Goal: Task Accomplishment & Management: Manage account settings

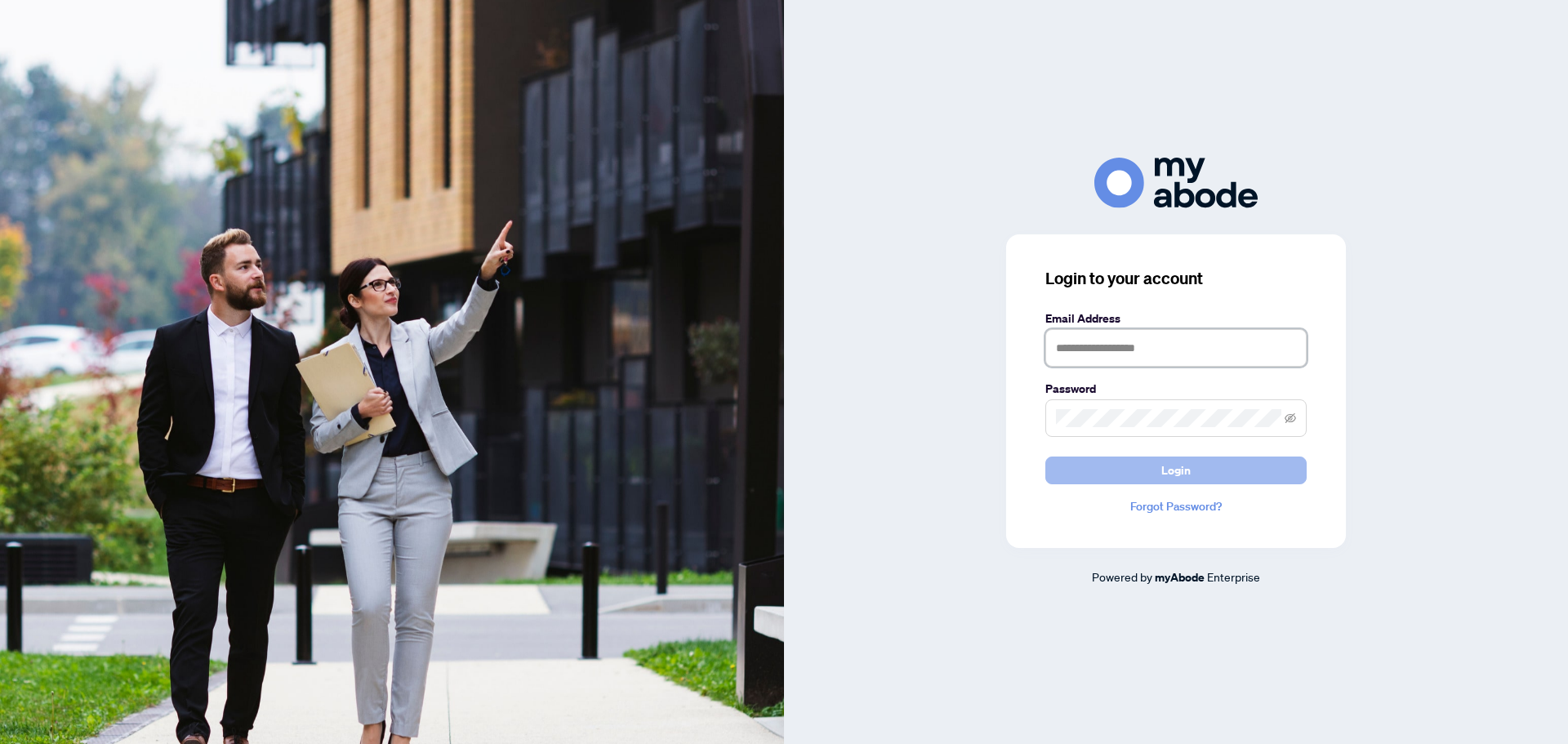
type input "**********"
click at [1196, 471] on button "Login" at bounding box center [1176, 471] width 262 height 28
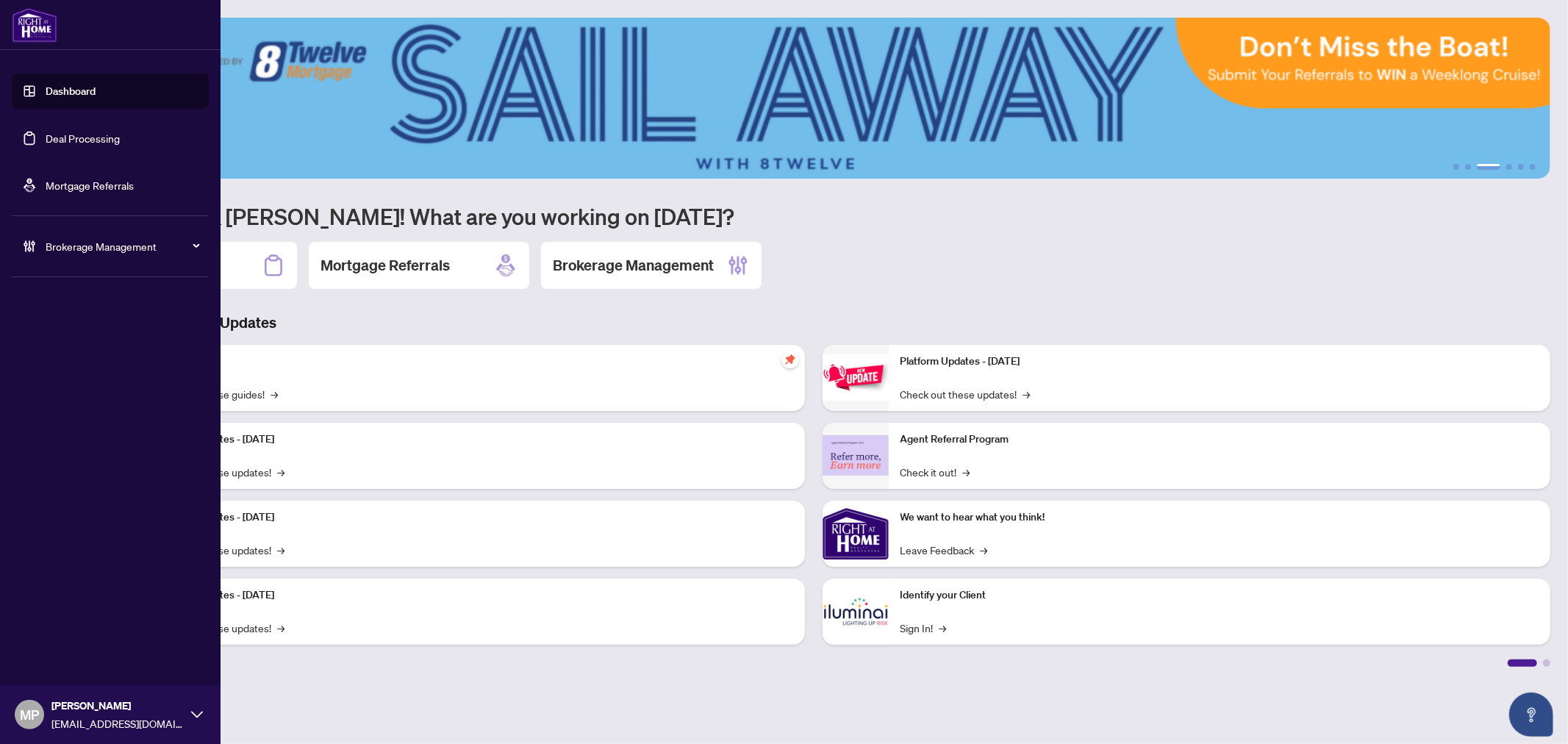
click at [61, 135] on link "Deal Processing" at bounding box center [83, 138] width 74 height 13
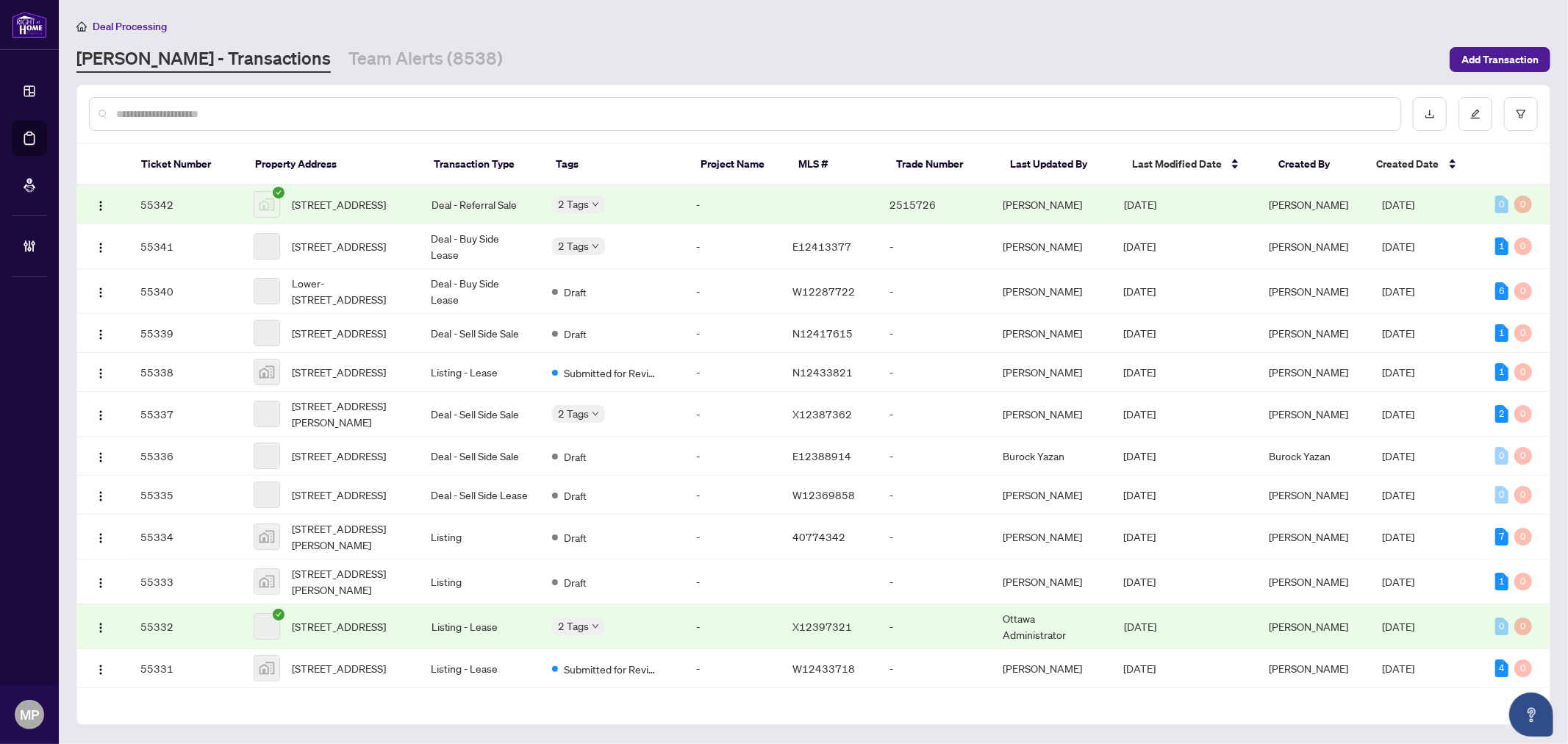
paste input "**********"
click at [348, 115] on input "text" at bounding box center [752, 113] width 1273 height 17
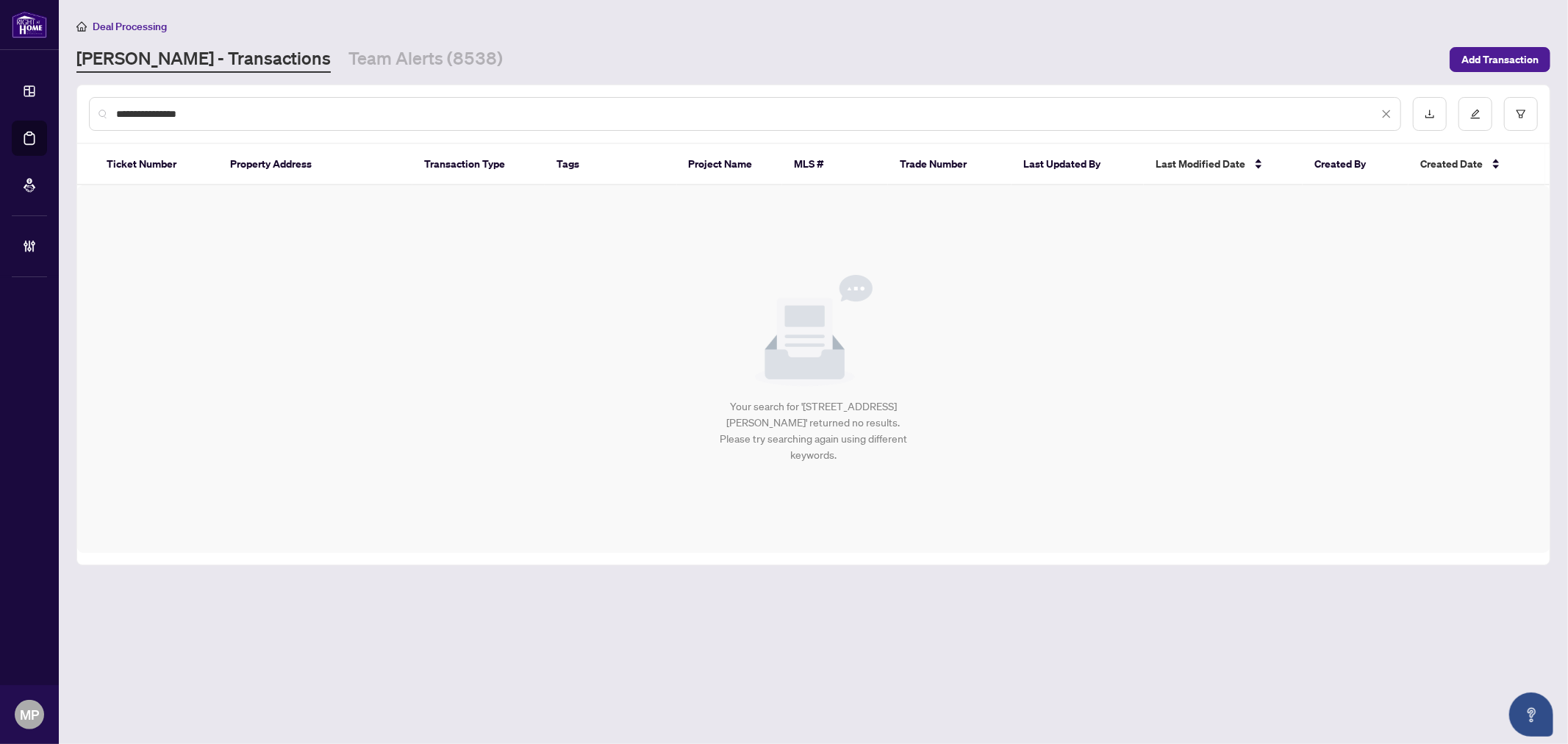
click at [180, 105] on div "**********" at bounding box center [745, 113] width 1312 height 34
click at [180, 105] on input "**********" at bounding box center [747, 113] width 1262 height 17
click at [180, 106] on input "**********" at bounding box center [747, 113] width 1262 height 17
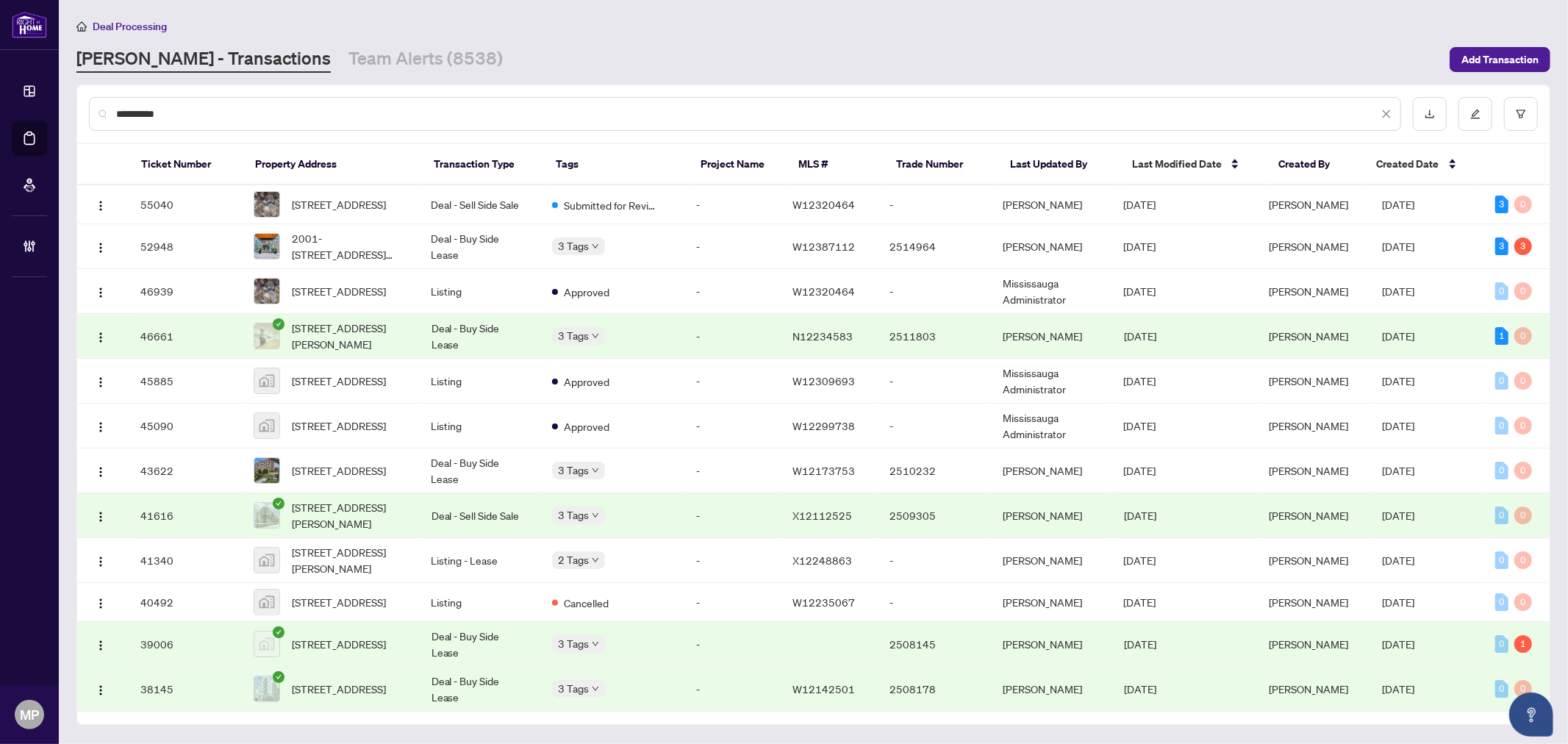
click at [428, 118] on input "**********" at bounding box center [747, 113] width 1262 height 17
paste input "**********"
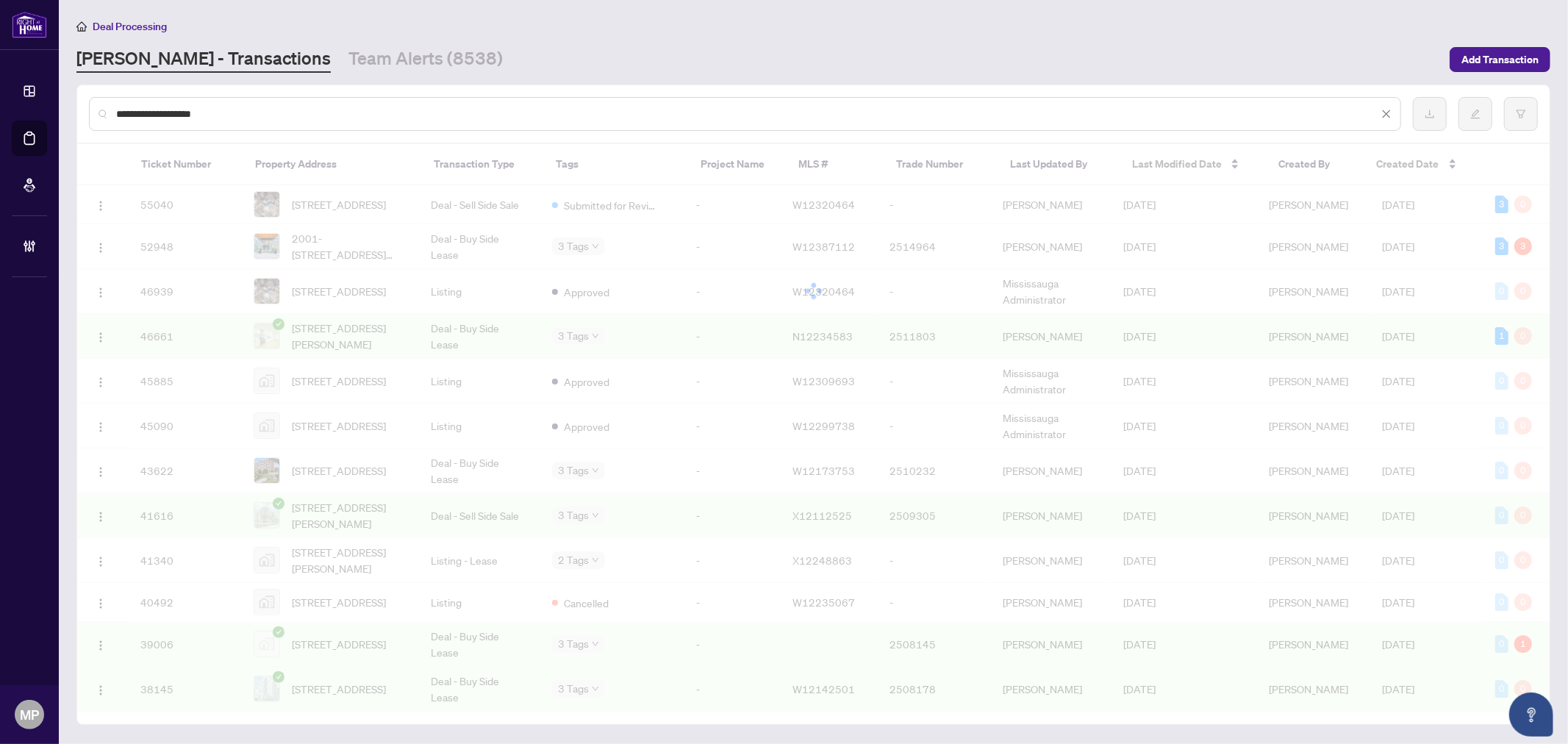
type input "**********"
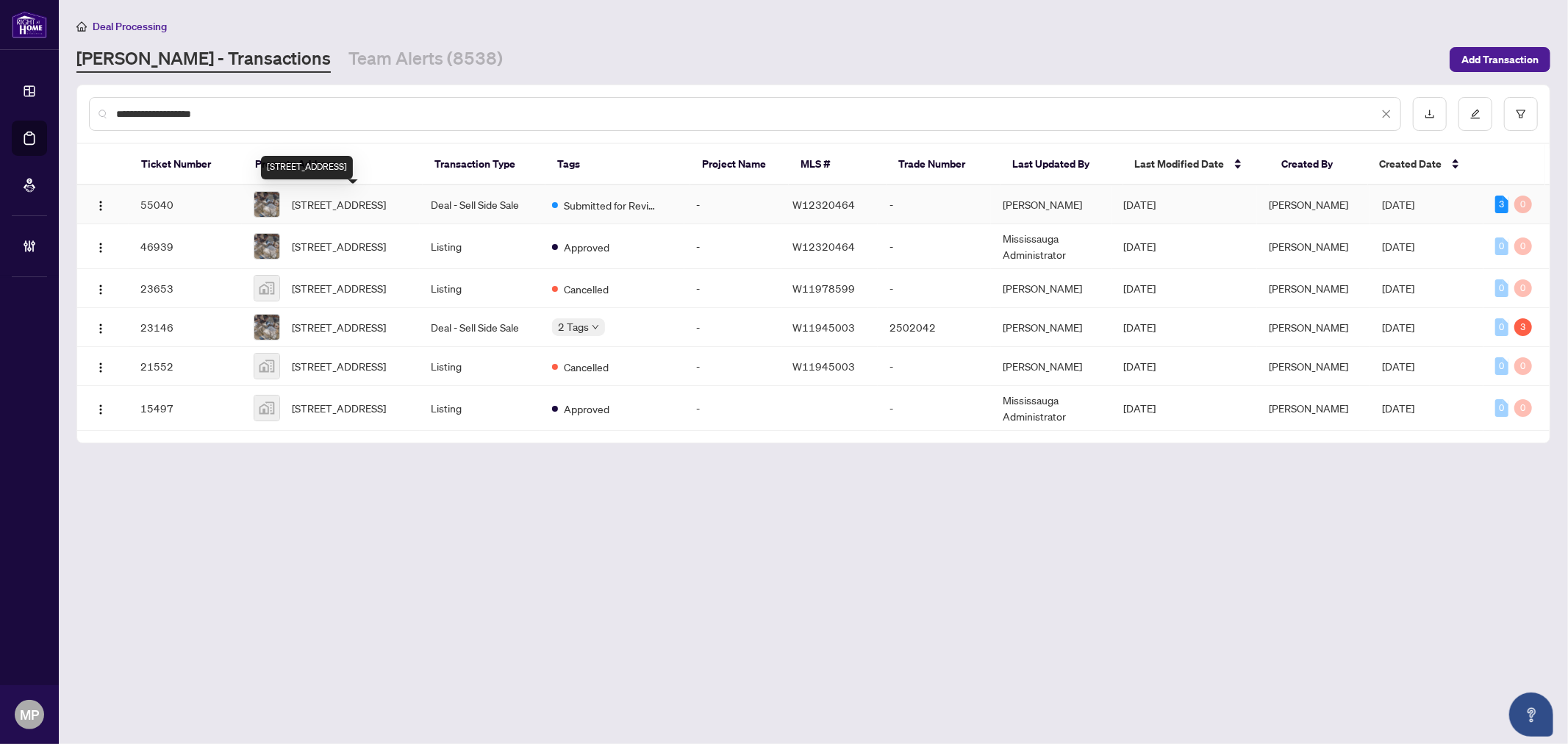
click at [386, 197] on span "5676 Brightpool Cres, Mississauga, Ontario L5M 3W3, Canada" at bounding box center [339, 204] width 94 height 17
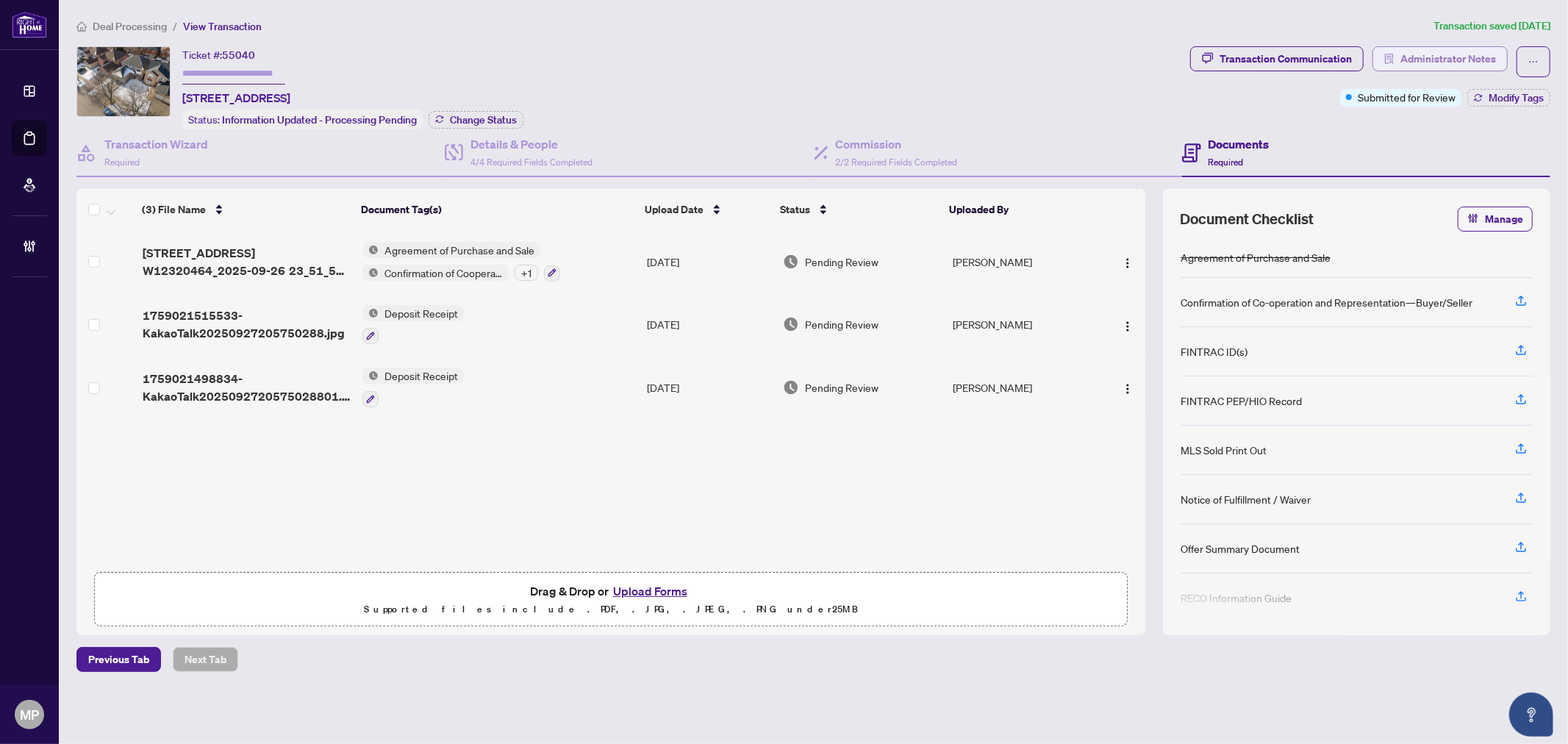
click at [1474, 53] on span "Administrator Notes" at bounding box center [1448, 59] width 95 height 24
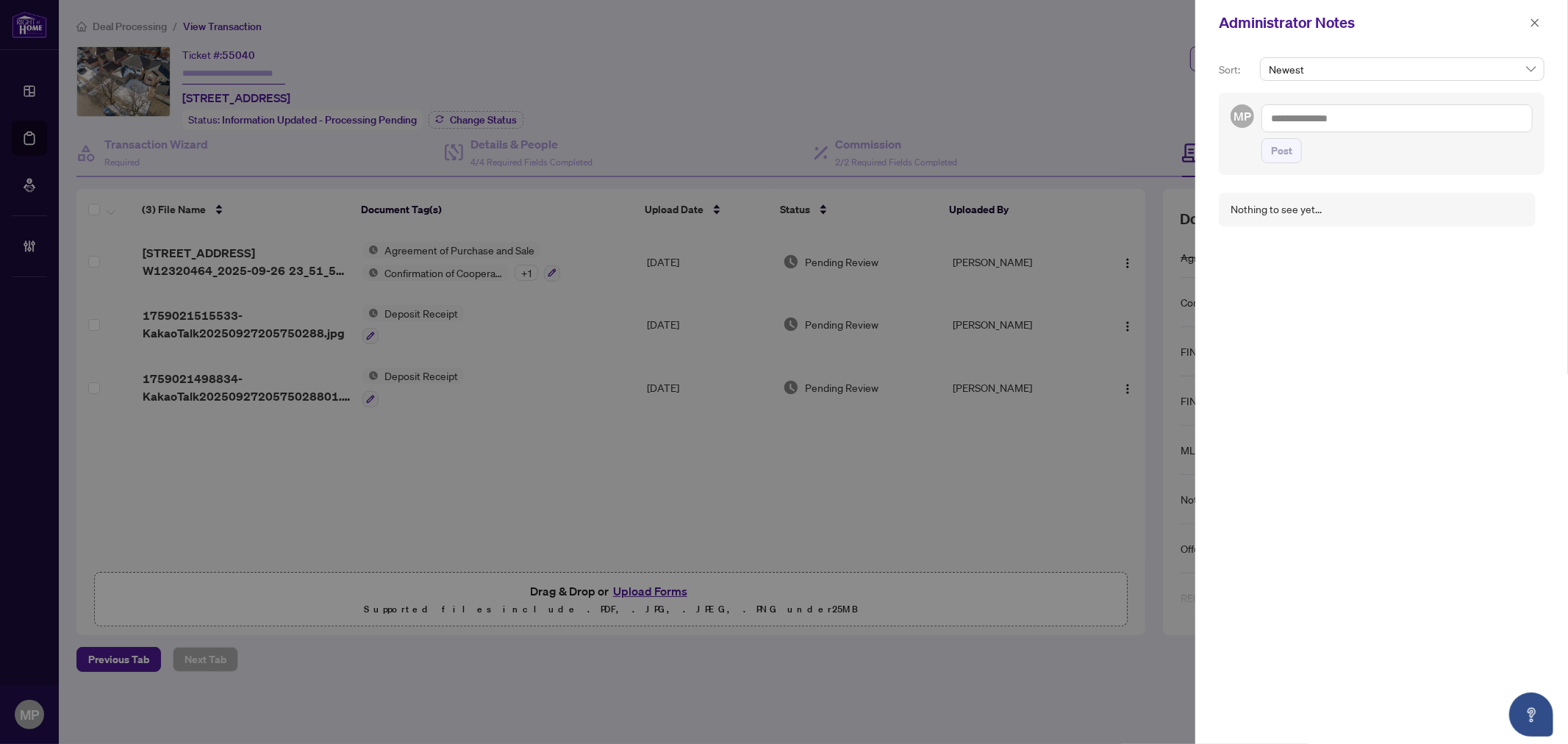
click at [1420, 114] on textarea at bounding box center [1397, 118] width 271 height 28
click at [1314, 125] on b "YuPa" at bounding box center [1314, 128] width 24 height 13
drag, startPoint x: 1425, startPoint y: 106, endPoint x: 1436, endPoint y: 111, distance: 12.1
click at [1430, 108] on textarea "**********" at bounding box center [1397, 118] width 271 height 28
click at [1436, 111] on textarea "**********" at bounding box center [1397, 118] width 271 height 28
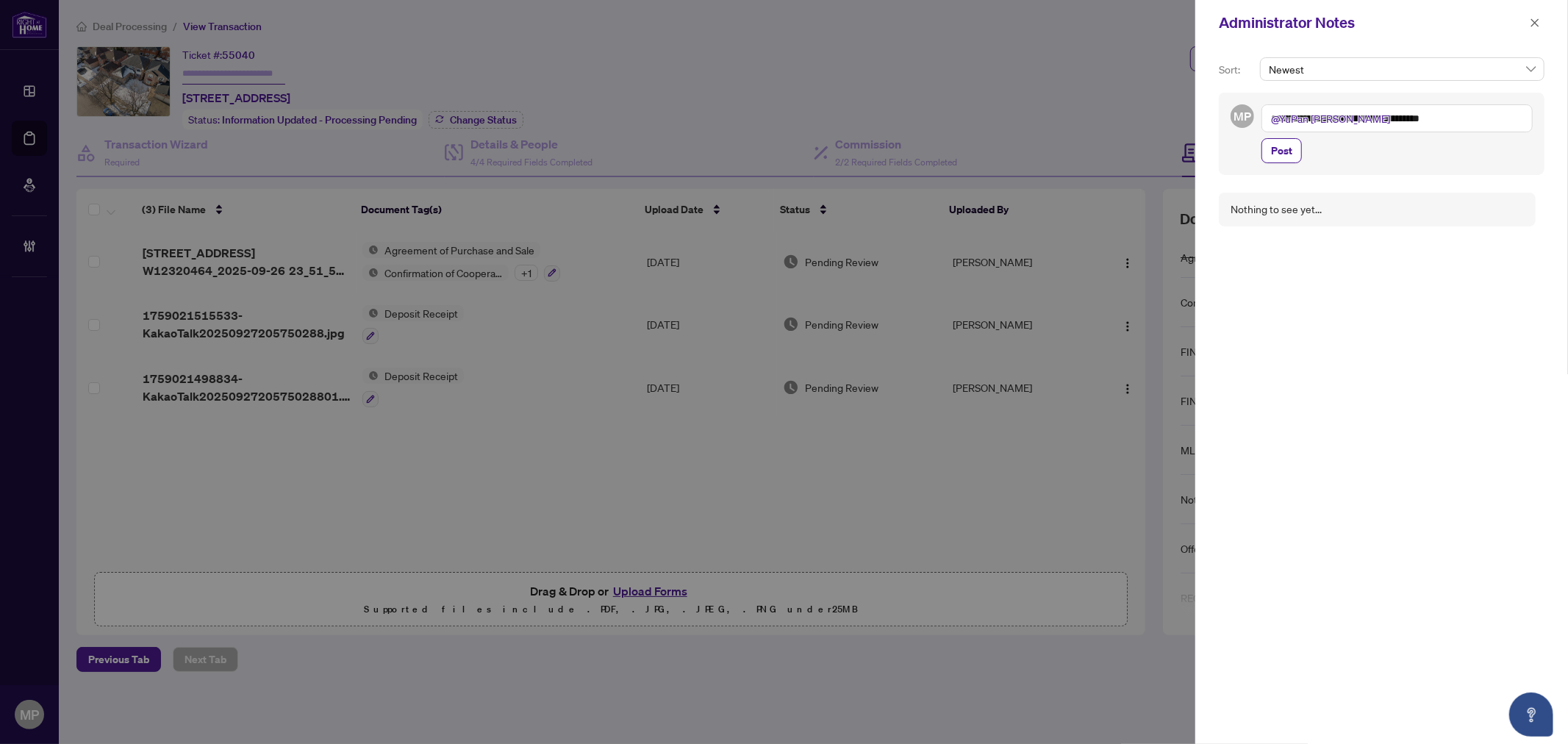
click at [1436, 111] on textarea "**********" at bounding box center [1397, 118] width 271 height 28
click at [1479, 116] on textarea "**********" at bounding box center [1397, 118] width 271 height 28
click at [1437, 125] on textarea "**********" at bounding box center [1397, 118] width 271 height 28
click at [1440, 126] on textarea "**********" at bounding box center [1397, 118] width 271 height 28
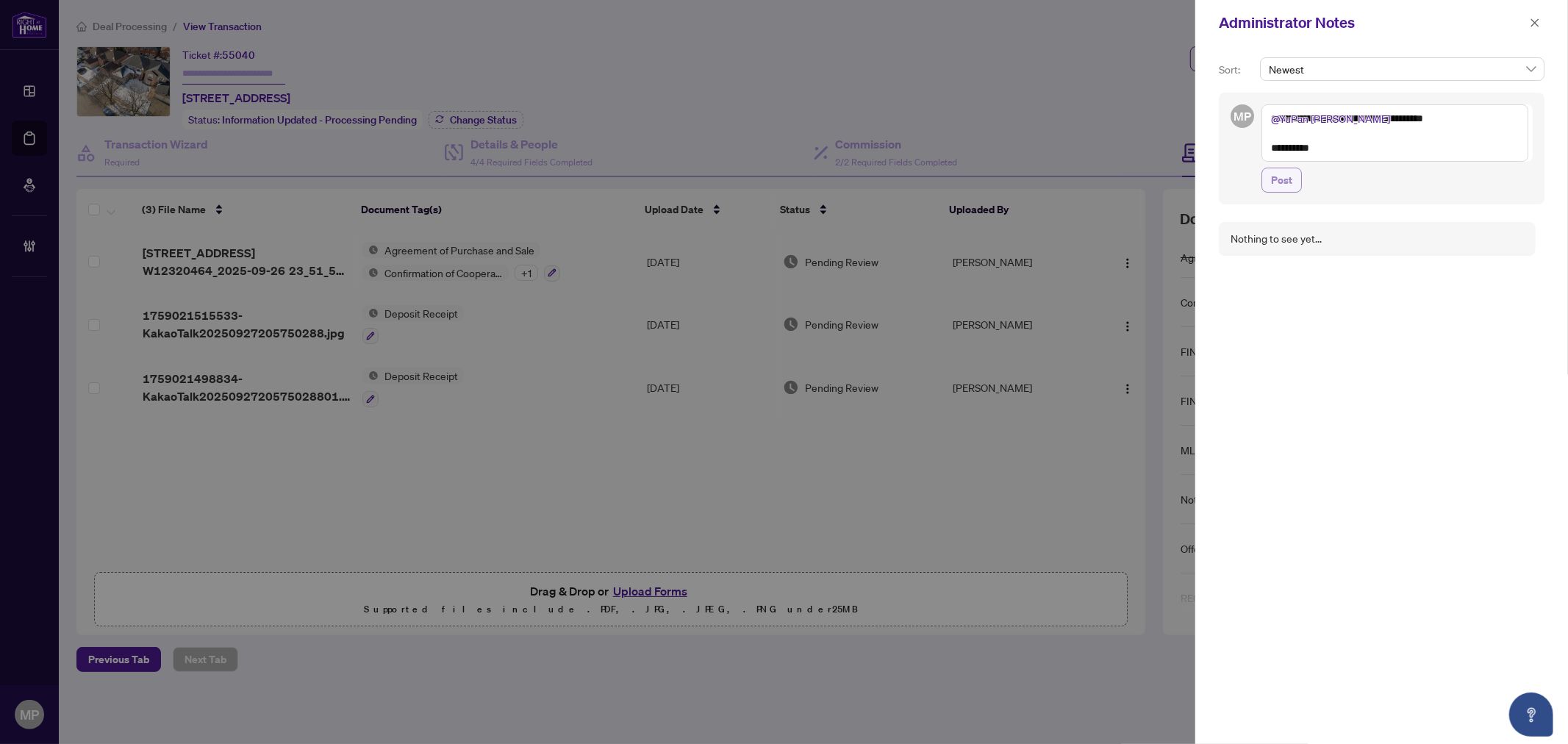
type textarea "**********"
click at [1285, 175] on span "Post" at bounding box center [1281, 180] width 21 height 24
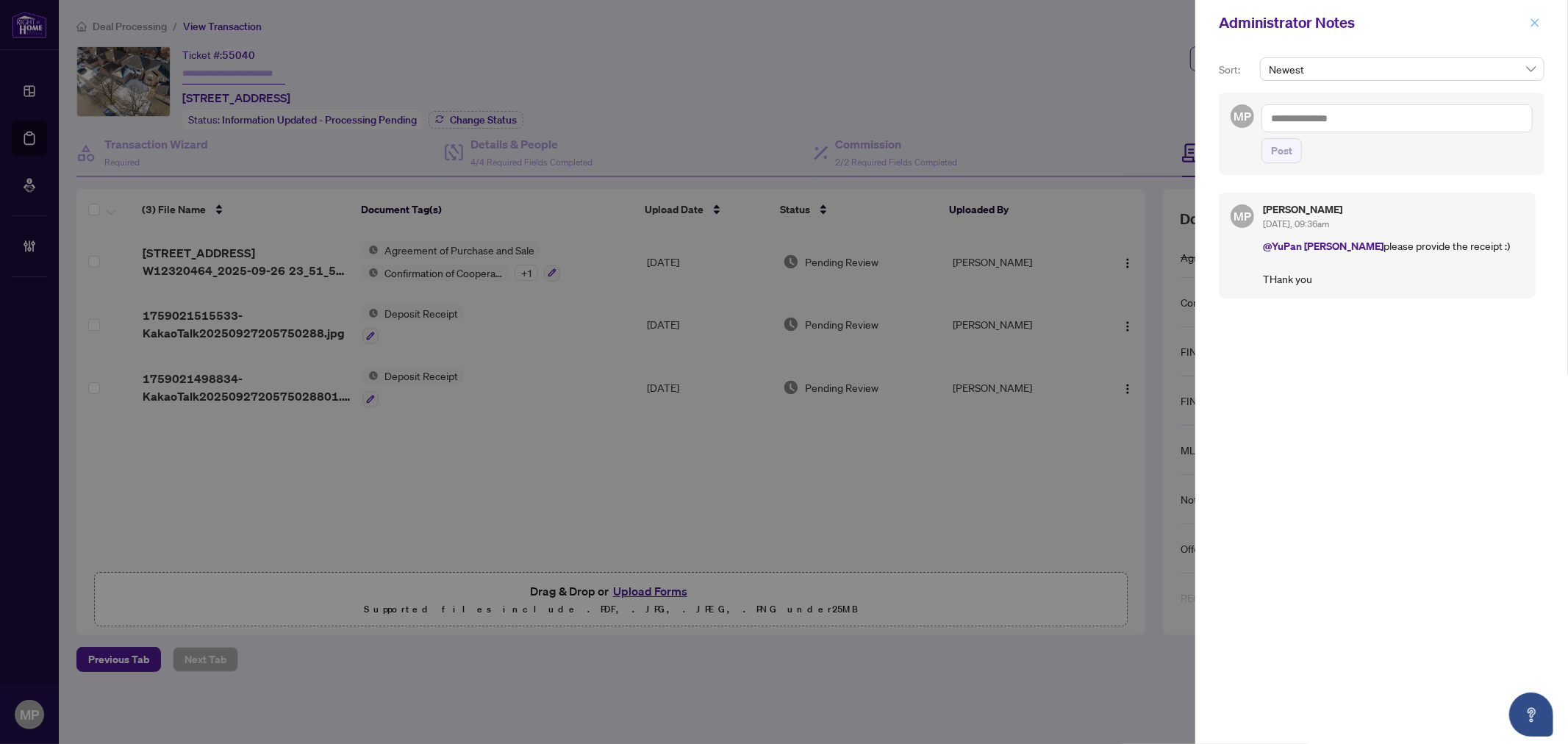
click at [1536, 24] on icon "close" at bounding box center [1535, 22] width 8 height 8
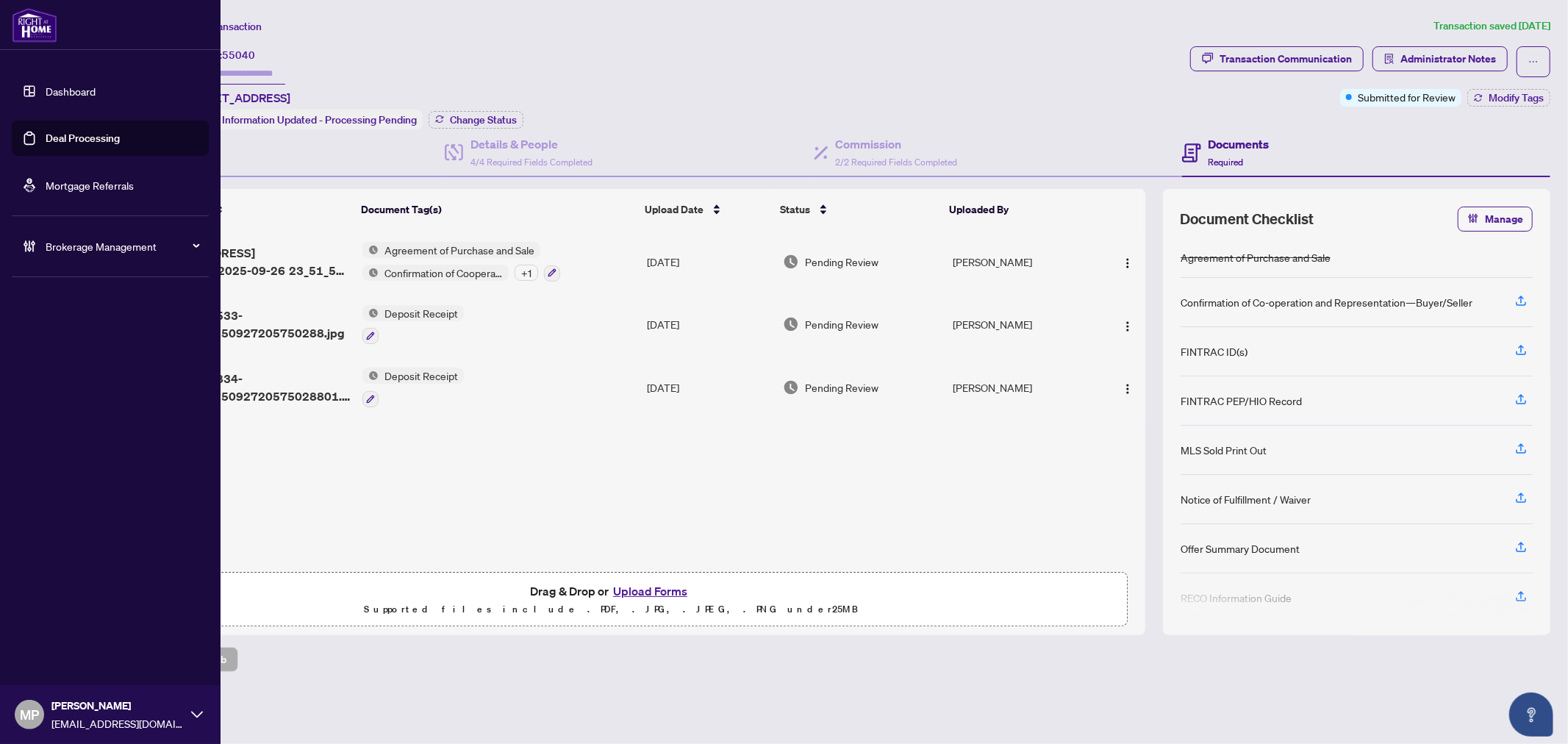
click at [56, 145] on link "Deal Processing" at bounding box center [83, 138] width 74 height 13
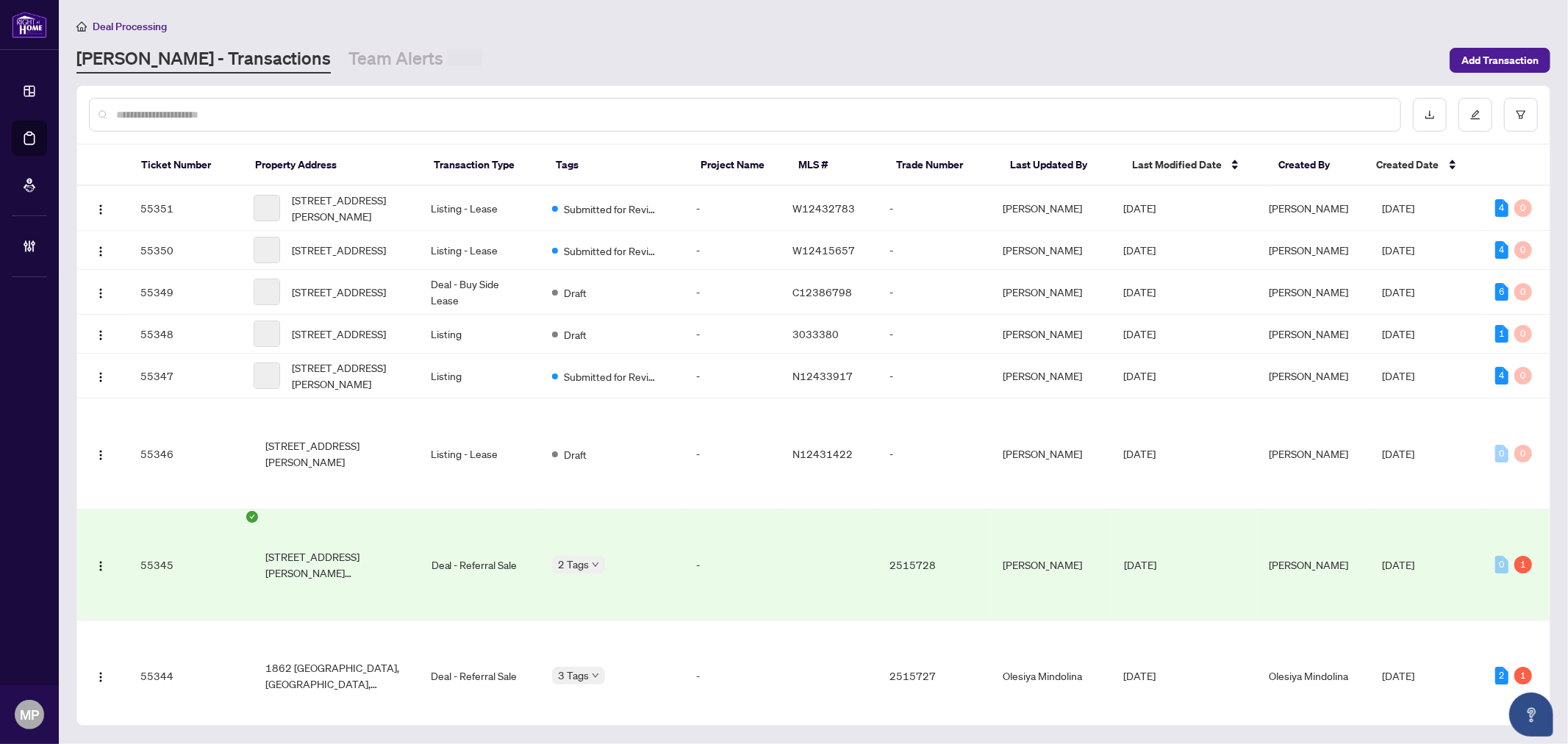
drag, startPoint x: 451, startPoint y: 99, endPoint x: 466, endPoint y: 111, distance: 19.2
click at [451, 100] on div at bounding box center [745, 114] width 1312 height 34
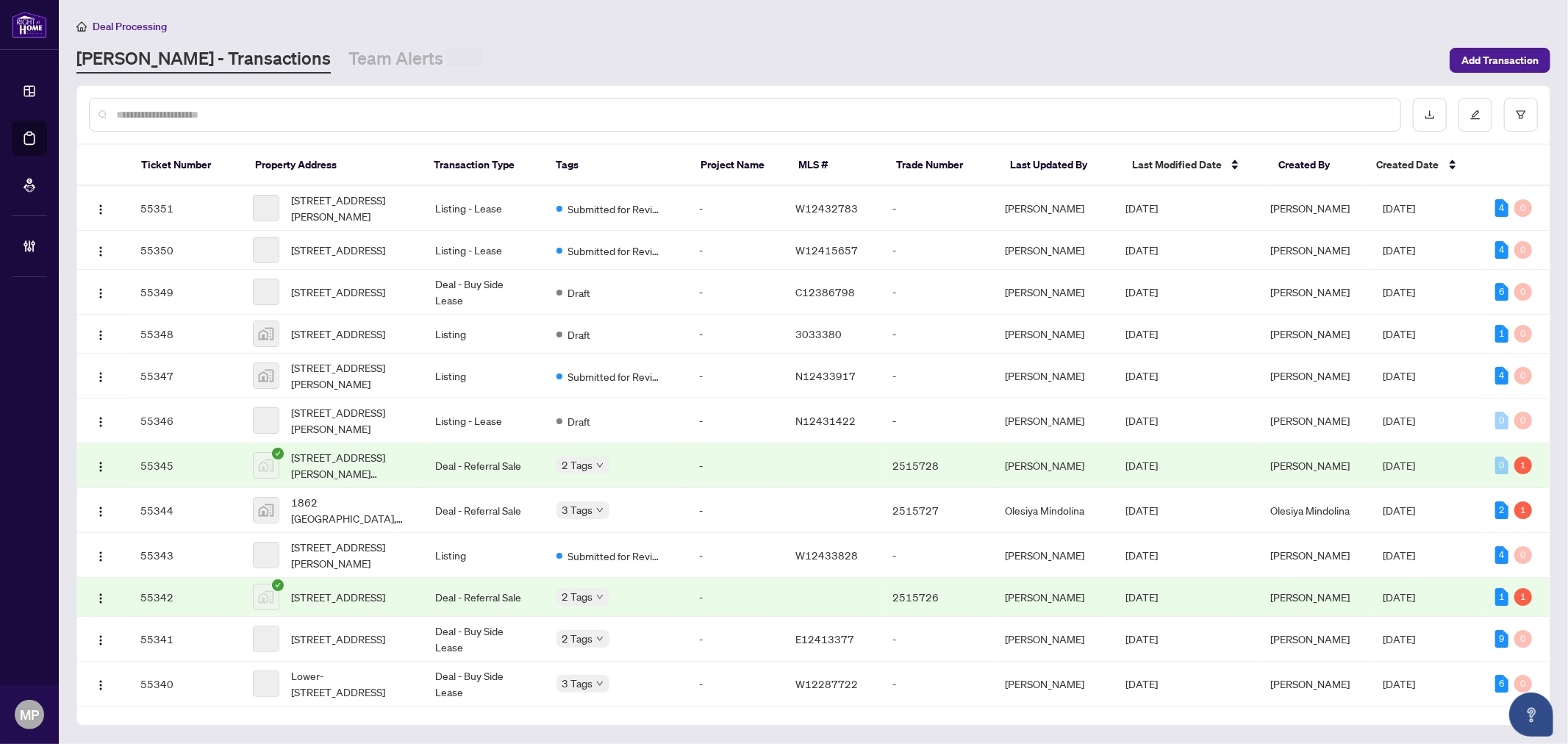
click at [466, 111] on input "text" at bounding box center [752, 114] width 1273 height 17
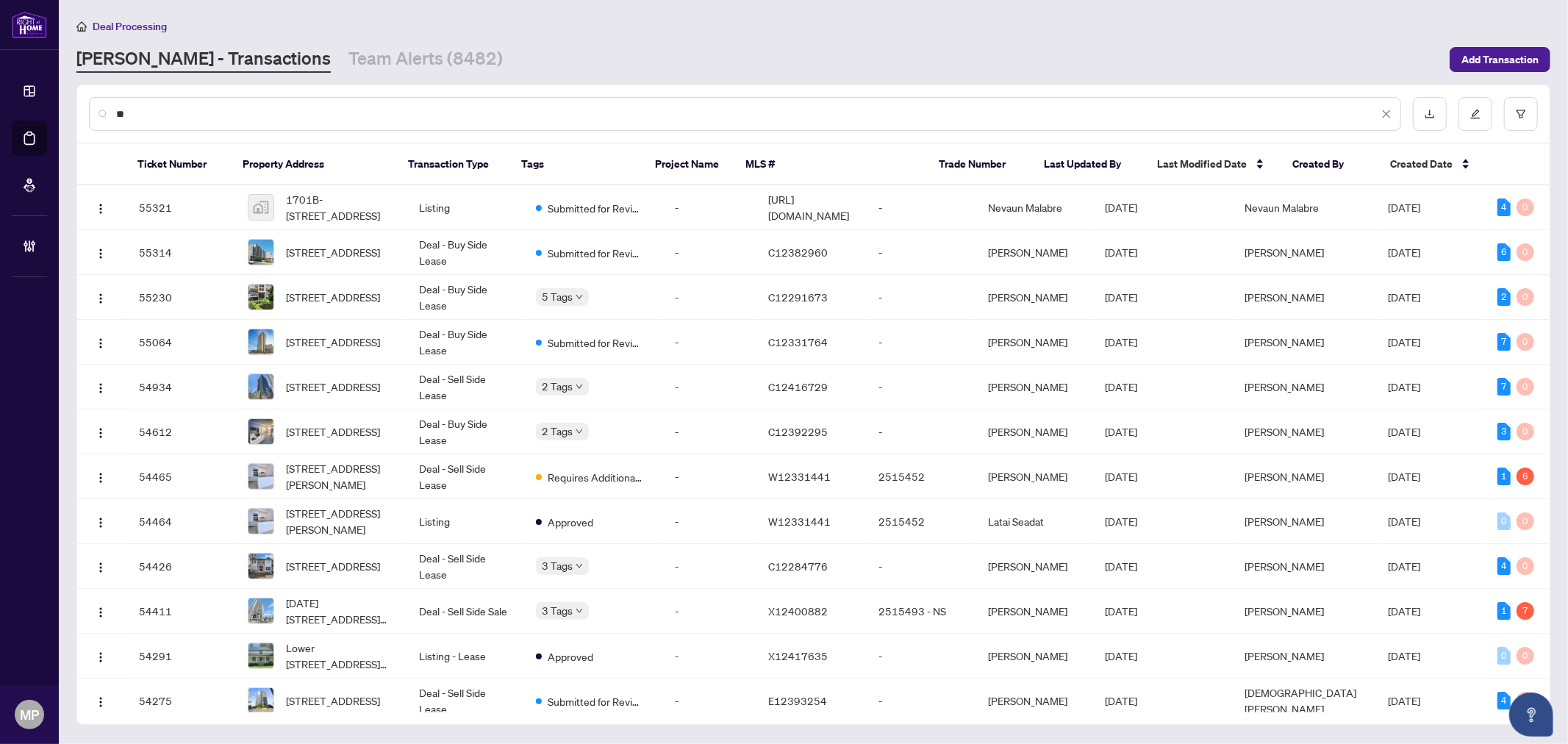
type input "*"
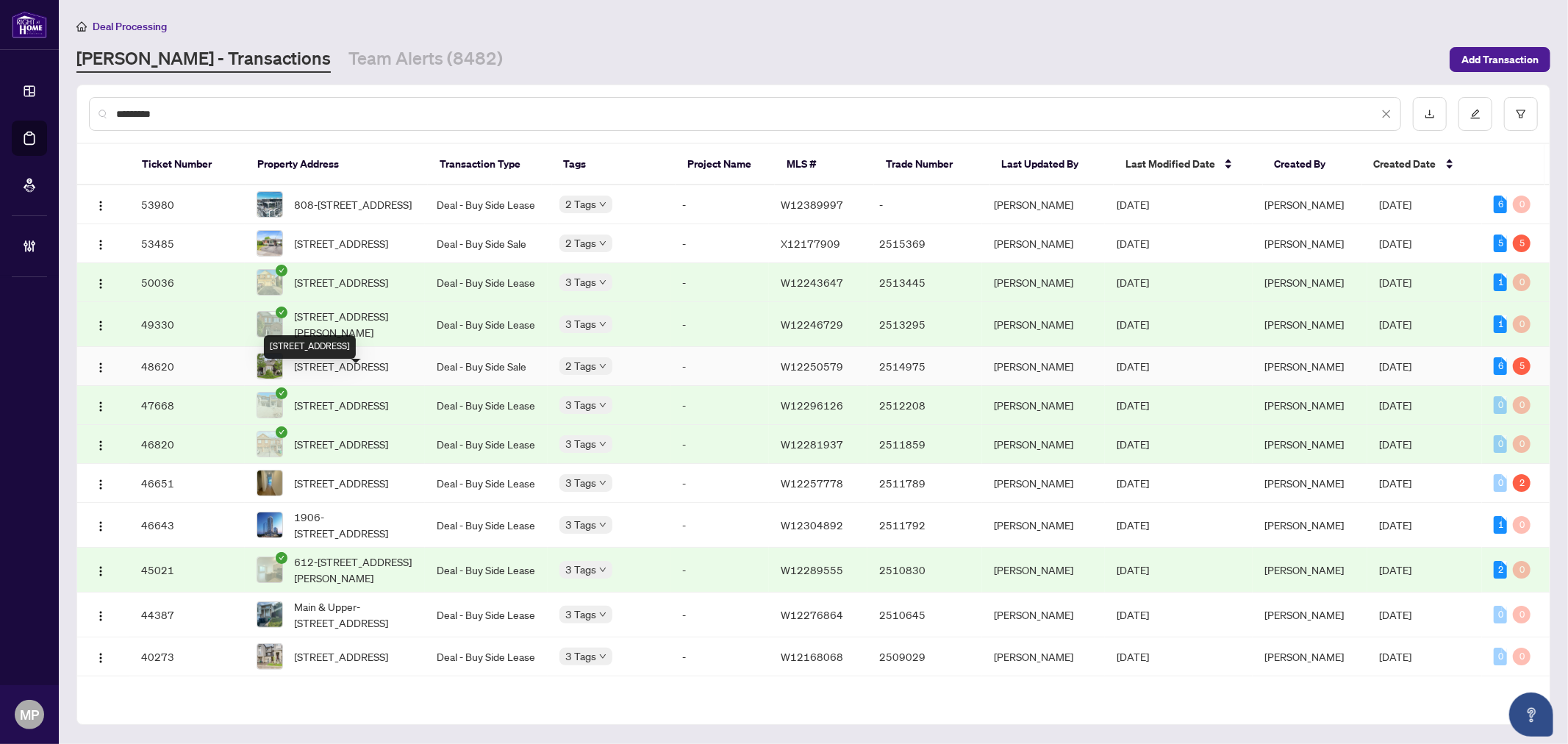
type input "*********"
click at [347, 374] on span "170 Nautical Blvd, Oakville, Ontario L6L 6V6, Canada" at bounding box center [341, 366] width 94 height 17
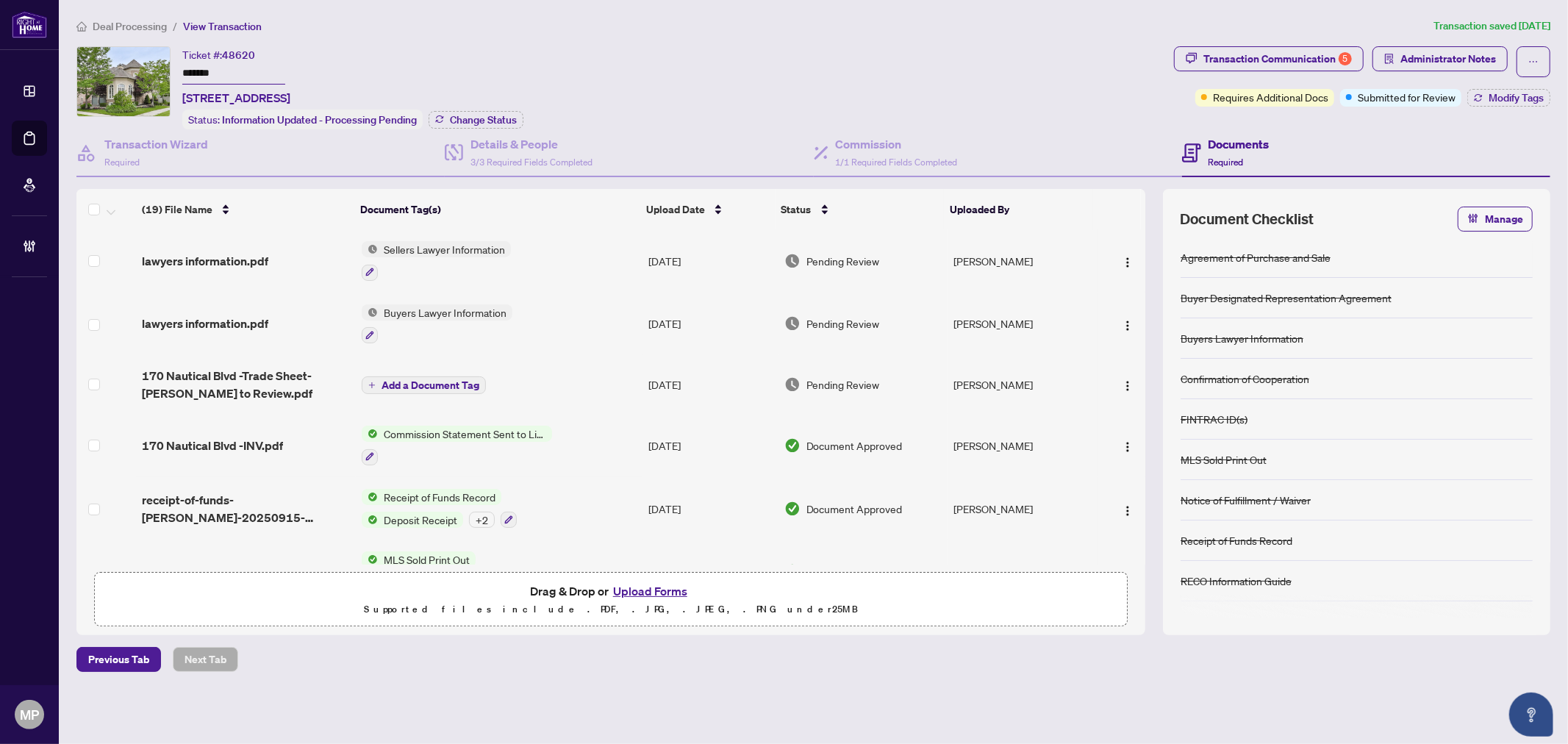
scroll to position [188, 0]
click at [1320, 54] on div "Transaction Communication 5" at bounding box center [1277, 59] width 149 height 24
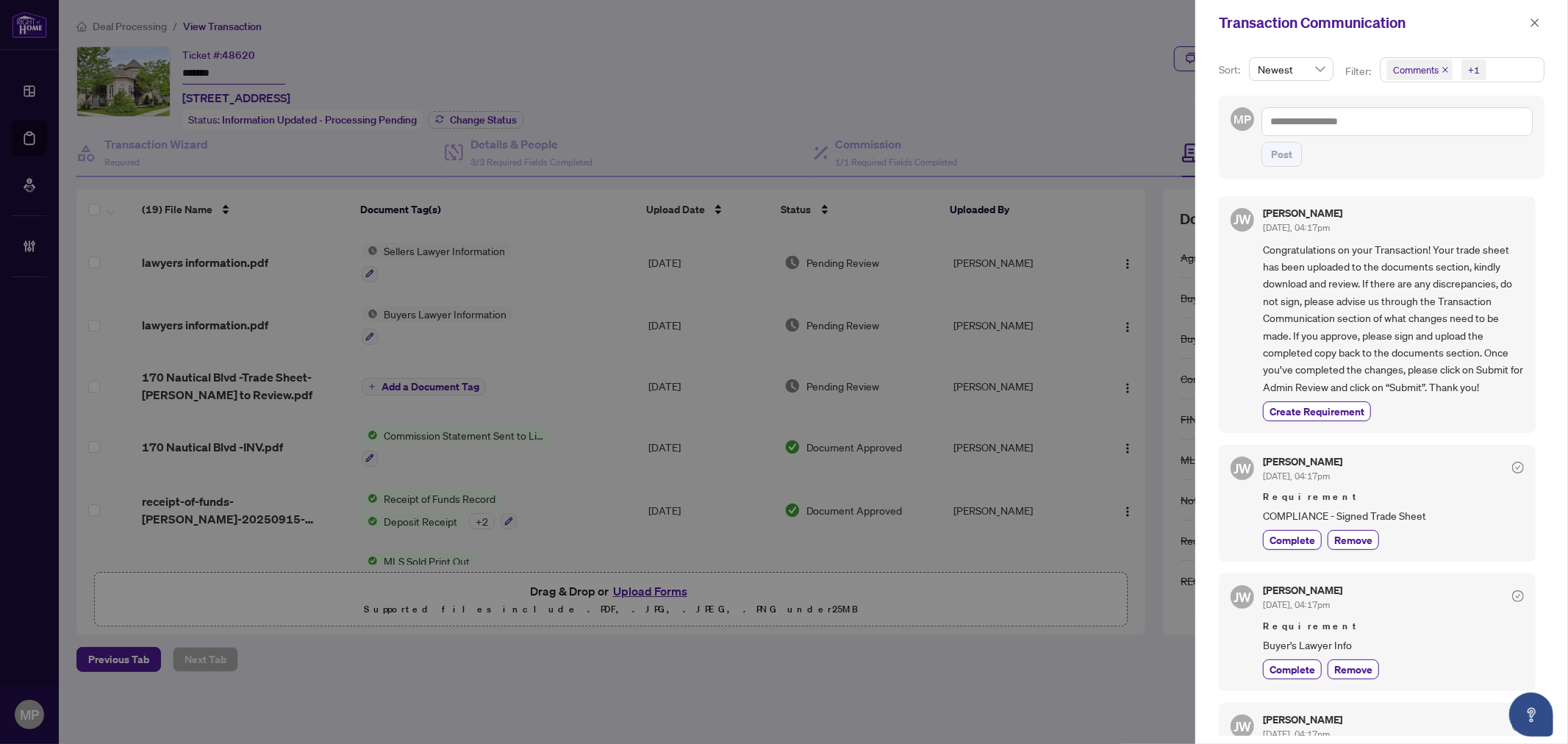
click at [1524, 24] on div "Transaction Communication" at bounding box center [1372, 23] width 306 height 22
click at [1542, 24] on button "button" at bounding box center [1535, 23] width 19 height 17
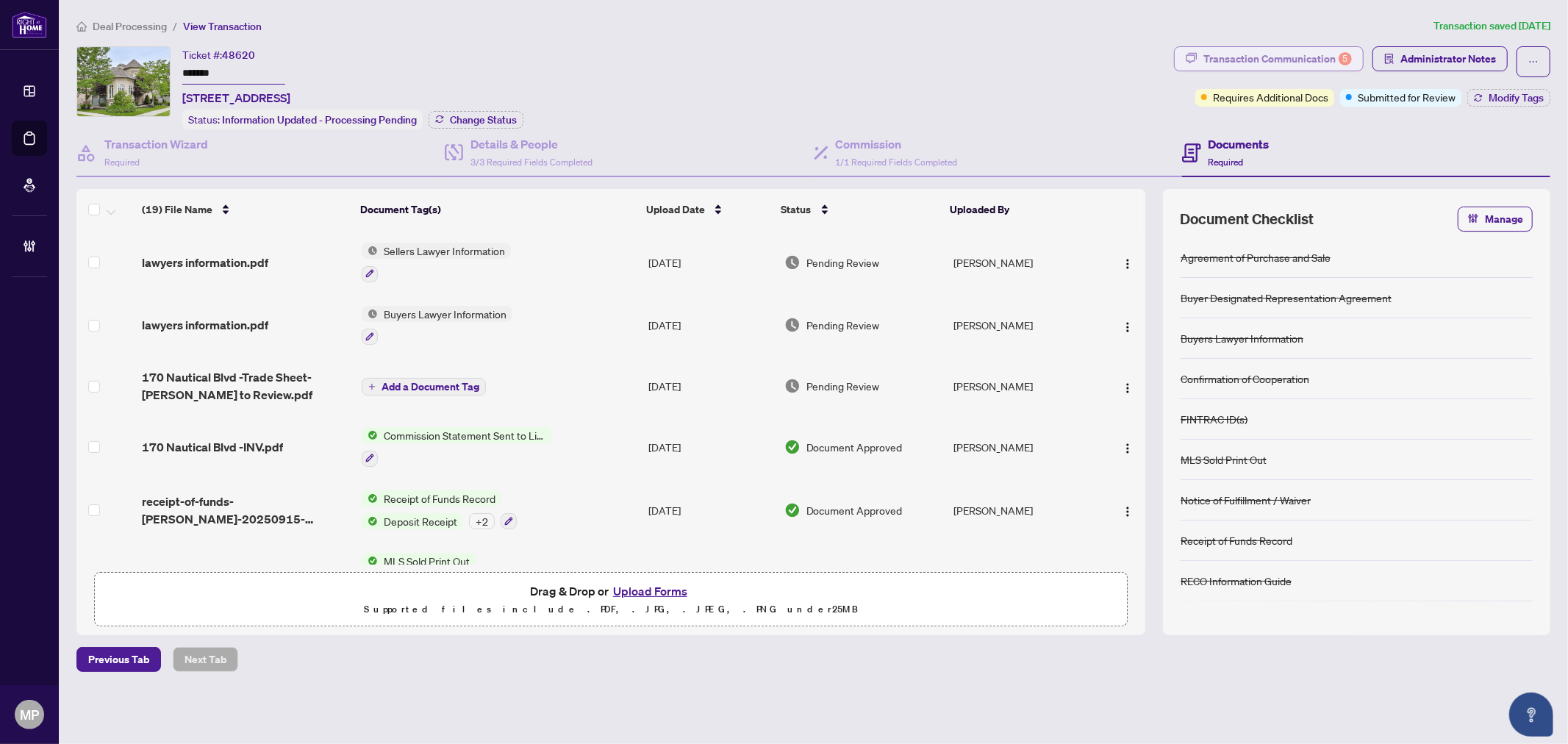
click at [1333, 53] on div "Transaction Communication 5" at bounding box center [1277, 59] width 149 height 24
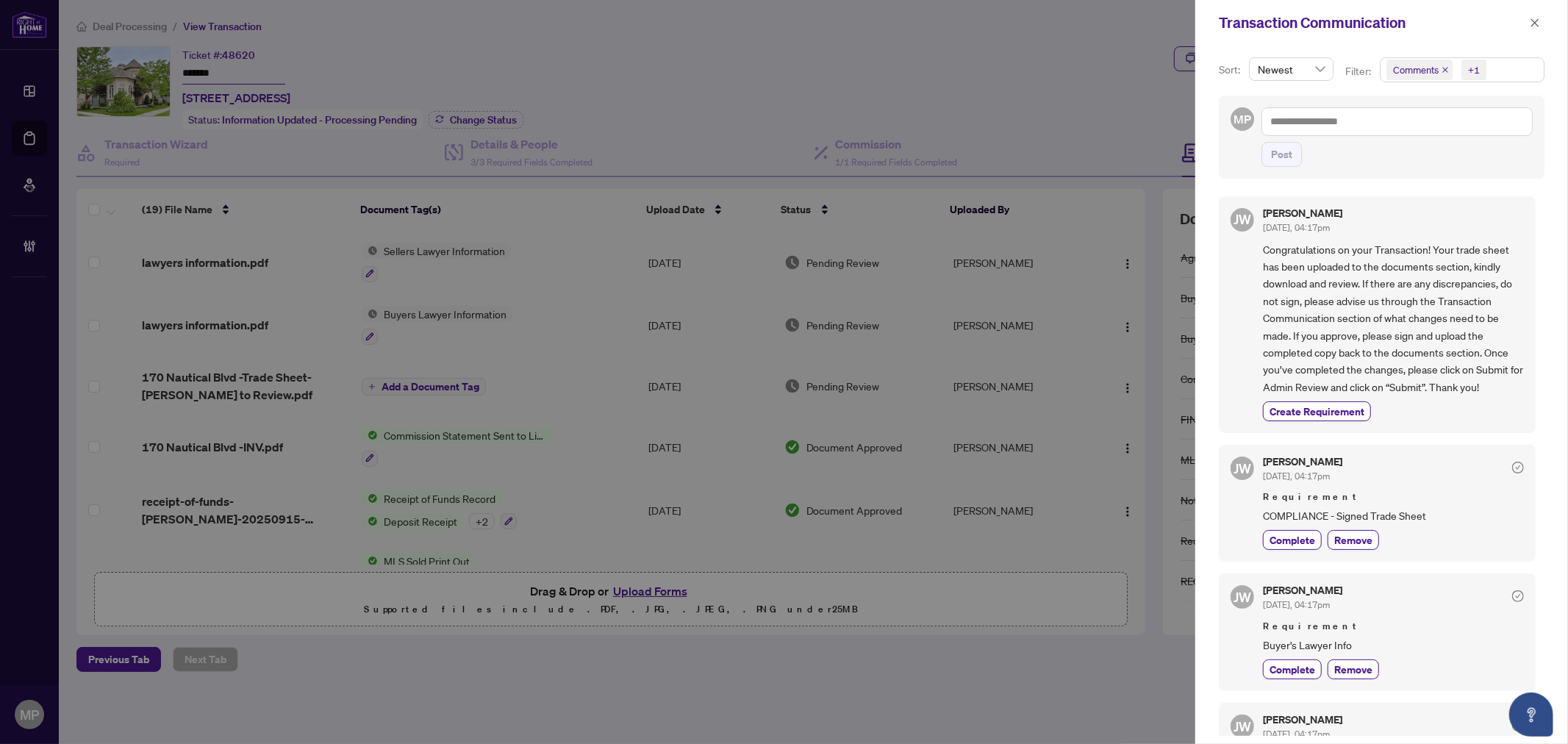
click at [1444, 72] on icon "close" at bounding box center [1445, 69] width 7 height 7
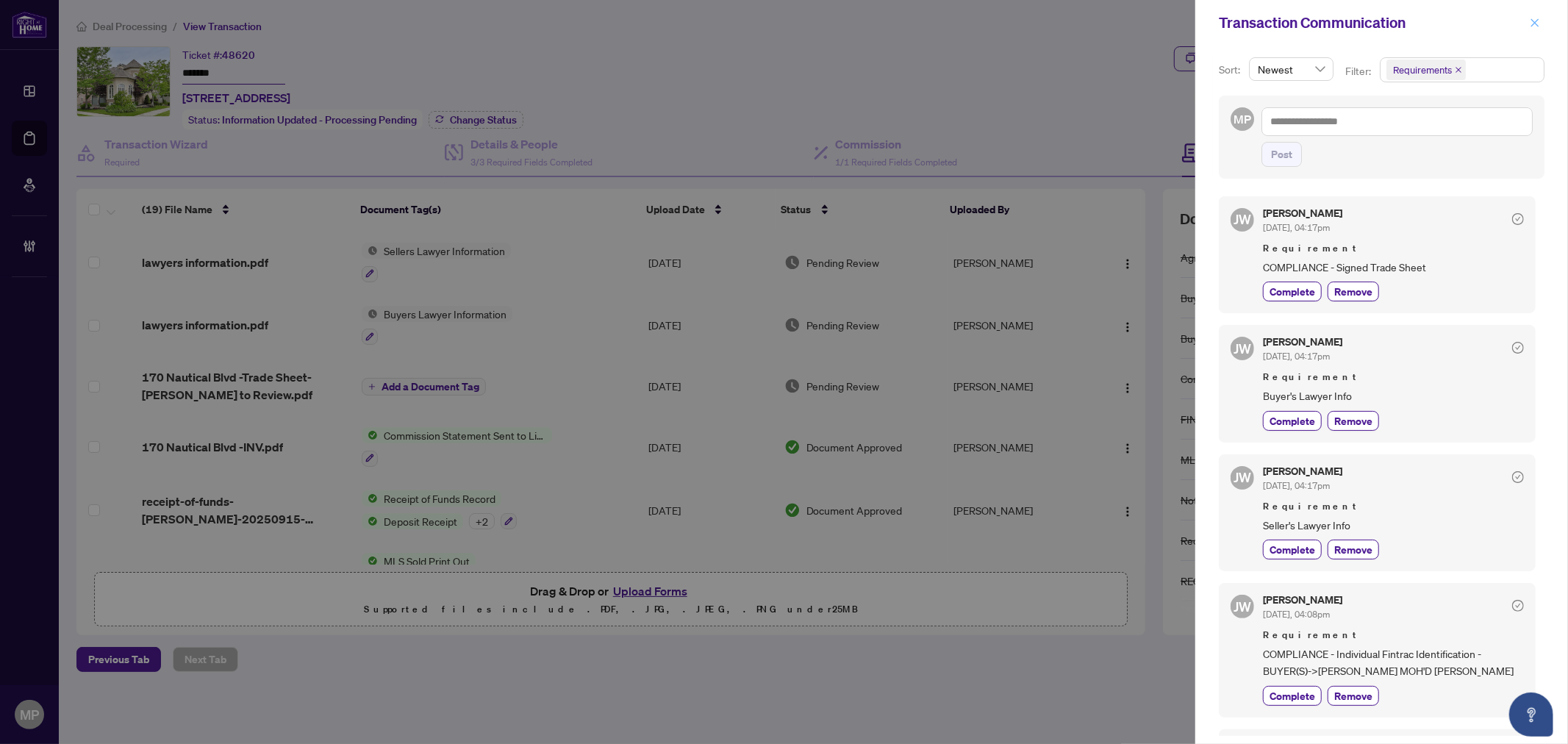
click at [1542, 27] on button "button" at bounding box center [1535, 23] width 19 height 17
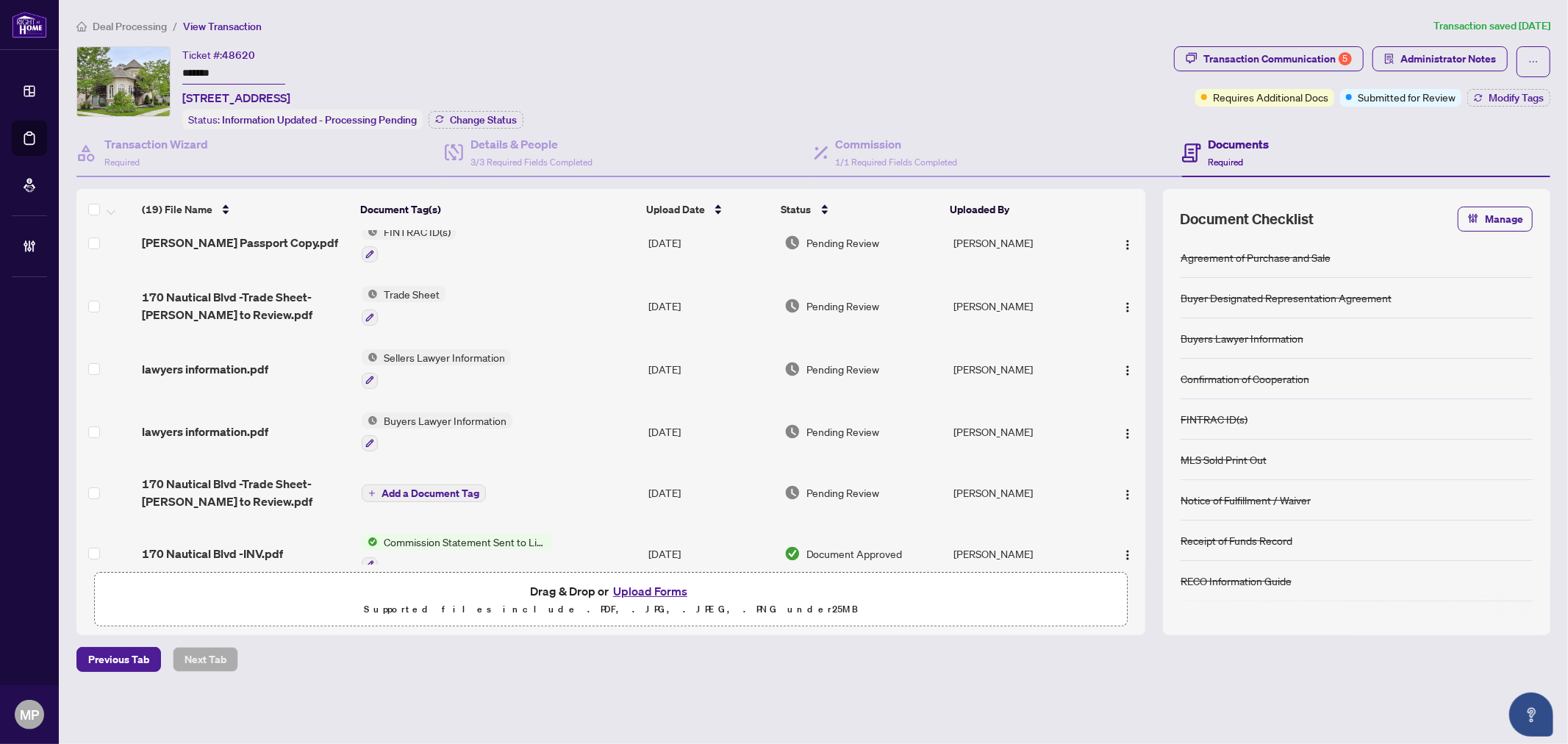
scroll to position [0, 0]
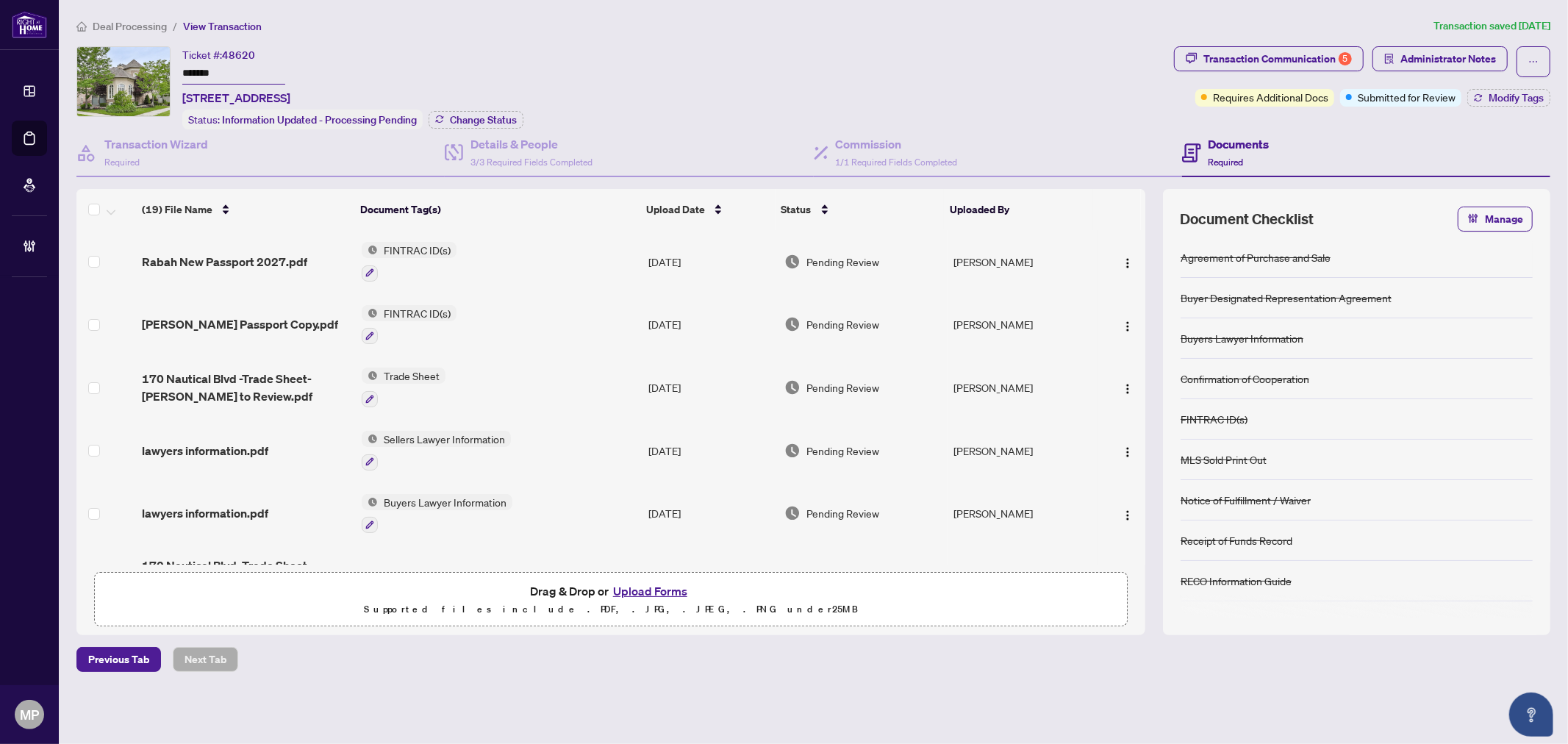
click at [1265, 41] on div "Deal Processing / View Transaction Transaction saved 12 days ago Ticket #: 4862…" at bounding box center [814, 344] width 1486 height 654
click at [1285, 54] on div "Transaction Communication 5" at bounding box center [1277, 59] width 149 height 24
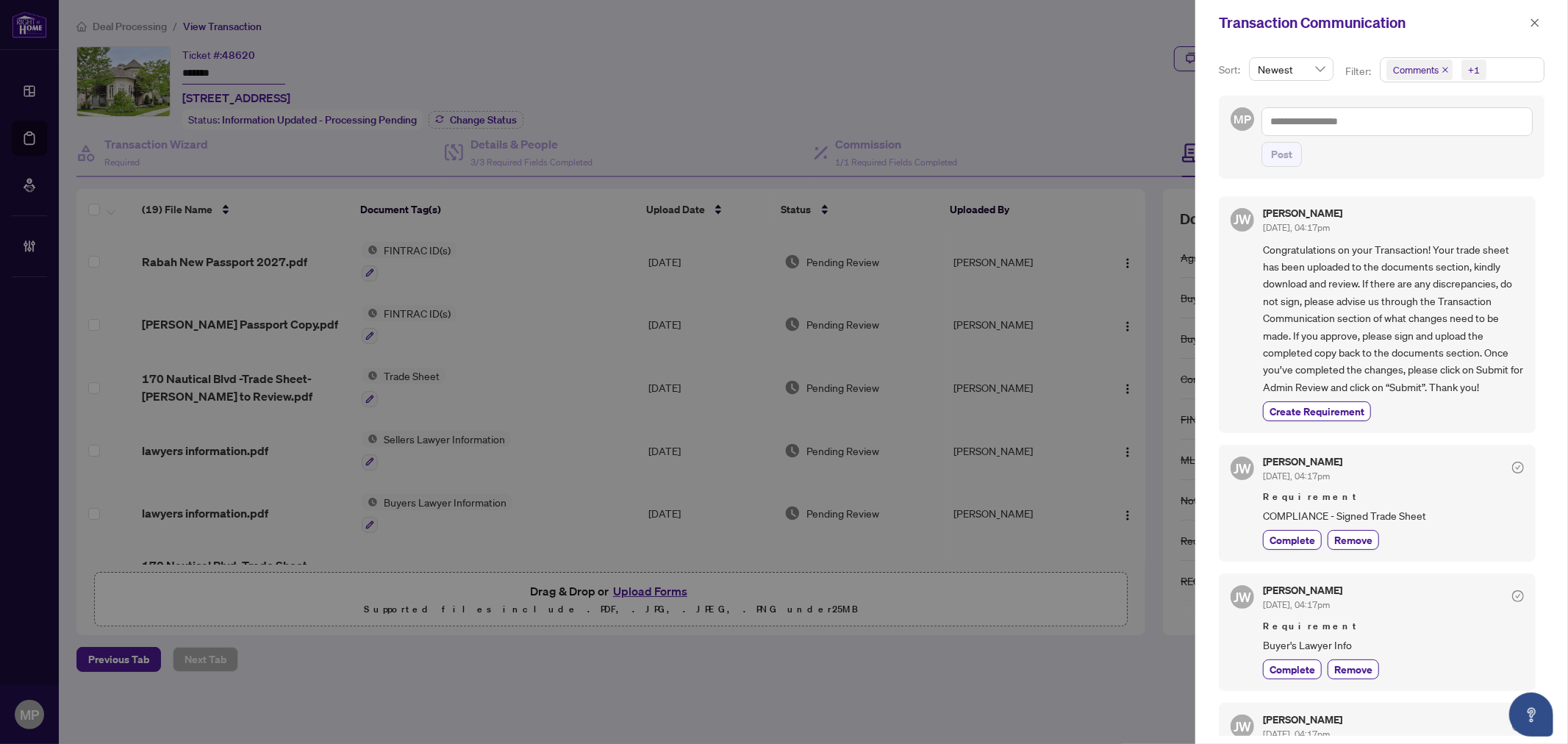
click at [1443, 69] on icon "close" at bounding box center [1445, 69] width 7 height 7
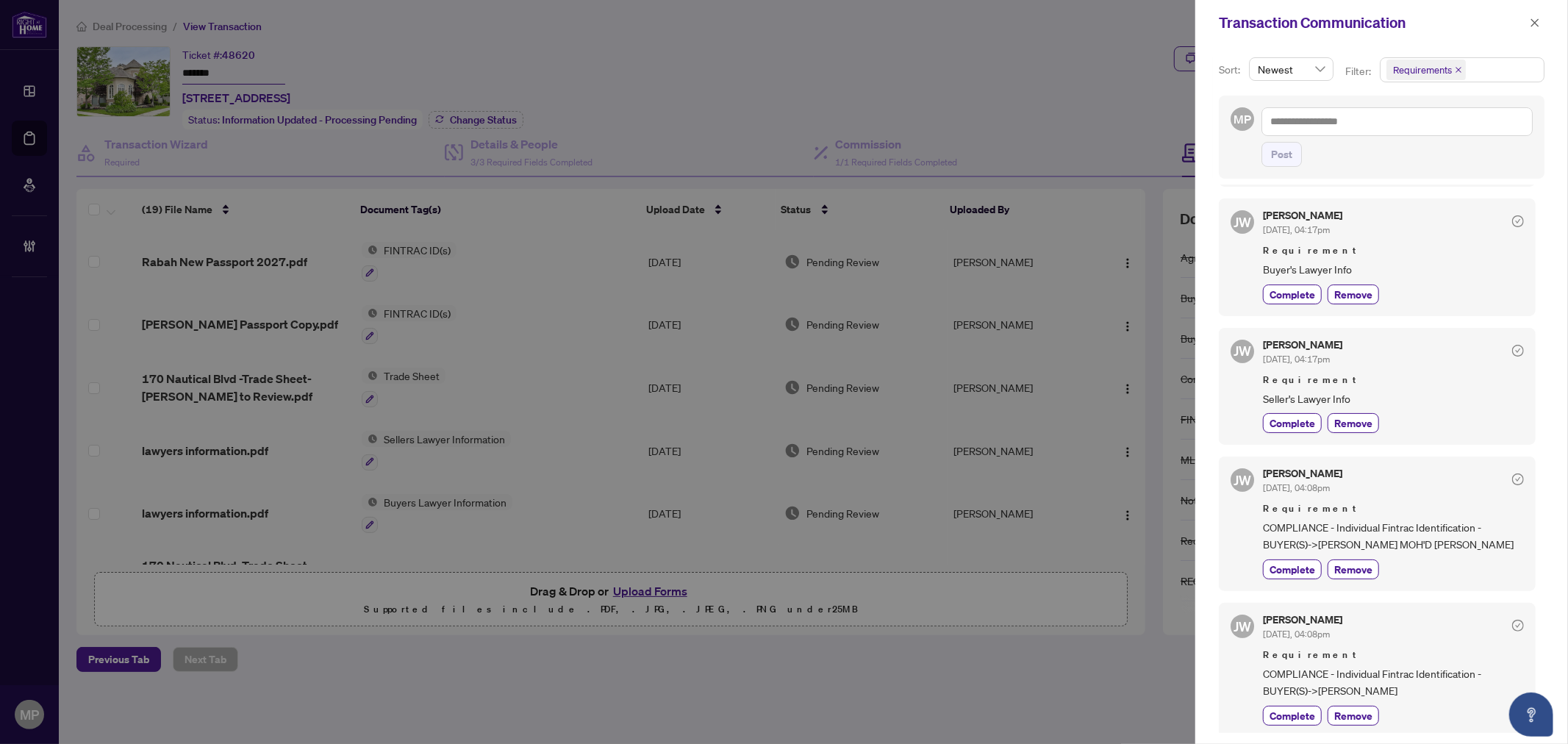
scroll to position [4, 0]
drag, startPoint x: 1537, startPoint y: 23, endPoint x: 986, endPoint y: 44, distance: 551.4
click at [1533, 23] on icon "close" at bounding box center [1535, 22] width 10 height 10
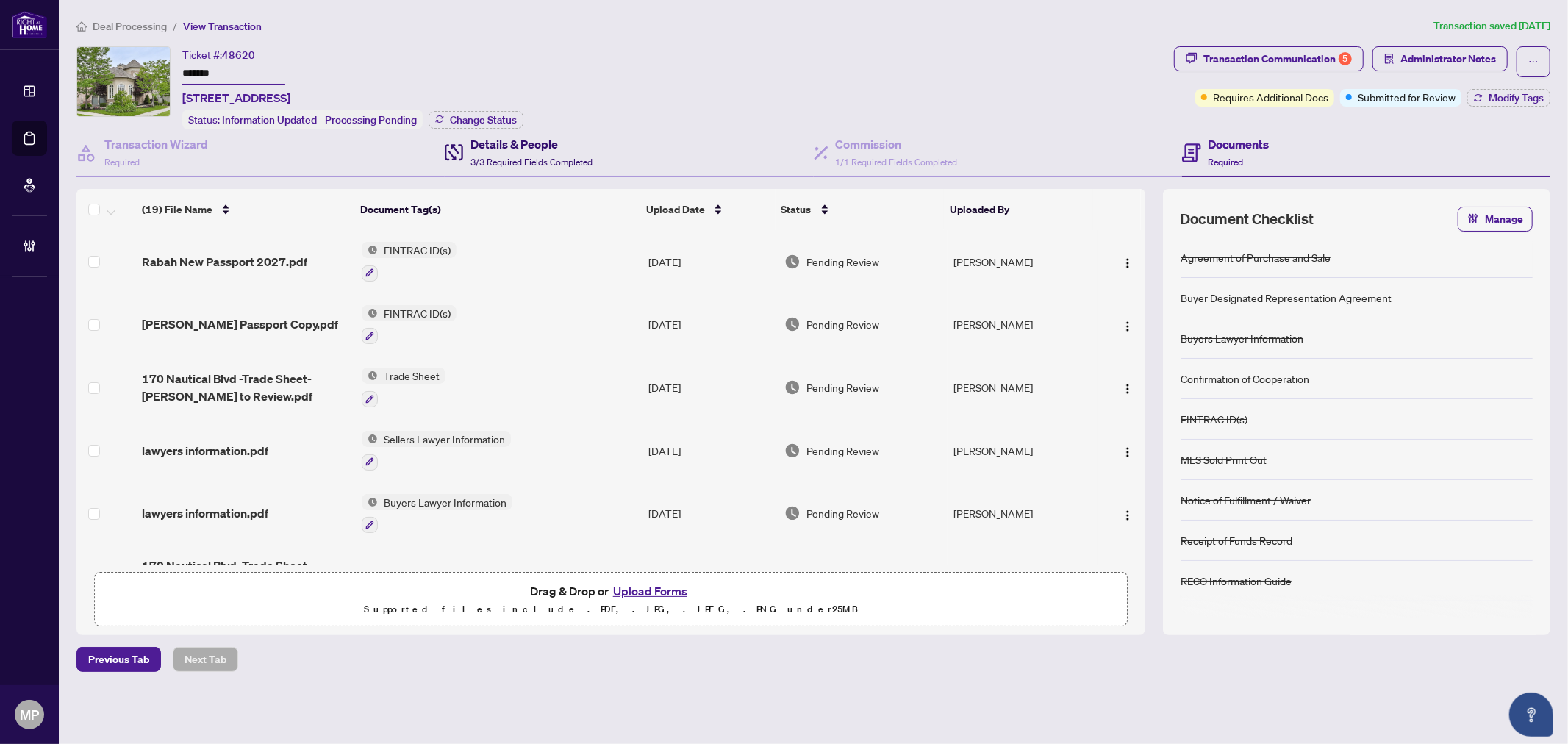
click at [526, 166] on div "Details & People 3/3 Required Fields Completed" at bounding box center [531, 153] width 122 height 35
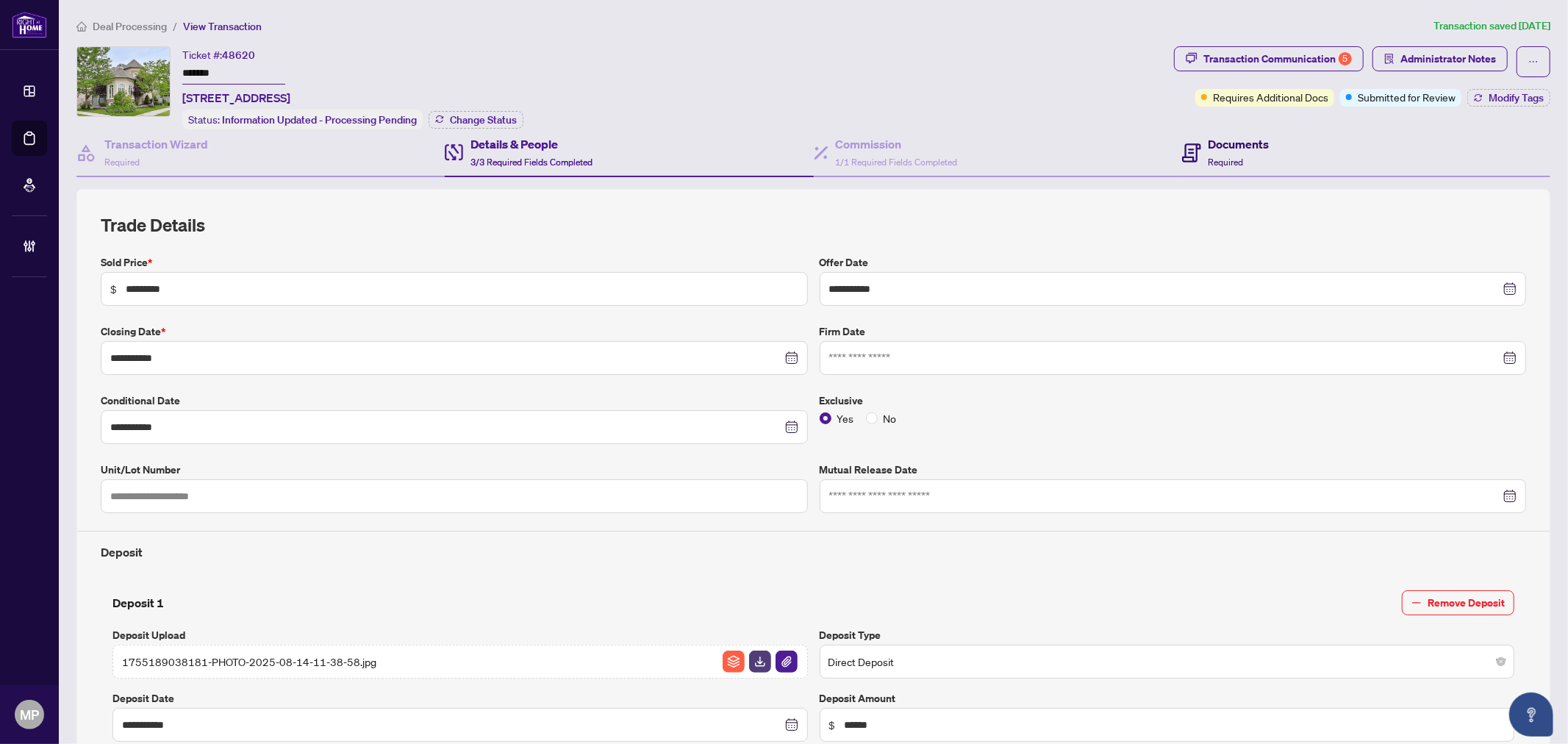
click at [1224, 159] on span "Required" at bounding box center [1226, 162] width 35 height 11
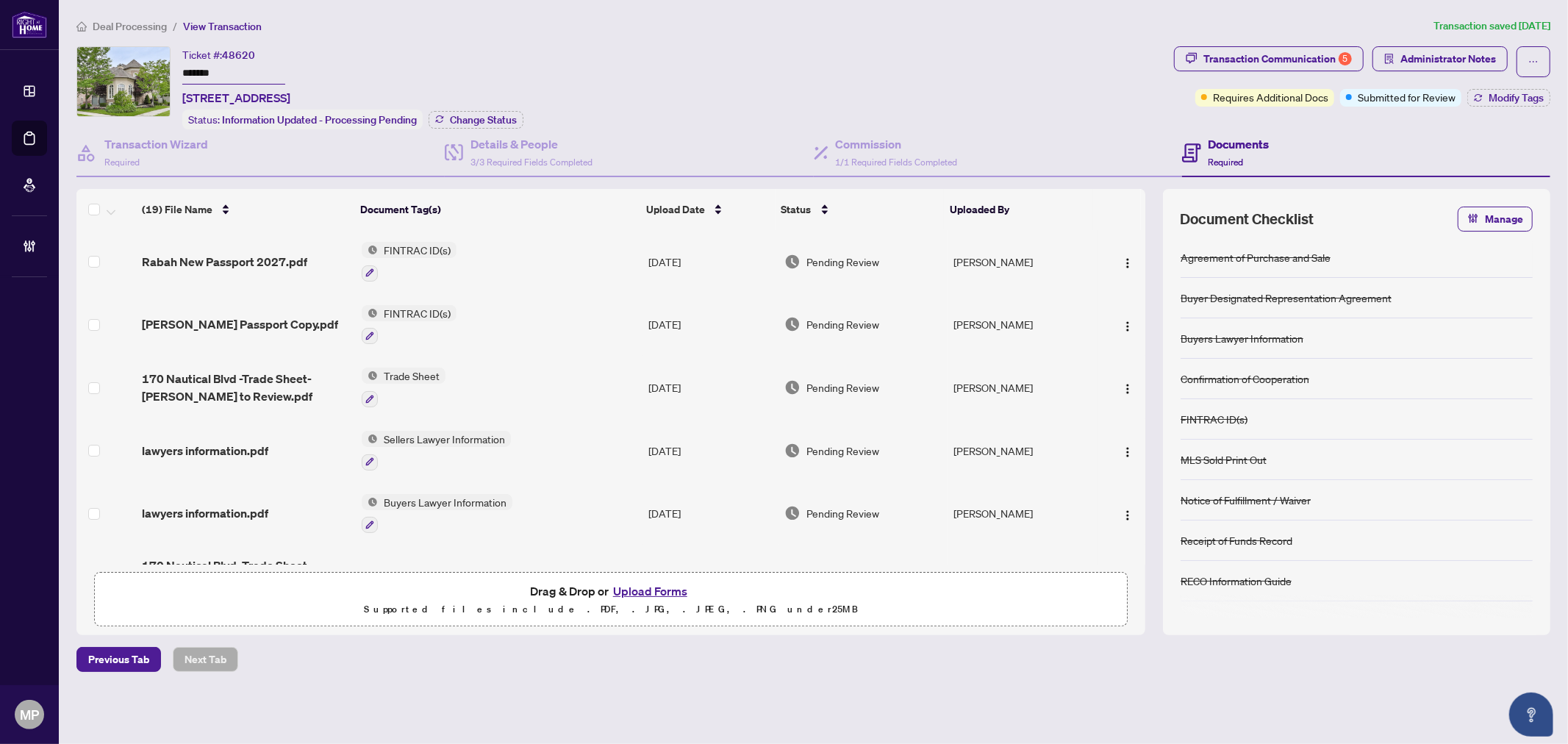
click at [199, 458] on td "lawyers information.pdf" at bounding box center [246, 450] width 219 height 63
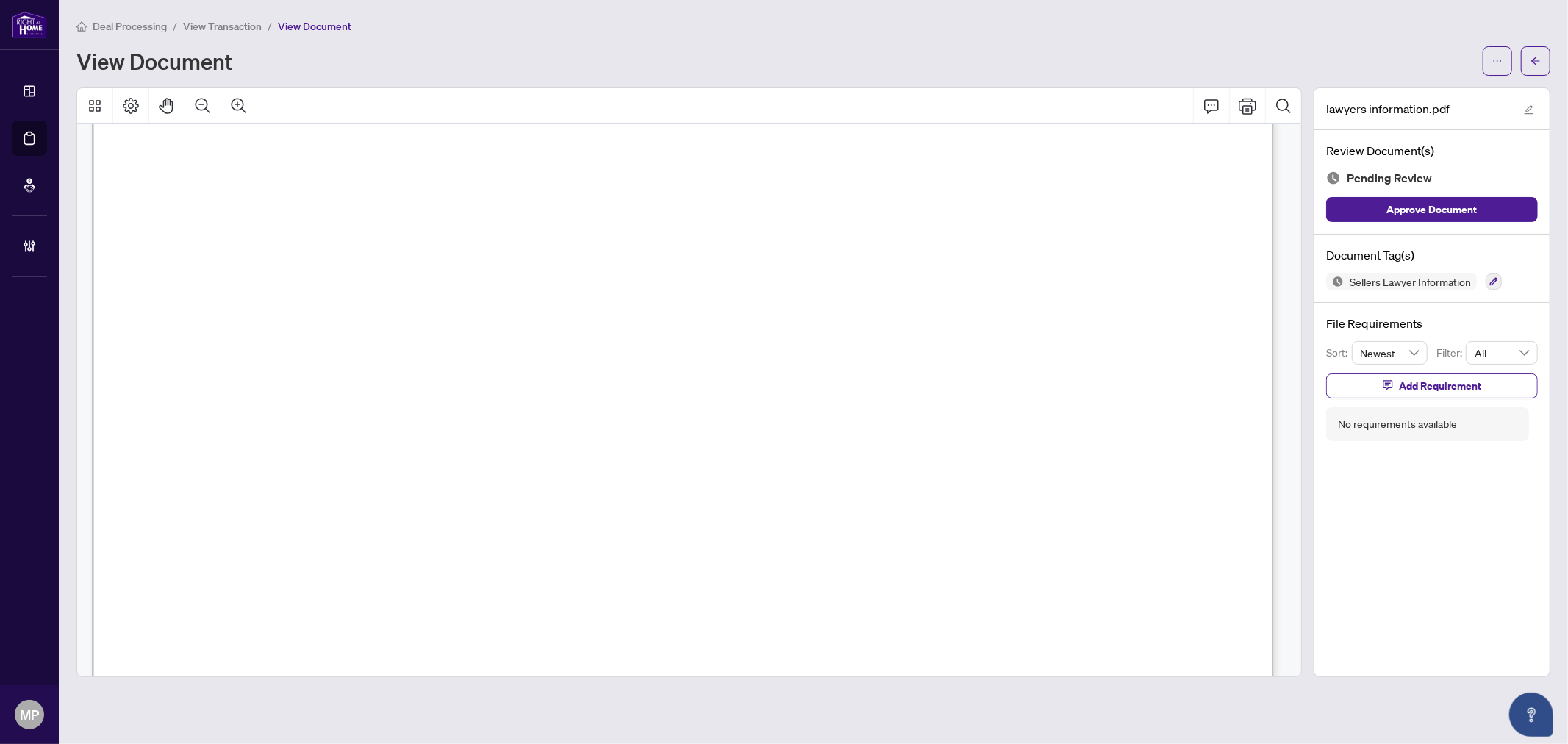
scroll to position [245, 0]
click at [1516, 67] on div at bounding box center [1517, 61] width 68 height 29
click at [1530, 66] on button "button" at bounding box center [1535, 61] width 29 height 29
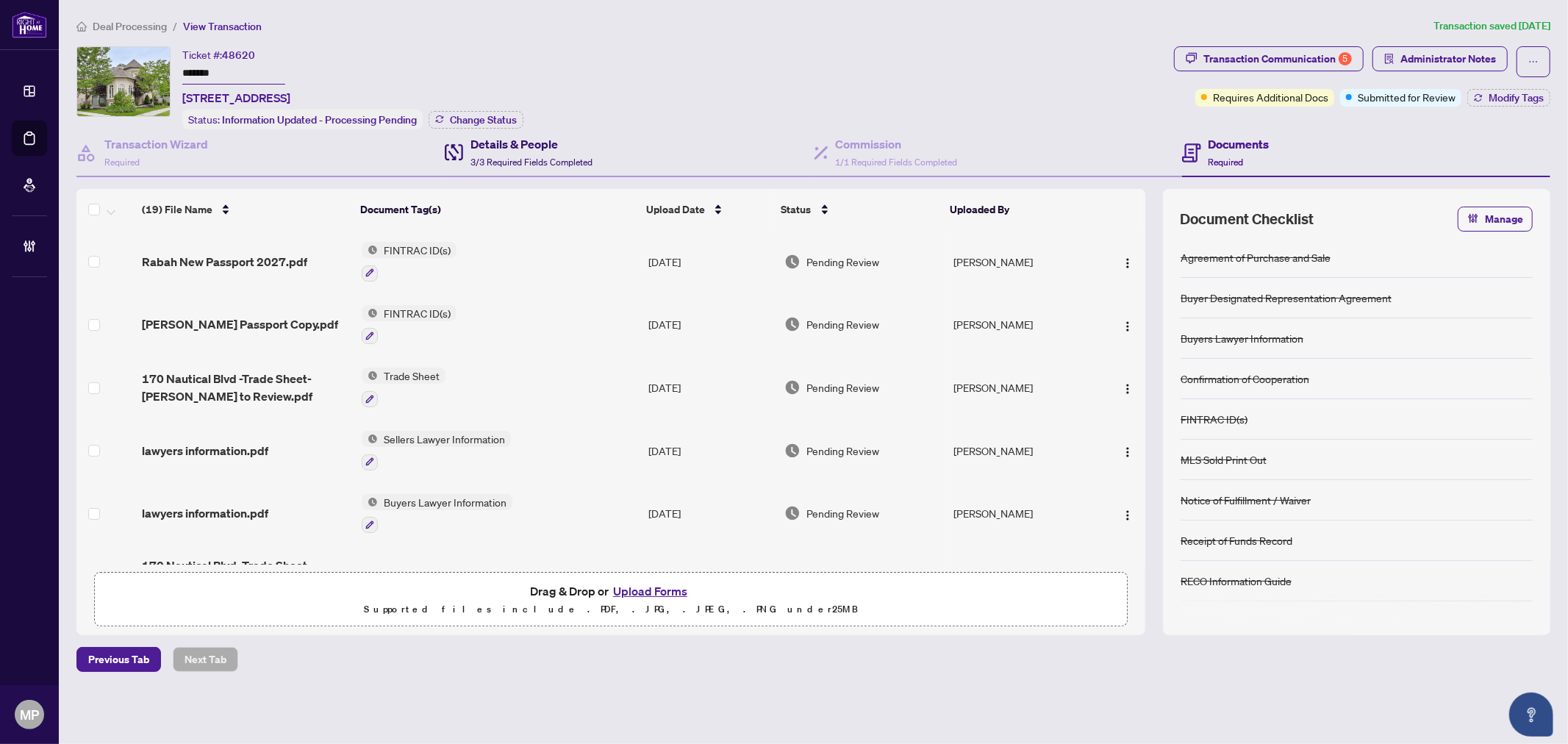
click at [591, 157] on span "3/3 Required Fields Completed" at bounding box center [531, 162] width 122 height 11
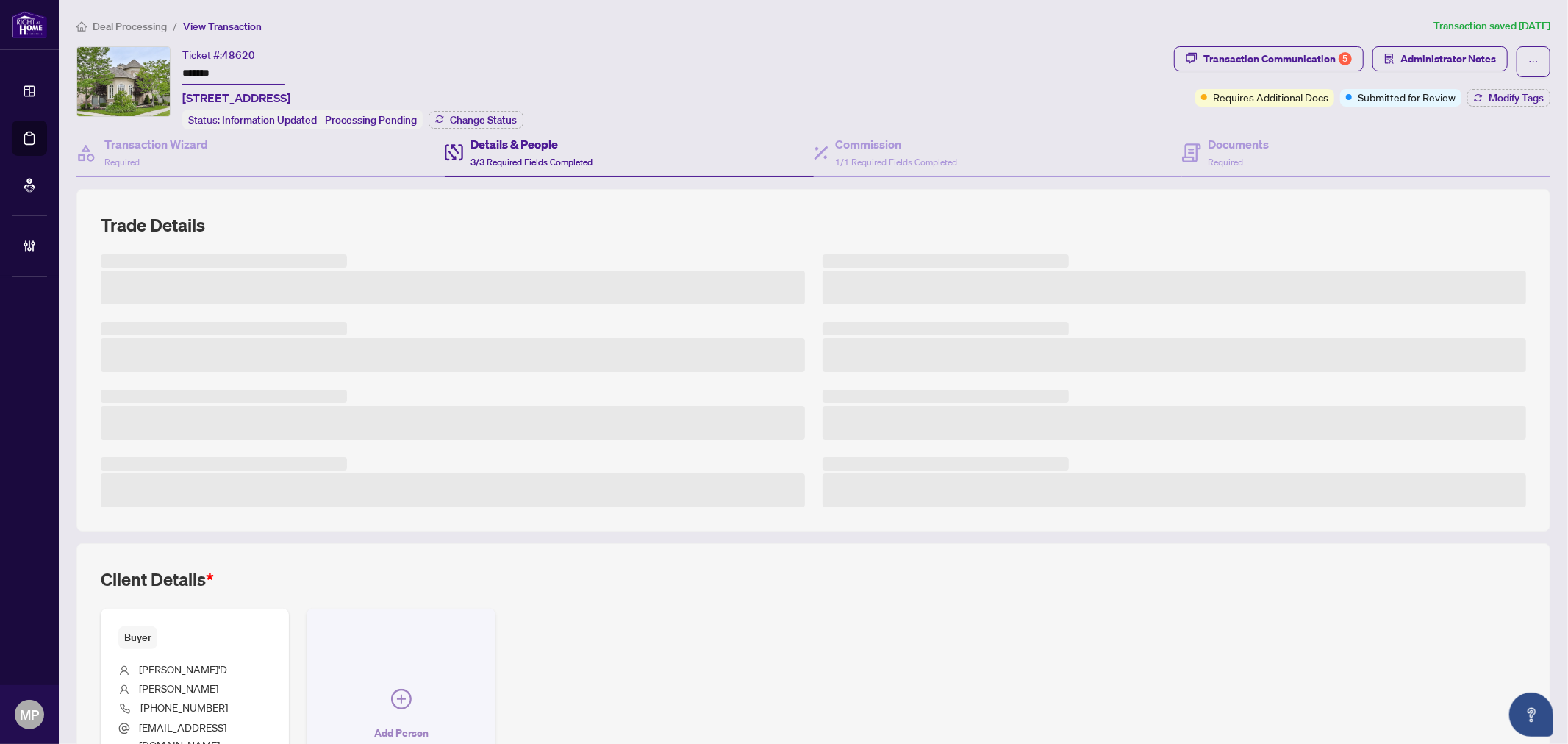
click at [406, 690] on div "Trade Details Client Details * Buyer RABAH AHMAD MOH'D ABU ISBITAN (647) 408-65…" at bounding box center [814, 519] width 1486 height 660
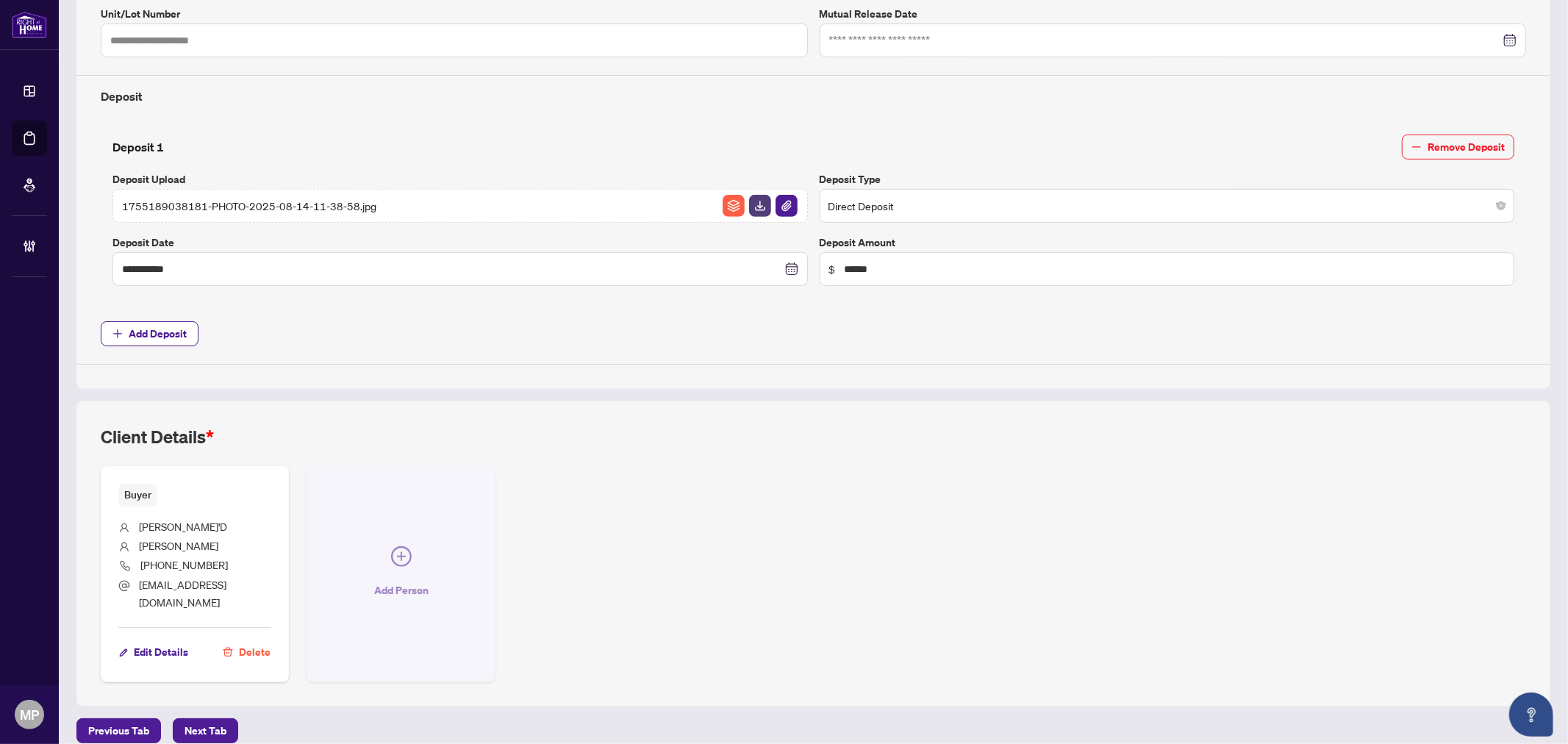
scroll to position [457, 0]
click at [395, 578] on span "Add Person" at bounding box center [401, 589] width 54 height 24
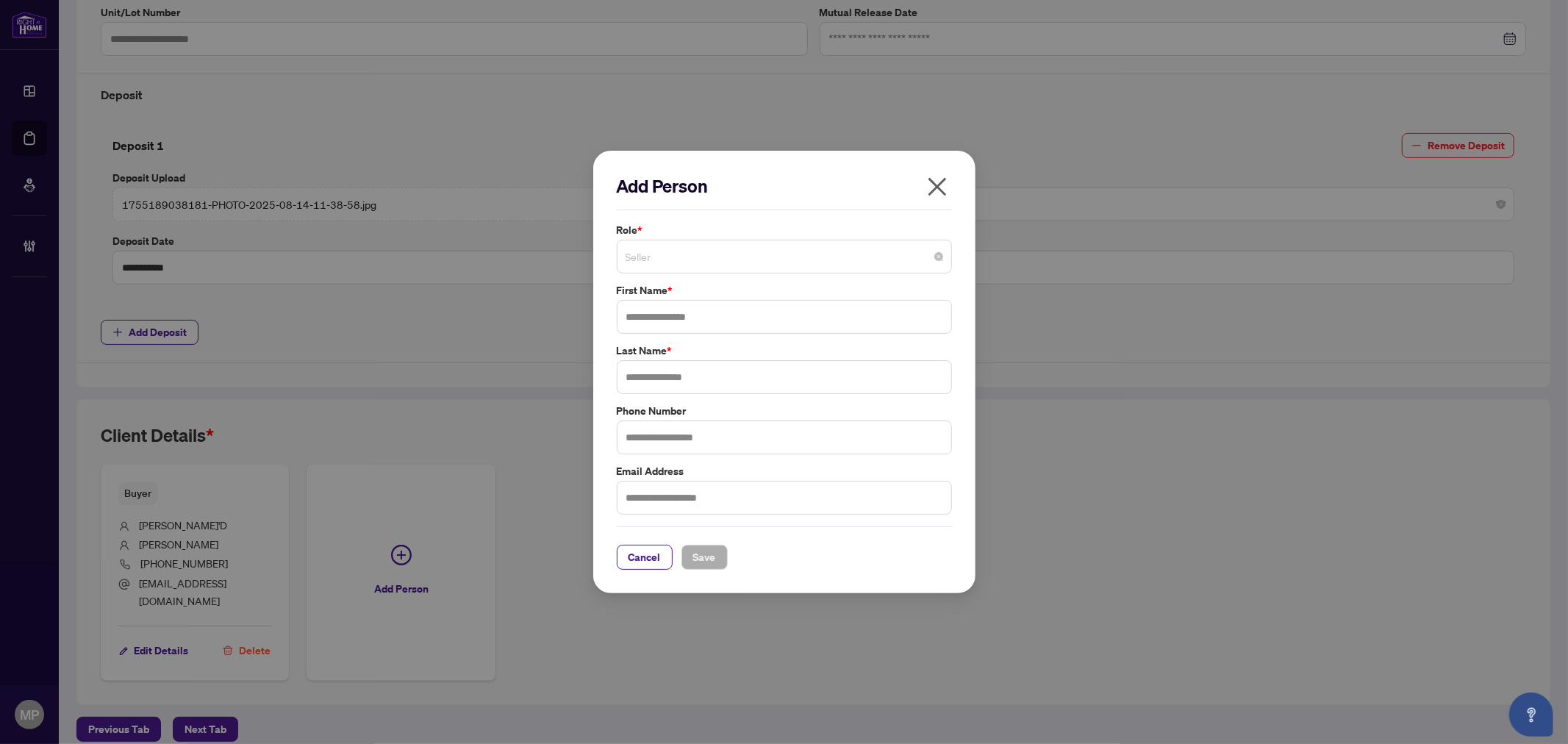
click at [776, 261] on span "Seller" at bounding box center [784, 256] width 317 height 28
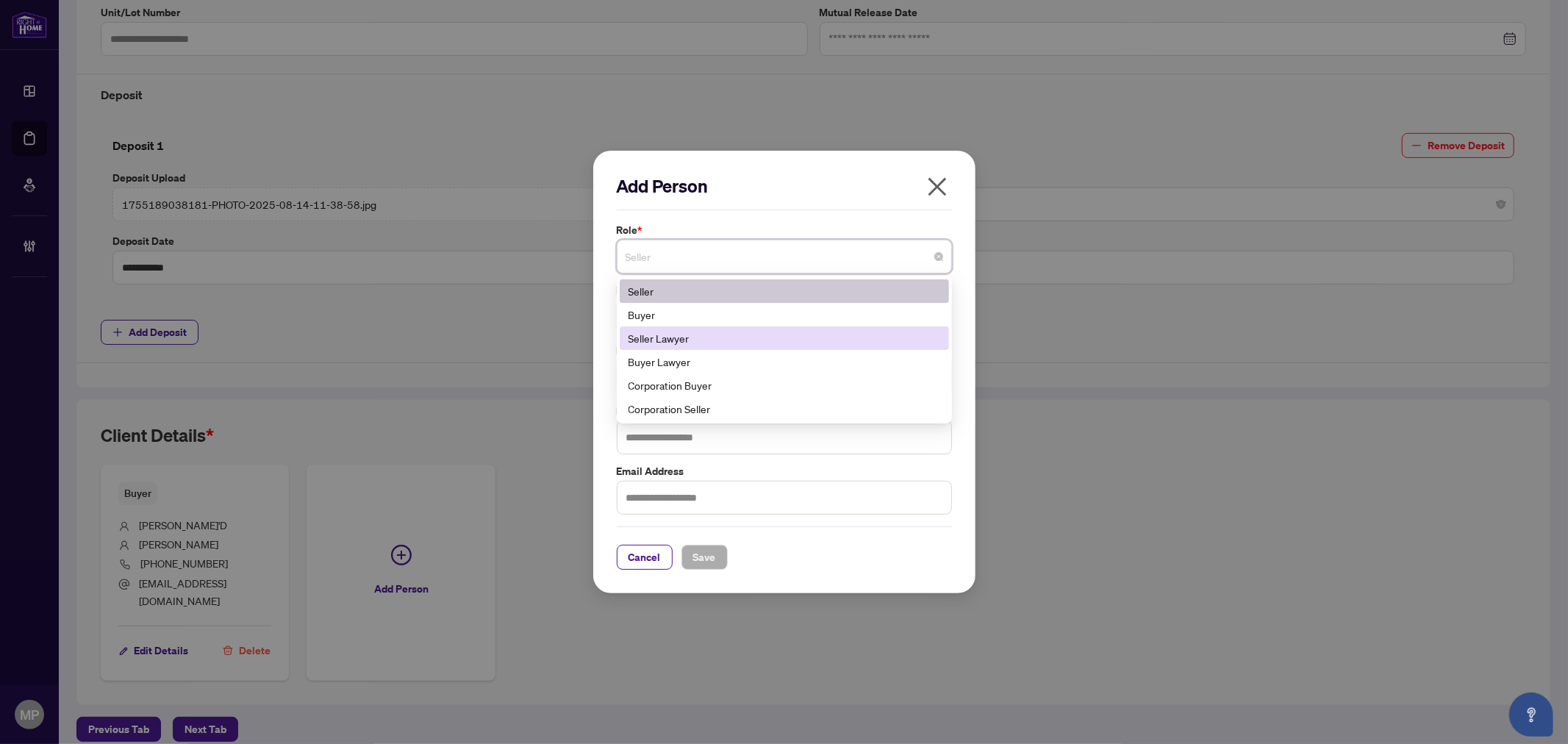
click at [674, 333] on div "Seller Lawyer" at bounding box center [784, 338] width 312 height 17
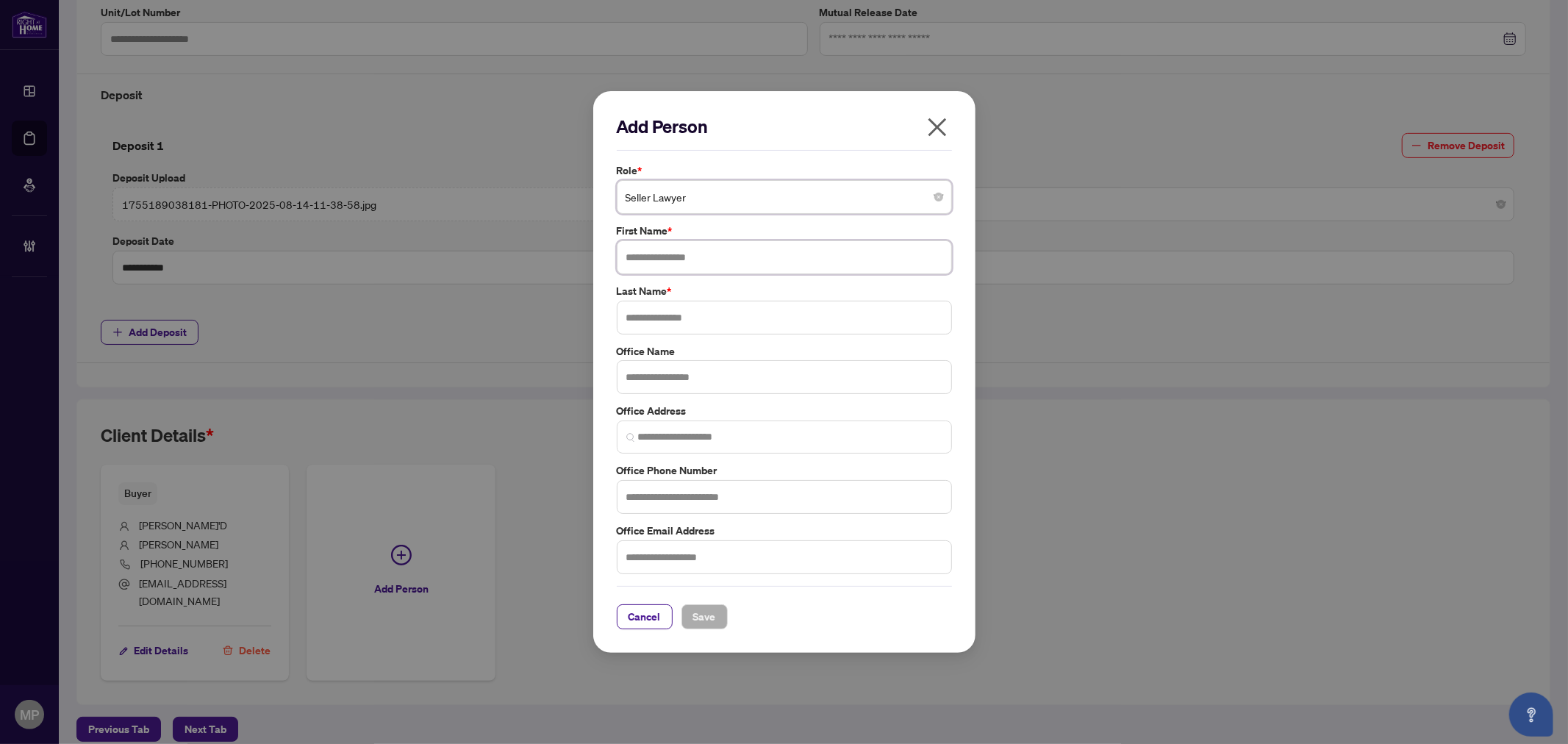
click at [759, 244] on input "text" at bounding box center [784, 257] width 335 height 34
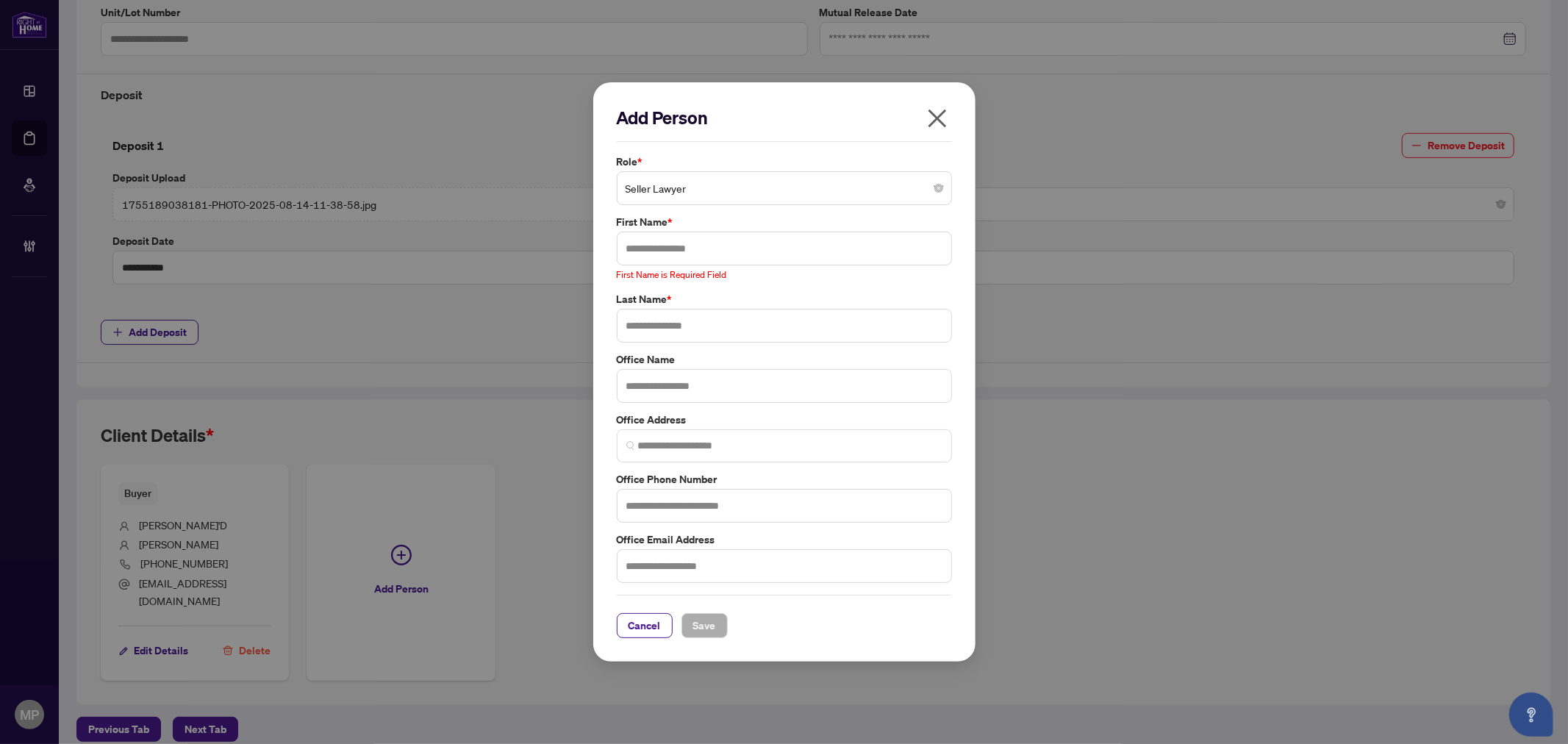
click at [688, 293] on label "Last Name *" at bounding box center [784, 299] width 335 height 17
click at [938, 116] on icon "close" at bounding box center [936, 118] width 18 height 18
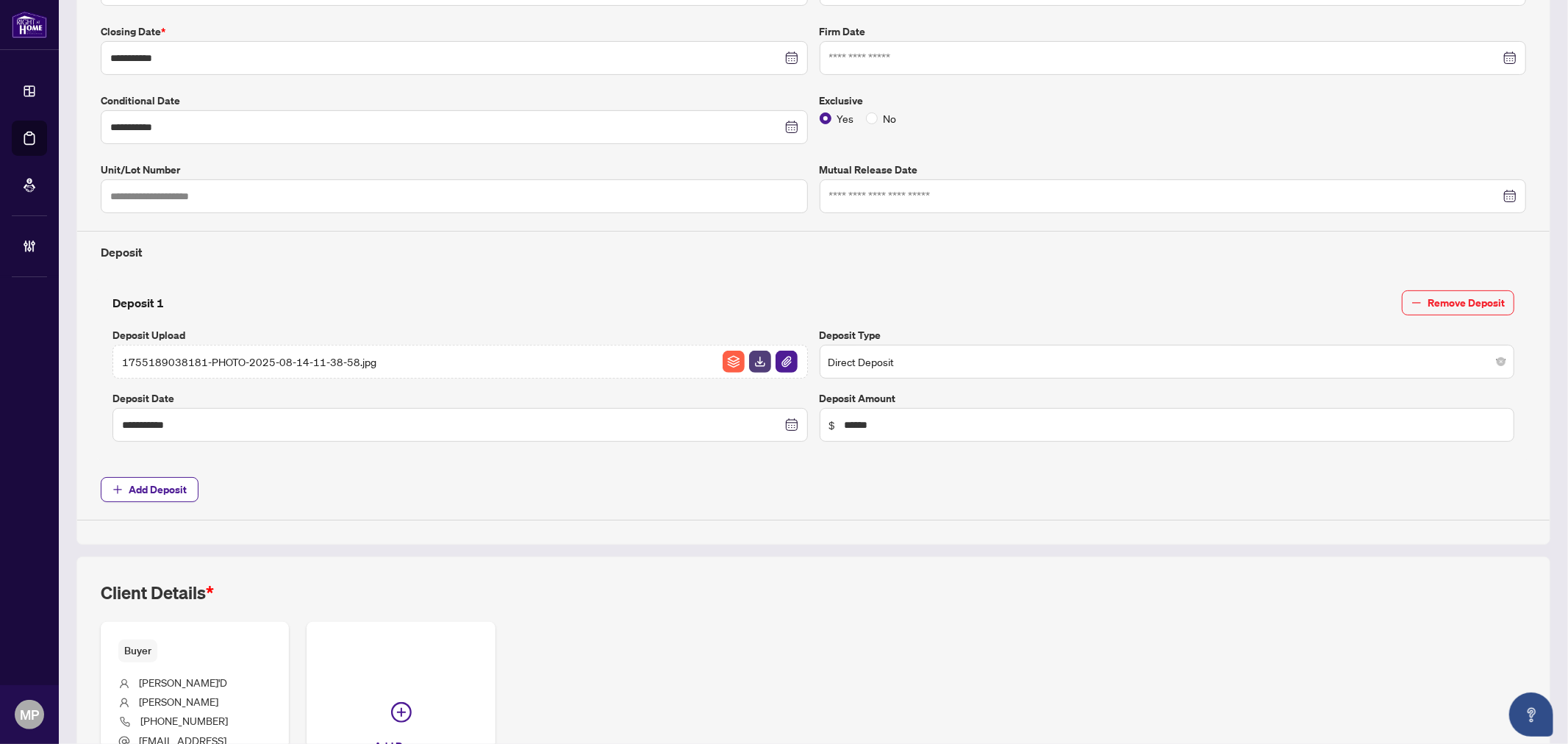
scroll to position [0, 0]
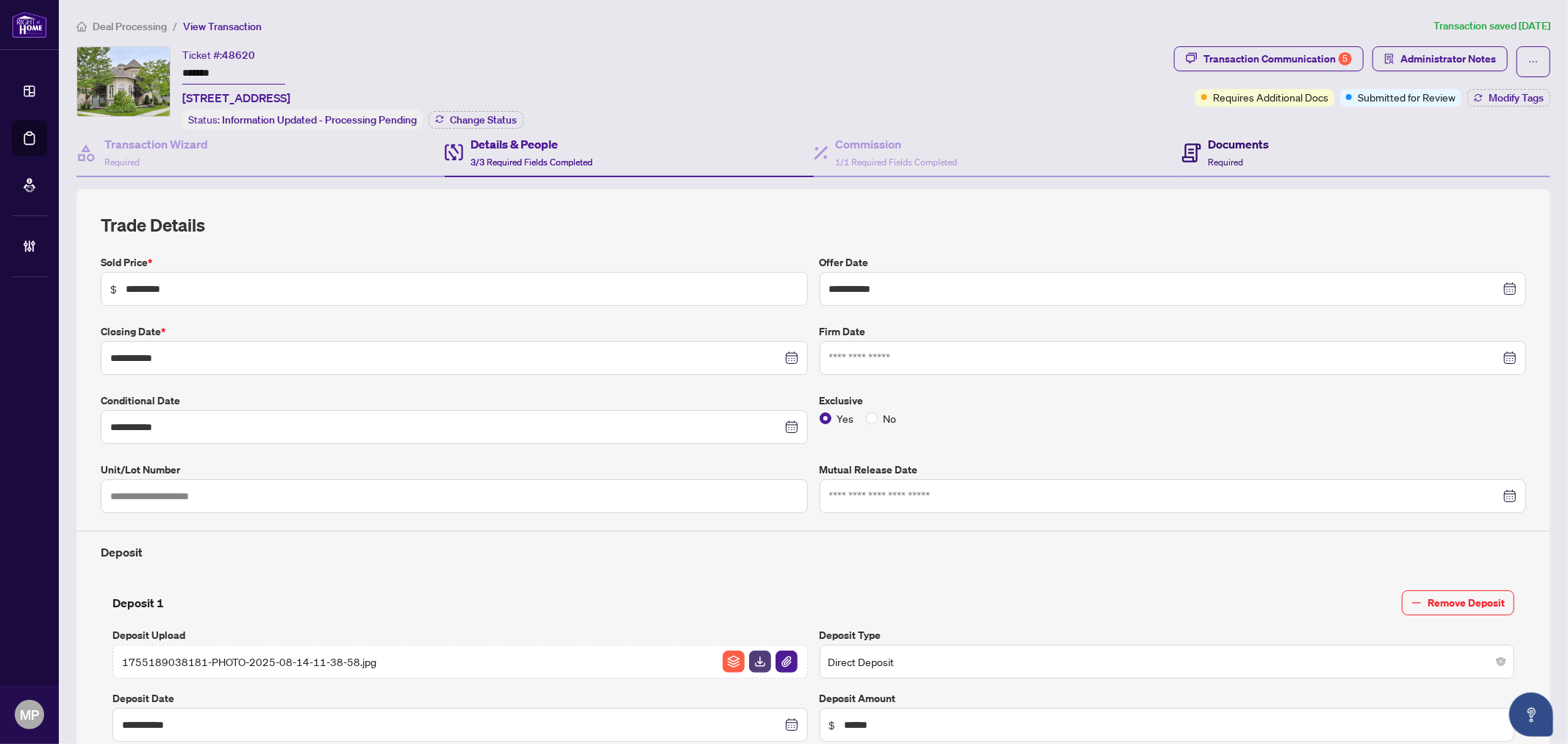
drag, startPoint x: 1192, startPoint y: 148, endPoint x: 1218, endPoint y: 149, distance: 26.0
click at [1192, 156] on div "Documents Required" at bounding box center [1225, 153] width 87 height 35
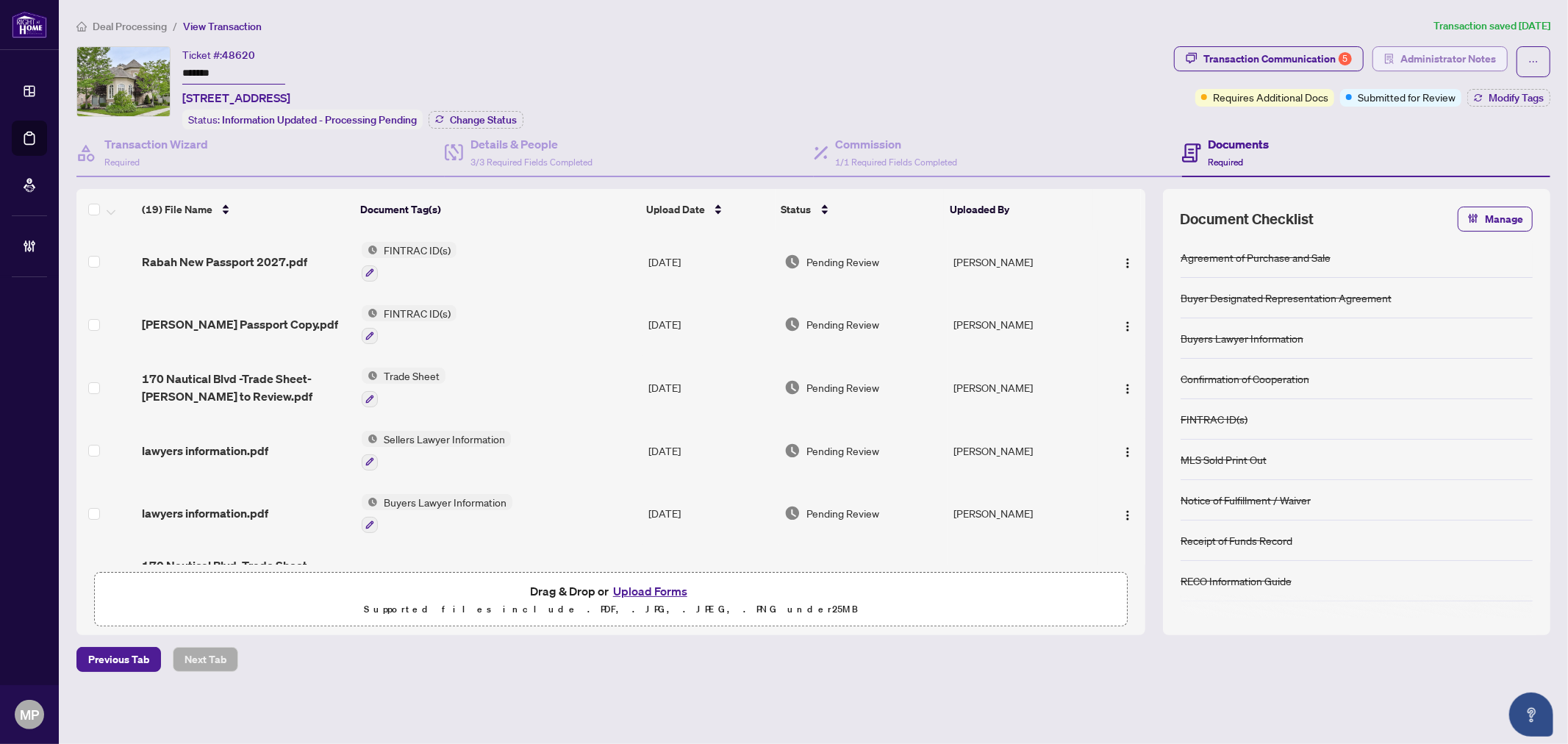
click at [1414, 66] on span "Administrator Notes" at bounding box center [1448, 59] width 95 height 24
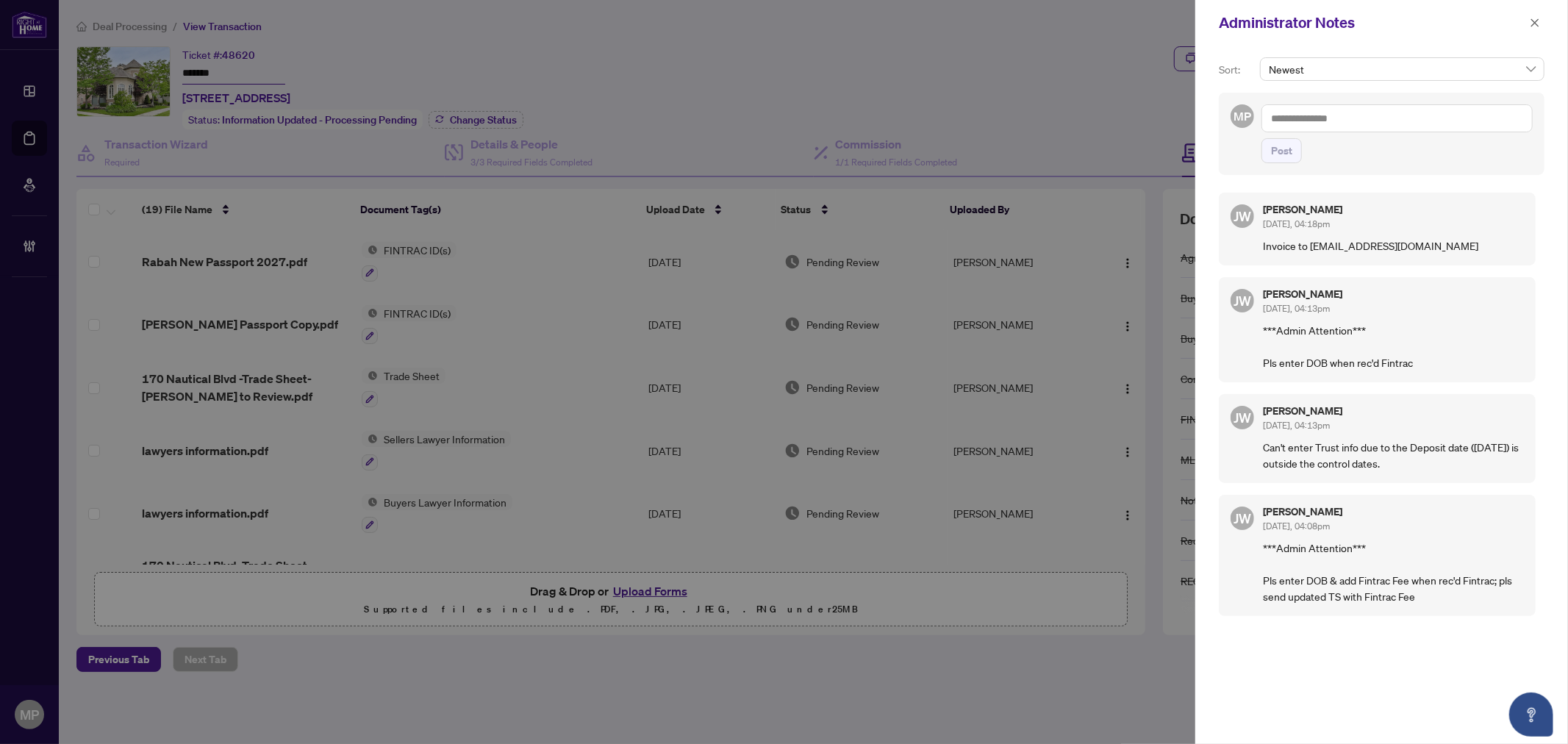
click at [1397, 119] on textarea at bounding box center [1397, 118] width 271 height 28
click at [1340, 202] on span "Deals West" at bounding box center [1329, 203] width 50 height 13
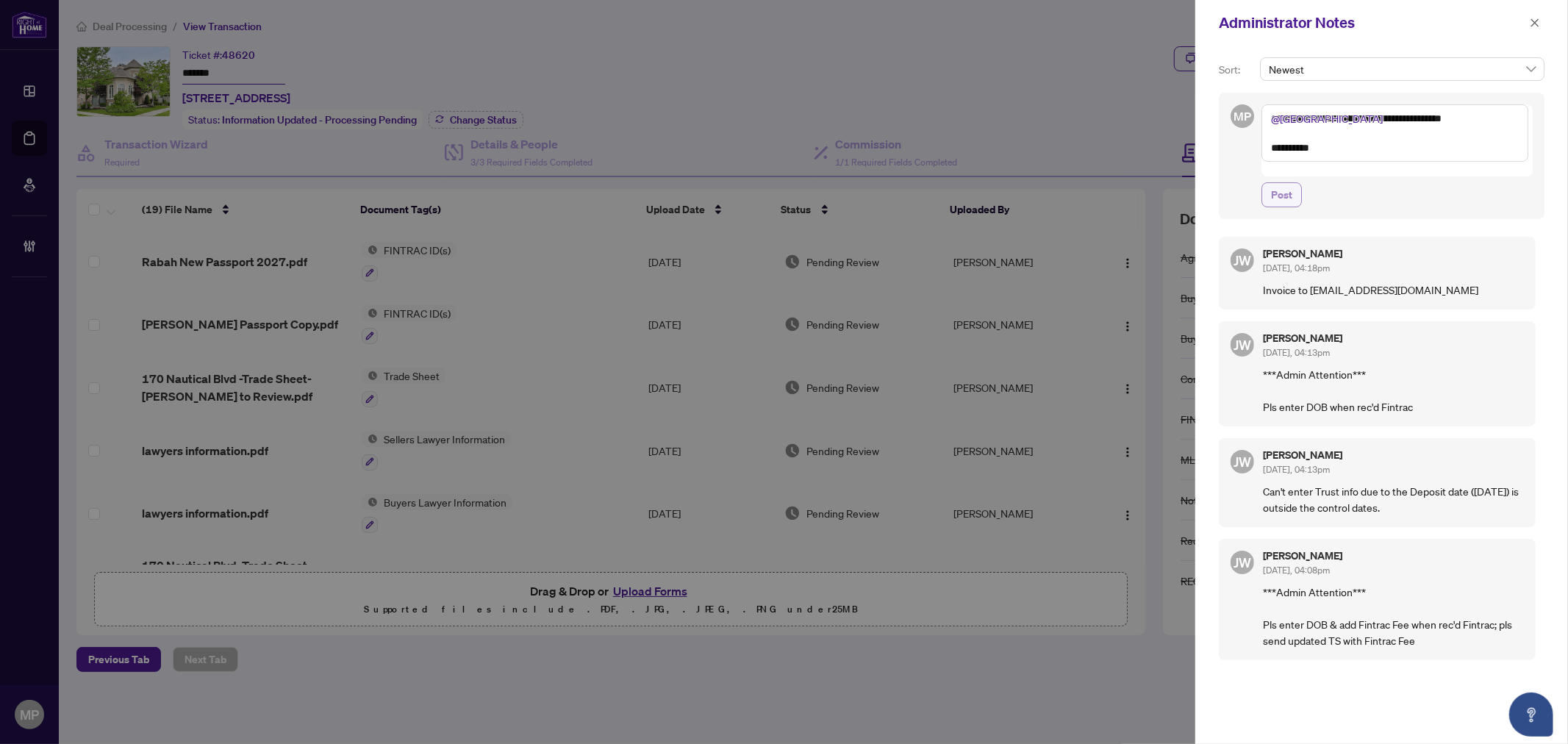
type textarea "**********"
click at [1277, 183] on span "Post" at bounding box center [1281, 194] width 21 height 24
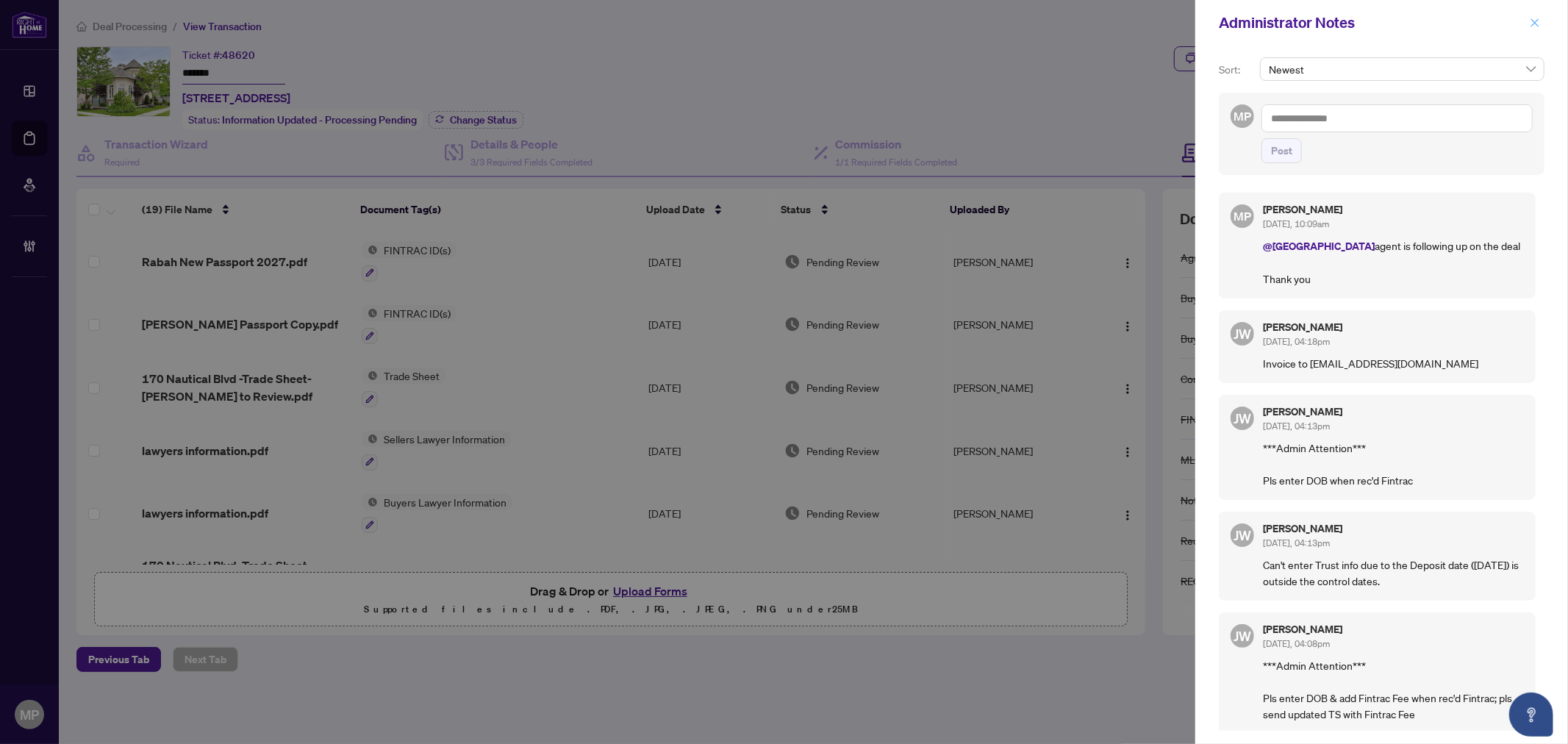
click at [1533, 24] on icon "close" at bounding box center [1535, 22] width 10 height 10
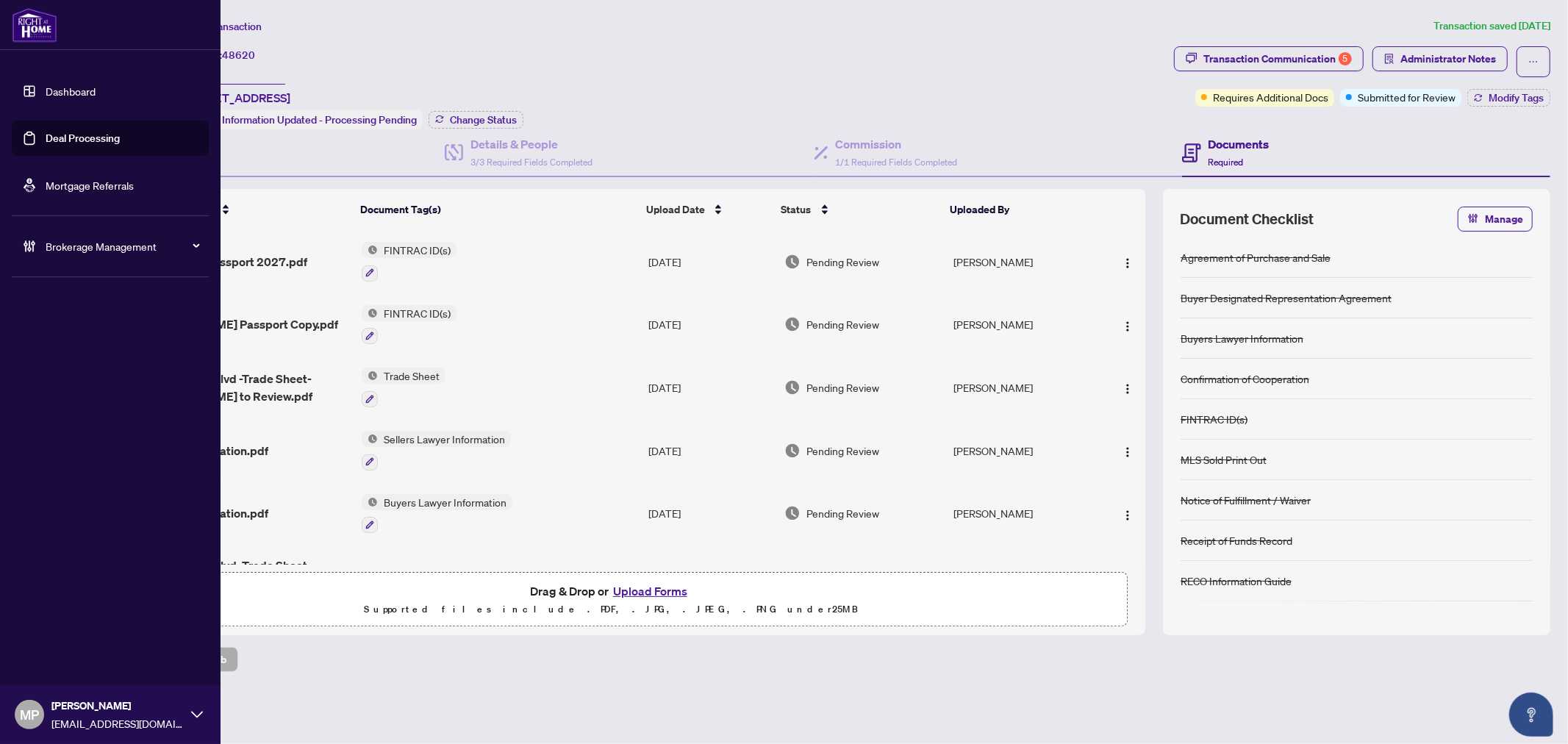
click at [120, 132] on link "Deal Processing" at bounding box center [83, 138] width 74 height 13
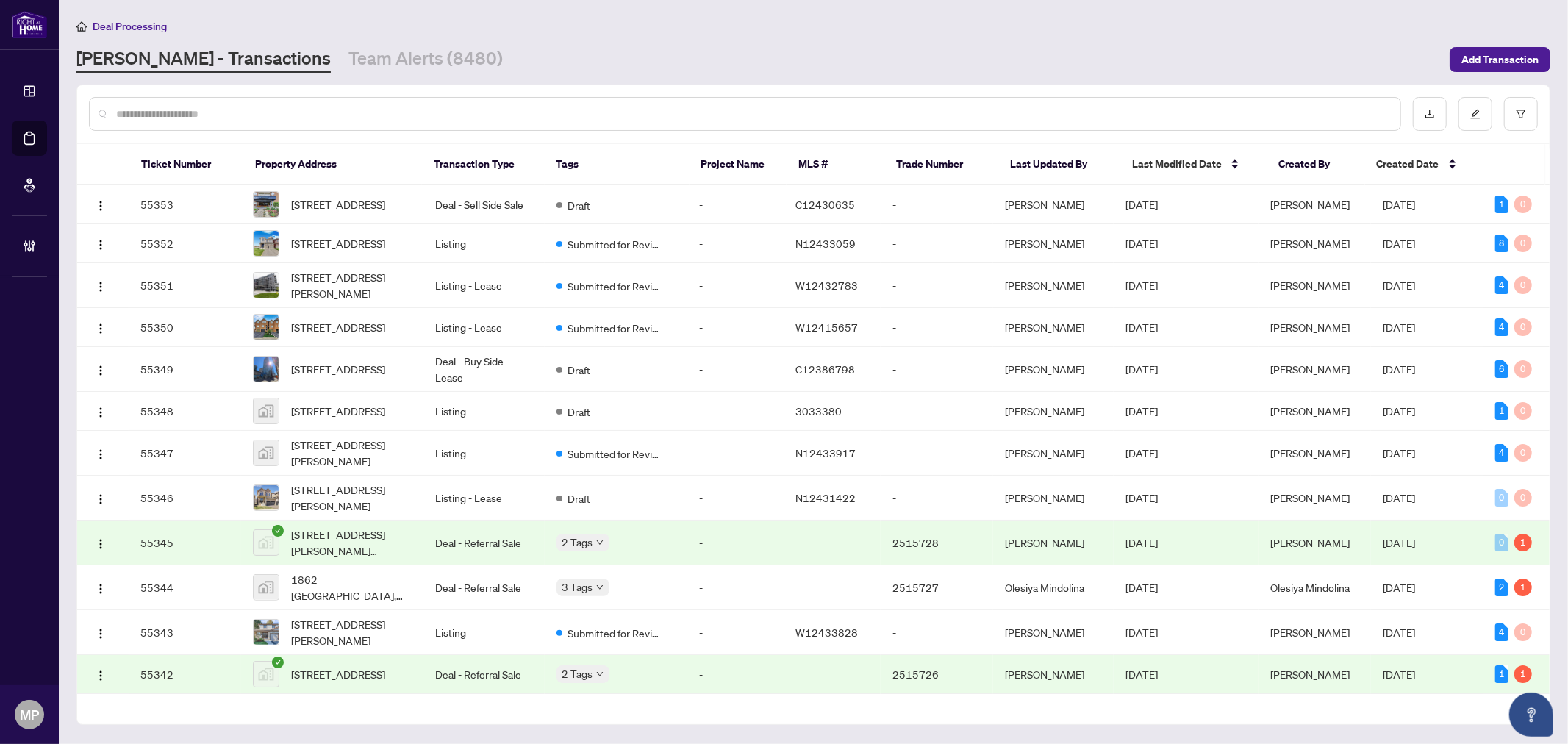
click at [404, 111] on input "text" at bounding box center [752, 113] width 1273 height 17
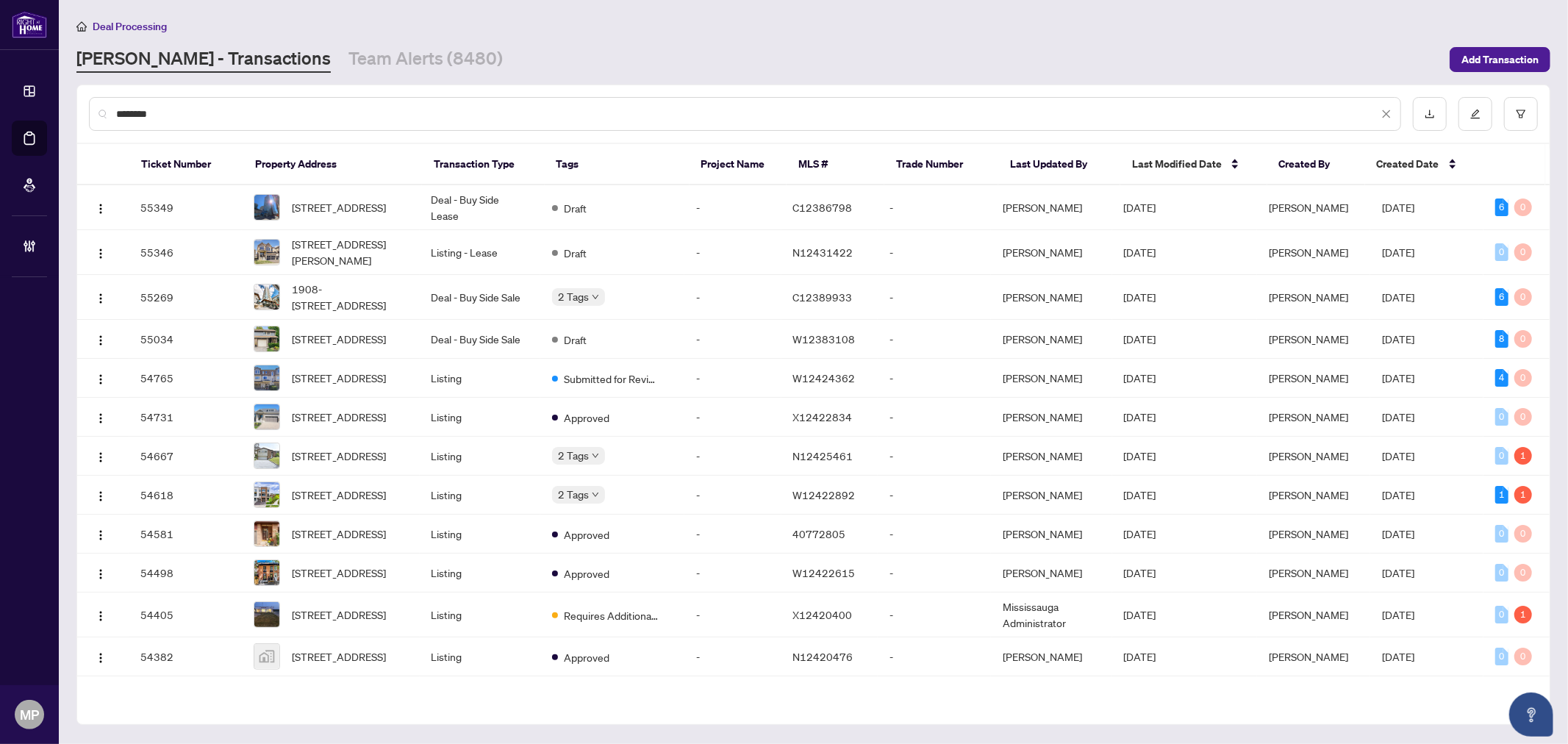
type input "********"
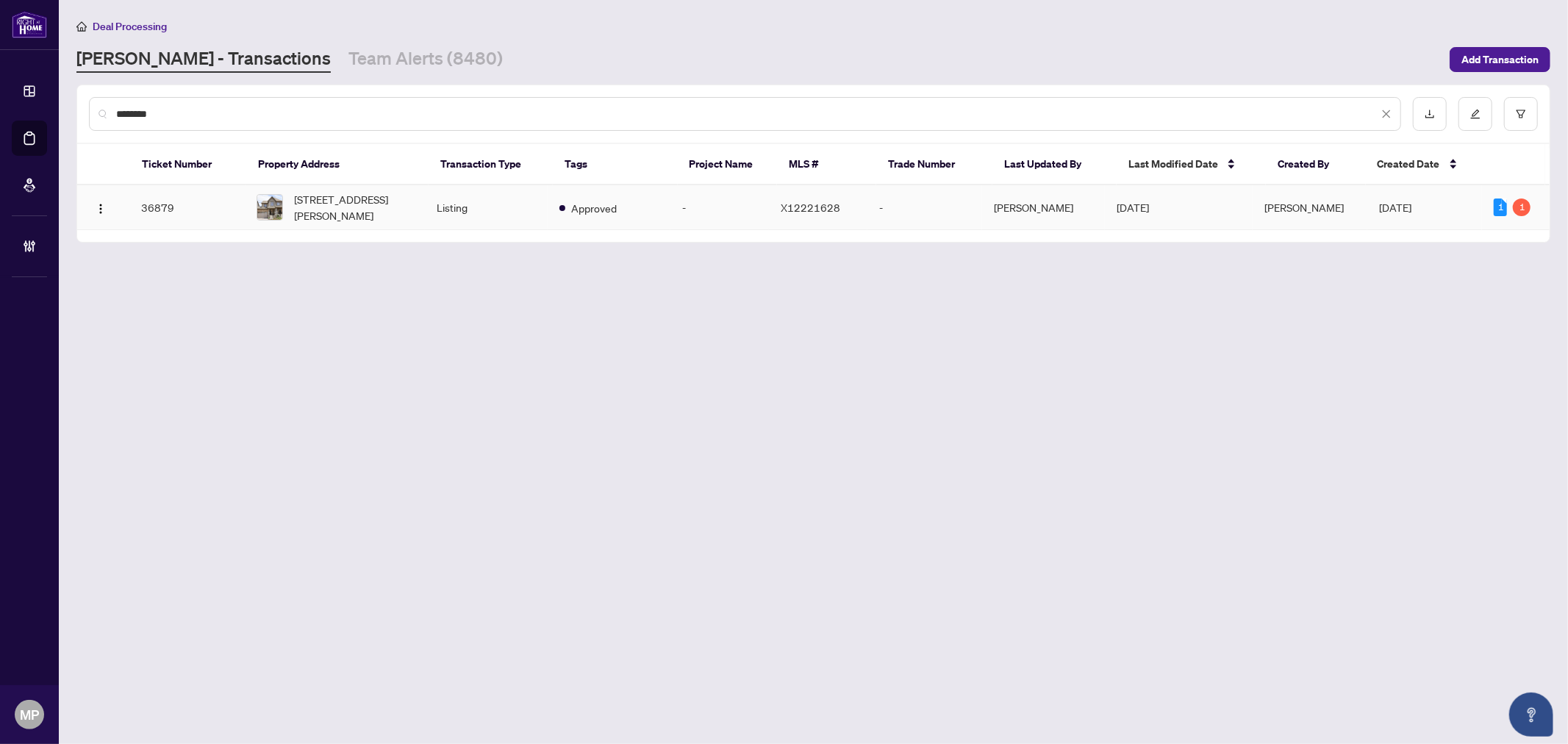
click at [217, 210] on td "36879" at bounding box center [187, 207] width 115 height 45
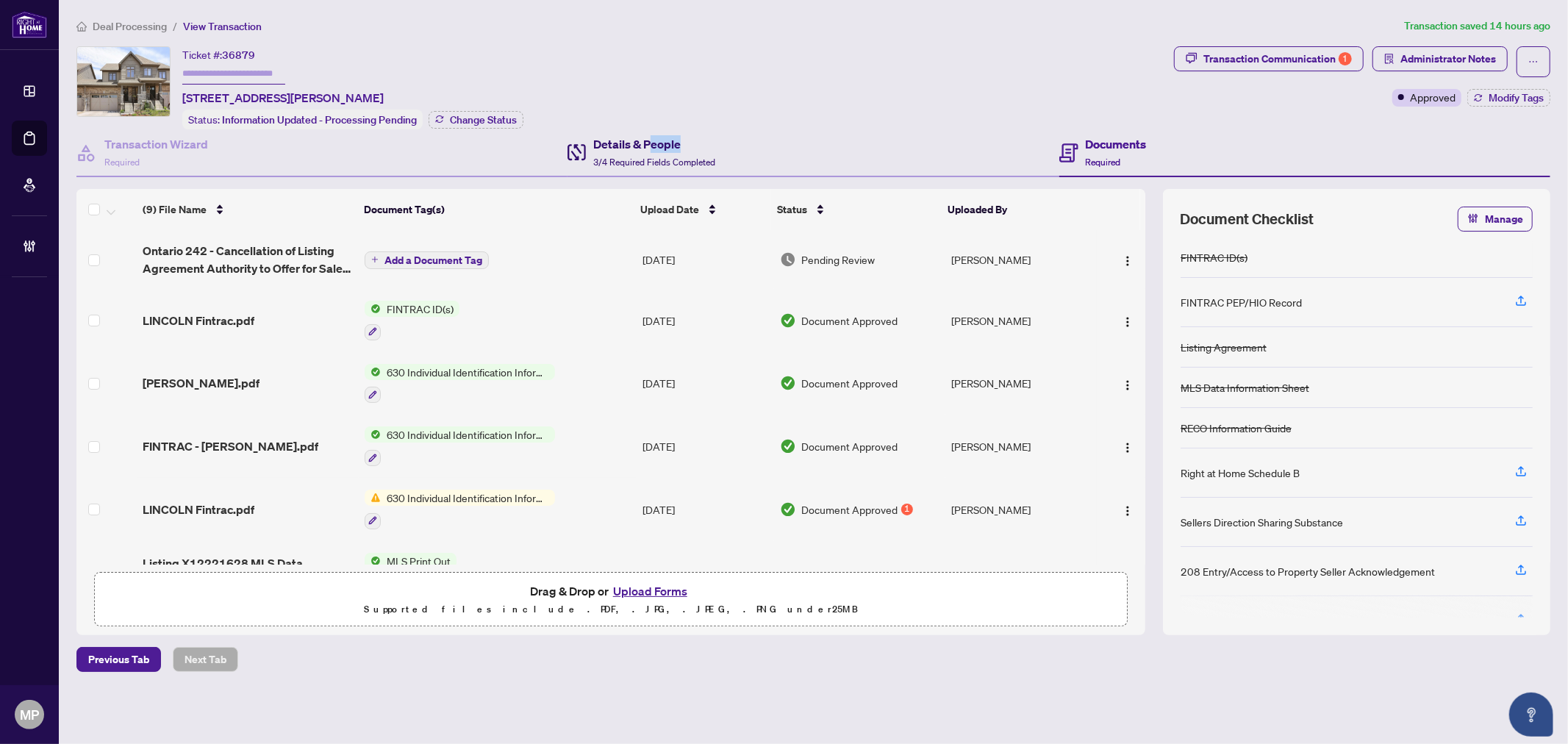
drag, startPoint x: 650, startPoint y: 150, endPoint x: 1011, endPoint y: 67, distance: 370.4
click at [920, 91] on div "Ticket #: 36879 129 Stan Baker Blvd, Grey Highlands, Ontario N0C 1H0, Canada St…" at bounding box center [814, 341] width 1486 height 589
click at [906, 112] on div "Ticket #: 36879 129 Stan Baker Blvd, Grey Highlands, Ontario N0C 1H0, Canada St…" at bounding box center [622, 87] width 1092 height 83
click at [688, 143] on h4 "Details & People" at bounding box center [654, 144] width 122 height 17
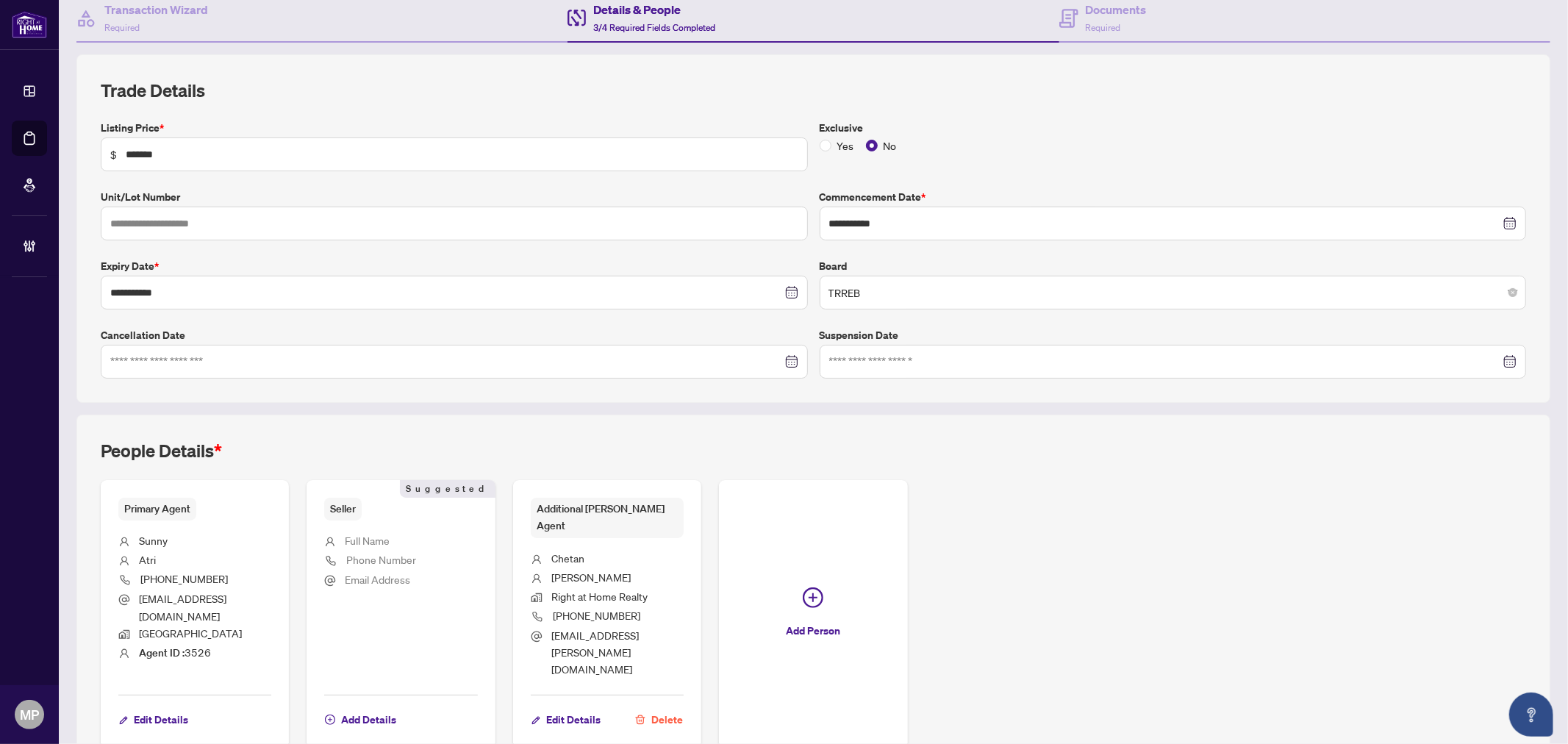
scroll to position [163, 0]
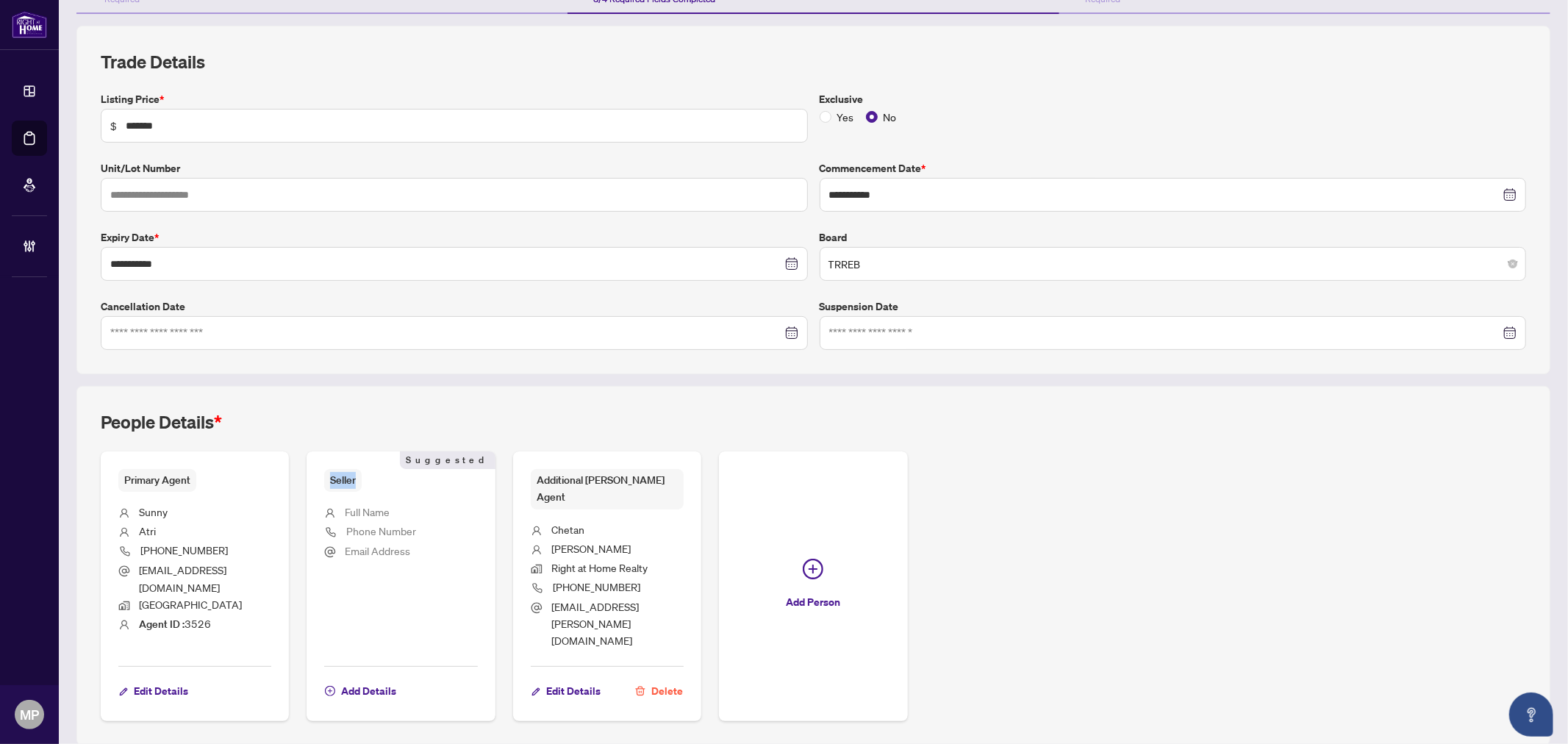
drag, startPoint x: 322, startPoint y: 479, endPoint x: 423, endPoint y: 482, distance: 101.0
click at [423, 482] on div "Seller Suggested" at bounding box center [401, 480] width 153 height 23
drag, startPoint x: 412, startPoint y: 703, endPoint x: 387, endPoint y: 704, distance: 25.0
click at [407, 704] on div "People Details * Primary Agent Sunny Atri (416) 859-5777 info.sunnyatri@gmail.c…" at bounding box center [814, 565] width 1474 height 359
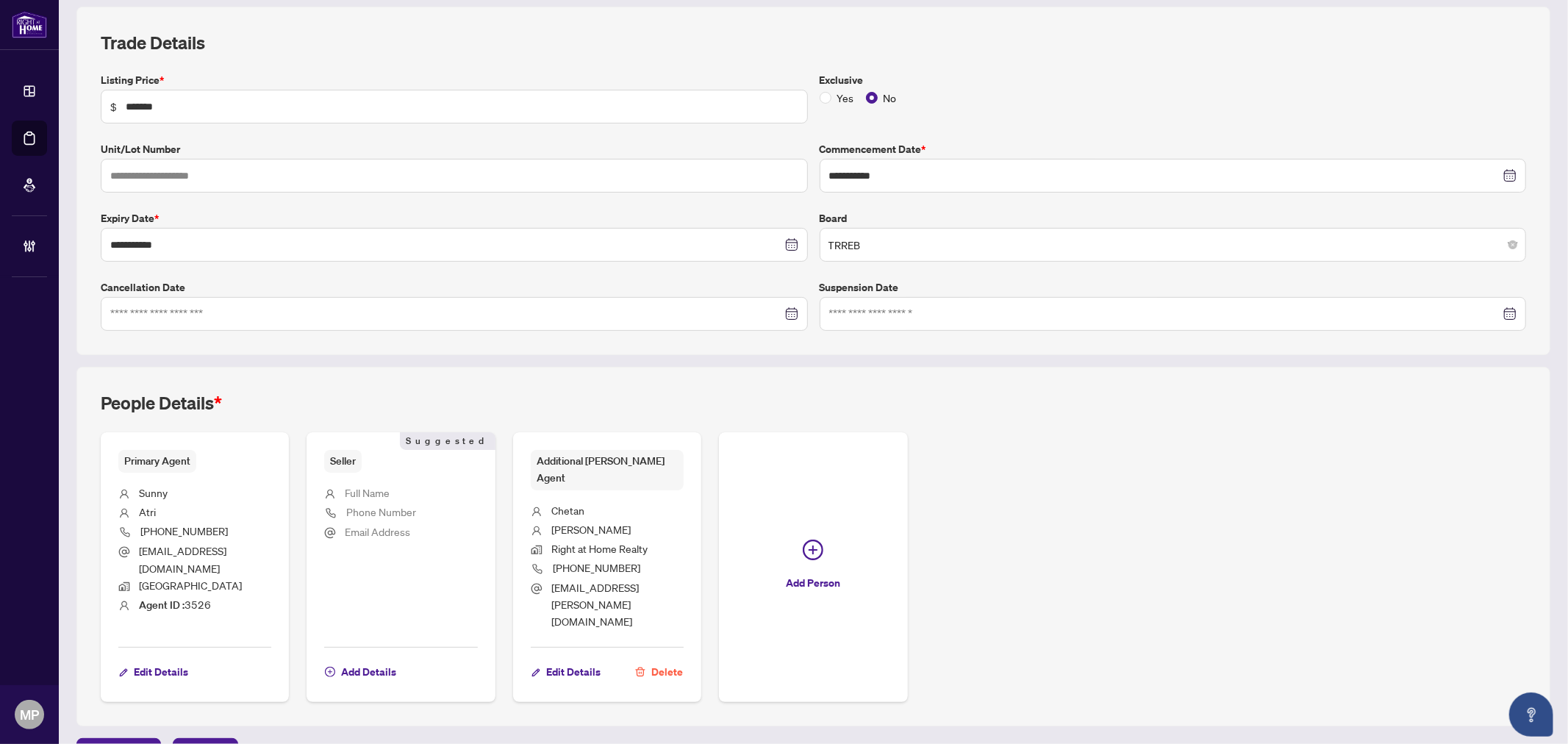
scroll to position [187, 0]
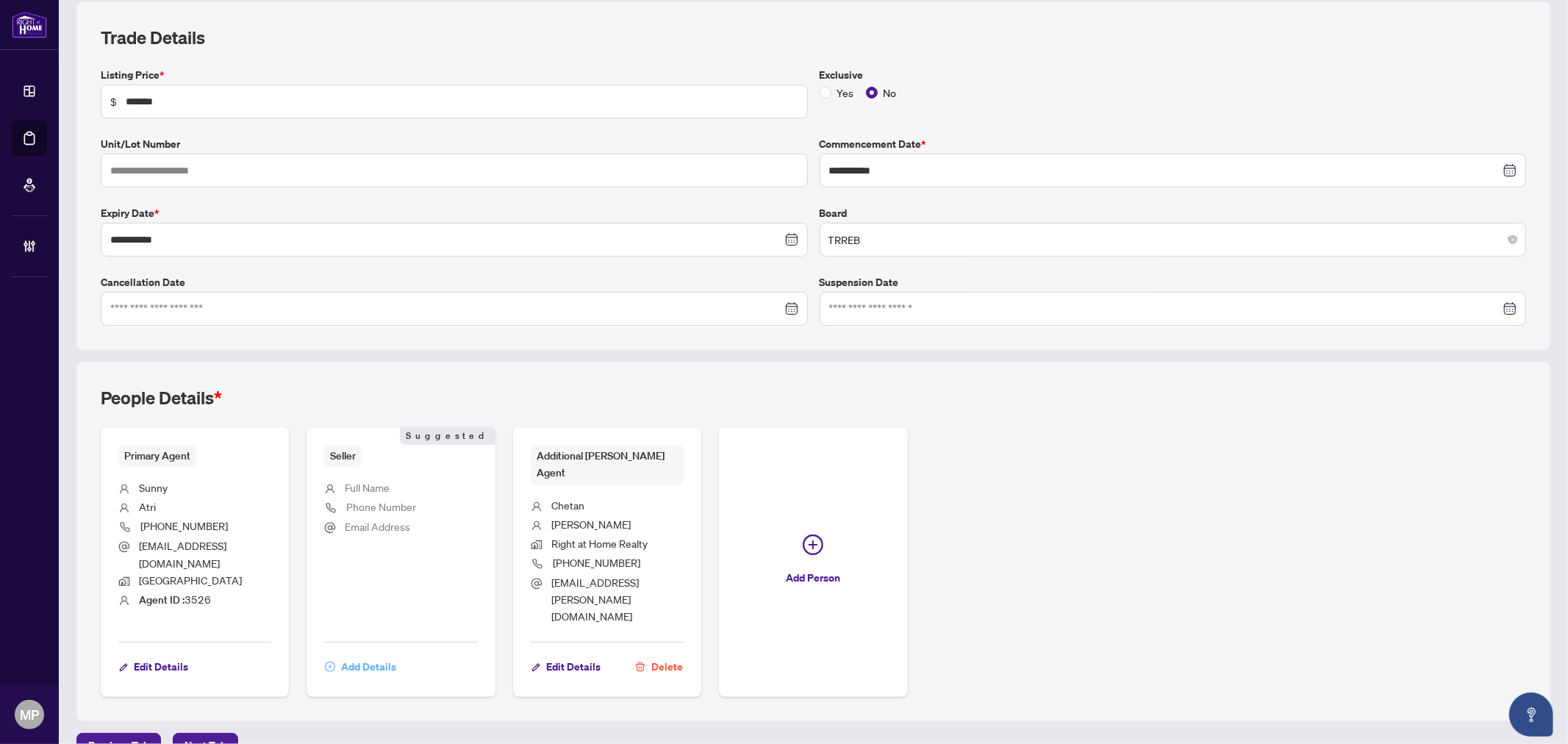
click at [359, 655] on span "Add Details" at bounding box center [369, 667] width 55 height 24
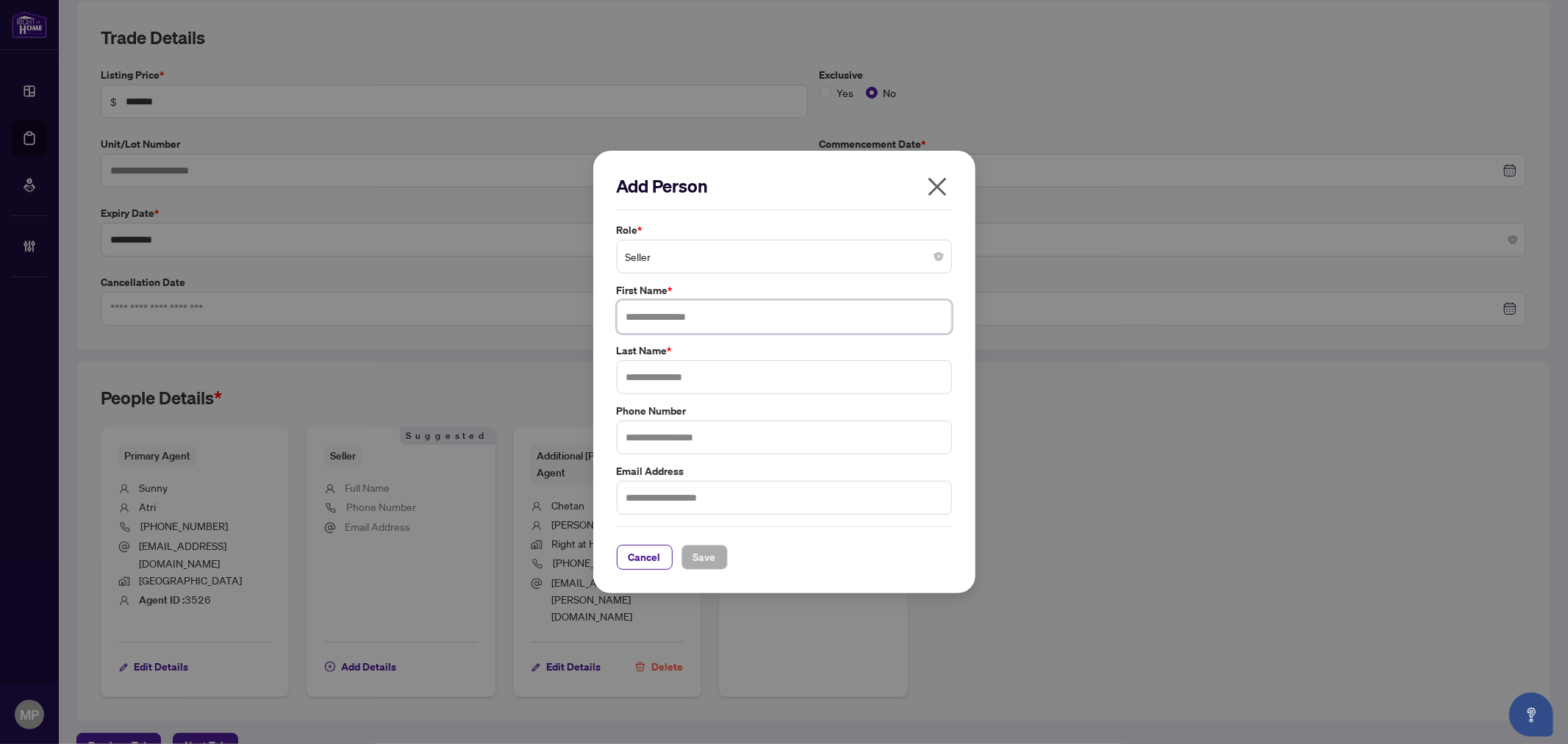
click at [687, 311] on input "text" at bounding box center [784, 316] width 335 height 34
click at [708, 373] on input "text" at bounding box center [784, 376] width 335 height 34
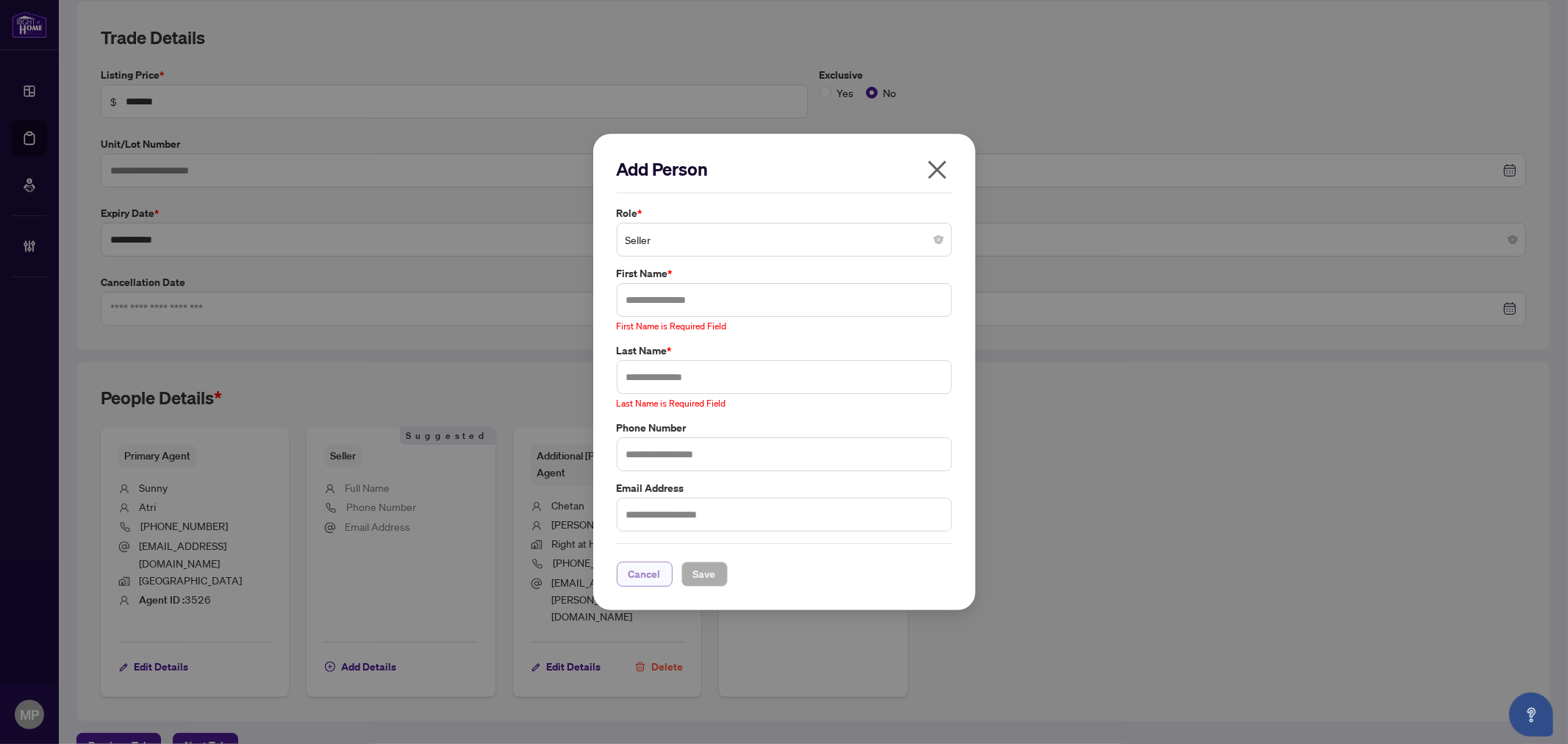
click at [654, 562] on span "Cancel" at bounding box center [644, 574] width 32 height 24
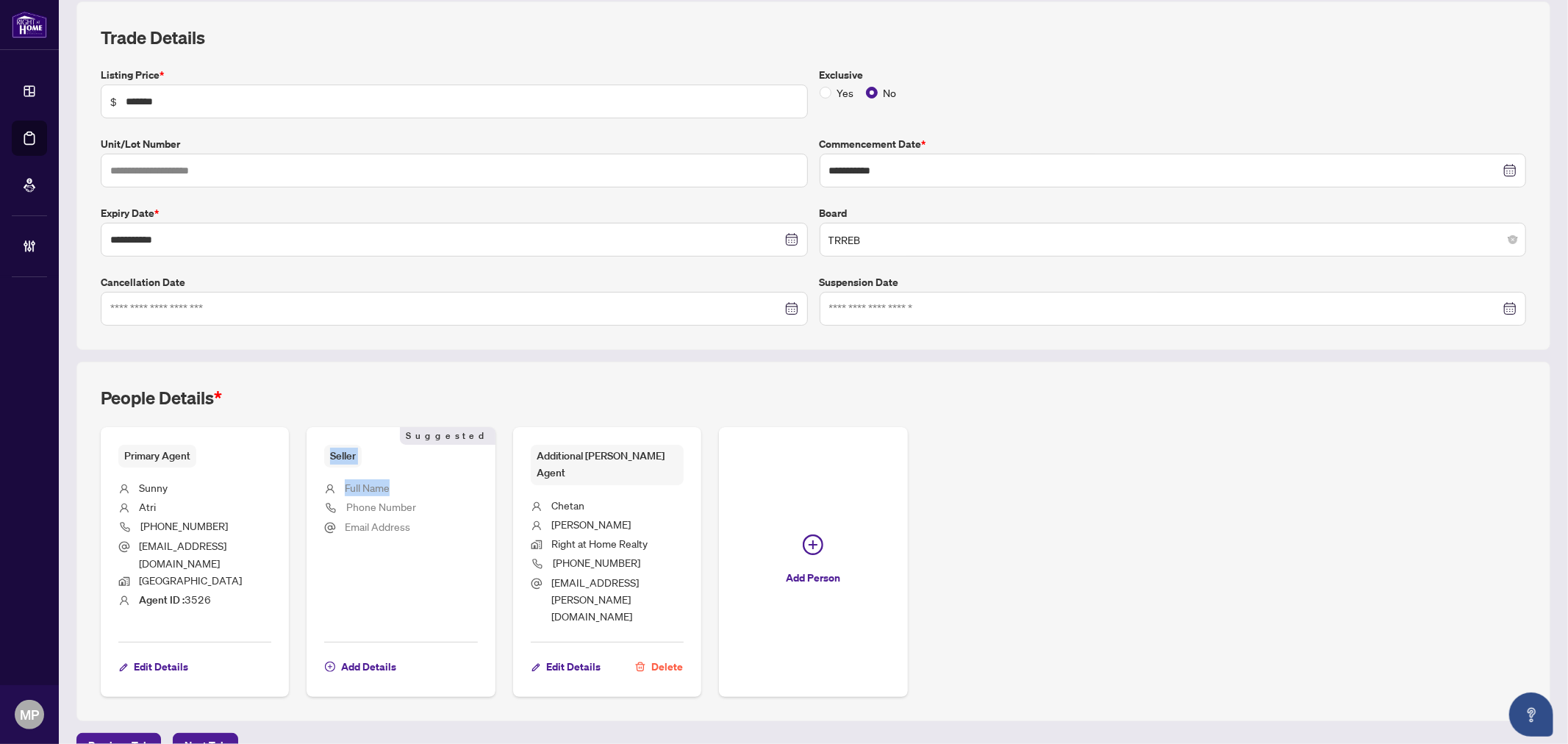
drag, startPoint x: 324, startPoint y: 451, endPoint x: 416, endPoint y: 553, distance: 137.4
click at [425, 507] on div "Seller Suggested Full Name Phone Number Email Address Add Details Suggested" at bounding box center [400, 561] width 188 height 270
click at [415, 589] on ul "Full Name Phone Number Email Address" at bounding box center [401, 550] width 153 height 164
click at [354, 655] on span "Add Details" at bounding box center [369, 667] width 55 height 24
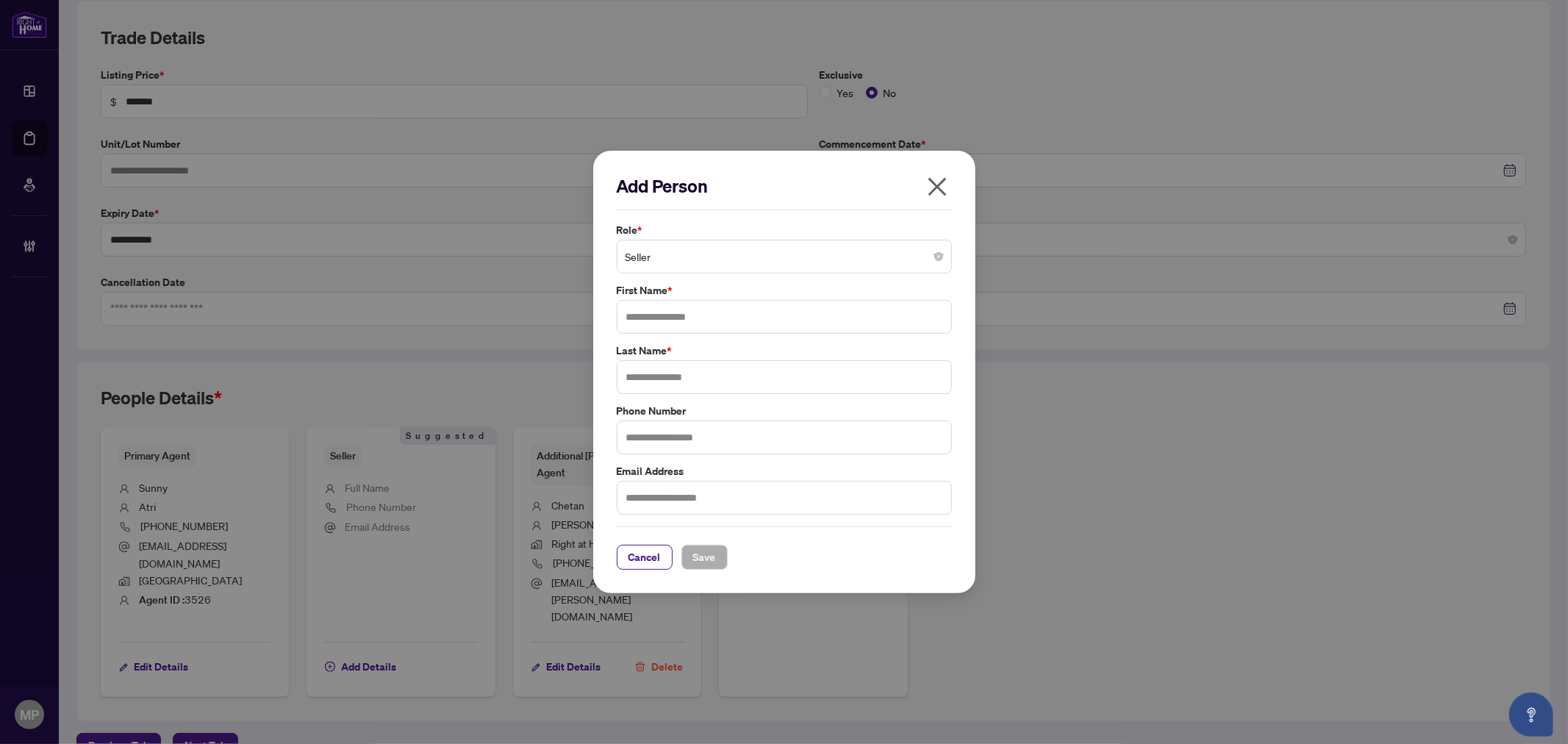
click at [936, 183] on icon "close" at bounding box center [937, 187] width 24 height 24
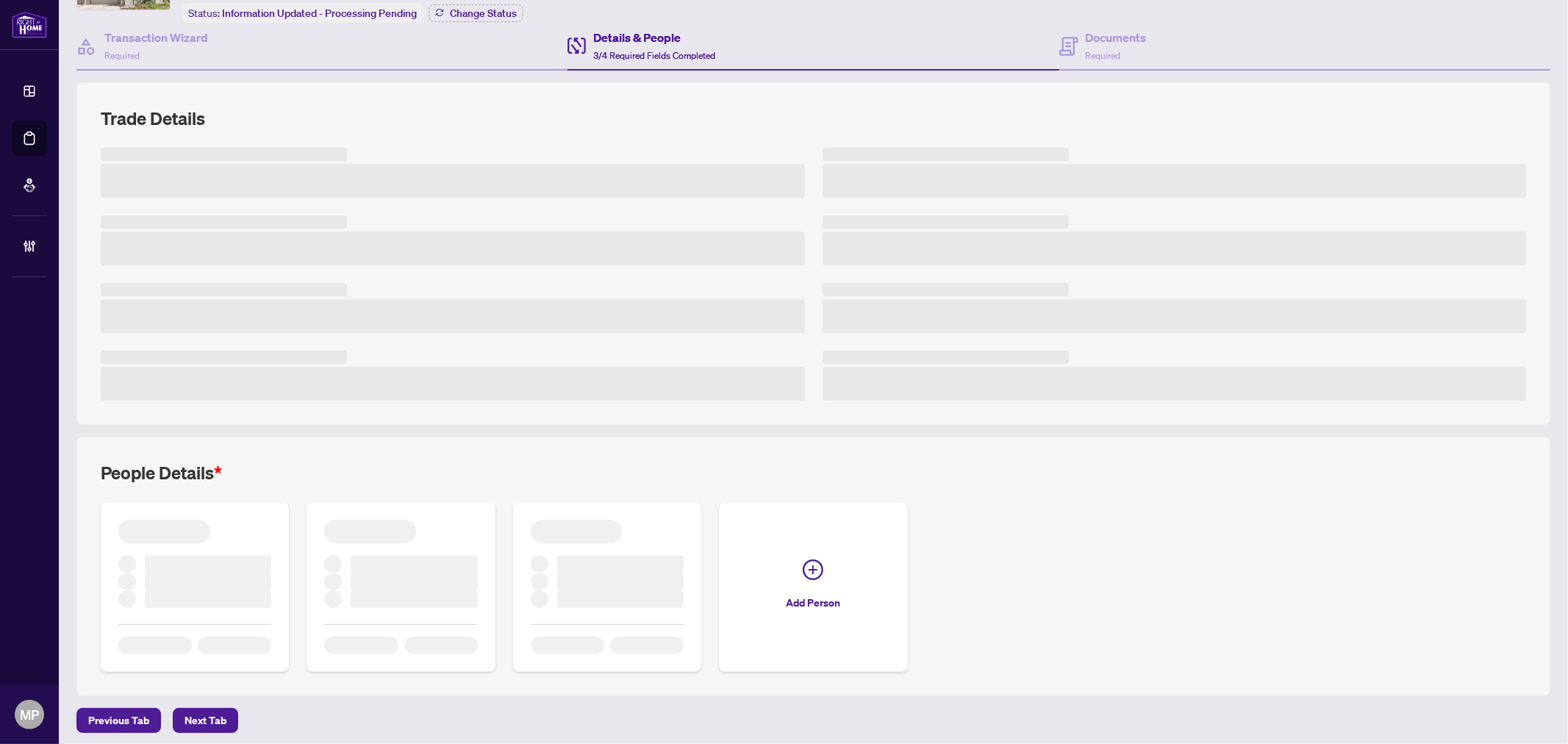
scroll to position [109, 0]
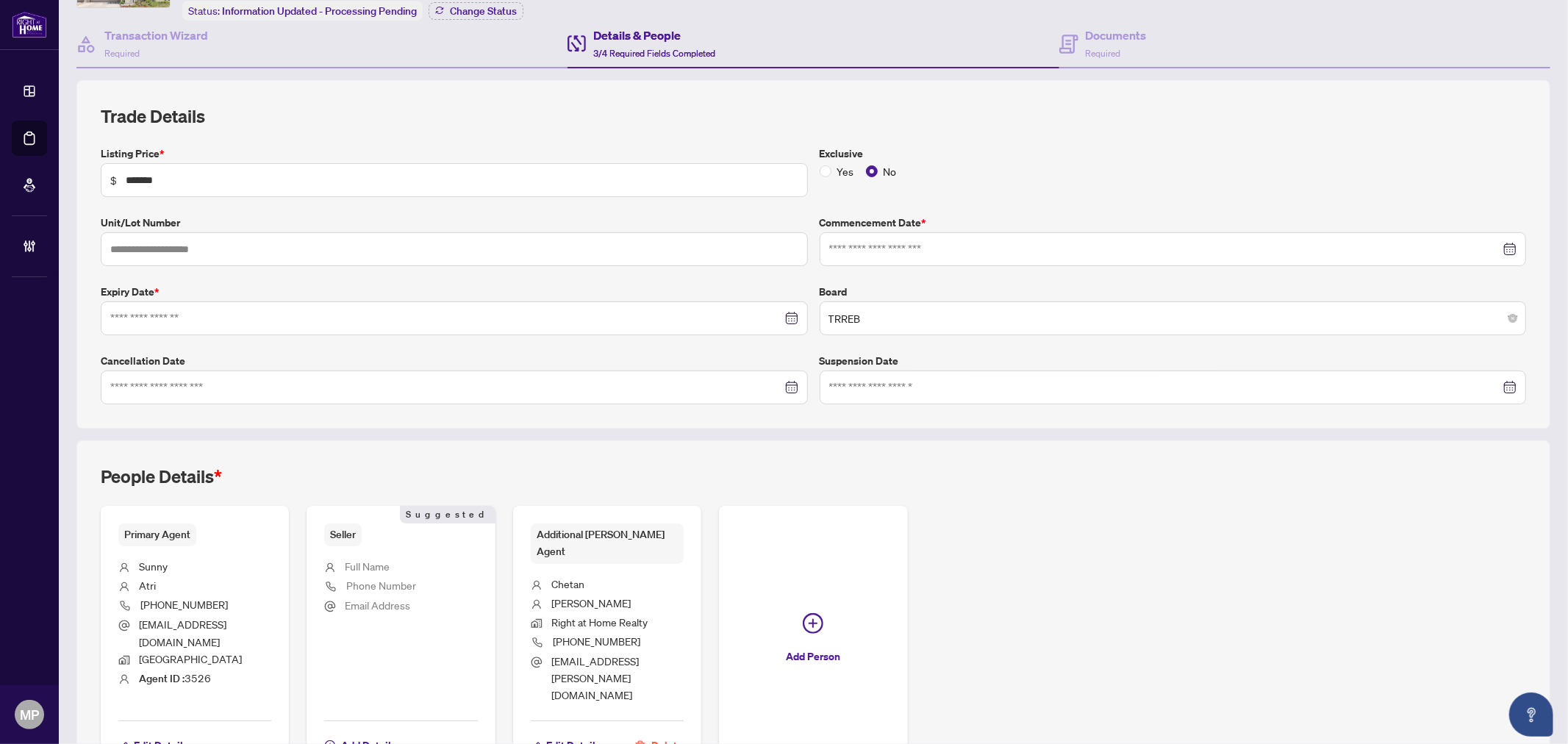
type input "**********"
click at [368, 720] on div "Add Details" at bounding box center [401, 739] width 153 height 38
click at [380, 734] on span "Add Details" at bounding box center [369, 746] width 55 height 24
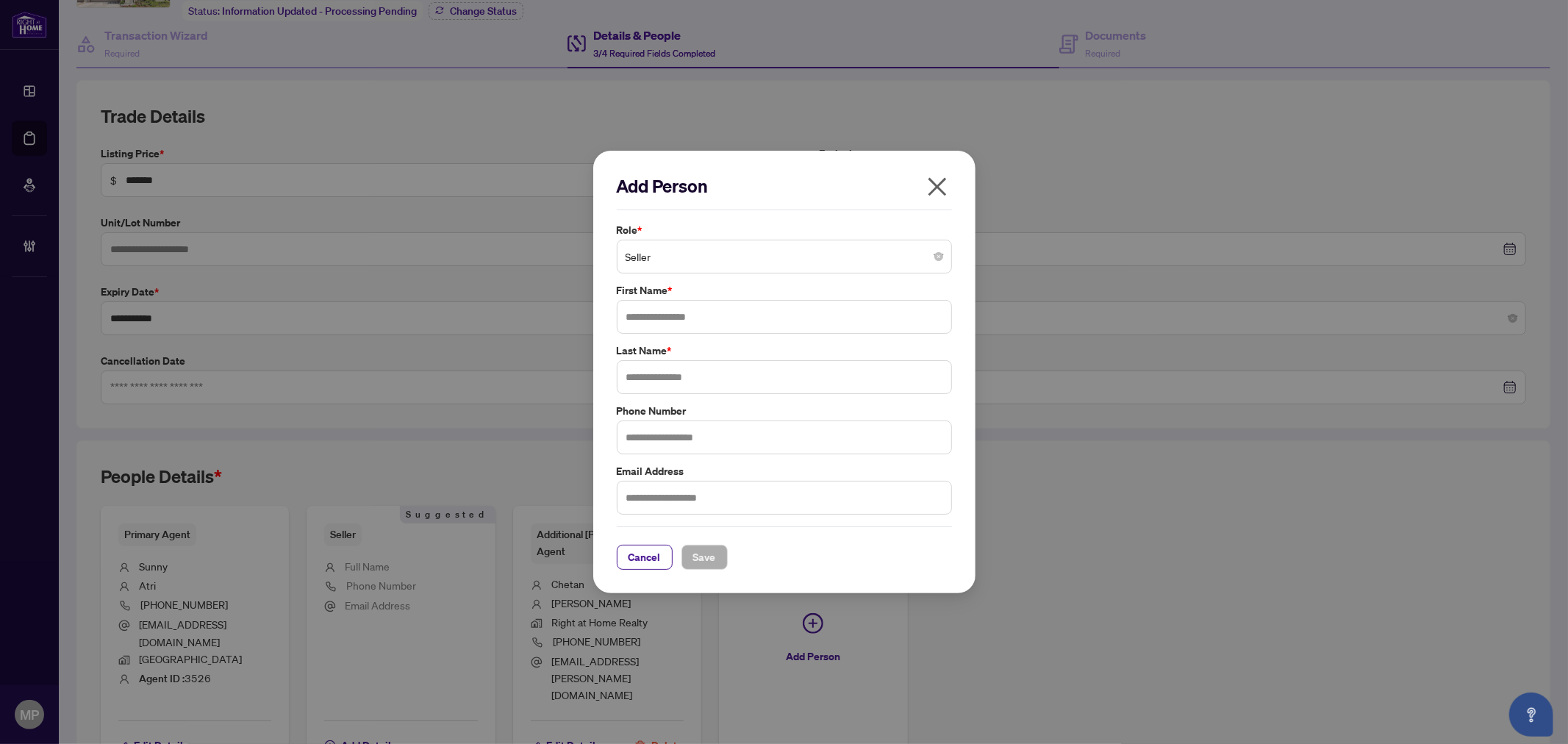
click at [936, 187] on icon "close" at bounding box center [936, 187] width 18 height 18
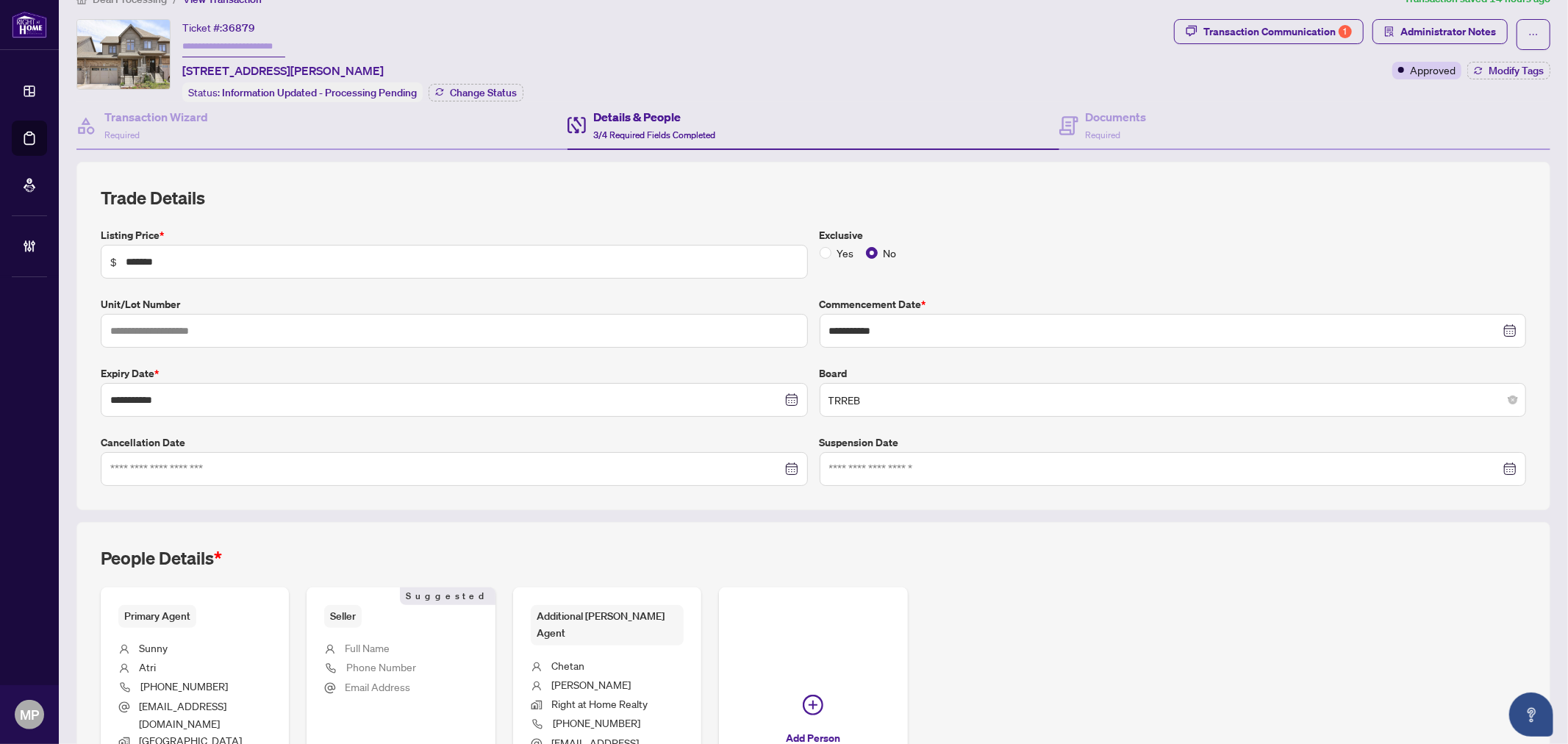
scroll to position [0, 0]
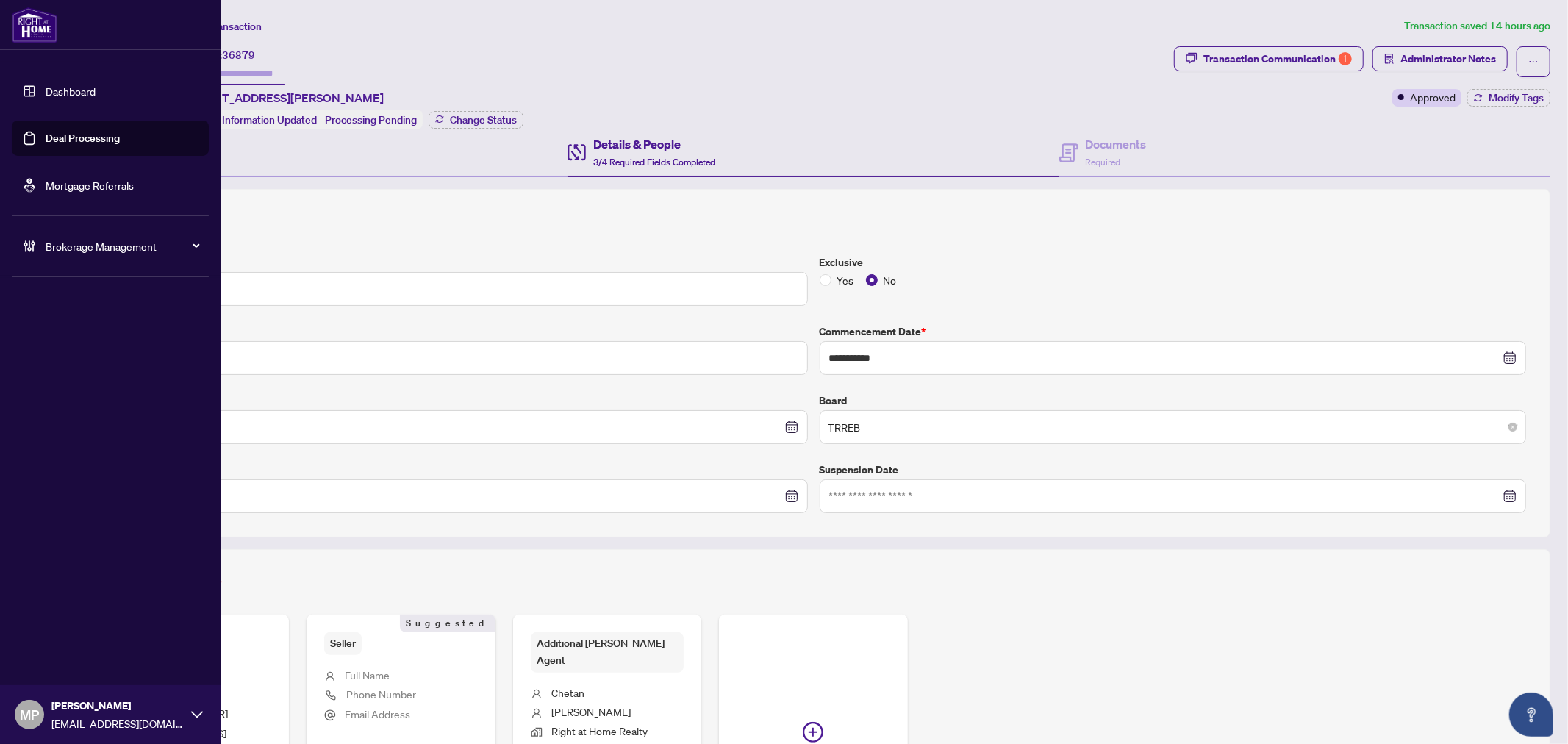
click at [84, 131] on link "Deal Processing" at bounding box center [83, 138] width 74 height 13
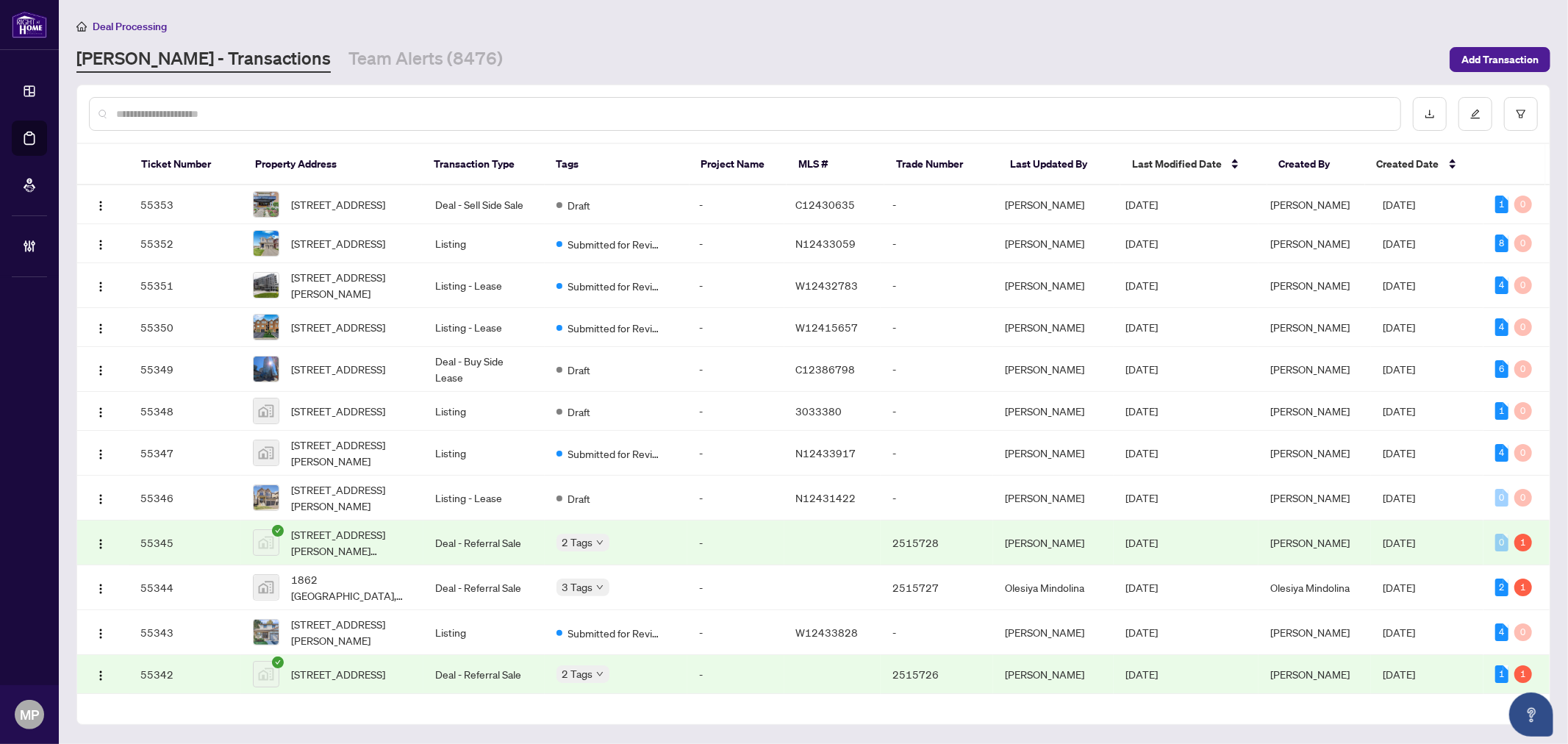
click at [421, 109] on input "text" at bounding box center [752, 113] width 1273 height 17
type input "*****"
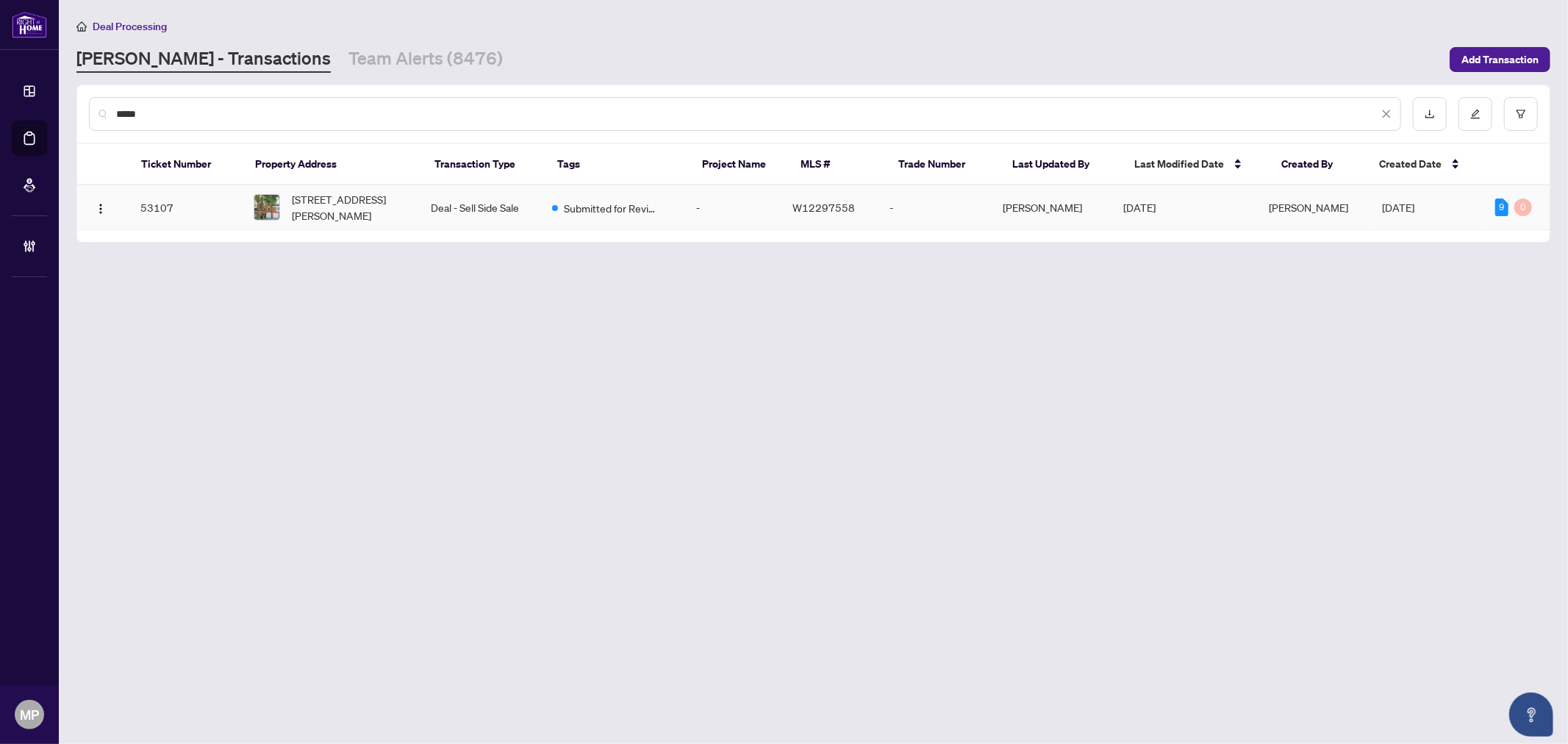
click at [221, 220] on td "53107" at bounding box center [185, 207] width 113 height 45
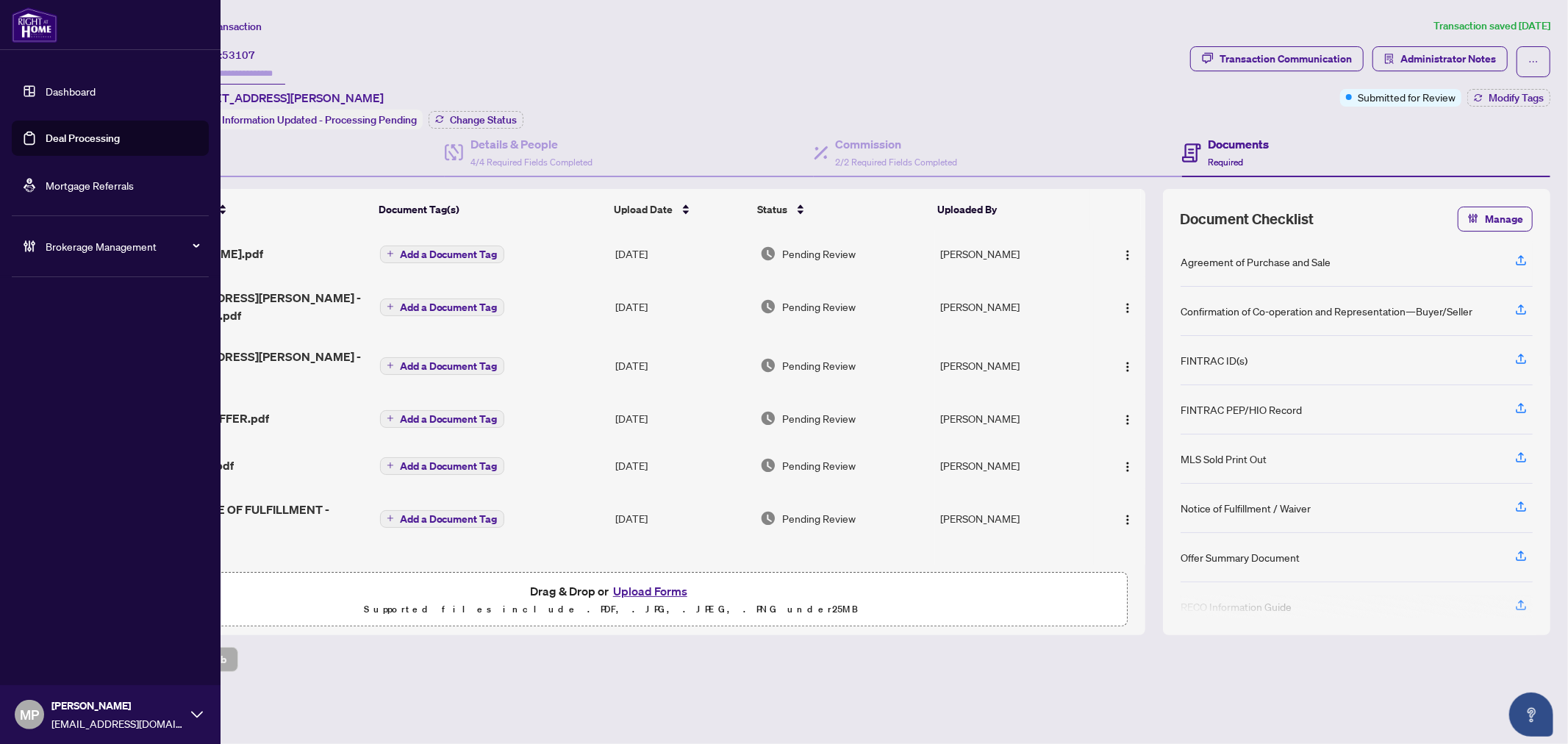
click at [59, 131] on link "Deal Processing" at bounding box center [83, 138] width 74 height 13
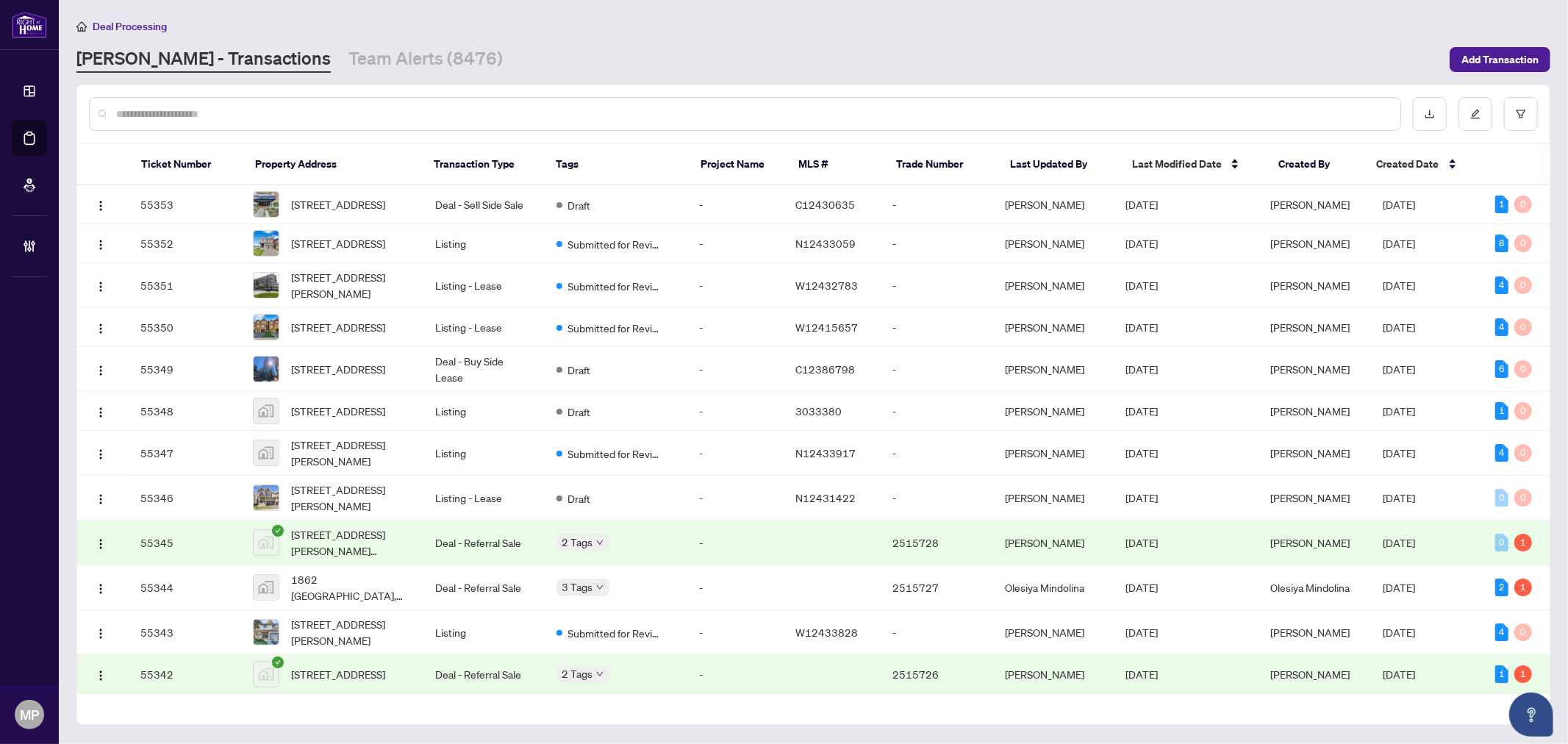
click at [575, 122] on div at bounding box center [745, 113] width 1312 height 34
click at [590, 113] on input "text" at bounding box center [752, 113] width 1273 height 17
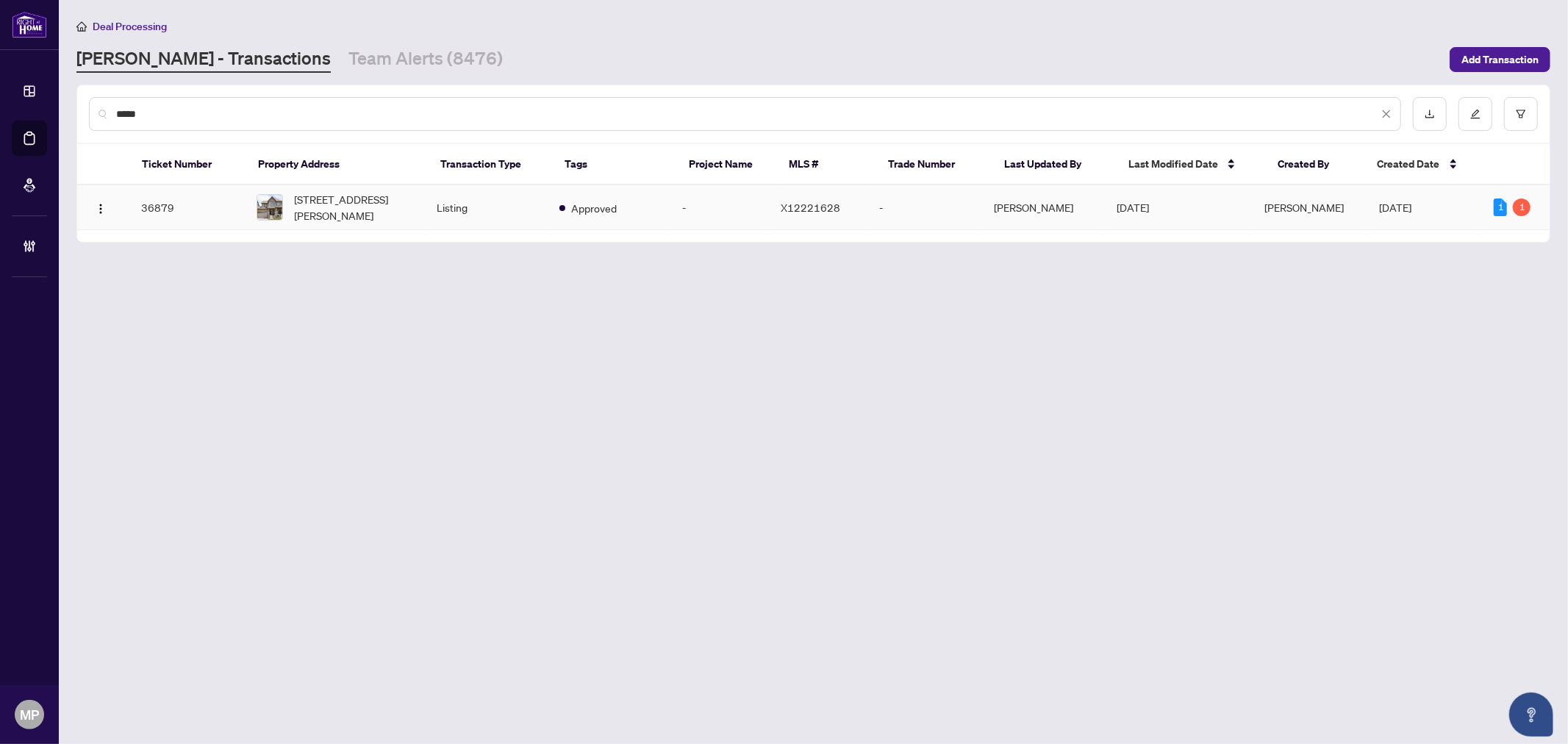
type input "*****"
click at [399, 211] on span "[STREET_ADDRESS][PERSON_NAME]" at bounding box center [354, 207] width 118 height 32
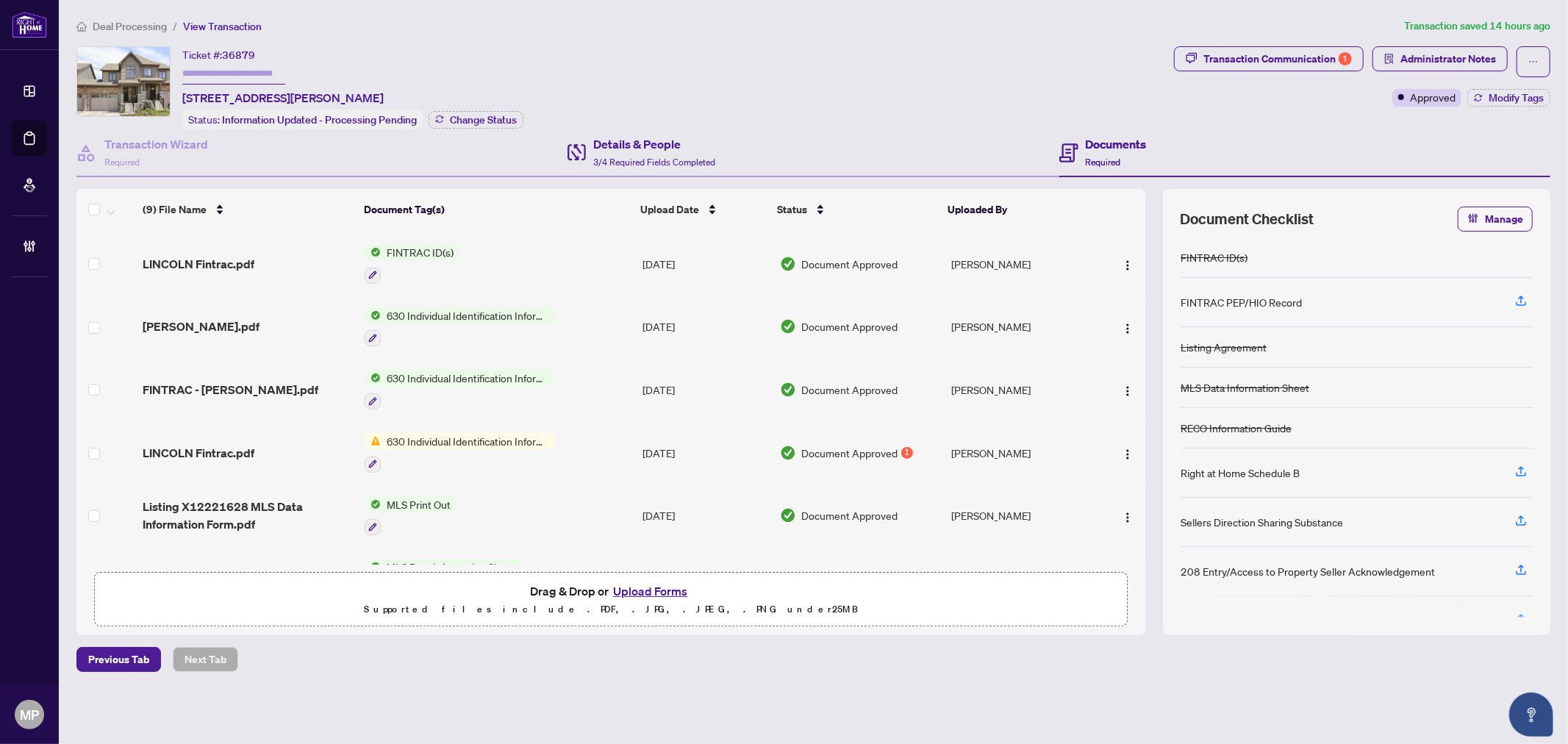
scroll to position [82, 0]
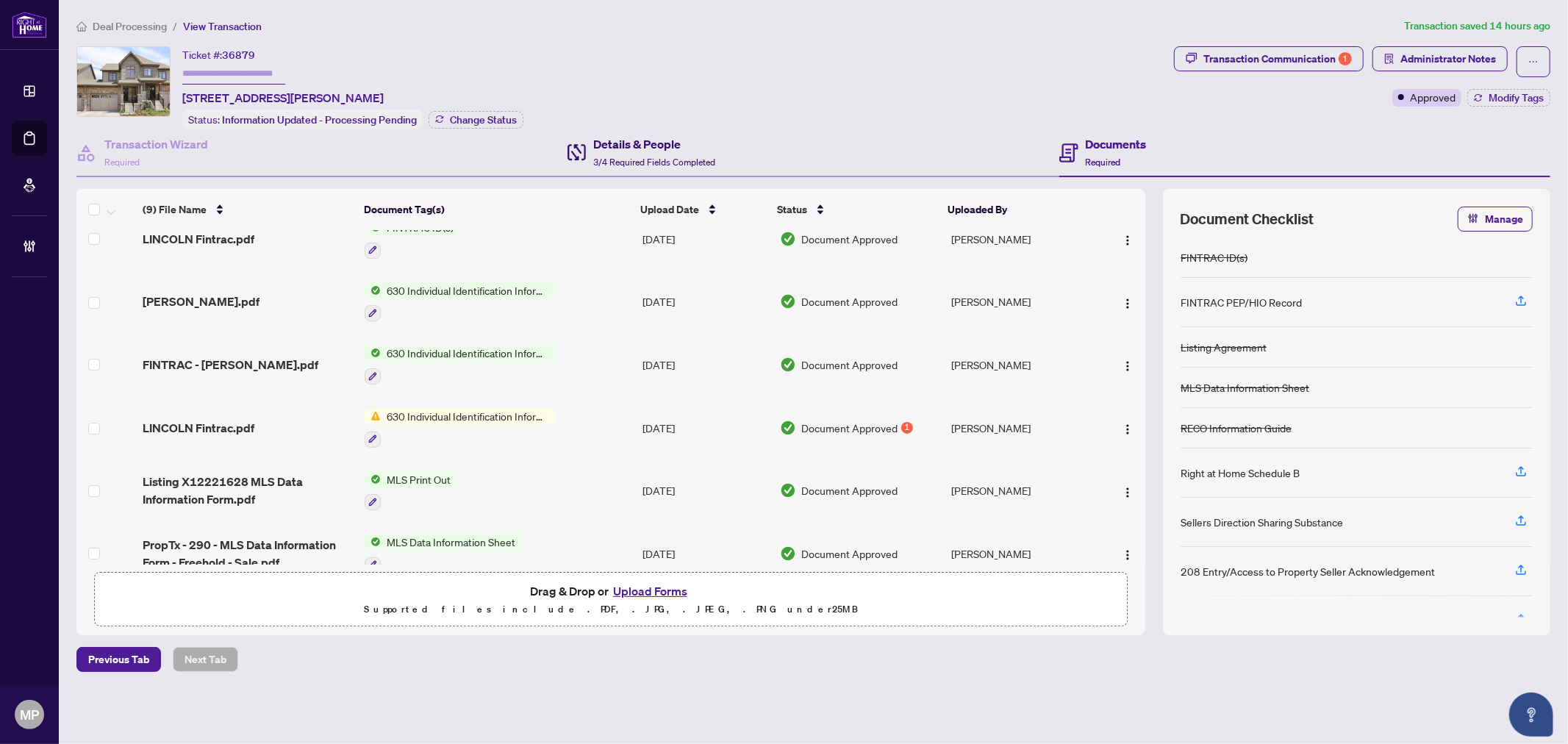
click at [604, 148] on h4 "Details & People" at bounding box center [654, 144] width 122 height 17
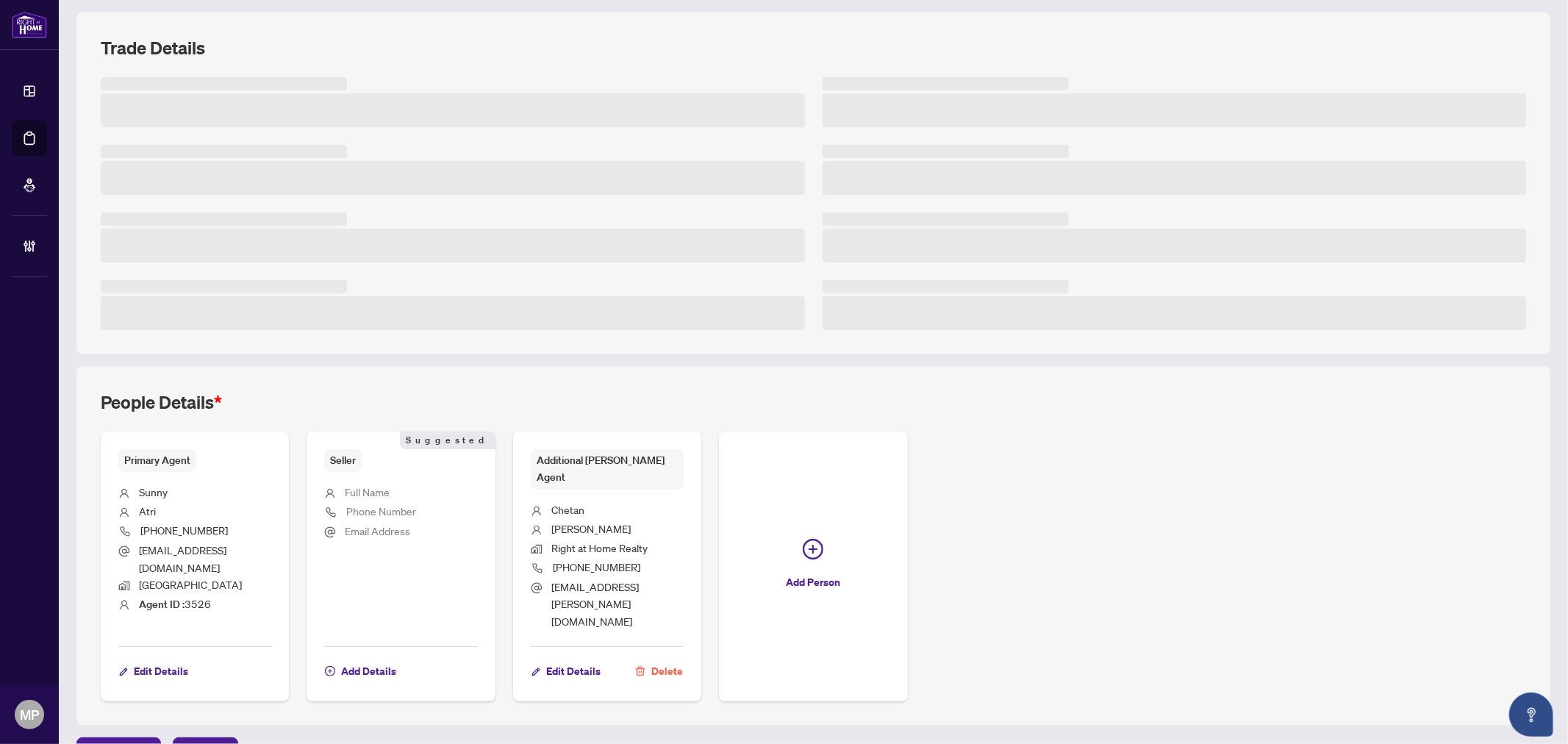
scroll to position [182, 0]
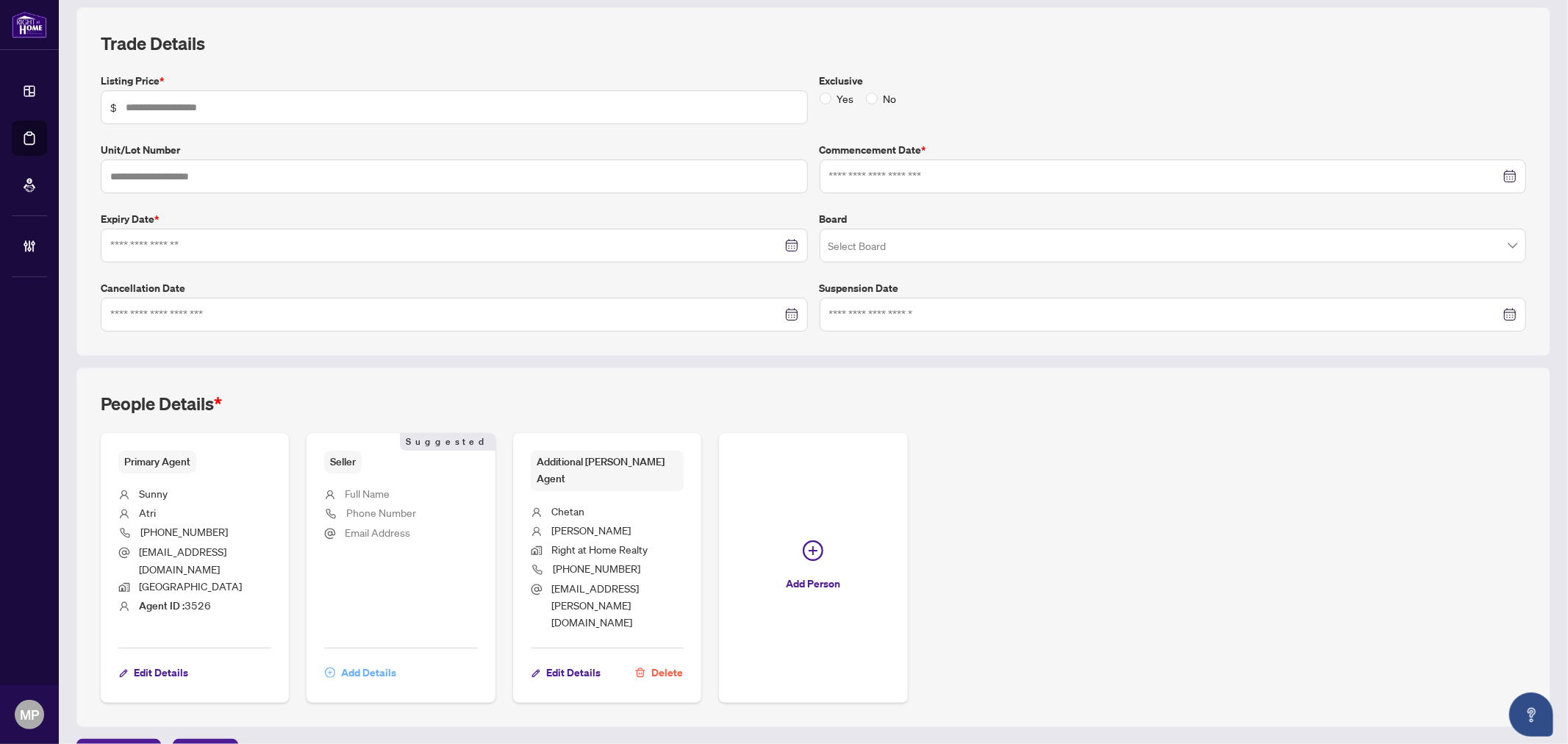
type input "*******"
type input "**********"
click at [373, 661] on span "Add Details" at bounding box center [369, 672] width 55 height 24
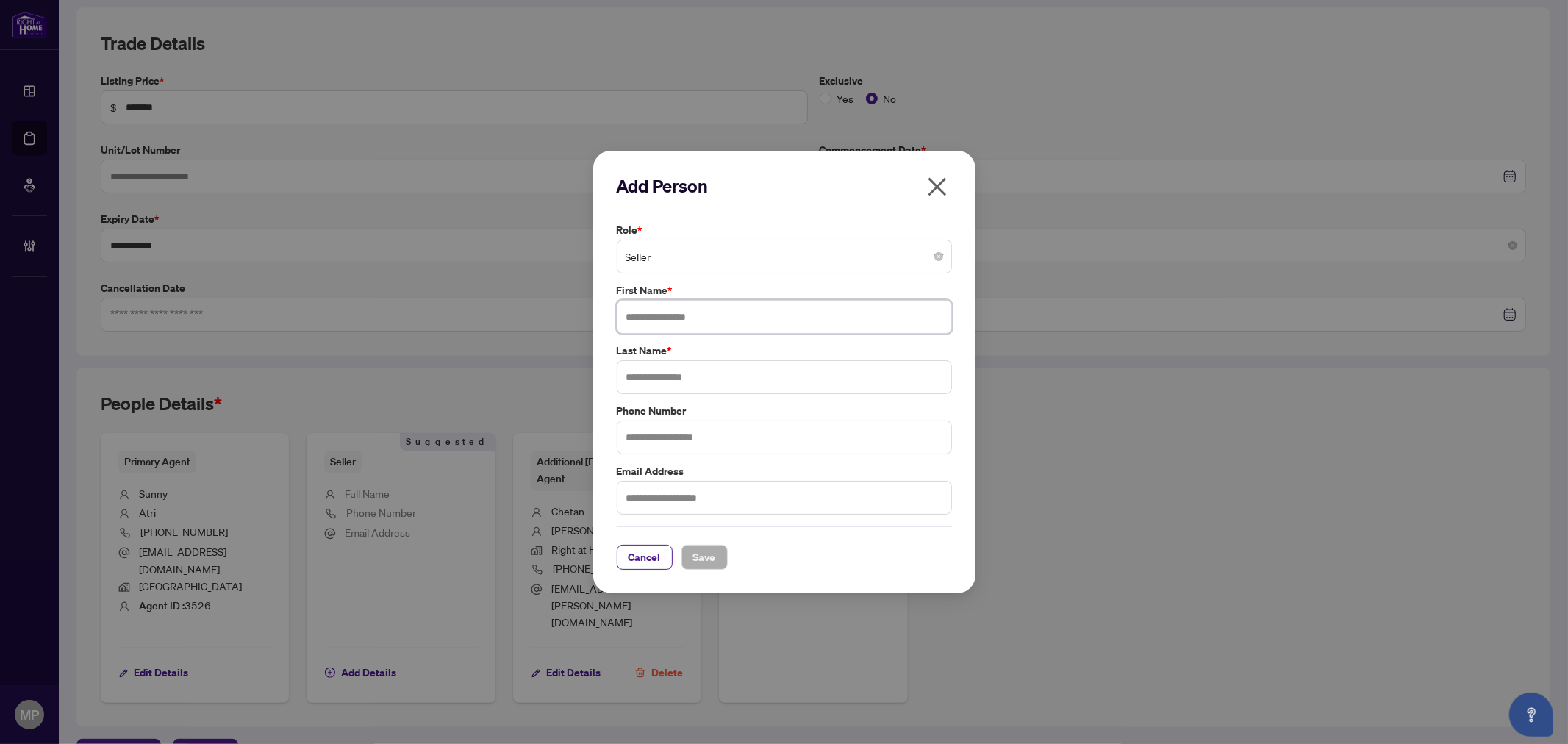
click at [677, 313] on input "text" at bounding box center [784, 316] width 335 height 34
click at [814, 321] on input "text" at bounding box center [784, 316] width 335 height 34
type input "******"
type input "********"
click at [700, 555] on span "Save" at bounding box center [704, 557] width 23 height 24
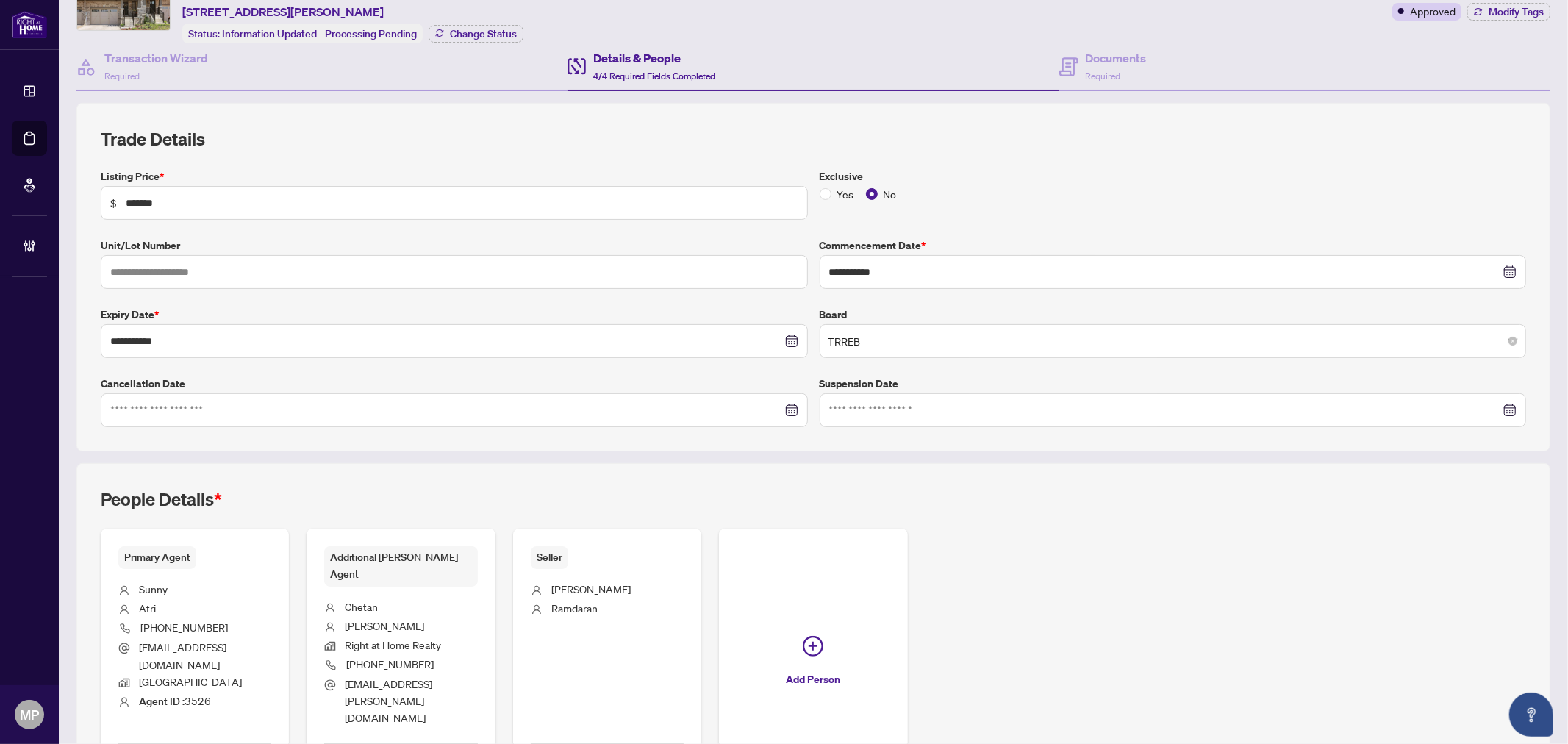
scroll to position [0, 0]
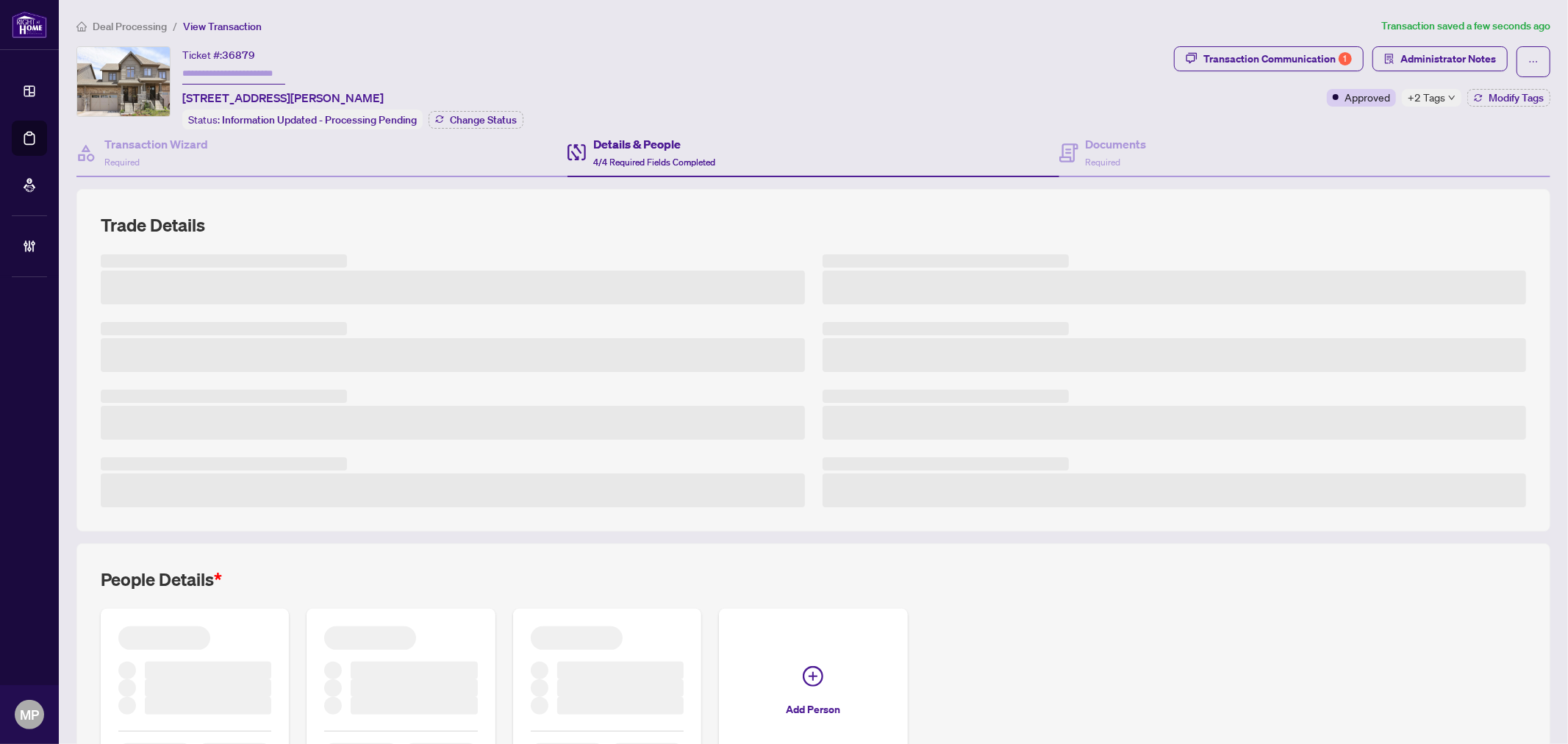
click at [1422, 98] on span "+2 Tags" at bounding box center [1427, 97] width 38 height 17
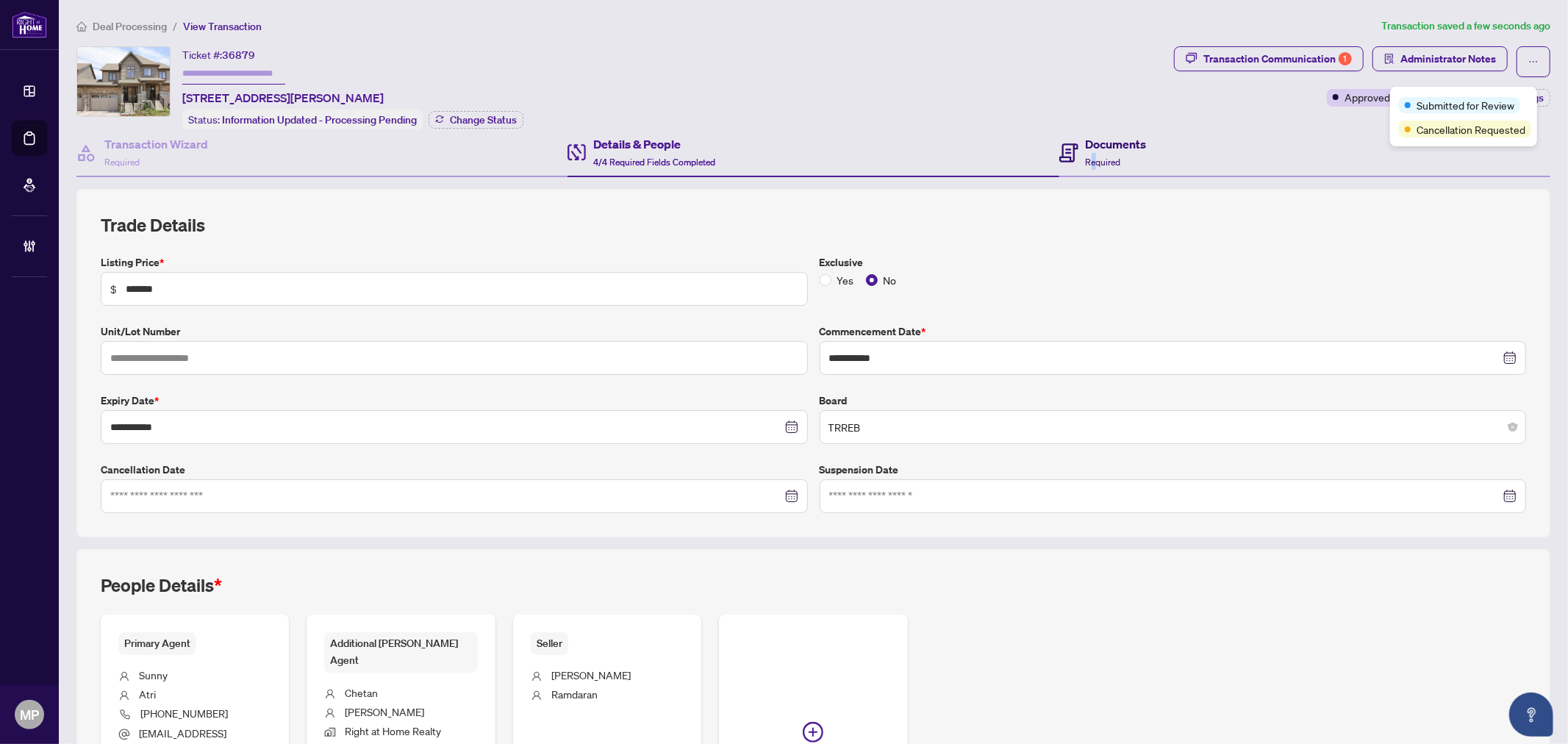
click at [1086, 157] on span "Required" at bounding box center [1103, 162] width 35 height 11
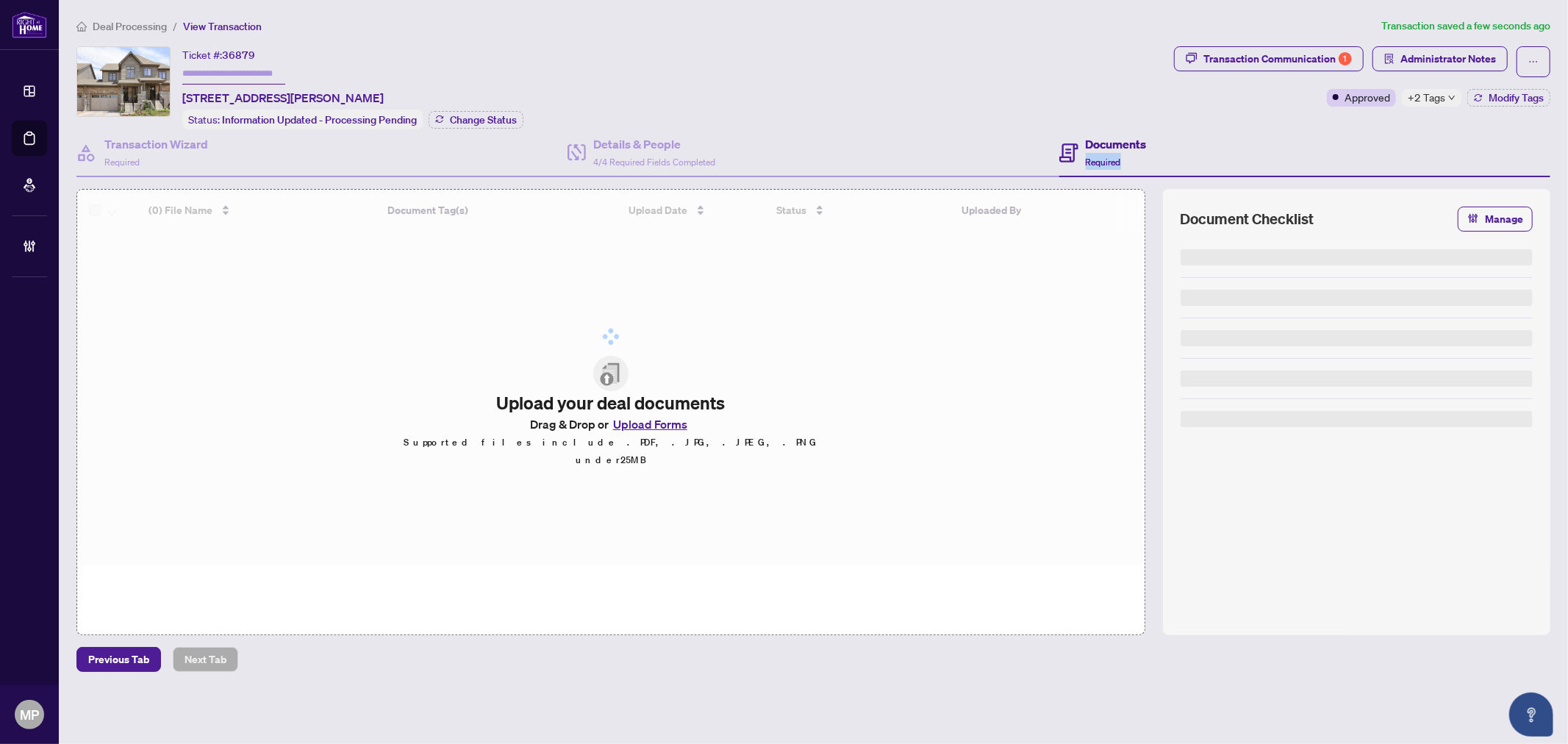
drag, startPoint x: 1153, startPoint y: 143, endPoint x: 1122, endPoint y: 167, distance: 39.2
click at [1122, 167] on div "Documents Required" at bounding box center [1305, 153] width 491 height 48
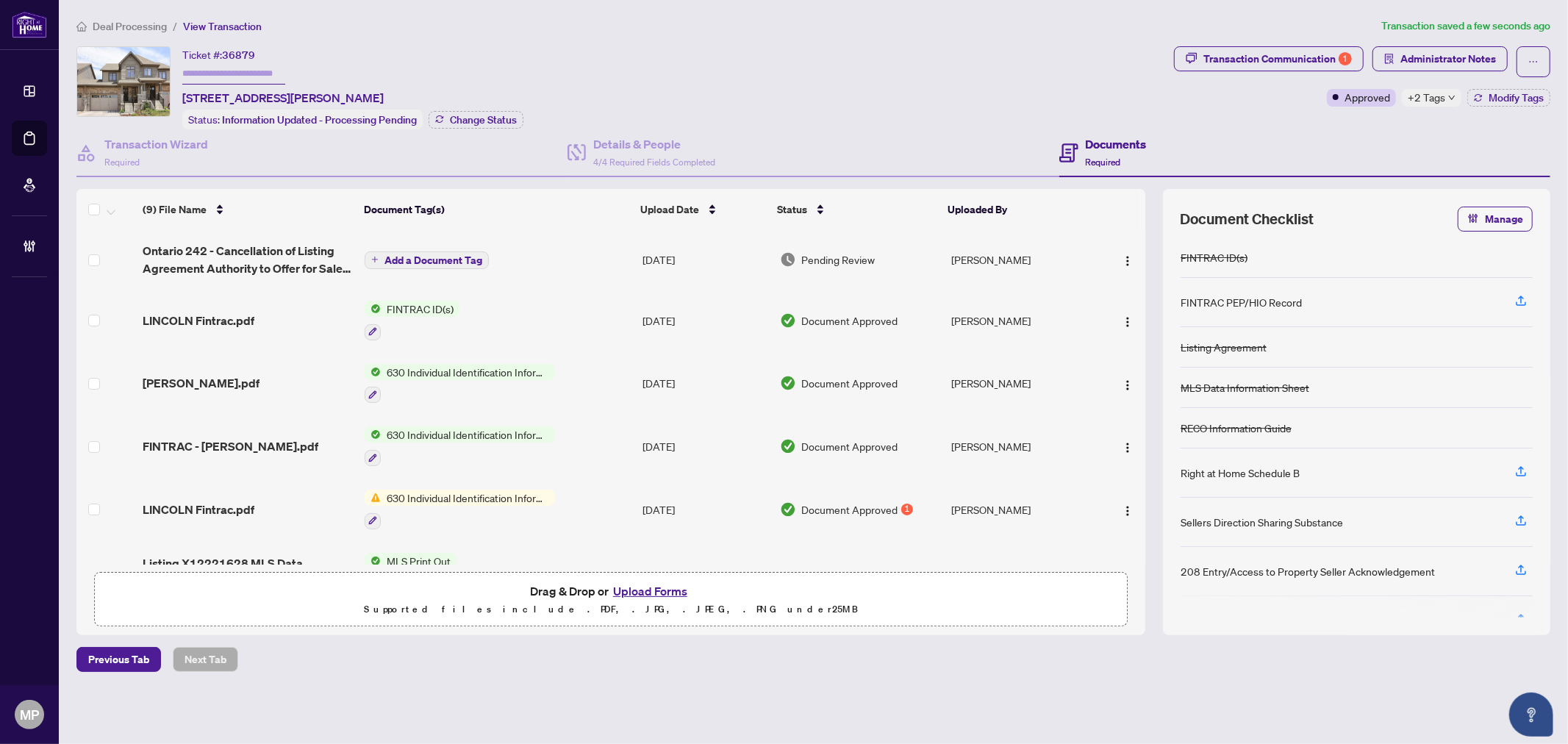
click at [1125, 148] on h4 "Documents" at bounding box center [1116, 144] width 61 height 17
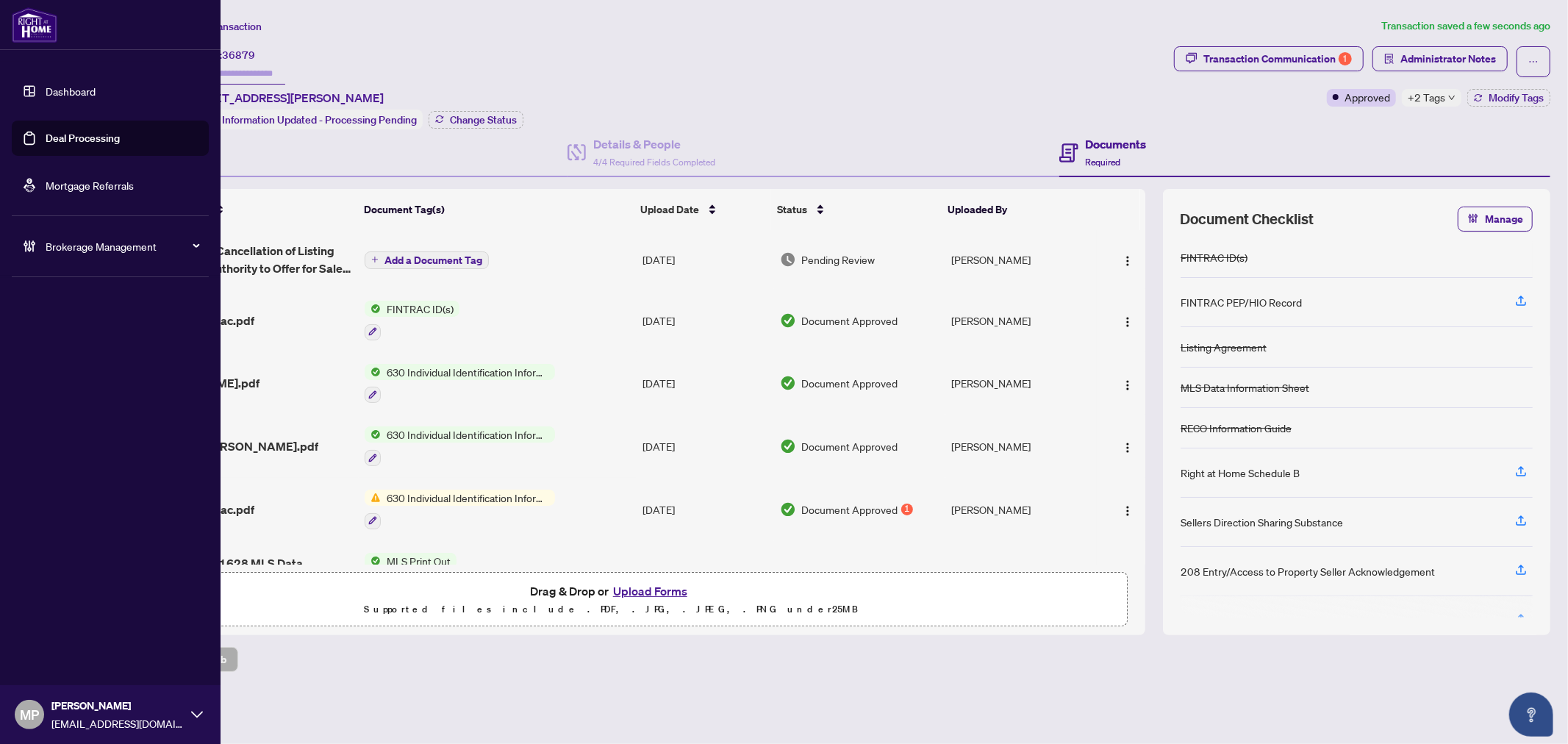
click at [104, 131] on link "Deal Processing" at bounding box center [83, 138] width 74 height 13
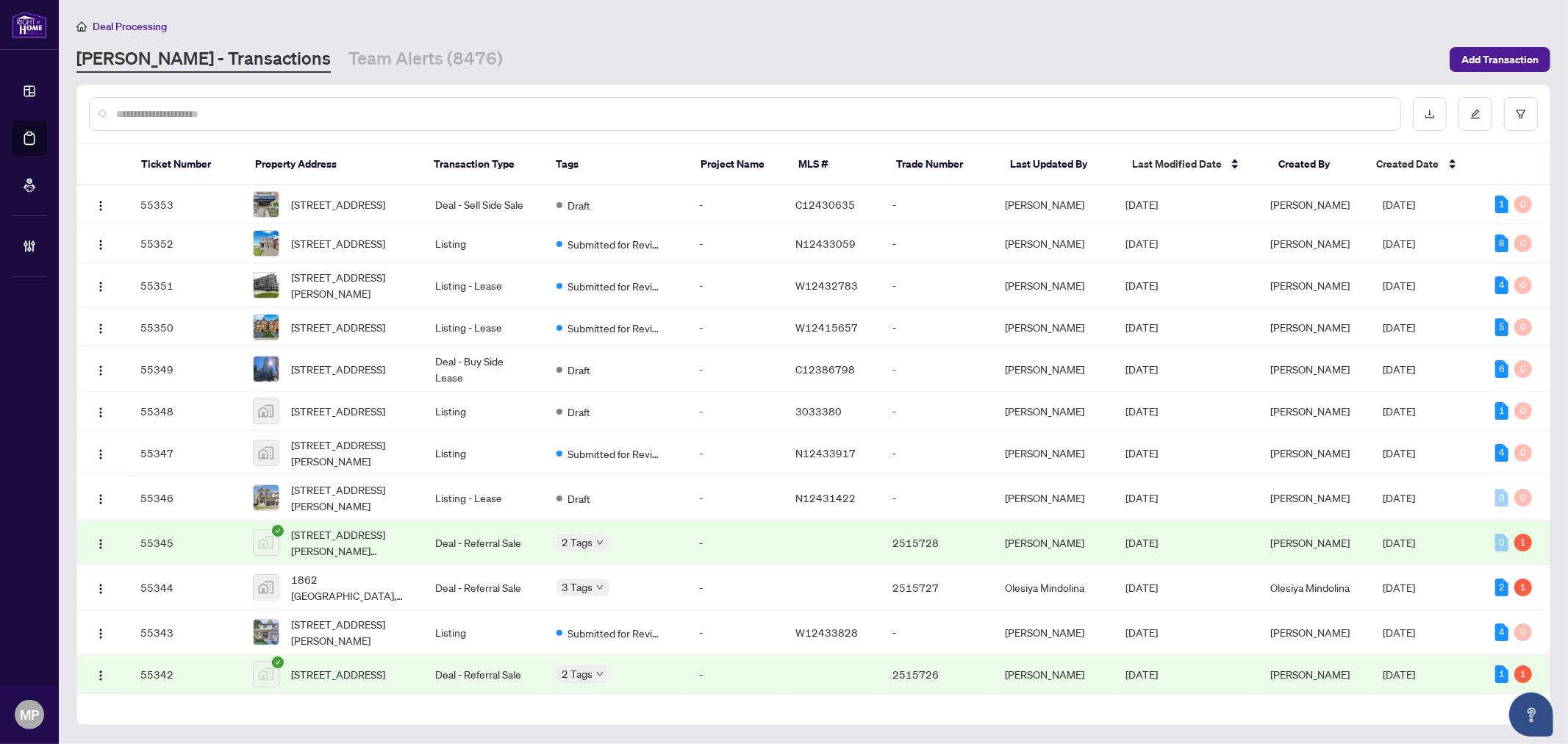
click at [553, 116] on input "text" at bounding box center [752, 113] width 1273 height 17
click at [541, 111] on input "text" at bounding box center [752, 113] width 1273 height 17
type input "*****"
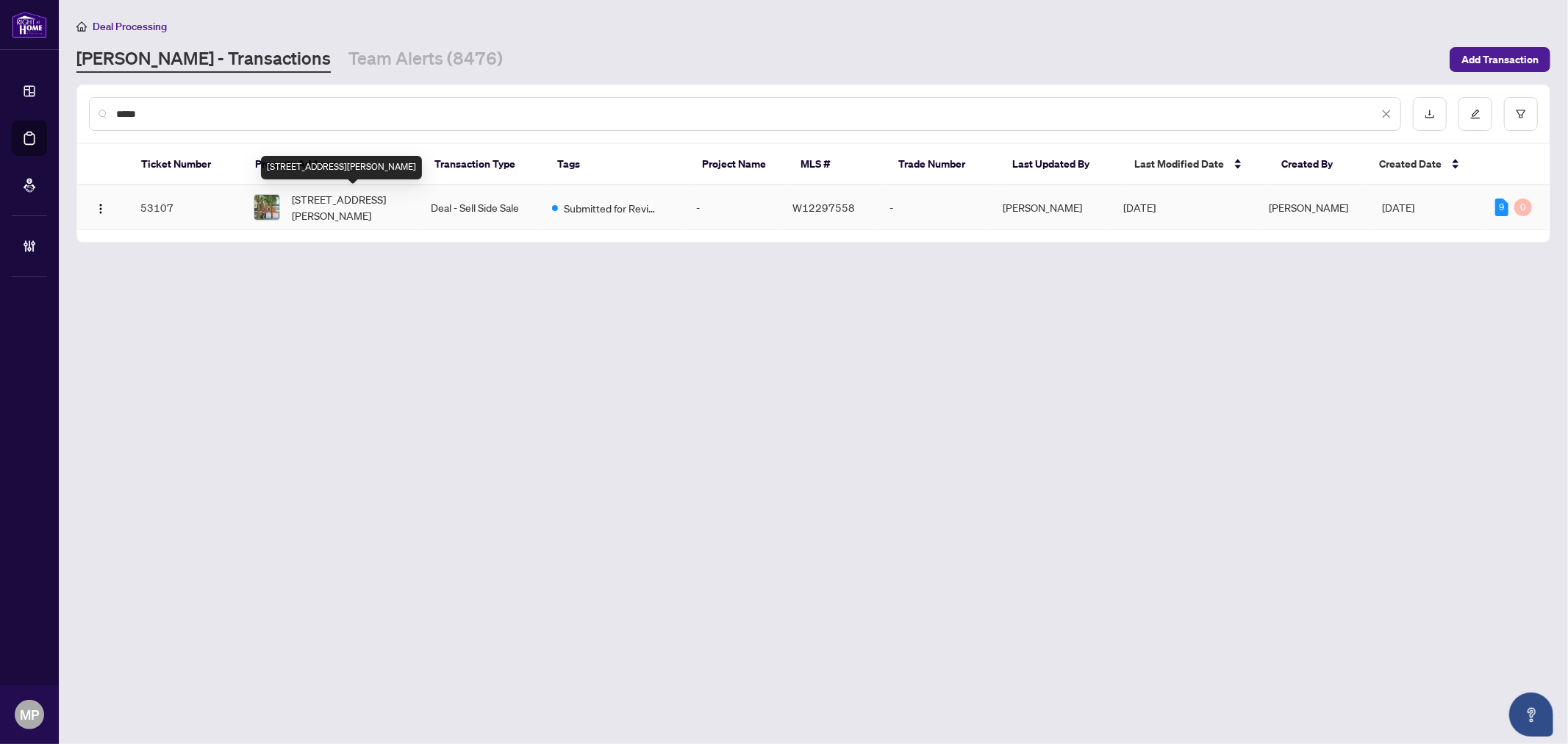
click at [391, 220] on span "111-333 Meadows Blvd, Mississauga, Ontario L4Z 1G9, Canada" at bounding box center [350, 207] width 116 height 32
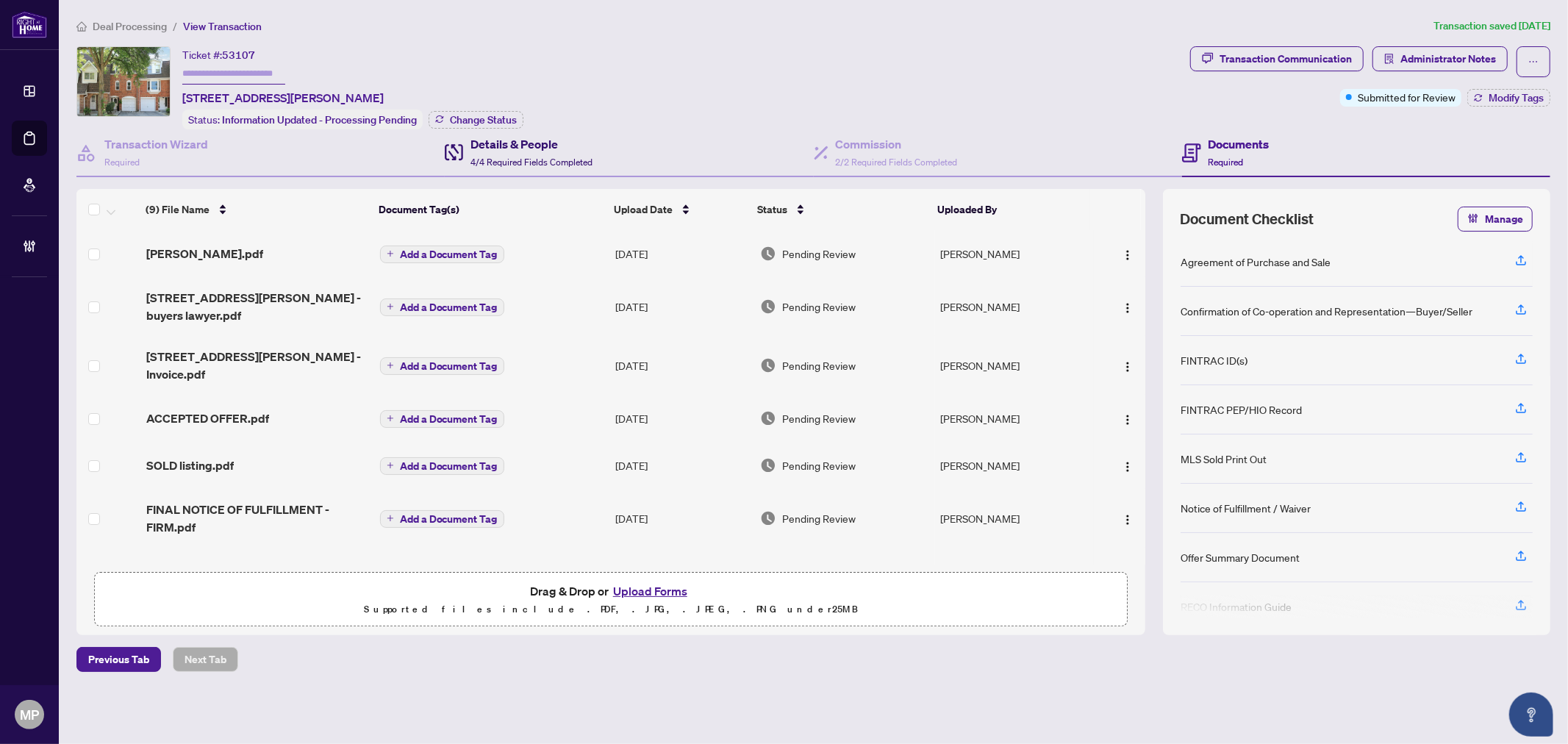
click at [547, 145] on h4 "Details & People" at bounding box center [531, 144] width 122 height 17
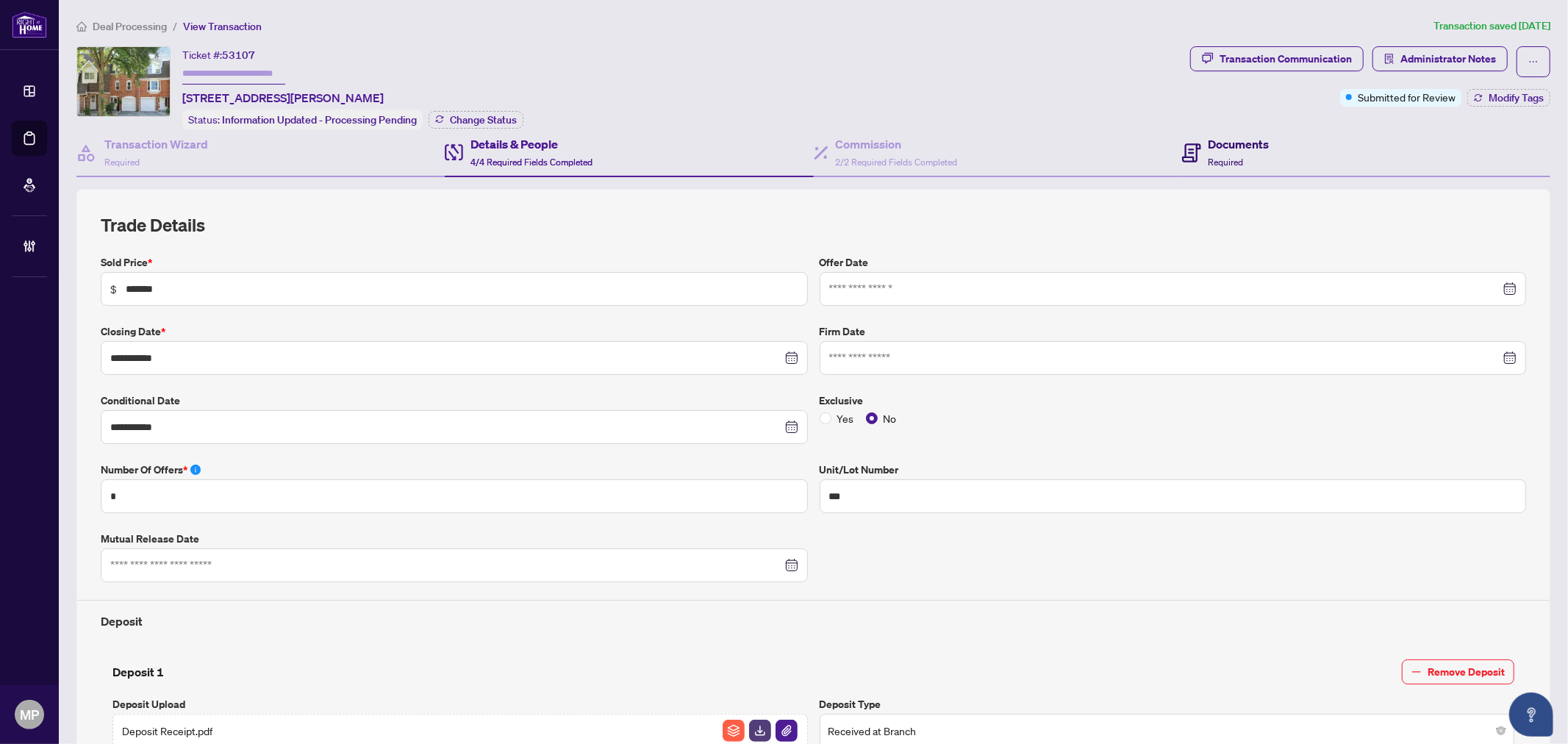
click at [1230, 150] on div "Documents Required" at bounding box center [1239, 153] width 61 height 35
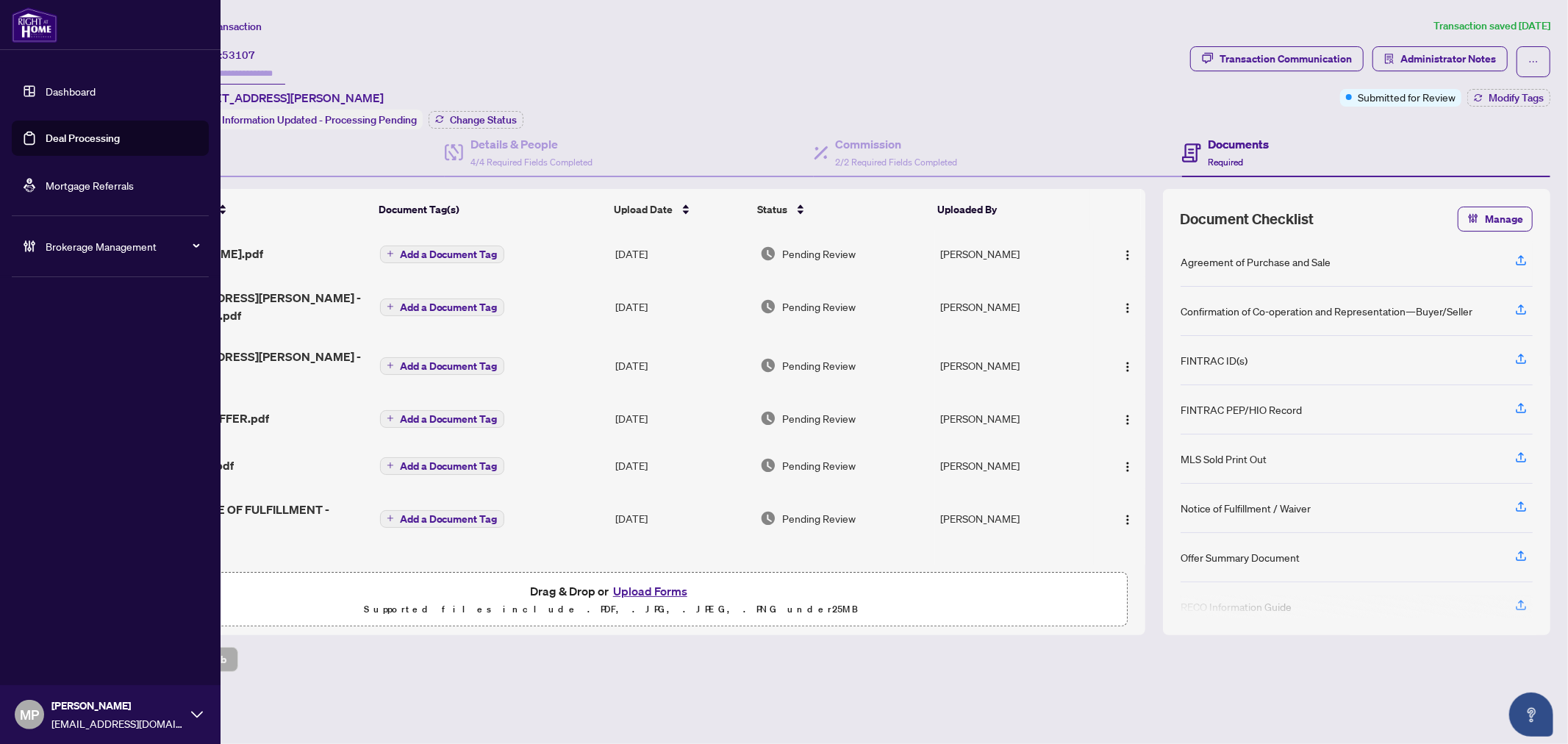
click at [63, 145] on link "Deal Processing" at bounding box center [83, 138] width 74 height 13
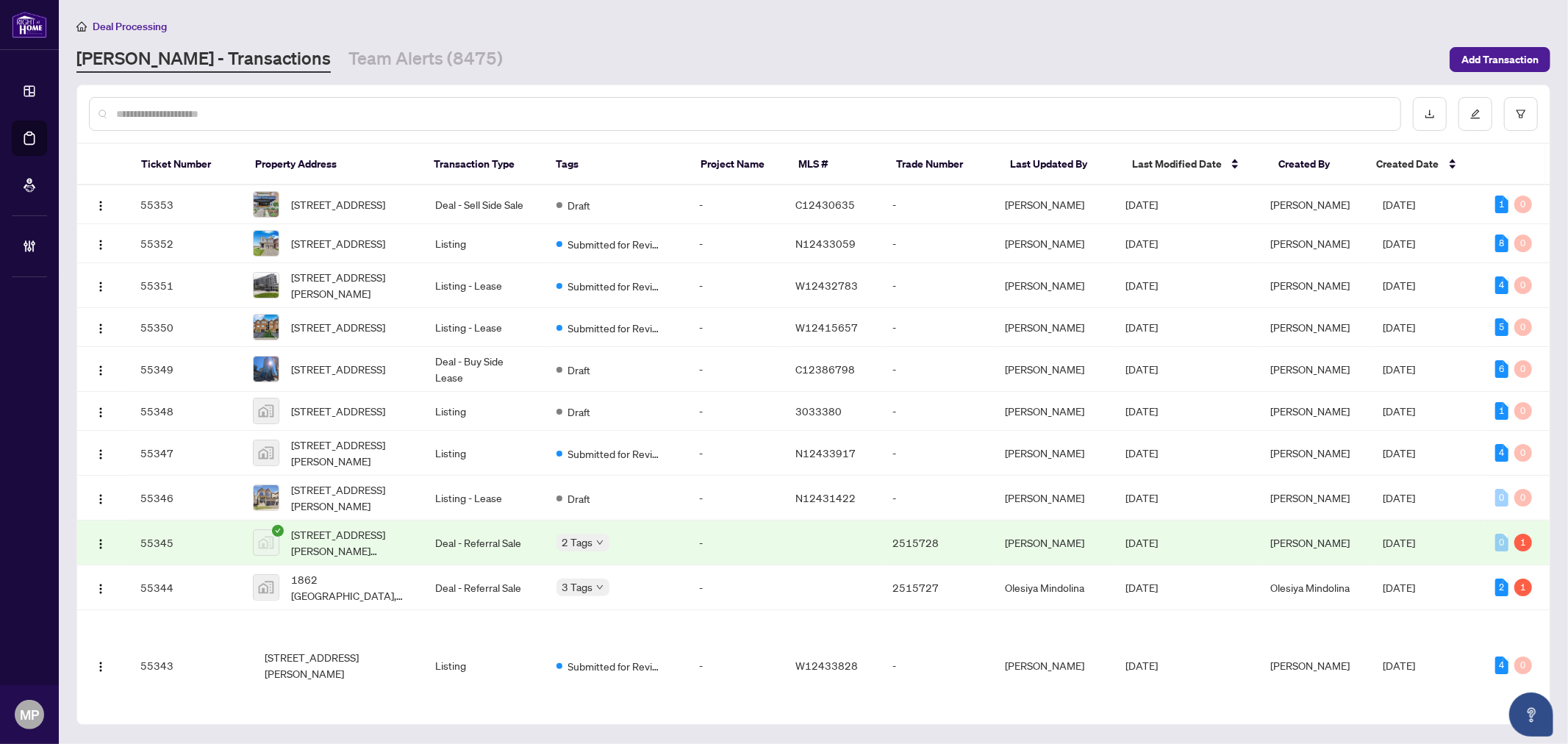
drag, startPoint x: 332, startPoint y: 98, endPoint x: 334, endPoint y: 108, distance: 10.2
click at [333, 98] on div at bounding box center [745, 113] width 1312 height 34
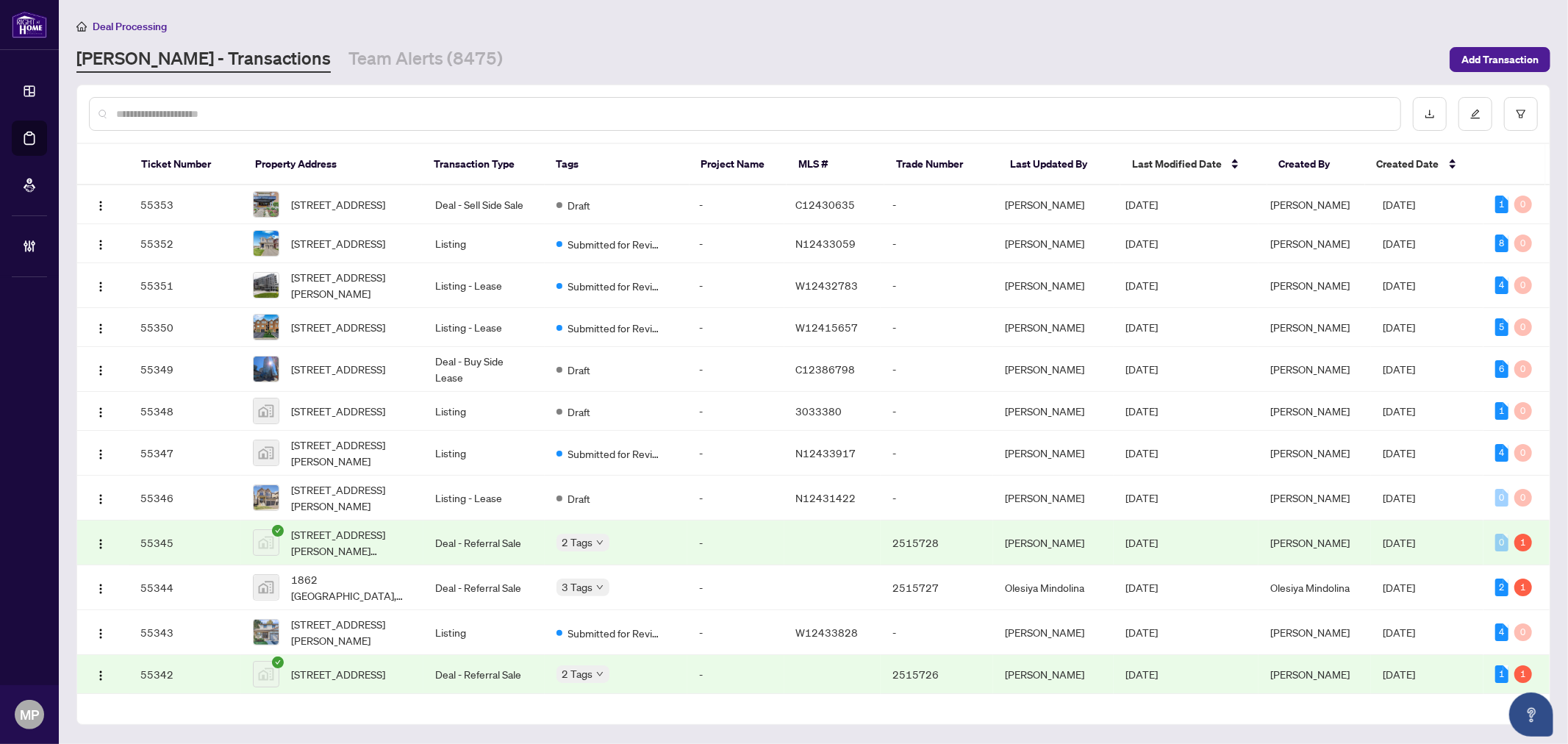
click at [349, 107] on input "text" at bounding box center [752, 113] width 1273 height 17
type input "*******"
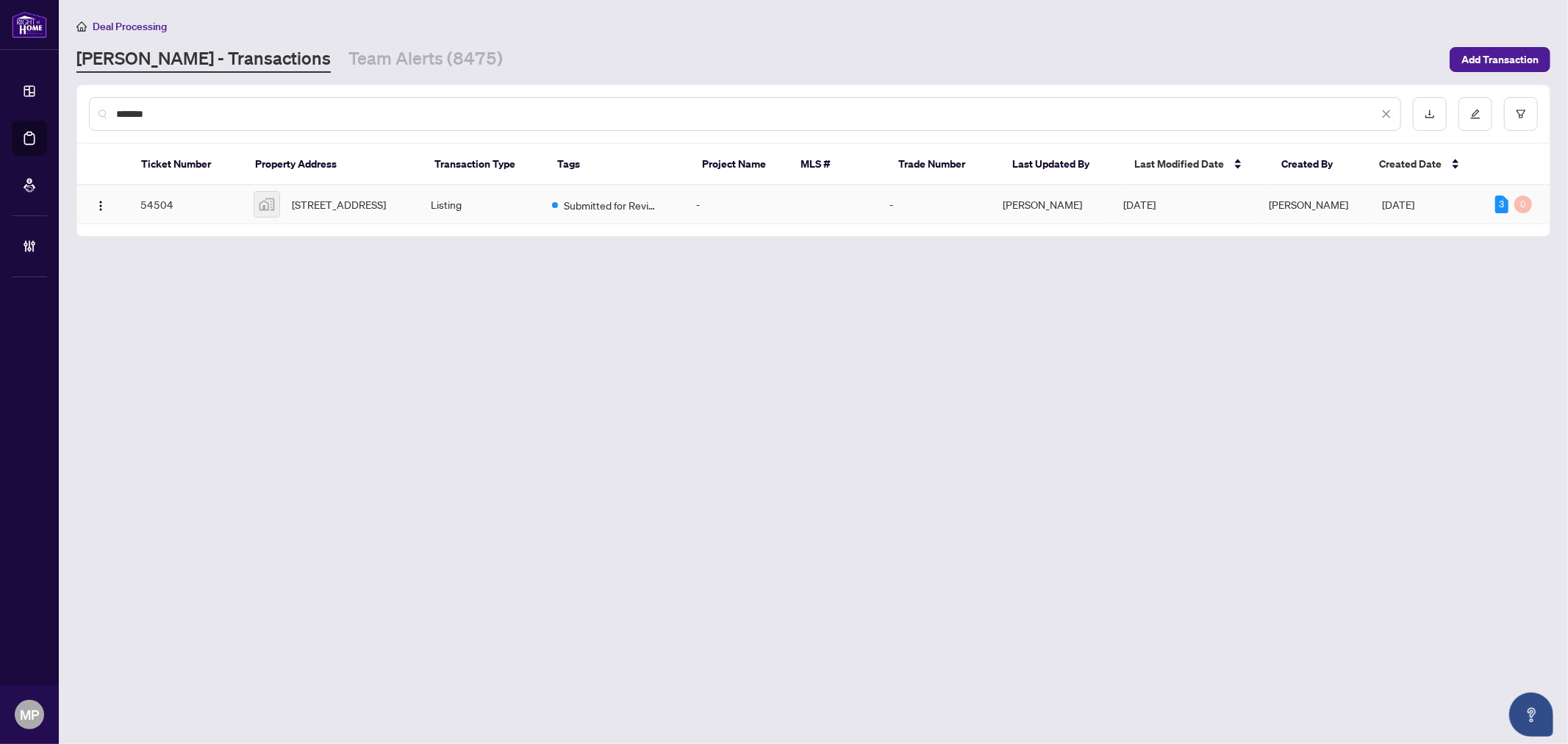
click at [442, 213] on td "Listing" at bounding box center [480, 204] width 121 height 39
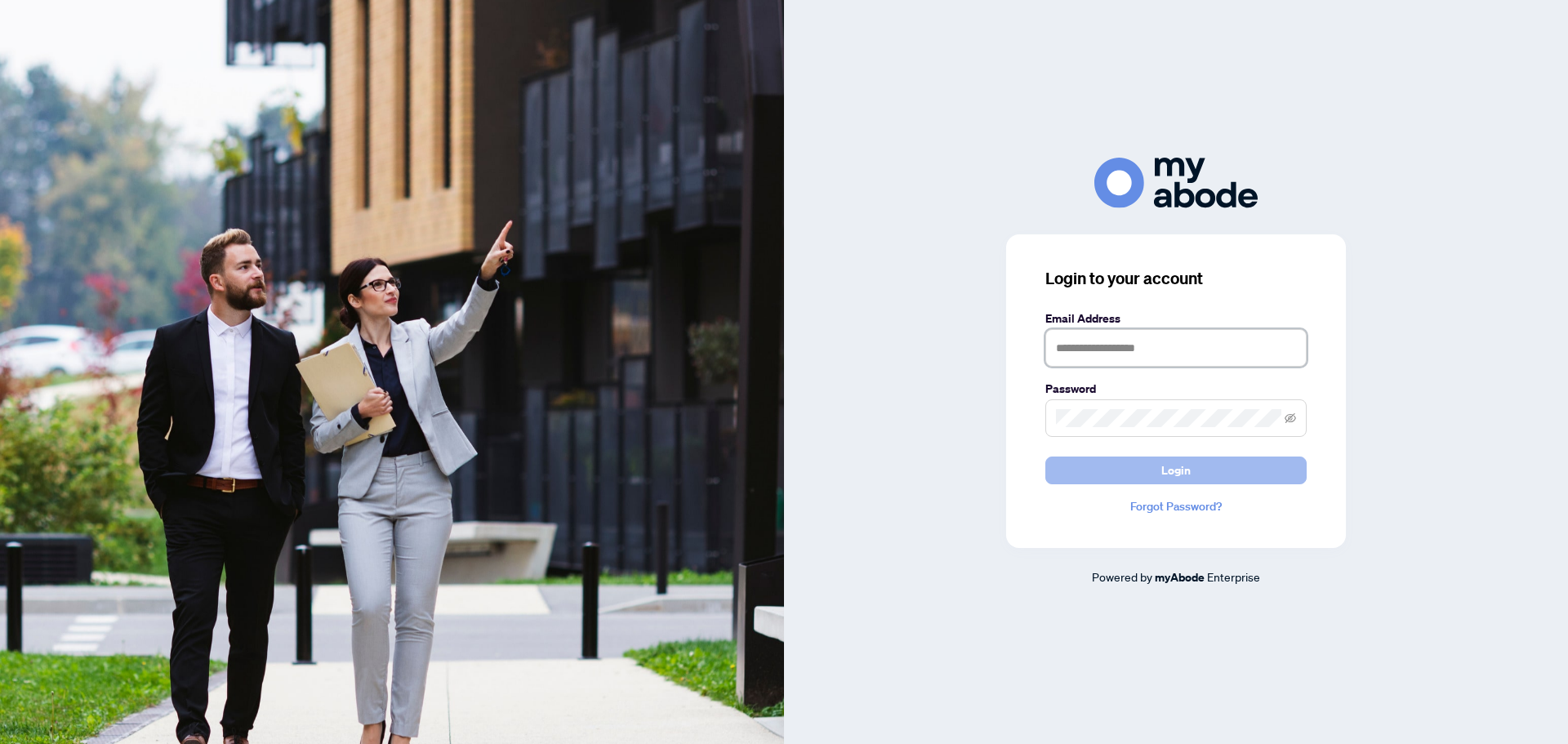
type input "**********"
click at [1214, 460] on button "Login" at bounding box center [1176, 471] width 262 height 28
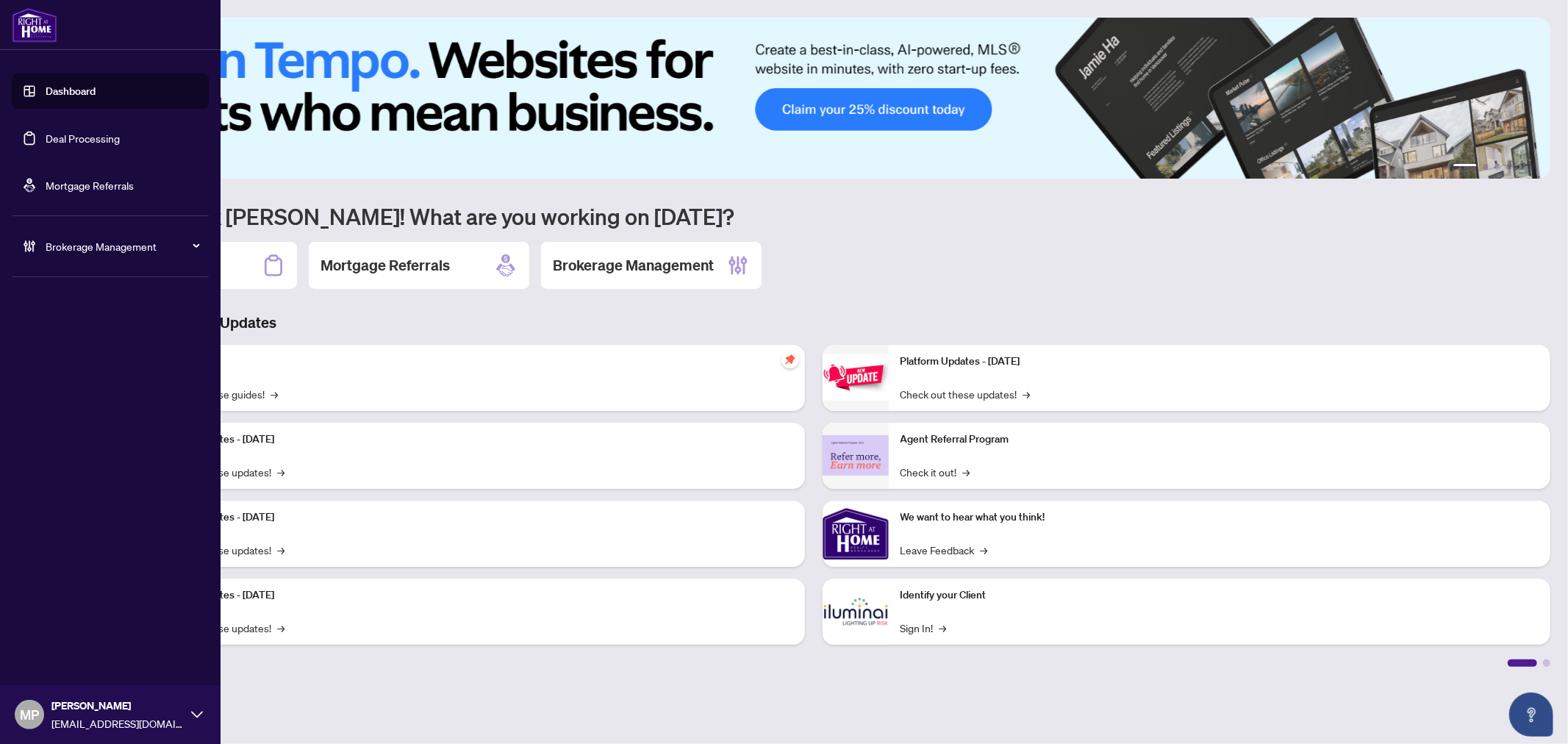
click at [46, 137] on link "Deal Processing" at bounding box center [83, 138] width 74 height 13
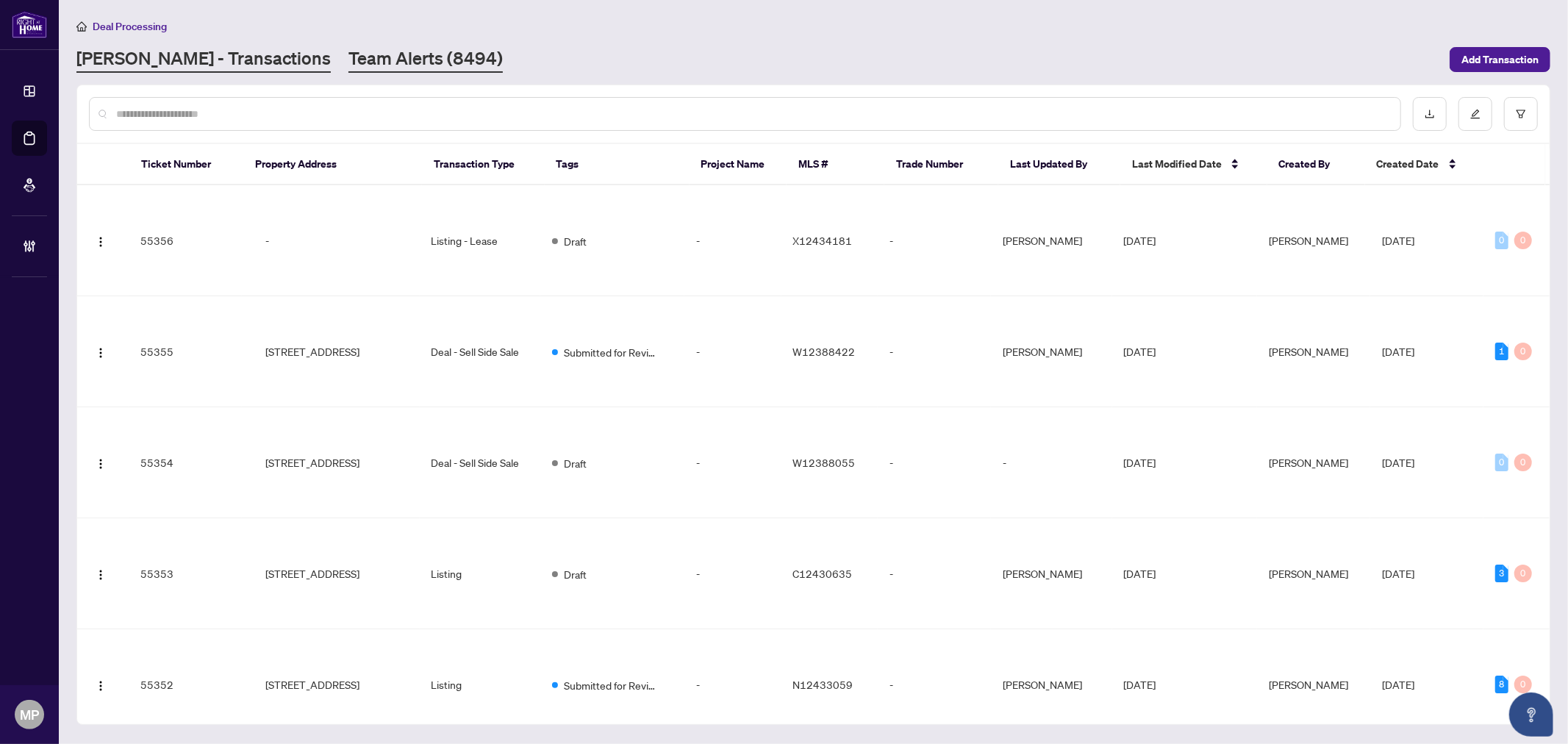
click at [348, 47] on link "Team Alerts (8494)" at bounding box center [425, 60] width 154 height 27
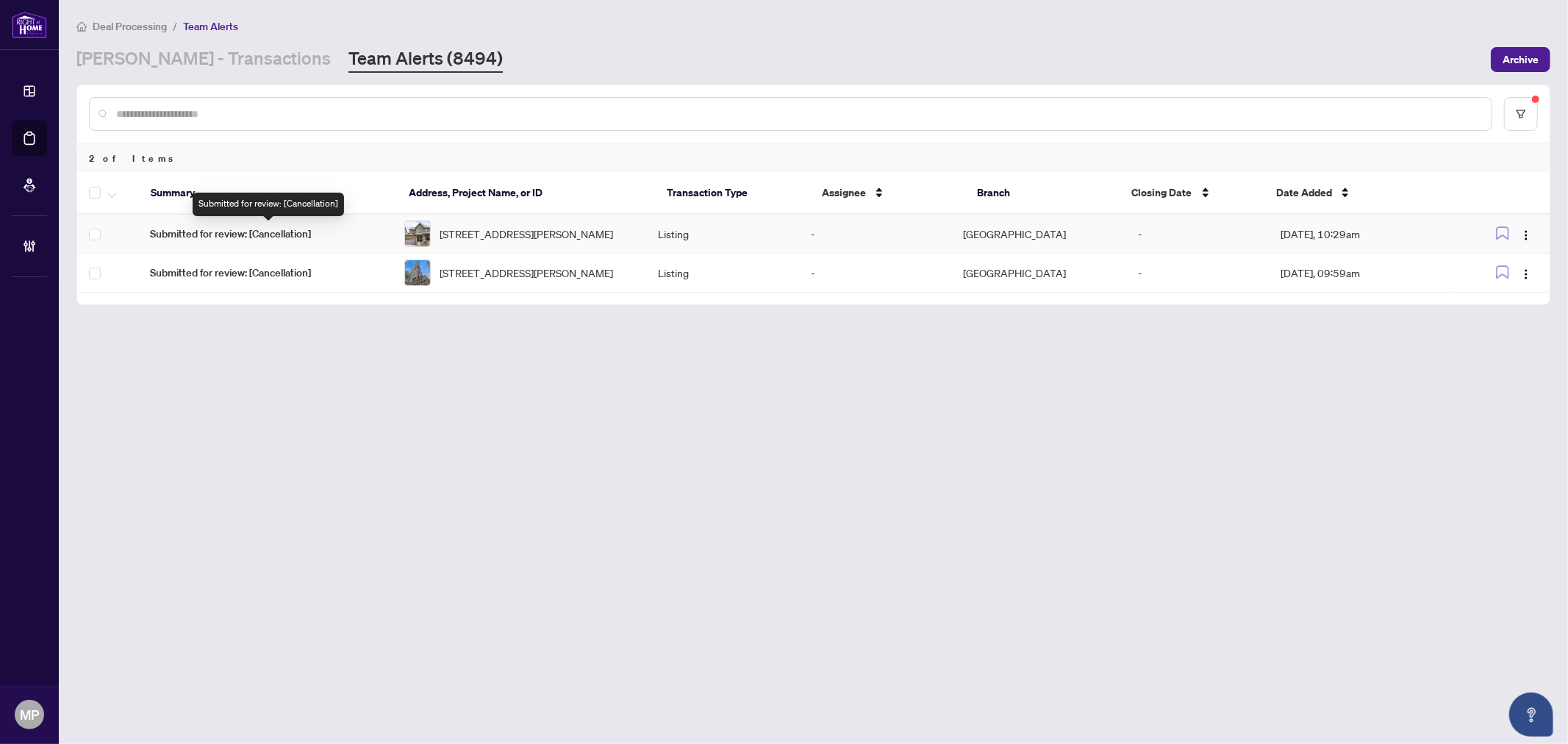
click at [354, 239] on span "Submitted for review: [Cancellation]" at bounding box center [265, 234] width 231 height 17
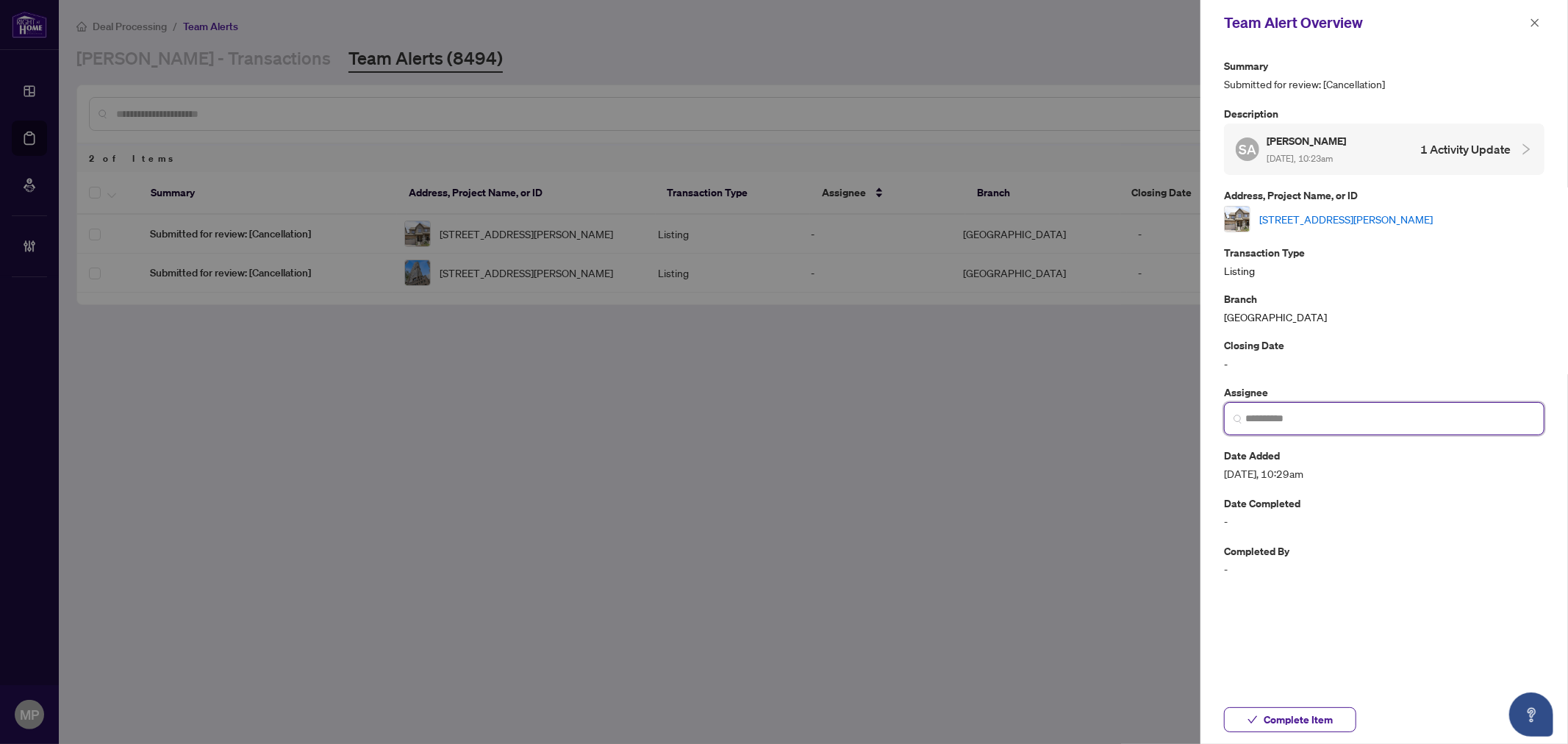
drag, startPoint x: 1338, startPoint y: 414, endPoint x: 1334, endPoint y: 405, distance: 9.8
click at [1338, 414] on input "search" at bounding box center [1390, 419] width 290 height 16
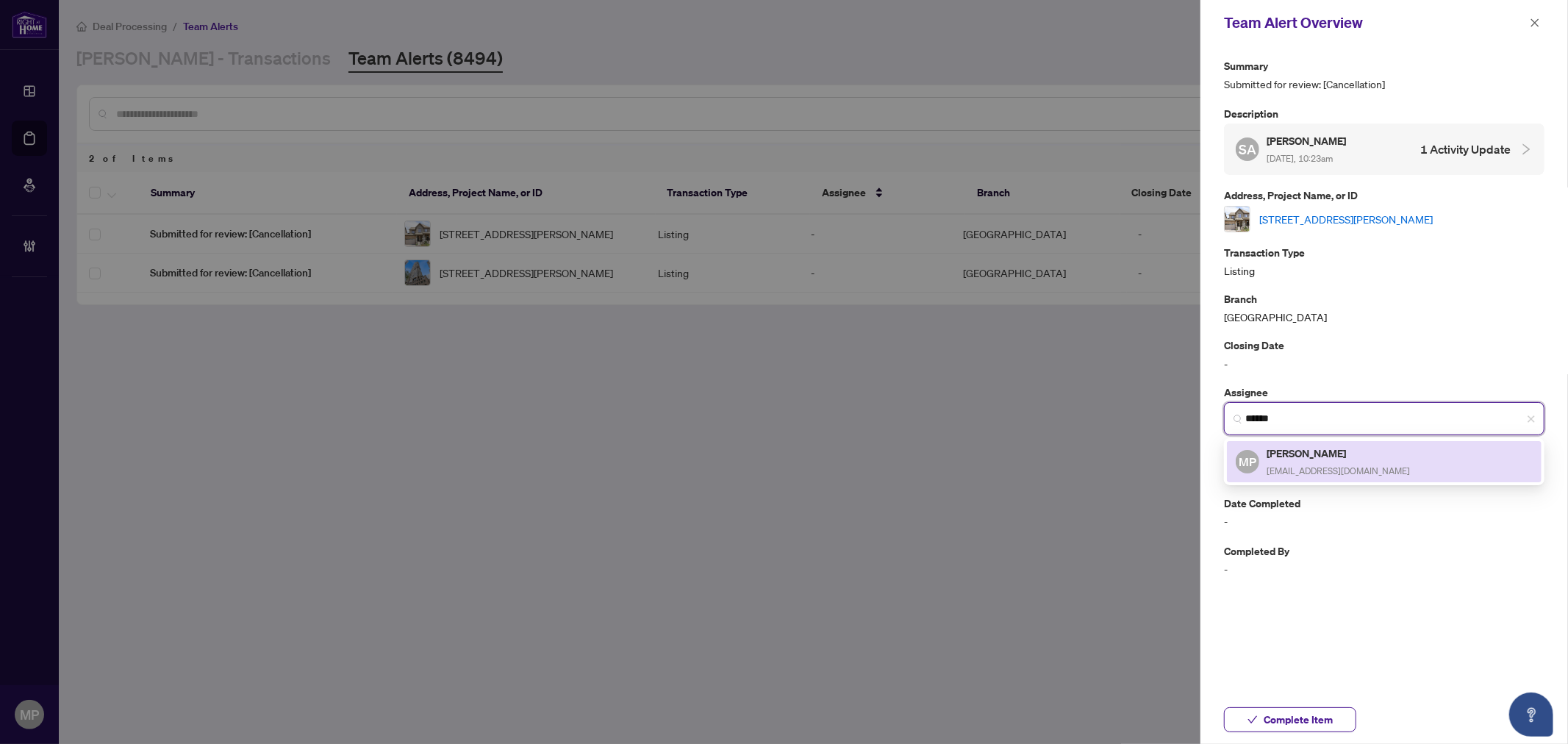
click at [1321, 458] on h5 "[PERSON_NAME]" at bounding box center [1338, 453] width 143 height 17
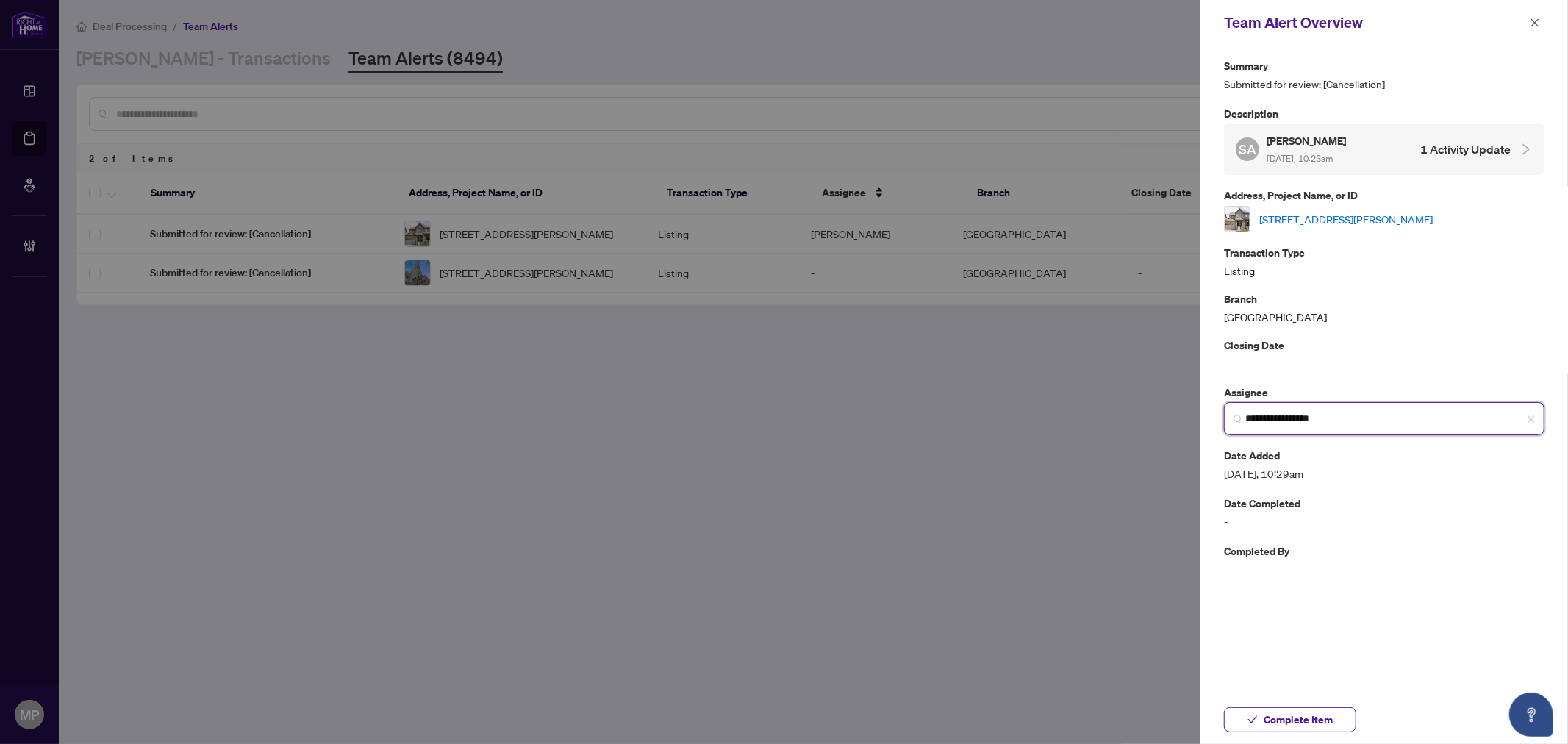
type input "**********"
click at [1329, 200] on p "Address, Project Name, or ID" at bounding box center [1384, 194] width 321 height 17
click at [1326, 211] on link "[STREET_ADDRESS][PERSON_NAME]" at bounding box center [1346, 219] width 173 height 17
click at [1274, 727] on span "Complete Item" at bounding box center [1299, 720] width 69 height 24
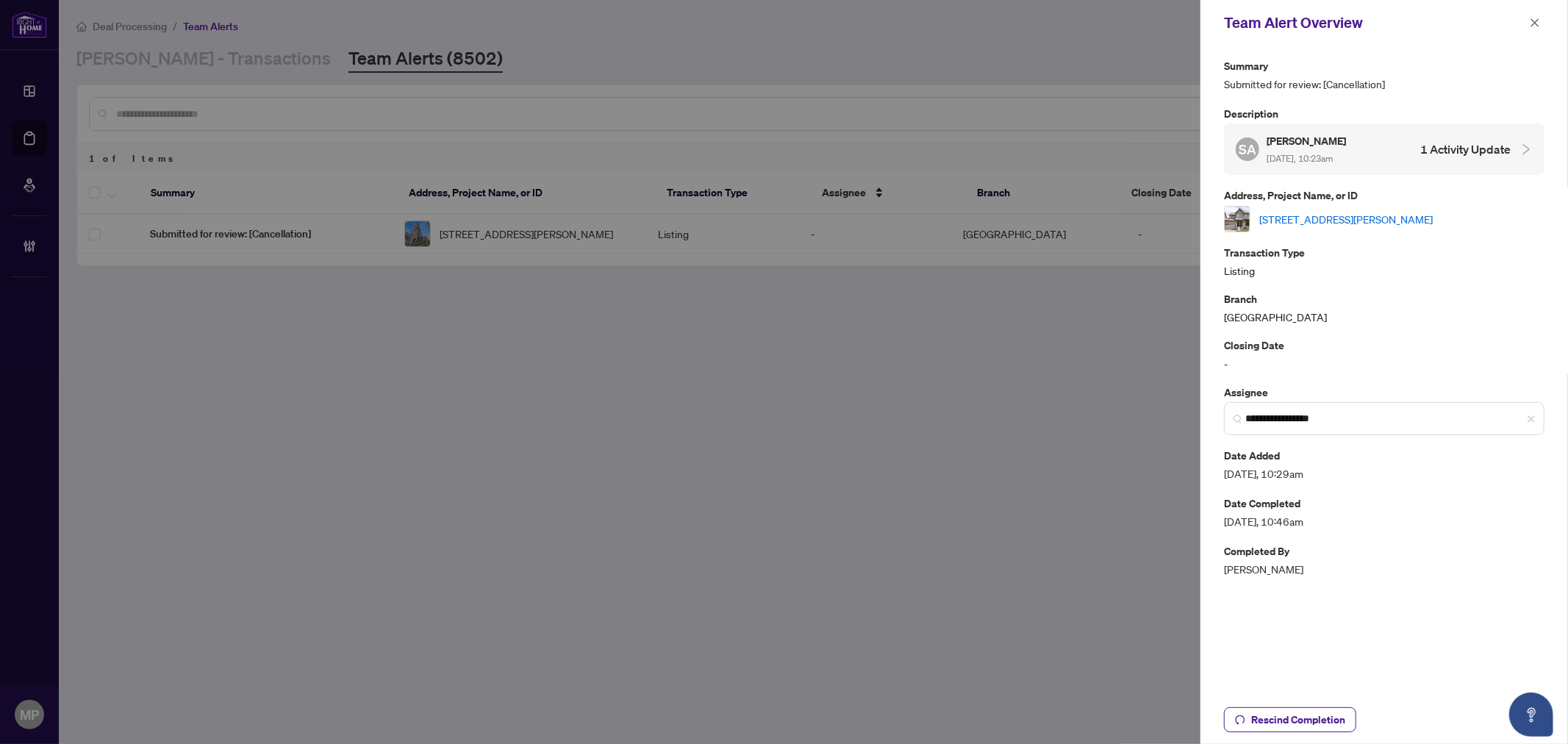
drag, startPoint x: 1538, startPoint y: 25, endPoint x: 1013, endPoint y: 97, distance: 529.9
click at [1506, 25] on div "Team Alert Overview" at bounding box center [1384, 23] width 368 height 46
click at [1539, 19] on icon "close" at bounding box center [1535, 22] width 10 height 10
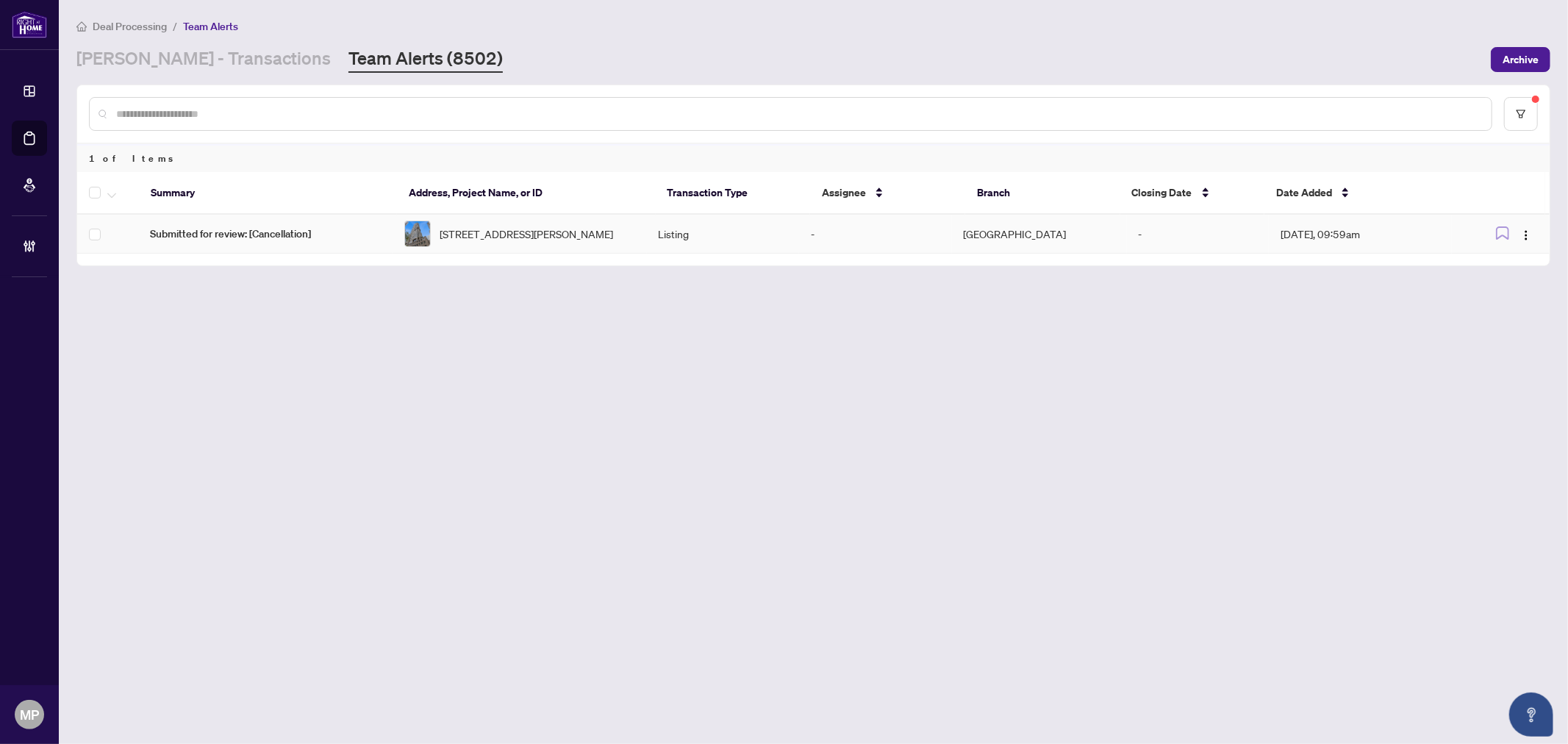
click at [392, 238] on td "Submitted for review: [Cancellation]" at bounding box center [265, 234] width 254 height 39
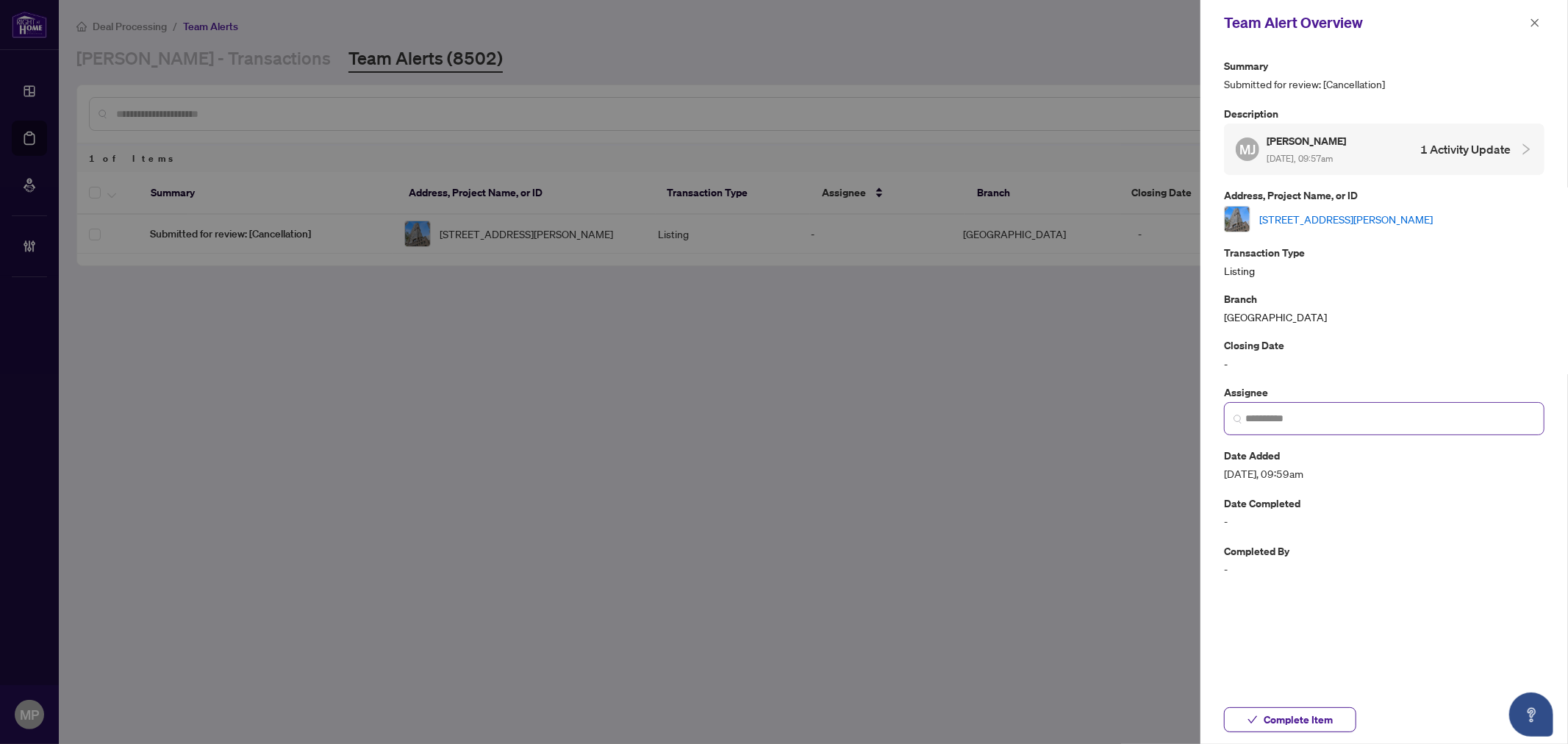
click at [1294, 407] on span at bounding box center [1384, 419] width 321 height 33
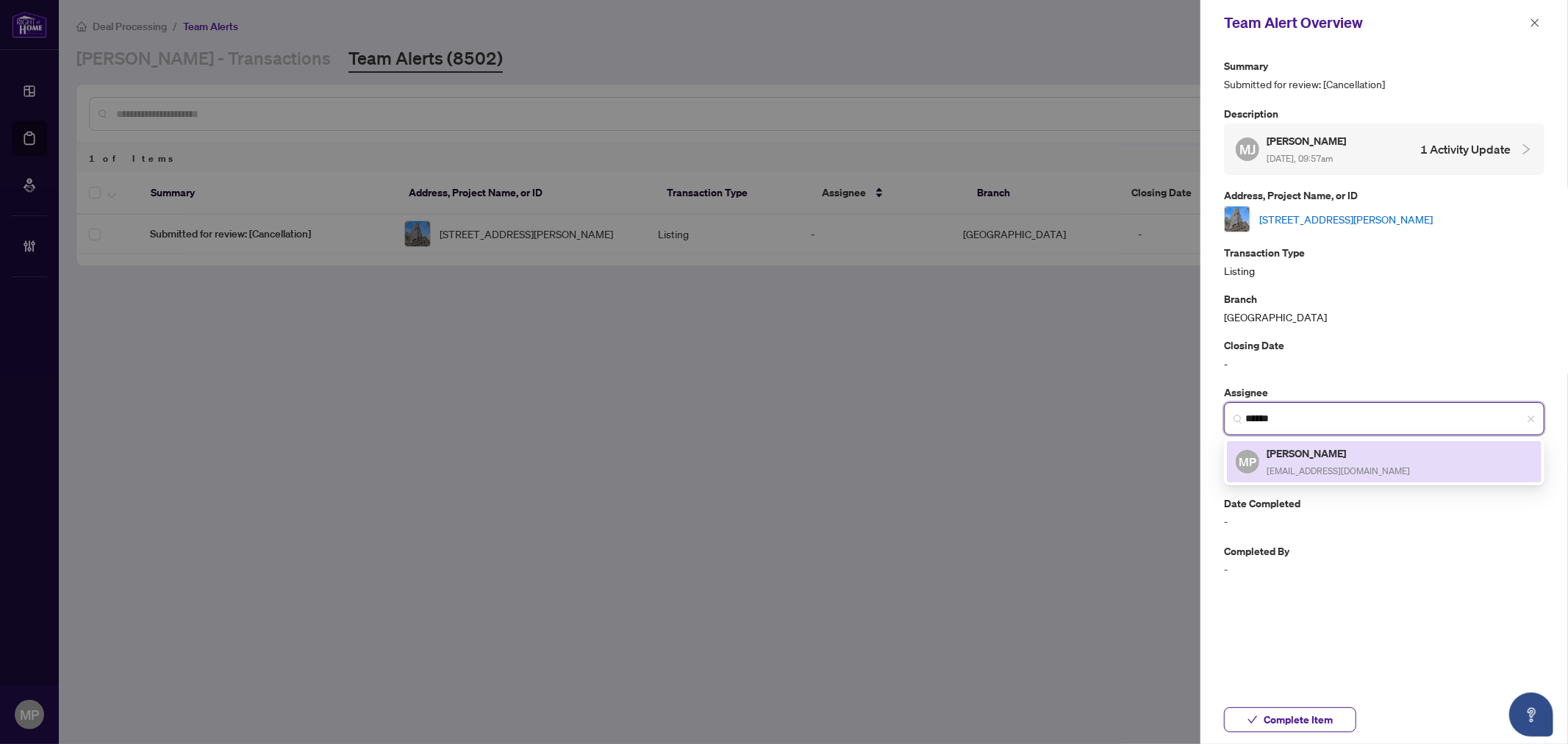
click at [1314, 458] on h5 "[PERSON_NAME]" at bounding box center [1338, 453] width 143 height 17
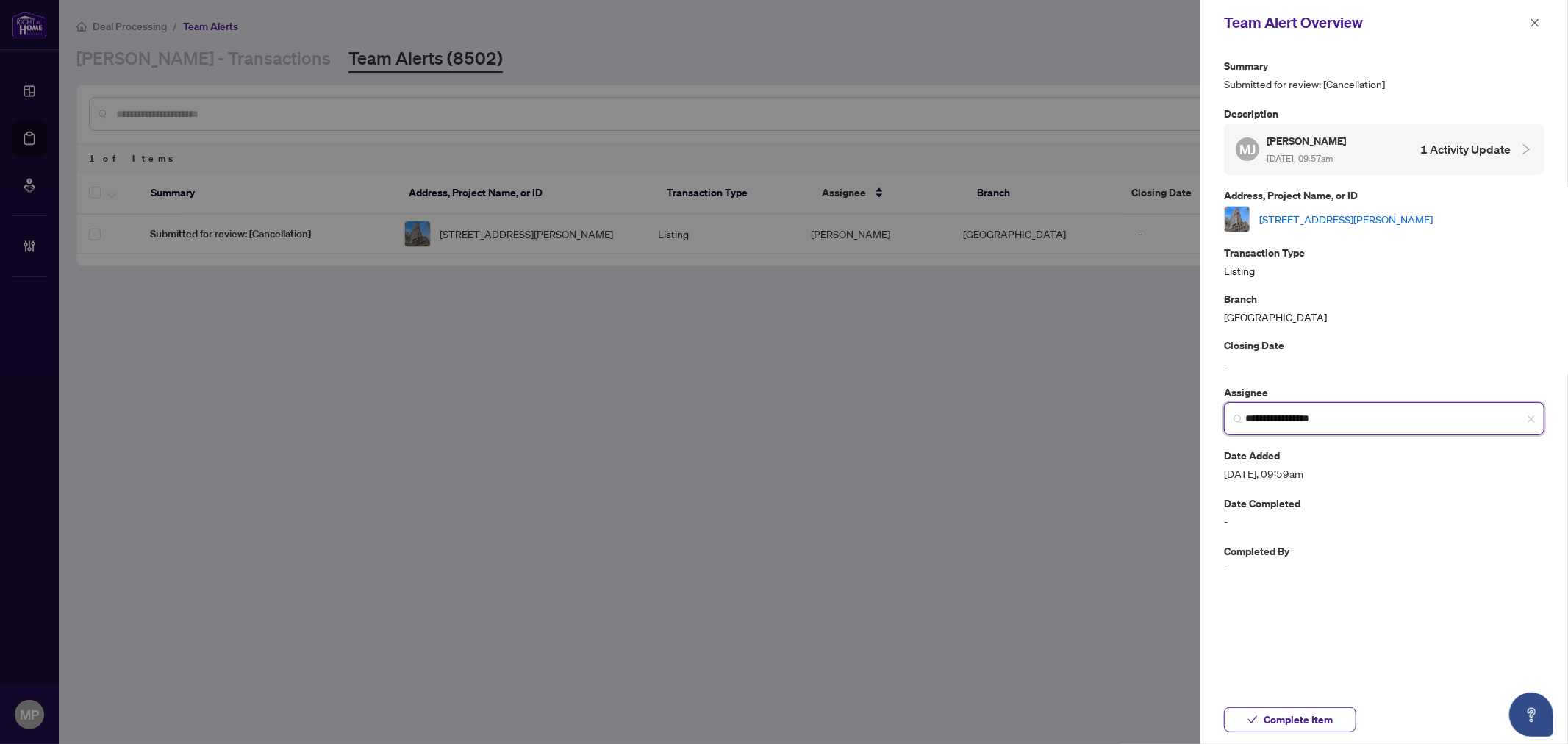
type input "**********"
click at [1314, 211] on link "1904-88 Scott St, Toronto, Ontario M5E 0A9, Canada" at bounding box center [1346, 219] width 173 height 17
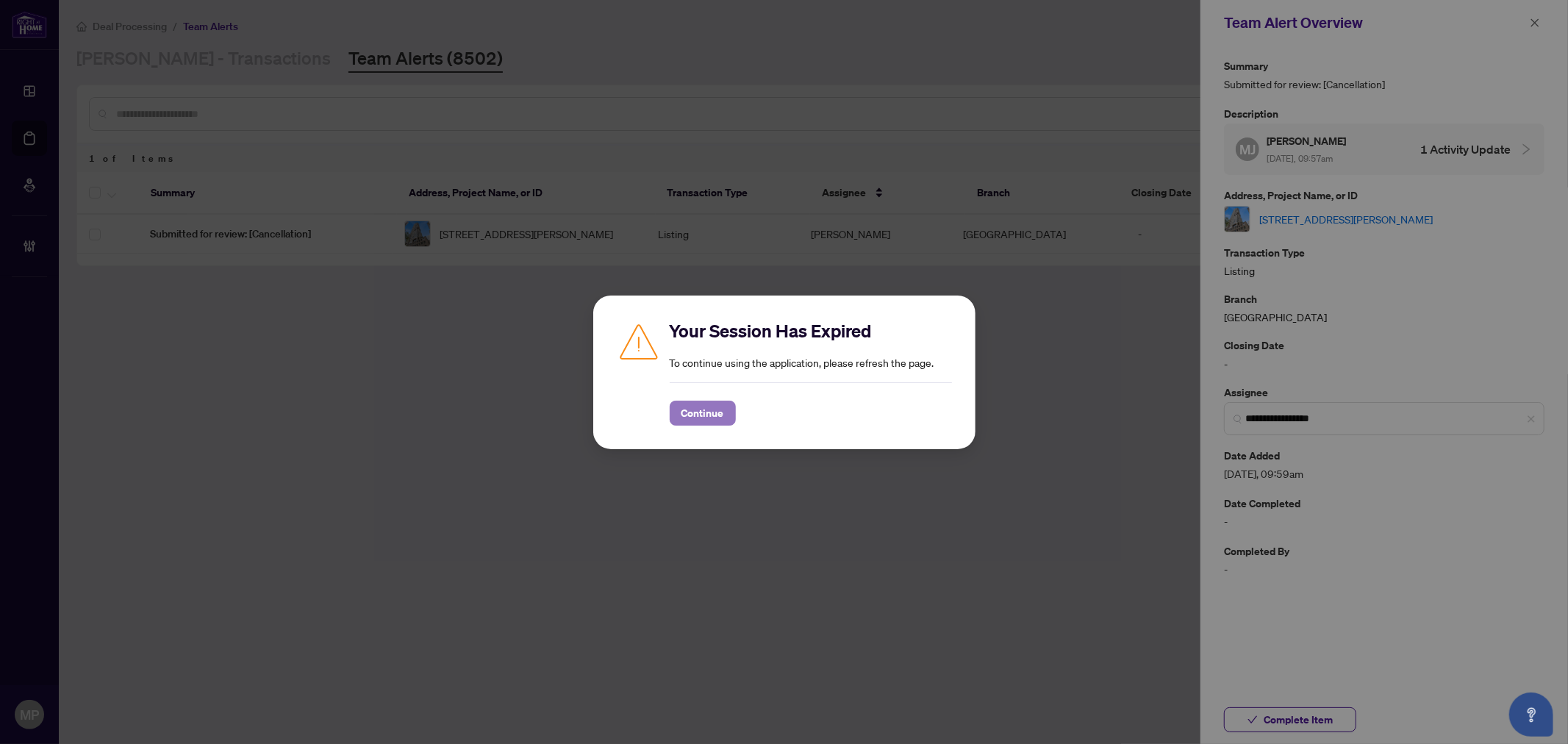
click at [714, 413] on span "Continue" at bounding box center [702, 413] width 43 height 24
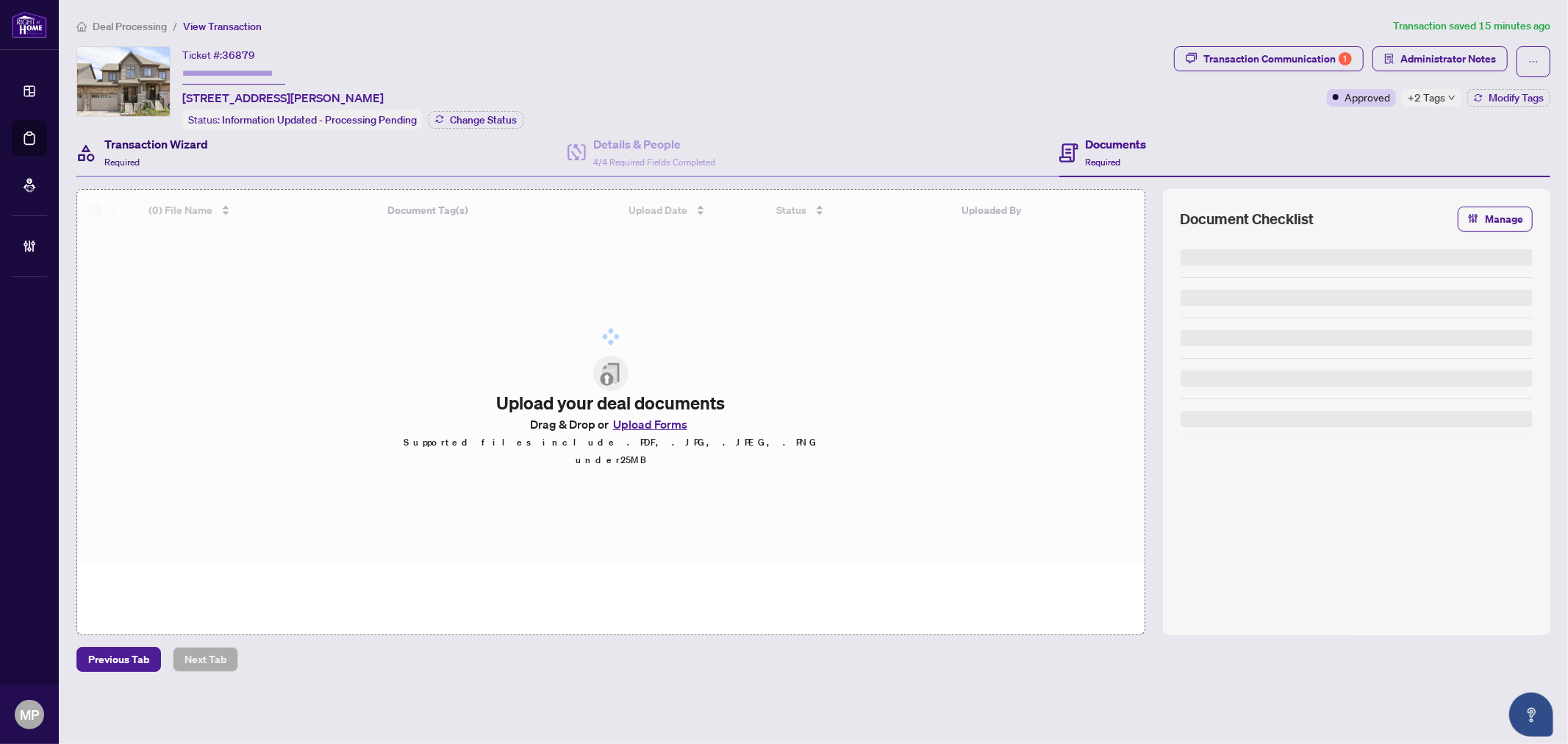
click at [161, 147] on h4 "Transaction Wizard" at bounding box center [157, 144] width 104 height 17
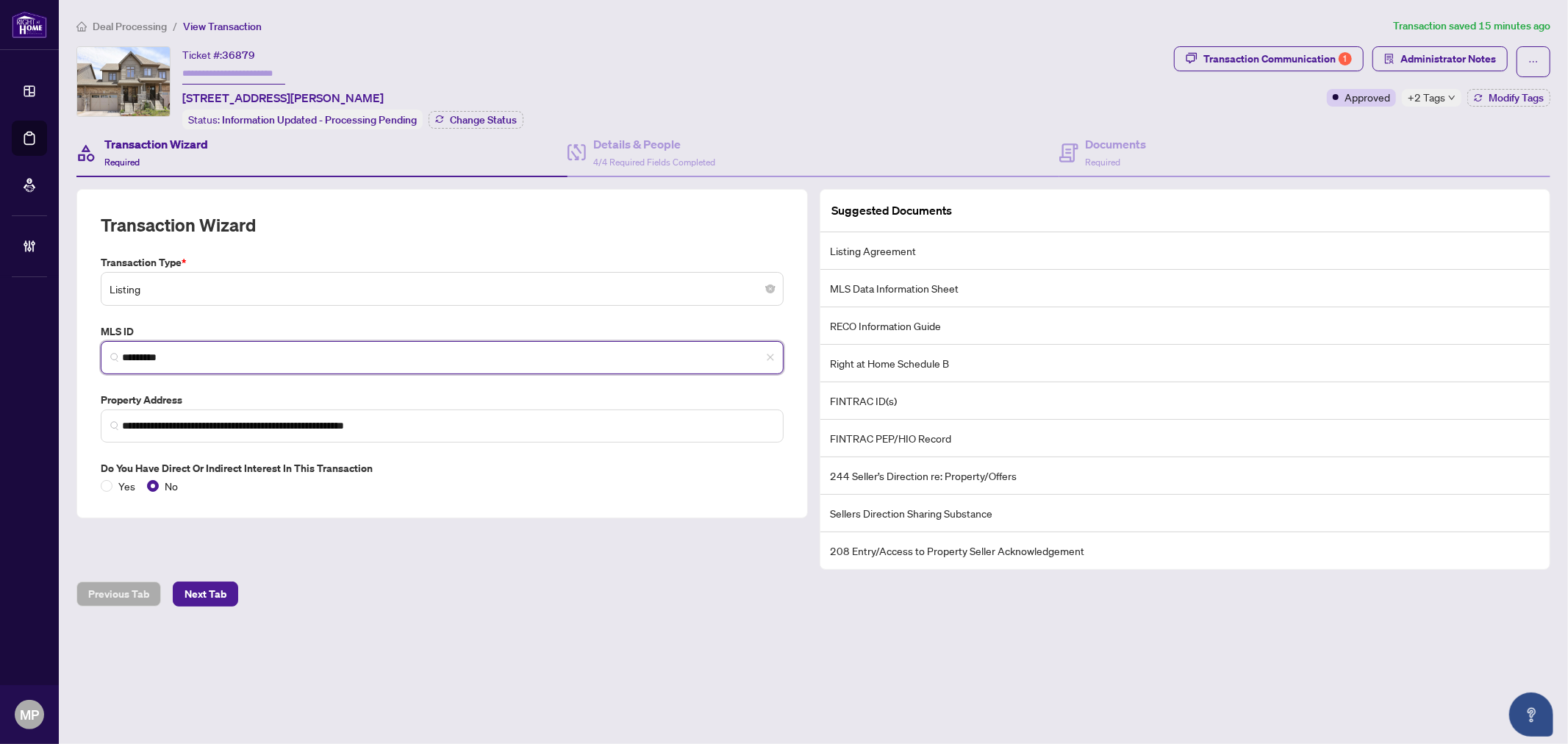
click at [260, 350] on input "*********" at bounding box center [448, 357] width 652 height 16
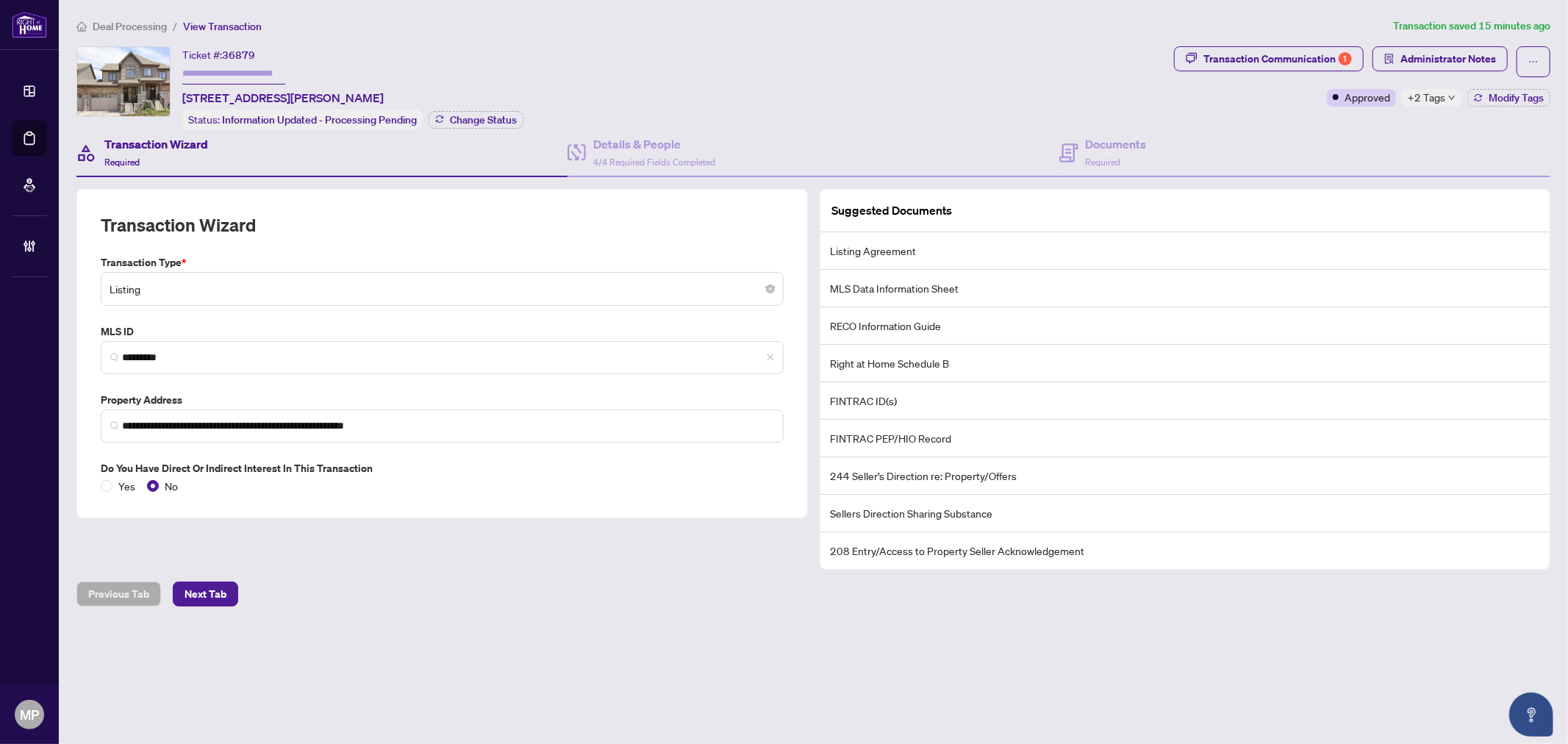
click at [1270, 71] on span "Transaction Communication 1" at bounding box center [1269, 61] width 190 height 31
click at [1291, 57] on div "Transaction Communication 1" at bounding box center [1277, 59] width 149 height 24
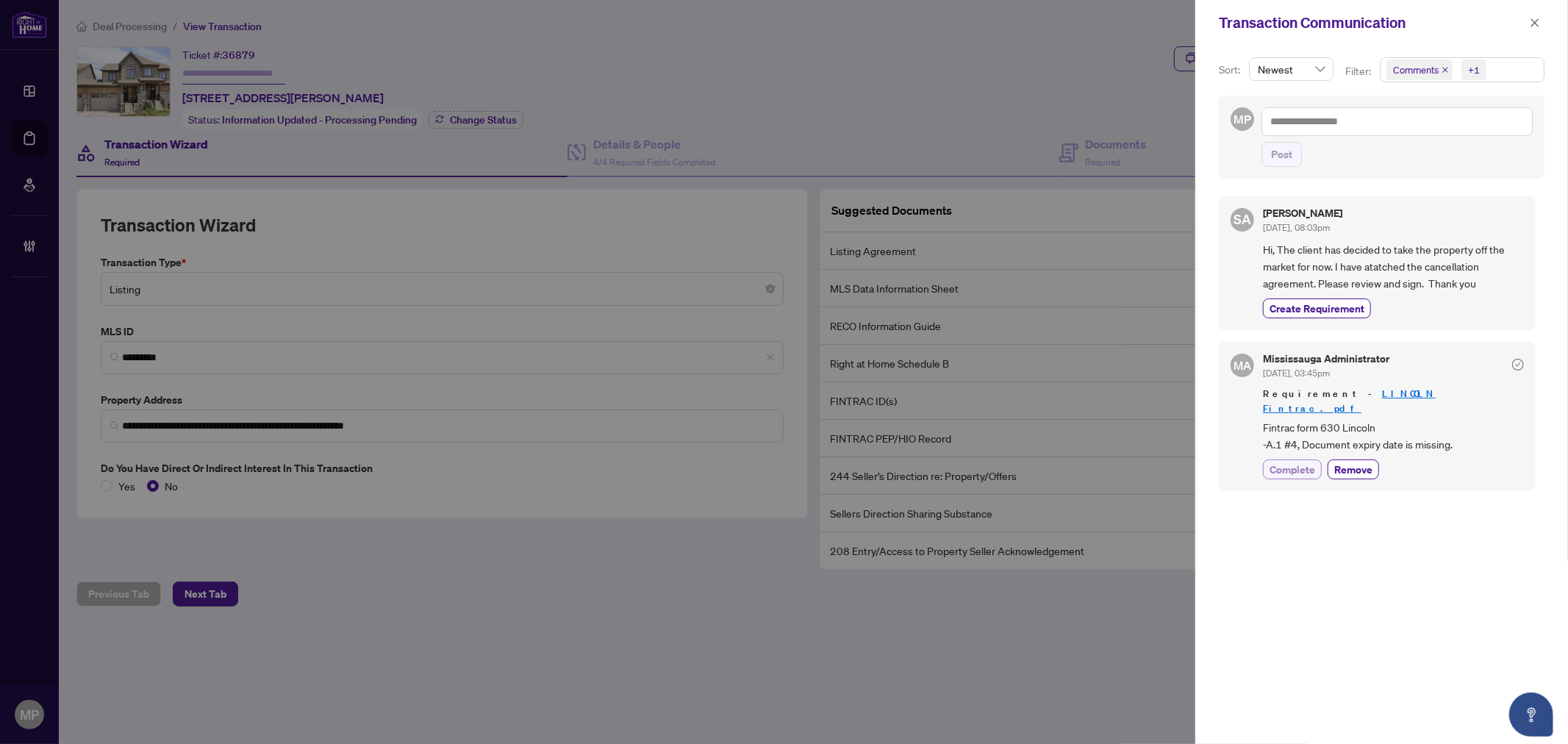
click at [1285, 461] on span "Complete" at bounding box center [1292, 469] width 46 height 16
click at [1538, 19] on icon "close" at bounding box center [1535, 22] width 8 height 8
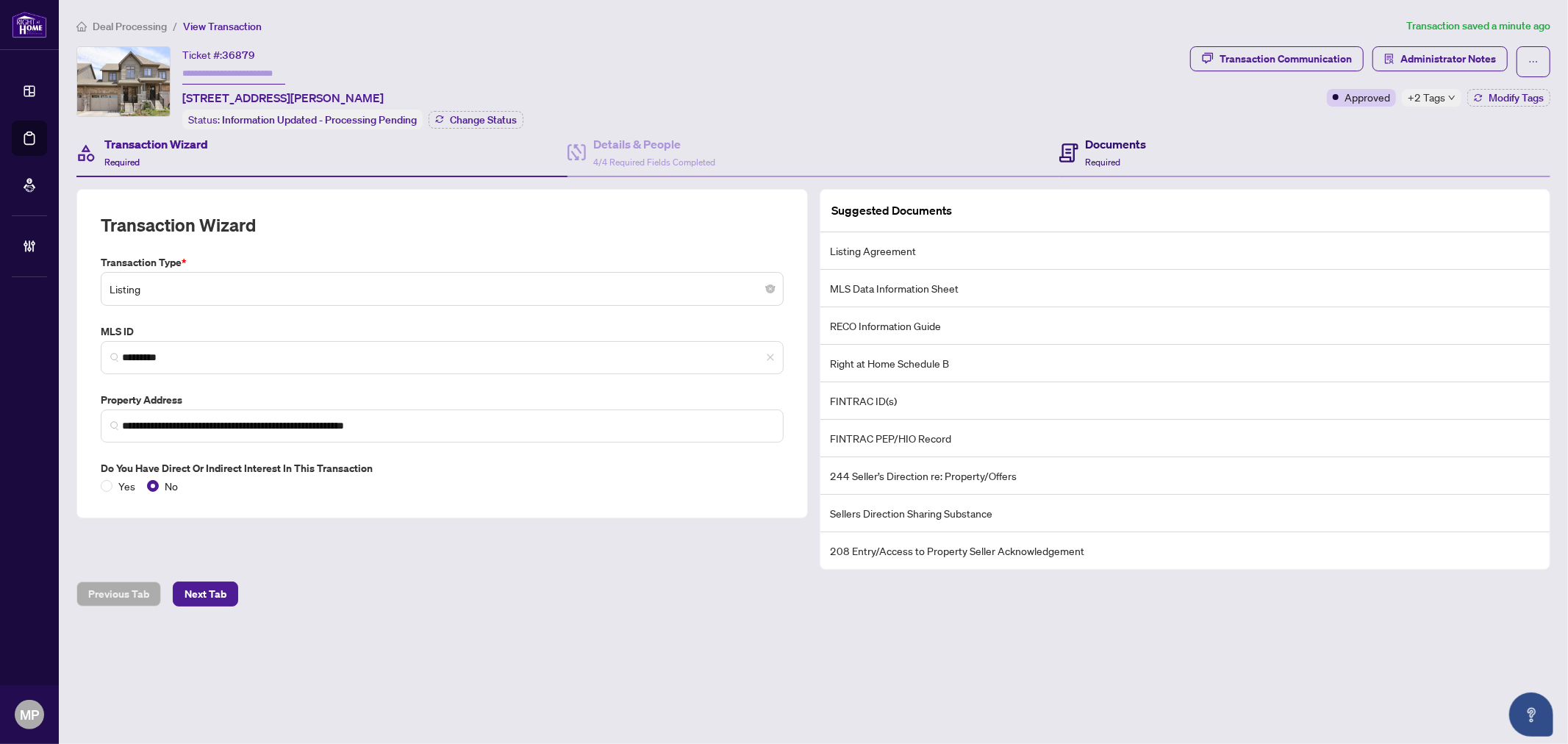
click at [1137, 139] on h4 "Documents" at bounding box center [1116, 144] width 61 height 17
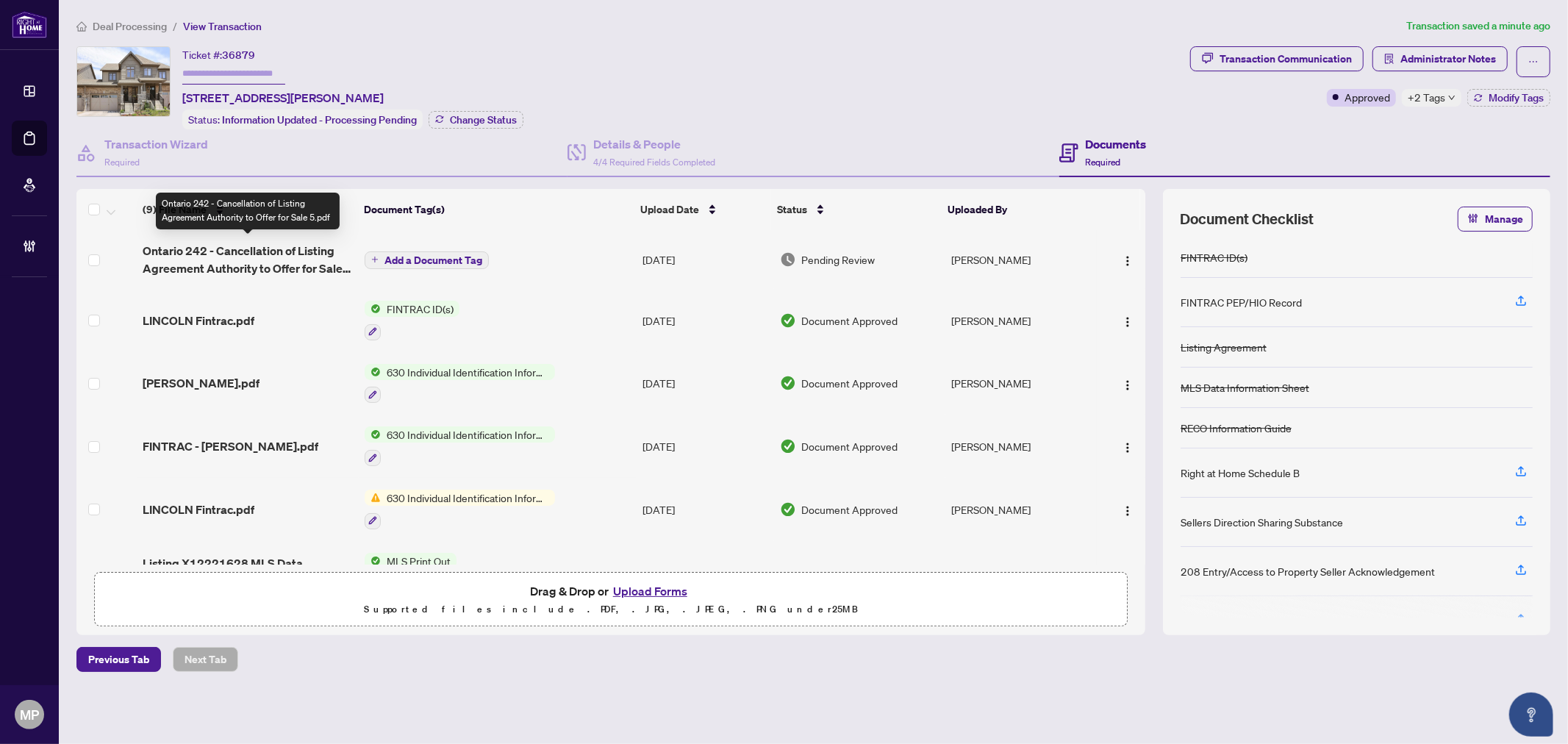
click at [278, 260] on span "Ontario 242 - Cancellation of Listing Agreement Authority to Offer for Sale 5.p…" at bounding box center [247, 259] width 210 height 35
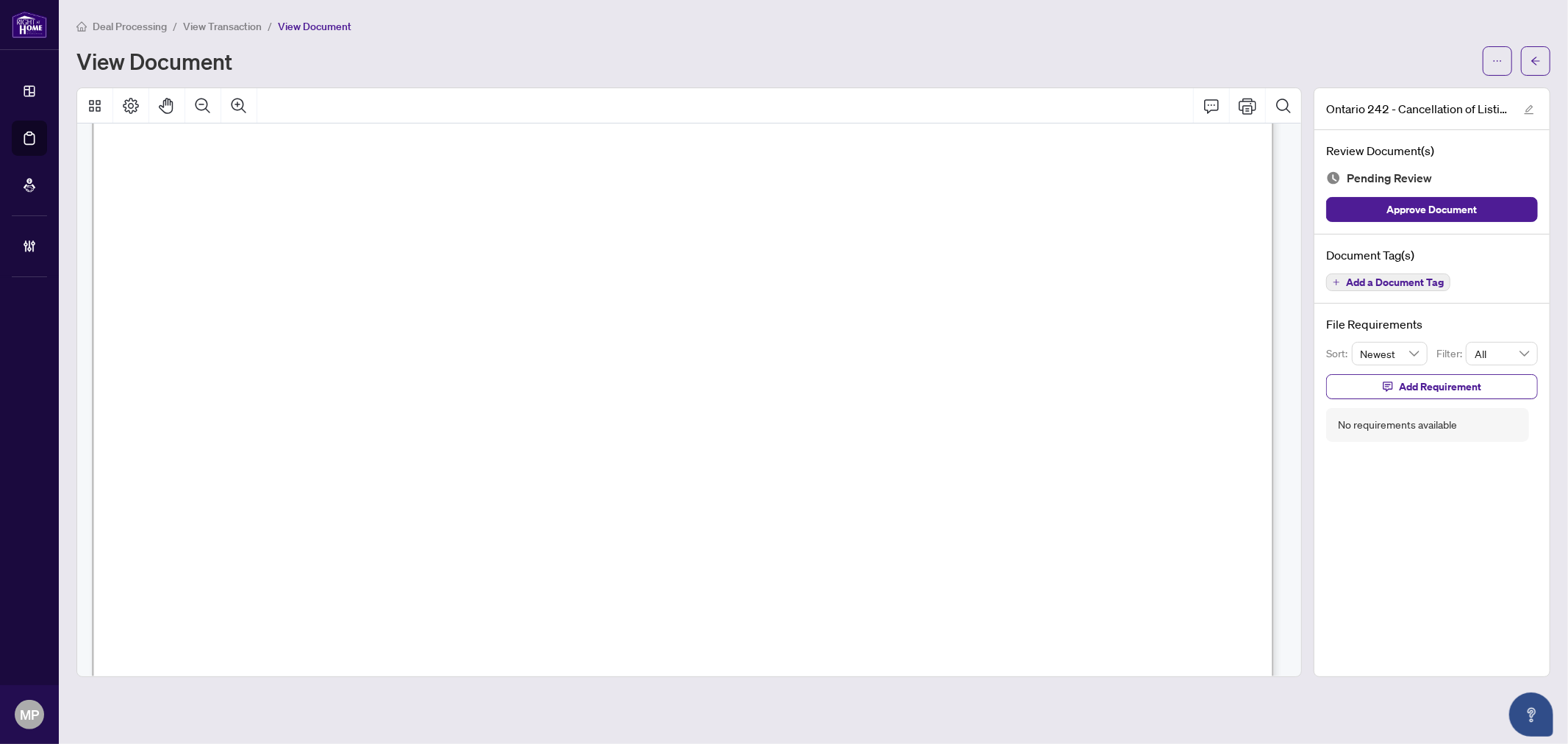
scroll to position [163, 0]
click at [442, 355] on span "...............................................................................…" at bounding box center [545, 351] width 467 height 16
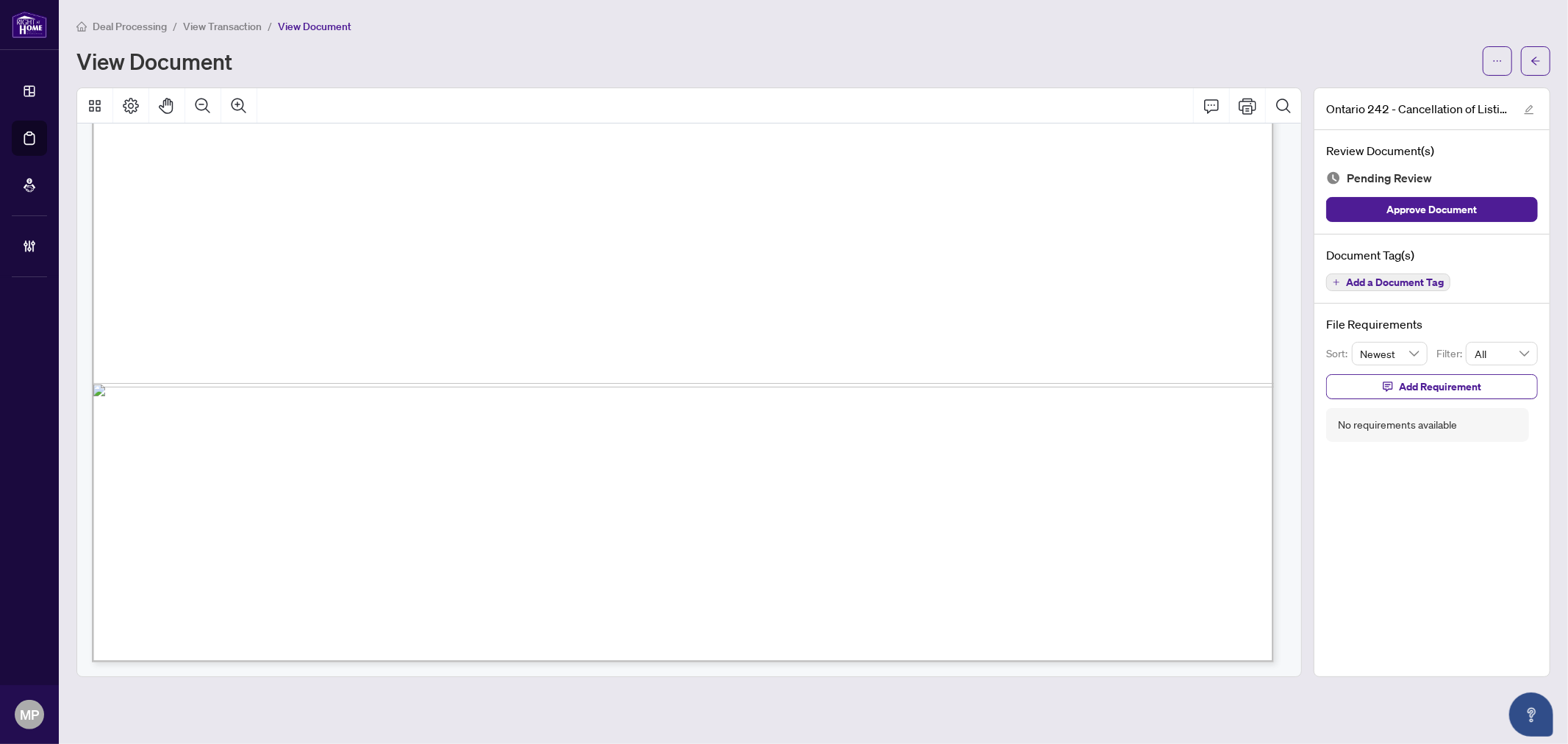
click at [1512, 63] on div at bounding box center [1517, 61] width 68 height 29
click at [1492, 69] on span "button" at bounding box center [1497, 61] width 10 height 24
click at [1450, 101] on li "Download" at bounding box center [1444, 93] width 129 height 24
click at [1399, 287] on span "Add a Document Tag" at bounding box center [1395, 282] width 98 height 10
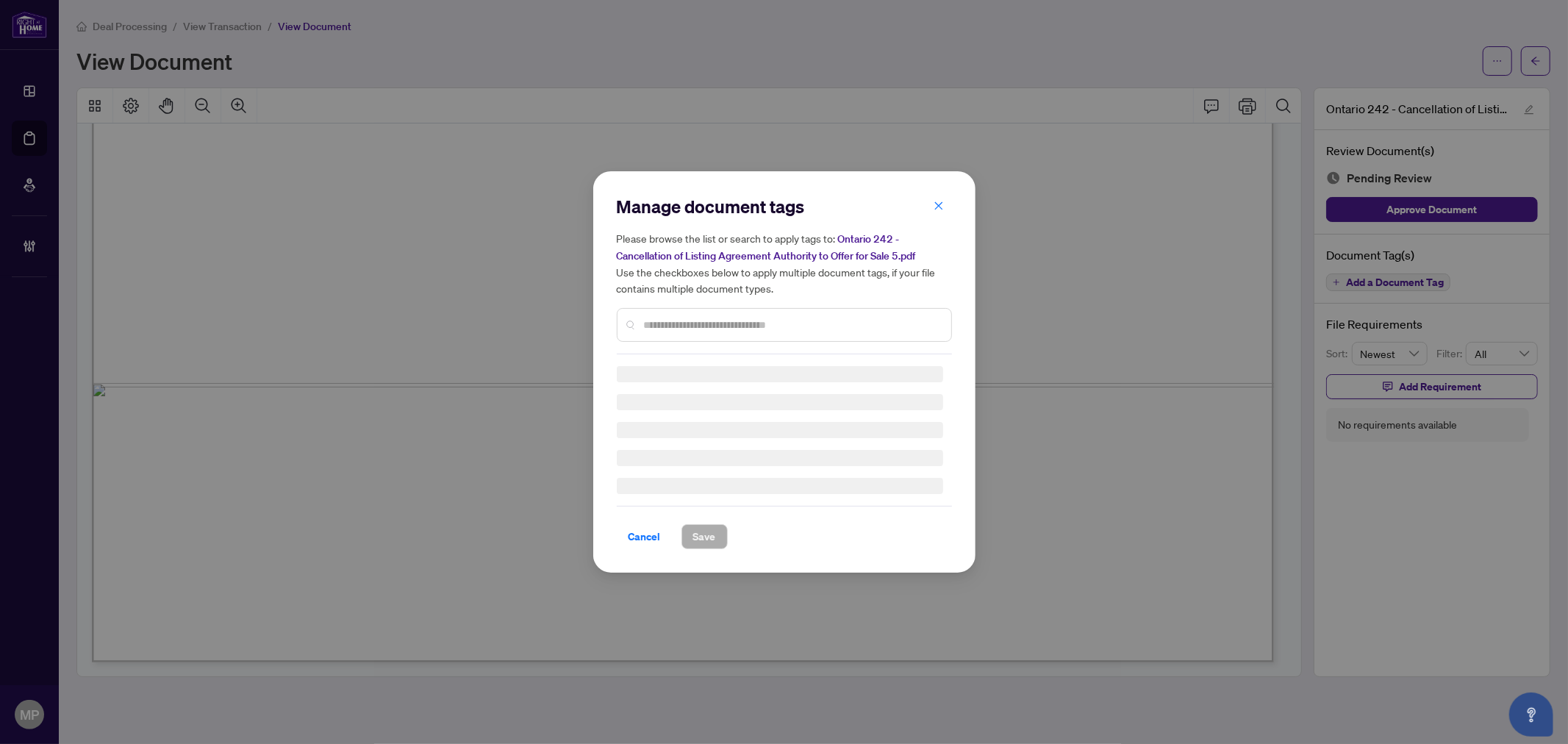
click at [759, 324] on div "Manage document tags Please browse the list or search to apply tags to: Ontario…" at bounding box center [784, 274] width 335 height 160
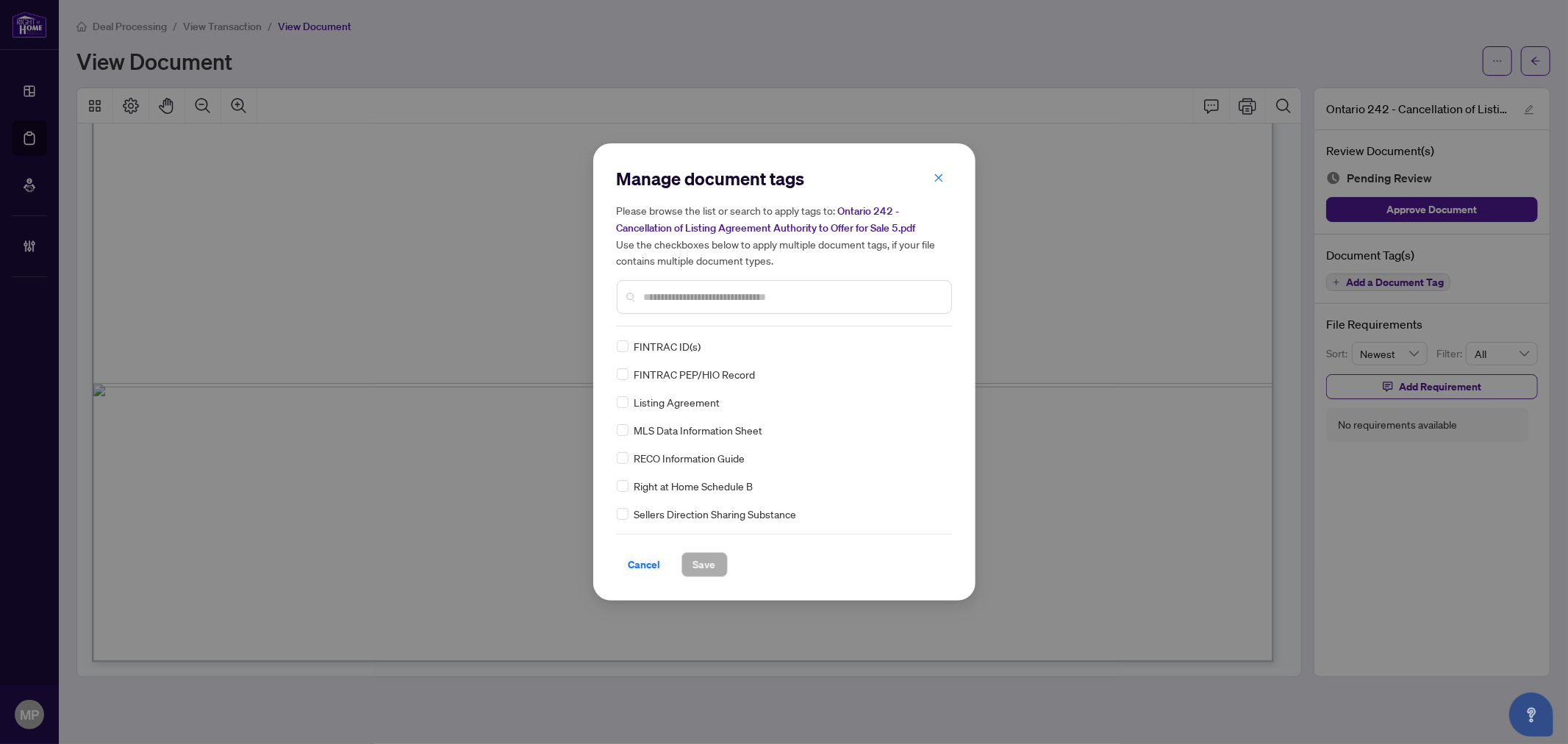
click at [864, 307] on div at bounding box center [784, 297] width 335 height 34
click at [880, 289] on input "text" at bounding box center [791, 297] width 295 height 17
type input "********"
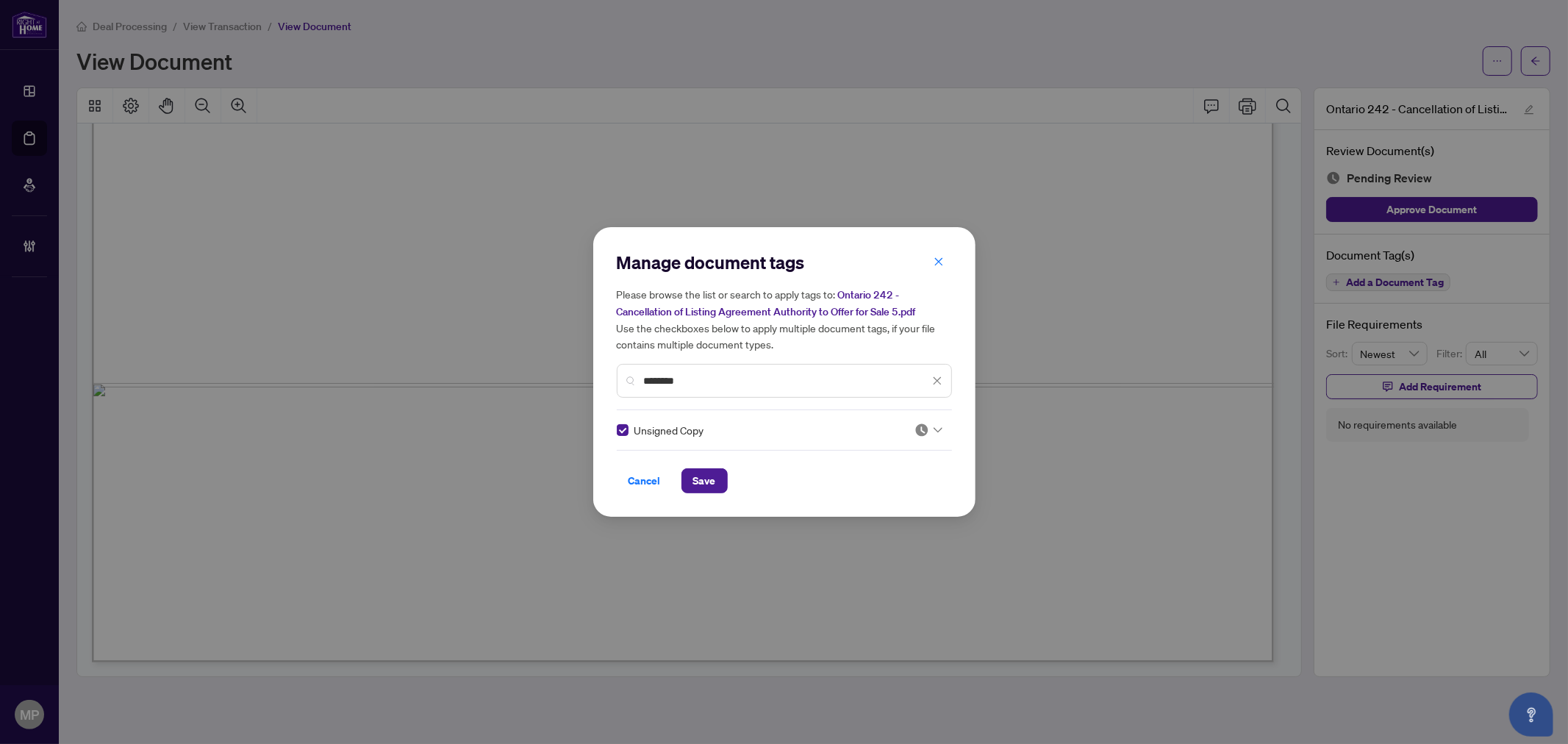
click at [936, 430] on icon at bounding box center [938, 429] width 9 height 6
click at [884, 498] on div "Approved" at bounding box center [880, 501] width 94 height 17
click at [940, 380] on icon "close" at bounding box center [937, 380] width 10 height 10
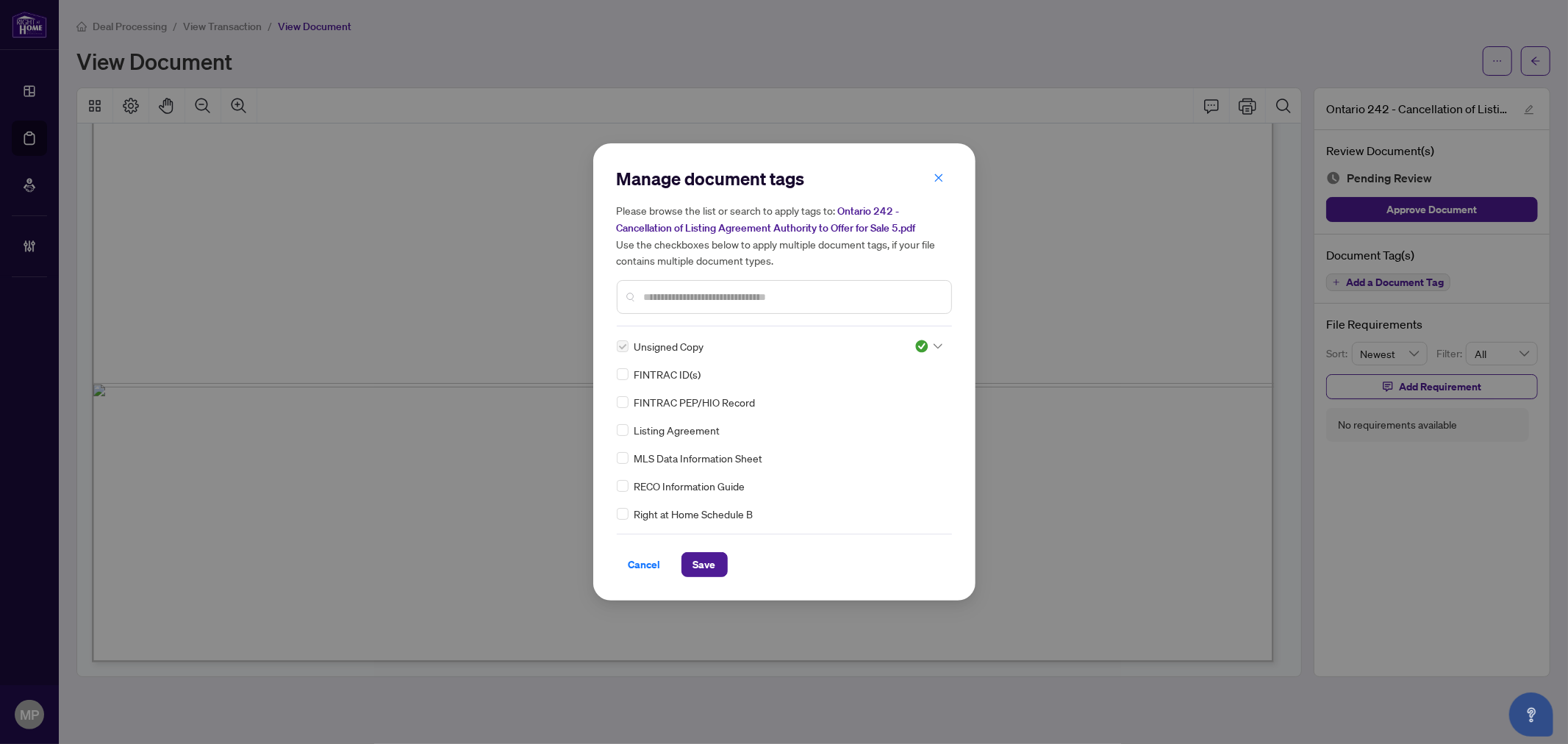
click at [707, 304] on div at bounding box center [784, 297] width 335 height 34
click at [736, 291] on input "text" at bounding box center [791, 297] width 295 height 17
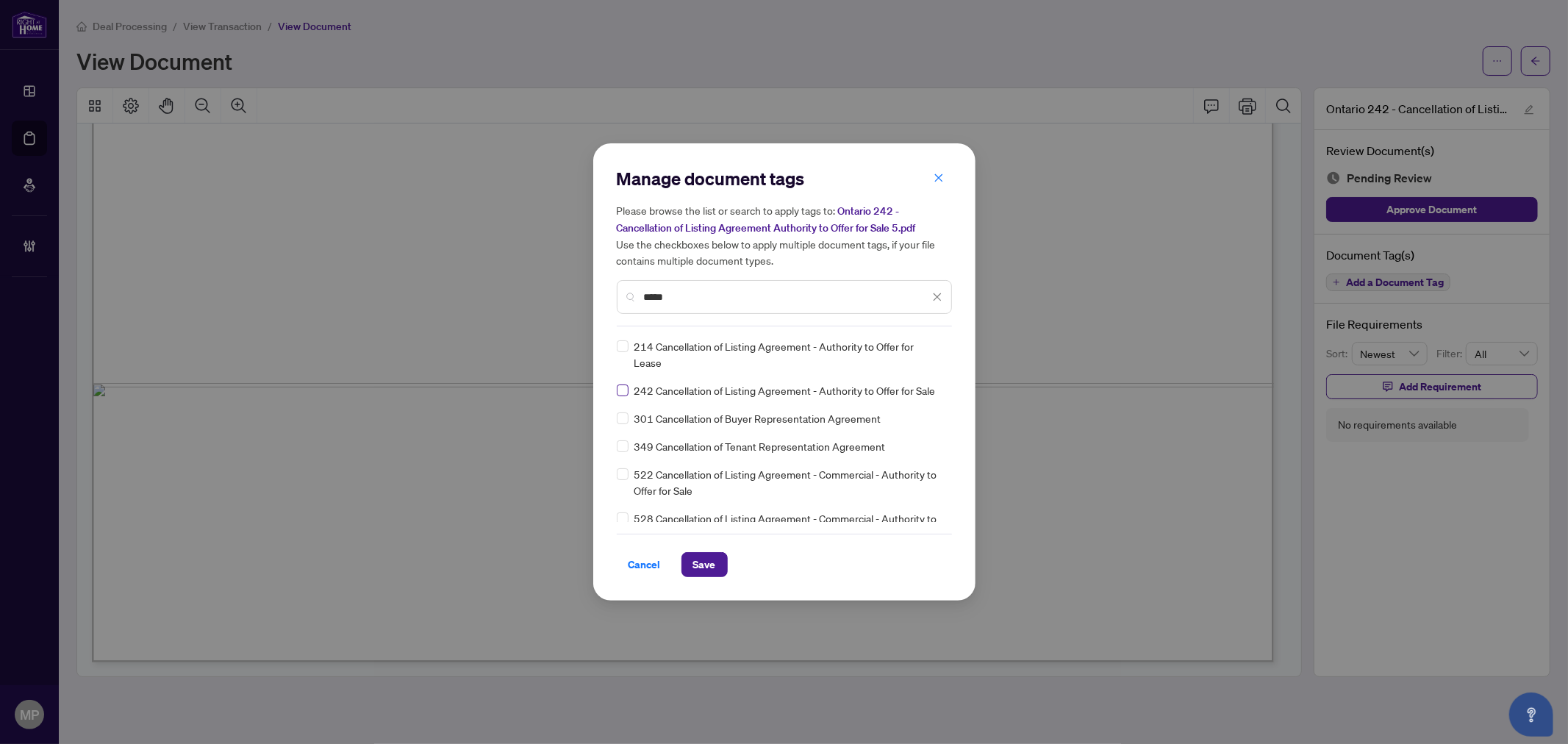
type input "*****"
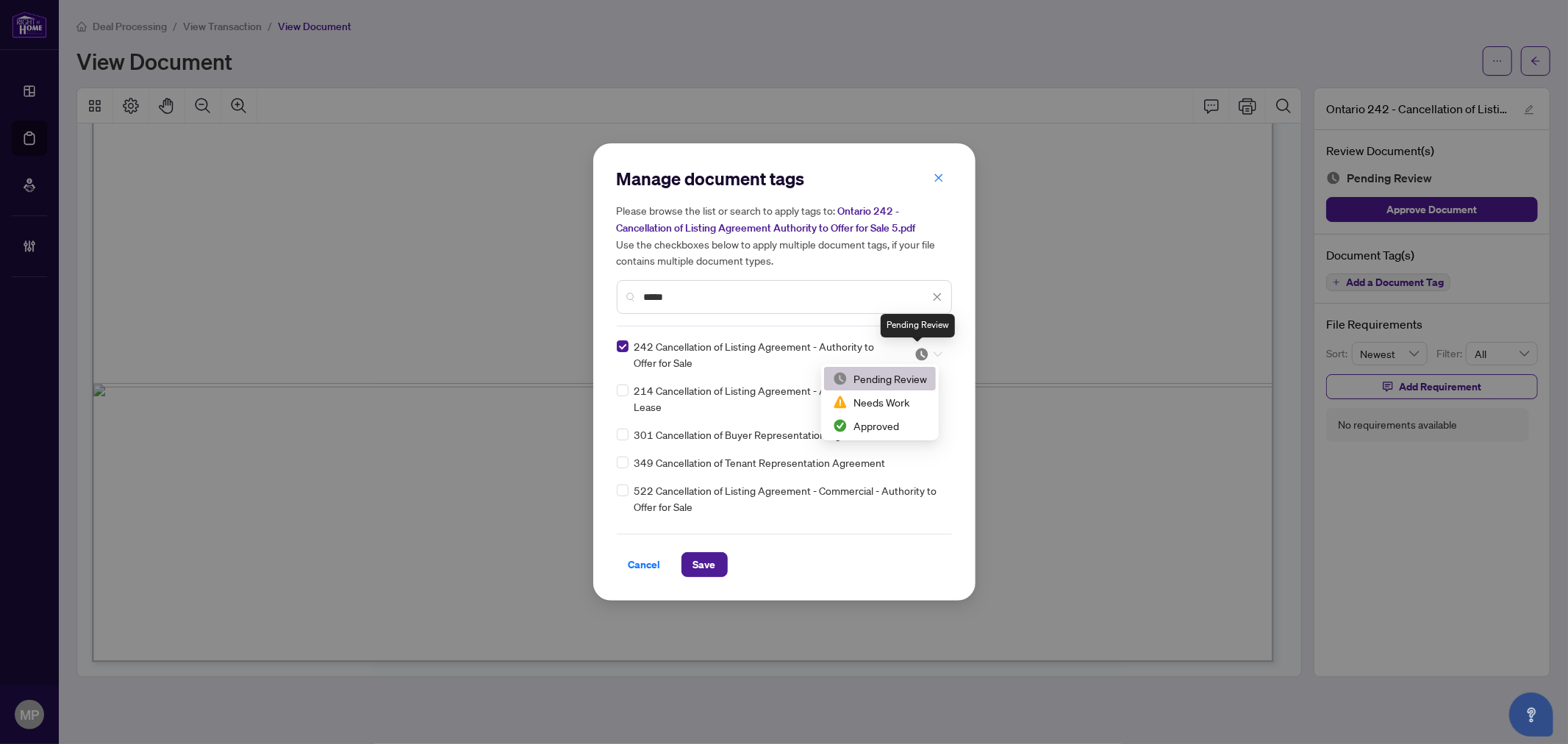
click at [922, 353] on img at bounding box center [921, 354] width 15 height 15
click at [904, 421] on div "Approved" at bounding box center [880, 425] width 94 height 17
drag, startPoint x: 711, startPoint y: 564, endPoint x: 805, endPoint y: 619, distance: 108.9
click at [719, 566] on button "Save" at bounding box center [704, 564] width 46 height 25
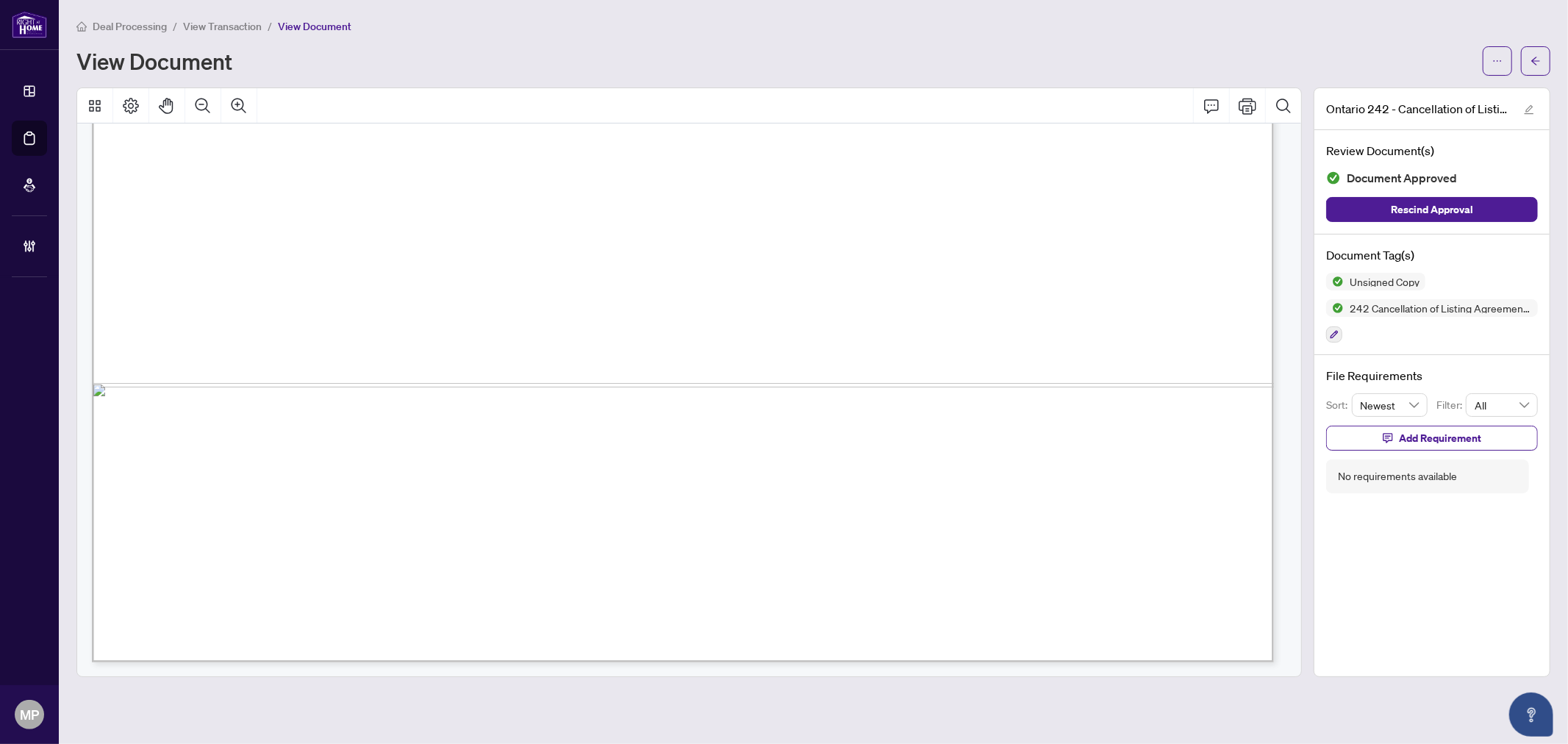
click at [481, 1] on main "Deal Processing / View Transaction / View Document View Document Ontario 242 - …" at bounding box center [814, 372] width 1509 height 744
click at [1529, 57] on button "button" at bounding box center [1535, 61] width 29 height 29
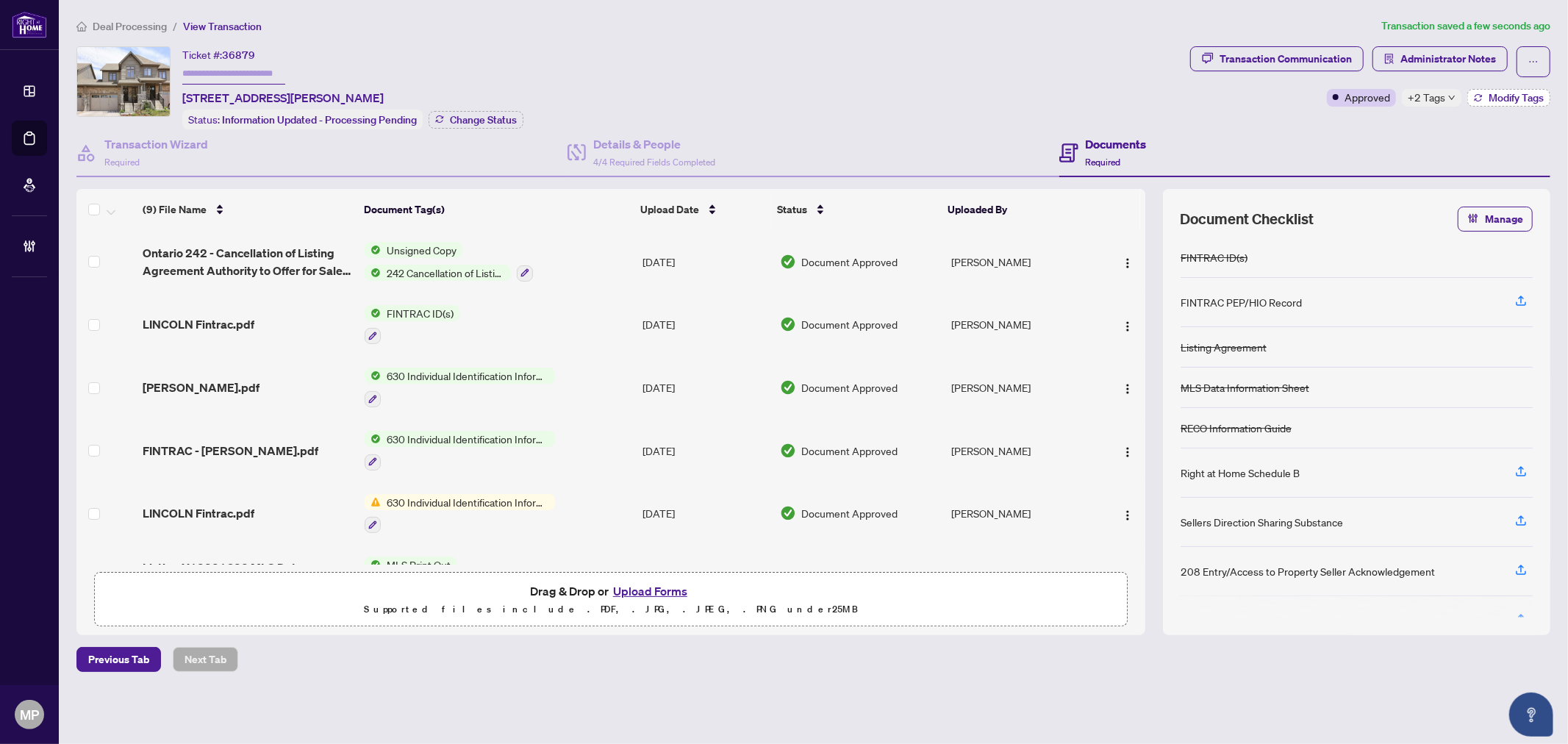
click at [1511, 98] on span "Modify Tags" at bounding box center [1516, 98] width 55 height 10
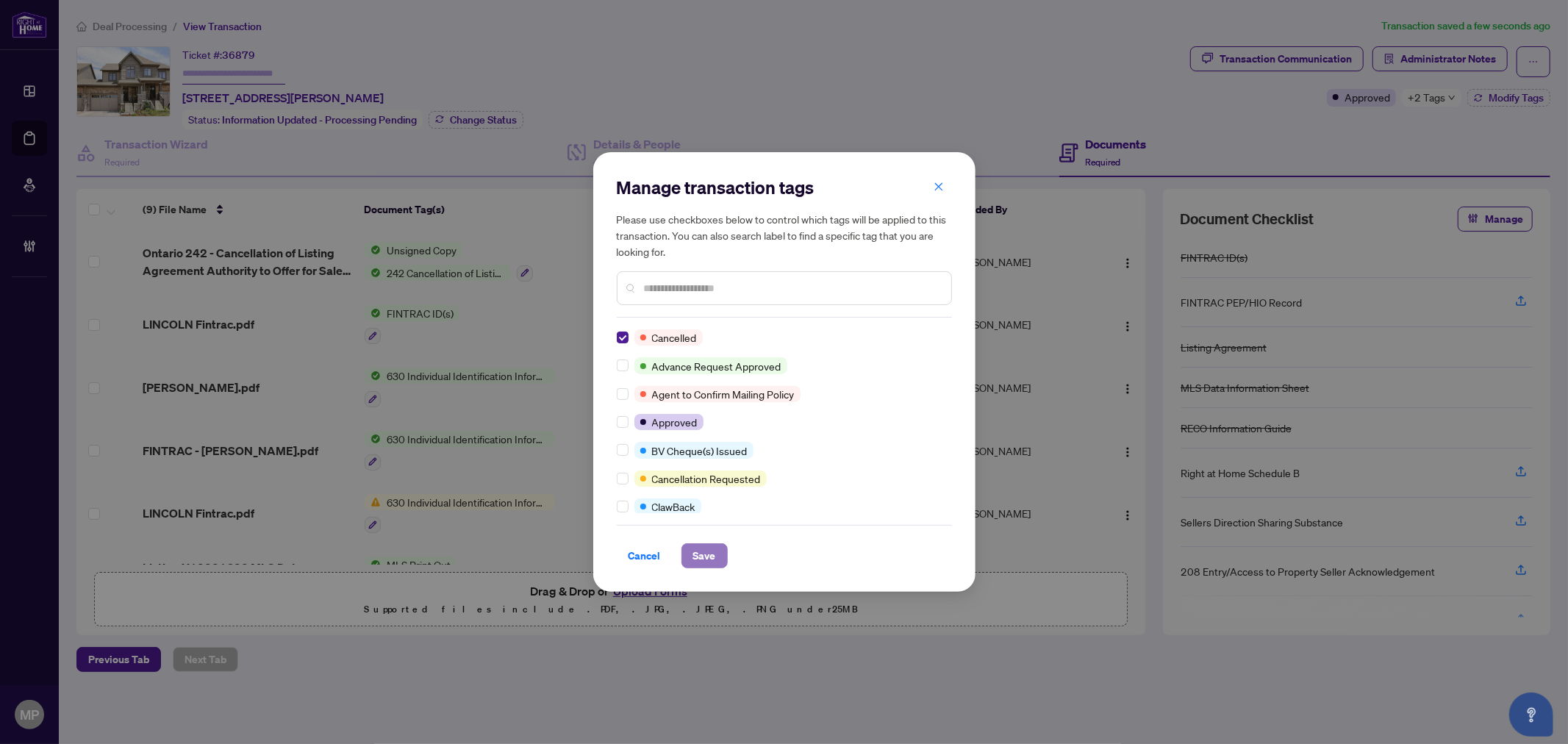
click at [702, 557] on span "Save" at bounding box center [704, 556] width 23 height 24
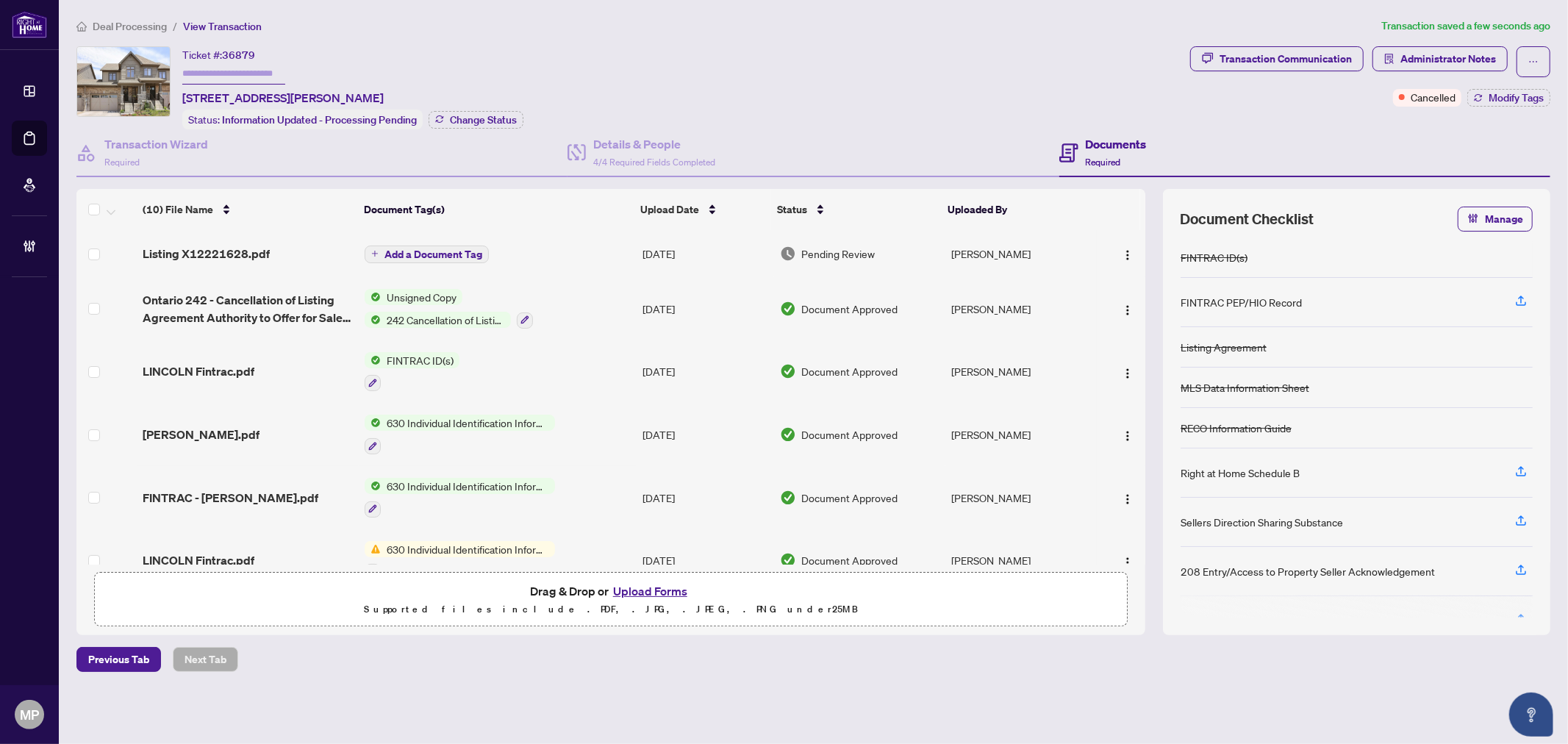
click at [439, 250] on span "Add a Document Tag" at bounding box center [433, 254] width 98 height 10
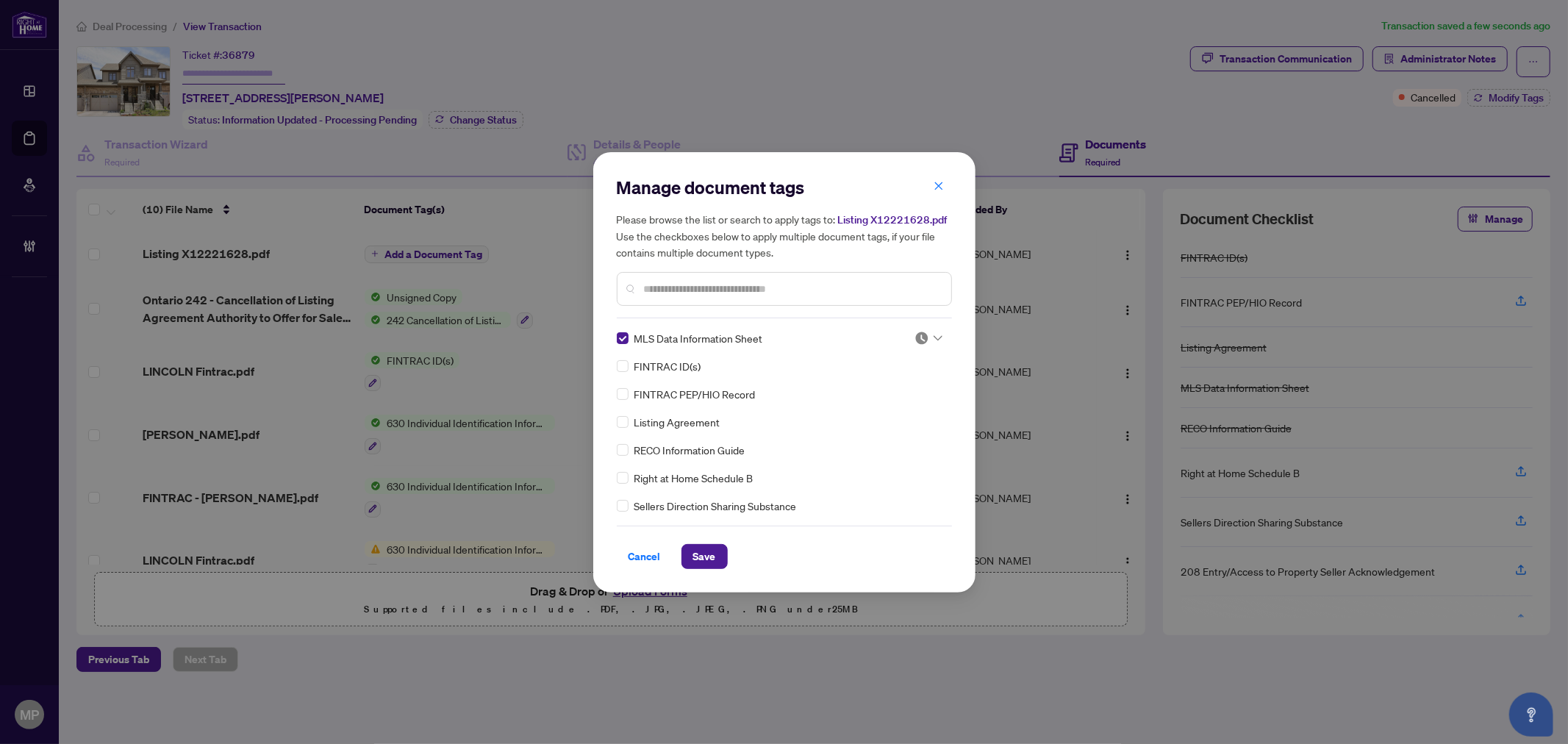
click at [916, 341] on img at bounding box center [921, 338] width 15 height 15
click at [909, 409] on div "Approved" at bounding box center [880, 409] width 94 height 17
click at [710, 561] on span "Save" at bounding box center [704, 557] width 23 height 24
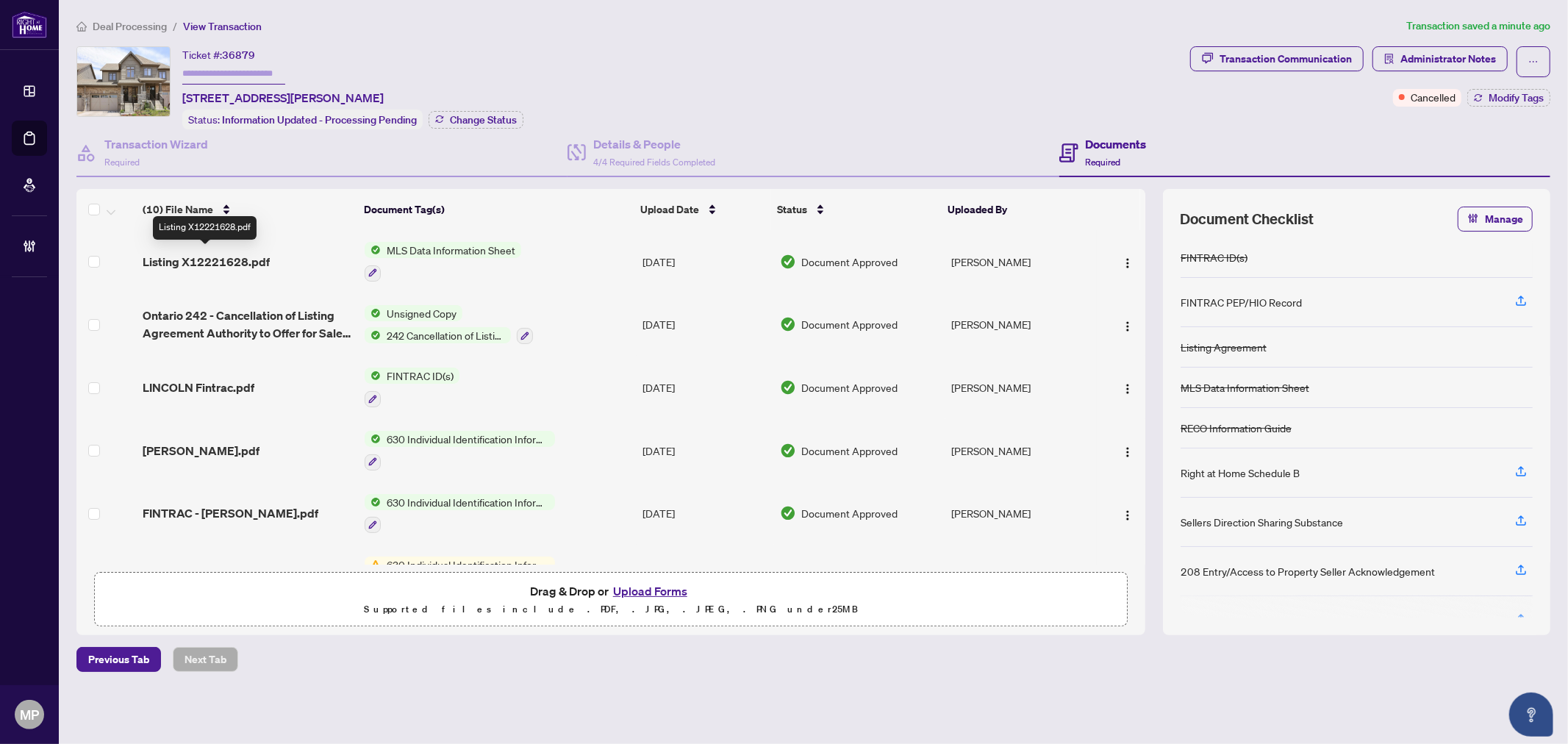
click at [228, 260] on span "Listing X12221628.pdf" at bounding box center [206, 261] width 127 height 17
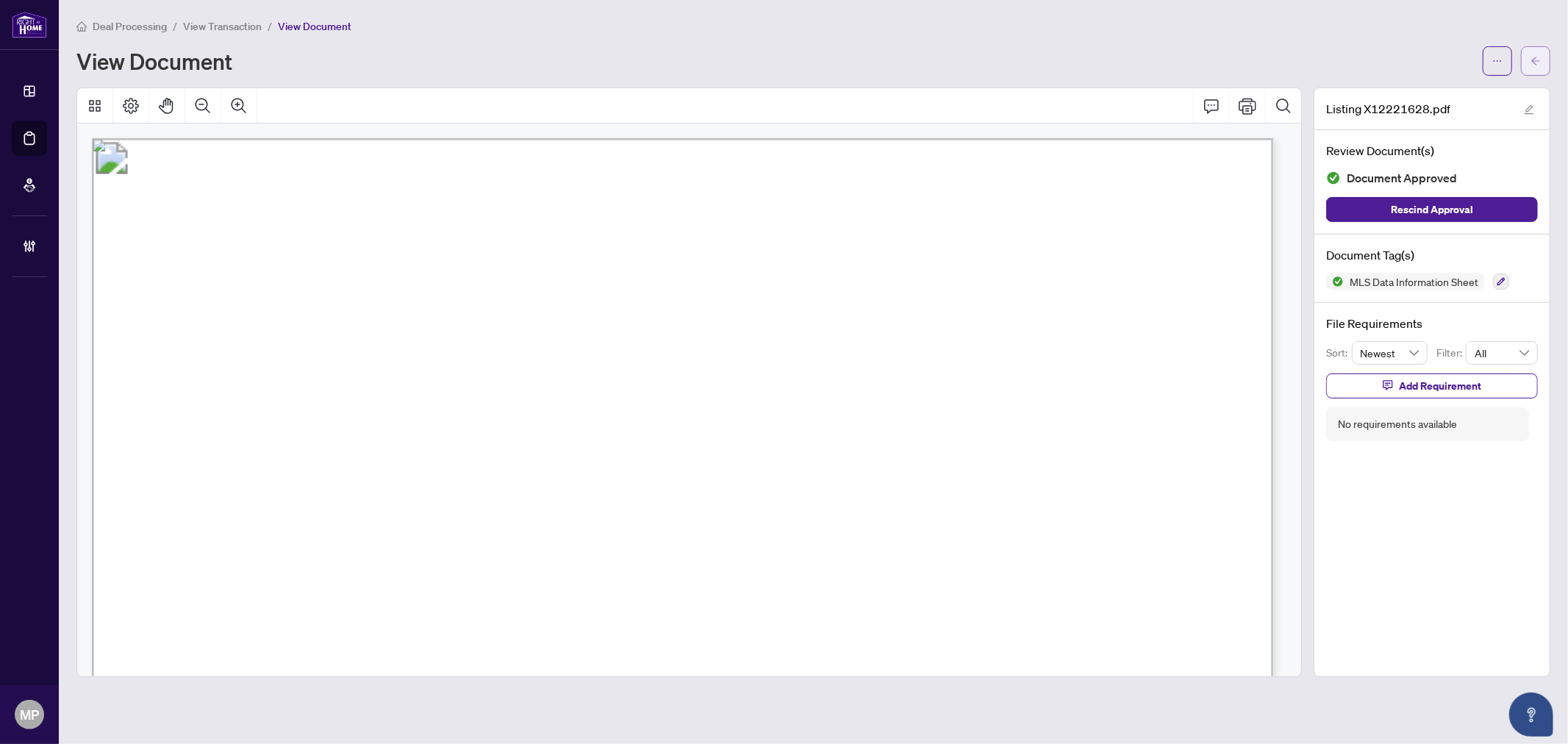
click at [1547, 61] on button "button" at bounding box center [1535, 61] width 29 height 29
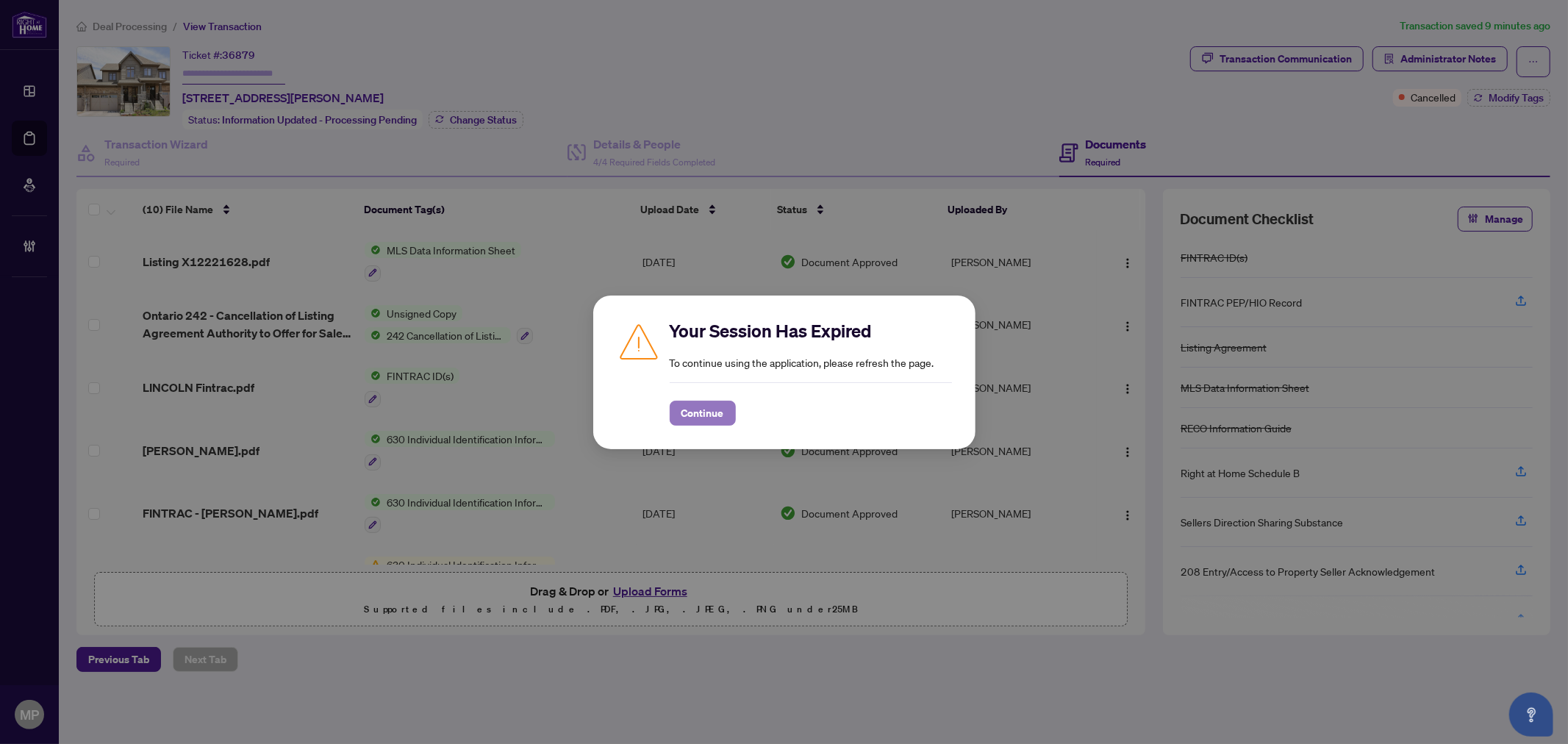
click at [703, 414] on span "Continue" at bounding box center [702, 413] width 43 height 24
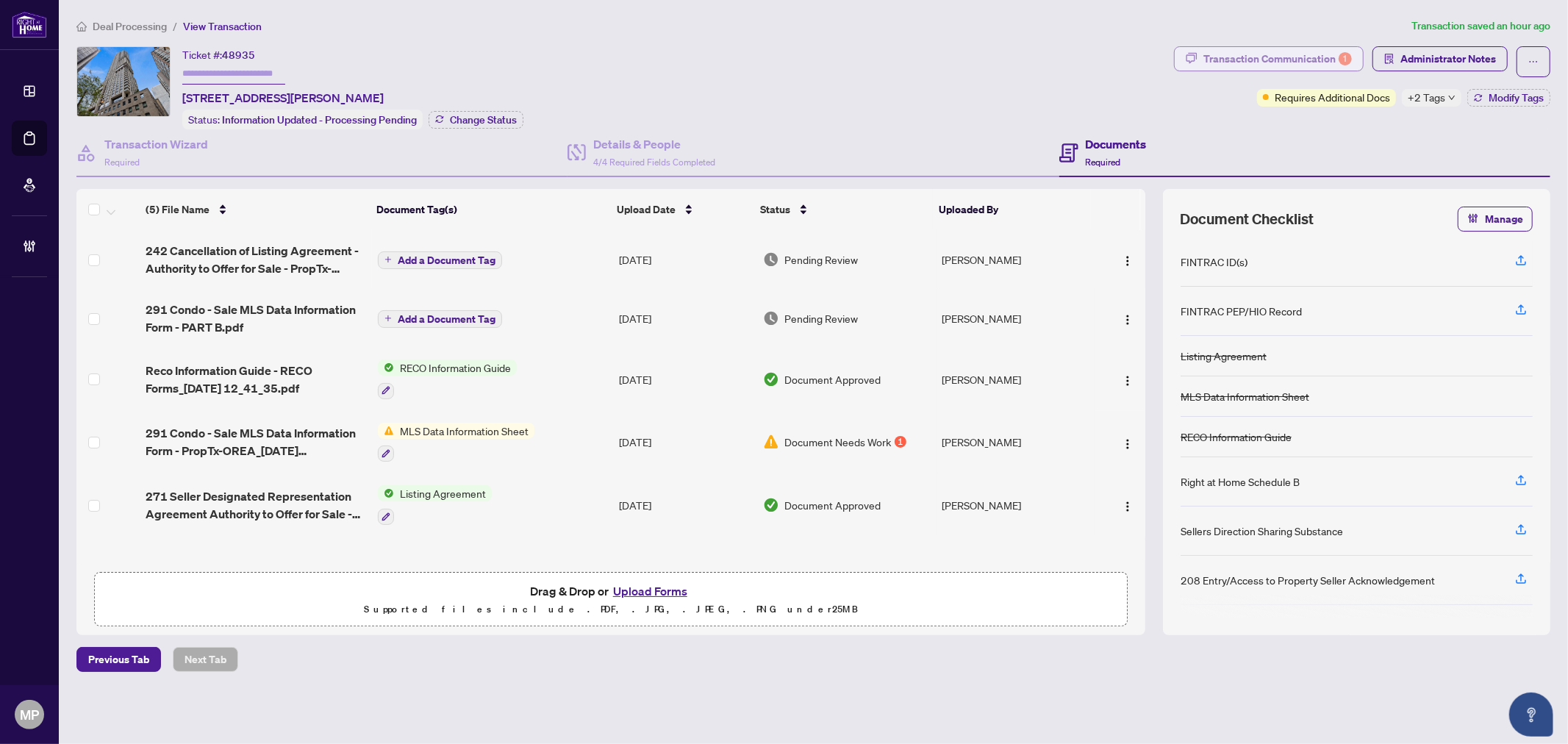
click at [1274, 55] on div "Transaction Communication 1" at bounding box center [1277, 59] width 149 height 24
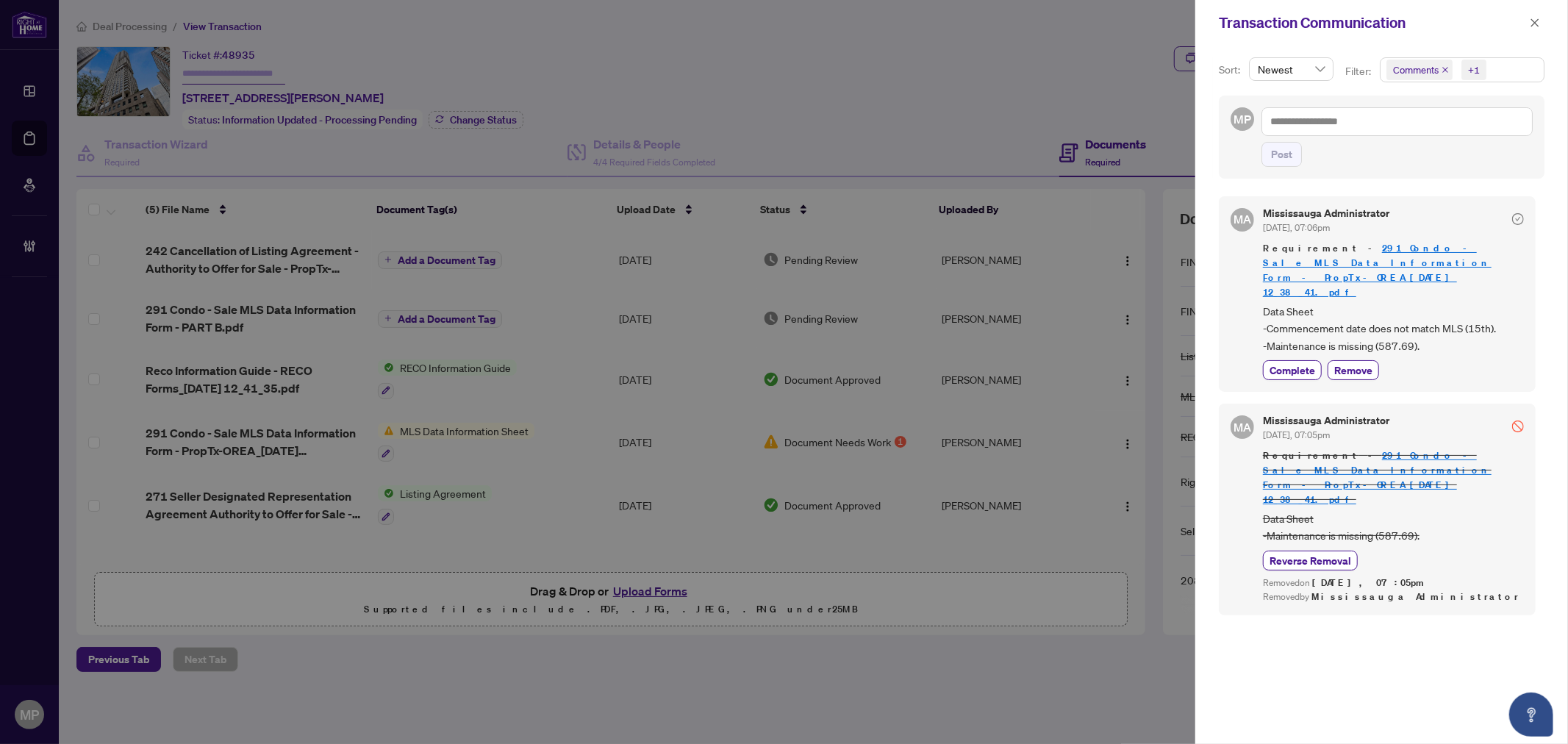
click at [1409, 313] on span "Data Sheet -Commencement date does not match MLS (15th). -Maintenance is missin…" at bounding box center [1393, 328] width 261 height 51
click at [1538, 20] on icon "close" at bounding box center [1535, 22] width 10 height 10
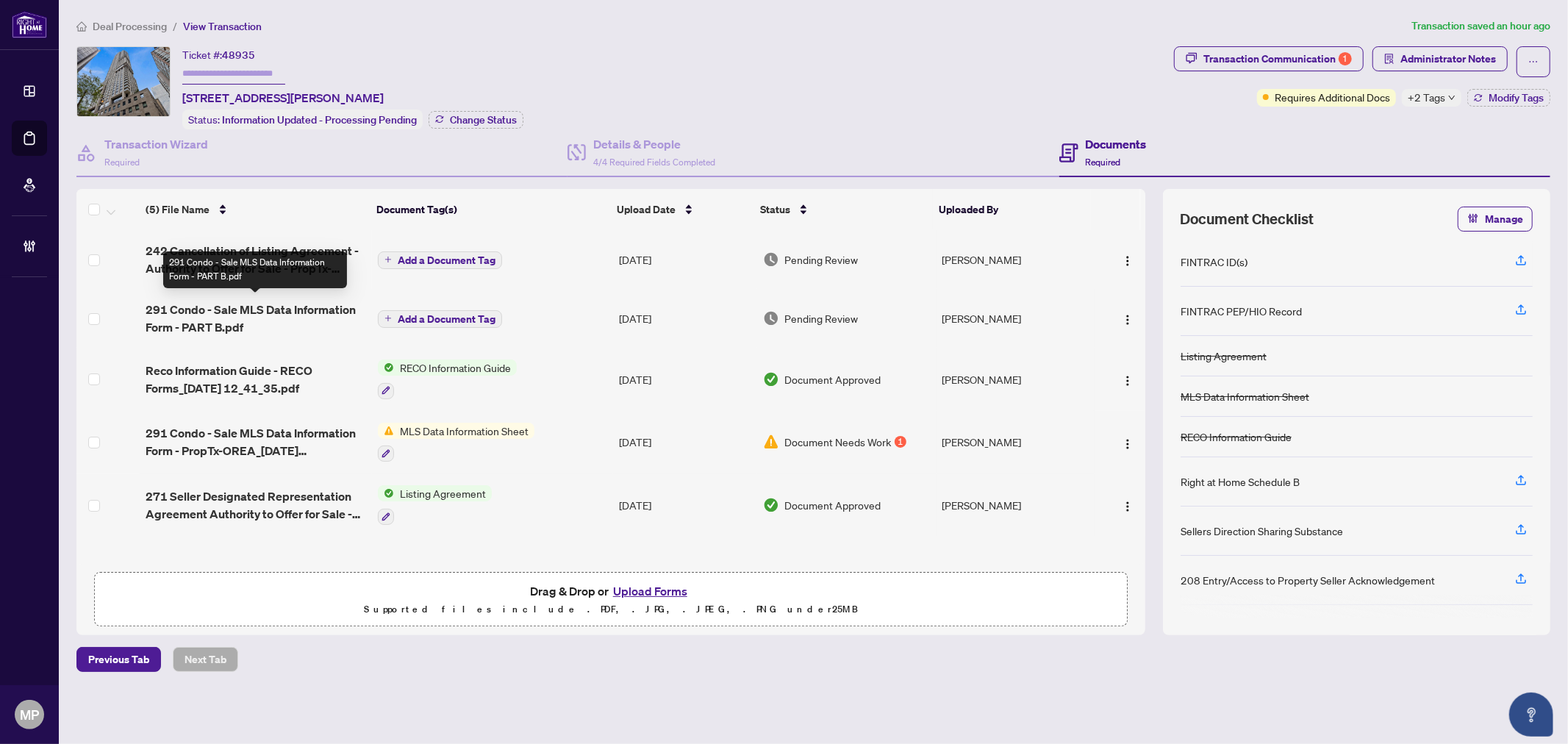
click at [249, 320] on span "291 Condo - Sale MLS Data Information Form - PART B.pdf" at bounding box center [256, 318] width 221 height 35
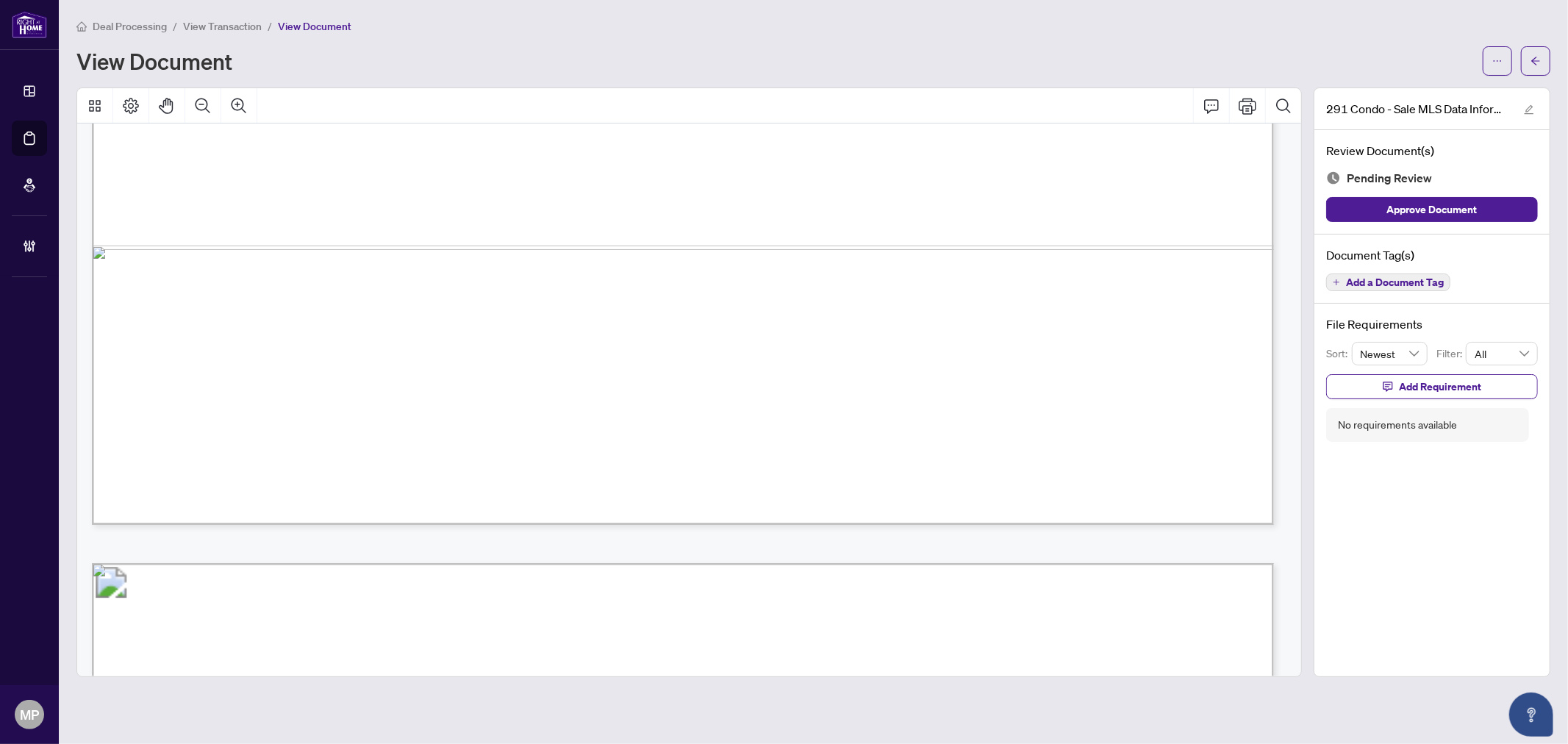
scroll to position [1061, 0]
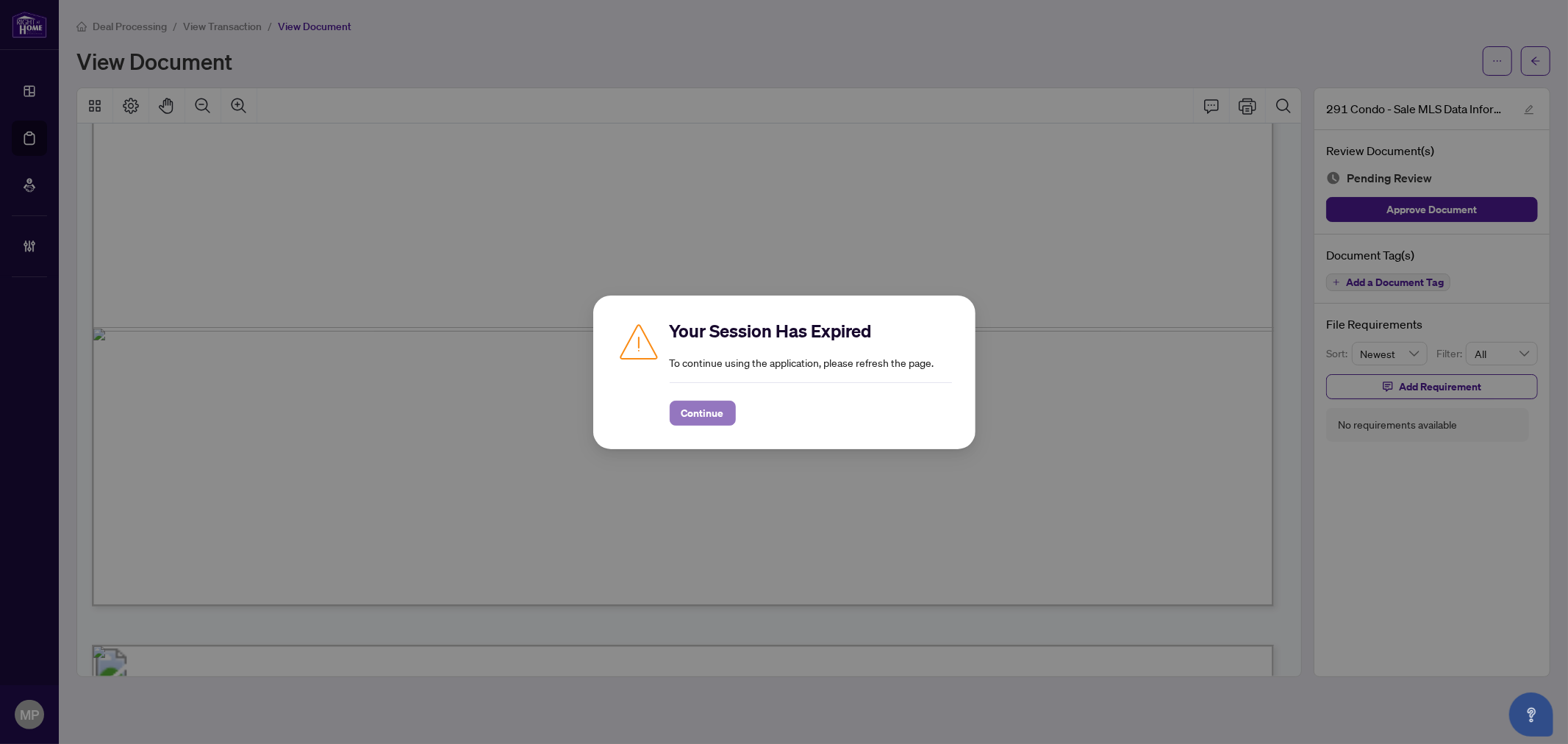
click at [728, 405] on button "Continue" at bounding box center [702, 413] width 66 height 25
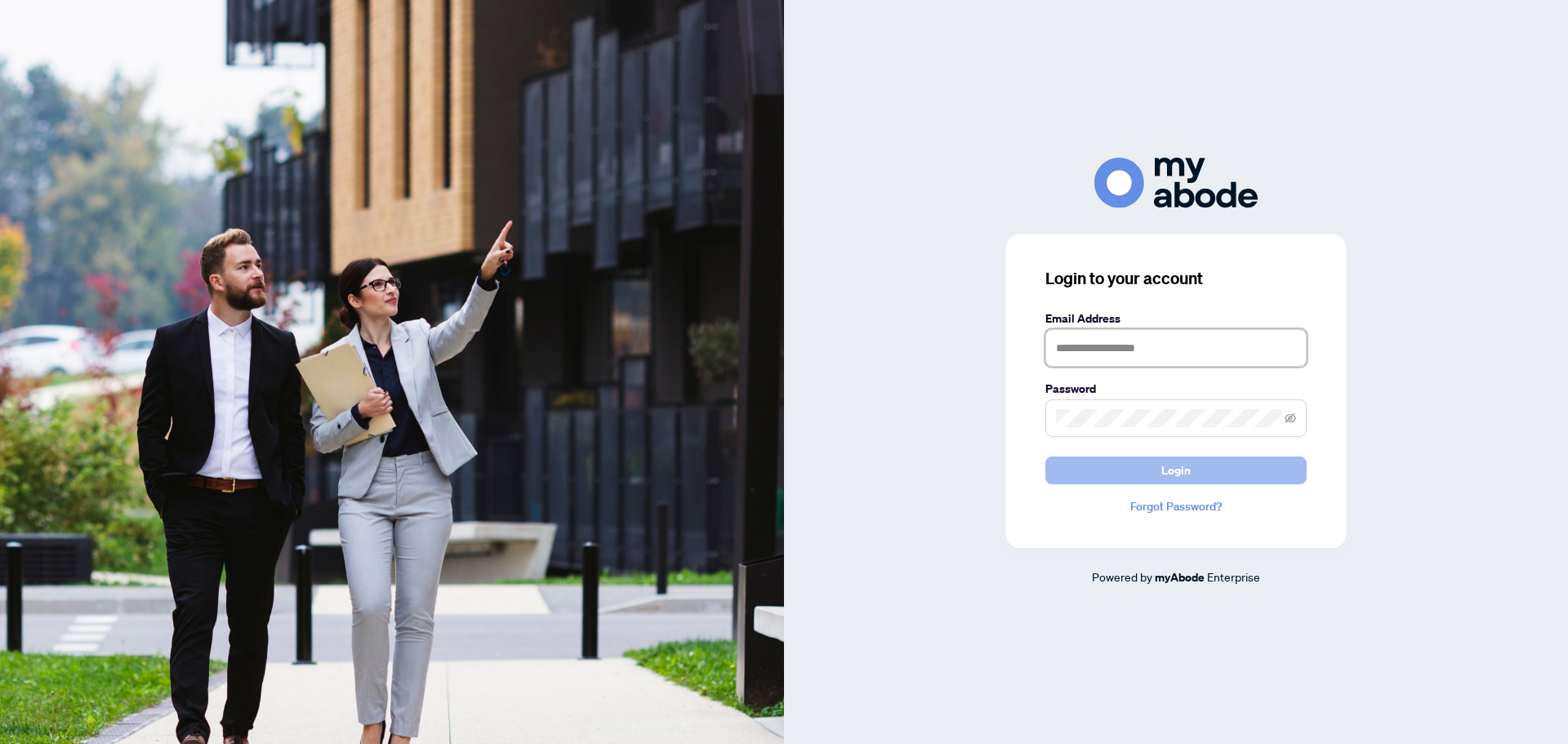
type input "**********"
click at [1200, 473] on button "Login" at bounding box center [1176, 471] width 262 height 28
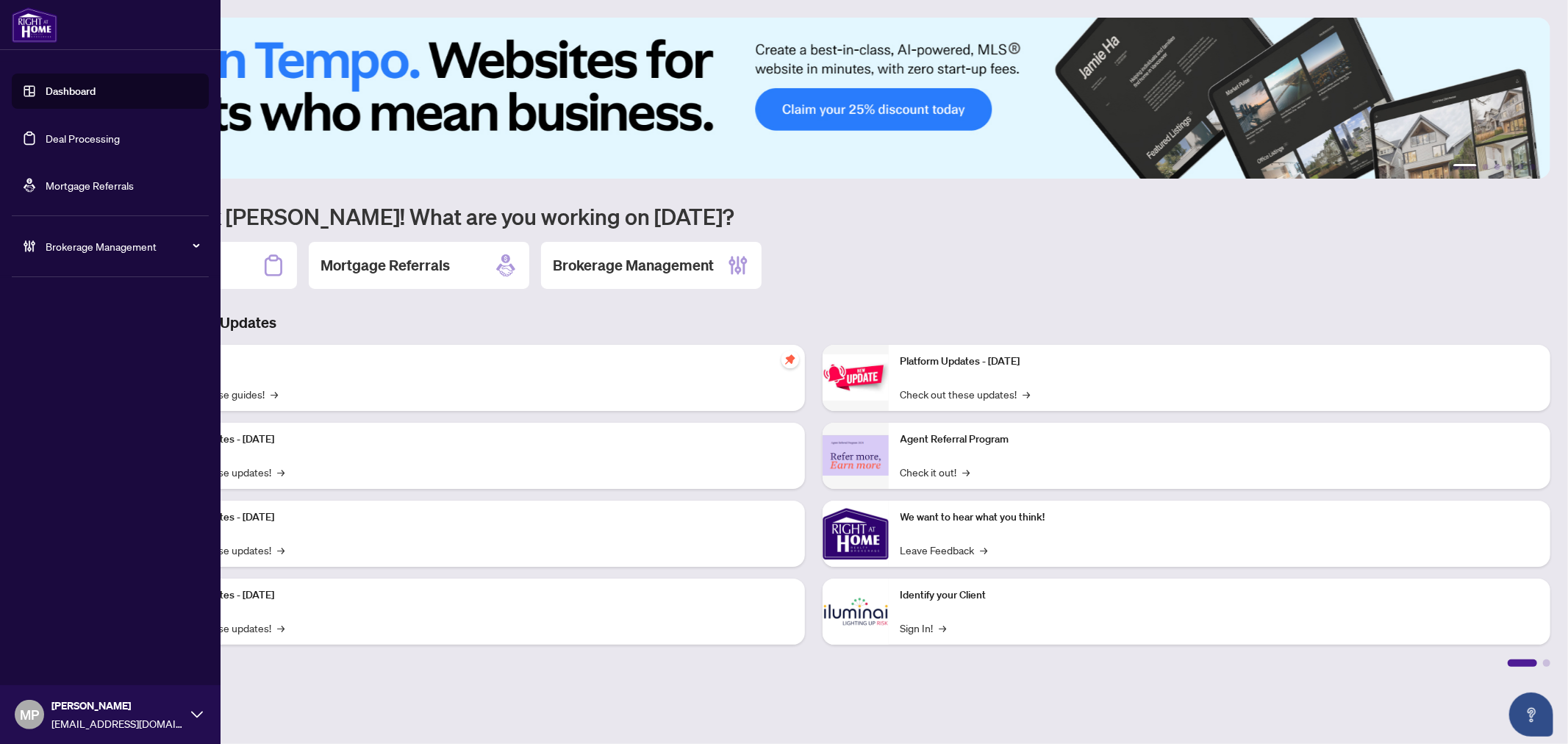
click at [90, 135] on link "Deal Processing" at bounding box center [83, 138] width 74 height 13
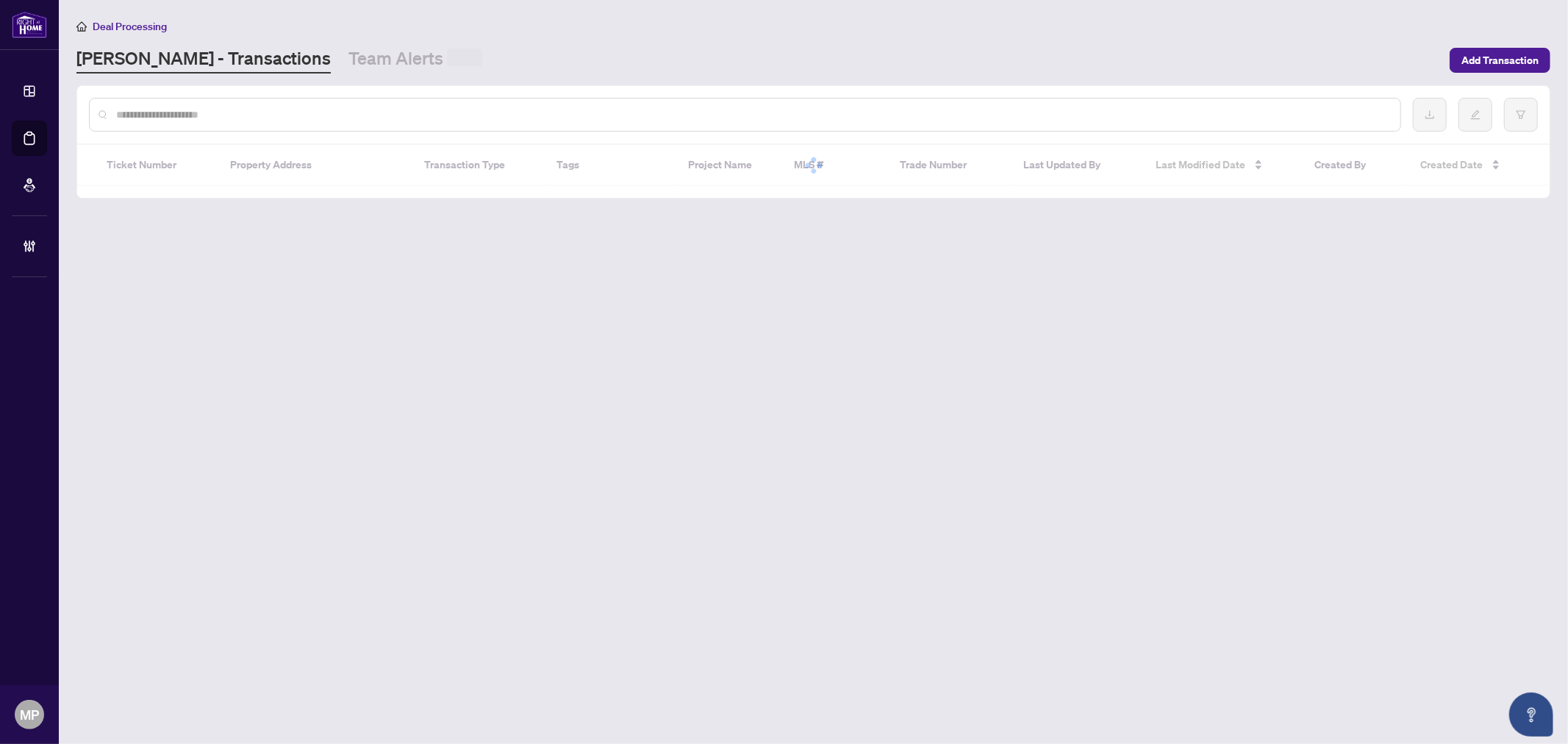
click at [483, 116] on input "text" at bounding box center [752, 114] width 1273 height 17
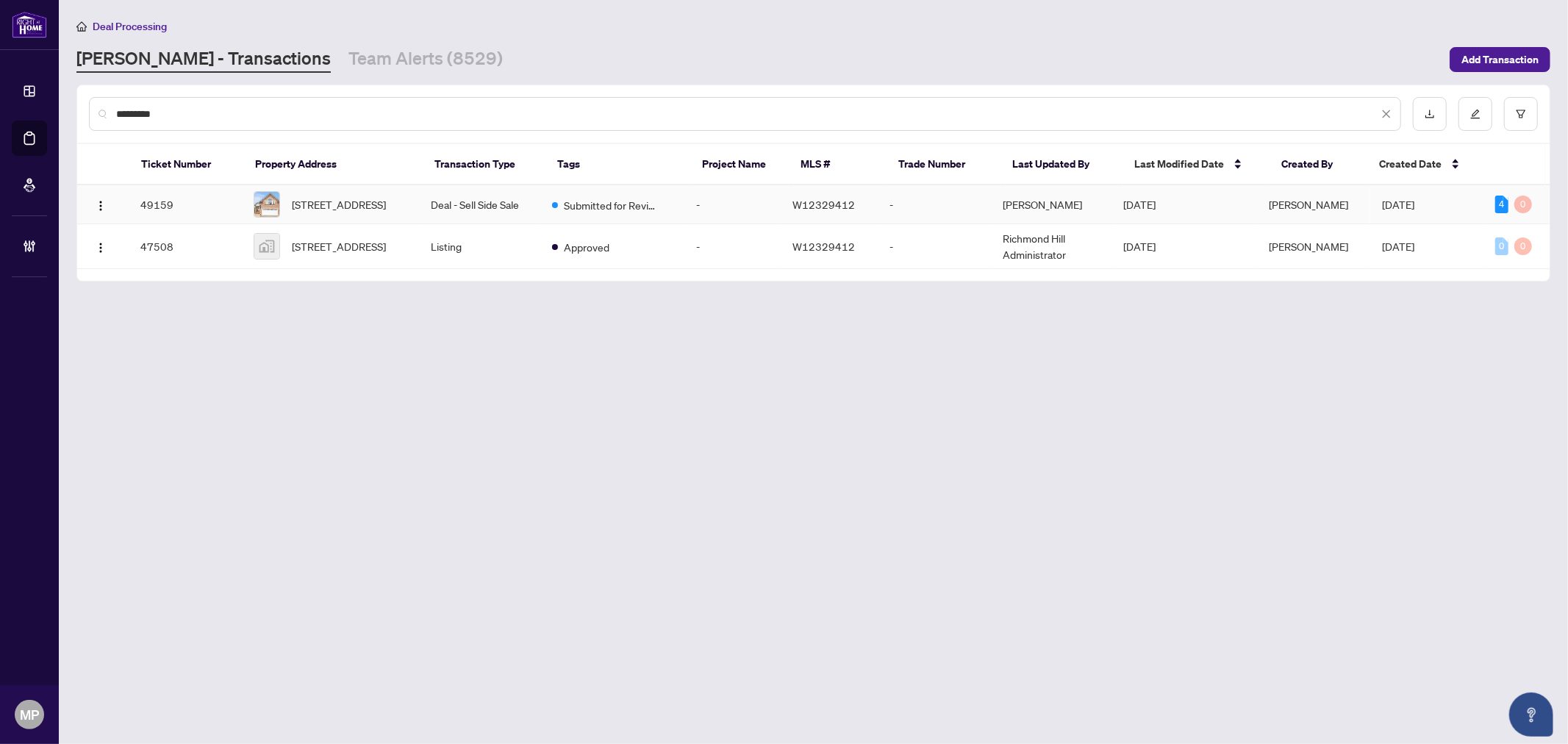
type input "*********"
click at [238, 200] on td "49159" at bounding box center [185, 204] width 113 height 39
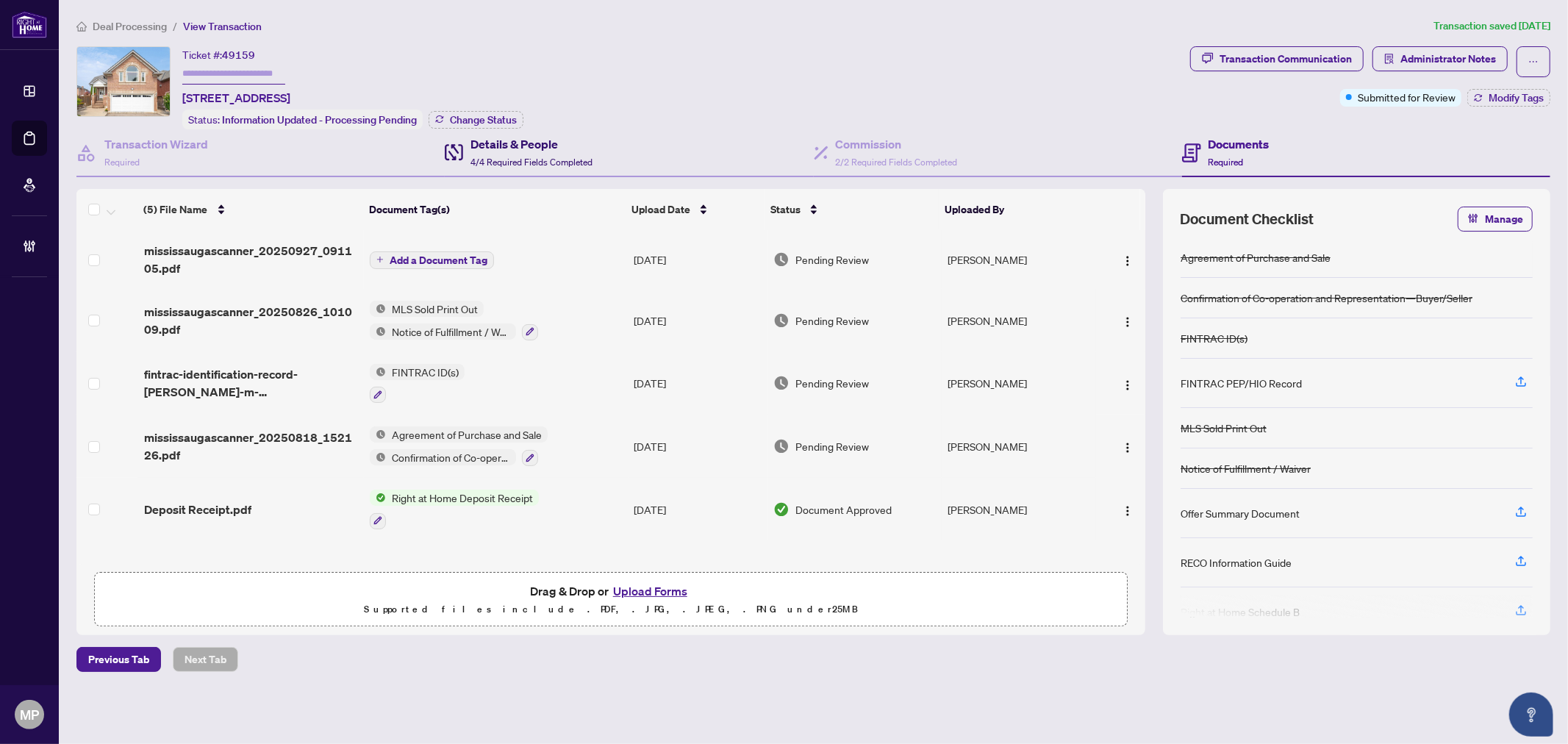
click at [548, 157] on span "4/4 Required Fields Completed" at bounding box center [531, 162] width 122 height 11
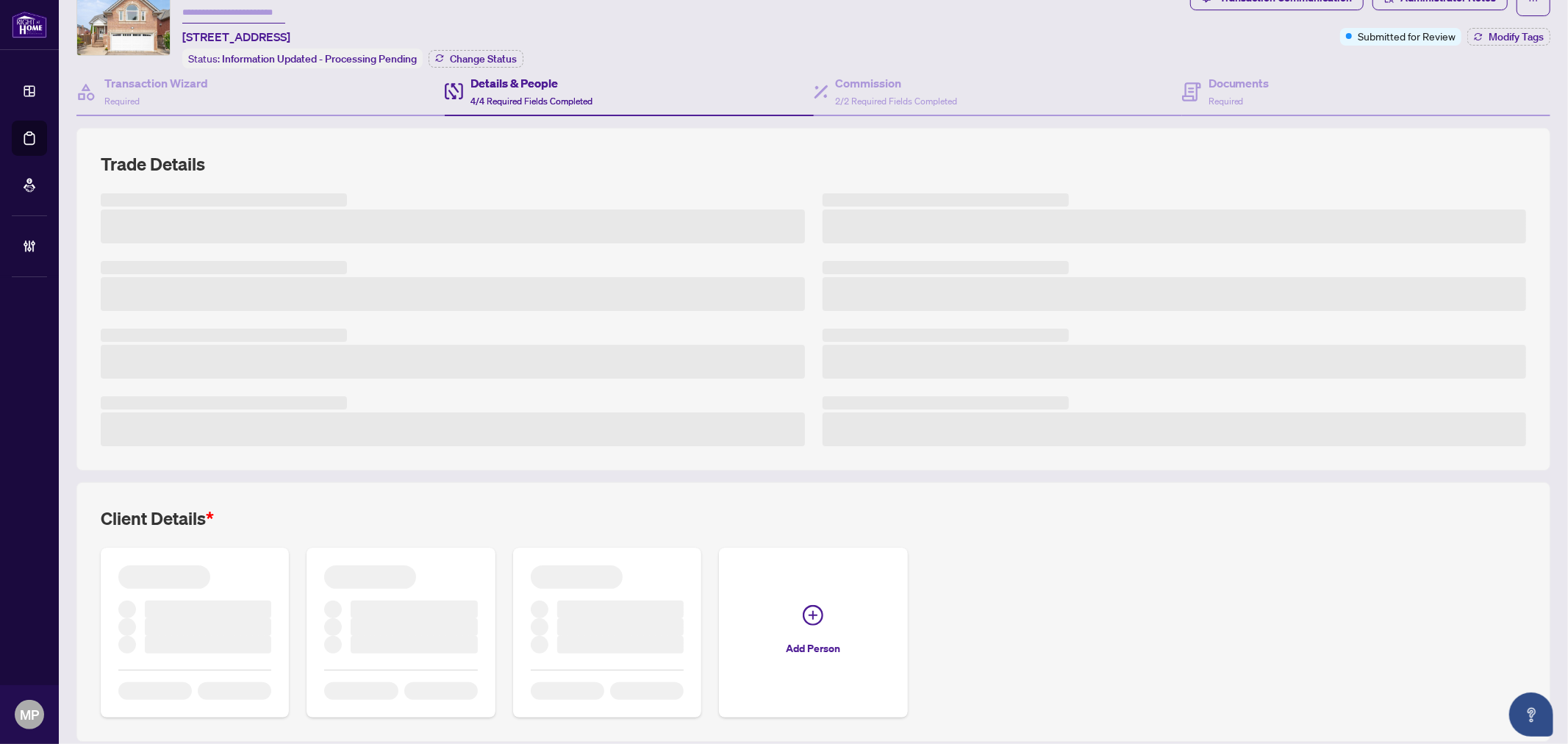
scroll to position [109, 0]
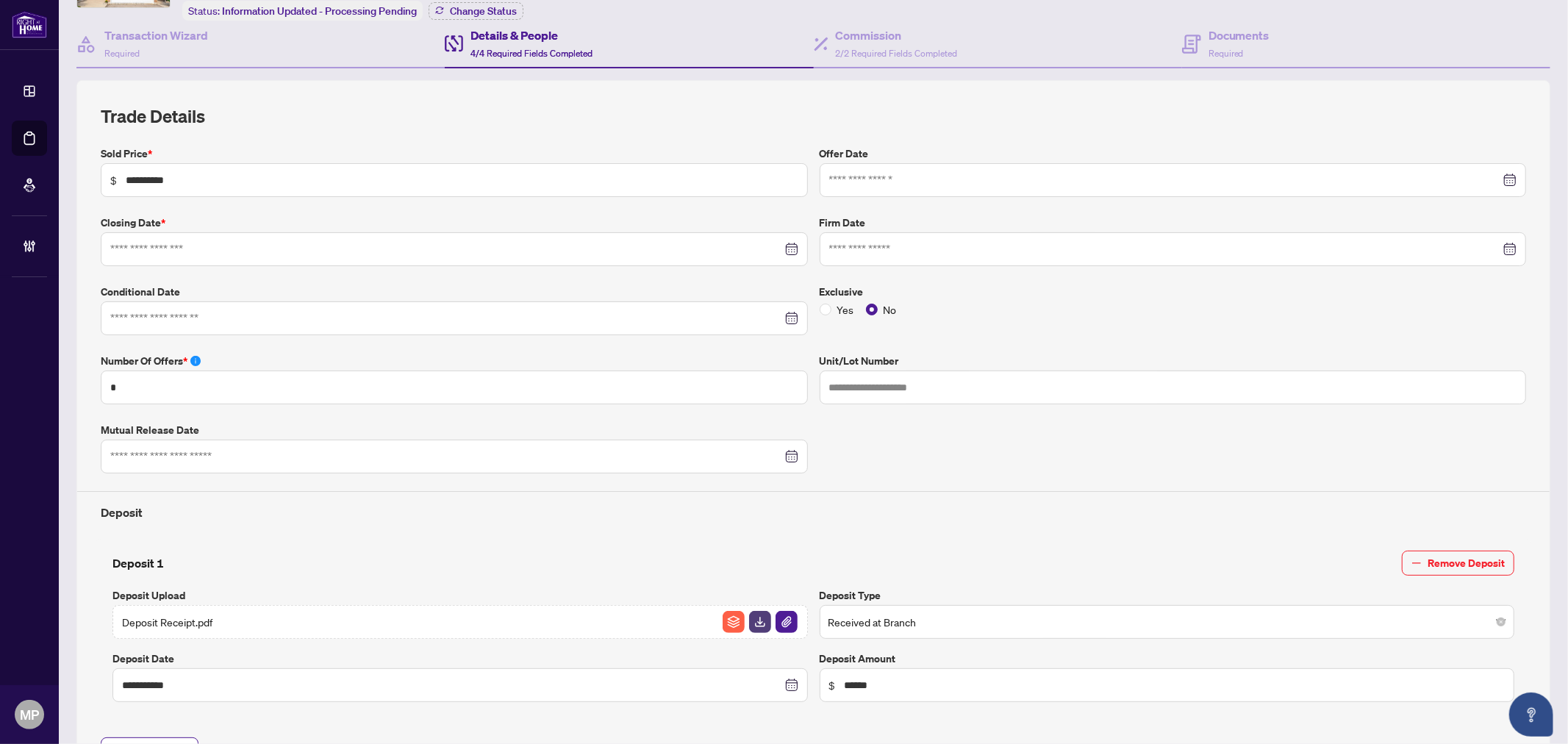
type input "**********"
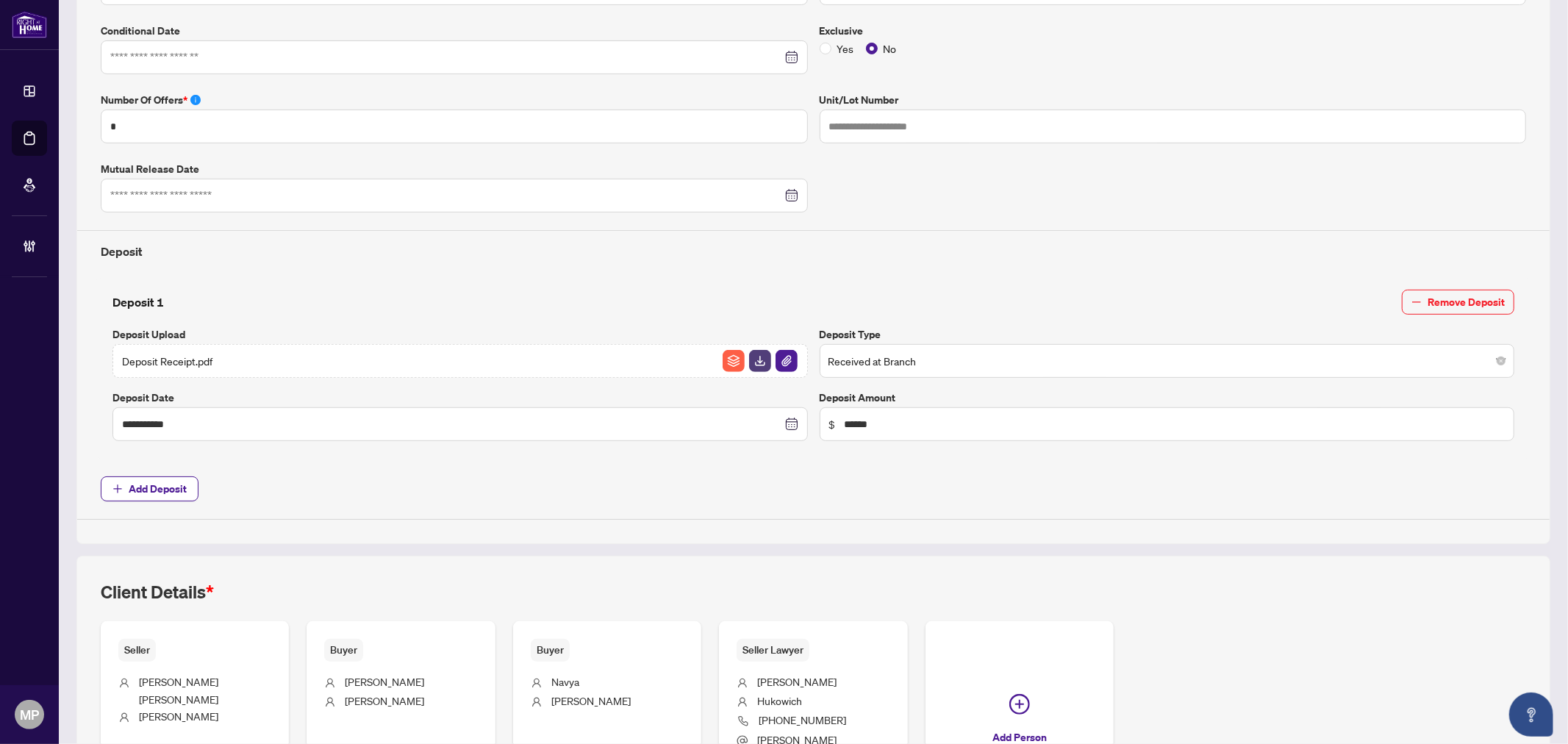
scroll to position [526, 0]
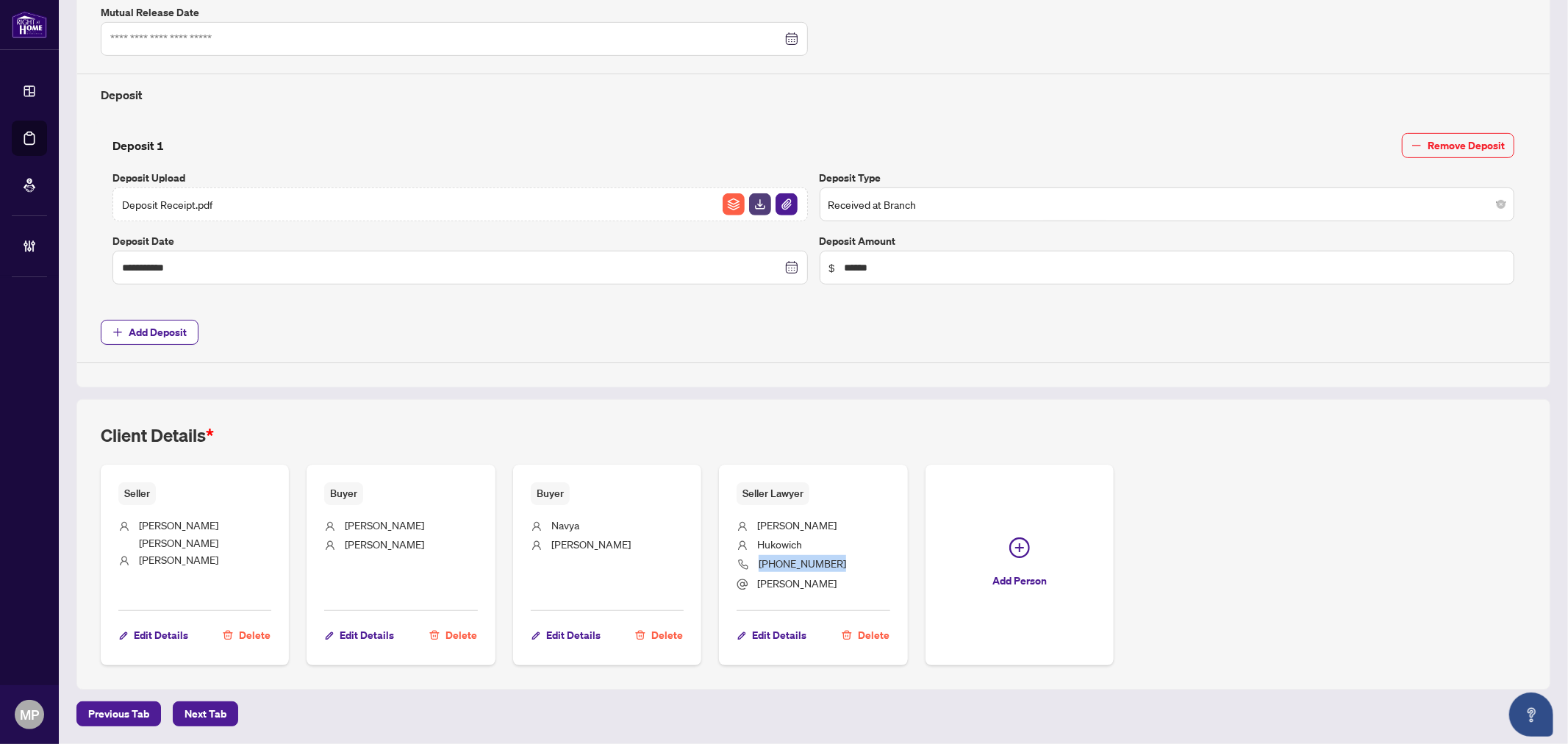
drag, startPoint x: 828, startPoint y: 558, endPoint x: 744, endPoint y: 558, distance: 84.0
click at [744, 558] on li "(416) 259-7638" at bounding box center [813, 564] width 153 height 20
drag, startPoint x: 856, startPoint y: 589, endPoint x: 722, endPoint y: 497, distance: 162.5
click at [722, 497] on div "Seller Lawyer Andrew Hukowich (416) 259-7638 andrew@hukowich Edit Details Delete" at bounding box center [813, 564] width 188 height 201
click at [807, 547] on li "Hukowich" at bounding box center [813, 546] width 153 height 19
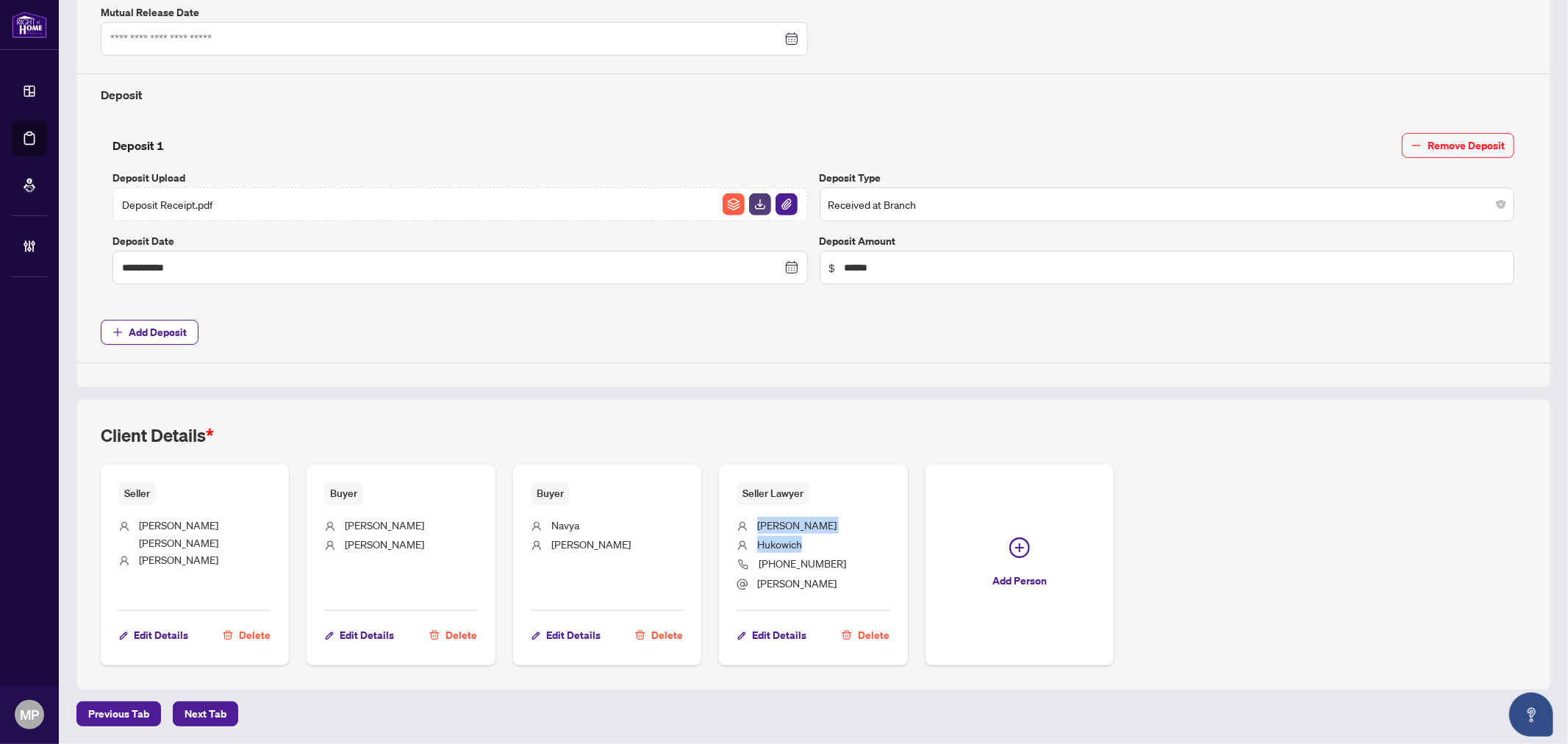
drag, startPoint x: 802, startPoint y: 545, endPoint x: 751, endPoint y: 517, distance: 58.2
click at [751, 517] on ul "Andrew Hukowich (416) 259-7638 andrew@hukowich" at bounding box center [813, 552] width 153 height 94
copy ul "Andrew Hukowich"
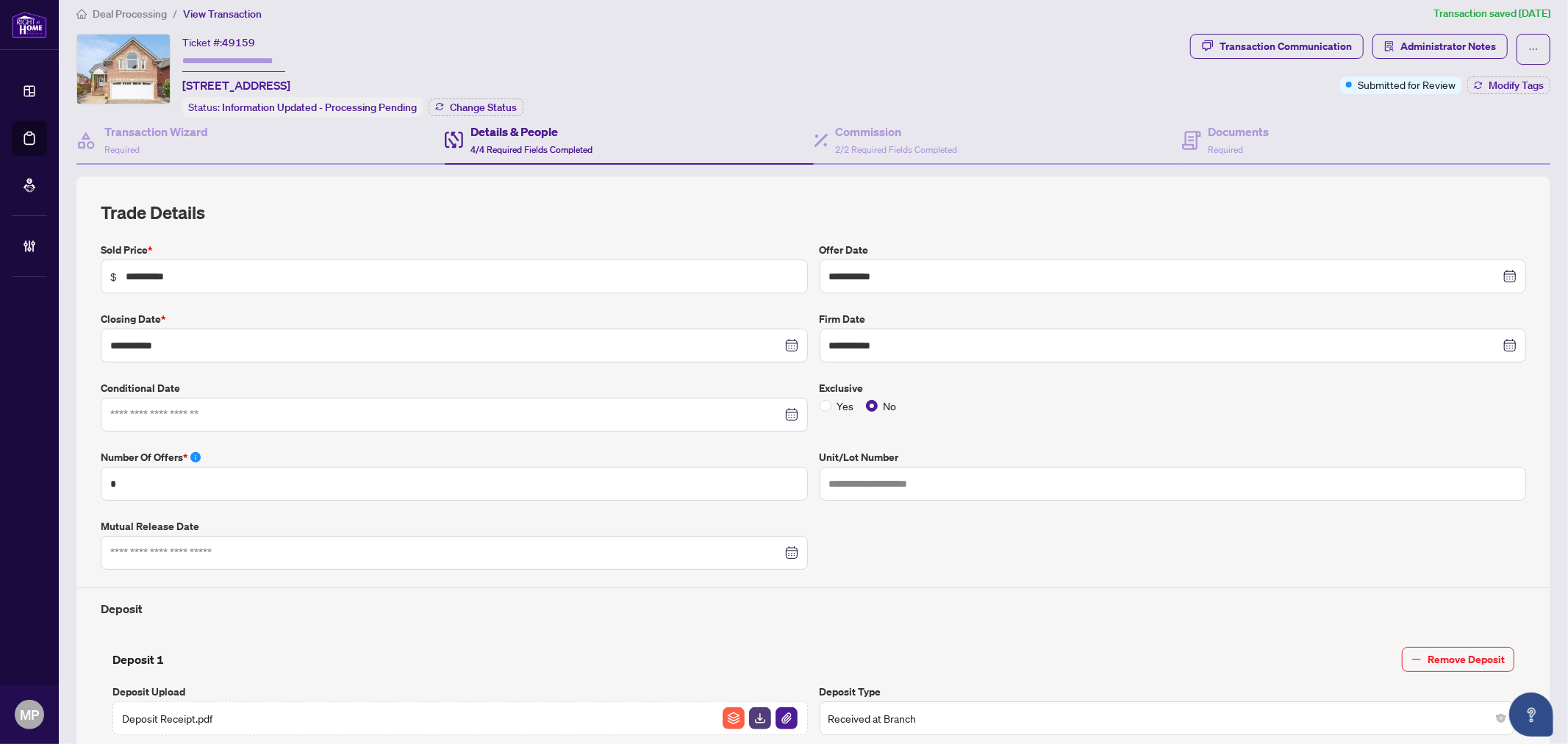
scroll to position [0, 0]
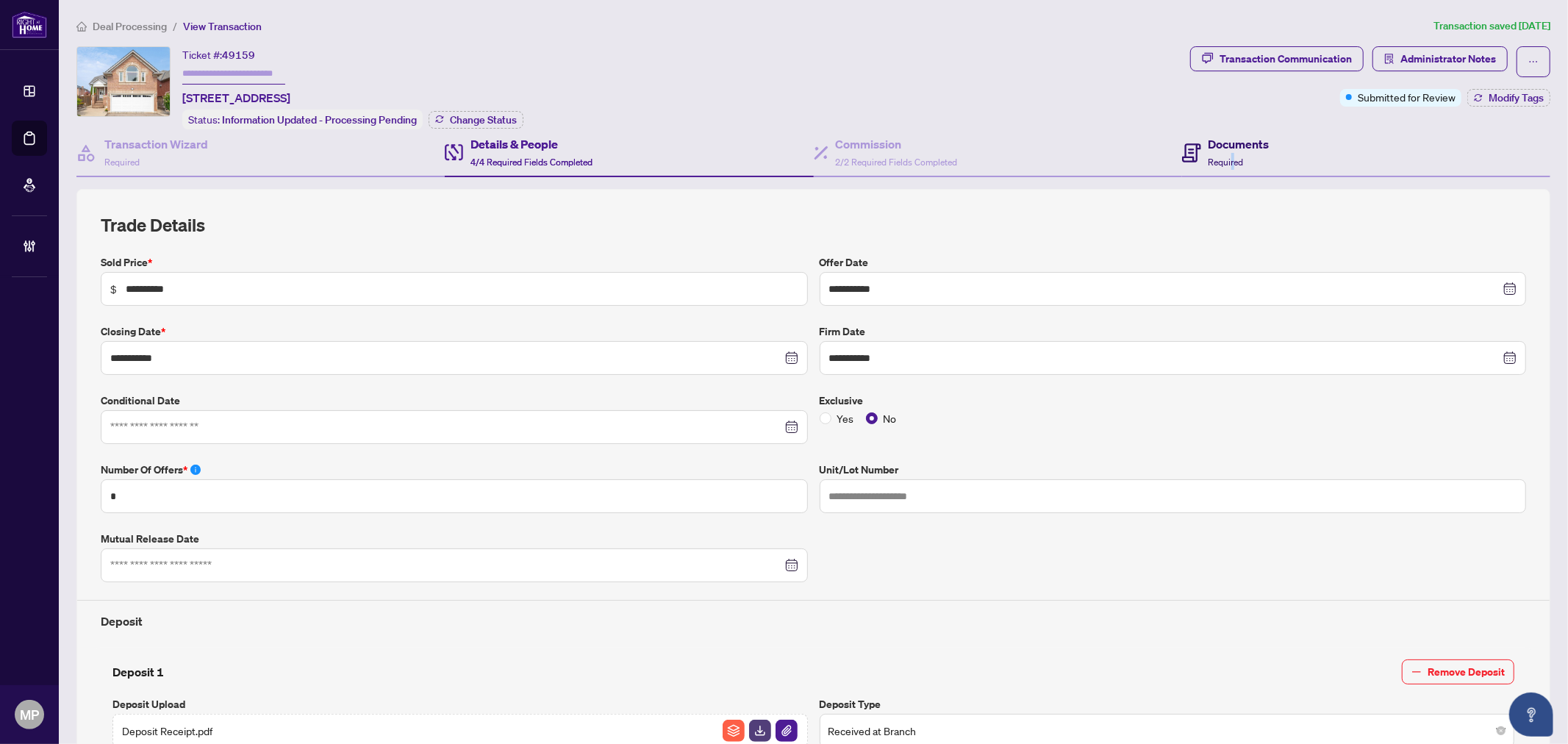
click at [1222, 157] on span "Required" at bounding box center [1226, 162] width 35 height 11
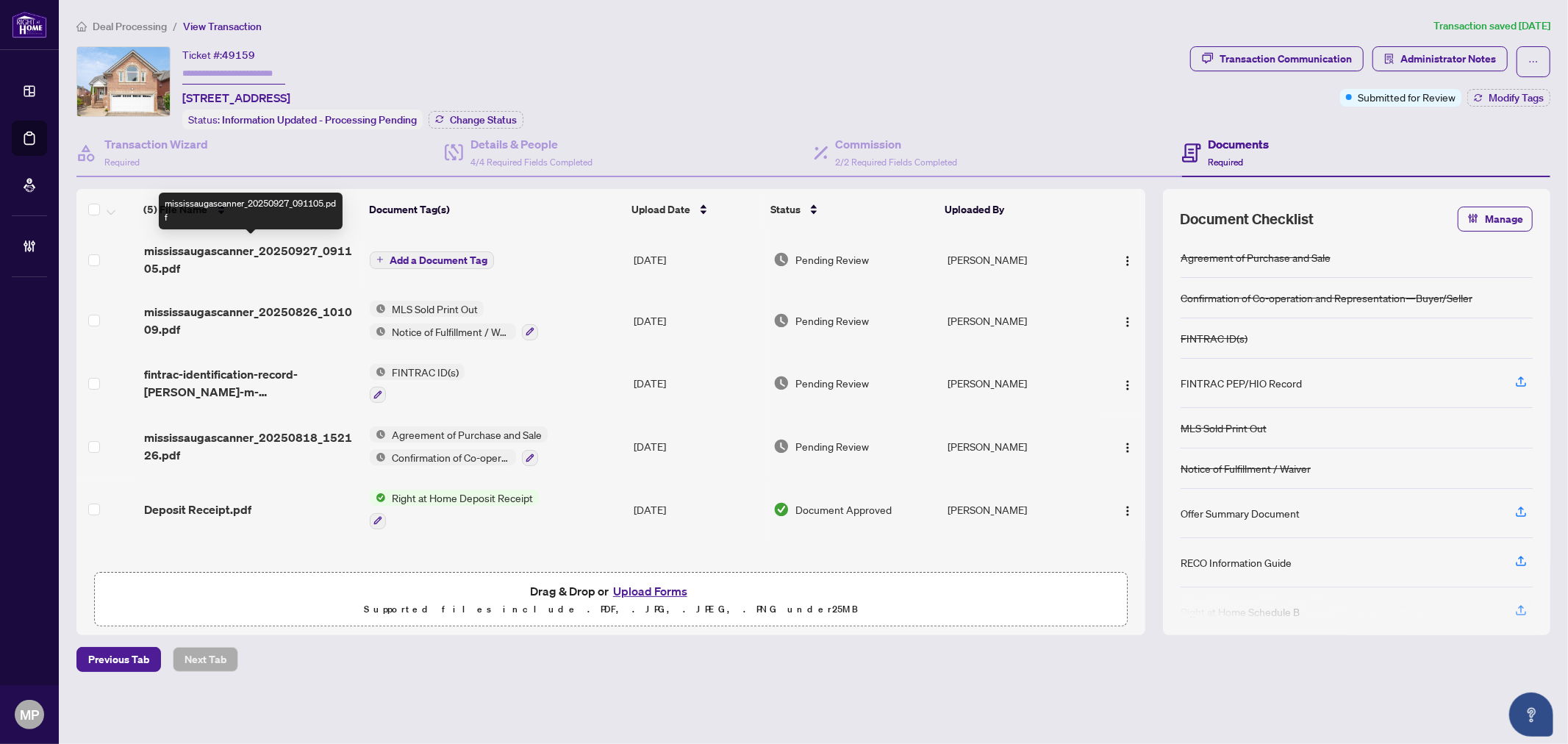
click at [282, 254] on span "mississaugascanner_20250927_091105.pdf" at bounding box center [251, 259] width 214 height 35
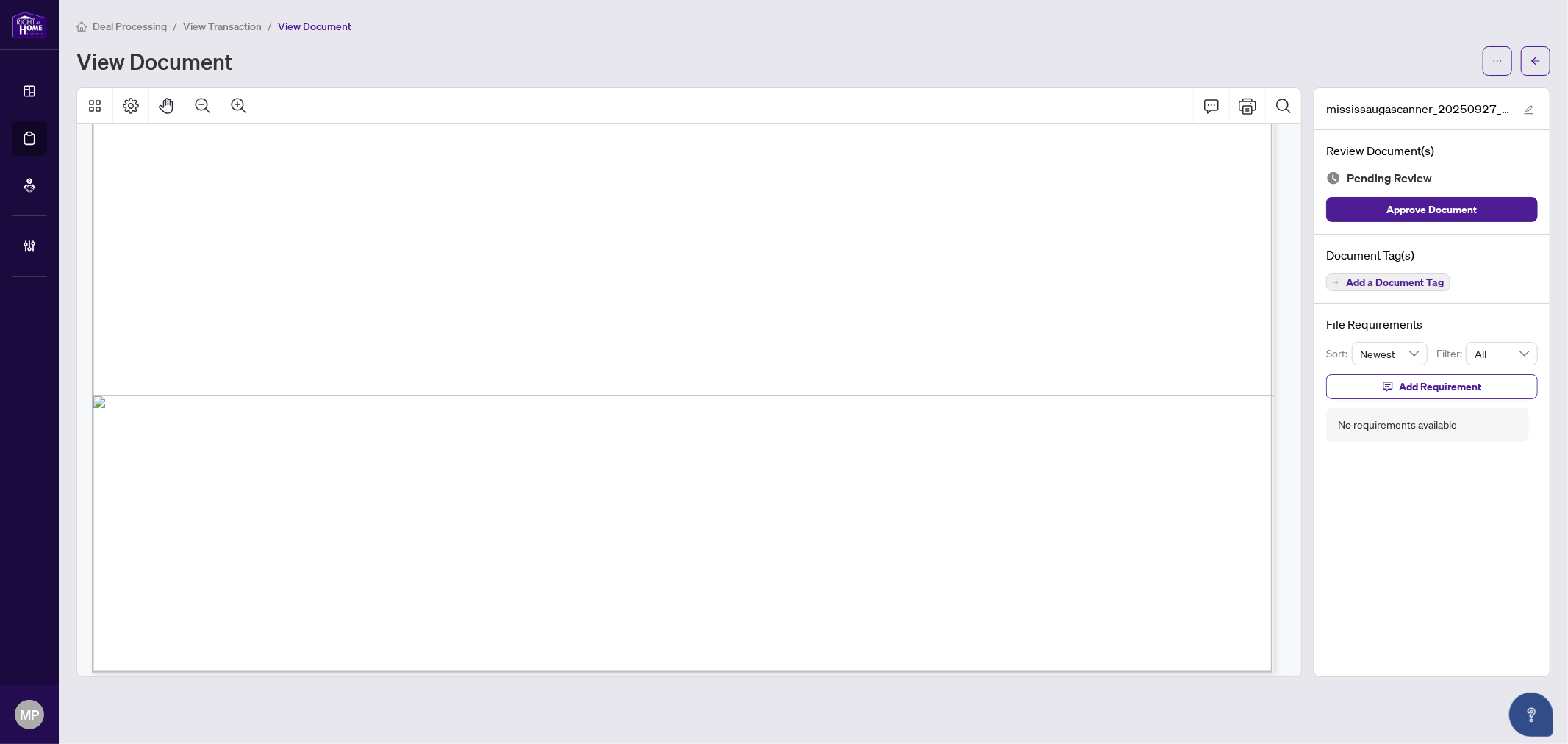
scroll to position [2571, 0]
click at [1530, 66] on button "button" at bounding box center [1535, 61] width 29 height 29
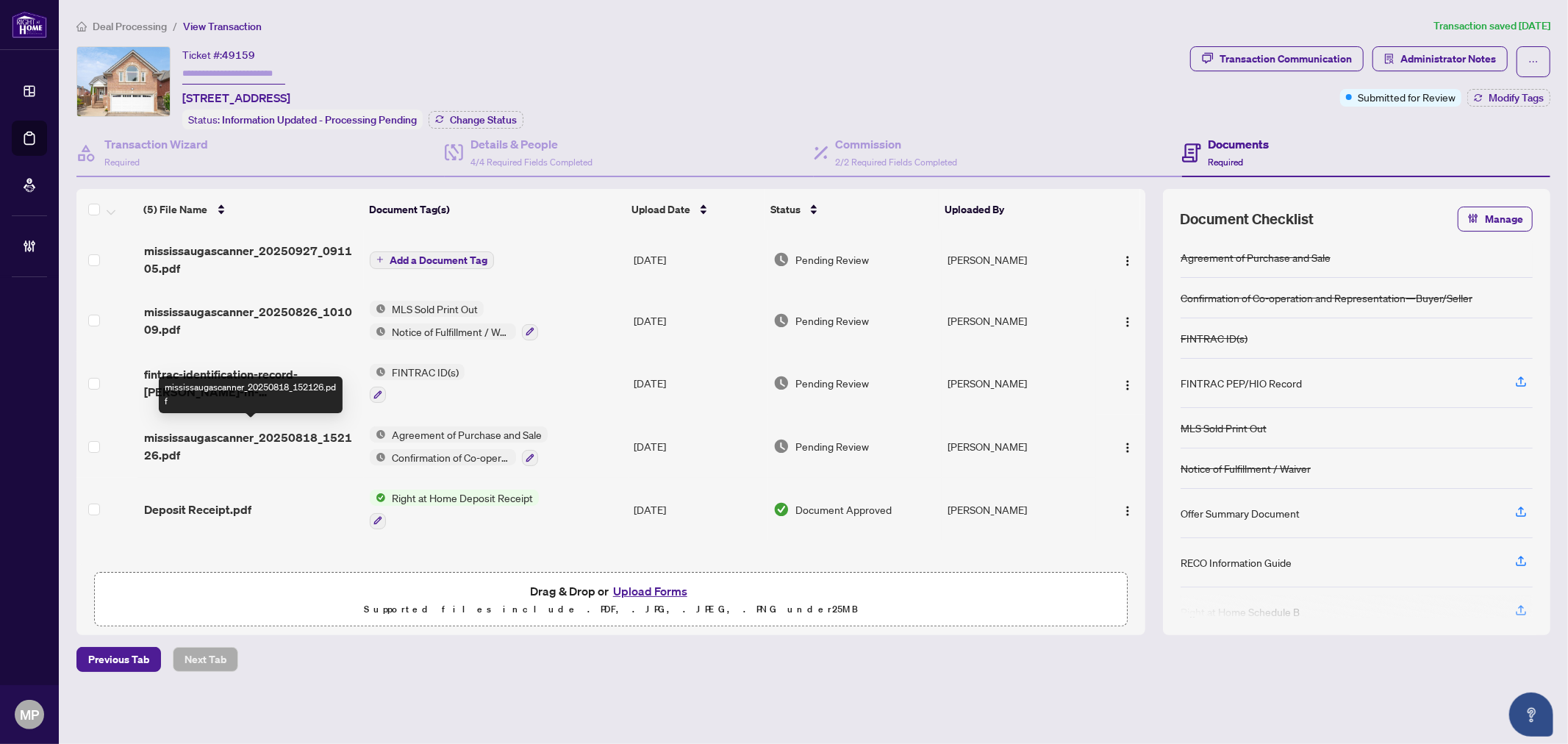
click at [299, 431] on span "mississaugascanner_20250818_152126.pdf" at bounding box center [251, 446] width 214 height 35
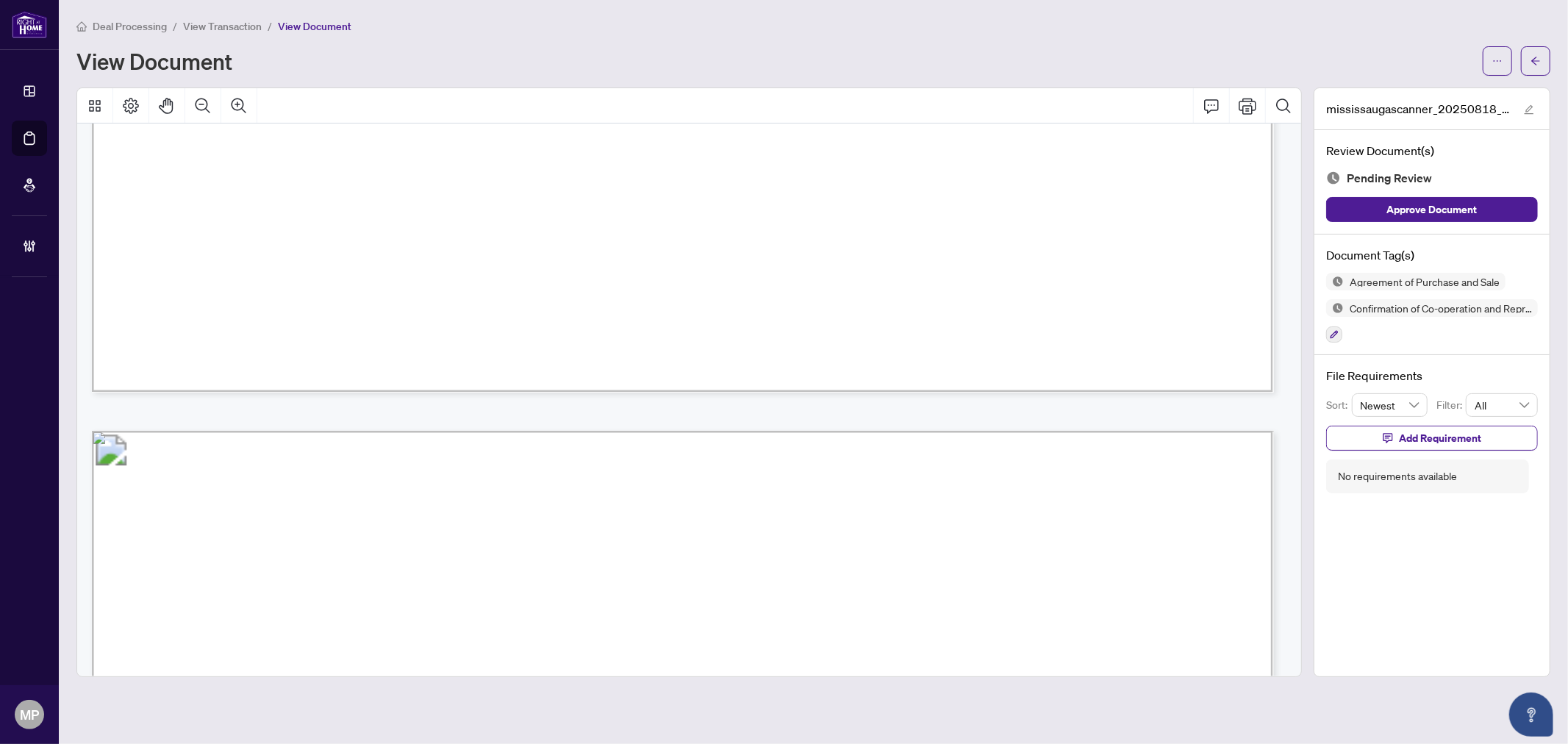
scroll to position [12238, 0]
click at [1530, 70] on button "button" at bounding box center [1535, 61] width 29 height 29
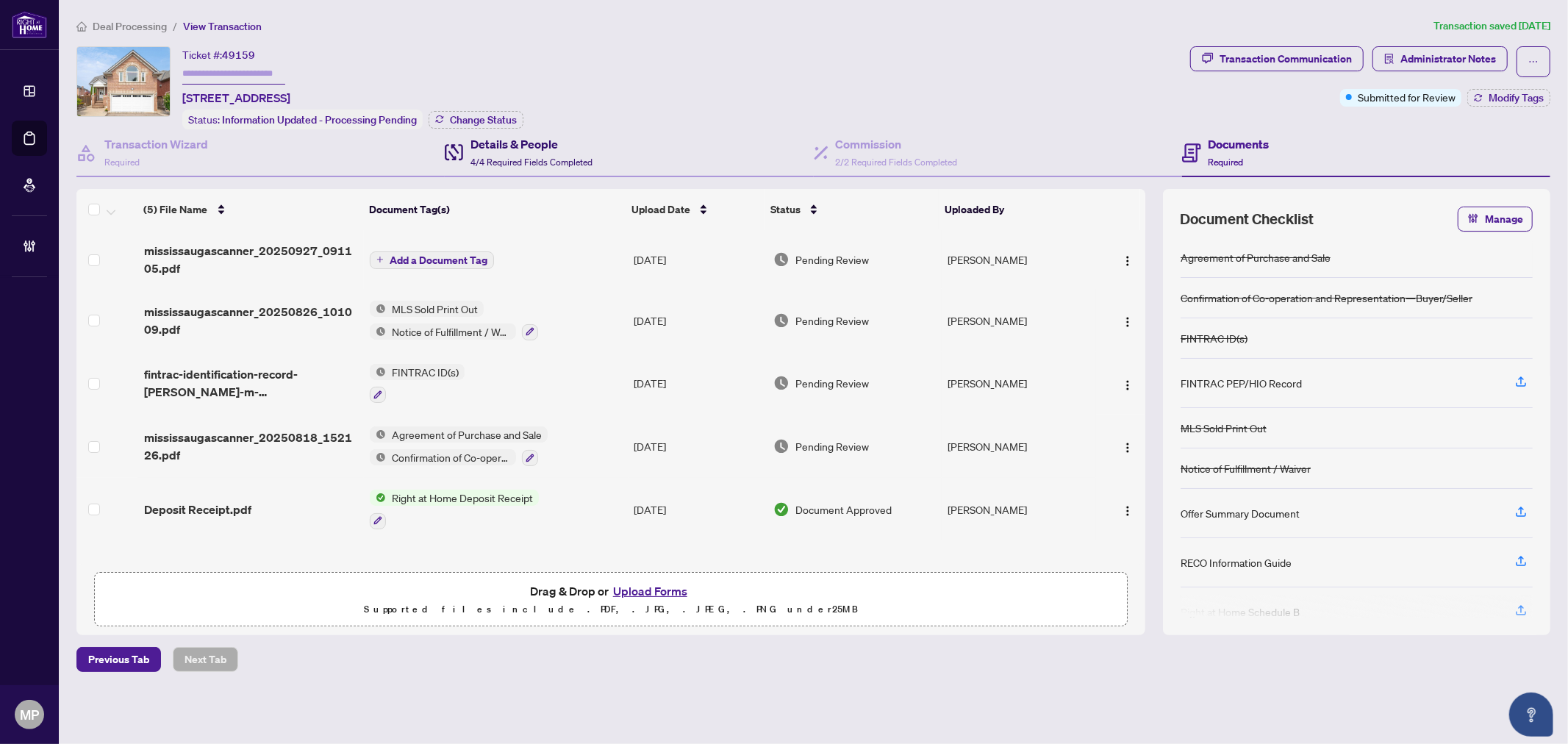
click at [541, 157] on span "4/4 Required Fields Completed" at bounding box center [531, 162] width 122 height 11
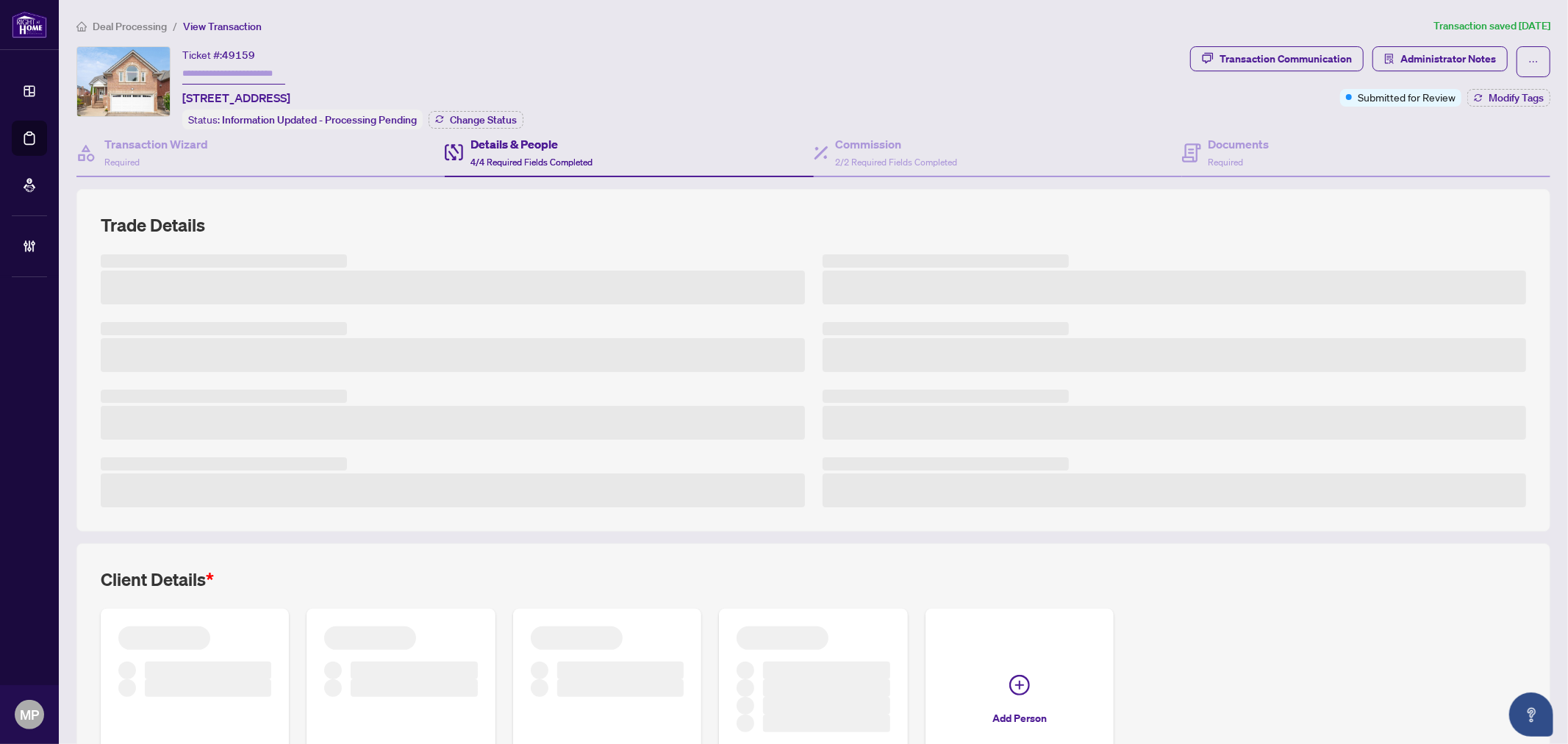
scroll to position [127, 0]
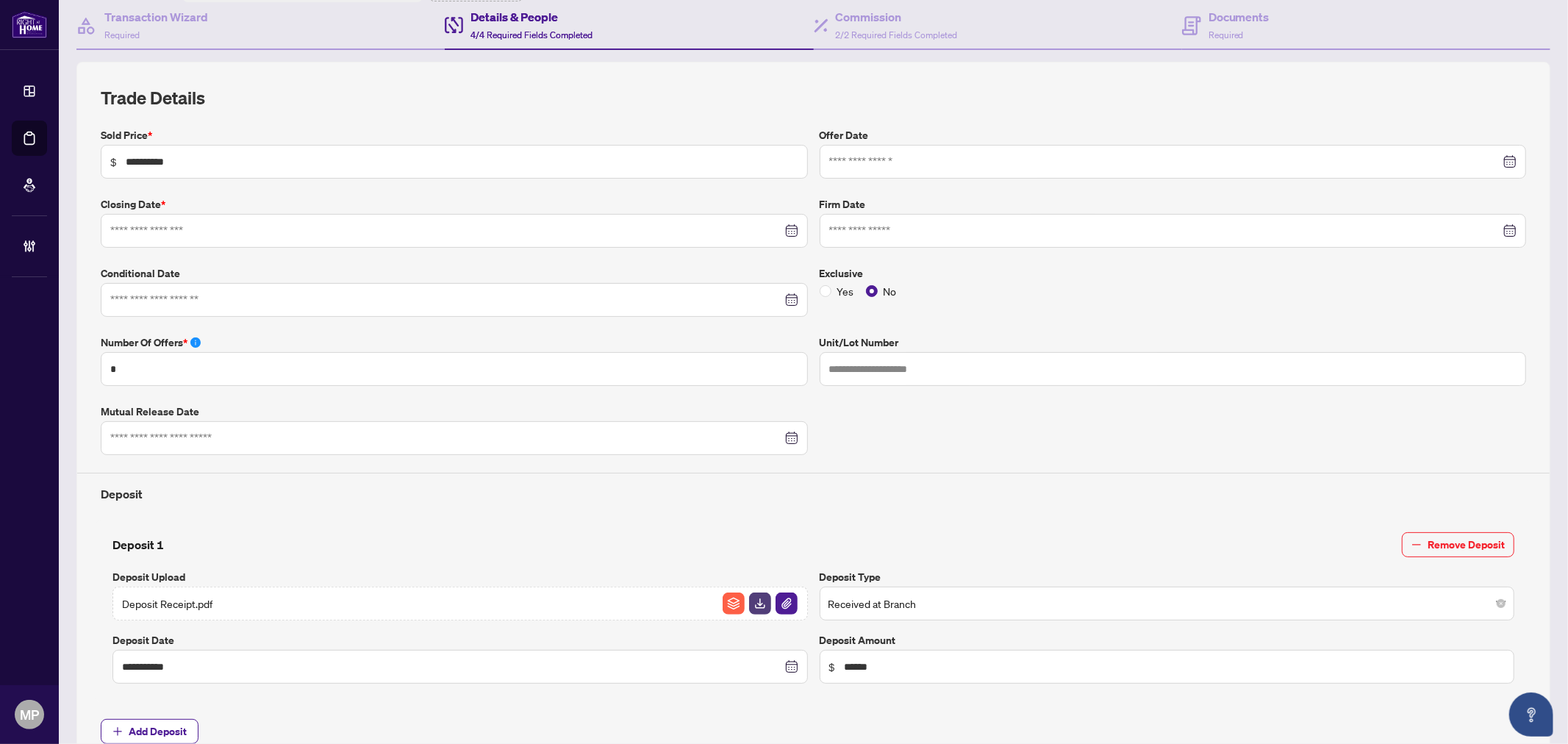
type input "**********"
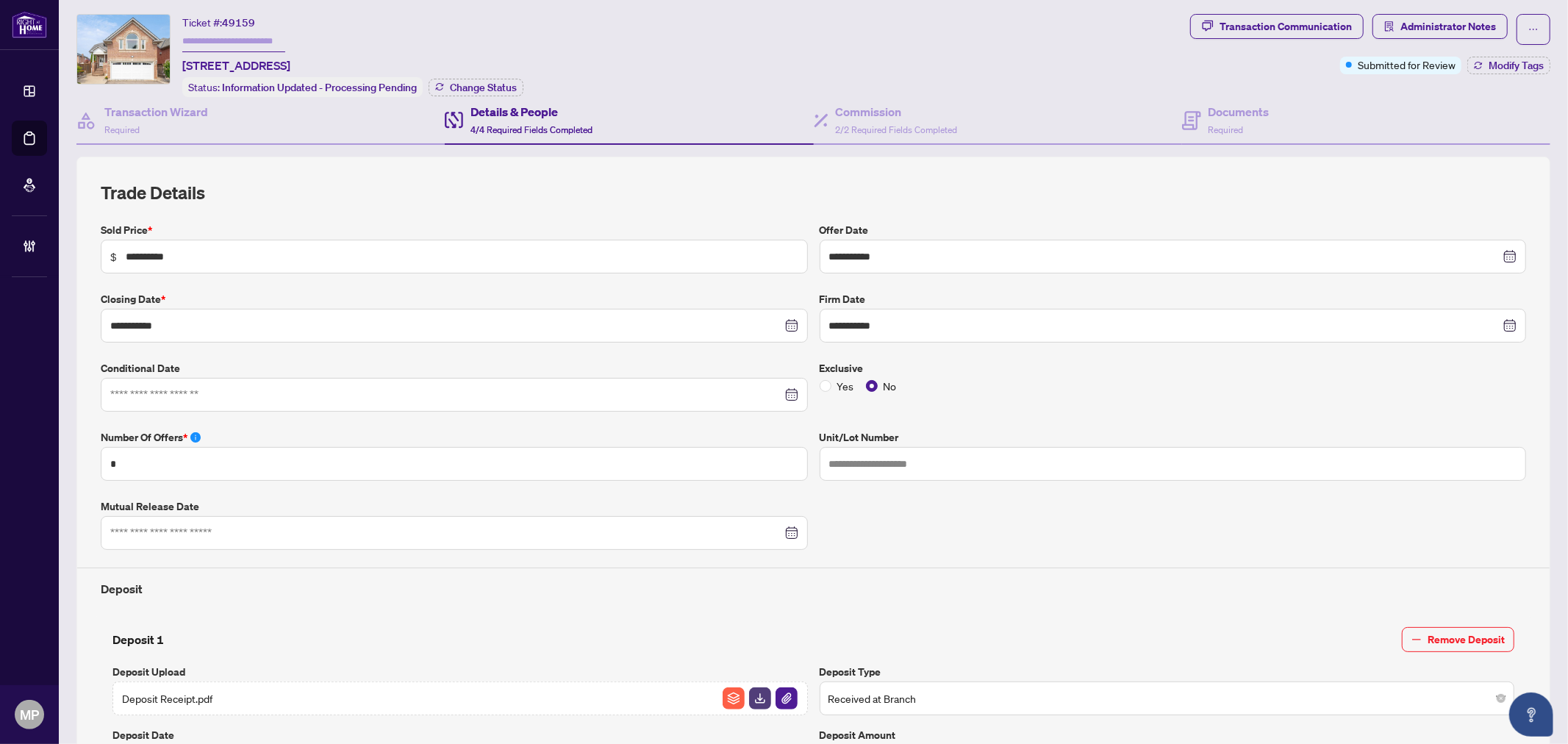
scroll to position [0, 0]
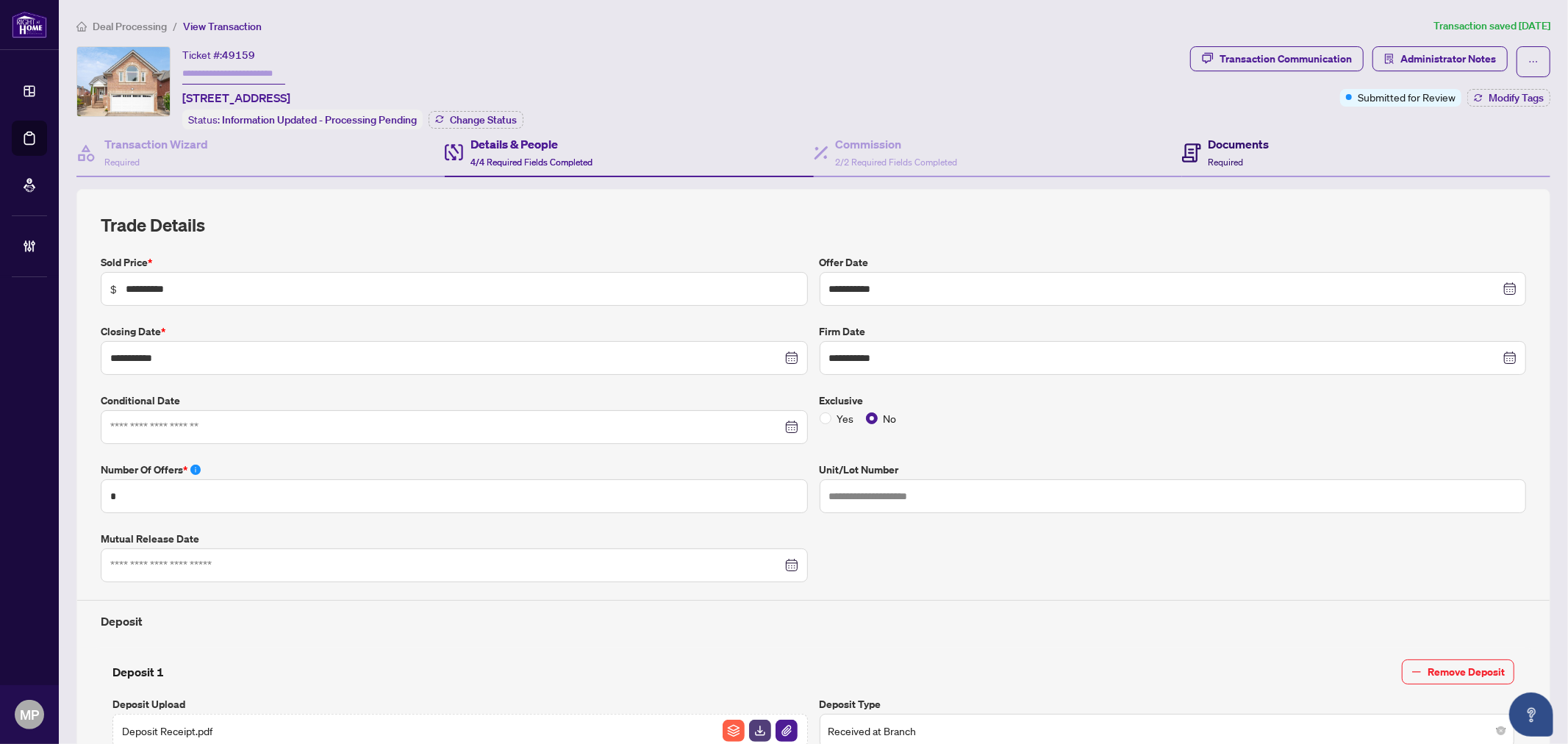
click at [1218, 140] on h4 "Documents" at bounding box center [1239, 144] width 61 height 17
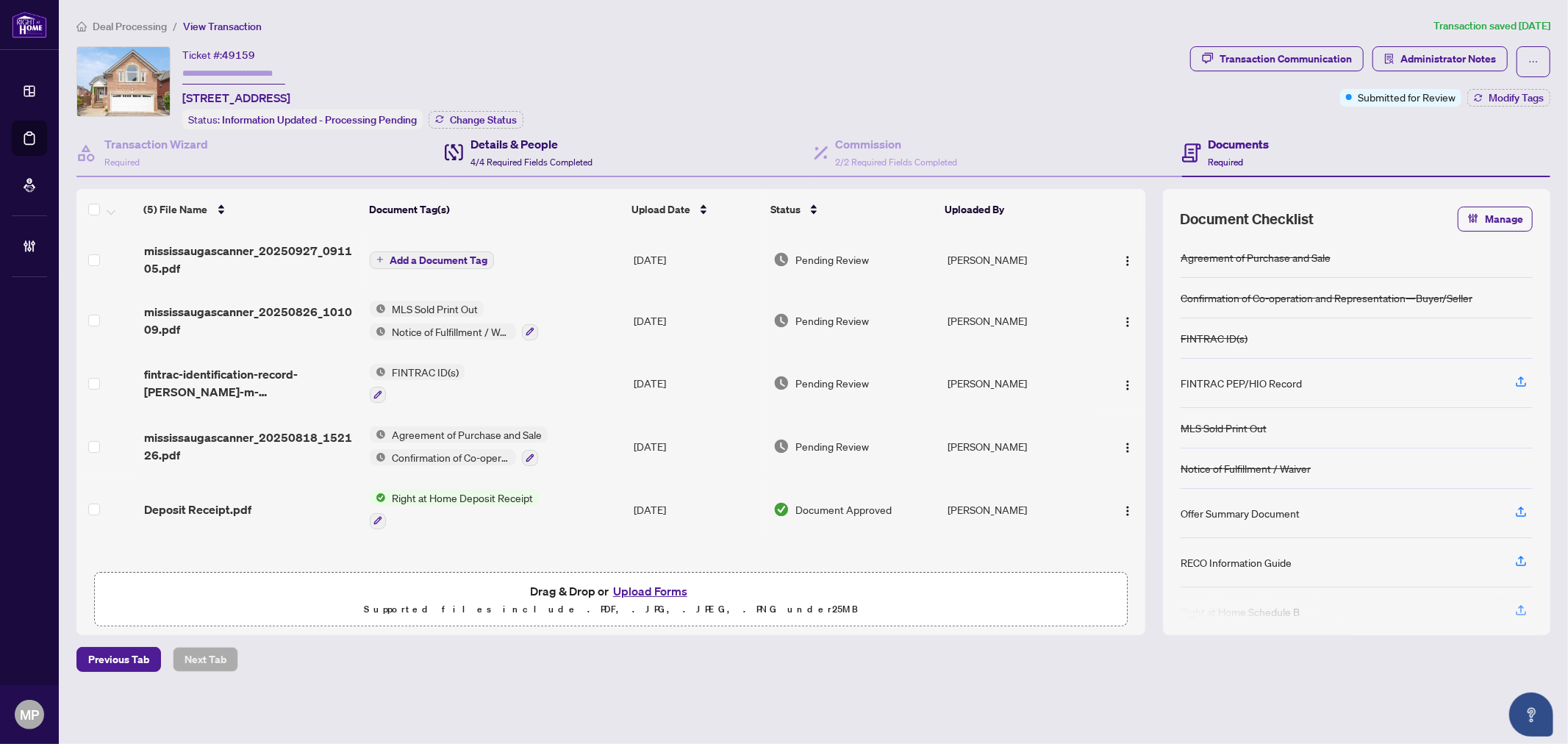
click at [567, 160] on span "4/4 Required Fields Completed" at bounding box center [531, 162] width 122 height 11
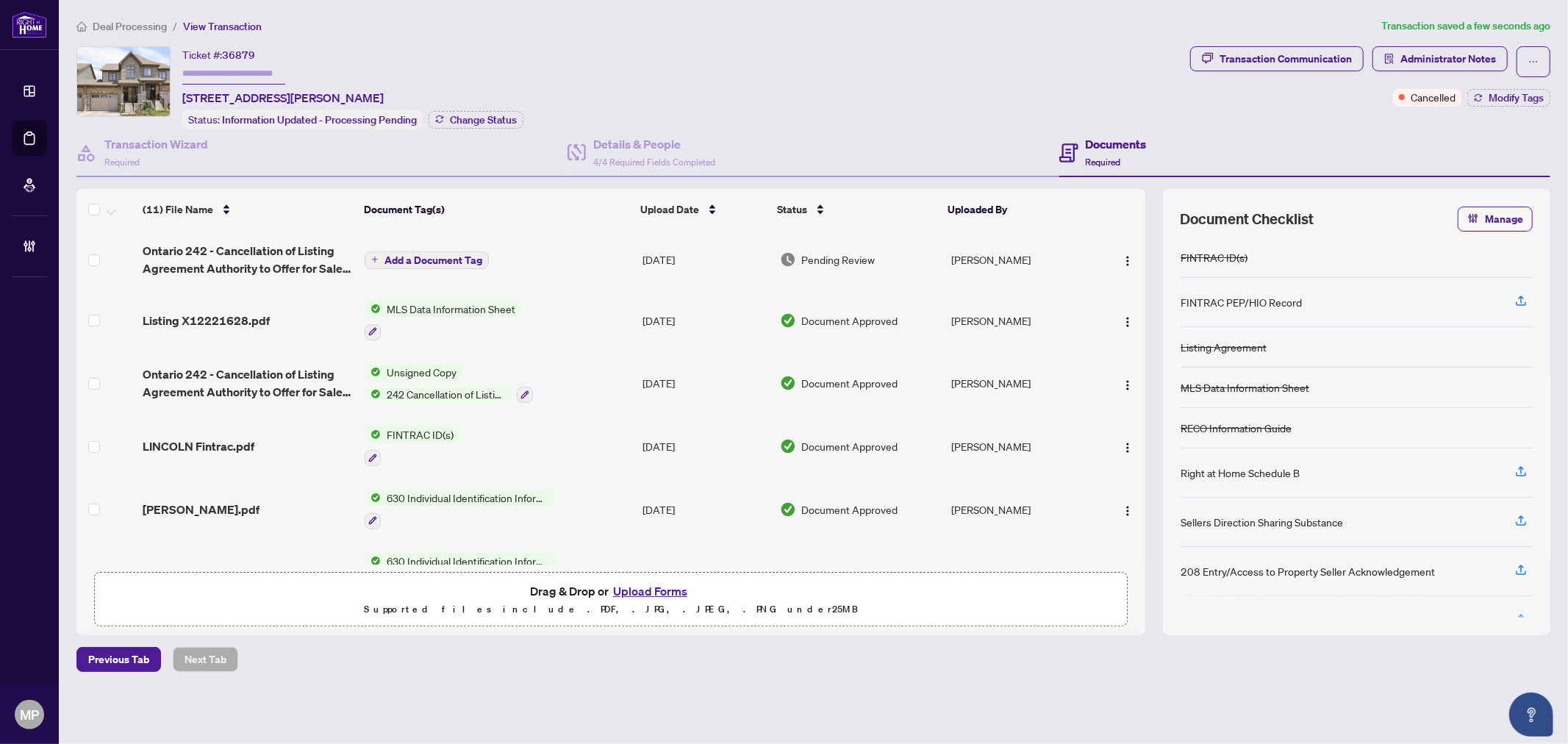
drag, startPoint x: 458, startPoint y: 257, endPoint x: 185, endPoint y: 254, distance: 273.0
click at [185, 254] on tr "Ontario 242 - Cancellation of Listing Agreement Authority to Offer for Sale 5 E…" at bounding box center [610, 259] width 1069 height 59
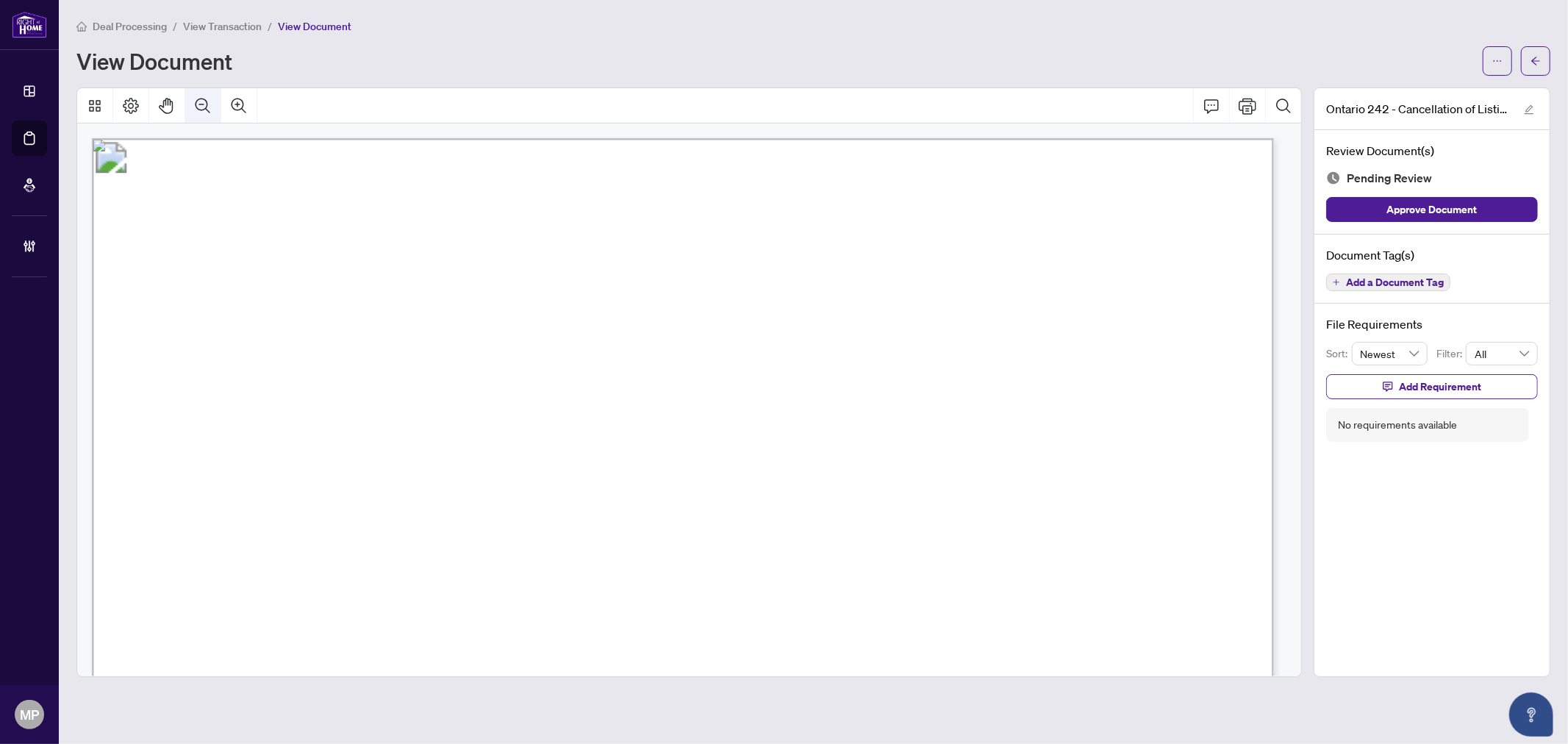
click at [202, 104] on icon "Zoom Out" at bounding box center [202, 105] width 15 height 15
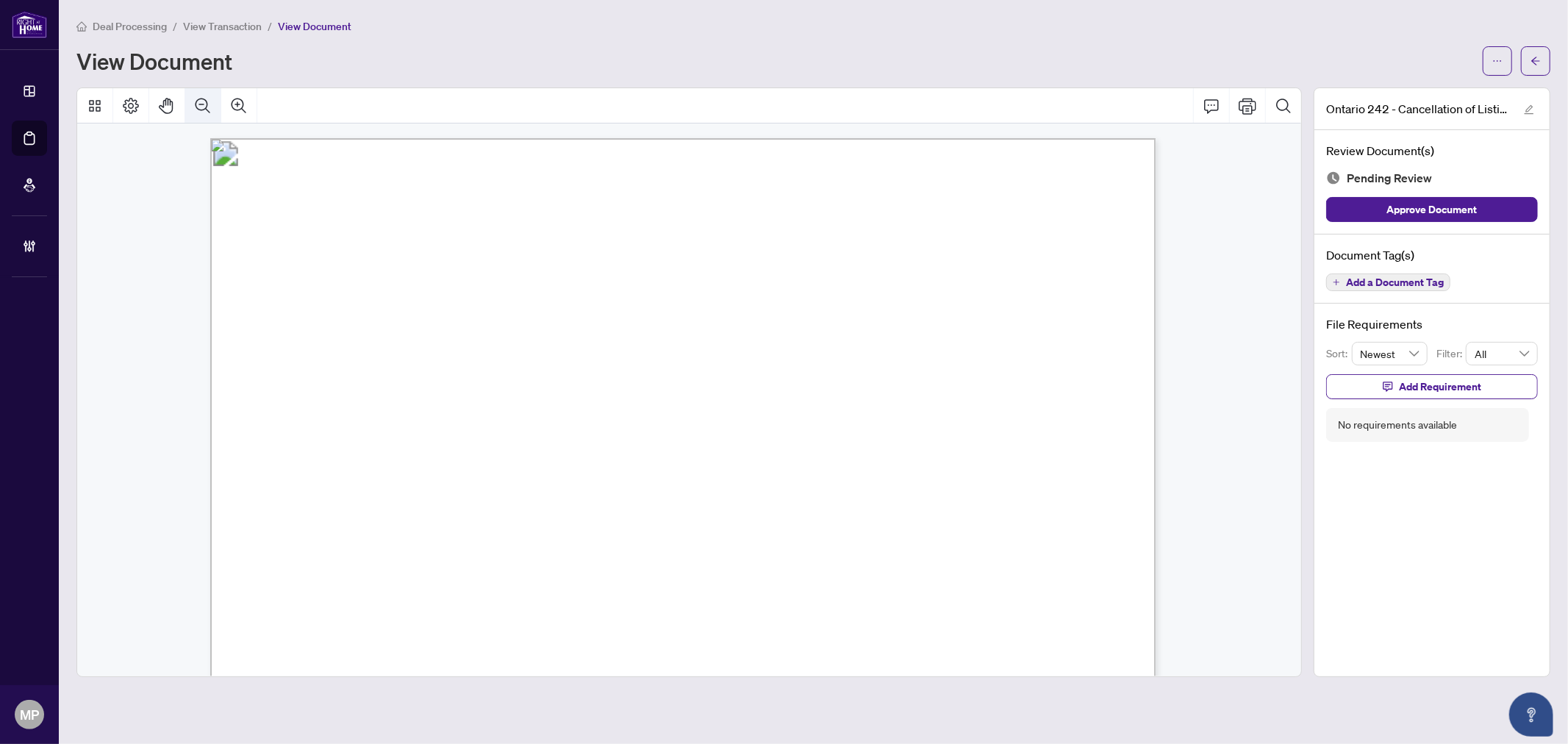
click at [202, 104] on icon "Zoom Out" at bounding box center [202, 105] width 15 height 15
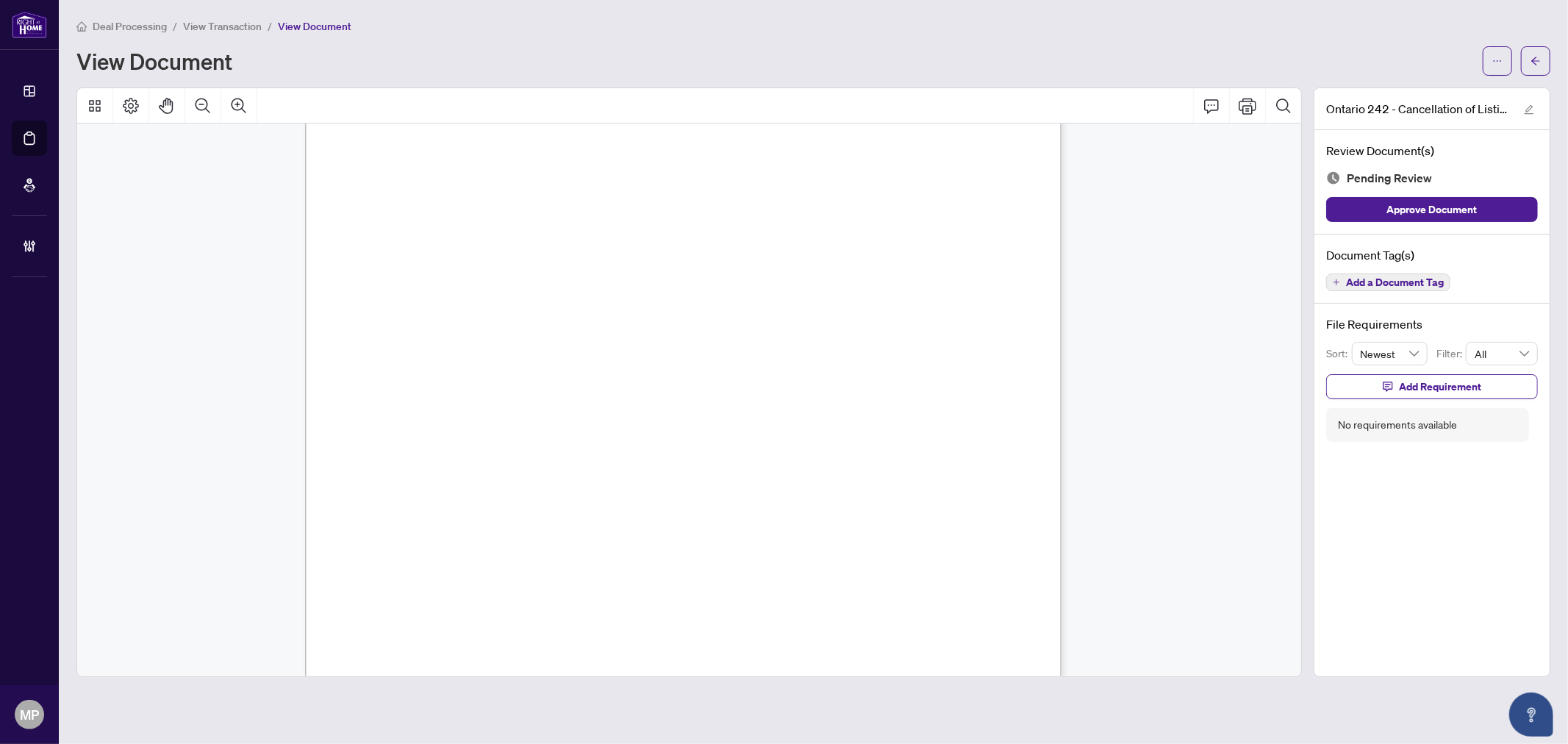
scroll to position [47, 0]
click at [1412, 277] on span "Add a Document Tag" at bounding box center [1395, 282] width 98 height 10
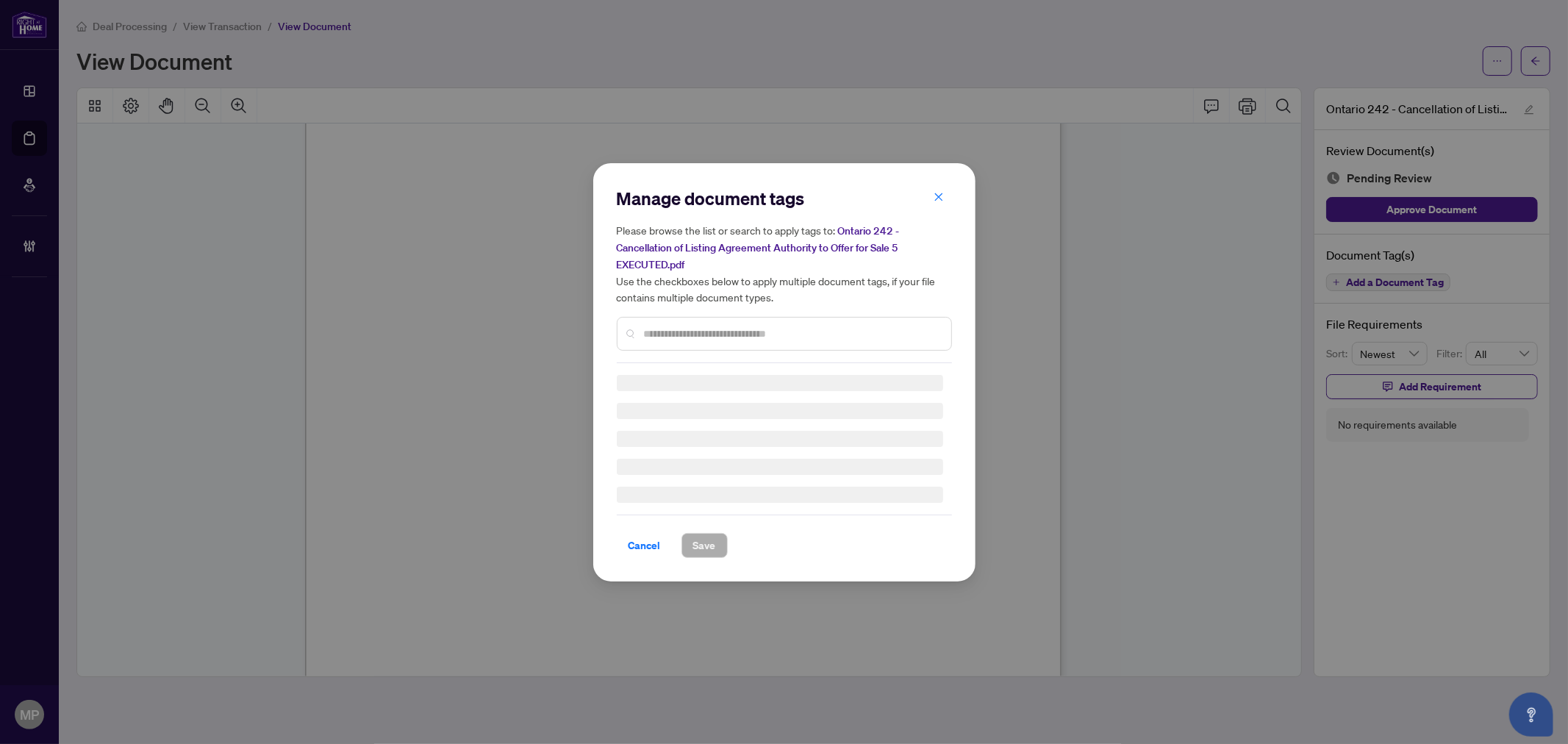
click at [748, 328] on input "text" at bounding box center [791, 334] width 295 height 17
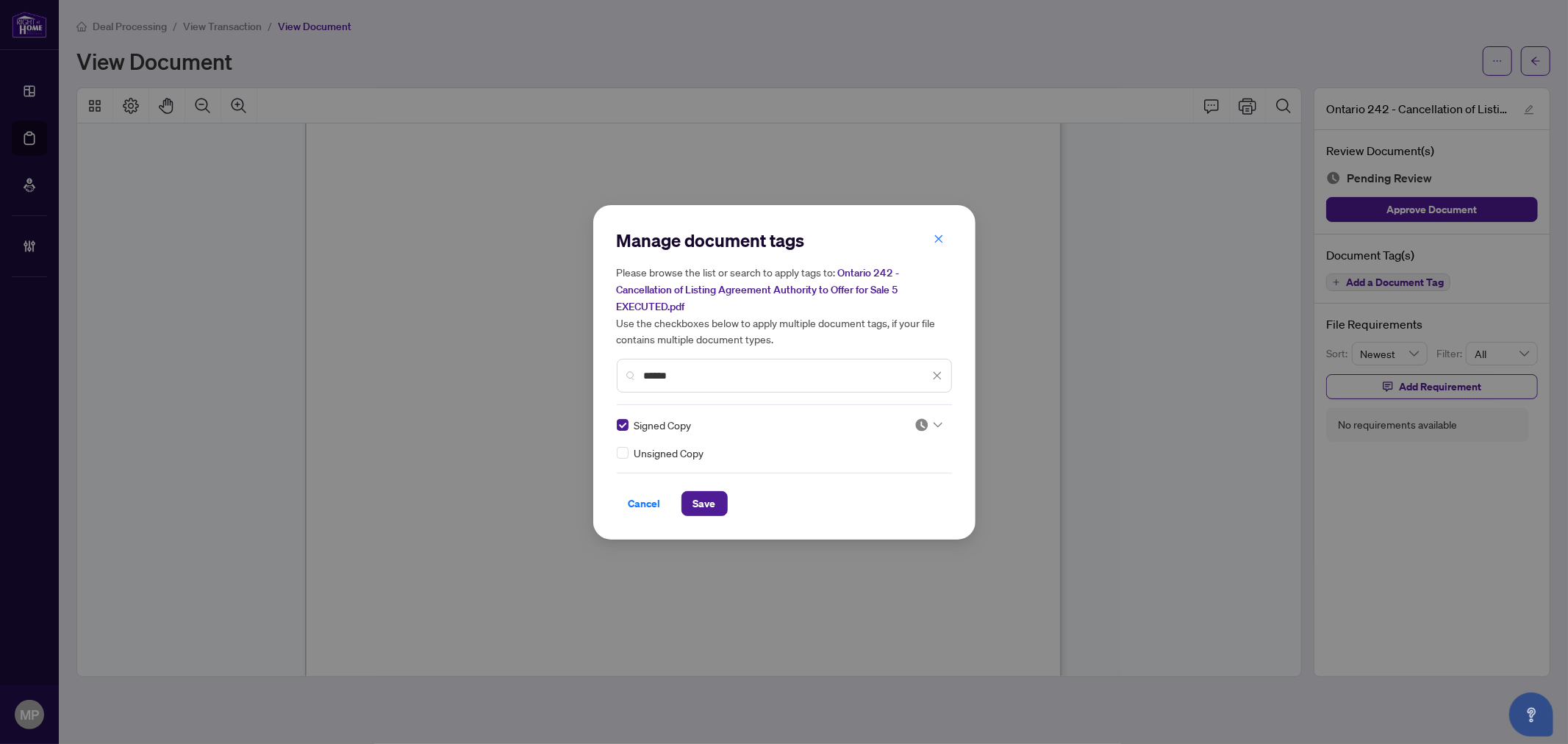
click at [945, 424] on div "Signed Copy Unsigned Copy" at bounding box center [784, 439] width 335 height 44
click at [924, 424] on img at bounding box center [921, 424] width 15 height 15
click at [872, 497] on div "Approved" at bounding box center [883, 495] width 94 height 17
click at [789, 378] on input "******" at bounding box center [787, 376] width 285 height 17
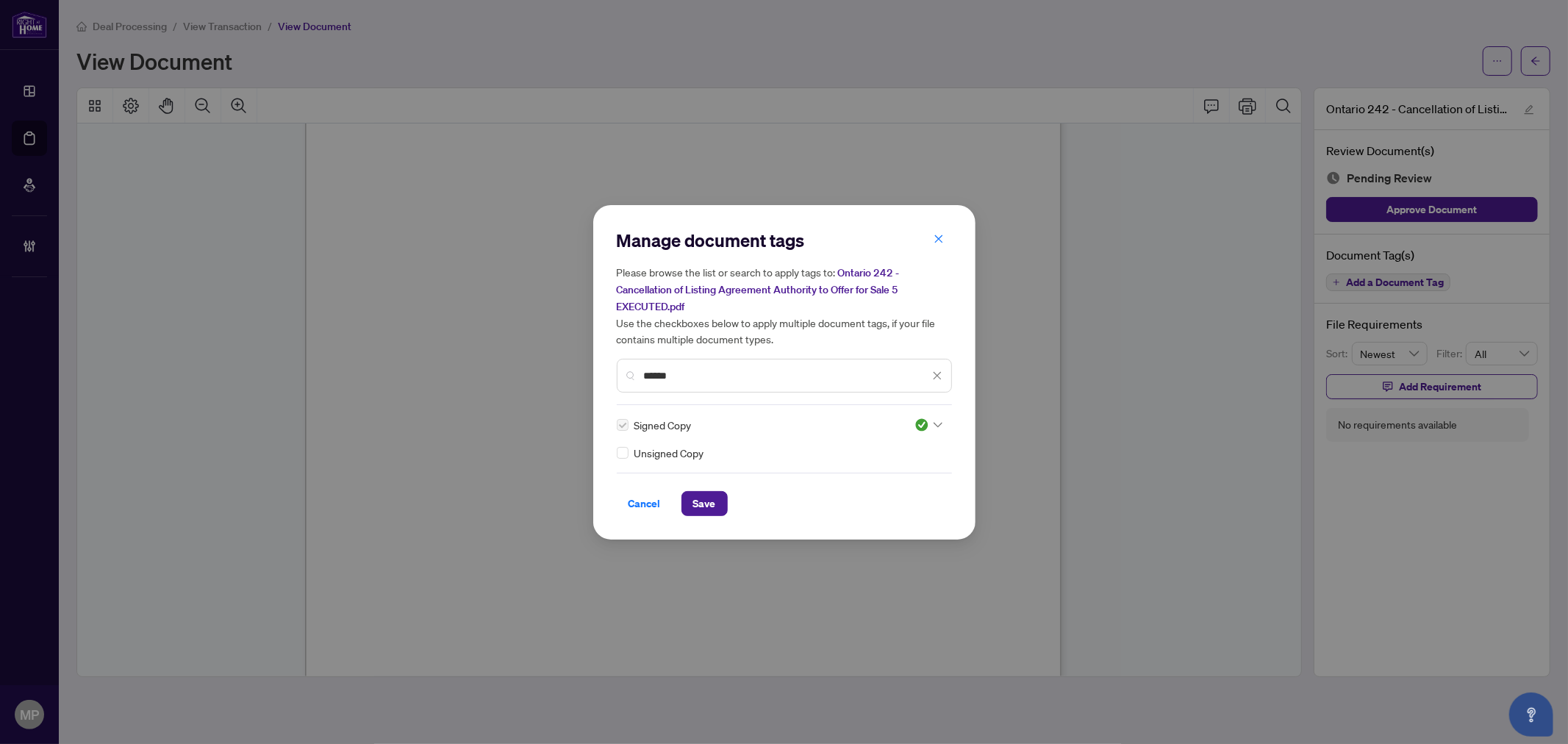
click at [789, 378] on input "******" at bounding box center [787, 376] width 285 height 17
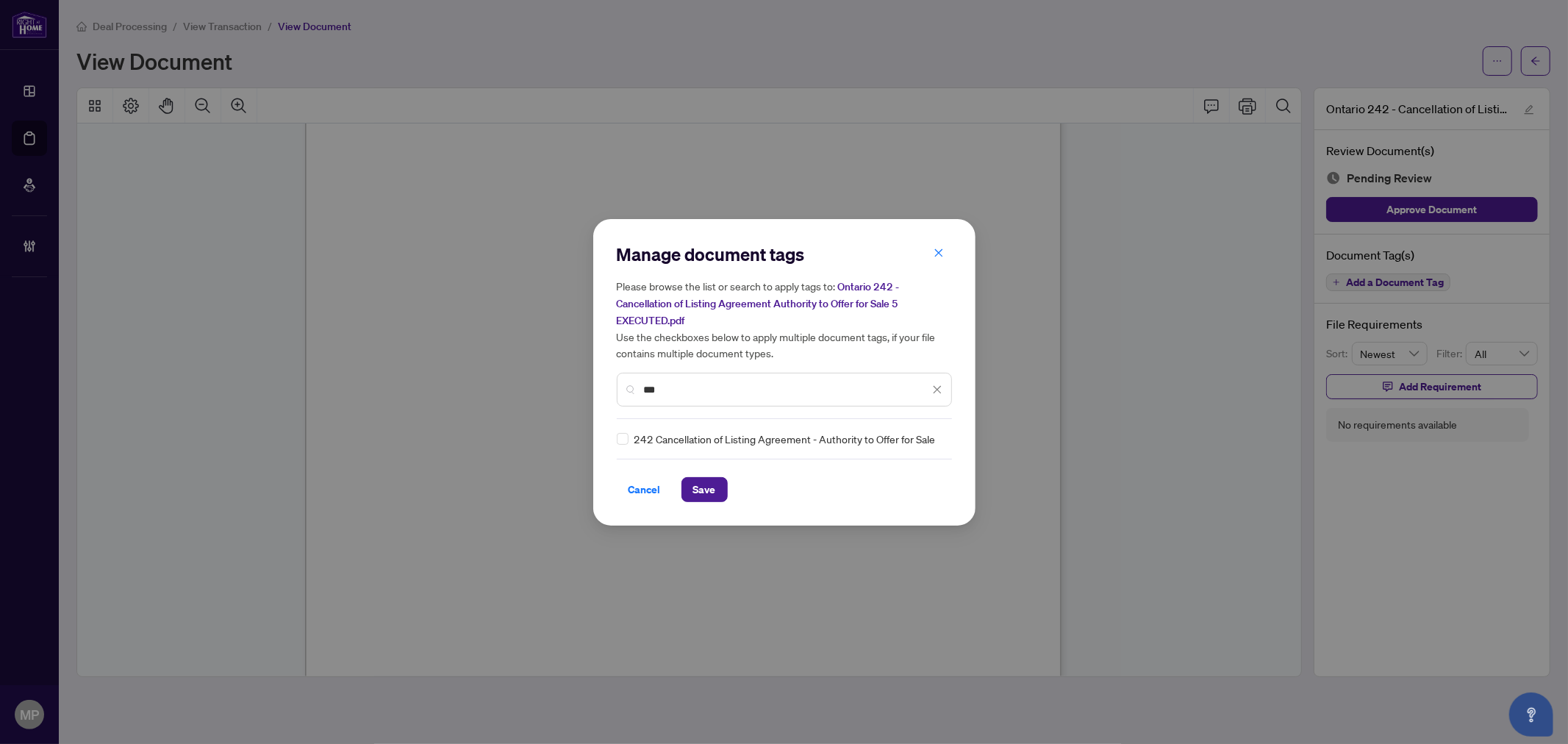
type input "***"
click at [617, 437] on div "Manage document tags Please browse the list or search to apply tags to: Ontario…" at bounding box center [784, 372] width 382 height 306
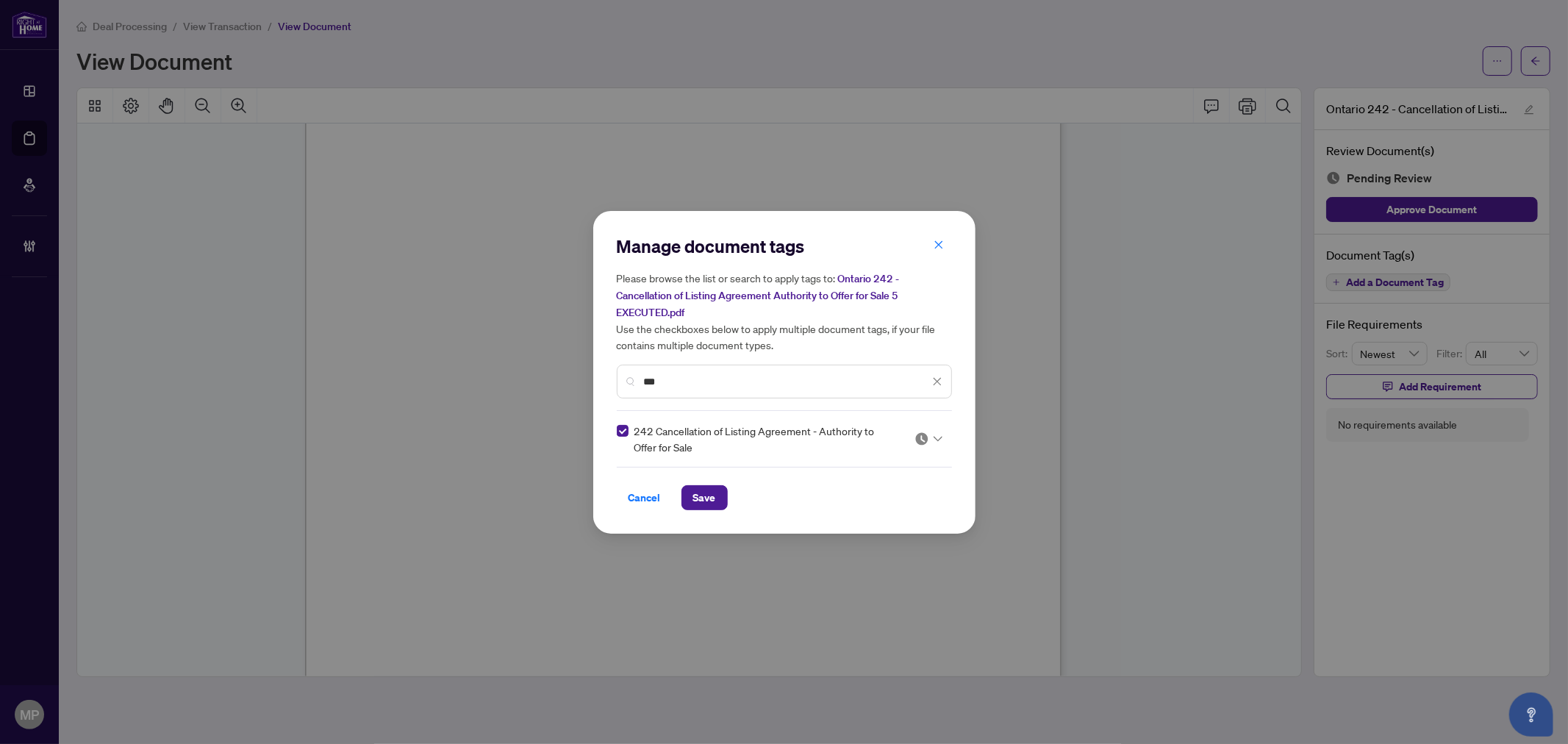
click at [929, 441] on div at bounding box center [928, 439] width 28 height 15
click at [882, 502] on div "Approved" at bounding box center [883, 509] width 94 height 17
click at [710, 502] on span "Save" at bounding box center [704, 498] width 23 height 24
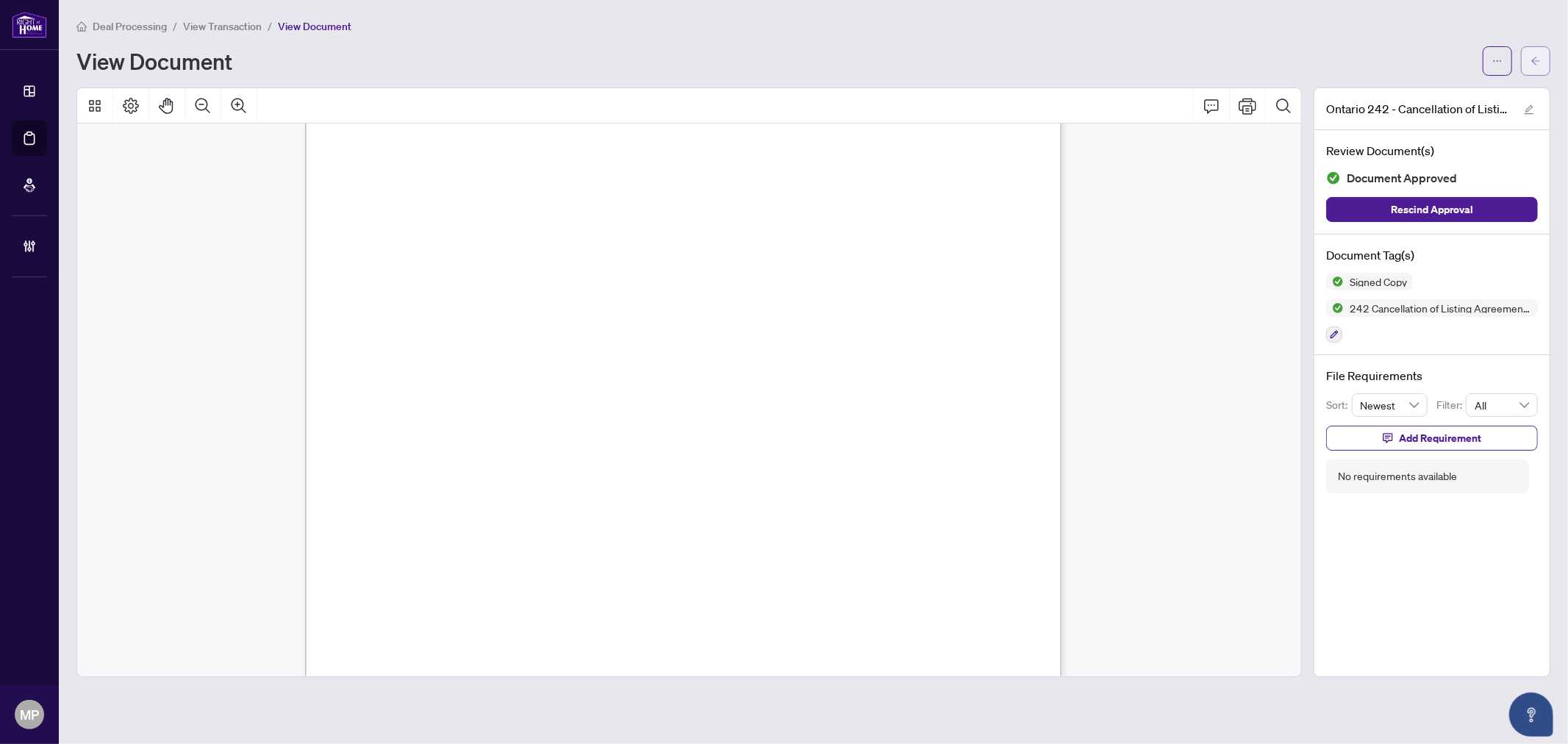
click at [1540, 62] on icon "arrow-left" at bounding box center [1536, 61] width 10 height 10
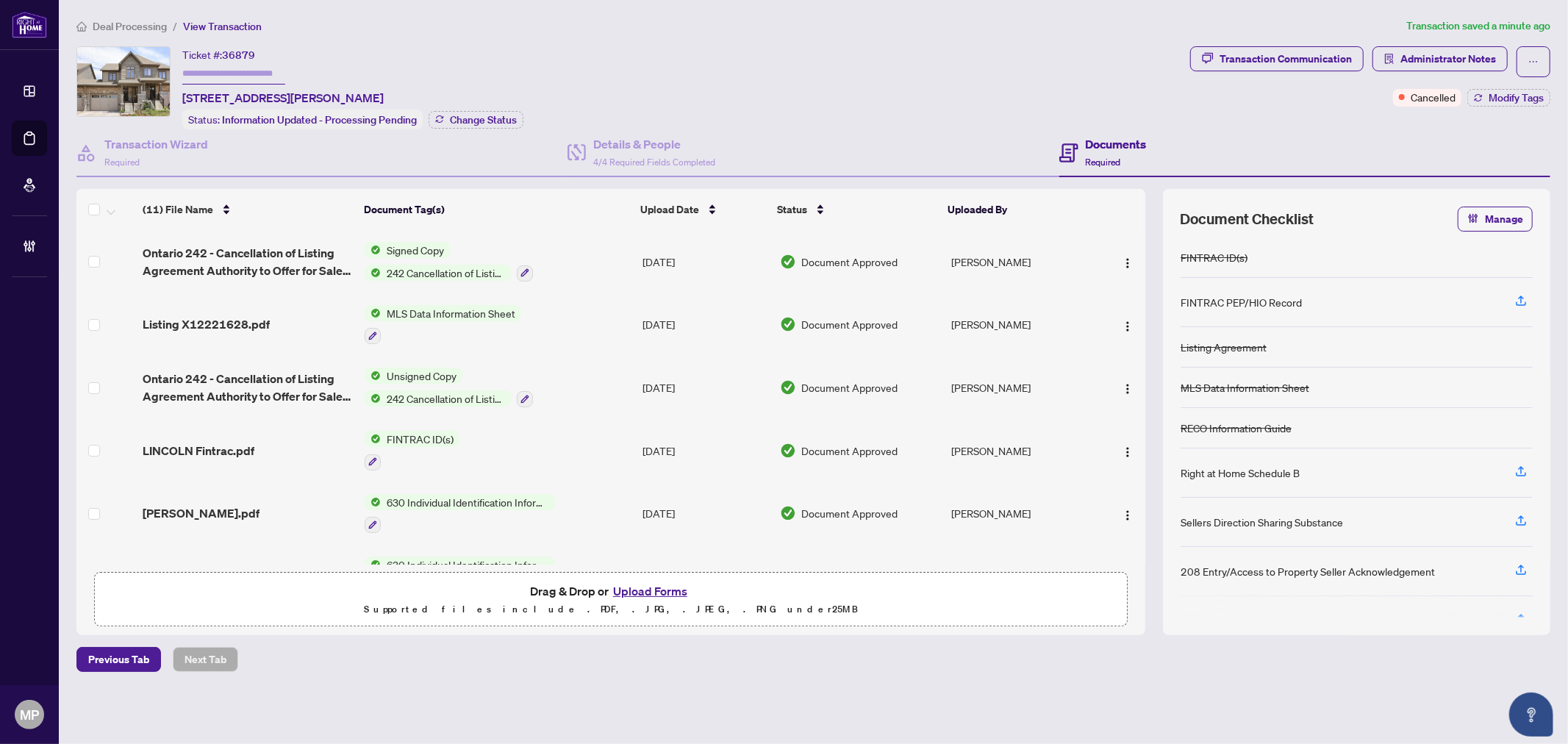
click at [1079, 73] on div "Ticket #: 36879 [STREET_ADDRESS][PERSON_NAME] Status: Information Updated - Pro…" at bounding box center [630, 87] width 1108 height 83
click at [1122, 257] on img "button" at bounding box center [1128, 263] width 12 height 12
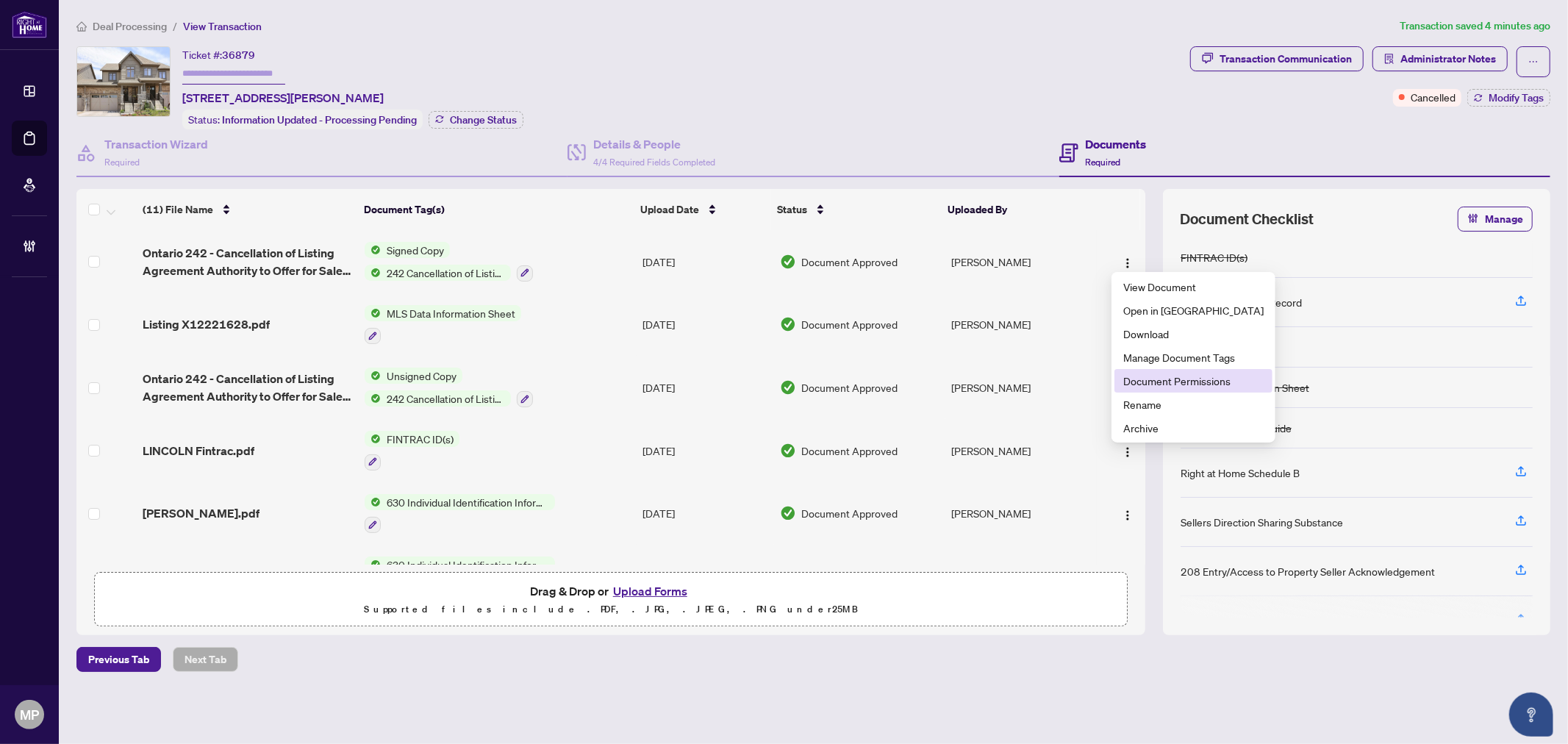
click at [1157, 373] on span "Document Permissions" at bounding box center [1193, 380] width 140 height 17
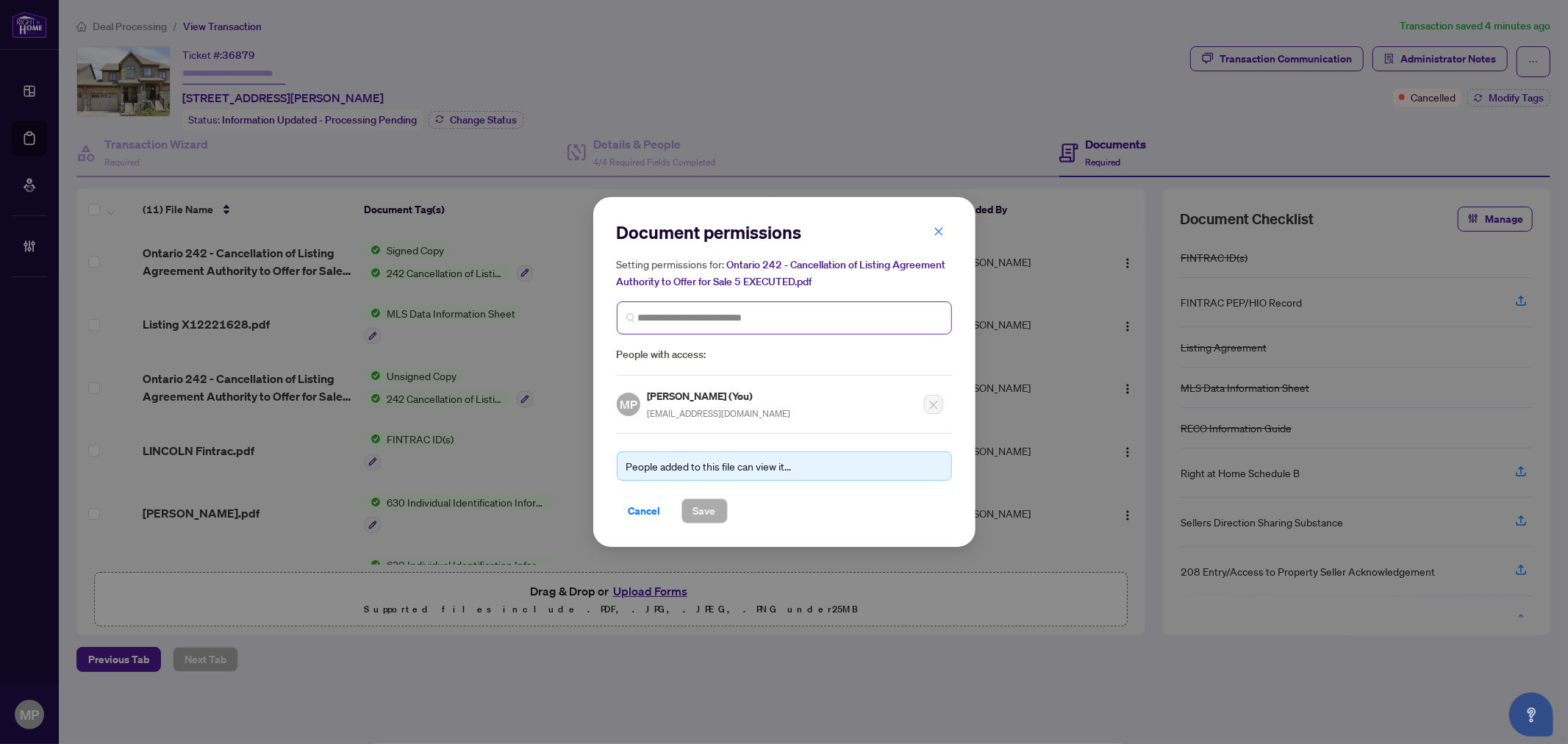
click at [796, 328] on span at bounding box center [784, 318] width 335 height 33
type input "****"
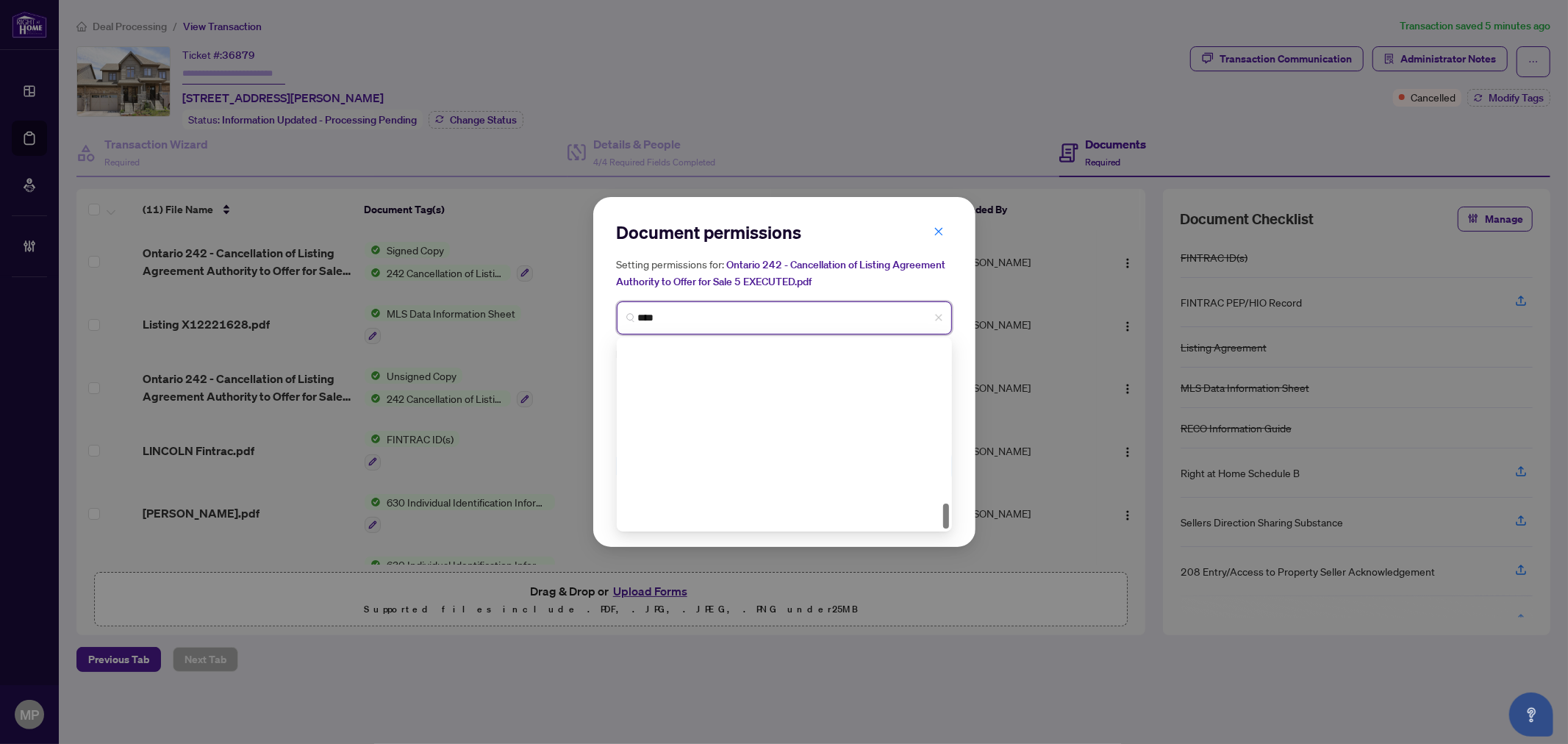
scroll to position [1201, 0]
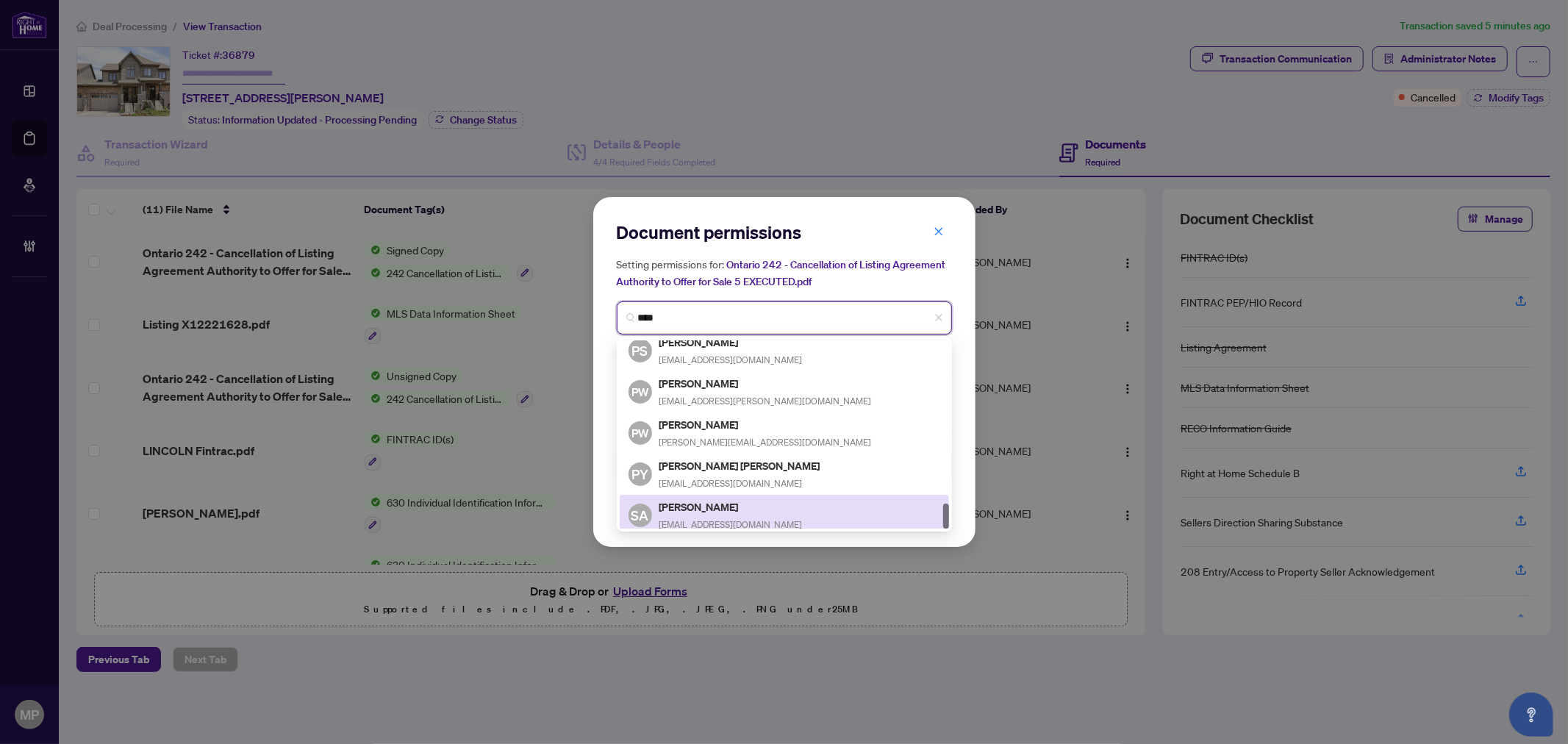
click at [725, 519] on span "info.sunnyatri@gmail.com" at bounding box center [731, 524] width 143 height 11
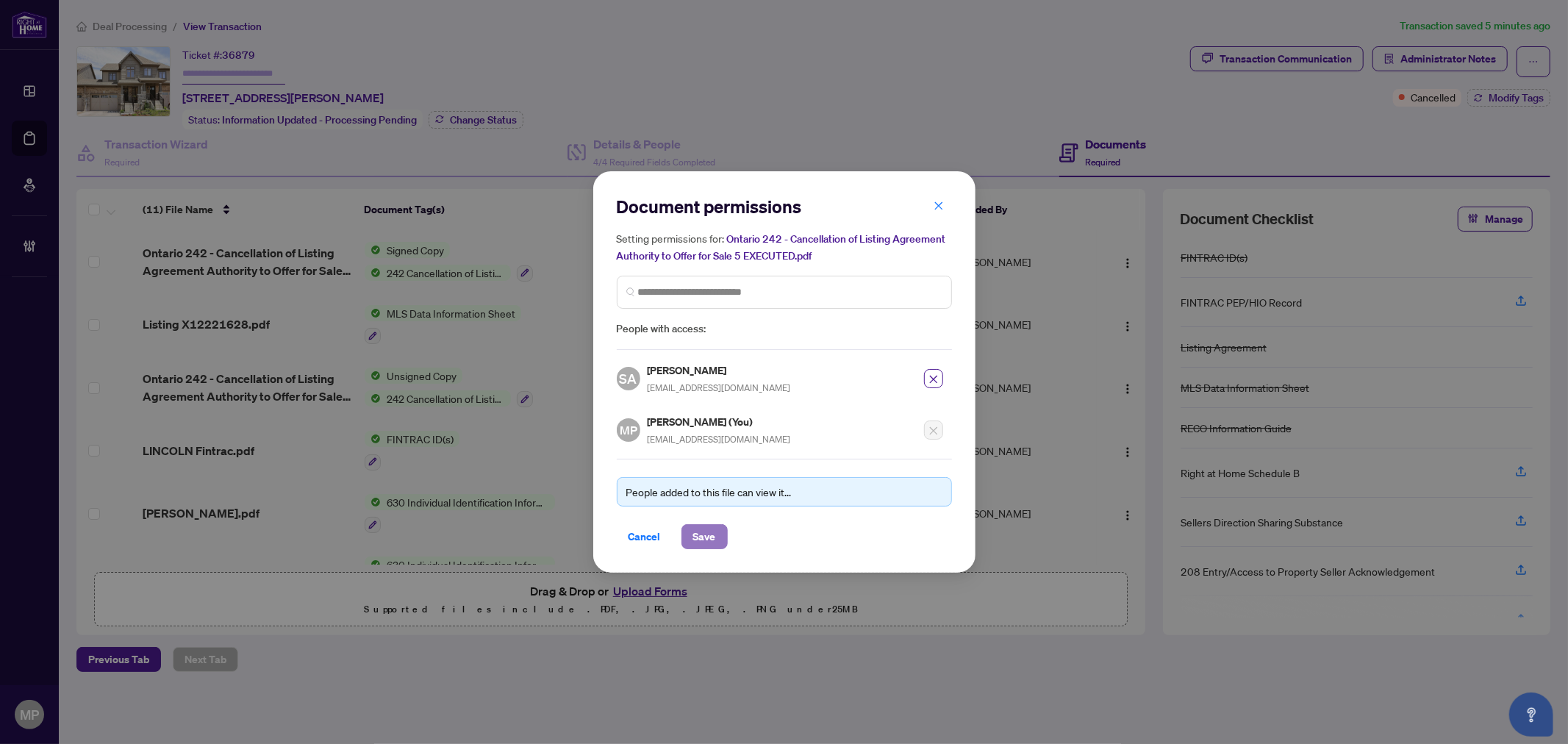
click at [701, 532] on span "Save" at bounding box center [704, 537] width 23 height 24
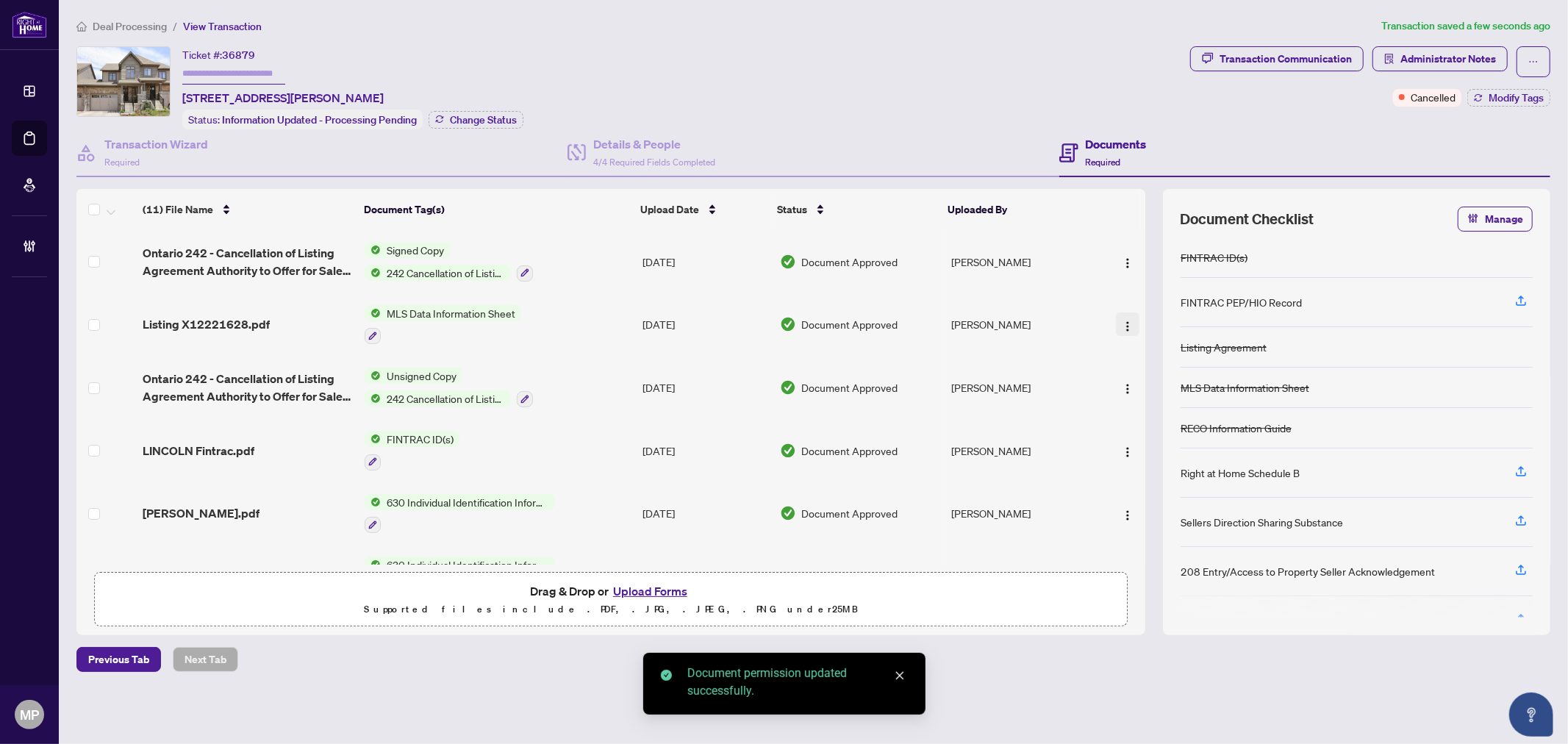
click at [1128, 313] on button "button" at bounding box center [1128, 324] width 24 height 24
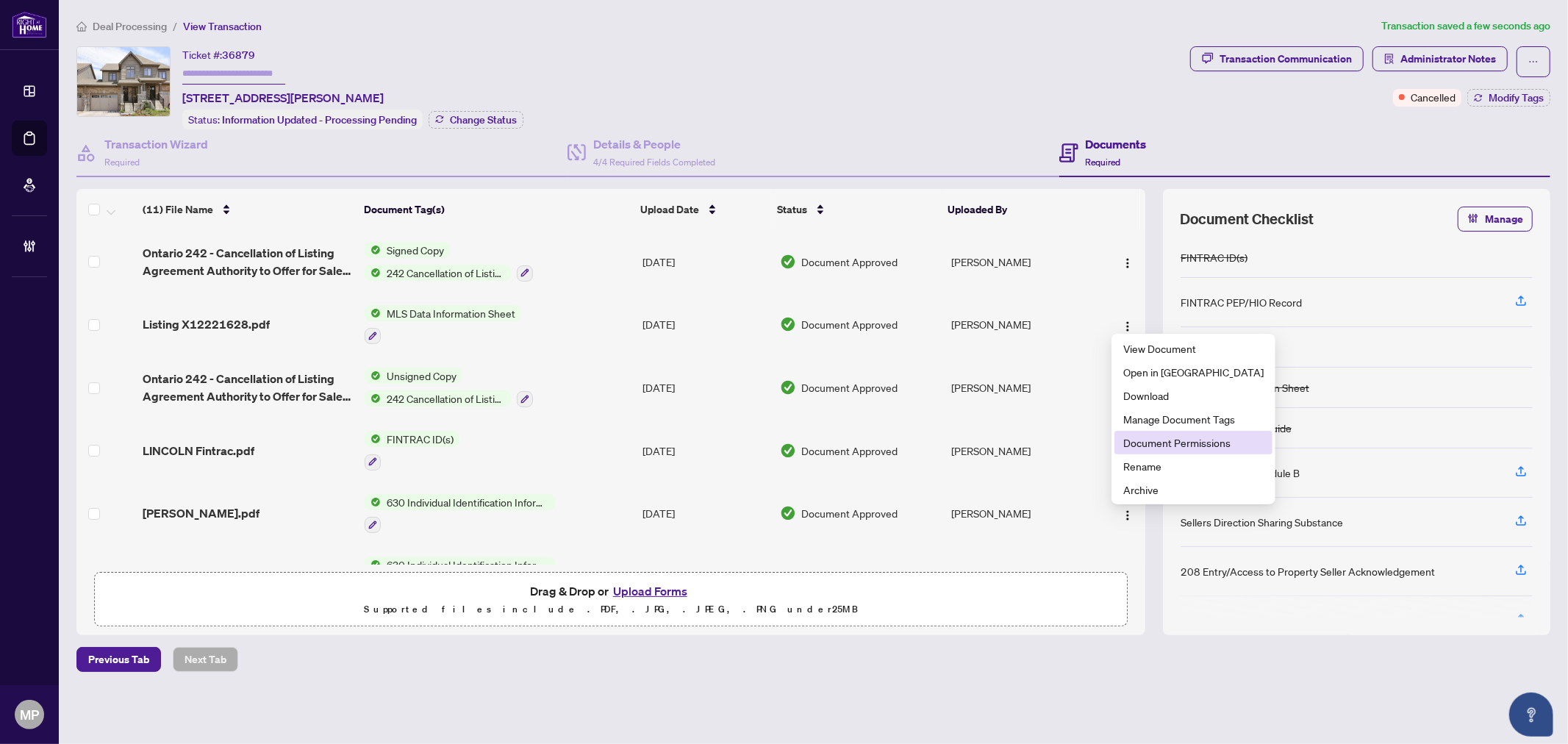
click at [1155, 441] on span "Document Permissions" at bounding box center [1193, 442] width 140 height 17
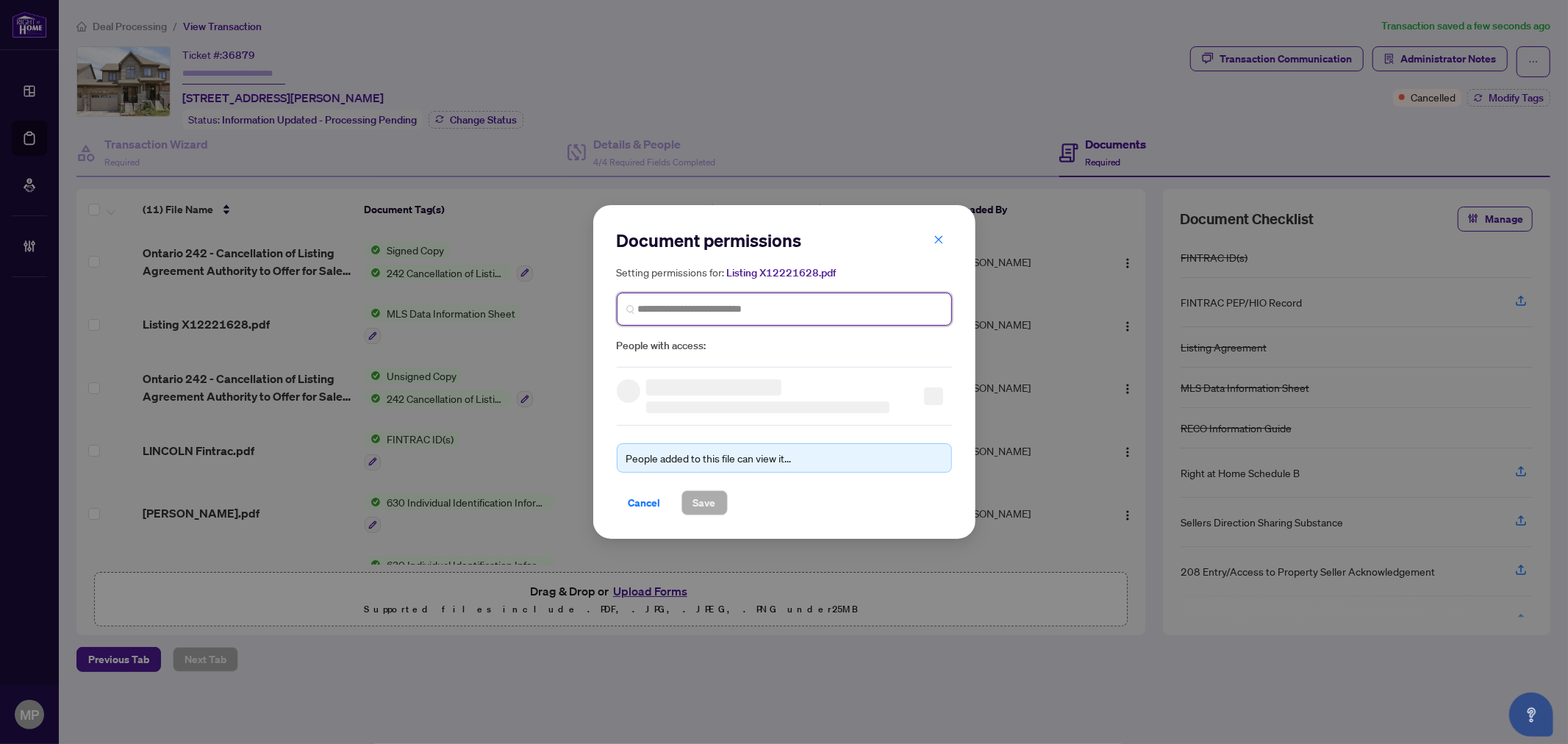
click at [886, 313] on input "search" at bounding box center [790, 309] width 304 height 16
click at [891, 311] on input "search" at bounding box center [790, 309] width 304 height 16
type input "****"
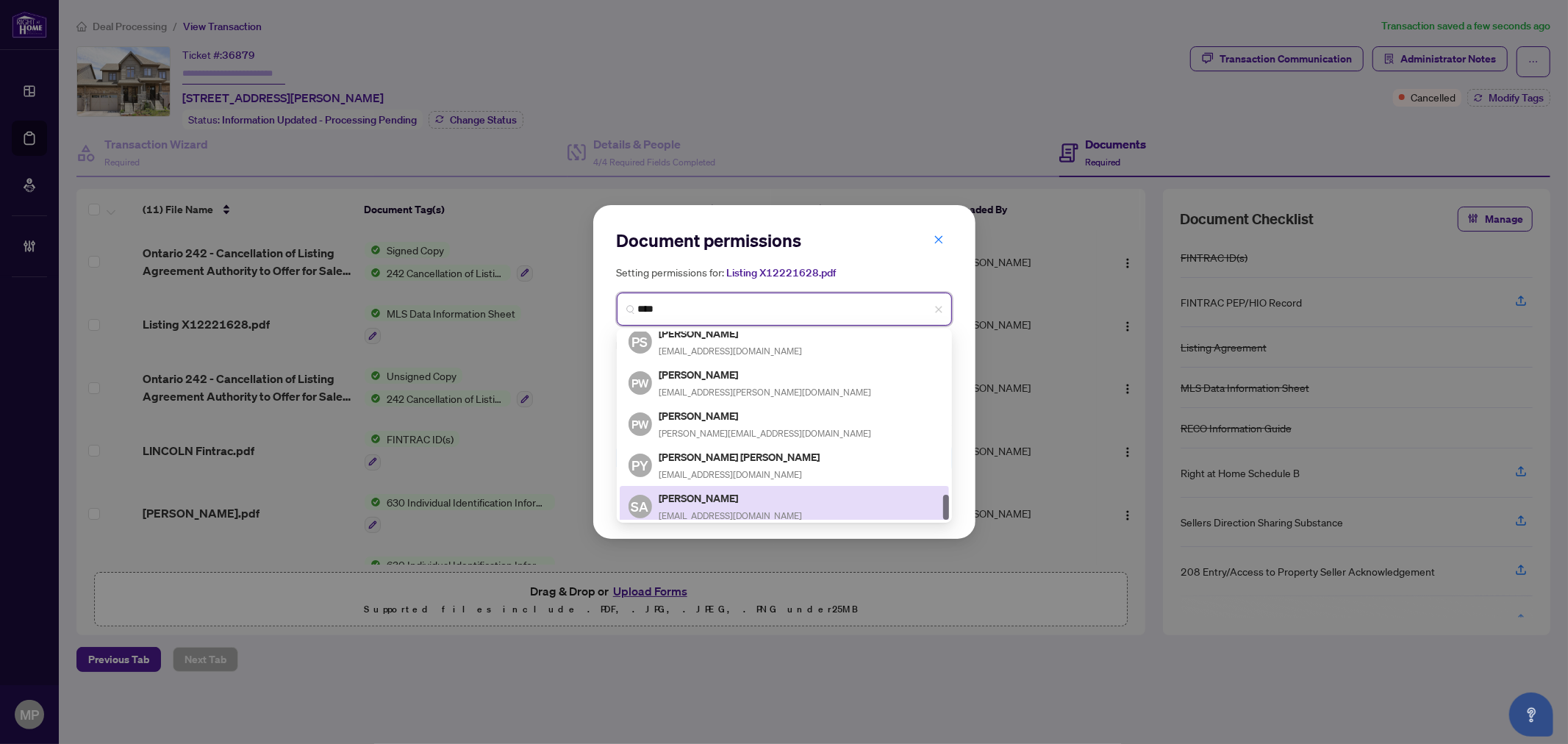
click at [780, 490] on div "SA Sunny Atri info.sunnyatri@gmail.com" at bounding box center [784, 506] width 312 height 34
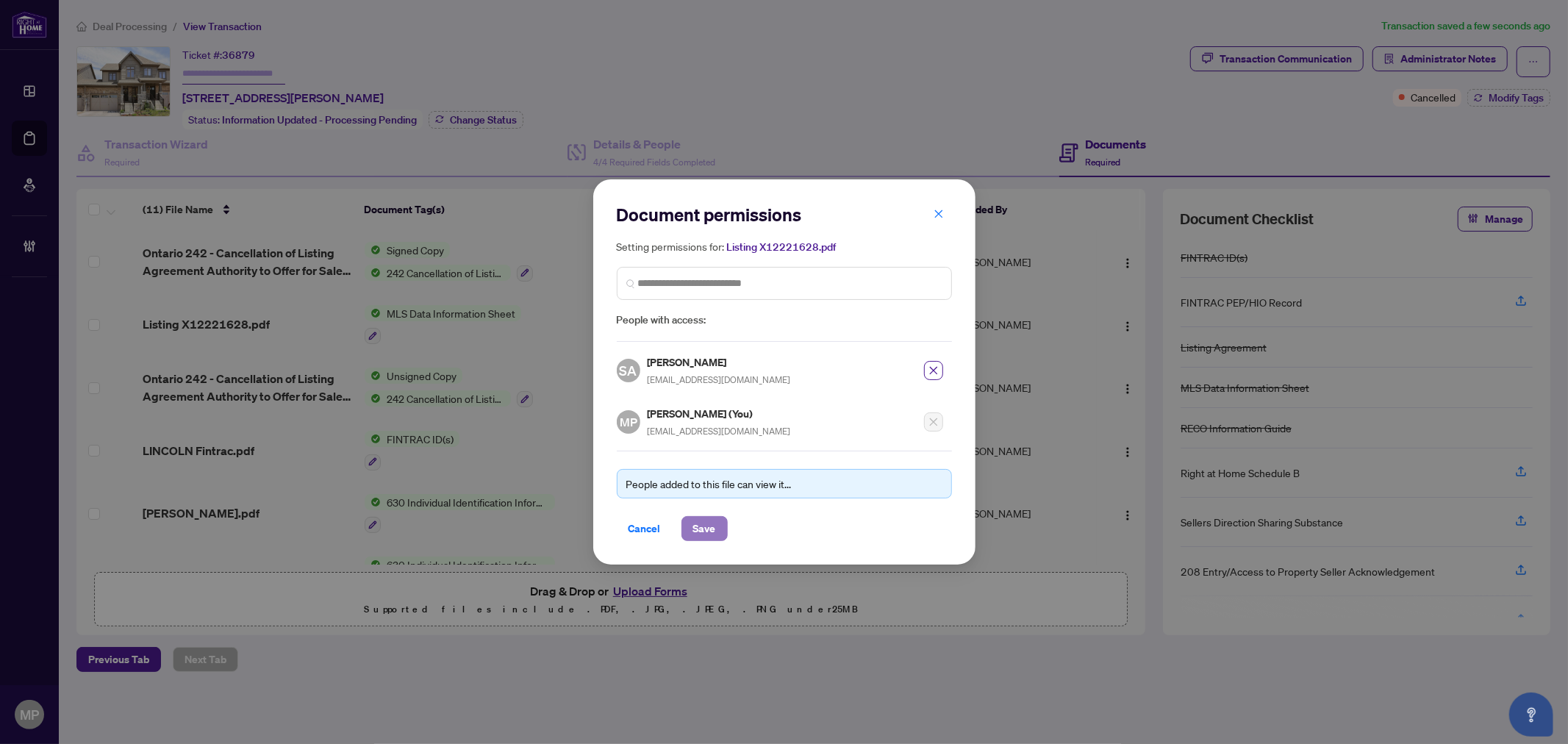
click at [704, 529] on span "Save" at bounding box center [704, 528] width 23 height 24
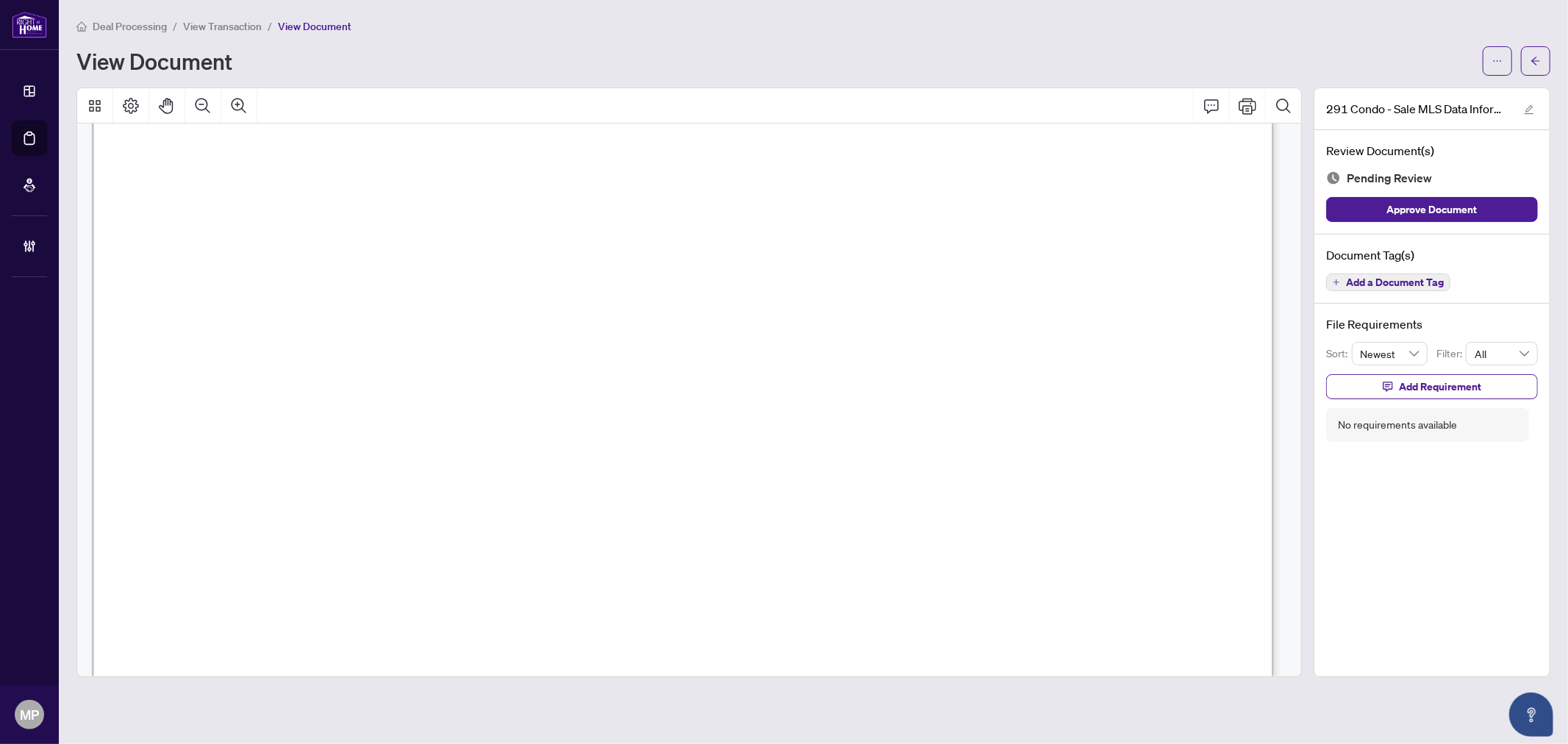
scroll to position [2286, 0]
click at [1360, 281] on span "Add a Document Tag" at bounding box center [1395, 282] width 98 height 10
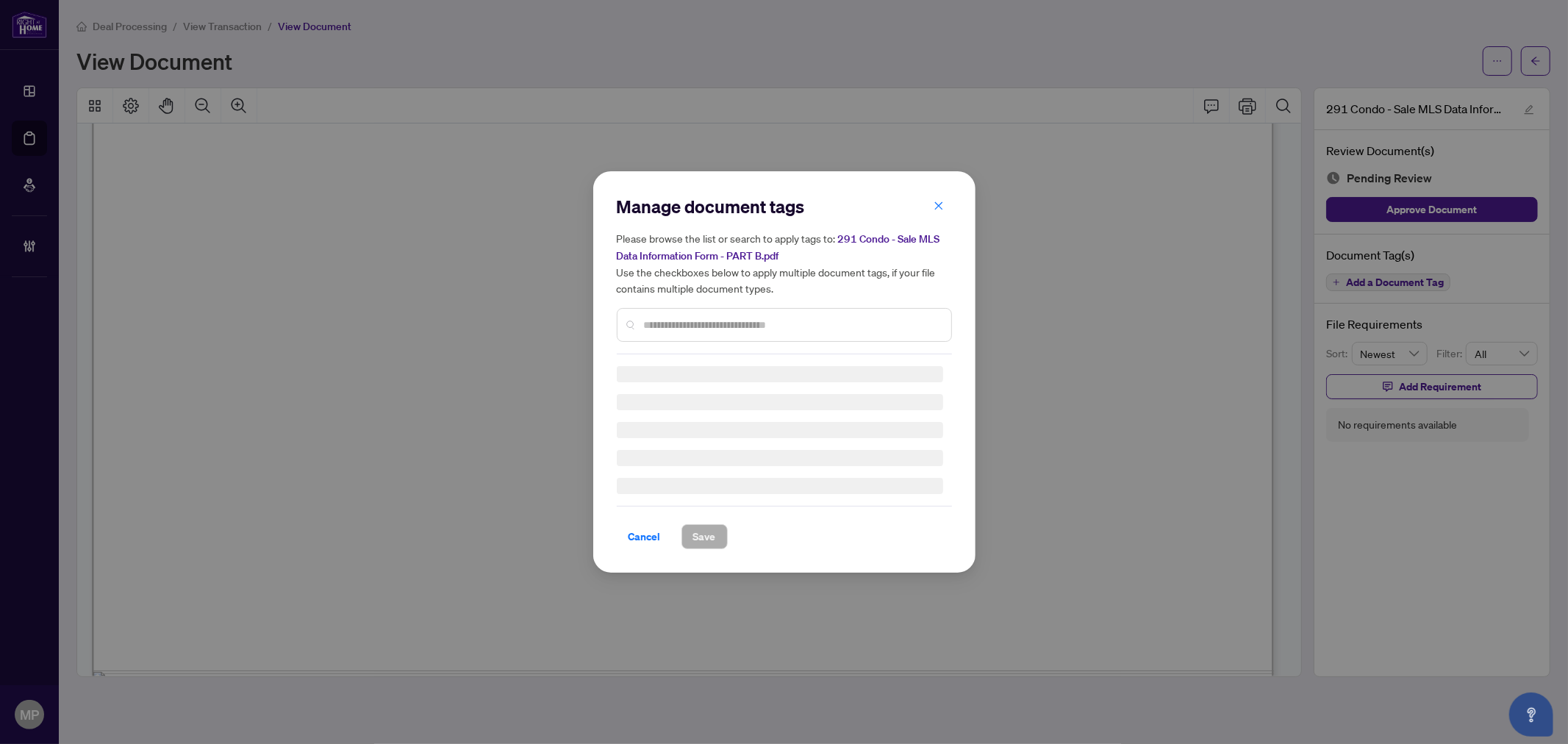
click at [756, 316] on input "text" at bounding box center [791, 324] width 295 height 17
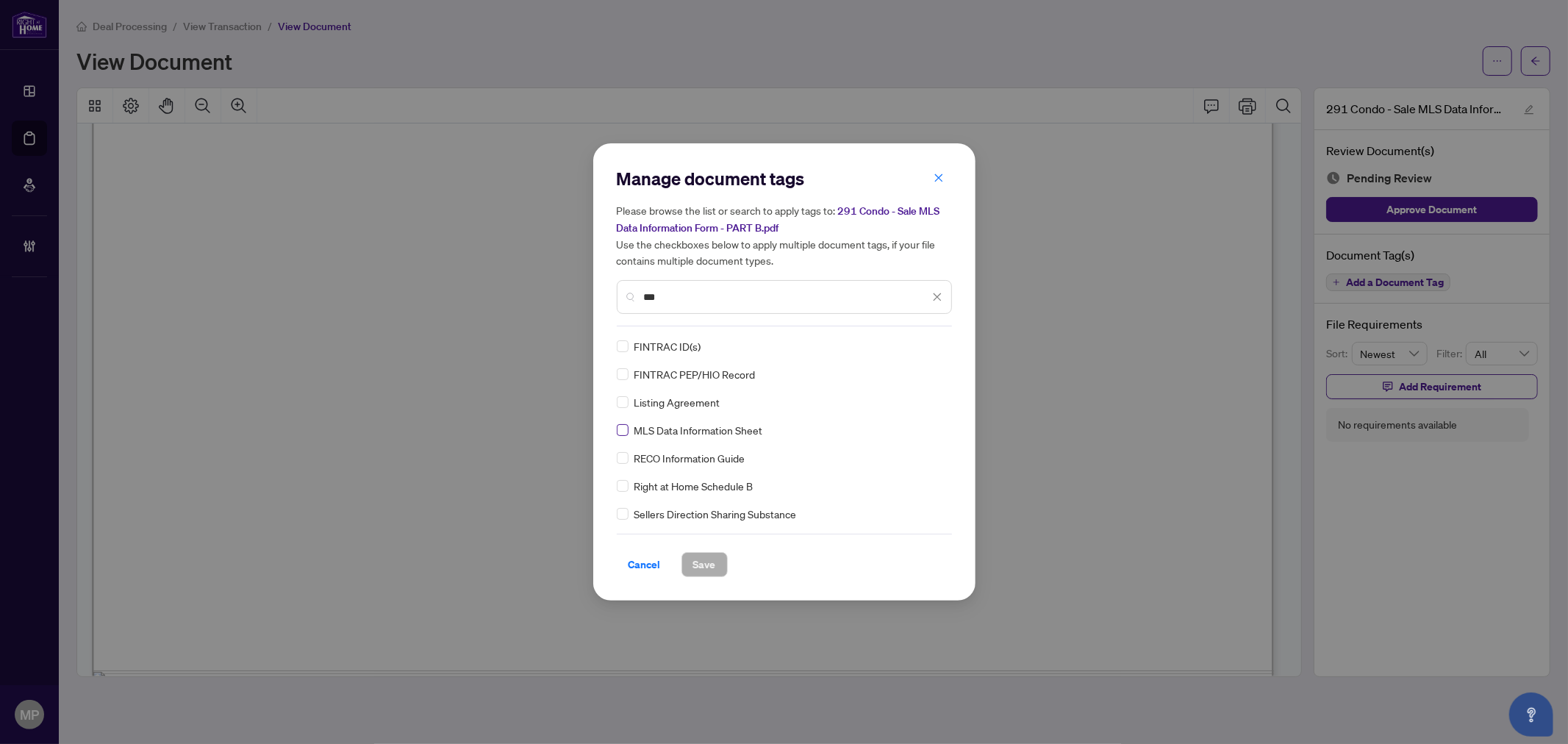
type input "***"
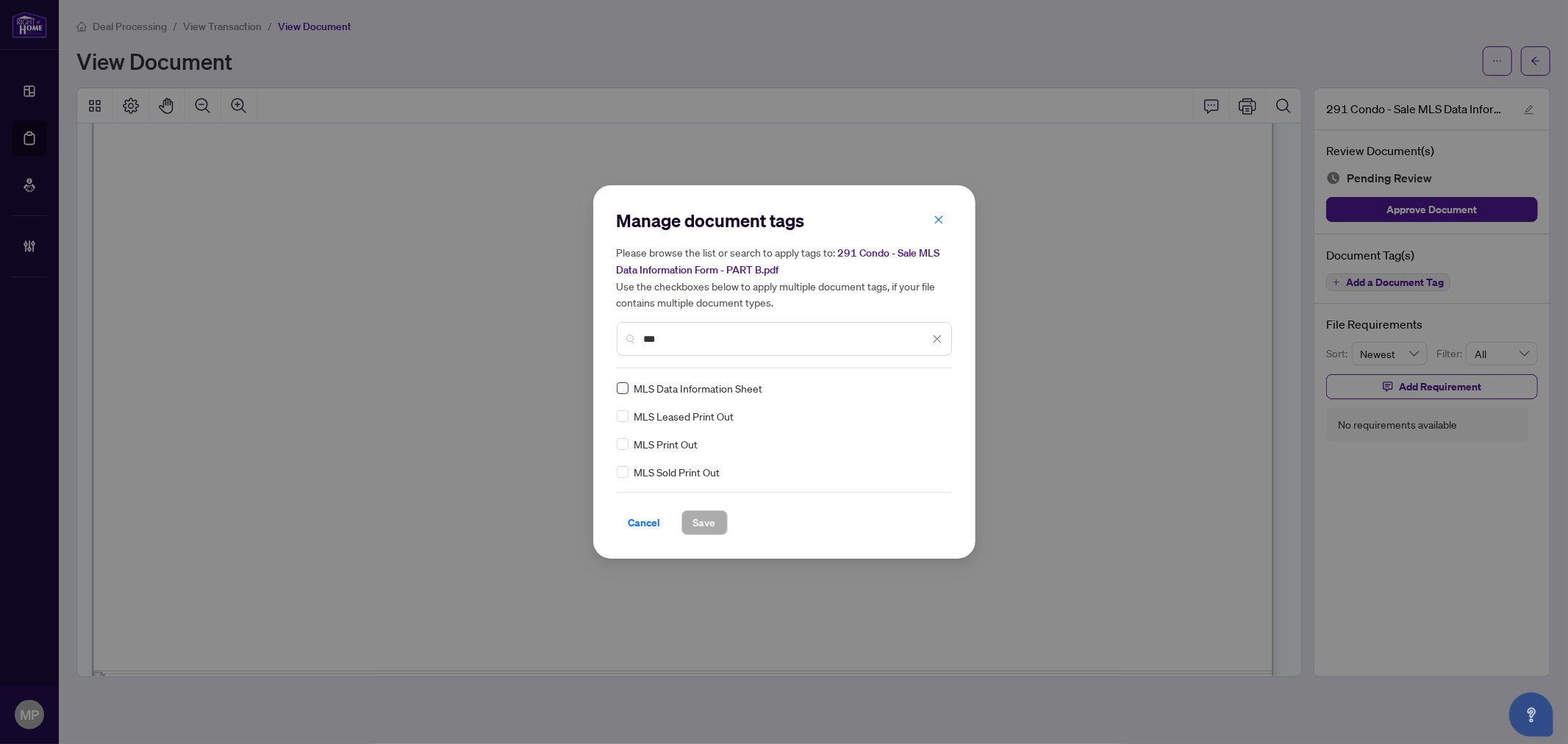
click at [621, 432] on div "MLS Data Information Sheet MLS Leased Print Out MLS Print Out MLS Sold Print Out" at bounding box center [784, 430] width 335 height 100
click at [631, 383] on div "MLS Data Information Sheet" at bounding box center [780, 388] width 326 height 17
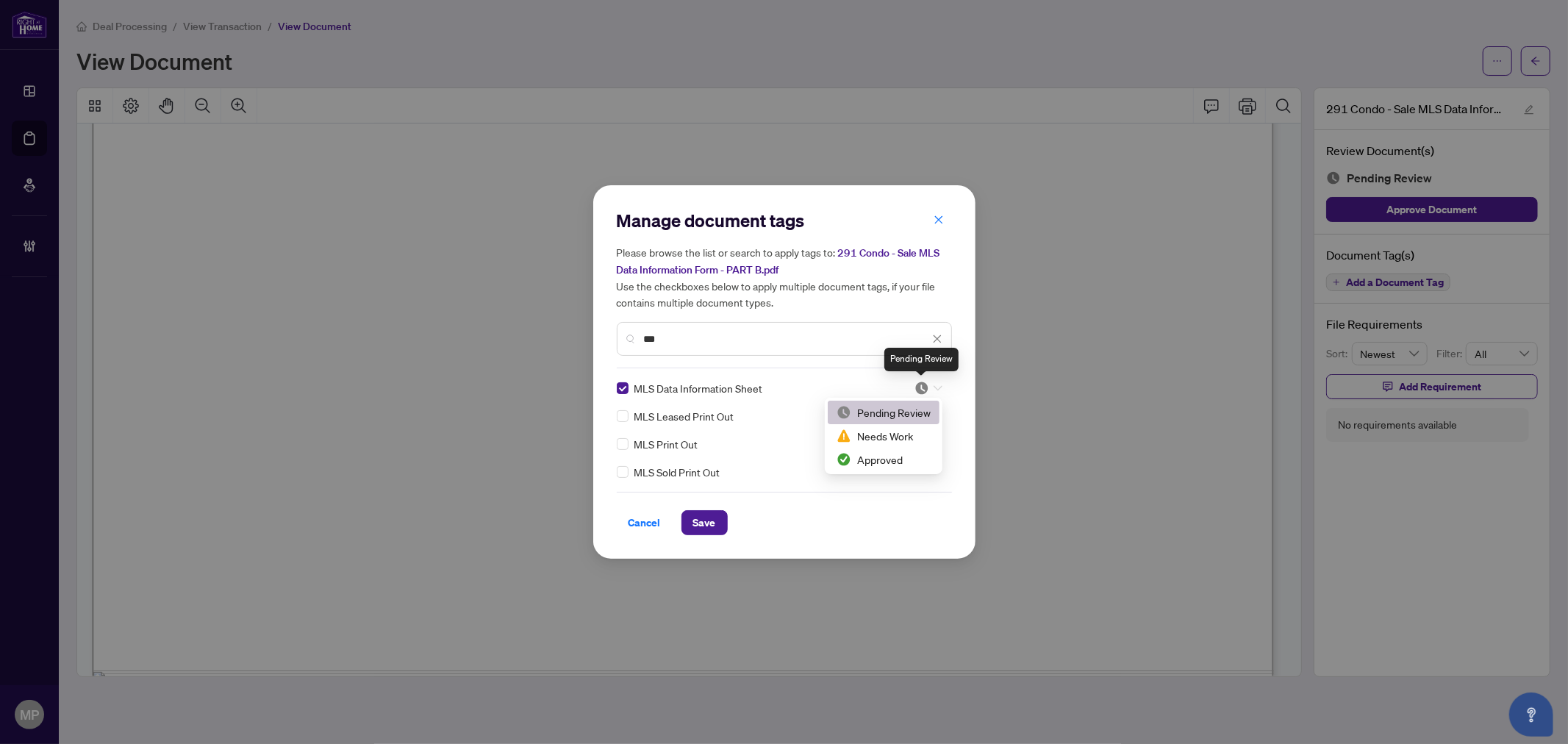
click at [928, 381] on img at bounding box center [921, 388] width 15 height 15
click at [879, 461] on div "Approved" at bounding box center [883, 459] width 94 height 17
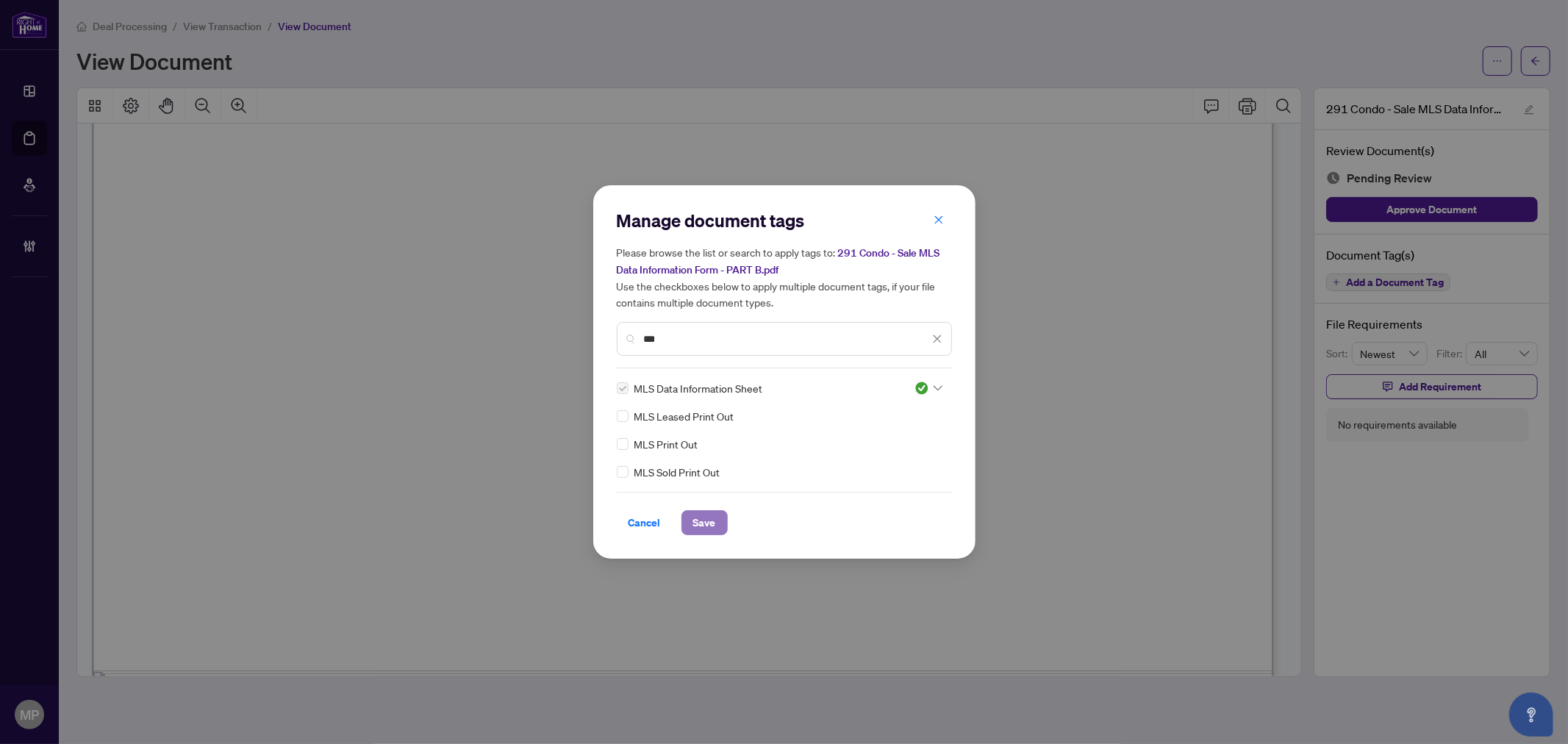
click at [702, 522] on span "Save" at bounding box center [704, 523] width 23 height 24
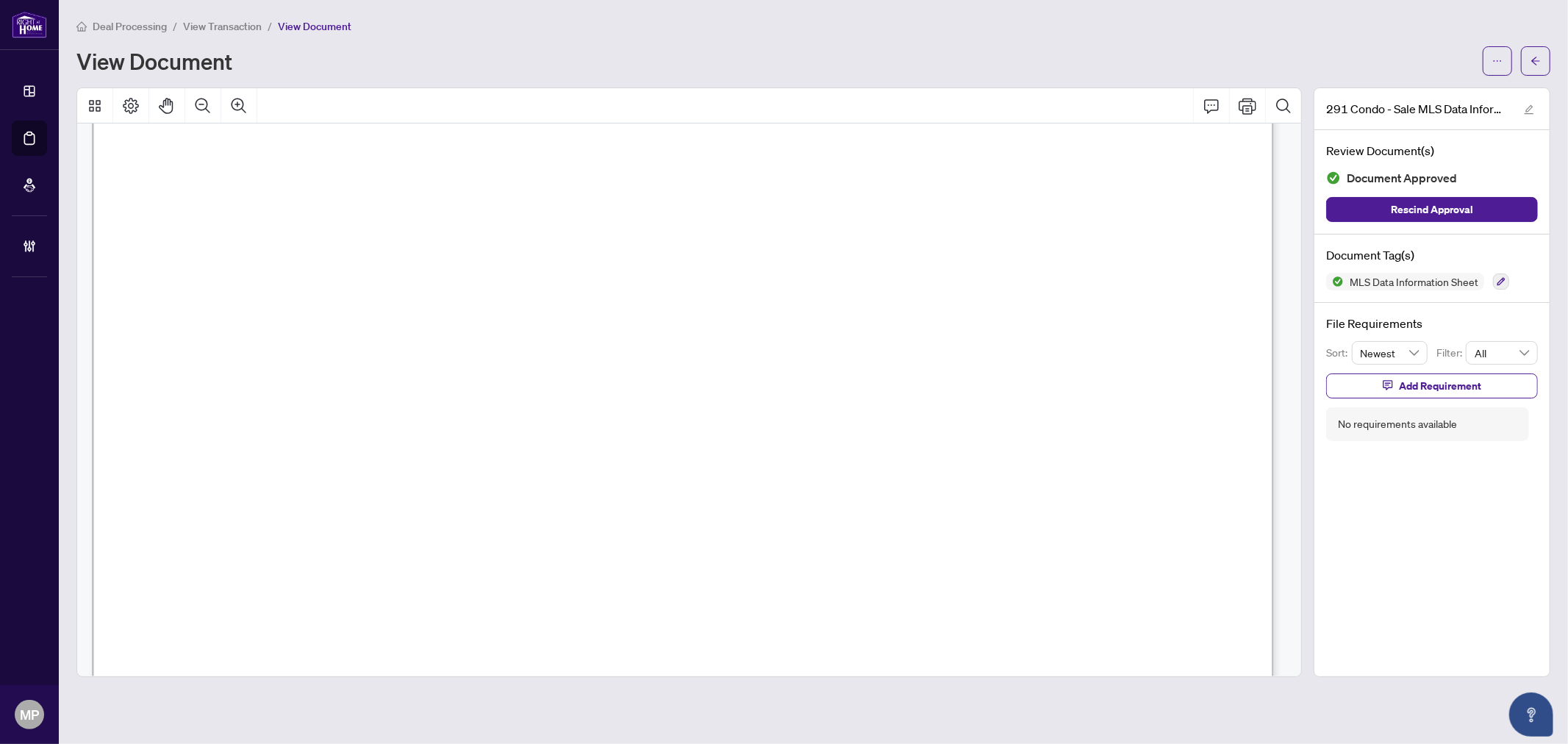
scroll to position [1796, 0]
click at [1496, 63] on icon "ellipsis" at bounding box center [1497, 61] width 10 height 10
click at [1433, 98] on span "Download" at bounding box center [1444, 92] width 112 height 17
click at [1526, 70] on button "button" at bounding box center [1535, 61] width 29 height 29
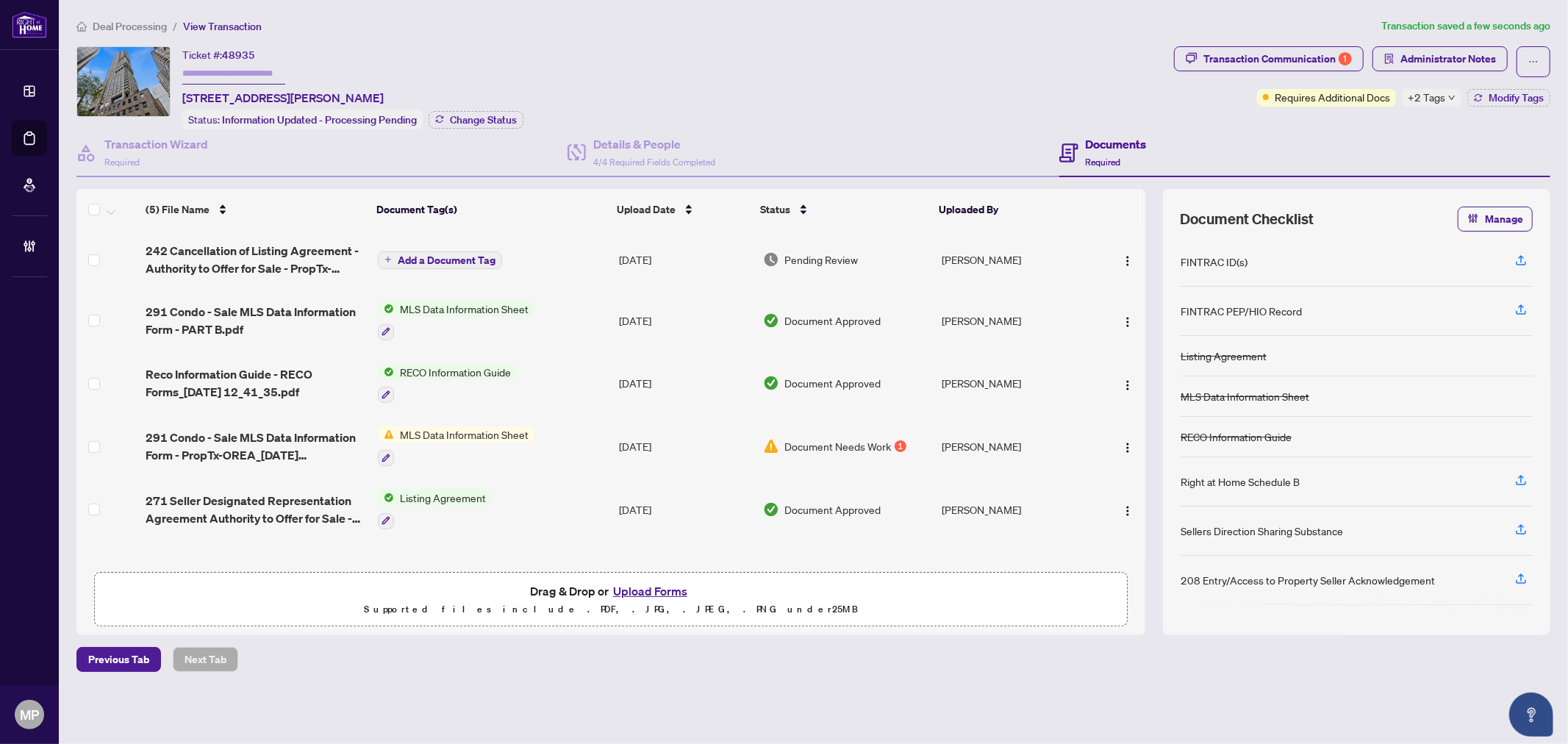
click at [1332, 76] on div "Transaction Communication 1 Administrator Notes Requires Additional Docs +2 Tag…" at bounding box center [1362, 76] width 376 height 61
click at [1336, 61] on div "Transaction Communication 1" at bounding box center [1277, 59] width 149 height 24
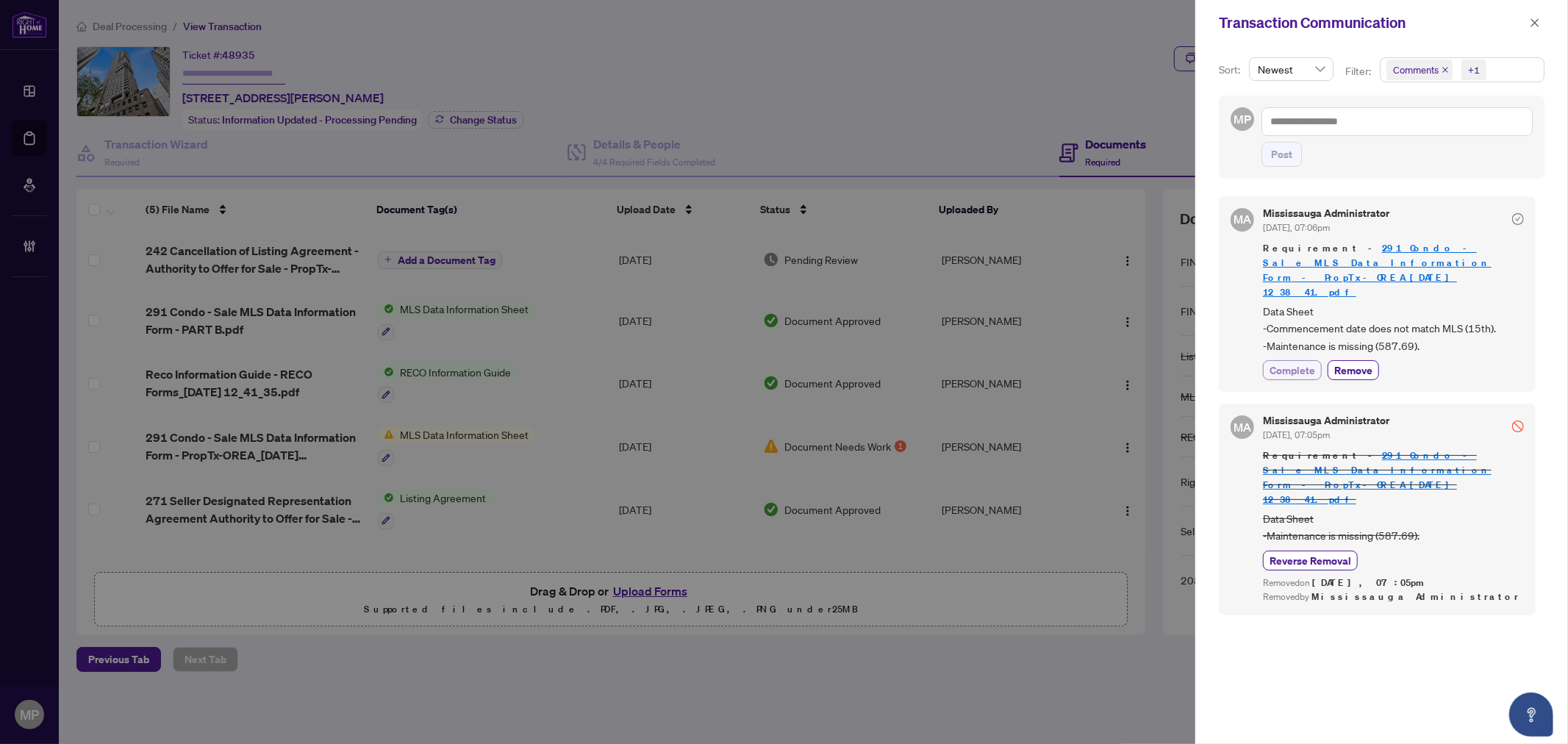
click at [1302, 362] on span "Complete" at bounding box center [1292, 370] width 46 height 16
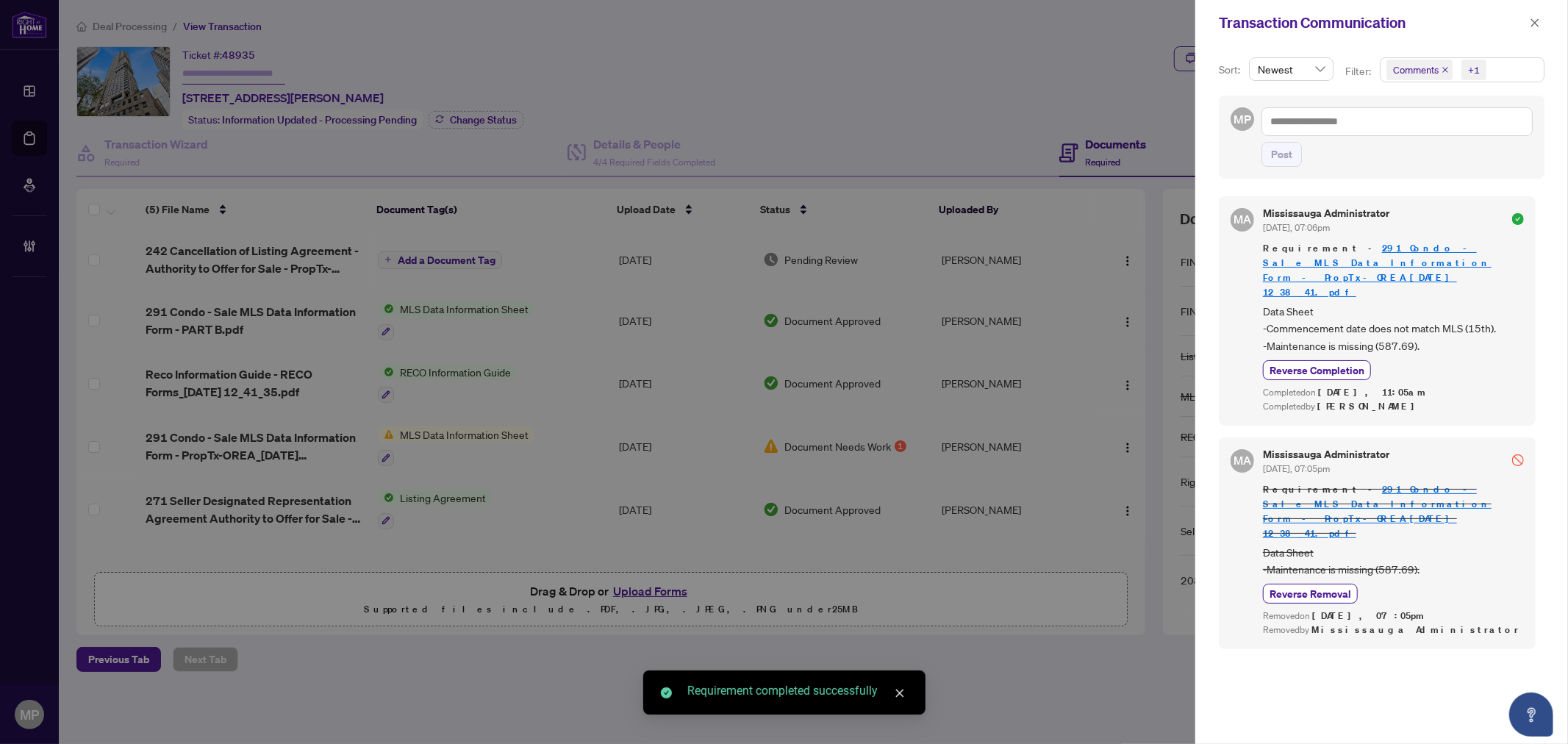
drag, startPoint x: 494, startPoint y: 379, endPoint x: 542, endPoint y: 365, distance: 50.0
click at [500, 379] on div at bounding box center [784, 372] width 1568 height 744
click at [1530, 20] on icon "close" at bounding box center [1535, 22] width 10 height 10
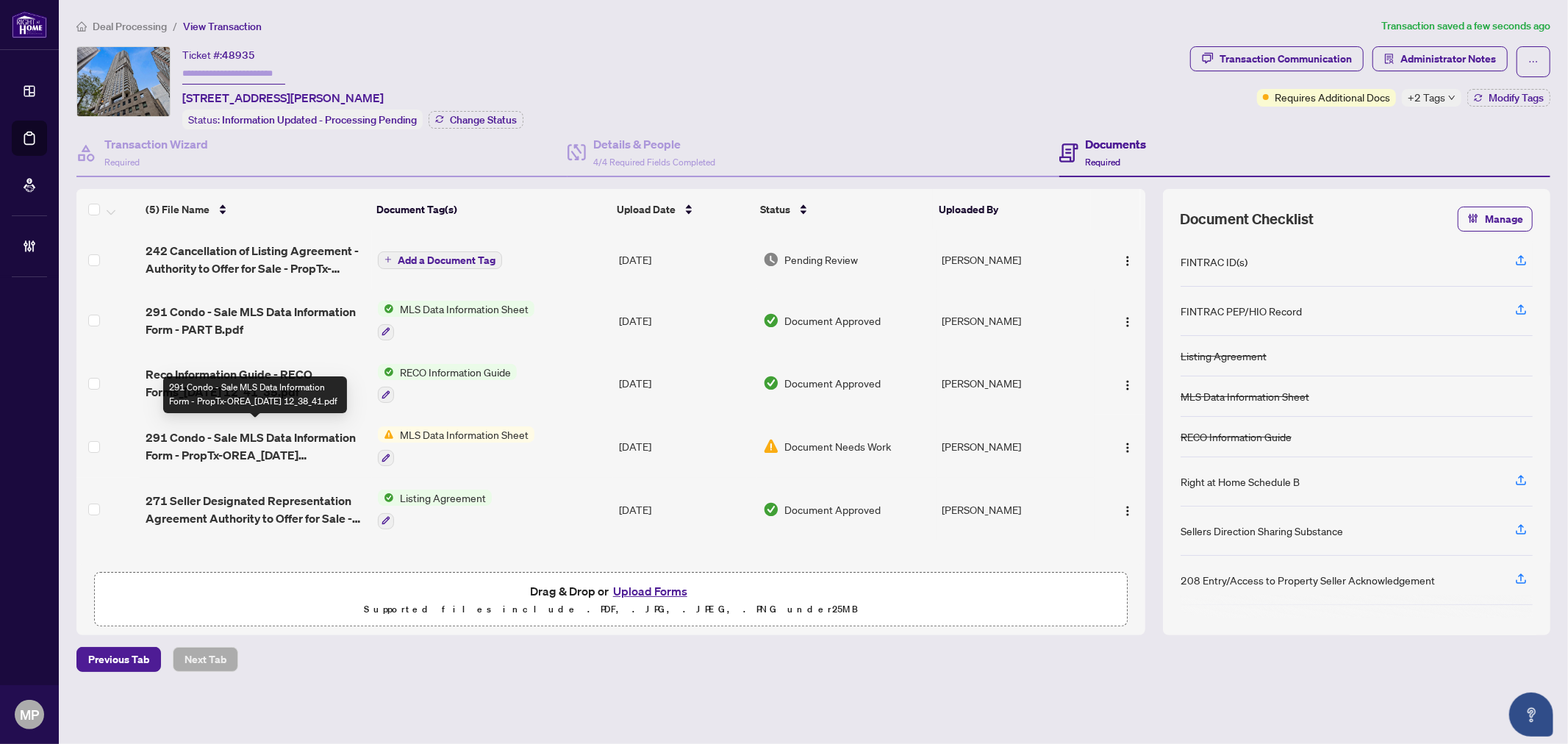
click at [315, 444] on span "291 Condo - Sale MLS Data Information Form - PropTx-OREA_2025-08-15 12_38_41.pdf" at bounding box center [256, 446] width 221 height 35
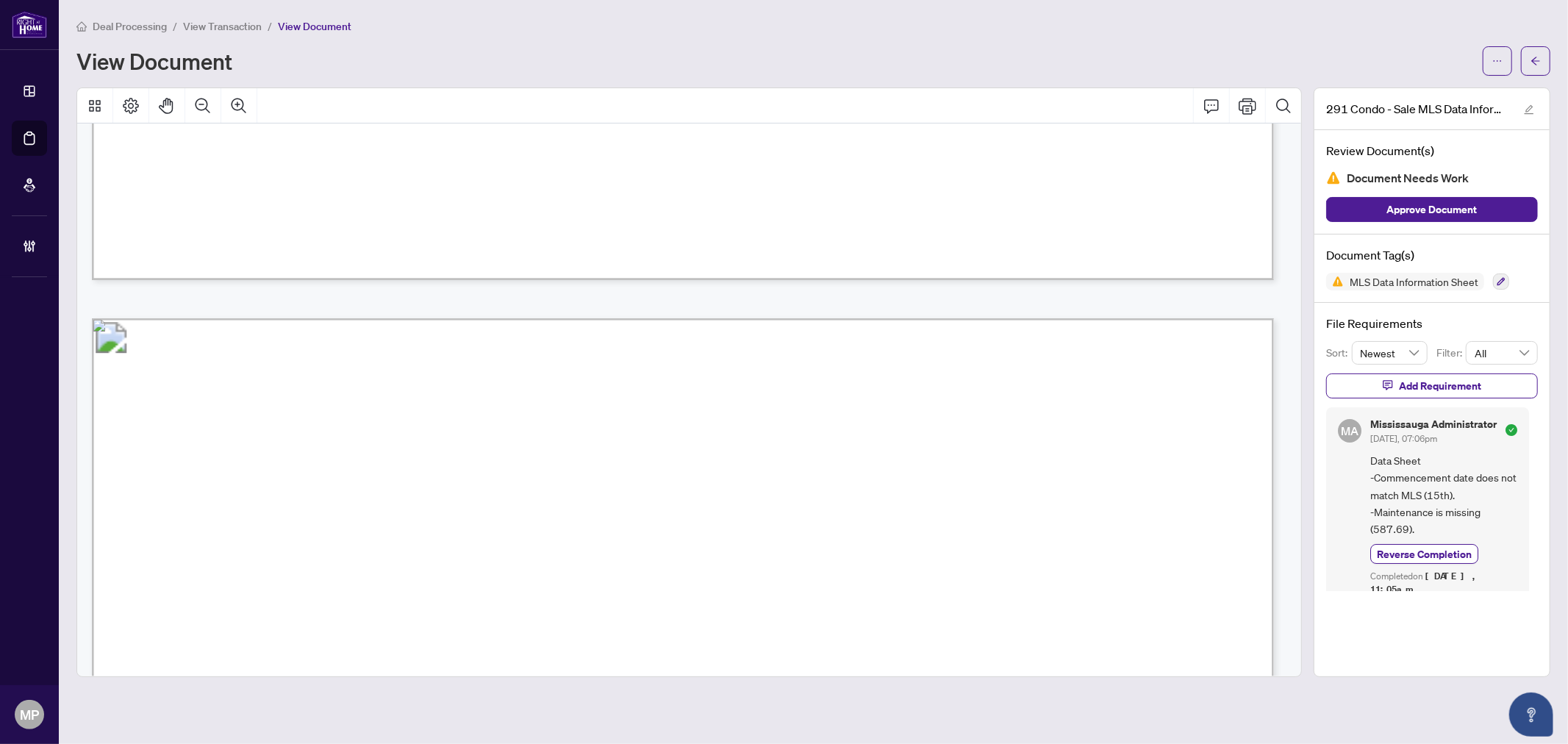
scroll to position [1470, 0]
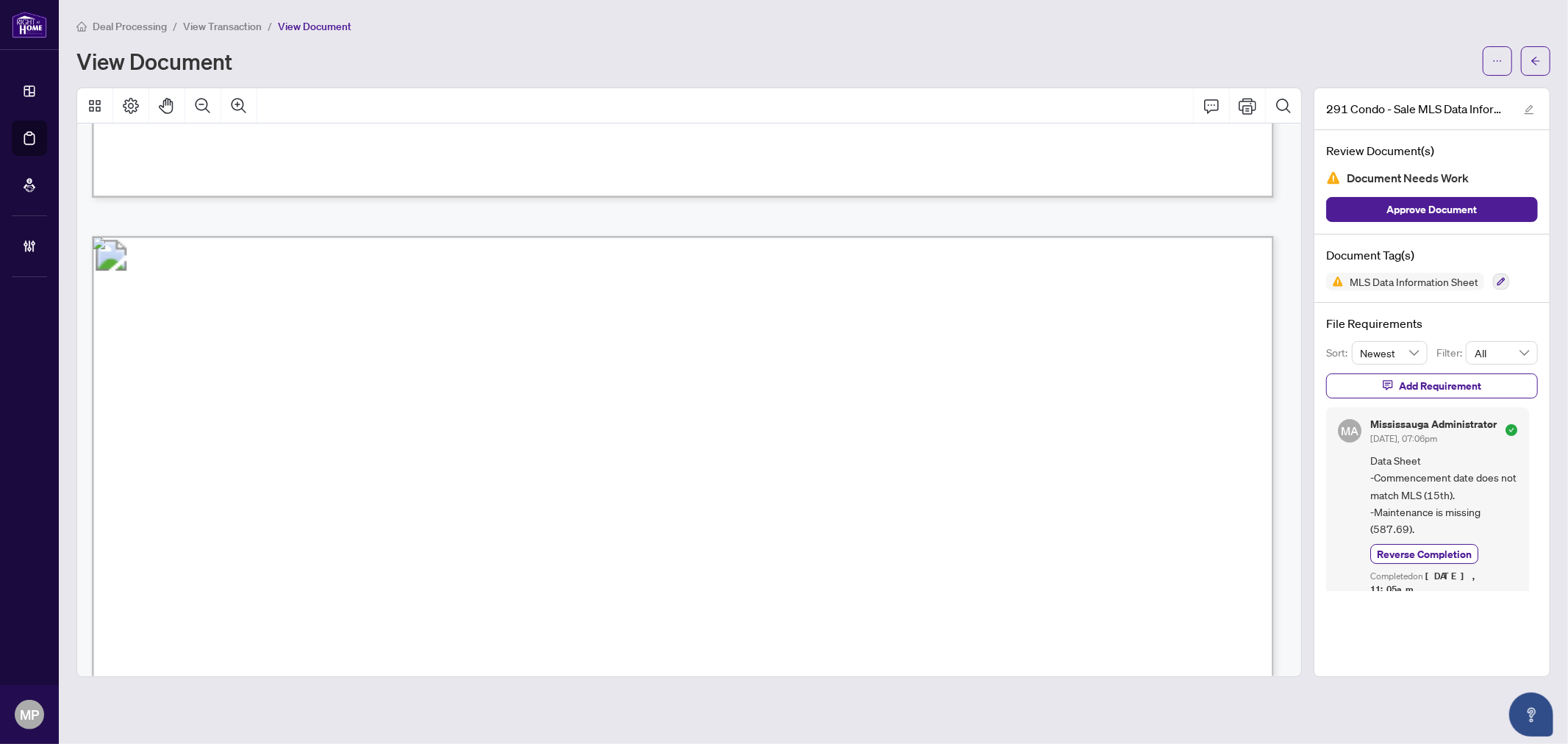
drag, startPoint x: 1546, startPoint y: 261, endPoint x: 1507, endPoint y: 268, distance: 39.6
click at [1546, 261] on div "Document Tag(s) MLS Data Information Sheet" at bounding box center [1432, 268] width 235 height 68
click at [1502, 278] on icon "button" at bounding box center [1502, 282] width 8 height 8
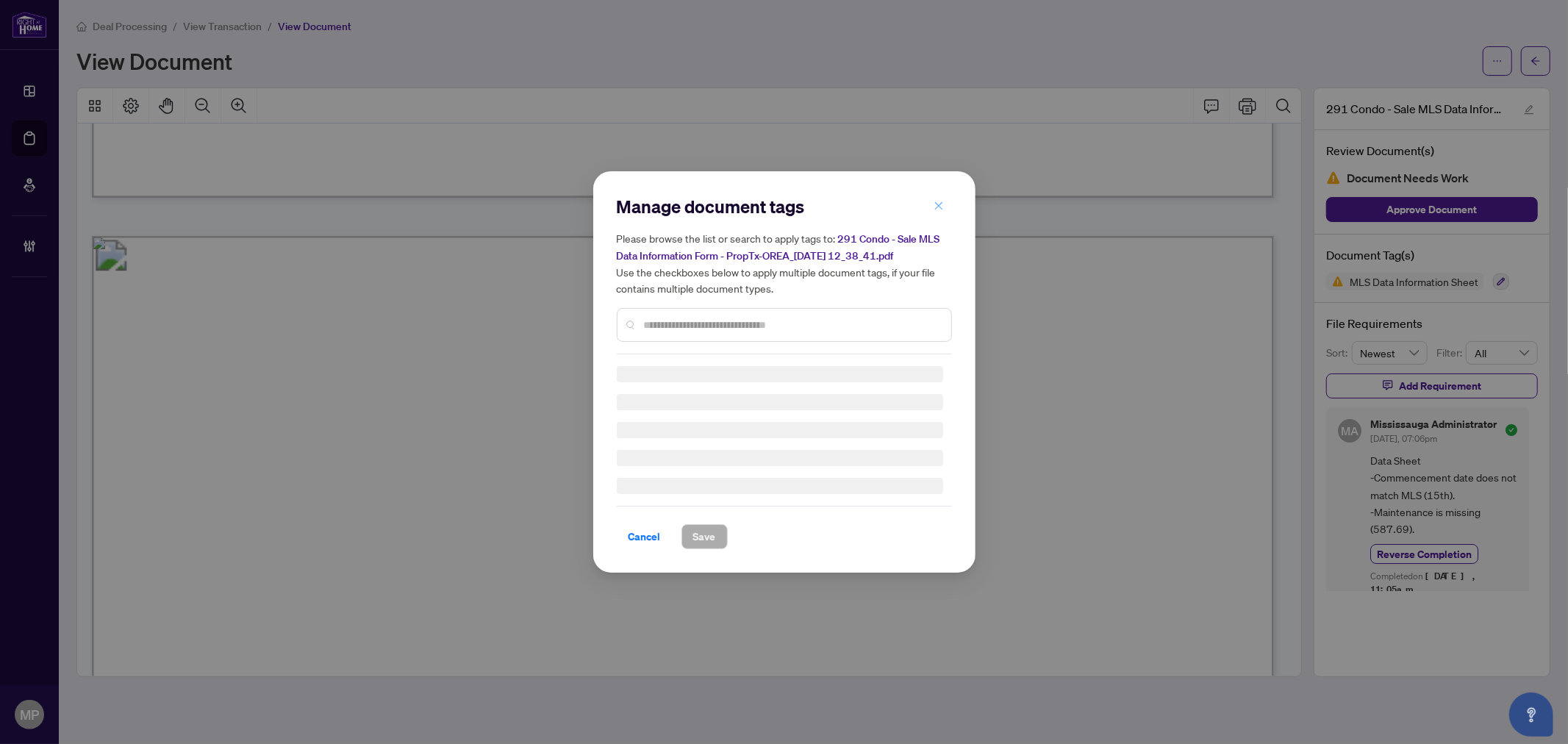
click at [934, 209] on div "Manage document tags Please browse the list or search to apply tags to: 291 Con…" at bounding box center [784, 372] width 335 height 354
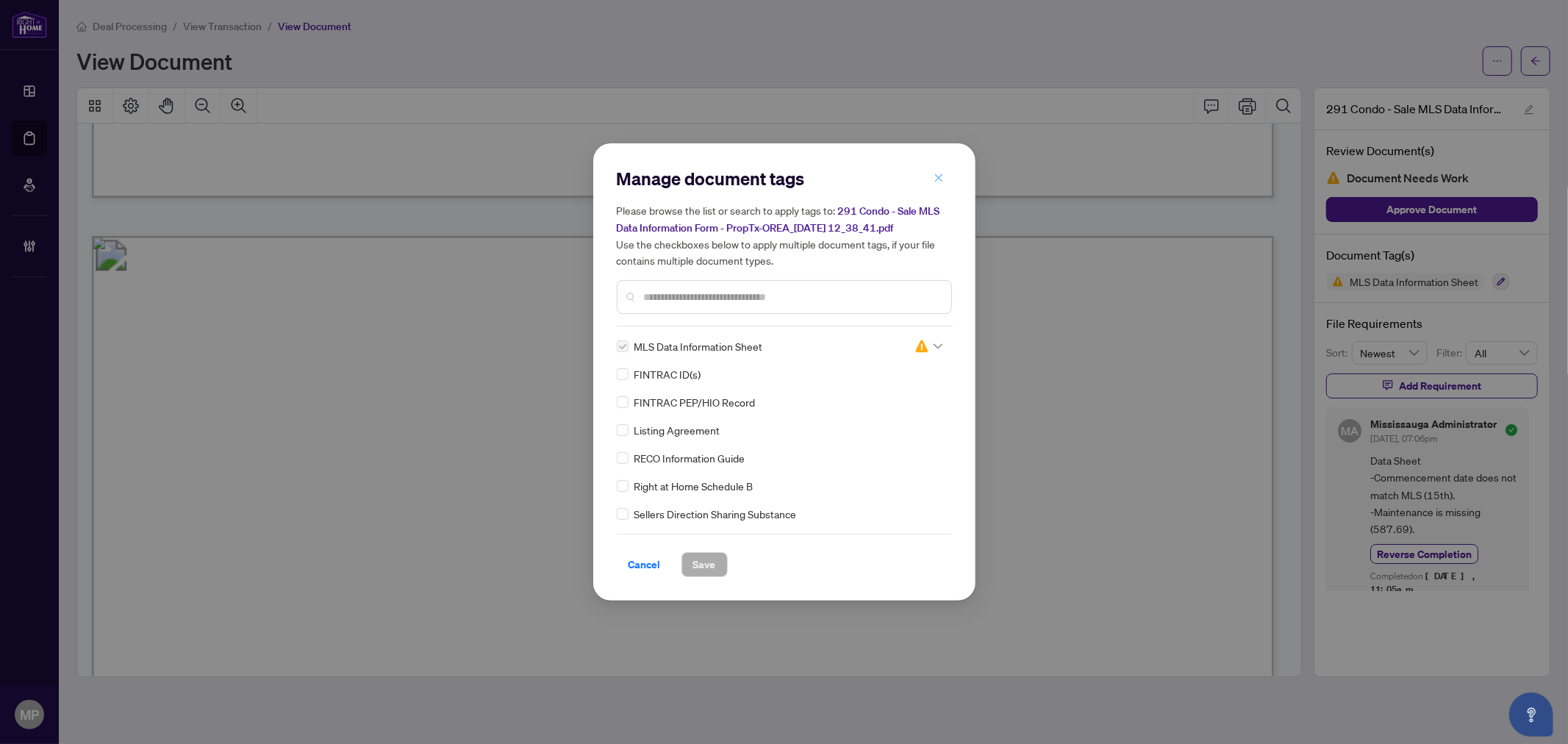
click at [934, 181] on icon "close" at bounding box center [939, 177] width 10 height 10
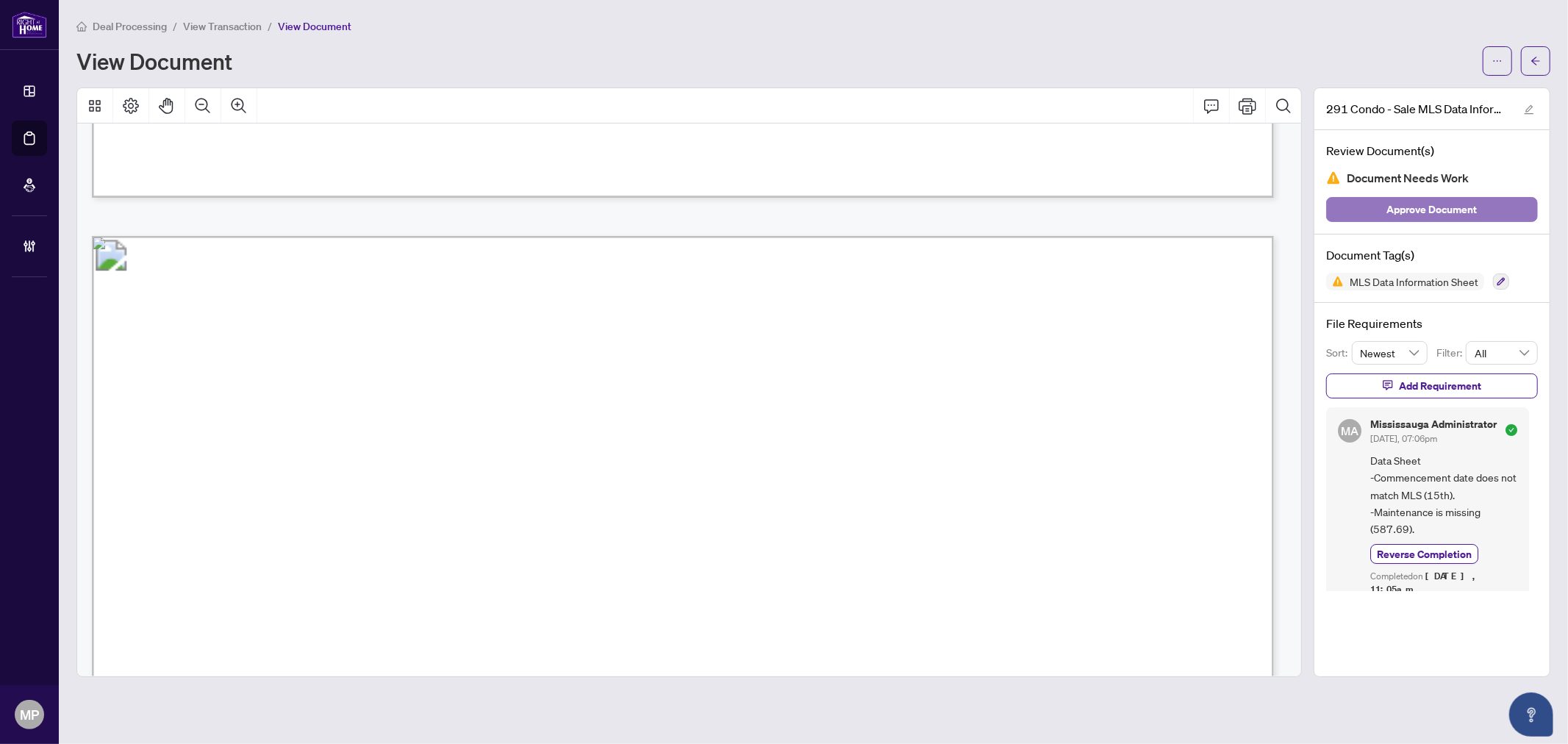
click at [1428, 205] on span "Approve Document" at bounding box center [1433, 209] width 91 height 24
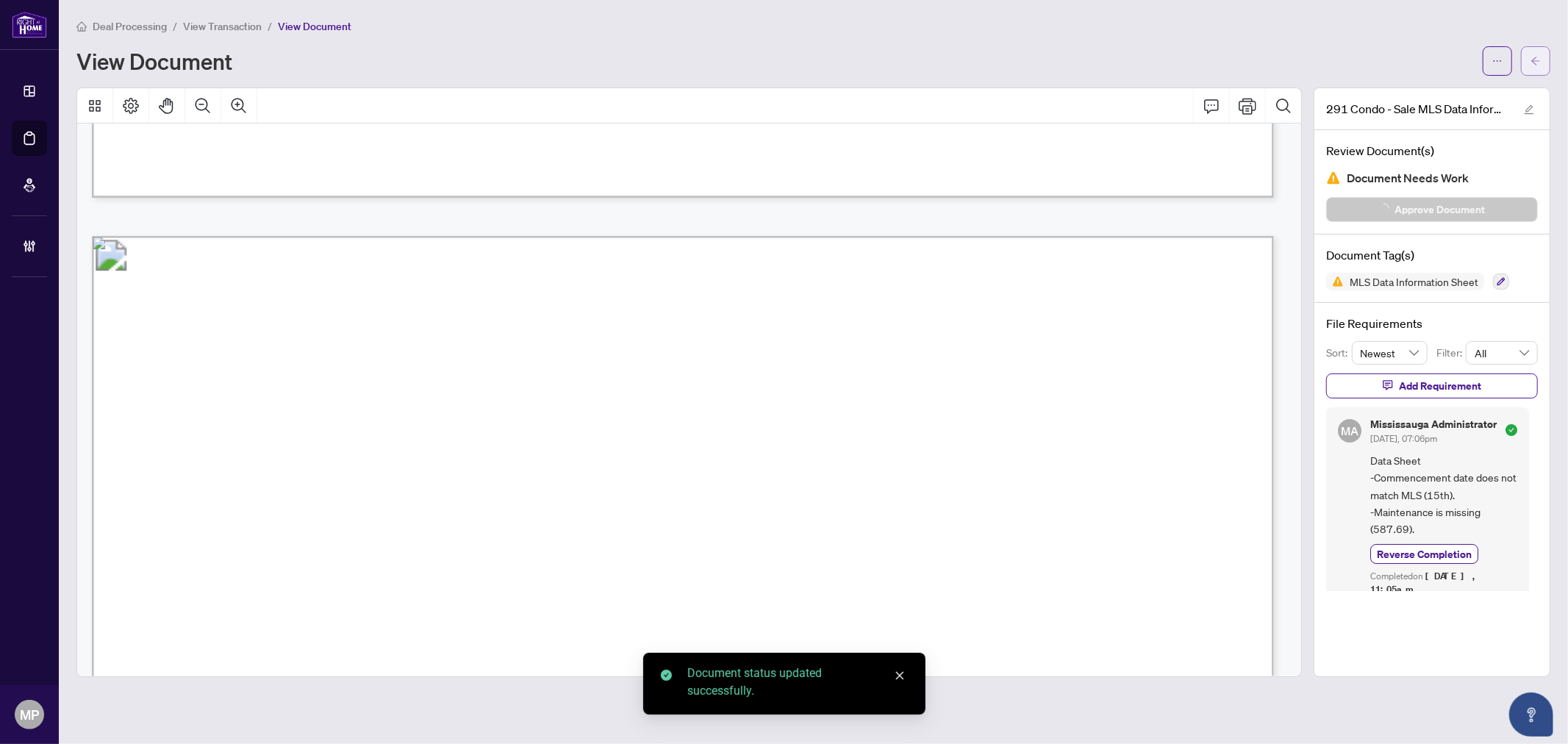
click at [1532, 60] on icon "arrow-left" at bounding box center [1535, 61] width 9 height 8
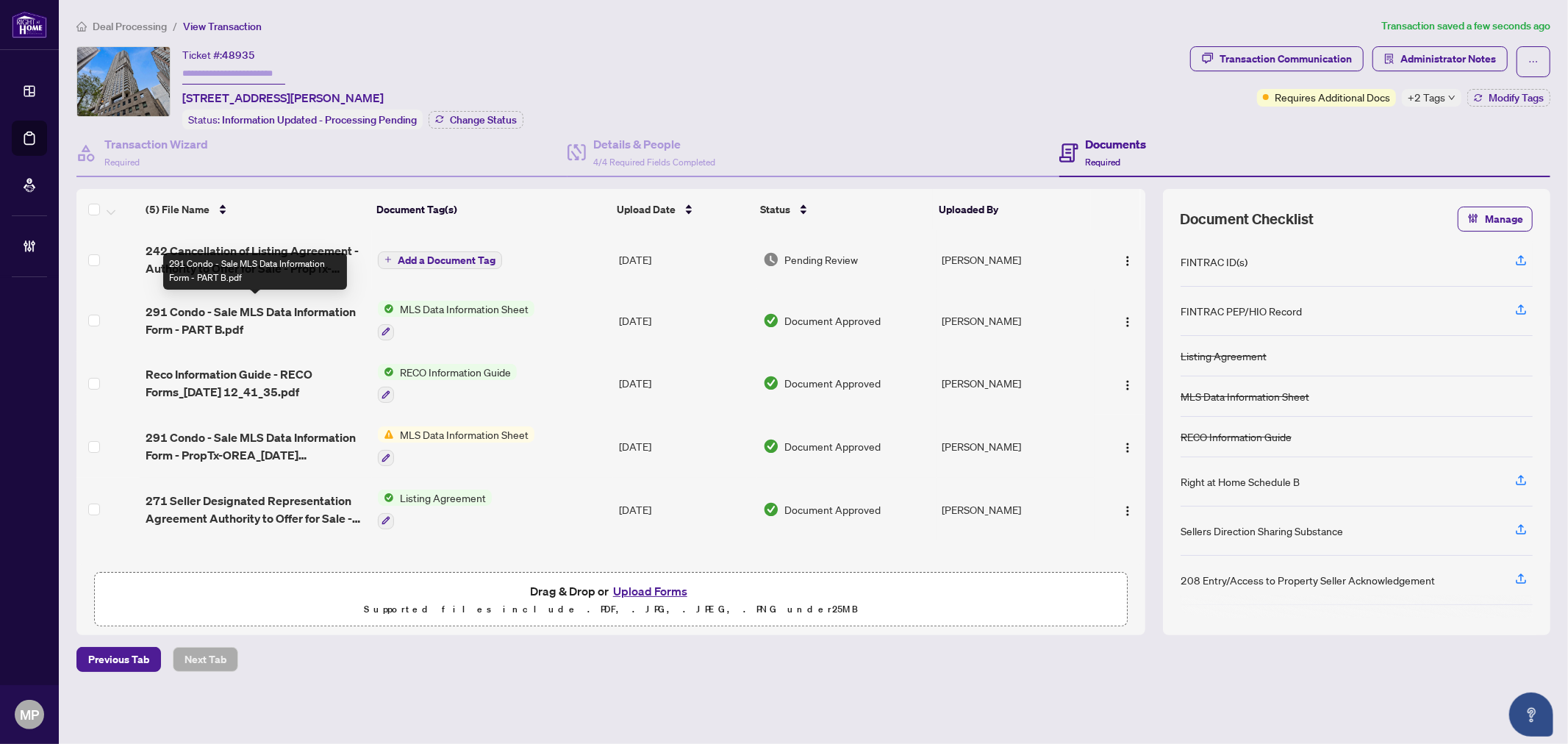
click at [287, 316] on span "291 Condo - Sale MLS Data Information Form - PART B.pdf" at bounding box center [256, 320] width 221 height 35
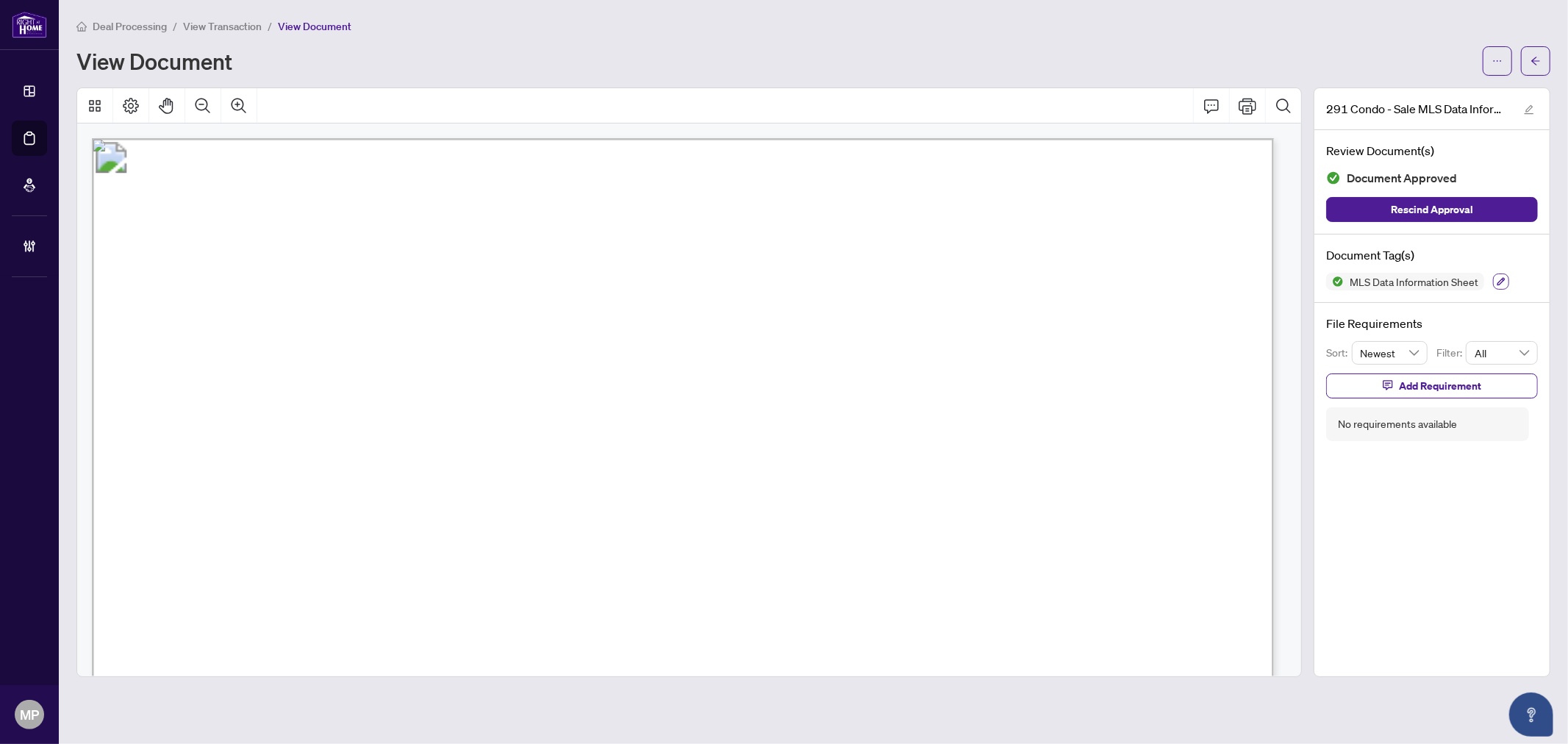
click at [1498, 278] on icon "button" at bounding box center [1501, 281] width 9 height 9
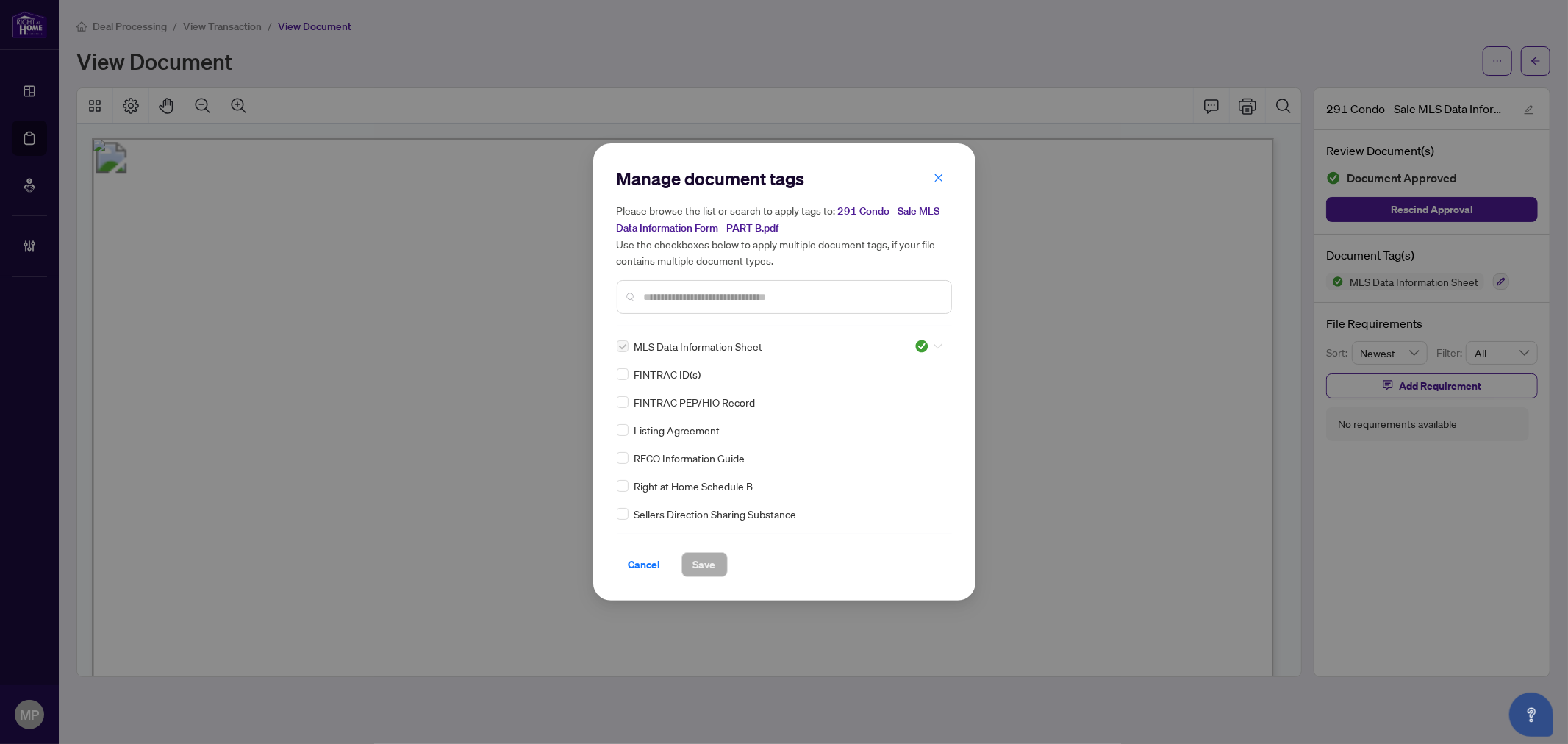
click at [921, 346] on img at bounding box center [921, 346] width 15 height 15
click at [857, 398] on div "Needs Work" at bounding box center [880, 394] width 94 height 17
click at [712, 561] on span "Save" at bounding box center [704, 564] width 23 height 24
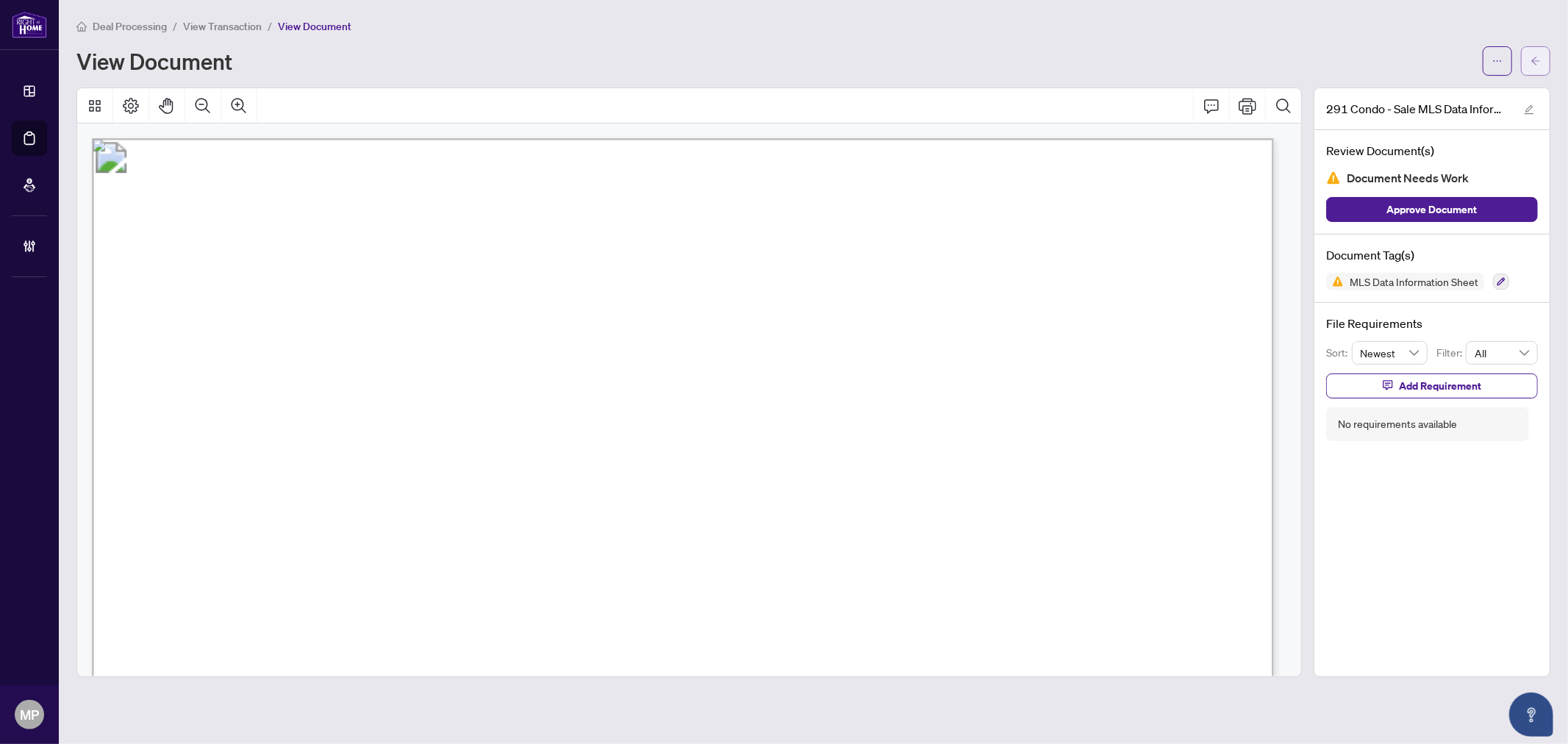
click at [1533, 52] on span "button" at bounding box center [1536, 61] width 10 height 24
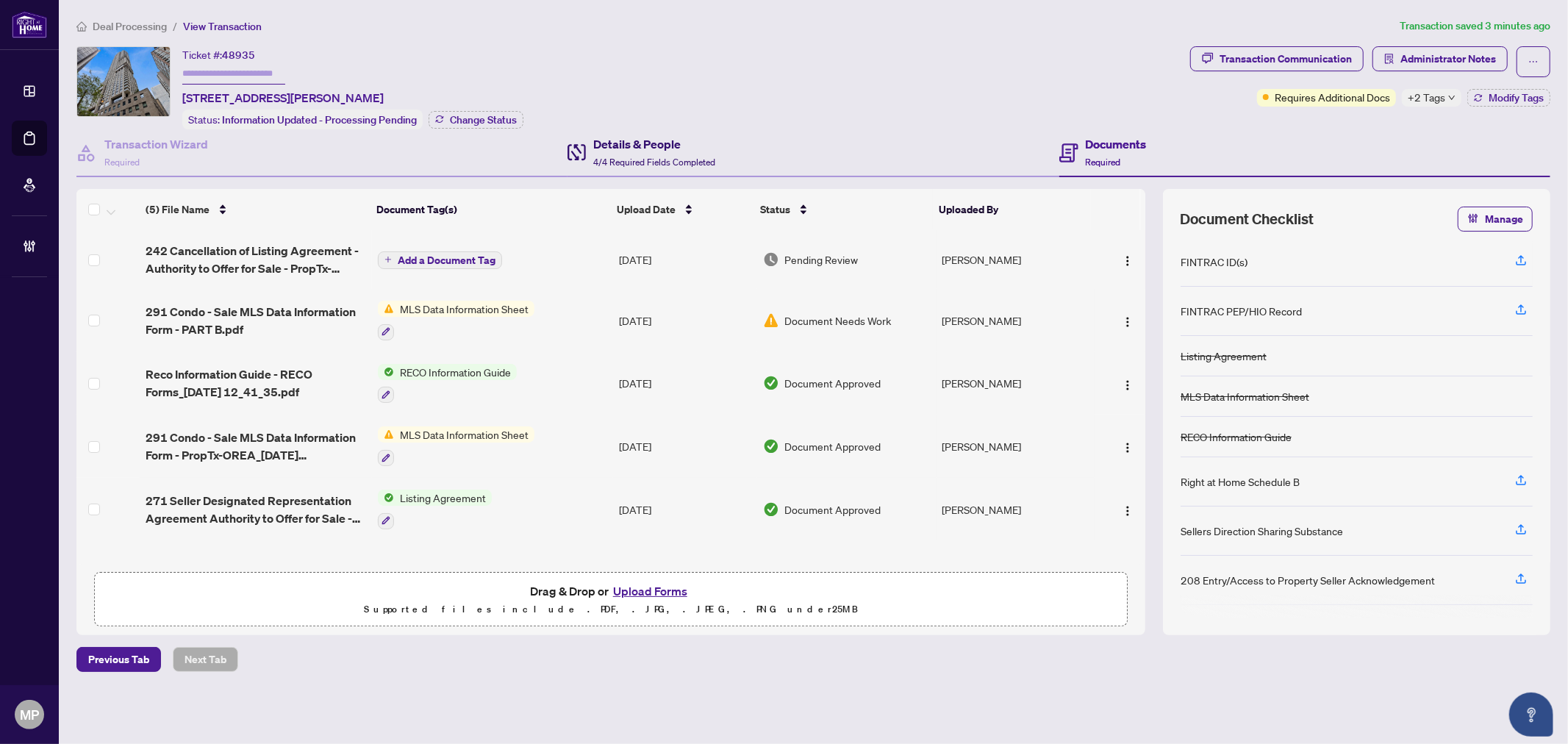
click at [648, 157] on span "4/4 Required Fields Completed" at bounding box center [654, 162] width 122 height 11
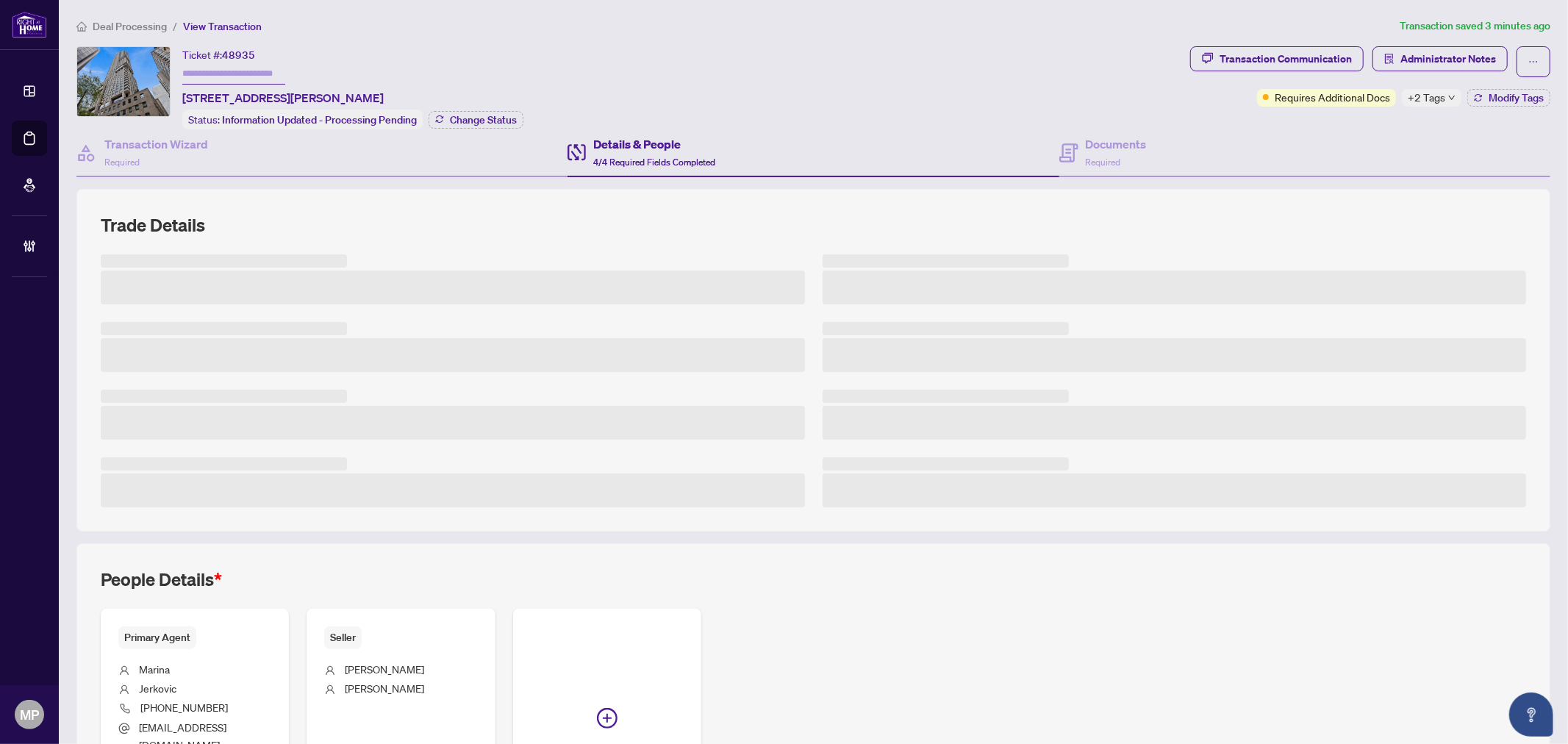
click at [1420, 105] on span "+2 Tags" at bounding box center [1427, 97] width 38 height 17
click at [1348, 124] on div "Transaction Communication Administrator Notes Requires Additional Docs +2 Tags …" at bounding box center [1370, 87] width 366 height 83
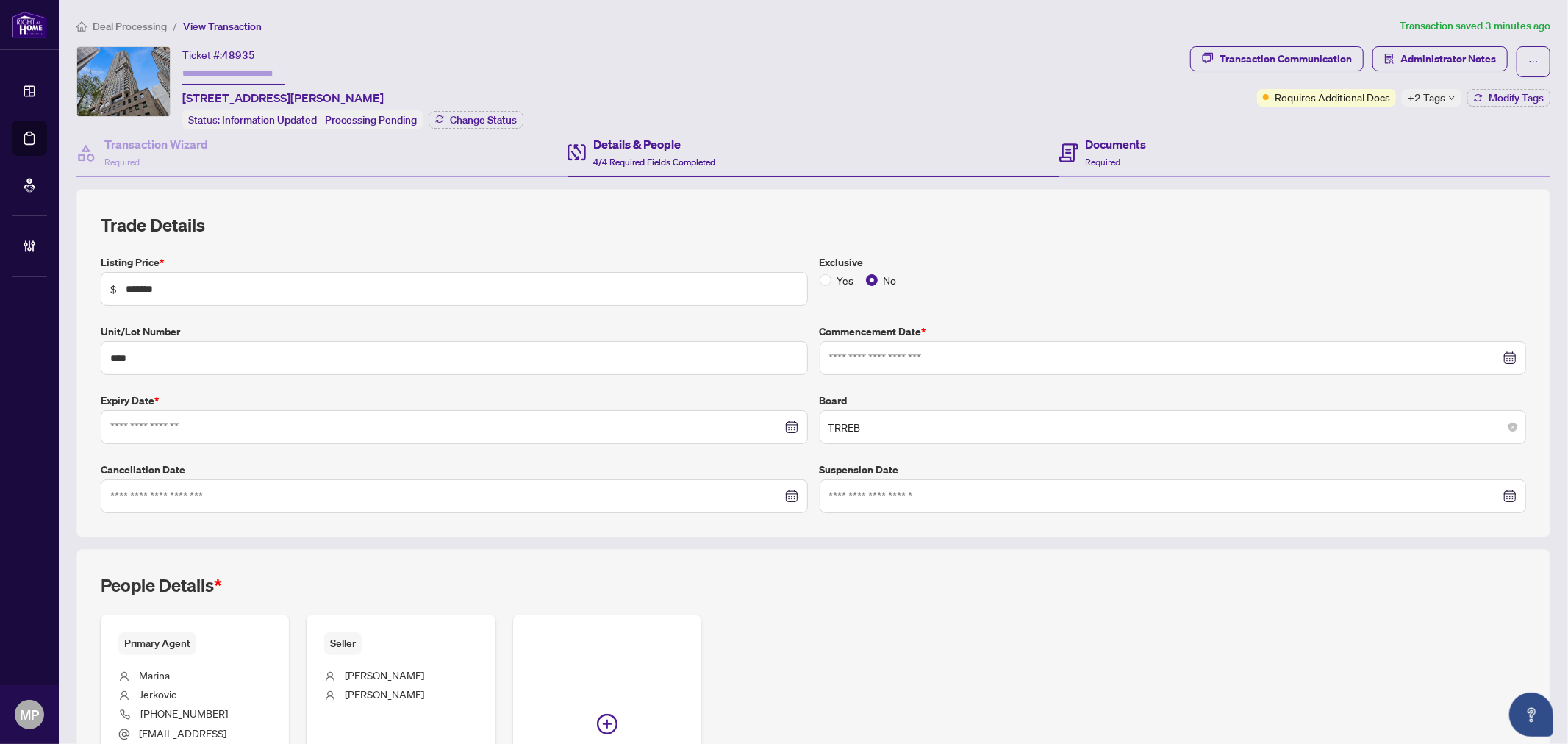
type input "**********"
click at [1093, 146] on h4 "Documents" at bounding box center [1116, 144] width 61 height 17
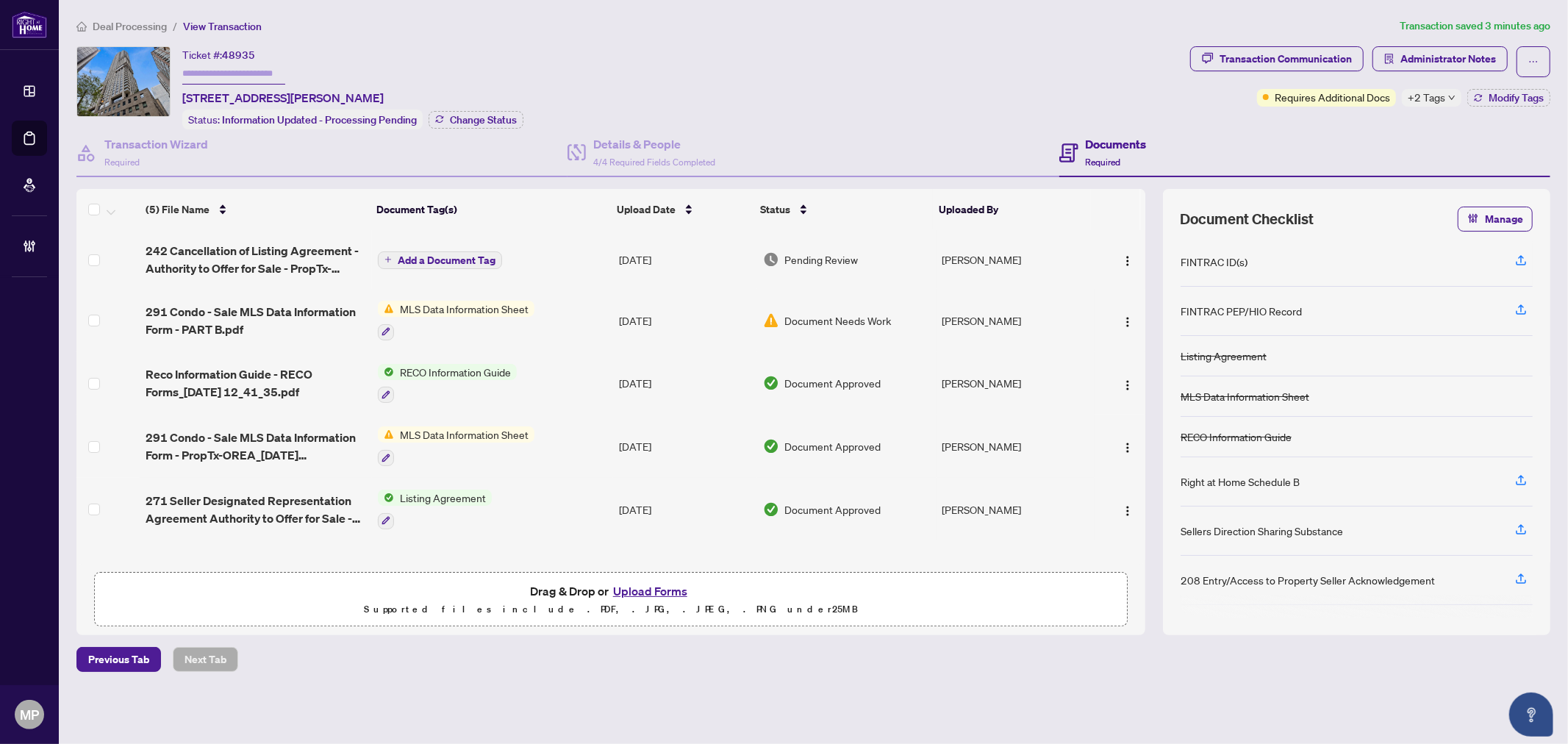
click at [417, 257] on span "Add a Document Tag" at bounding box center [447, 260] width 98 height 10
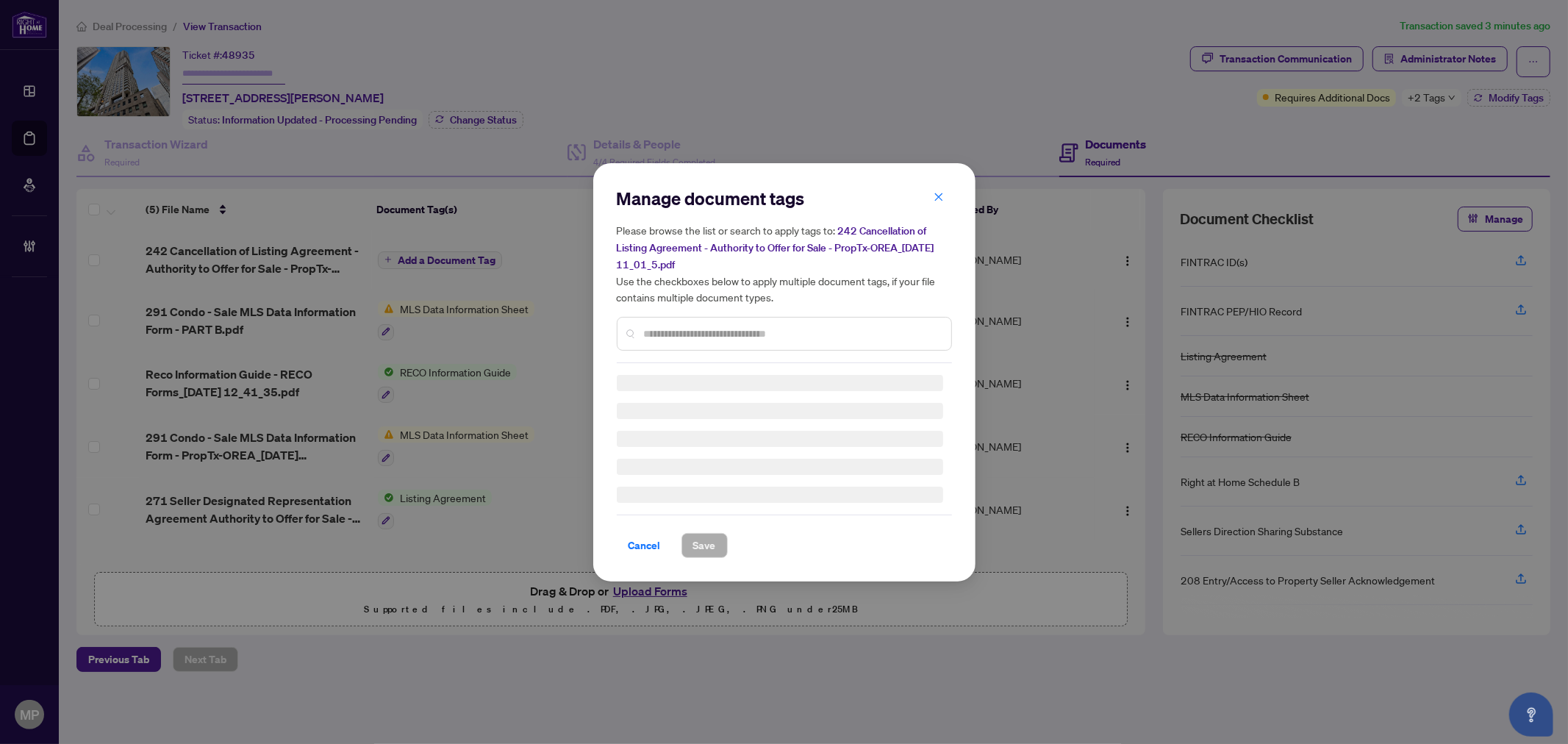
click at [828, 329] on input "text" at bounding box center [791, 334] width 295 height 17
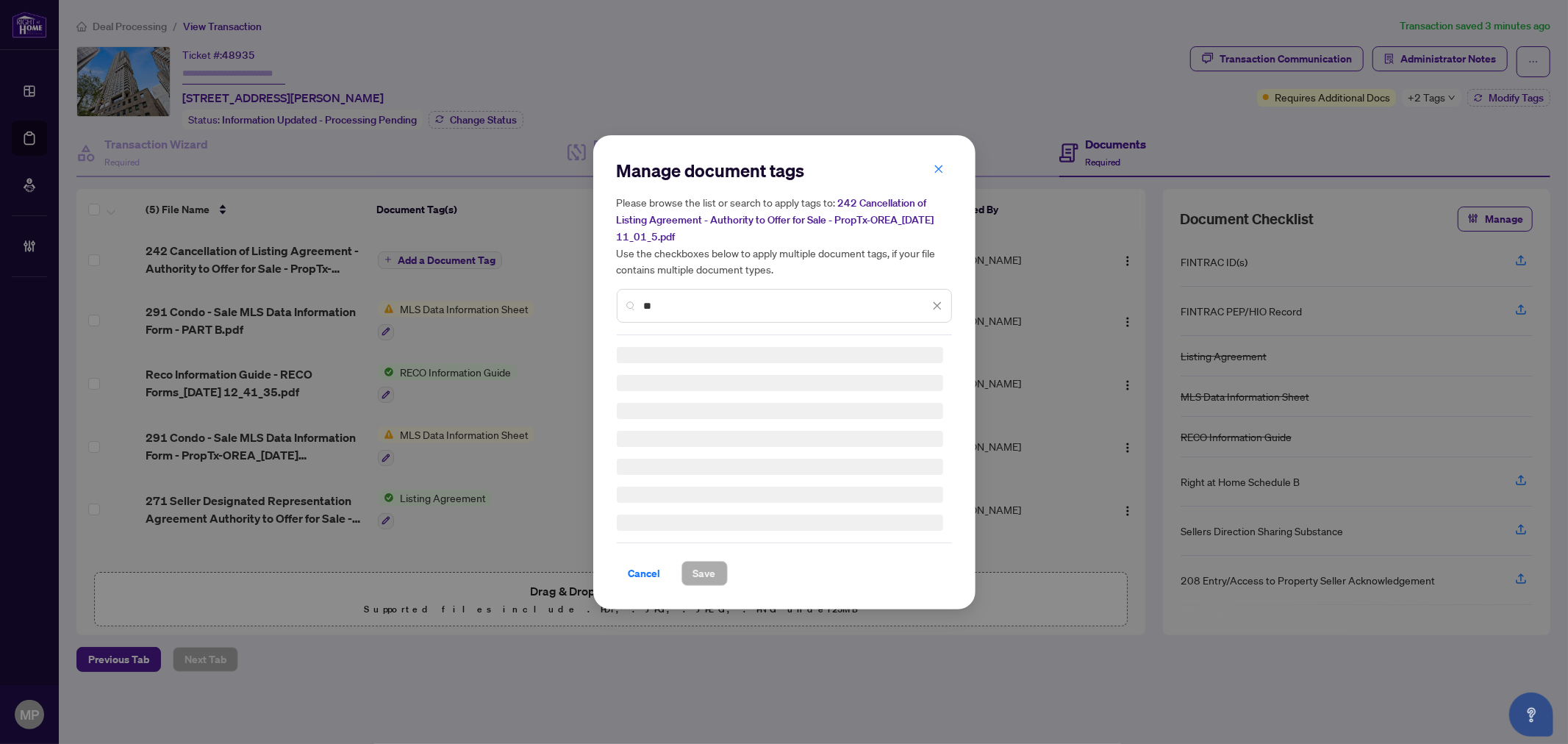
type input "*"
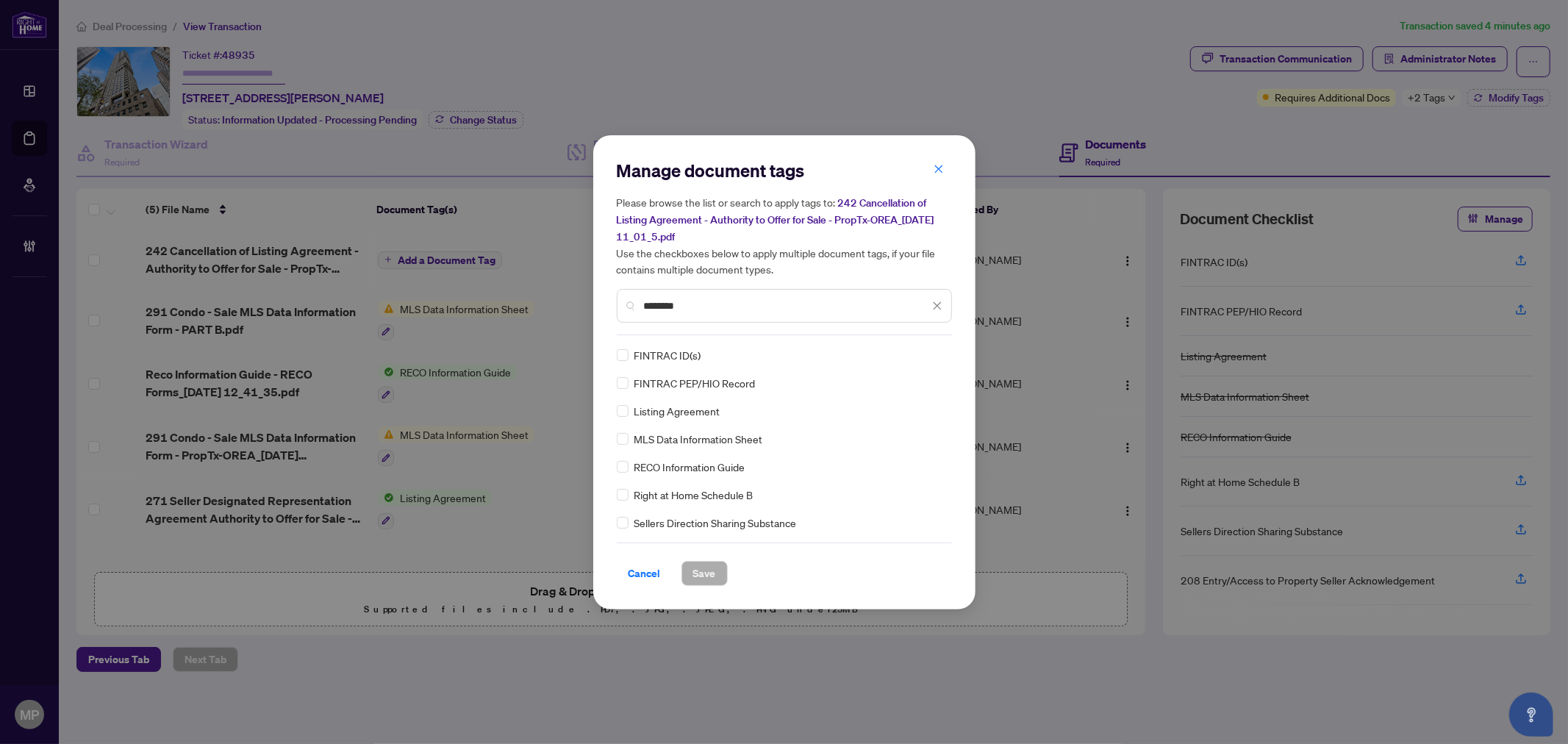
drag, startPoint x: 692, startPoint y: 387, endPoint x: 718, endPoint y: 377, distance: 27.9
click at [693, 387] on span "FINTRAC PEP/HIO Record" at bounding box center [695, 383] width 121 height 17
click at [751, 306] on input "********" at bounding box center [787, 305] width 285 height 17
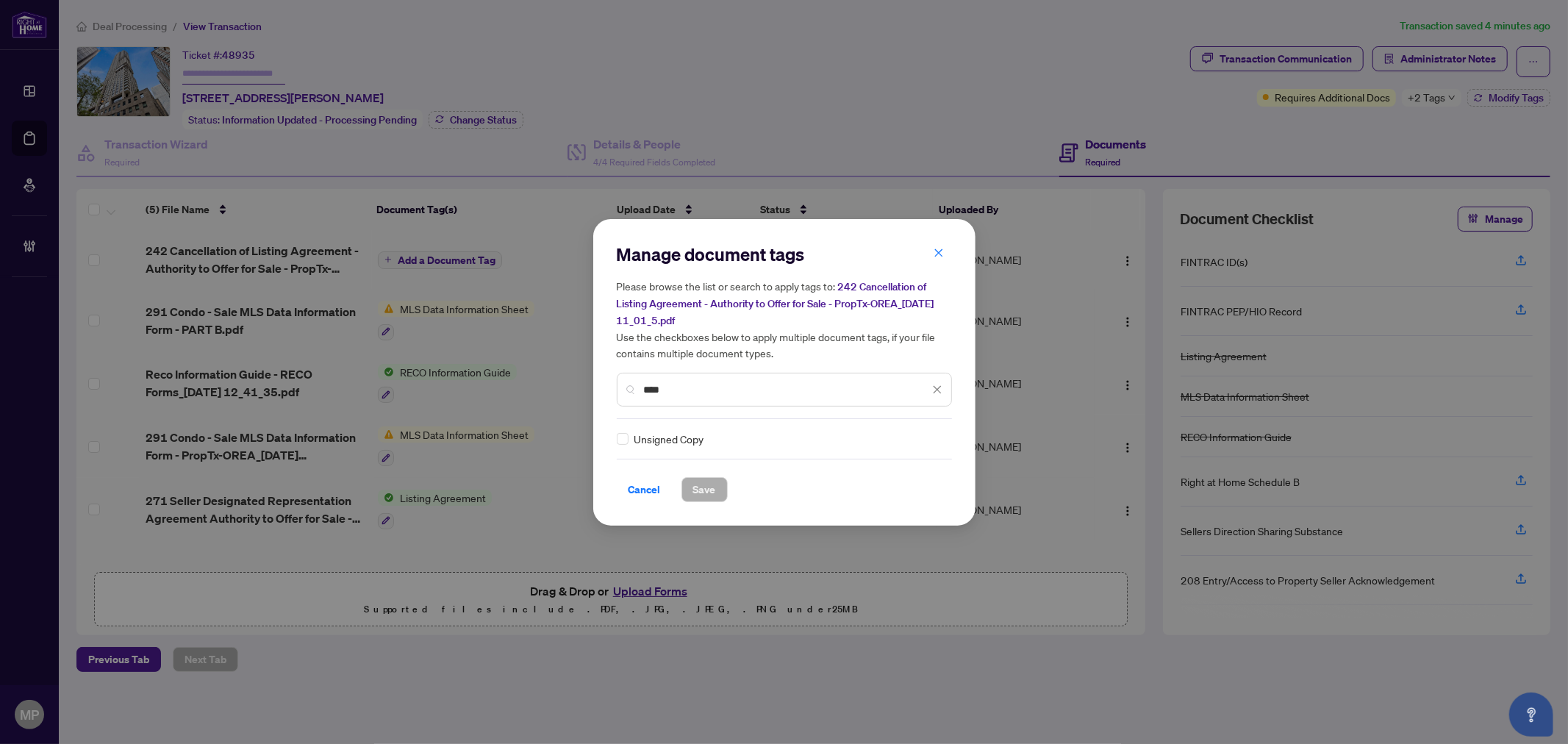
type input "****"
drag, startPoint x: 915, startPoint y: 436, endPoint x: 928, endPoint y: 449, distance: 18.4
click at [919, 438] on img at bounding box center [921, 439] width 15 height 15
click at [906, 508] on div "Approved" at bounding box center [880, 509] width 94 height 17
click at [936, 388] on icon "close" at bounding box center [937, 389] width 8 height 8
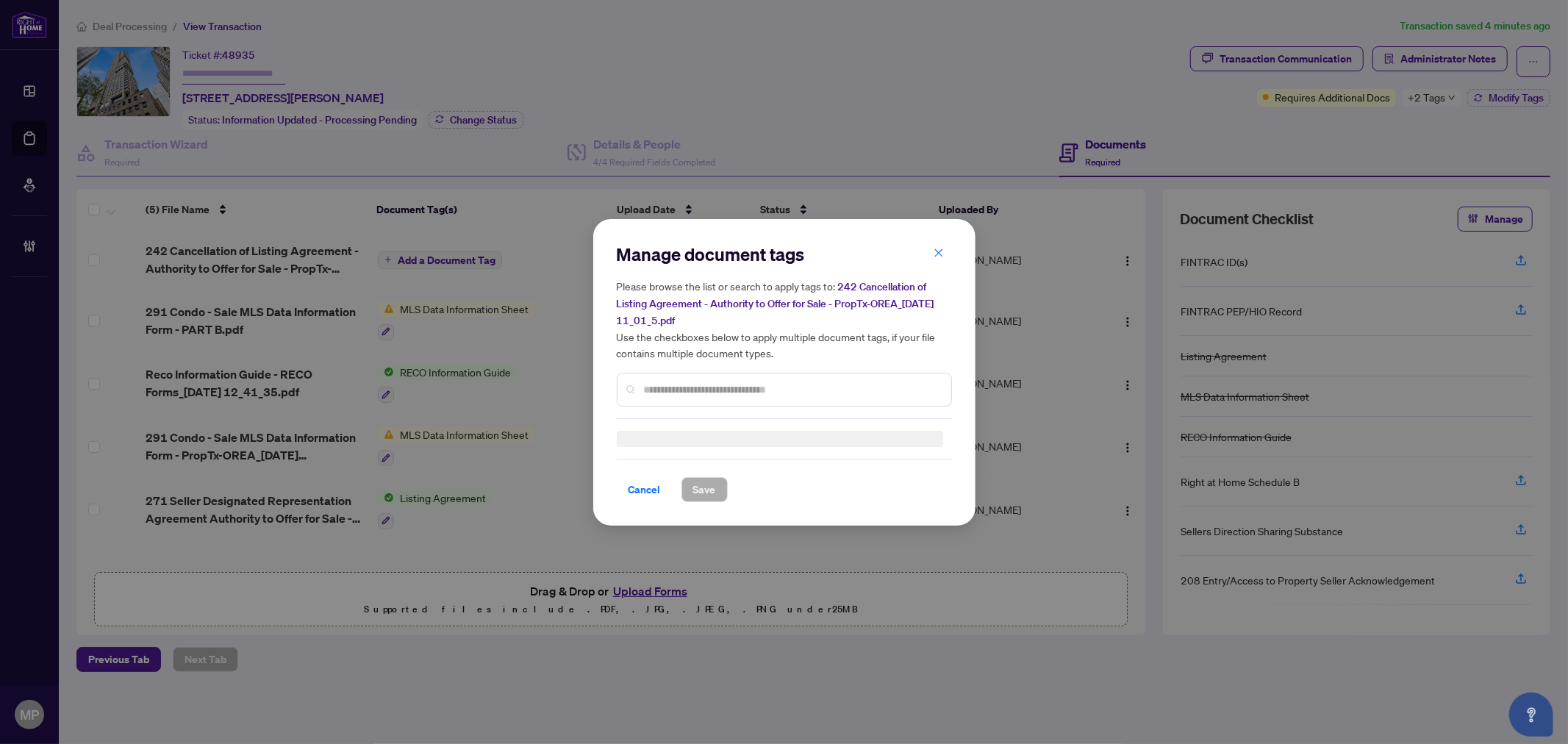
click at [665, 390] on input "text" at bounding box center [791, 389] width 295 height 17
type input "***"
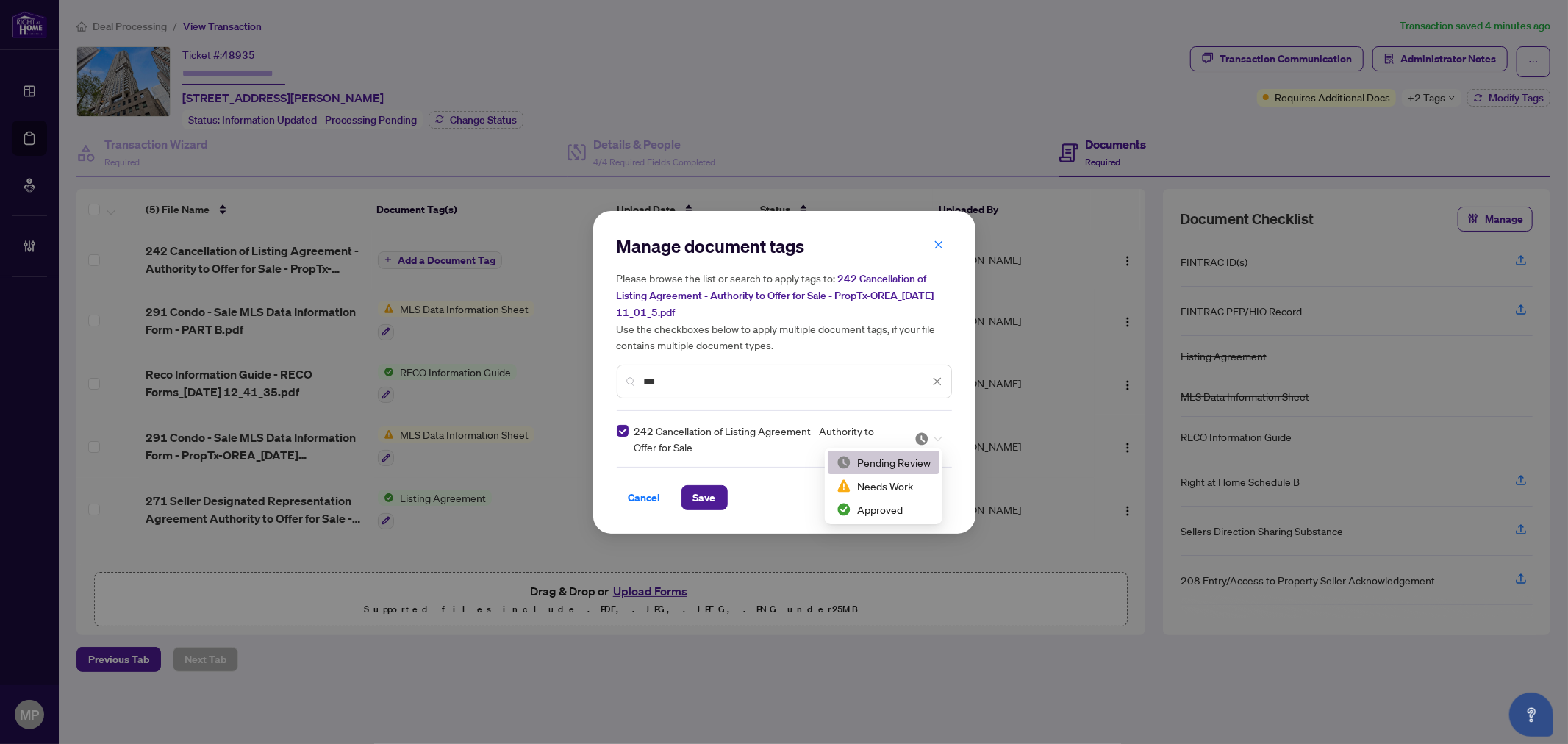
click at [932, 436] on div at bounding box center [928, 439] width 28 height 15
click at [898, 502] on div "Approved" at bounding box center [883, 509] width 94 height 17
click at [669, 490] on button "Cancel" at bounding box center [644, 498] width 56 height 25
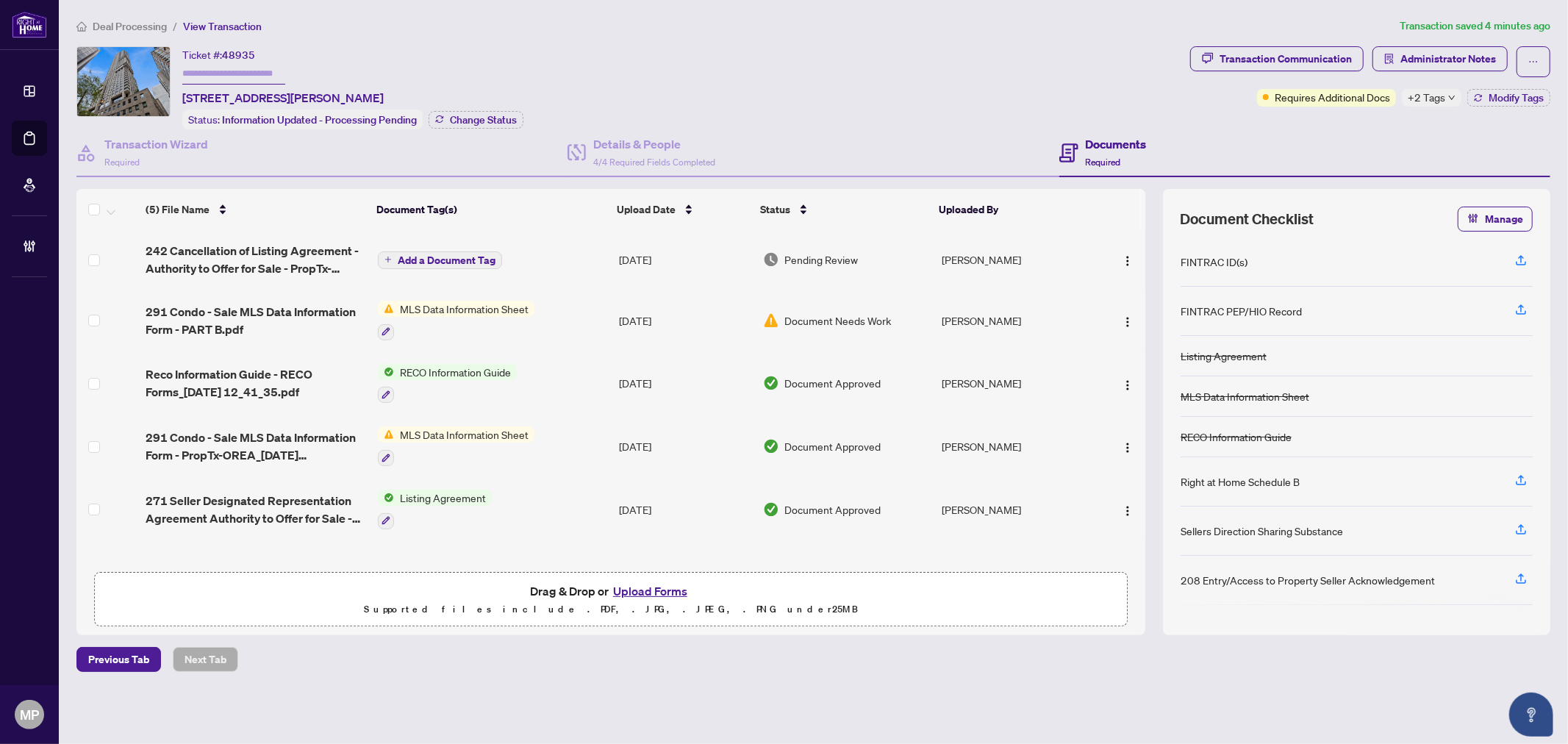
click at [694, 493] on td "Aug/16/2025" at bounding box center [685, 509] width 143 height 63
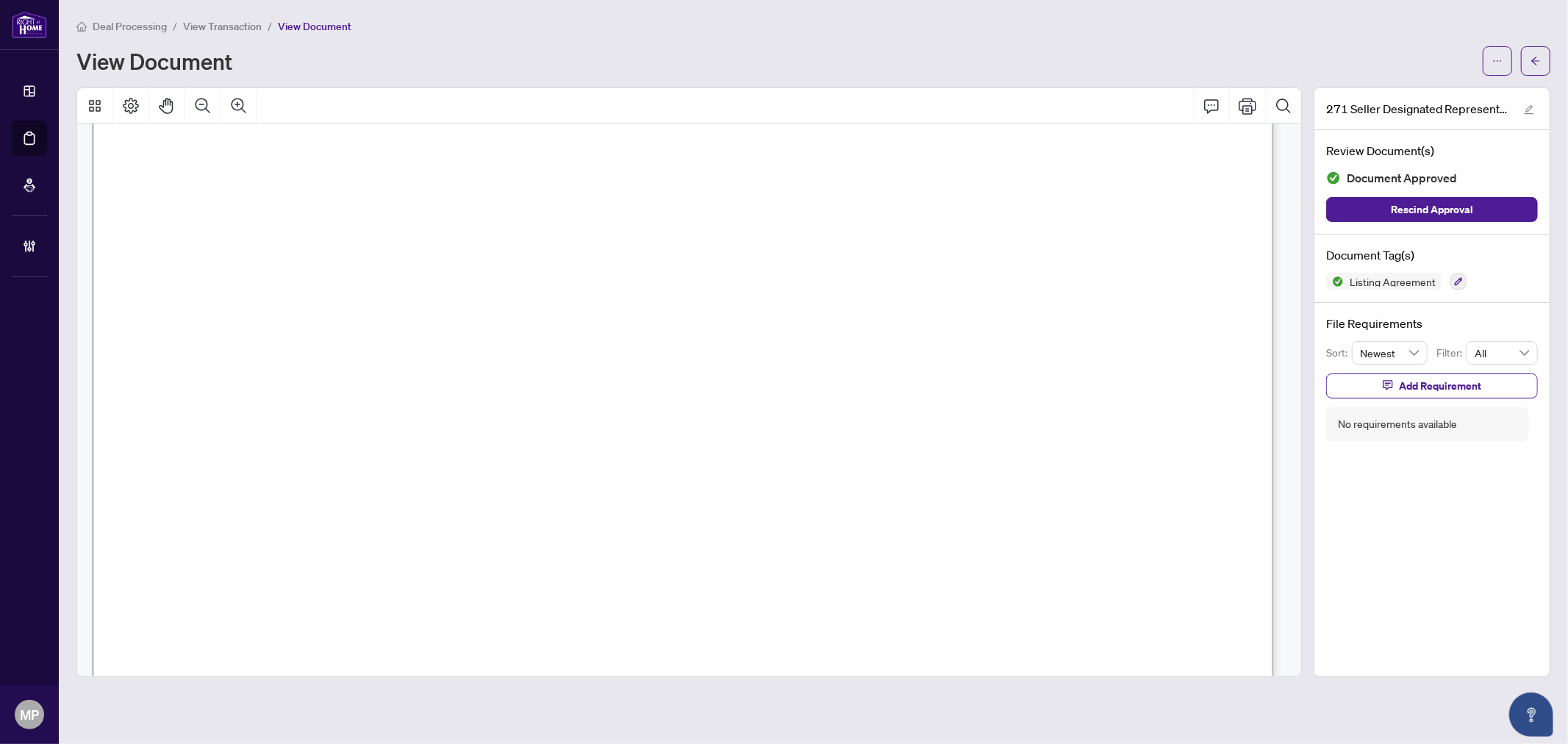
scroll to position [898, 0]
click at [1537, 62] on icon "arrow-left" at bounding box center [1536, 61] width 10 height 10
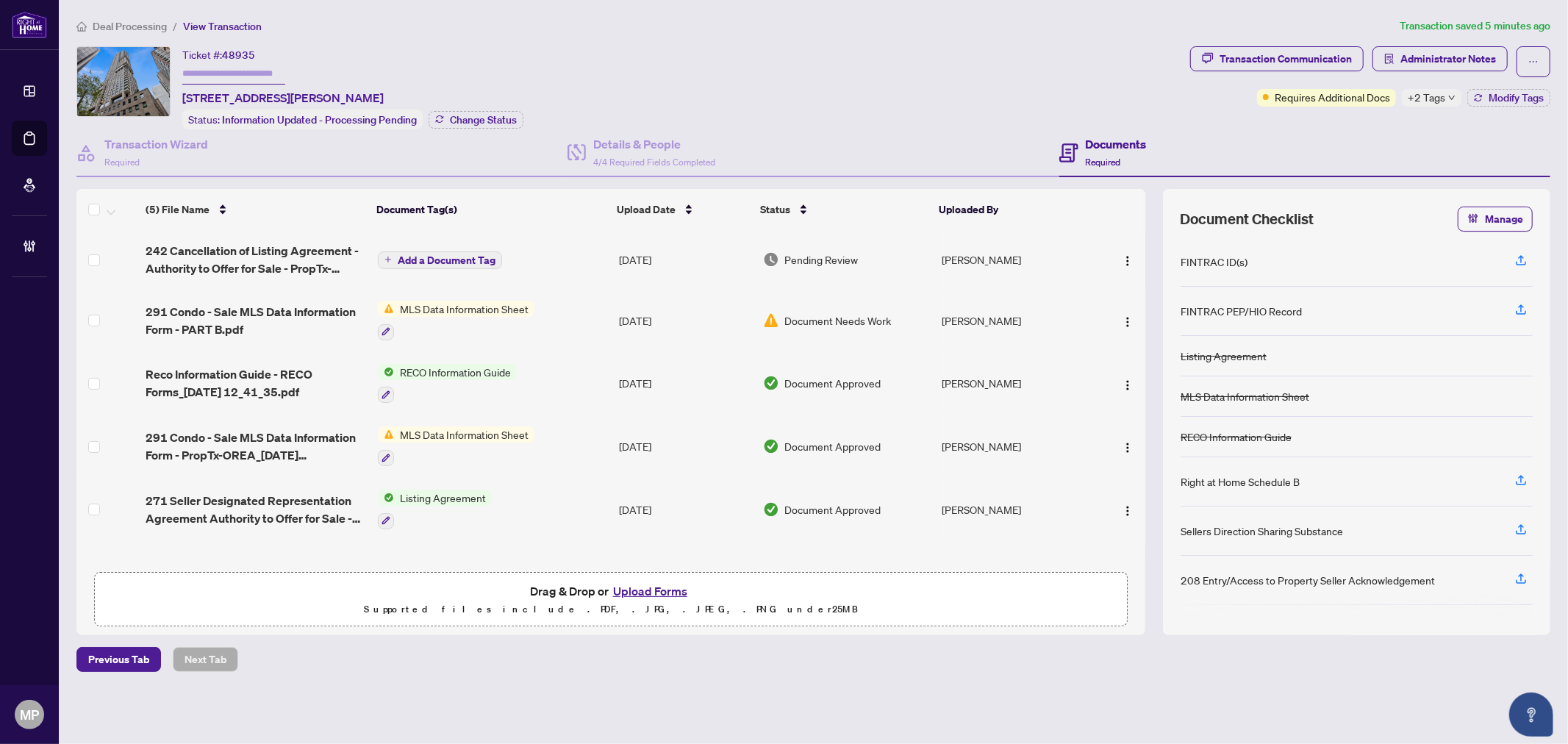
click at [480, 258] on span "Add a Document Tag" at bounding box center [447, 260] width 98 height 10
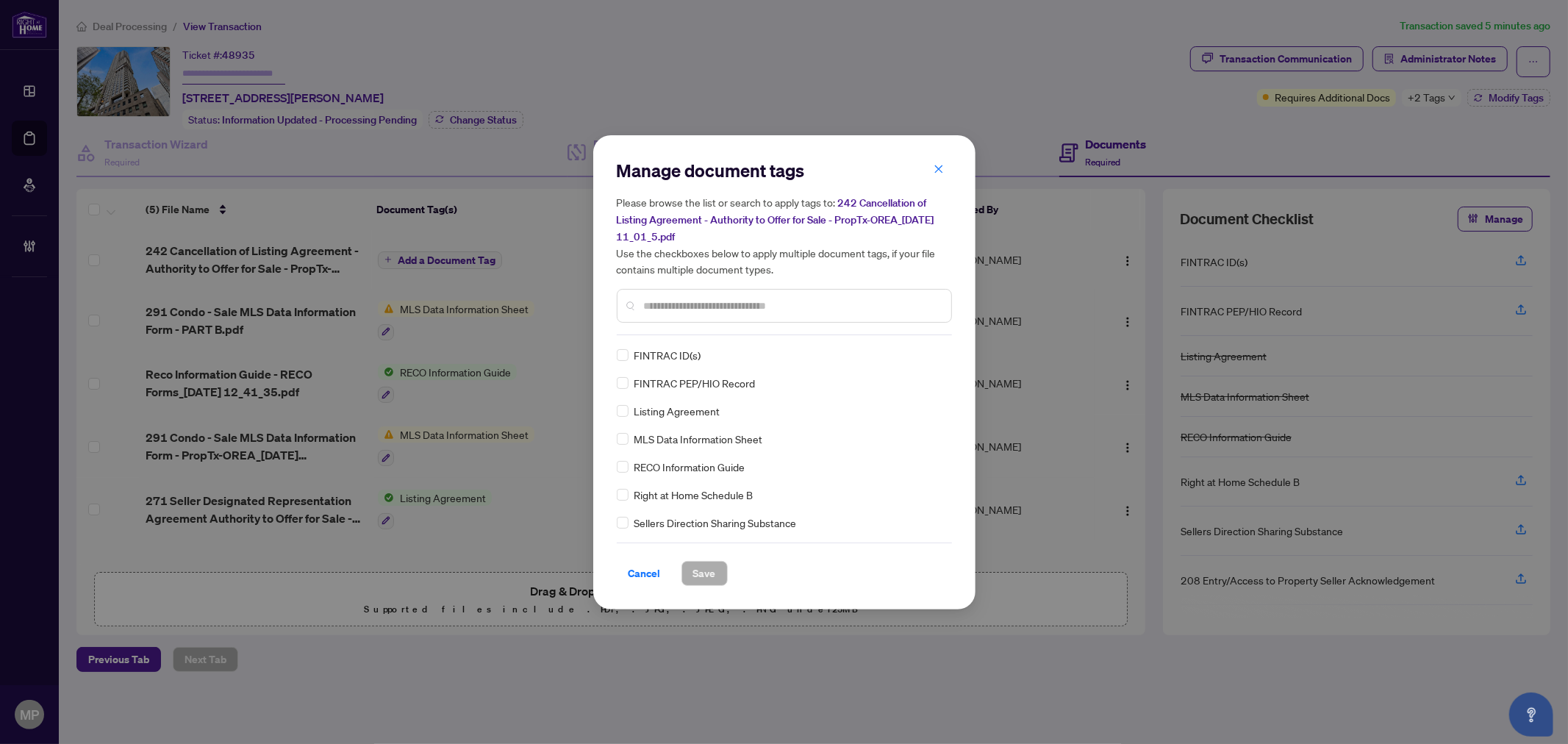
click at [775, 290] on div at bounding box center [784, 305] width 335 height 34
click at [725, 296] on div at bounding box center [784, 305] width 335 height 34
click at [725, 298] on input "text" at bounding box center [791, 305] width 295 height 17
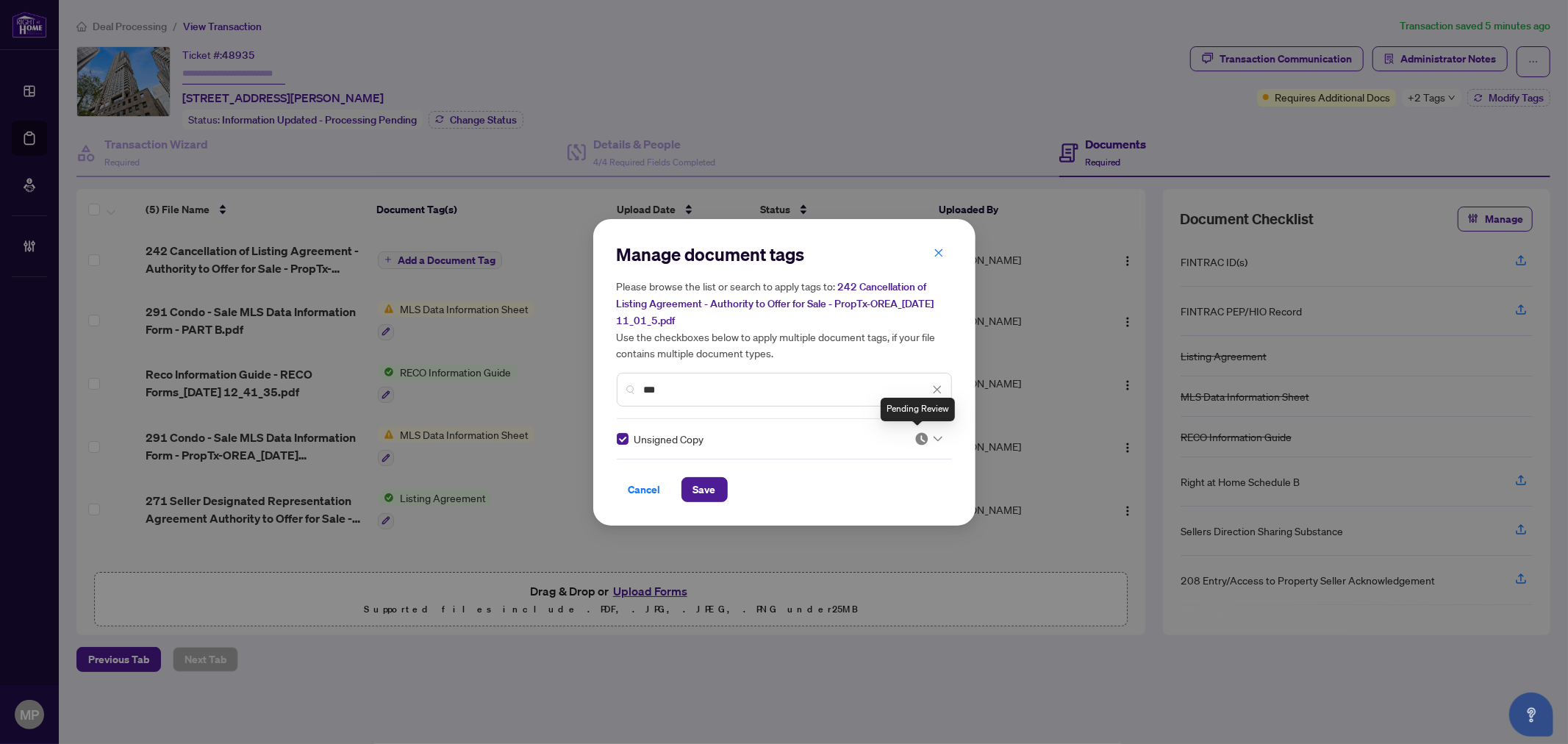
click at [922, 439] on img at bounding box center [921, 439] width 15 height 15
click at [869, 502] on div "Approved" at bounding box center [880, 509] width 94 height 17
click at [664, 400] on div "***" at bounding box center [784, 389] width 335 height 34
click at [664, 391] on input "***" at bounding box center [787, 389] width 285 height 17
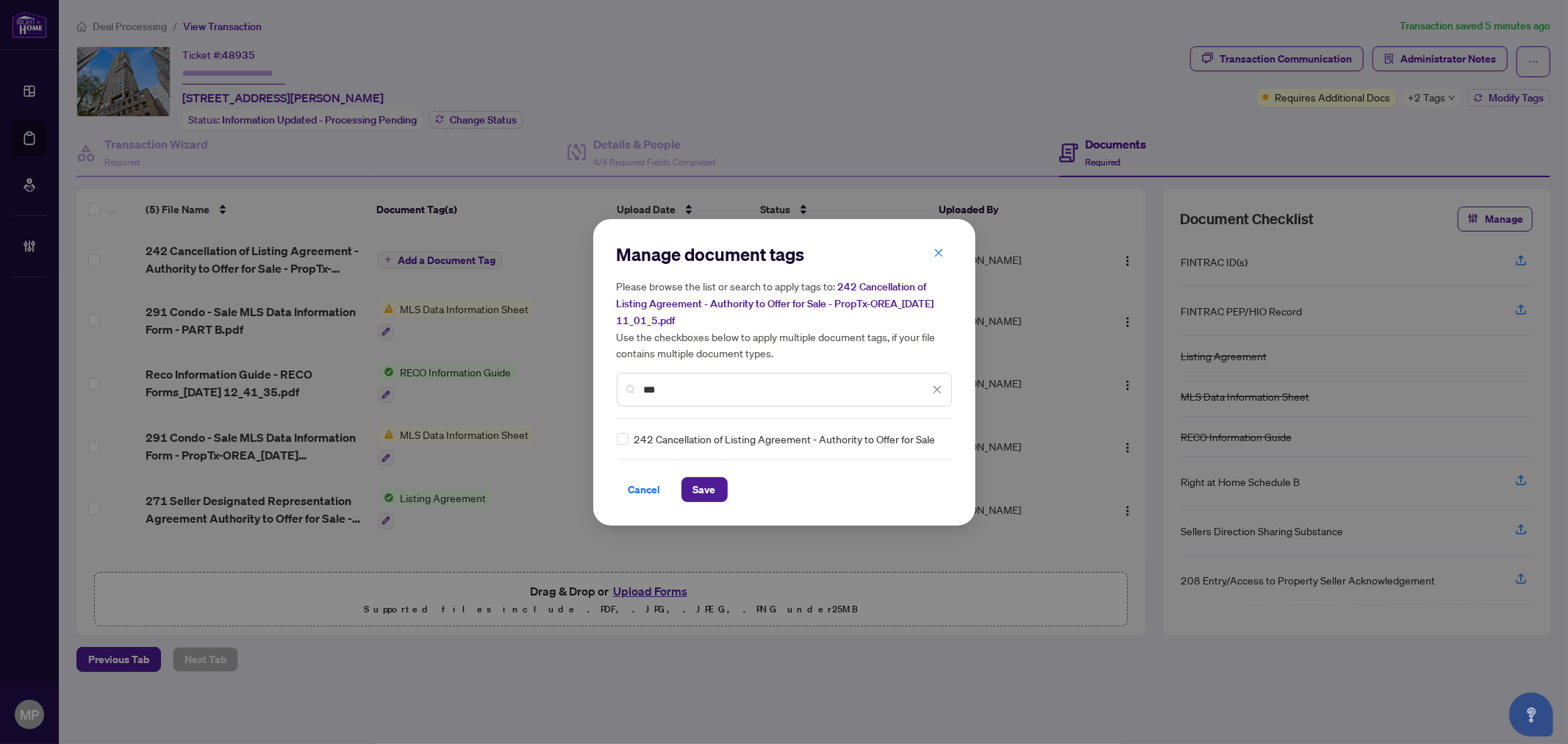
type input "***"
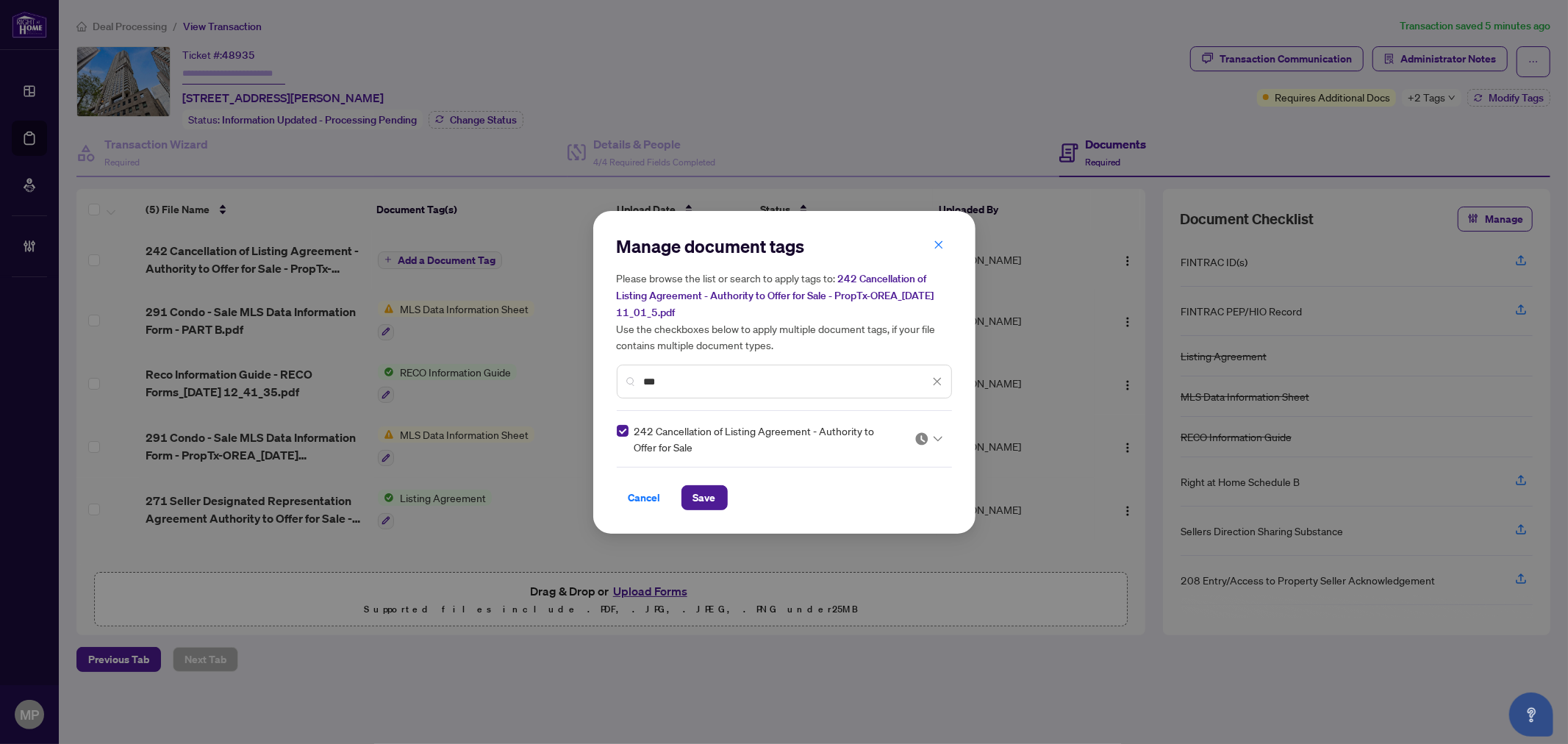
click at [928, 439] on img at bounding box center [921, 439] width 15 height 15
click at [884, 515] on div "Approved" at bounding box center [883, 509] width 94 height 17
click at [702, 498] on span "Save" at bounding box center [704, 498] width 23 height 24
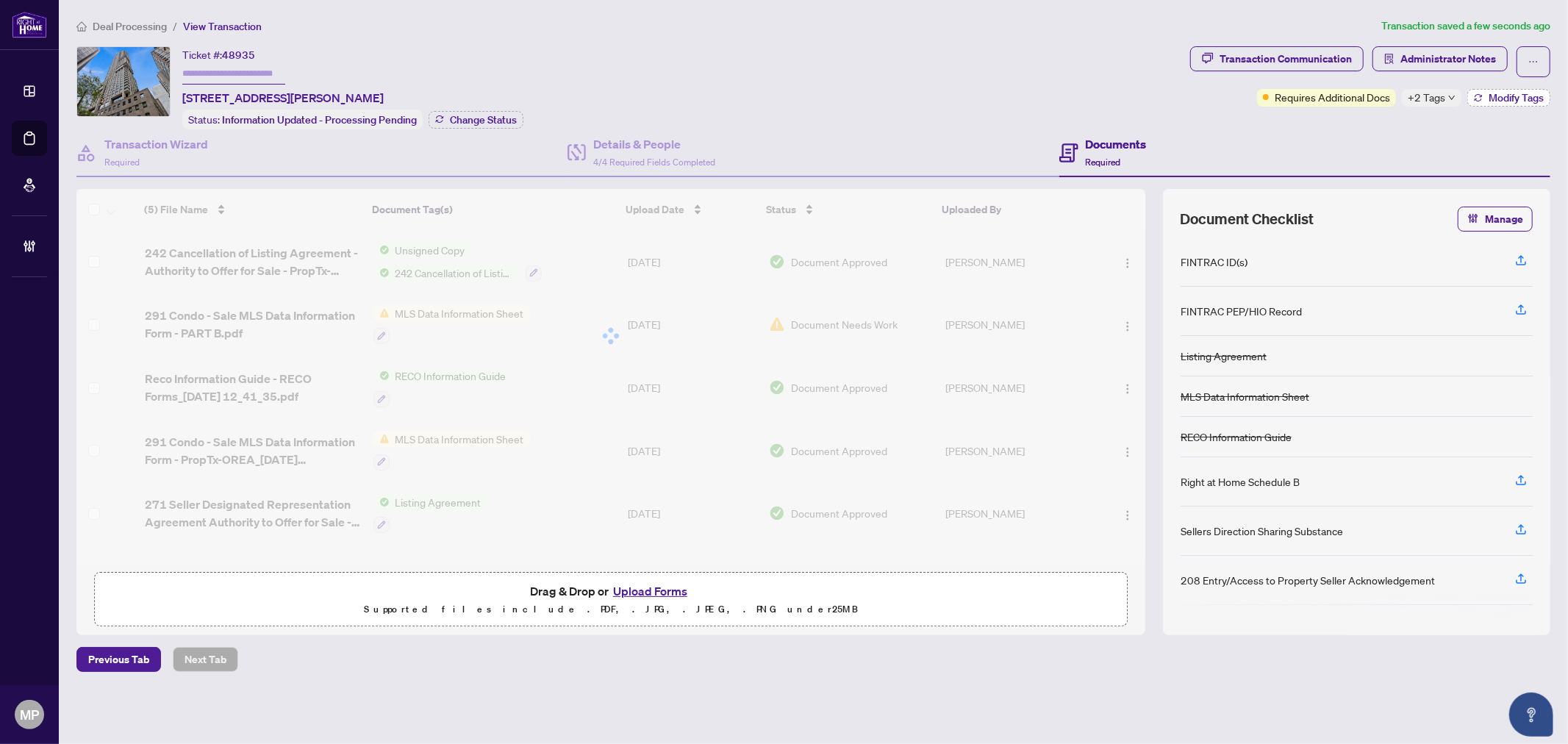
click at [1511, 93] on span "Modify Tags" at bounding box center [1516, 98] width 55 height 10
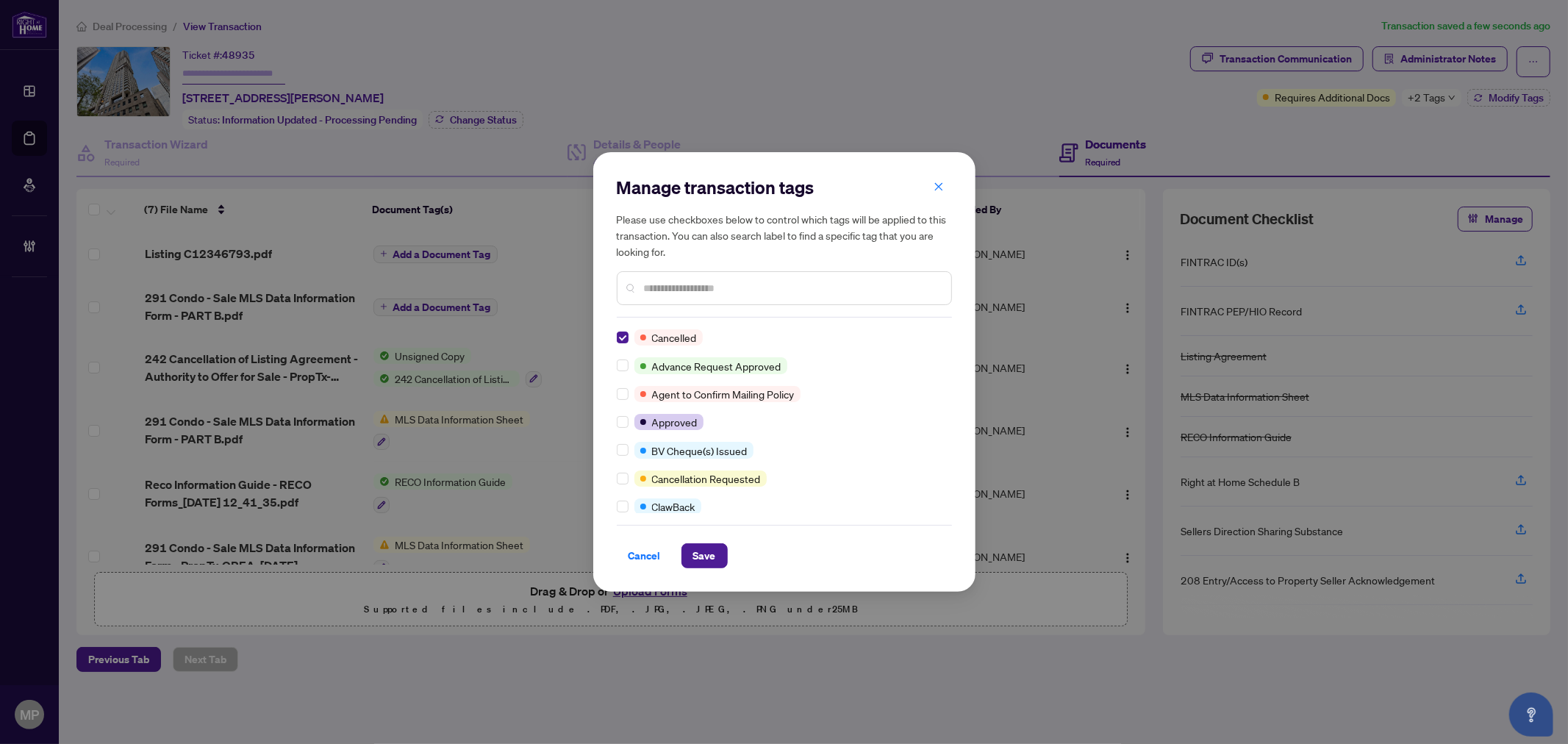
drag, startPoint x: 700, startPoint y: 557, endPoint x: 691, endPoint y: 527, distance: 31.3
click at [700, 549] on span "Save" at bounding box center [704, 556] width 23 height 24
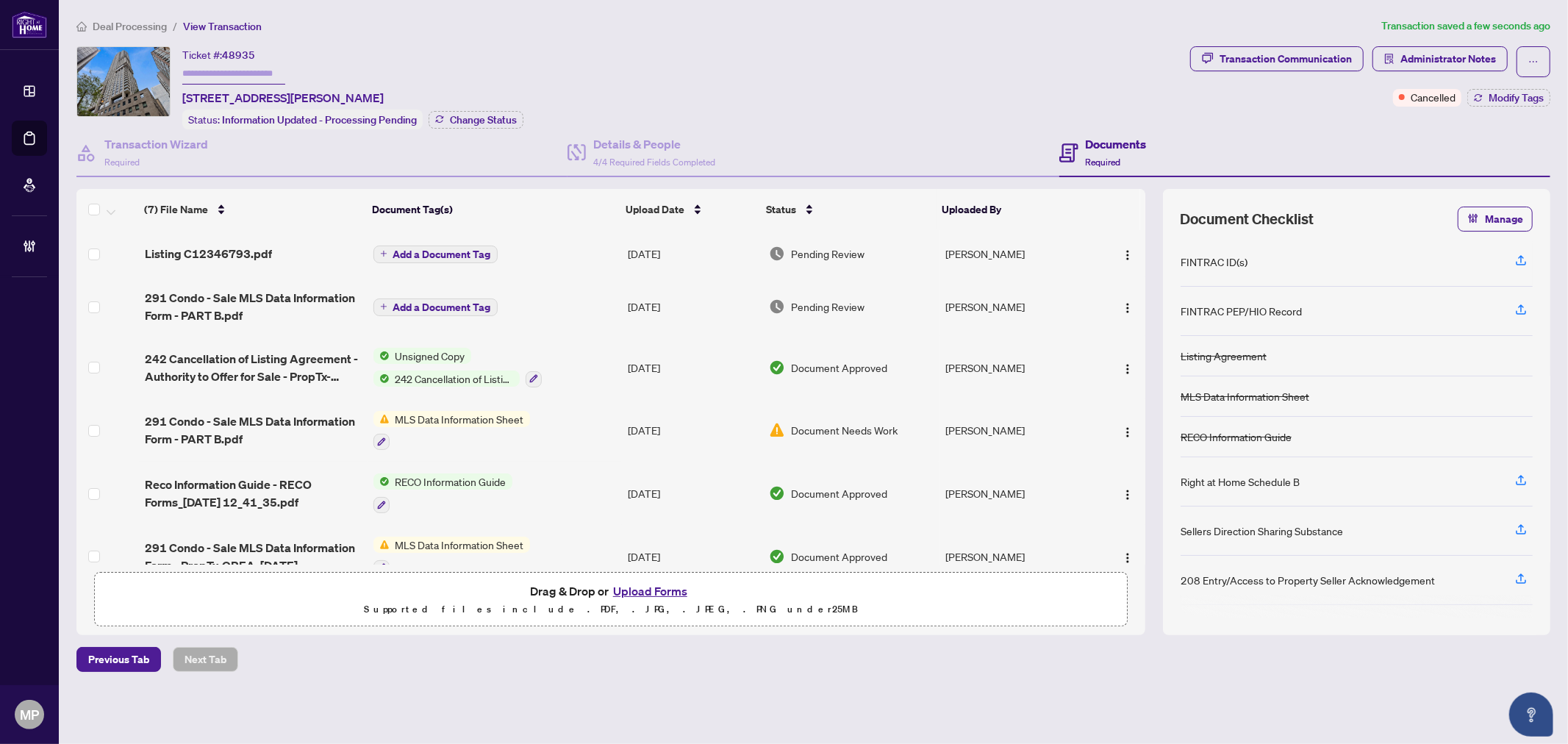
click at [263, 316] on span "291 Condo - Sale MLS Data Information Form - PART B.pdf" at bounding box center [253, 306] width 217 height 35
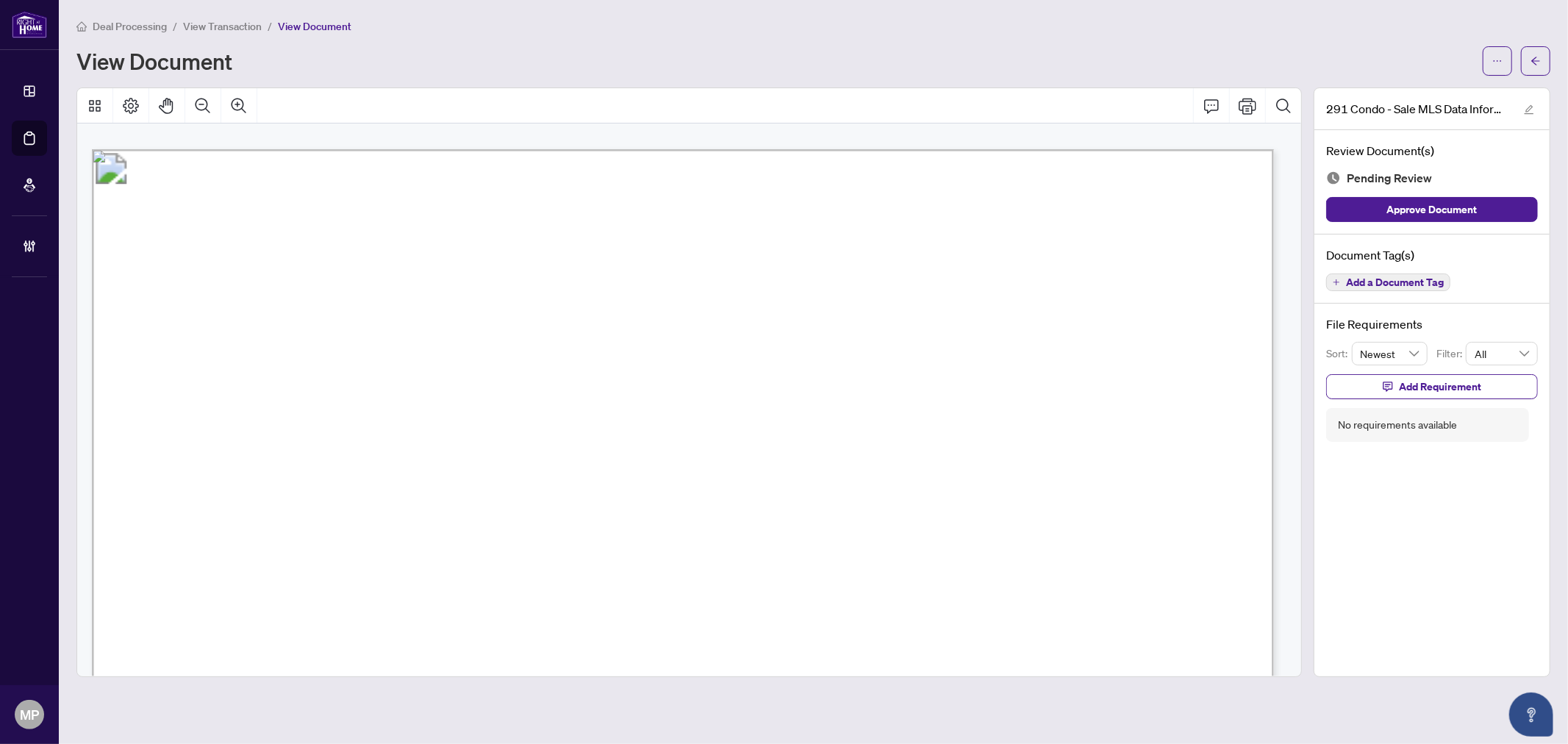
scroll to position [1552, 0]
click at [1413, 283] on span "Add a Document Tag" at bounding box center [1395, 282] width 98 height 10
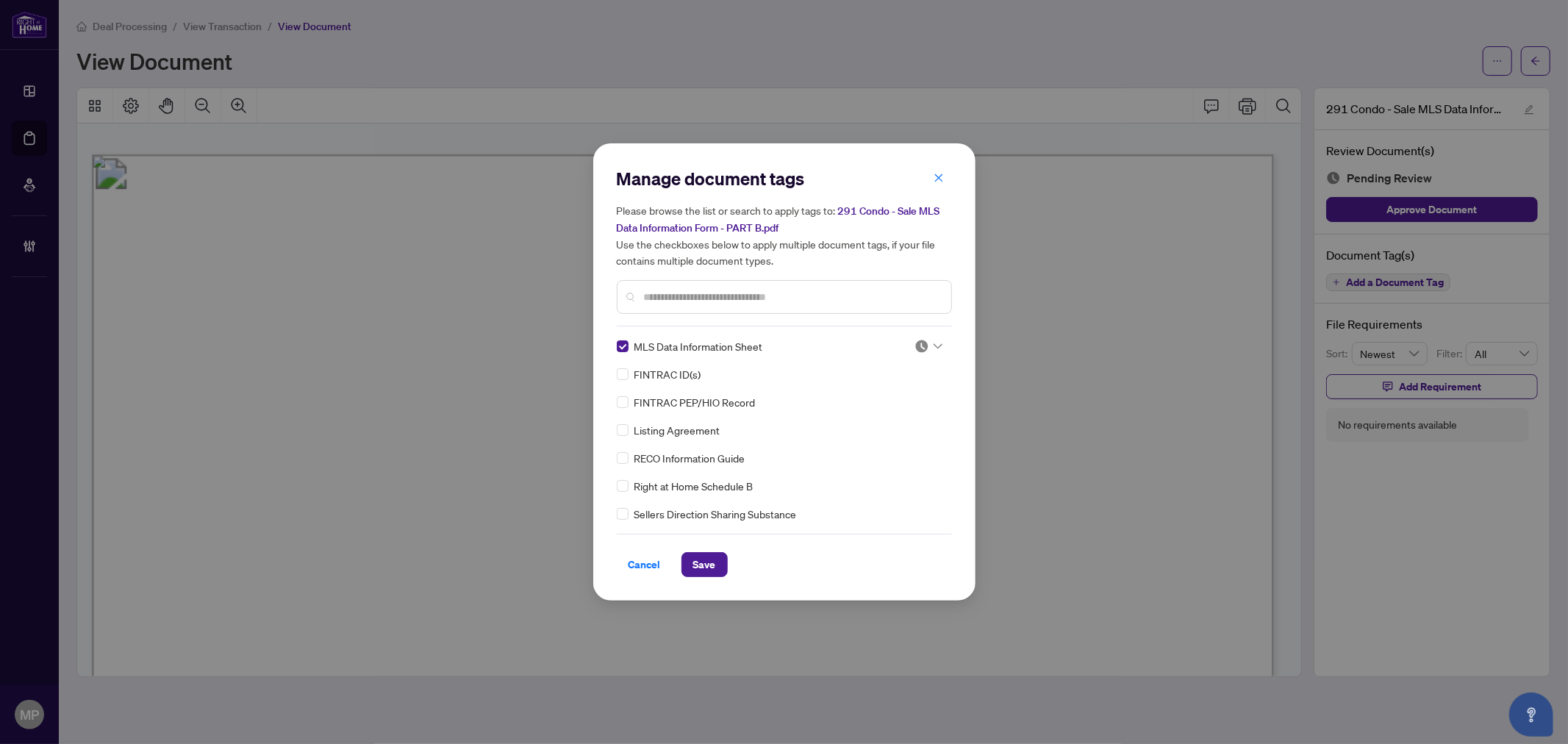
click at [928, 351] on div at bounding box center [928, 346] width 28 height 15
click at [879, 420] on div "Approved" at bounding box center [880, 417] width 94 height 17
click at [695, 566] on span "Save" at bounding box center [704, 564] width 23 height 24
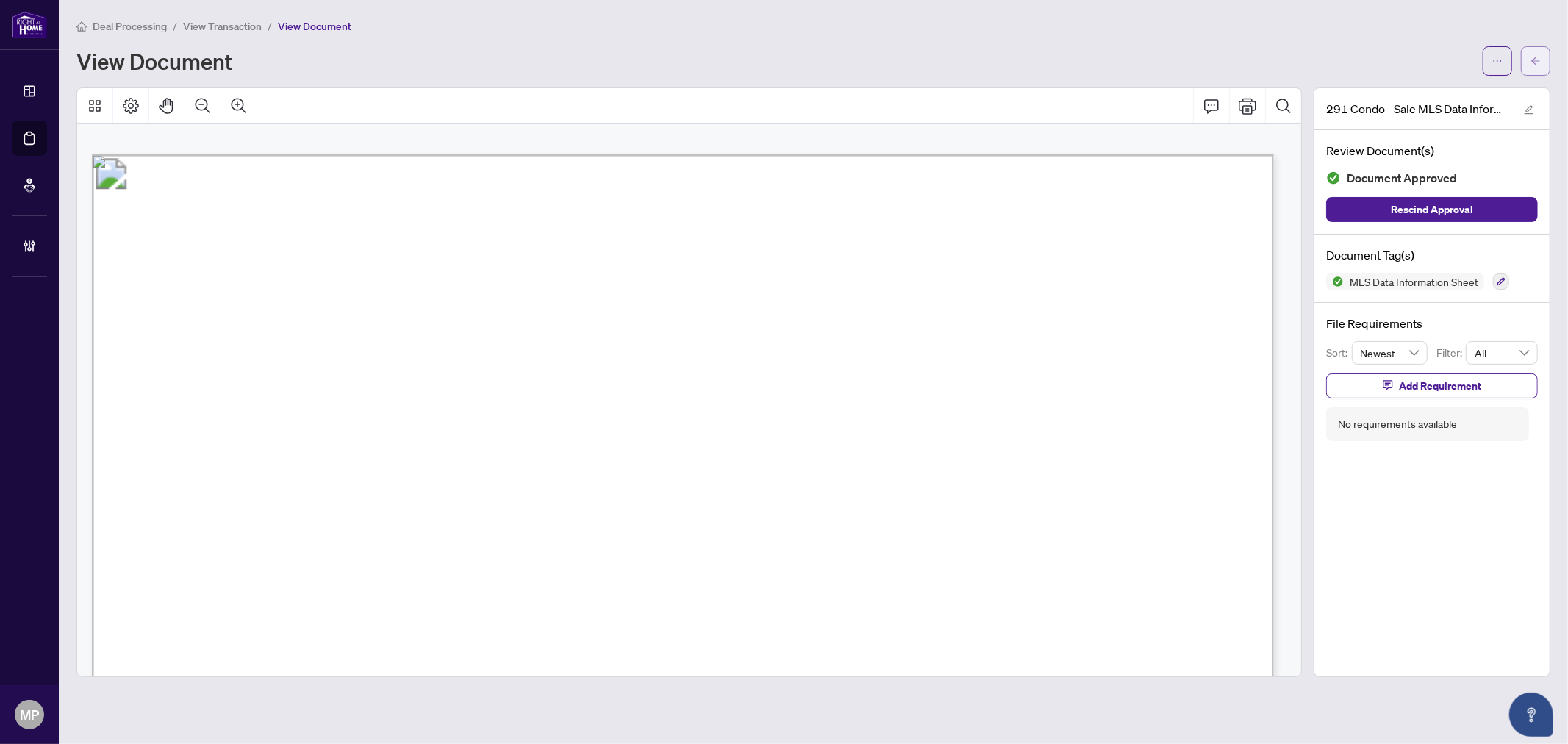
click at [1542, 68] on button "button" at bounding box center [1535, 61] width 29 height 29
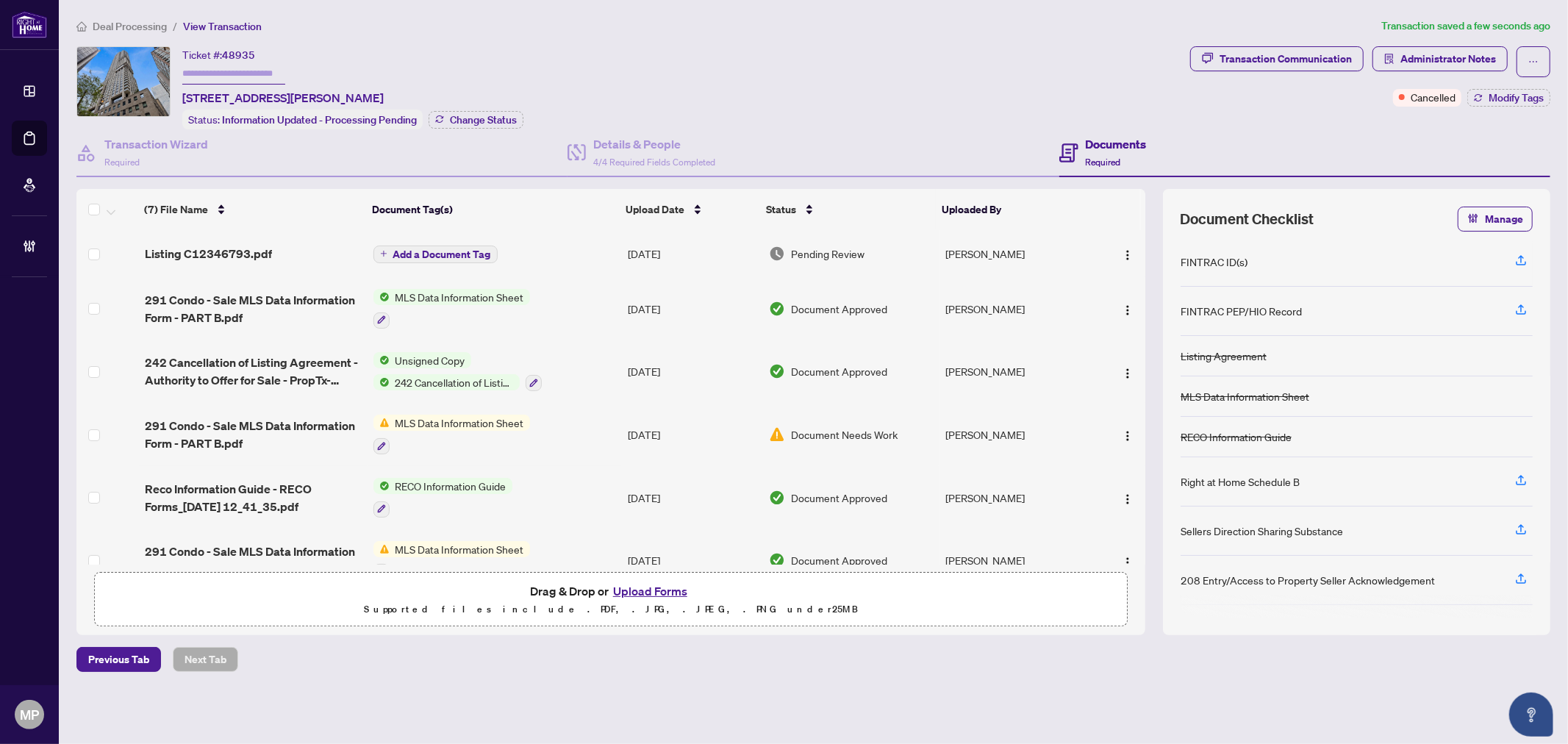
click at [270, 267] on td "Listing C12346793.pdf" at bounding box center [253, 254] width 228 height 47
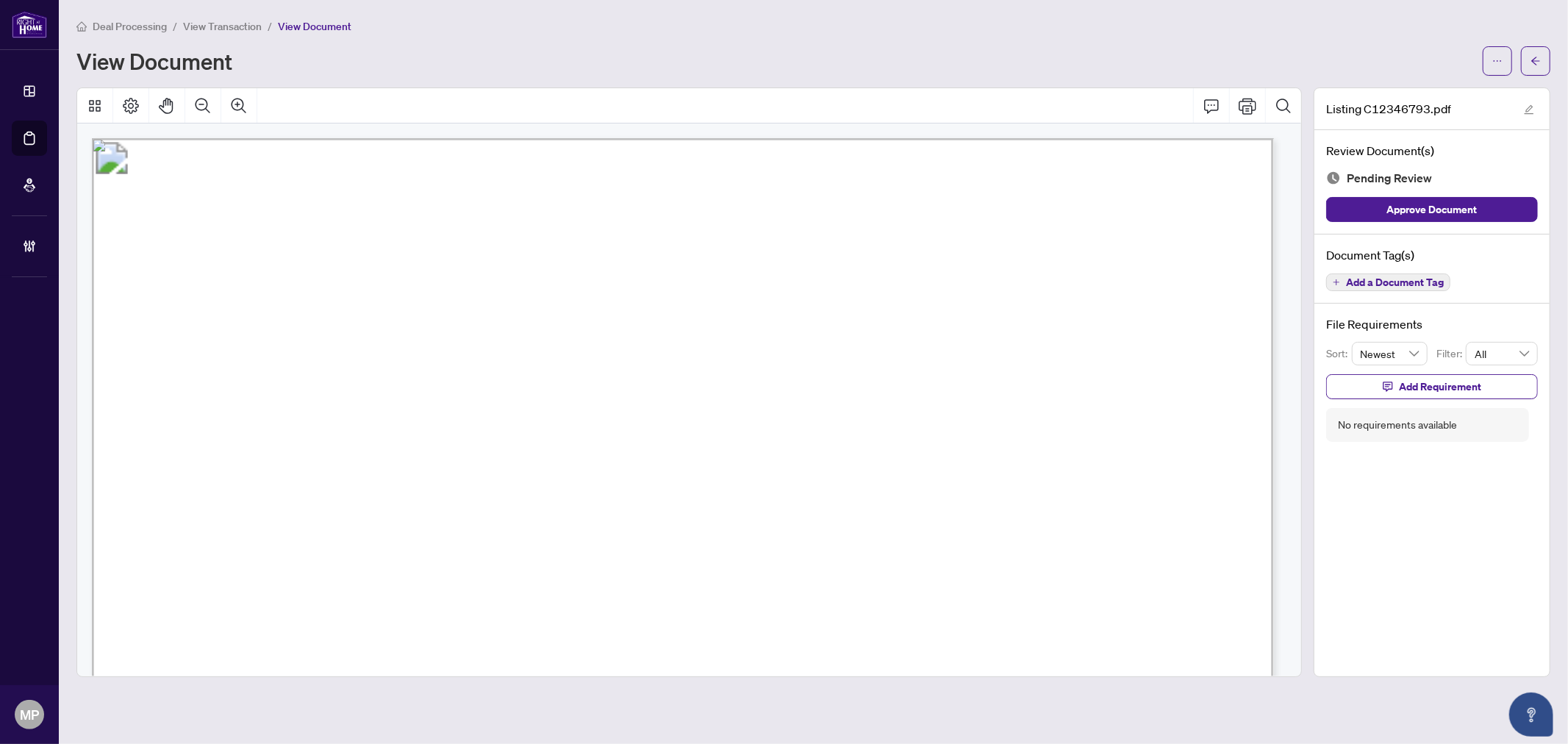
click at [1376, 277] on span "Add a Document Tag" at bounding box center [1395, 282] width 98 height 10
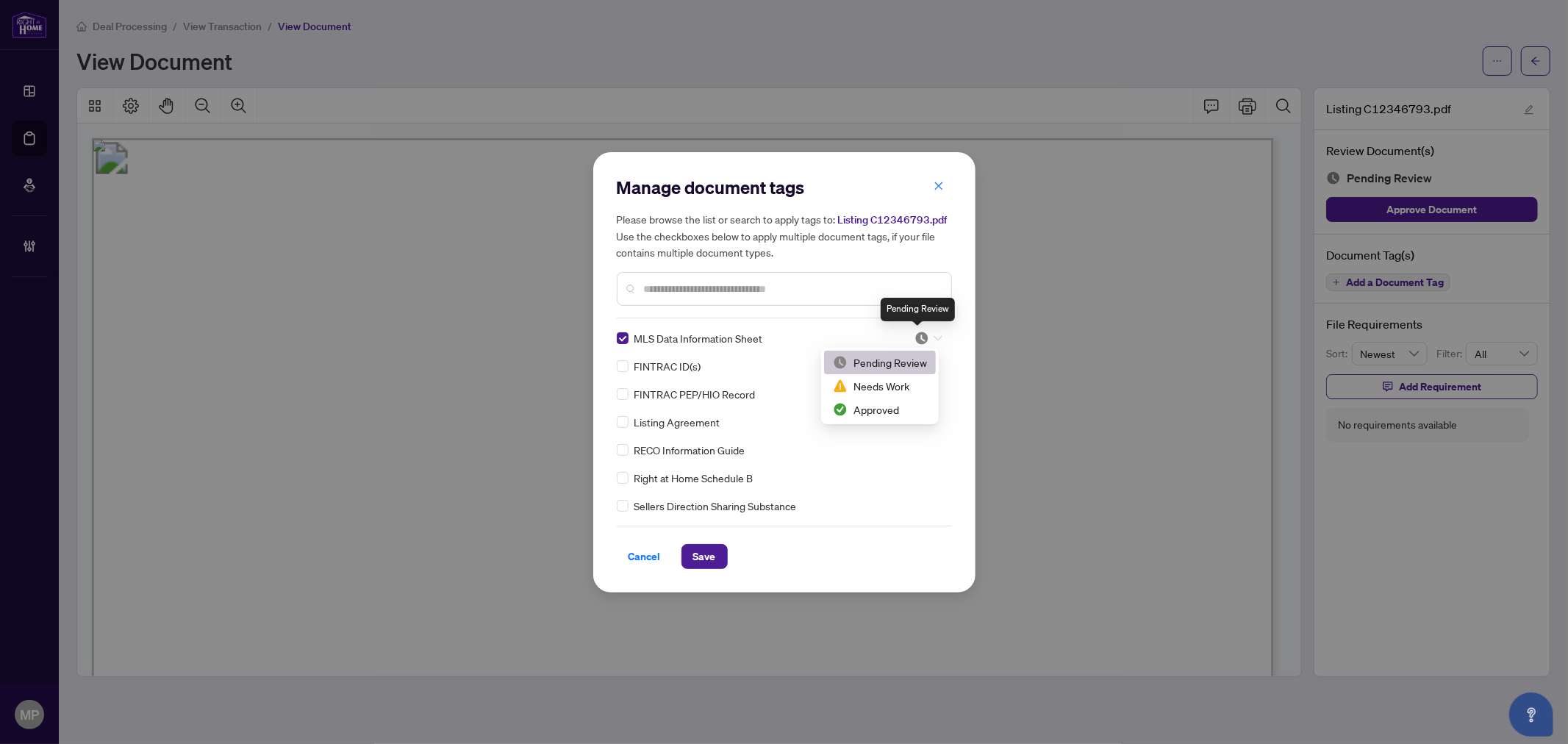
click at [923, 331] on img at bounding box center [921, 338] width 15 height 15
click at [855, 404] on div "Approved" at bounding box center [880, 409] width 94 height 17
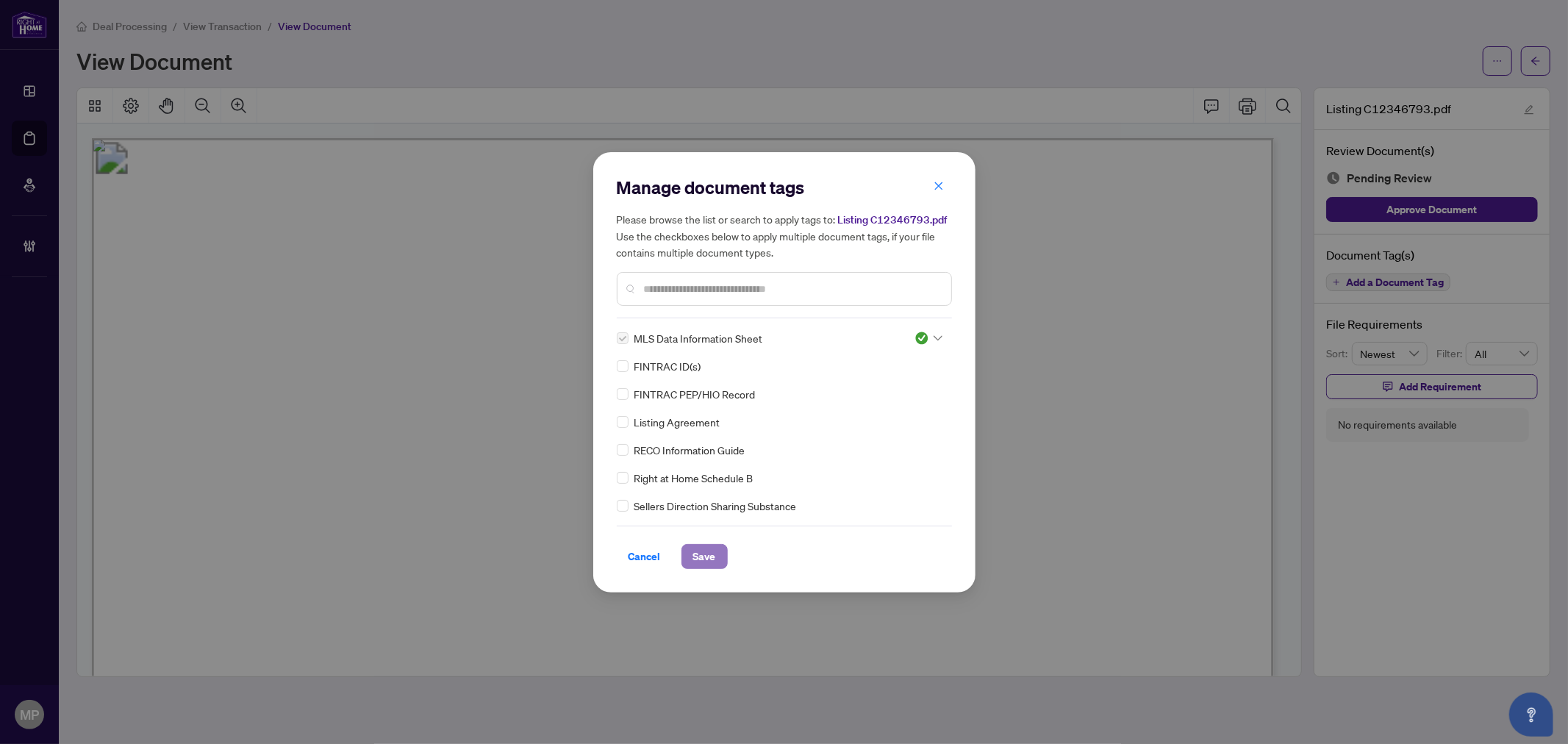
click at [700, 553] on span "Save" at bounding box center [704, 557] width 23 height 24
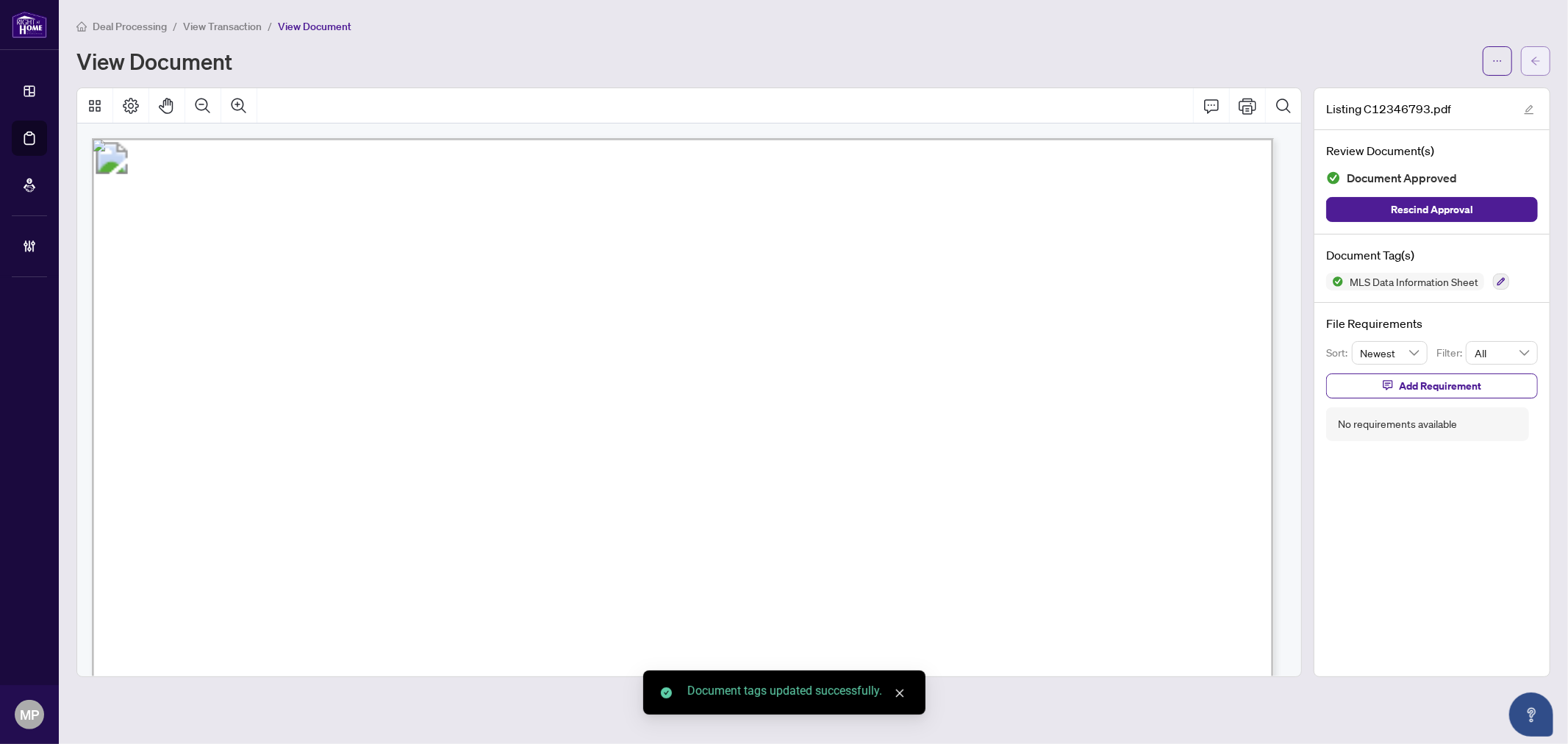
click at [1533, 62] on icon "arrow-left" at bounding box center [1536, 61] width 10 height 10
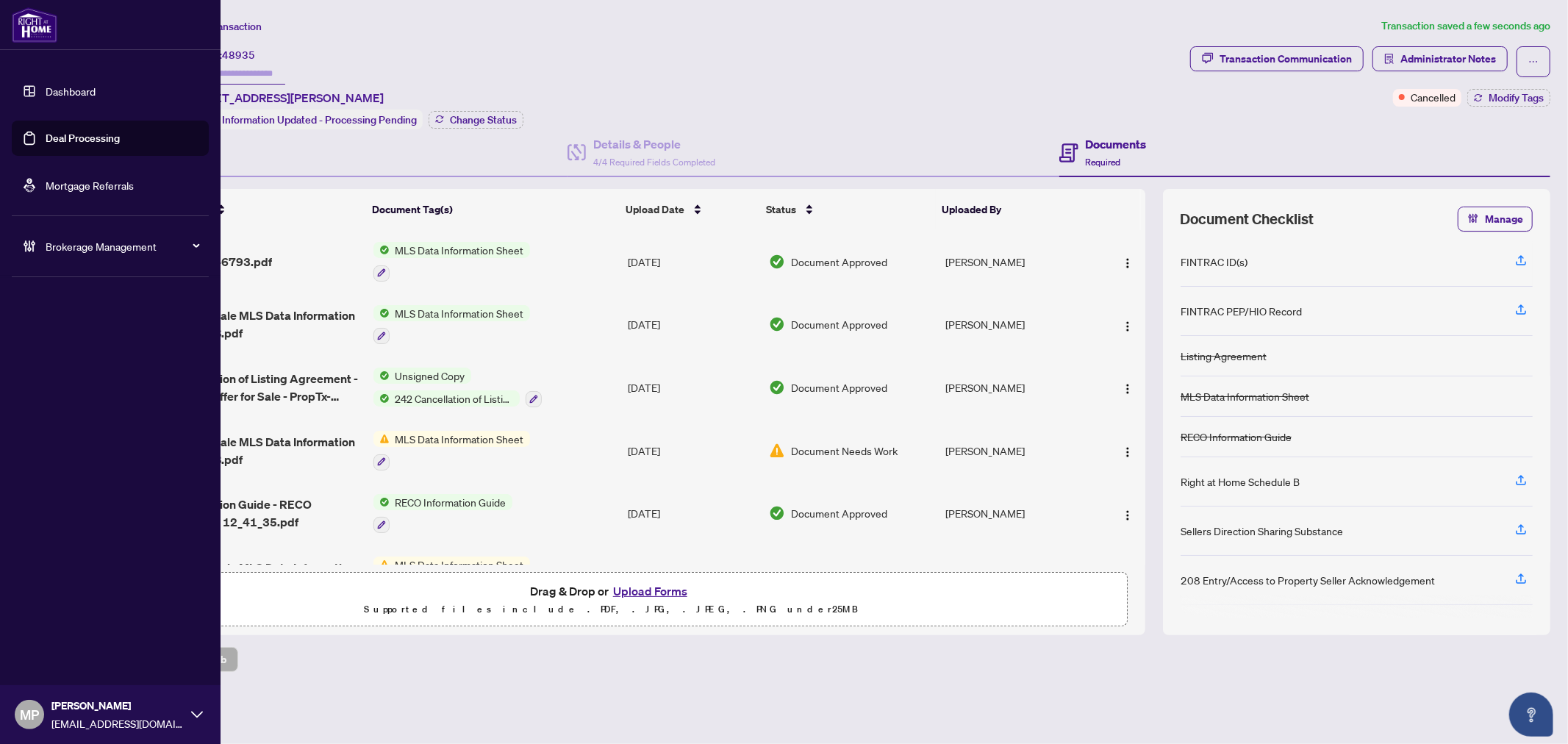
click at [118, 134] on link "Deal Processing" at bounding box center [83, 138] width 74 height 13
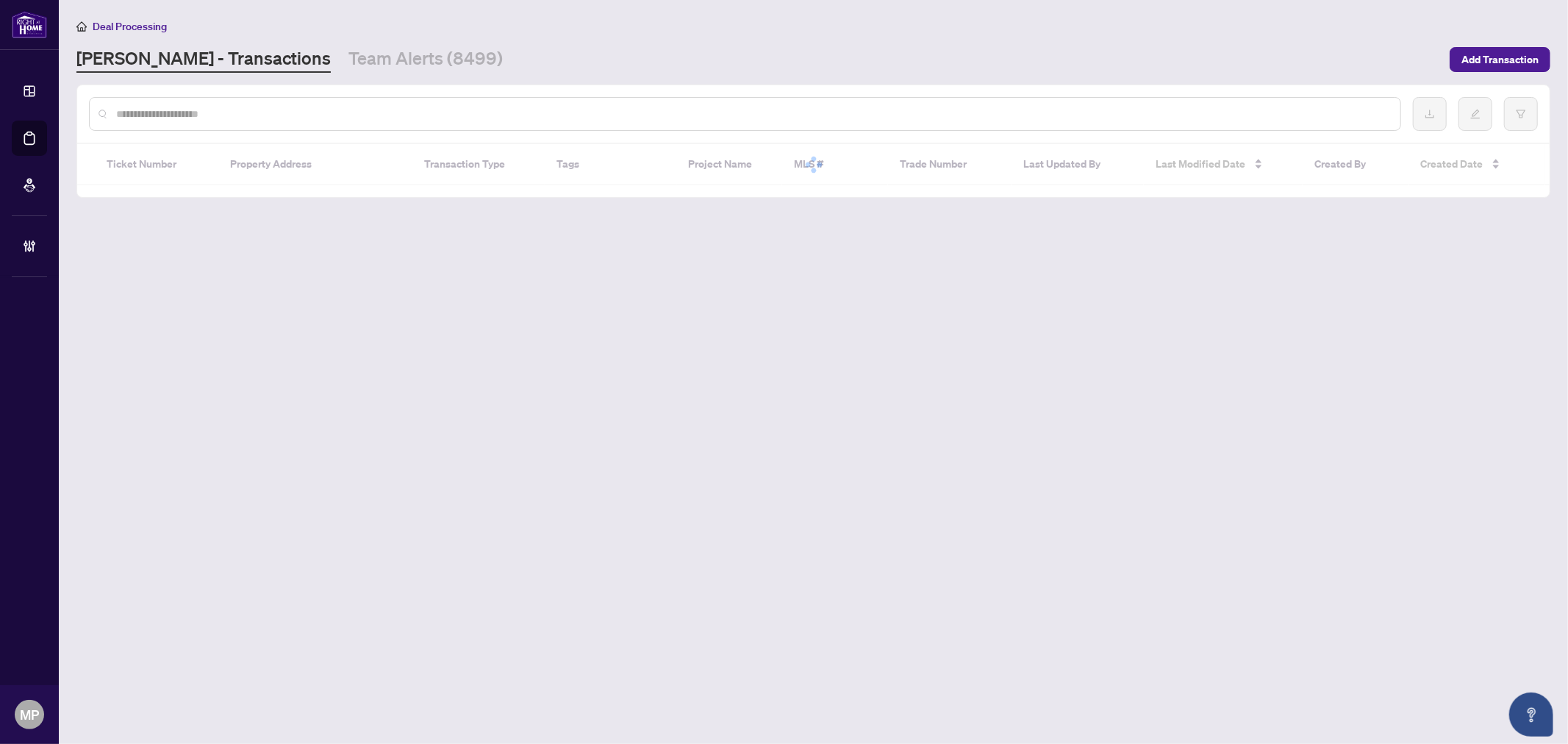
click at [498, 128] on div at bounding box center [745, 113] width 1312 height 34
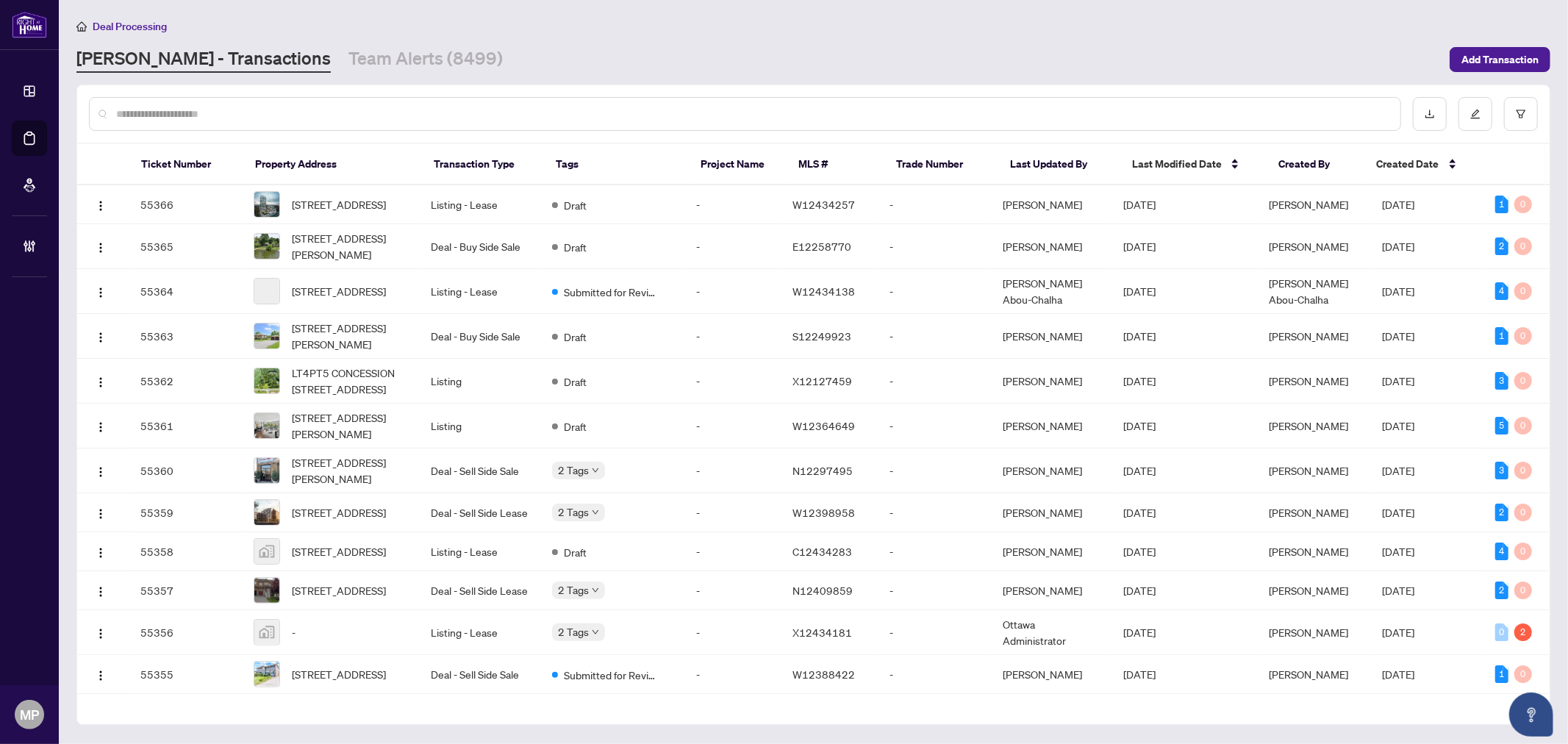
click at [517, 119] on input "text" at bounding box center [752, 113] width 1273 height 17
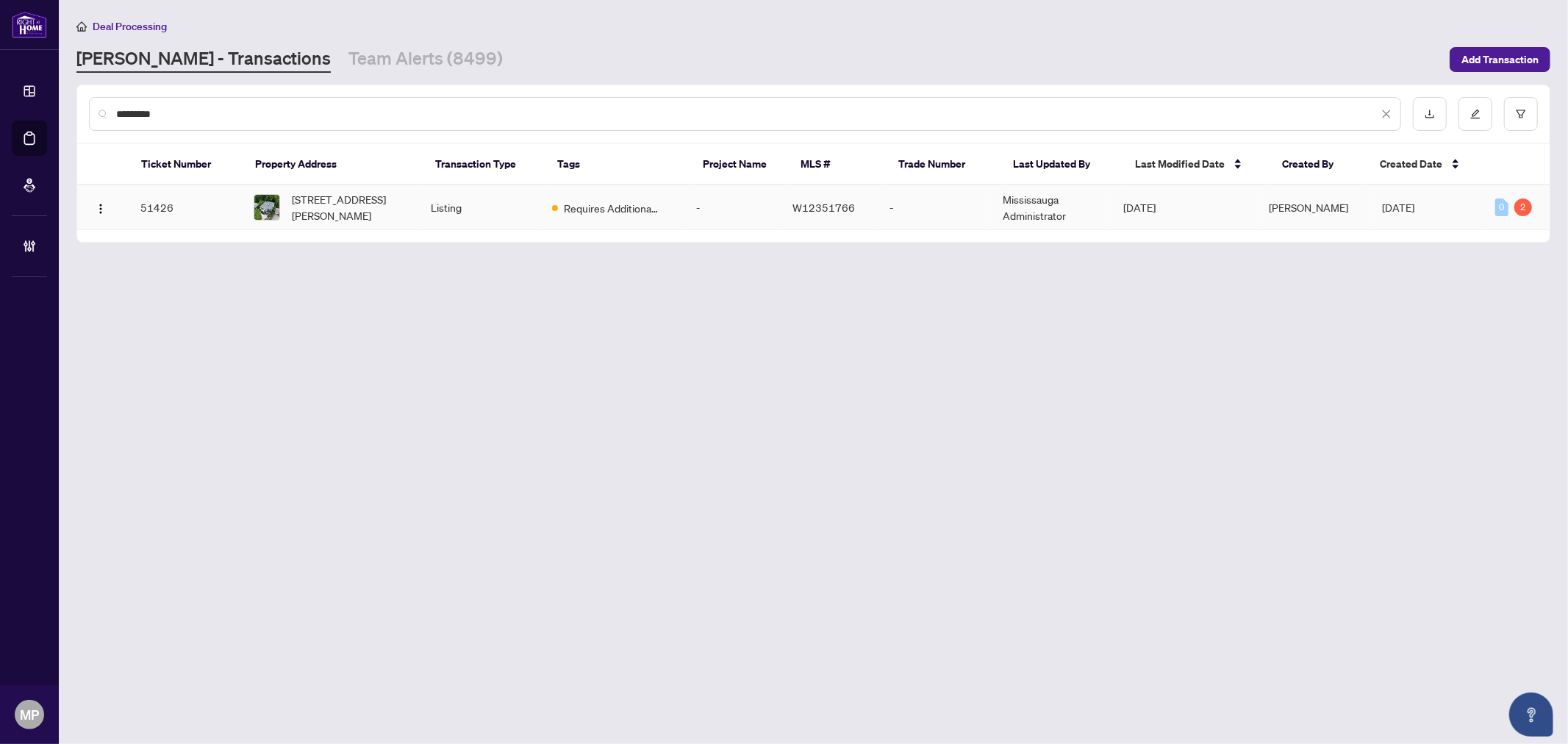
type input "*********"
click at [375, 217] on span "[STREET_ADDRESS][PERSON_NAME]" at bounding box center [350, 207] width 116 height 32
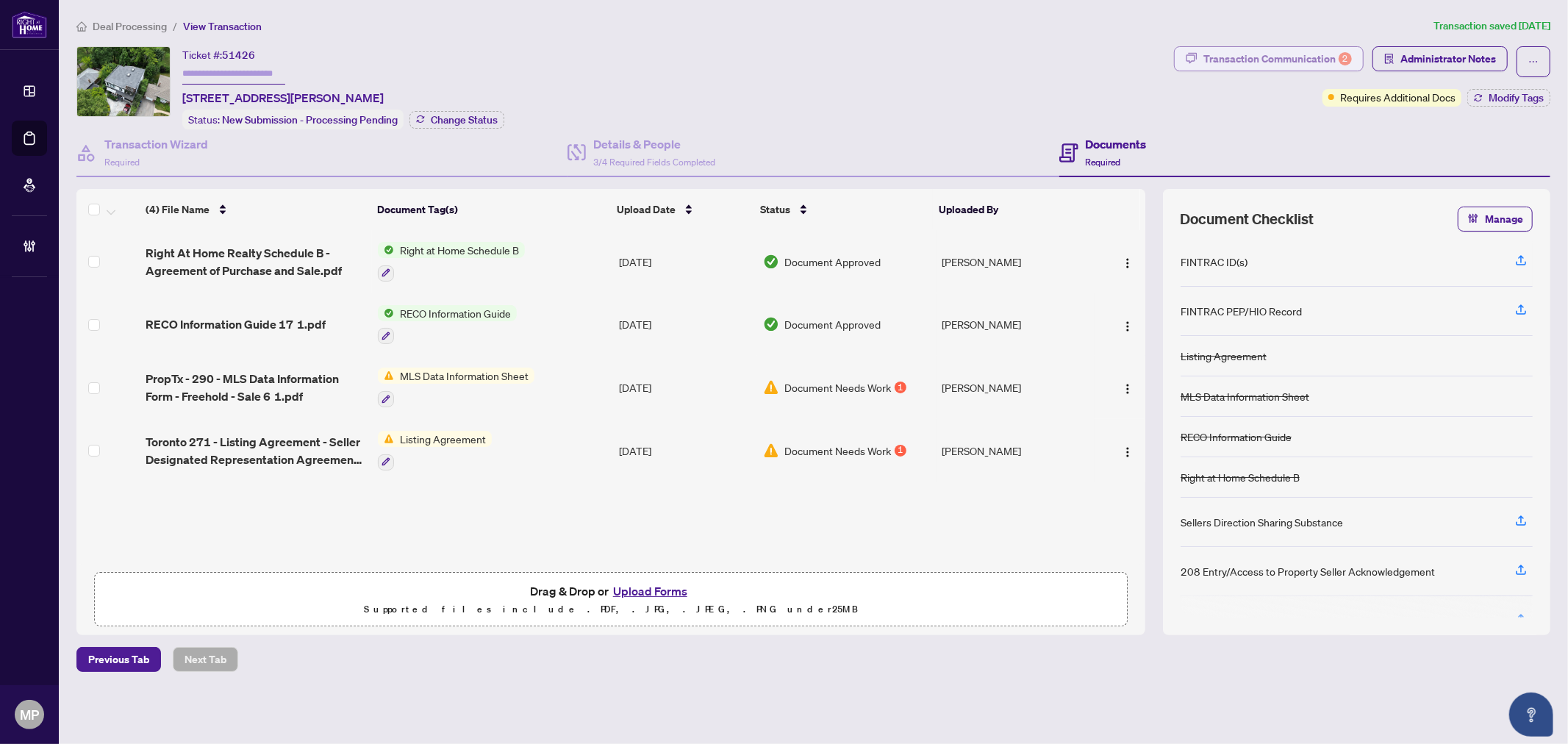
click at [1318, 65] on div "Transaction Communication 2" at bounding box center [1277, 59] width 149 height 24
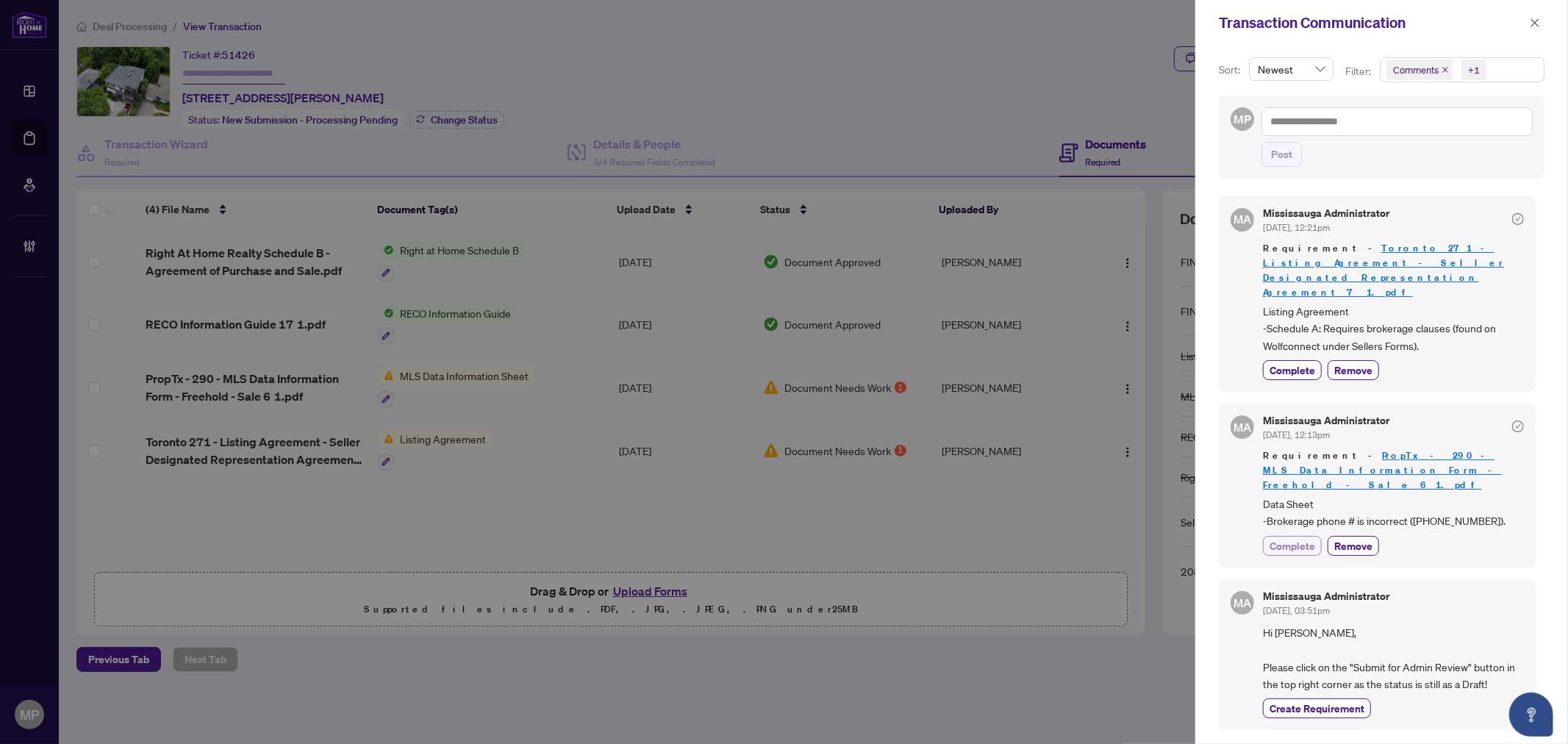
click at [1273, 538] on span "Complete" at bounding box center [1292, 546] width 46 height 16
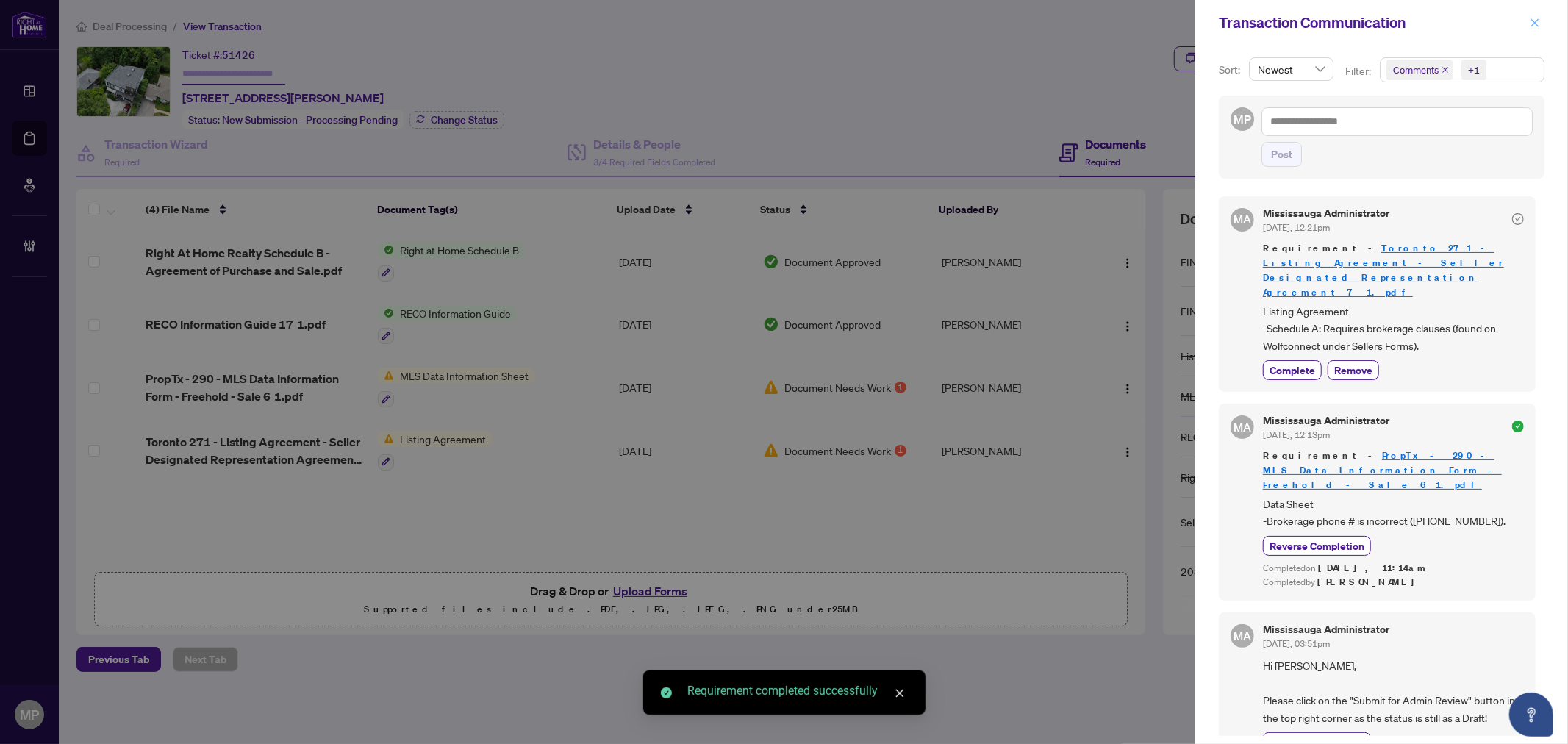
click at [1539, 30] on span "button" at bounding box center [1535, 23] width 10 height 24
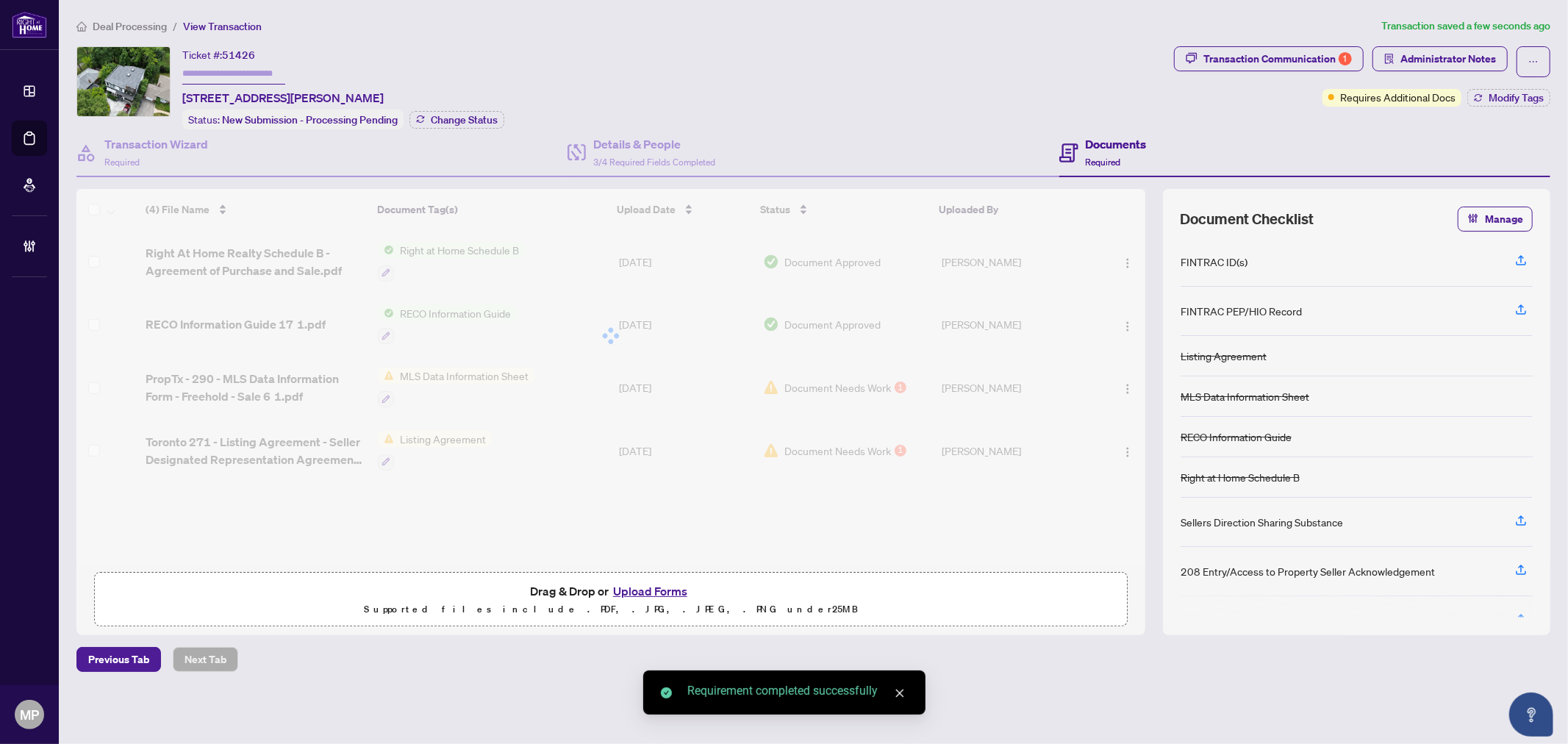
click at [291, 376] on div at bounding box center [610, 335] width 1069 height 294
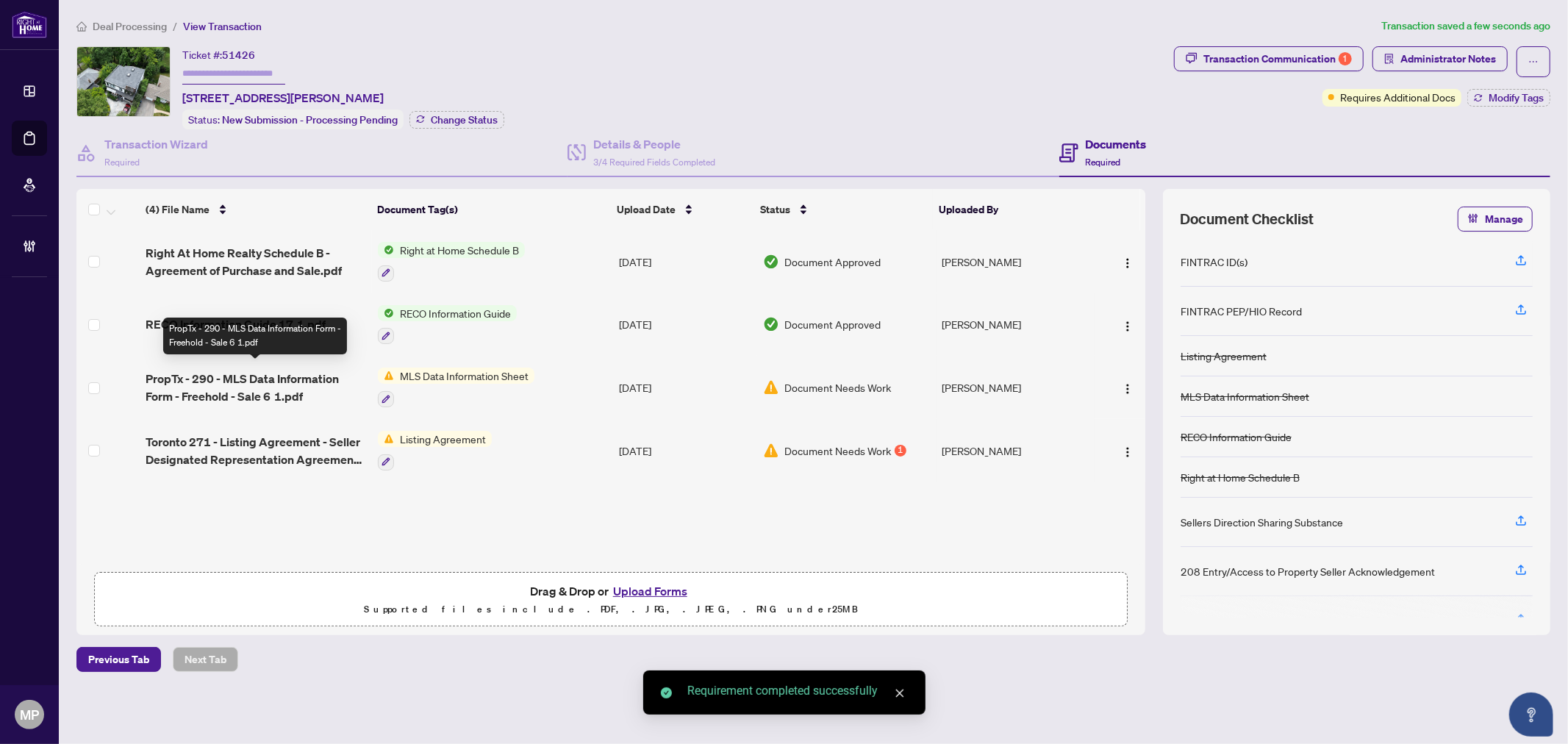
click at [320, 385] on span "PropTx - 290 - MLS Data Information Form - Freehold - Sale 6 1.pdf" at bounding box center [256, 387] width 221 height 35
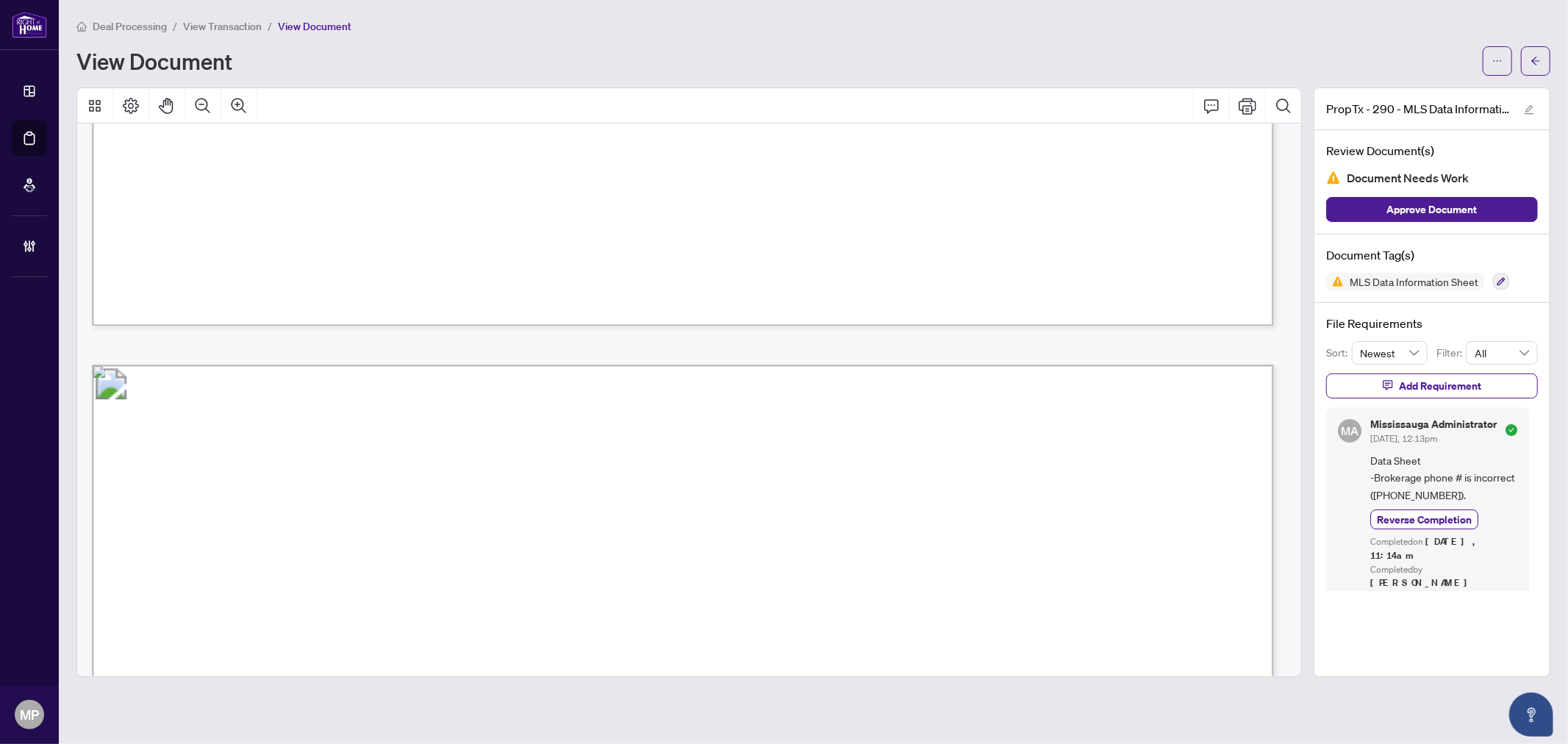
scroll to position [13949, 0]
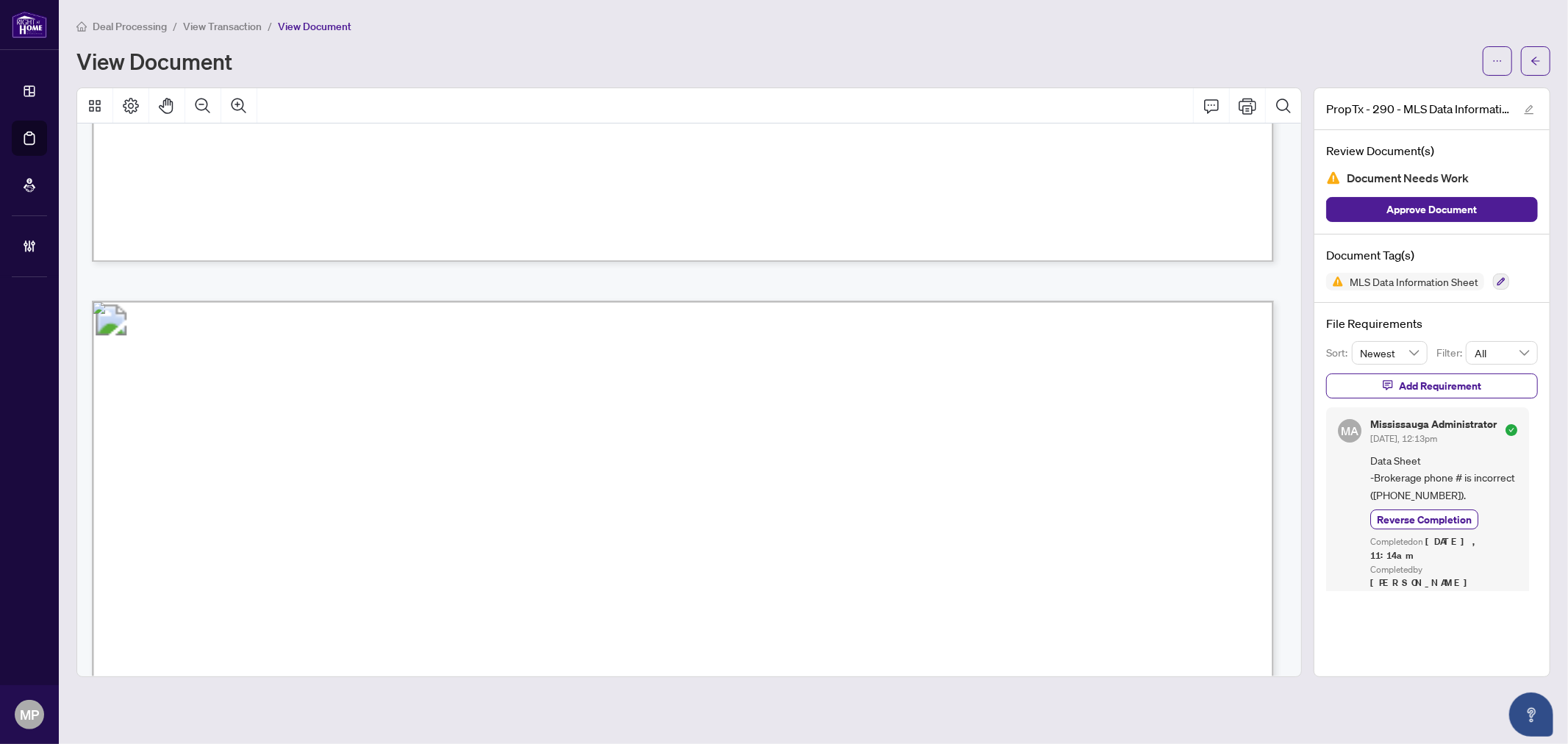
drag, startPoint x: 917, startPoint y: 445, endPoint x: 803, endPoint y: 449, distance: 114.1
click at [1532, 64] on span "button" at bounding box center [1536, 61] width 10 height 24
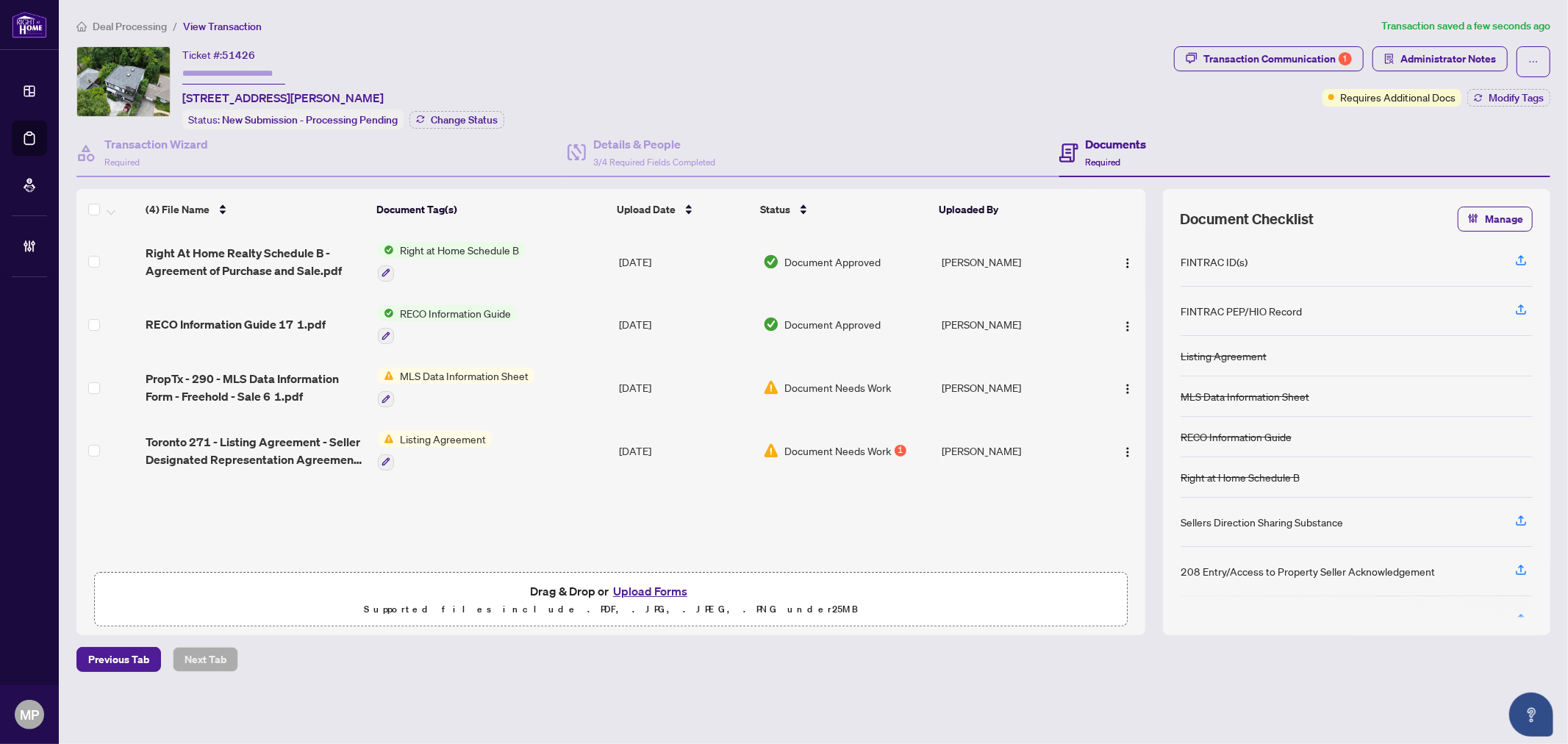
click at [1240, 115] on div "Transaction Communication 1 Administrator Notes Requires Additional Docs Modify…" at bounding box center [1362, 87] width 382 height 83
click at [272, 433] on span "Toronto 271 - Listing Agreement - Seller Designated Representation Agreement 7 …" at bounding box center [256, 450] width 221 height 35
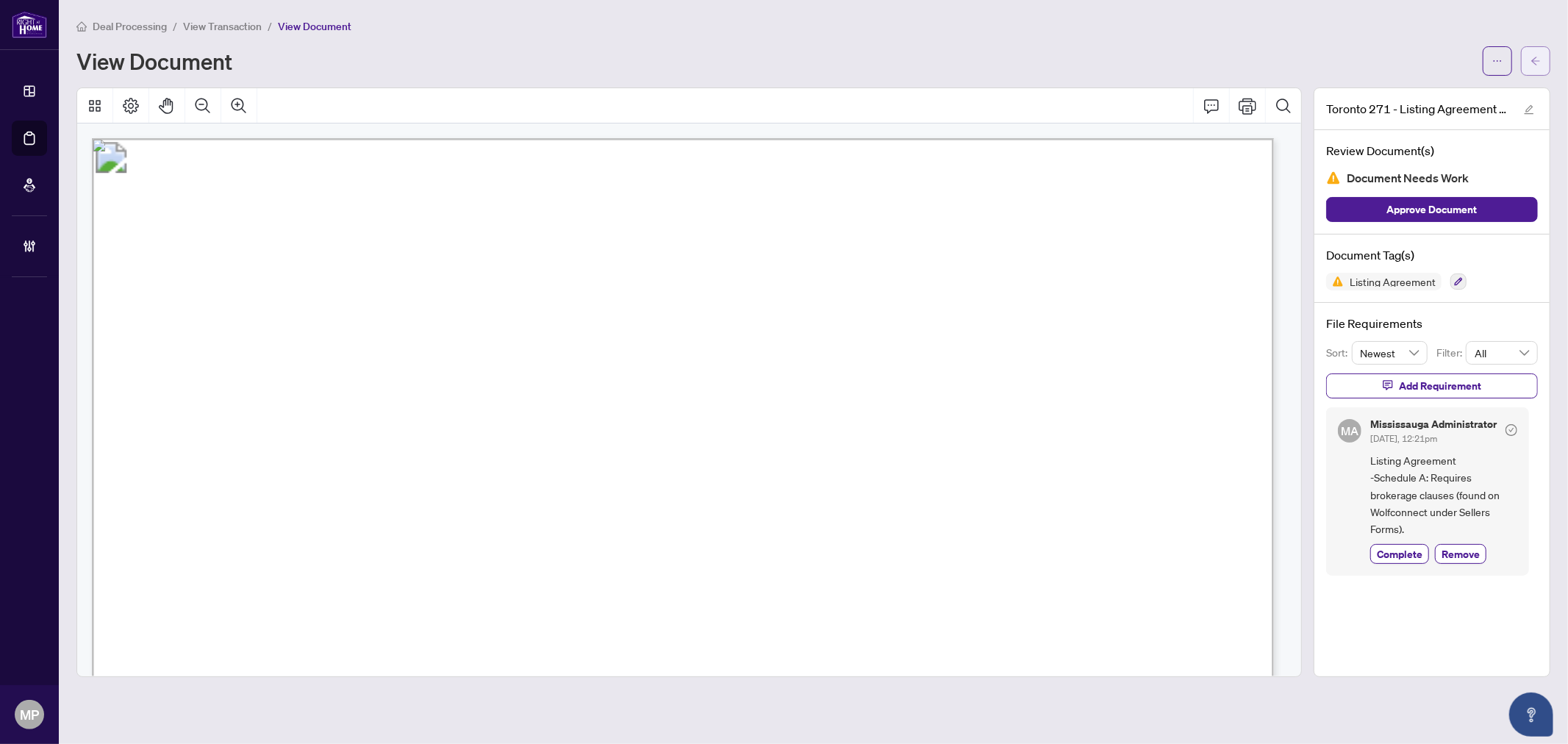
click at [1533, 50] on span "button" at bounding box center [1536, 61] width 10 height 24
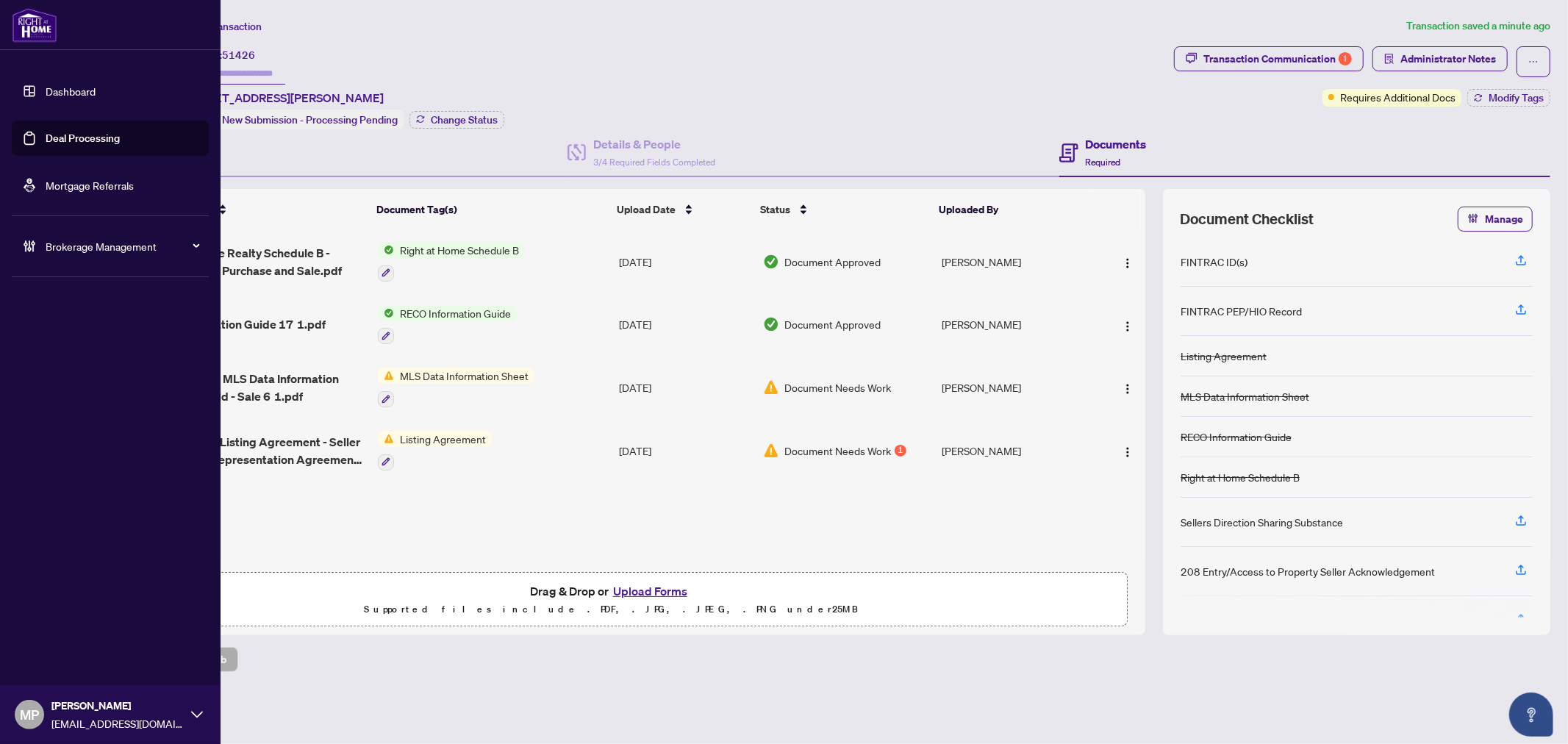
click at [70, 132] on link "Deal Processing" at bounding box center [83, 138] width 74 height 13
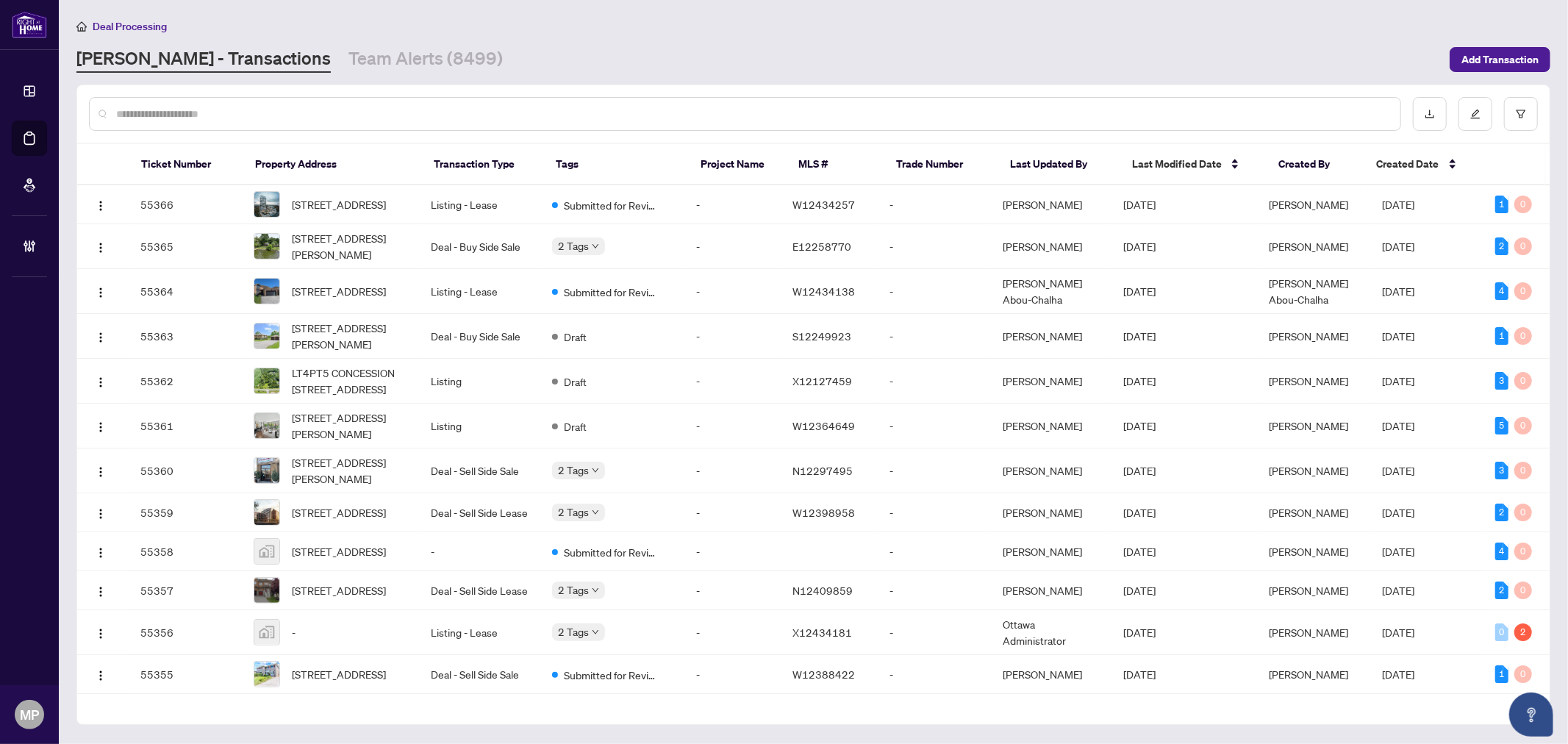
click at [702, 112] on input "text" at bounding box center [752, 113] width 1273 height 17
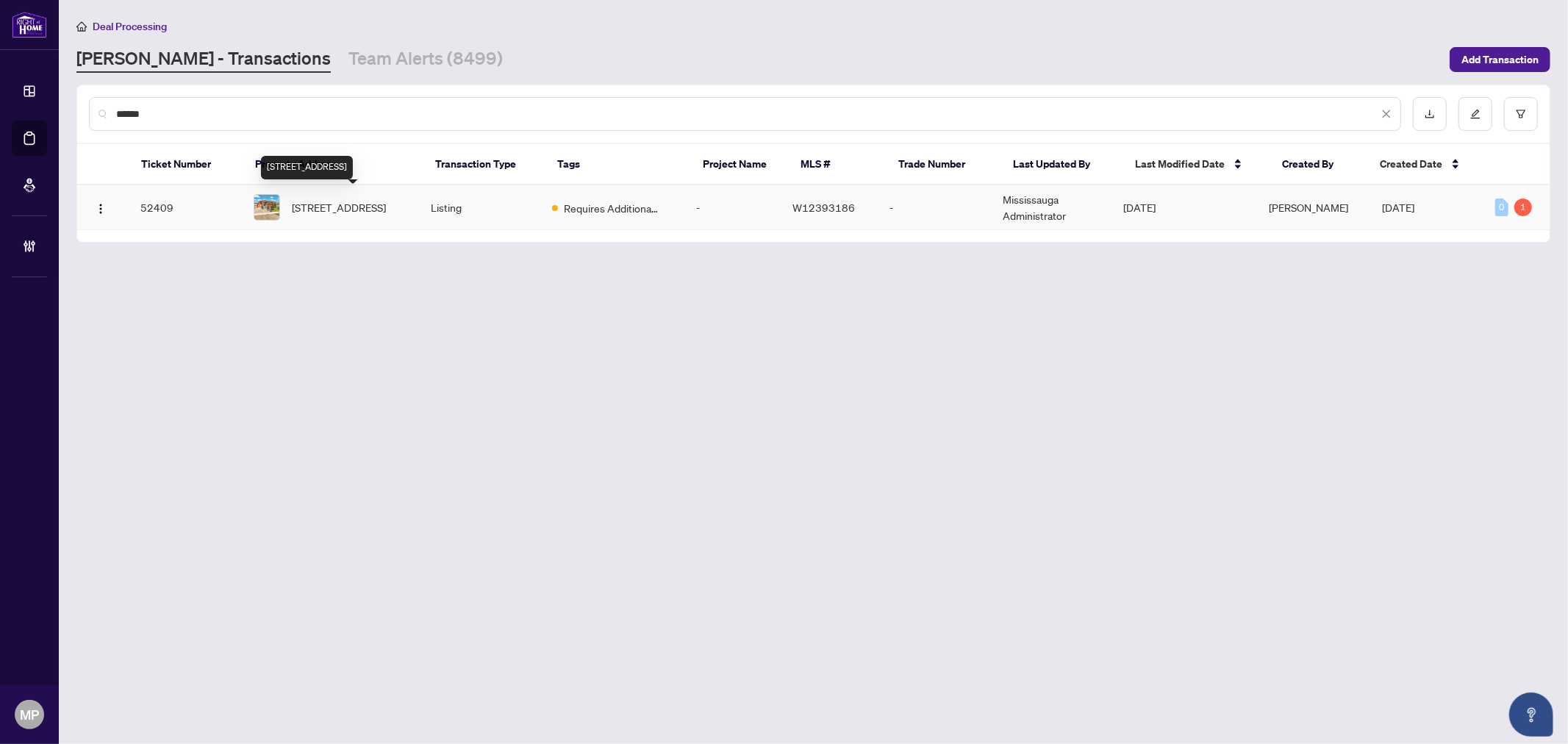
type input "******"
click at [358, 202] on span "63-63 Allonsius Dr, Toronto, Ontario M9C 3N6, Canada" at bounding box center [339, 207] width 94 height 17
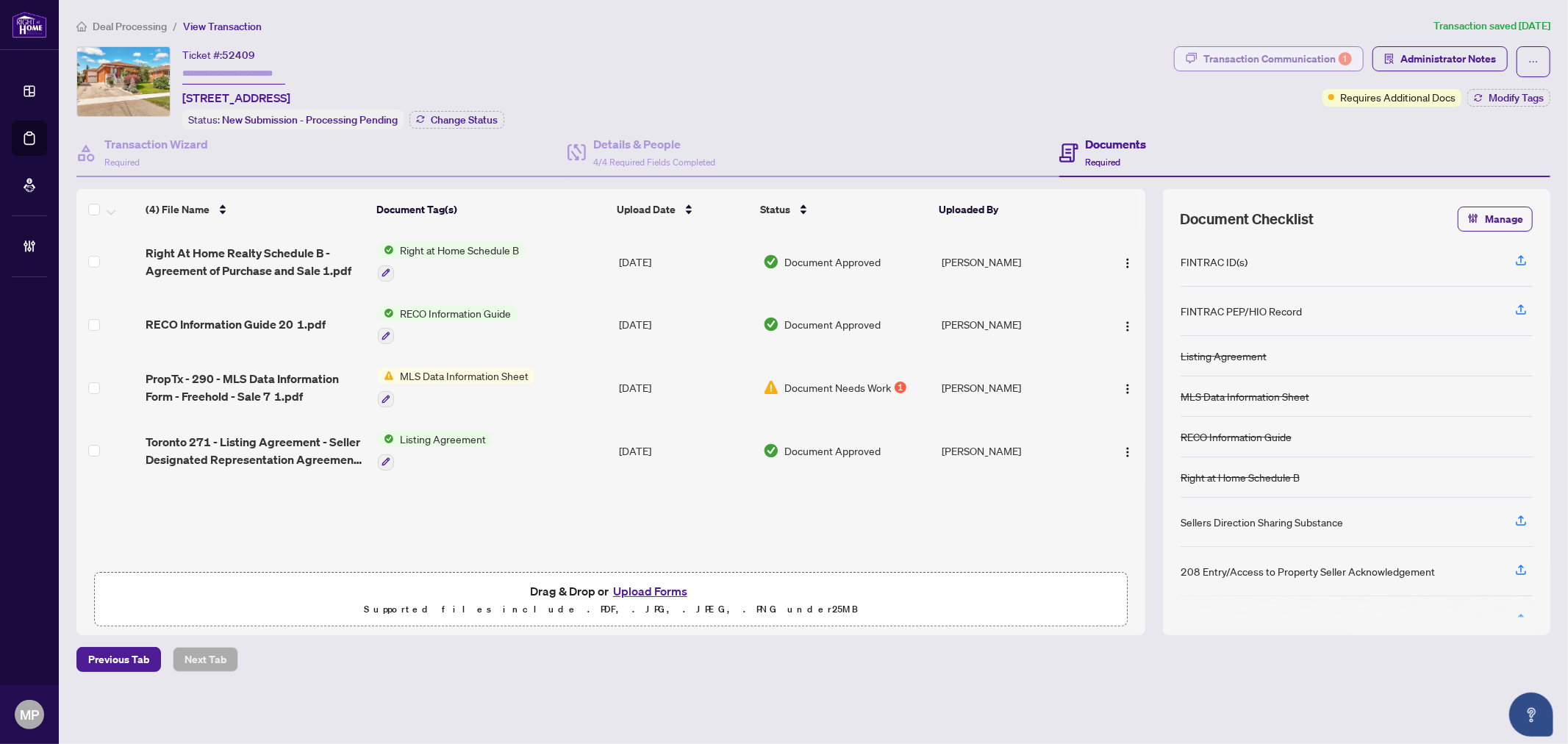
click at [1266, 53] on div "Transaction Communication 1" at bounding box center [1277, 59] width 149 height 24
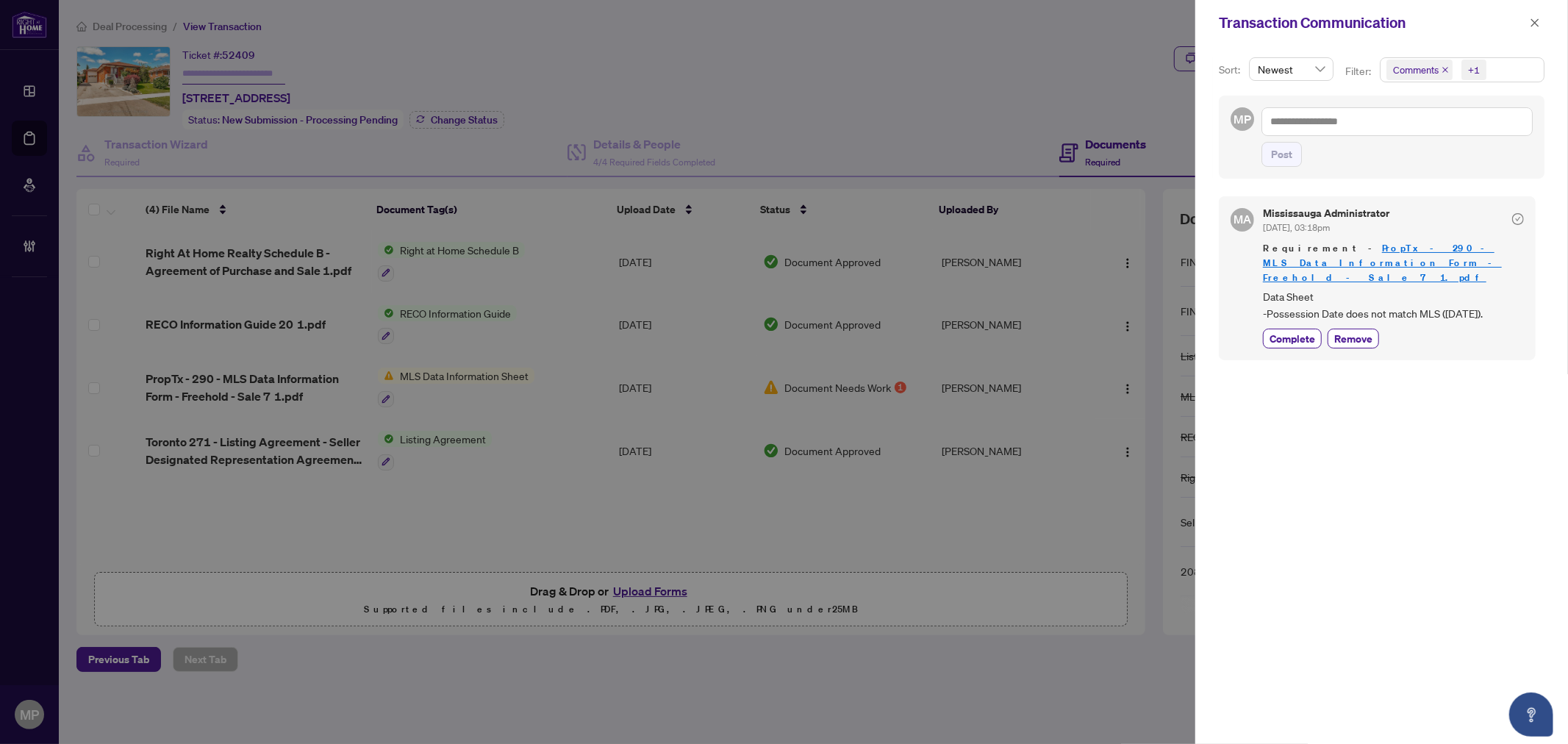
drag, startPoint x: 1512, startPoint y: 292, endPoint x: 1226, endPoint y: 265, distance: 287.3
click at [1226, 265] on div "MA Mississauga Administrator Sep/16/2025, 03:18pm Requirement - PropTx - 290 - …" at bounding box center [1377, 278] width 317 height 164
click at [1467, 328] on div "Complete Remove" at bounding box center [1393, 338] width 261 height 20
click at [1392, 245] on link "PropTx - 290 - MLS Data Information Form - Freehold - Sale 7 1.pdf" at bounding box center [1382, 262] width 239 height 42
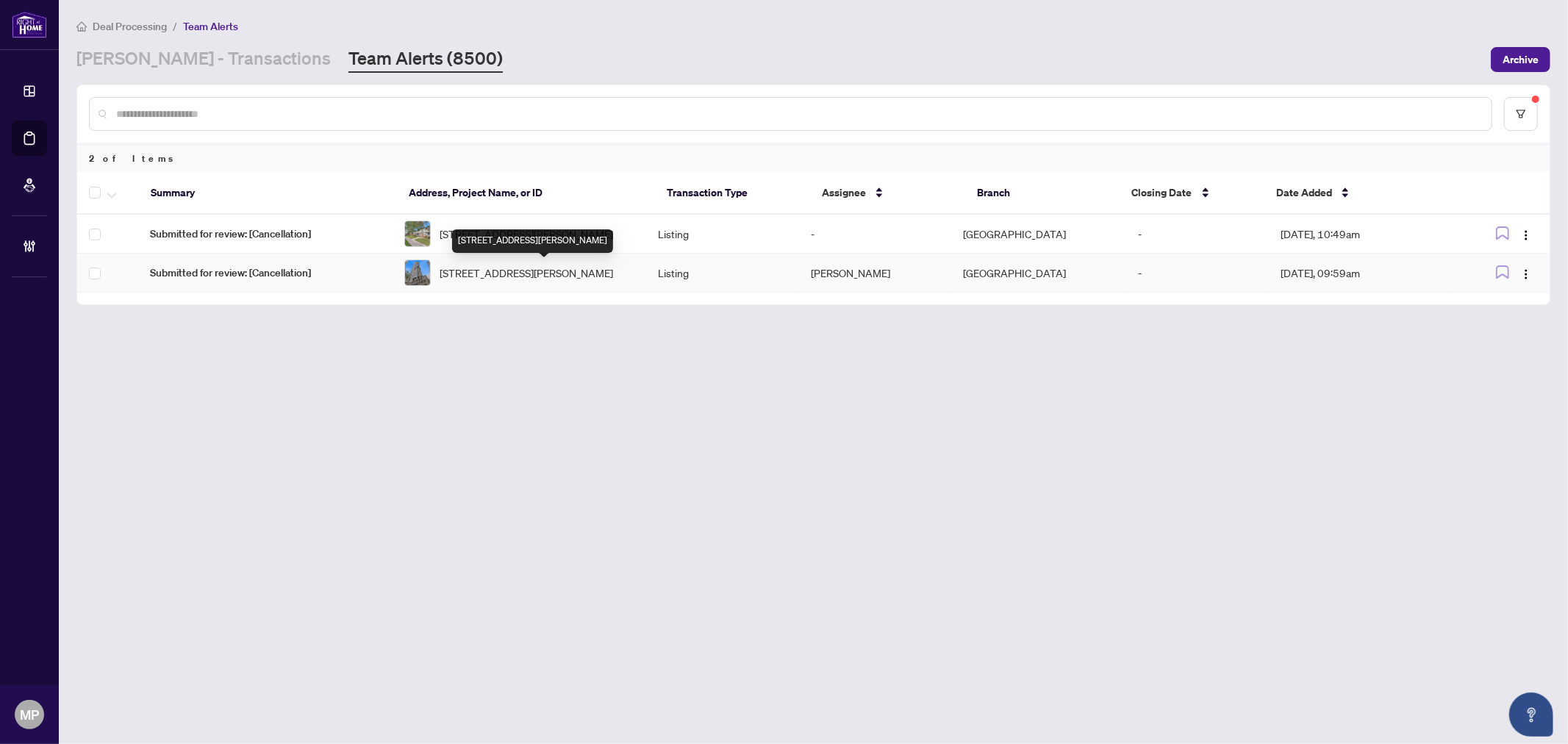
click at [565, 281] on span "[STREET_ADDRESS][PERSON_NAME]" at bounding box center [526, 272] width 173 height 17
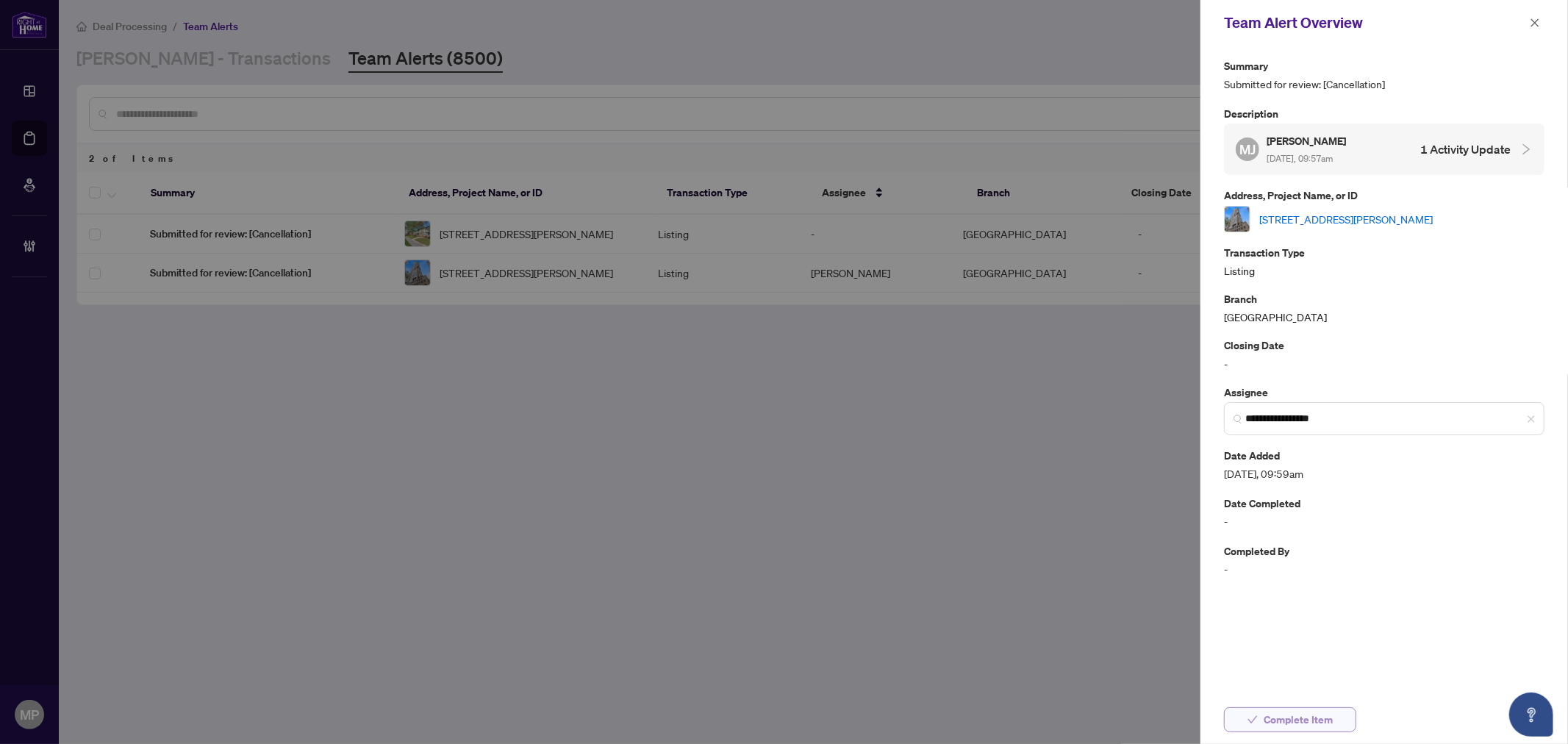
click at [1319, 727] on span "Complete Item" at bounding box center [1299, 720] width 69 height 24
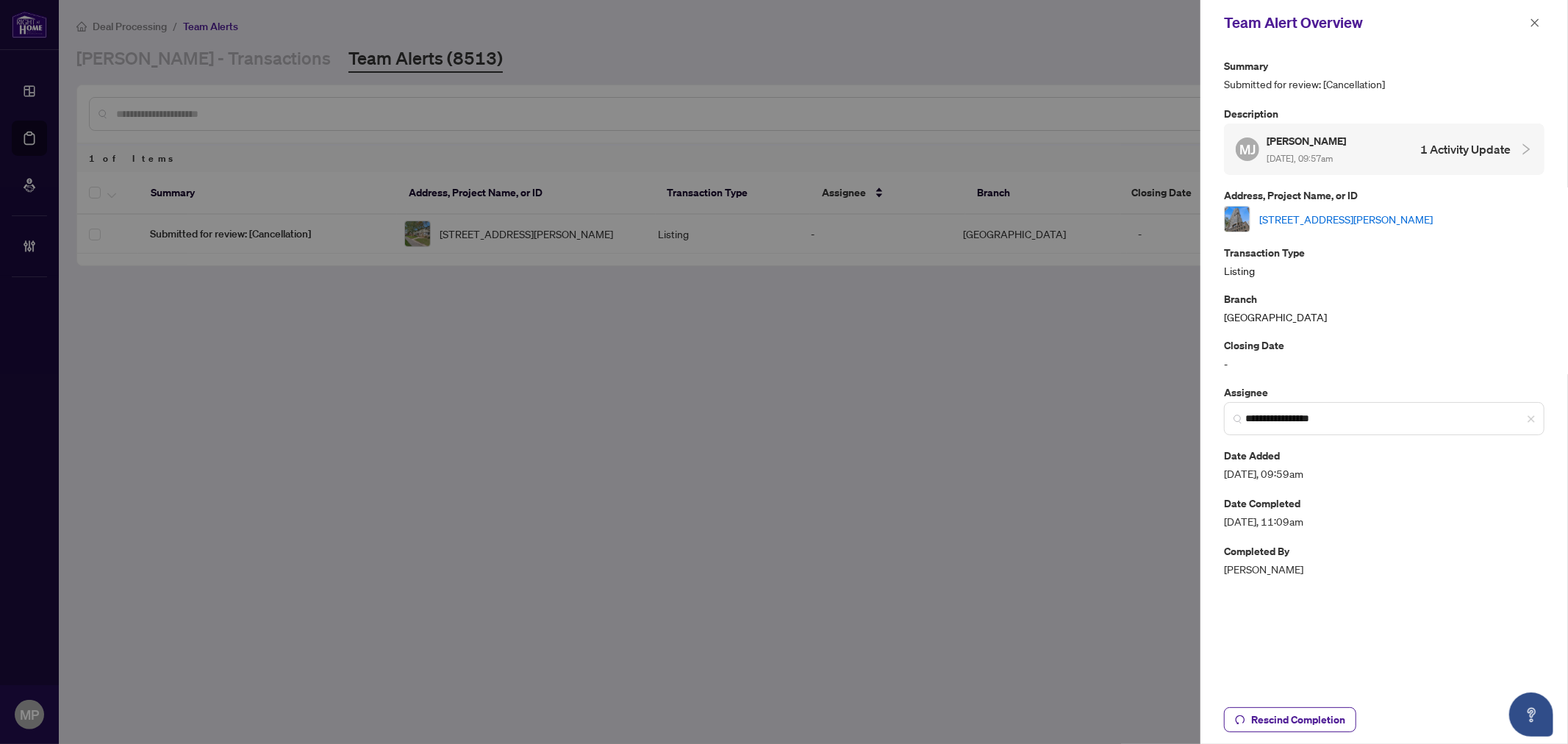
click at [1302, 216] on link "[STREET_ADDRESS][PERSON_NAME]" at bounding box center [1346, 219] width 173 height 17
click at [1532, 22] on icon "close" at bounding box center [1535, 22] width 10 height 10
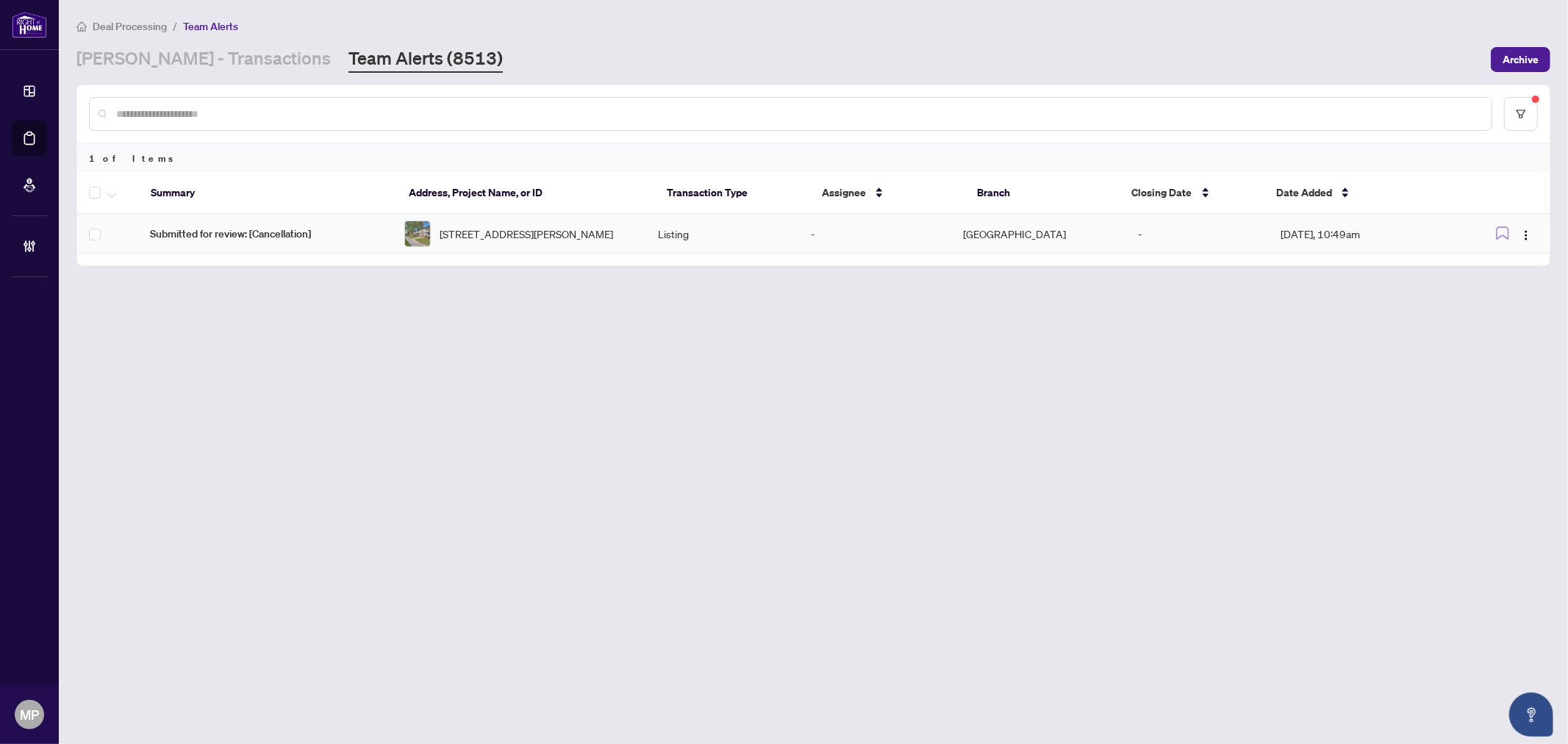
click at [507, 226] on span "[STREET_ADDRESS][PERSON_NAME]" at bounding box center [526, 234] width 173 height 17
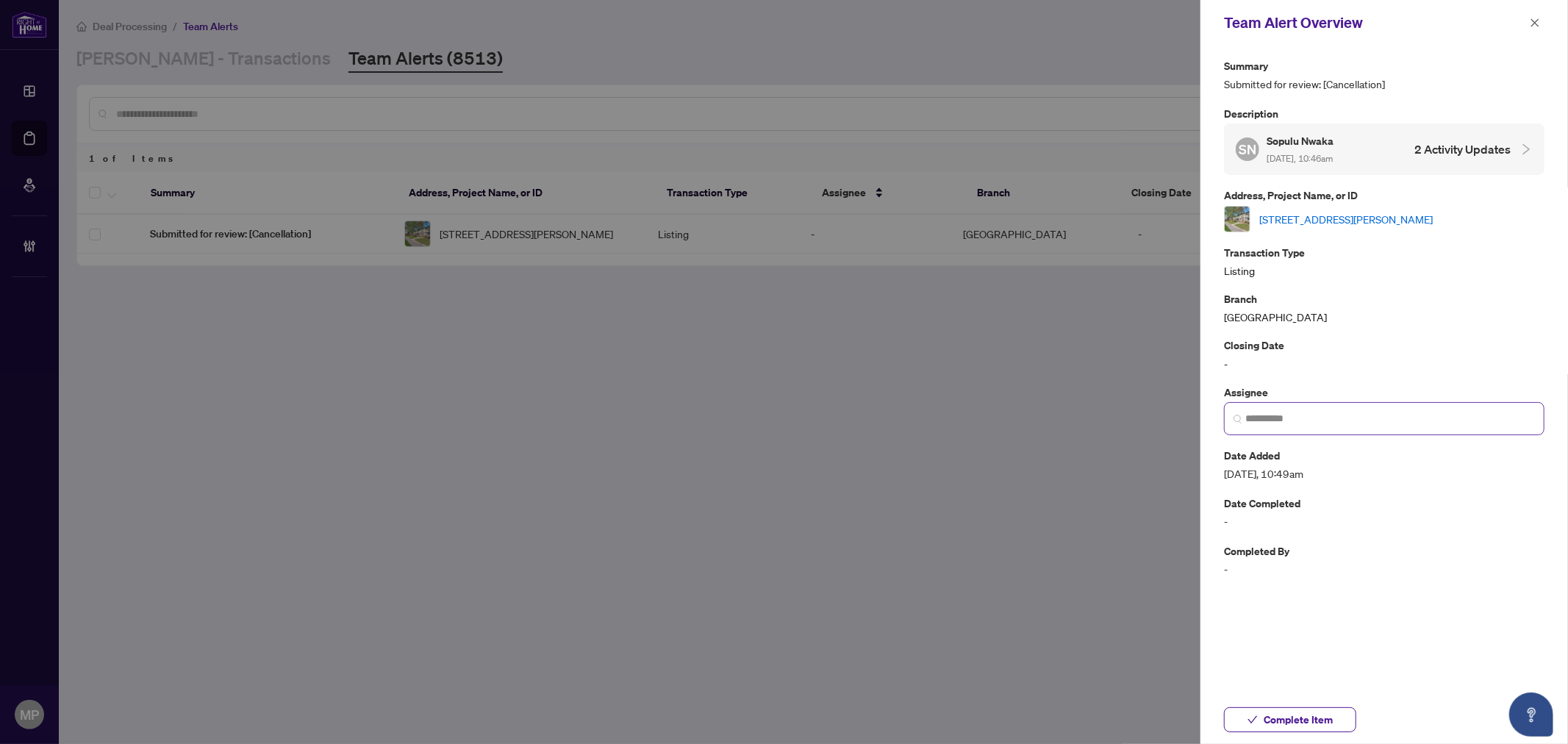
click at [1454, 408] on span at bounding box center [1384, 419] width 321 height 33
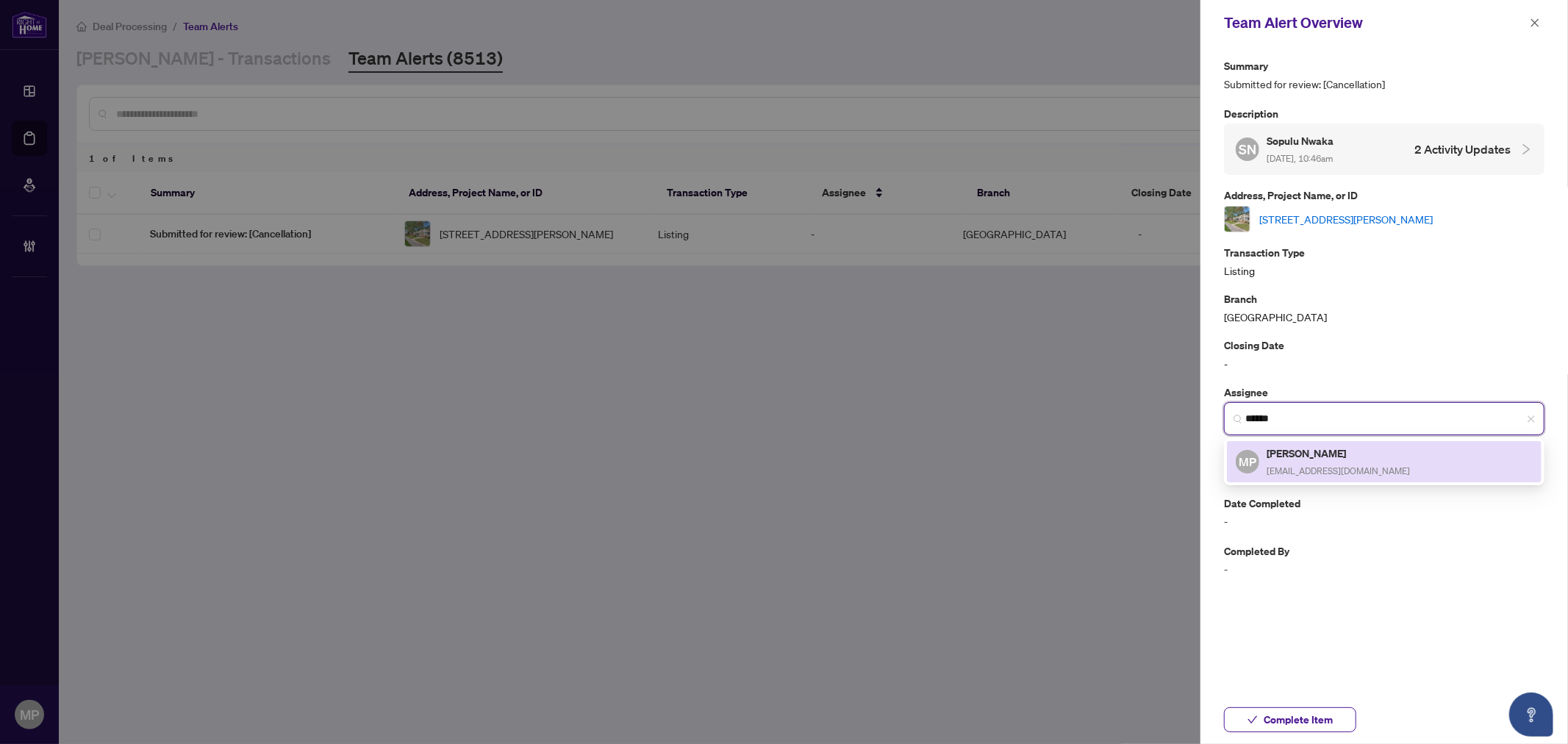
click at [1289, 458] on div "[PERSON_NAME] [EMAIL_ADDRESS][DOMAIN_NAME]" at bounding box center [1338, 461] width 143 height 34
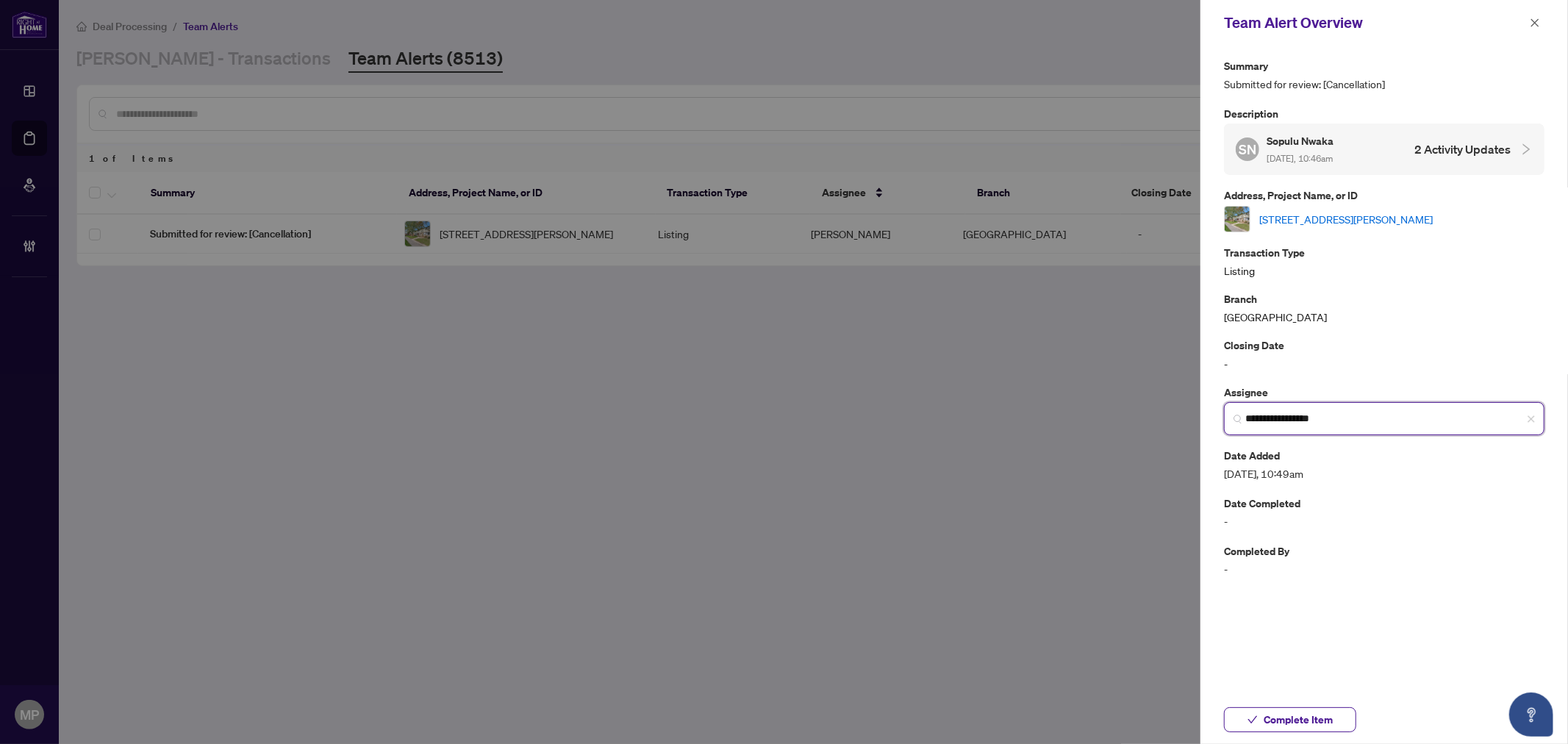
type input "**********"
click at [1372, 211] on link "[STREET_ADDRESS][PERSON_NAME]" at bounding box center [1346, 219] width 173 height 17
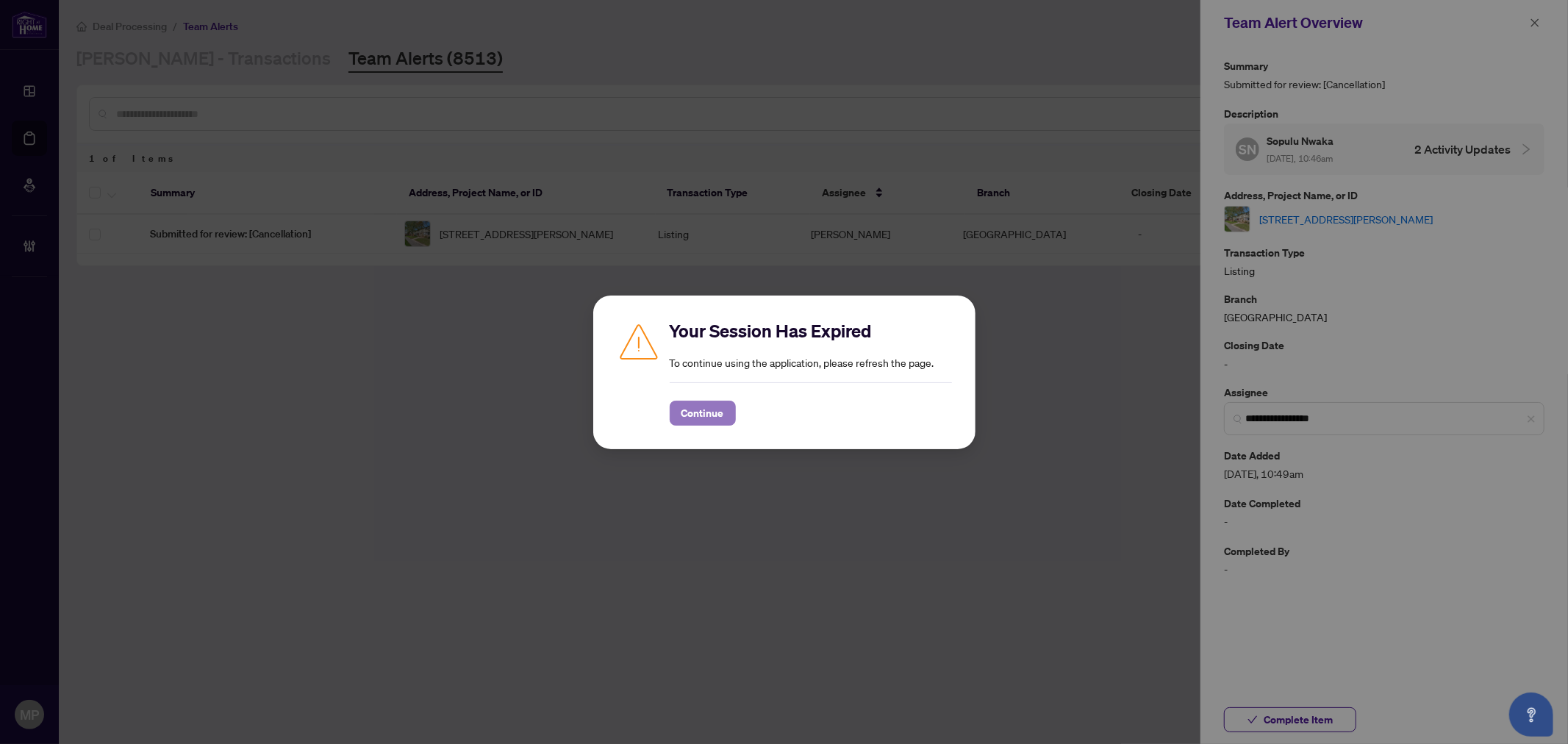
click at [699, 409] on span "Continue" at bounding box center [702, 413] width 43 height 24
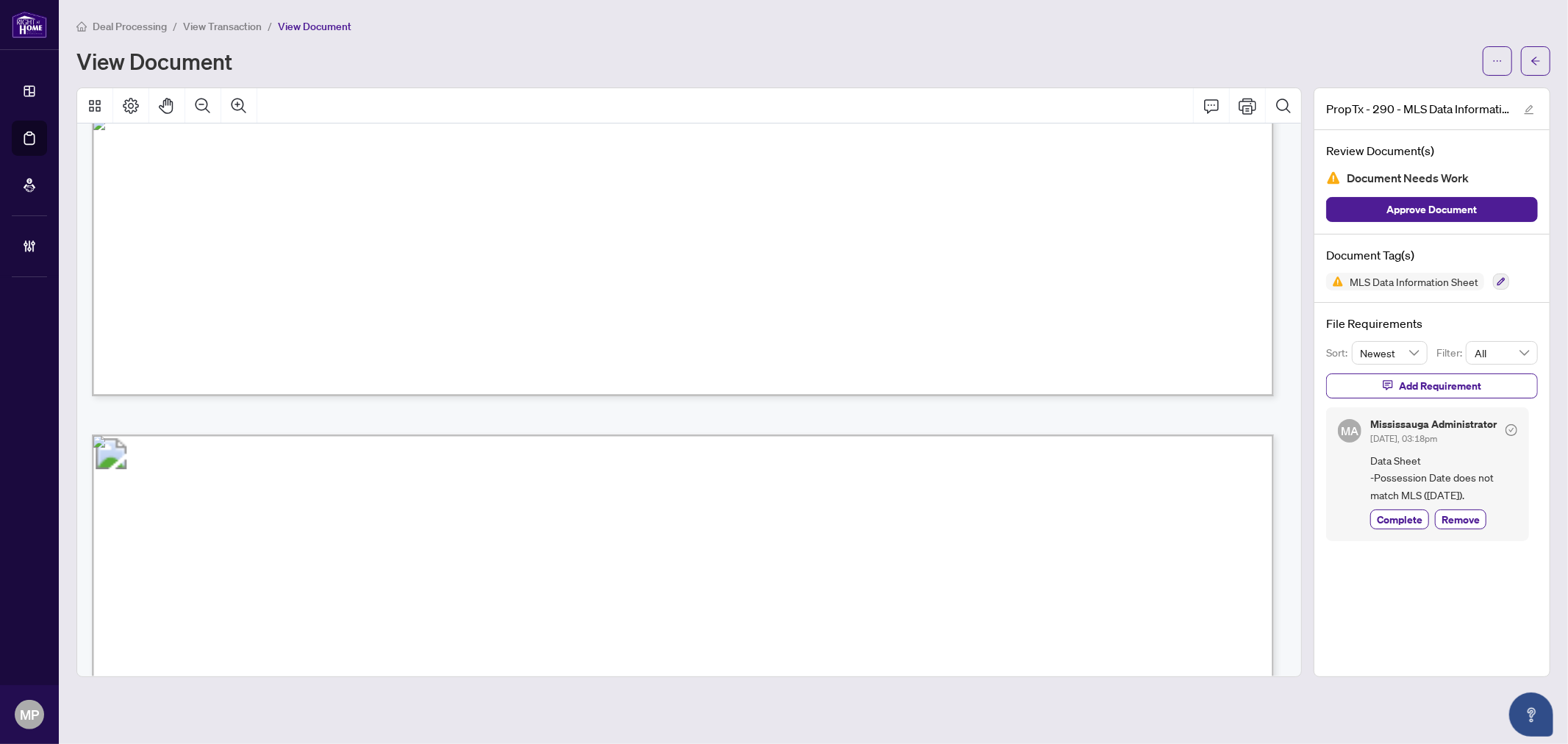
scroll to position [1061, 0]
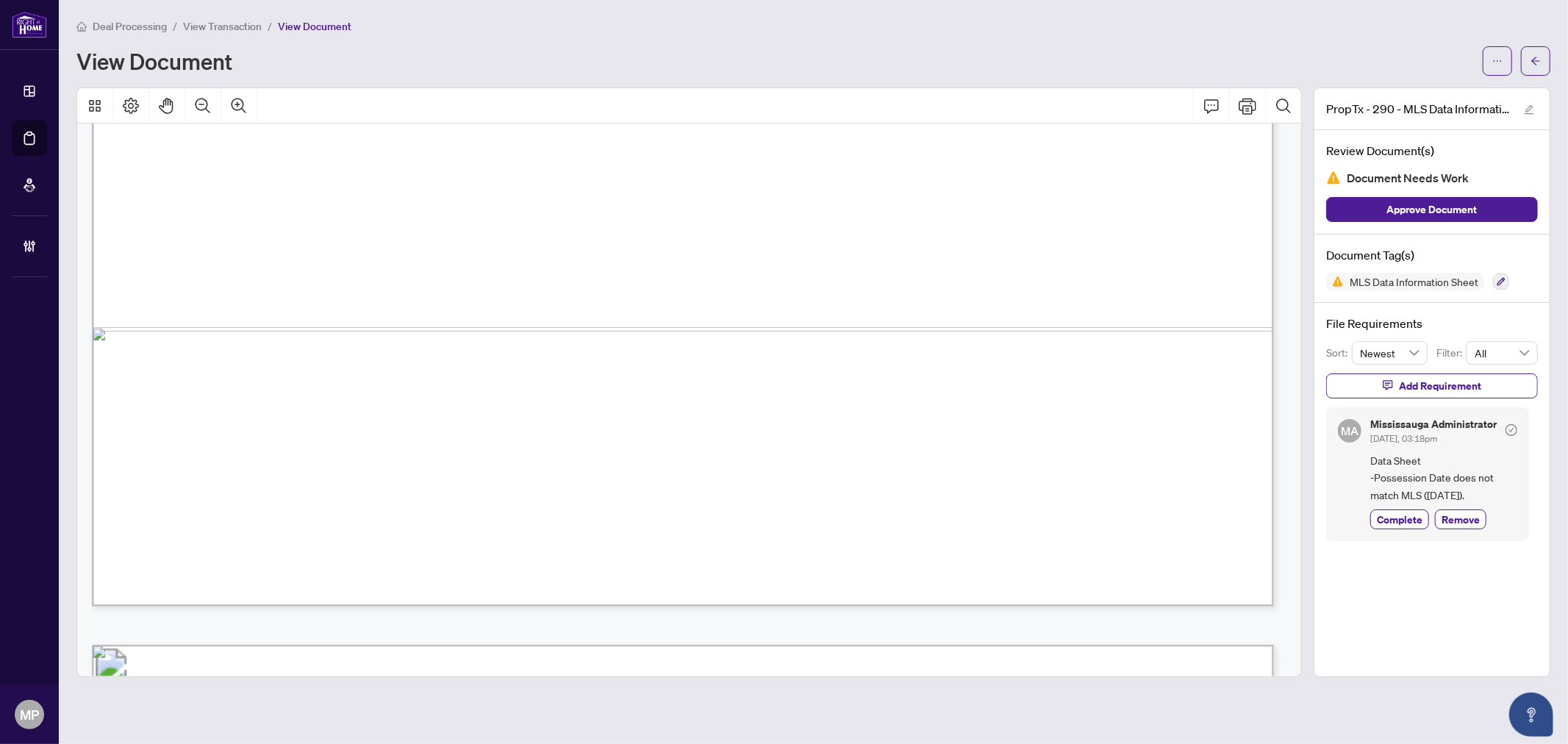
drag, startPoint x: 439, startPoint y: 421, endPoint x: 621, endPoint y: 423, distance: 182.0
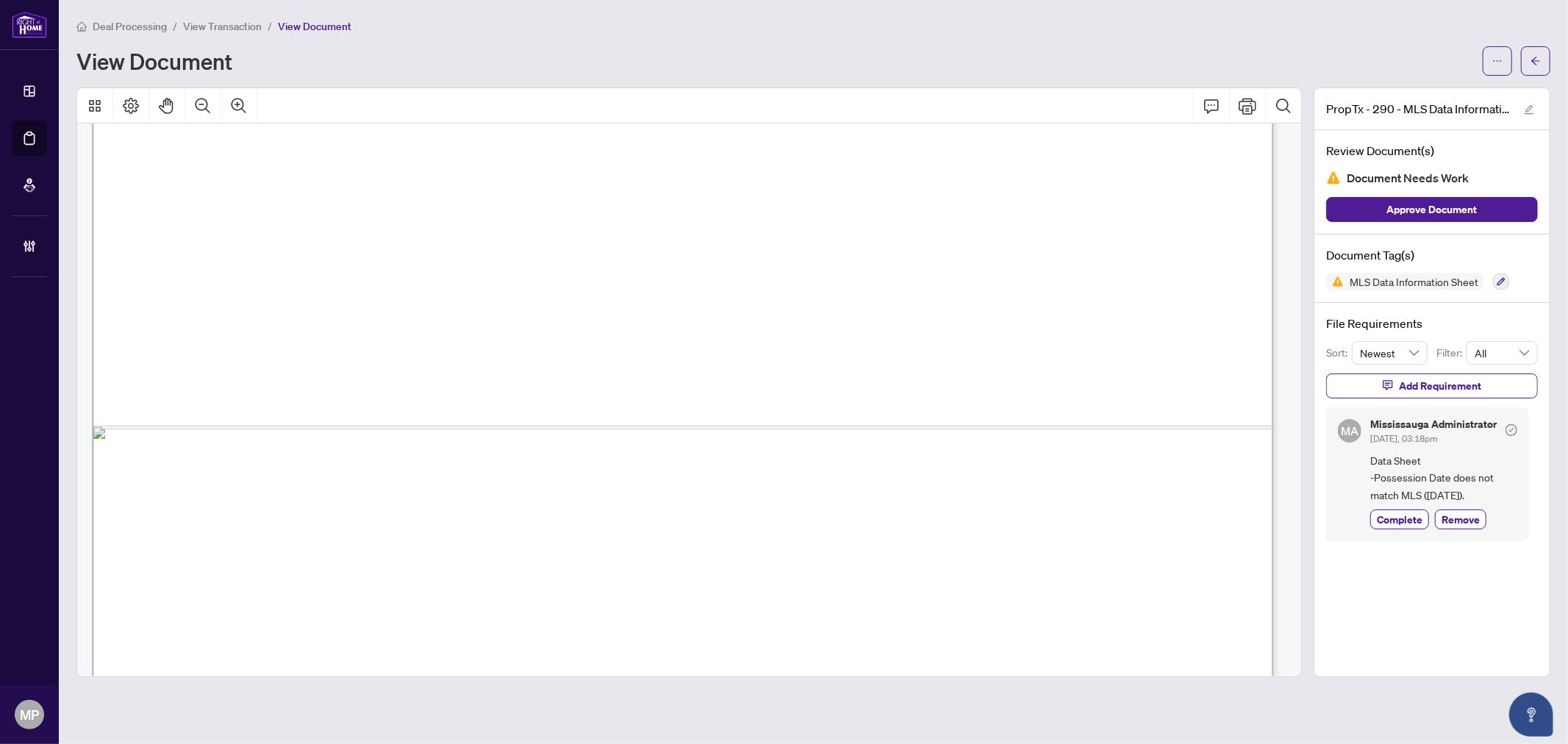
scroll to position [3103, 0]
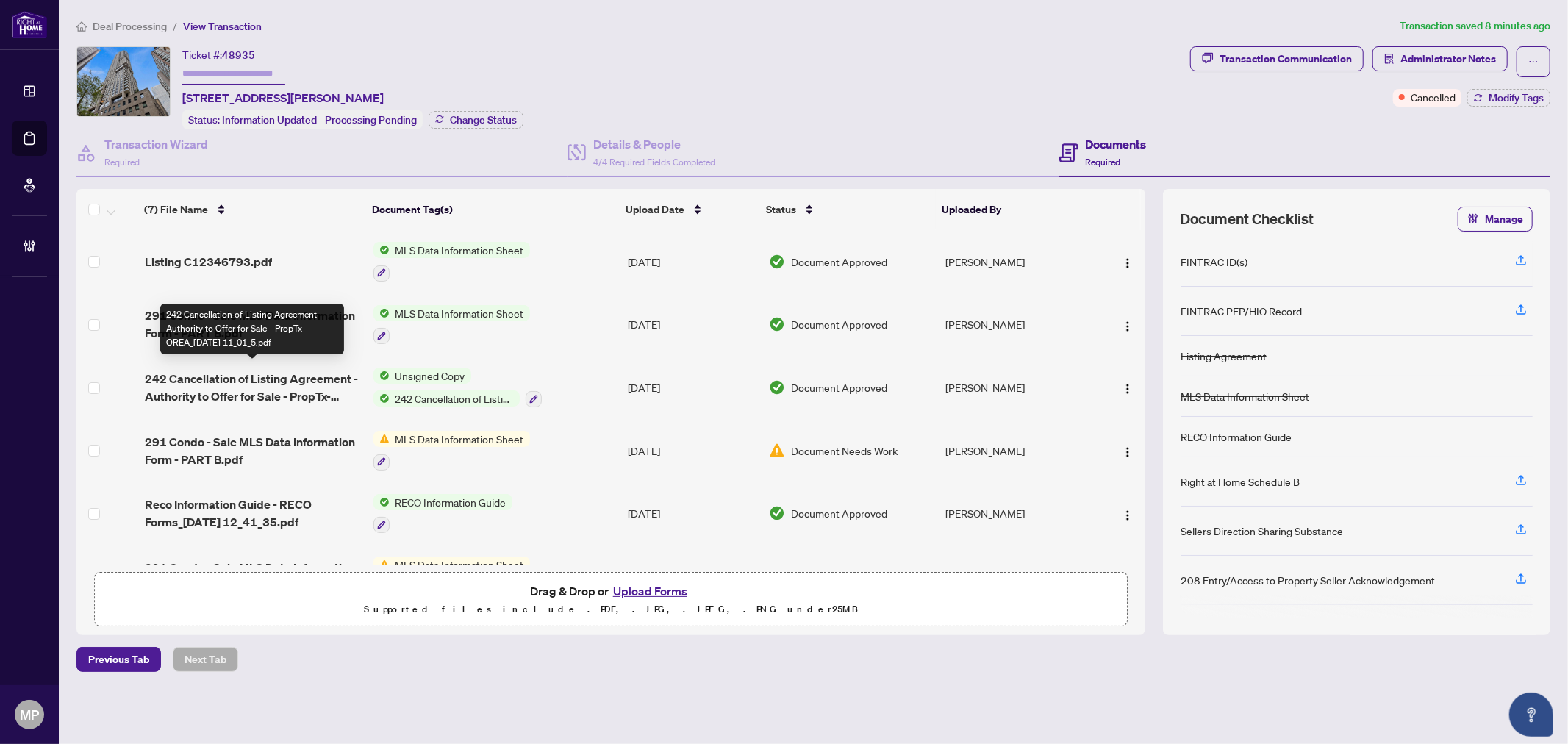
click at [241, 383] on span "242 Cancellation of Listing Agreement - Authority to Offer for Sale - PropTx-OR…" at bounding box center [253, 387] width 217 height 35
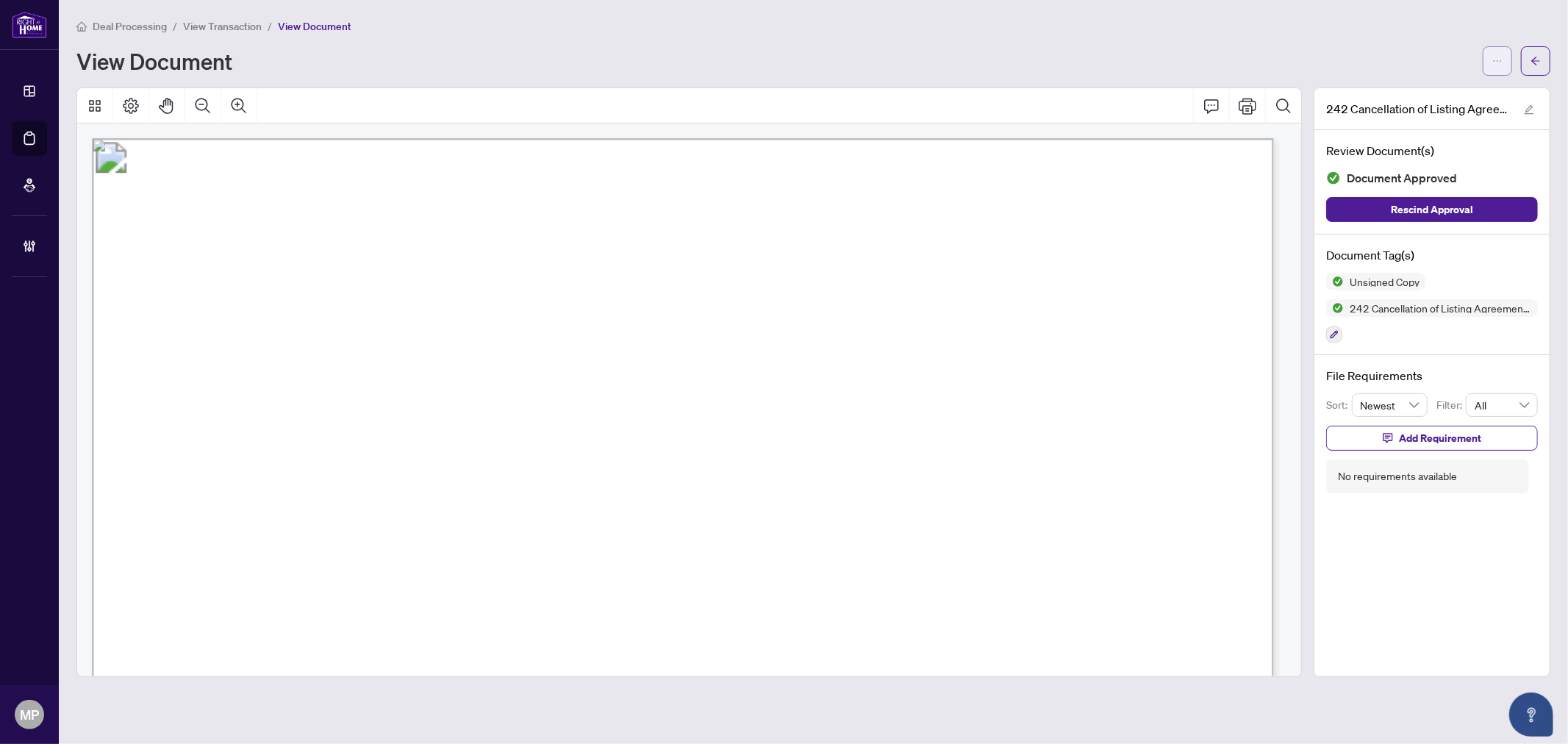
click at [1498, 63] on icon "ellipsis" at bounding box center [1497, 61] width 10 height 10
click at [1425, 94] on span "Download" at bounding box center [1444, 92] width 112 height 17
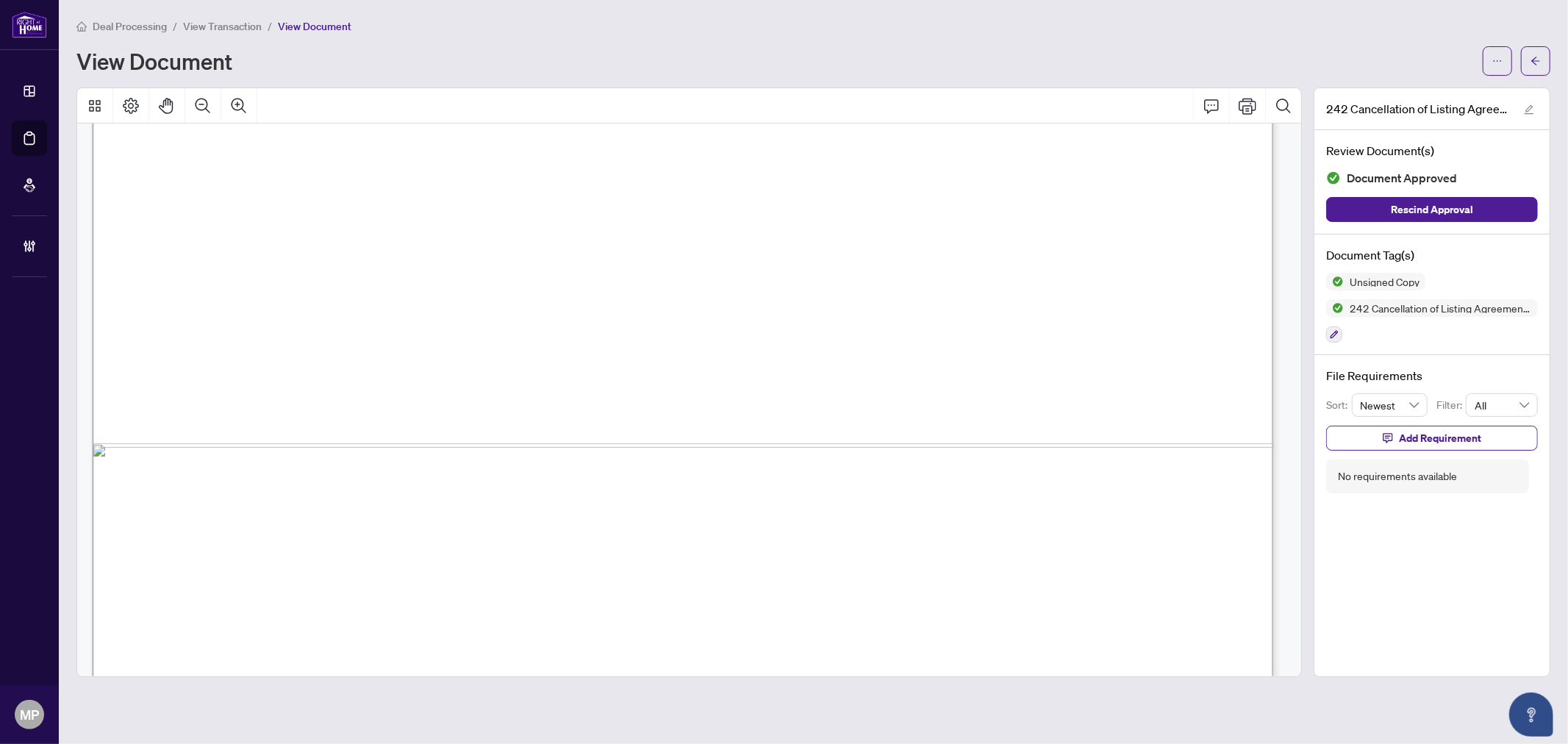
scroll to position [1005, 0]
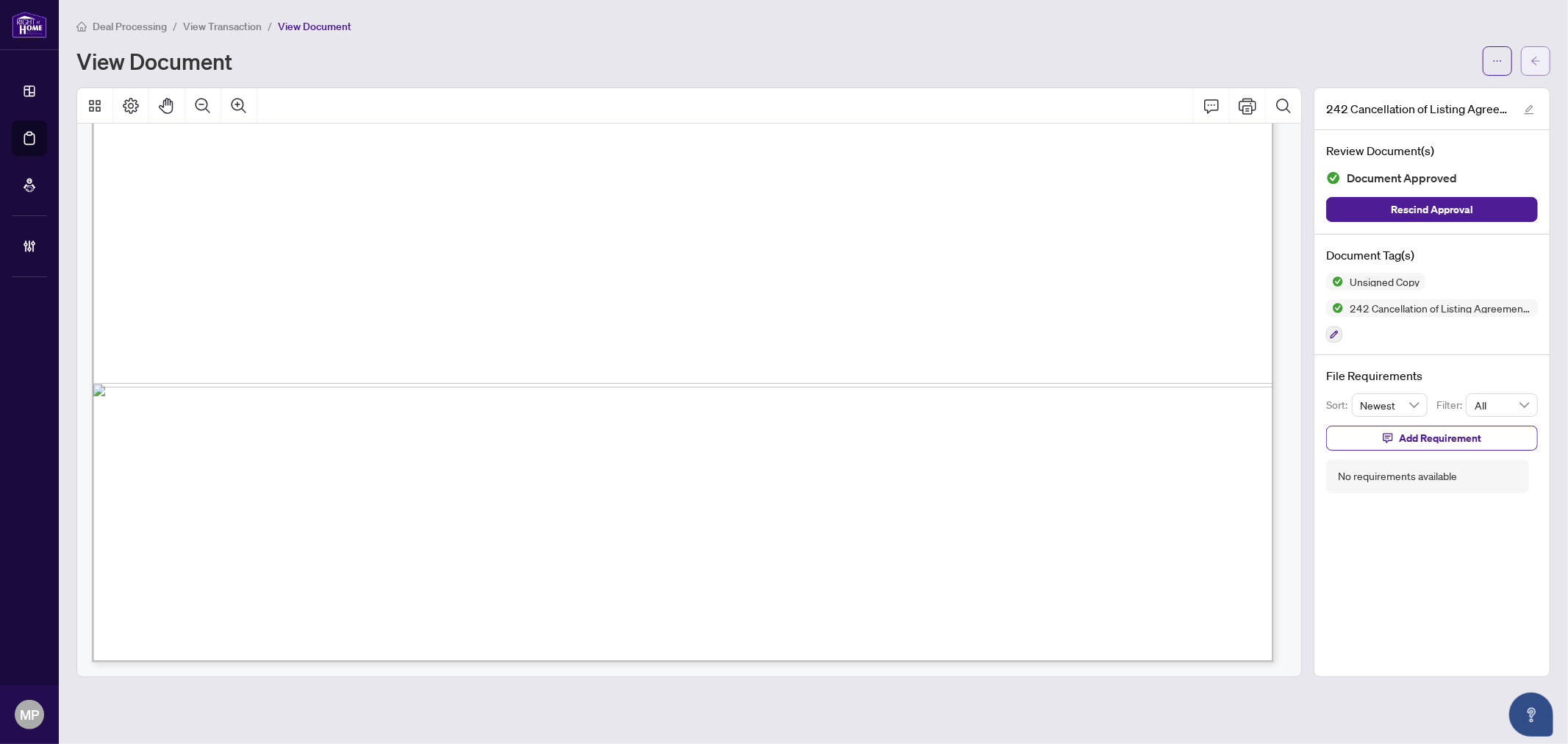
click at [1540, 60] on icon "arrow-left" at bounding box center [1536, 61] width 10 height 10
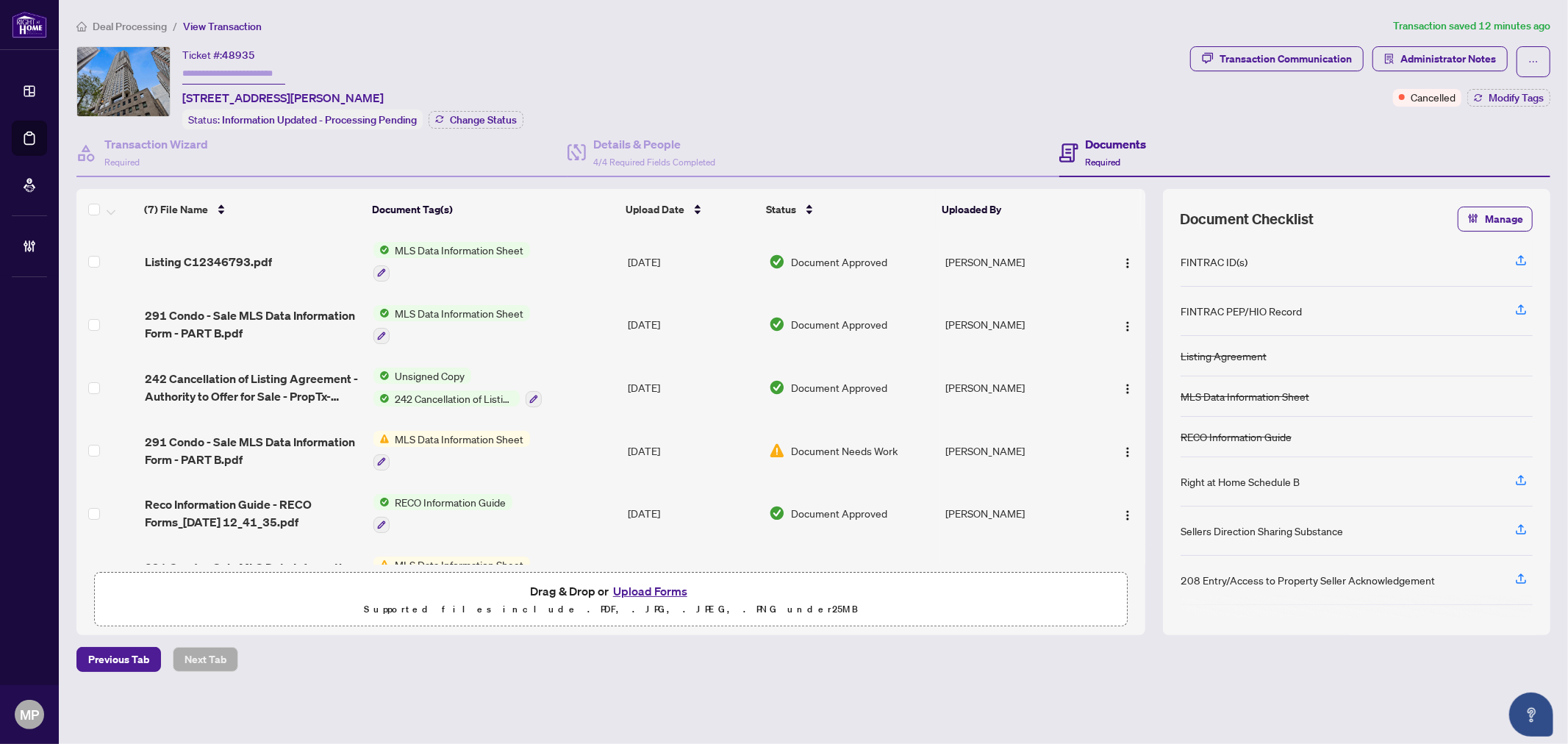
click at [884, 675] on main "Deal Processing / View Transaction Transaction saved 12 minutes ago Ticket #: 4…" at bounding box center [814, 372] width 1509 height 744
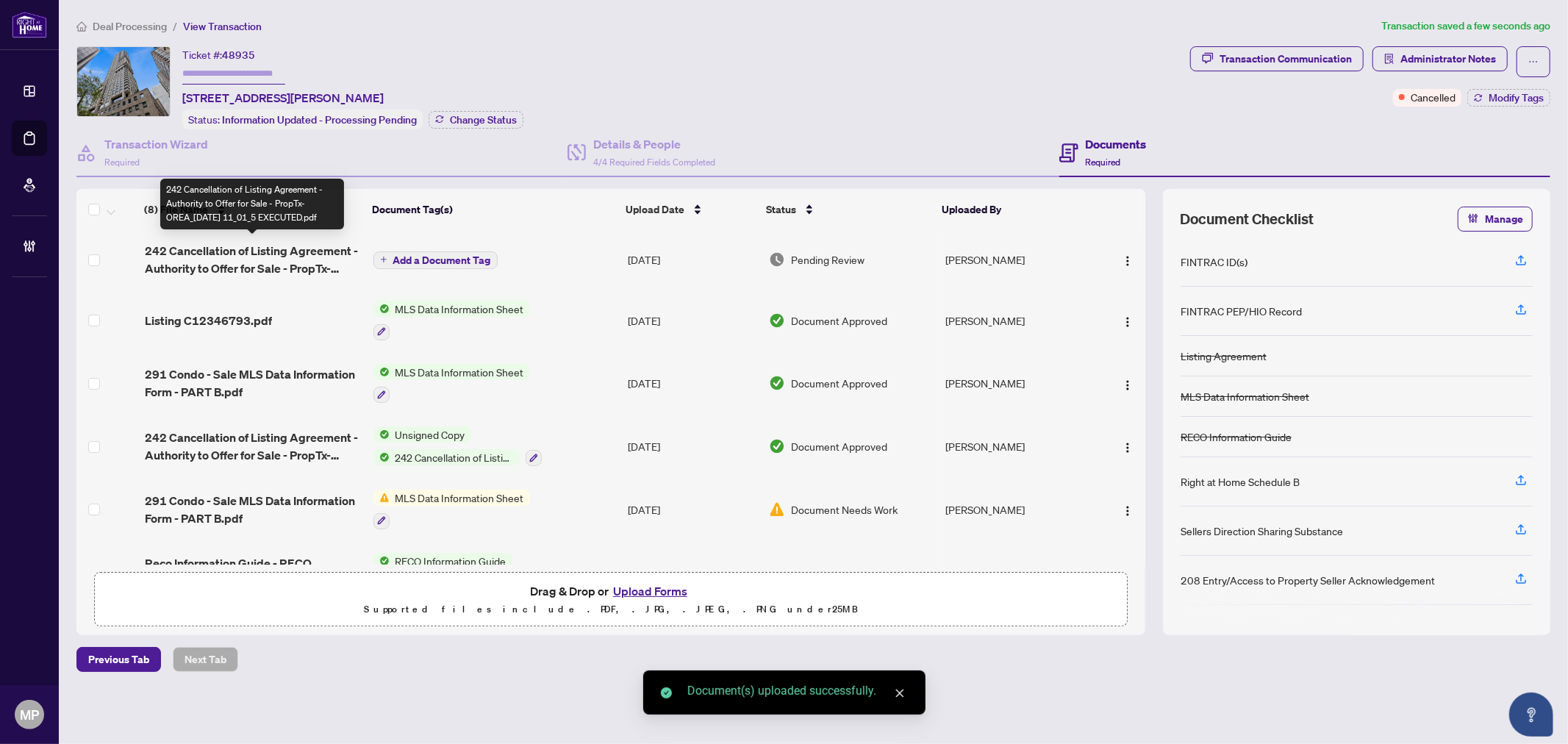
click at [270, 256] on span "242 Cancellation of Listing Agreement - Authority to Offer for Sale - PropTx-OR…" at bounding box center [253, 259] width 217 height 35
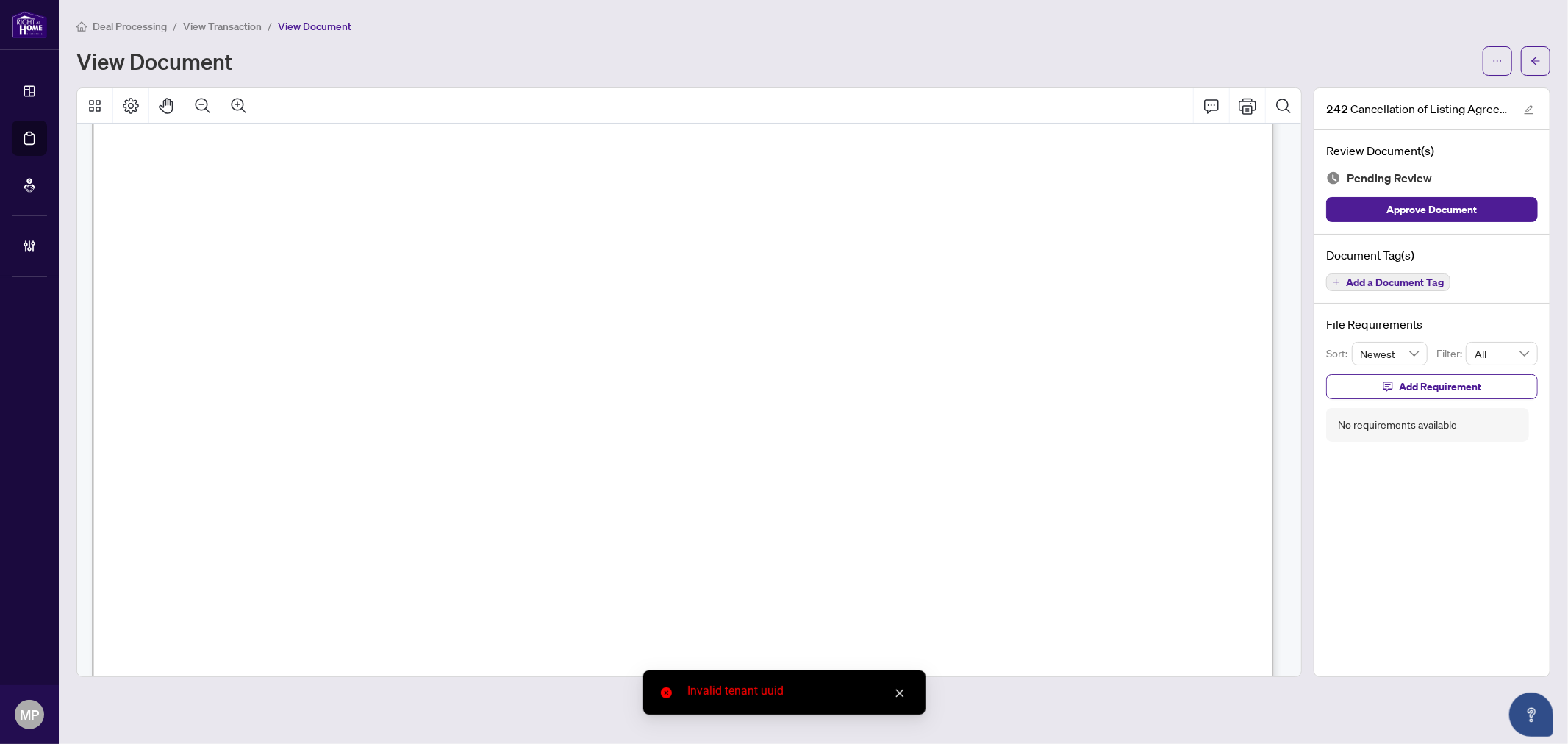
scroll to position [245, 0]
click at [207, 98] on icon "Zoom Out" at bounding box center [202, 105] width 17 height 17
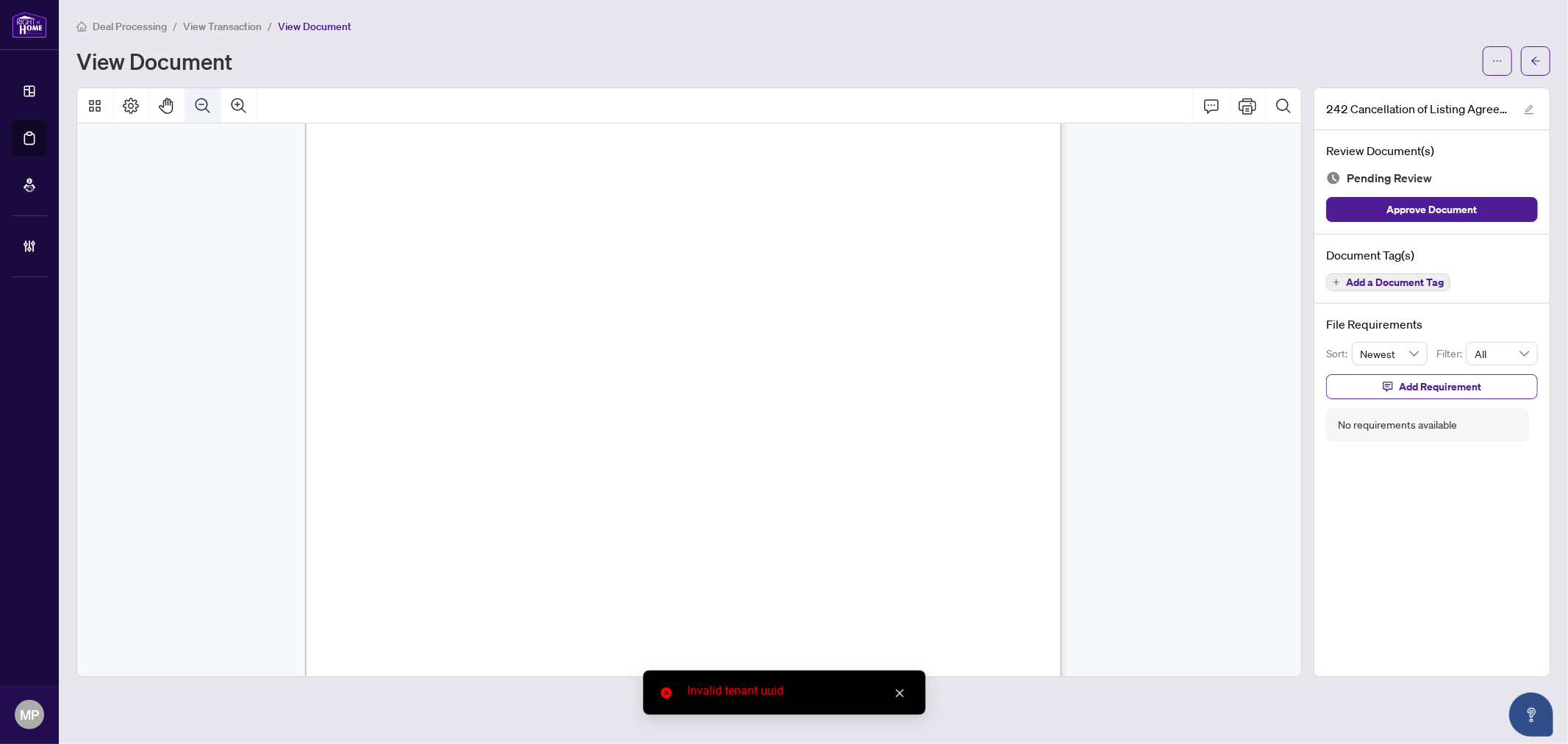
click at [207, 98] on icon "Zoom Out" at bounding box center [202, 105] width 17 height 17
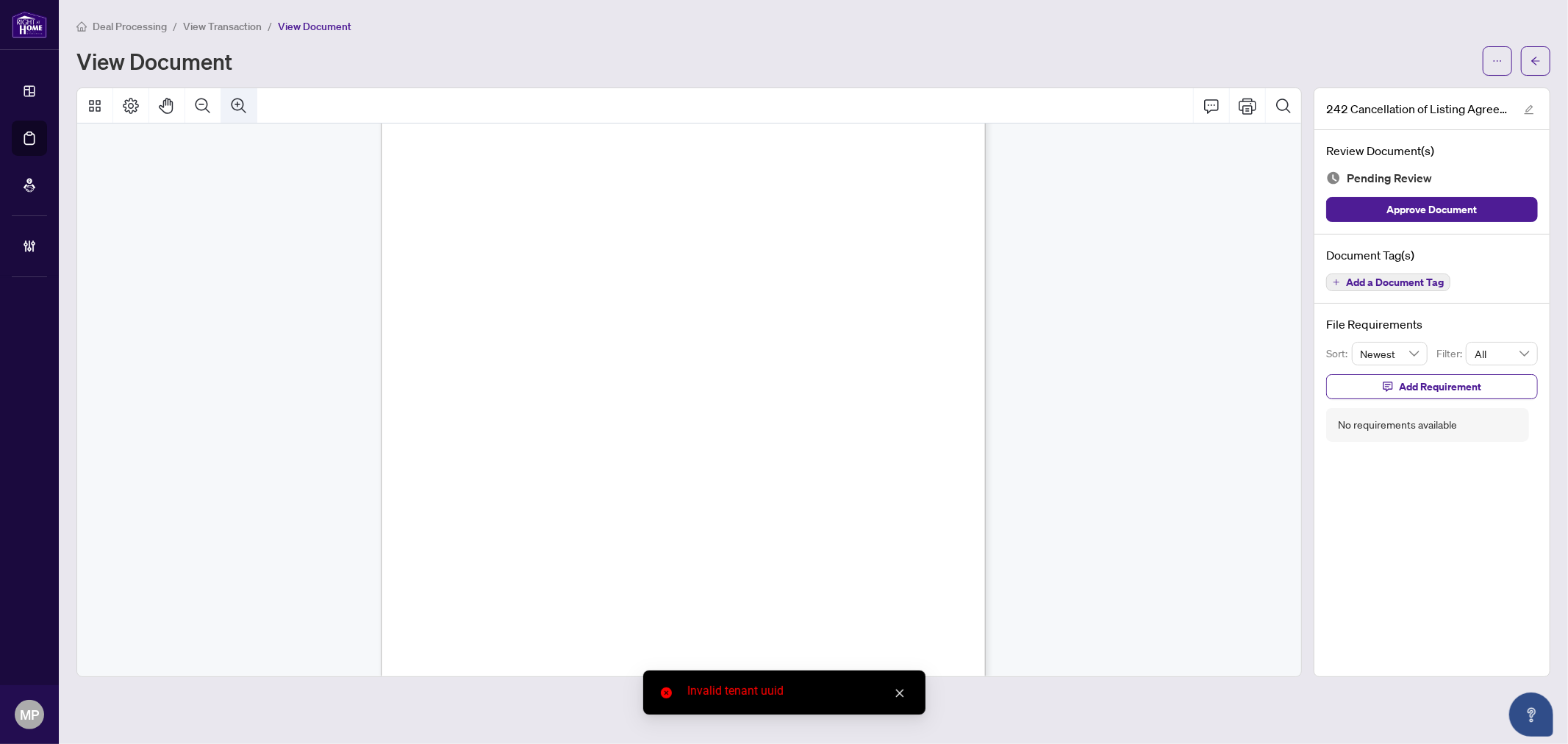
click at [241, 109] on icon "Zoom In" at bounding box center [239, 105] width 17 height 17
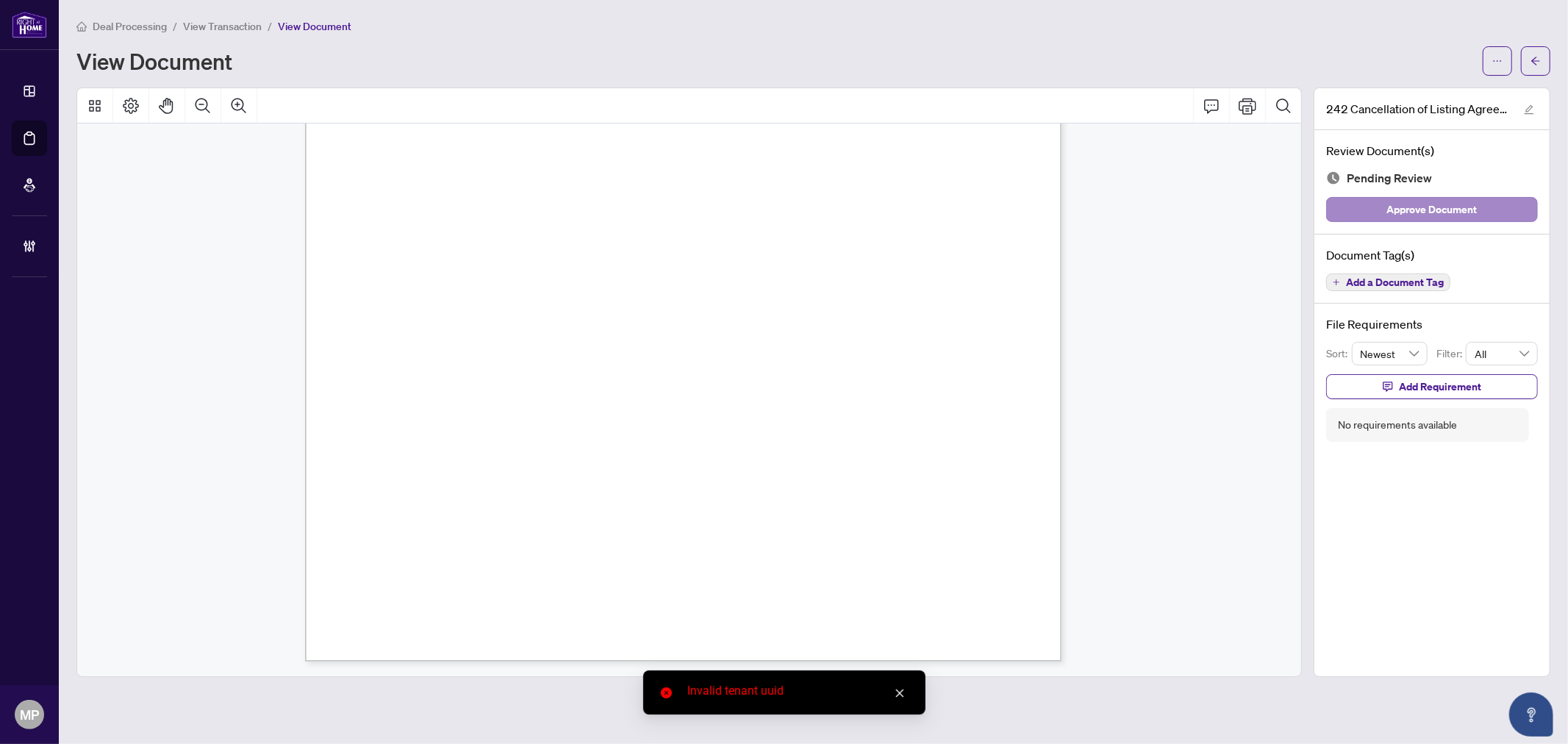
scroll to position [128, 0]
click at [1397, 283] on span "Add a Document Tag" at bounding box center [1395, 282] width 98 height 10
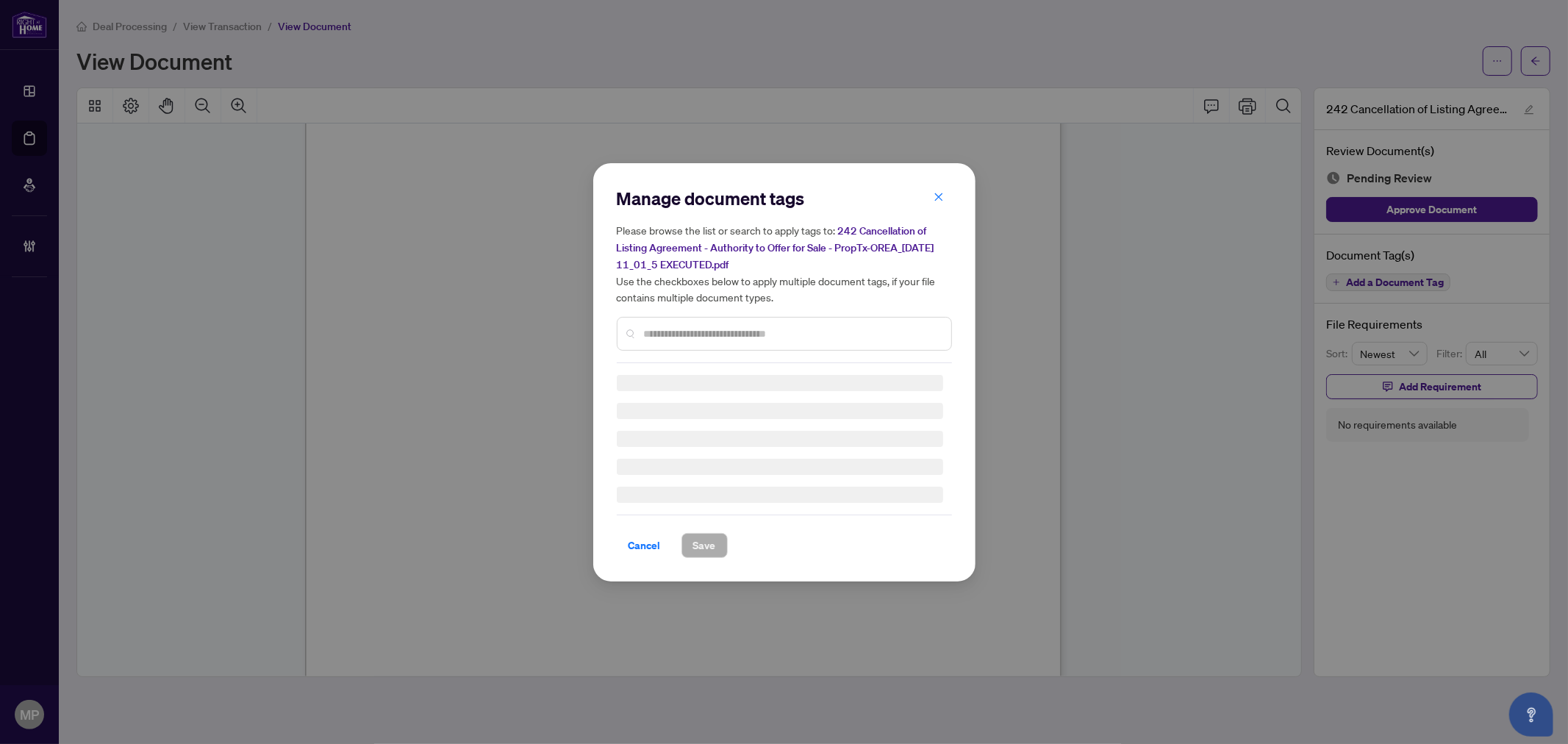
click at [785, 313] on div "Please browse the list or search to apply tags to: 242 Cancellation of Listing …" at bounding box center [784, 286] width 335 height 128
click at [756, 334] on input "text" at bounding box center [791, 334] width 295 height 17
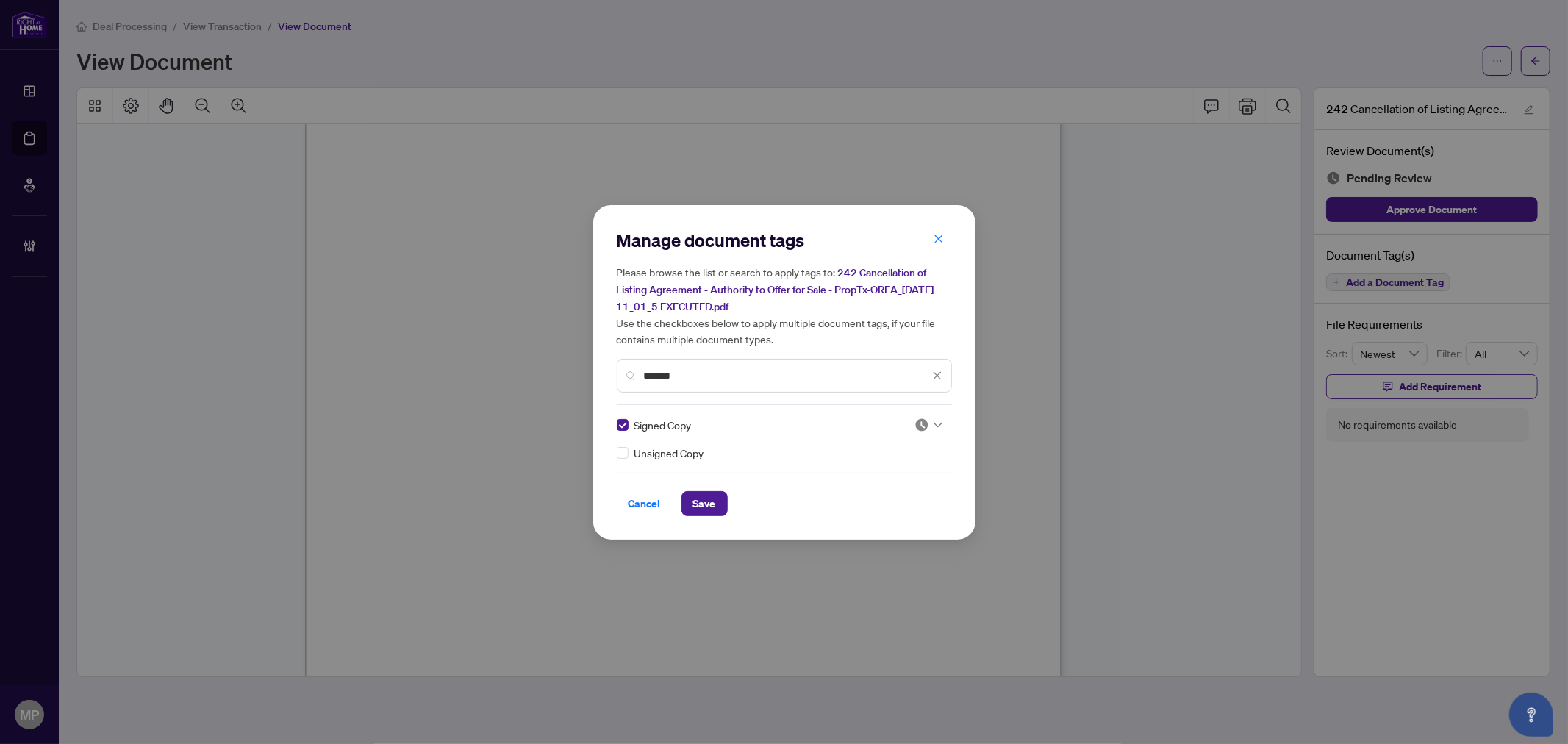
click at [650, 377] on input "******" at bounding box center [787, 376] width 285 height 17
type input "***"
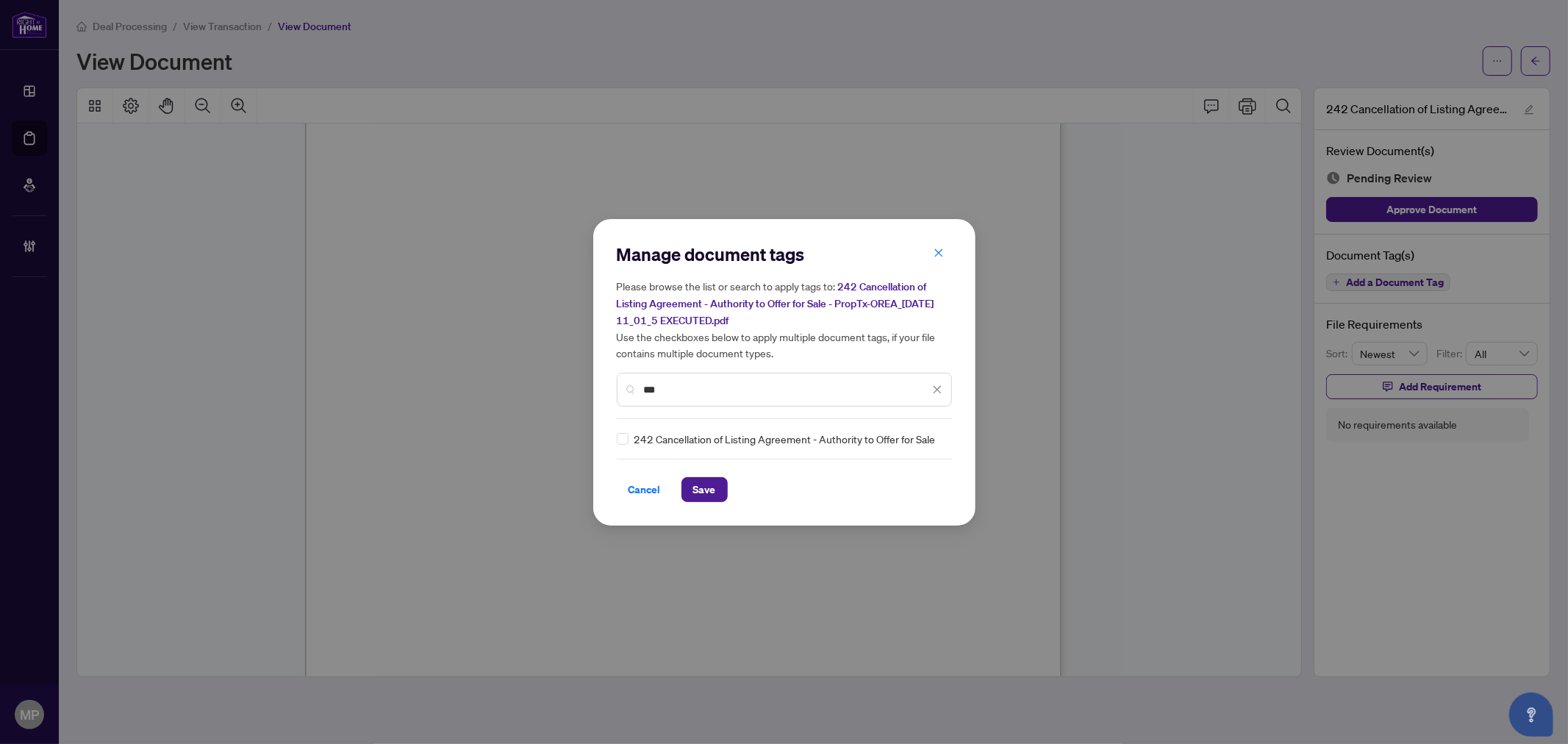
click at [613, 439] on div "Manage document tags Please browse the list or search to apply tags to: 242 Can…" at bounding box center [784, 372] width 382 height 306
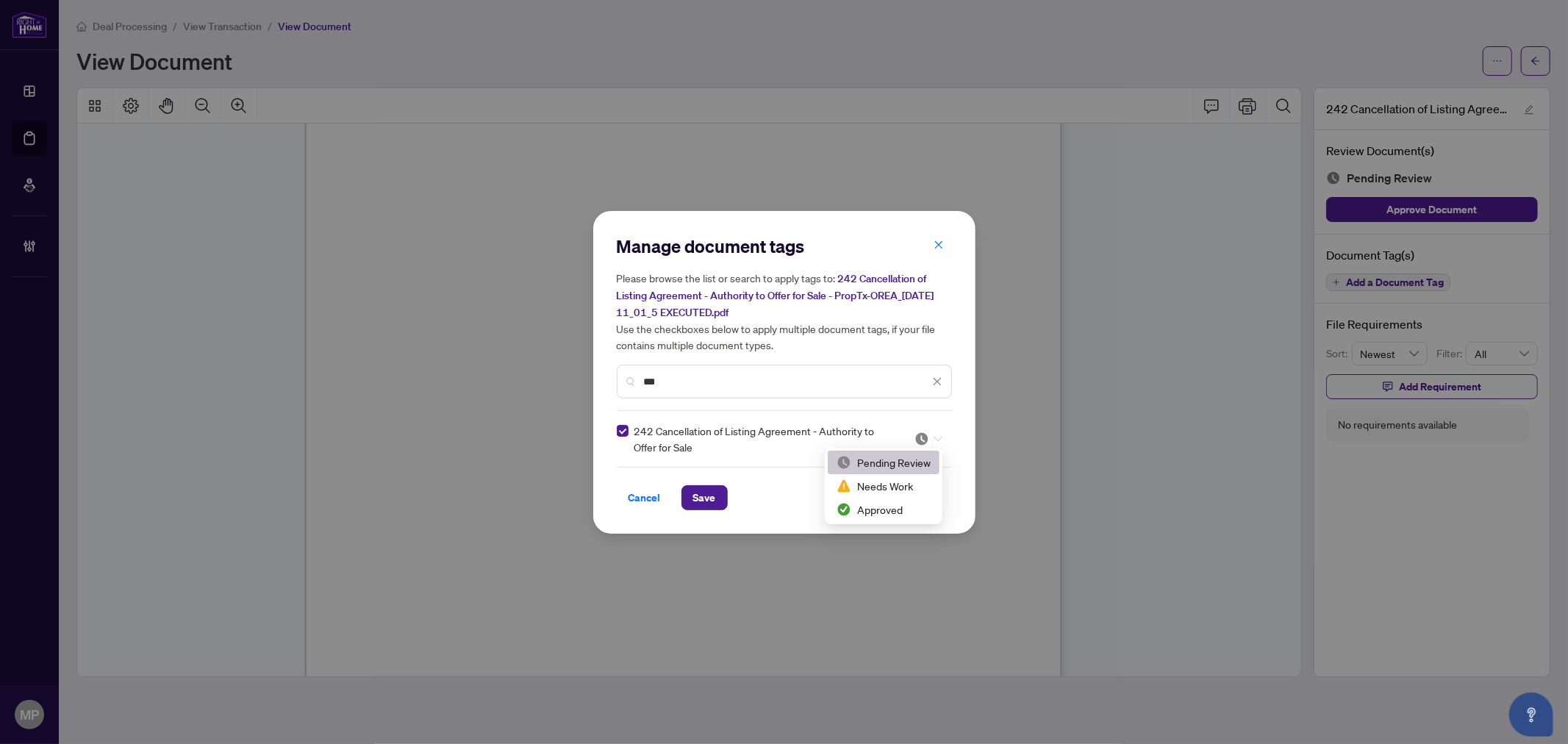
click at [921, 435] on img at bounding box center [921, 439] width 15 height 15
click at [912, 510] on div "Approved" at bounding box center [883, 509] width 94 height 17
click at [936, 383] on icon "close" at bounding box center [937, 381] width 10 height 10
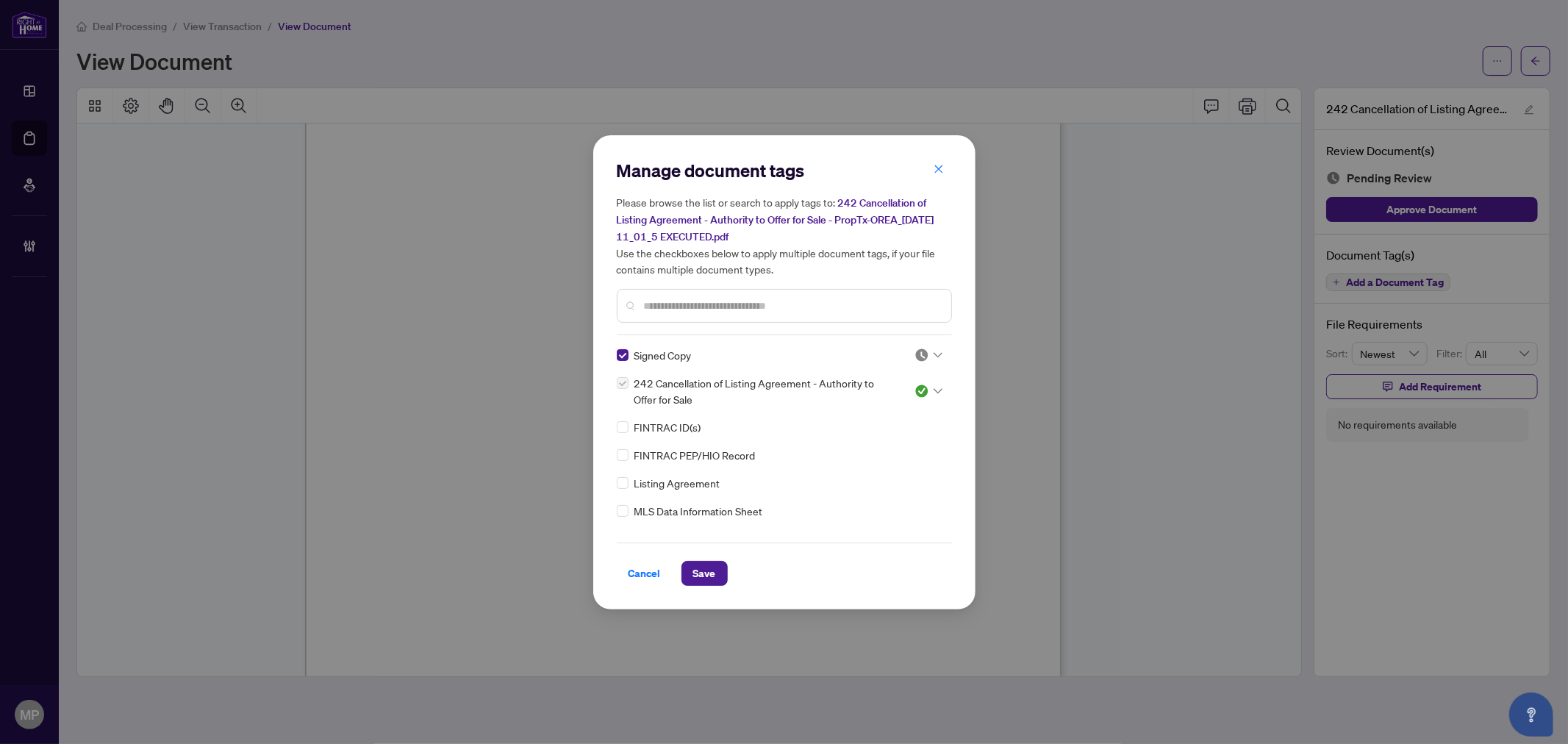
click at [924, 354] on img at bounding box center [921, 355] width 15 height 15
click at [905, 425] on div "Approved" at bounding box center [880, 425] width 94 height 17
drag, startPoint x: 724, startPoint y: 557, endPoint x: 721, endPoint y: 564, distance: 7.6
click at [724, 558] on div "Cancel Save" at bounding box center [784, 564] width 335 height 43
click at [719, 564] on button "Save" at bounding box center [704, 573] width 46 height 25
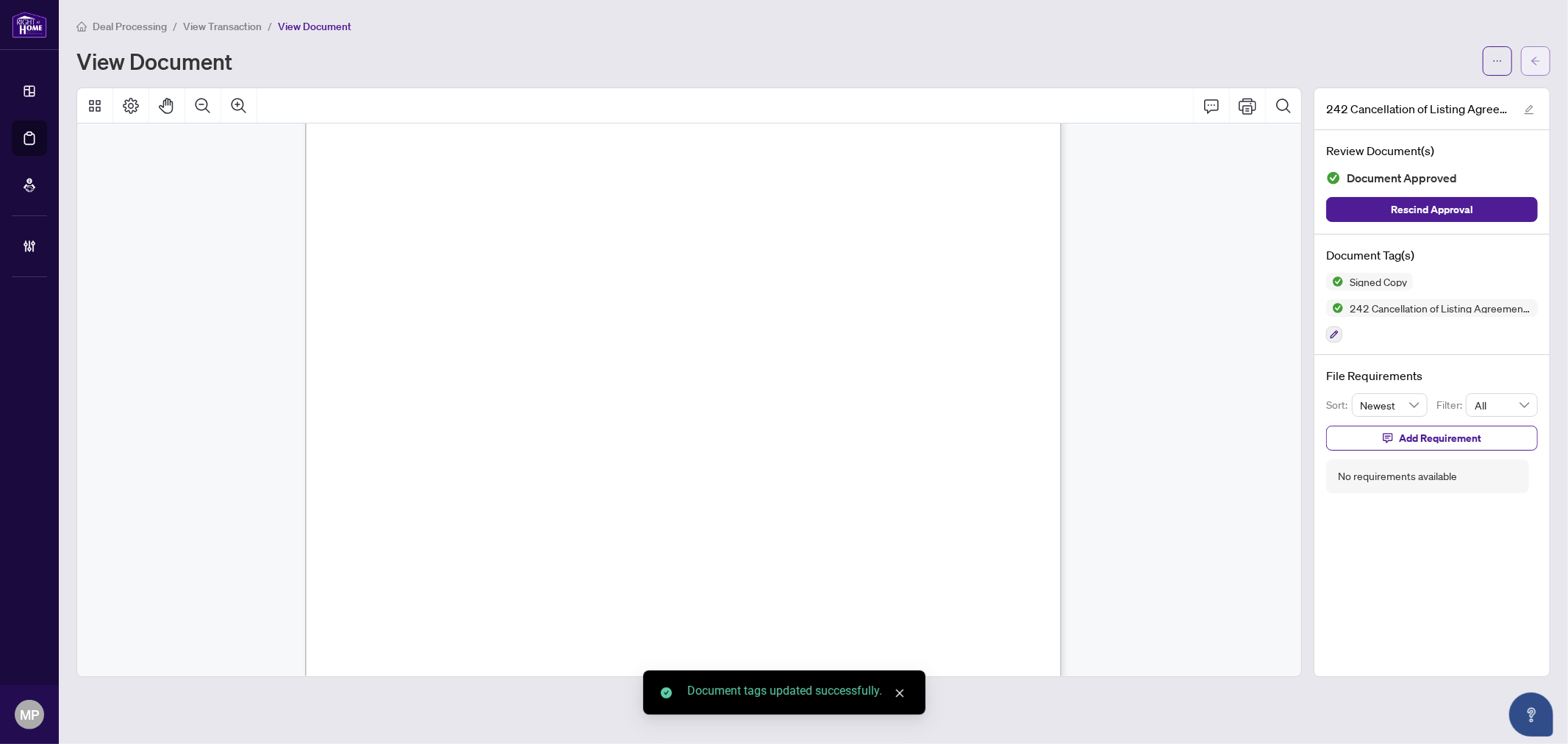
click at [1531, 63] on icon "arrow-left" at bounding box center [1536, 61] width 10 height 10
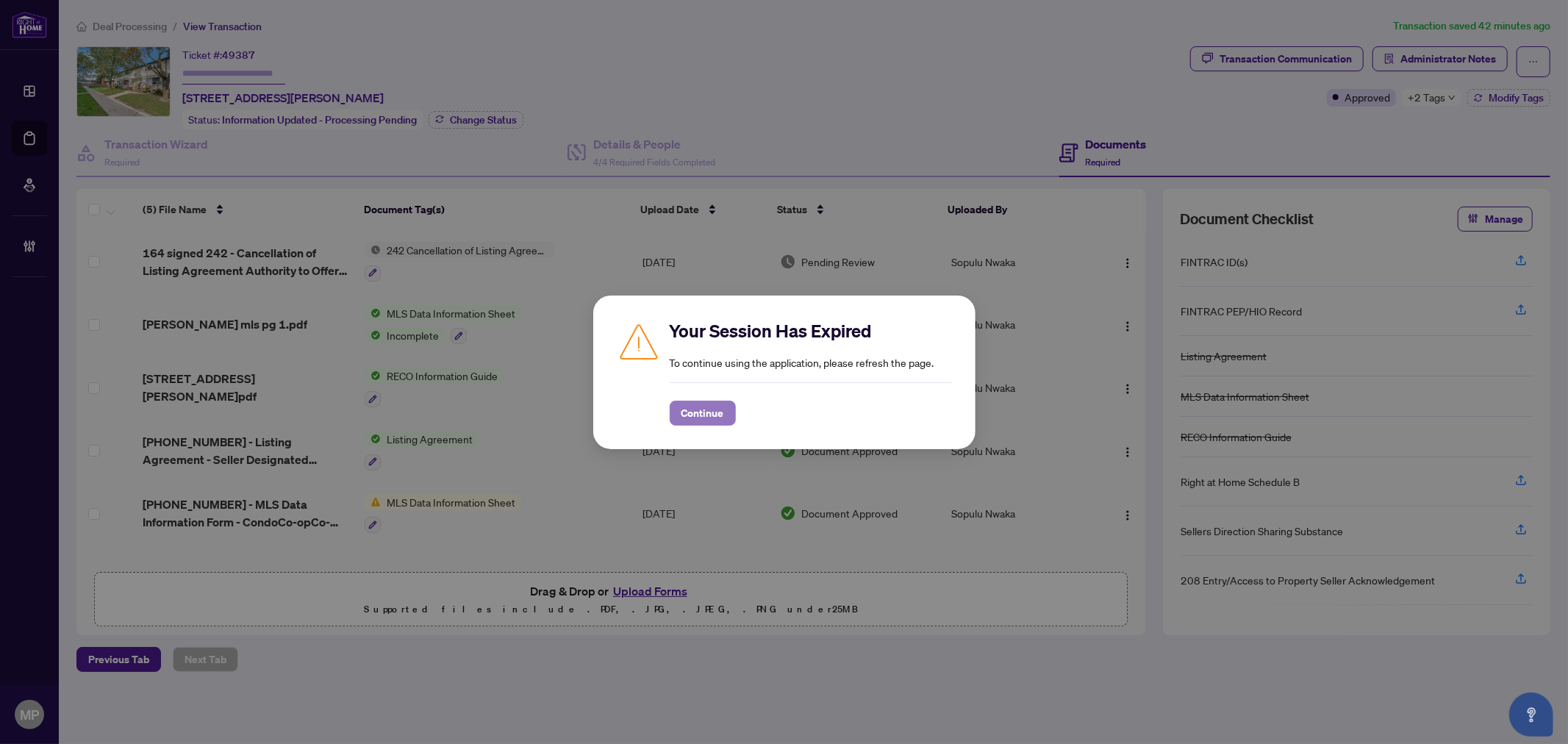
click at [714, 404] on span "Continue" at bounding box center [702, 413] width 43 height 24
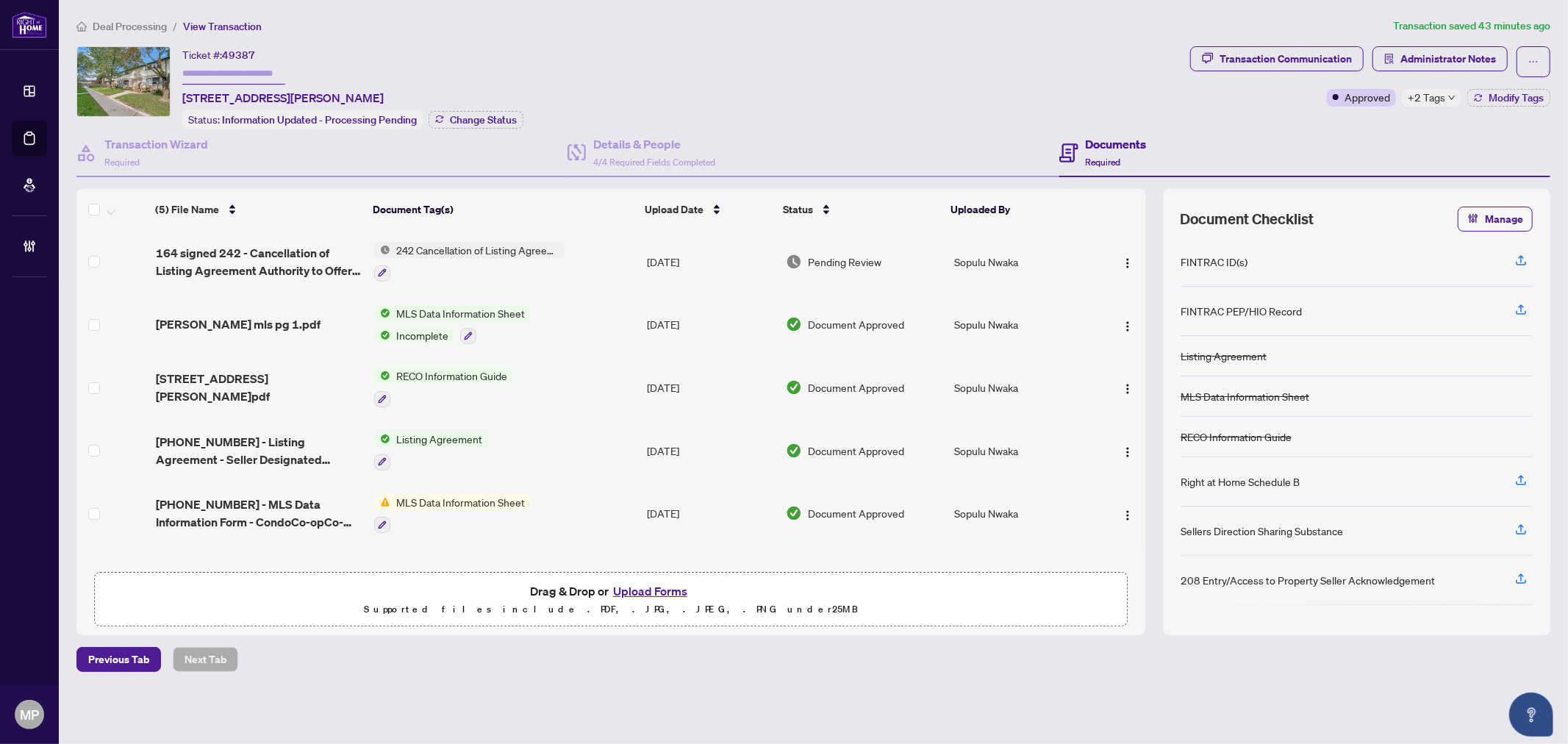
click at [1285, 711] on main "Deal Processing / View Transaction Transaction saved 43 minutes ago Ticket #: 4…" at bounding box center [814, 372] width 1509 height 744
click at [1233, 709] on main "Deal Processing / View Transaction Transaction saved an hour ago Ticket #: 4938…" at bounding box center [814, 372] width 1509 height 744
click at [249, 247] on span "164 signed 242 - Cancellation of Listing Agreement Authority to Offer for Sale …" at bounding box center [259, 261] width 206 height 35
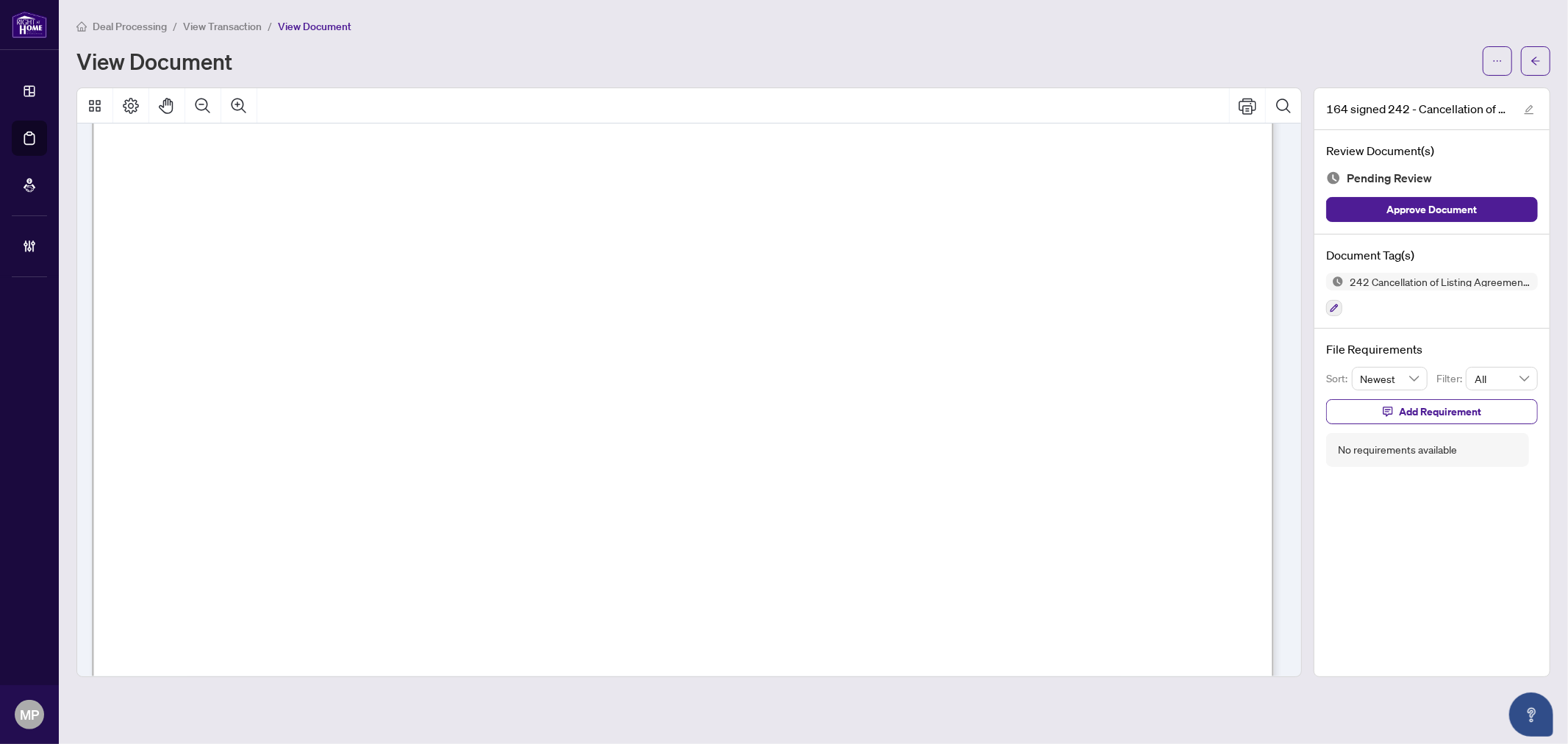
scroll to position [490, 0]
click at [1333, 309] on icon "button" at bounding box center [1335, 308] width 8 height 8
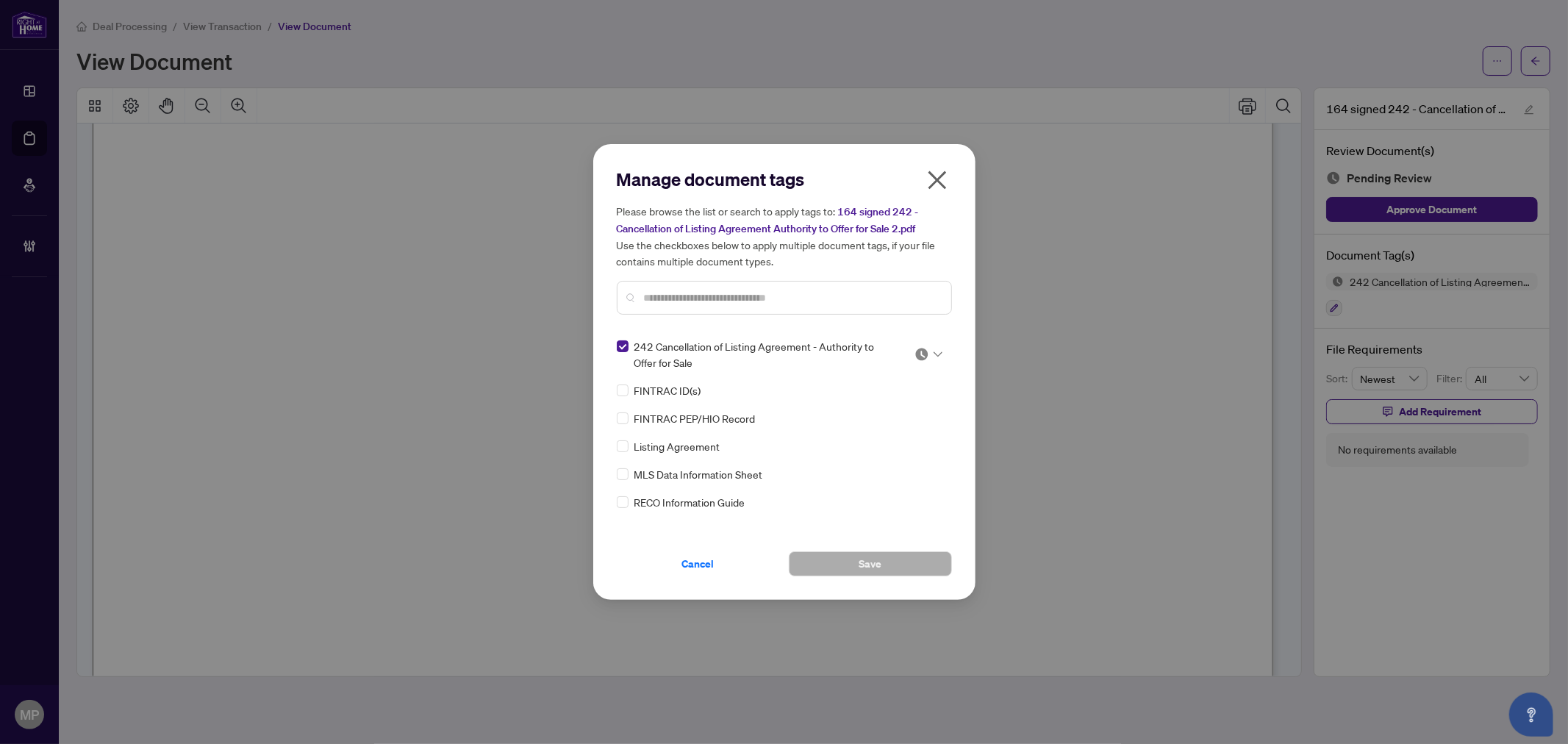
click at [795, 294] on input "text" at bounding box center [791, 298] width 295 height 17
type input "*"
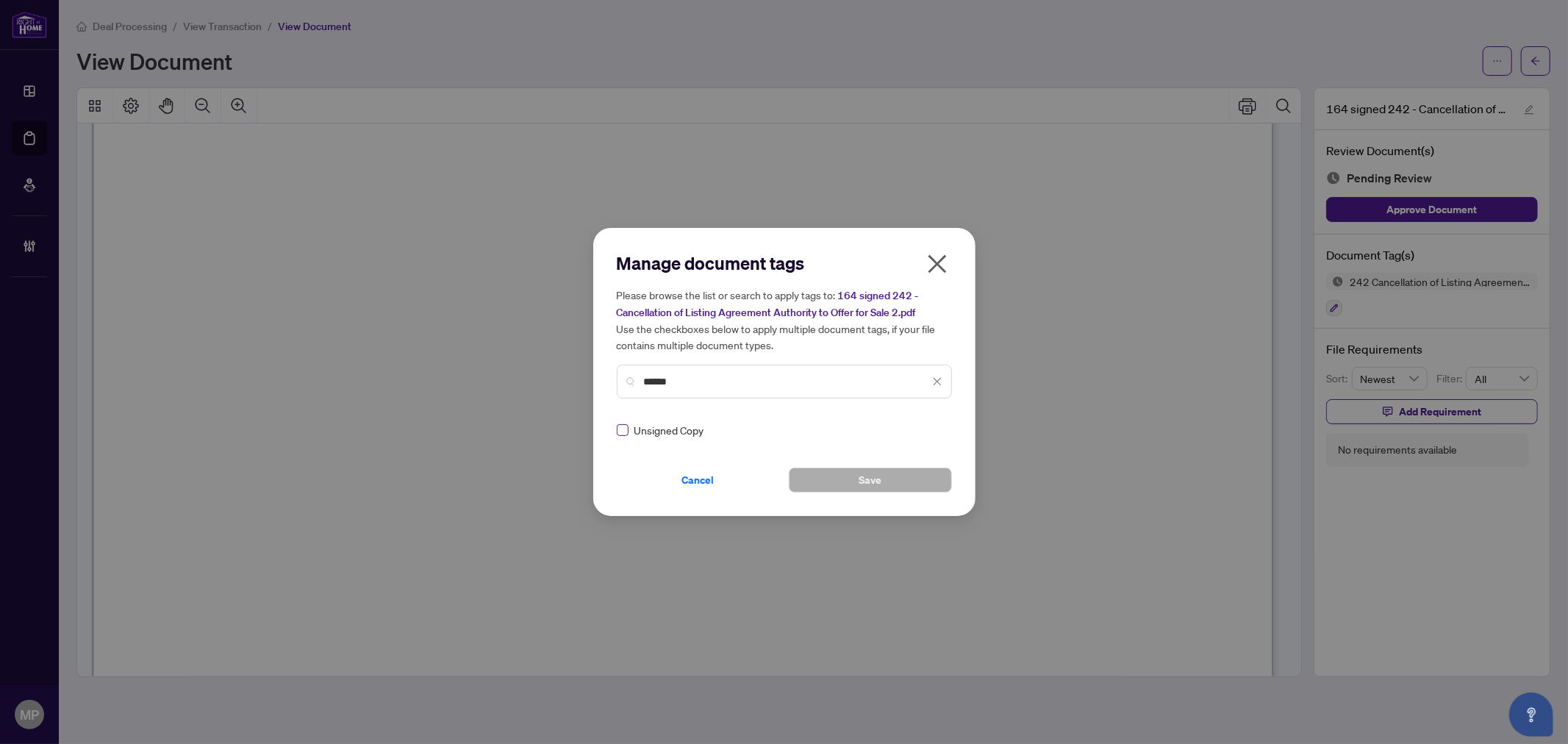
type input "******"
click at [923, 425] on img at bounding box center [921, 430] width 15 height 15
drag, startPoint x: 885, startPoint y: 500, endPoint x: 894, endPoint y: 467, distance: 34.2
click at [885, 498] on div "Approved" at bounding box center [880, 501] width 94 height 17
click at [936, 383] on icon "close" at bounding box center [937, 381] width 10 height 10
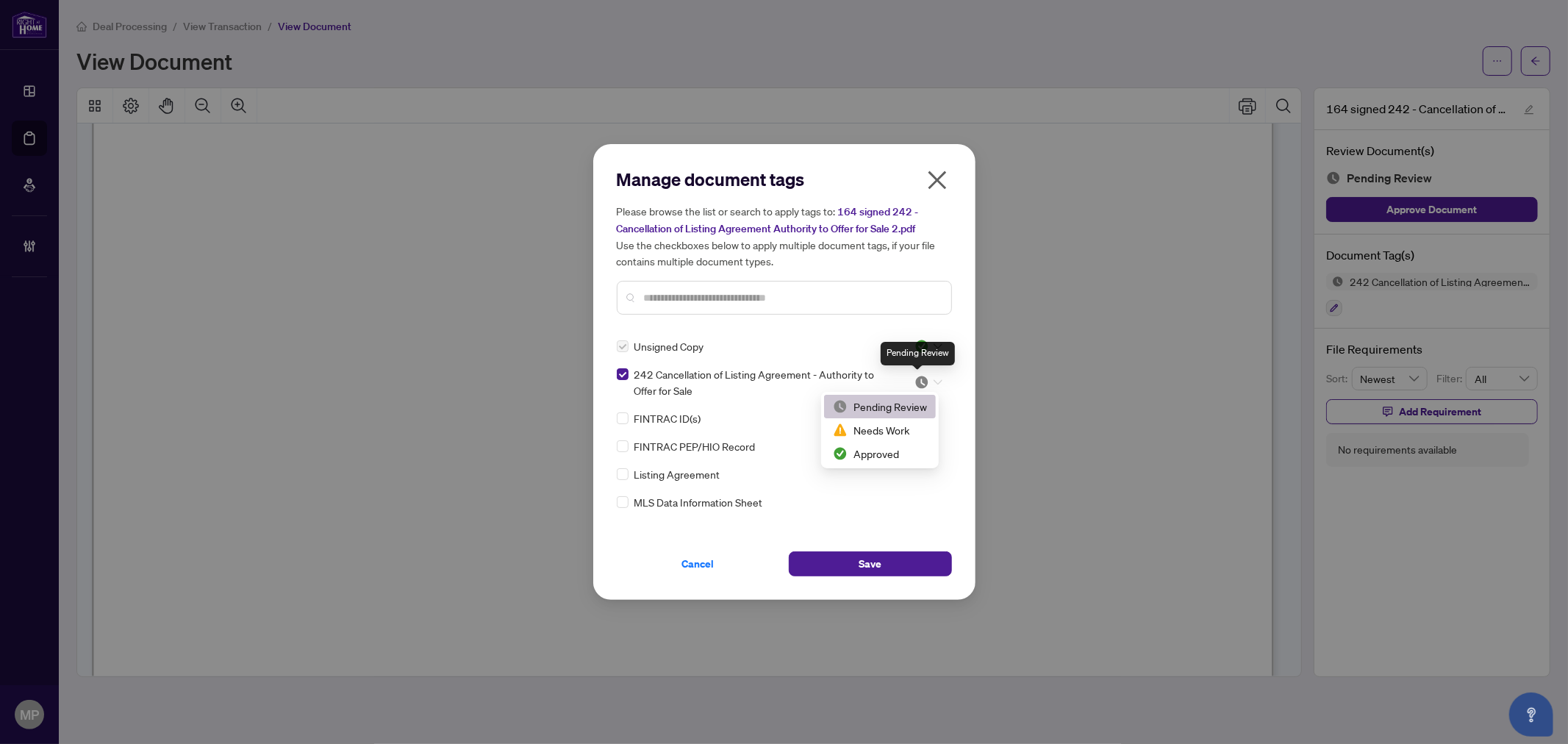
click at [917, 377] on img at bounding box center [921, 382] width 15 height 15
click at [878, 461] on div "Approved" at bounding box center [880, 453] width 112 height 24
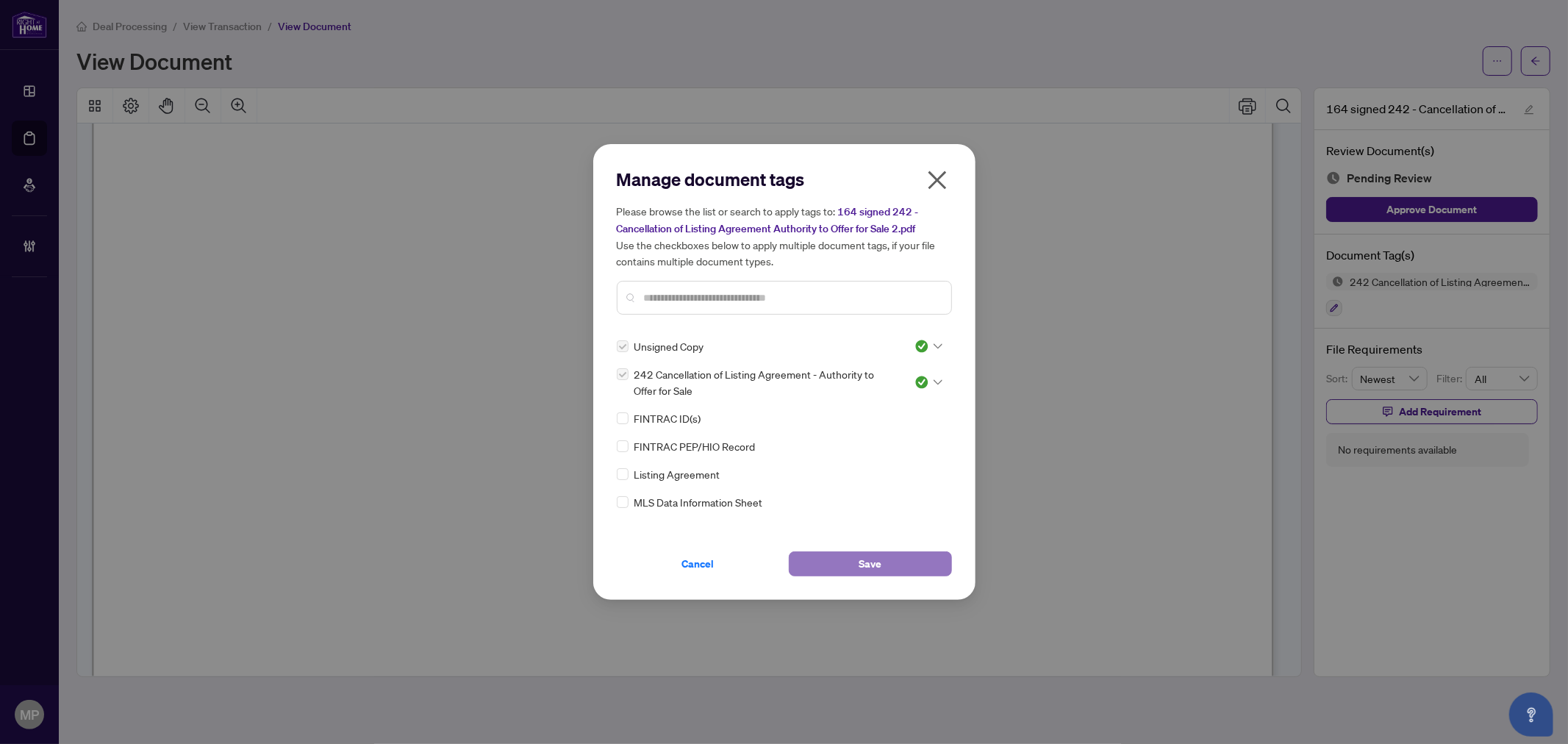
click at [892, 563] on button "Save" at bounding box center [870, 564] width 163 height 25
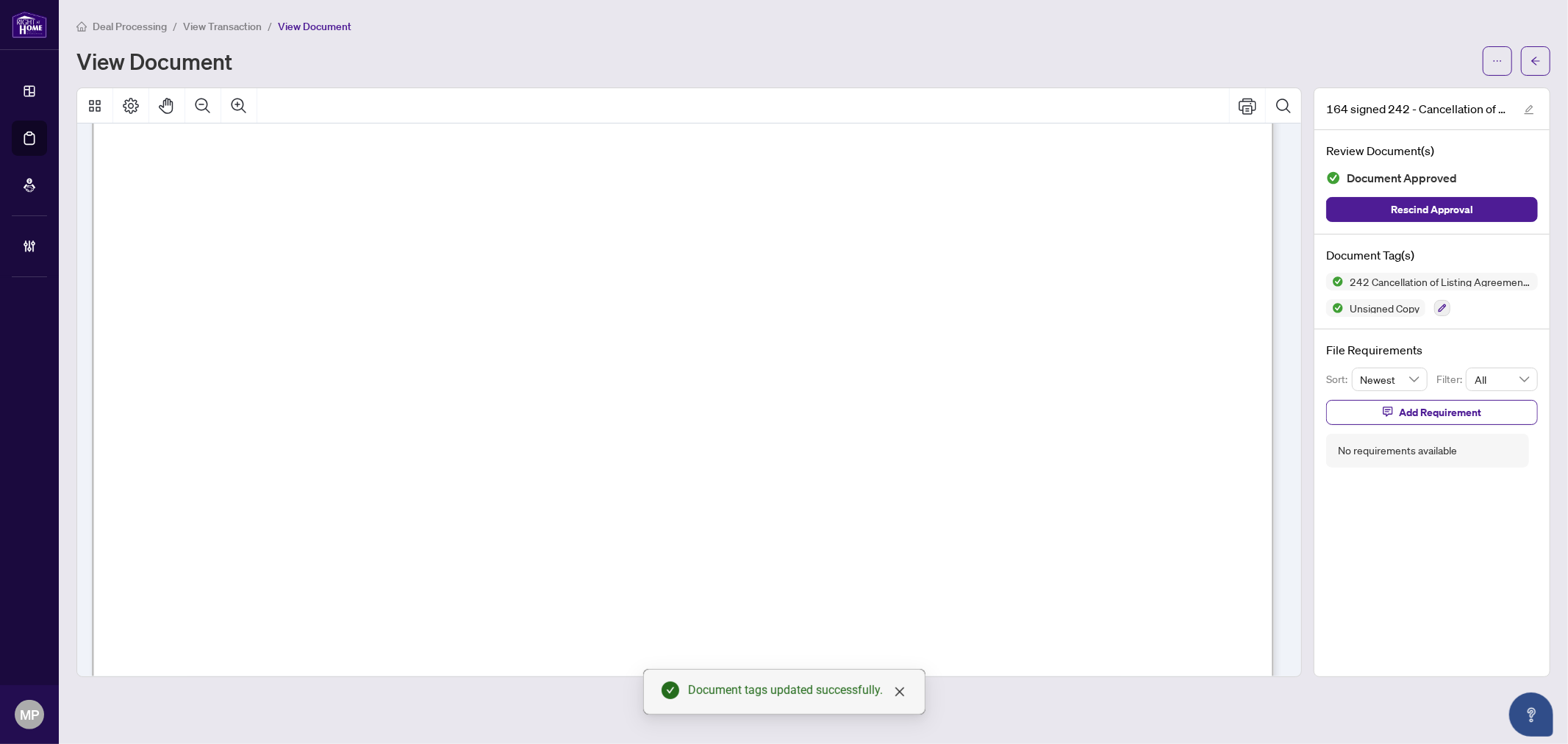
scroll to position [0, 0]
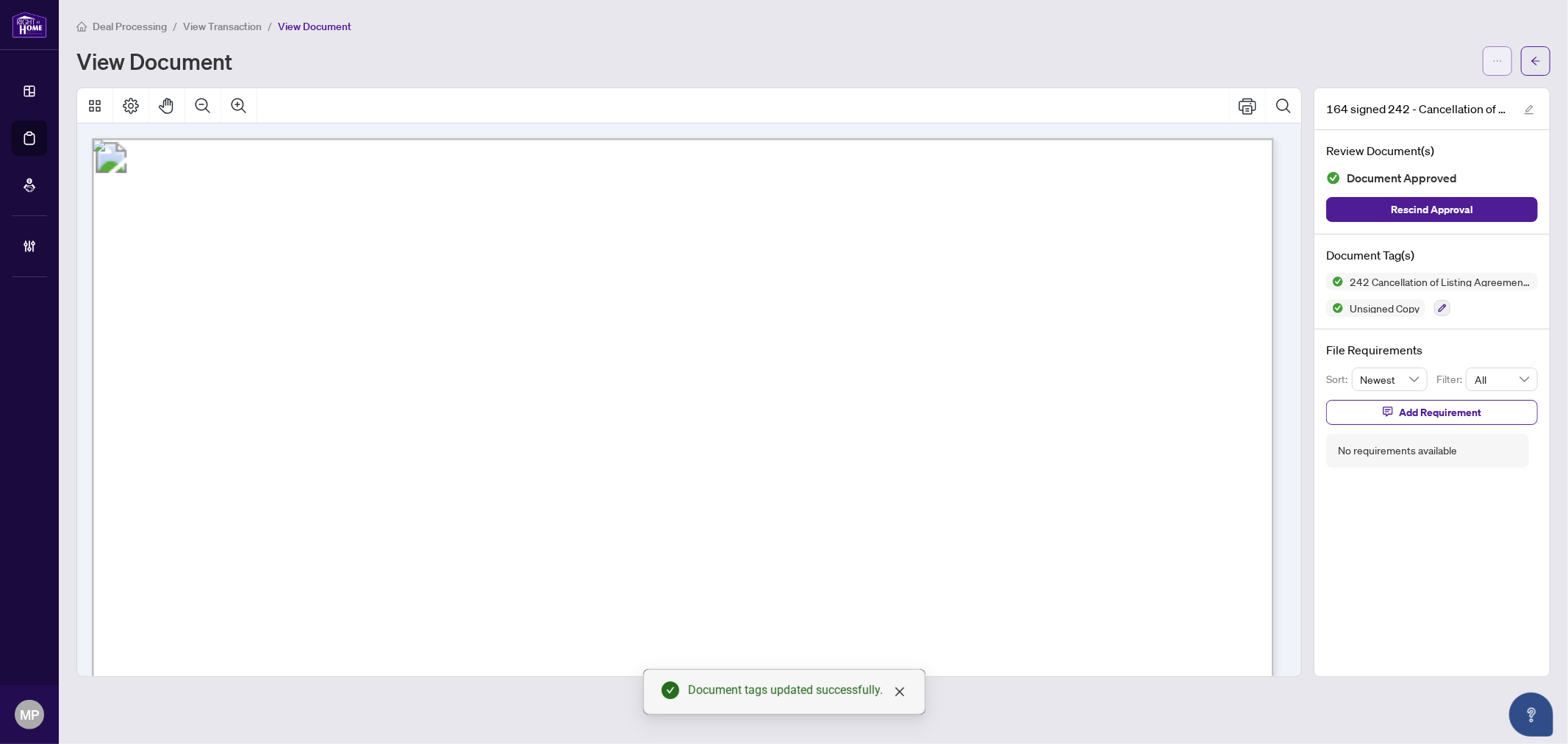
click at [1487, 56] on button "button" at bounding box center [1497, 61] width 29 height 29
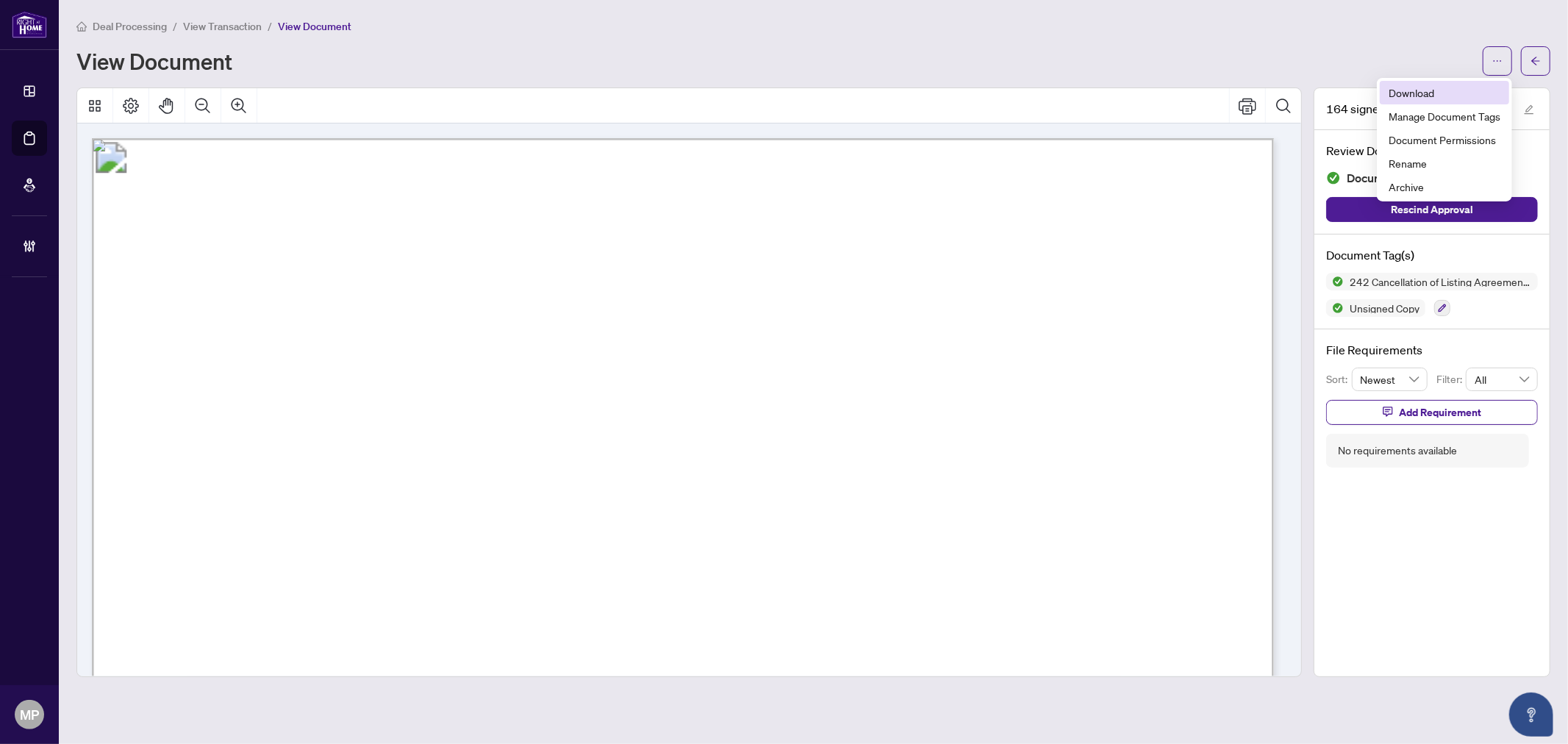
click at [1429, 90] on span "Download" at bounding box center [1444, 92] width 112 height 17
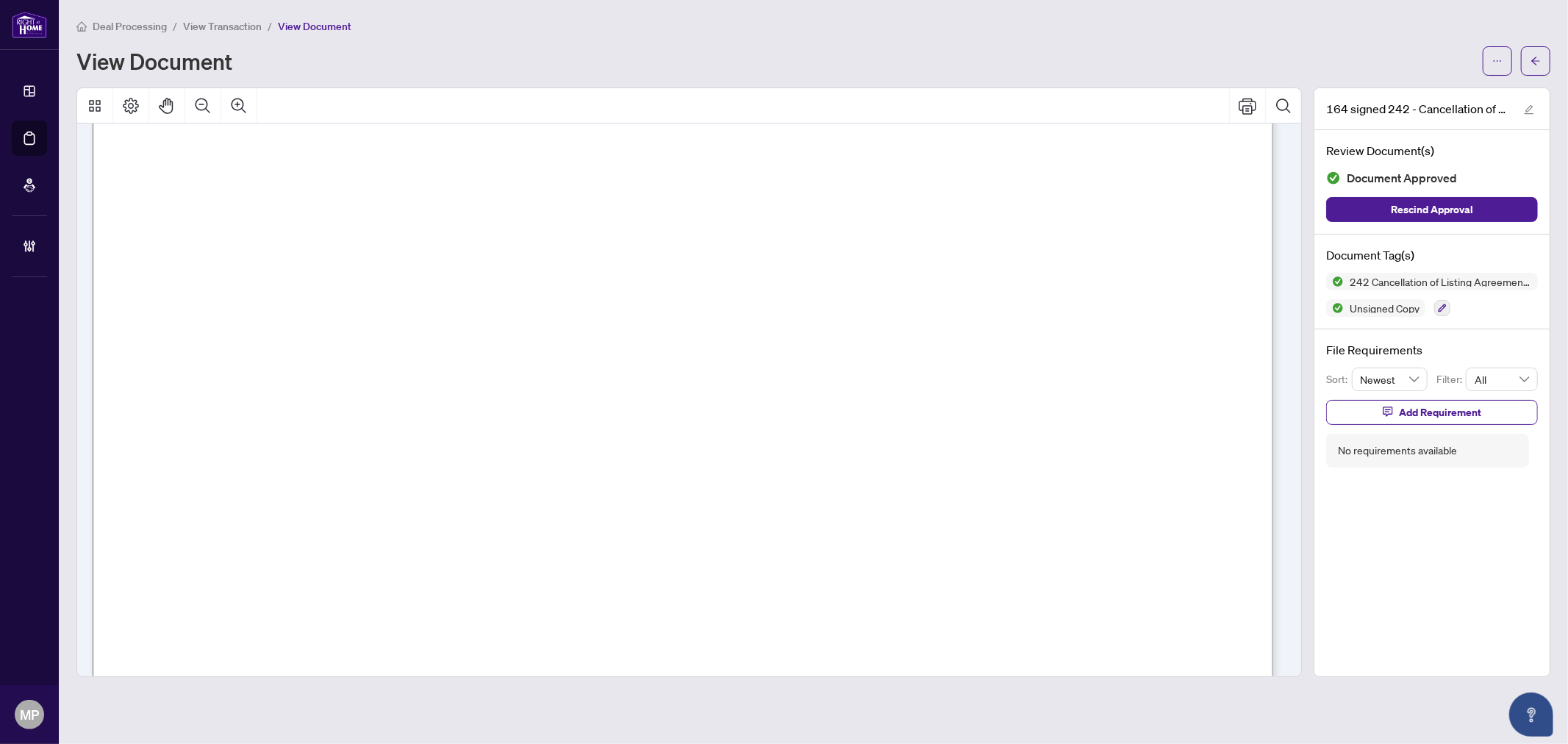
scroll to position [598, 0]
click at [1493, 52] on span "button" at bounding box center [1497, 61] width 10 height 24
click at [1451, 95] on span "Download" at bounding box center [1444, 92] width 112 height 17
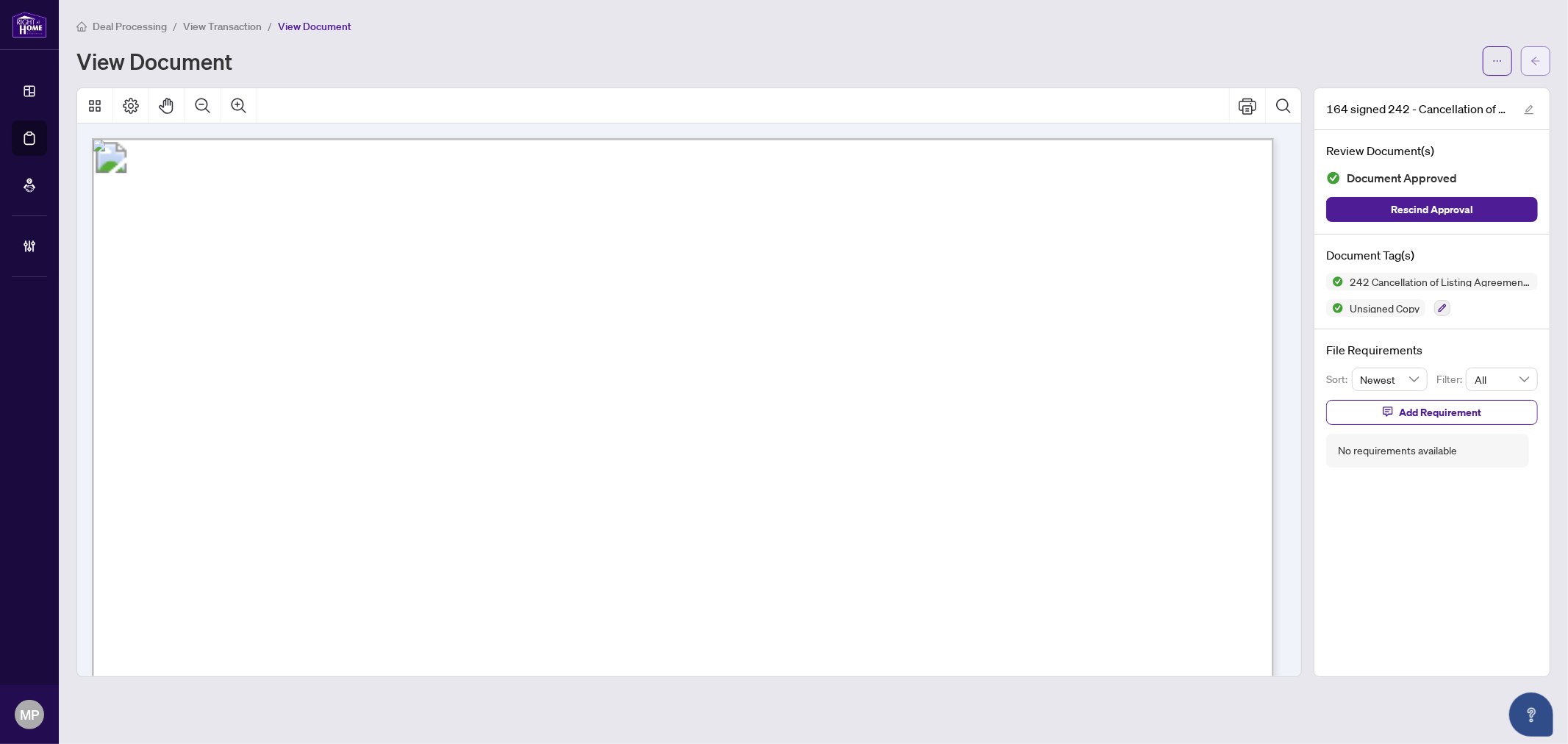
click at [1528, 57] on button "button" at bounding box center [1535, 61] width 29 height 29
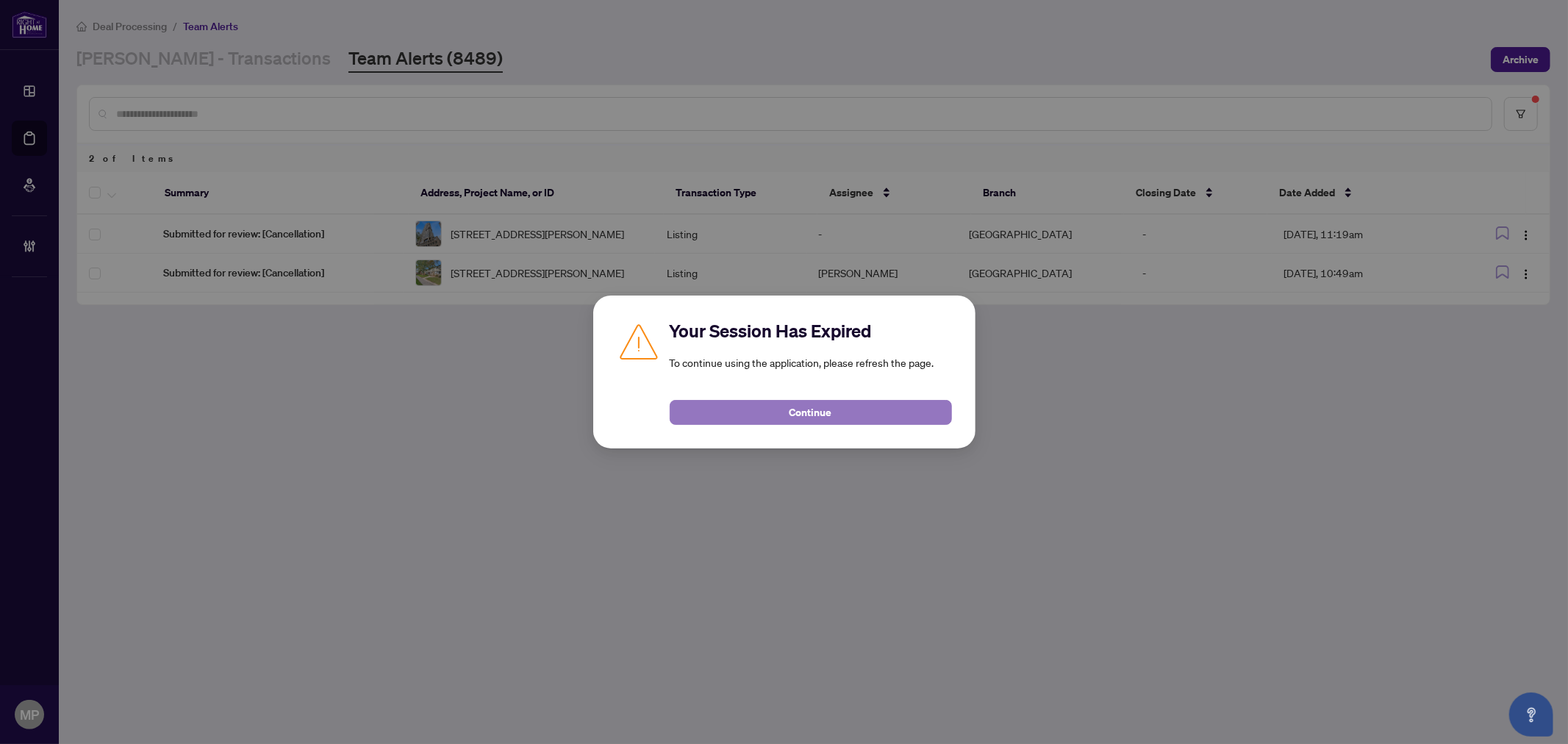
click at [871, 415] on button "Continue" at bounding box center [810, 413] width 282 height 25
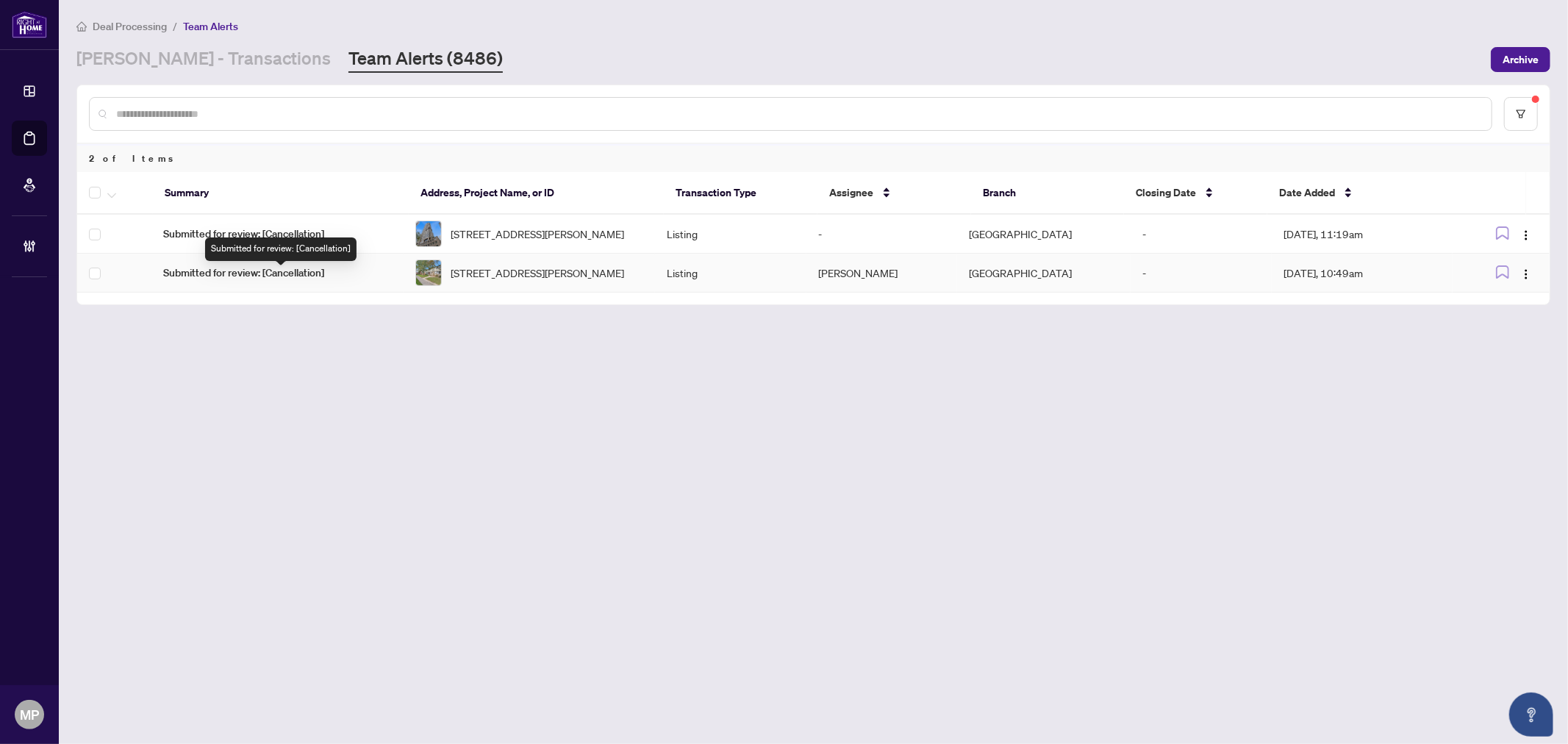
click at [381, 280] on span "Submitted for review: [Cancellation]" at bounding box center [277, 272] width 228 height 17
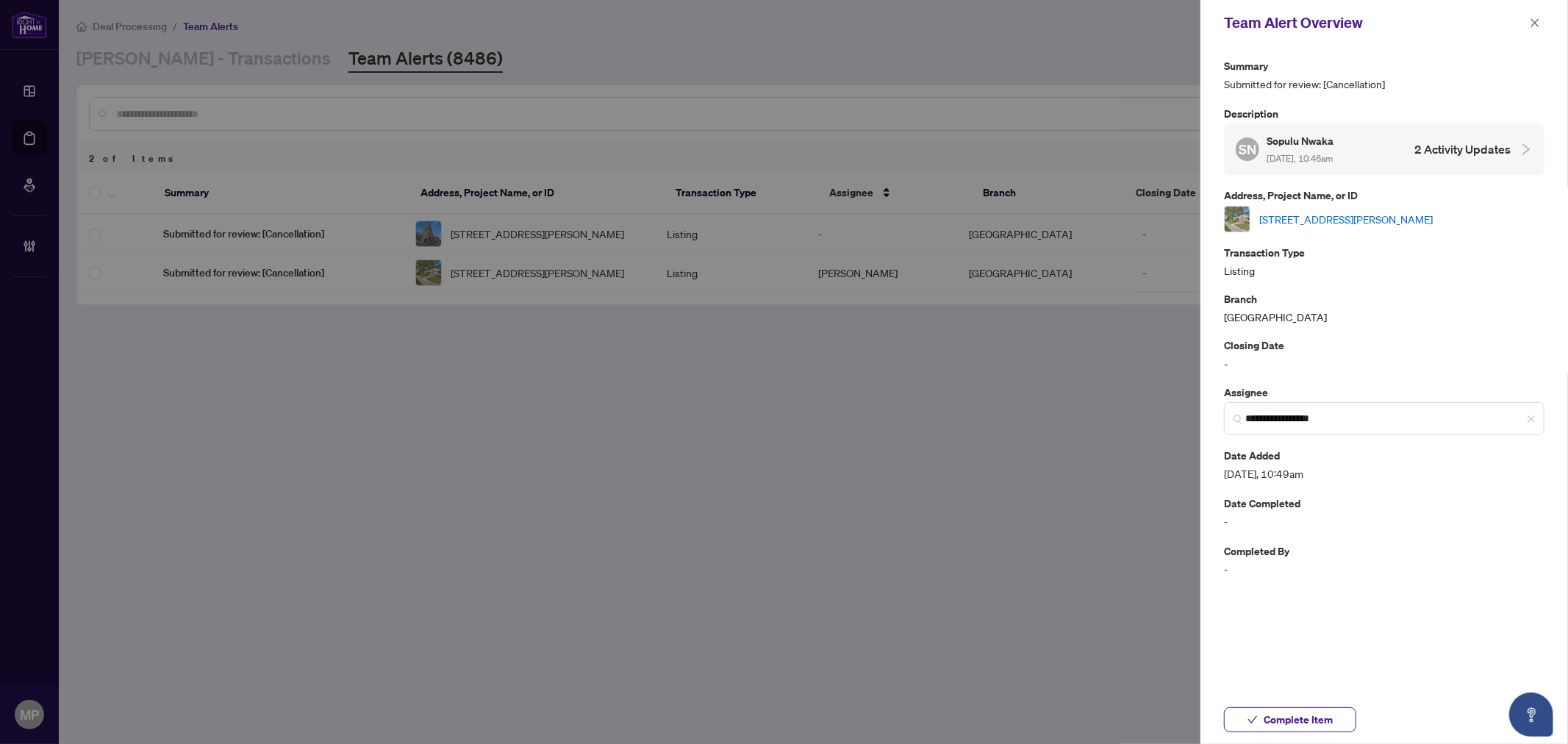
click at [1353, 217] on link "[STREET_ADDRESS][PERSON_NAME]" at bounding box center [1346, 219] width 173 height 17
click at [1283, 714] on span "Complete Item" at bounding box center [1299, 720] width 69 height 24
click at [1535, 22] on icon "close" at bounding box center [1535, 22] width 10 height 10
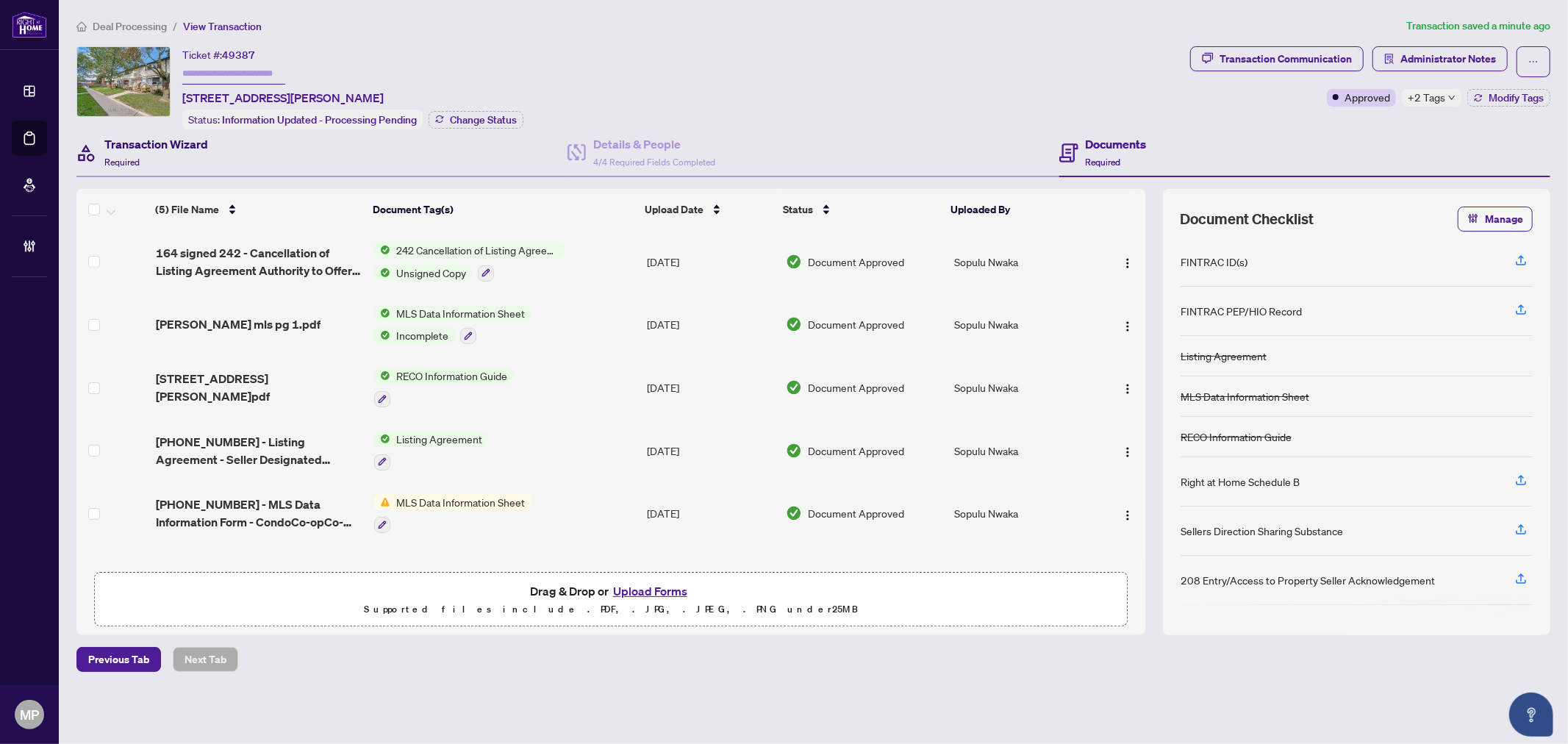
click at [193, 154] on div "Transaction Wizard Required" at bounding box center [157, 153] width 104 height 35
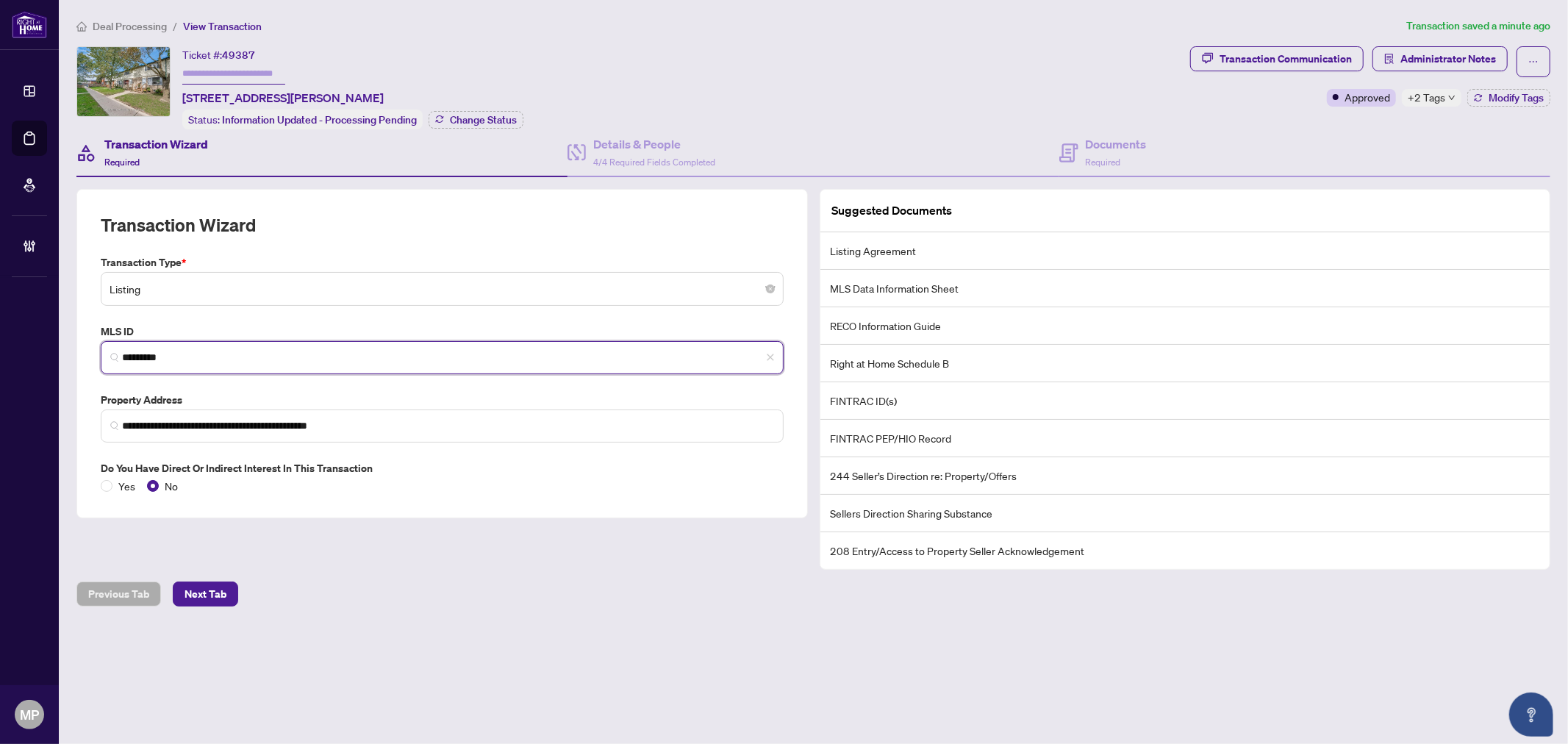
click at [141, 350] on input "*********" at bounding box center [448, 357] width 652 height 16
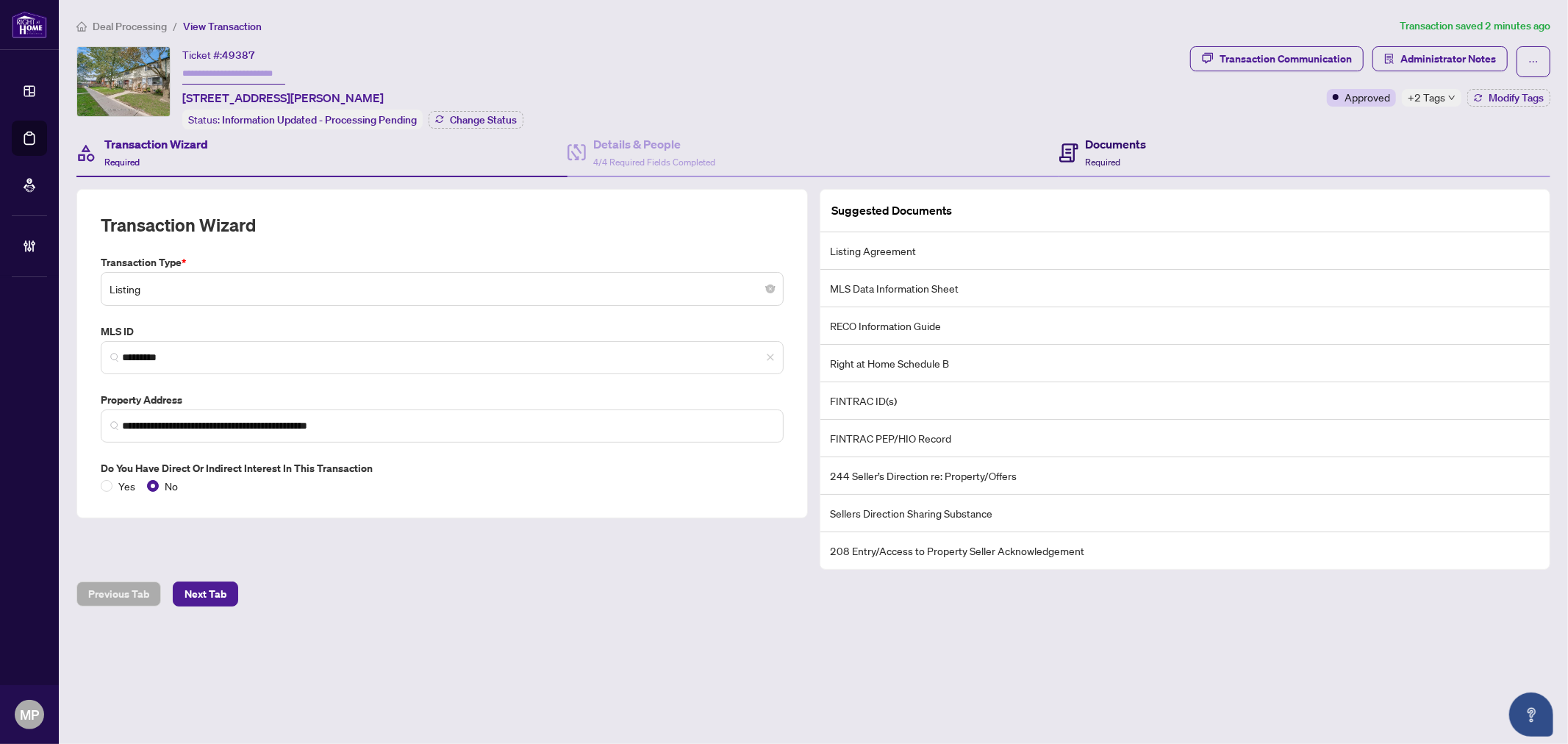
drag, startPoint x: 1104, startPoint y: 151, endPoint x: 1457, endPoint y: 74, distance: 361.3
click at [1122, 150] on div "Documents Required" at bounding box center [1116, 153] width 61 height 35
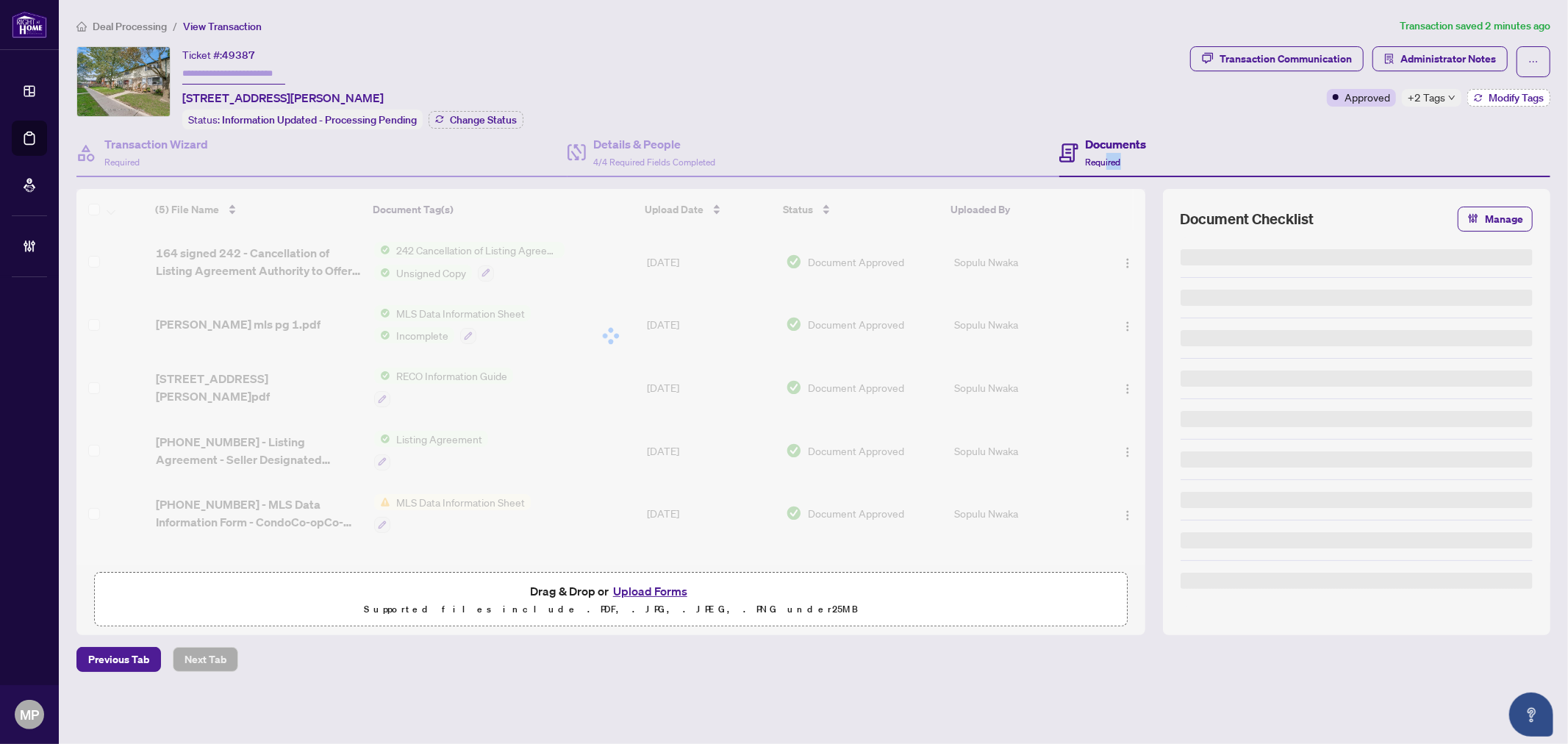
click at [1491, 99] on span "Modify Tags" at bounding box center [1516, 98] width 55 height 10
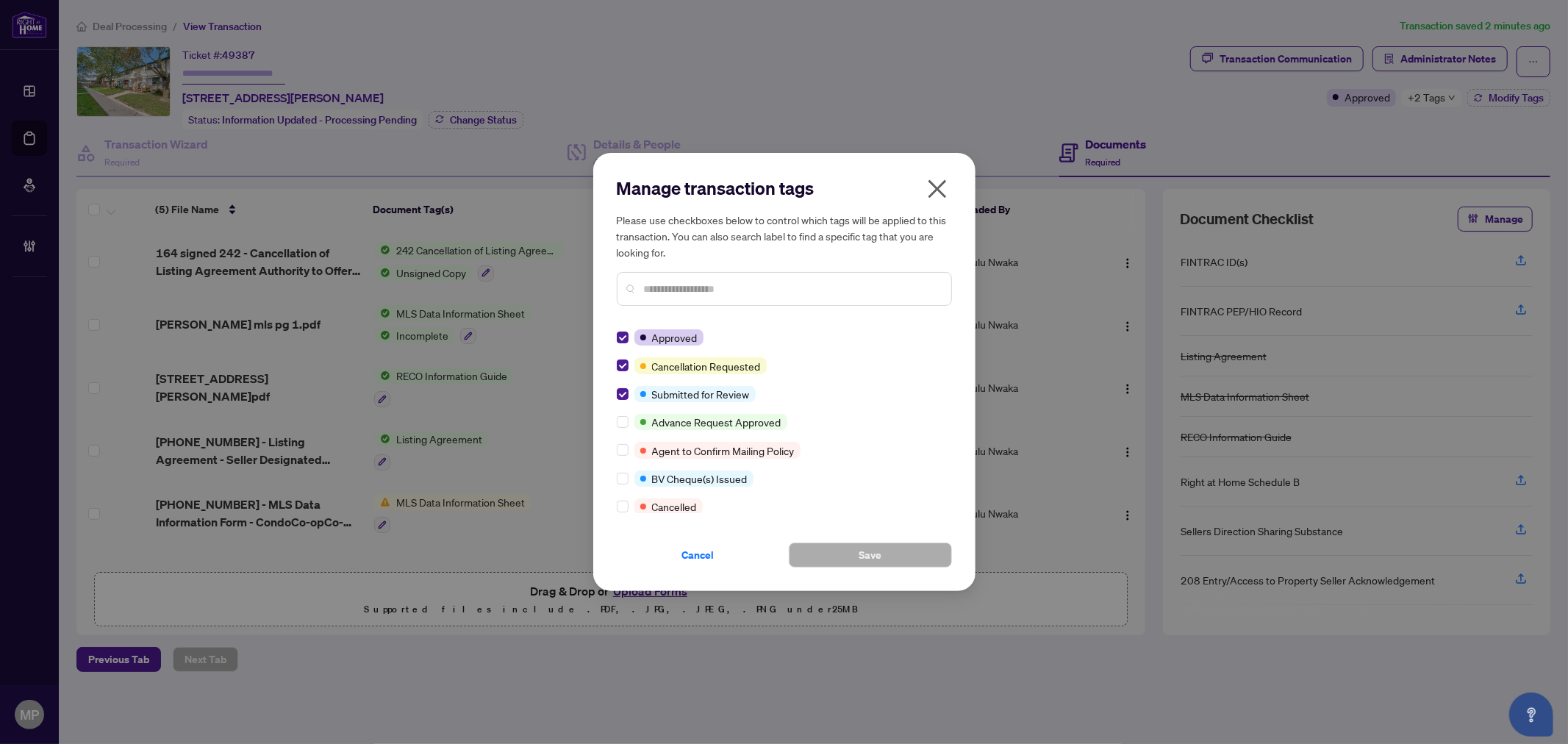
click at [619, 337] on div "Manage transaction tags Please use checkboxes below to control which tags will …" at bounding box center [784, 372] width 382 height 438
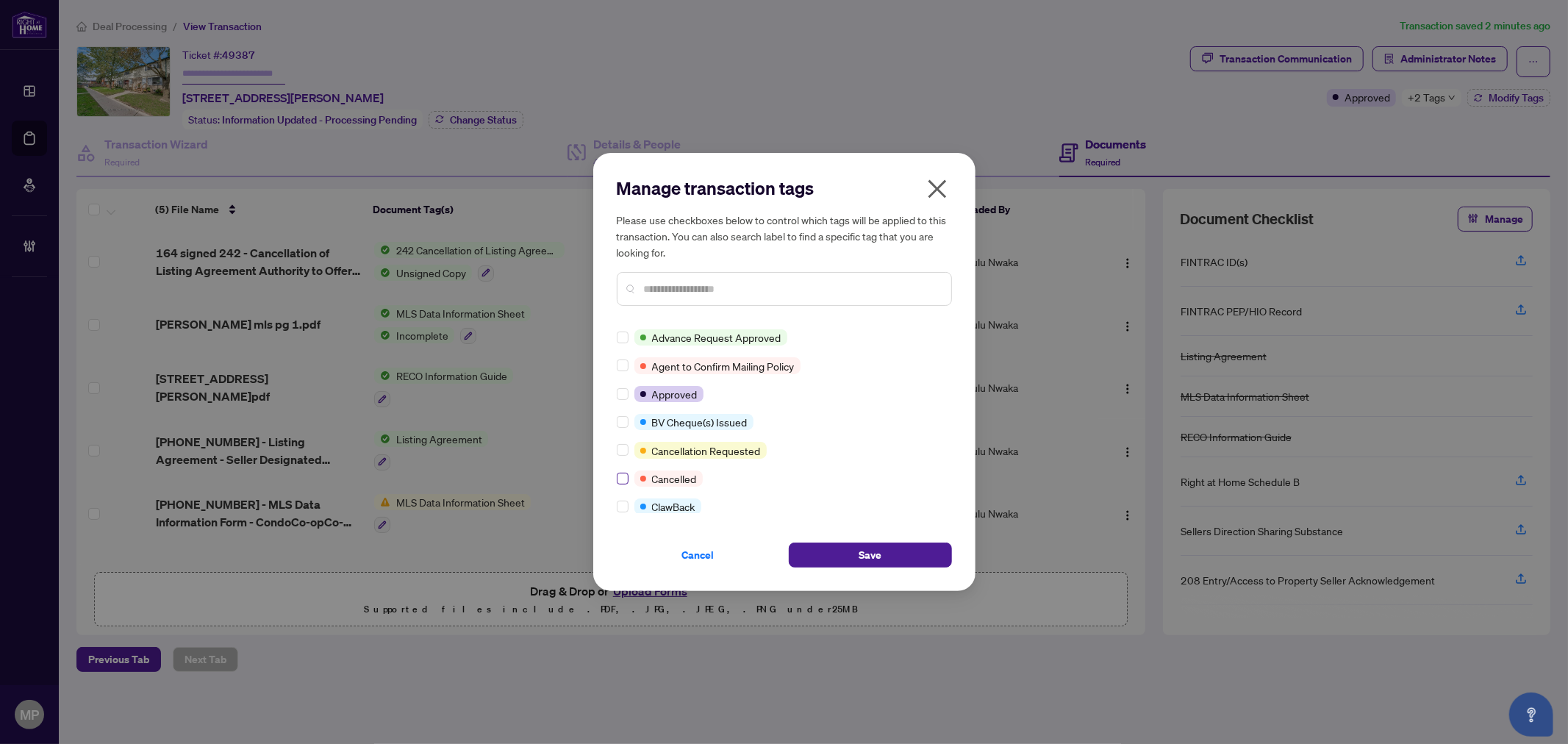
click at [623, 470] on label at bounding box center [622, 478] width 12 height 17
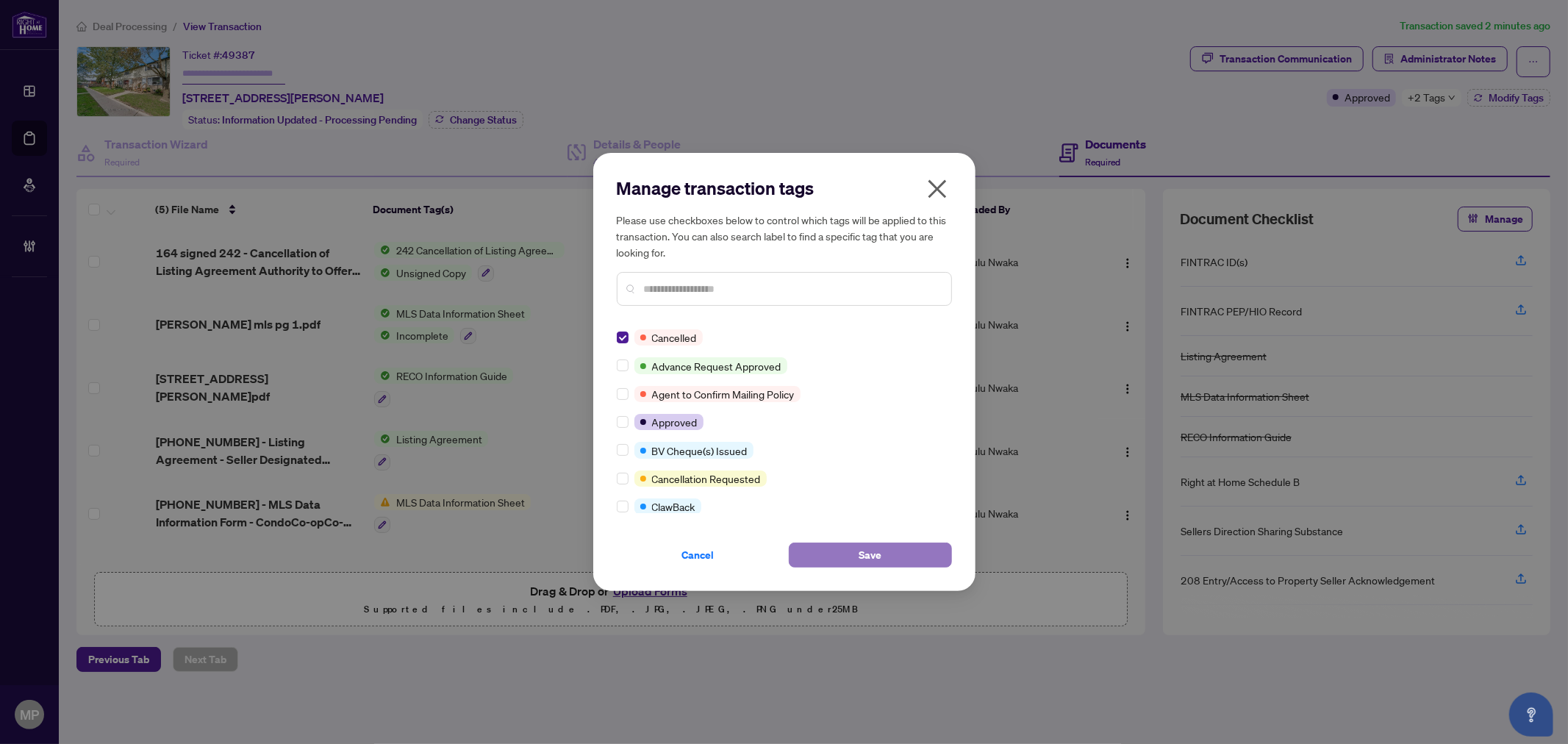
click at [923, 553] on button "Save" at bounding box center [870, 555] width 163 height 25
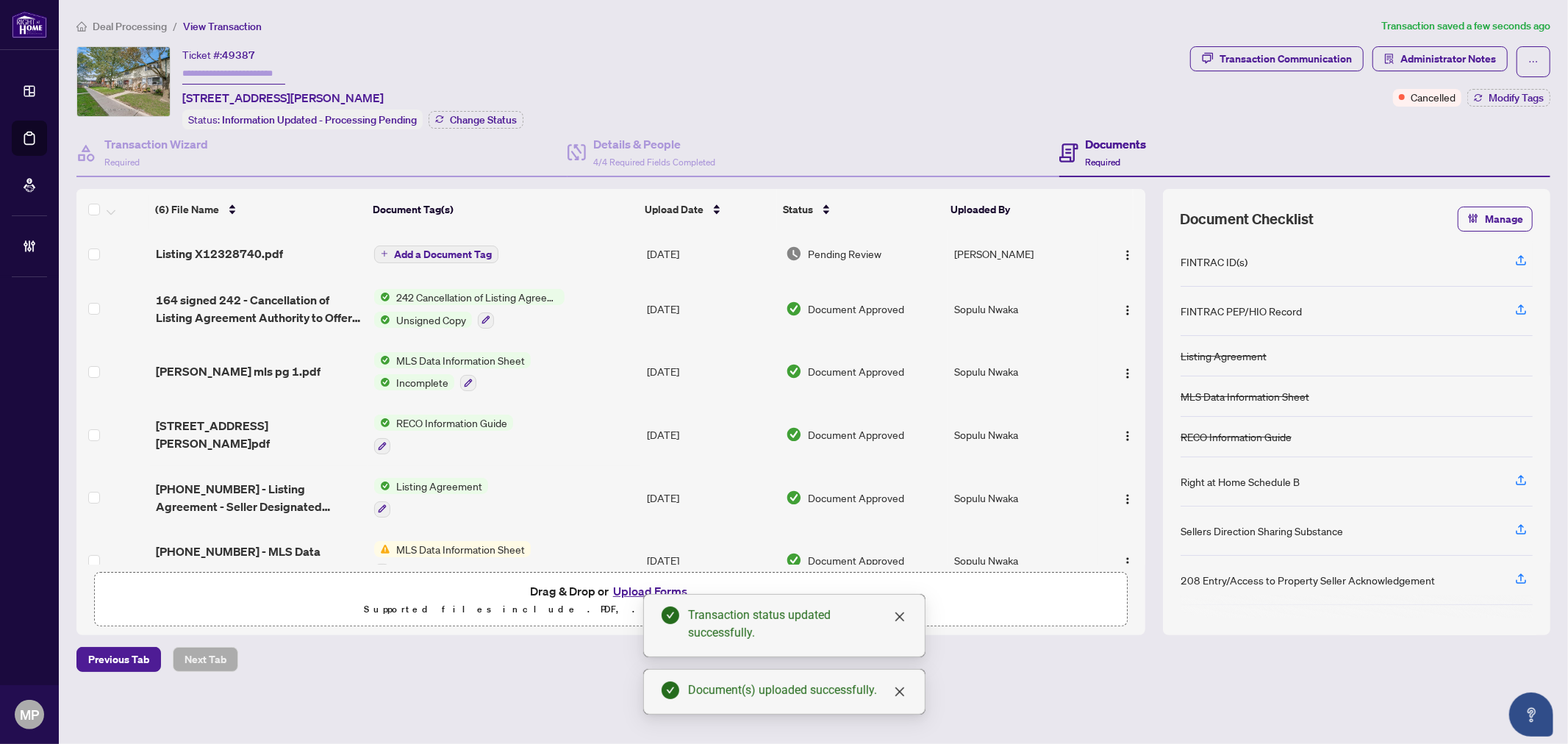
click at [424, 255] on span "Add a Document Tag" at bounding box center [443, 254] width 98 height 10
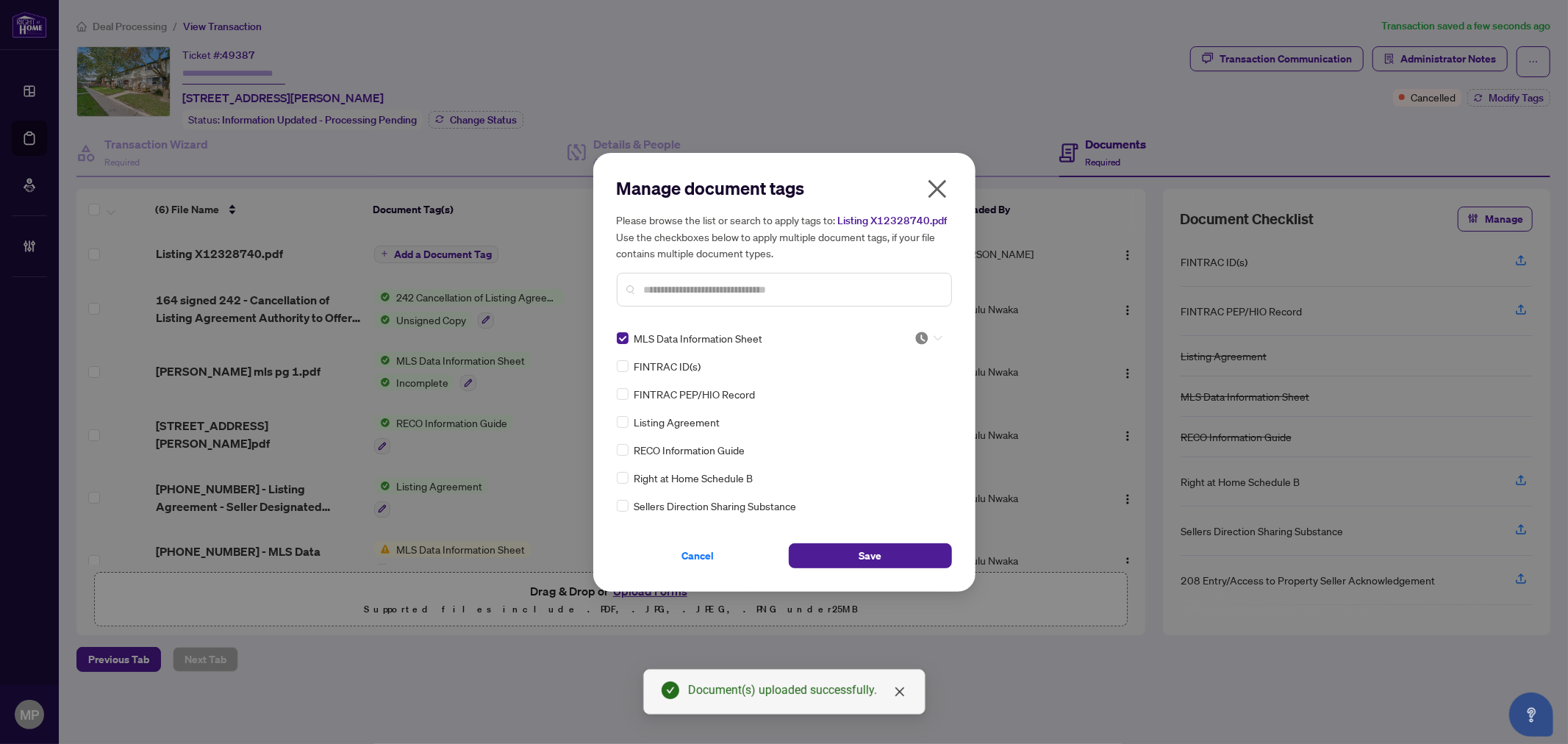
drag, startPoint x: 927, startPoint y: 333, endPoint x: 906, endPoint y: 451, distance: 119.9
click at [927, 334] on div at bounding box center [928, 338] width 28 height 15
click at [887, 400] on div "Approved" at bounding box center [880, 409] width 112 height 24
click at [877, 549] on span "Save" at bounding box center [869, 556] width 23 height 24
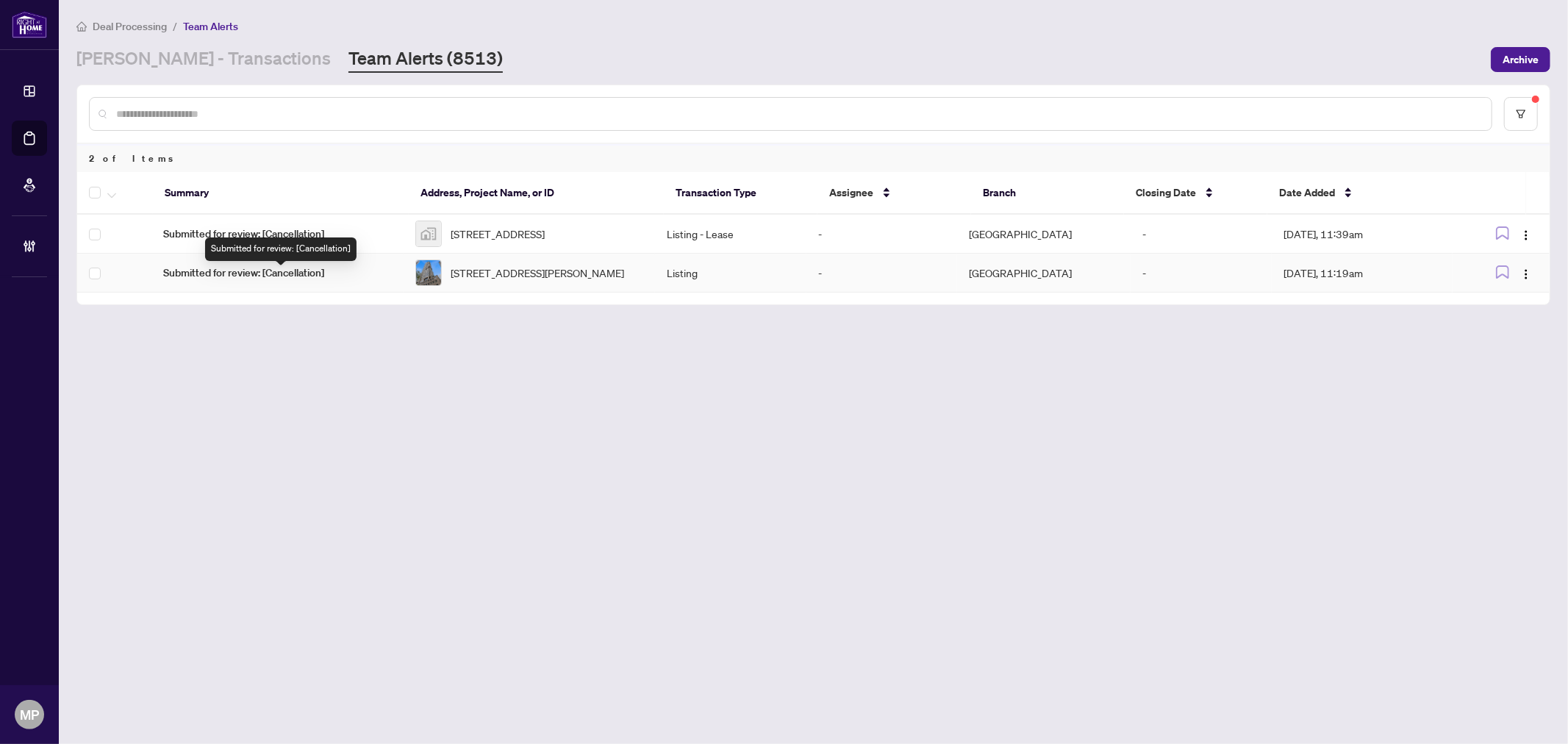
click at [381, 281] on span "Submitted for review: [Cancellation]" at bounding box center [277, 272] width 228 height 17
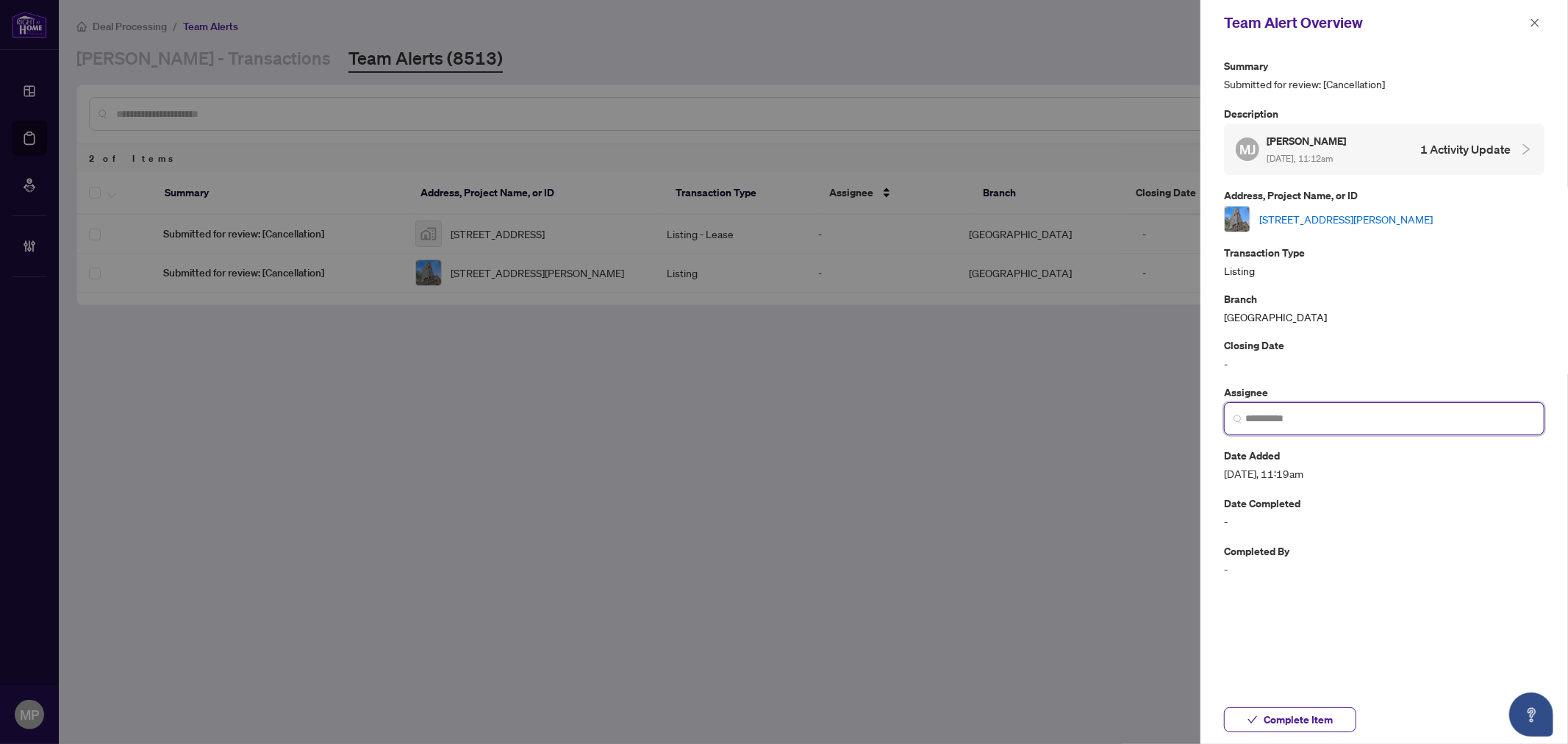
click at [1398, 414] on input "search" at bounding box center [1390, 419] width 290 height 16
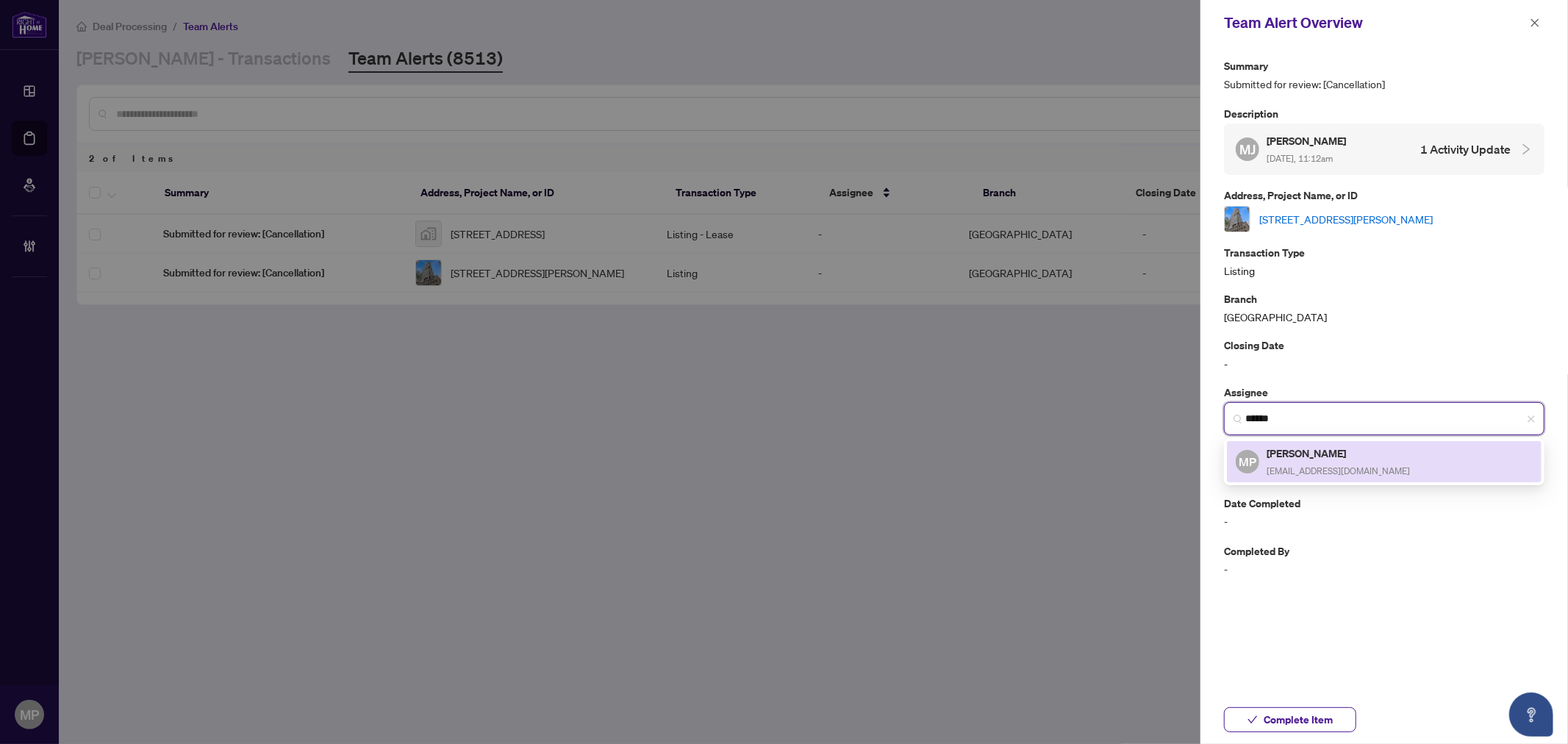
click at [1336, 457] on h5 "[PERSON_NAME]" at bounding box center [1338, 453] width 143 height 17
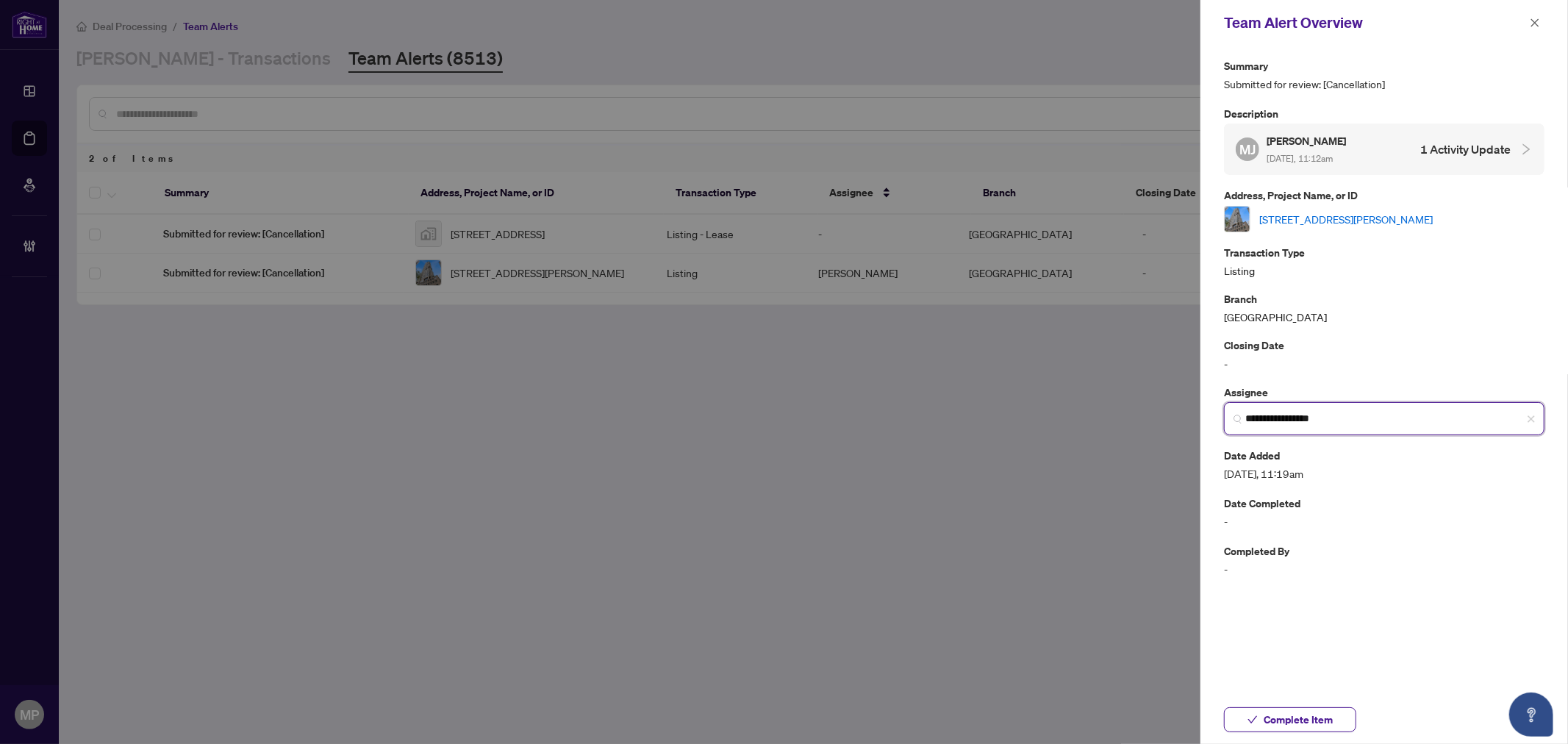
type input "**********"
click at [1299, 217] on link "[STREET_ADDRESS][PERSON_NAME]" at bounding box center [1346, 219] width 173 height 17
click at [1388, 205] on div "[STREET_ADDRESS][PERSON_NAME]" at bounding box center [1384, 219] width 321 height 27
click at [1379, 214] on link "[STREET_ADDRESS][PERSON_NAME]" at bounding box center [1346, 219] width 173 height 17
click at [1313, 729] on span "Complete Item" at bounding box center [1299, 720] width 69 height 24
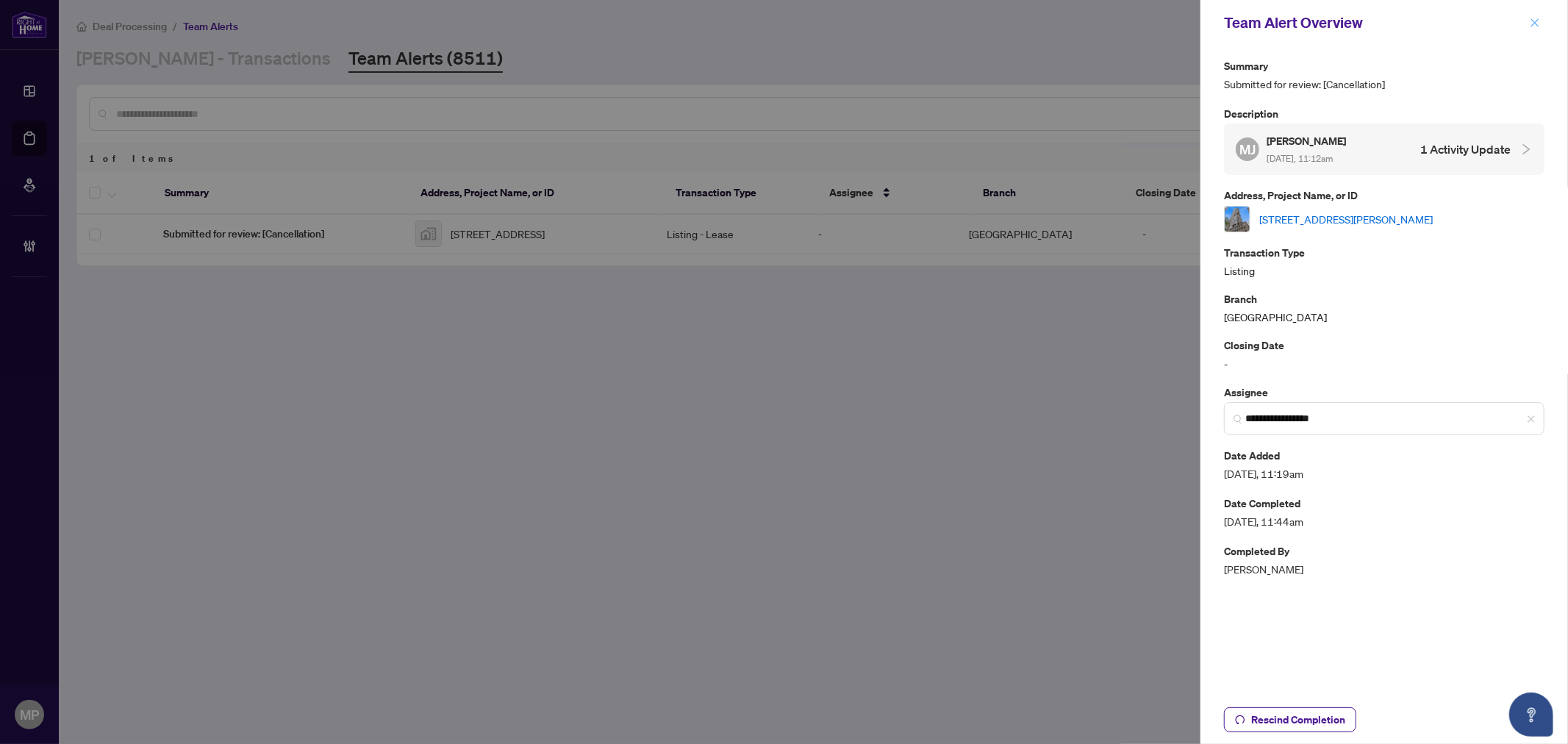
click at [1533, 20] on icon "close" at bounding box center [1535, 22] width 10 height 10
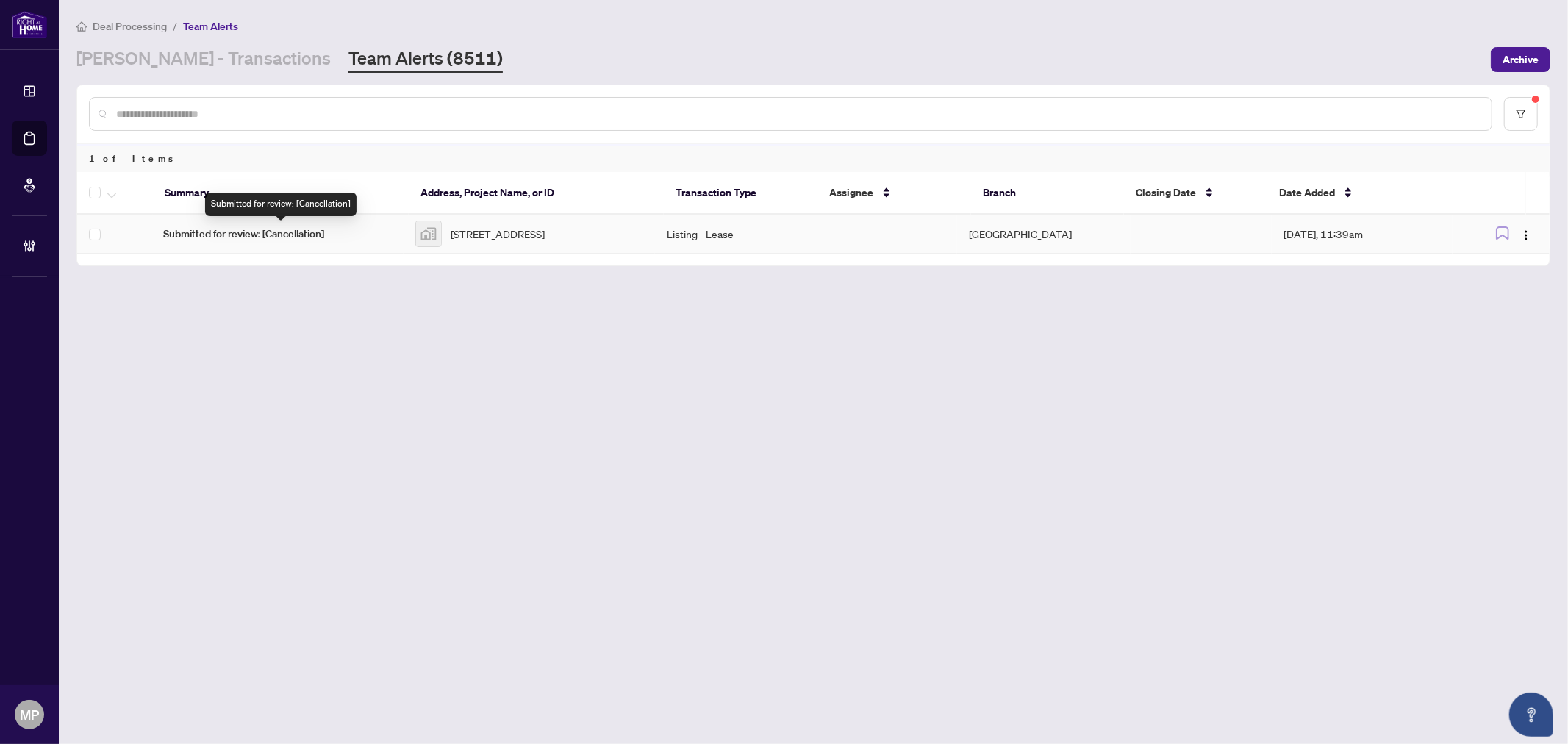
click at [369, 230] on span "Submitted for review: [Cancellation]" at bounding box center [277, 234] width 228 height 17
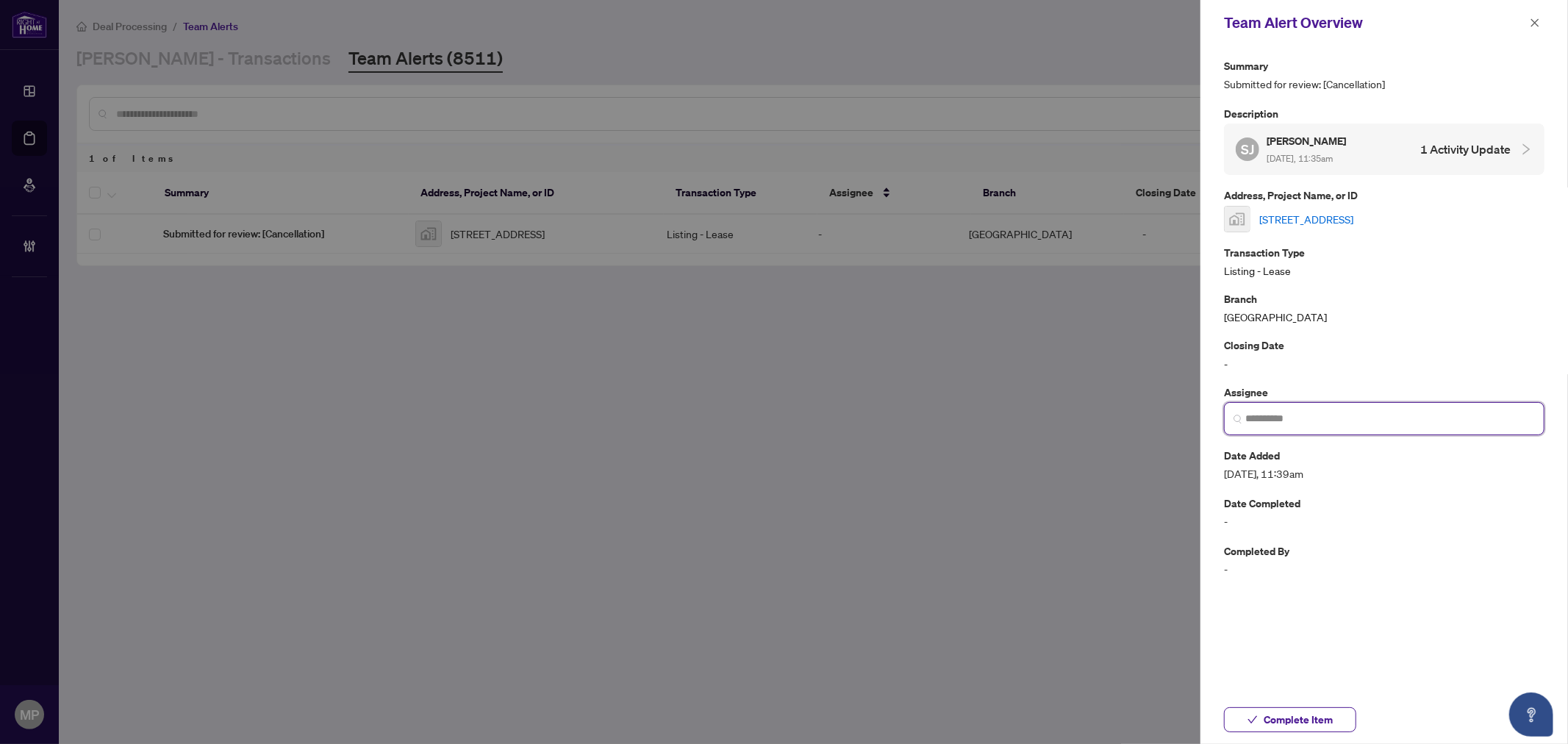
click at [1392, 411] on input "search" at bounding box center [1390, 419] width 290 height 16
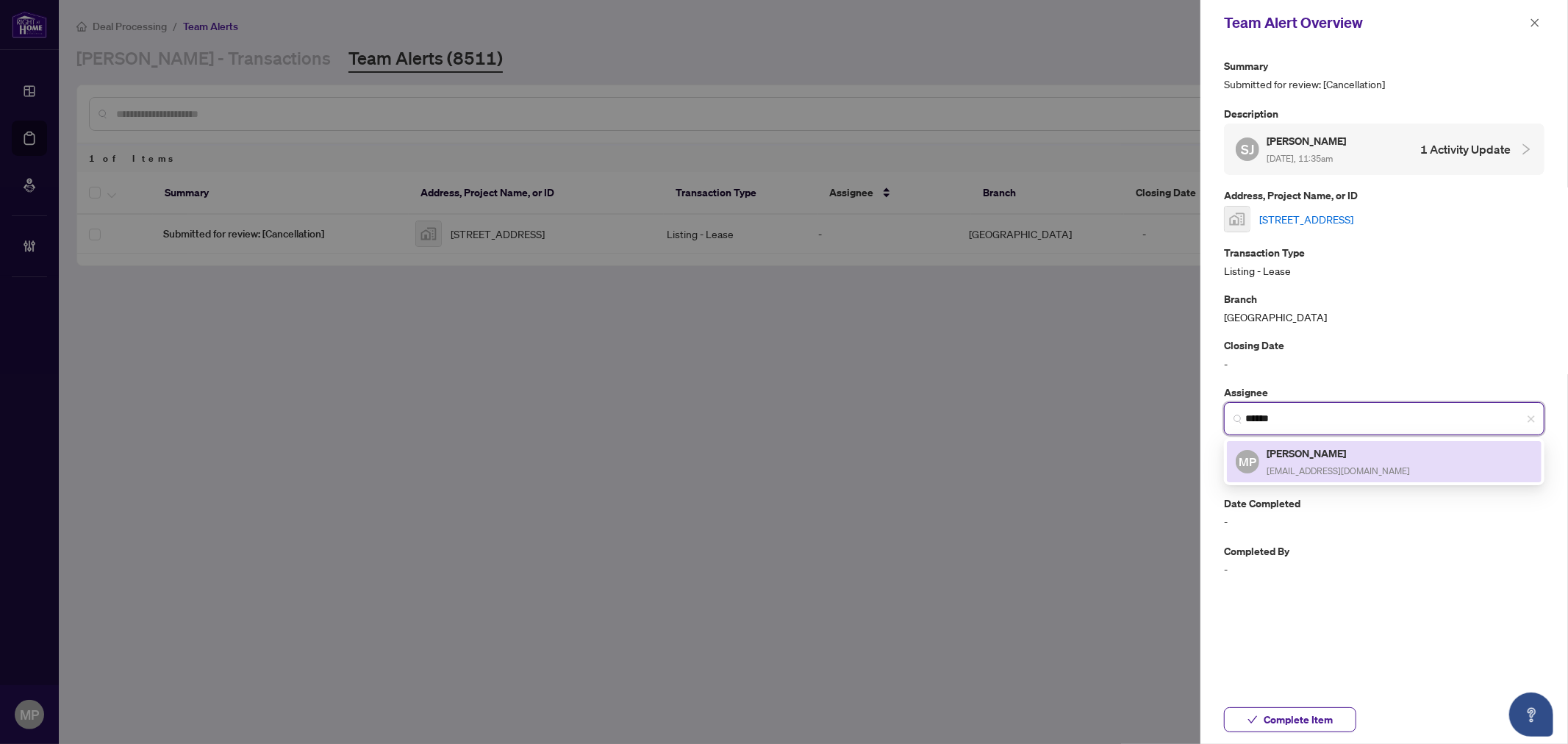
click at [1345, 450] on h5 "[PERSON_NAME]" at bounding box center [1338, 453] width 143 height 17
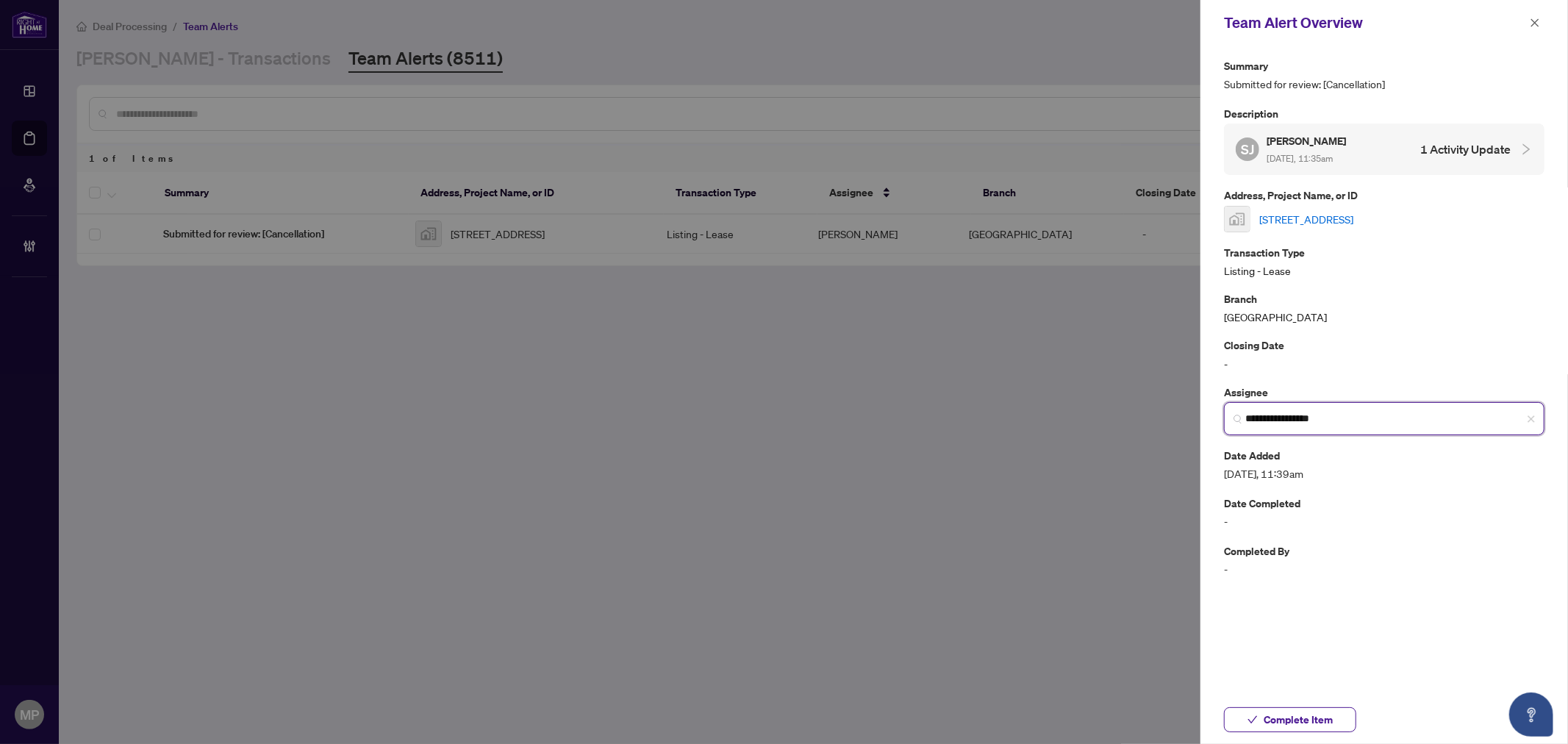
type input "**********"
click at [1363, 206] on div "[STREET_ADDRESS]" at bounding box center [1384, 219] width 321 height 27
click at [1354, 211] on link "[STREET_ADDRESS]" at bounding box center [1306, 219] width 94 height 17
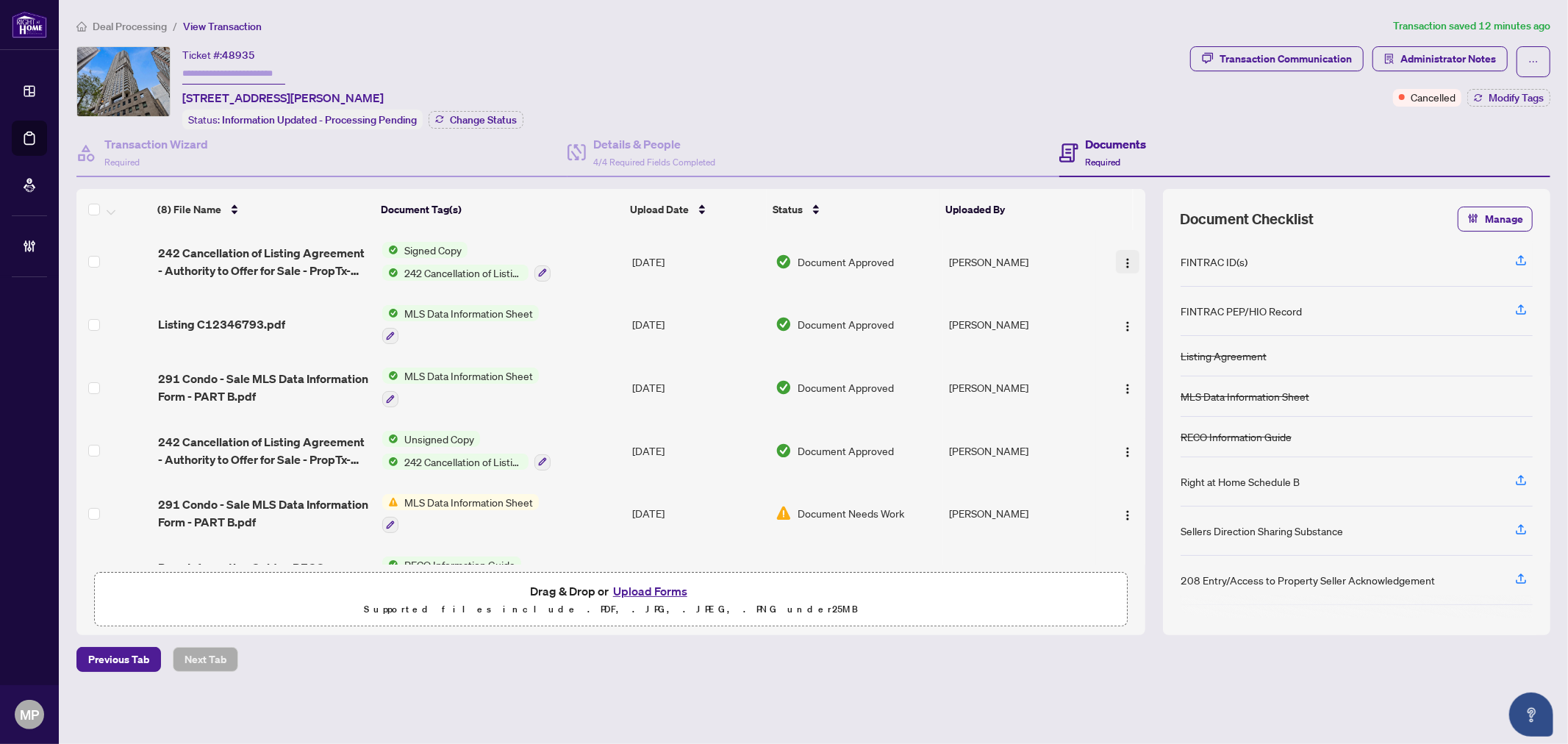
click at [1125, 257] on img "button" at bounding box center [1128, 263] width 12 height 12
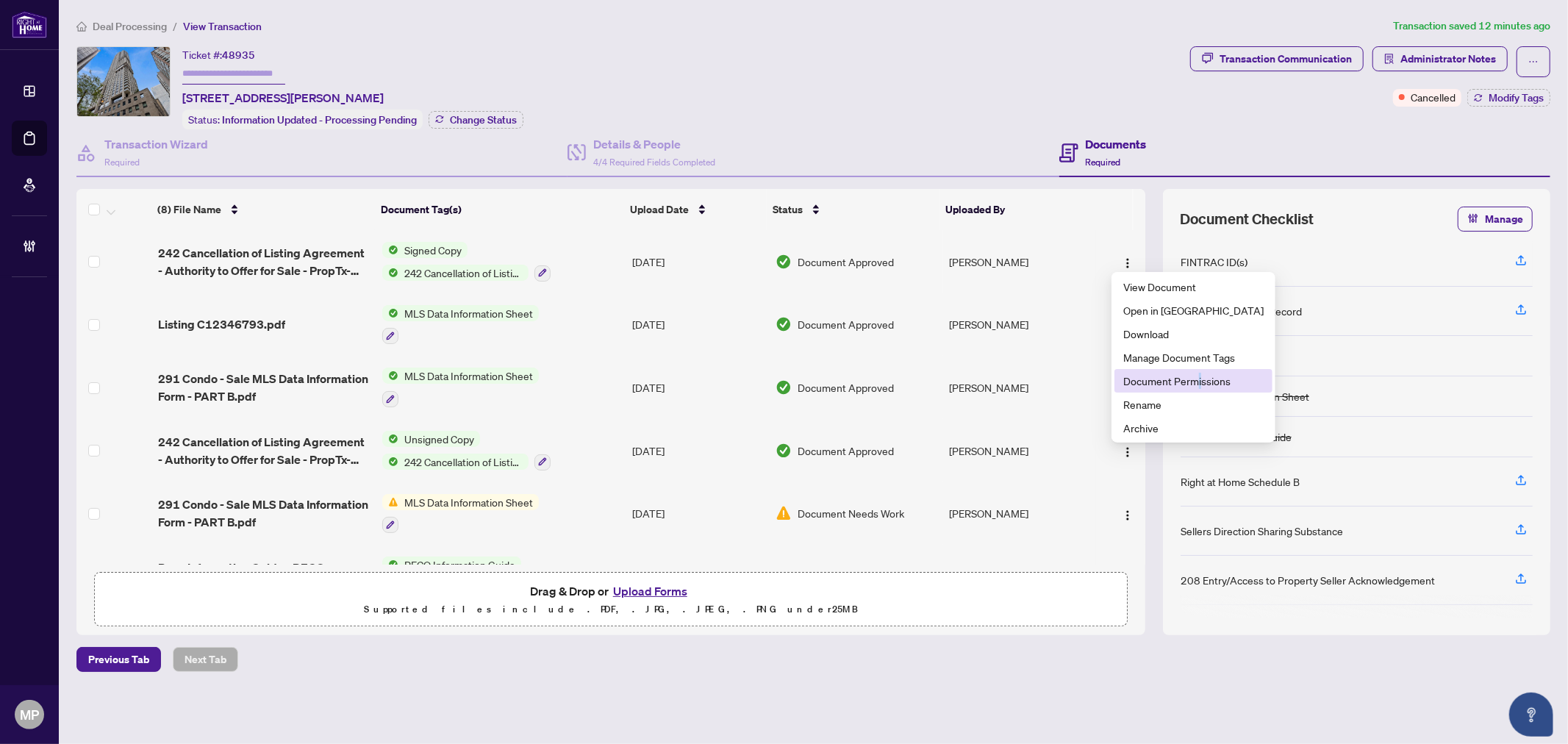
click at [1200, 371] on li "Document Permissions" at bounding box center [1193, 381] width 158 height 24
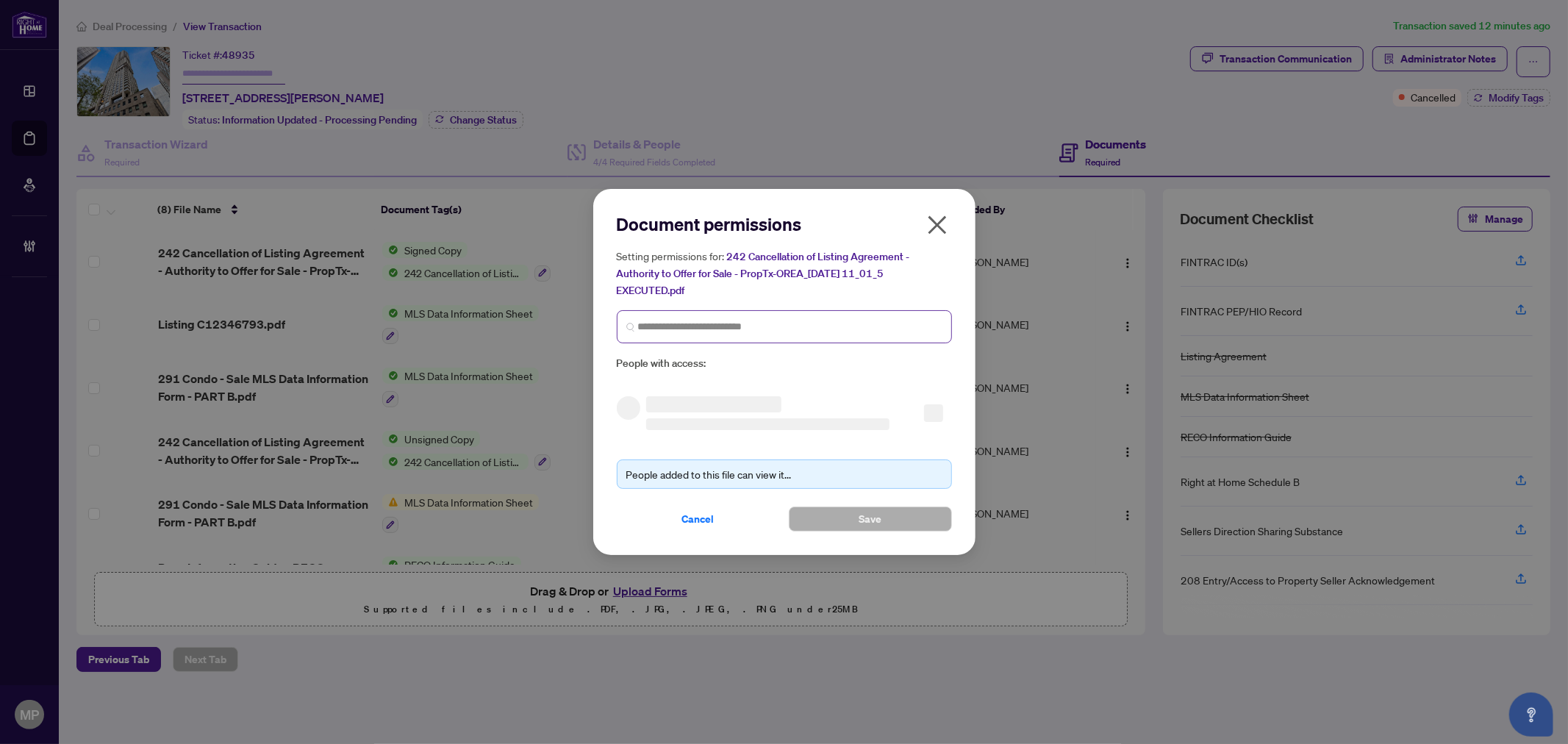
click at [802, 313] on span at bounding box center [784, 327] width 335 height 33
type input "******"
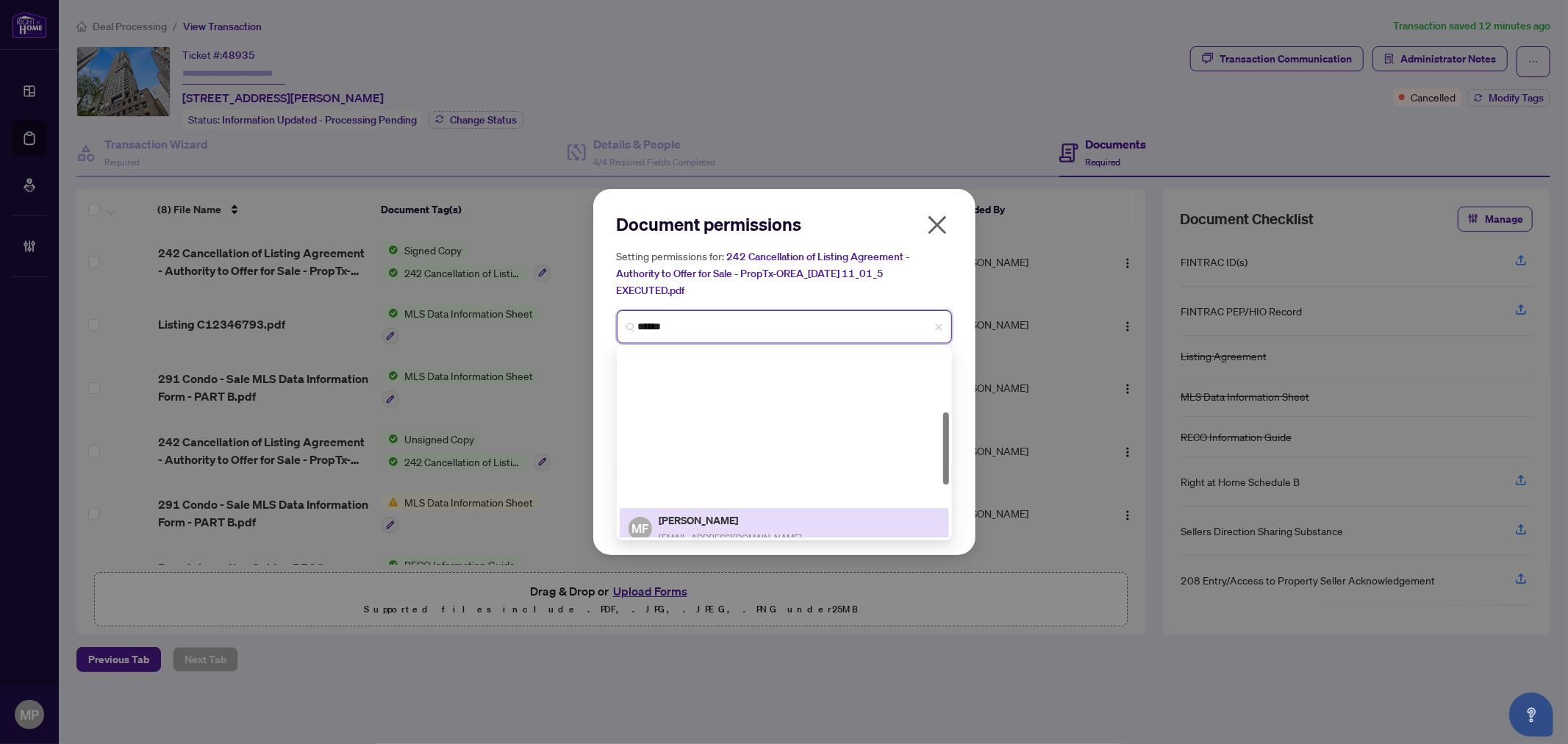
scroll to position [163, 0]
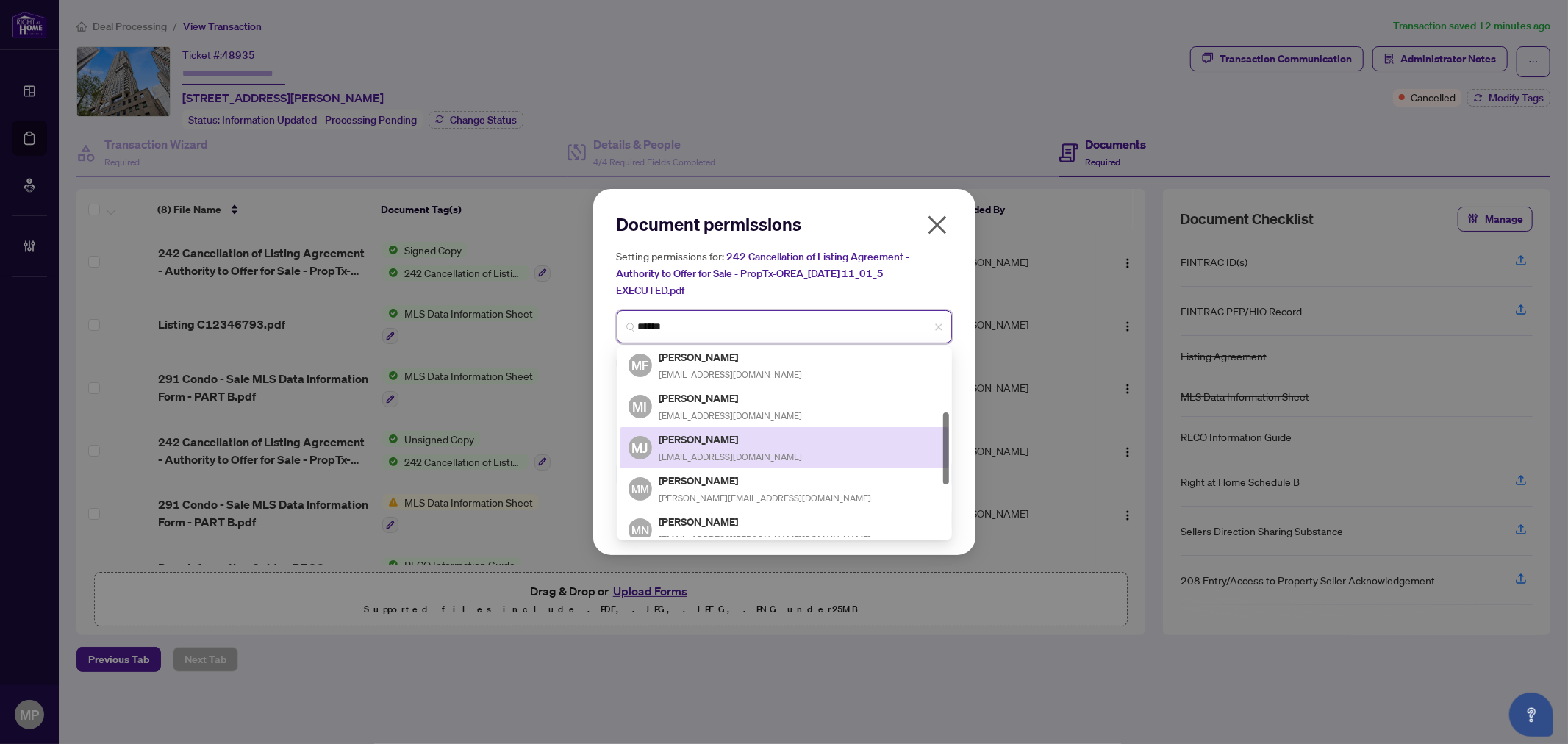
click at [734, 439] on h5 "Marina Jerkovic" at bounding box center [731, 439] width 143 height 17
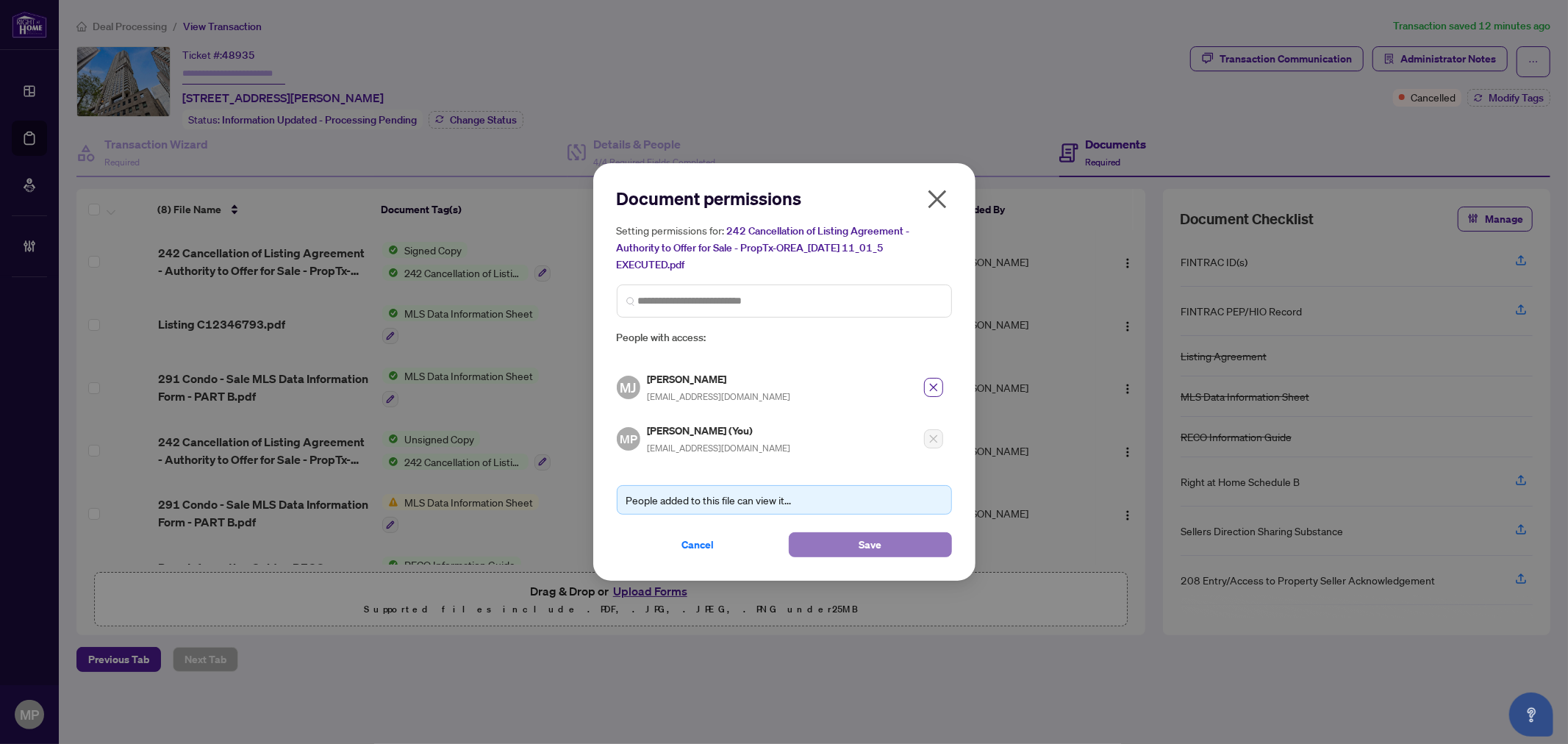
click at [891, 545] on button "Save" at bounding box center [870, 545] width 163 height 25
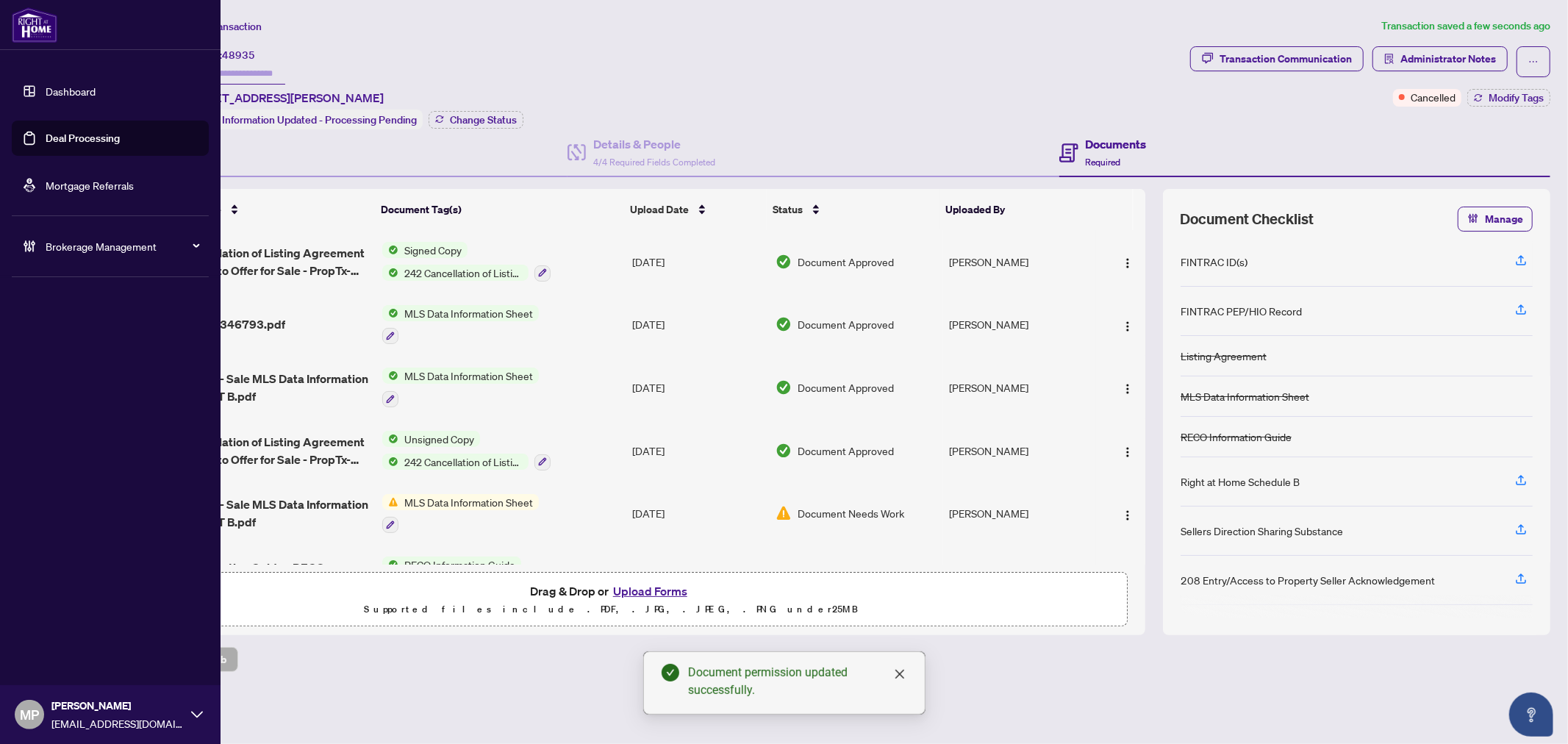
click at [76, 132] on link "Deal Processing" at bounding box center [83, 138] width 74 height 13
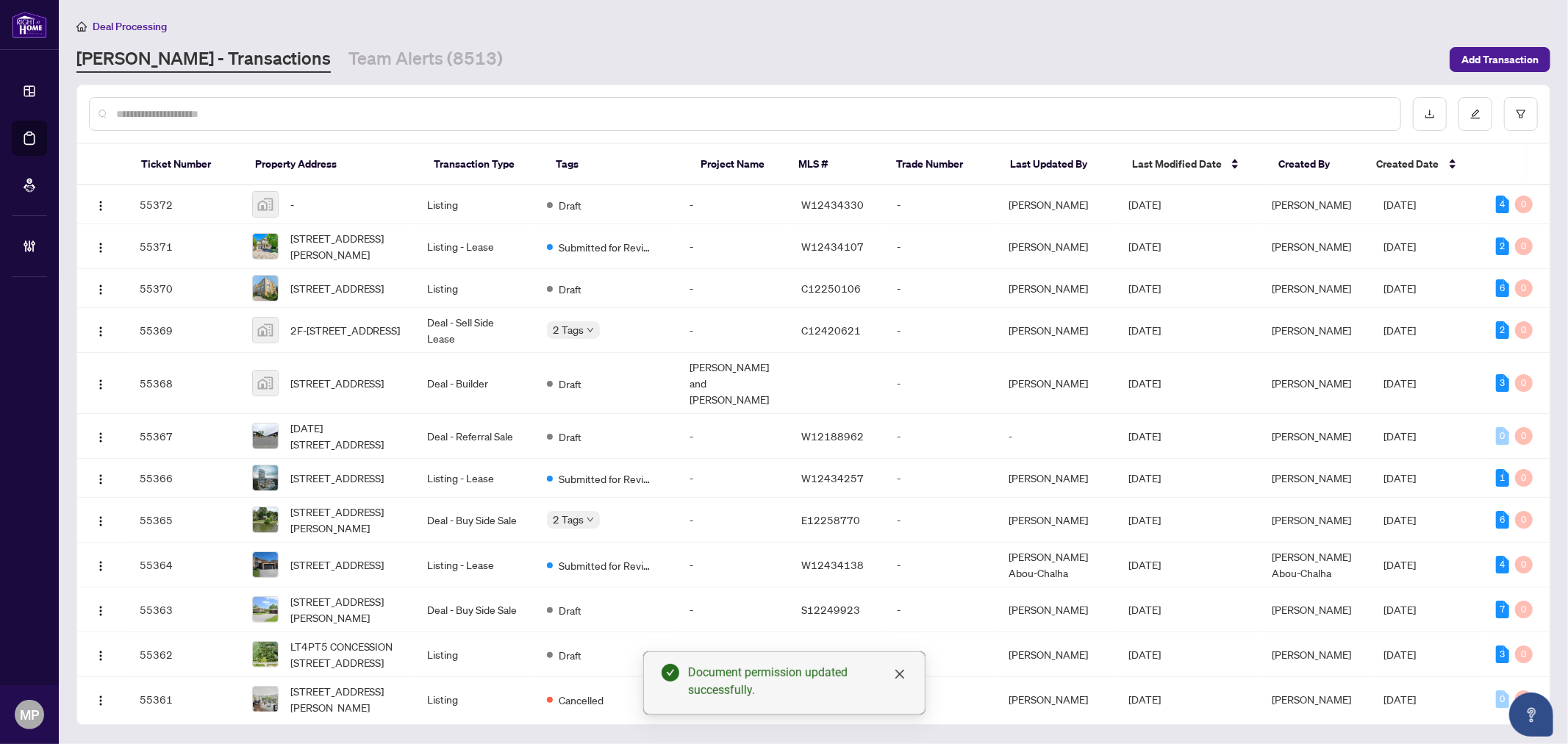
click at [736, 121] on div at bounding box center [745, 113] width 1312 height 34
paste input "*********"
click at [758, 110] on input "text" at bounding box center [752, 113] width 1273 height 17
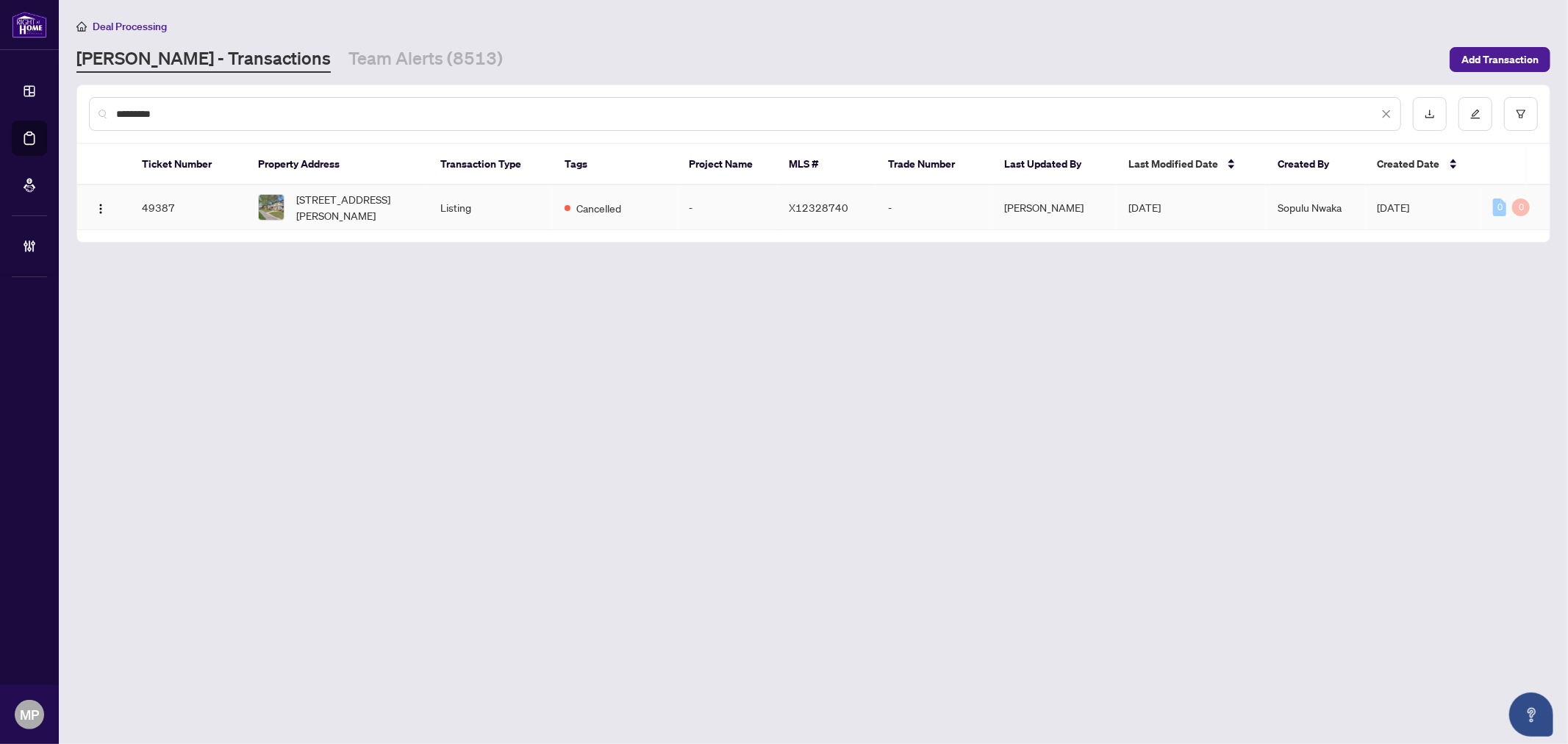
type input "*********"
click at [390, 238] on div "Ticket Number Property Address Transaction Type Tags Project Name MLS # Trade N…" at bounding box center [814, 193] width 1473 height 98
click at [395, 199] on span "164 Jansen Ave, Kitchener, Ontario N2A 2L7, Canada" at bounding box center [356, 207] width 120 height 32
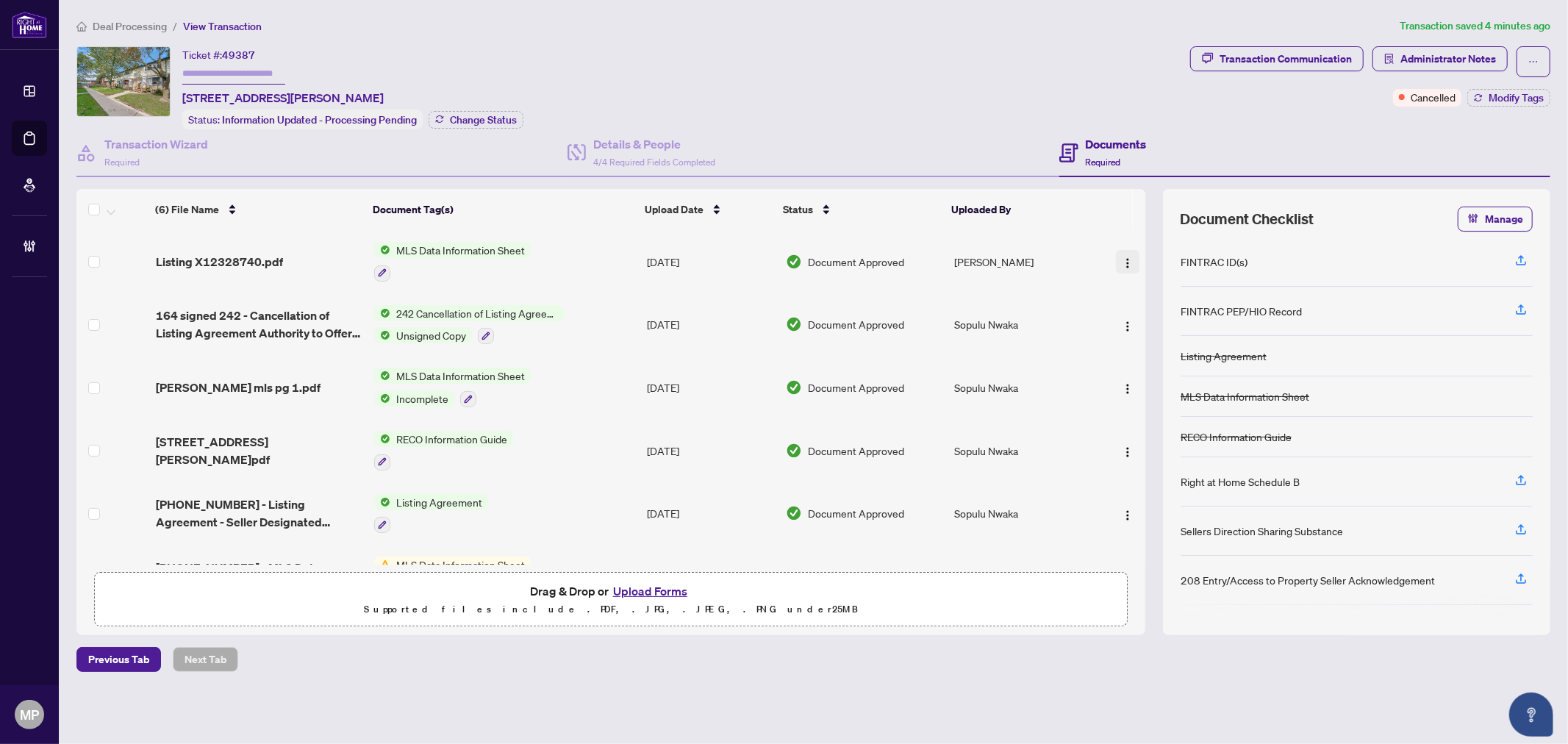
click at [1122, 257] on img "button" at bounding box center [1128, 263] width 12 height 12
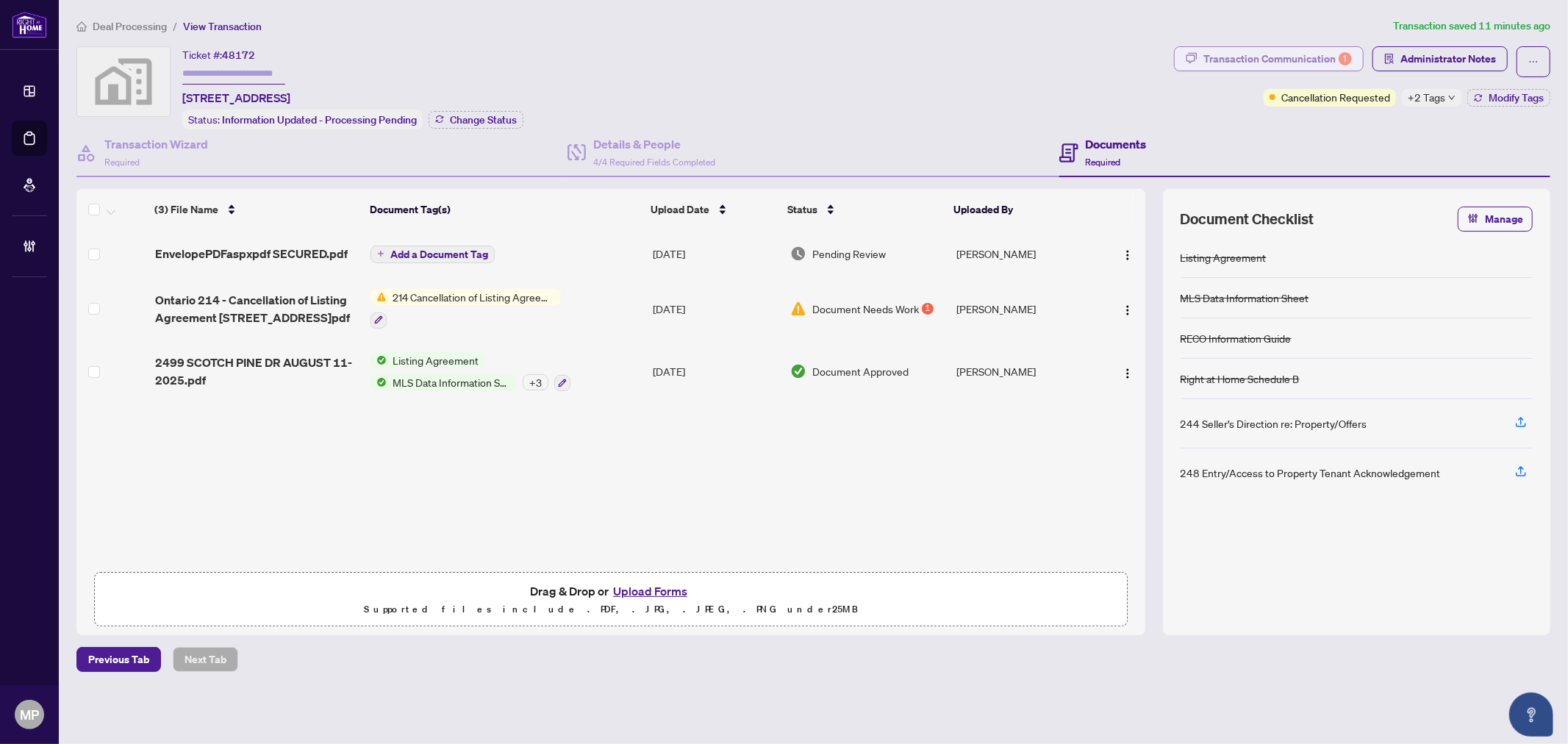
click at [1225, 54] on div "Transaction Communication 1" at bounding box center [1277, 59] width 149 height 24
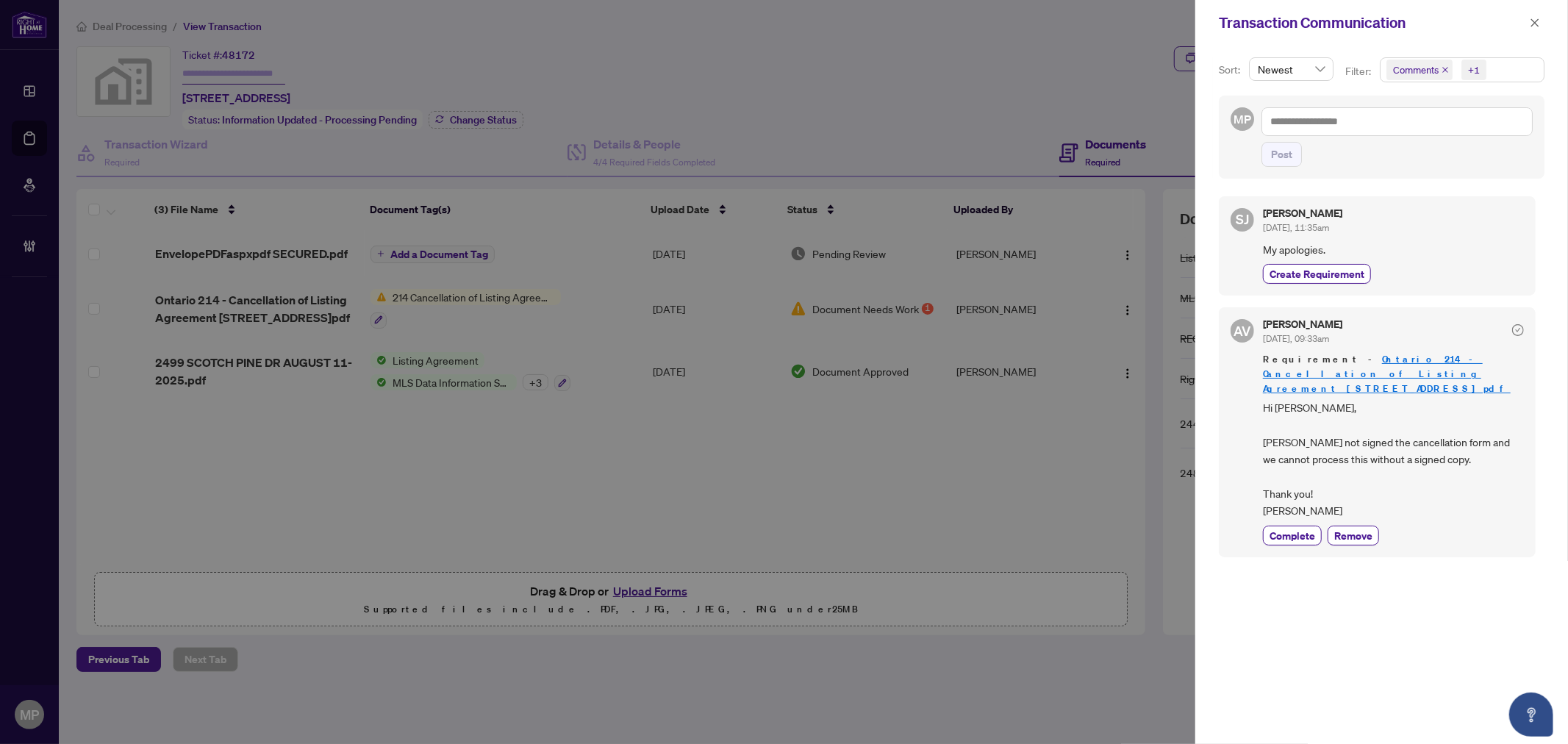
click at [1523, 17] on div "Transaction Communication" at bounding box center [1372, 23] width 306 height 22
drag, startPoint x: 1530, startPoint y: 24, endPoint x: 795, endPoint y: 216, distance: 759.7
click at [1520, 28] on div "Transaction Communication" at bounding box center [1381, 23] width 373 height 46
click at [1535, 17] on span "button" at bounding box center [1535, 23] width 10 height 24
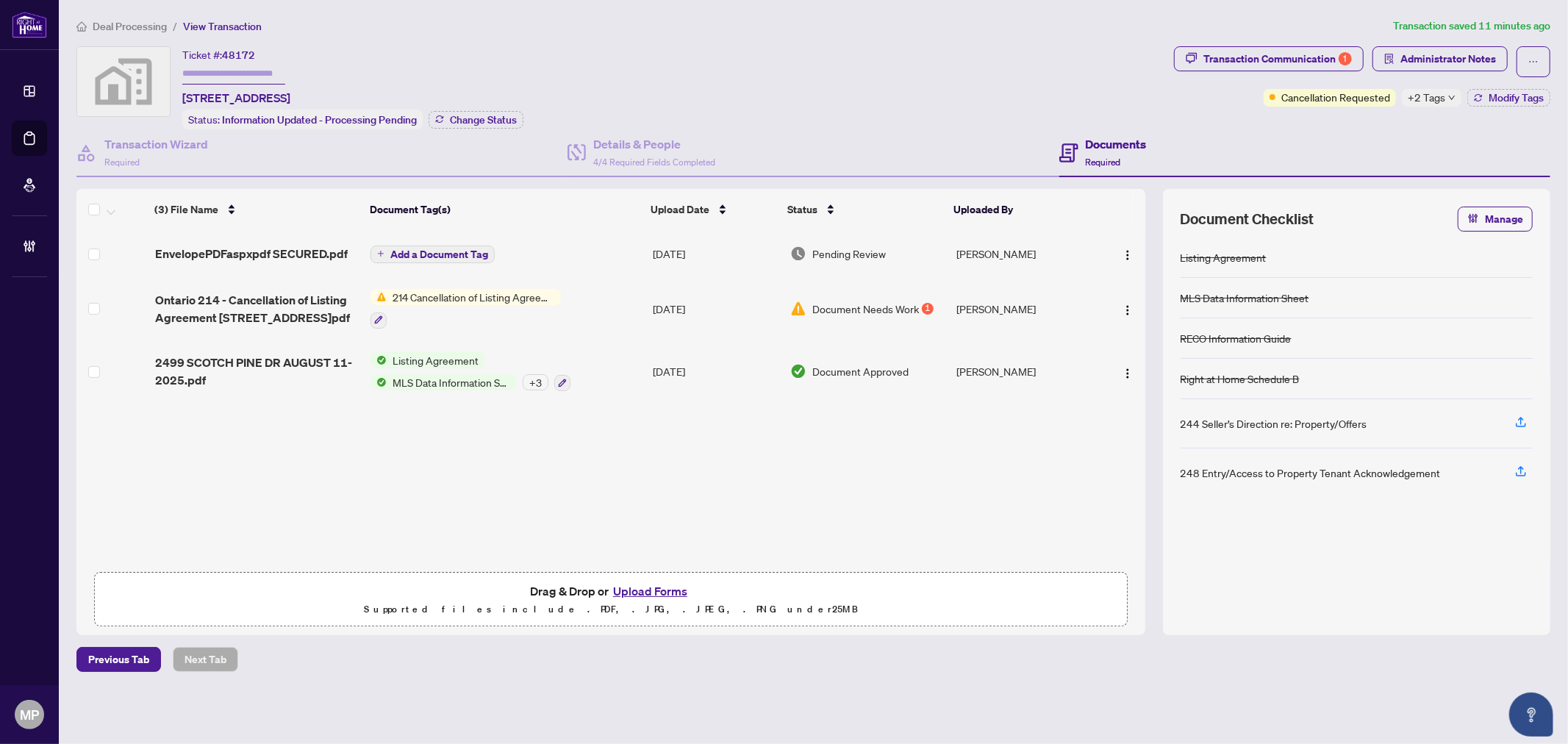
click at [287, 257] on span "EnvelopePDFaspxpdf SECURED.pdf" at bounding box center [251, 254] width 193 height 17
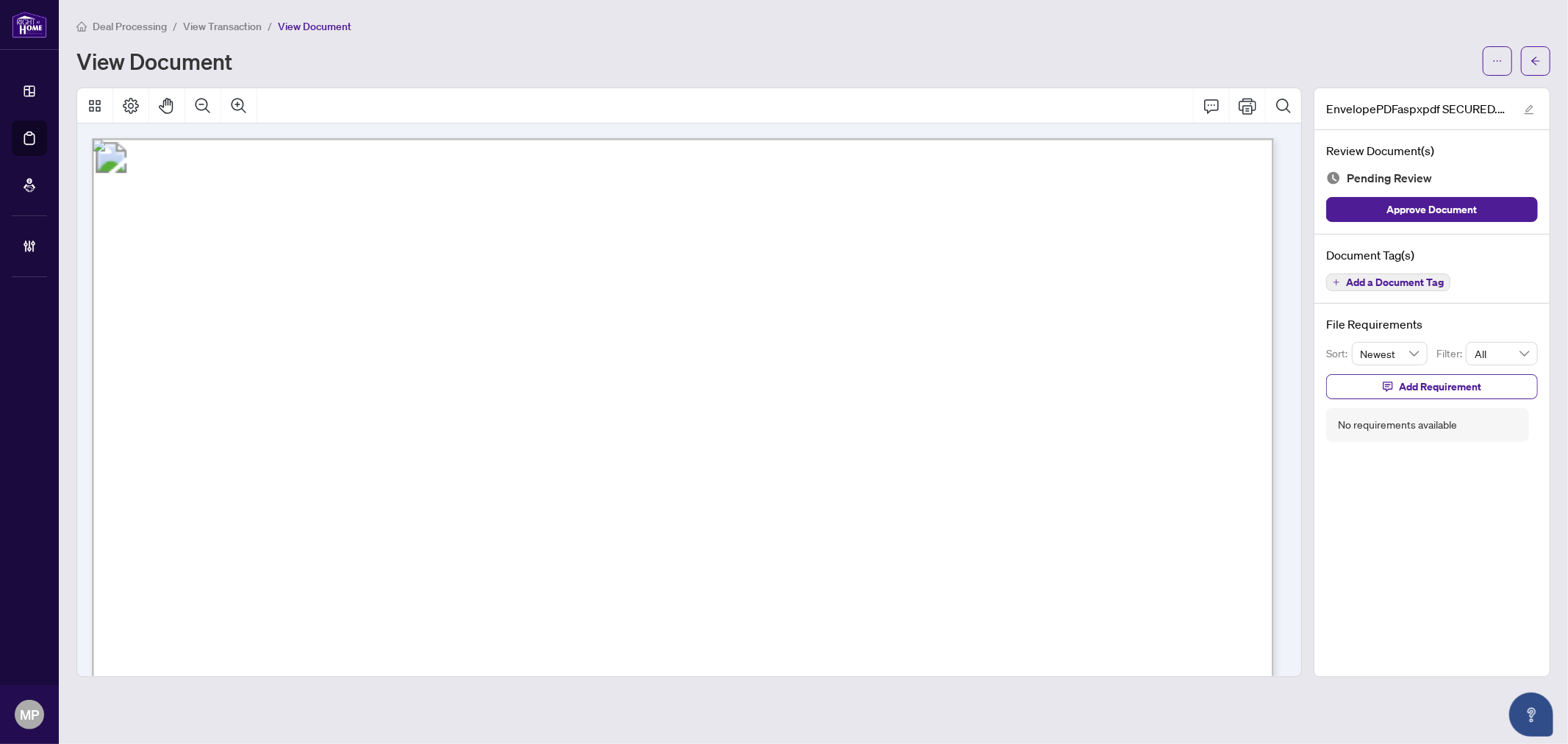
click at [1376, 281] on span "Add a Document Tag" at bounding box center [1395, 282] width 98 height 10
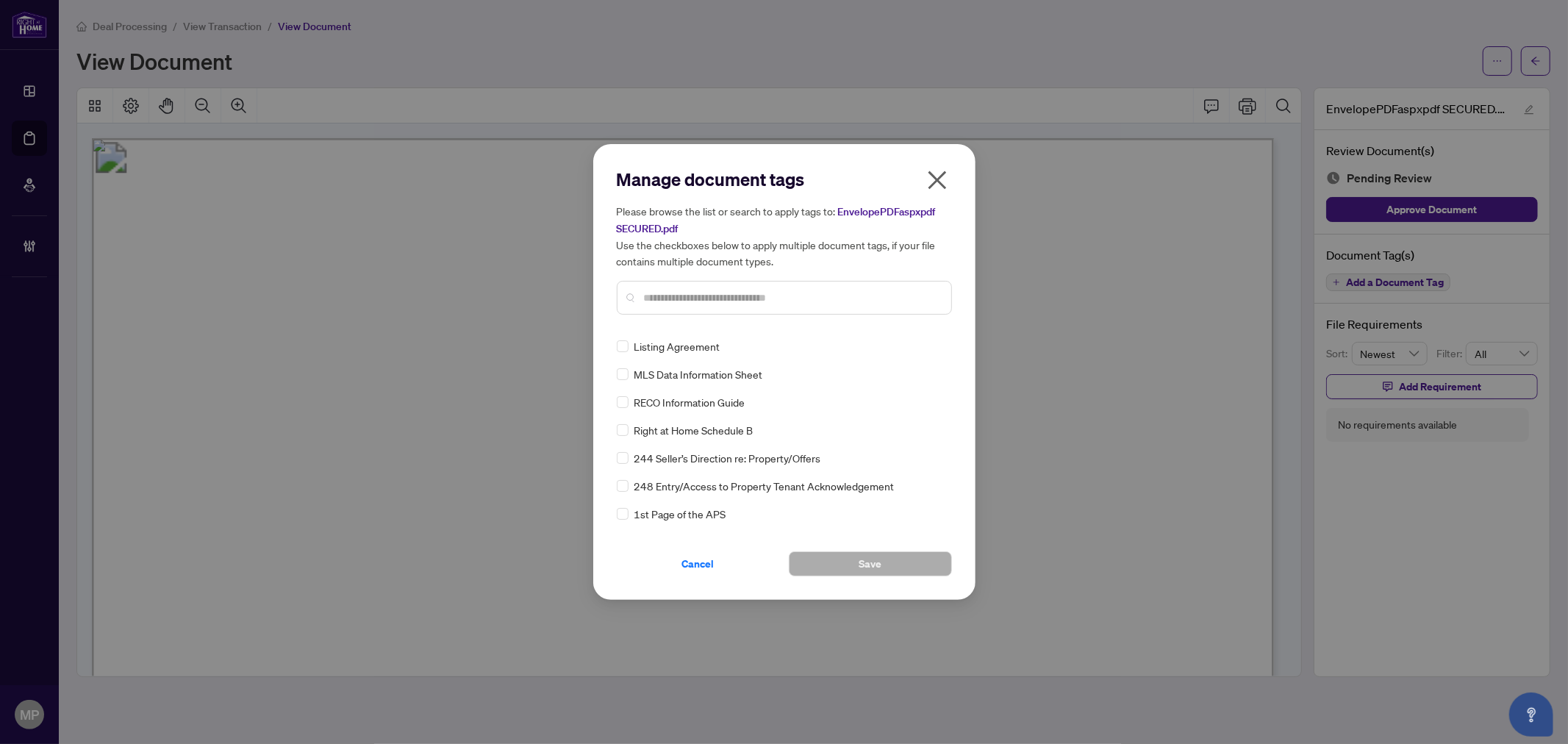
click at [828, 290] on input "text" at bounding box center [791, 298] width 295 height 17
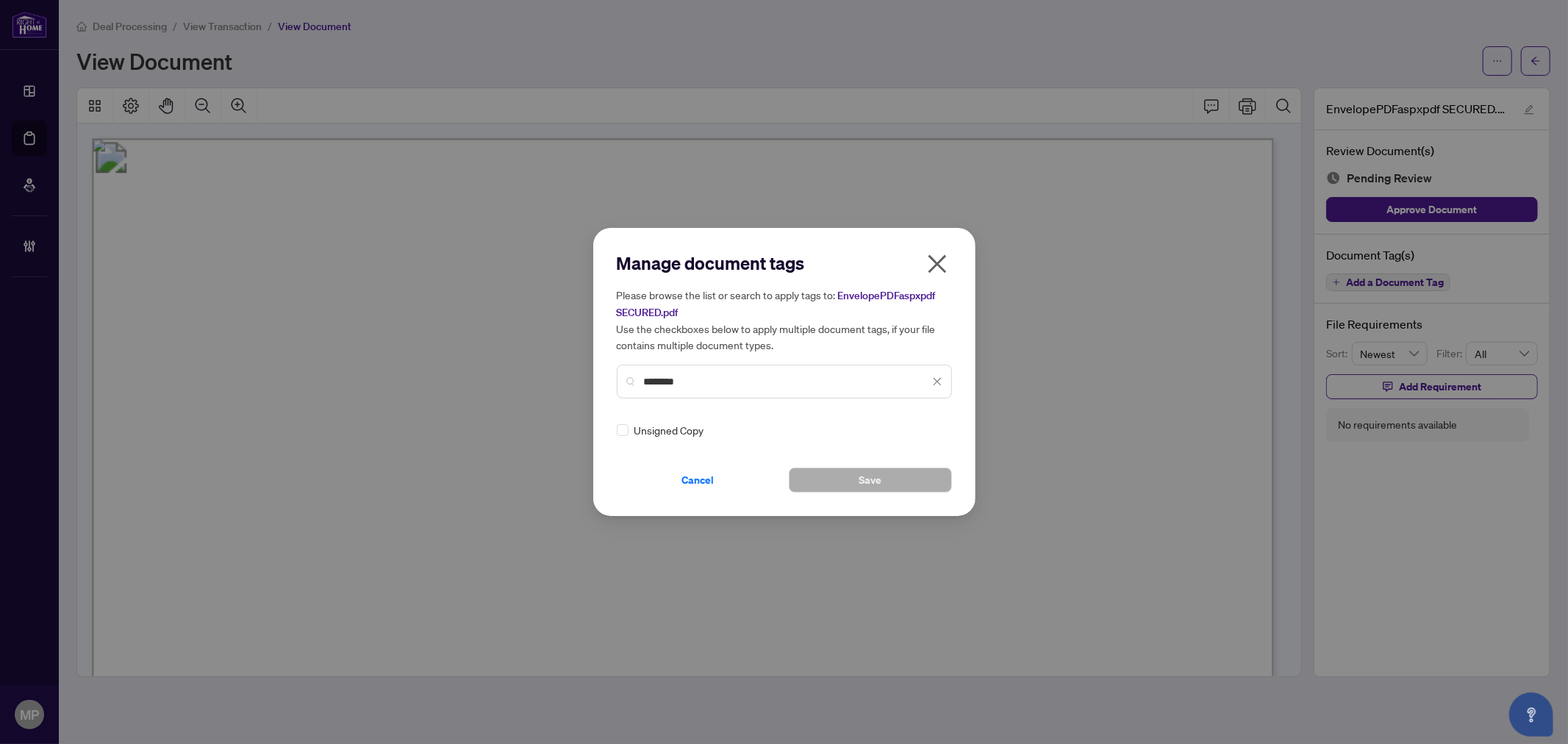
click at [629, 428] on div "Unsigned Copy" at bounding box center [780, 430] width 326 height 17
click at [680, 377] on input "********" at bounding box center [787, 381] width 285 height 17
type input "***"
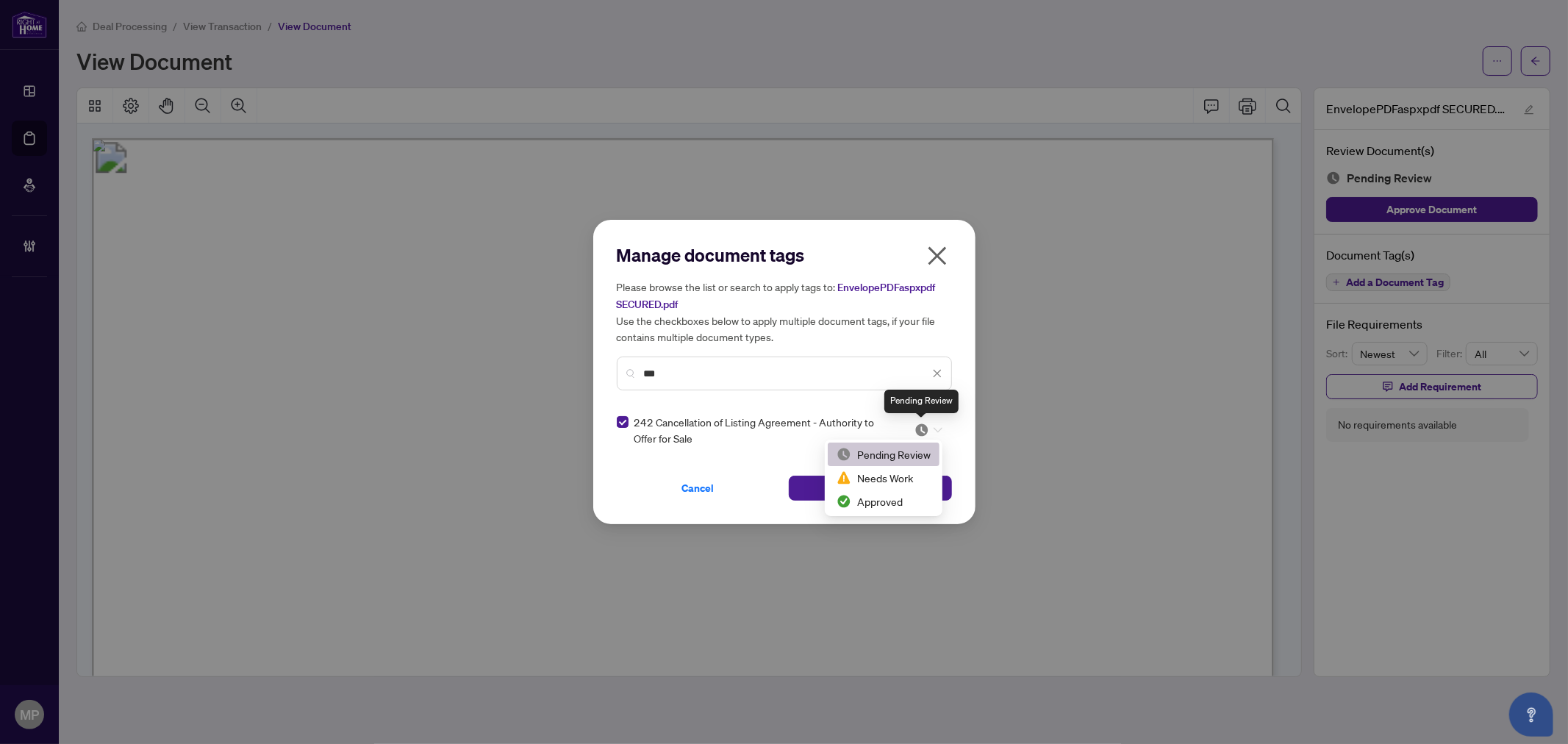
click at [924, 435] on img at bounding box center [921, 430] width 15 height 15
click at [884, 505] on div "Approved" at bounding box center [883, 501] width 94 height 17
click at [941, 372] on icon "close" at bounding box center [937, 373] width 10 height 10
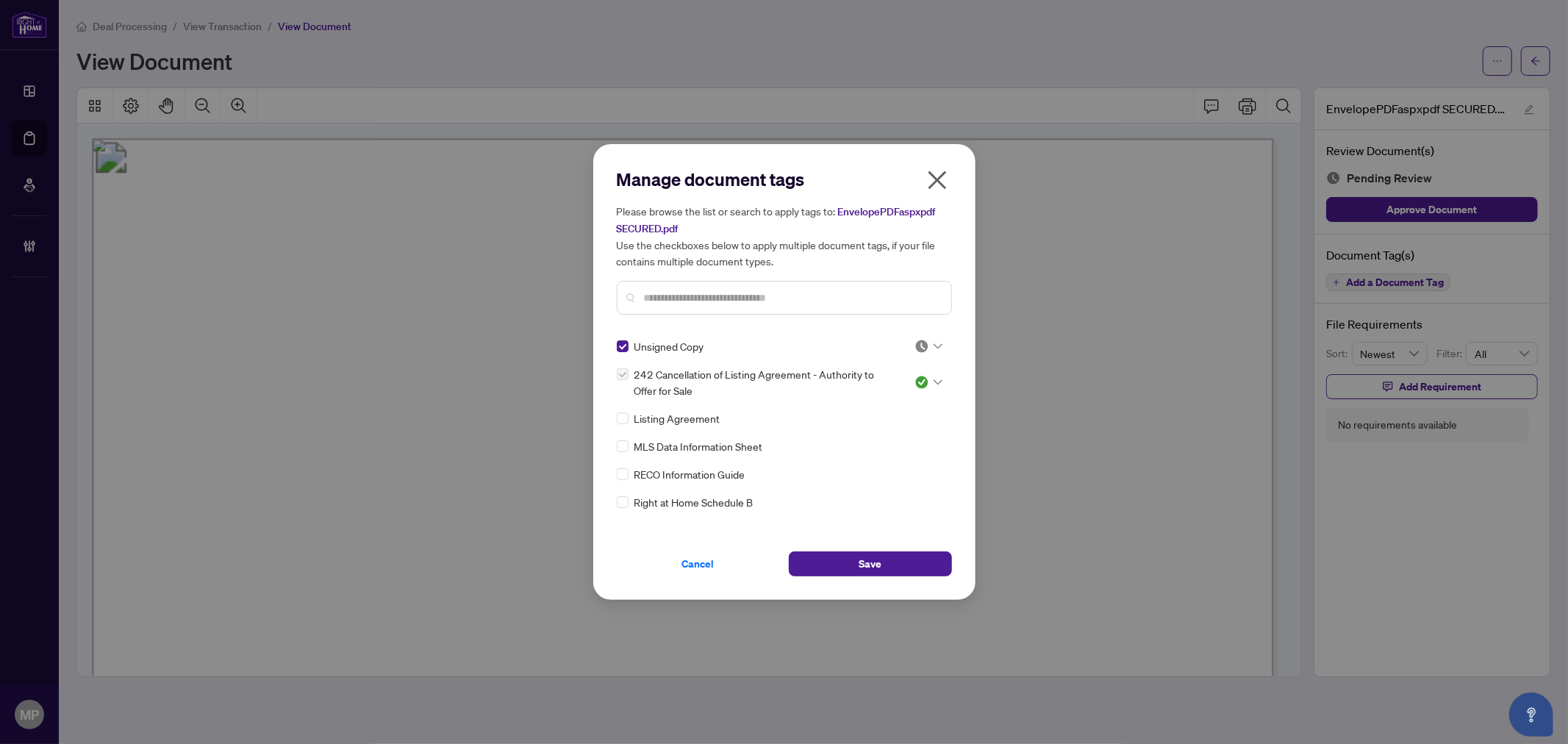
drag, startPoint x: 928, startPoint y: 339, endPoint x: 926, endPoint y: 355, distance: 16.1
click at [928, 340] on div at bounding box center [928, 346] width 28 height 15
click at [906, 417] on div "Approved" at bounding box center [880, 417] width 94 height 17
click at [904, 551] on button "Save" at bounding box center [870, 564] width 163 height 25
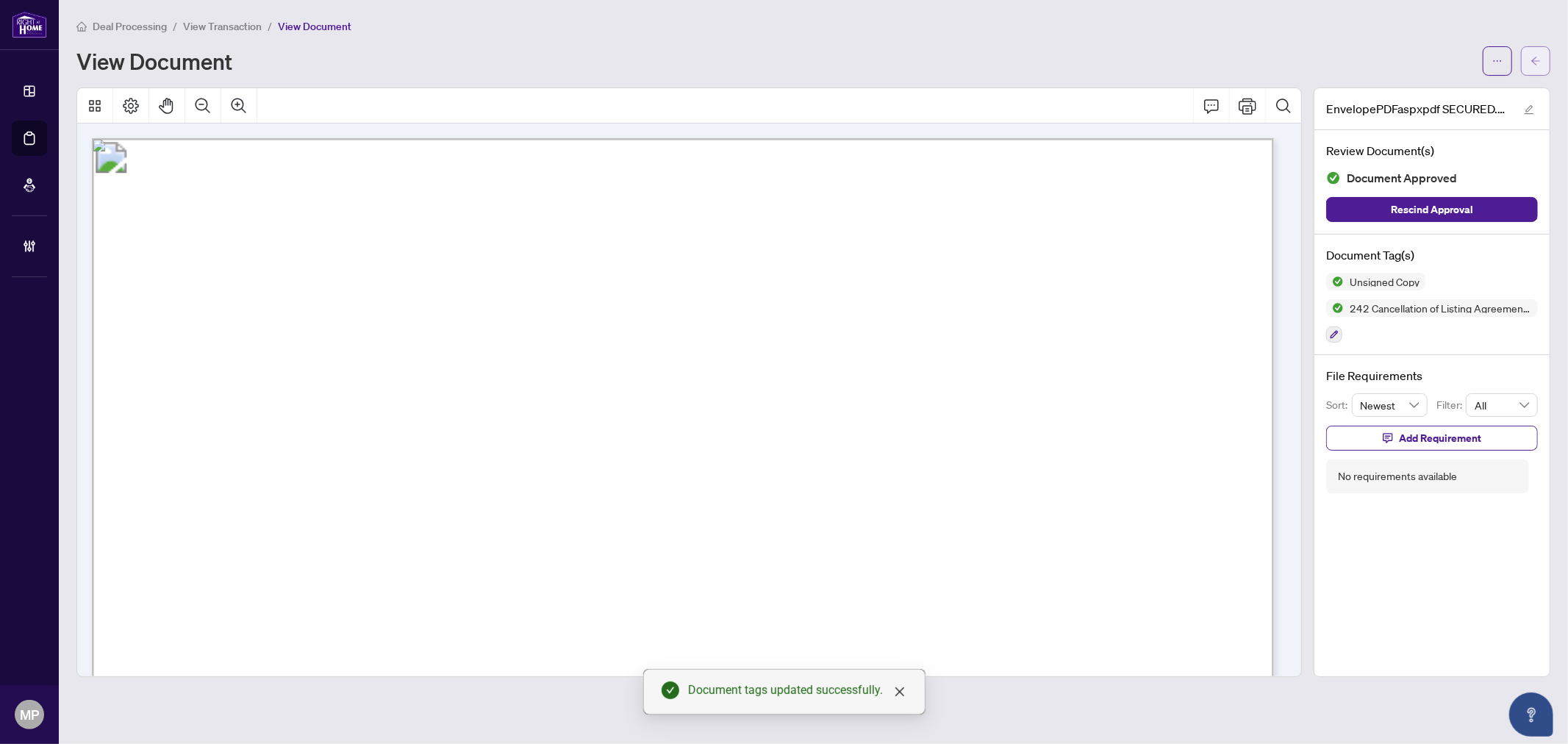
click at [1534, 50] on span "button" at bounding box center [1536, 61] width 10 height 24
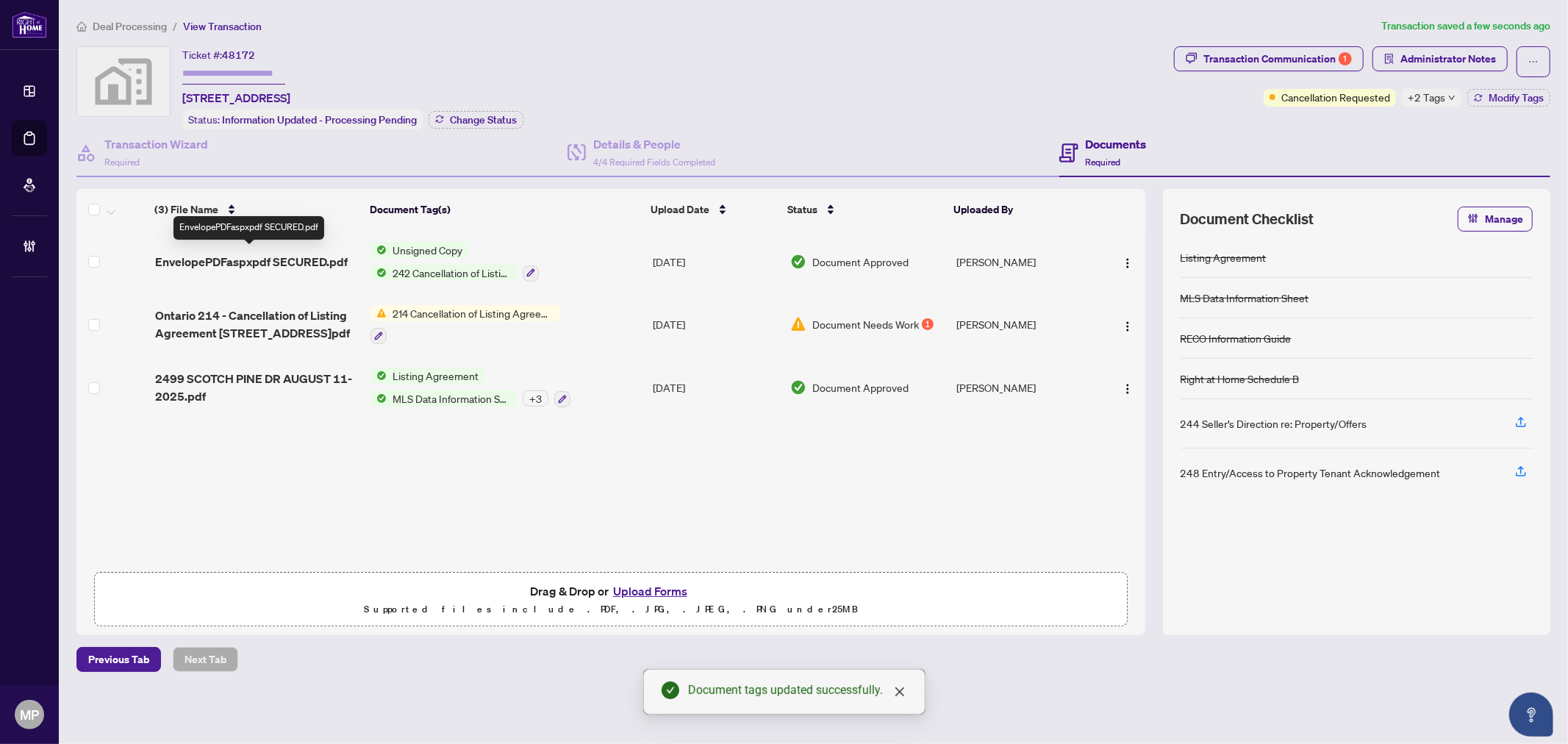
click at [303, 261] on span "EnvelopePDFaspxpdf SECURED.pdf" at bounding box center [251, 261] width 193 height 17
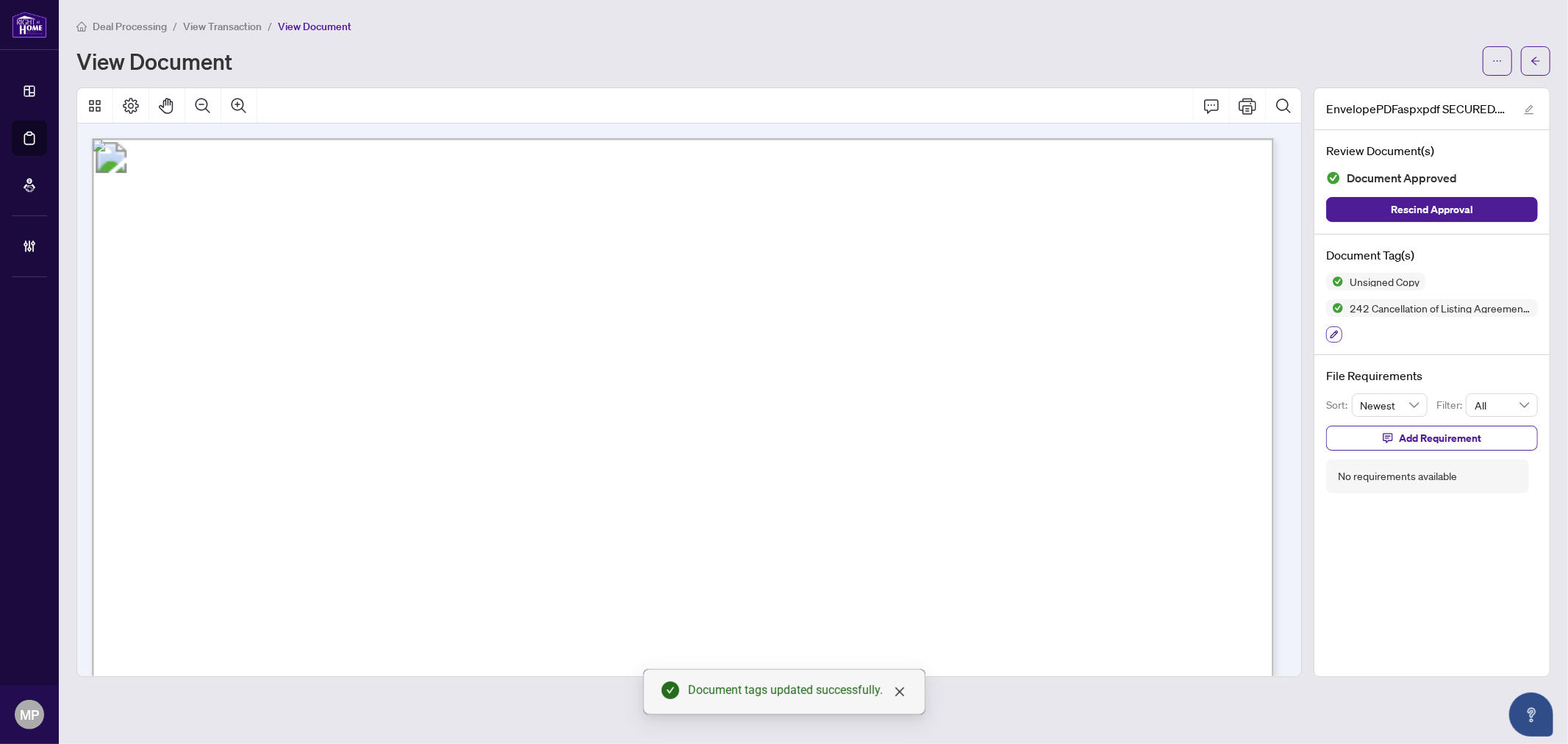
click at [1332, 333] on icon "button" at bounding box center [1334, 334] width 9 height 9
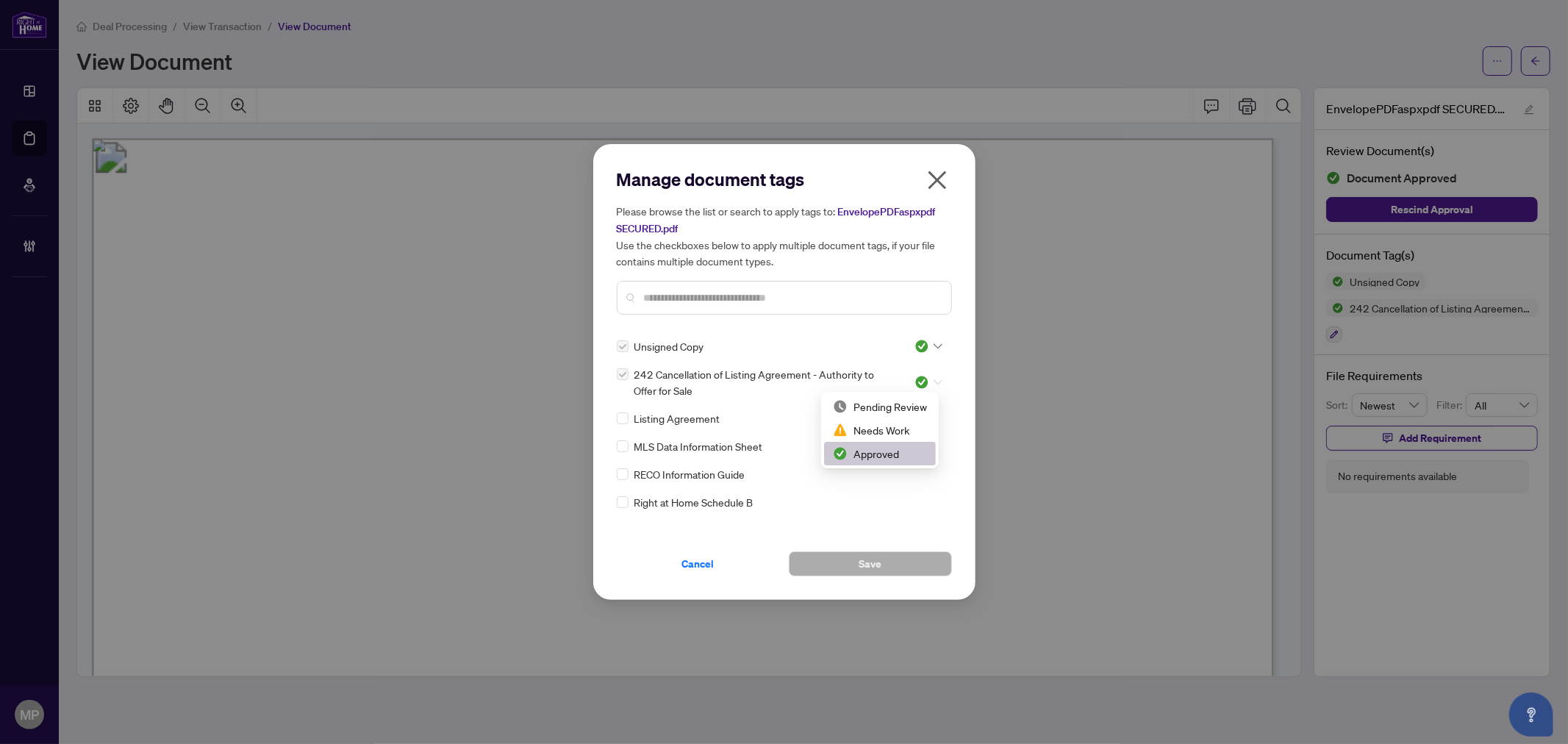
click at [935, 377] on div at bounding box center [928, 382] width 28 height 15
click at [891, 398] on div "Pending Review" at bounding box center [880, 406] width 112 height 24
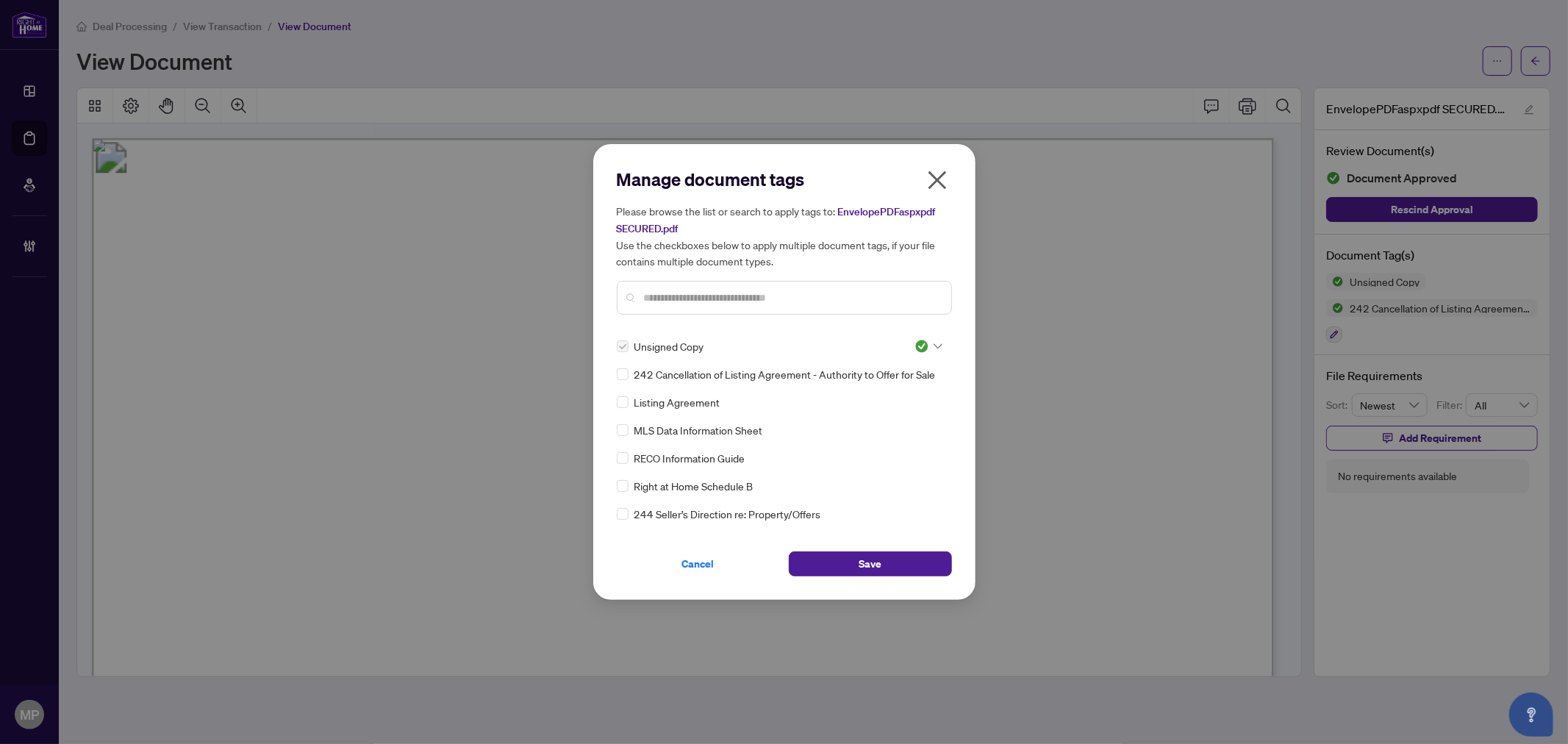
click at [710, 302] on input "text" at bounding box center [791, 298] width 295 height 17
type input "***"
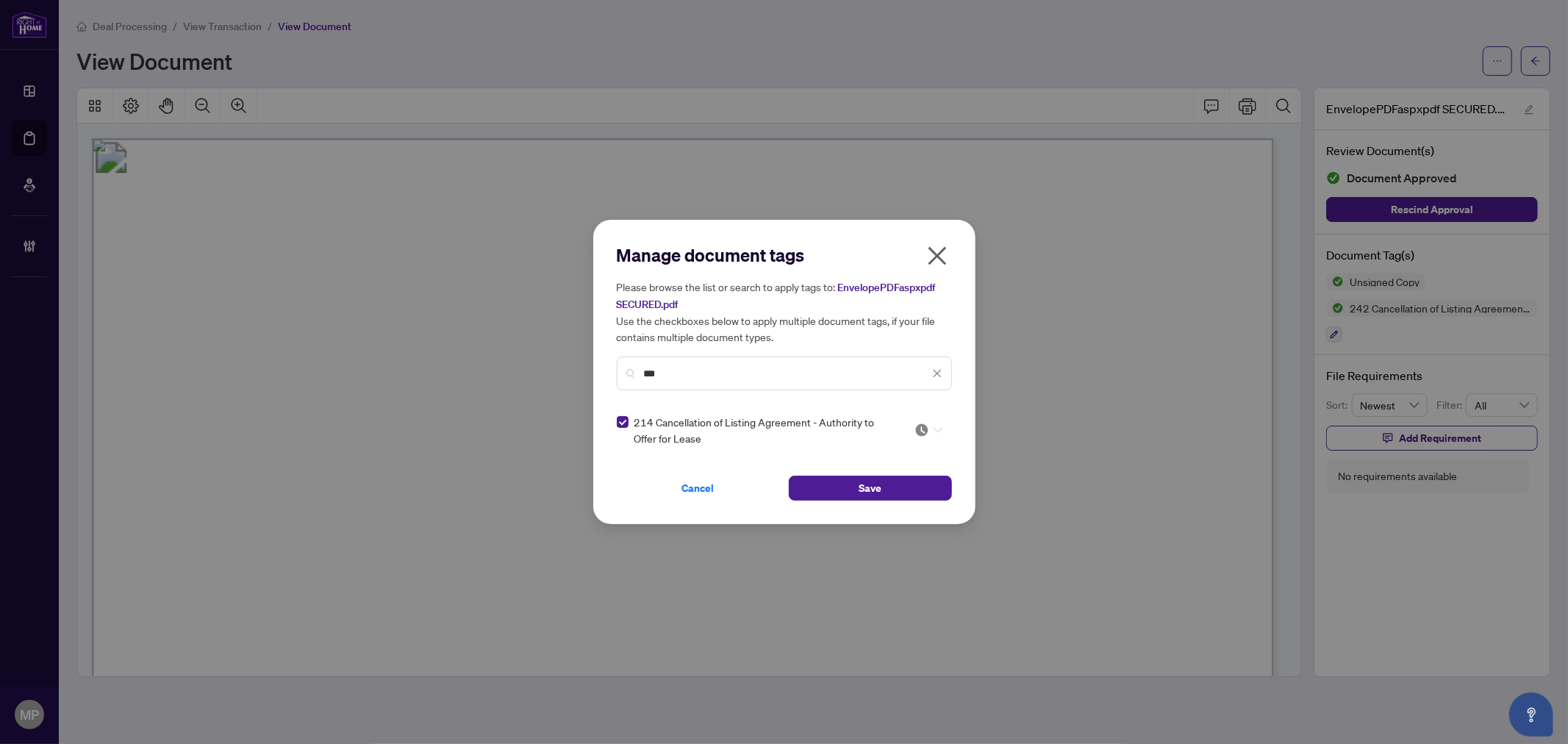
drag, startPoint x: 931, startPoint y: 425, endPoint x: 932, endPoint y: 458, distance: 33.0
click at [931, 426] on div at bounding box center [928, 430] width 28 height 15
click at [894, 503] on div "Approved" at bounding box center [883, 501] width 94 height 17
click at [907, 488] on button "Save" at bounding box center [870, 488] width 163 height 25
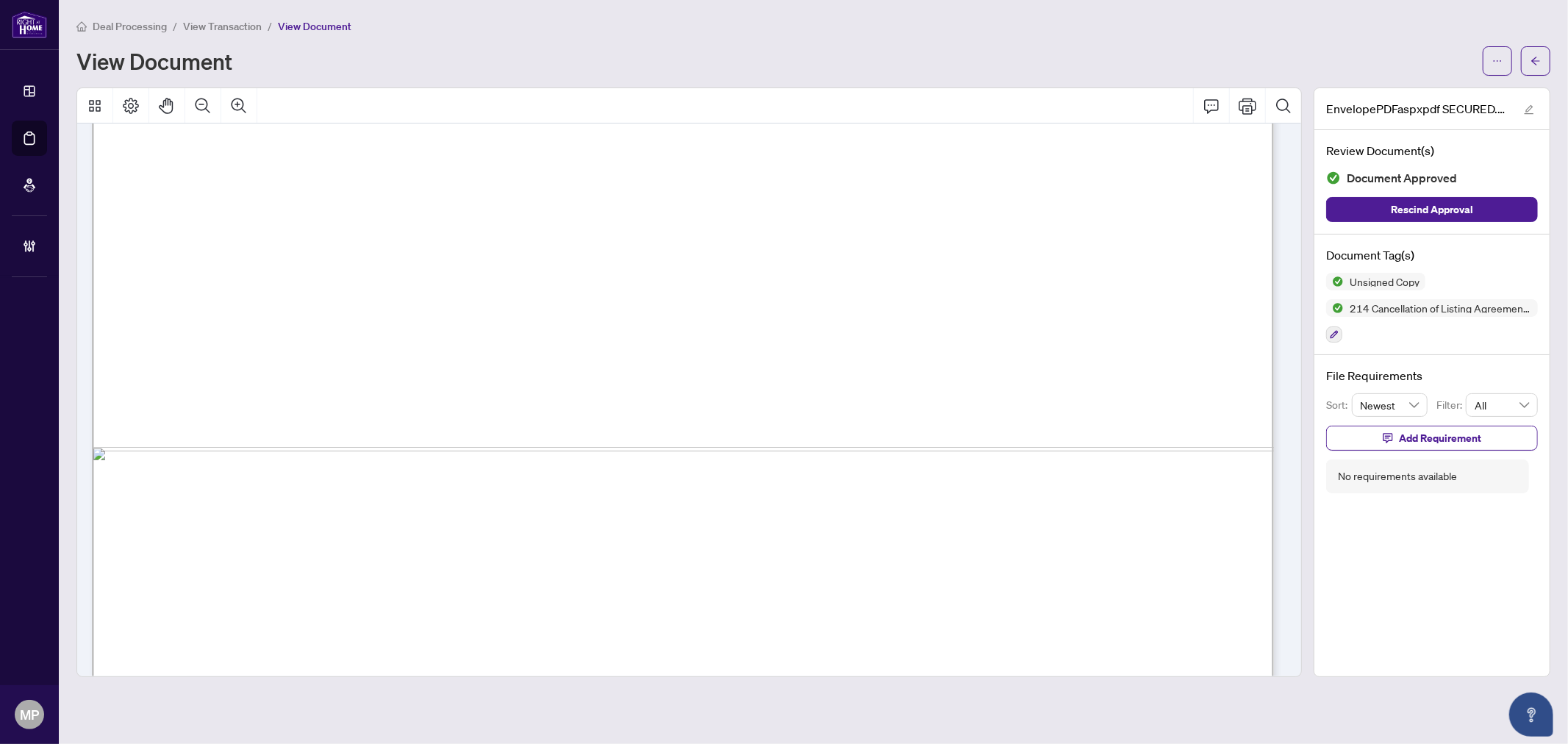
scroll to position [1005, 0]
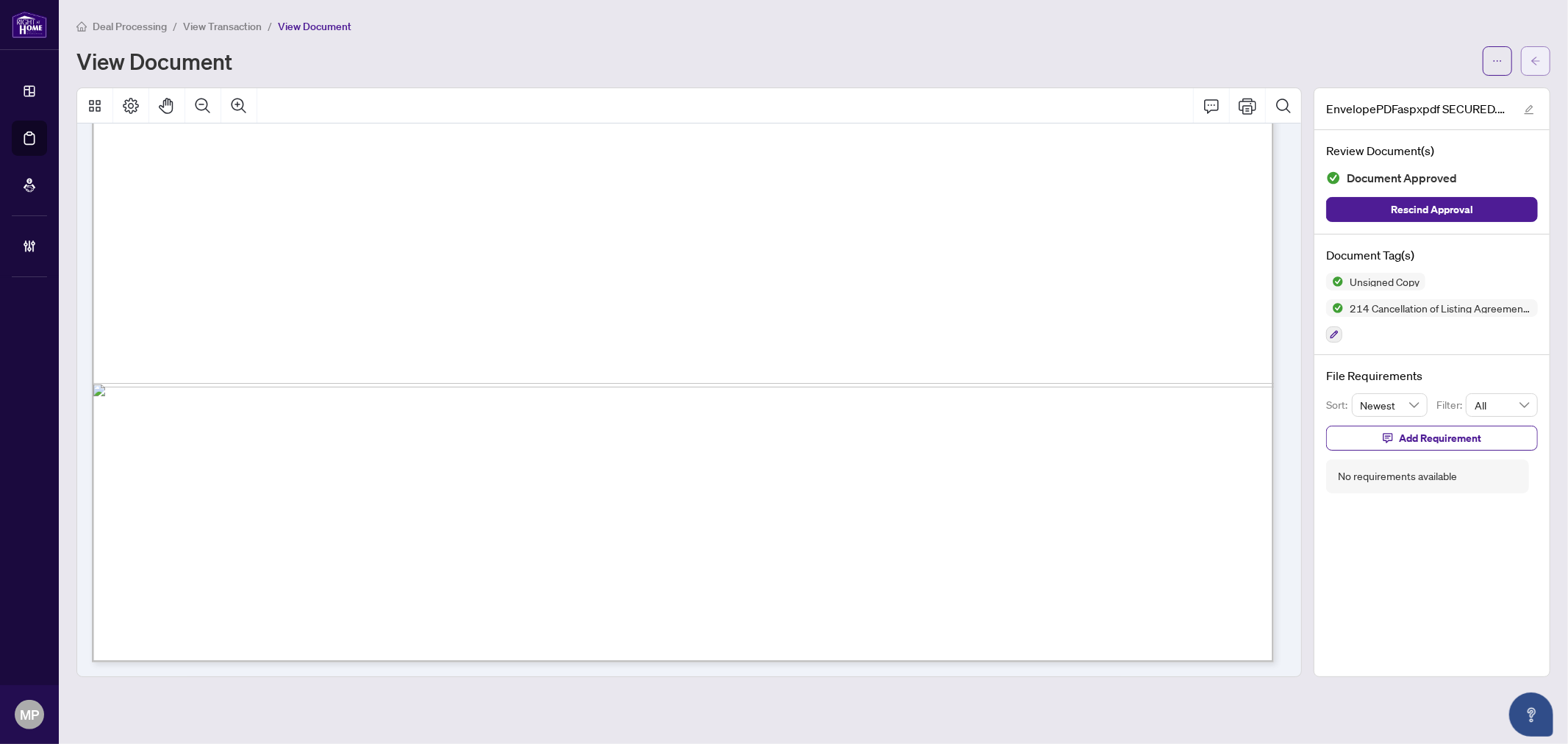
click at [1540, 60] on icon "arrow-left" at bounding box center [1536, 61] width 10 height 10
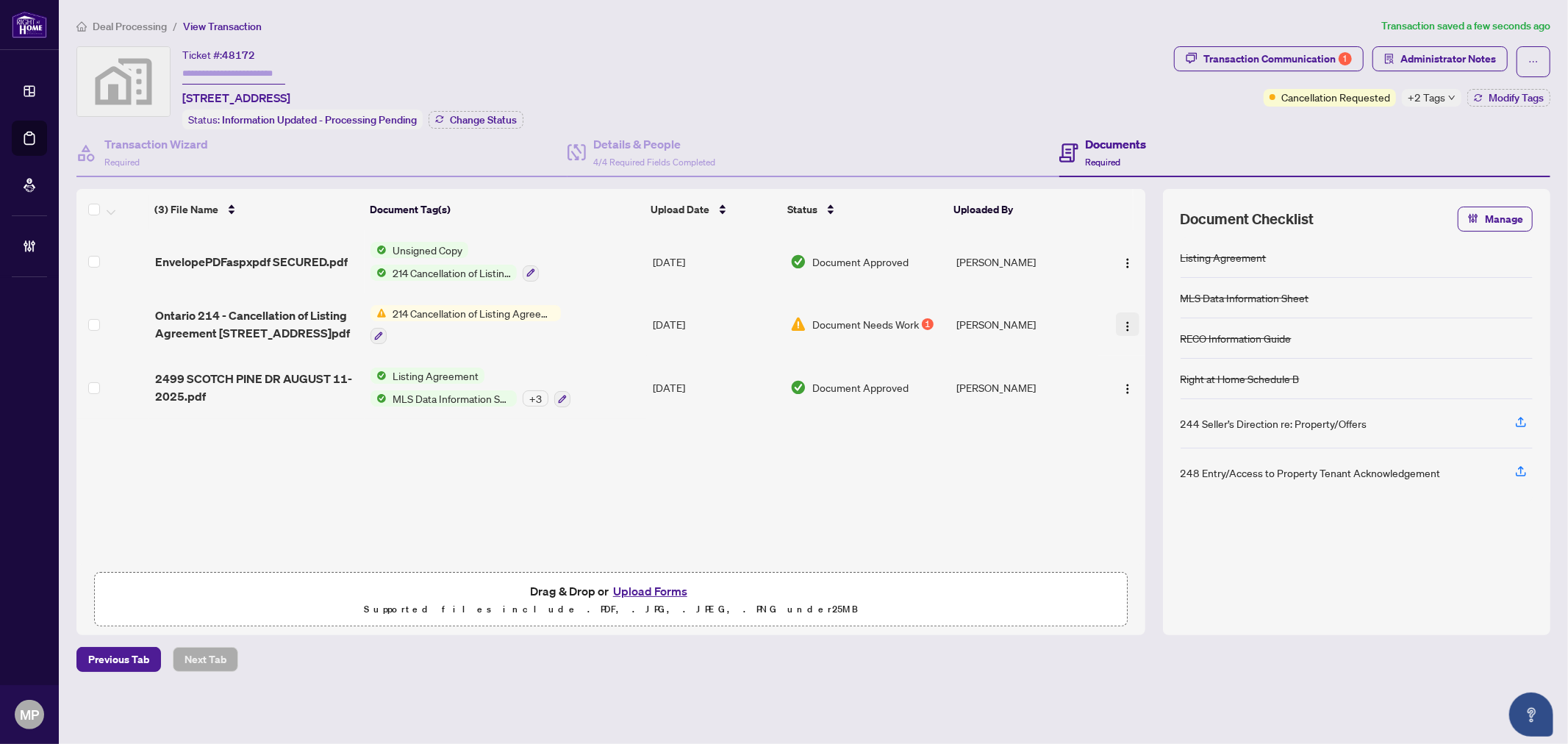
click at [1133, 321] on button "button" at bounding box center [1128, 324] width 24 height 24
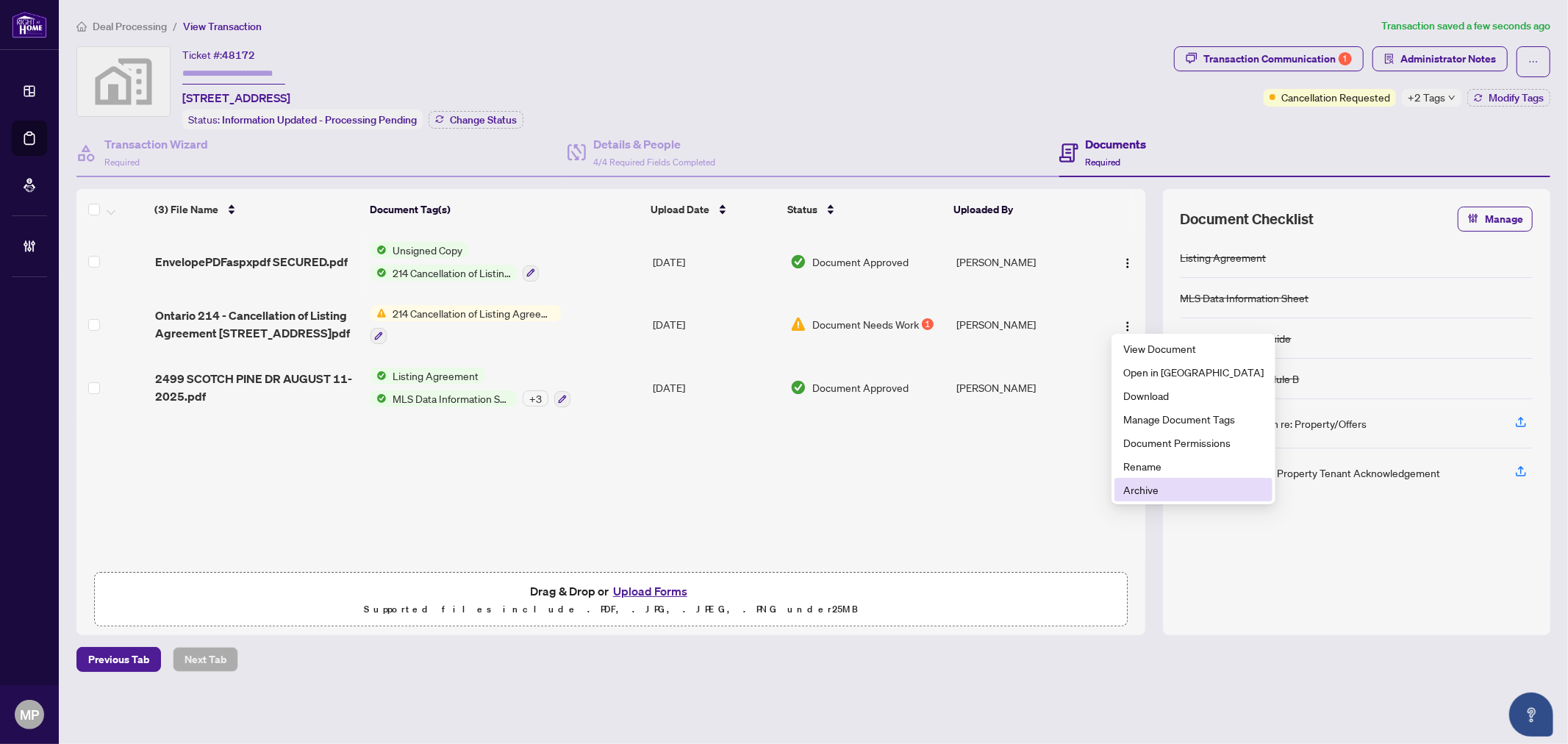
click at [1134, 493] on span "Archive" at bounding box center [1193, 489] width 140 height 17
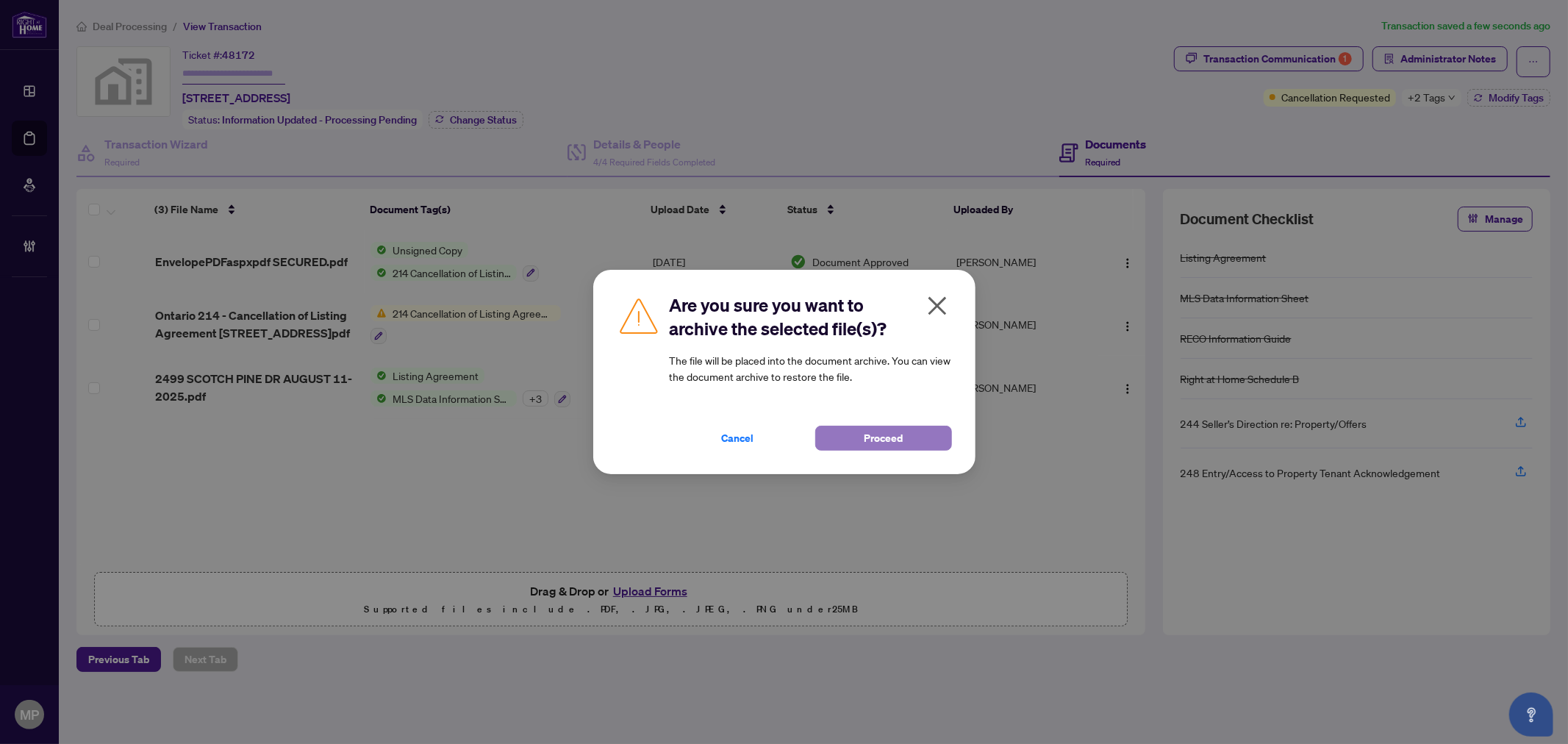
click at [921, 437] on button "Proceed" at bounding box center [884, 438] width 137 height 25
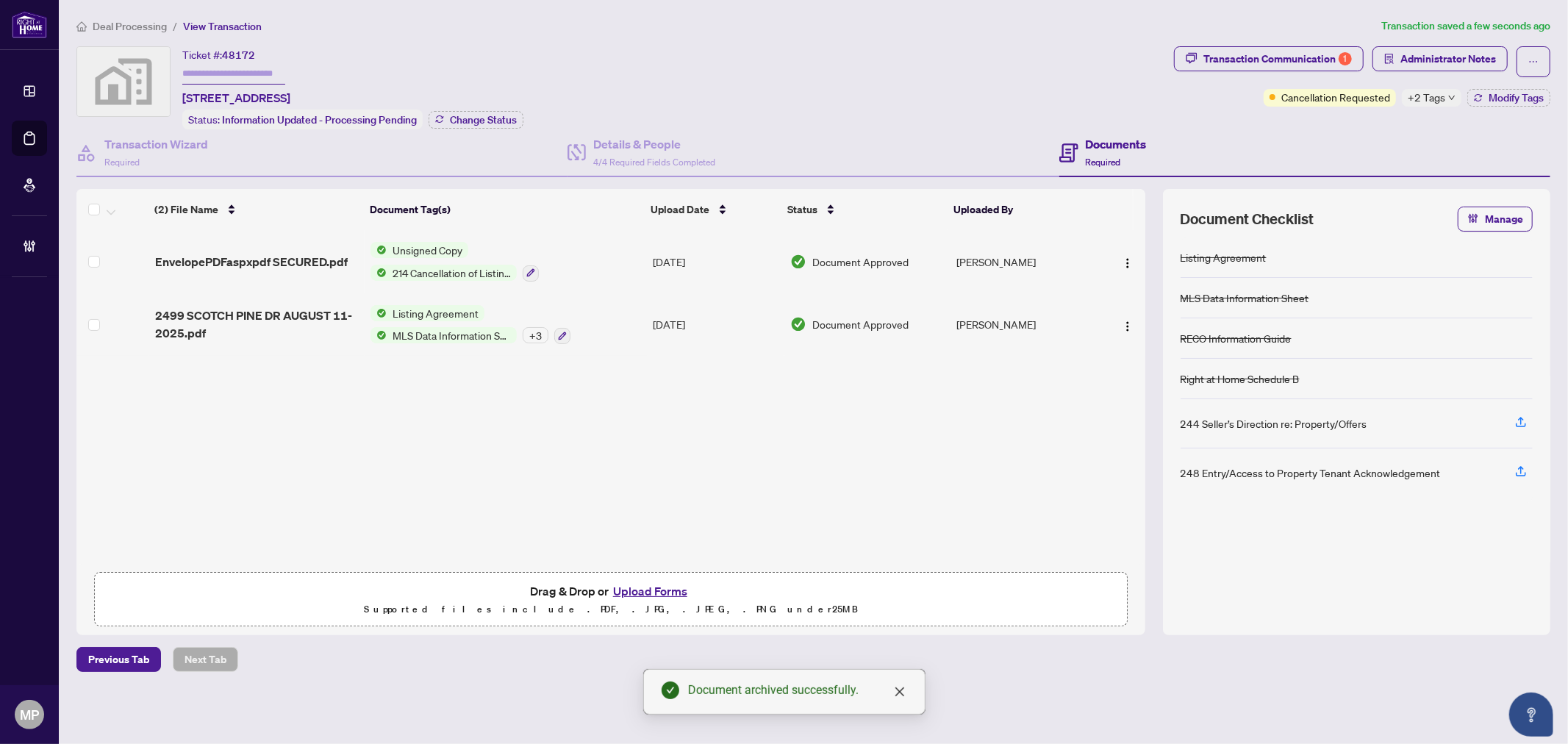
click at [320, 253] on span "EnvelopePDFaspxpdf SECURED.pdf" at bounding box center [251, 261] width 193 height 17
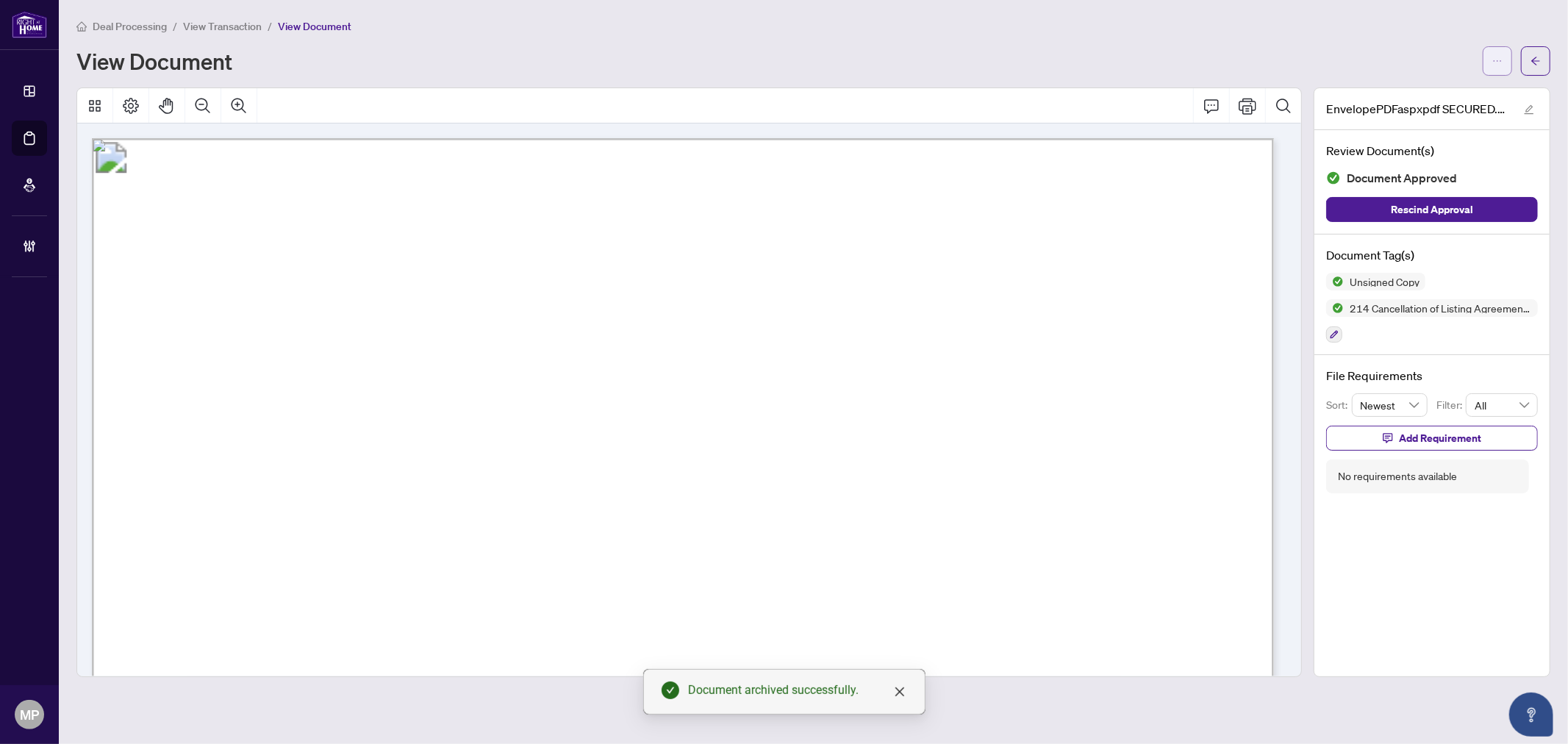
click at [1498, 69] on span "button" at bounding box center [1497, 61] width 10 height 24
click at [1448, 90] on span "Download" at bounding box center [1444, 92] width 112 height 17
click at [1530, 68] on button "button" at bounding box center [1535, 61] width 29 height 29
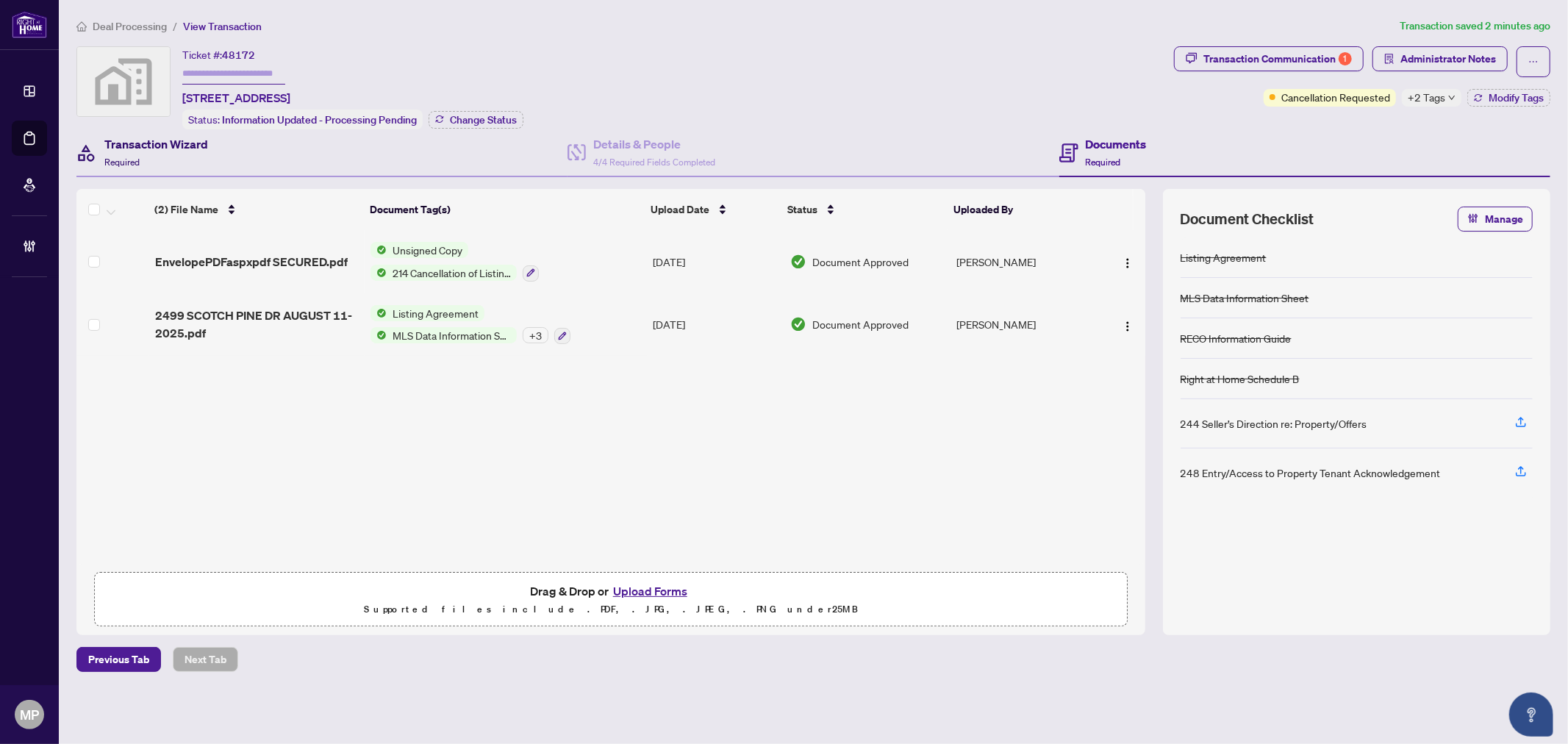
click at [135, 157] on span "Required" at bounding box center [122, 162] width 35 height 11
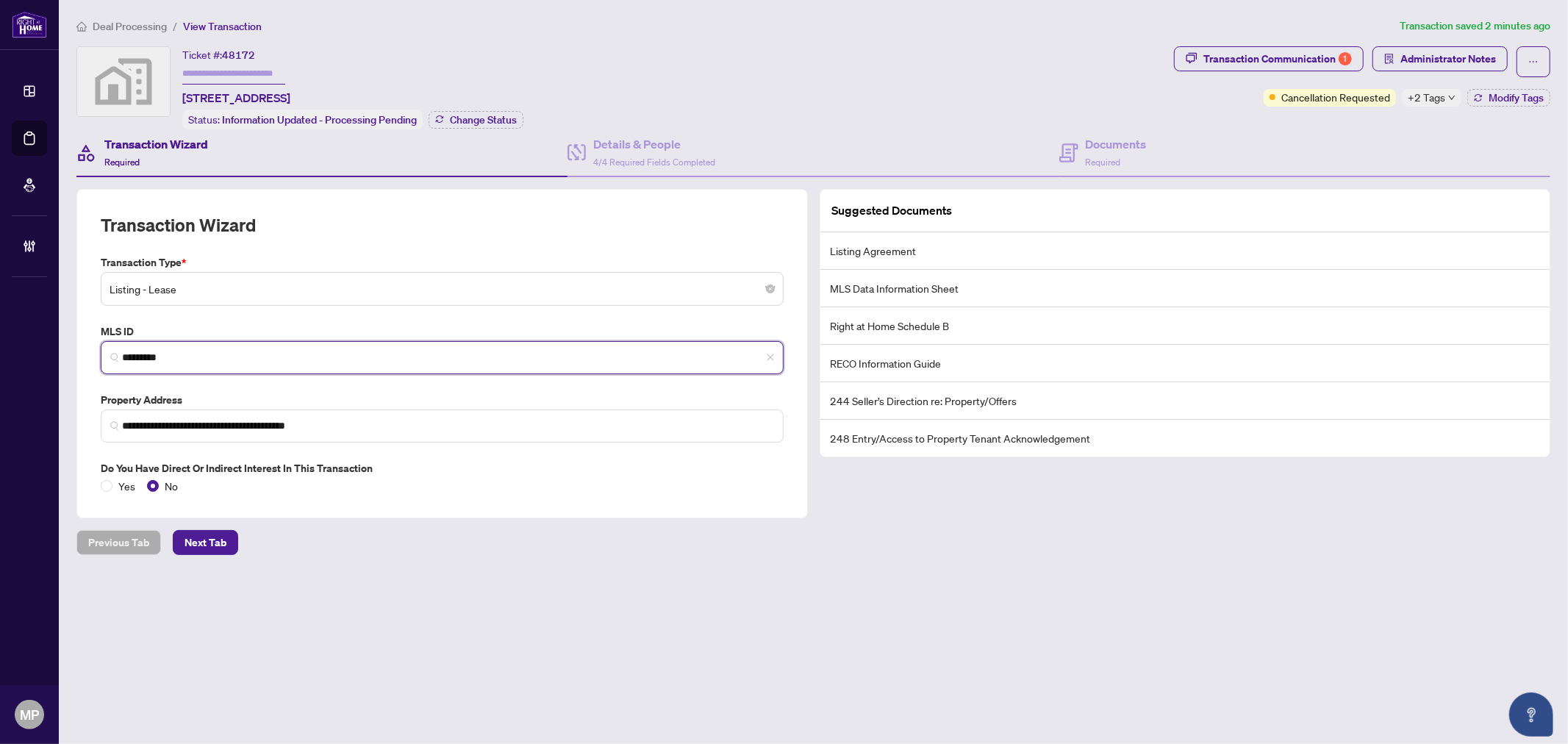
click at [139, 355] on input "*********" at bounding box center [448, 357] width 652 height 16
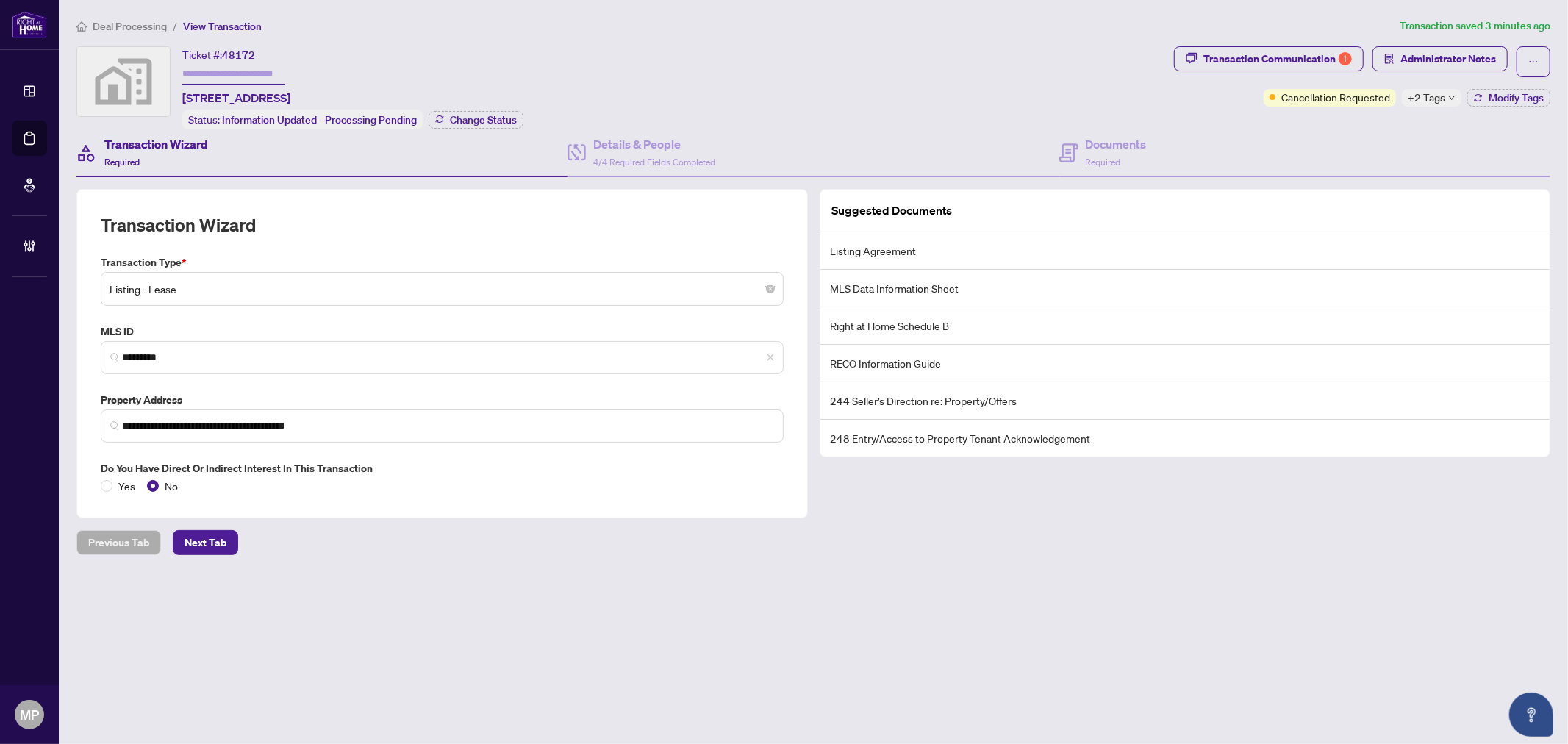
click at [1172, 672] on main "**********" at bounding box center [814, 372] width 1509 height 744
drag, startPoint x: 956, startPoint y: 553, endPoint x: 961, endPoint y: 560, distance: 8.6
click at [956, 553] on main "**********" at bounding box center [814, 372] width 1509 height 744
click at [1100, 149] on h4 "Documents" at bounding box center [1116, 144] width 61 height 17
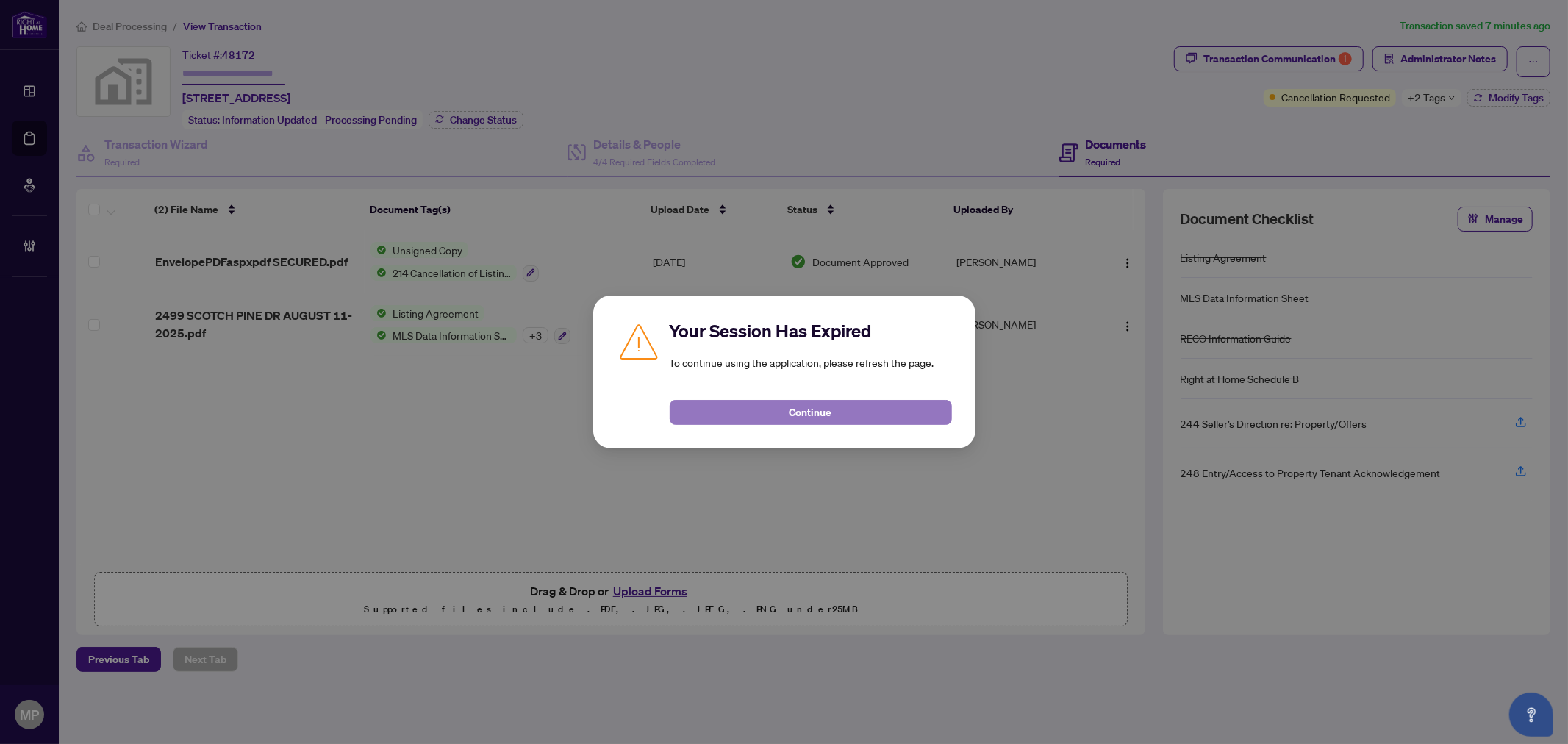
click at [797, 405] on span "Continue" at bounding box center [811, 413] width 43 height 24
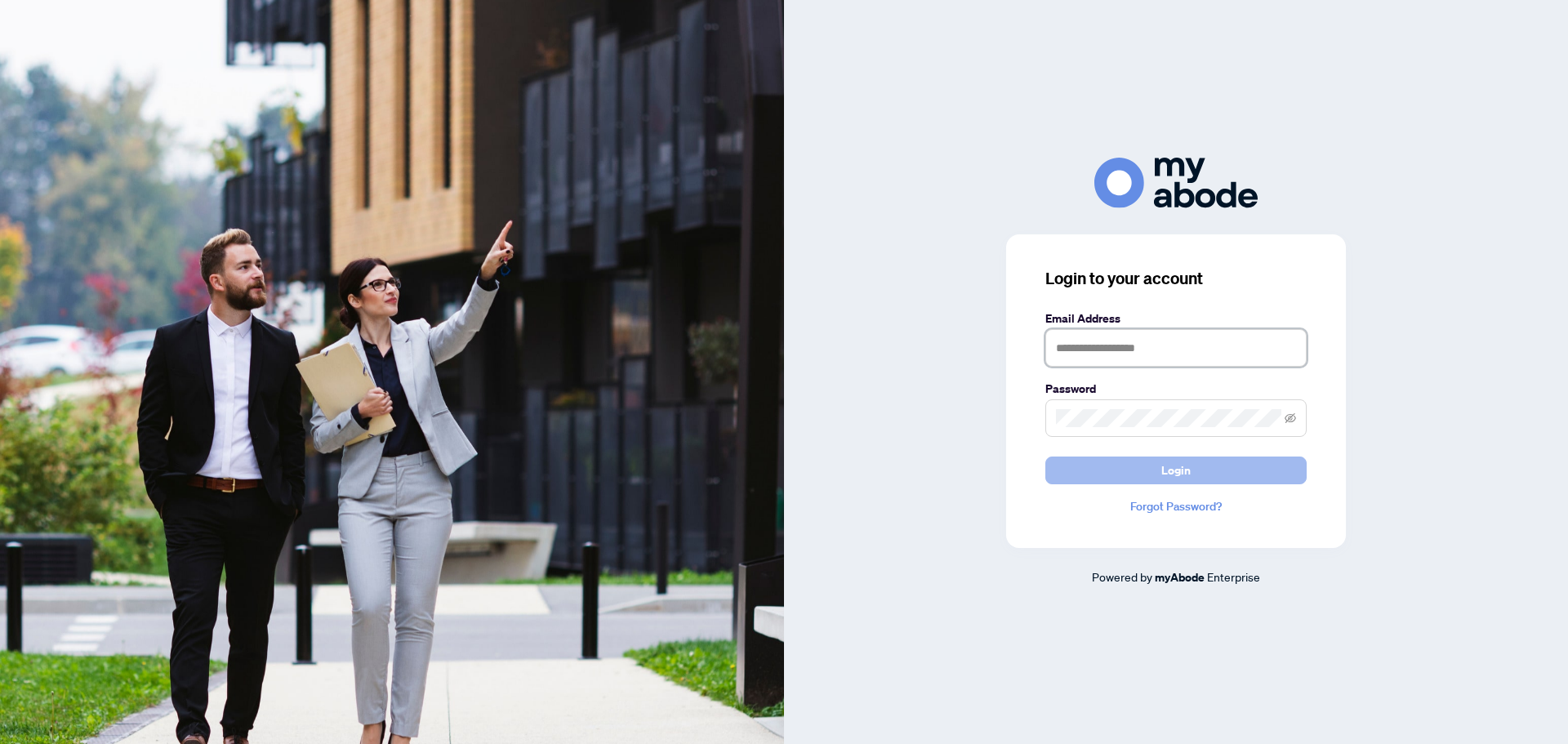
type input "**********"
click at [1224, 468] on button "Login" at bounding box center [1176, 471] width 262 height 28
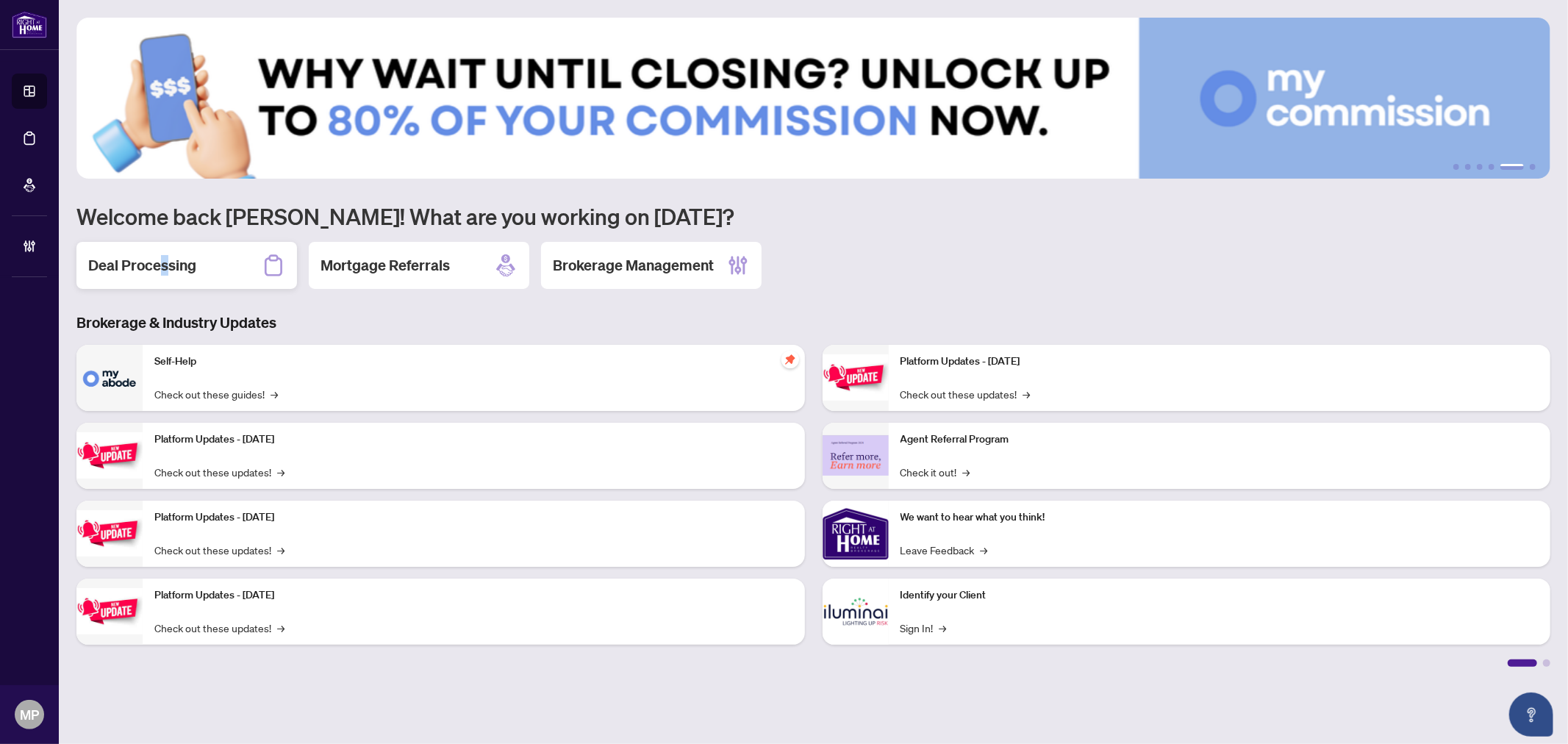
click at [164, 268] on h2 "Deal Processing" at bounding box center [142, 265] width 108 height 20
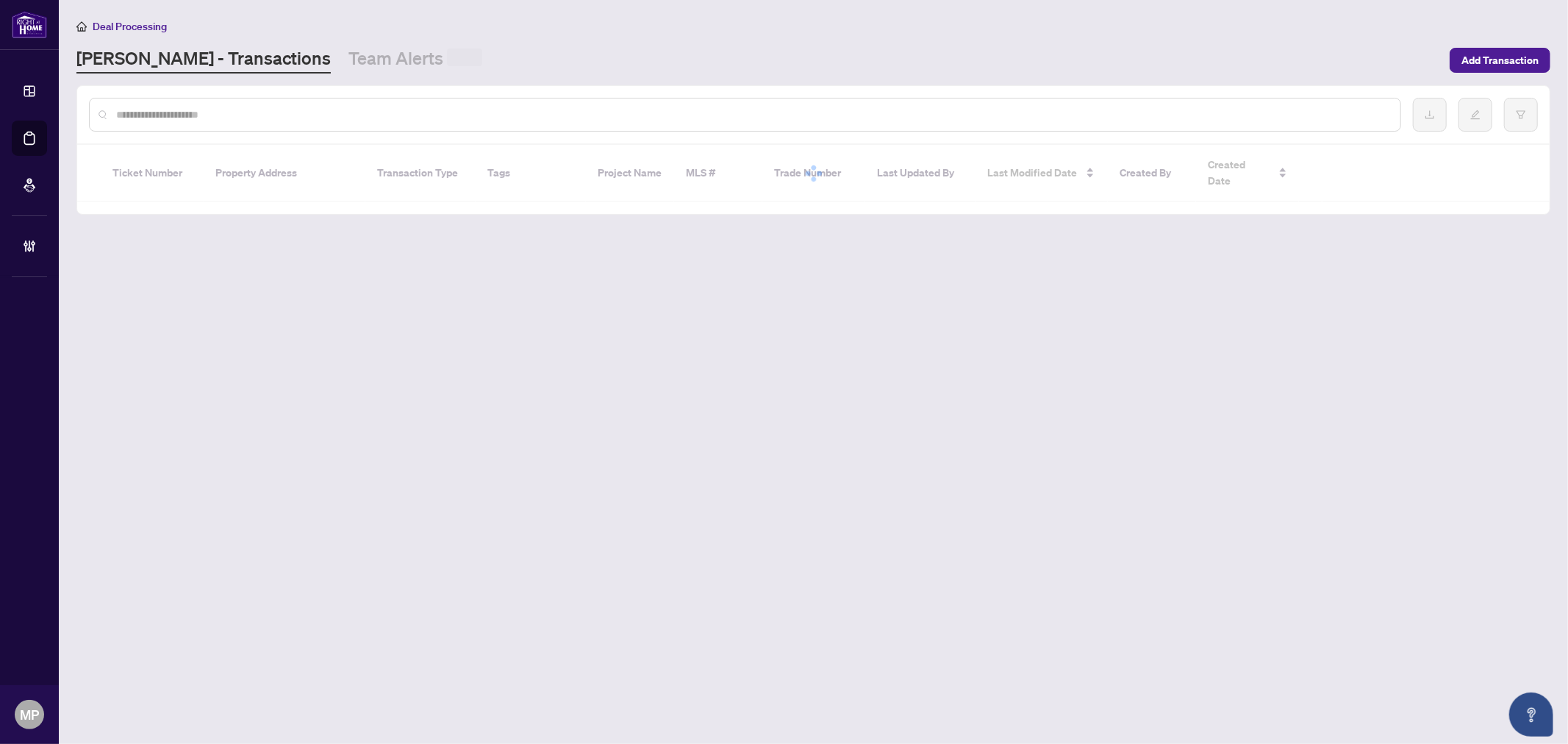
click at [452, 106] on input "text" at bounding box center [752, 114] width 1273 height 17
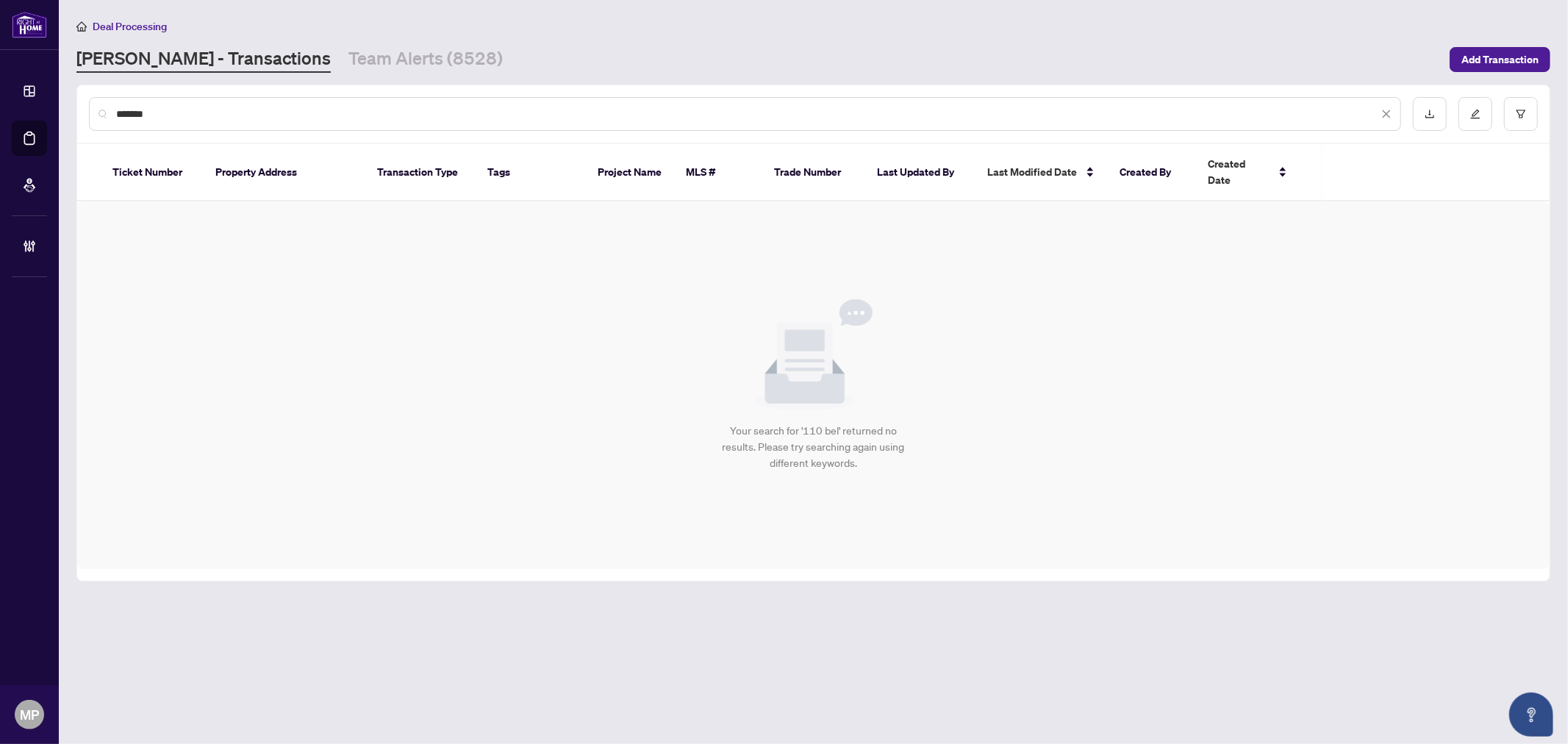
click at [139, 115] on input "*******" at bounding box center [747, 113] width 1262 height 17
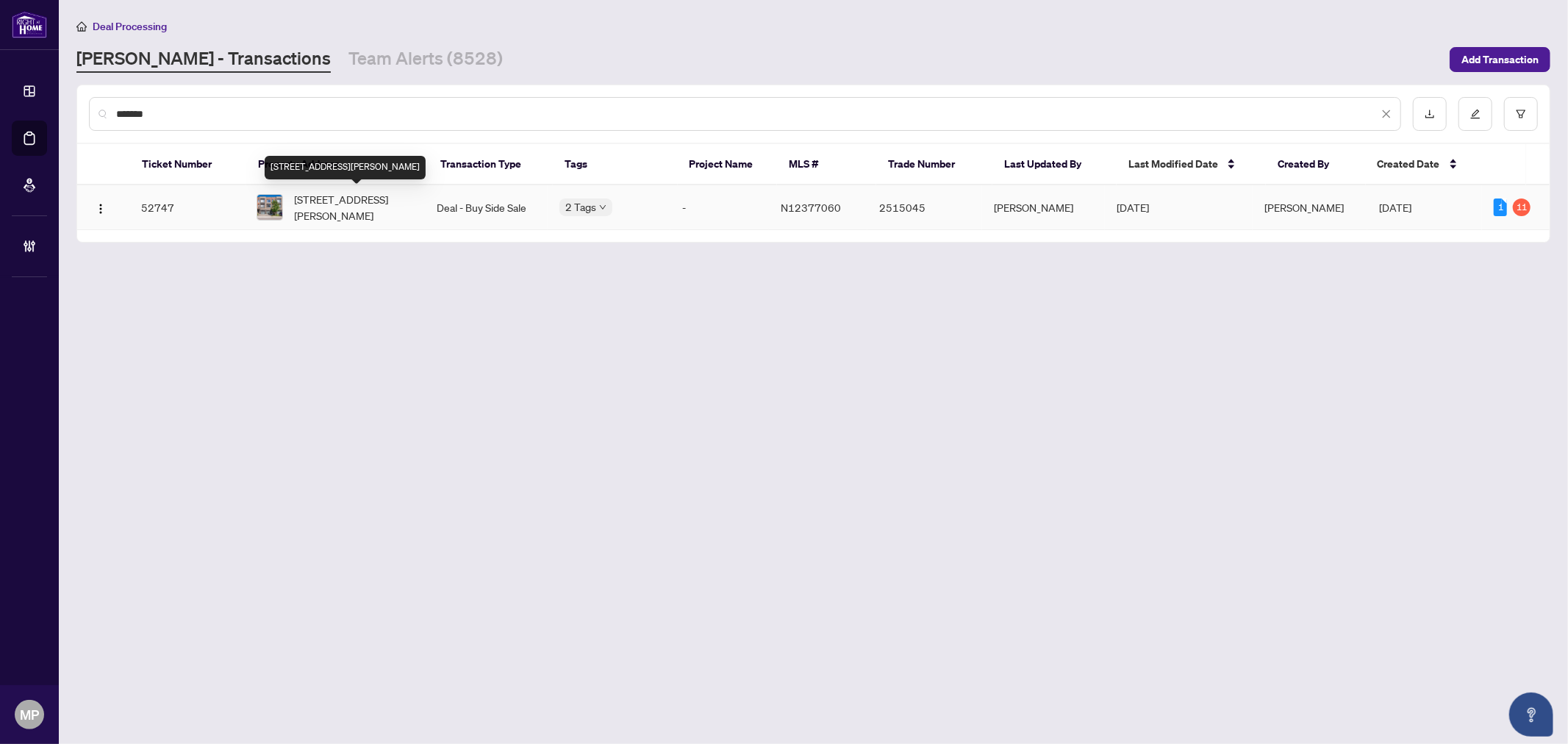
type input "*******"
click at [354, 205] on span "[STREET_ADDRESS][PERSON_NAME]" at bounding box center [354, 207] width 118 height 32
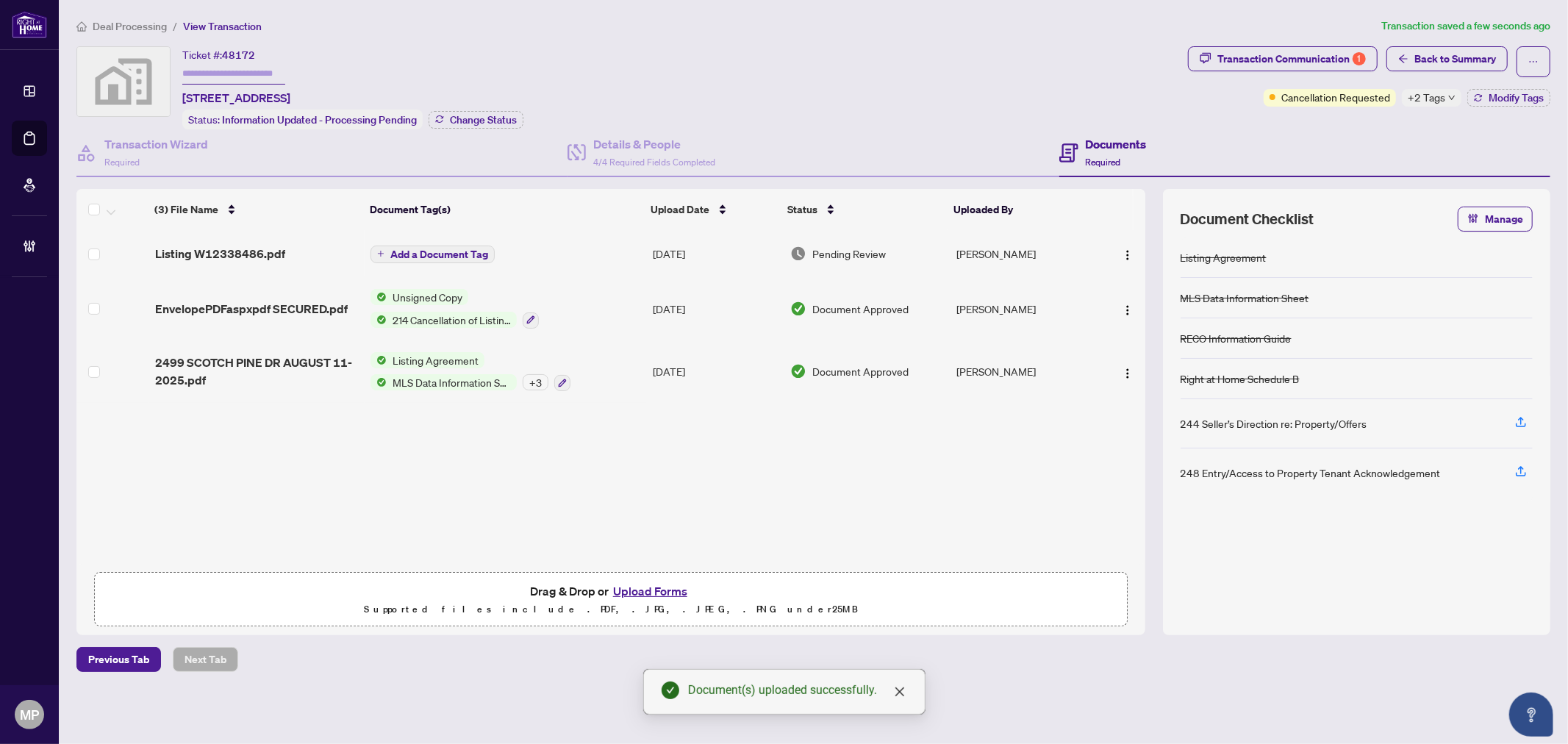
click at [453, 249] on span "Add a Document Tag" at bounding box center [439, 254] width 98 height 10
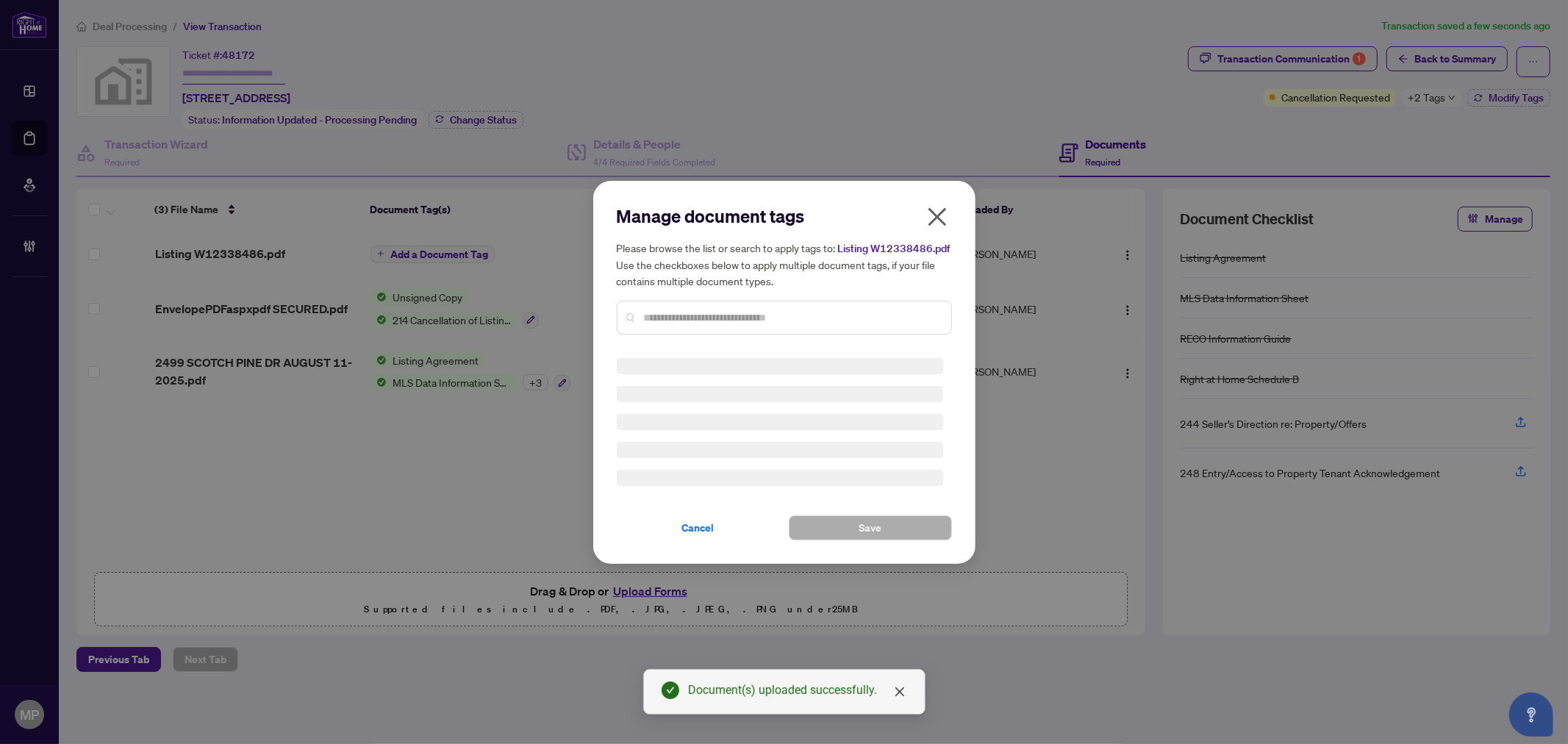
click at [840, 309] on input "text" at bounding box center [791, 317] width 295 height 17
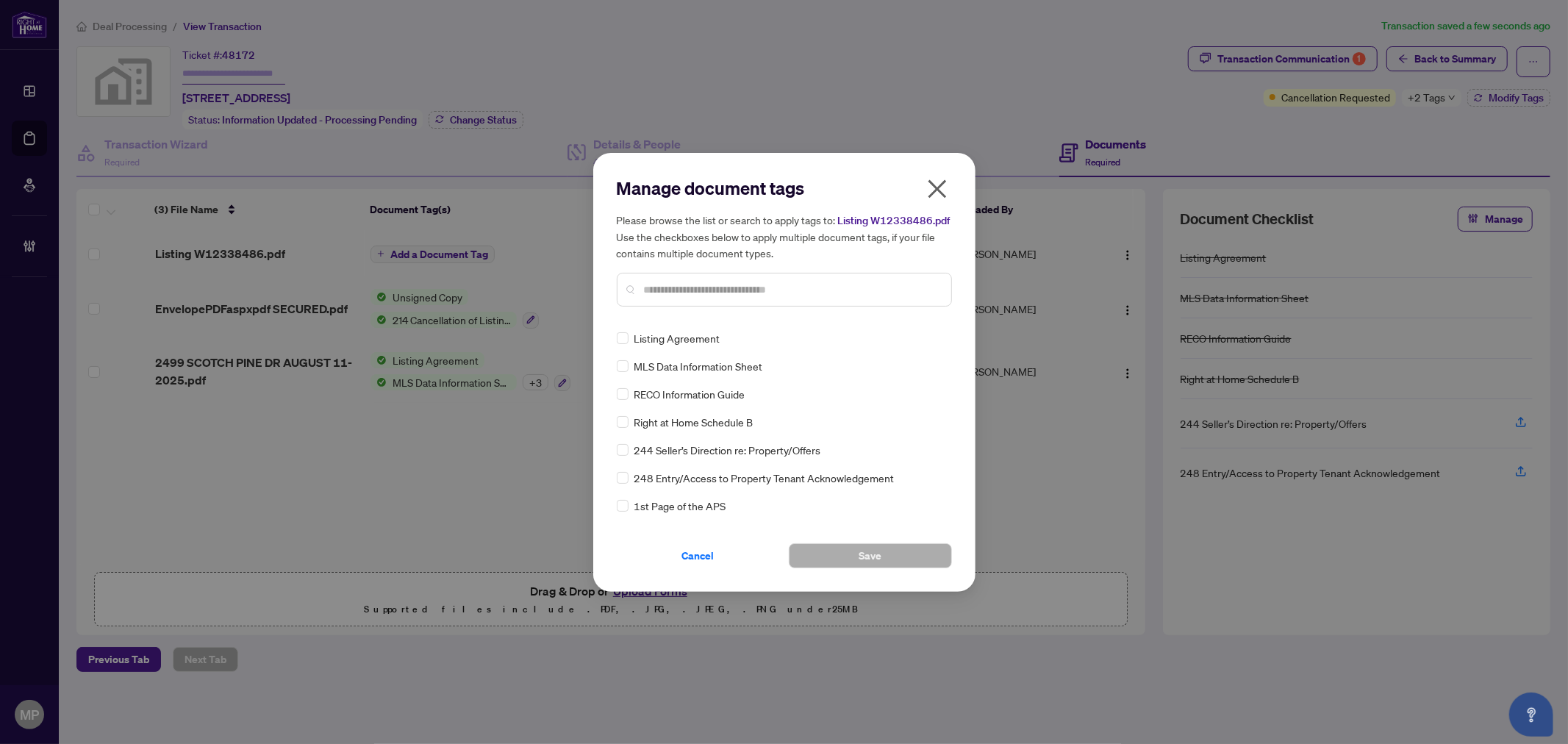
click at [741, 293] on input "text" at bounding box center [791, 290] width 295 height 17
click at [613, 365] on div "Manage document tags Please browse the list or search to apply tags to: Listing…" at bounding box center [784, 372] width 382 height 439
click at [941, 346] on div "MLS Data Information Sheet Listing Agreement RECO Information Guide Right at Ho…" at bounding box center [784, 421] width 335 height 183
click at [919, 333] on img at bounding box center [921, 338] width 15 height 15
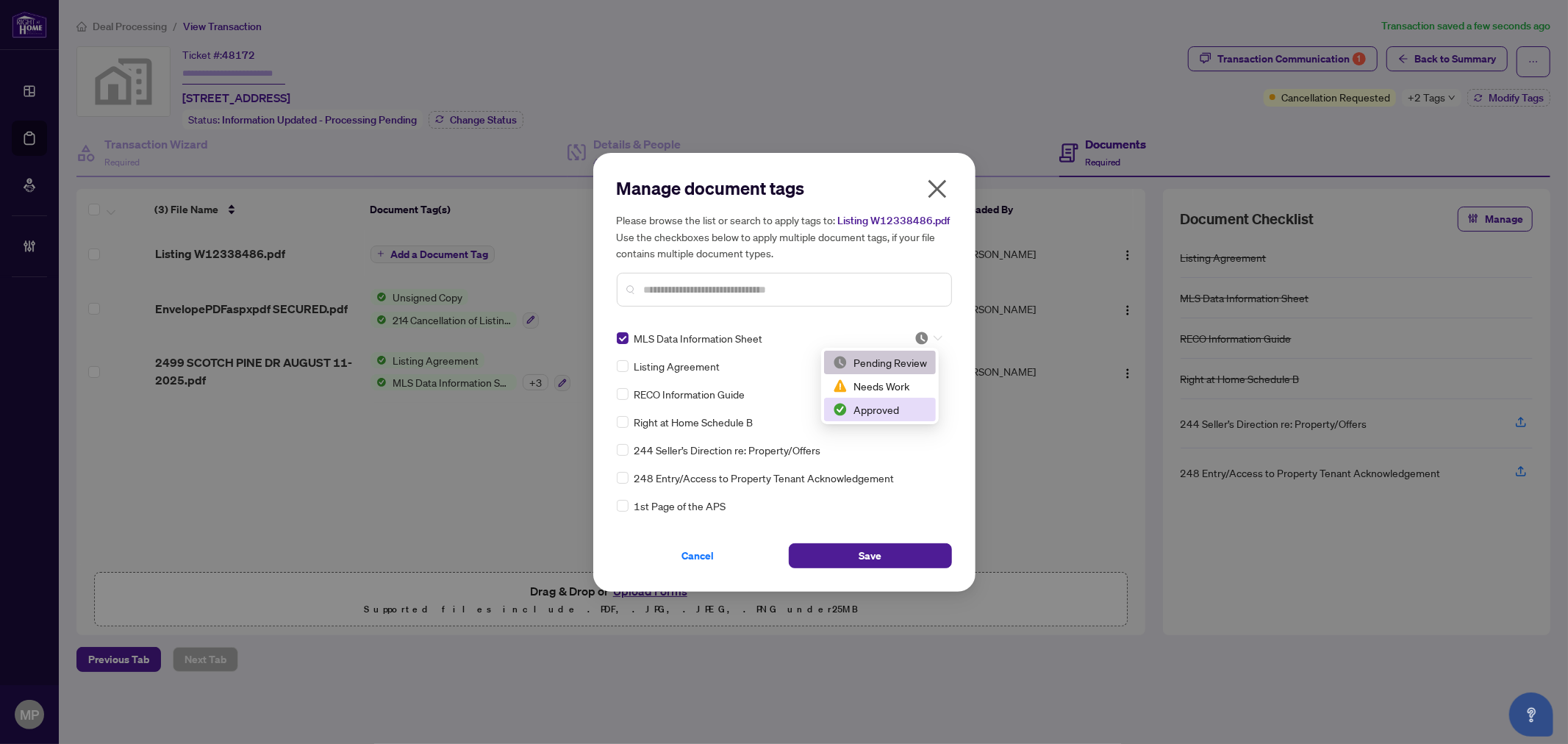
click at [905, 403] on div "Approved" at bounding box center [880, 409] width 94 height 17
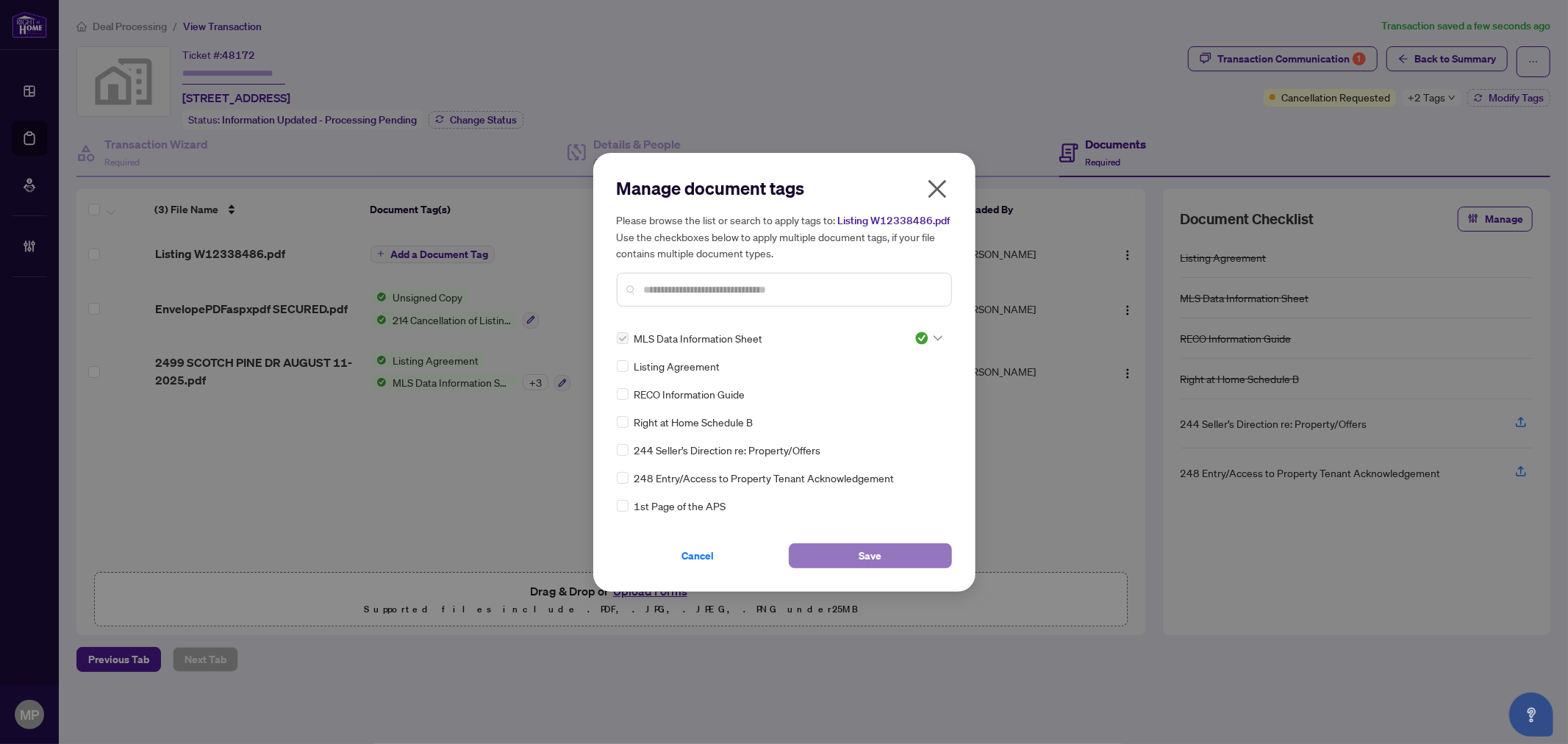
click at [865, 557] on span "Save" at bounding box center [869, 556] width 23 height 24
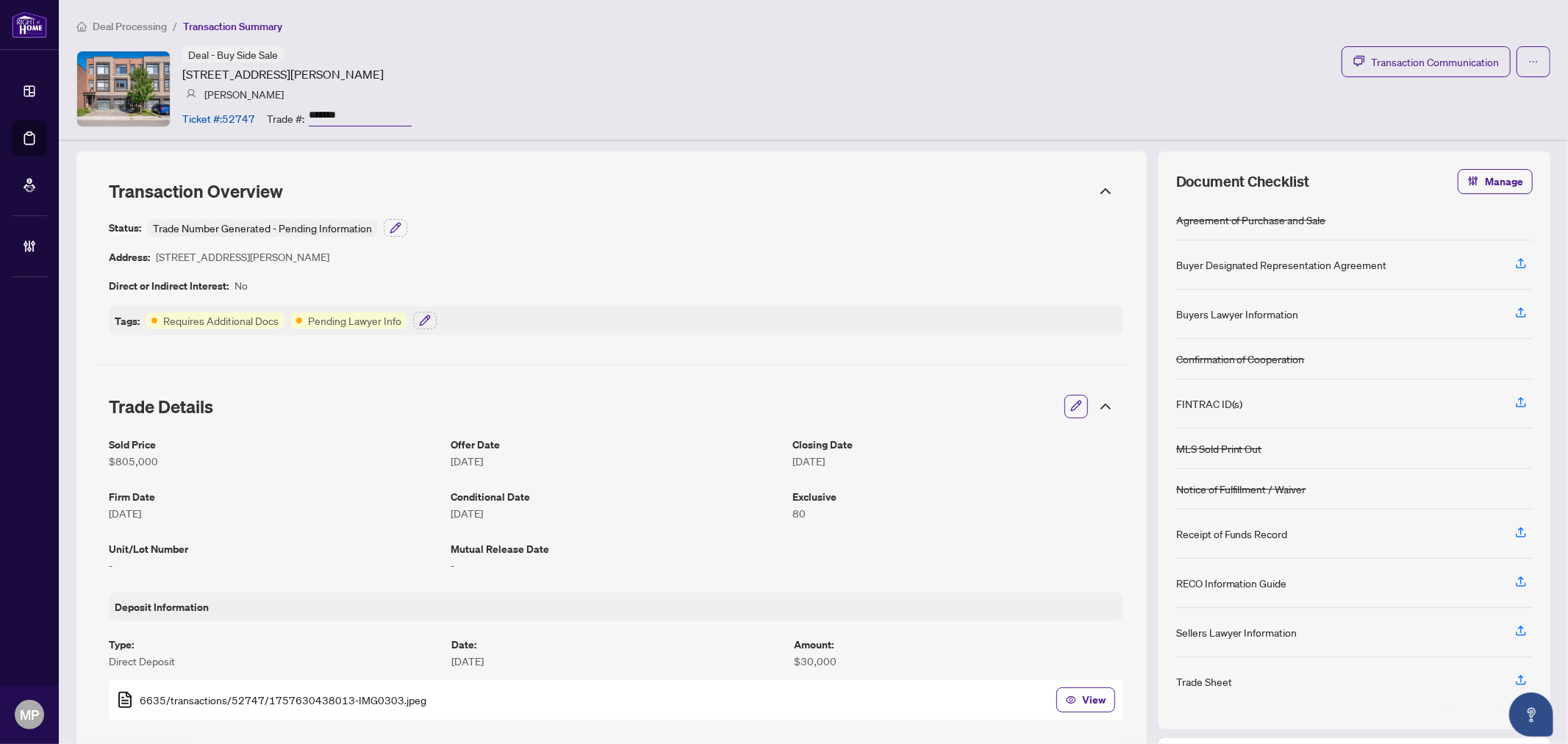
click at [1097, 189] on icon at bounding box center [1106, 191] width 17 height 17
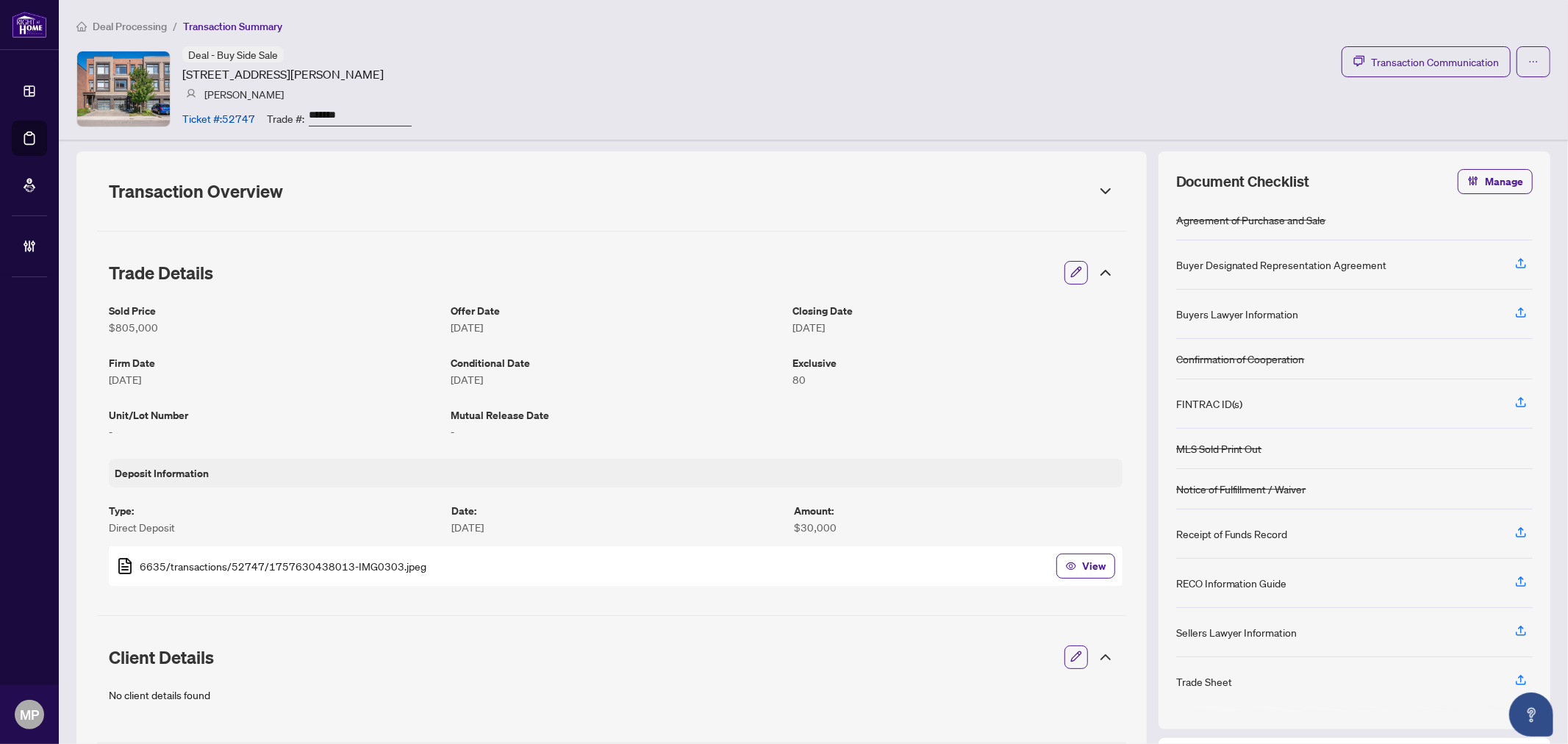
click at [1097, 189] on icon at bounding box center [1106, 191] width 17 height 17
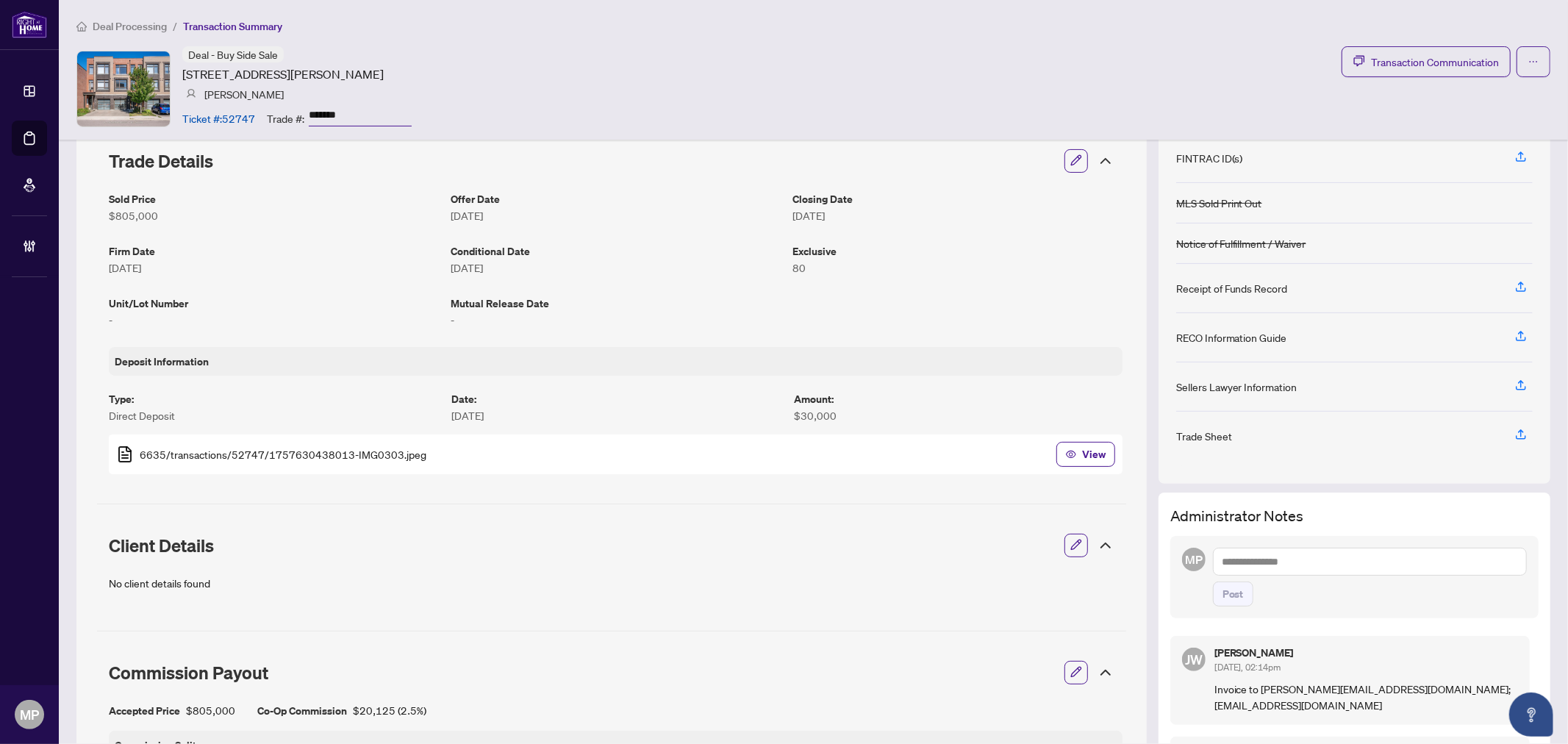
scroll to position [408, 0]
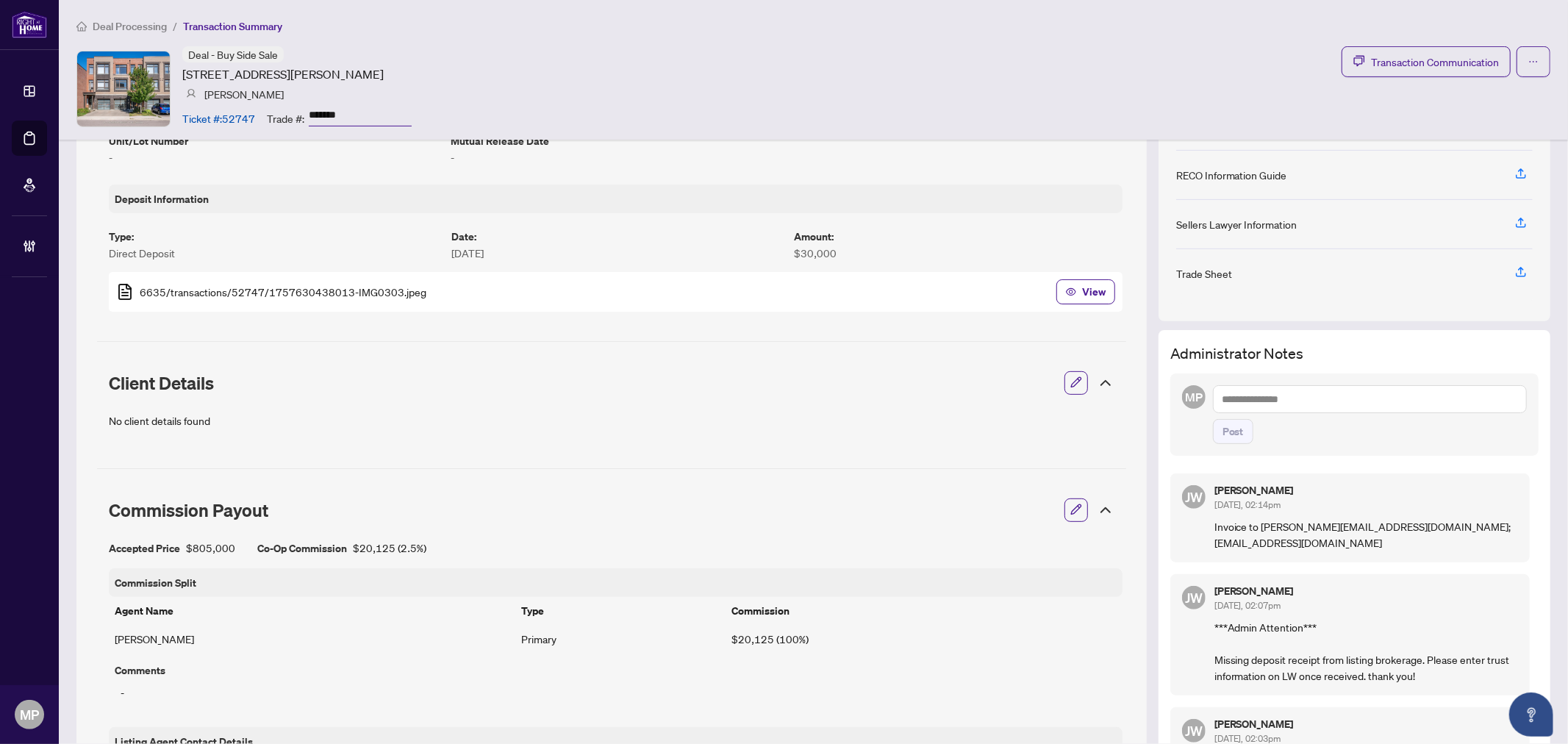
click at [1097, 380] on icon at bounding box center [1106, 383] width 17 height 17
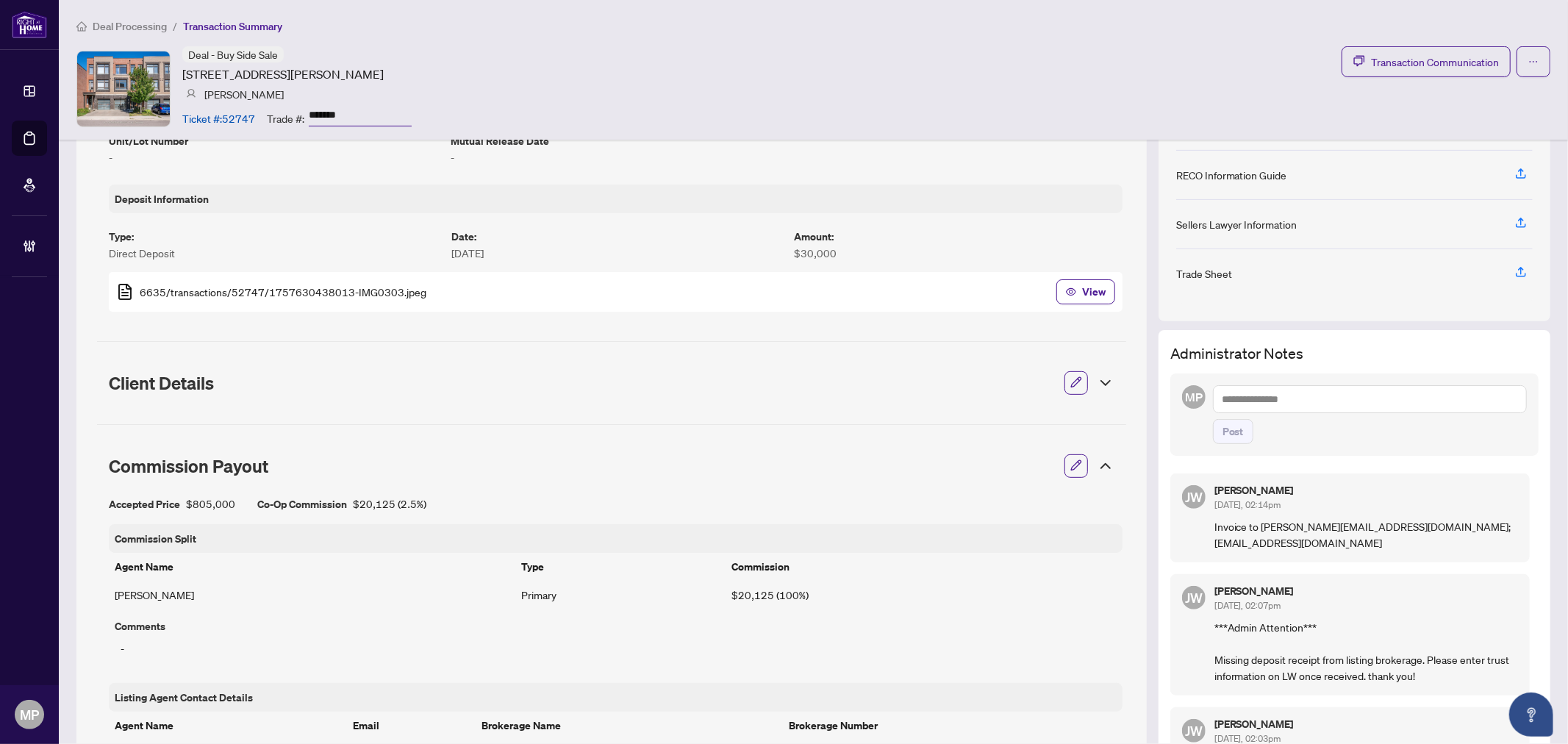
click at [1097, 383] on icon at bounding box center [1106, 383] width 17 height 17
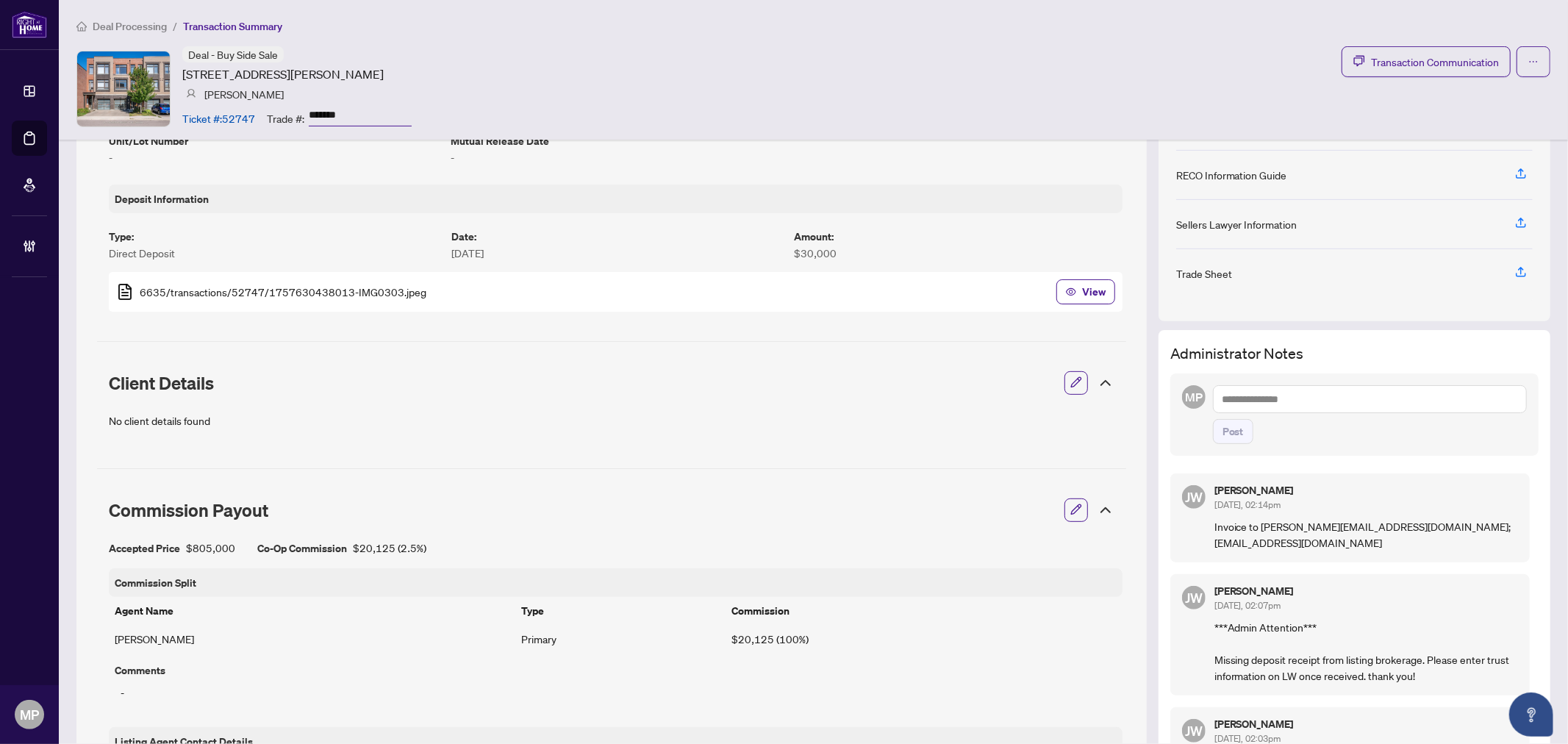
click at [1071, 383] on icon "button" at bounding box center [1076, 383] width 9 height 9
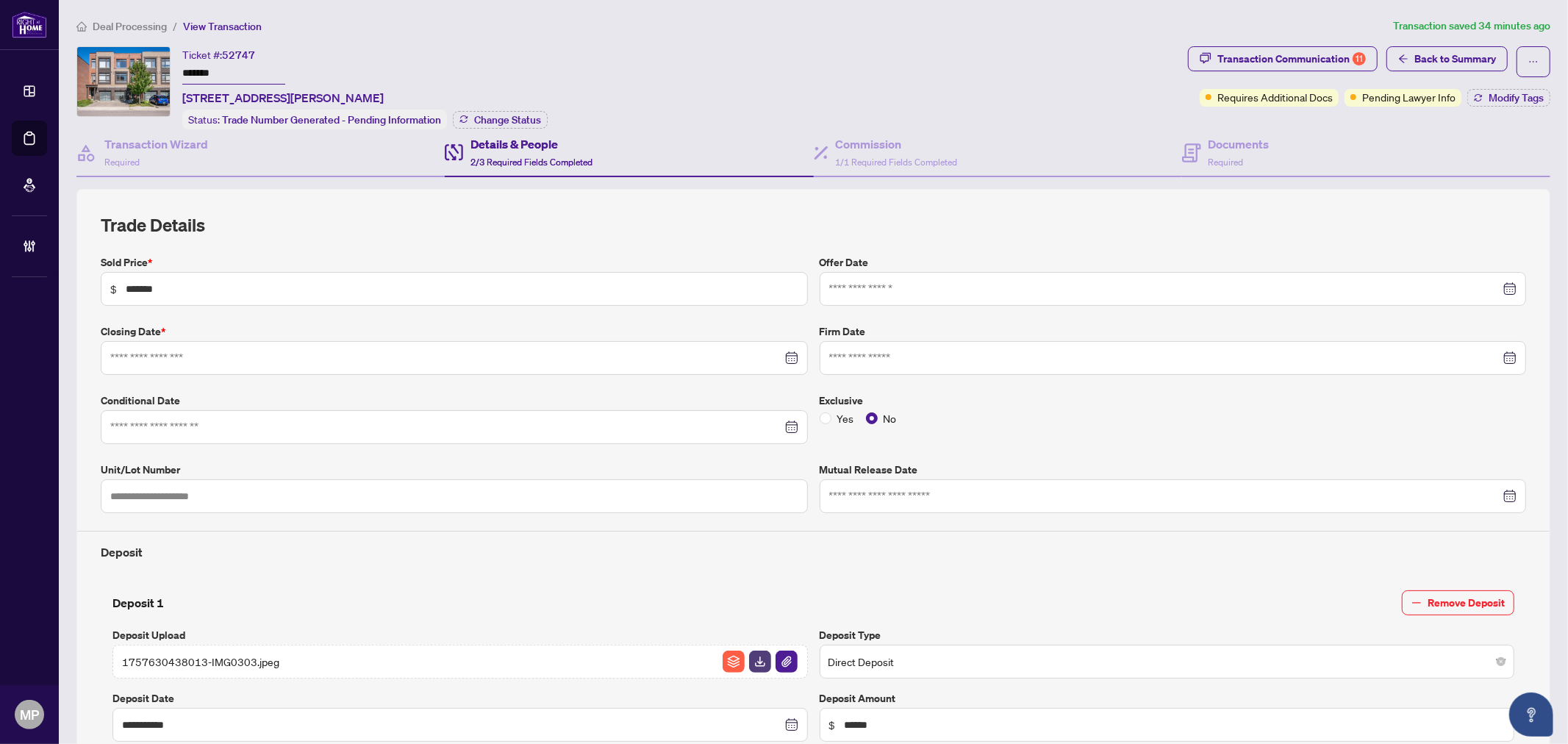
type input "**********"
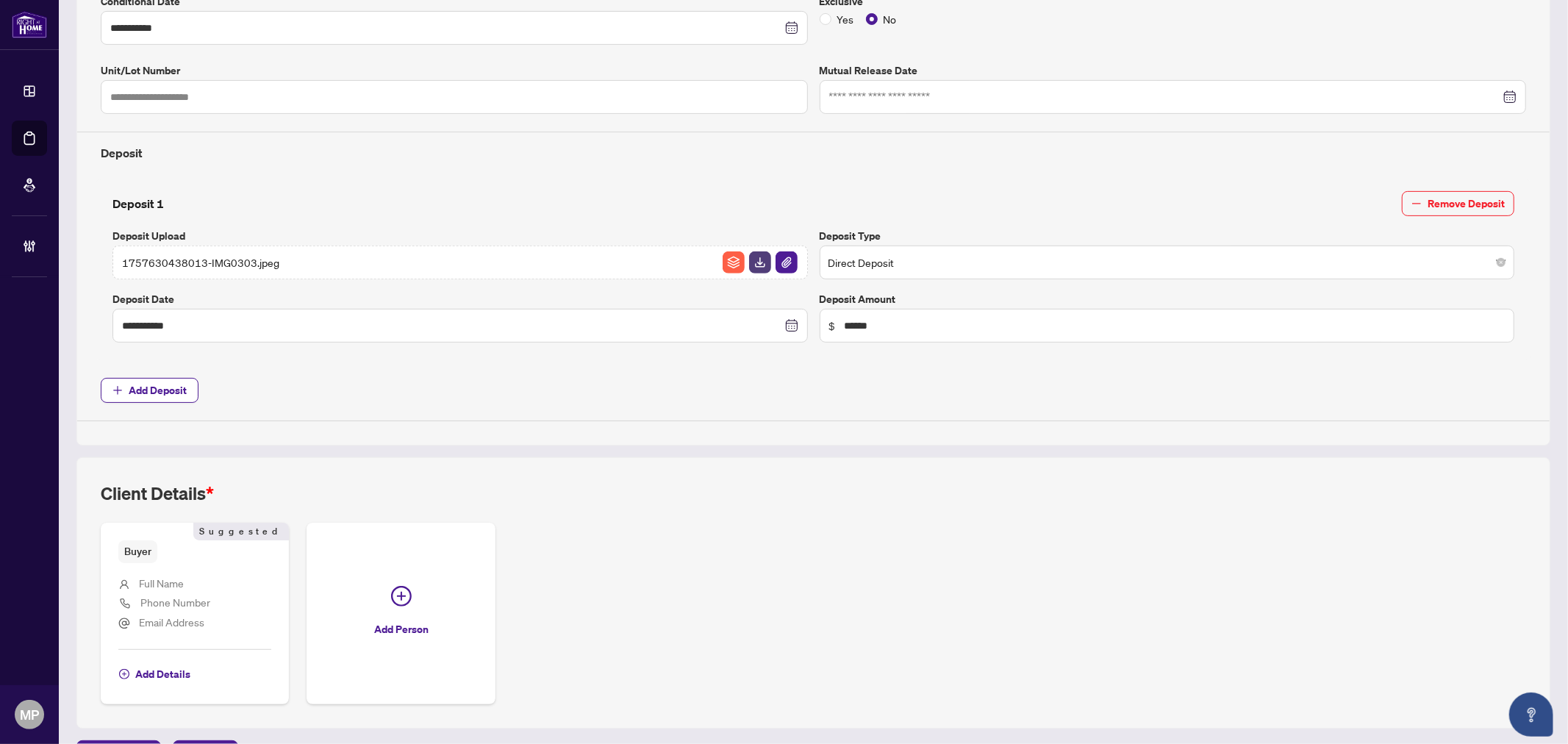
scroll to position [437, 0]
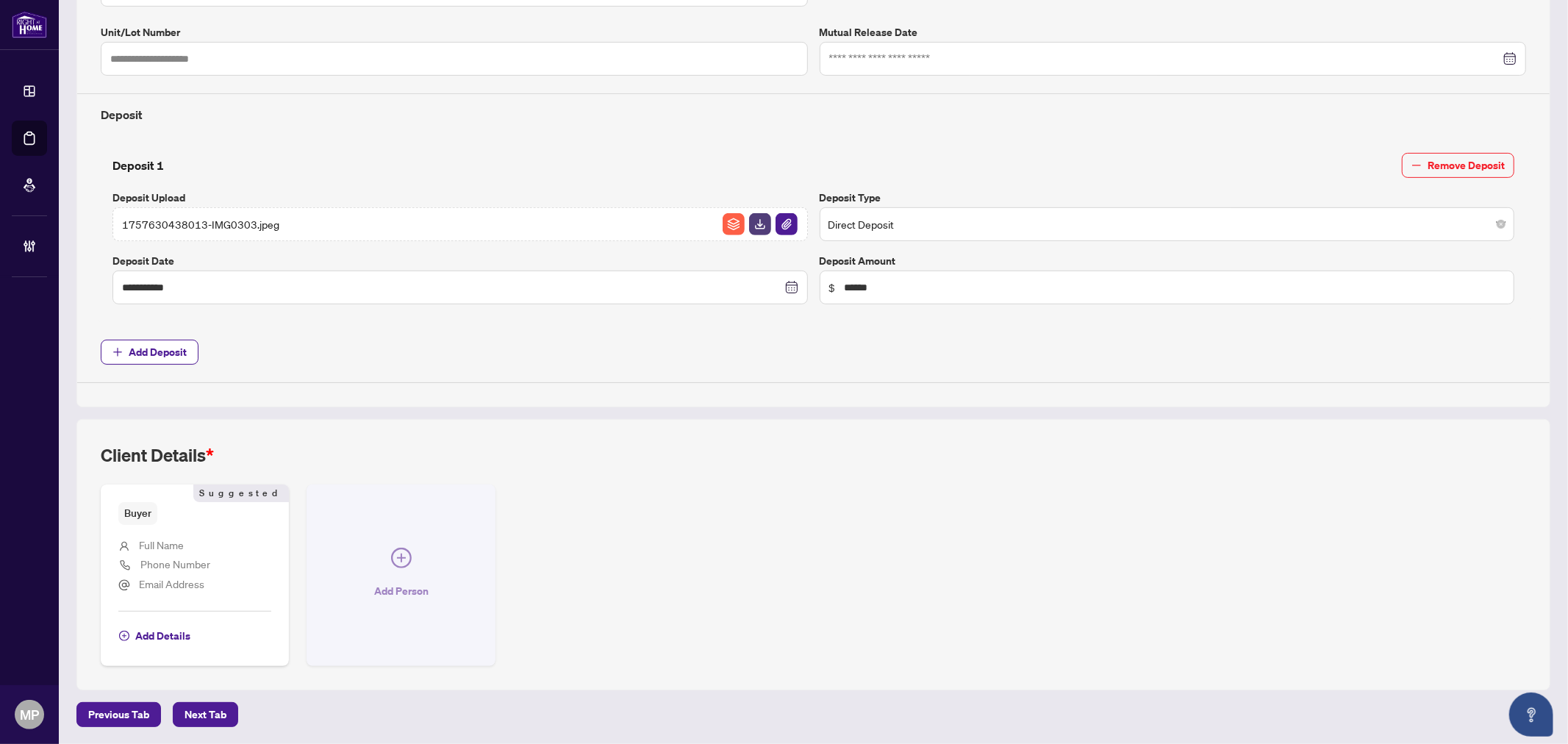
click at [431, 553] on button "Add Person" at bounding box center [400, 575] width 188 height 182
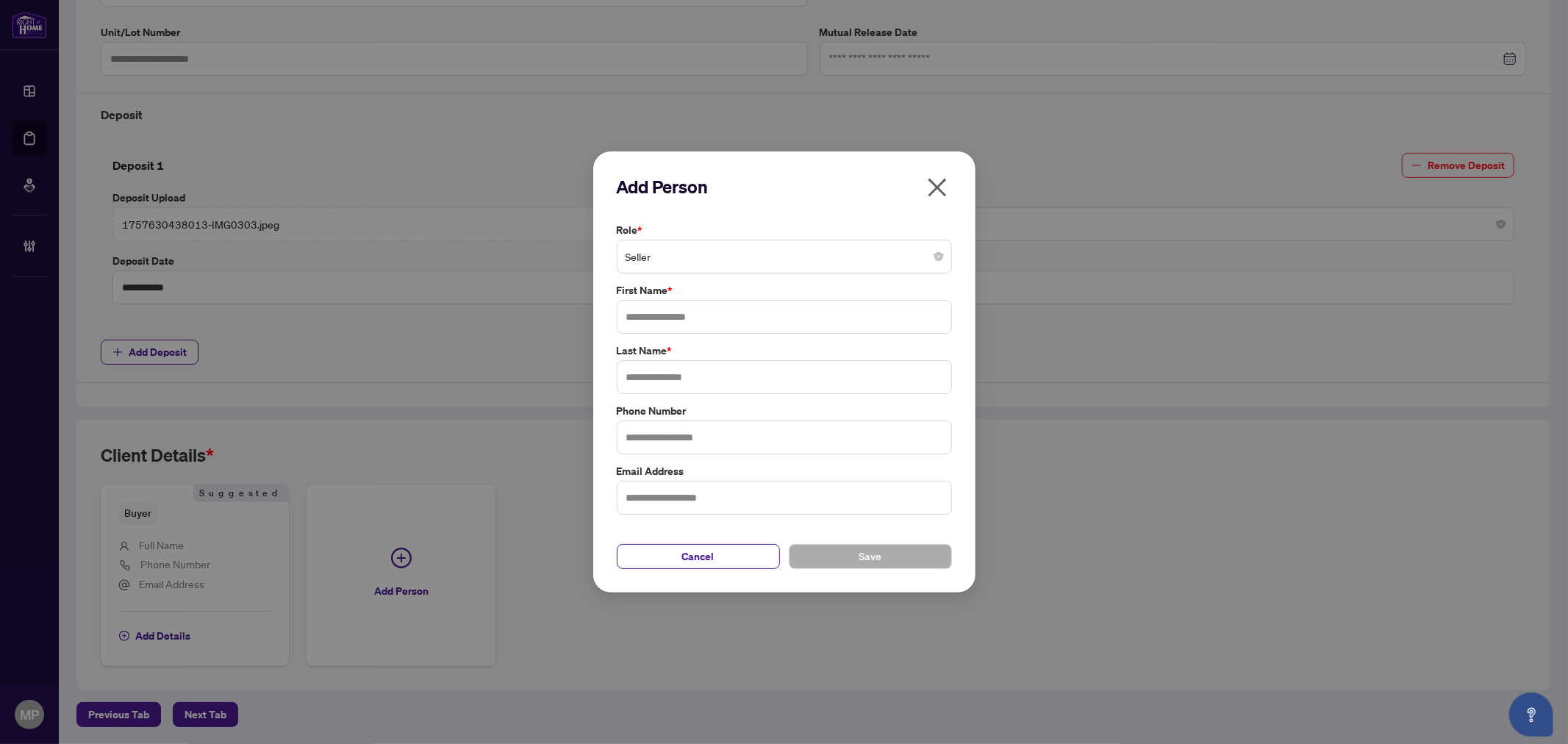
click at [807, 258] on span "Seller" at bounding box center [784, 256] width 317 height 28
click at [935, 172] on div "Add Person Role * Seller 1 2 Seller Buyer Seller Lawyer Buyer Lawyer Corporatio…" at bounding box center [784, 372] width 382 height 441
click at [942, 187] on icon "close" at bounding box center [937, 187] width 24 height 24
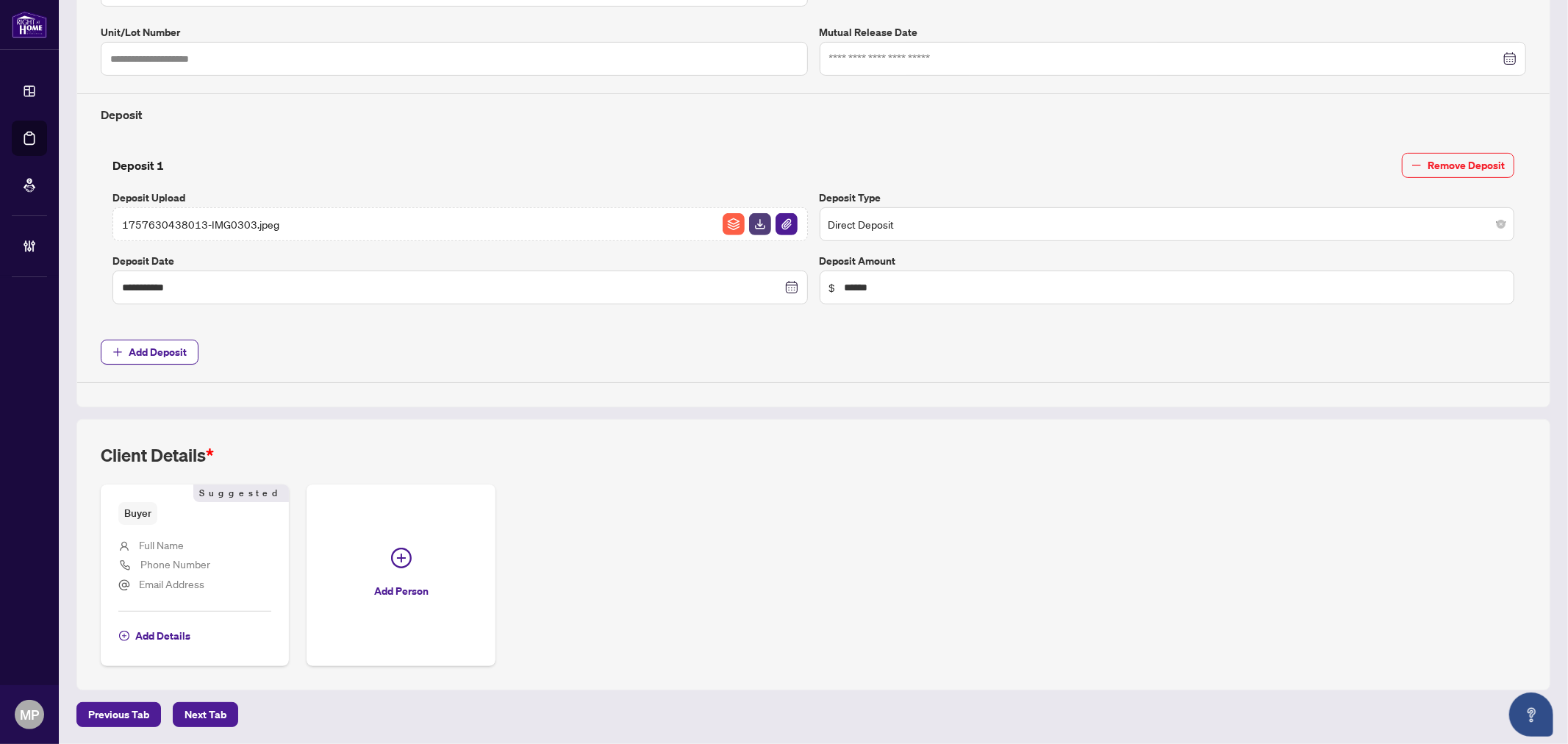
drag, startPoint x: 95, startPoint y: 451, endPoint x: 310, endPoint y: 470, distance: 215.8
click at [310, 470] on div "Client Details * Buyer Suggested Full Name Phone Number Email Address Add Detai…" at bounding box center [814, 554] width 1474 height 271
click at [366, 419] on div "Client Details * Buyer Suggested Full Name Phone Number Email Address Add Detai…" at bounding box center [814, 554] width 1474 height 271
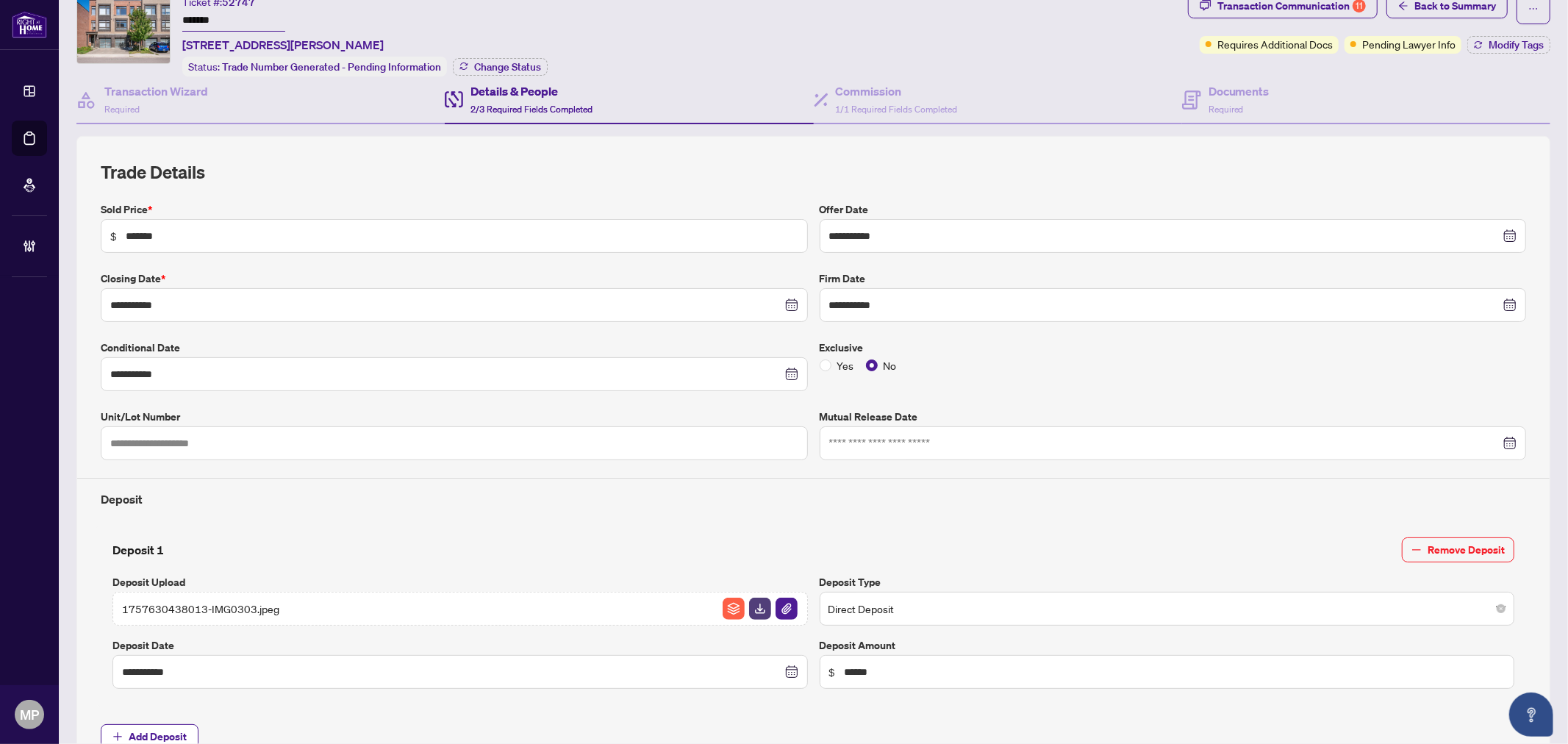
scroll to position [0, 0]
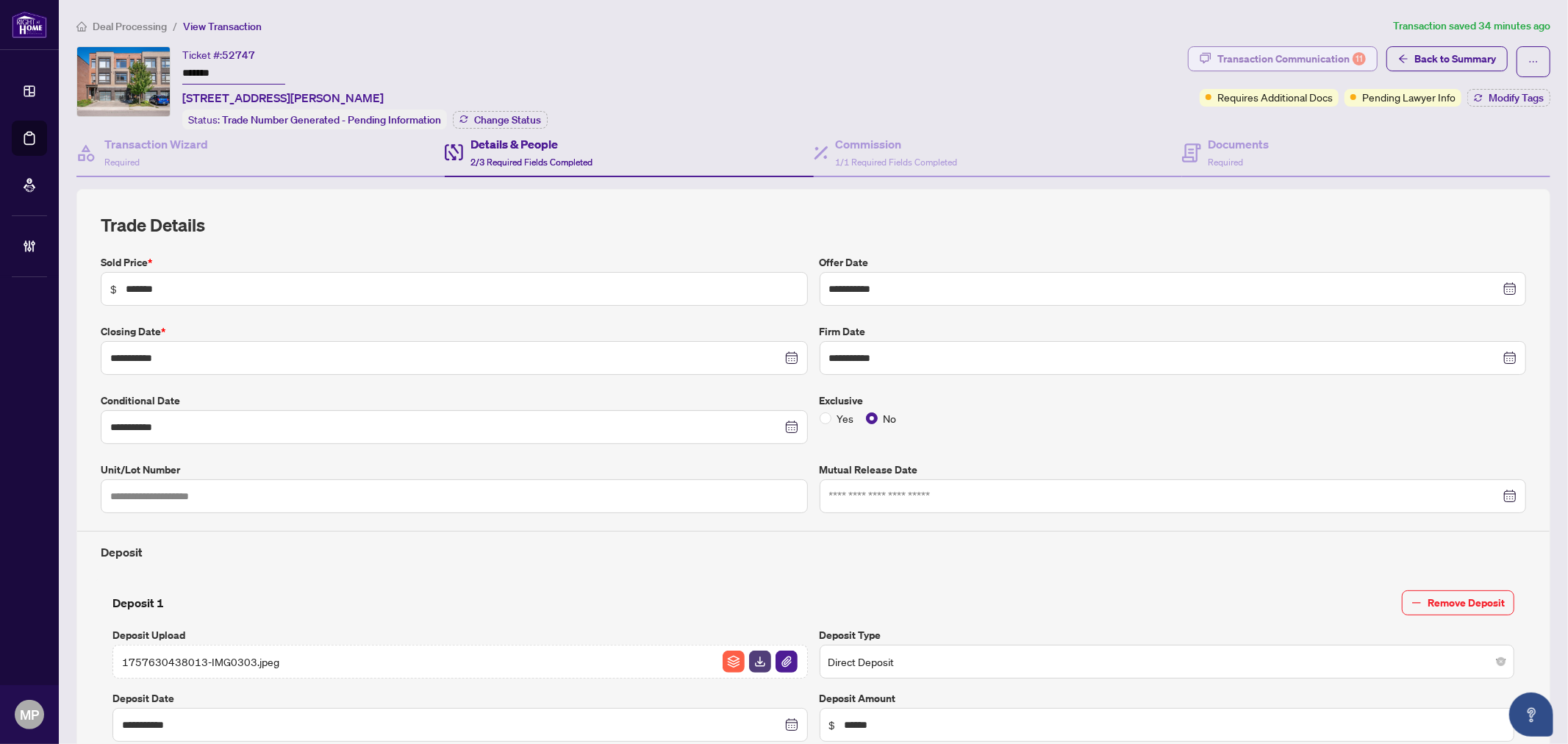
click at [1328, 64] on div "Transaction Communication 11" at bounding box center [1292, 59] width 149 height 24
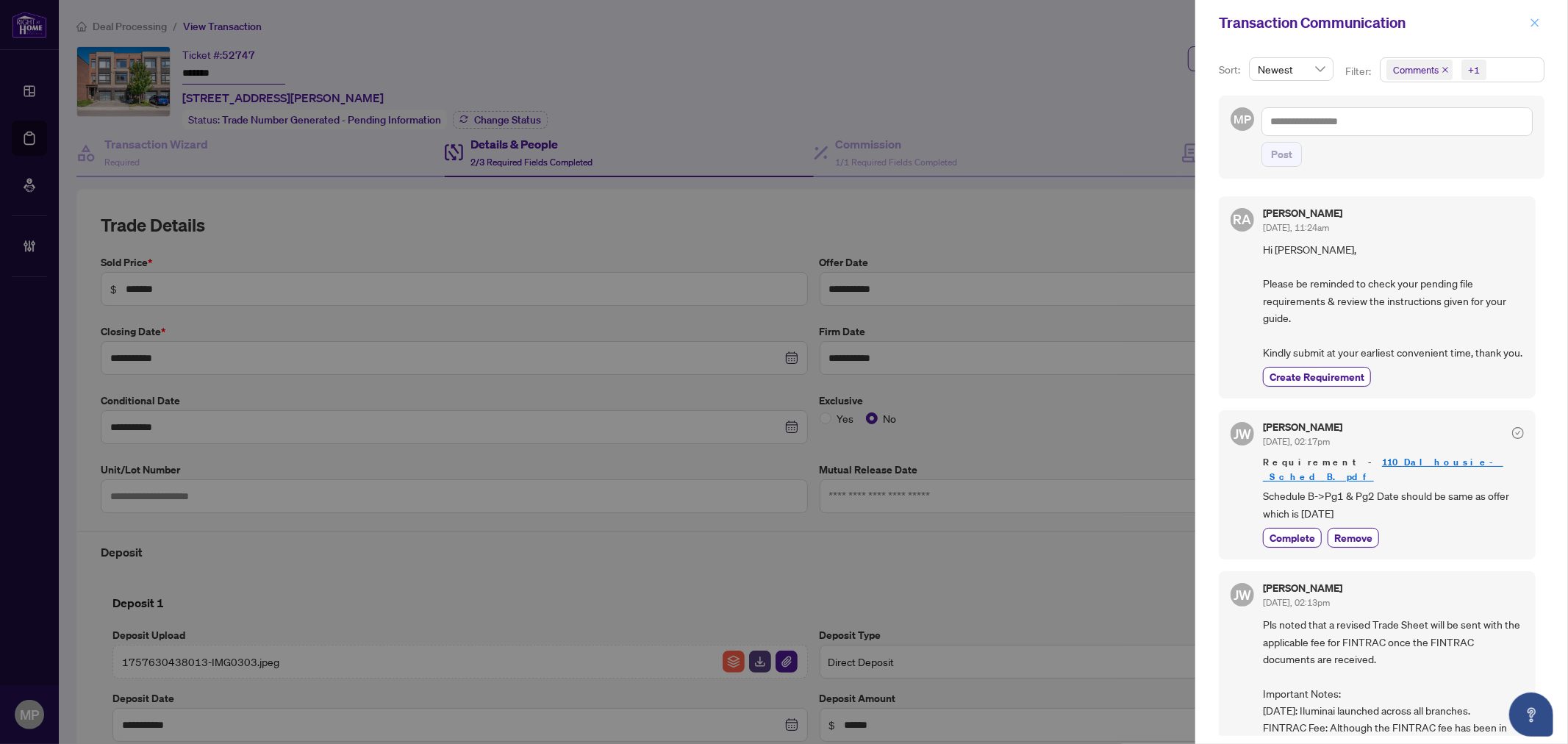
click at [1538, 28] on span "button" at bounding box center [1535, 23] width 10 height 24
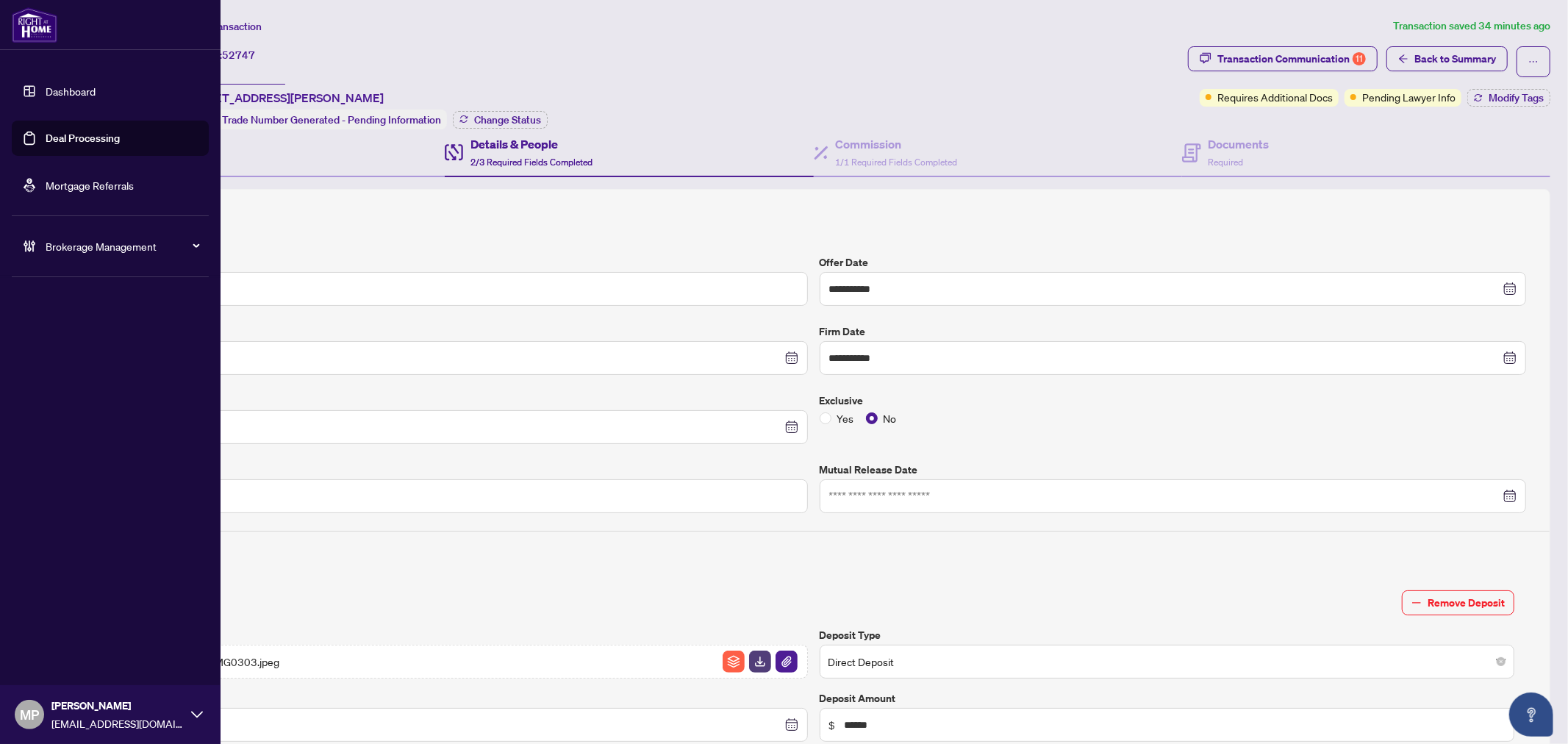
click at [80, 133] on link "Deal Processing" at bounding box center [83, 138] width 74 height 13
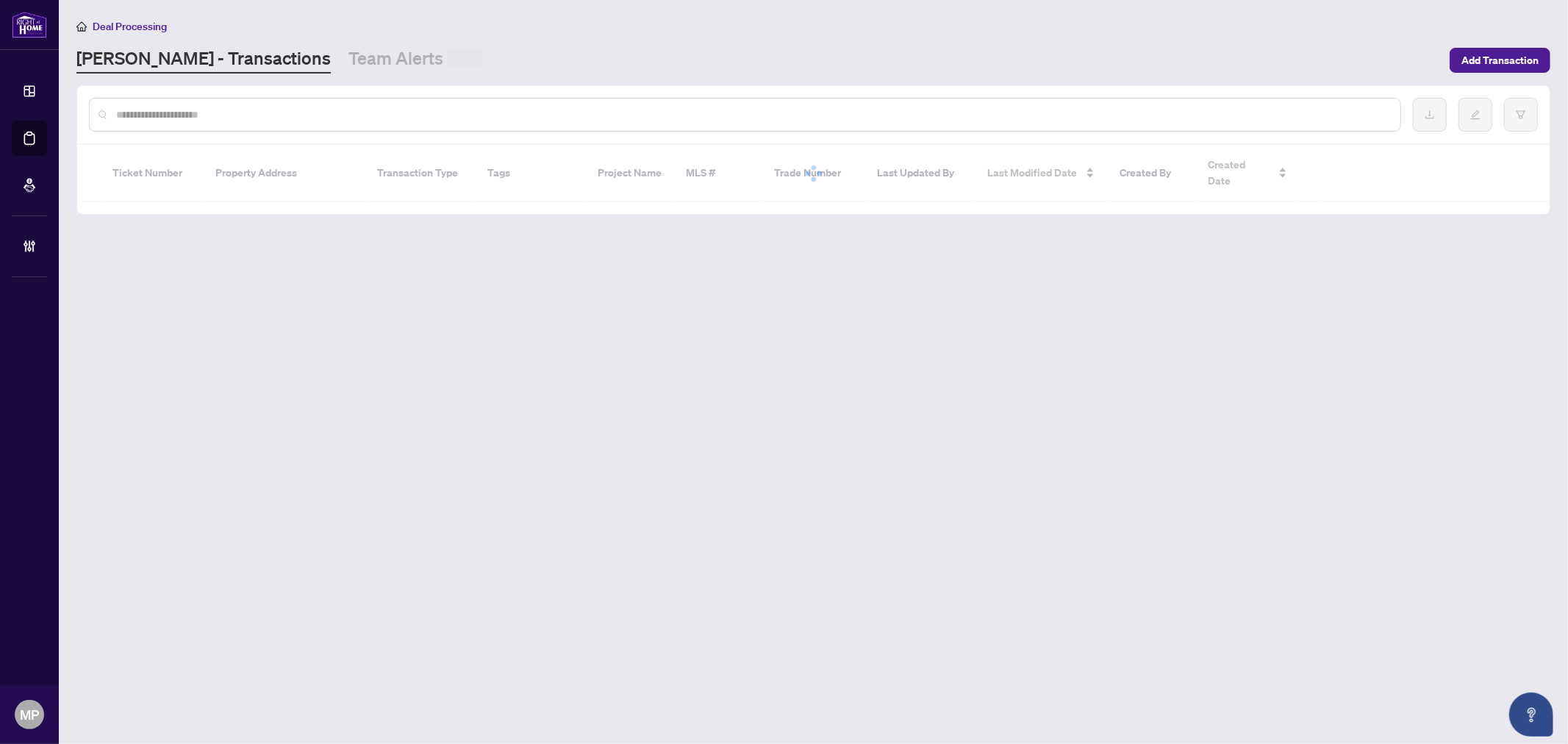
click at [463, 114] on input "text" at bounding box center [752, 114] width 1273 height 17
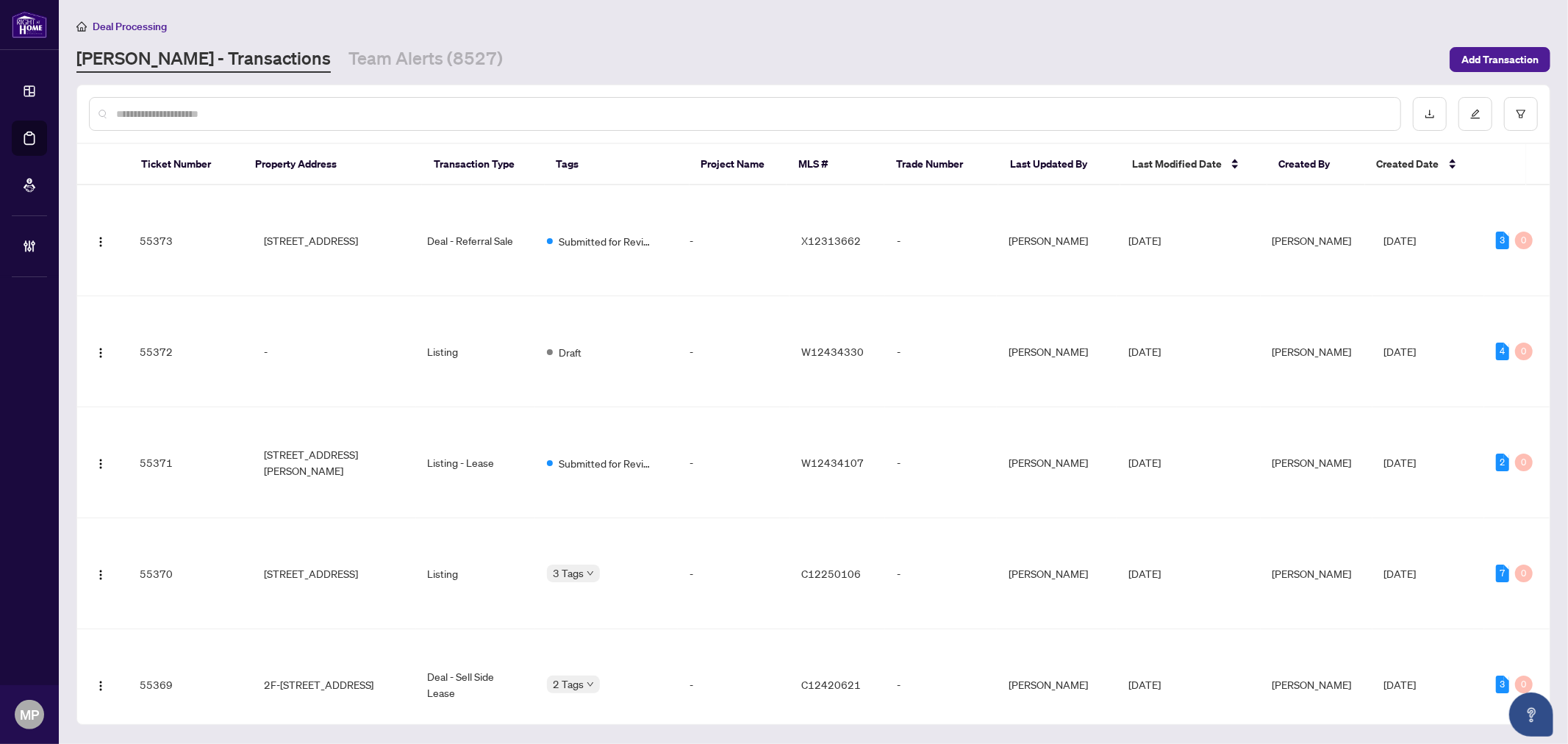
click at [467, 113] on input "text" at bounding box center [752, 113] width 1273 height 17
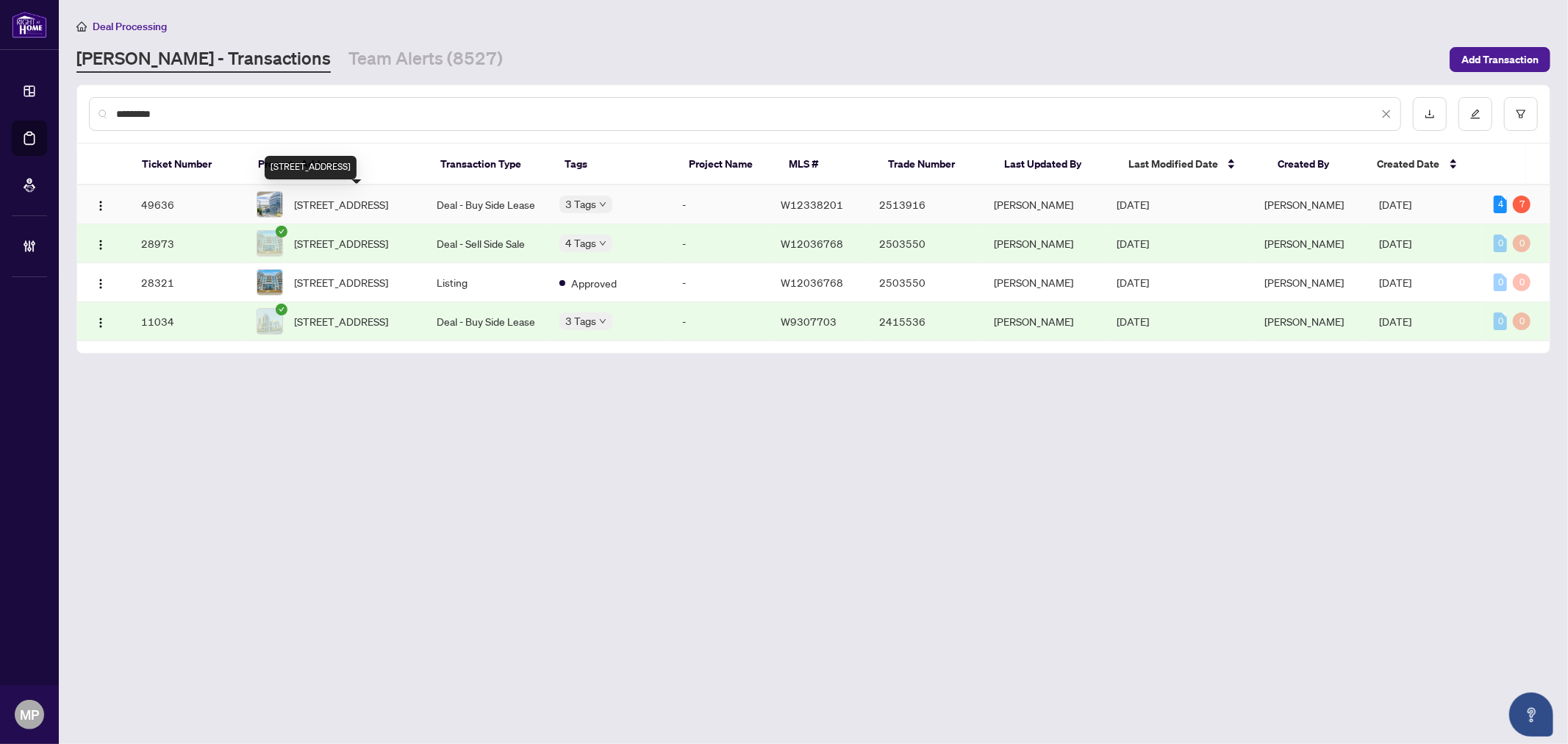
click at [363, 196] on span "[STREET_ADDRESS]" at bounding box center [341, 204] width 94 height 17
click at [514, 111] on input "*********" at bounding box center [747, 113] width 1262 height 17
click at [514, 112] on input "*********" at bounding box center [747, 113] width 1262 height 17
type input "********"
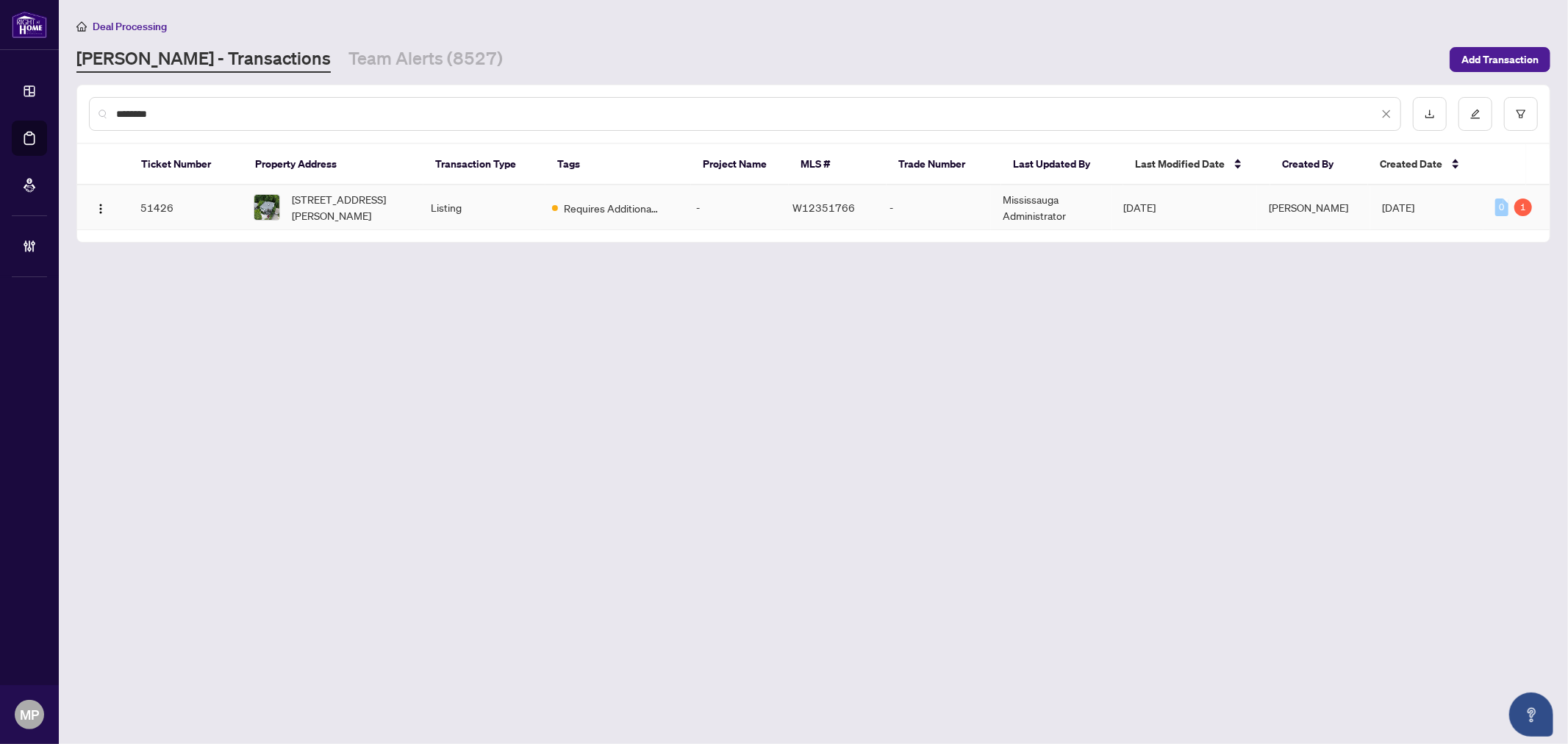
click at [413, 215] on td "238 Renforth Dr, Toronto, Ontario M9C 2K9, Canada" at bounding box center [331, 207] width 178 height 45
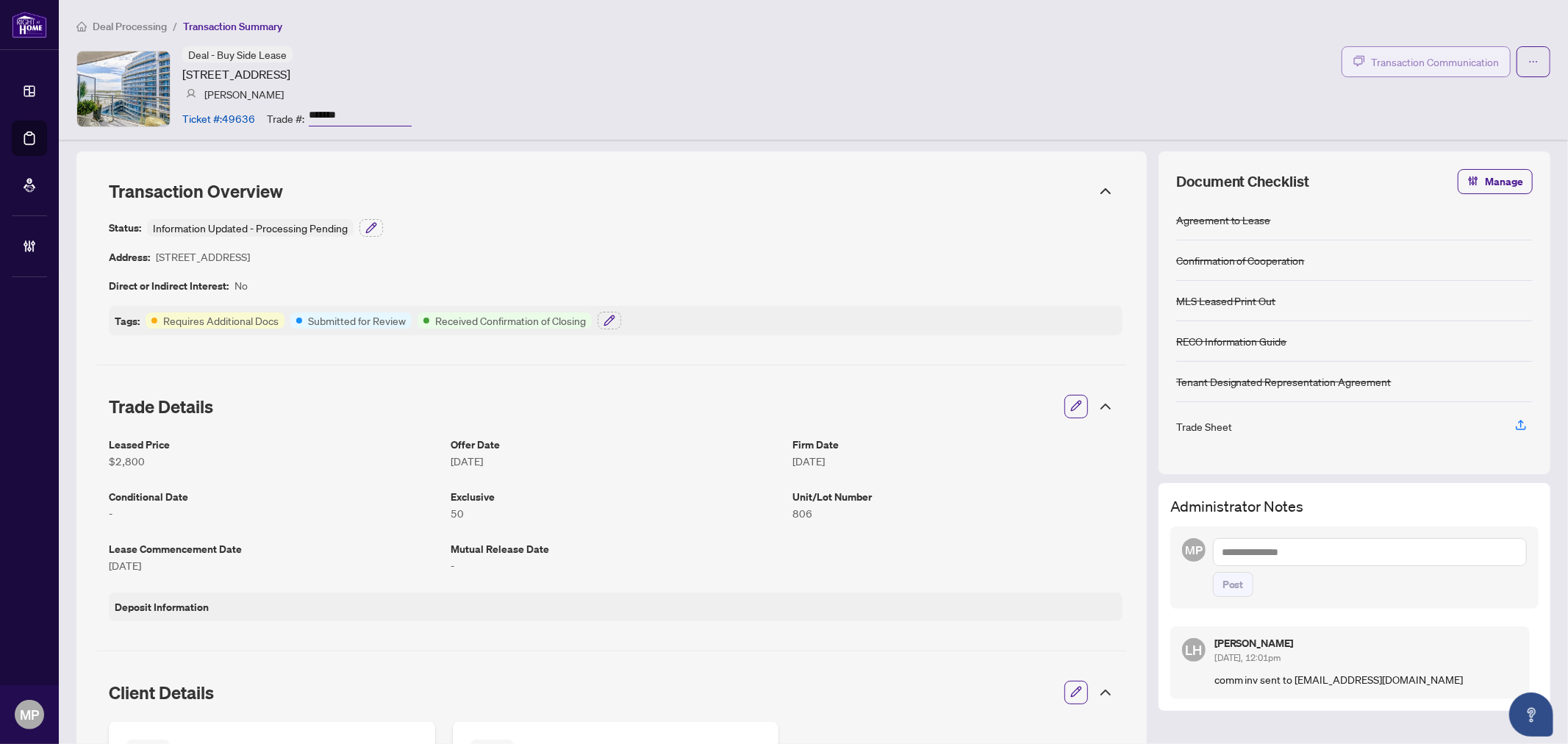
click at [1443, 57] on span "Transaction Communication" at bounding box center [1435, 61] width 128 height 17
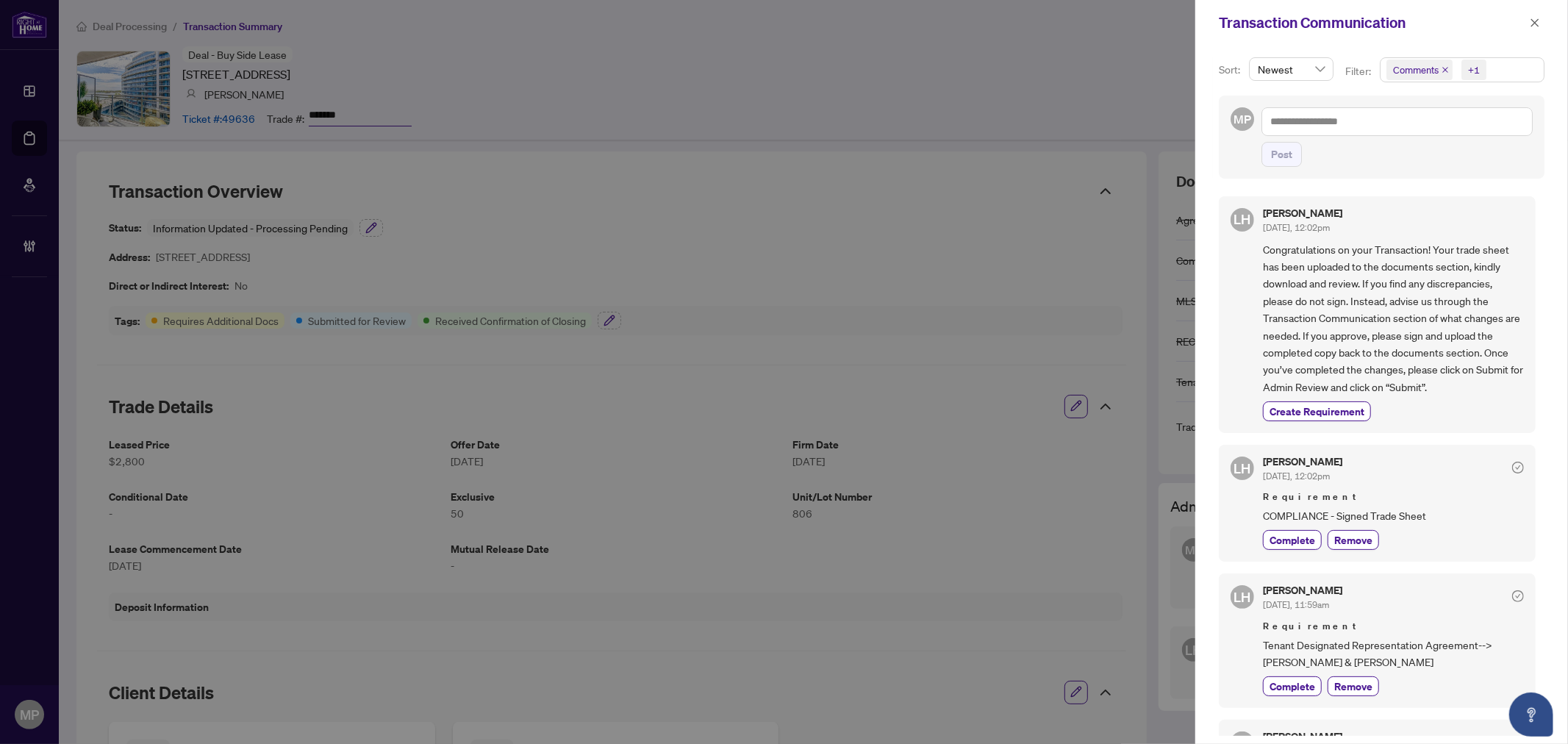
click at [1443, 68] on icon "close" at bounding box center [1445, 69] width 7 height 7
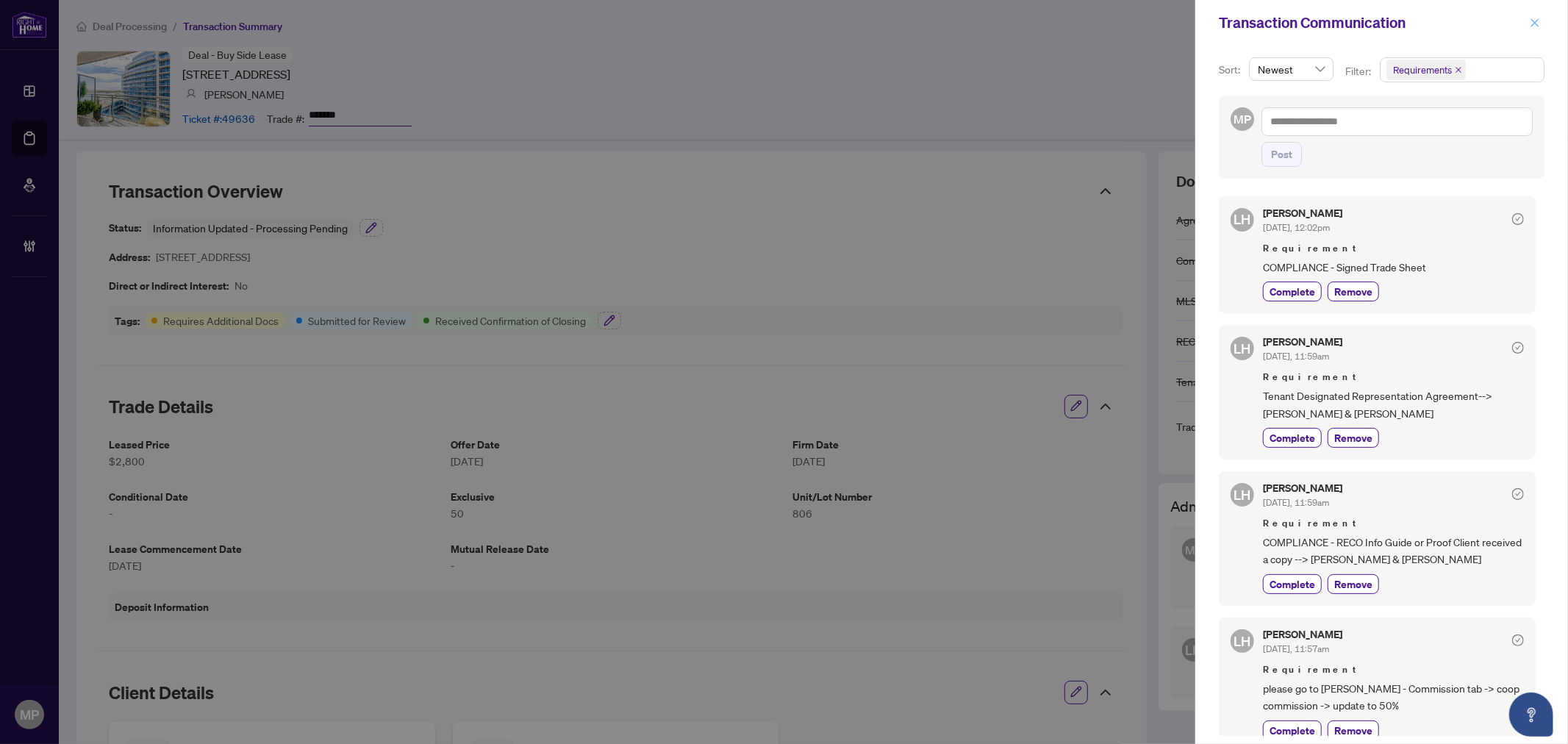
click at [1531, 16] on span "button" at bounding box center [1535, 23] width 10 height 24
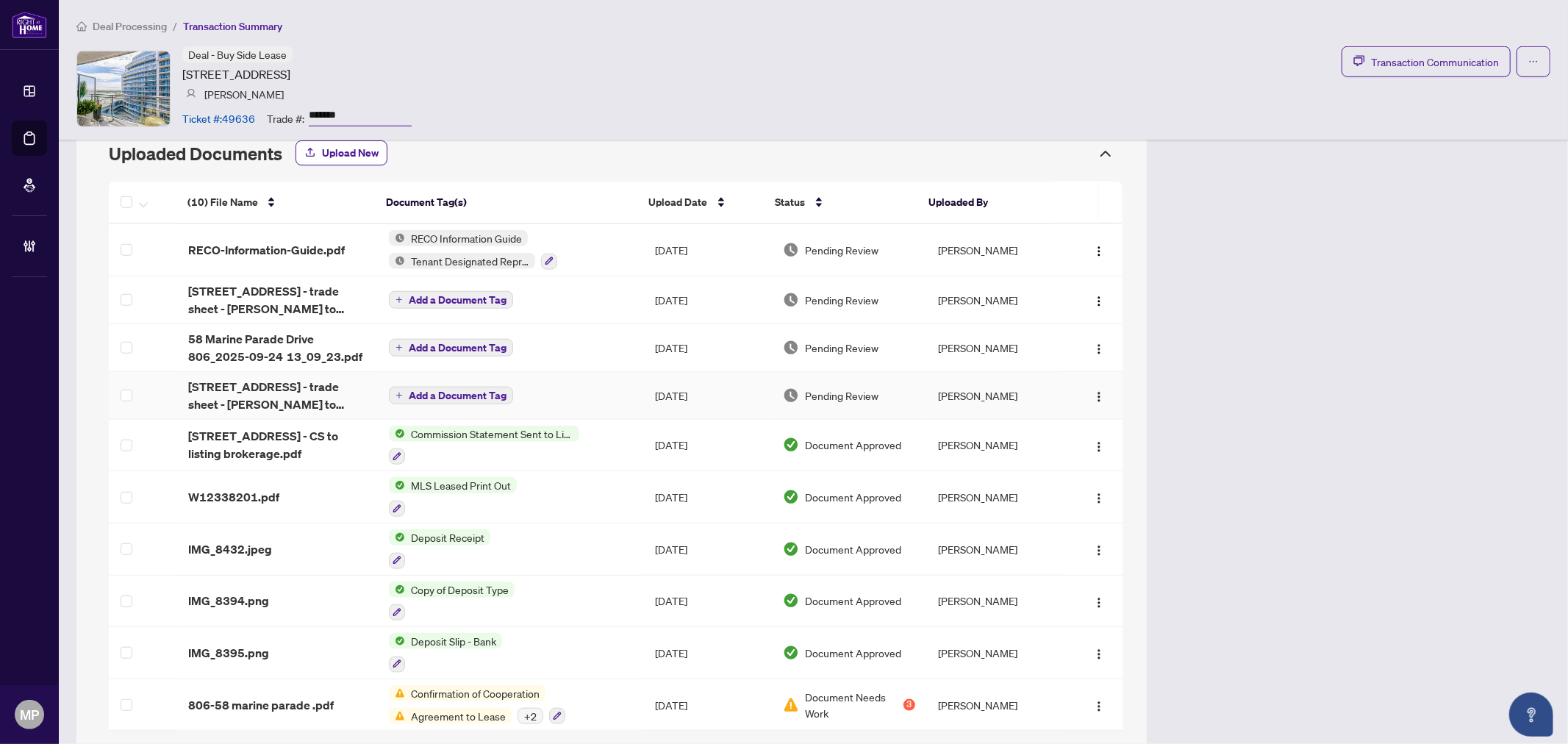
scroll to position [1182, 0]
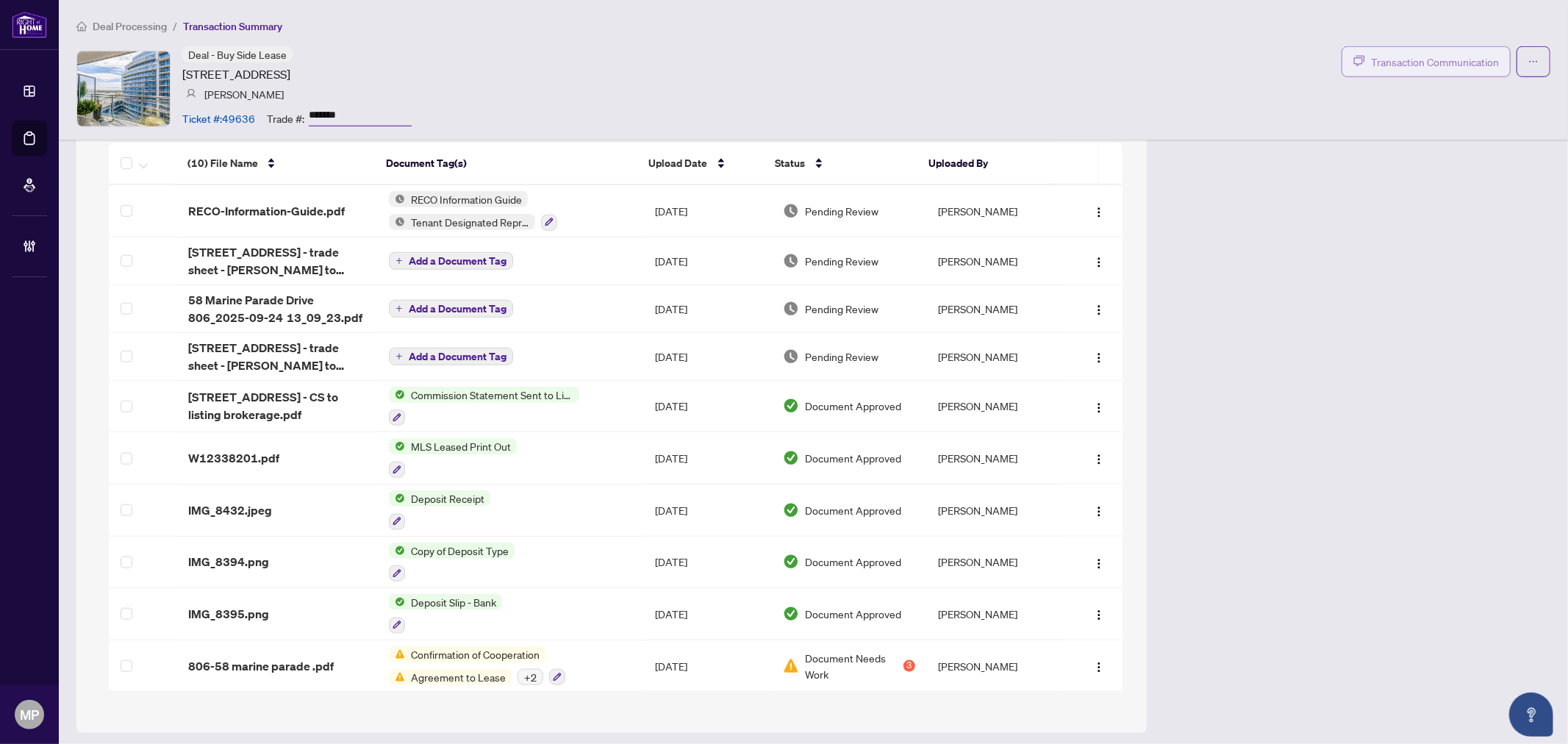
click at [1423, 64] on span "Transaction Communication" at bounding box center [1435, 61] width 128 height 17
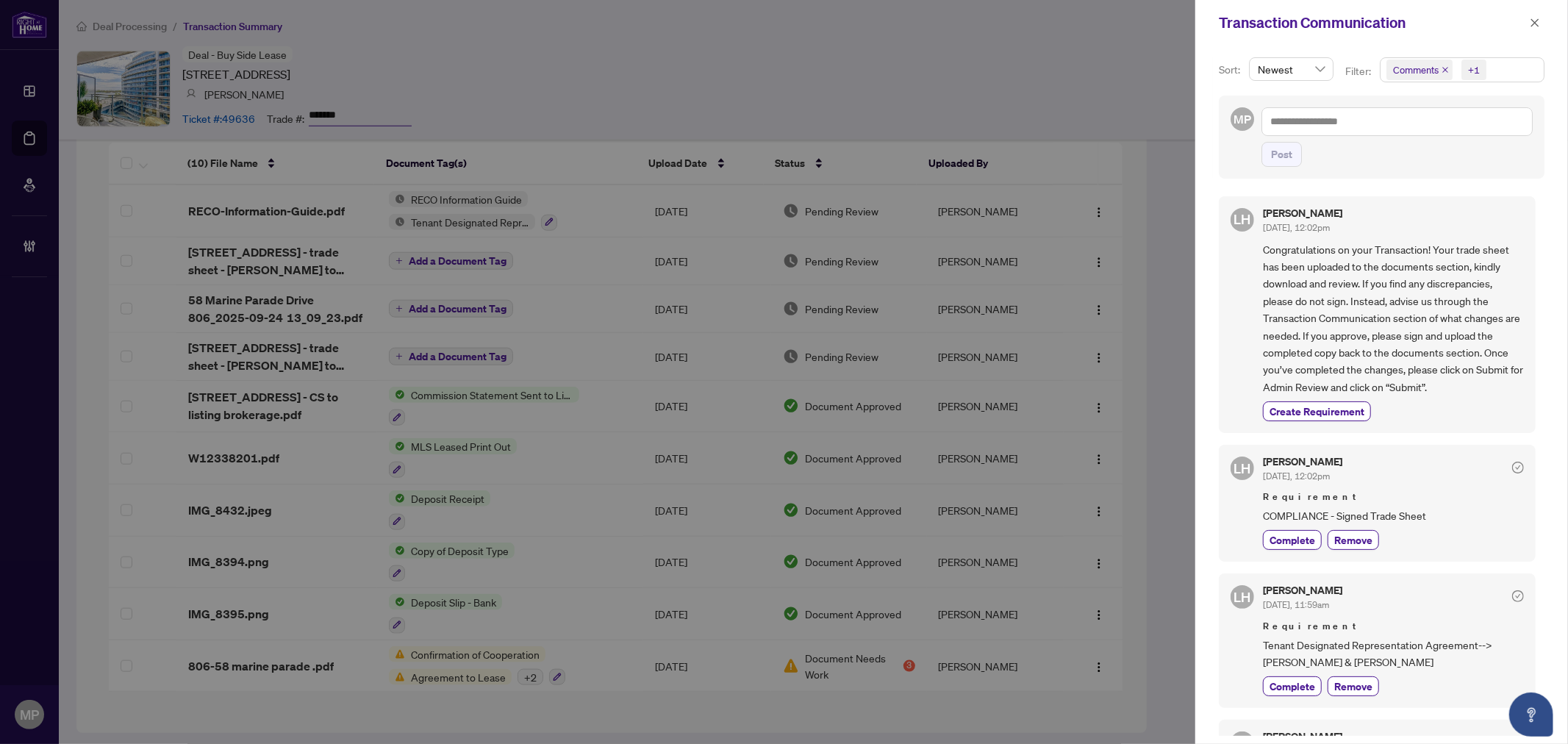
click at [1445, 68] on icon "close" at bounding box center [1445, 69] width 7 height 7
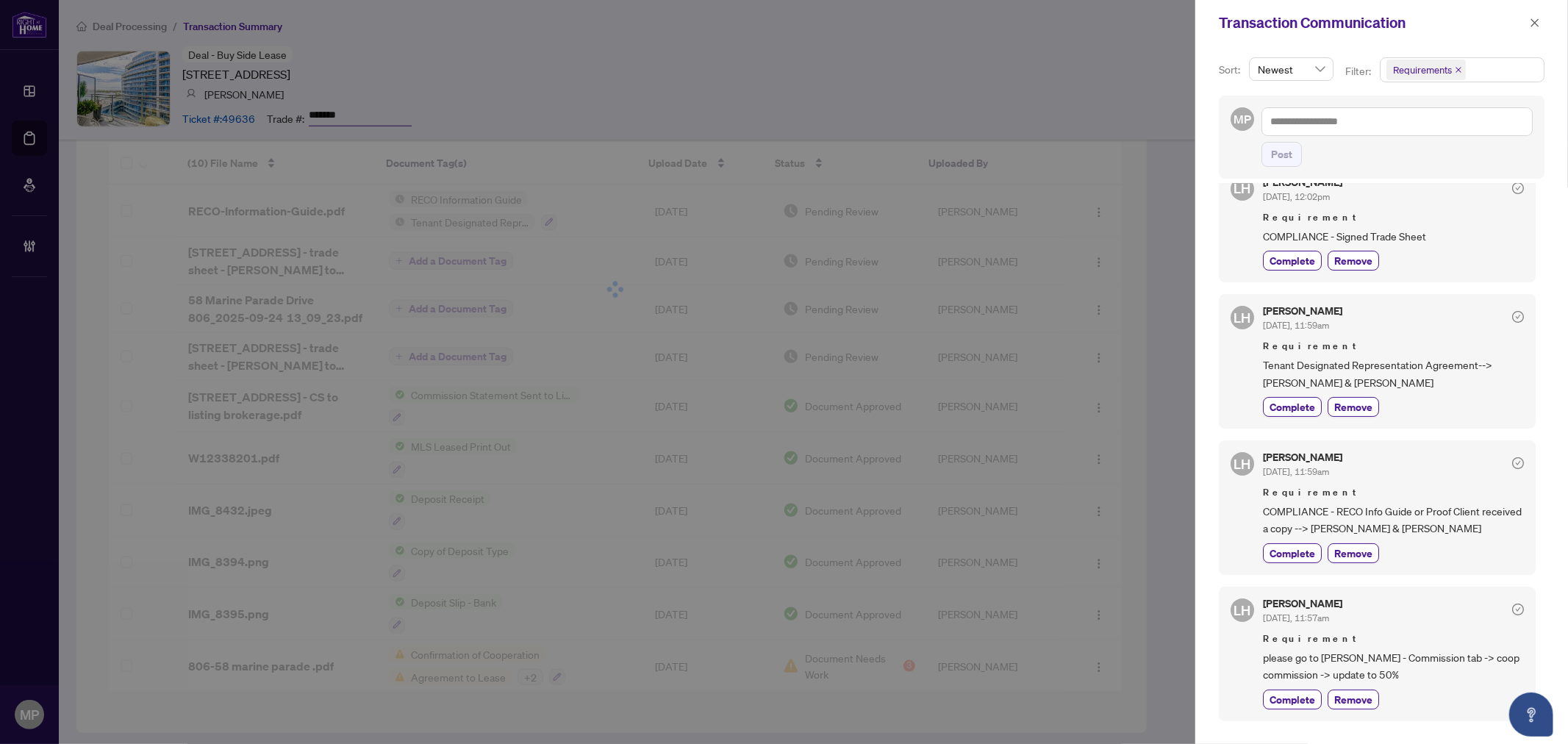
scroll to position [0, 0]
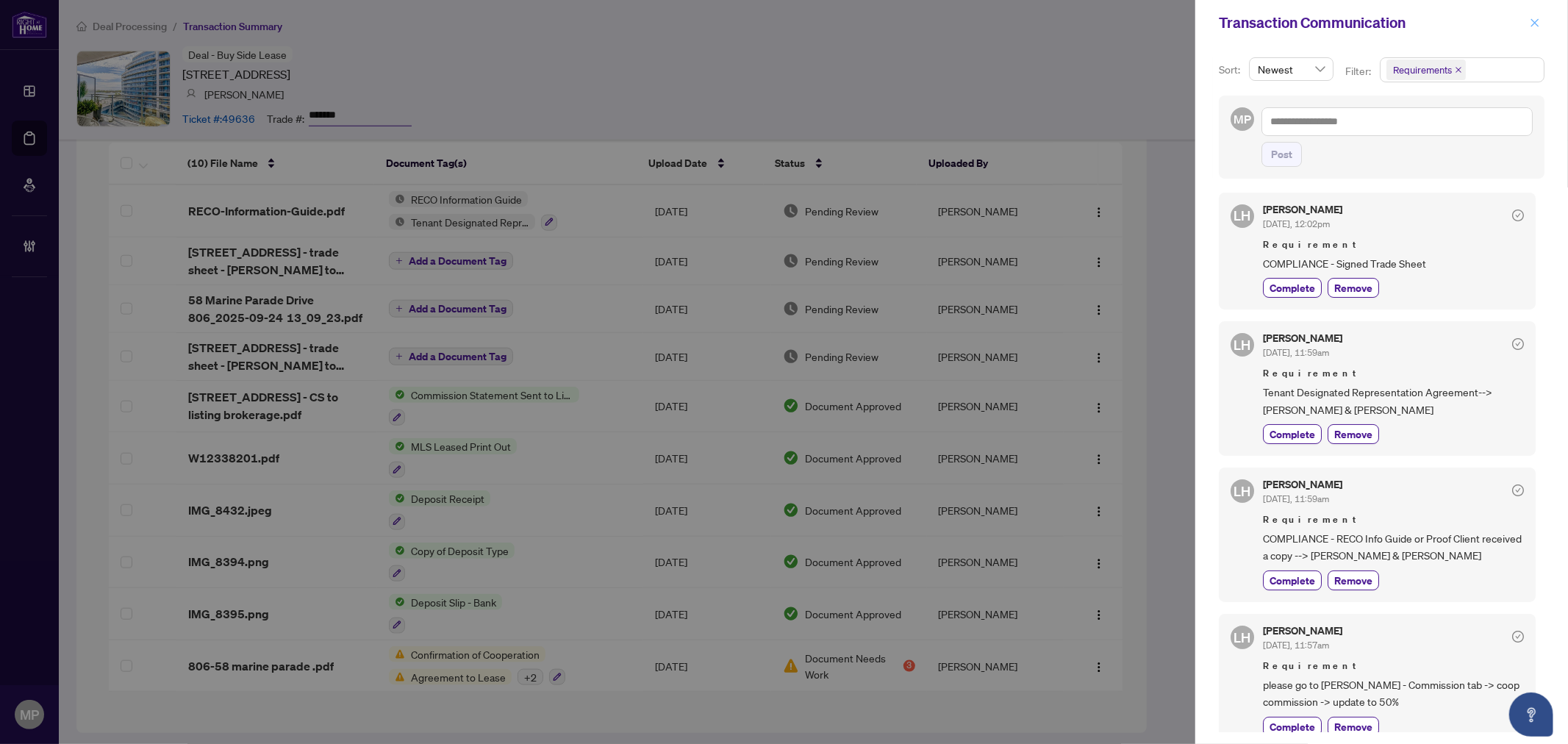
click at [1536, 17] on icon "close" at bounding box center [1535, 22] width 10 height 10
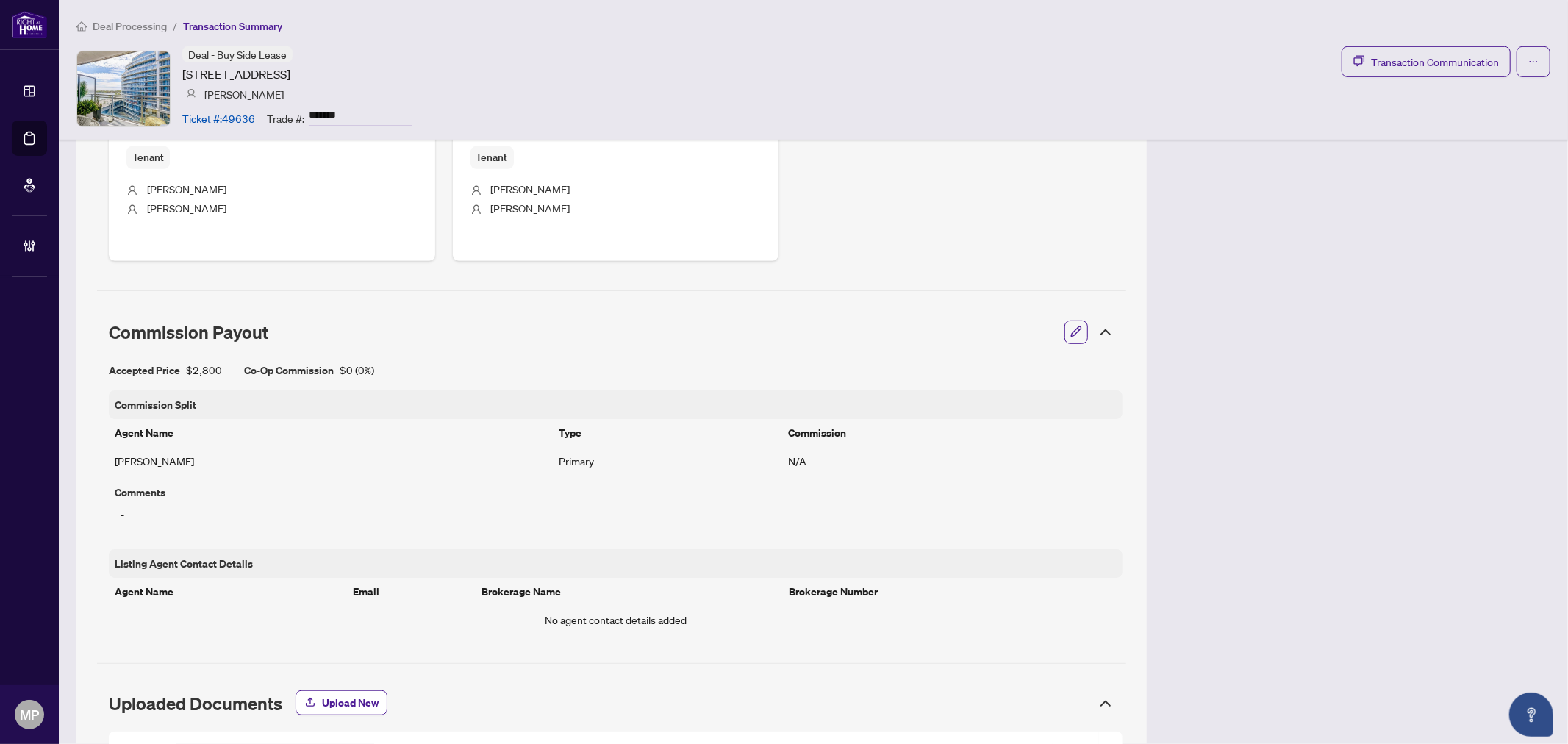
scroll to position [692, 0]
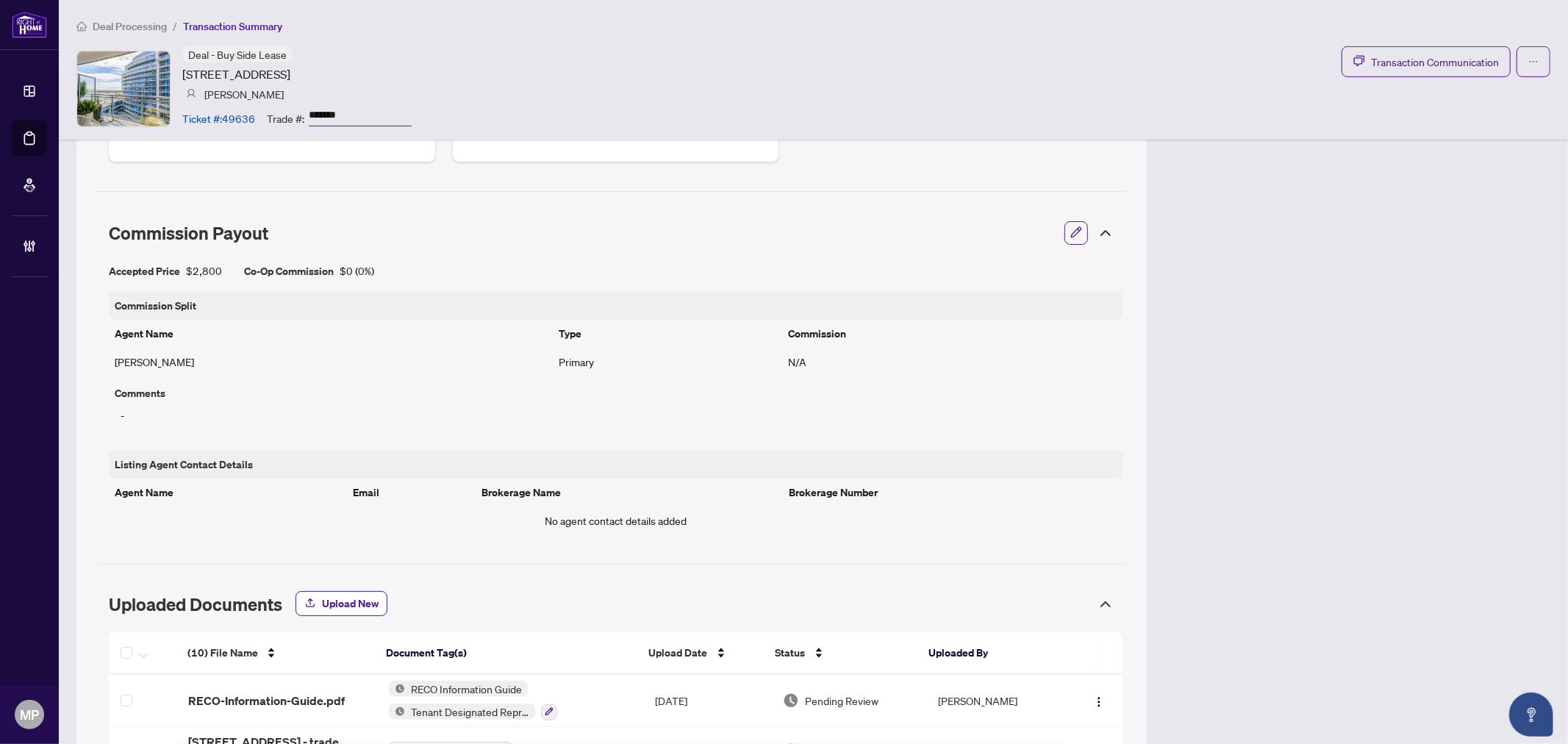
click at [1070, 233] on icon "button" at bounding box center [1076, 232] width 12 height 12
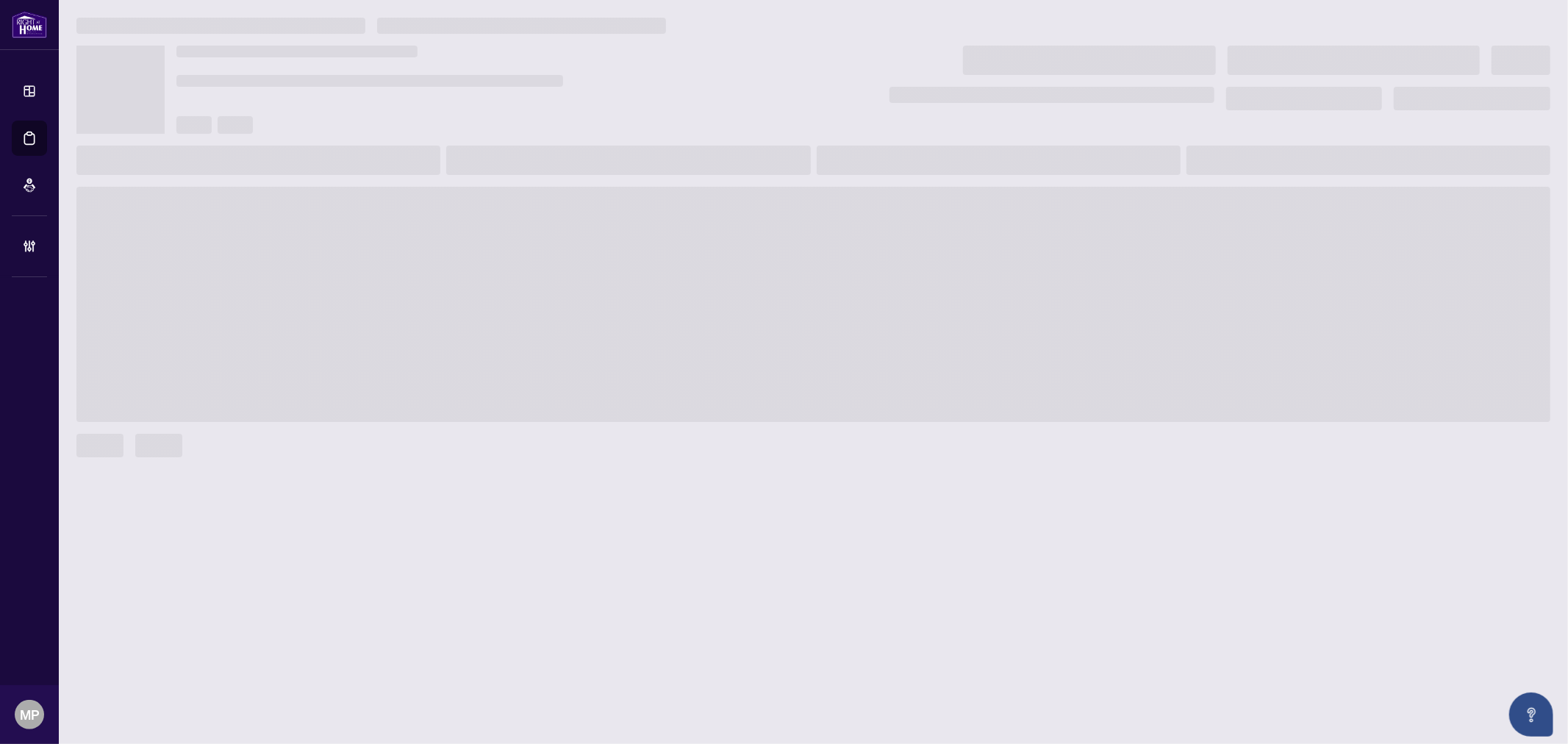
type textarea "**********"
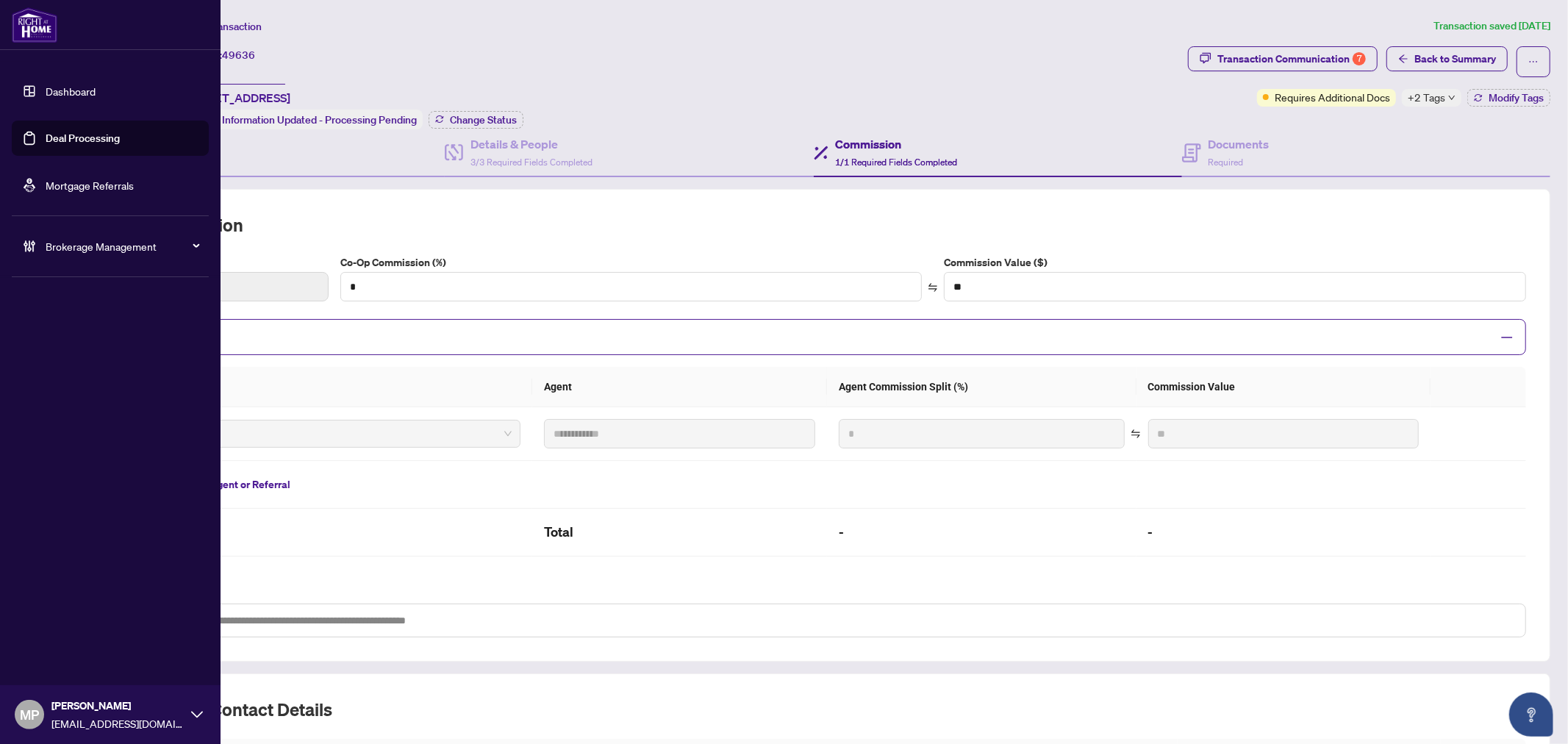
click at [46, 144] on link "Deal Processing" at bounding box center [83, 138] width 74 height 13
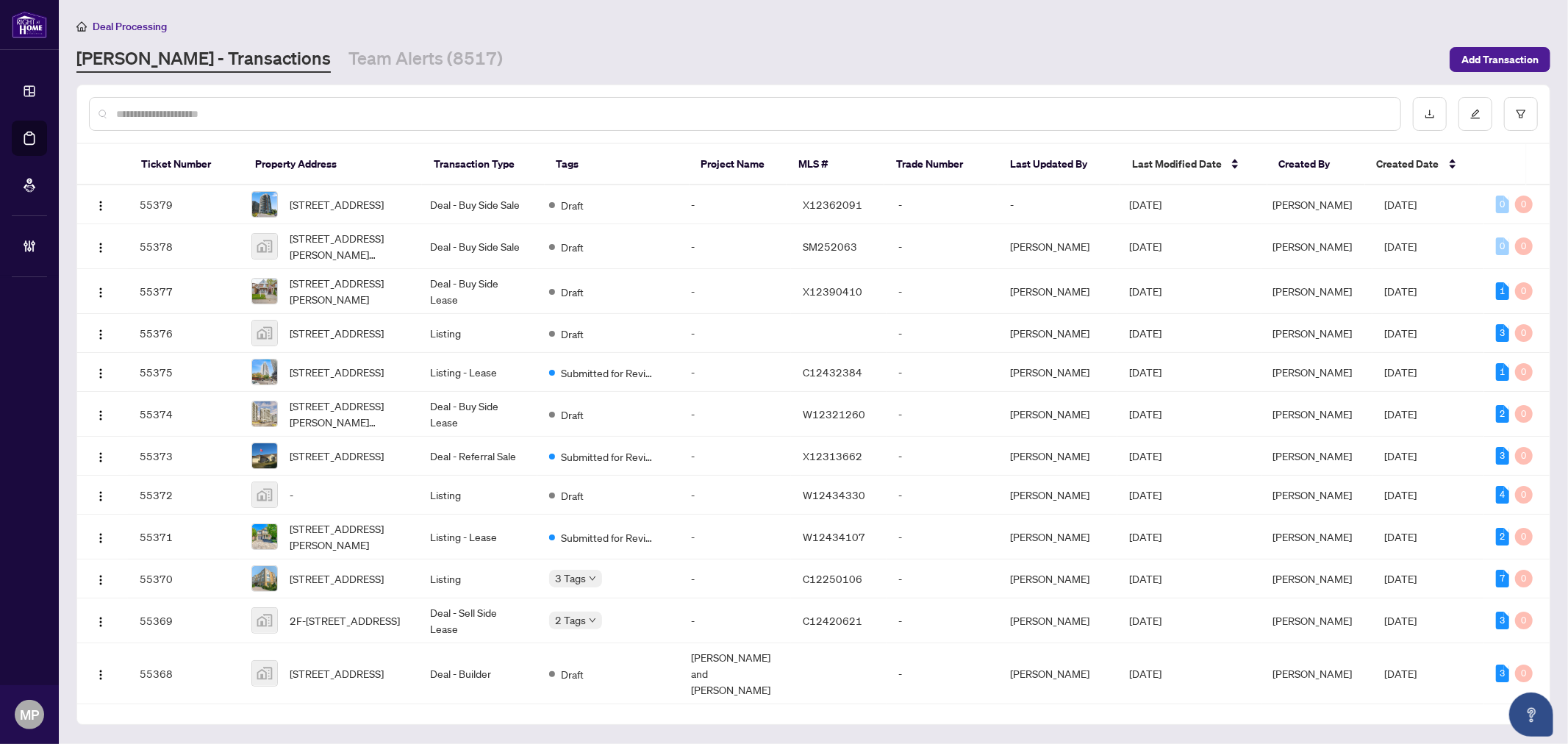
click at [428, 105] on input "text" at bounding box center [752, 113] width 1273 height 17
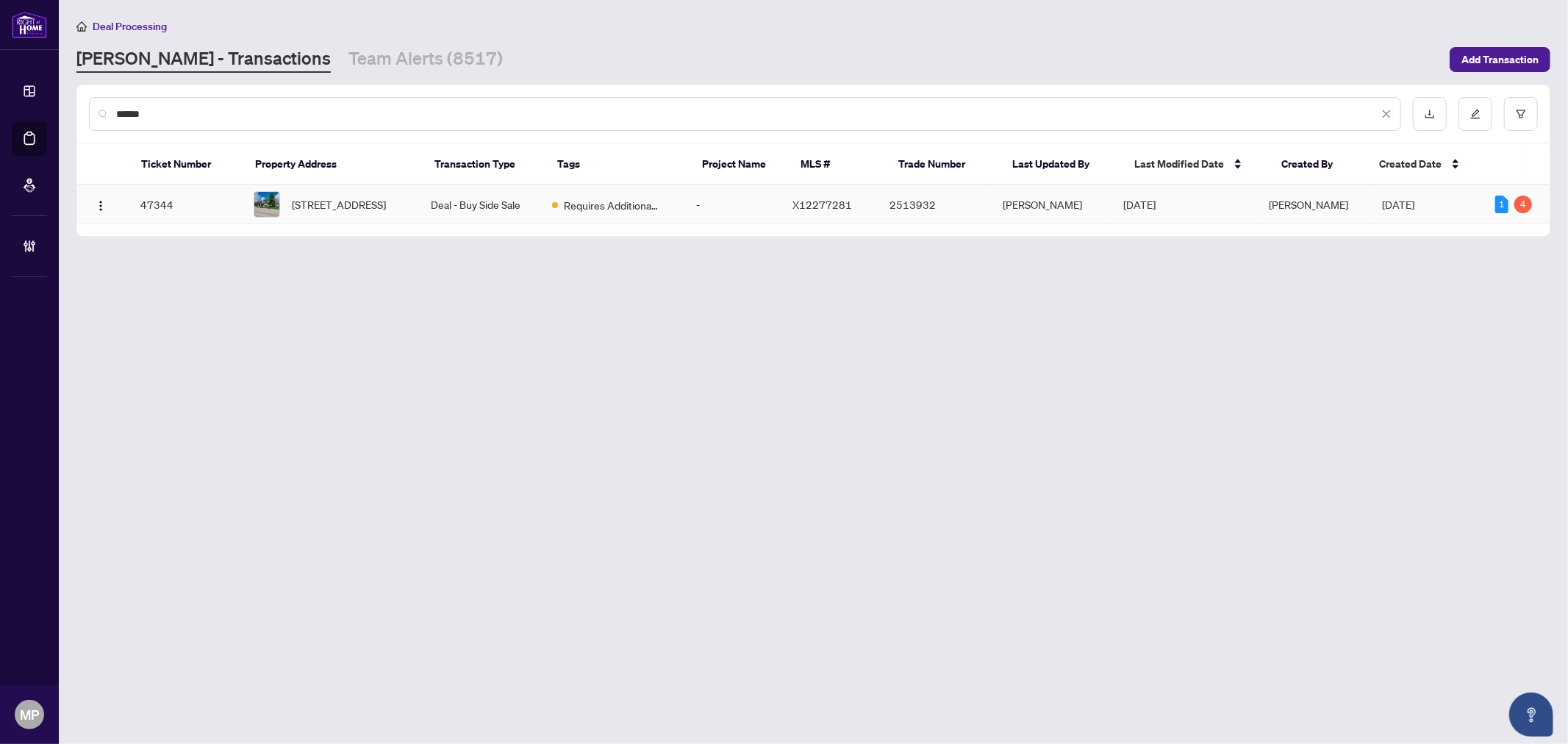
type input "******"
click at [384, 211] on span "285017 COUNTY ROAD 10, Amaranth, Ontario L9W 0Y6, Canada" at bounding box center [339, 204] width 94 height 17
click at [1496, 63] on span "Add Transaction" at bounding box center [1500, 60] width 77 height 24
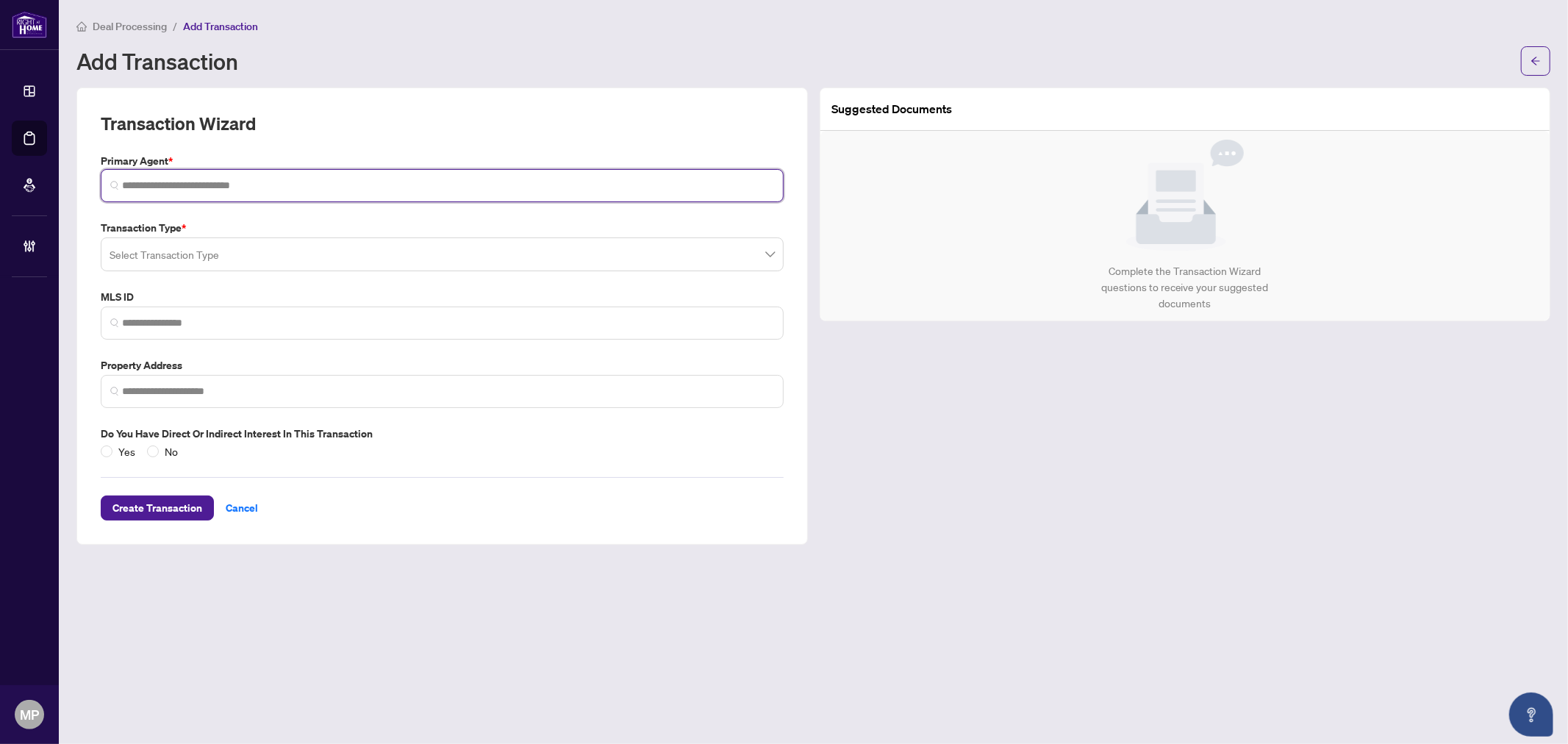
click at [393, 181] on input "search" at bounding box center [448, 186] width 652 height 16
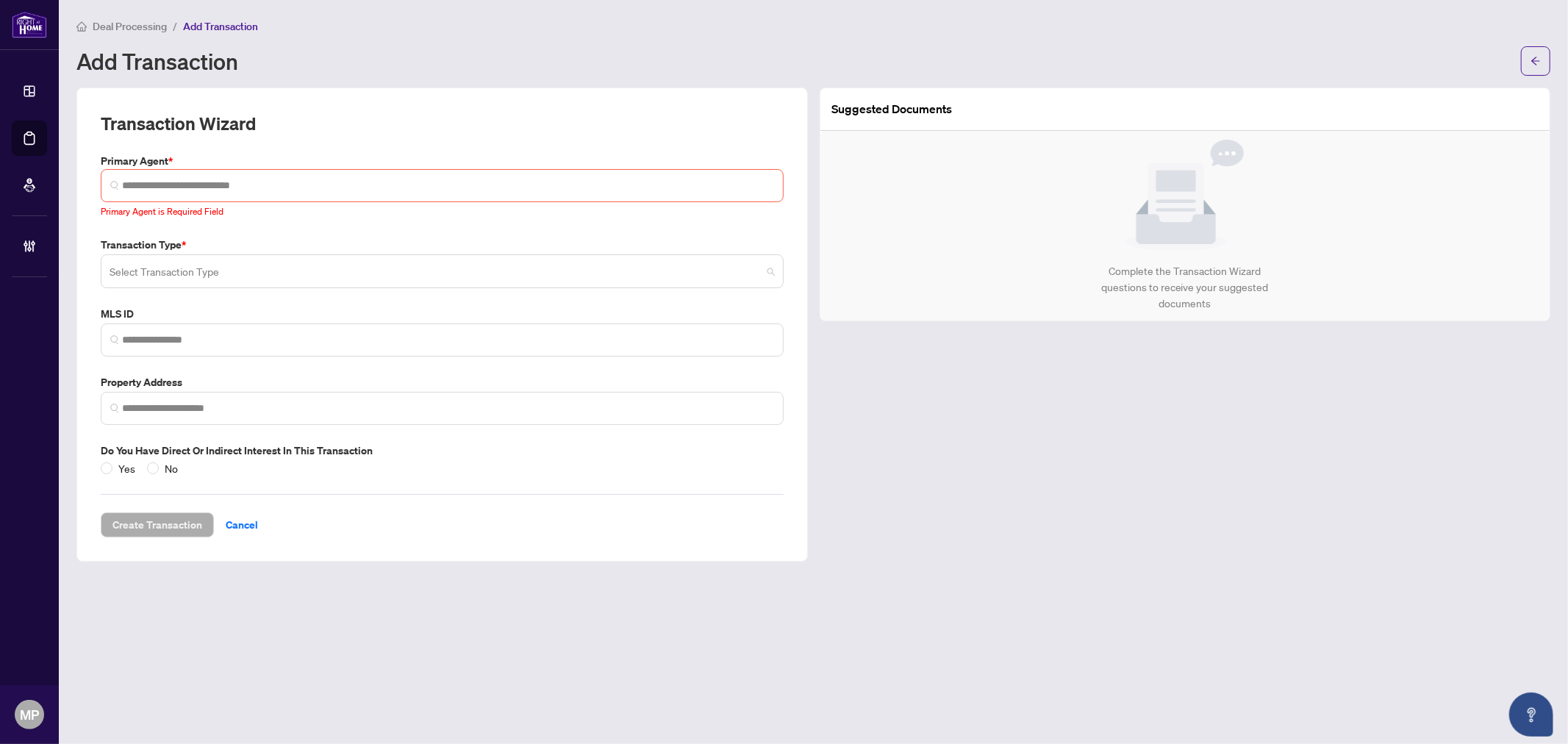
click at [135, 258] on input "search" at bounding box center [436, 273] width 652 height 32
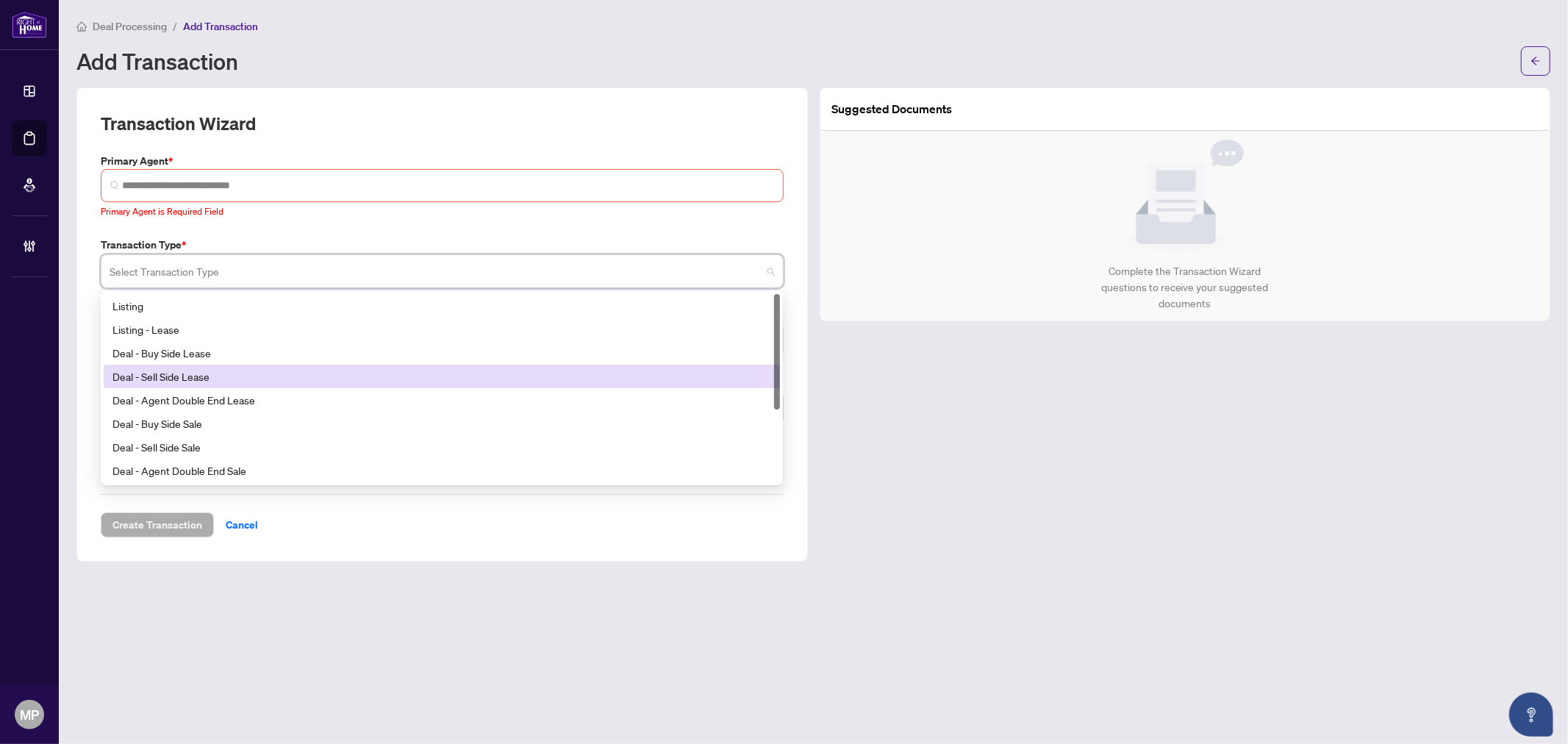
click at [192, 373] on div "Deal - Sell Side Lease" at bounding box center [442, 376] width 658 height 17
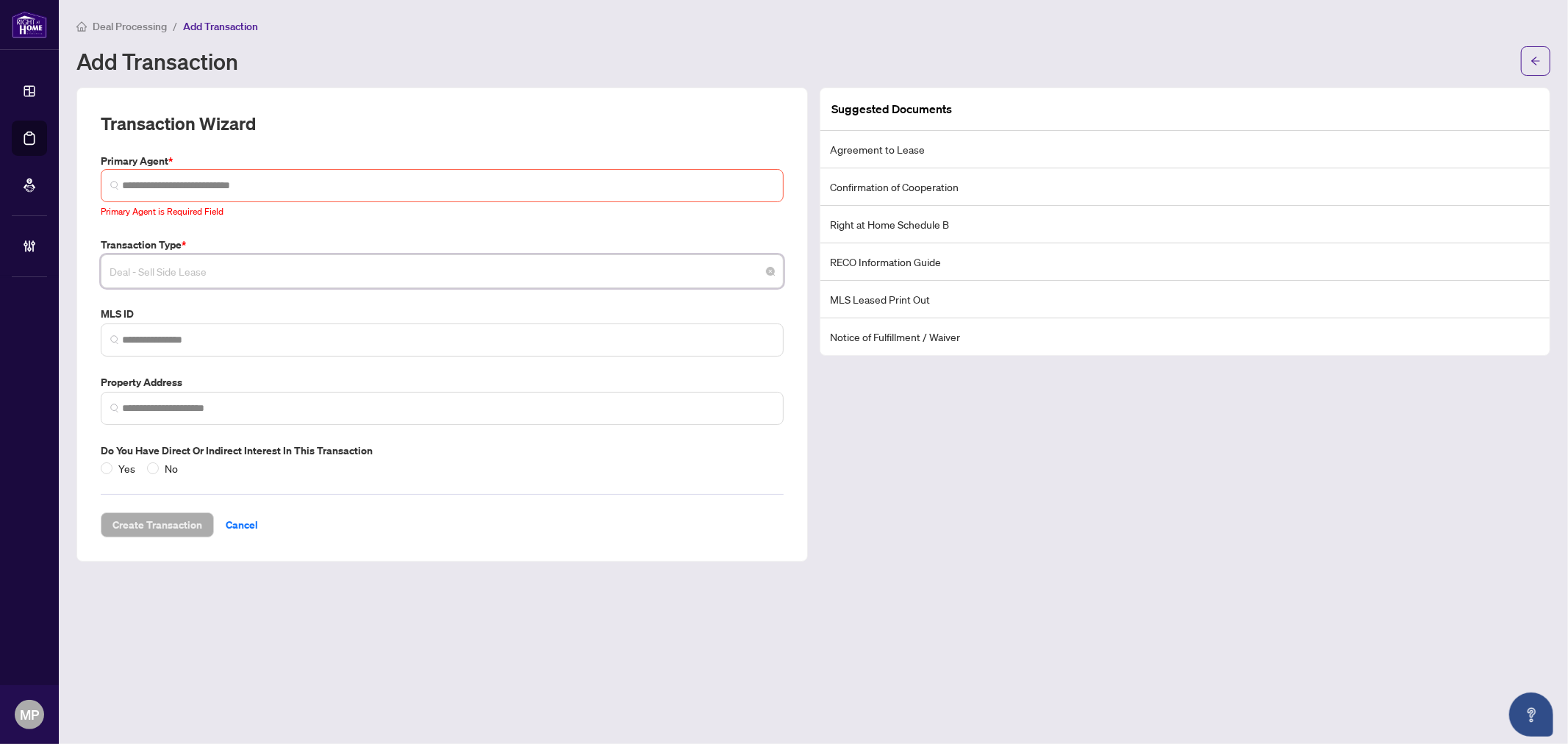
click at [185, 278] on span "Deal - Sell Side Lease" at bounding box center [442, 271] width 665 height 28
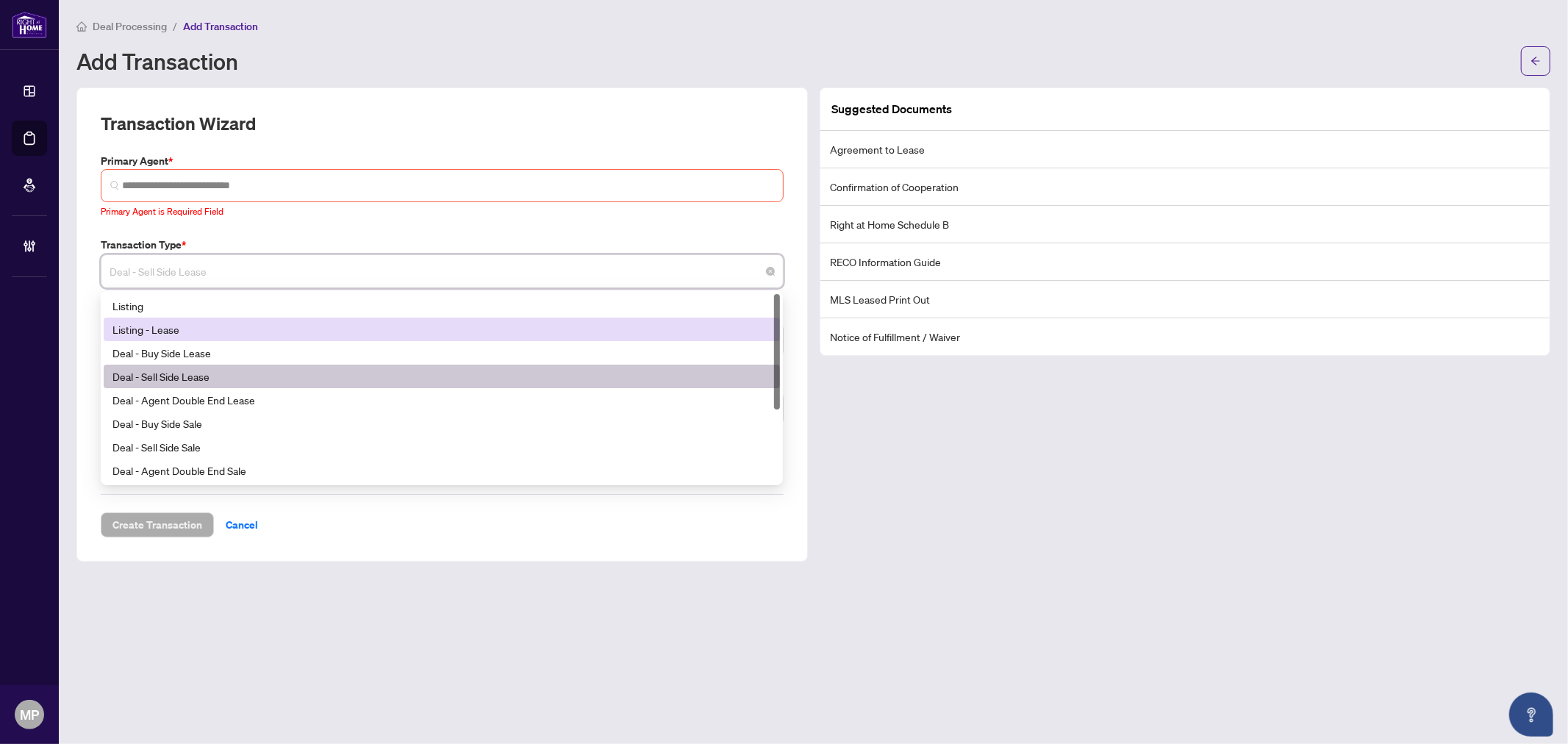
click at [172, 328] on div "Listing - Lease" at bounding box center [442, 329] width 658 height 17
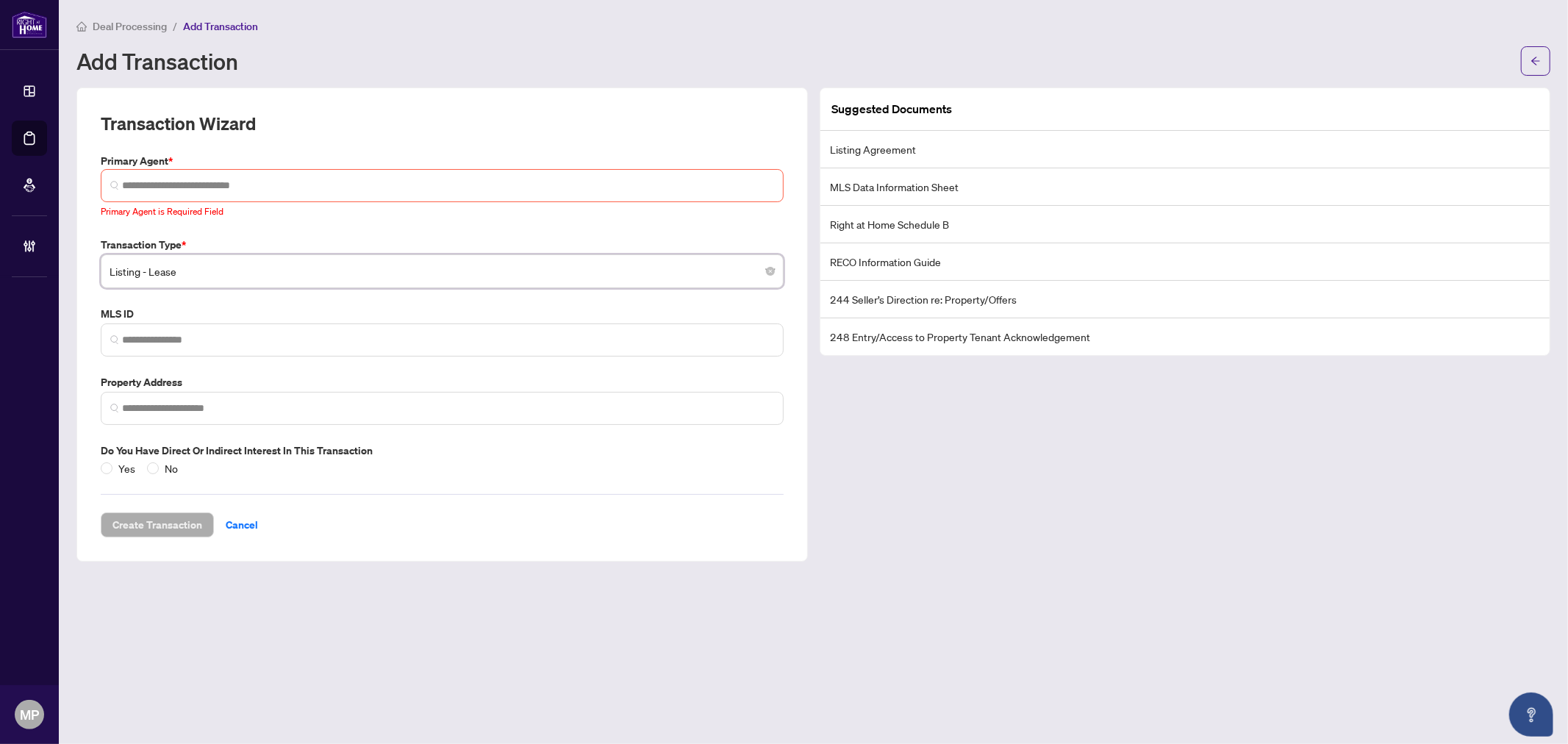
click at [332, 287] on input "search" at bounding box center [436, 273] width 652 height 32
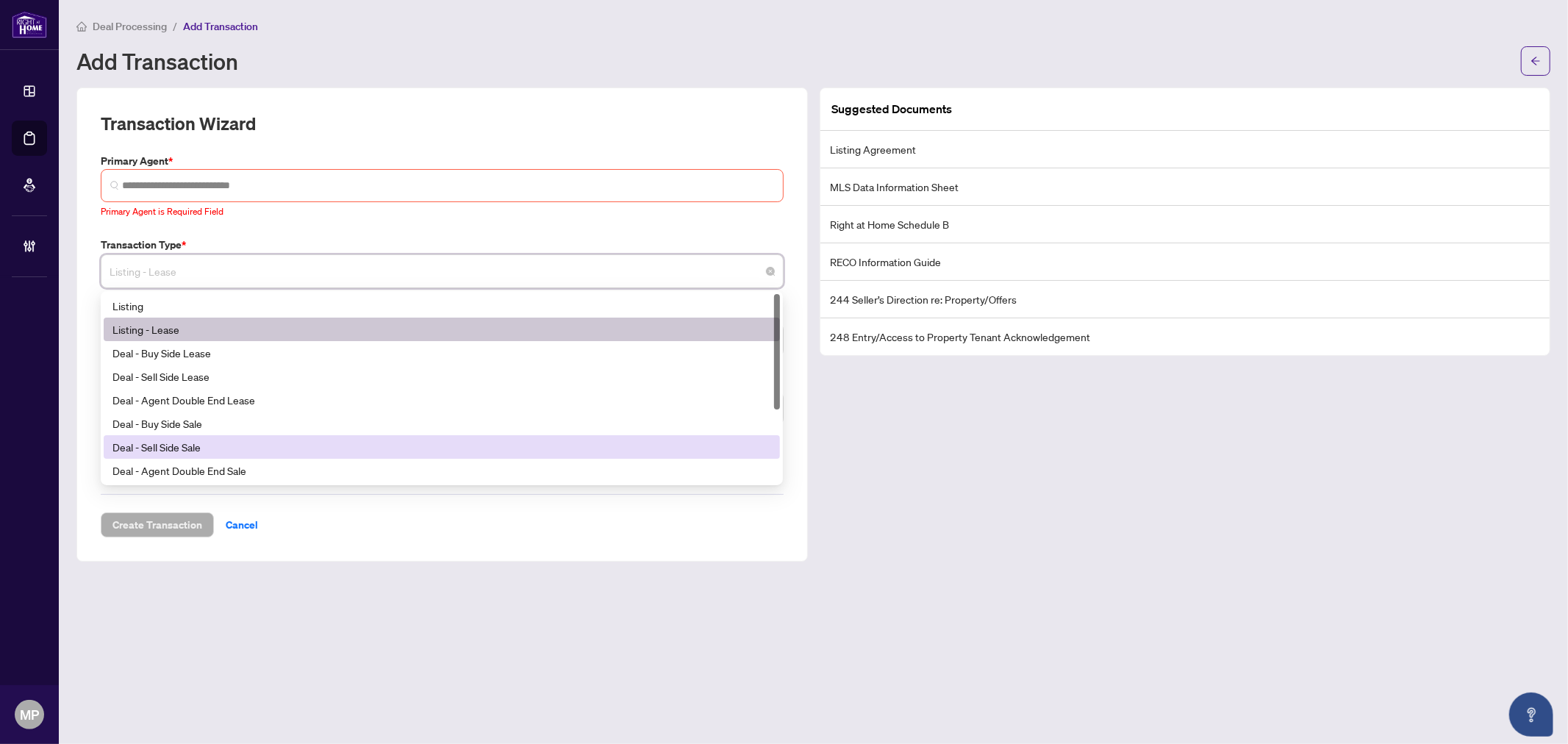
click at [958, 479] on div "Suggested Documents Listing Agreement MLS Data Information Sheet Right at Home …" at bounding box center [1185, 324] width 743 height 474
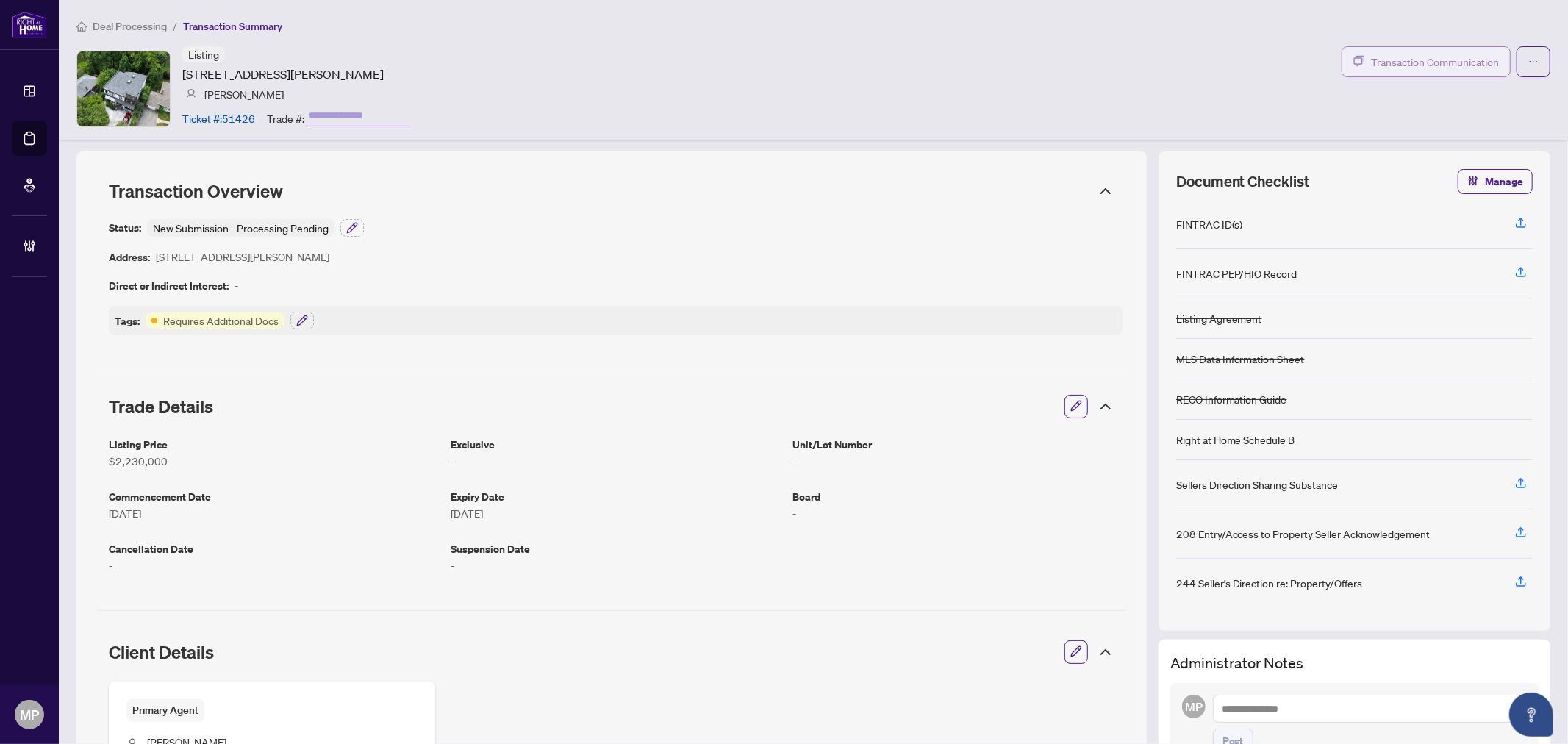
click at [1424, 60] on span "Transaction Communication" at bounding box center [1435, 61] width 128 height 17
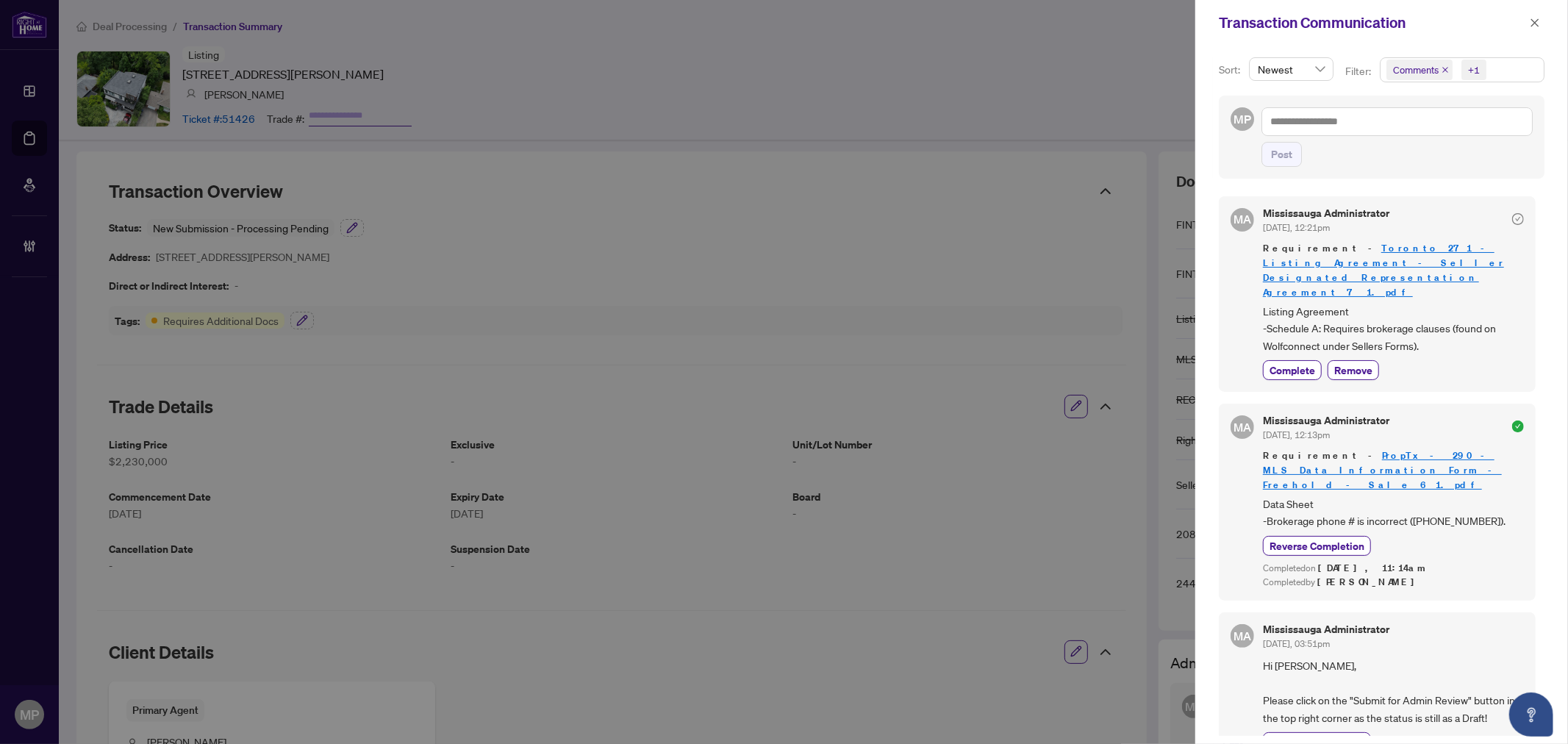
click at [1443, 68] on icon "close" at bounding box center [1445, 69] width 7 height 7
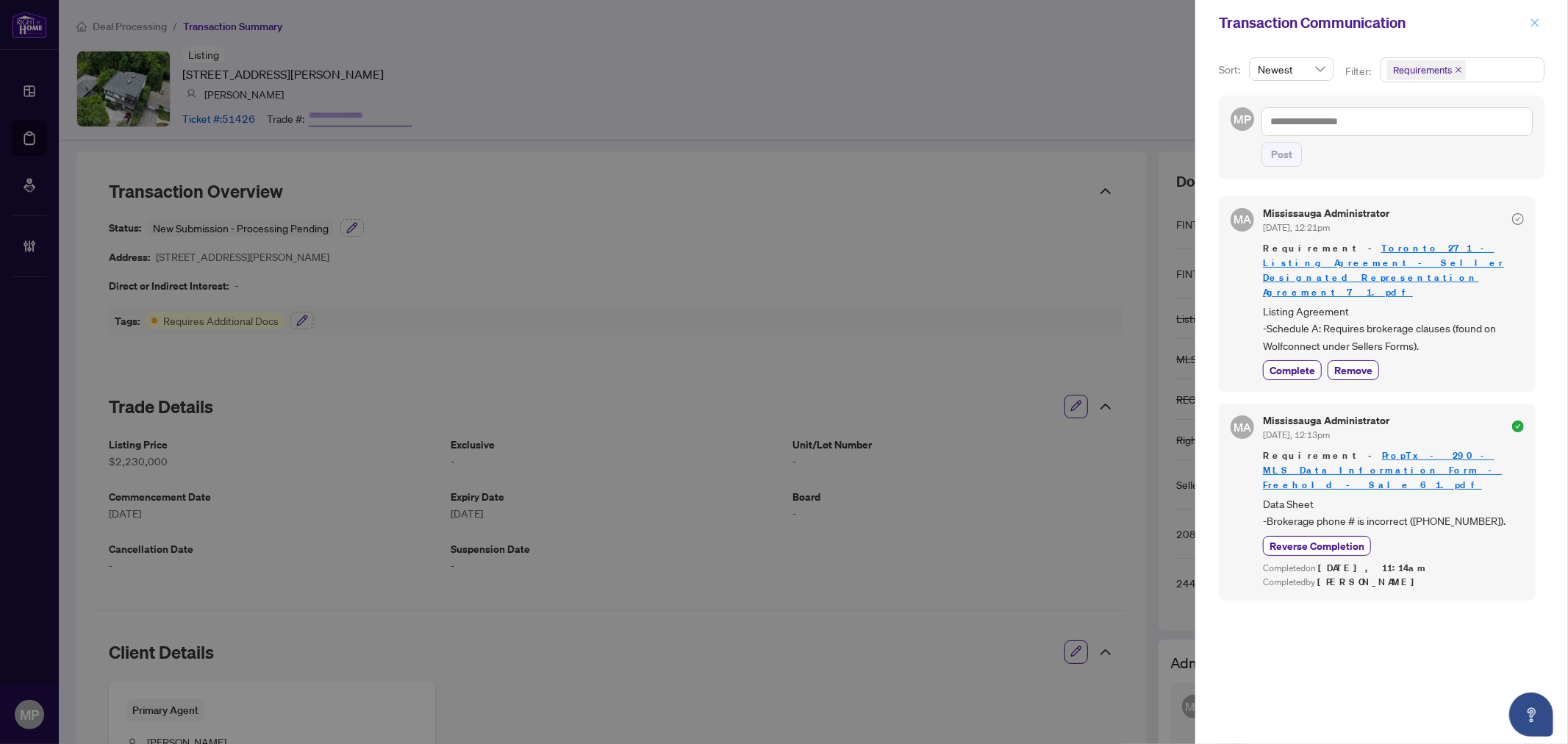
drag, startPoint x: 1542, startPoint y: 46, endPoint x: 1538, endPoint y: 22, distance: 24.3
click at [1538, 22] on icon "close" at bounding box center [1535, 22] width 10 height 10
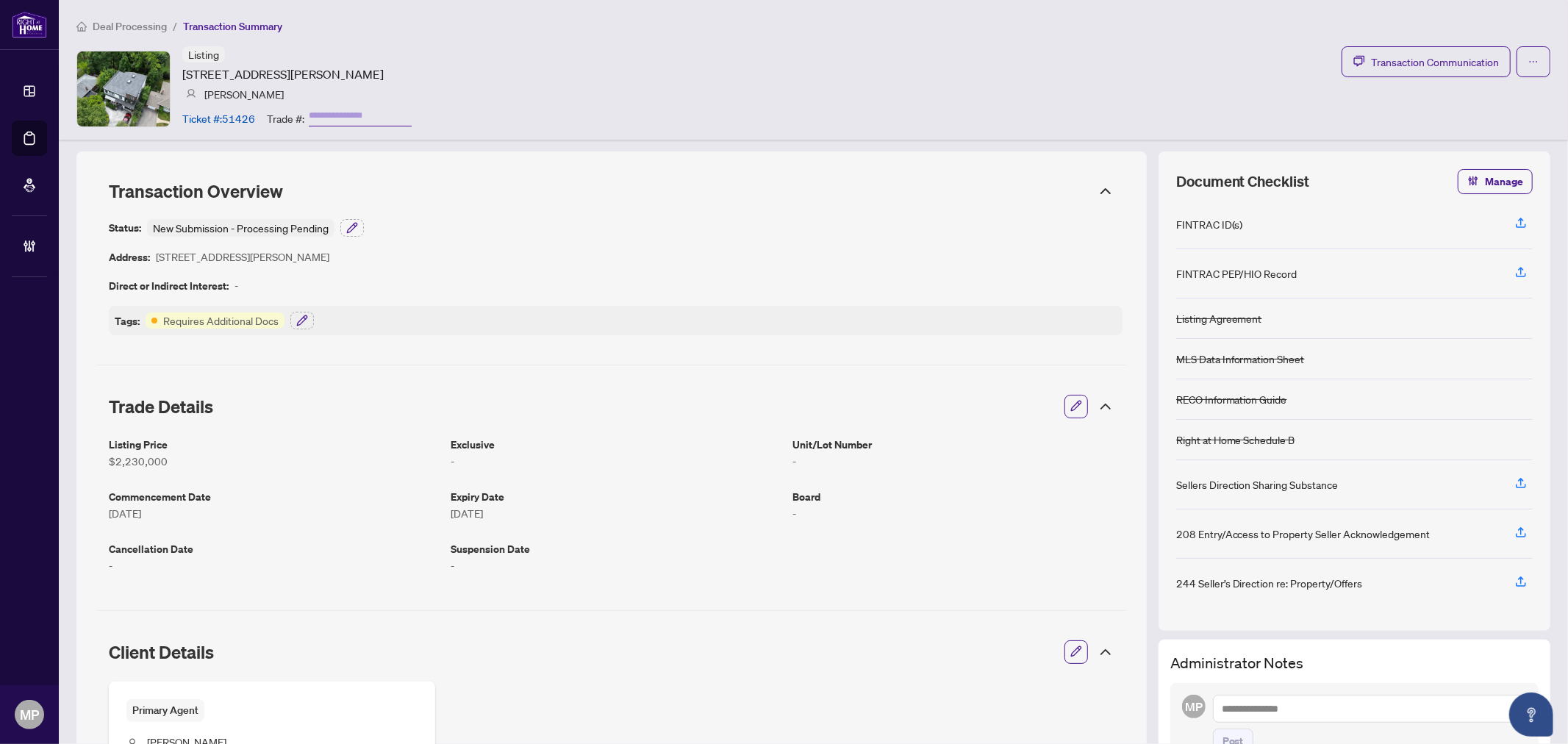
click at [1342, 46] on button "Transaction Communication" at bounding box center [1426, 61] width 169 height 31
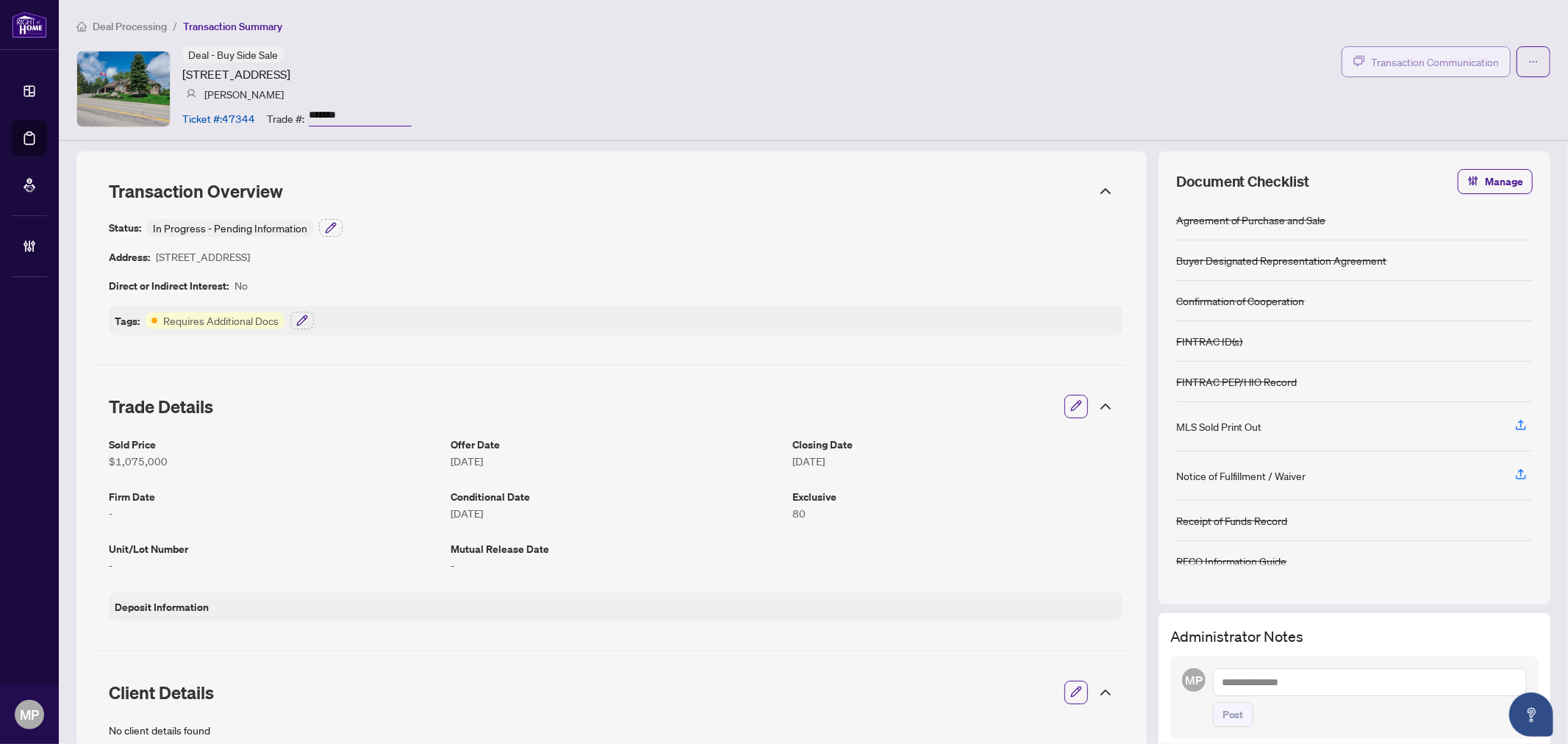
click at [1422, 60] on span "Transaction Communication" at bounding box center [1435, 61] width 128 height 17
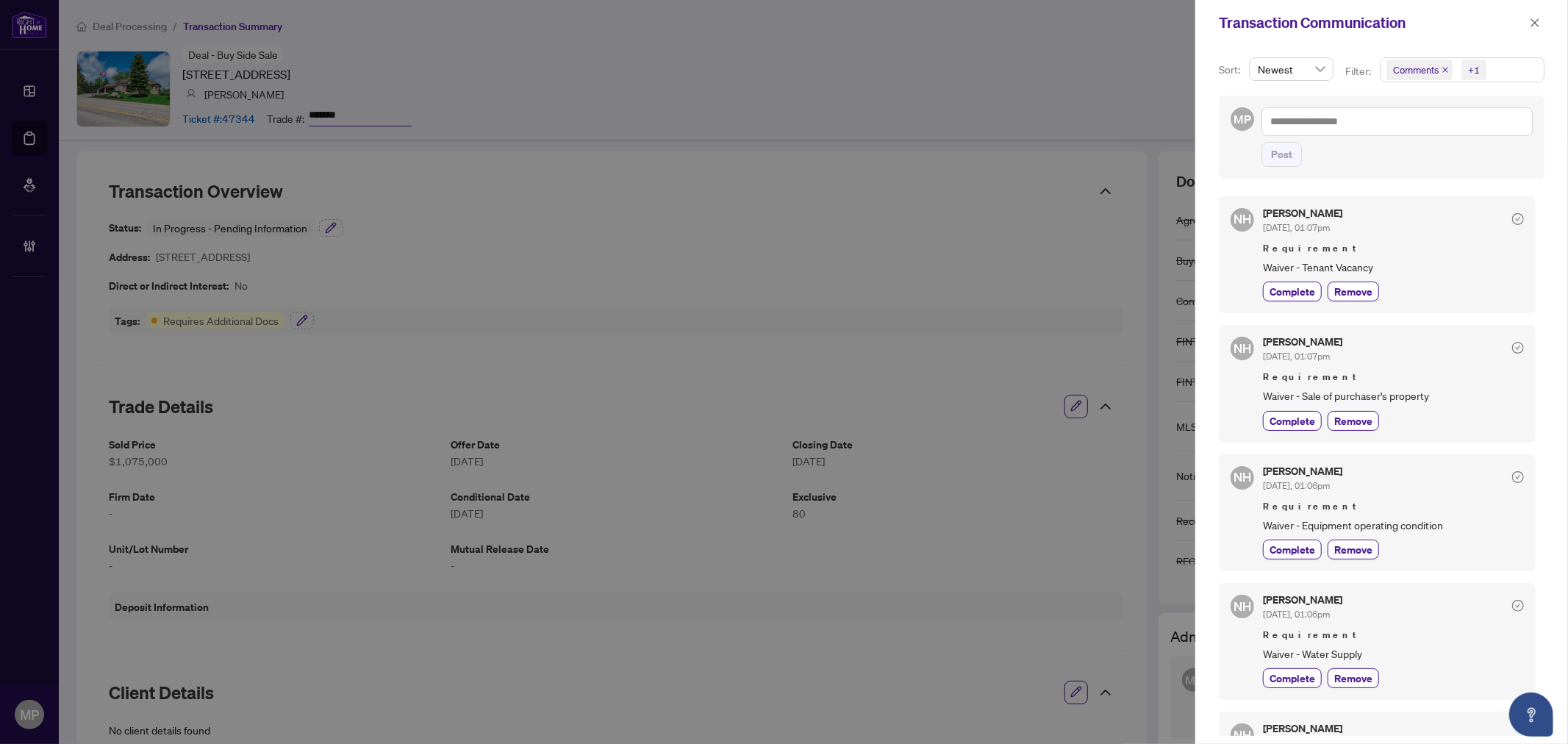
click at [1442, 71] on icon "close" at bounding box center [1445, 69] width 7 height 7
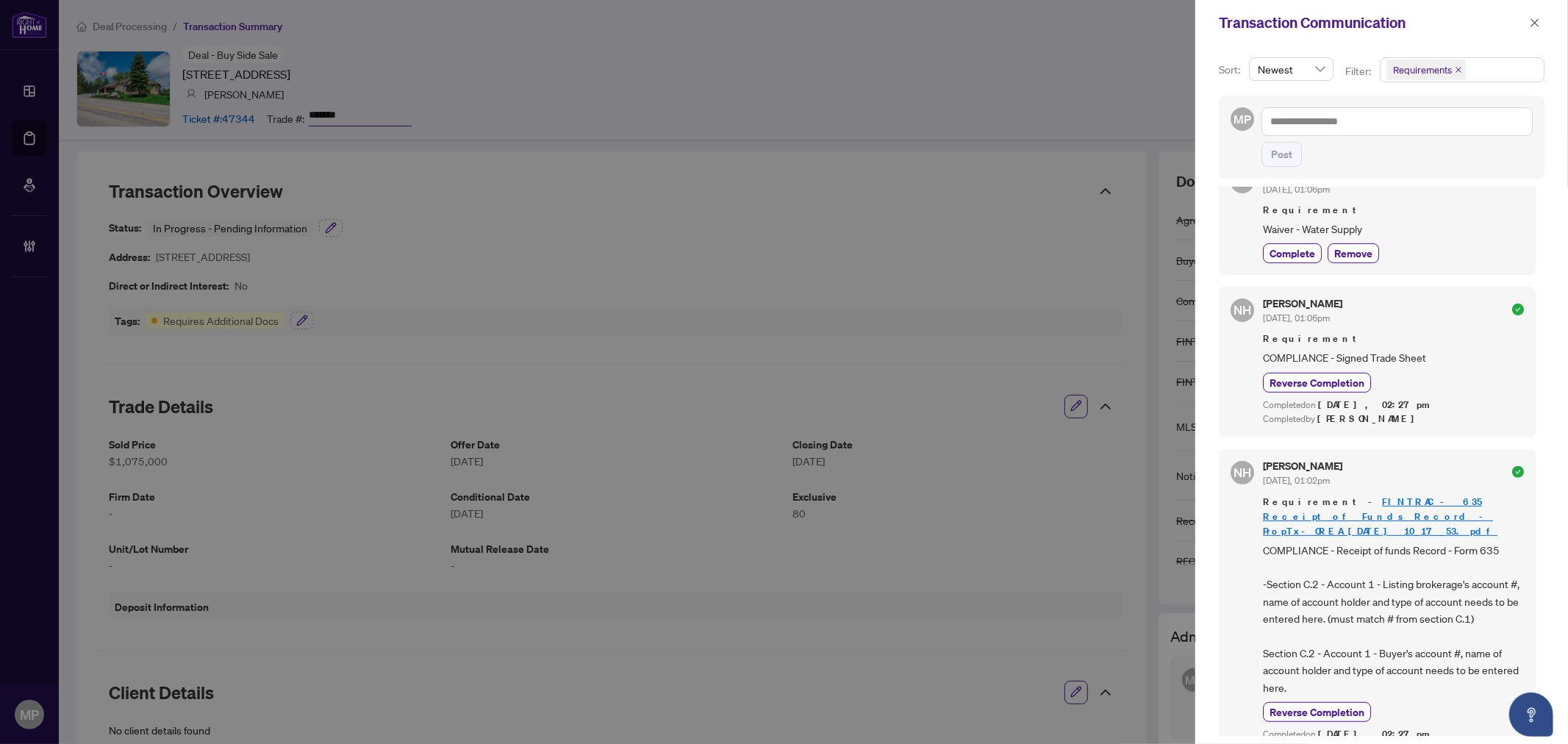
scroll to position [436, 0]
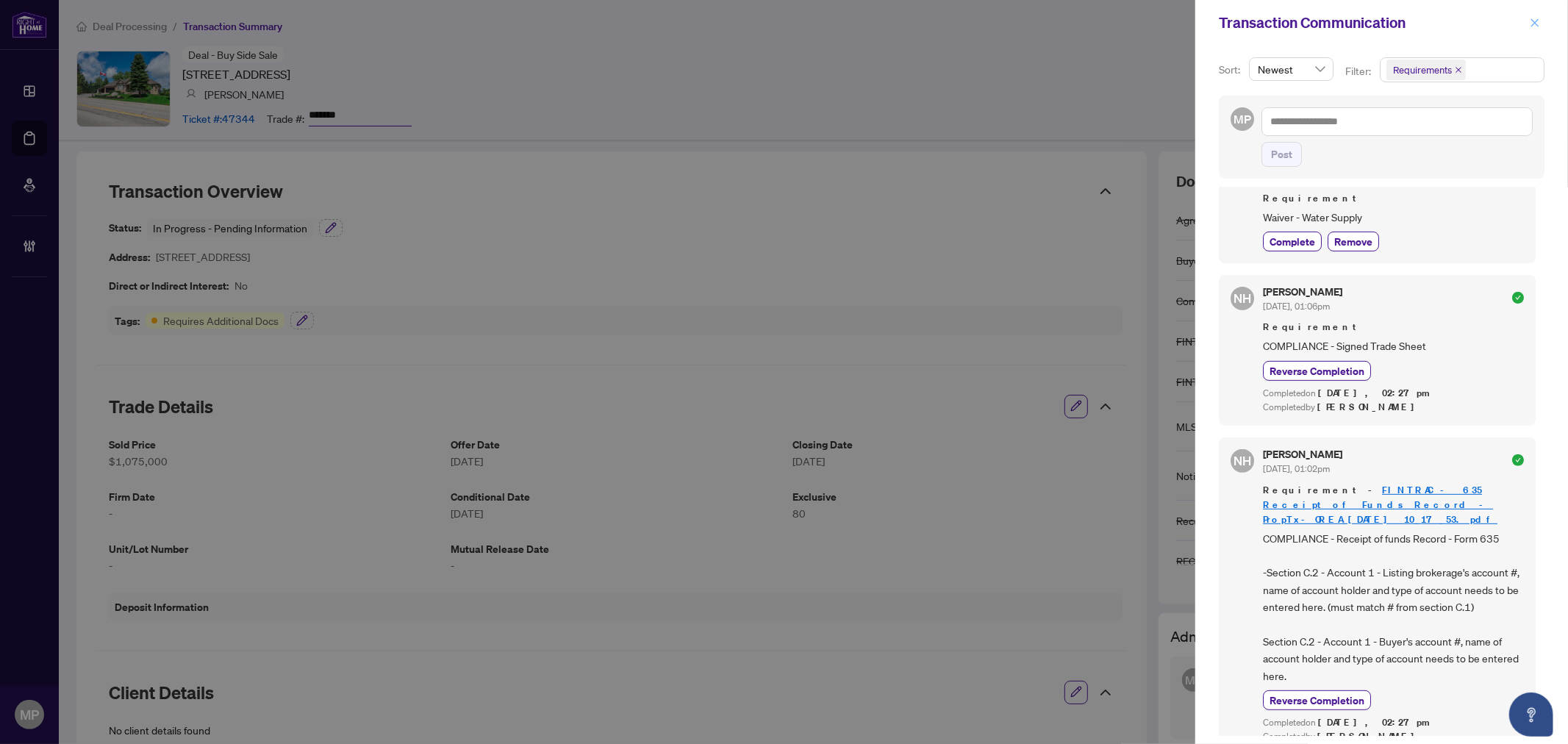
click at [1540, 20] on button "button" at bounding box center [1535, 23] width 19 height 17
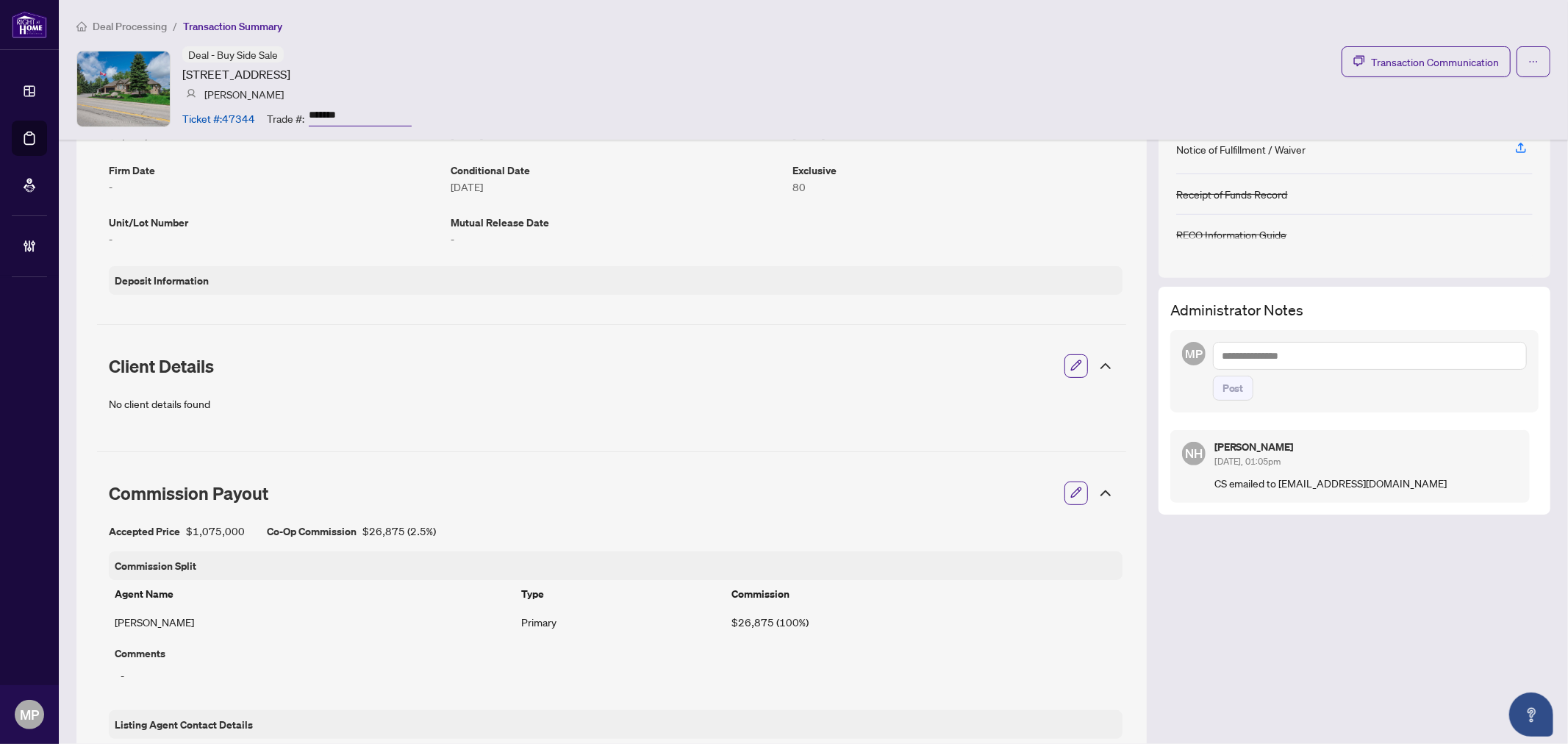
scroll to position [0, 0]
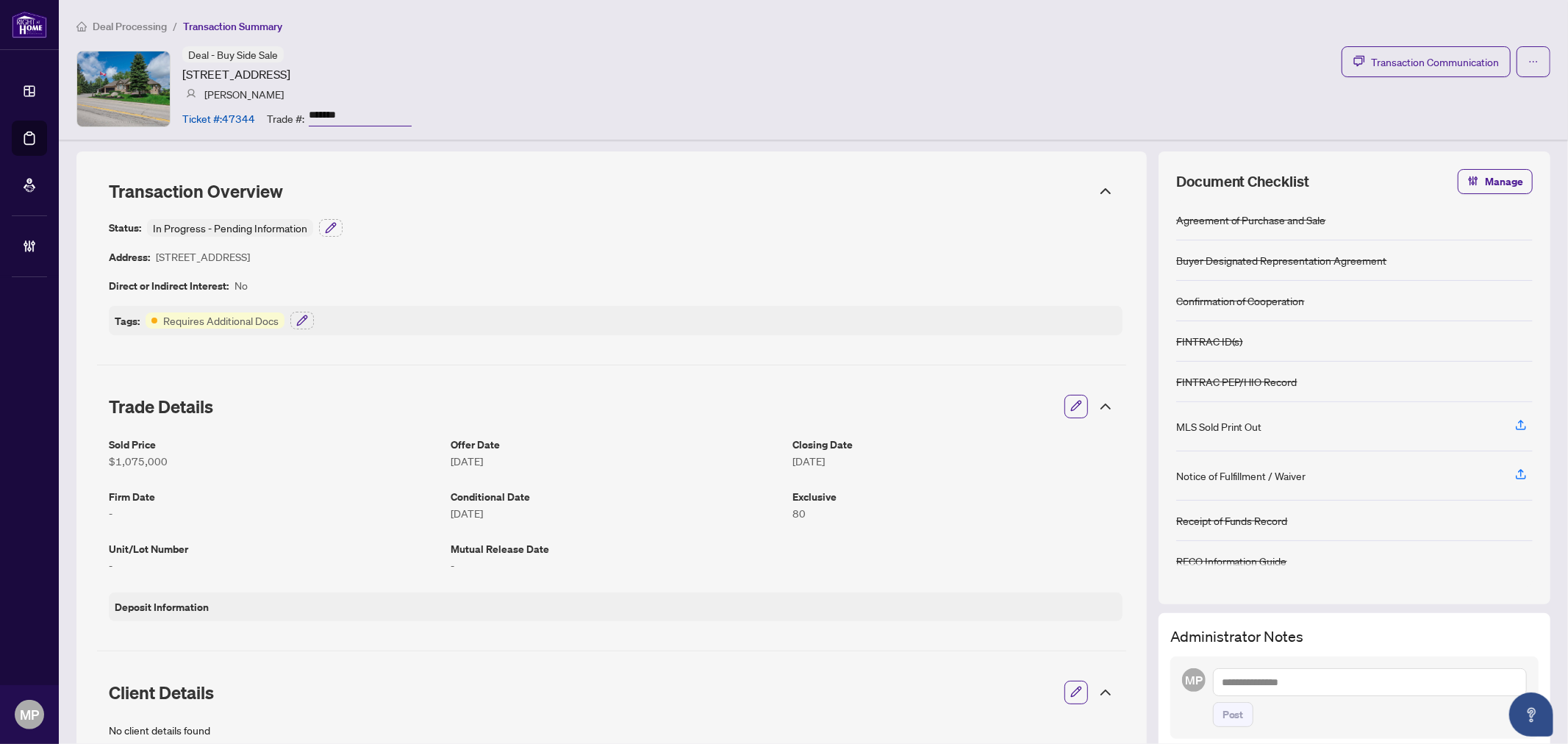
click at [253, 324] on article "Requires Additional Docs" at bounding box center [221, 320] width 116 height 17
click at [297, 320] on icon "button" at bounding box center [302, 320] width 12 height 12
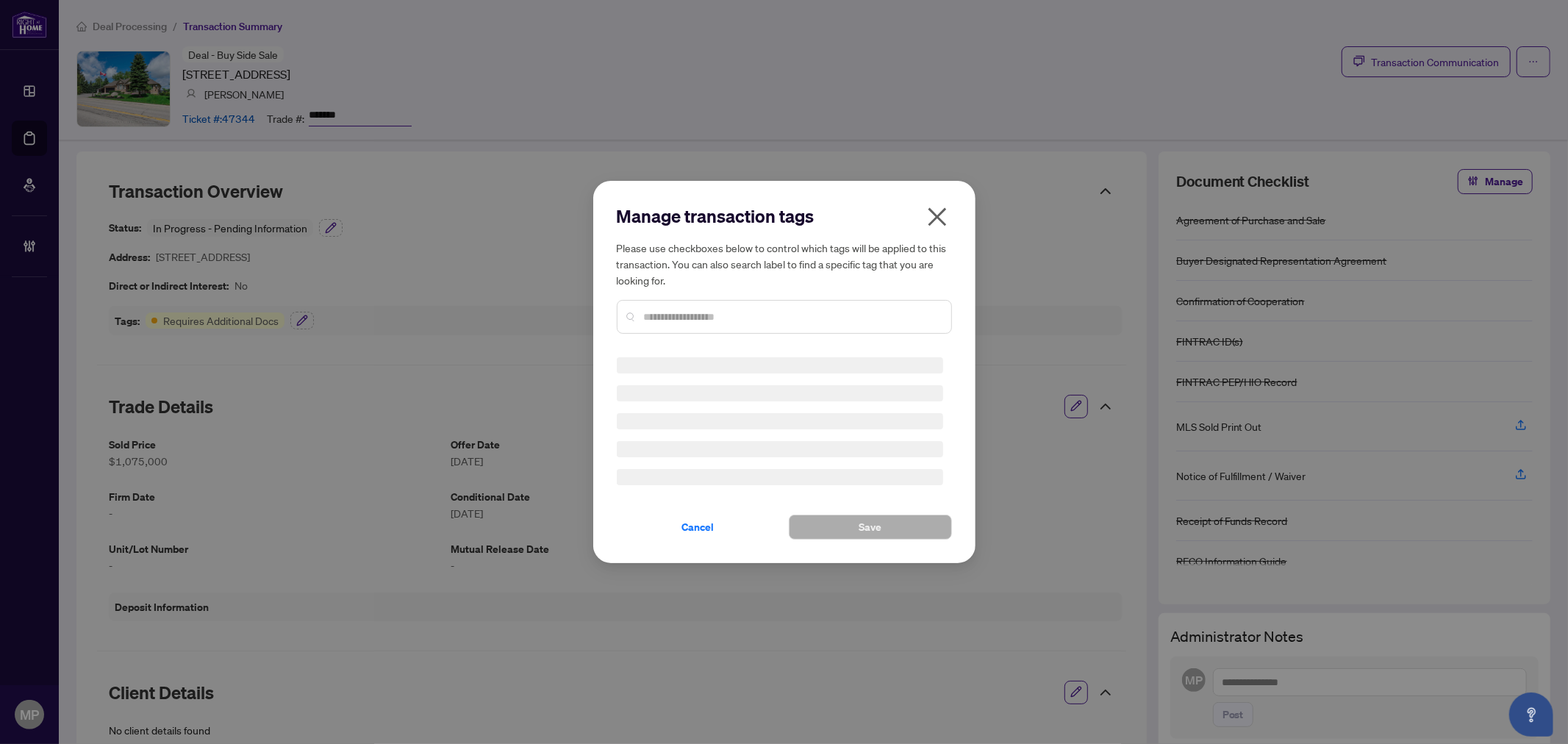
click at [932, 211] on div "Manage transaction tags Please use checkboxes below to control which tags will …" at bounding box center [784, 372] width 335 height 335
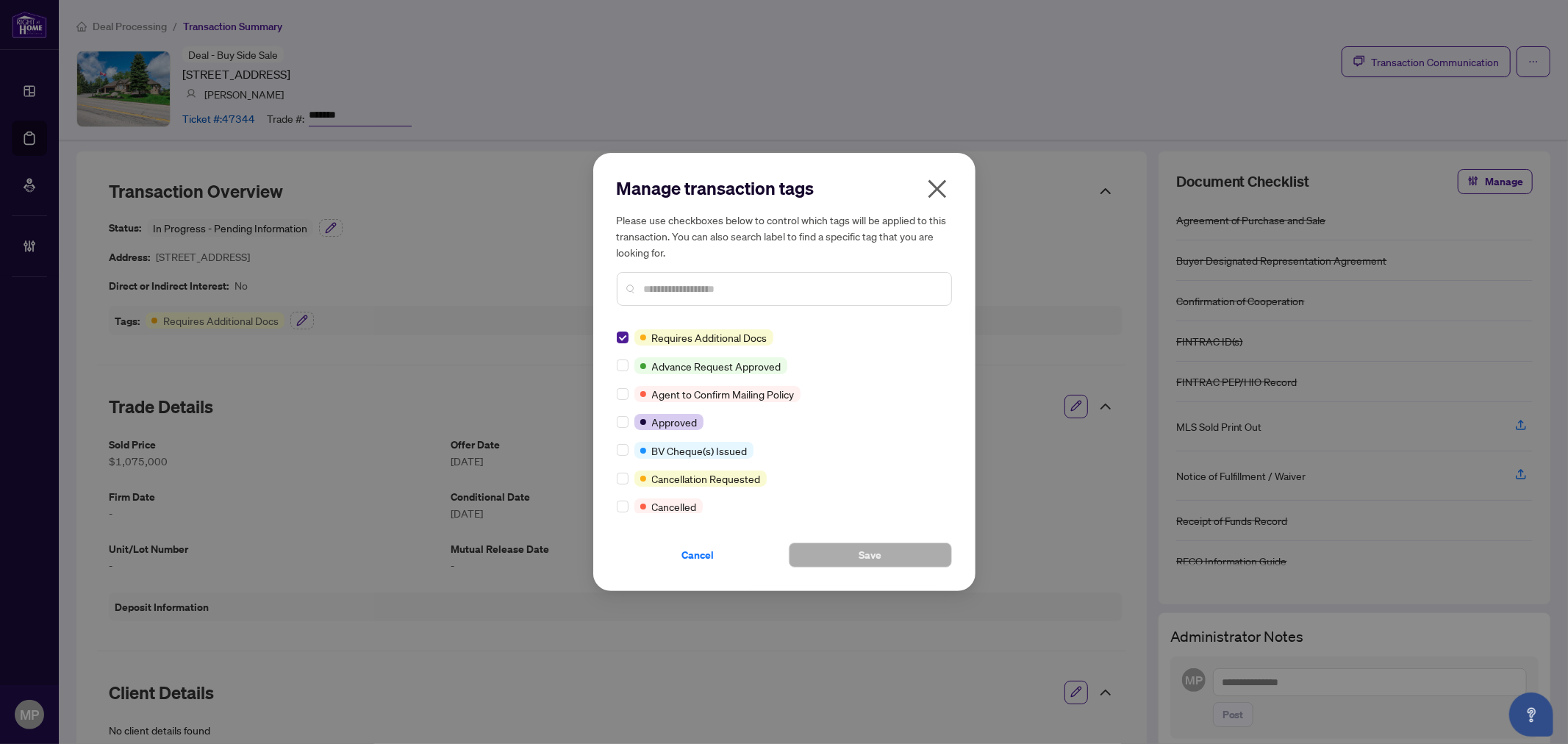
click at [944, 185] on icon "close" at bounding box center [937, 189] width 24 height 24
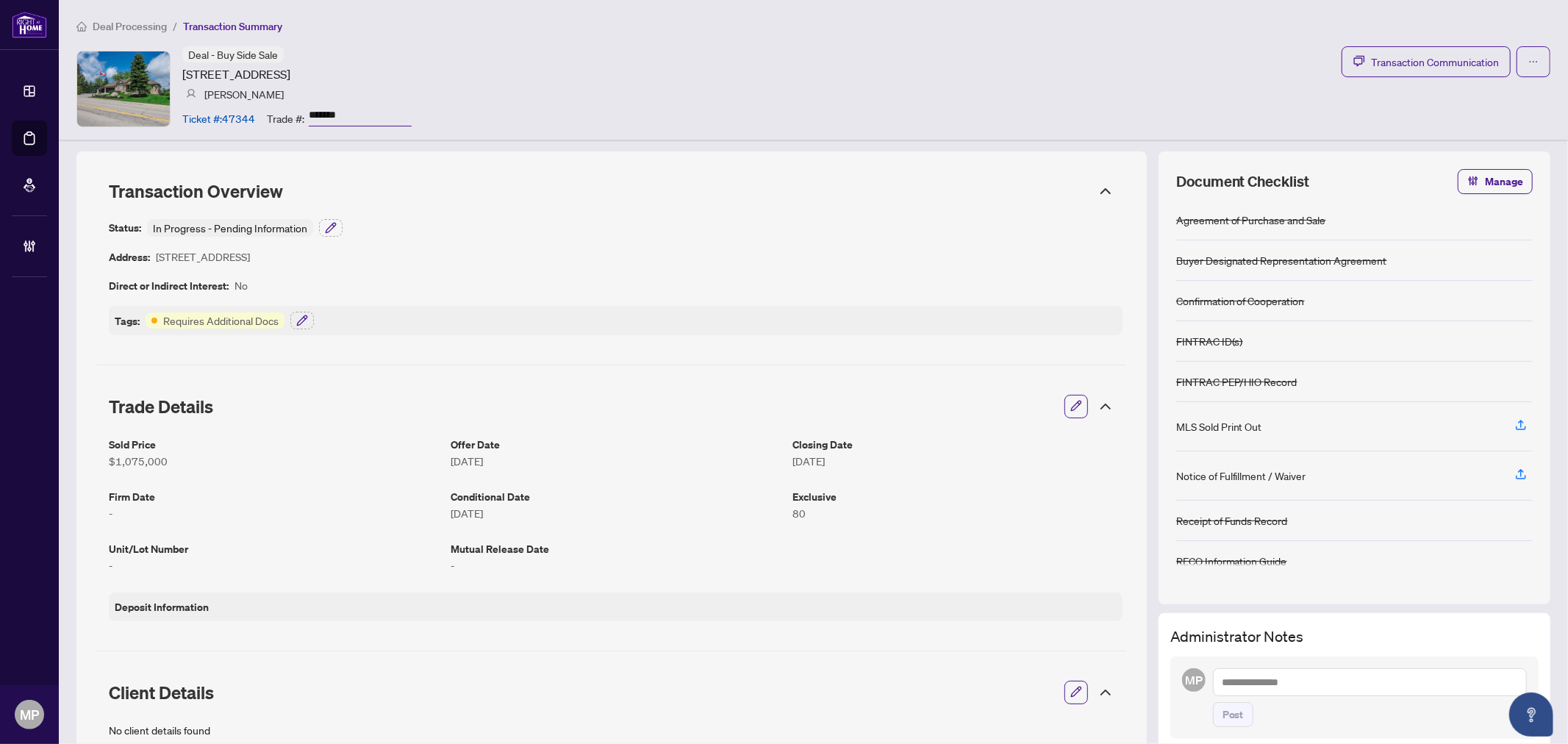
click at [1070, 406] on icon "button" at bounding box center [1076, 405] width 12 height 12
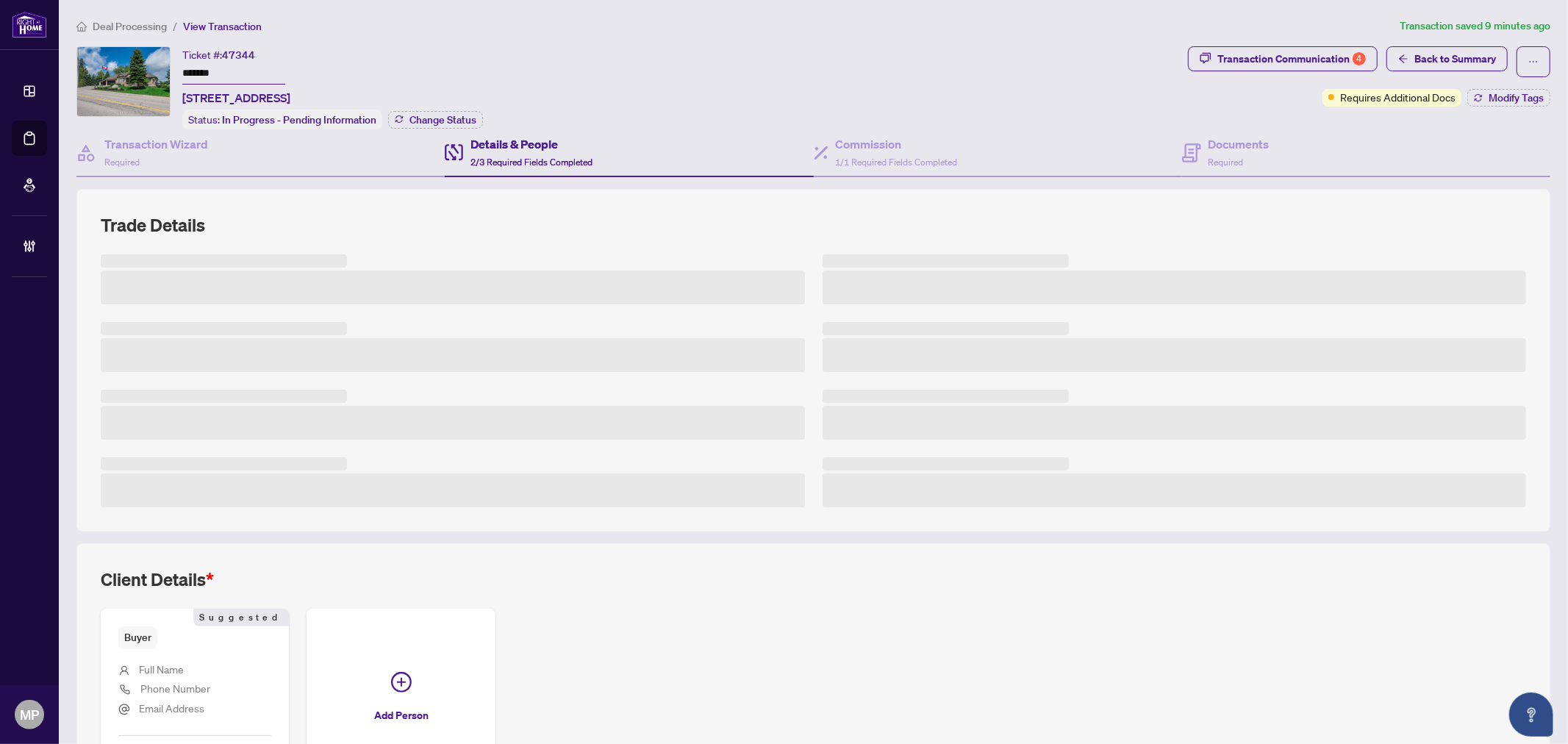
click at [500, 151] on div "Details & People 2/3 Required Fields Completed" at bounding box center [531, 153] width 122 height 35
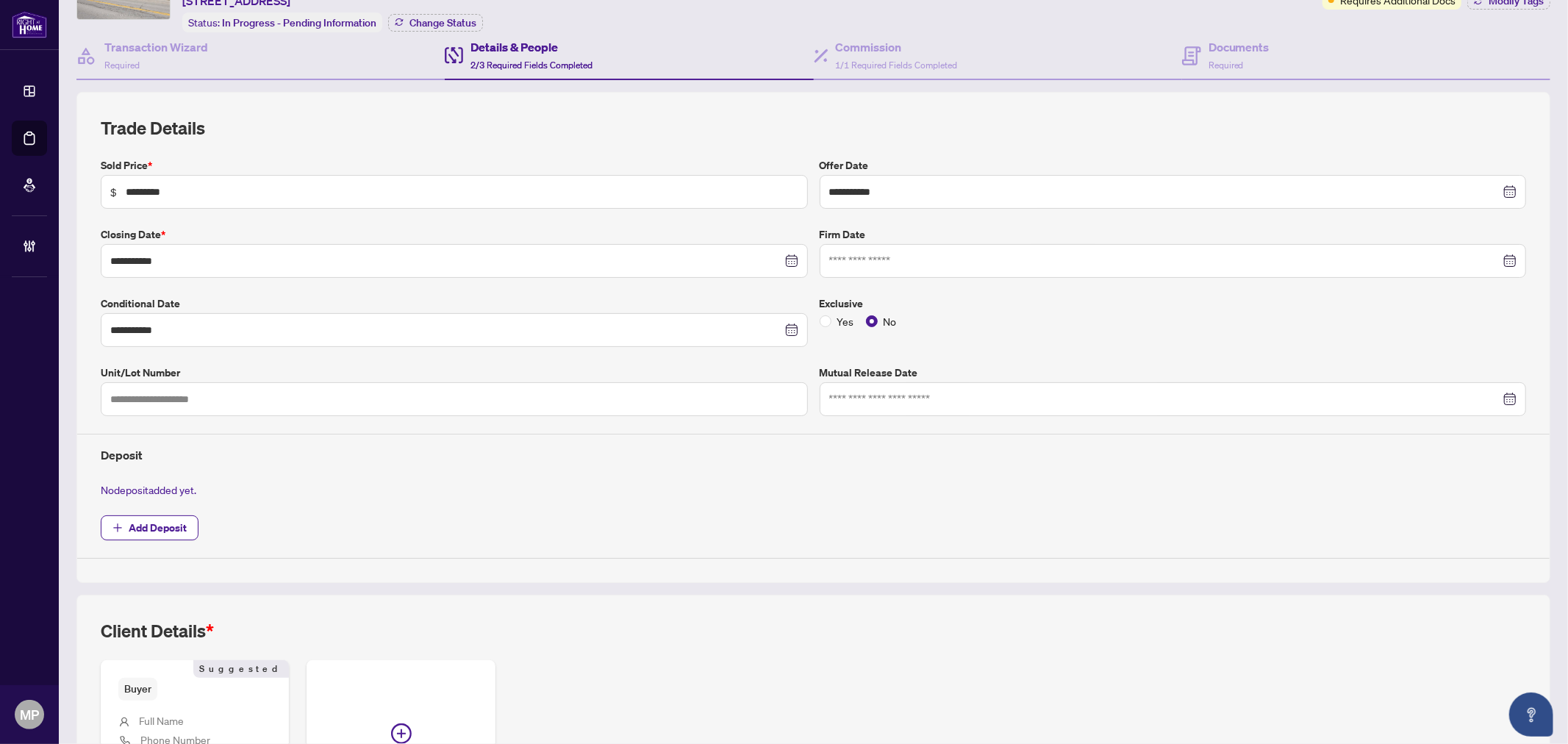
scroll to position [272, 0]
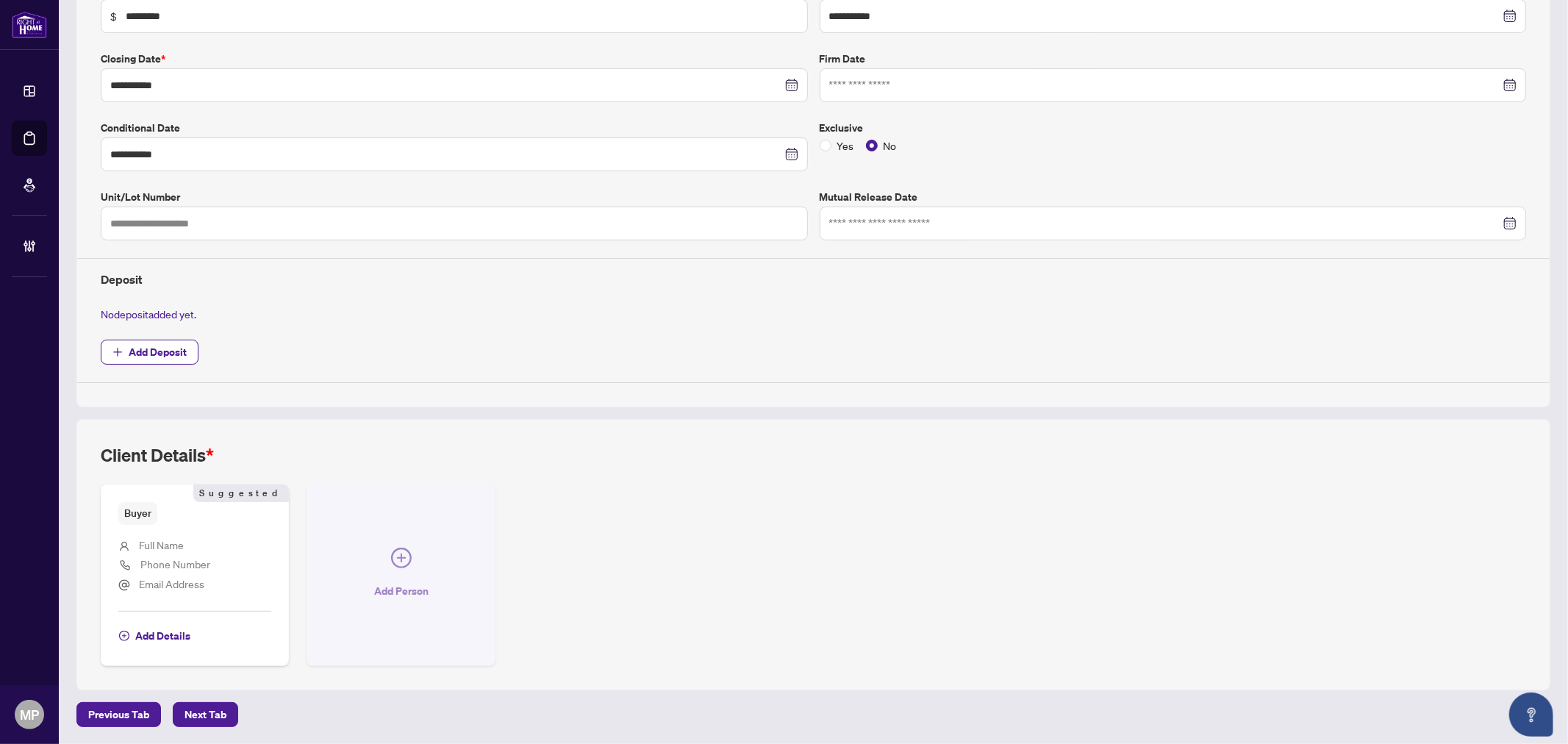
click at [399, 557] on icon "plus-circle" at bounding box center [402, 557] width 20 height 20
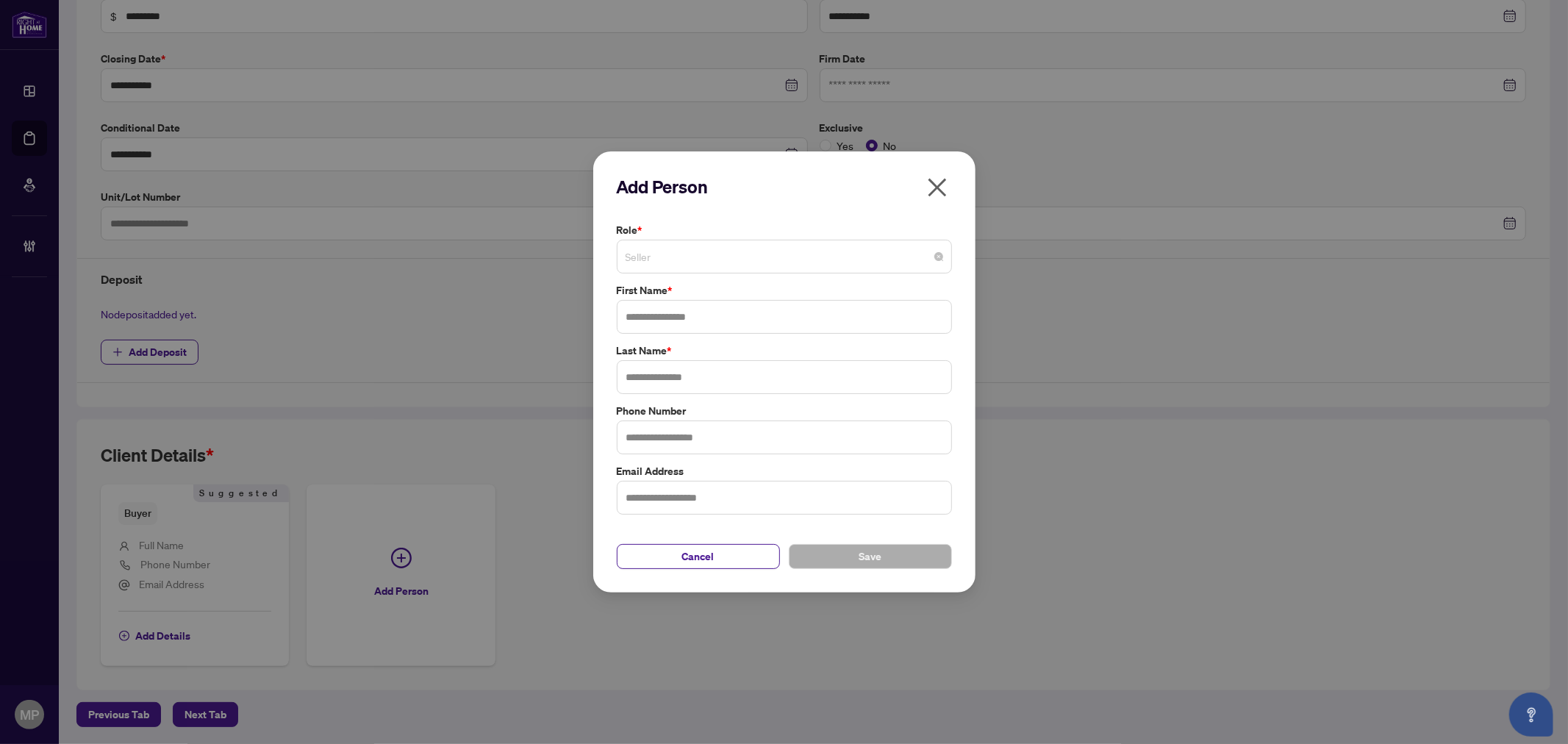
click at [854, 258] on span "Seller" at bounding box center [784, 256] width 317 height 28
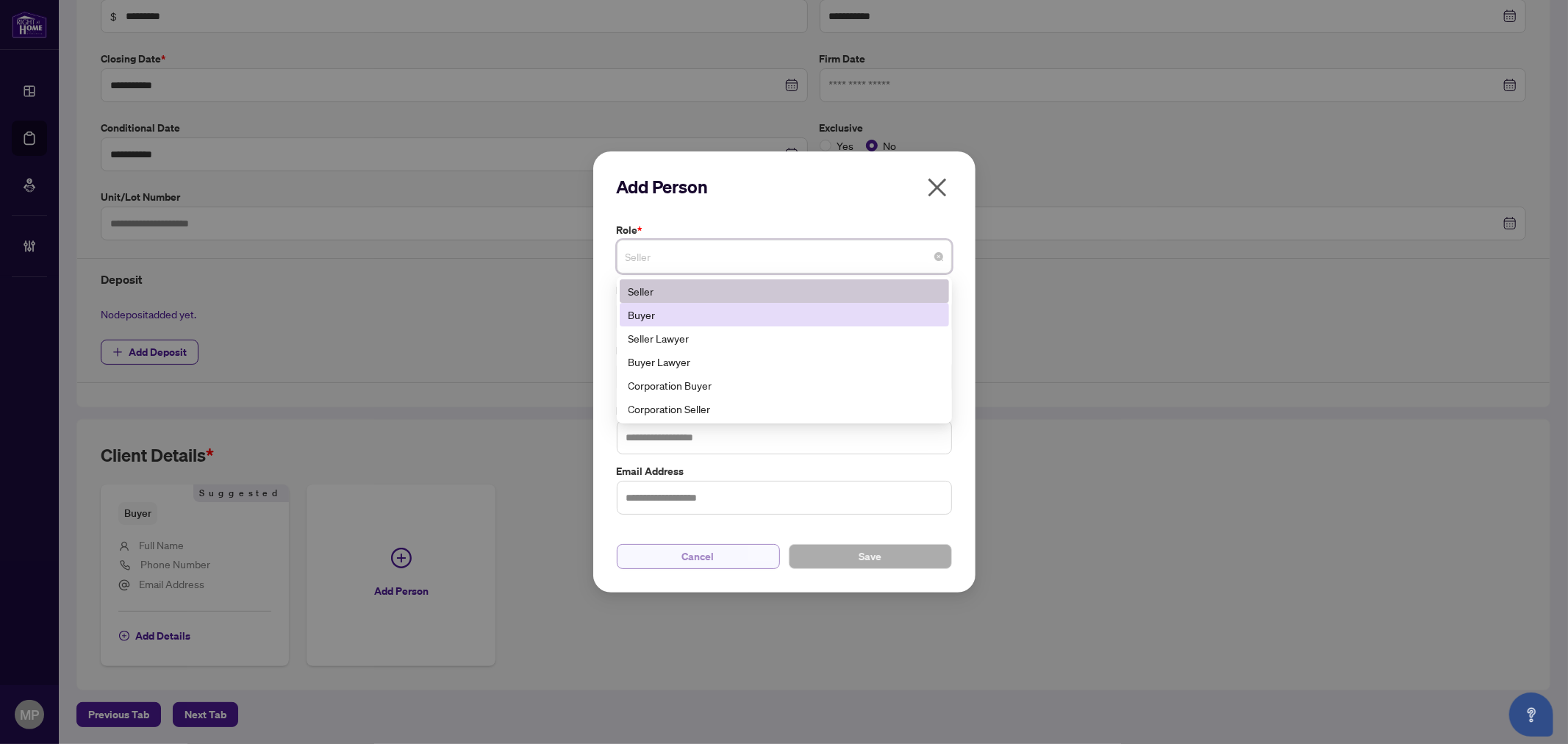
drag, startPoint x: 739, startPoint y: 530, endPoint x: 725, endPoint y: 551, distance: 25.2
click at [732, 542] on div "Cancel Save" at bounding box center [784, 547] width 335 height 43
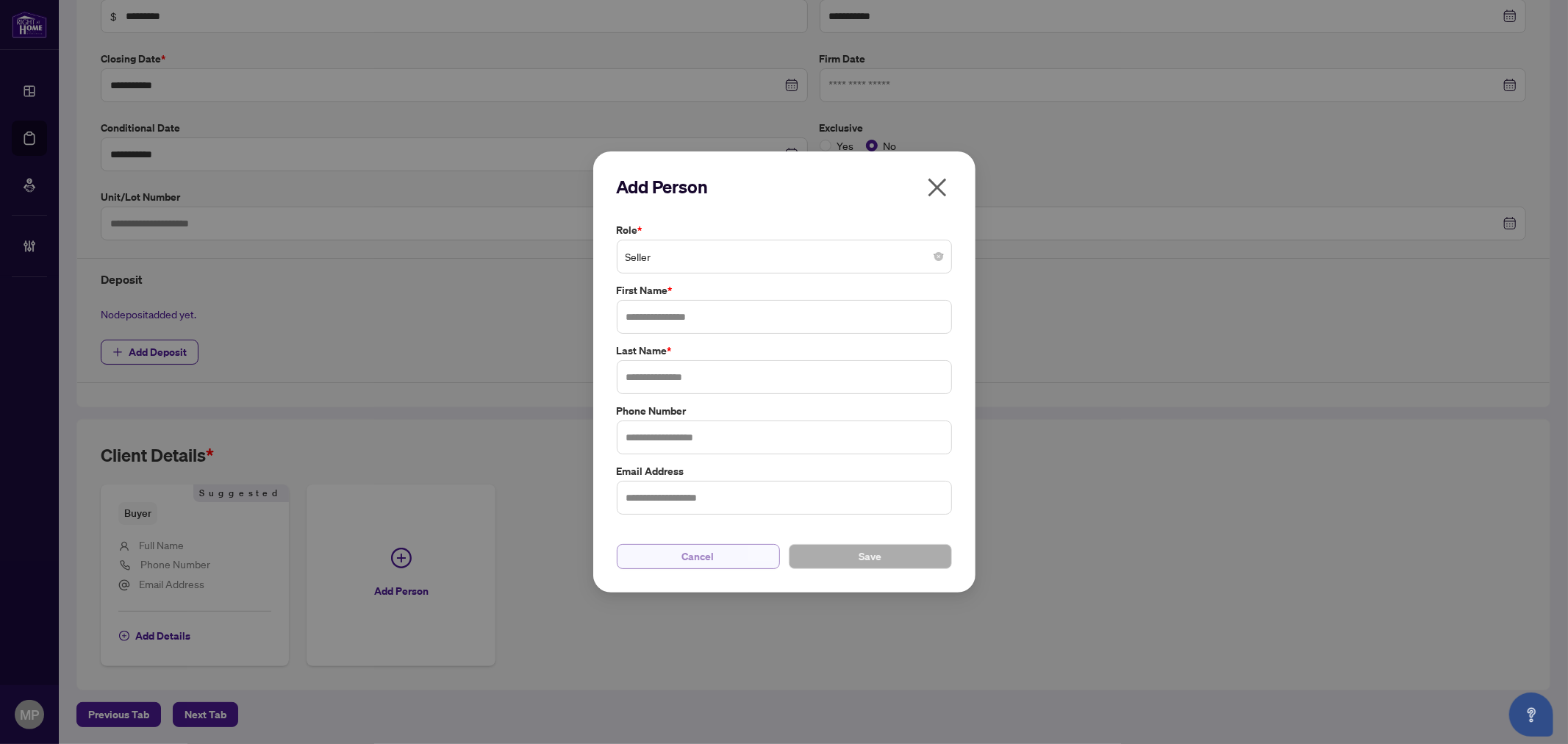
click at [722, 555] on button "Cancel" at bounding box center [698, 557] width 163 height 25
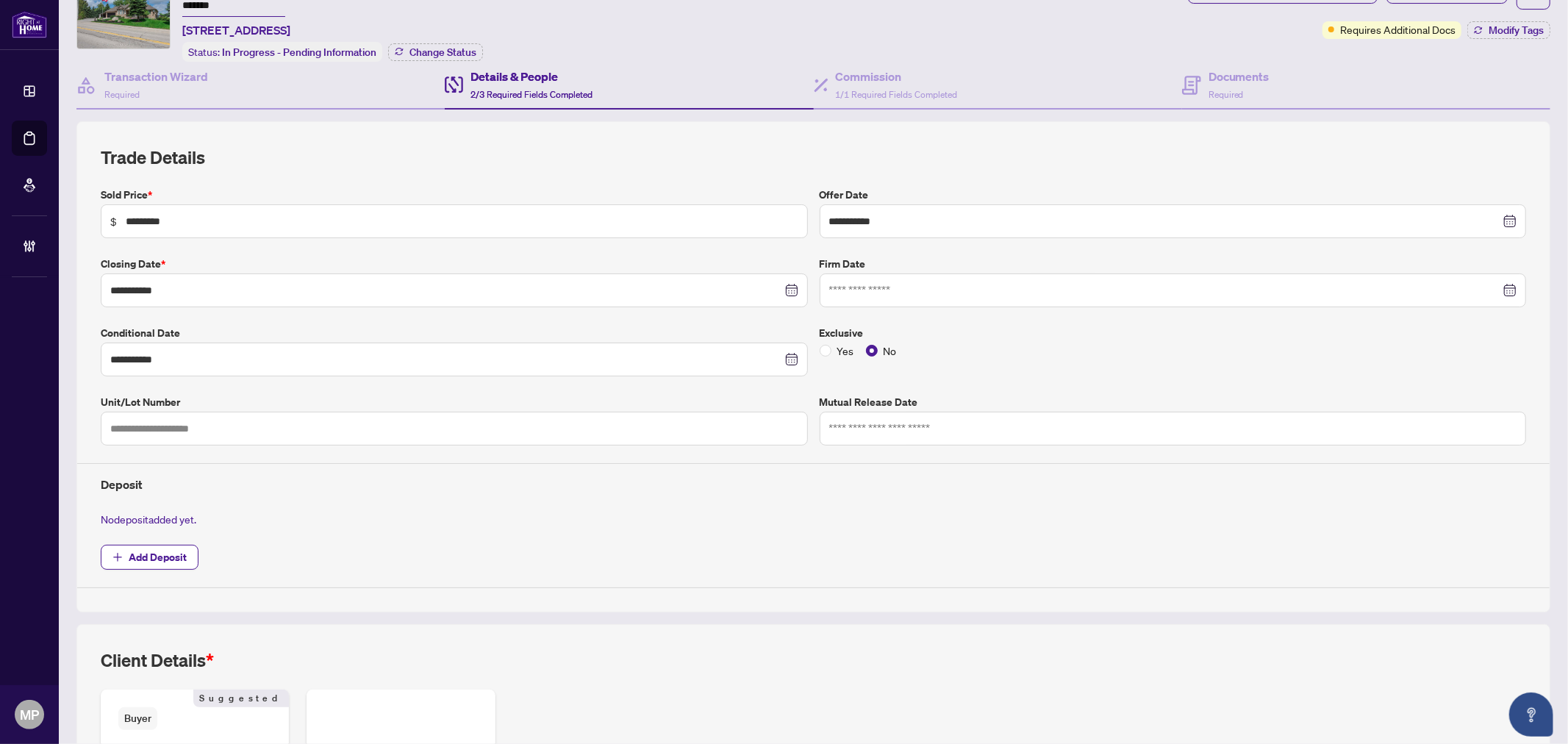
scroll to position [0, 0]
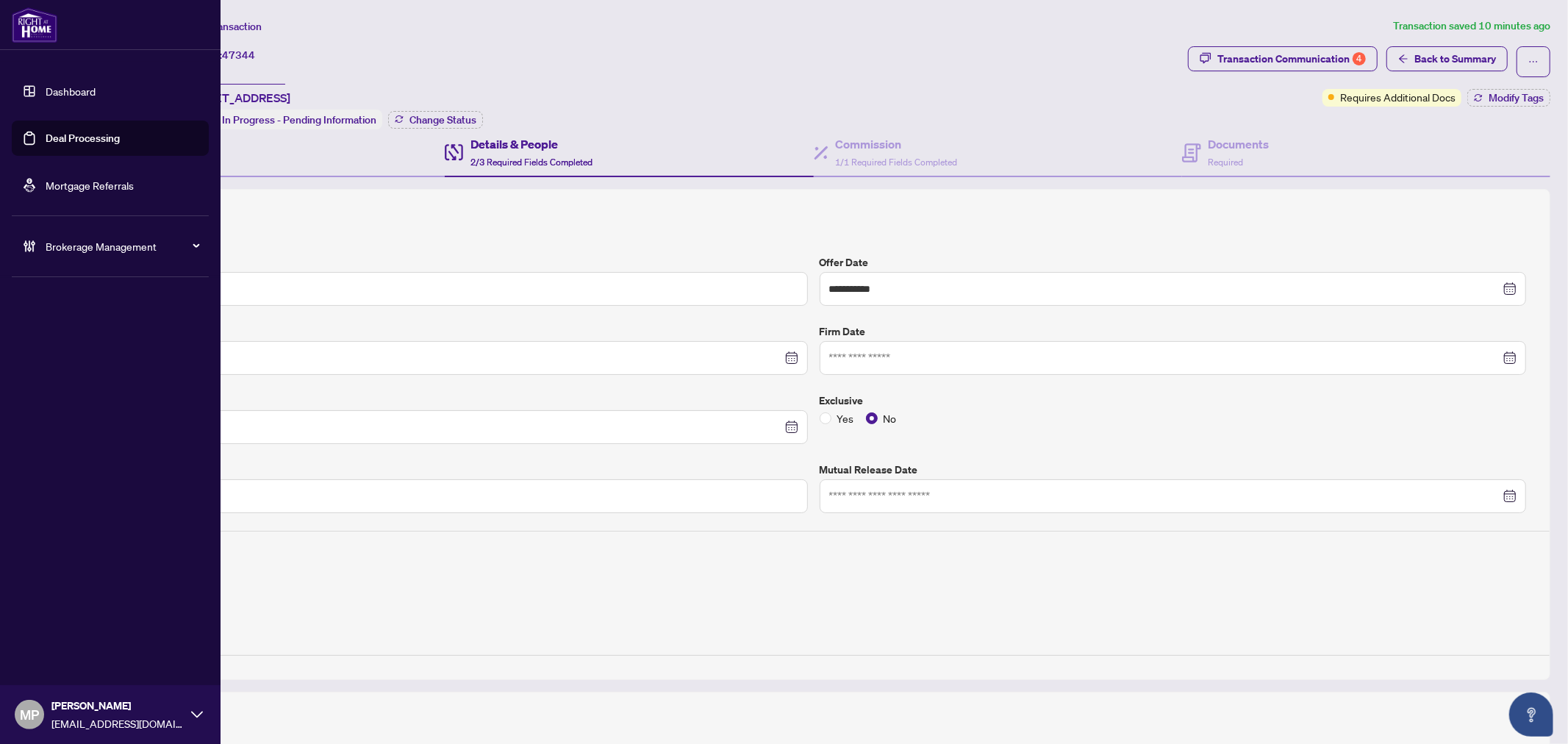
click at [60, 135] on link "Deal Processing" at bounding box center [83, 138] width 74 height 13
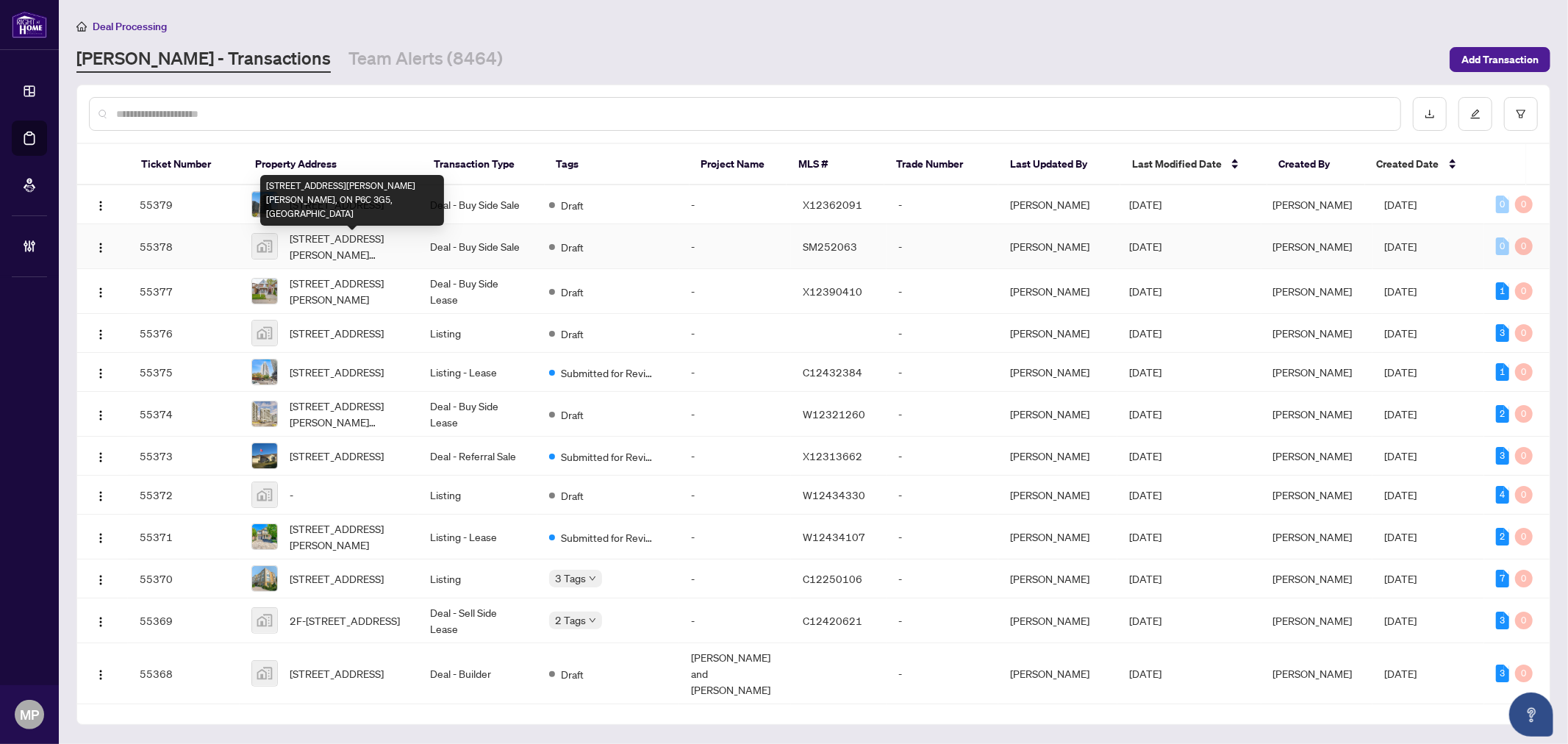
click at [355, 205] on div "[STREET_ADDRESS][PERSON_NAME] [PERSON_NAME], ON P6C 3G5, [GEOGRAPHIC_DATA]" at bounding box center [351, 200] width 183 height 50
drag, startPoint x: 317, startPoint y: 106, endPoint x: 335, endPoint y: 111, distance: 18.7
click at [317, 106] on input "text" at bounding box center [752, 113] width 1273 height 17
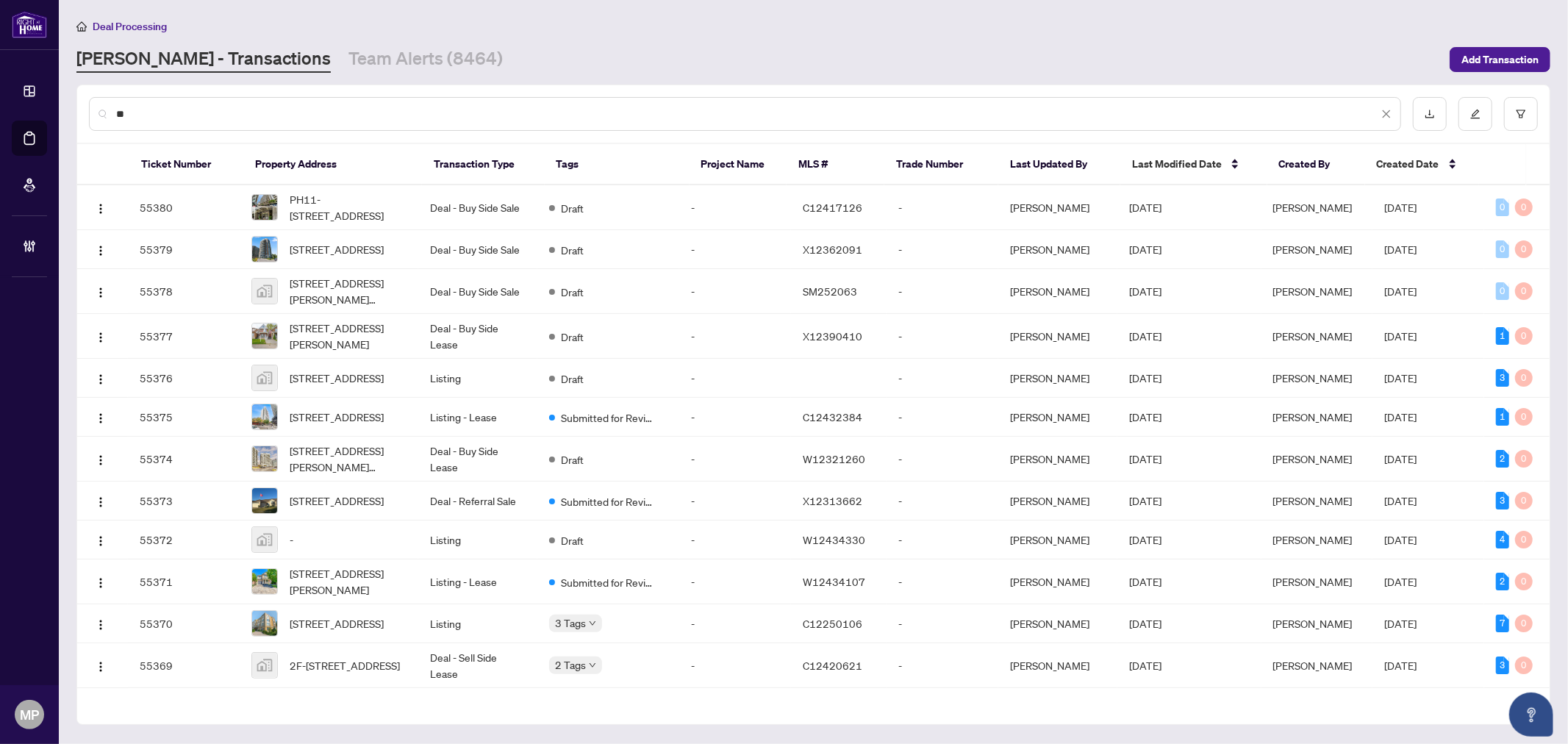
drag, startPoint x: 1470, startPoint y: 188, endPoint x: 599, endPoint y: 109, distance: 874.6
click at [599, 109] on input "text" at bounding box center [747, 113] width 1262 height 17
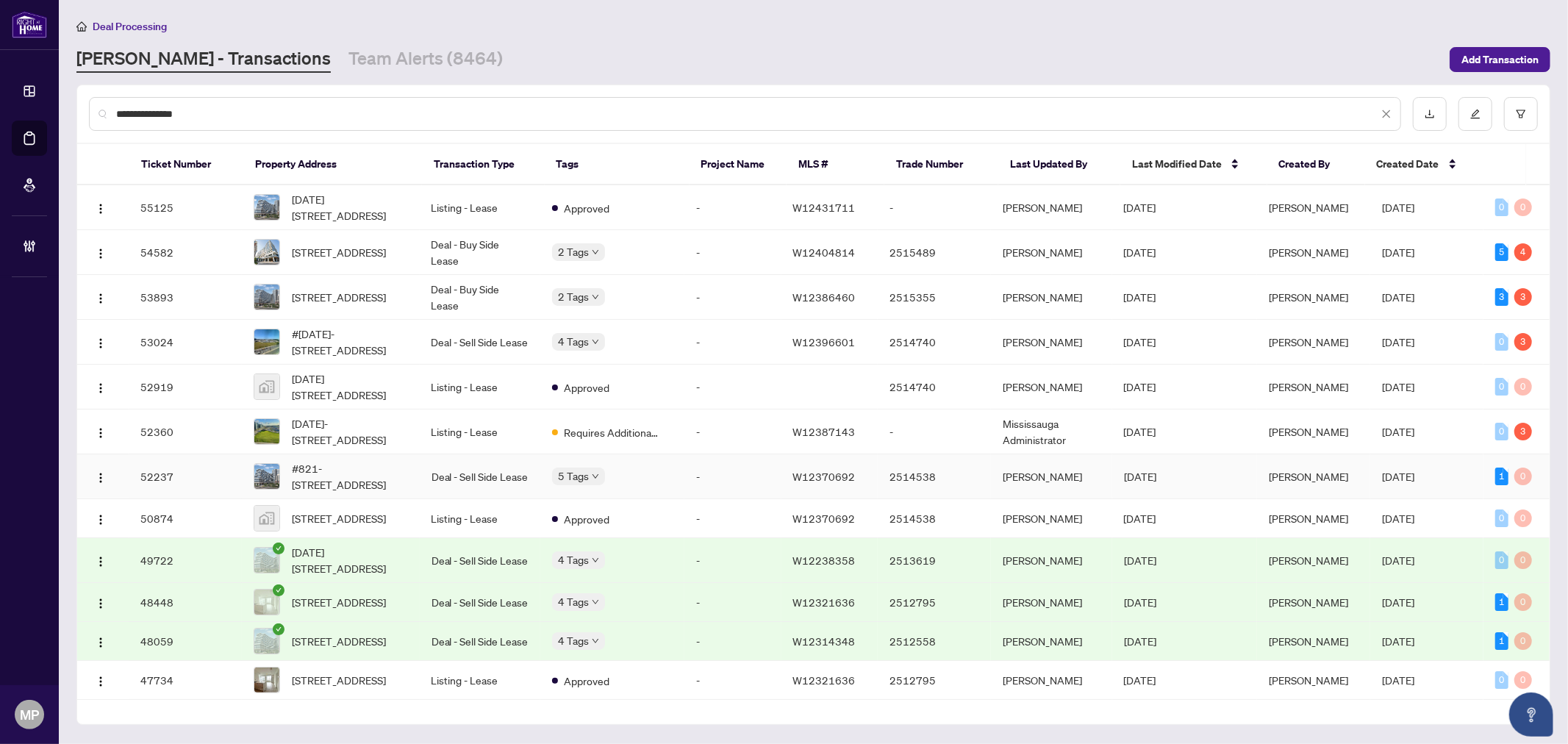
click at [232, 475] on td "52237" at bounding box center [185, 476] width 113 height 45
click at [305, 115] on input "**********" at bounding box center [747, 113] width 1262 height 17
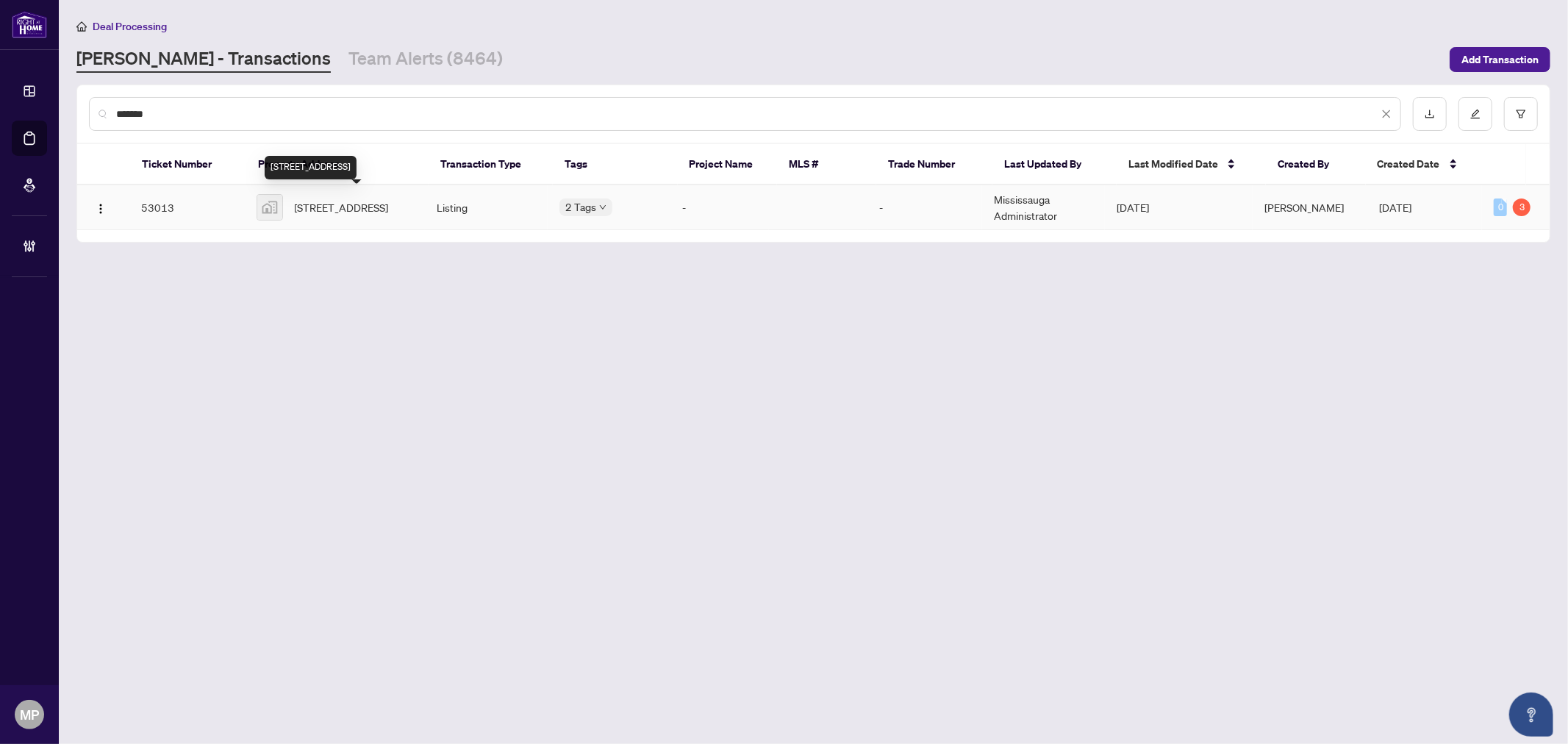
type input "*******"
click at [389, 209] on span "845 Seventh Street, Mississauga, ON, Canada" at bounding box center [341, 207] width 94 height 17
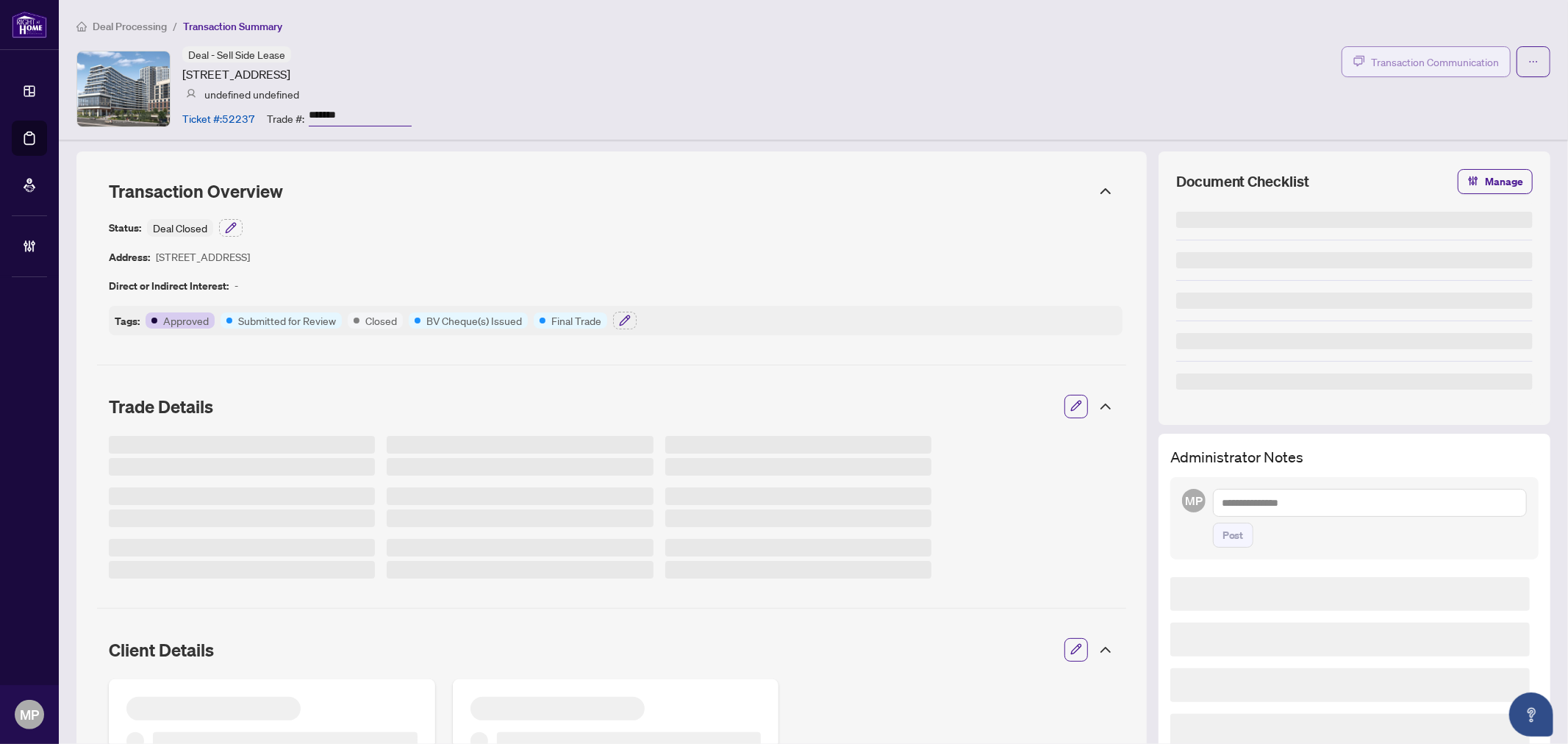
click at [1399, 62] on span "Transaction Communication" at bounding box center [1435, 61] width 128 height 17
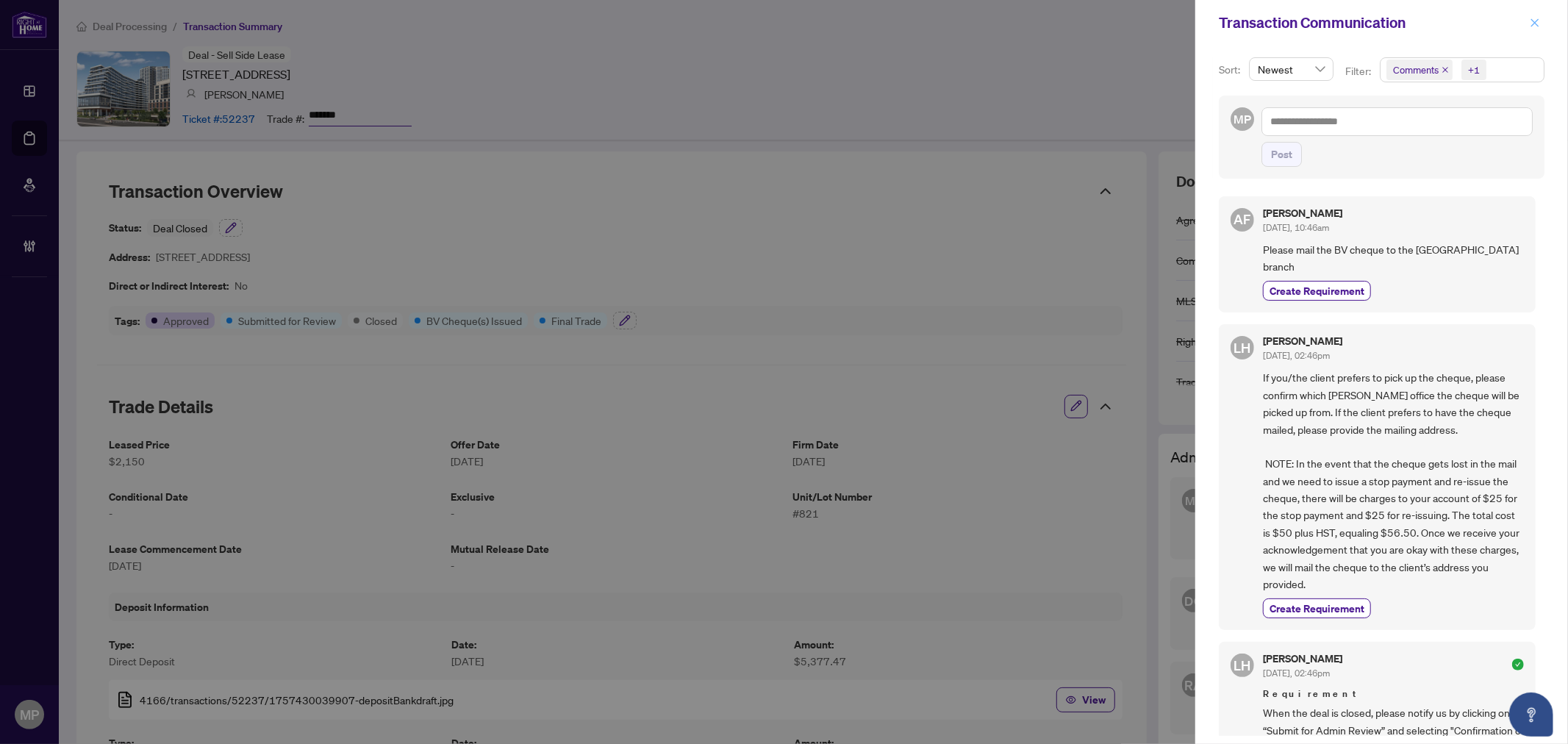
click at [1533, 18] on icon "close" at bounding box center [1535, 22] width 10 height 10
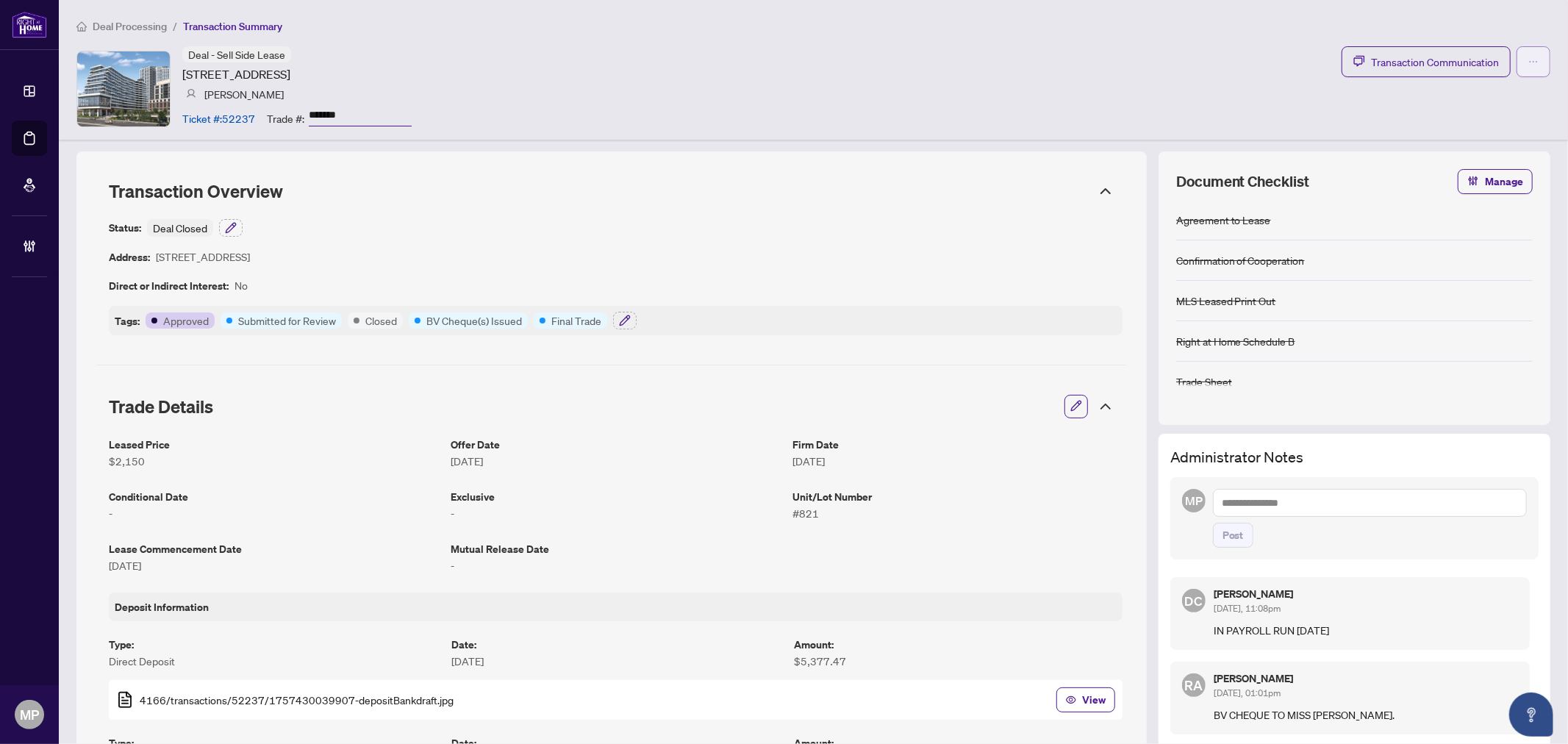
click at [1529, 61] on icon "ellipsis" at bounding box center [1533, 61] width 10 height 10
click at [1241, 106] on div "Deal - Sell Side Lease [STREET_ADDRESS] [PERSON_NAME] Ticket #: 52237 Trade #: …" at bounding box center [814, 88] width 1474 height 84
click at [1297, 490] on textarea at bounding box center [1370, 502] width 314 height 28
click at [1259, 512] on span "[PERSON_NAME] Accou nting" at bounding box center [1325, 513] width 132 height 13
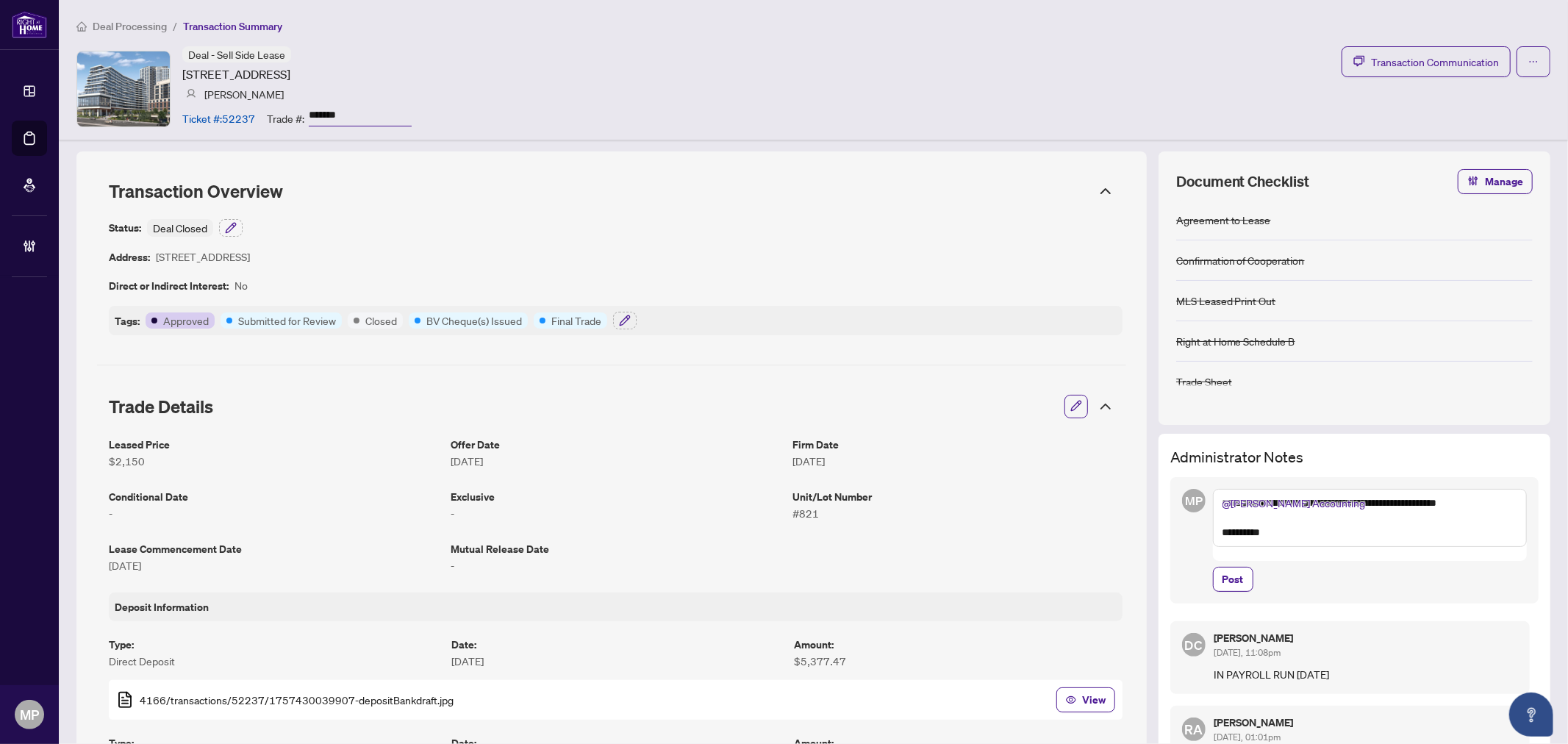
click at [1355, 508] on textarea "**********" at bounding box center [1370, 517] width 314 height 57
click at [1358, 505] on textarea "**********" at bounding box center [1370, 517] width 314 height 57
click at [1360, 504] on textarea "**********" at bounding box center [1370, 517] width 314 height 57
click at [1358, 497] on textarea "**********" at bounding box center [1370, 517] width 314 height 57
type textarea "**********"
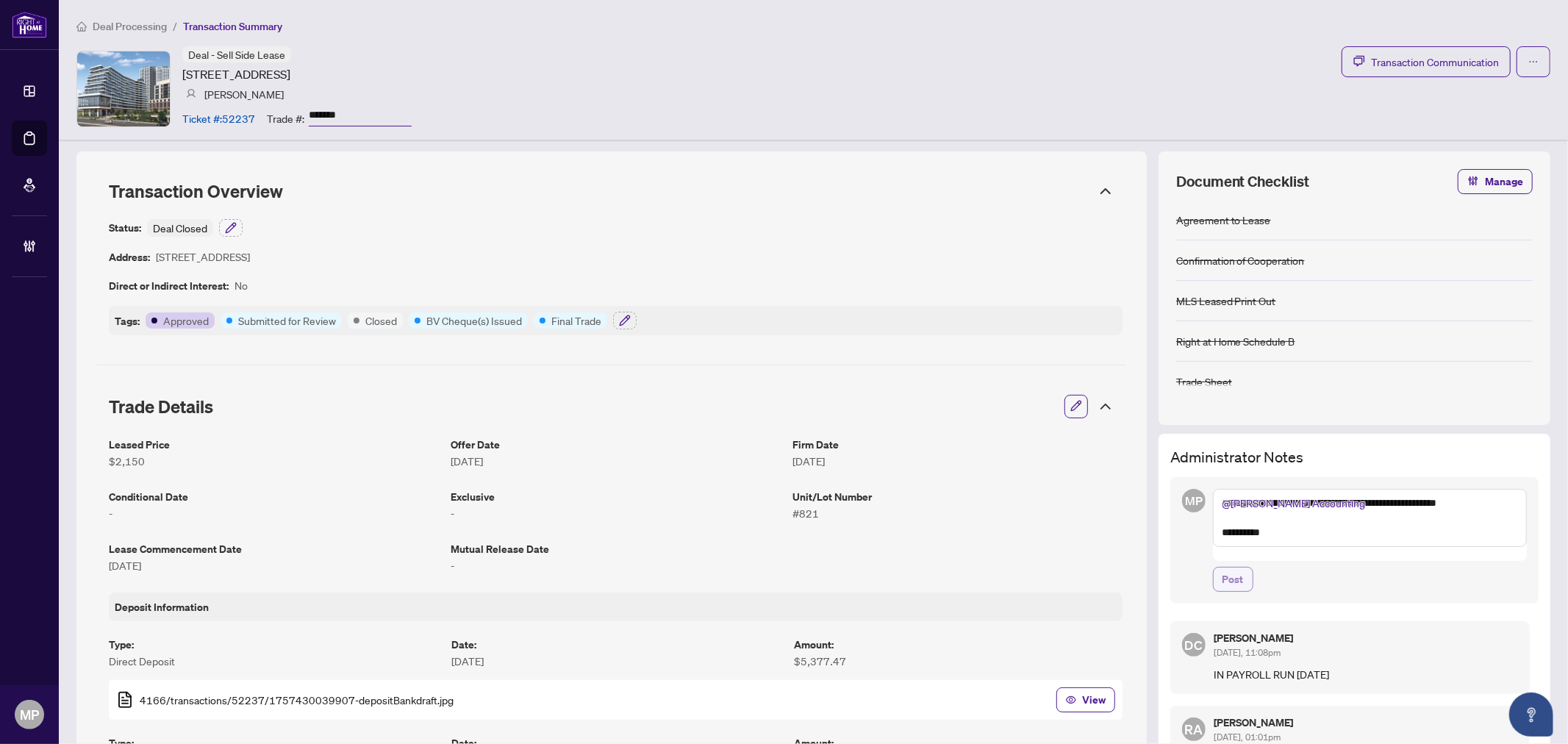
click at [1222, 568] on span "Post" at bounding box center [1233, 579] width 21 height 24
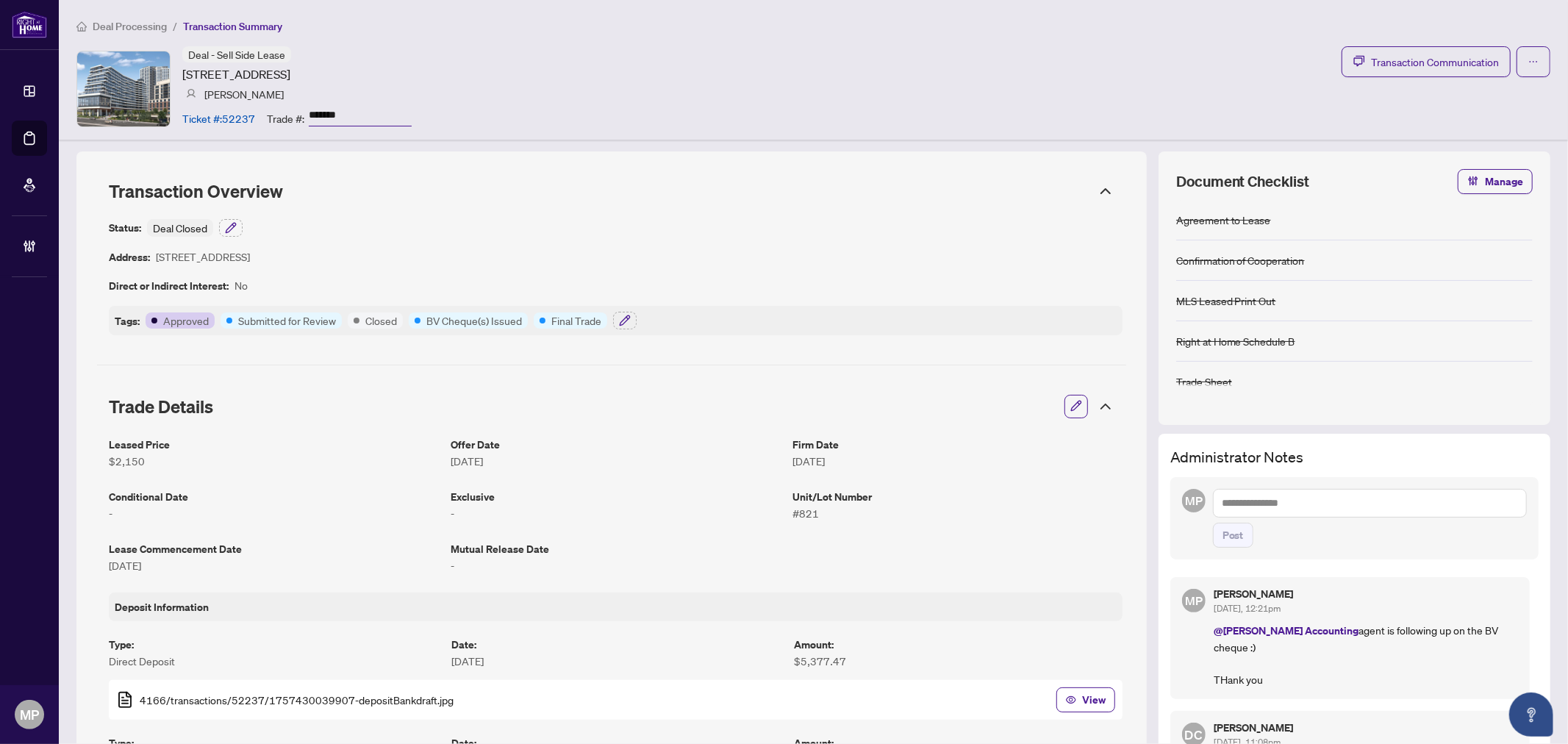
drag, startPoint x: 318, startPoint y: 72, endPoint x: 278, endPoint y: 75, distance: 40.1
click at [241, 75] on article "[STREET_ADDRESS]" at bounding box center [236, 74] width 108 height 17
click at [291, 73] on article "[STREET_ADDRESS]" at bounding box center [236, 74] width 108 height 17
drag, startPoint x: 295, startPoint y: 72, endPoint x: 183, endPoint y: 70, distance: 112.0
click at [183, 70] on article "[STREET_ADDRESS]" at bounding box center [236, 74] width 108 height 17
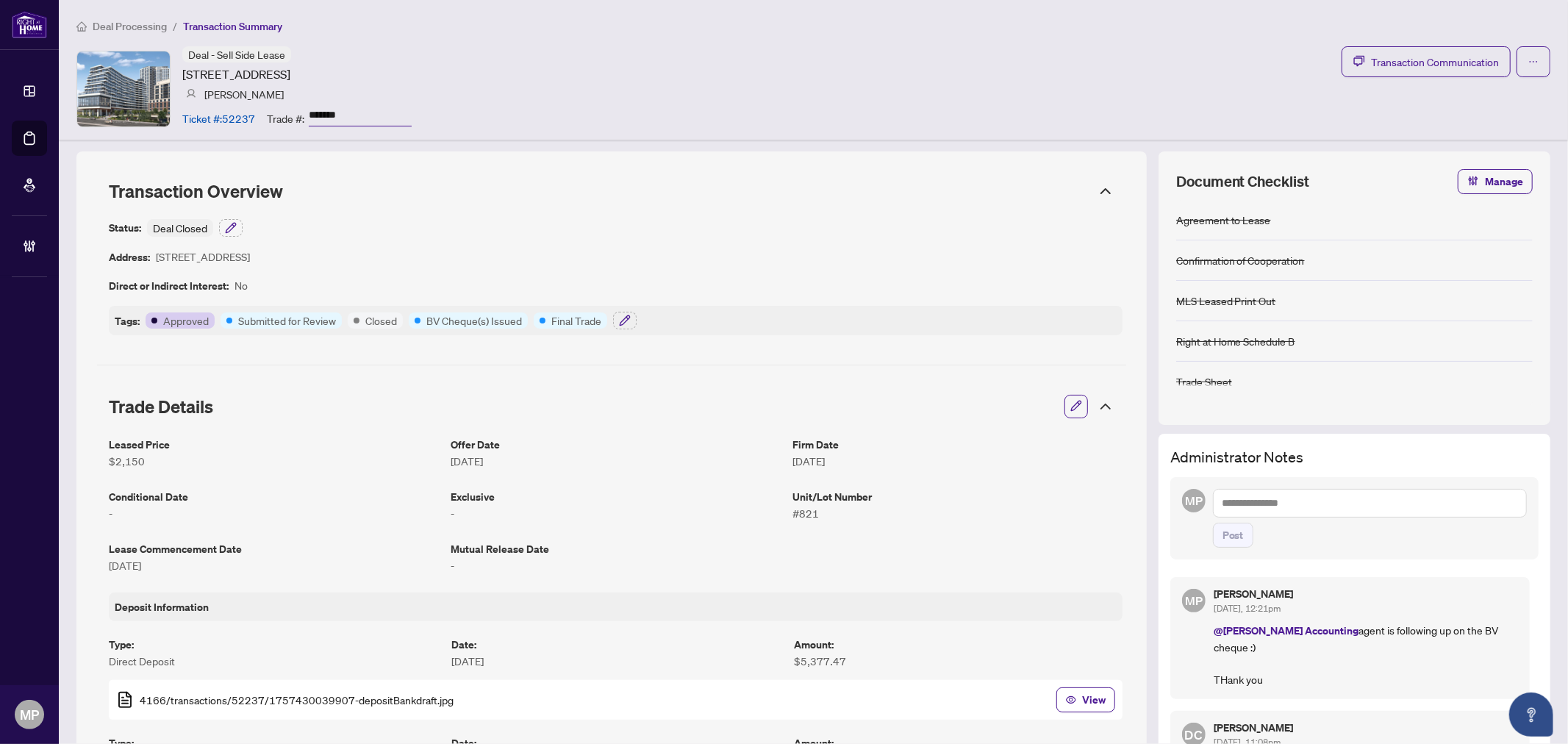
copy article "[STREET_ADDRESS]"
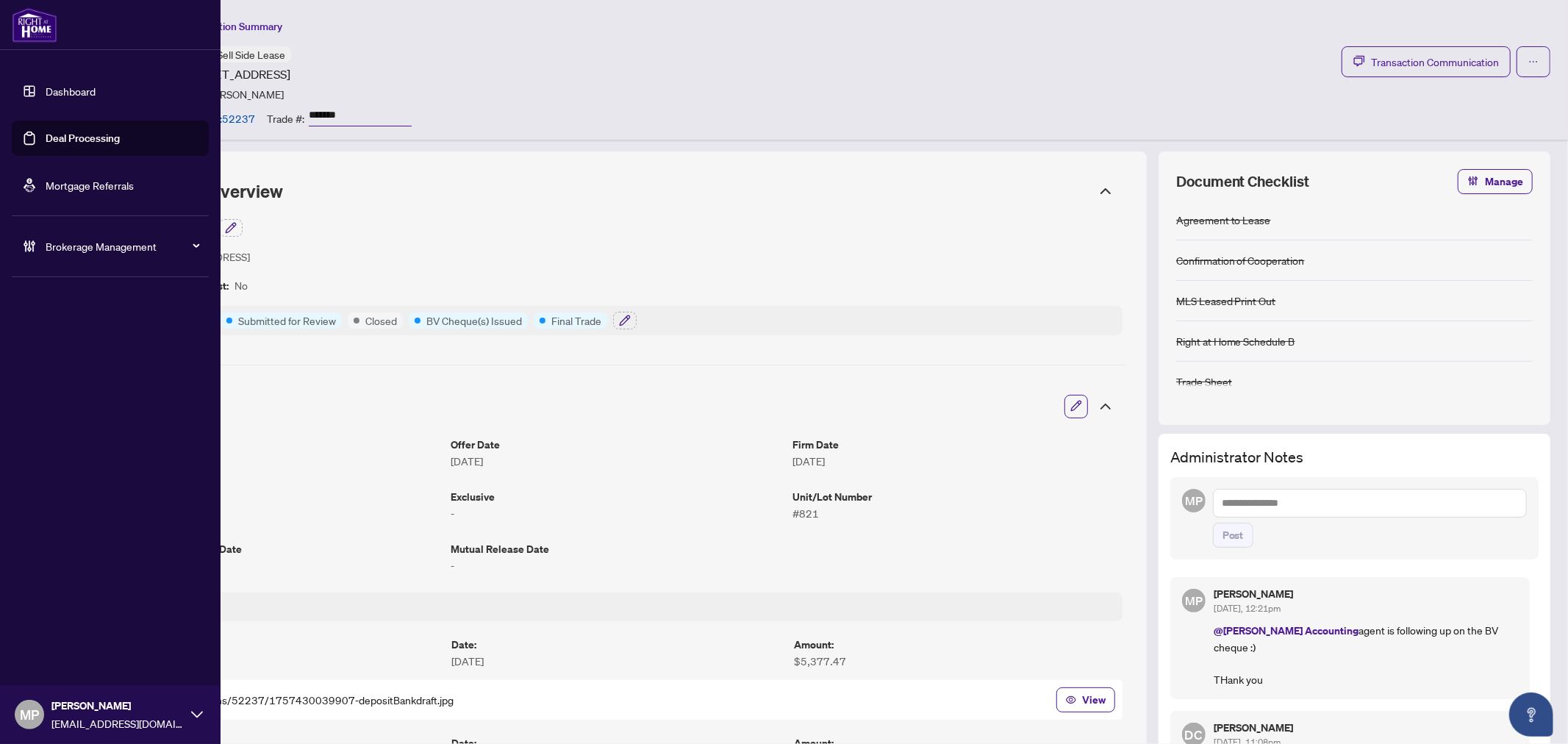
drag, startPoint x: 57, startPoint y: 123, endPoint x: 144, endPoint y: 152, distance: 91.7
click at [57, 131] on link "Deal Processing" at bounding box center [83, 138] width 74 height 13
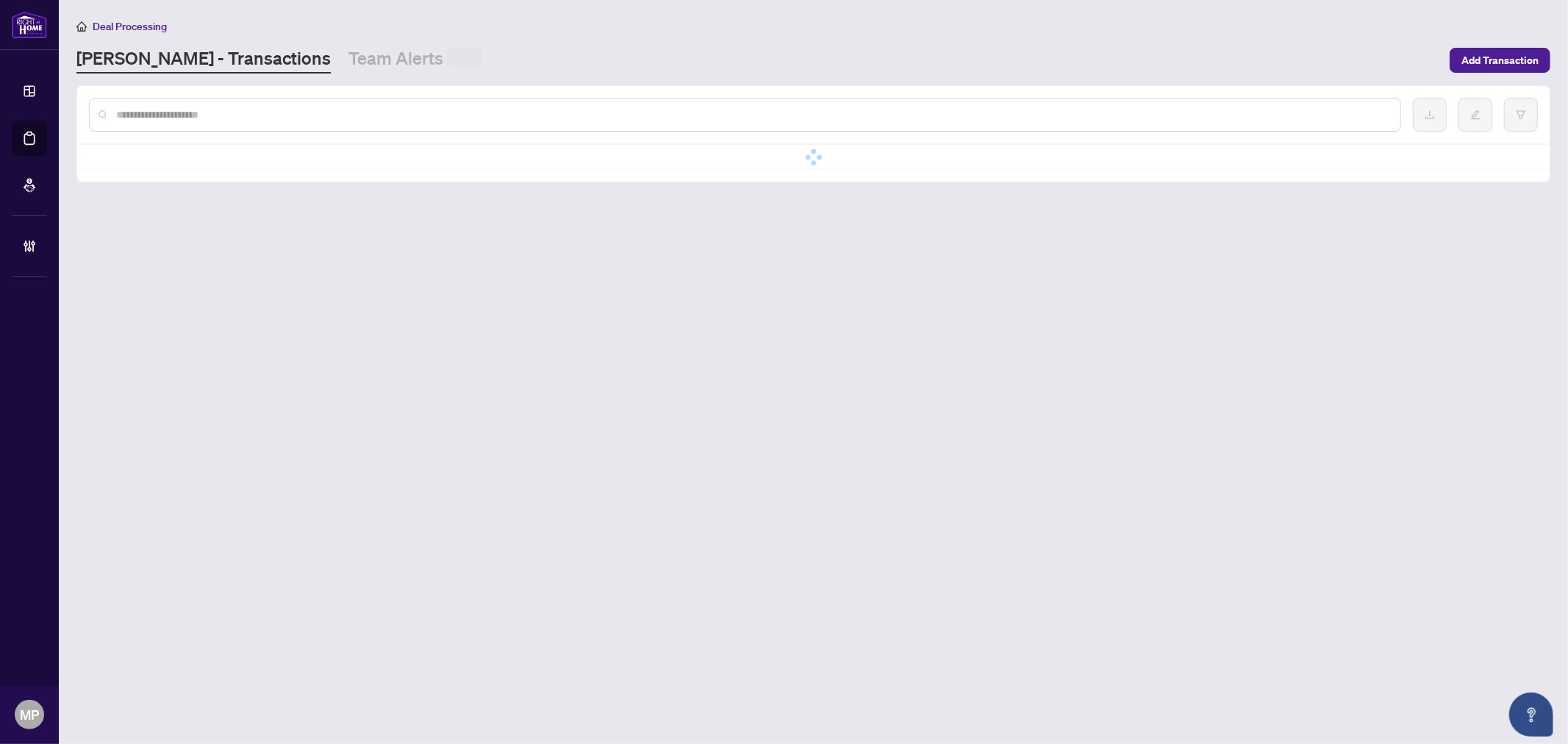
click at [315, 104] on div at bounding box center [745, 114] width 1312 height 34
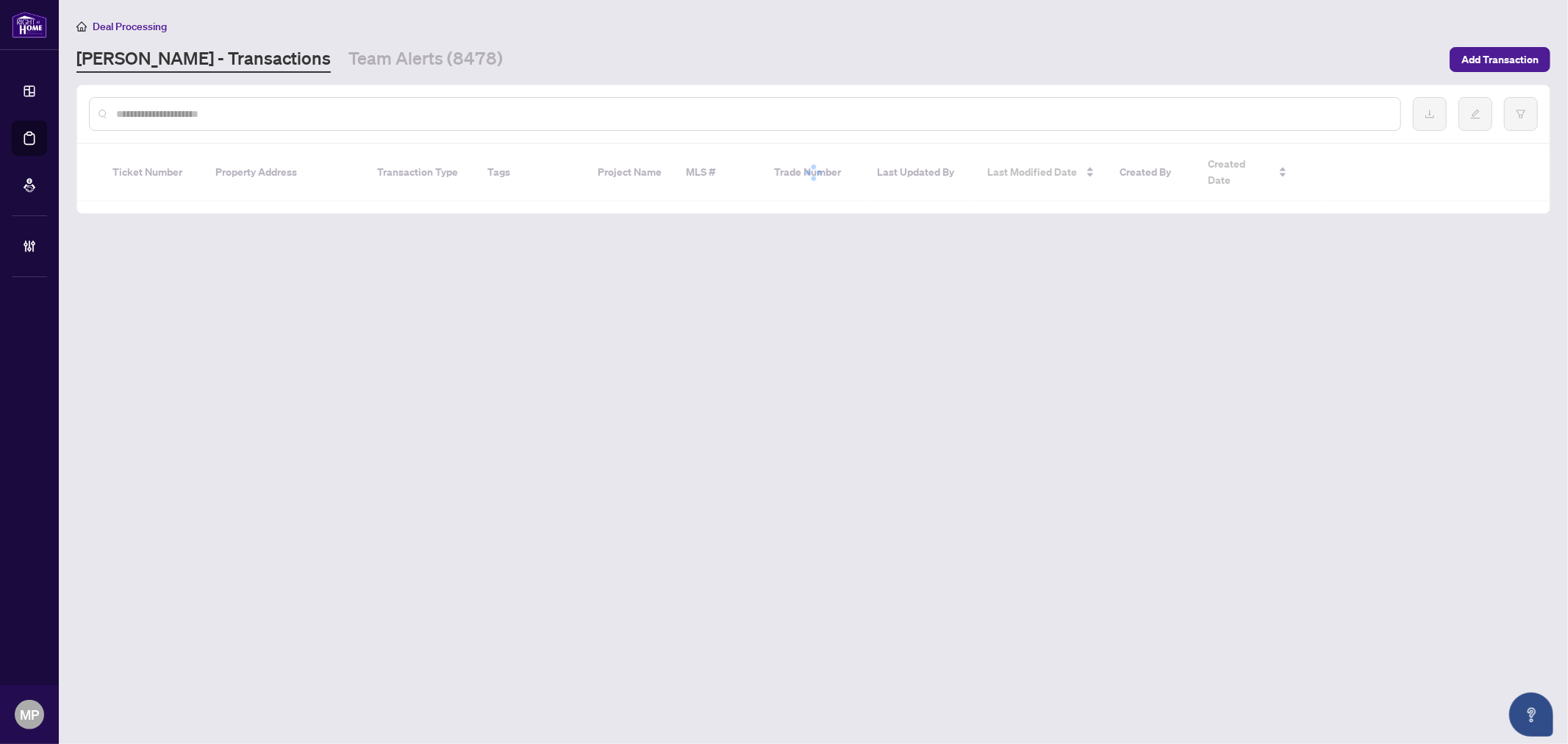
click at [311, 112] on input "text" at bounding box center [752, 113] width 1273 height 17
paste input "**********"
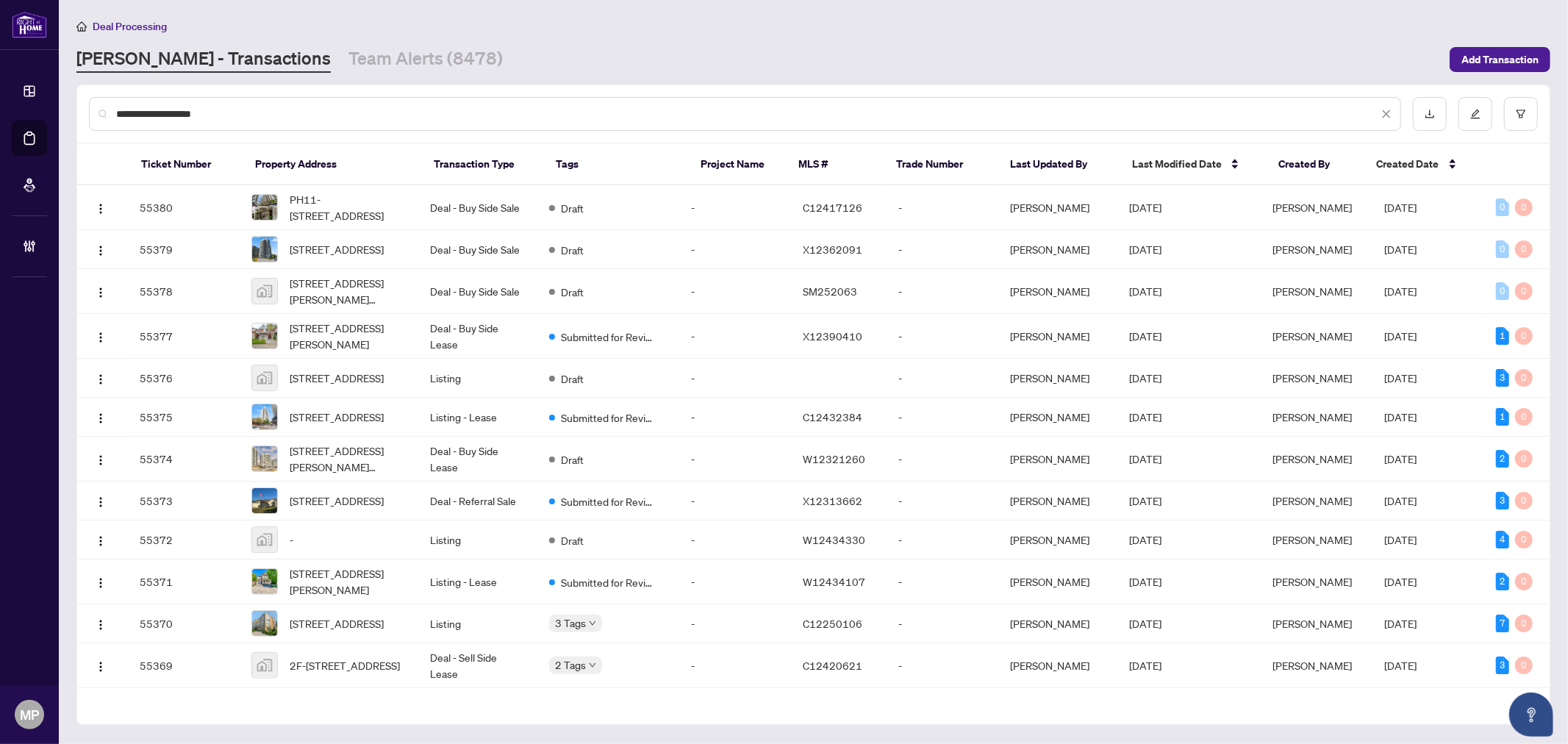
type input "**********"
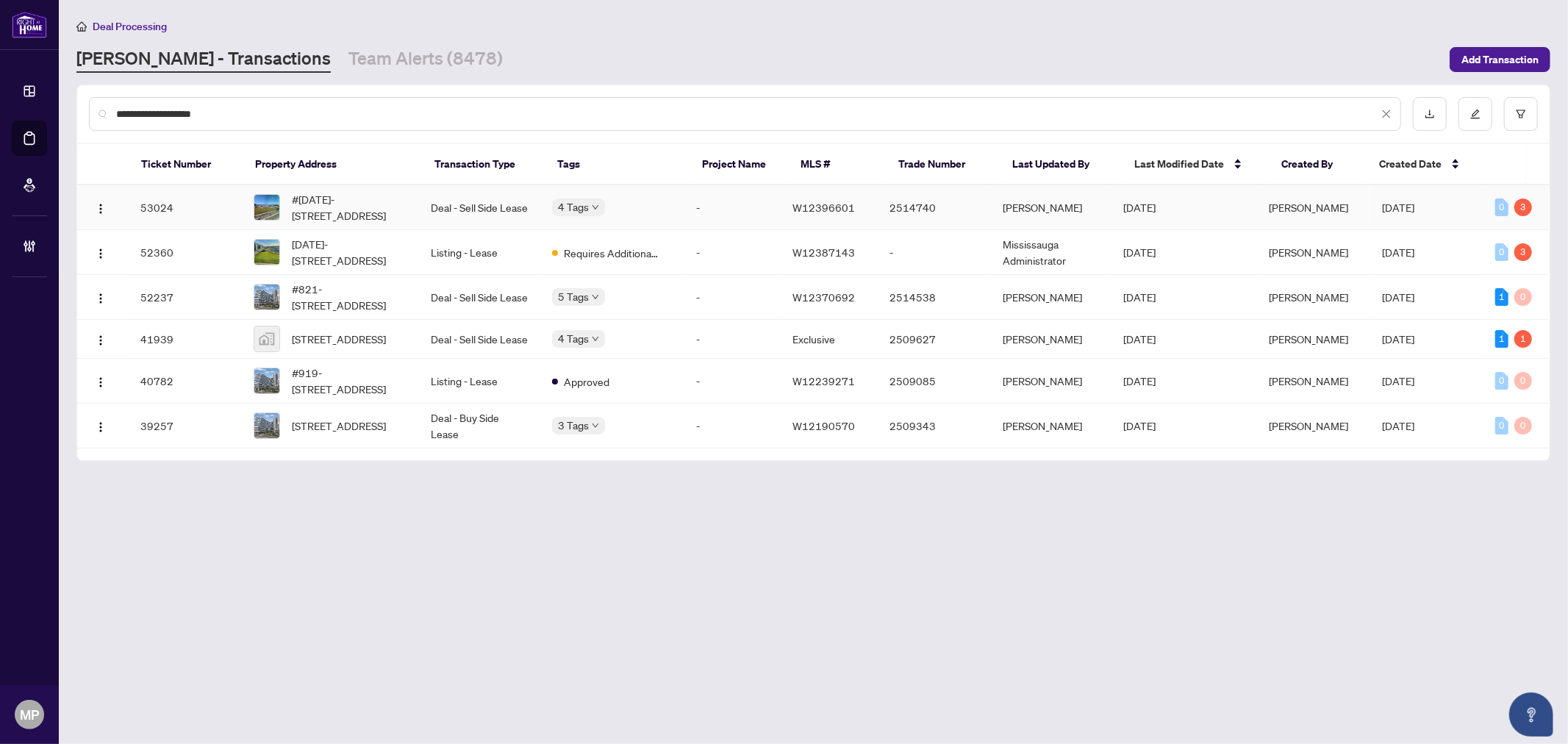
click at [226, 202] on td "53024" at bounding box center [185, 207] width 113 height 45
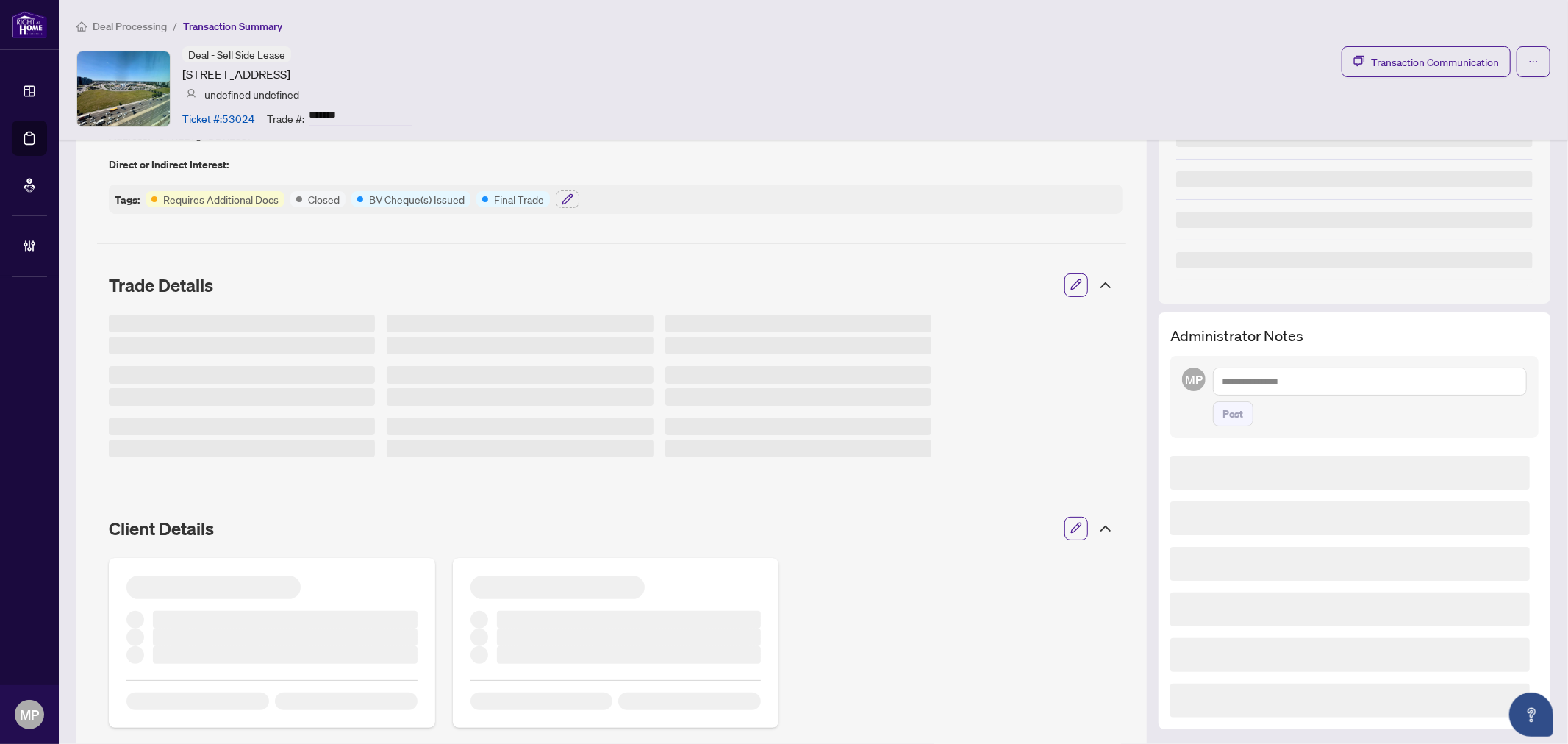
scroll to position [163, 0]
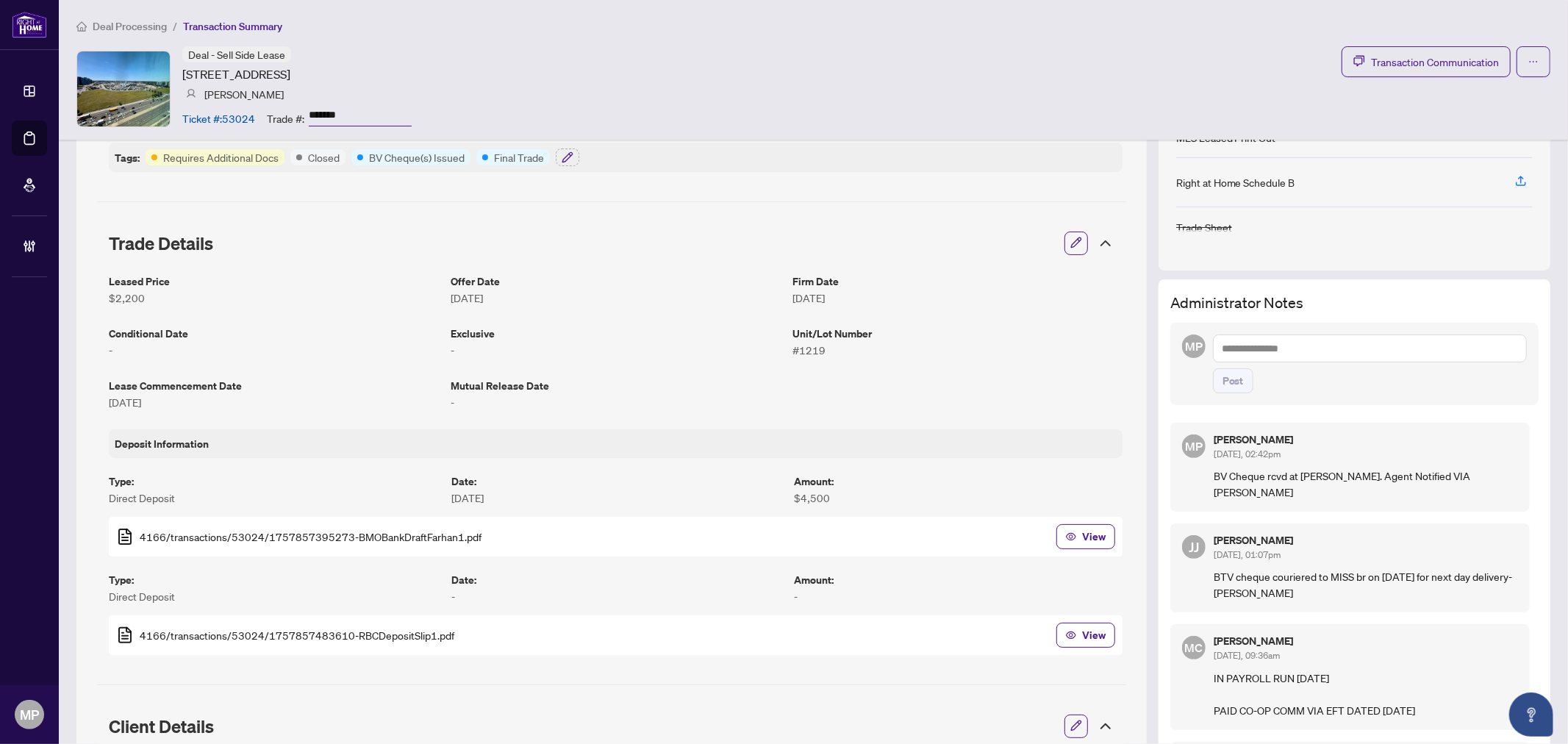
drag, startPoint x: 1291, startPoint y: 505, endPoint x: 1306, endPoint y: 497, distance: 17.0
drag, startPoint x: 1354, startPoint y: 476, endPoint x: 1199, endPoint y: 340, distance: 206.2
click at [1318, 457] on div "Mariya Proskuryna Sep/24/2025, 02:42pm BV Cheque rcvd at MISS branch. Agent Not…" at bounding box center [1366, 467] width 304 height 65
click at [1252, 356] on textarea at bounding box center [1370, 348] width 314 height 28
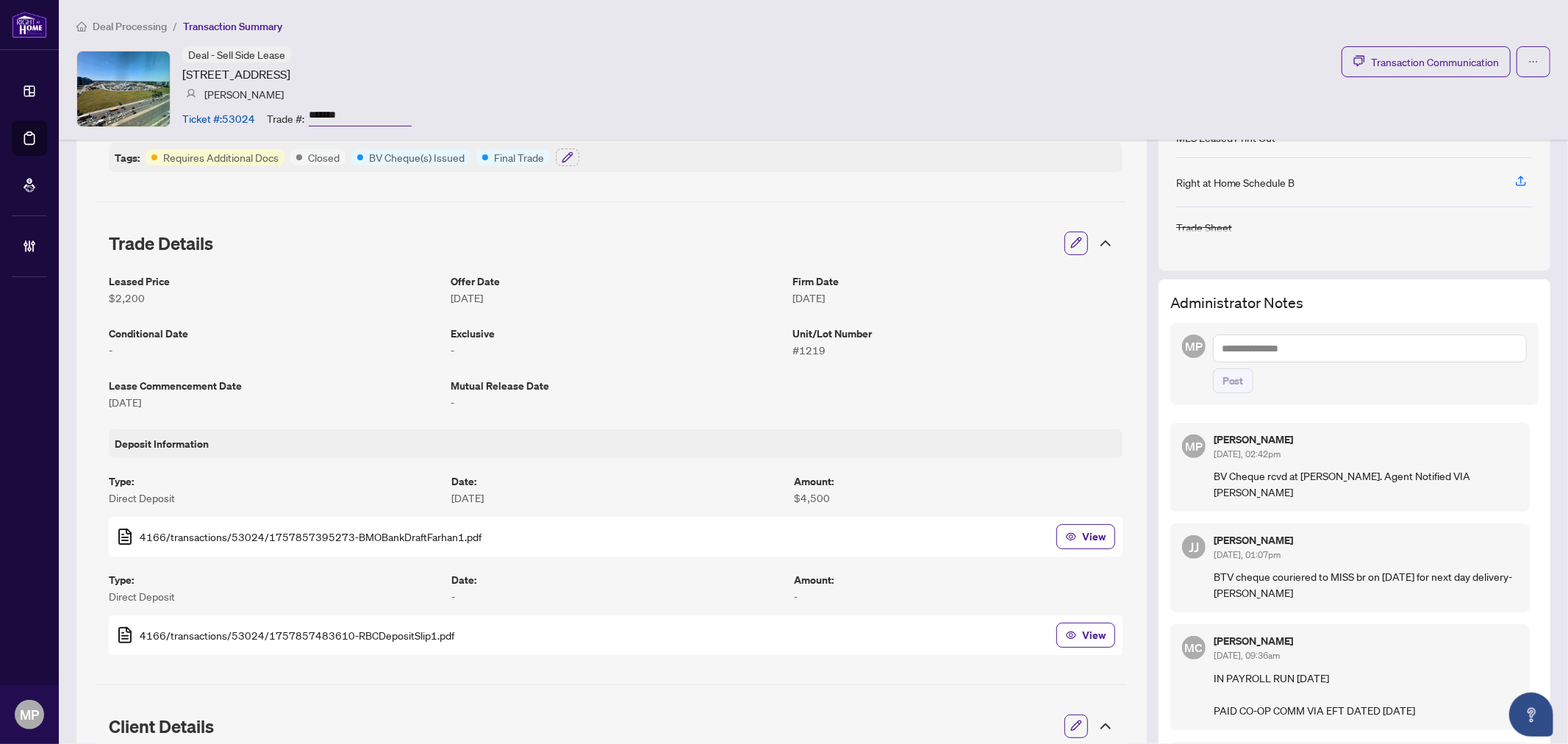
paste textarea "**********"
type textarea "**********"
click at [1225, 383] on span "Post" at bounding box center [1233, 381] width 21 height 24
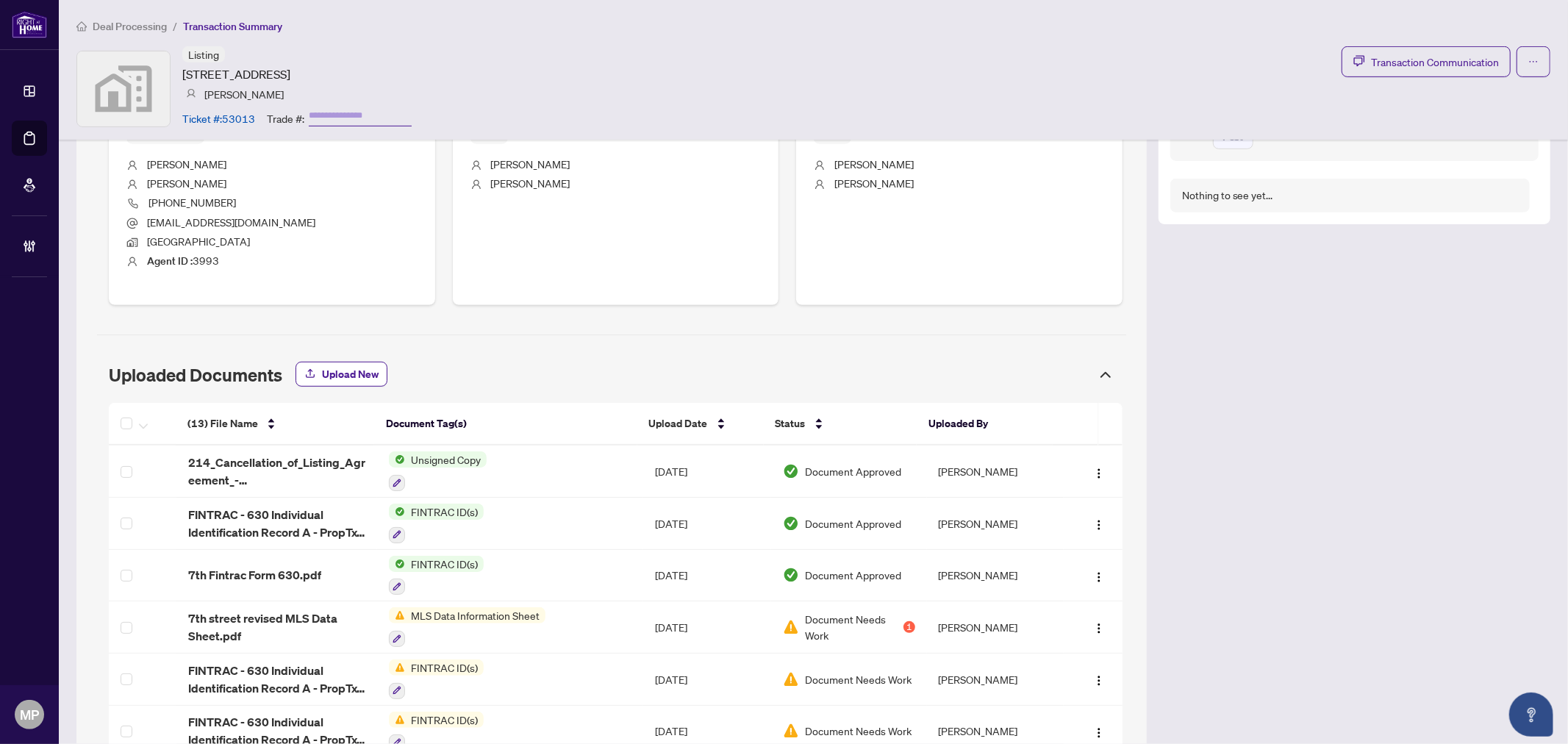
scroll to position [579, 0]
click at [296, 483] on span "214_Cancellation_of_Listing_Agreement_-_Authority_to_Offer_for_Lease_A__-_PropT…" at bounding box center [277, 470] width 178 height 35
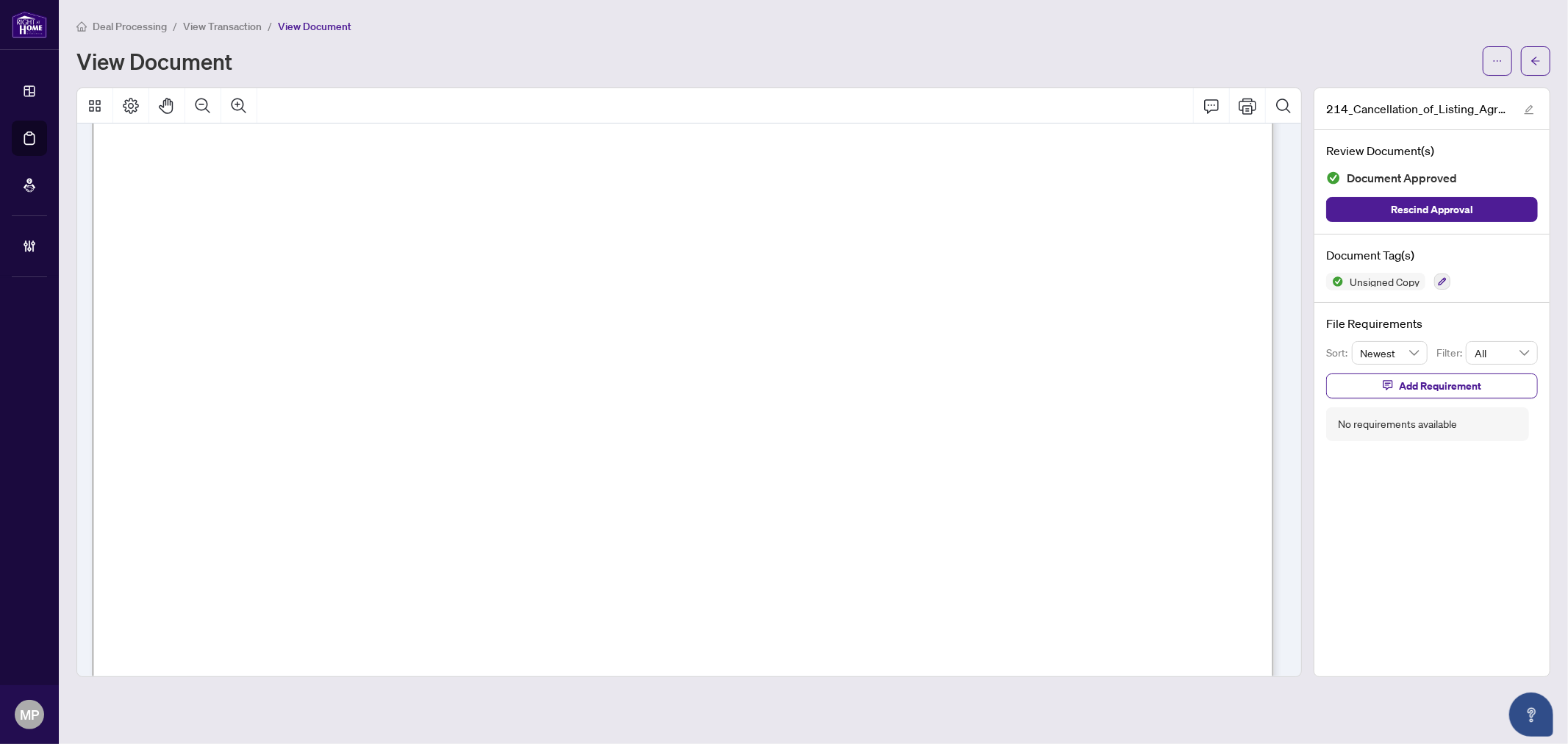
scroll to position [408, 0]
click at [1096, 91] on div at bounding box center [689, 105] width 1224 height 35
click at [1544, 53] on button "button" at bounding box center [1535, 61] width 29 height 29
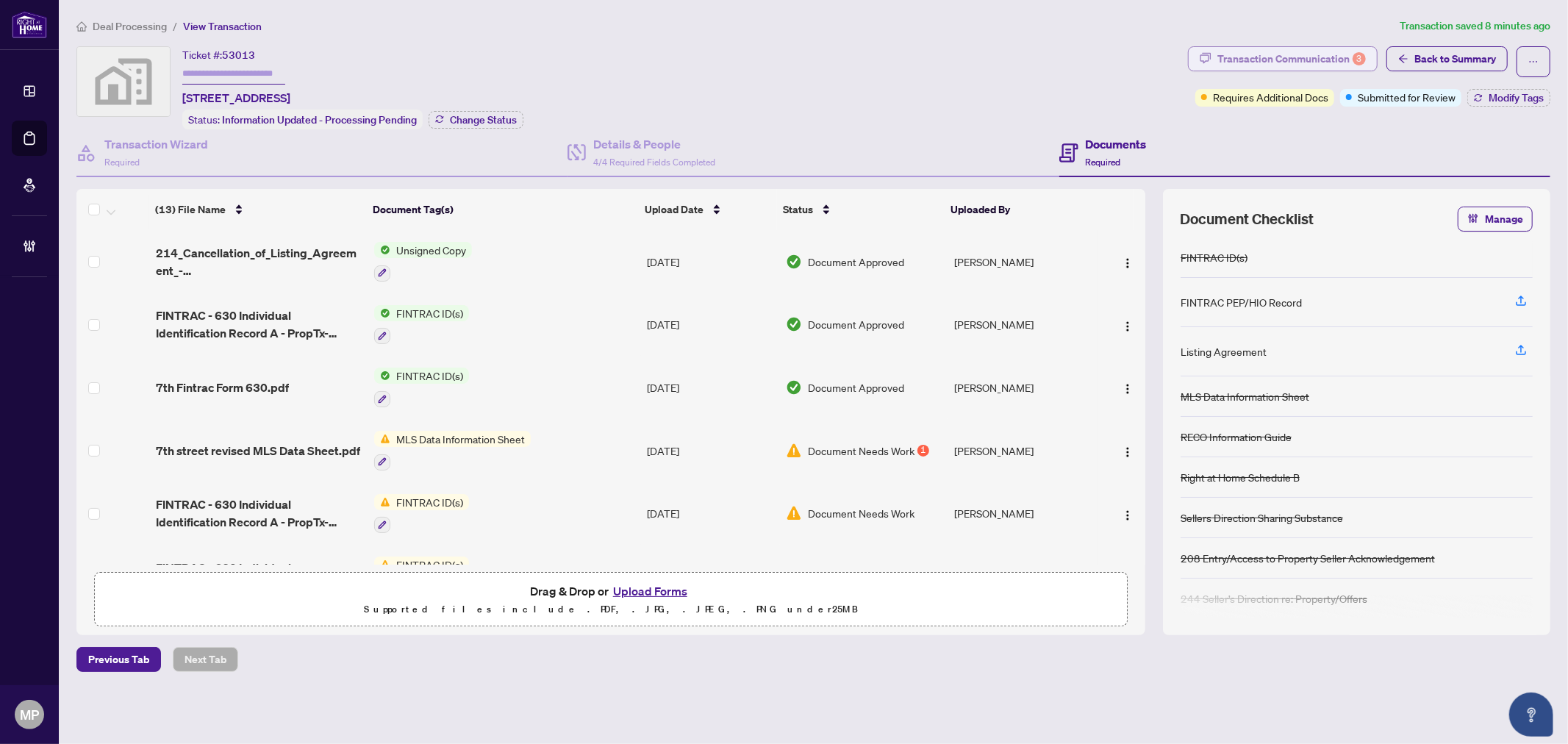
click at [1323, 61] on div "Transaction Communication 3" at bounding box center [1292, 59] width 149 height 24
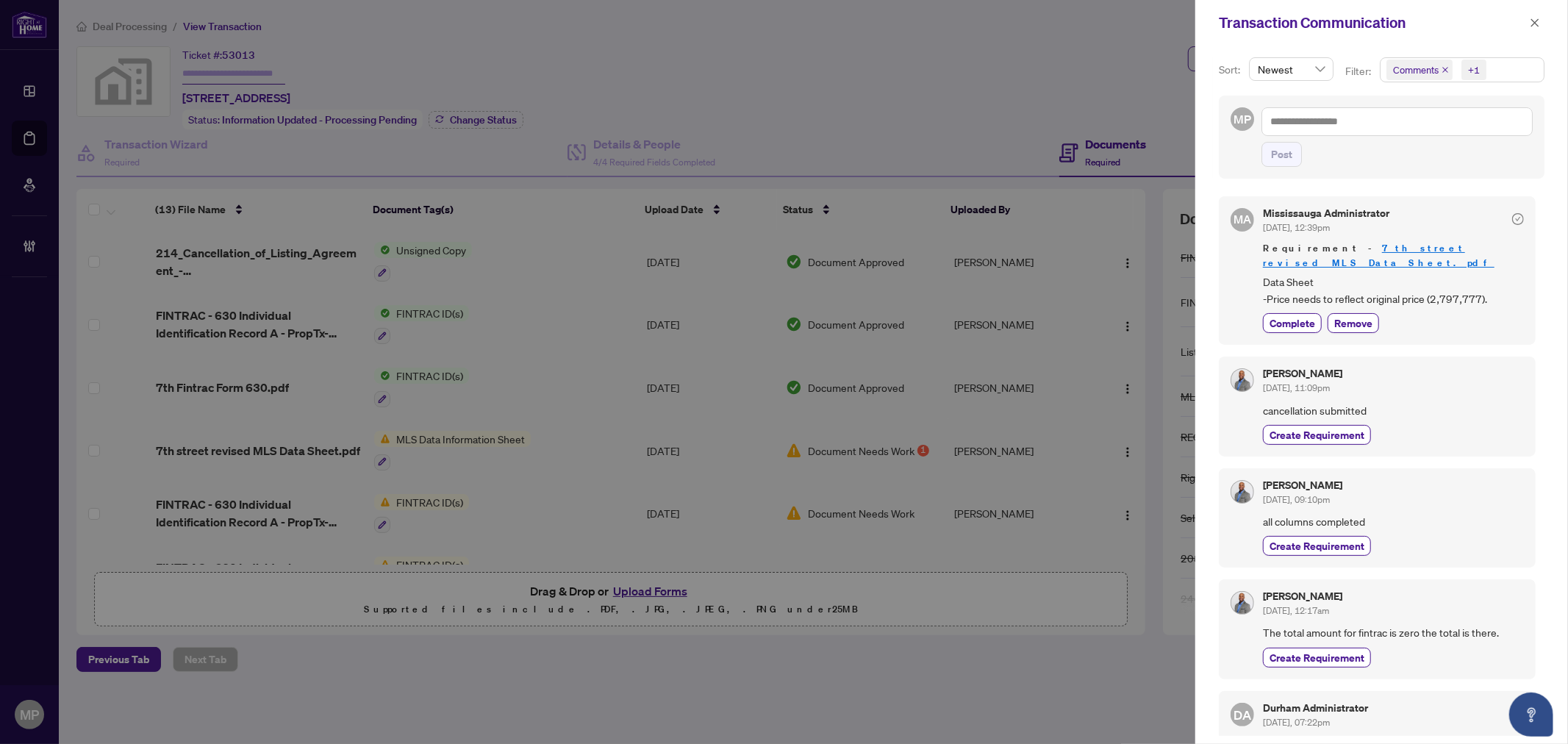
click at [1407, 246] on link "7th street revised MLS Data Sheet.pdf" at bounding box center [1379, 255] width 232 height 28
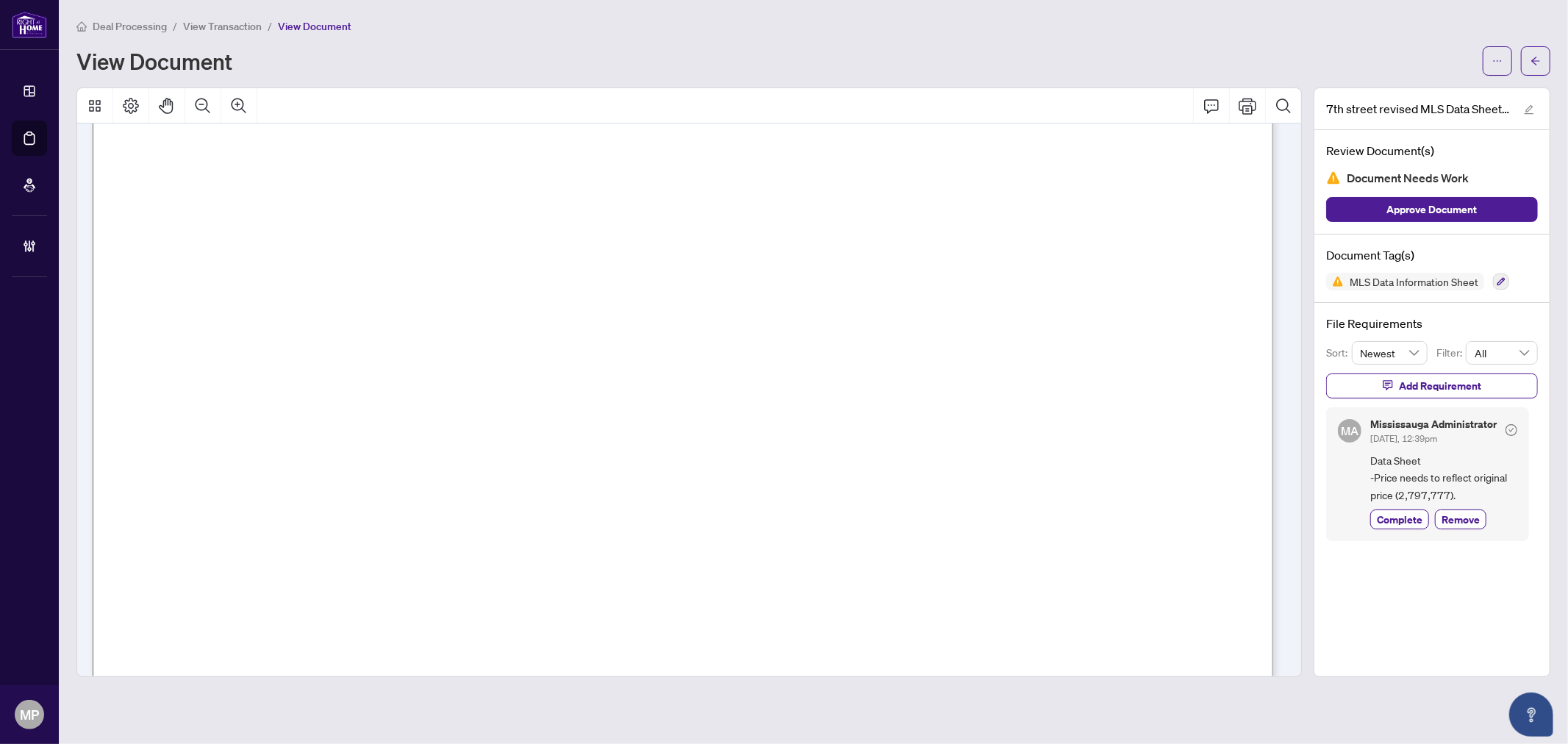
scroll to position [490, 0]
click at [1538, 59] on icon "arrow-left" at bounding box center [1536, 61] width 10 height 10
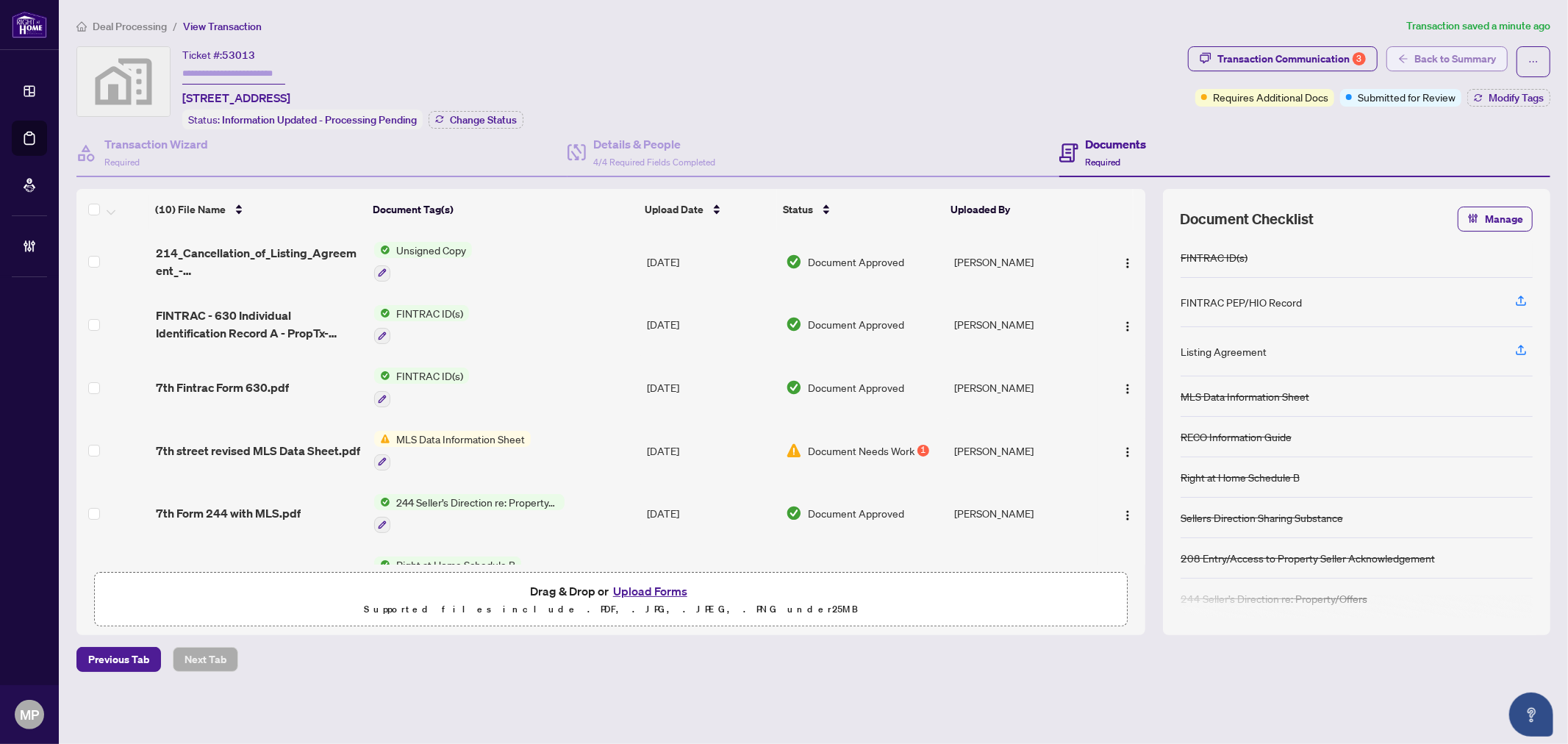
click at [1456, 54] on span "Back to Summary" at bounding box center [1455, 59] width 82 height 24
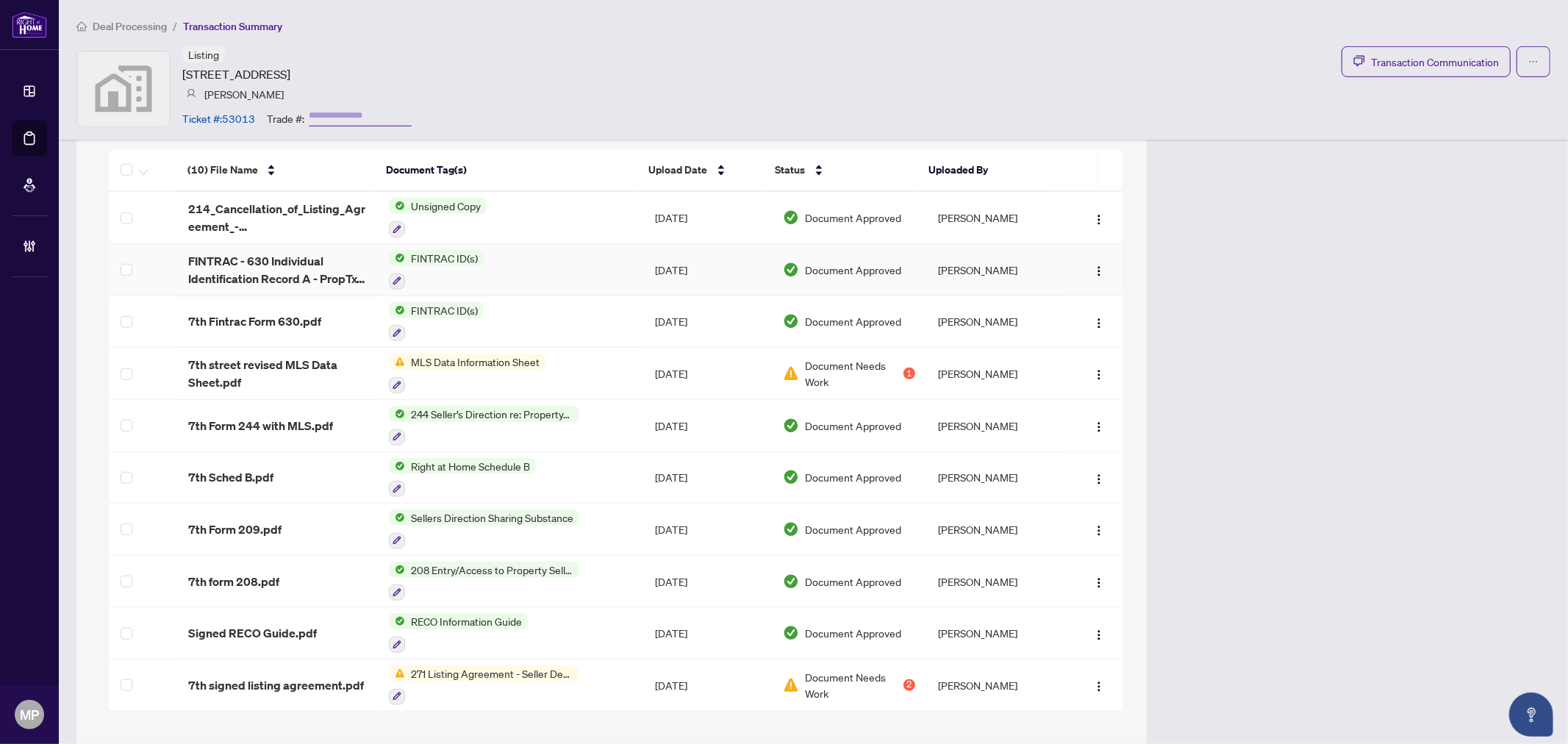
scroll to position [850, 0]
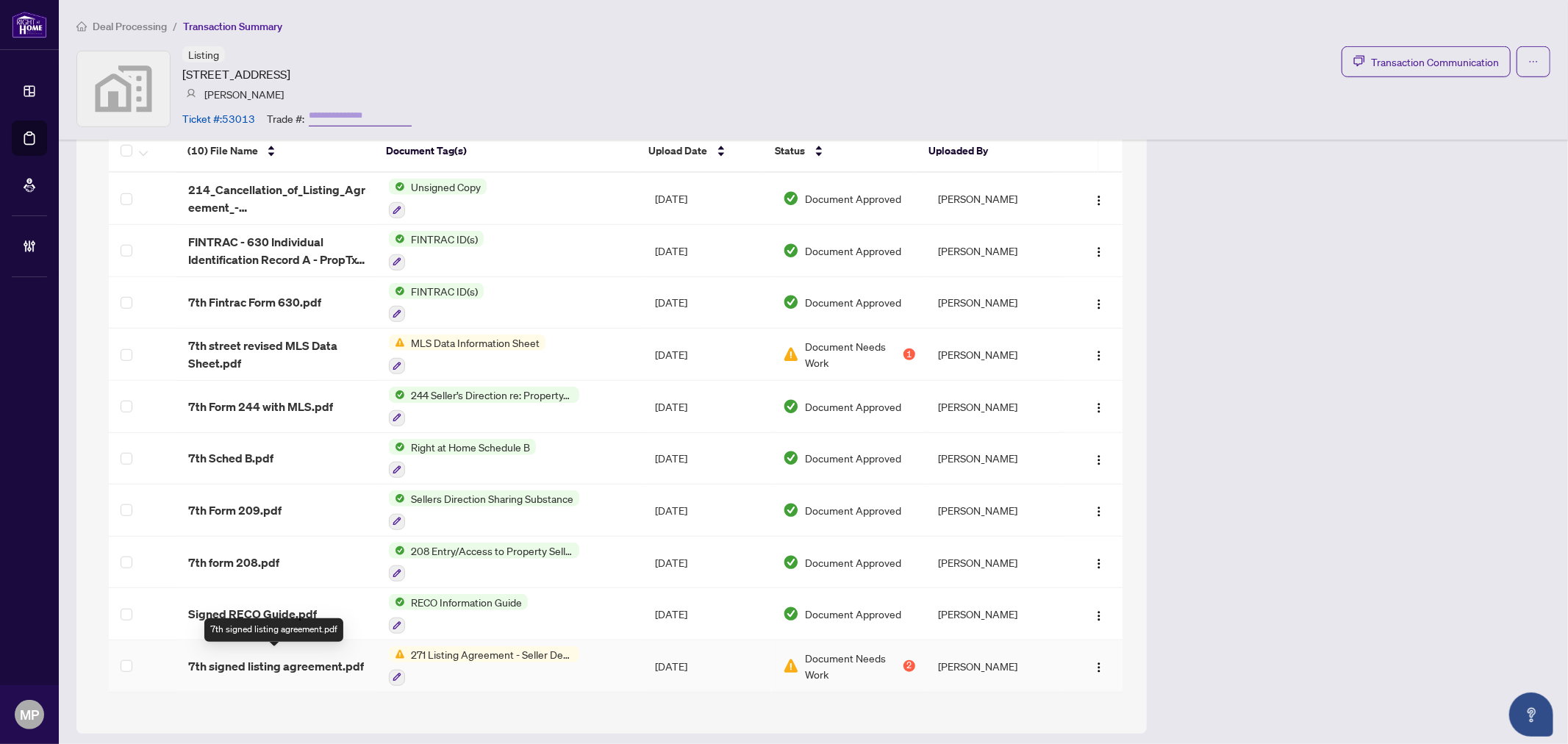
click at [295, 659] on span "7th signed listing agreement.pdf" at bounding box center [276, 666] width 176 height 17
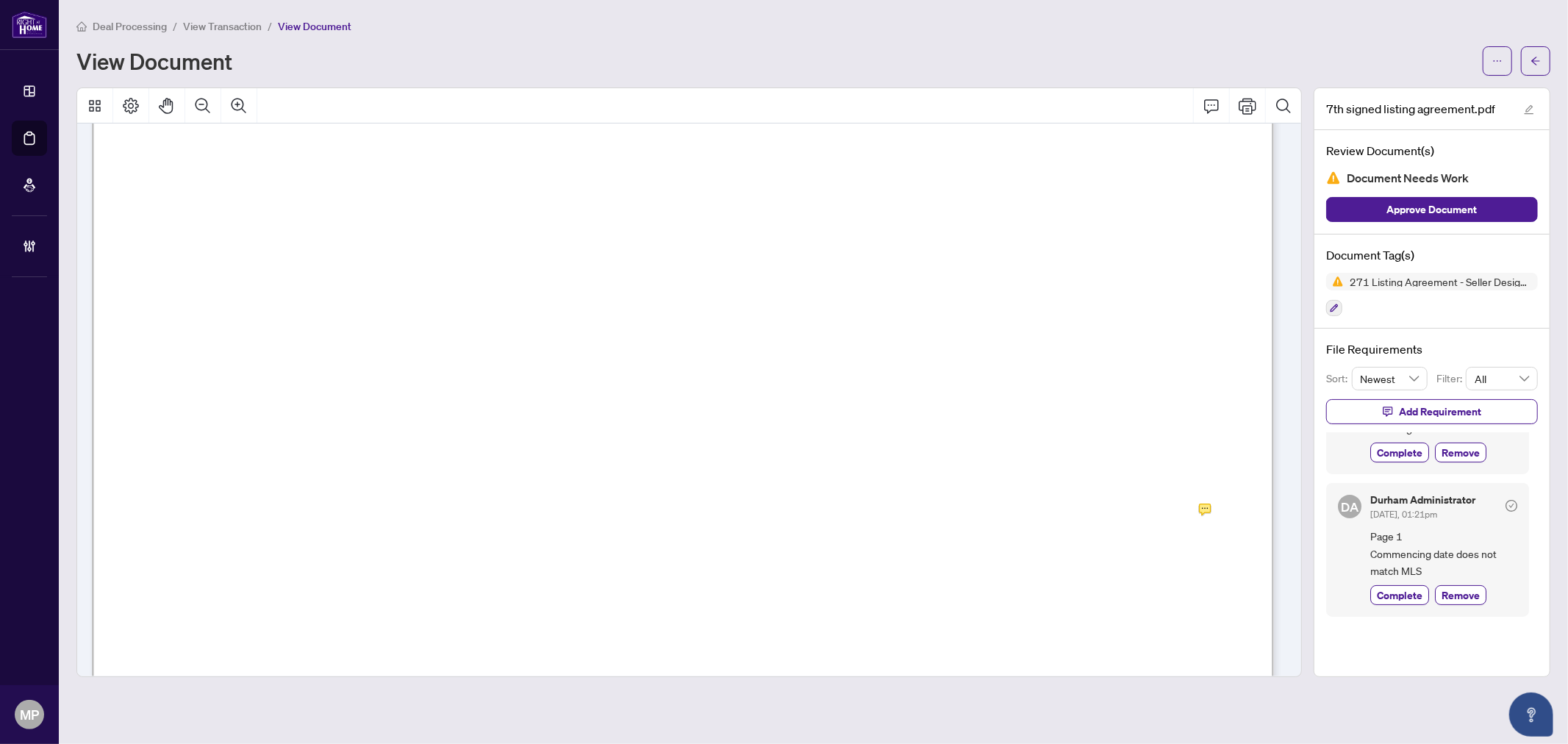
scroll to position [163, 0]
click at [1506, 50] on button "button" at bounding box center [1497, 61] width 29 height 29
click at [1444, 94] on span "Download" at bounding box center [1444, 92] width 112 height 17
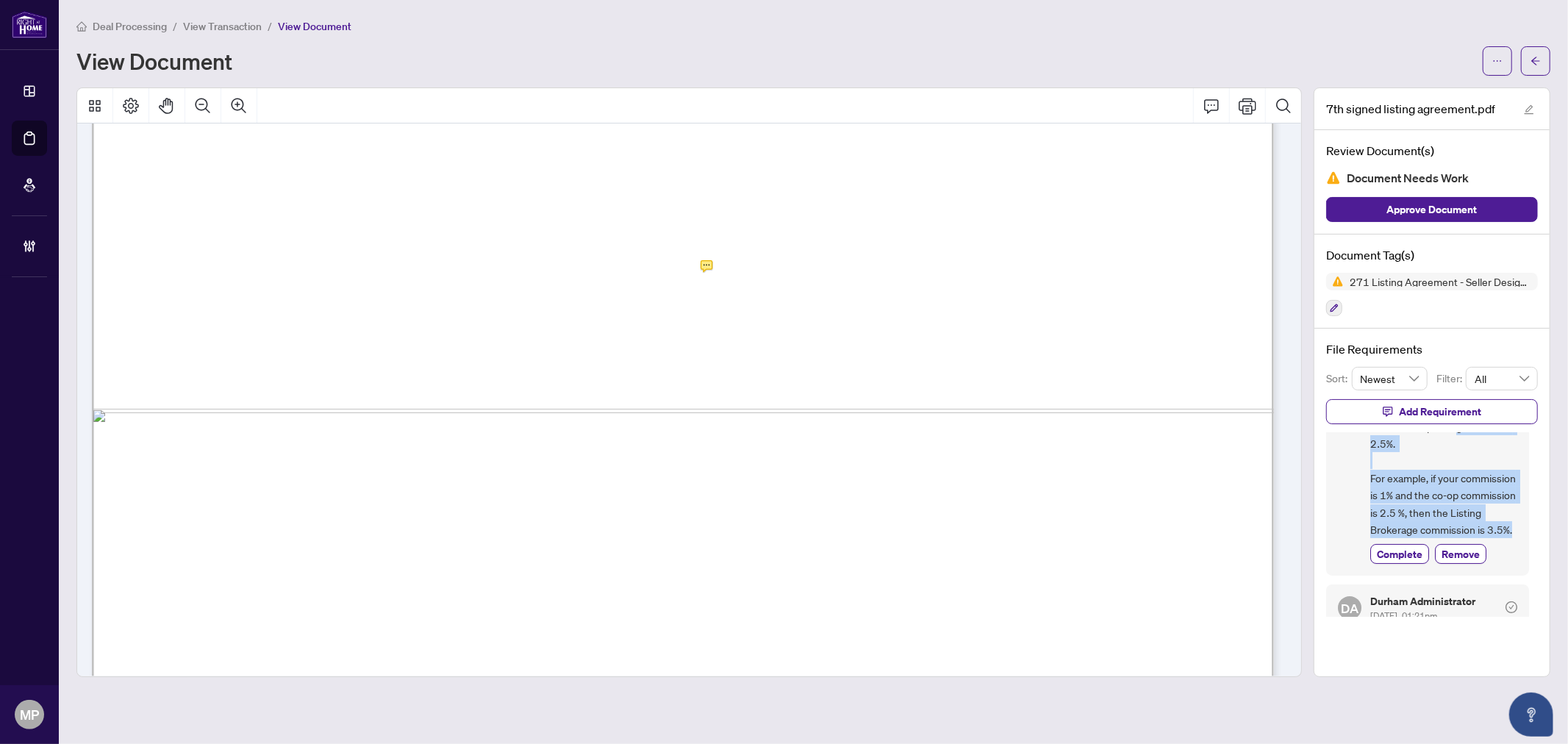
scroll to position [0, 0]
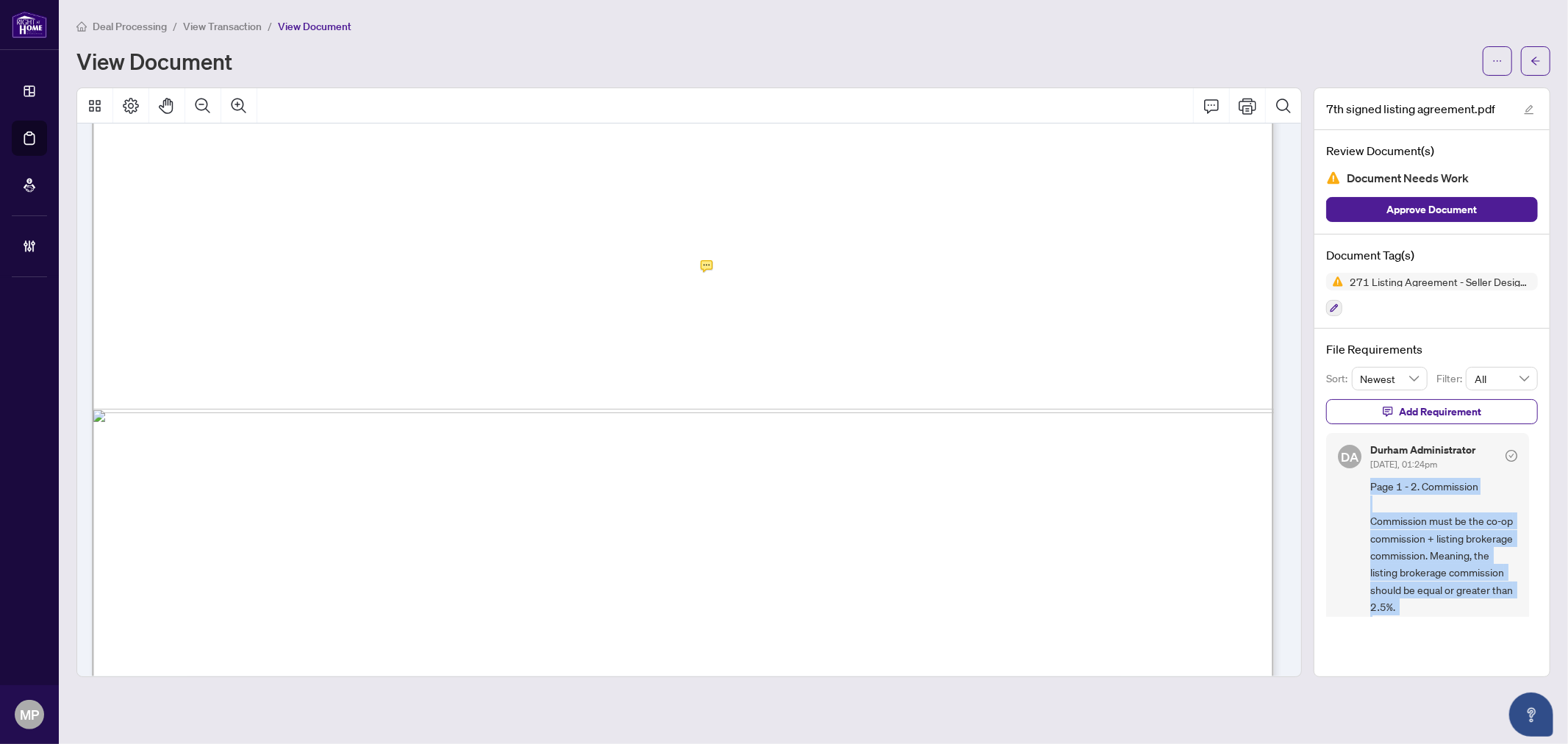
drag, startPoint x: 1380, startPoint y: 504, endPoint x: 1372, endPoint y: 487, distance: 18.8
click at [1372, 487] on span "Page 1 - 2. Commission Commission must be the co-op commission + listing broker…" at bounding box center [1444, 590] width 147 height 224
copy span "Page 1 - 2. Commission Commission must be the co-op commission + listing broker…"
click at [1535, 64] on icon "arrow-left" at bounding box center [1536, 61] width 10 height 10
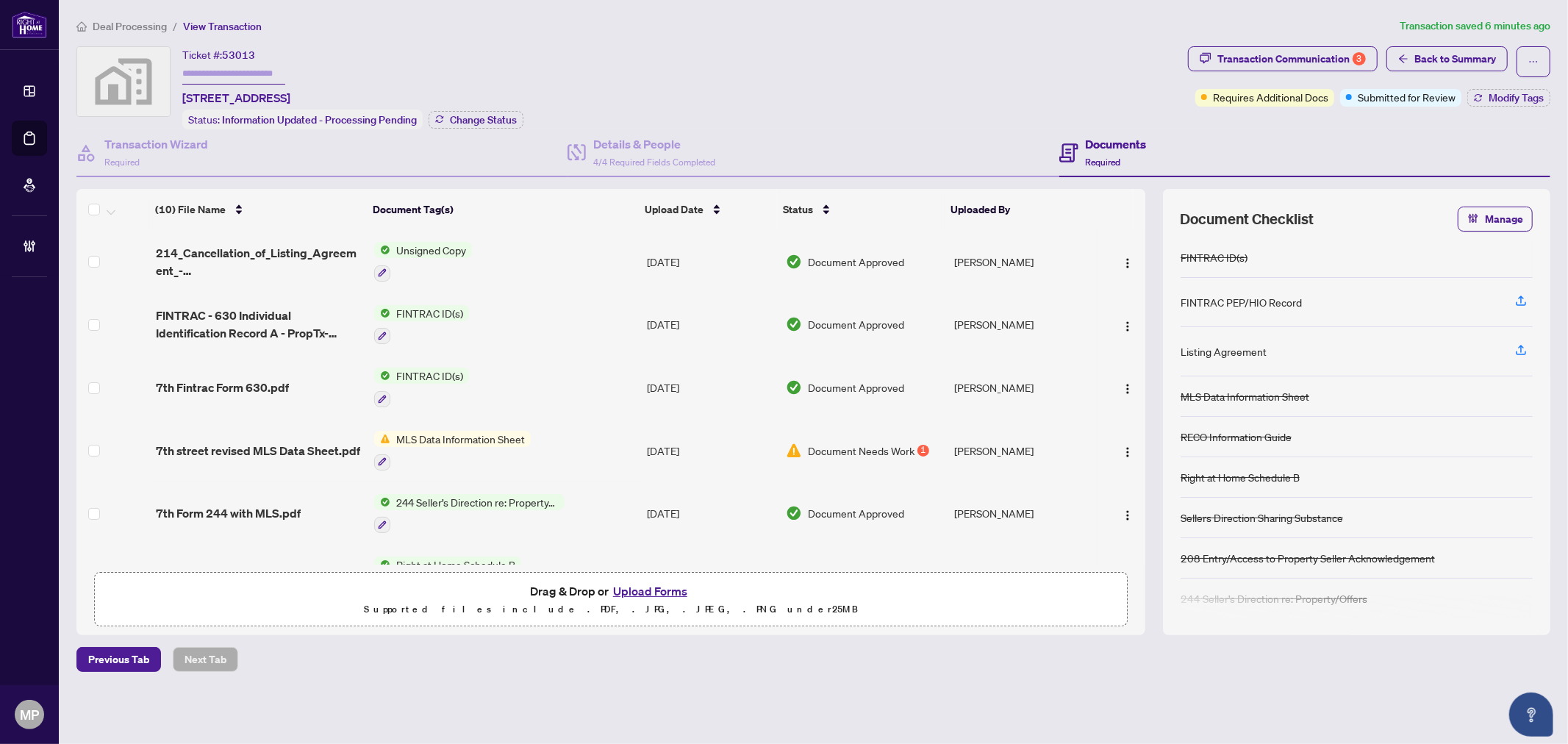
click at [250, 442] on span "7th street revised MLS Data Sheet.pdf" at bounding box center [258, 450] width 205 height 17
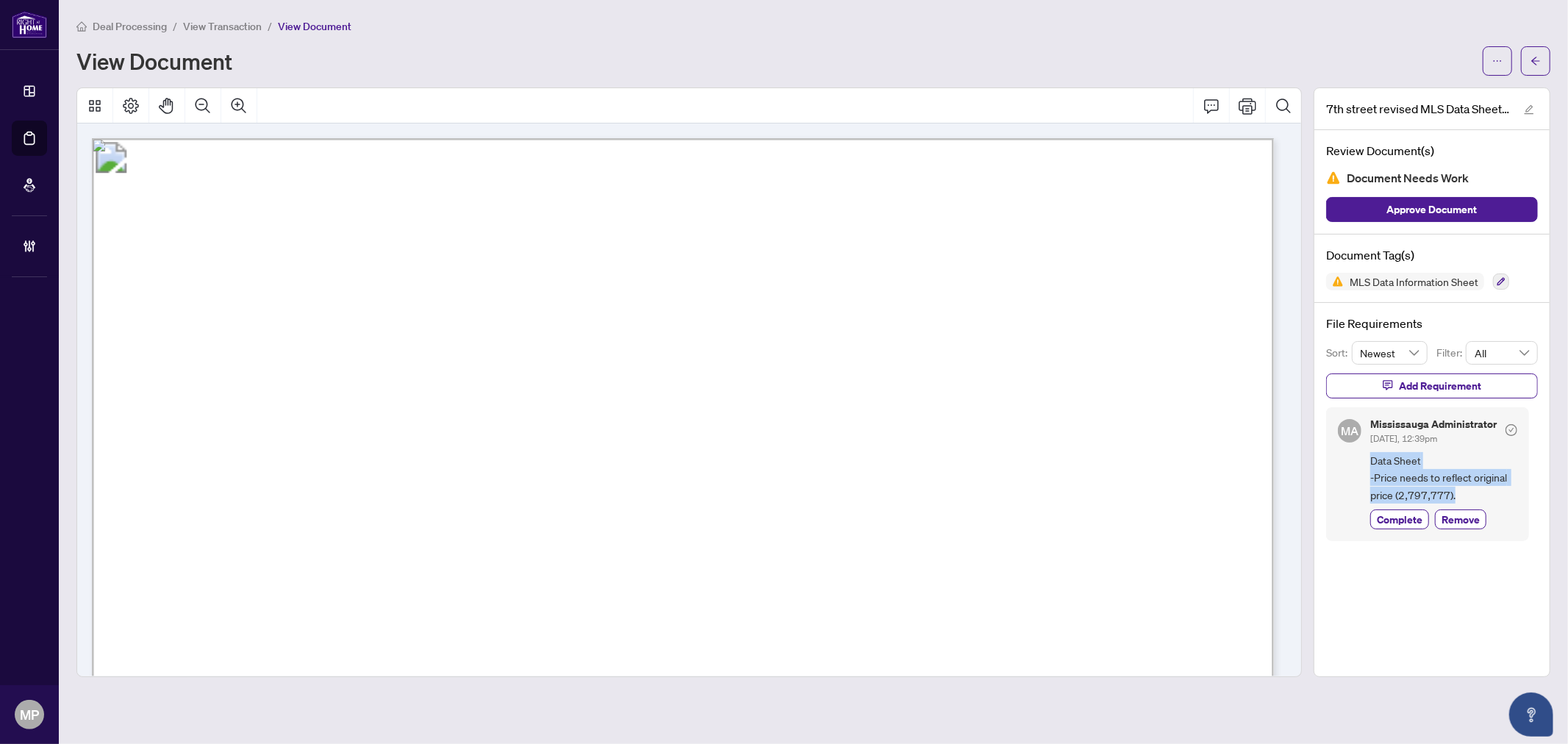
drag, startPoint x: 1482, startPoint y: 496, endPoint x: 1365, endPoint y: 454, distance: 124.3
click at [1365, 454] on div "MA Mississauga Administrator Sep/30/2025, 12:39pm Data Sheet -Price needs to re…" at bounding box center [1428, 474] width 203 height 134
copy span "Data Sheet -Price needs to reflect original price (2,797,777)."
click at [1528, 60] on button "button" at bounding box center [1535, 61] width 29 height 29
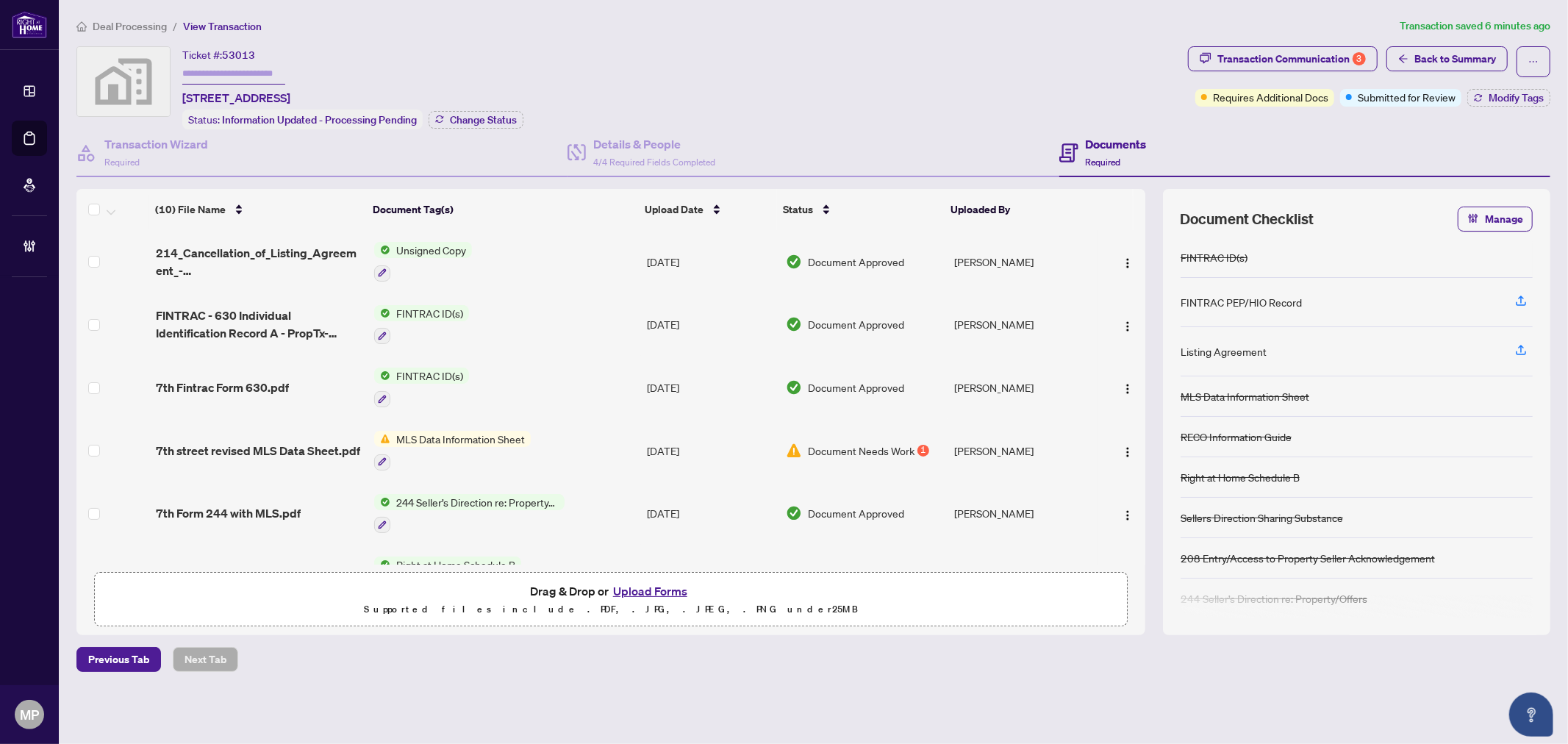
drag, startPoint x: 288, startPoint y: 94, endPoint x: 222, endPoint y: 98, distance: 66.1
click at [185, 92] on span "845 Seventh Street, Mississauga, ON, Canada" at bounding box center [236, 98] width 108 height 17
copy span "845 Seventh Street,"
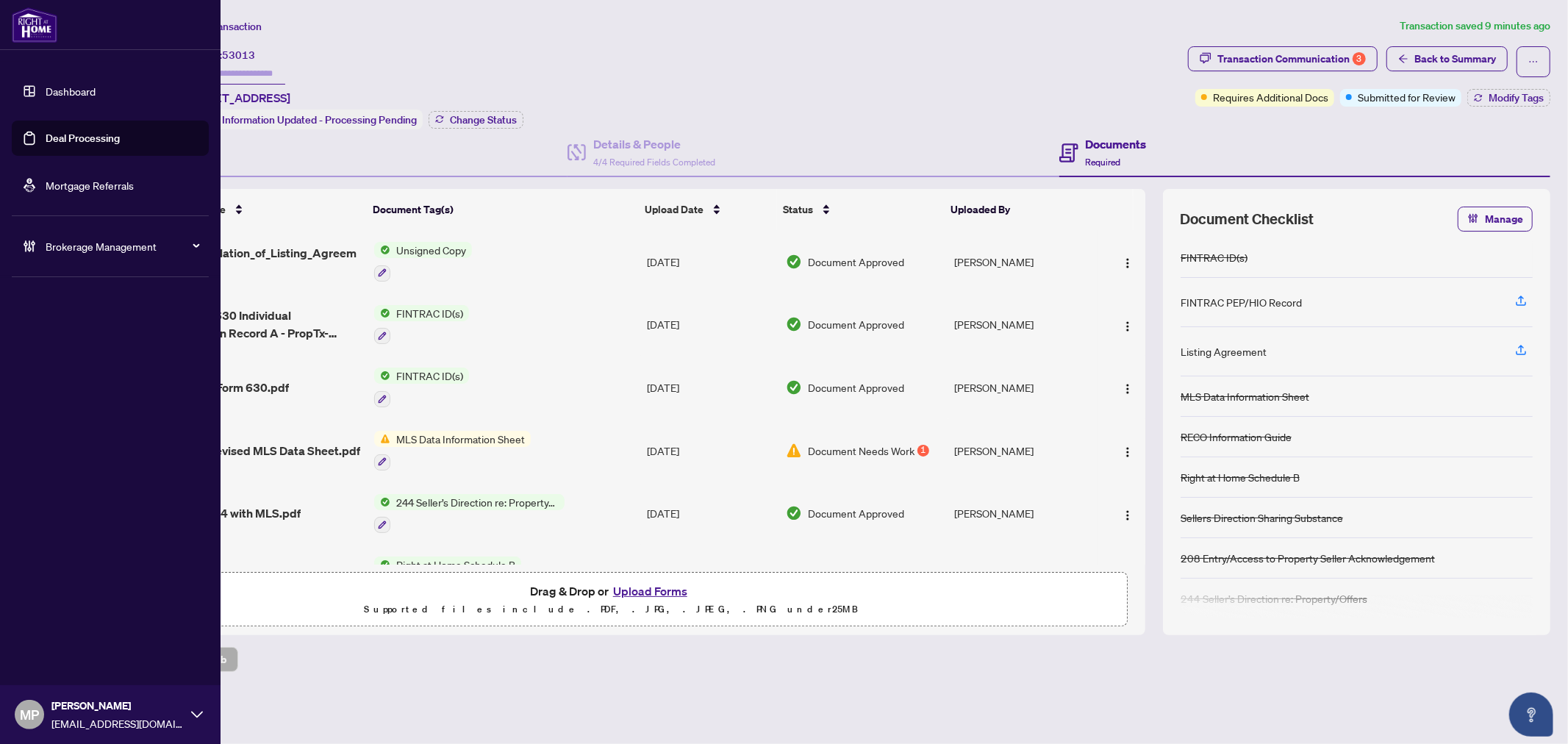
click at [71, 140] on link "Deal Processing" at bounding box center [83, 138] width 74 height 13
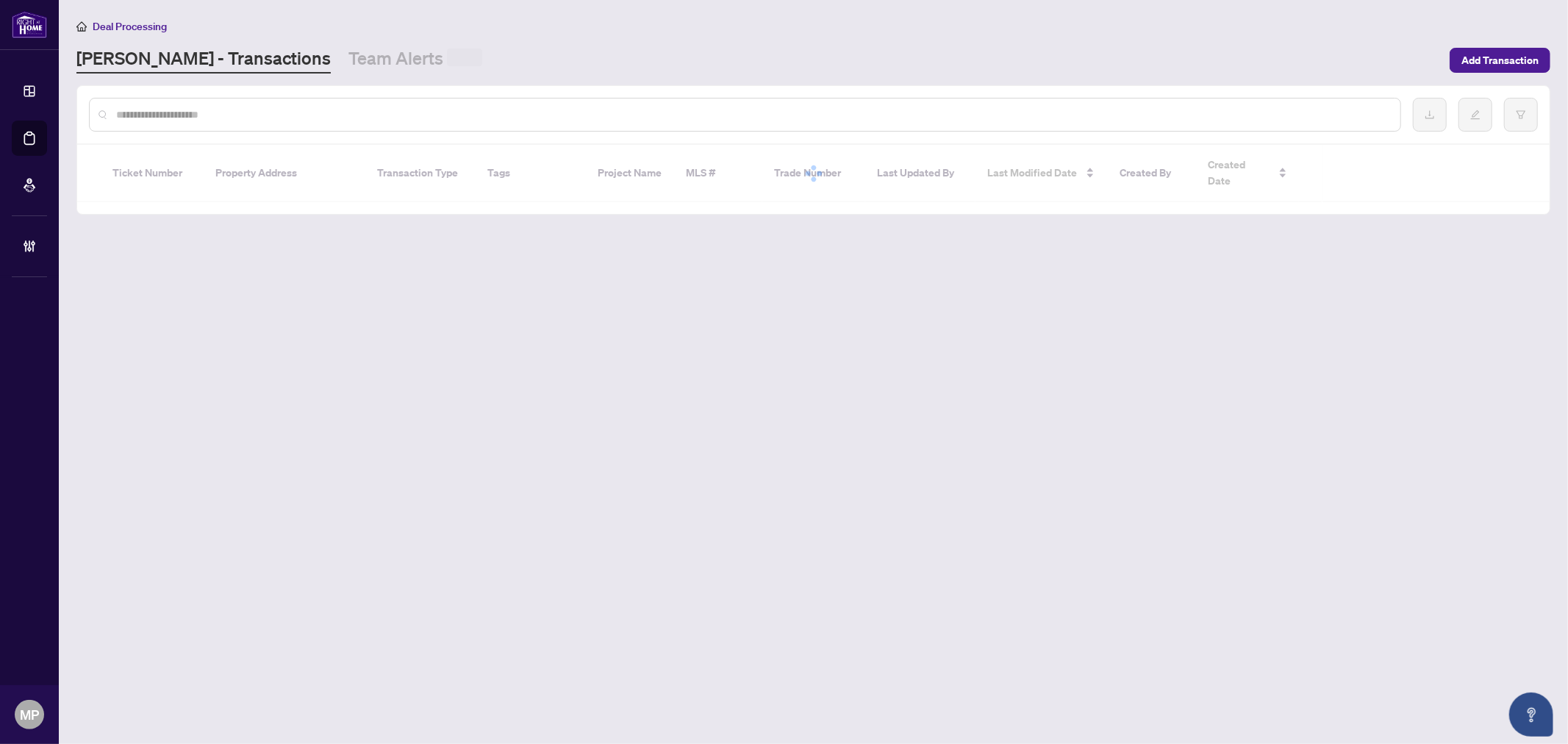
click at [458, 108] on input "text" at bounding box center [752, 114] width 1273 height 17
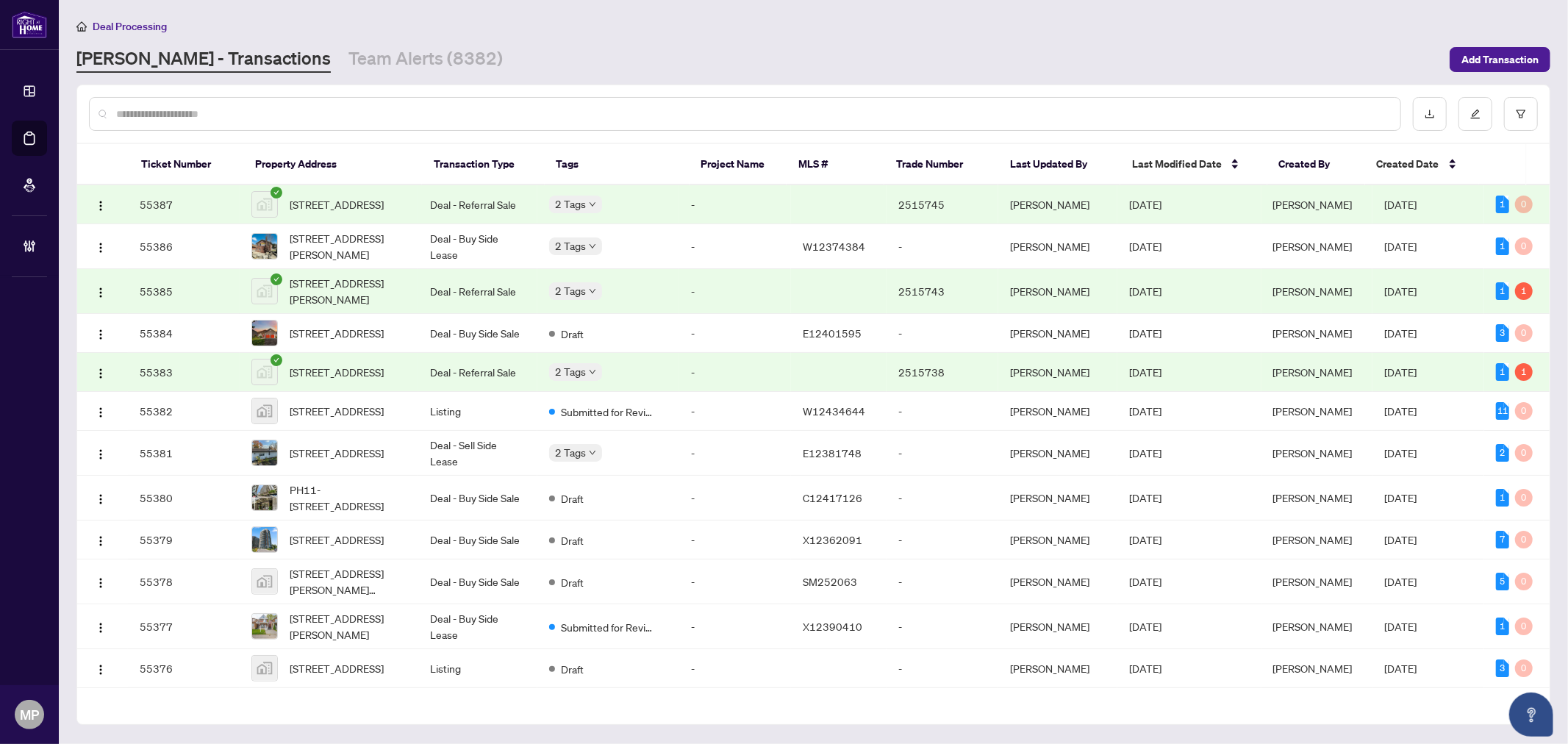
click at [527, 110] on input "text" at bounding box center [752, 113] width 1273 height 17
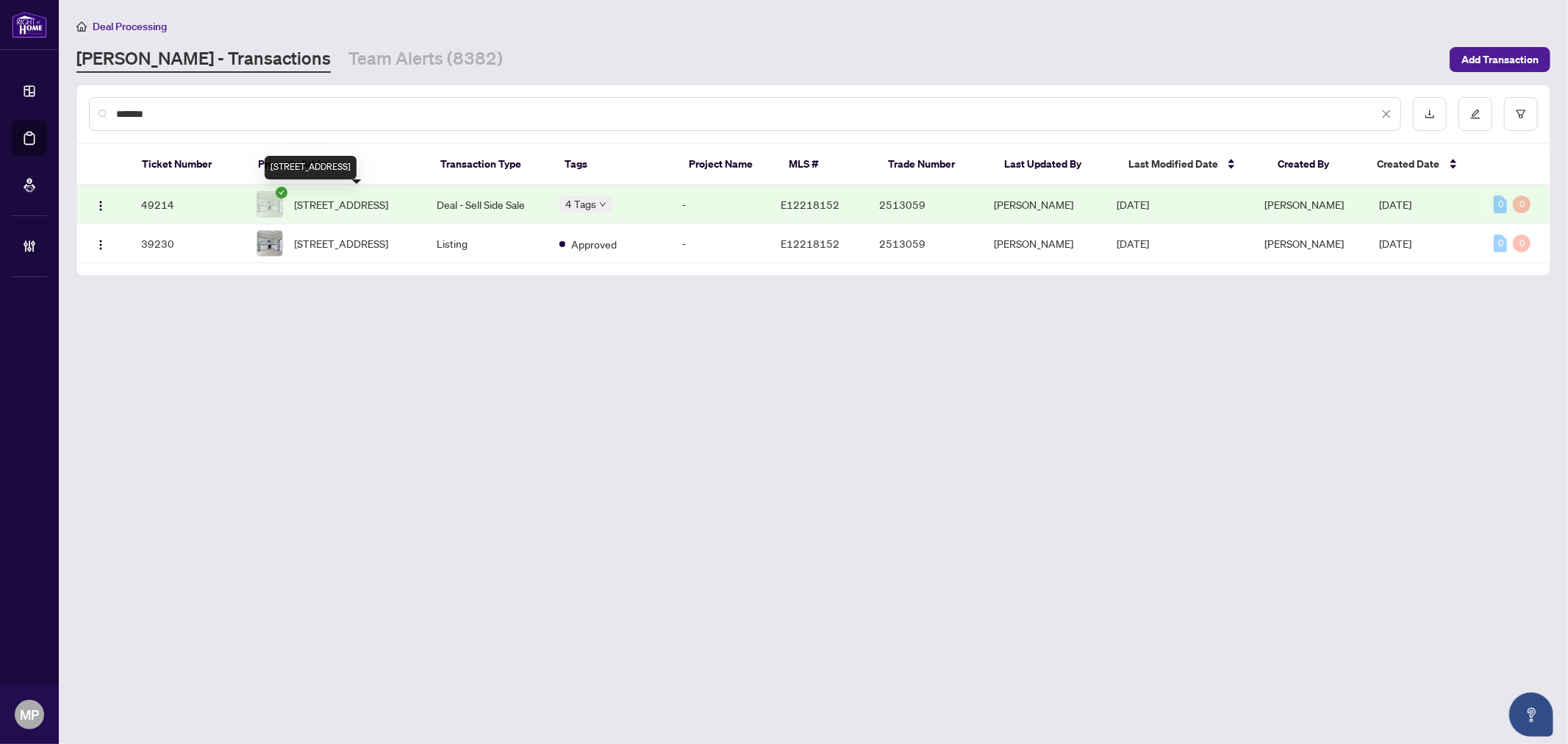
click at [386, 203] on span "219 Monarch Ave, Ajax, Ontario L1S 7M3, Canada" at bounding box center [341, 204] width 94 height 17
click at [1355, 449] on main "Deal Processing RAHR - Transactions Team Alerts (8382) Add Transaction ******* …" at bounding box center [814, 372] width 1509 height 744
click at [194, 111] on input "*******" at bounding box center [747, 113] width 1262 height 17
click at [306, 116] on input "*******" at bounding box center [747, 113] width 1262 height 17
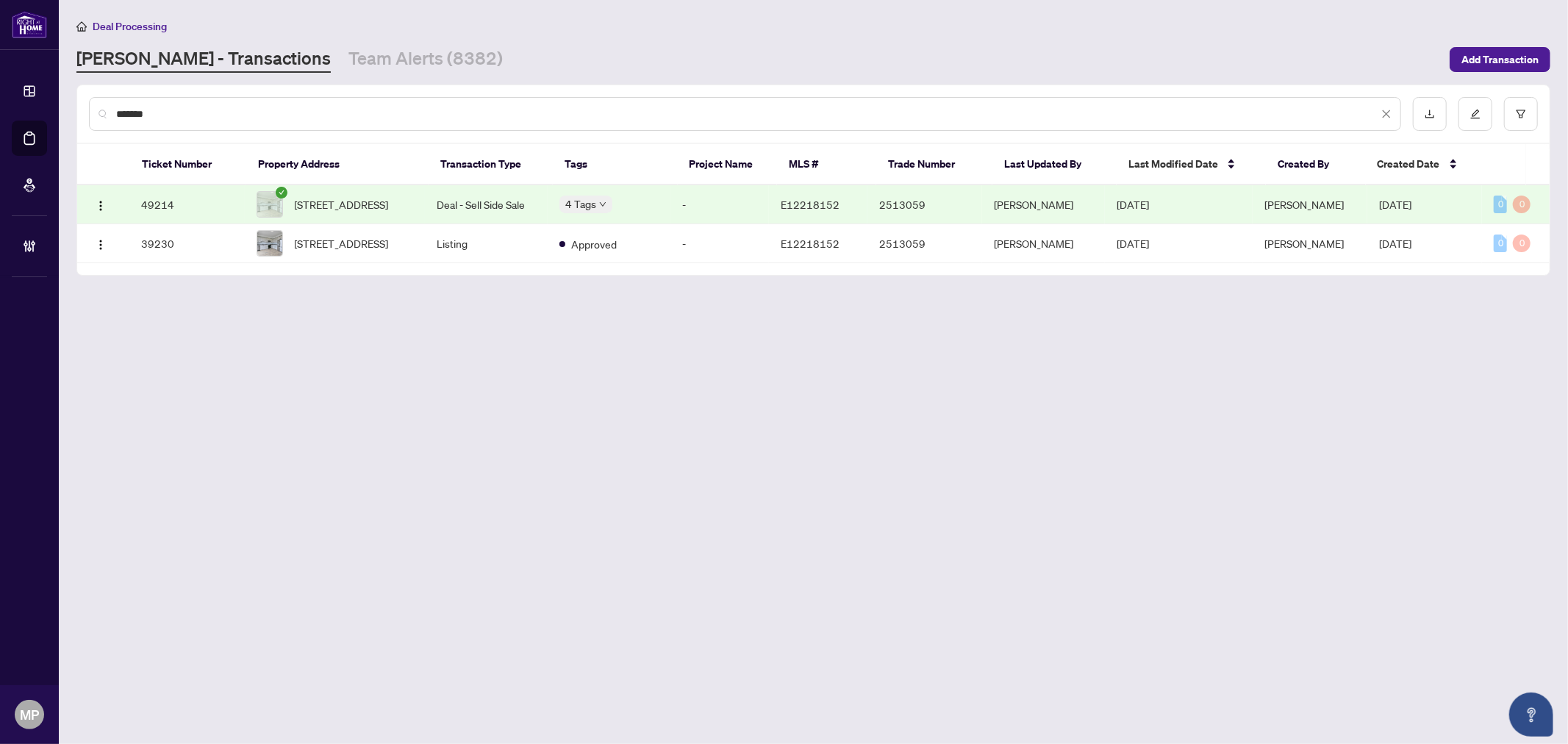
click at [306, 116] on input "*******" at bounding box center [747, 113] width 1262 height 17
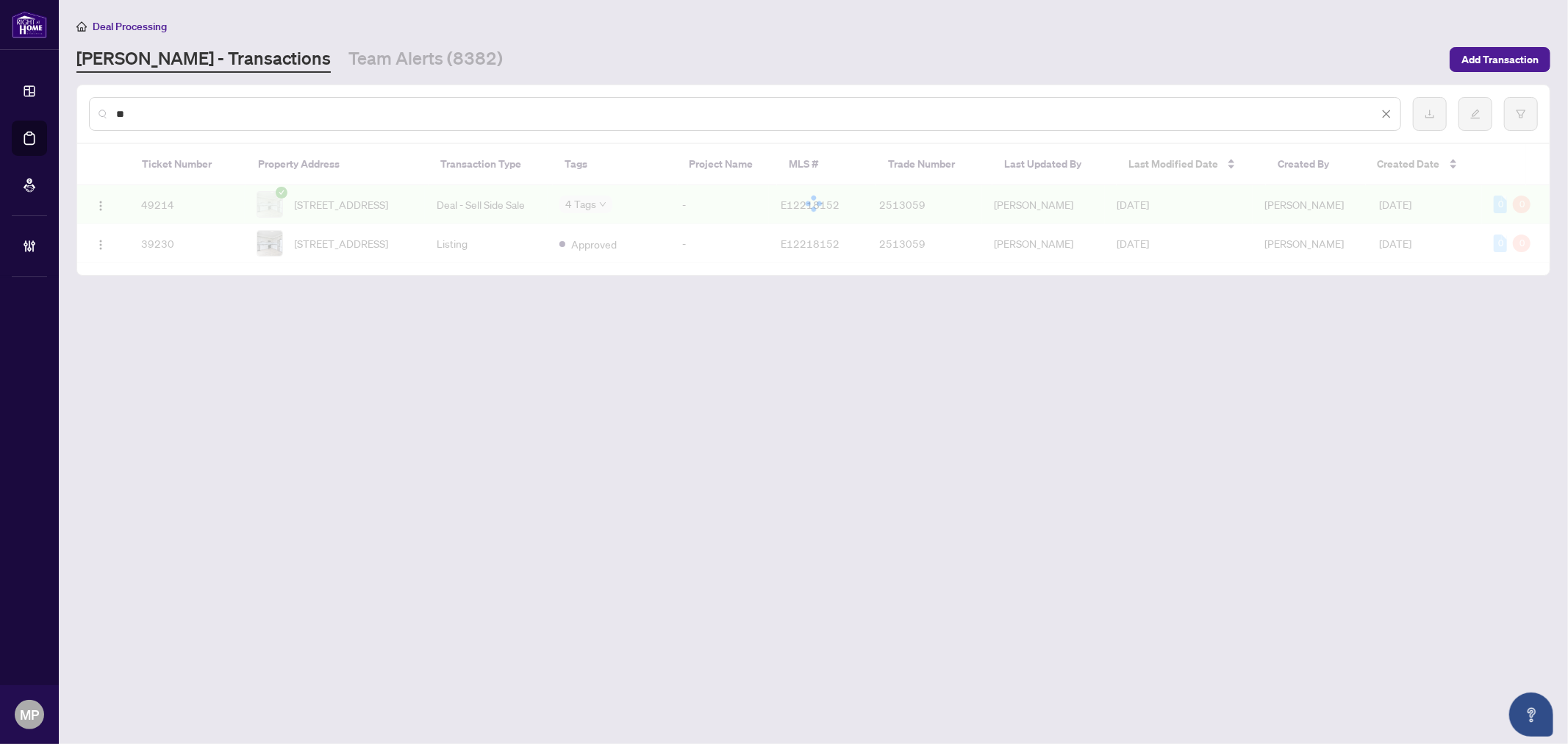
type input "*"
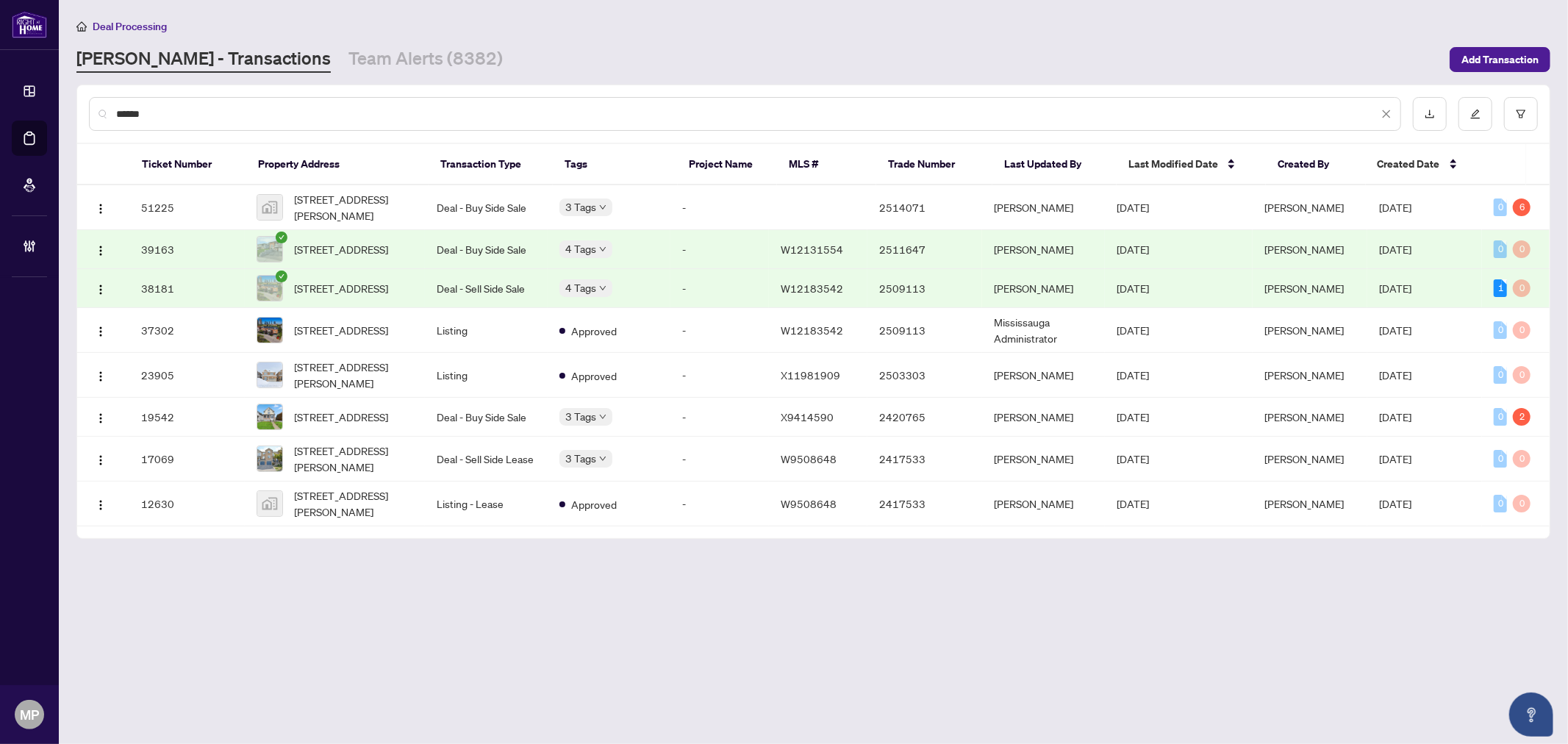
click at [361, 112] on input "******" at bounding box center [747, 113] width 1262 height 17
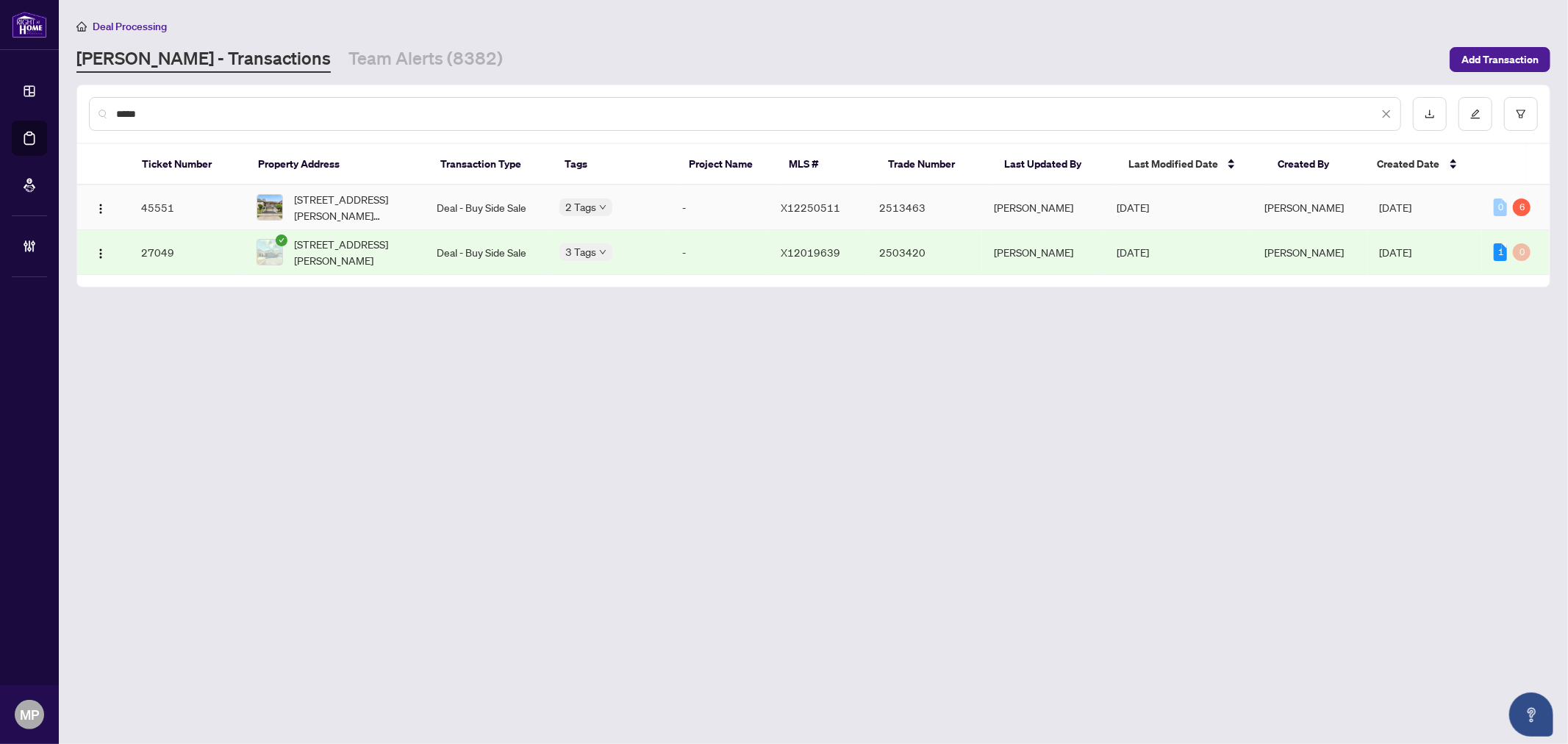
click at [222, 209] on td "45551" at bounding box center [187, 207] width 115 height 45
drag, startPoint x: 474, startPoint y: 92, endPoint x: 451, endPoint y: 103, distance: 25.5
click at [474, 94] on div "*****" at bounding box center [814, 113] width 1473 height 57
click at [448, 105] on input "*****" at bounding box center [747, 113] width 1262 height 17
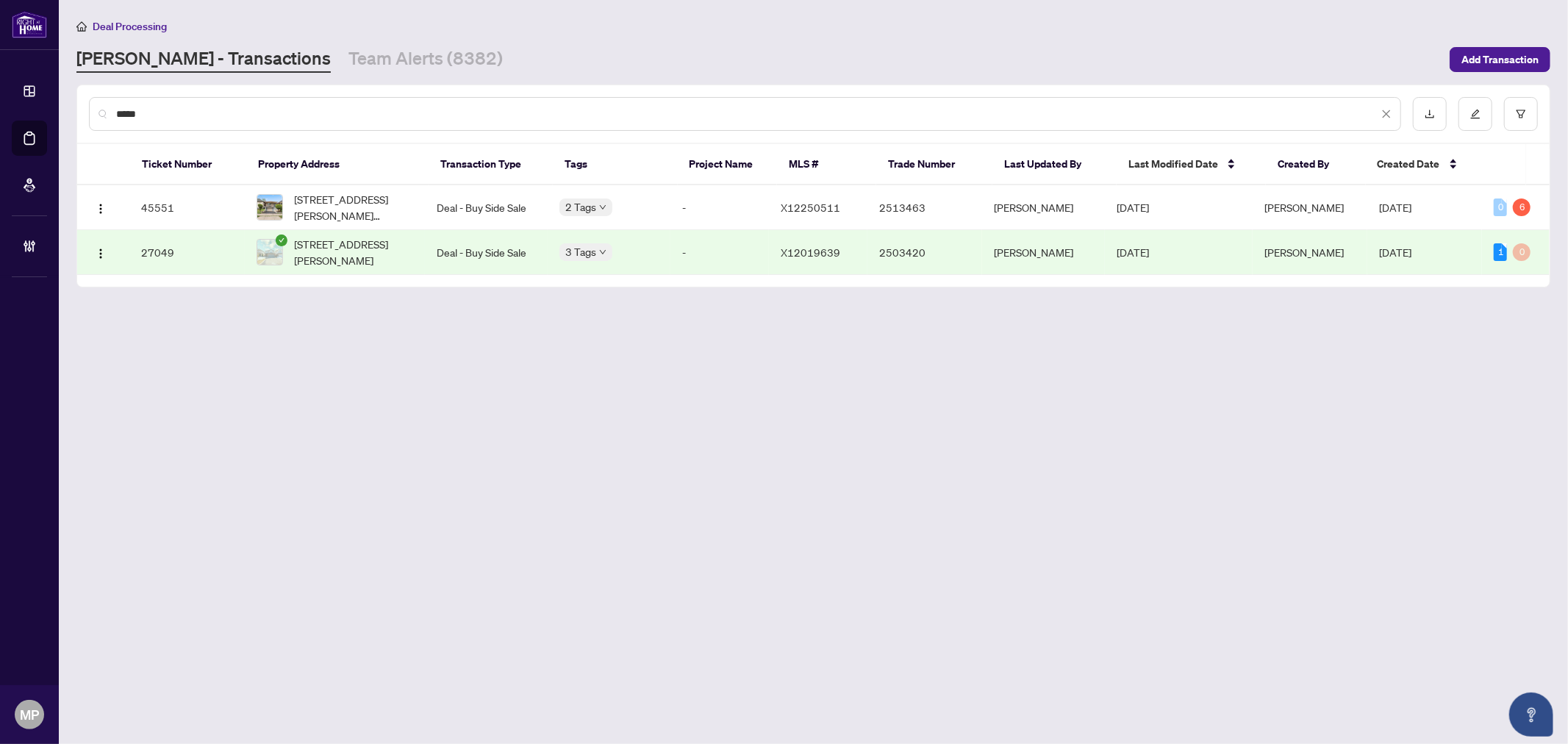
click at [448, 105] on input "*****" at bounding box center [747, 113] width 1262 height 17
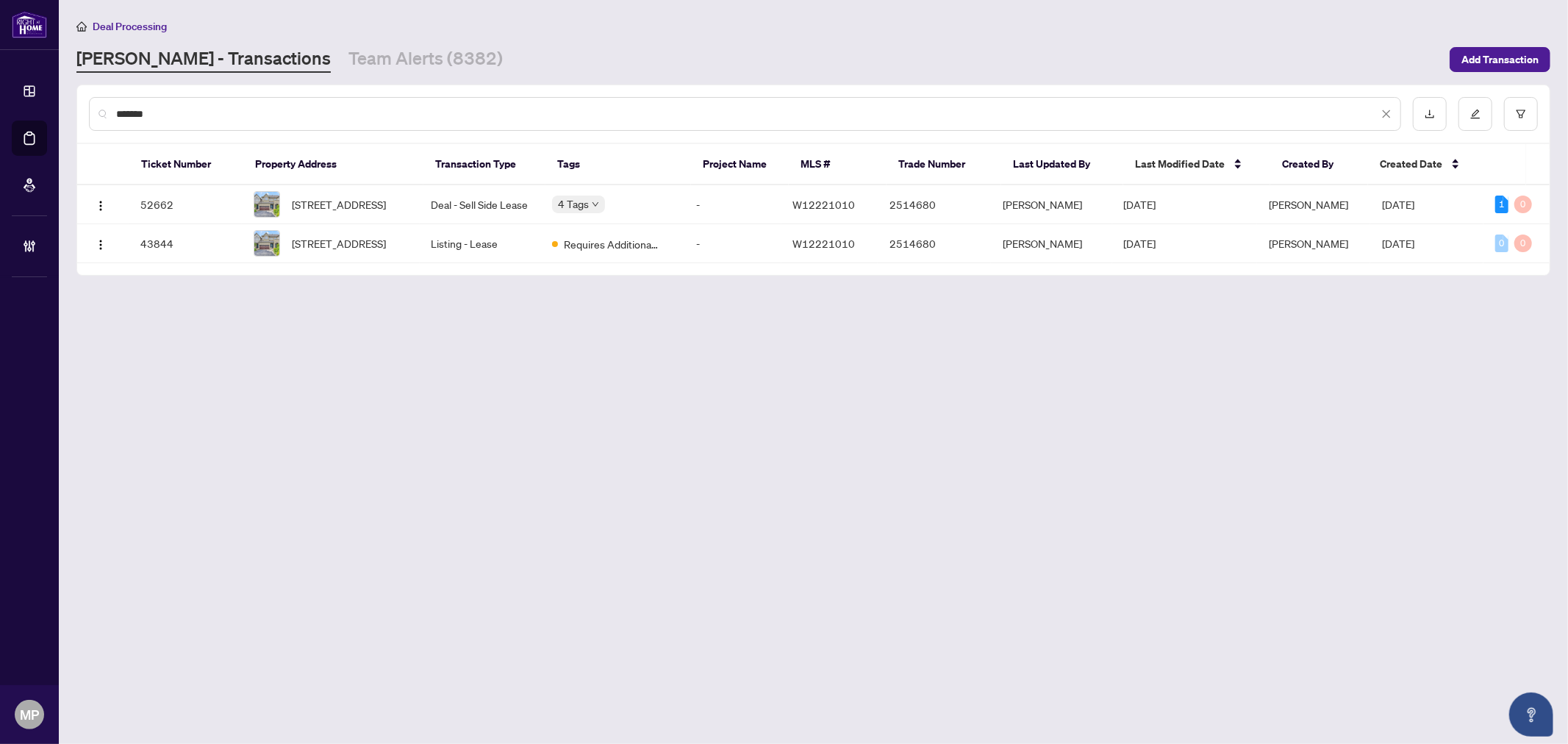
click at [427, 102] on div "*******" at bounding box center [745, 113] width 1312 height 34
click at [398, 113] on input "*******" at bounding box center [747, 113] width 1262 height 17
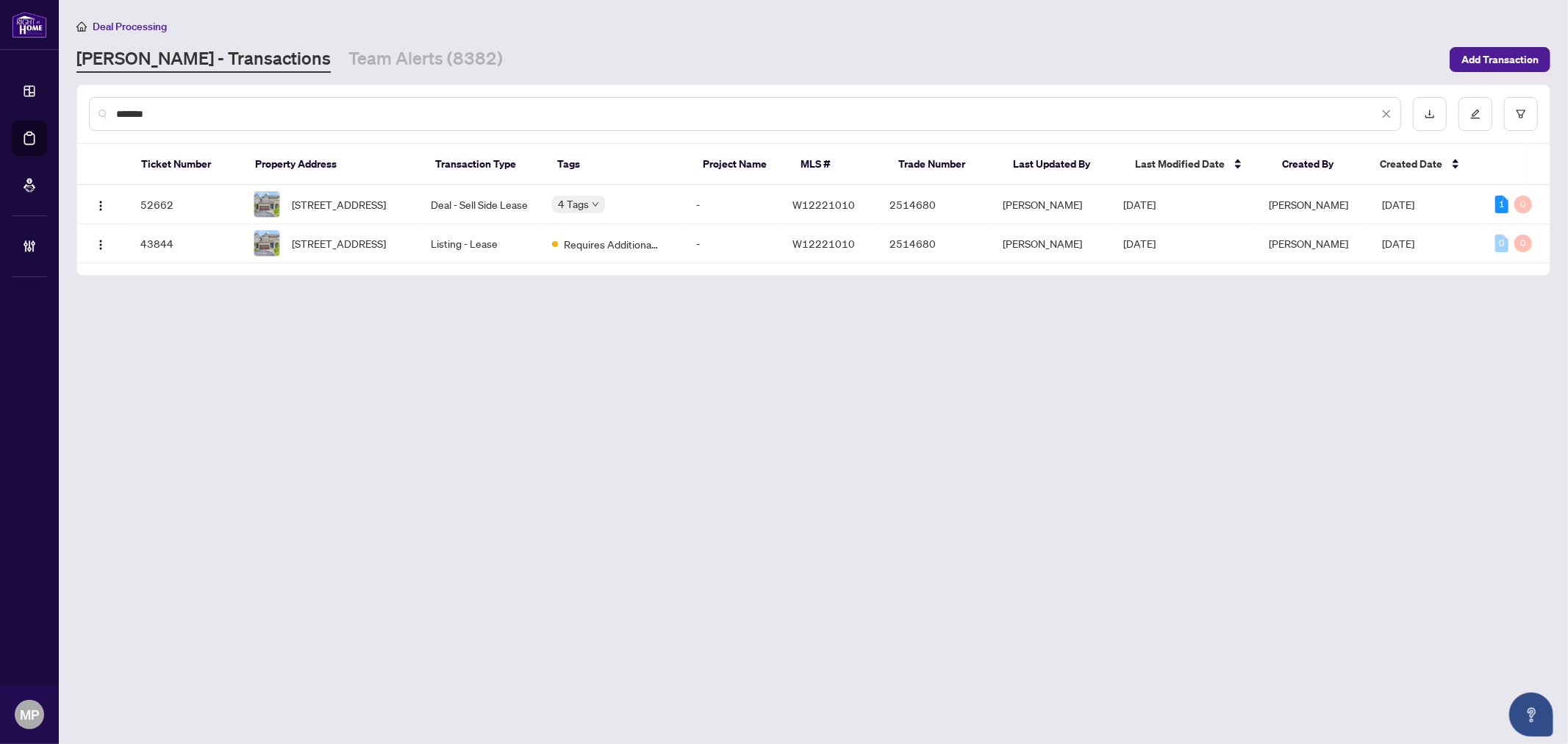
click at [398, 113] on input "*******" at bounding box center [747, 113] width 1262 height 17
click at [428, 195] on td "Deal - Sell Side Lease" at bounding box center [480, 204] width 121 height 39
click at [667, 111] on input "*******" at bounding box center [747, 113] width 1262 height 17
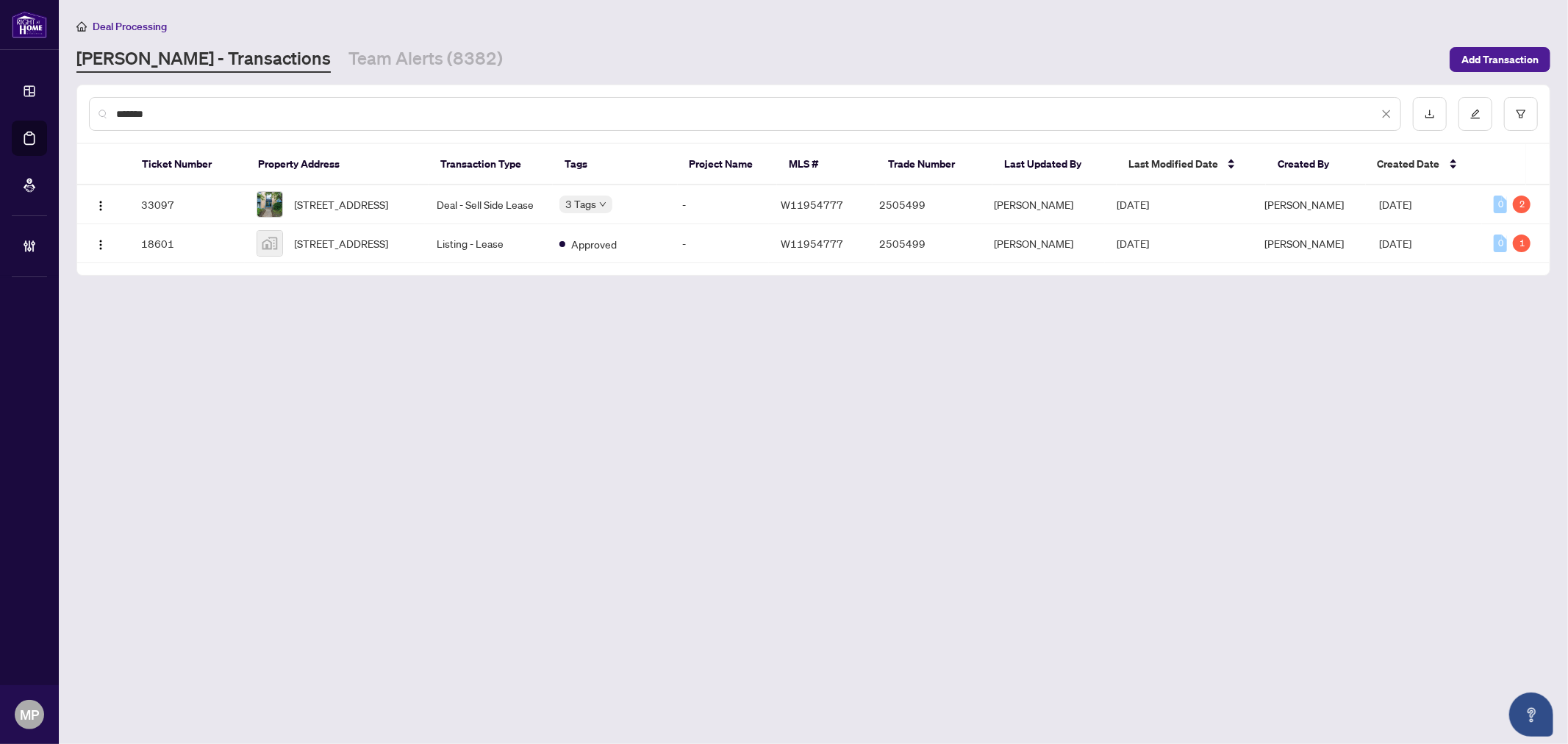
click at [410, 105] on input "*******" at bounding box center [747, 113] width 1262 height 17
click at [406, 105] on input "*******" at bounding box center [747, 113] width 1262 height 17
paste input "**"
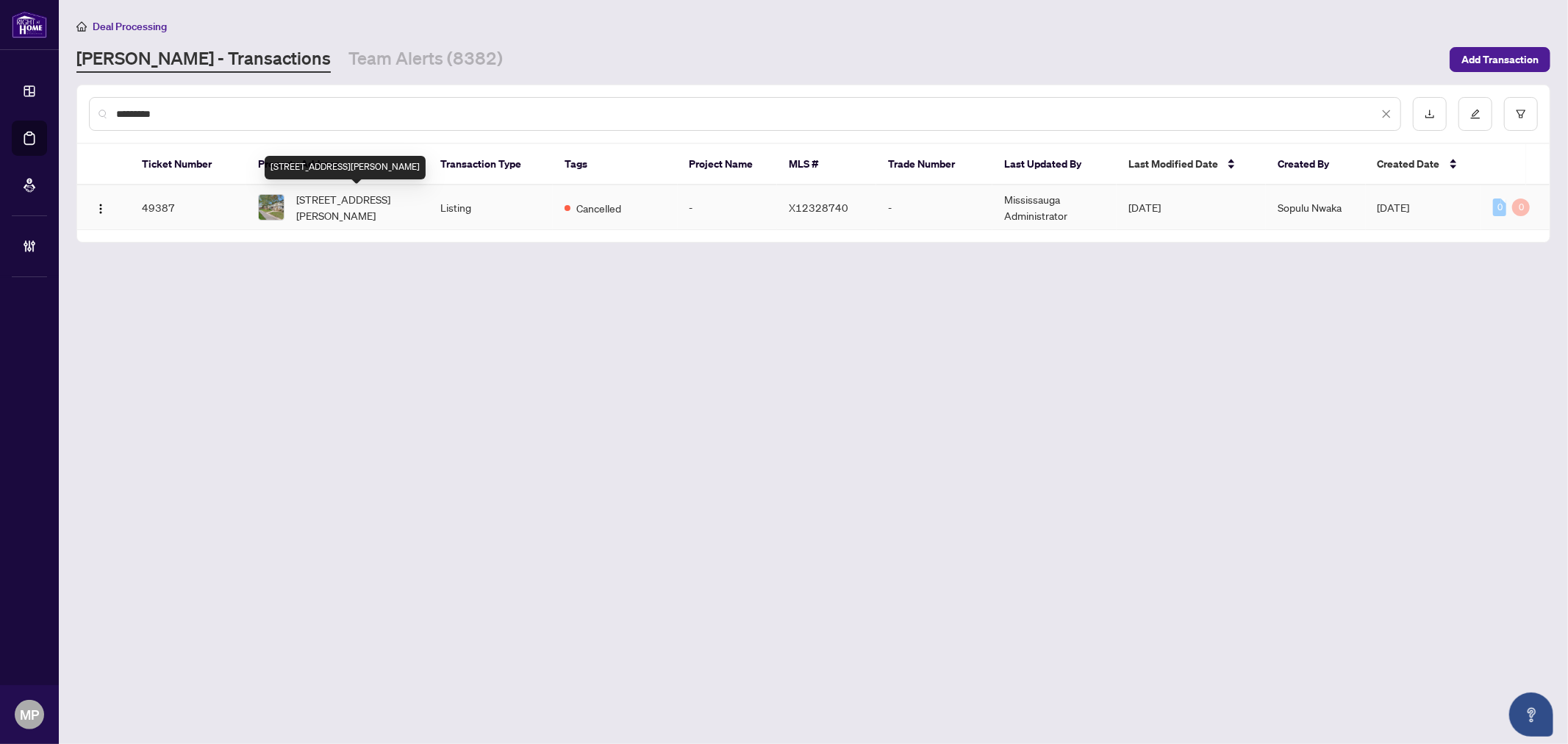
click at [366, 214] on span "164 Jansen Ave, Kitchener, Ontario N2A 2L7, Canada" at bounding box center [356, 207] width 120 height 32
click at [298, 104] on div "*********" at bounding box center [745, 113] width 1312 height 34
click at [297, 105] on input "*********" at bounding box center [747, 113] width 1262 height 17
click at [289, 105] on input "*********" at bounding box center [747, 113] width 1262 height 17
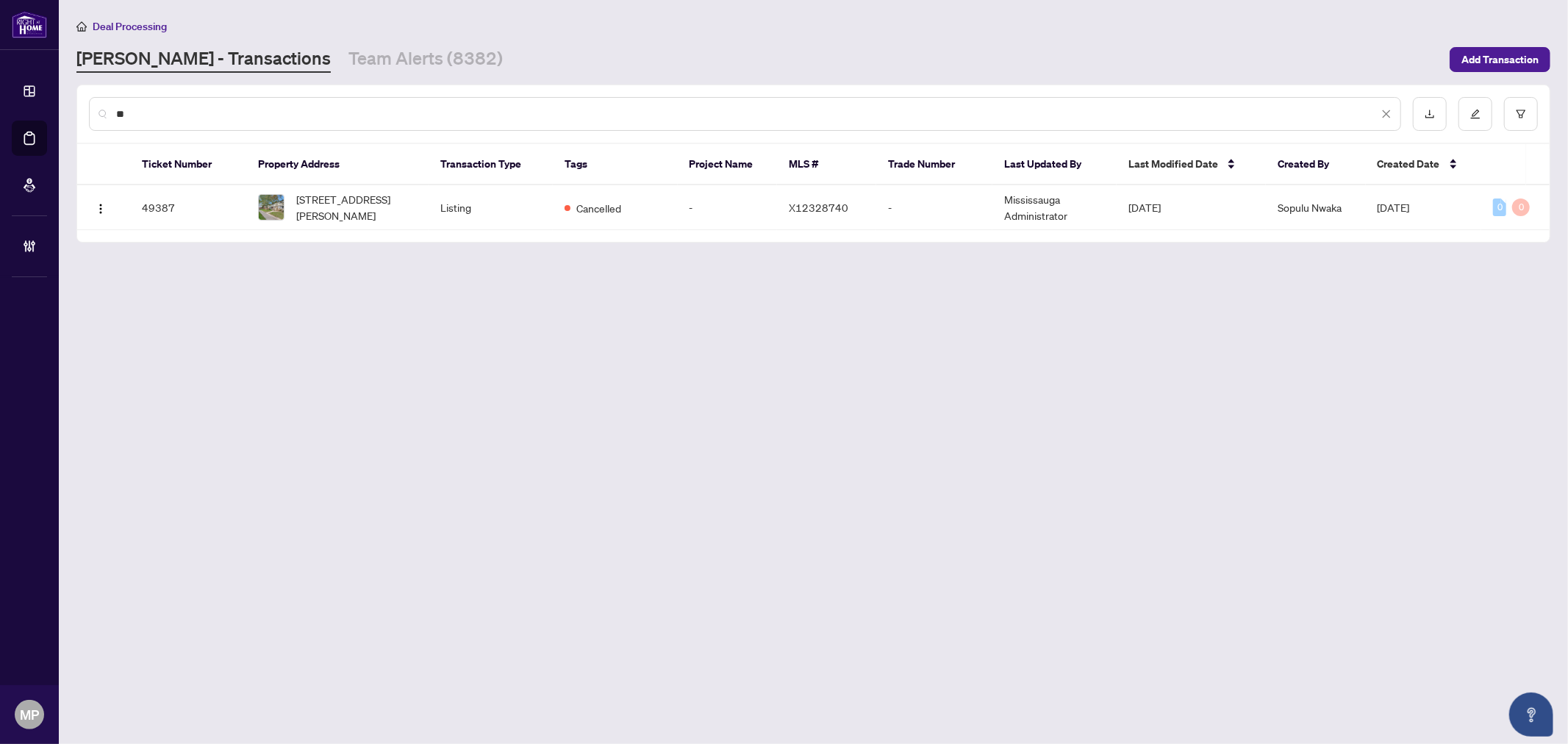
type input "*"
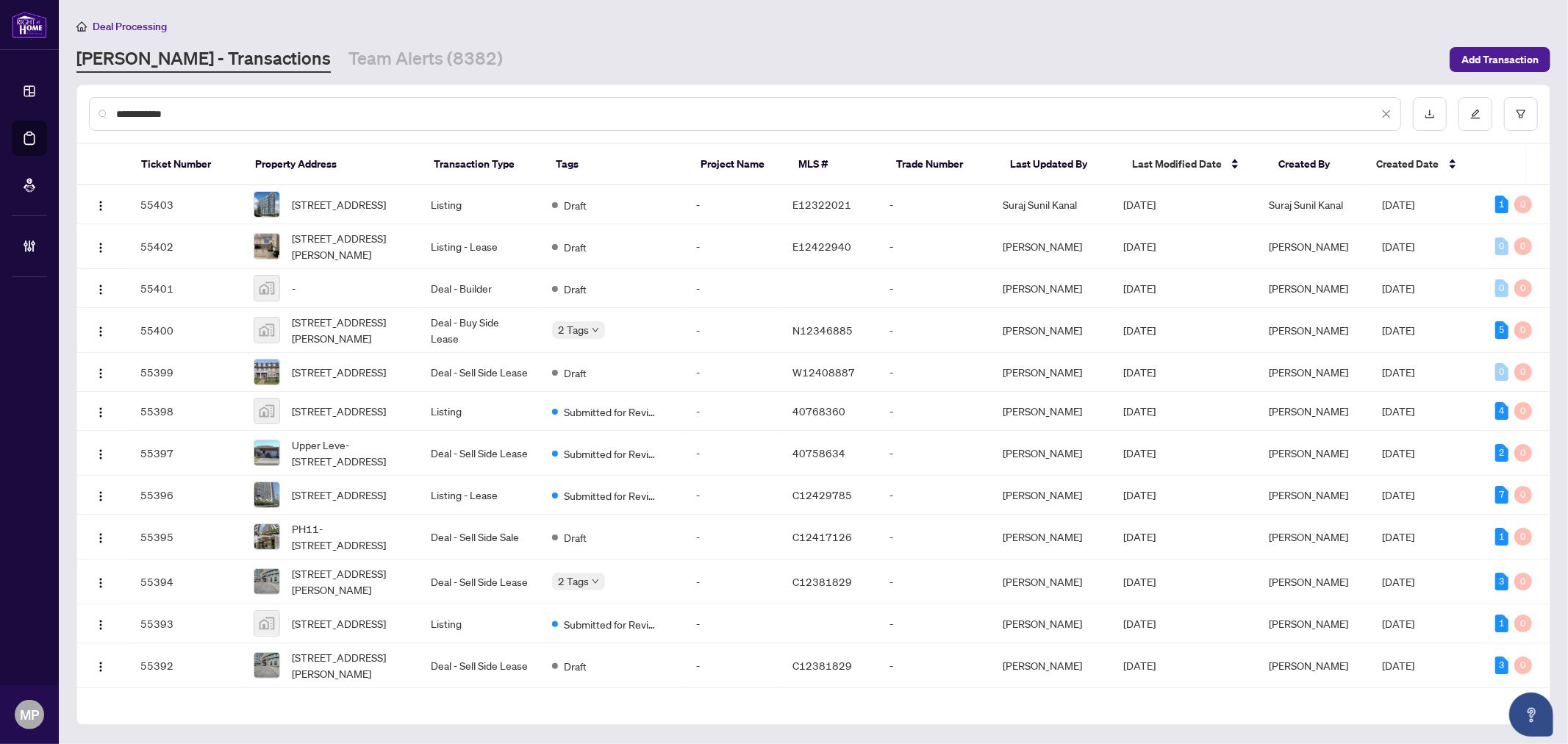
type input "**********"
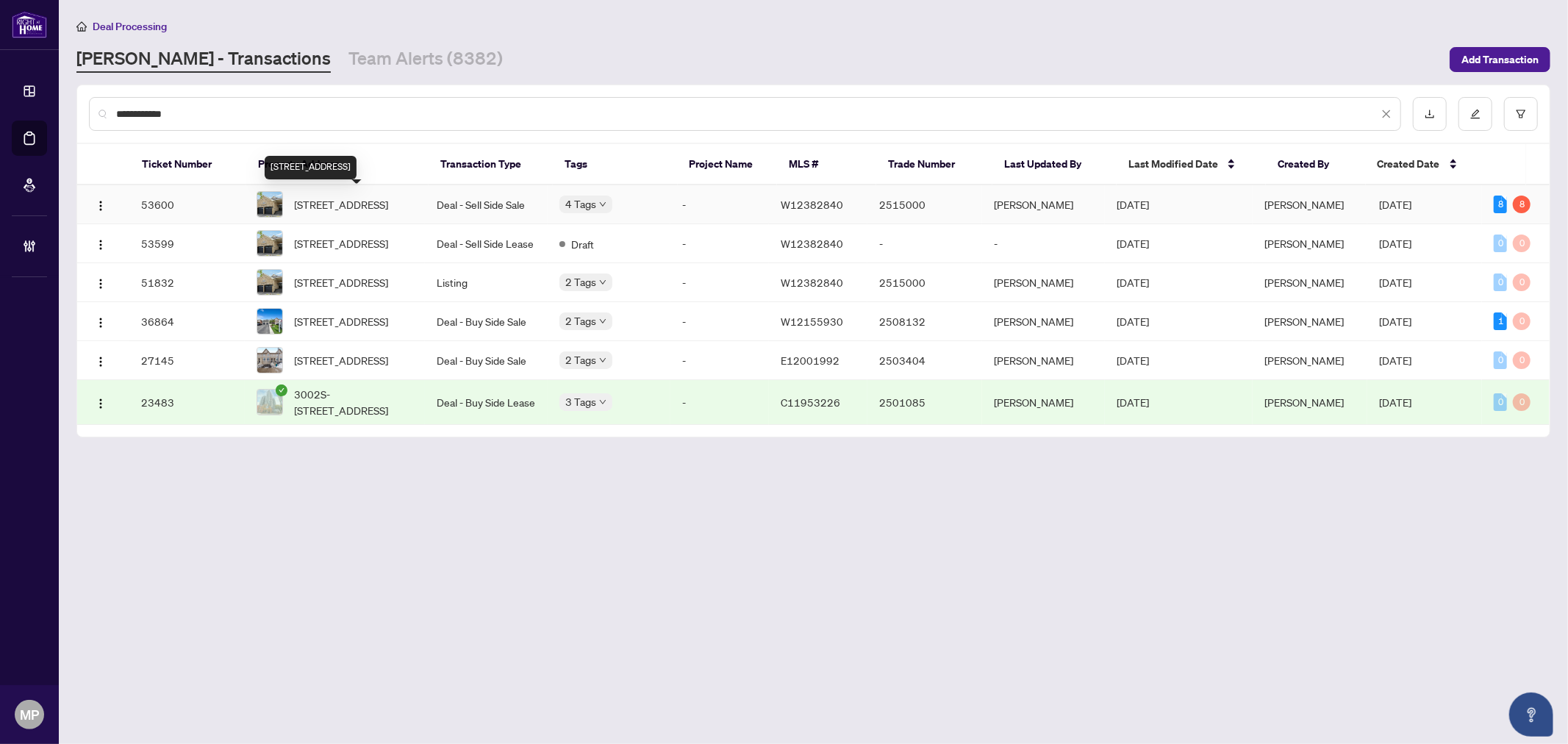
click at [336, 210] on span "28 Legend Lane, Brampton, Ontario L6X 5B5, Canada" at bounding box center [341, 204] width 94 height 17
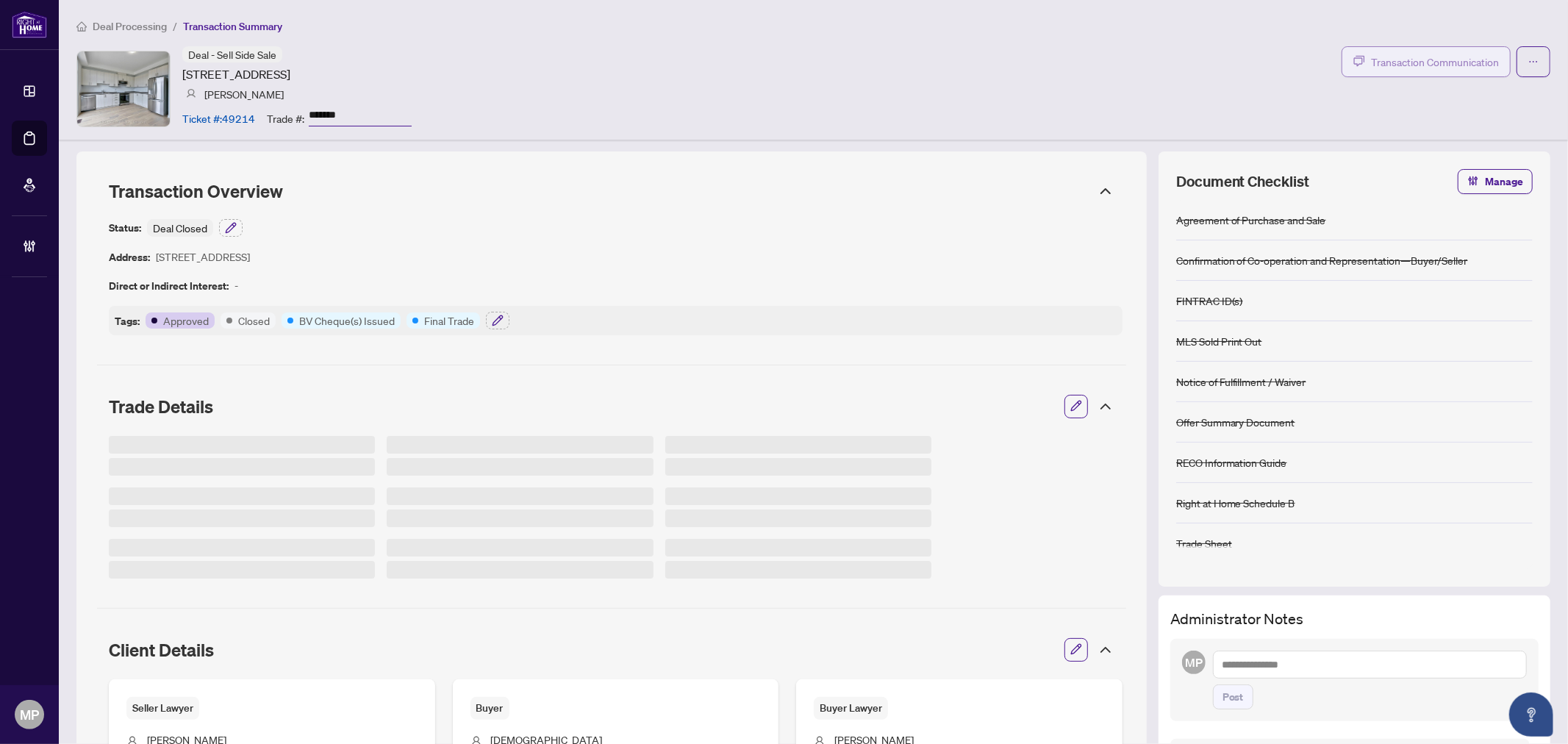
click at [1430, 60] on span "Transaction Communication" at bounding box center [1435, 61] width 128 height 17
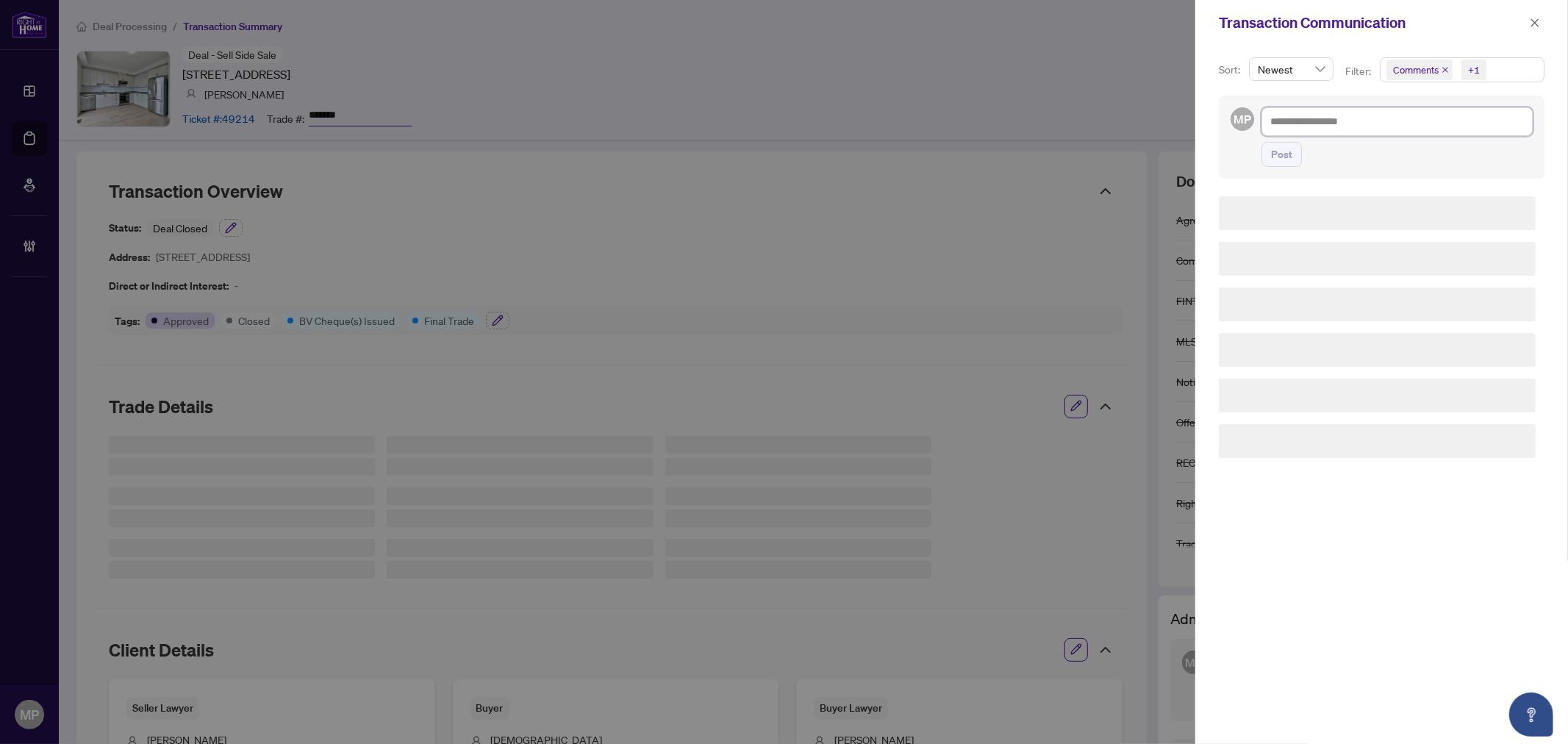
click at [1397, 126] on textarea at bounding box center [1397, 120] width 271 height 28
paste textarea "**********"
type textarea "**********"
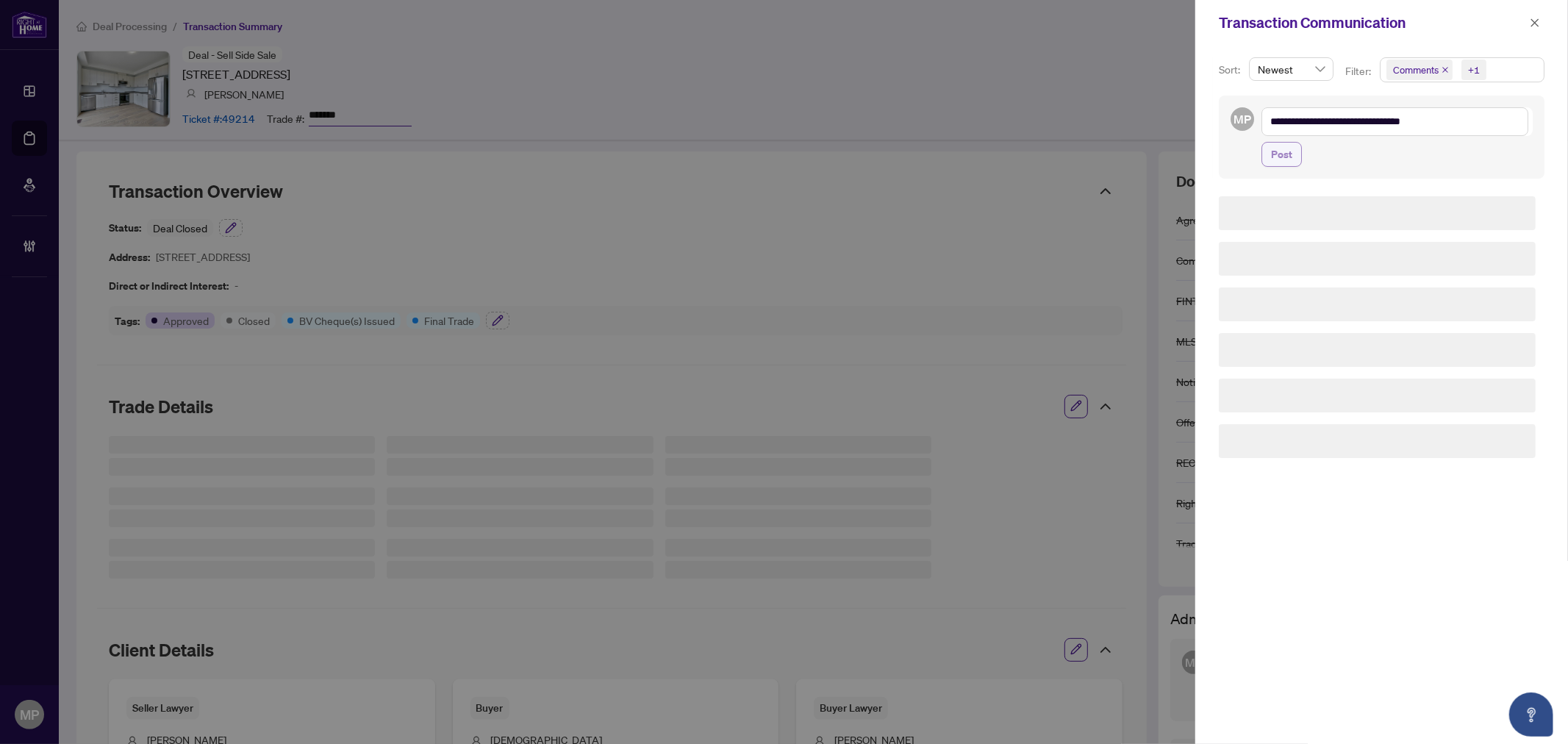
click at [1281, 145] on span "Post" at bounding box center [1281, 154] width 21 height 24
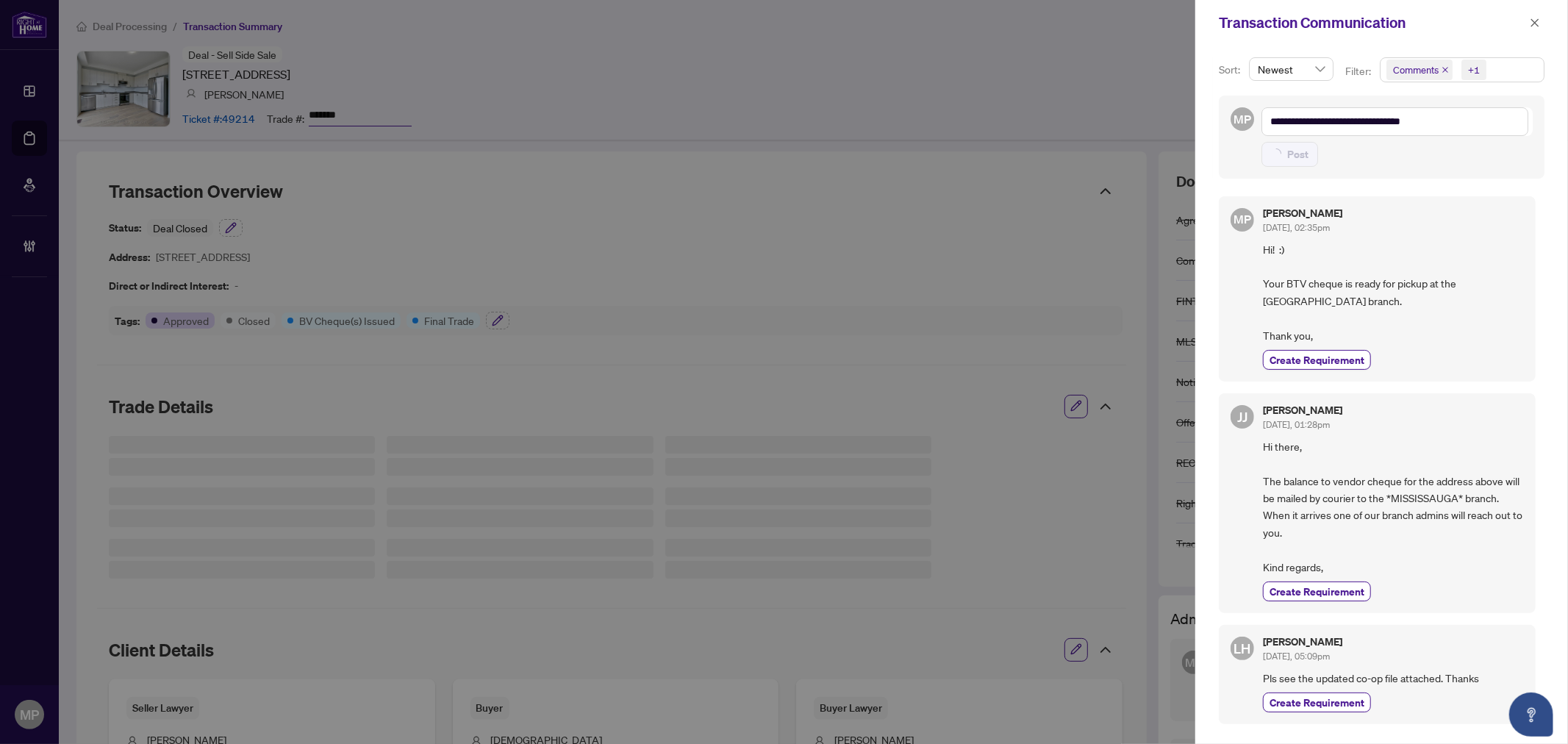
type textarea "**********"
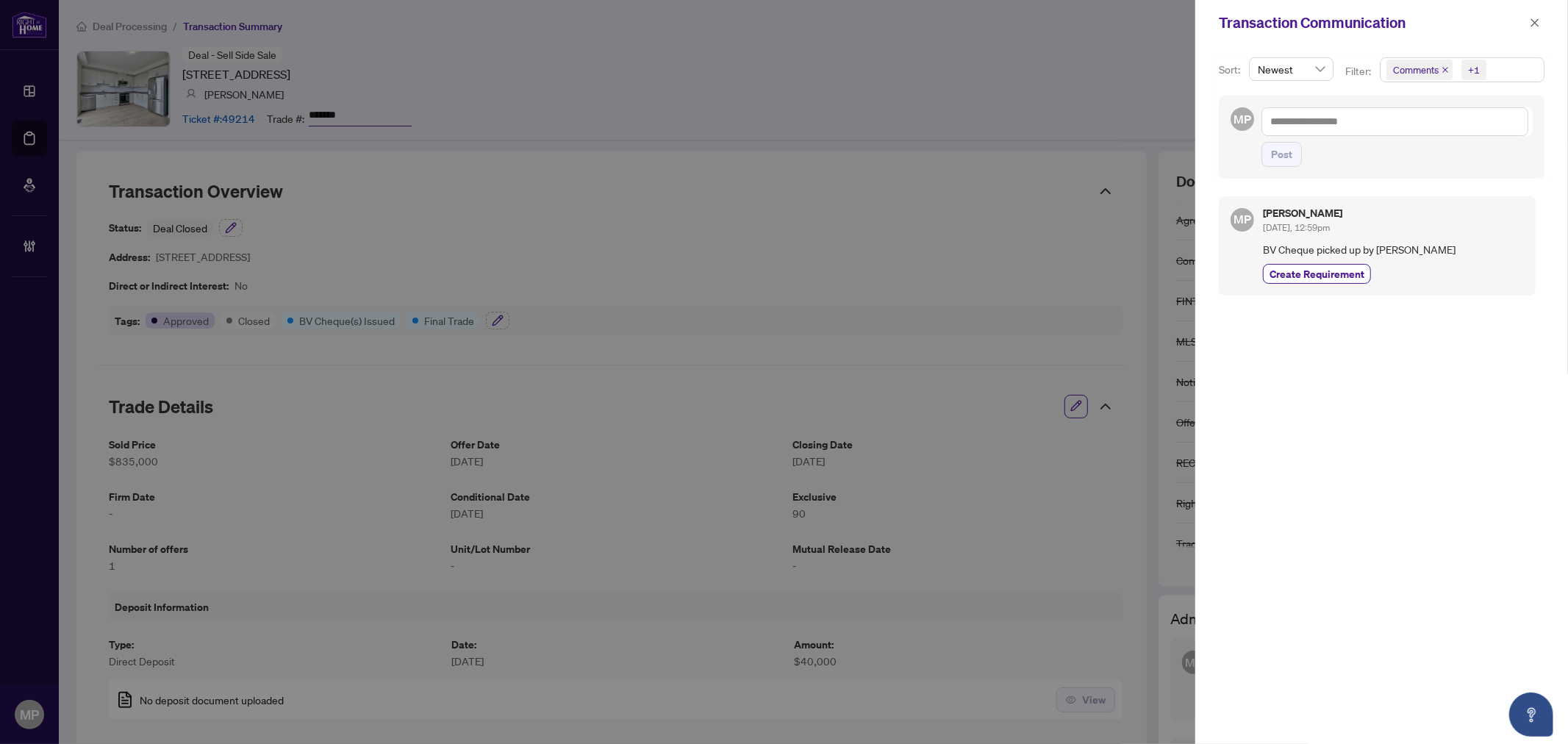
drag, startPoint x: 1536, startPoint y: 20, endPoint x: 1279, endPoint y: 38, distance: 257.6
click at [1536, 20] on icon "close" at bounding box center [1535, 22] width 8 height 8
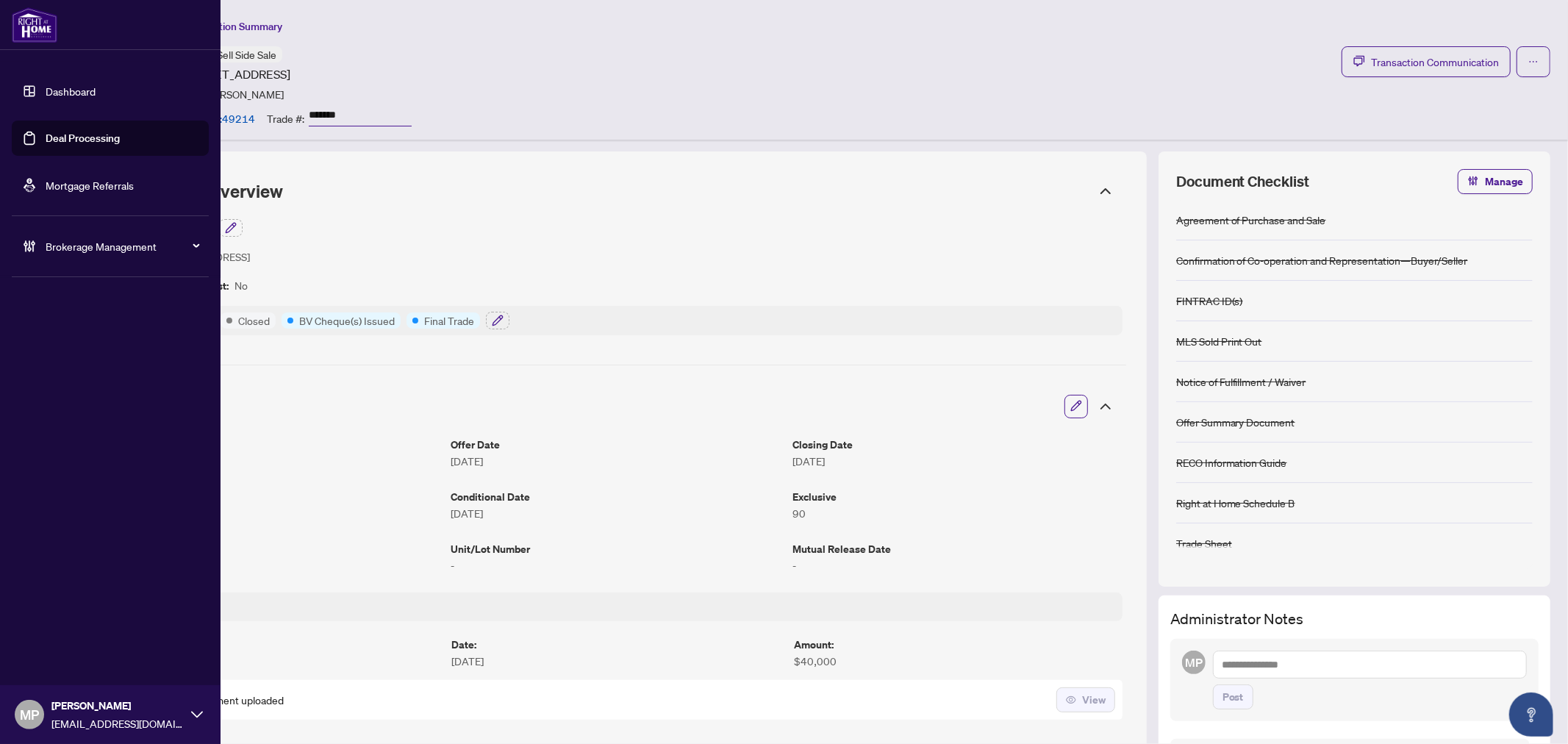
click at [92, 131] on link "Deal Processing" at bounding box center [83, 138] width 74 height 13
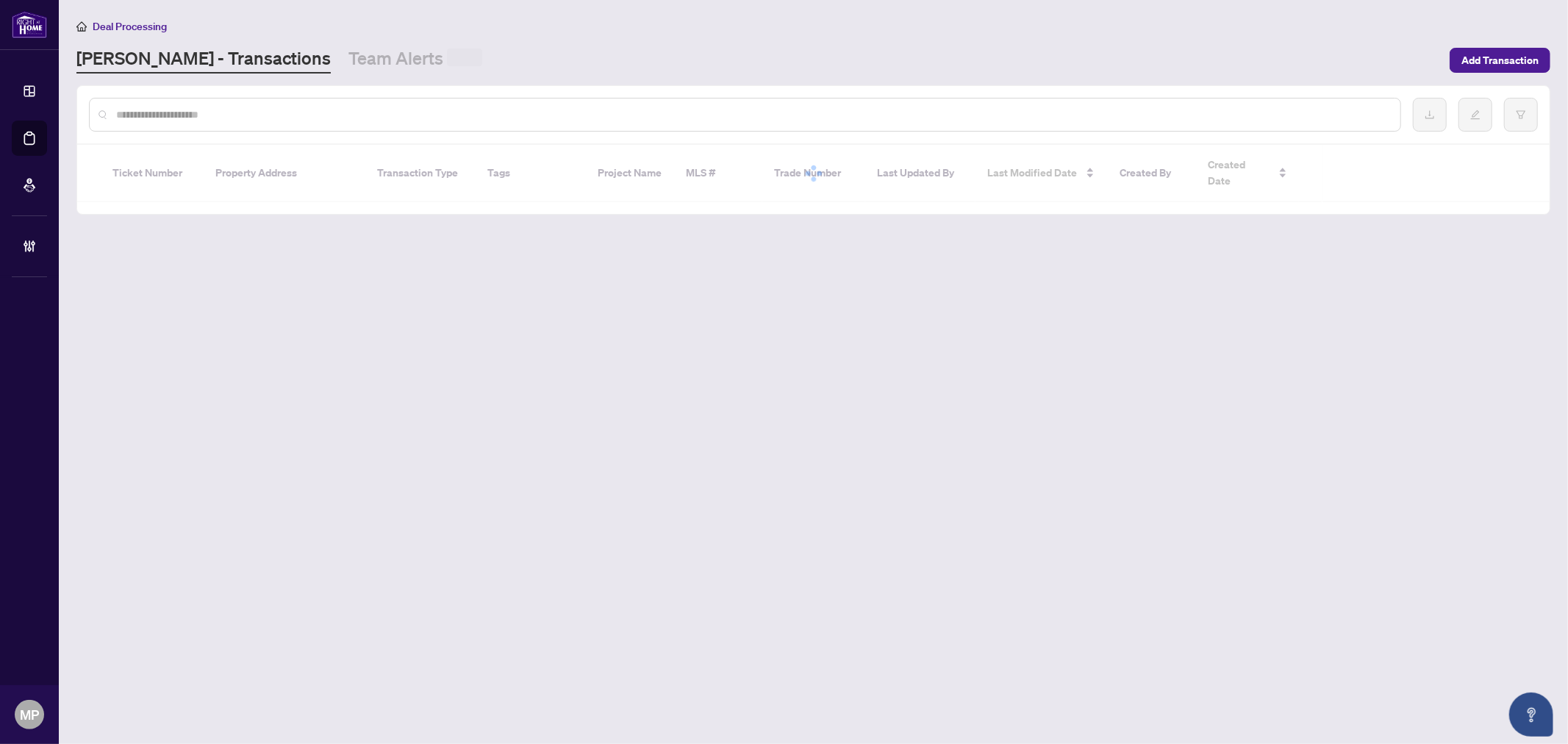
drag, startPoint x: 365, startPoint y: 104, endPoint x: 356, endPoint y: 120, distance: 18.4
click at [361, 112] on div at bounding box center [745, 114] width 1312 height 34
click at [356, 120] on div at bounding box center [745, 114] width 1312 height 34
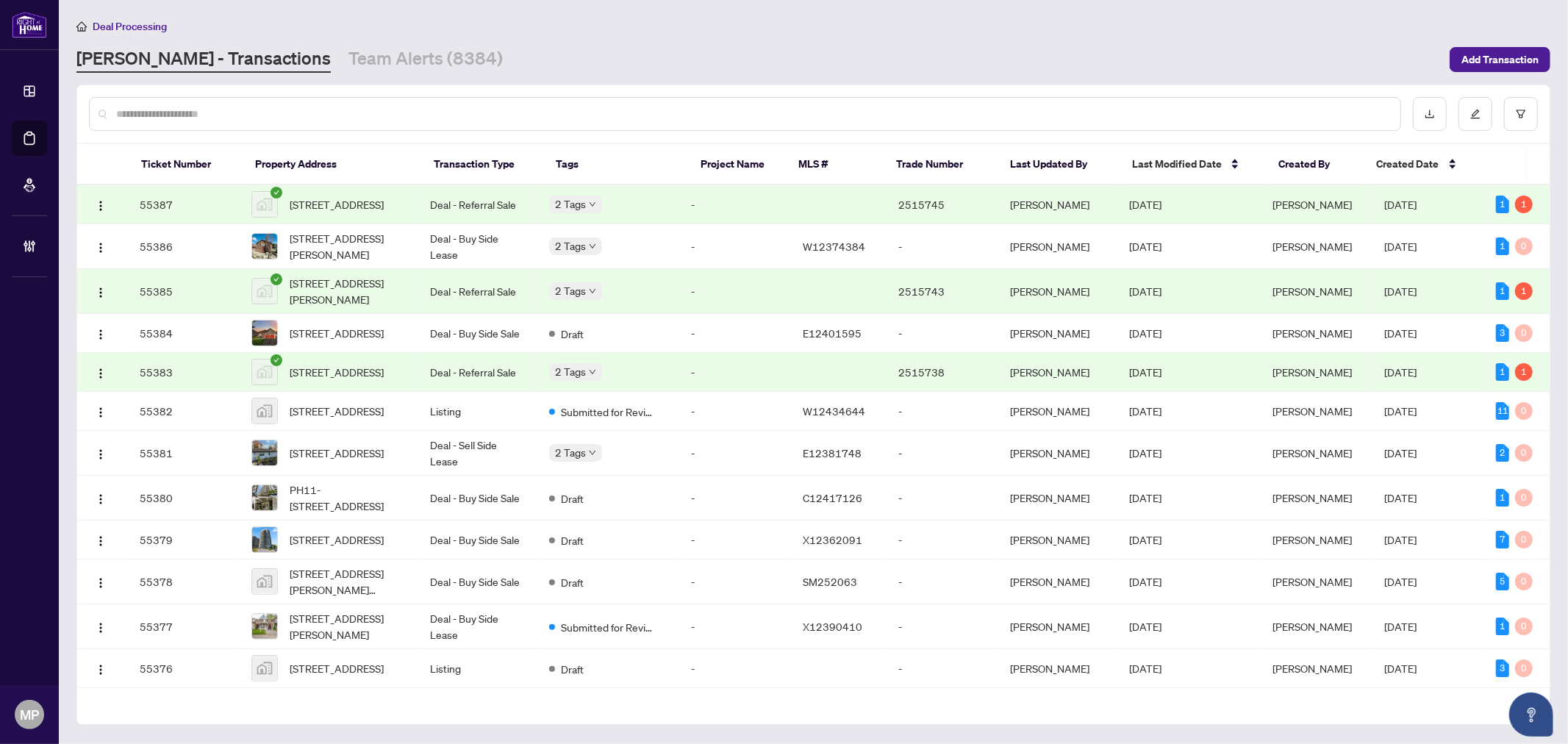
click at [997, 107] on input "text" at bounding box center [752, 113] width 1273 height 17
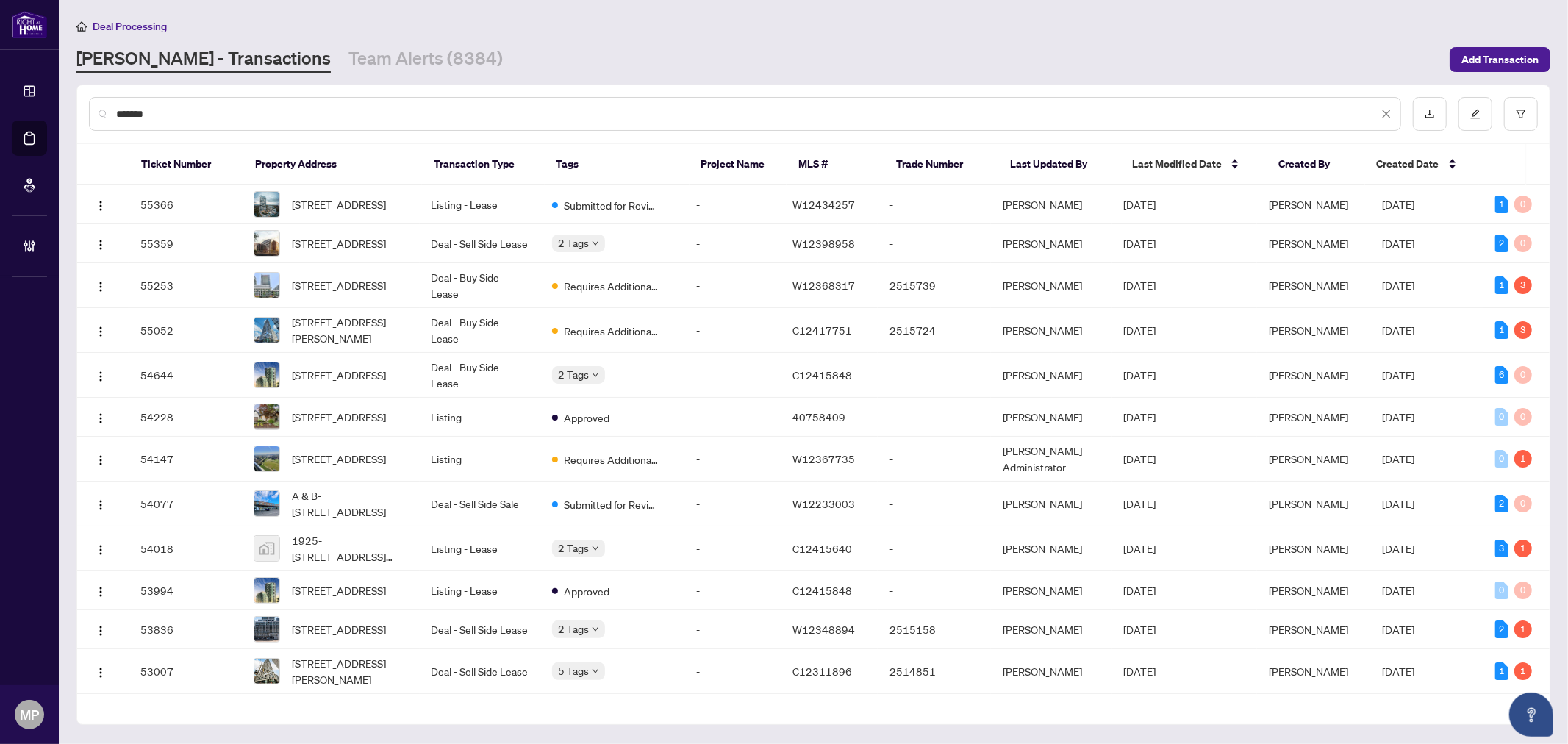
type input "*******"
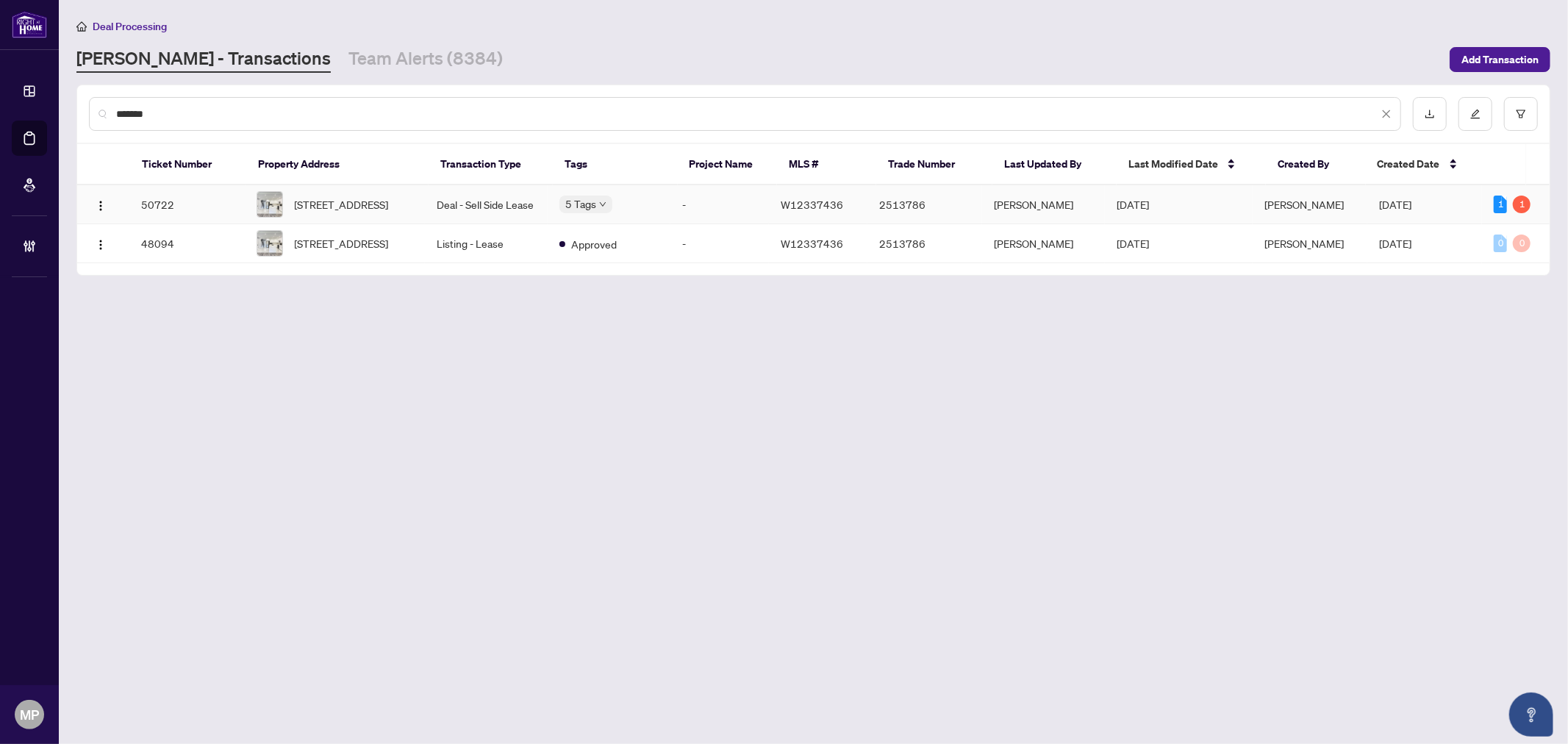
click at [624, 194] on td "5 Tags" at bounding box center [609, 204] width 123 height 39
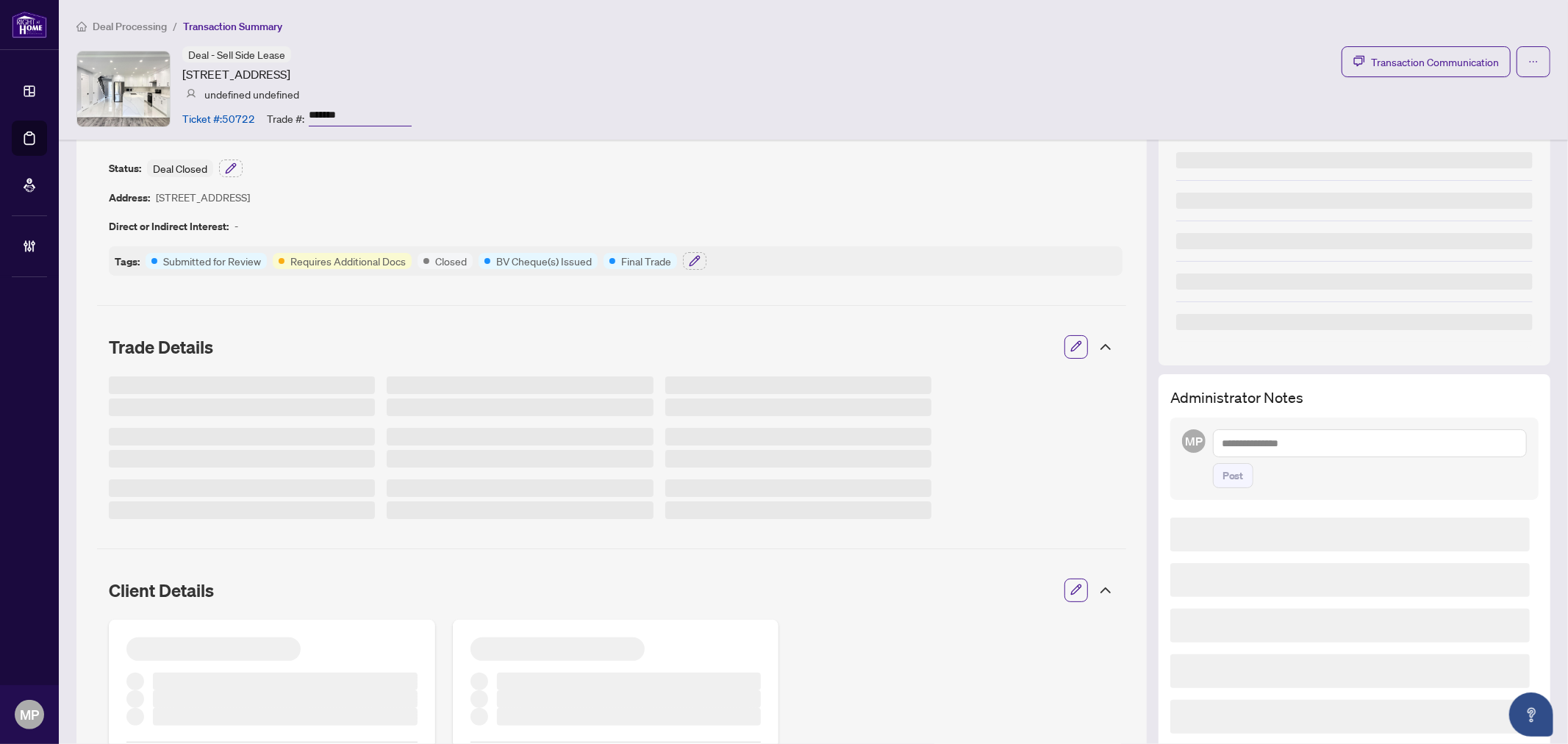
scroll to position [88, 0]
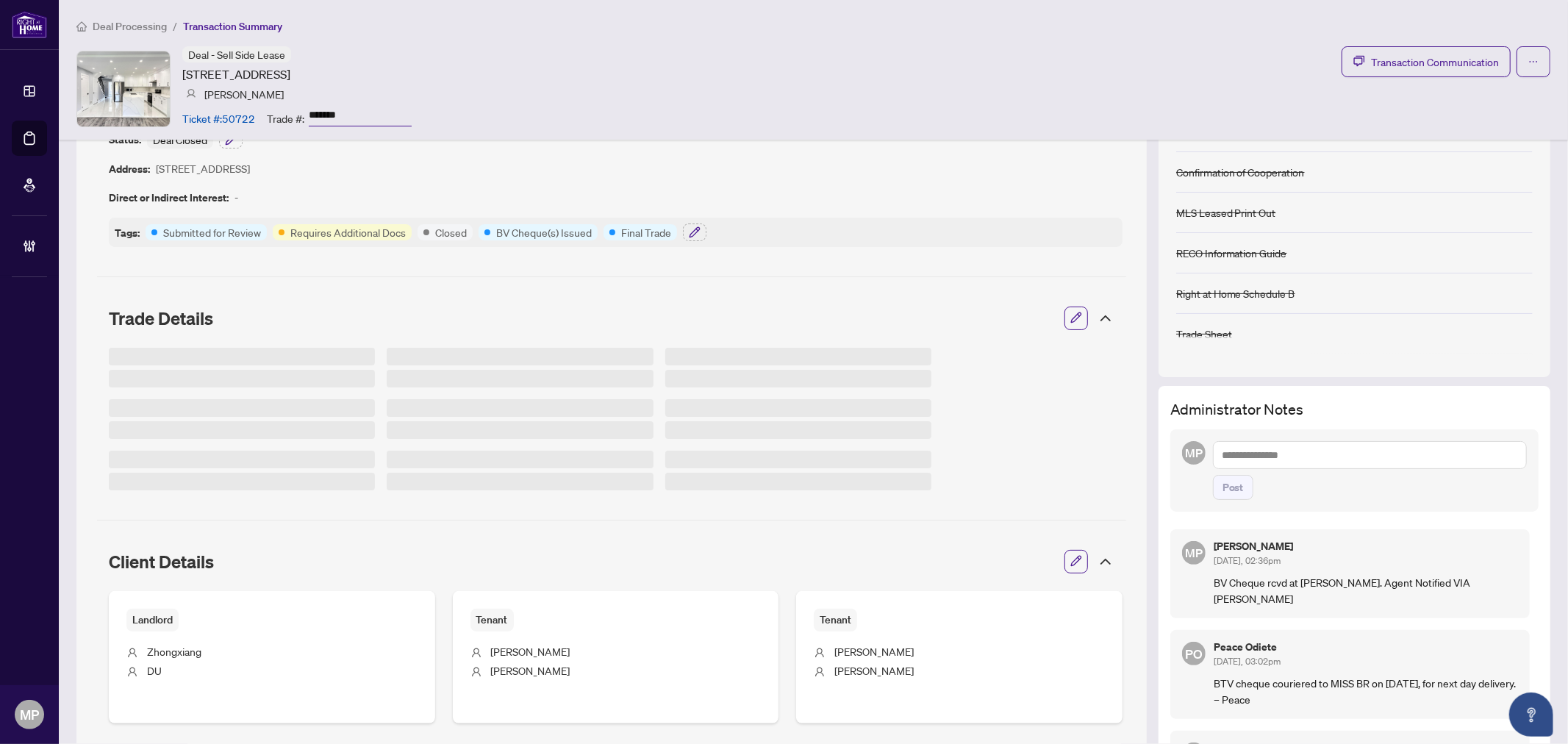
paste textarea "**********"
type textarea "**********"
click at [1233, 495] on button "Post" at bounding box center [1233, 487] width 40 height 25
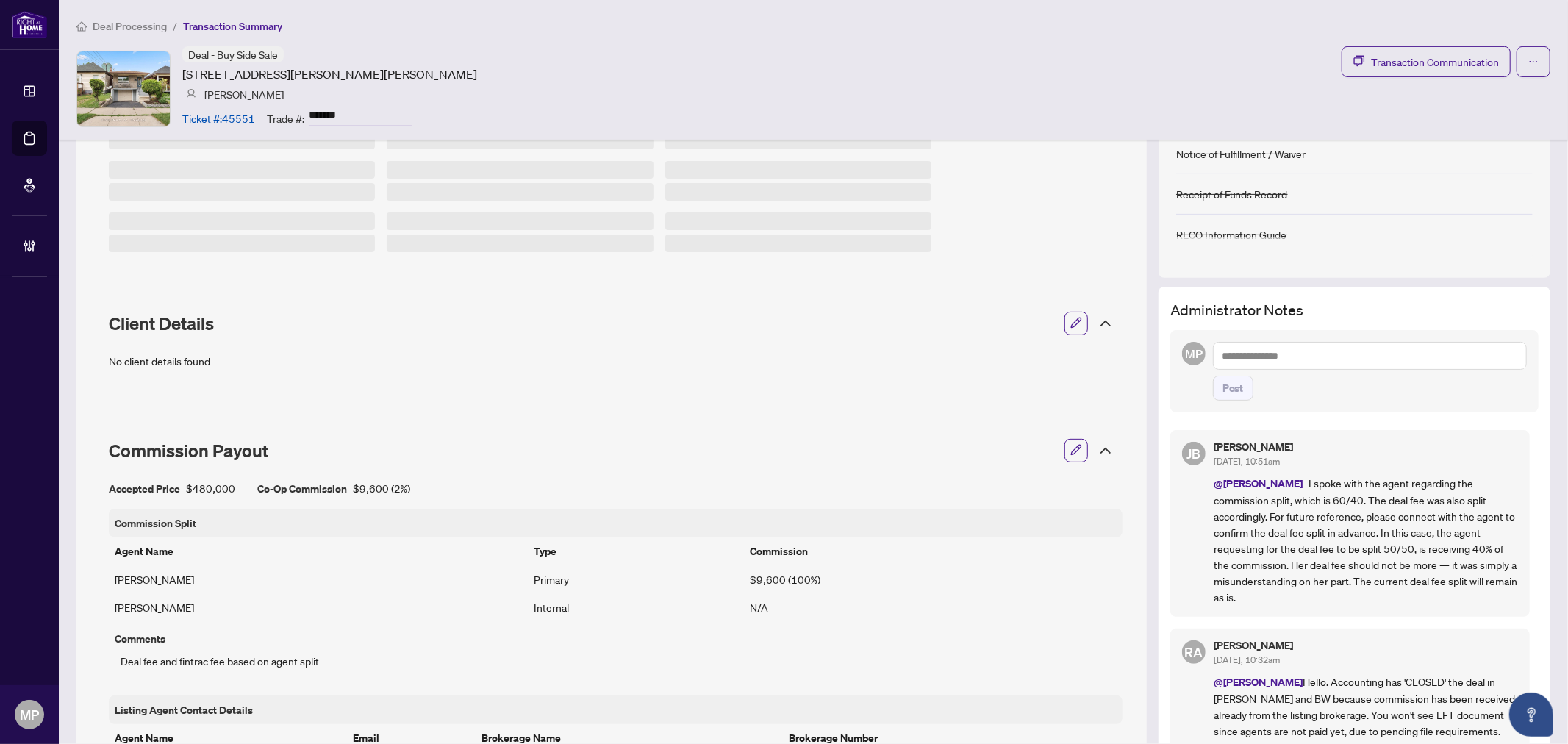
scroll to position [408, 0]
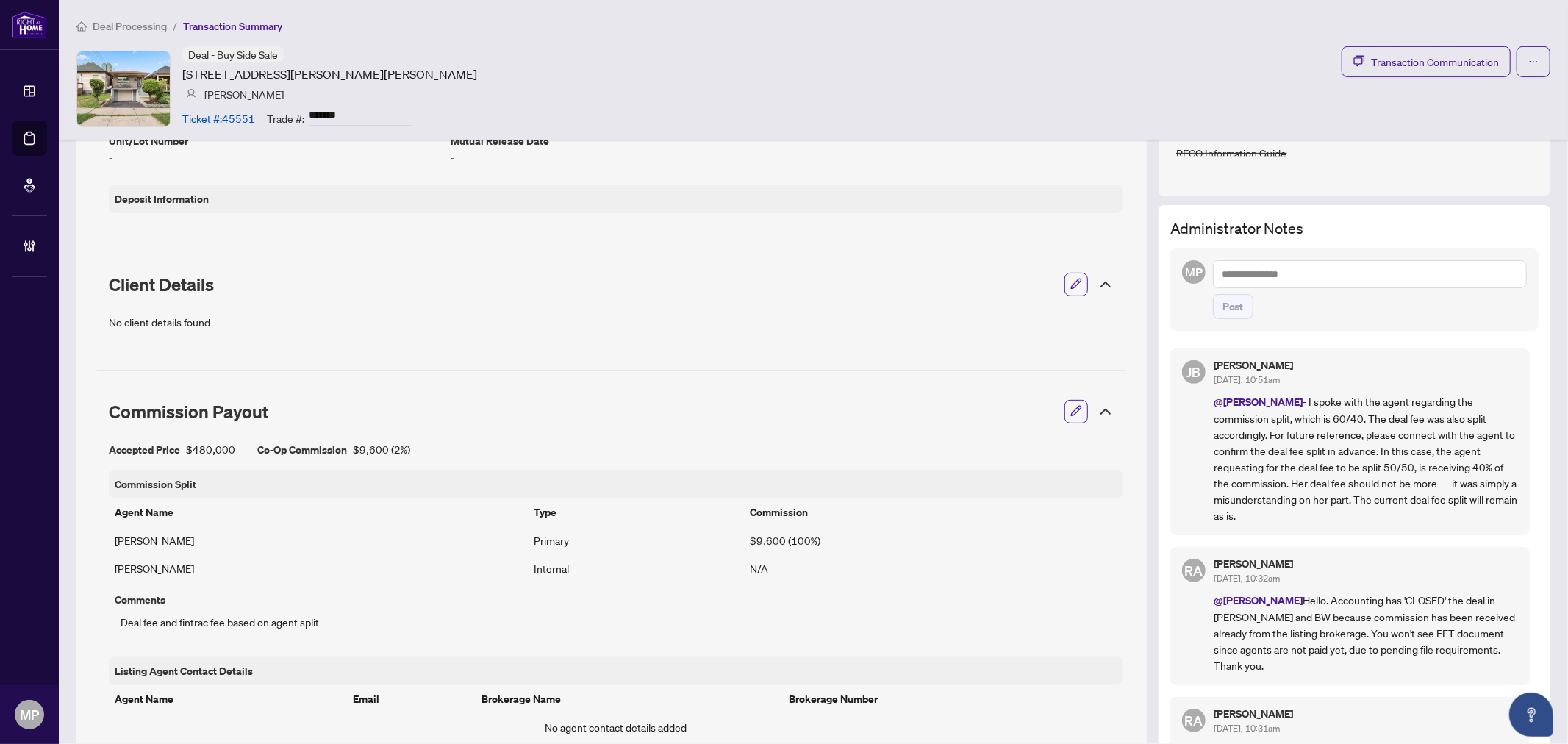
drag, startPoint x: 1365, startPoint y: 406, endPoint x: 1498, endPoint y: 494, distance: 159.5
click at [1498, 494] on p "@[PERSON_NAME] - I spoke with the agent regarding the commission split, which i…" at bounding box center [1366, 457] width 304 height 130
click at [1306, 416] on p "@[PERSON_NAME] - I spoke with the agent regarding the commission split, which i…" at bounding box center [1366, 457] width 304 height 130
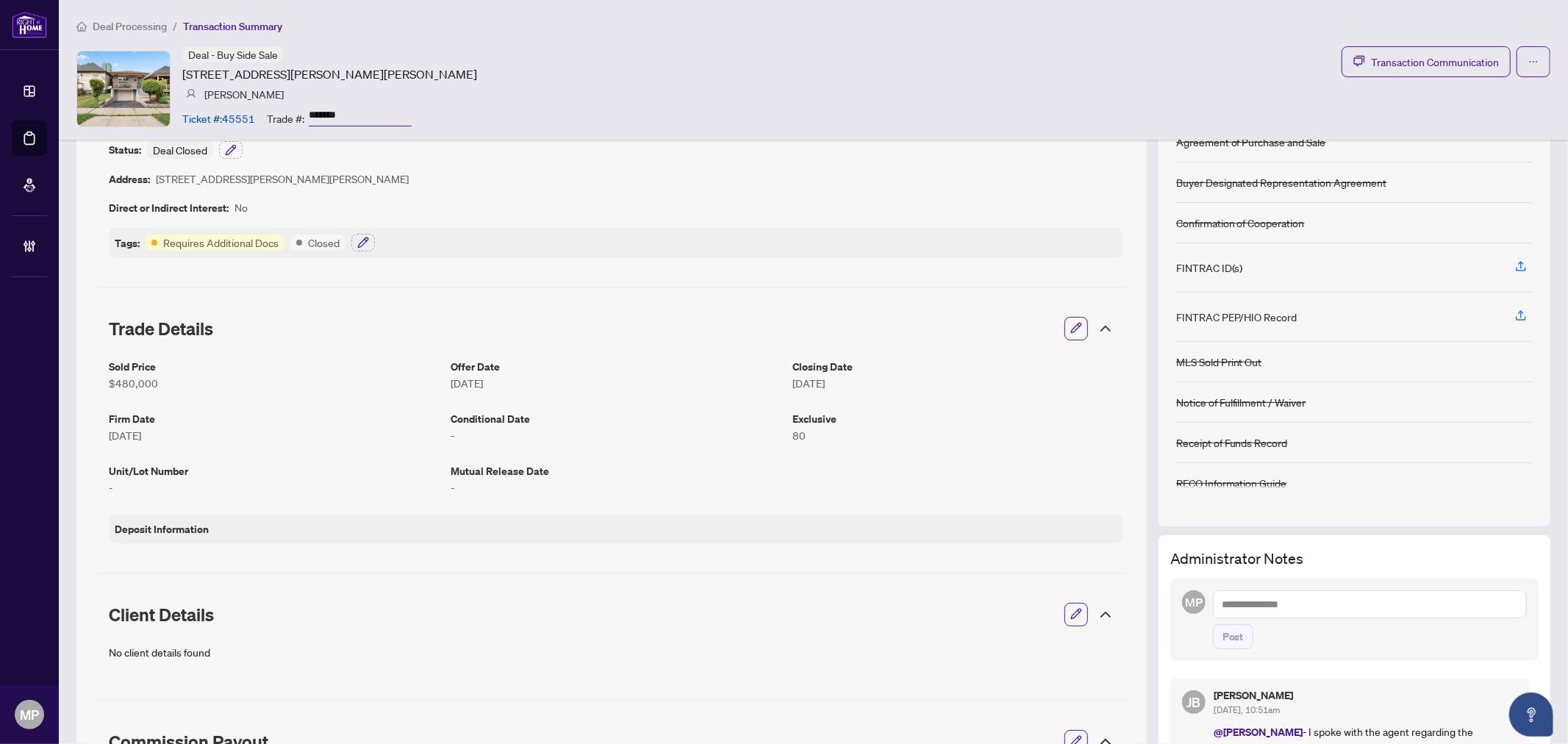
scroll to position [0, 0]
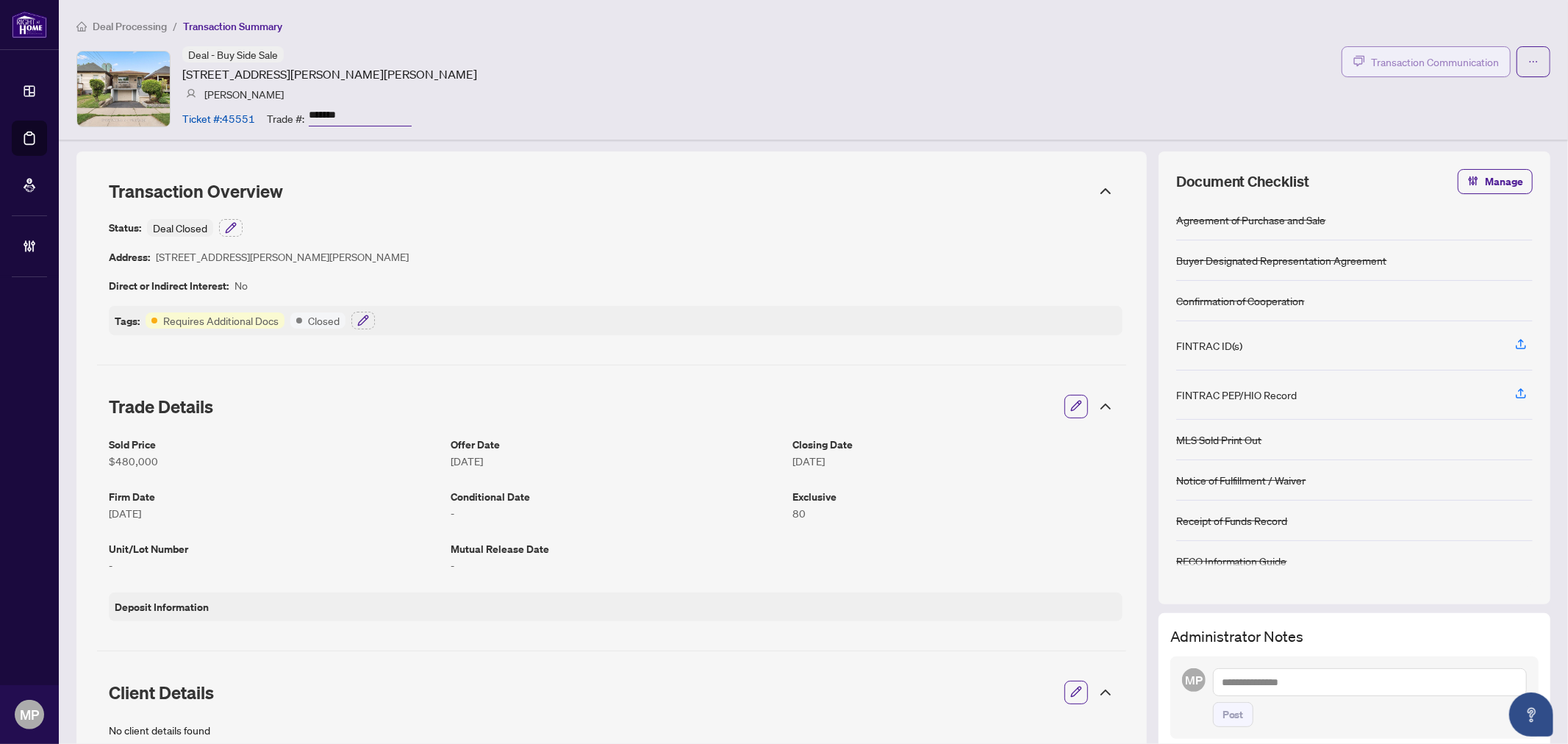
click at [1451, 68] on span "Transaction Communication" at bounding box center [1435, 61] width 128 height 17
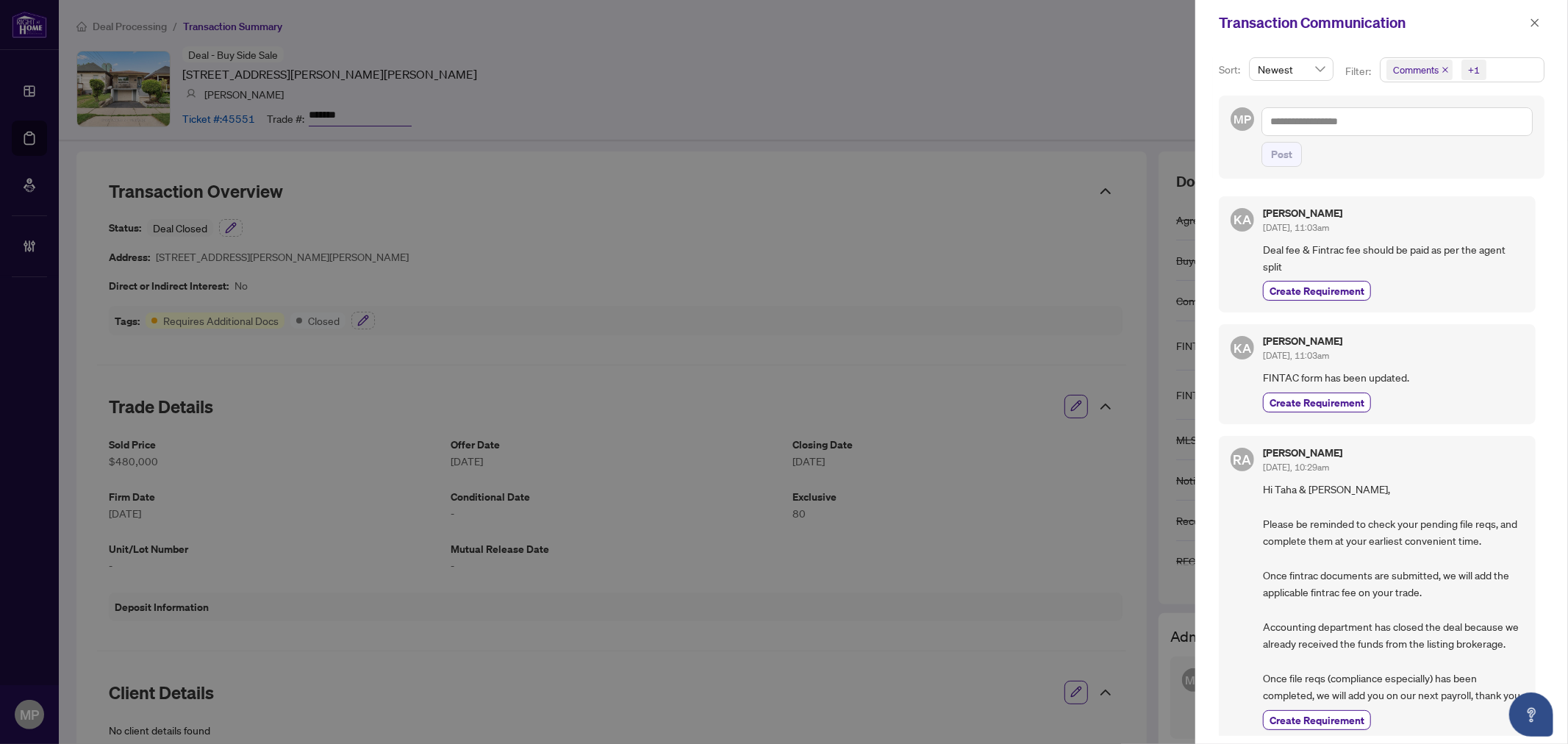
click at [1443, 68] on icon "close" at bounding box center [1445, 69] width 6 height 6
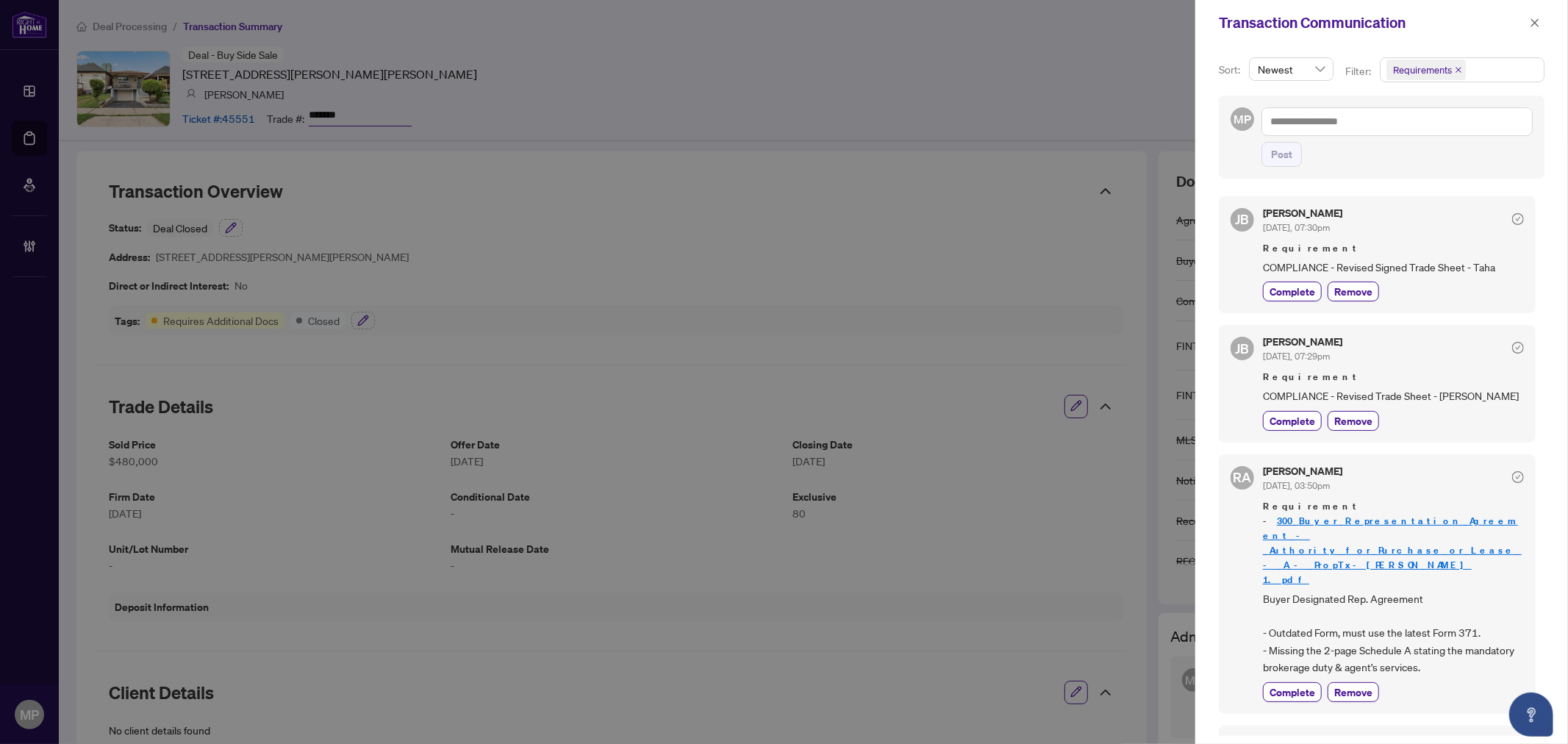
drag, startPoint x: 1537, startPoint y: 20, endPoint x: 806, endPoint y: 457, distance: 851.7
click at [1535, 24] on icon "close" at bounding box center [1535, 22] width 10 height 10
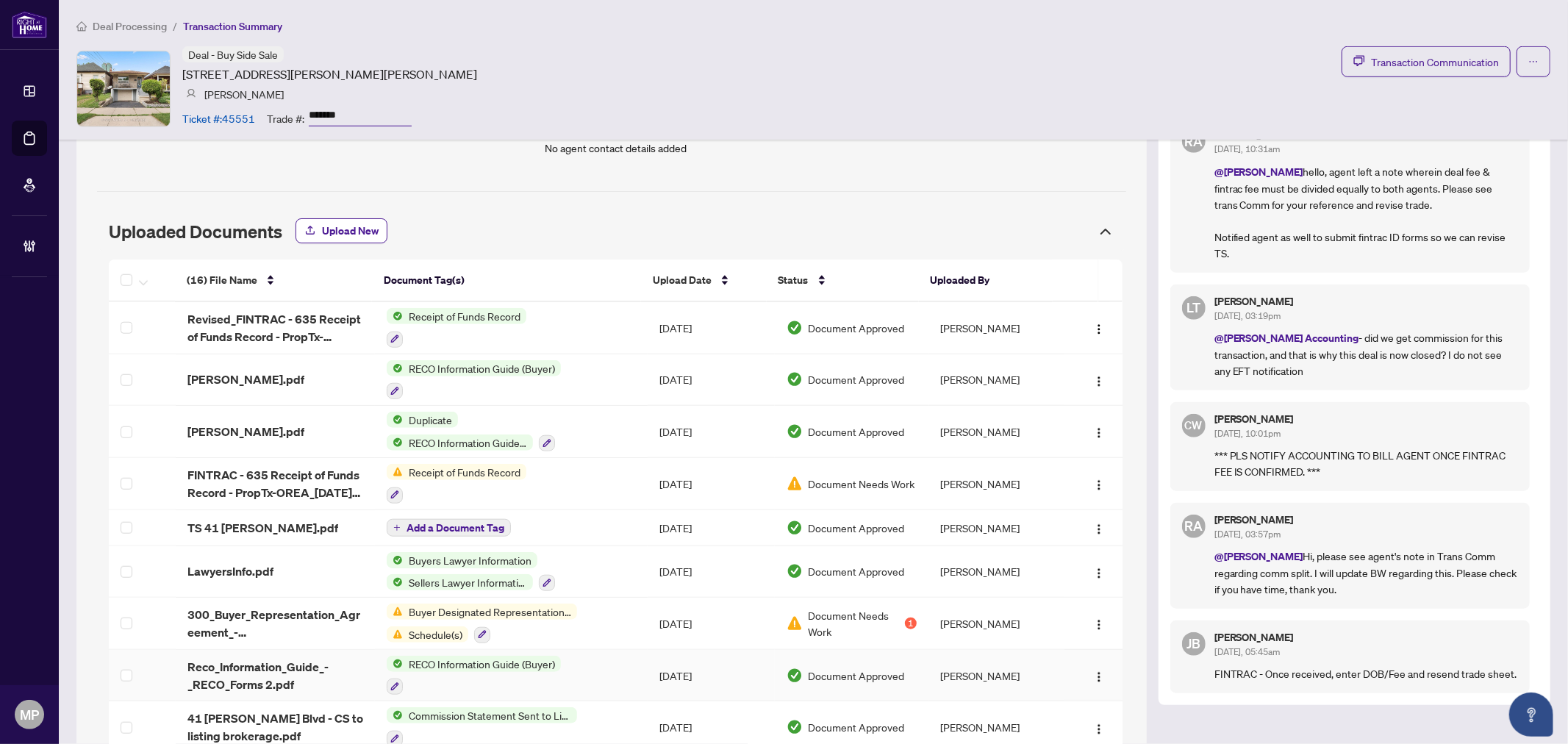
scroll to position [914, 0]
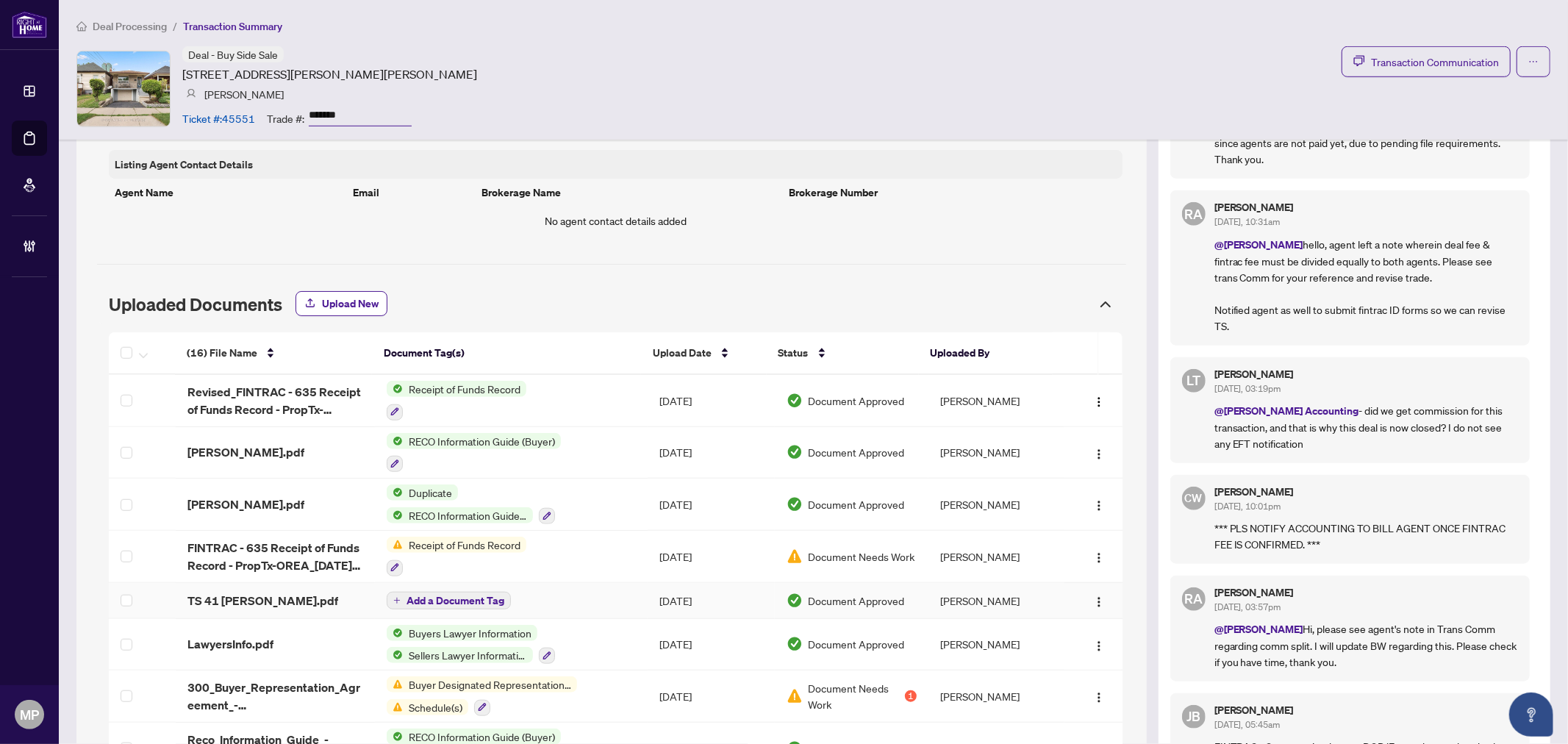
click at [317, 600] on div "TS 41 McNaulty.pdf" at bounding box center [275, 600] width 176 height 17
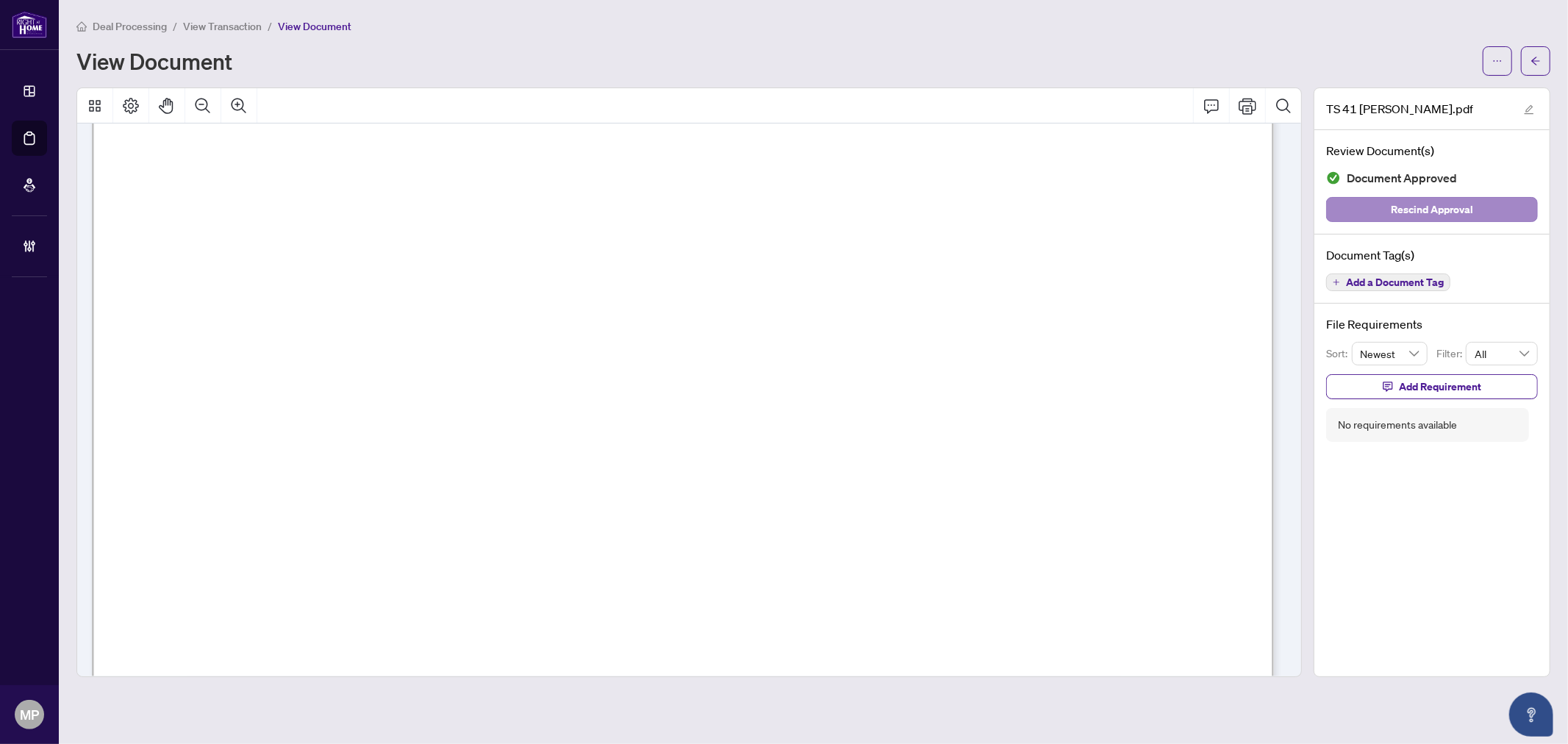
scroll to position [571, 0]
click at [1527, 54] on button "button" at bounding box center [1535, 61] width 29 height 29
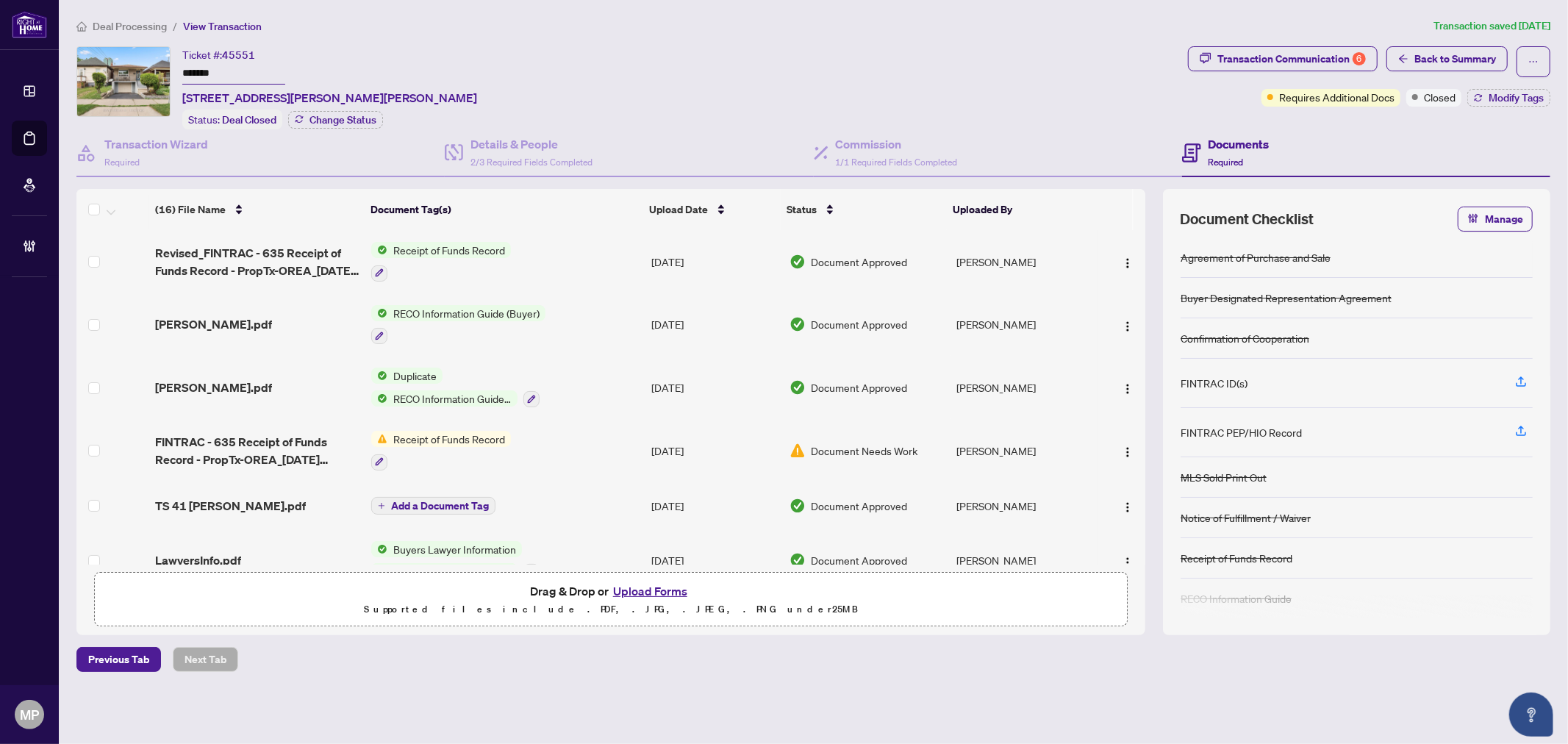
click at [1422, 91] on div "Closed" at bounding box center [1434, 98] width 55 height 17
click at [1321, 104] on span "Requires Additional Docs" at bounding box center [1336, 97] width 116 height 17
click at [1305, 51] on div "Transaction Communication 6" at bounding box center [1292, 59] width 149 height 24
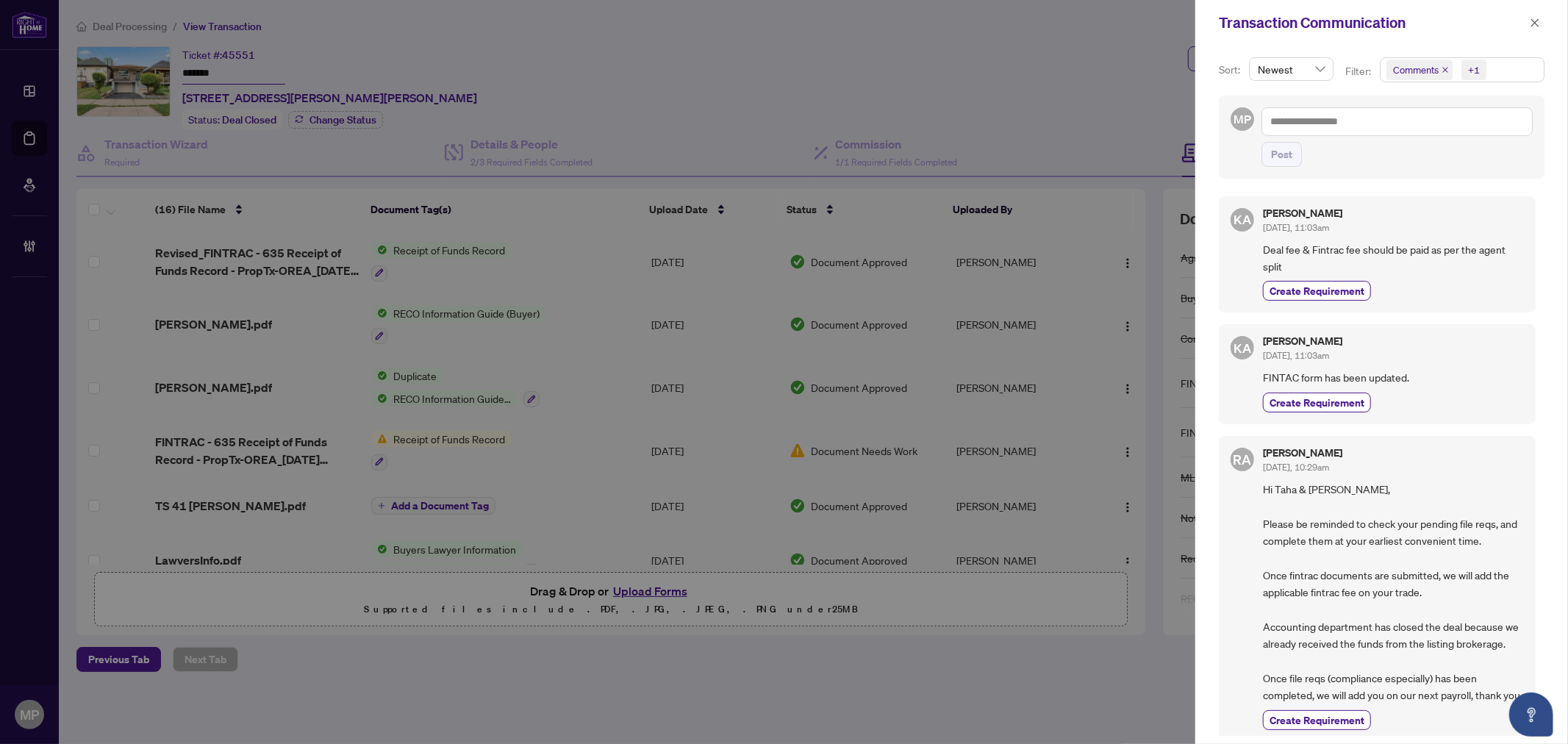
click at [1443, 69] on icon "close" at bounding box center [1445, 69] width 7 height 7
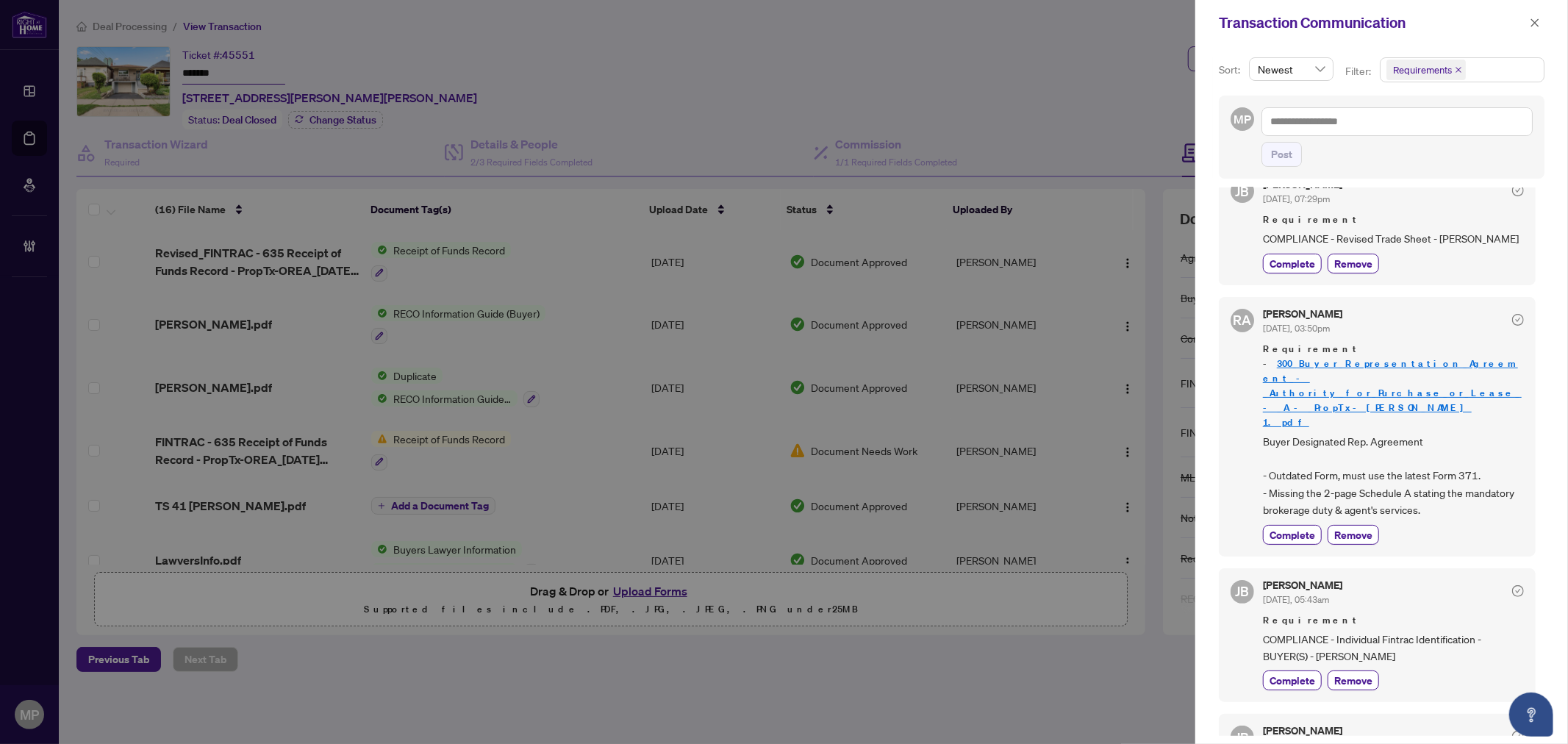
scroll to position [163, 0]
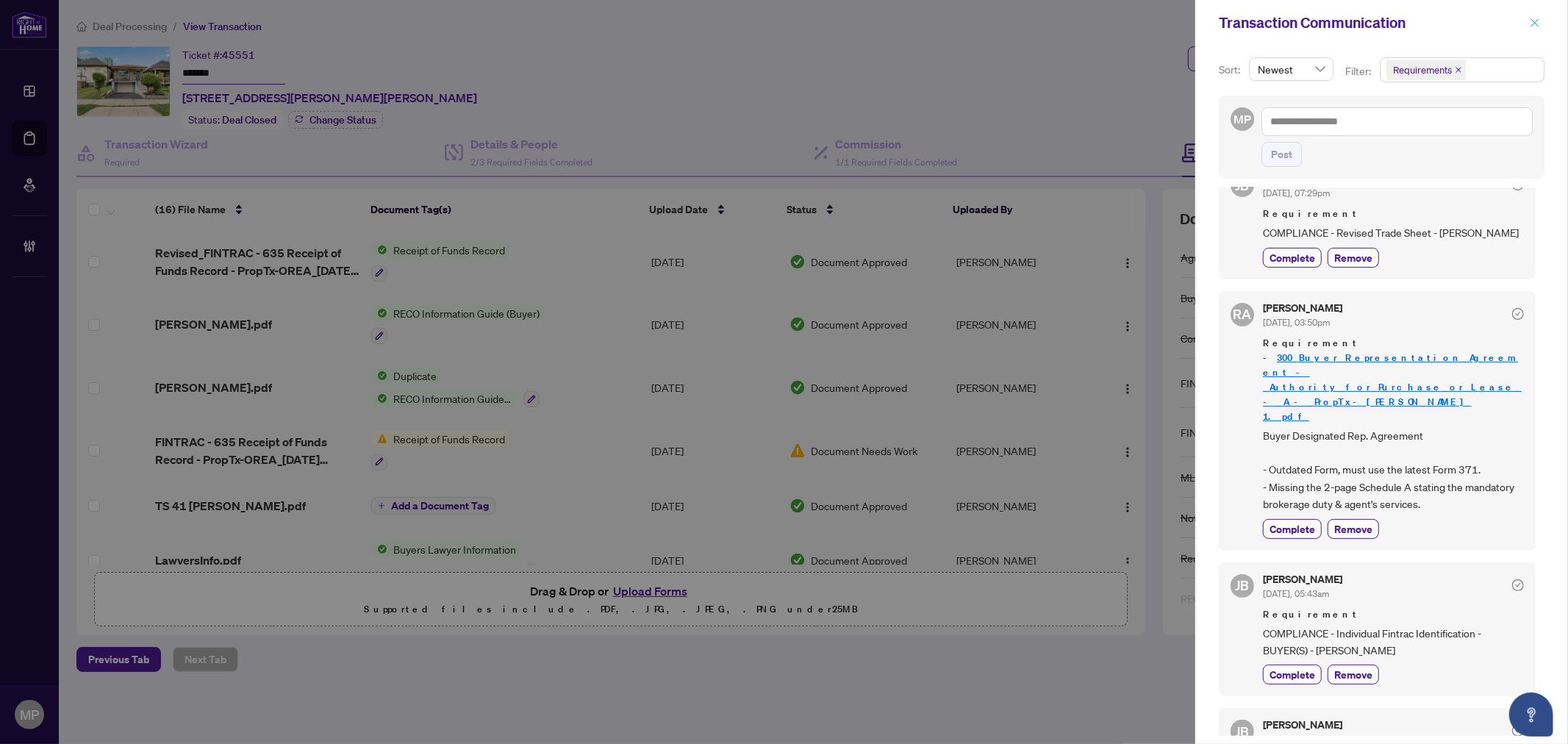
click at [1533, 20] on icon "close" at bounding box center [1535, 22] width 10 height 10
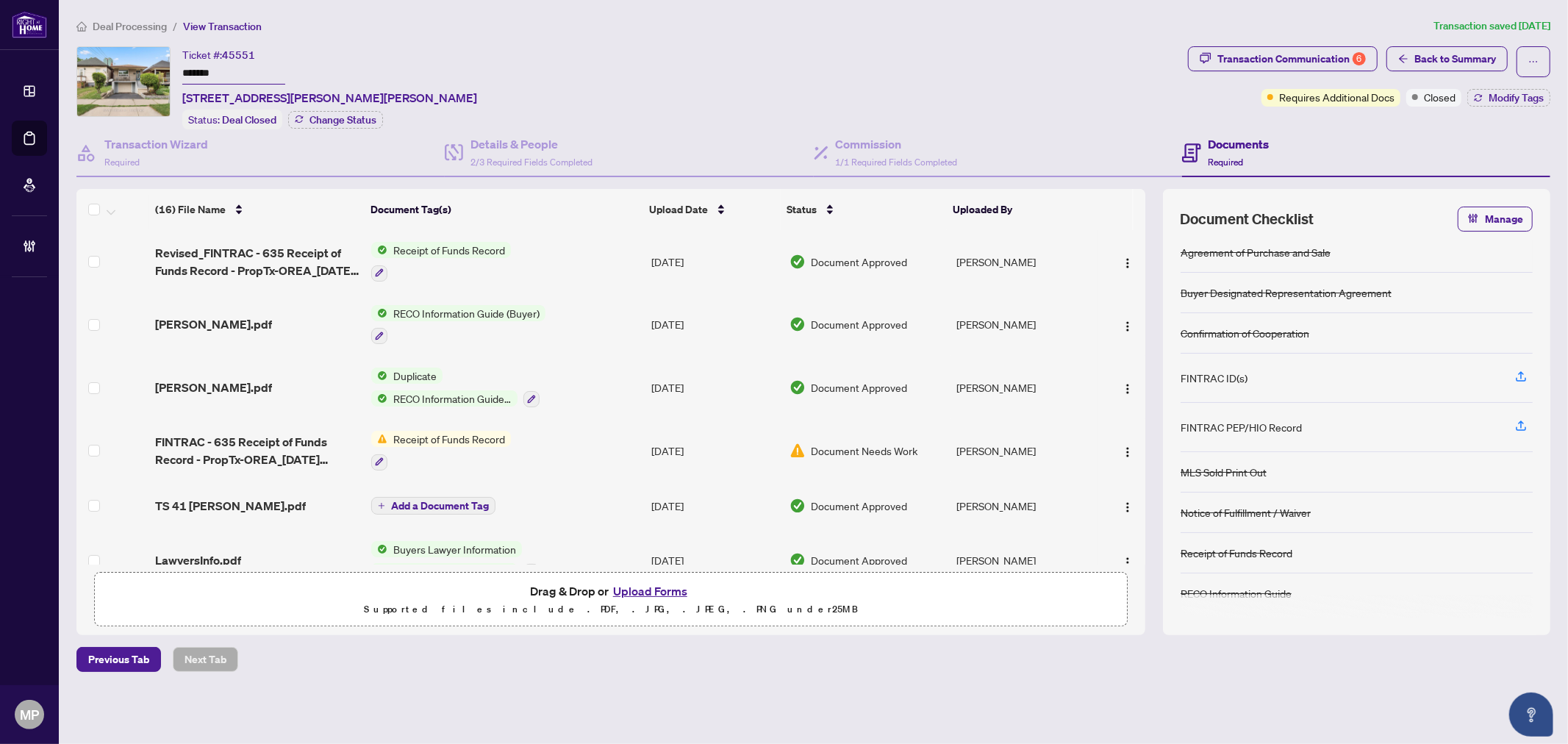
scroll to position [7, 0]
click at [907, 149] on h4 "Commission" at bounding box center [896, 144] width 122 height 17
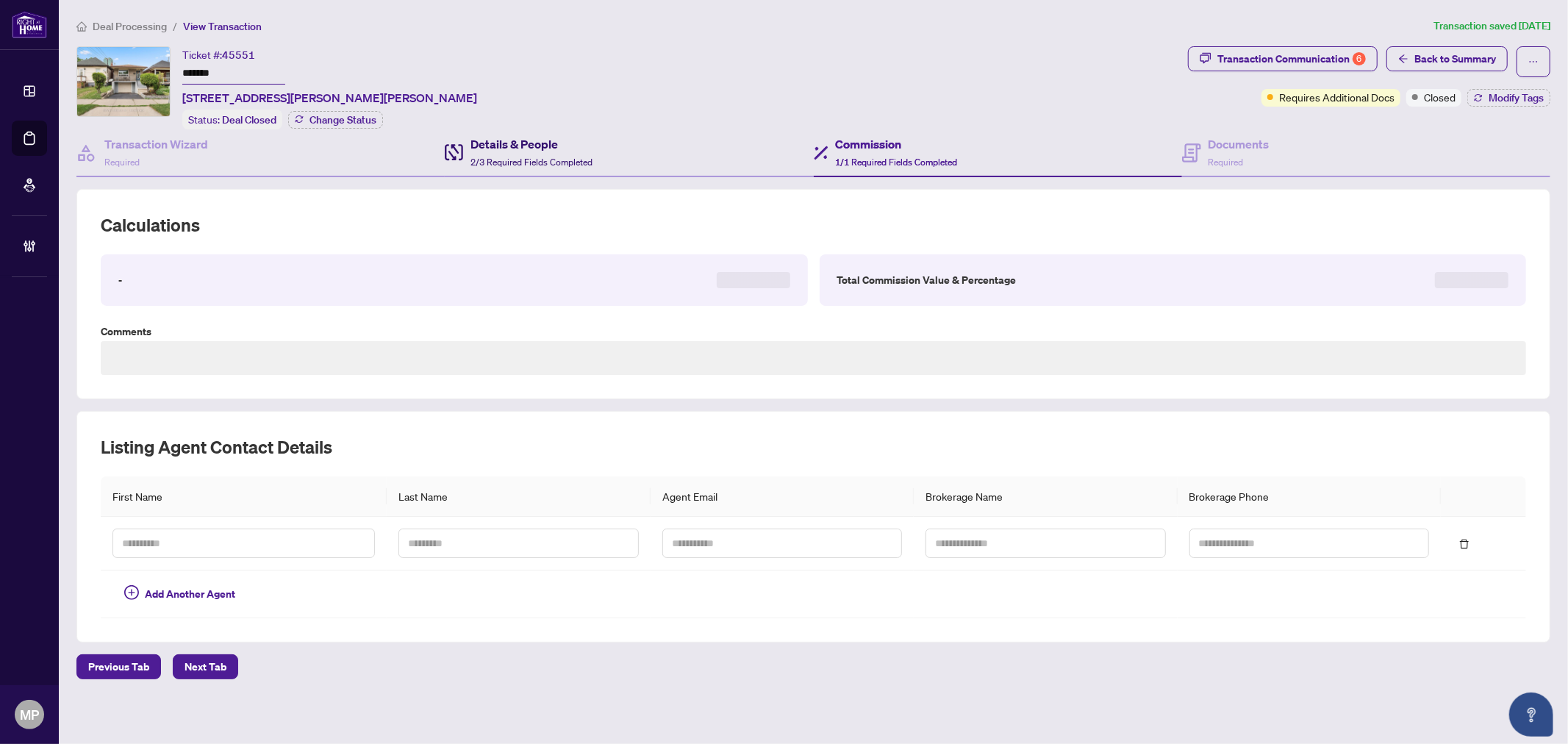
click at [537, 149] on h4 "Details & People" at bounding box center [531, 144] width 122 height 17
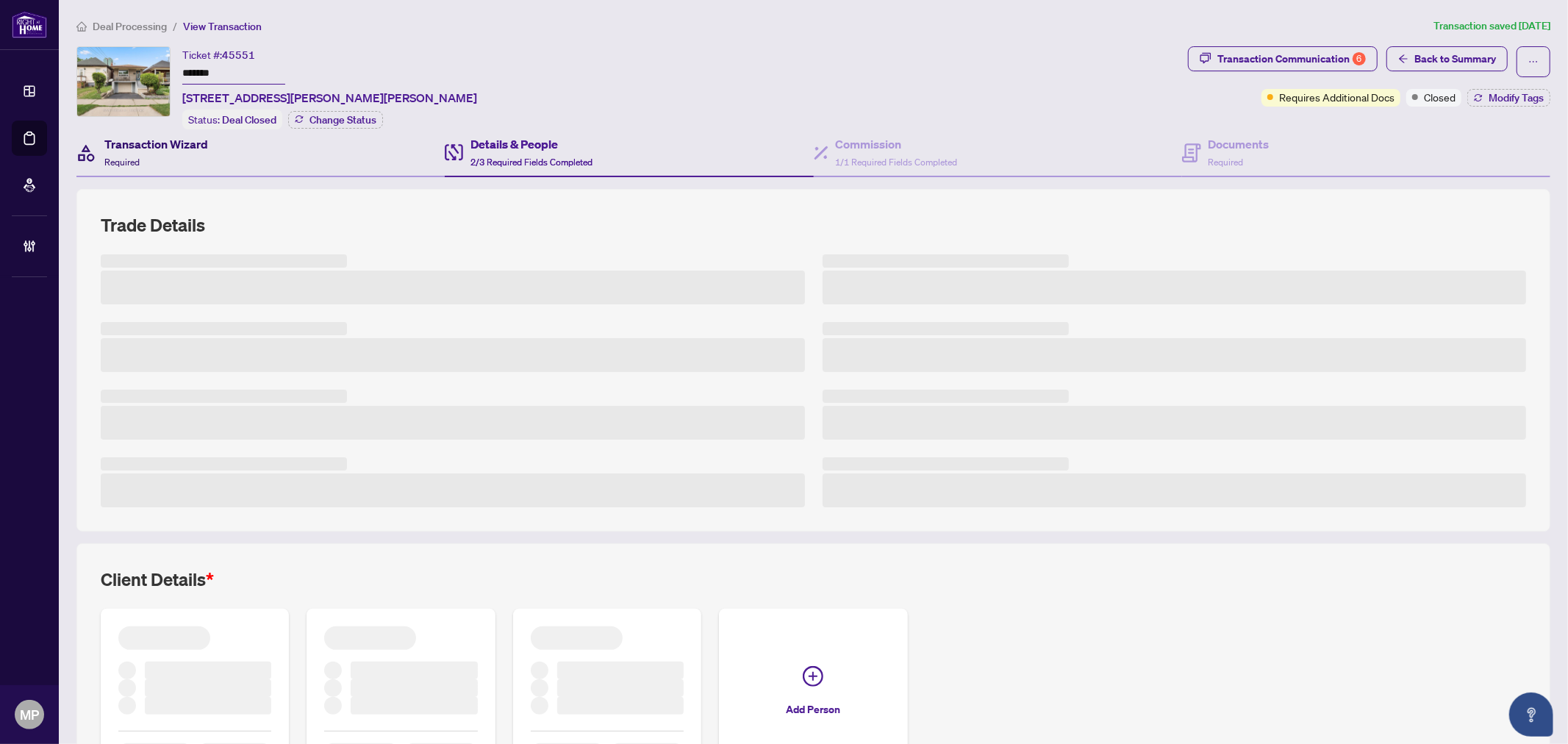
click at [151, 150] on div "Transaction Wizard Required" at bounding box center [157, 153] width 104 height 35
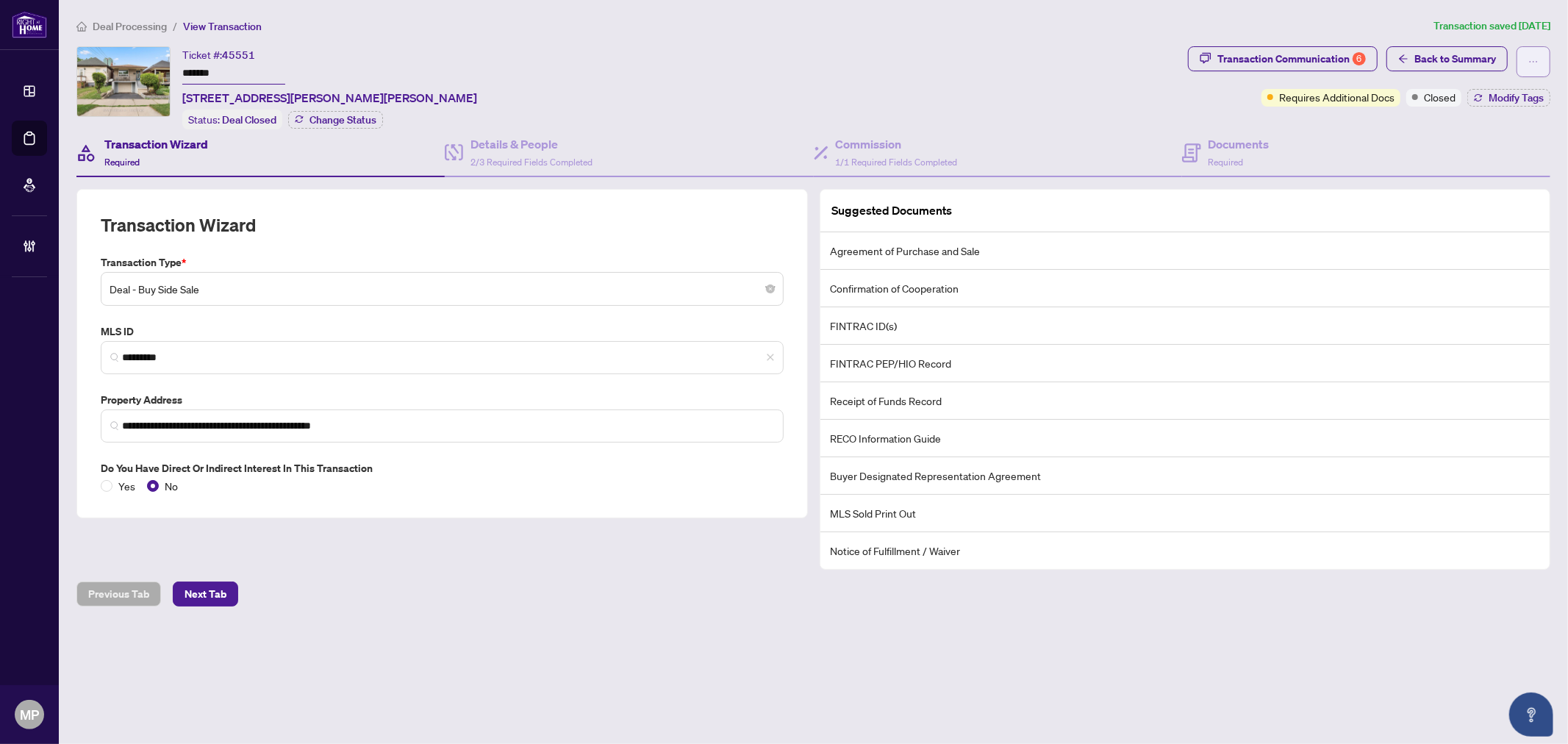
click at [1546, 61] on button "button" at bounding box center [1533, 61] width 34 height 31
click at [1437, 65] on span "Back to Summary" at bounding box center [1455, 59] width 82 height 24
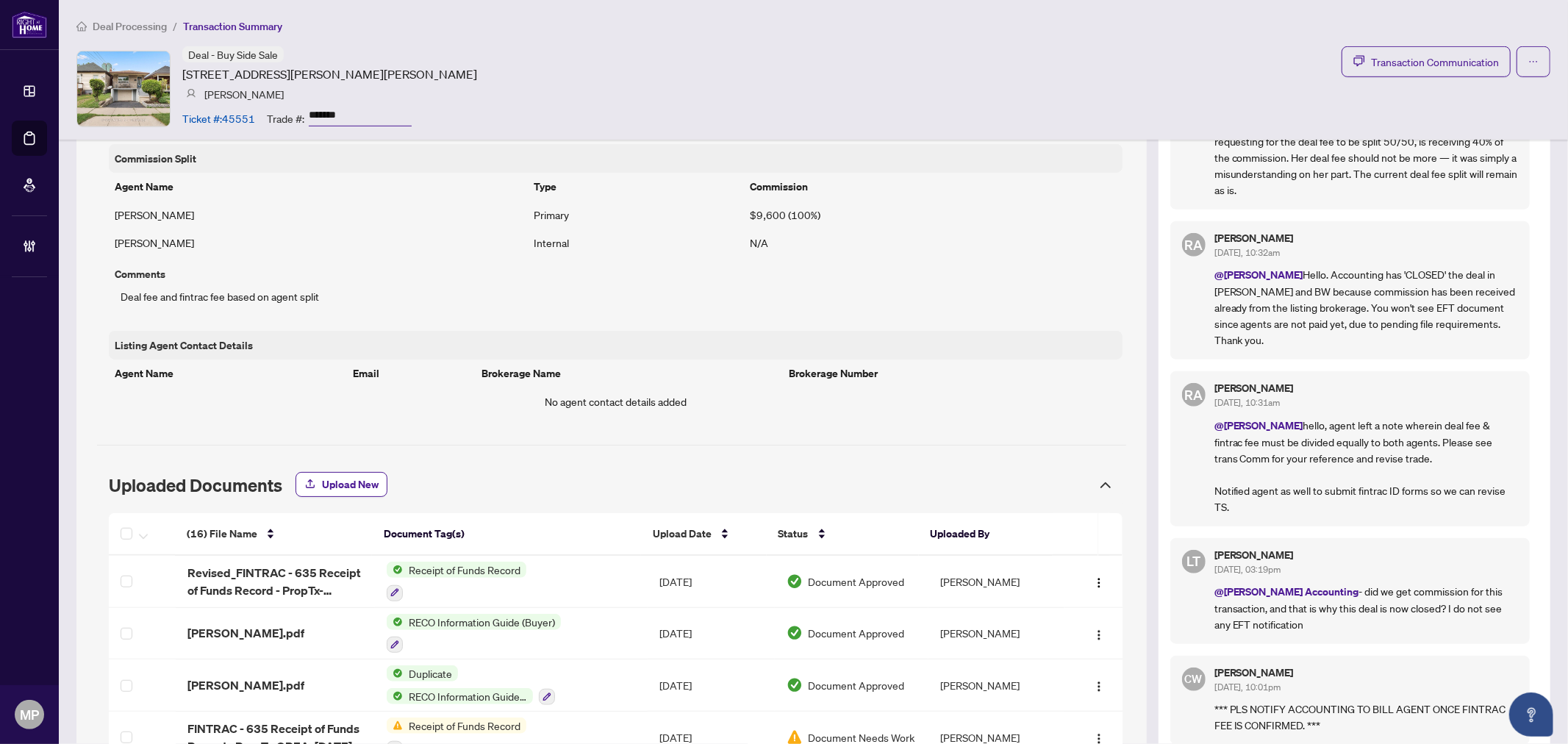
scroll to position [735, 0]
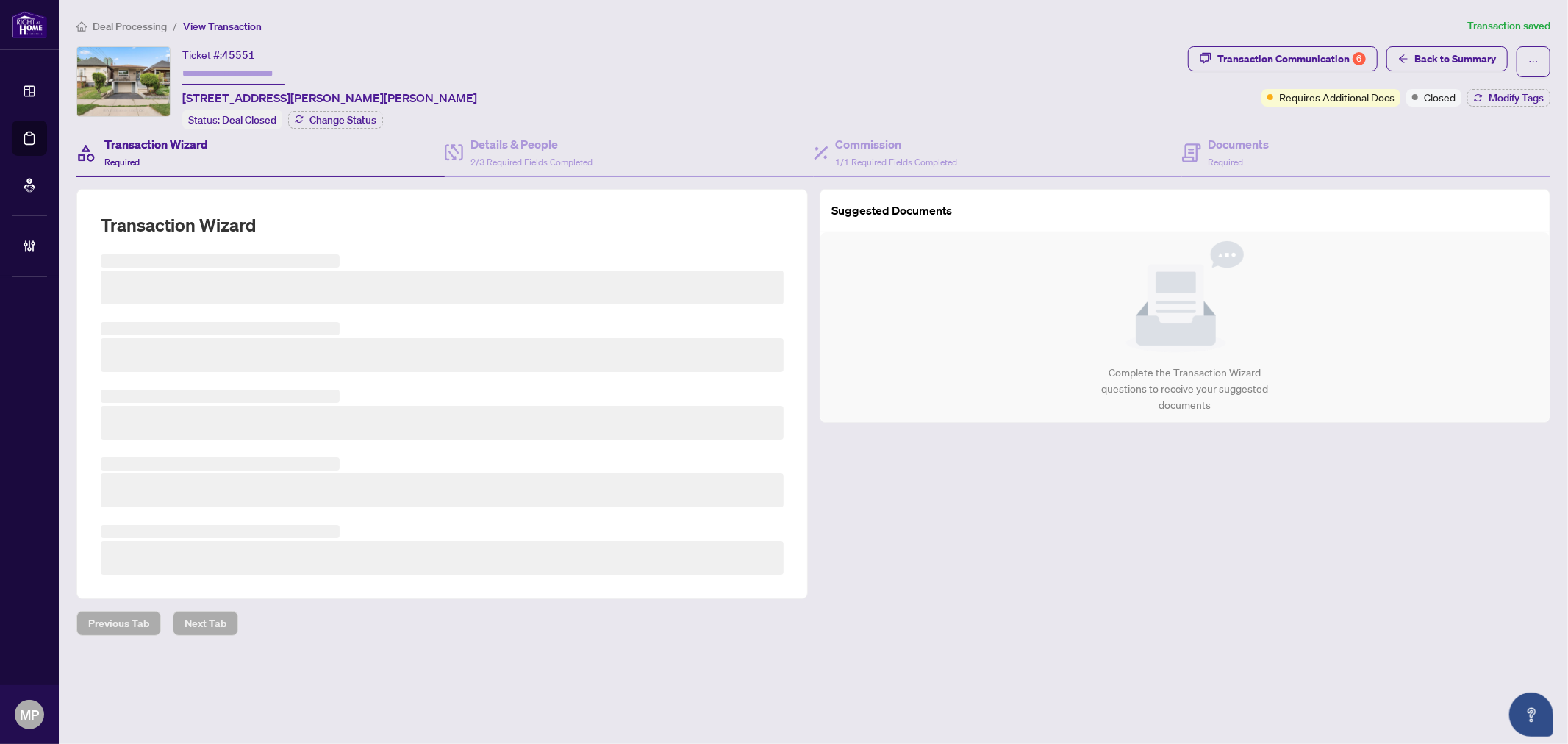
type input "*******"
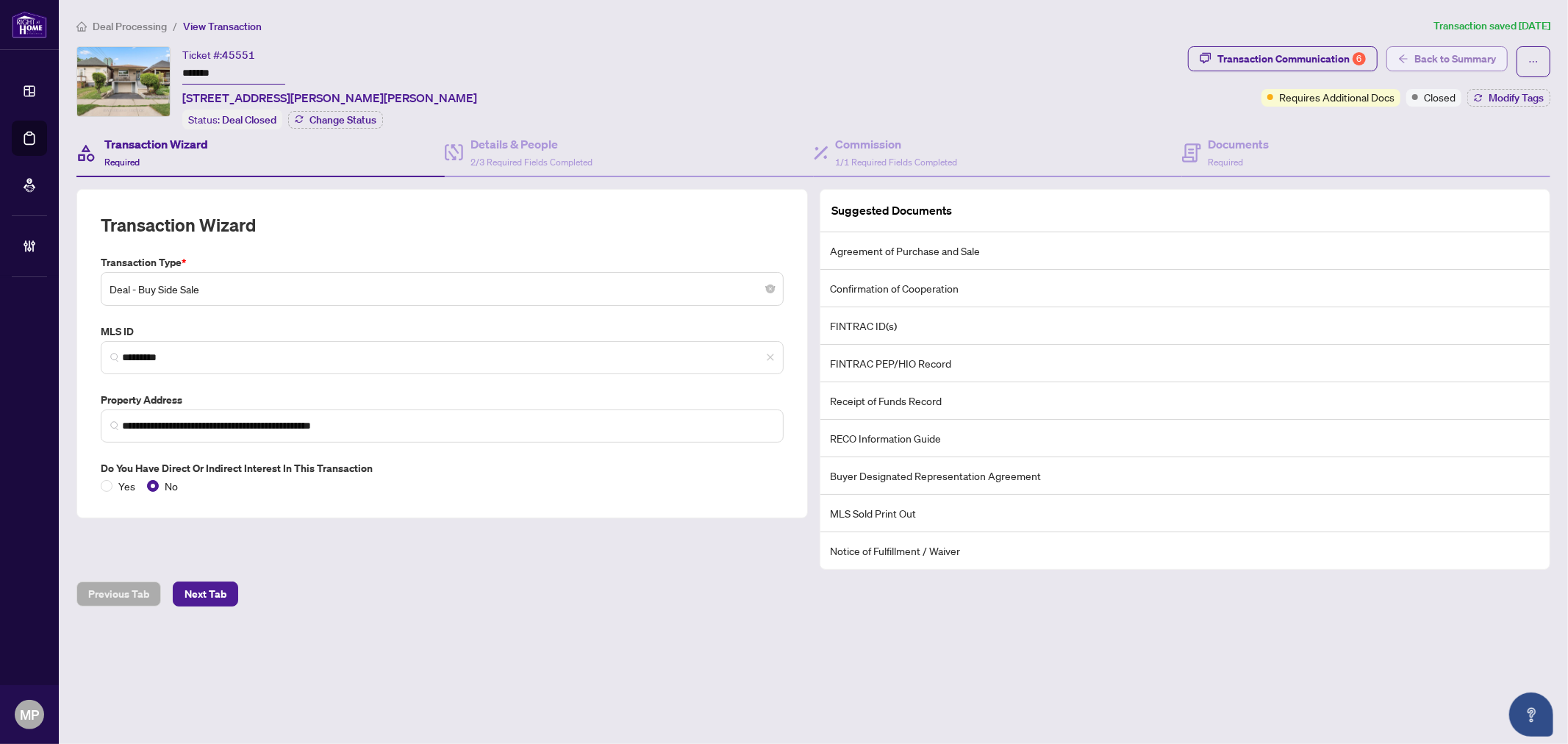
click at [1465, 63] on span "Back to Summary" at bounding box center [1455, 59] width 82 height 24
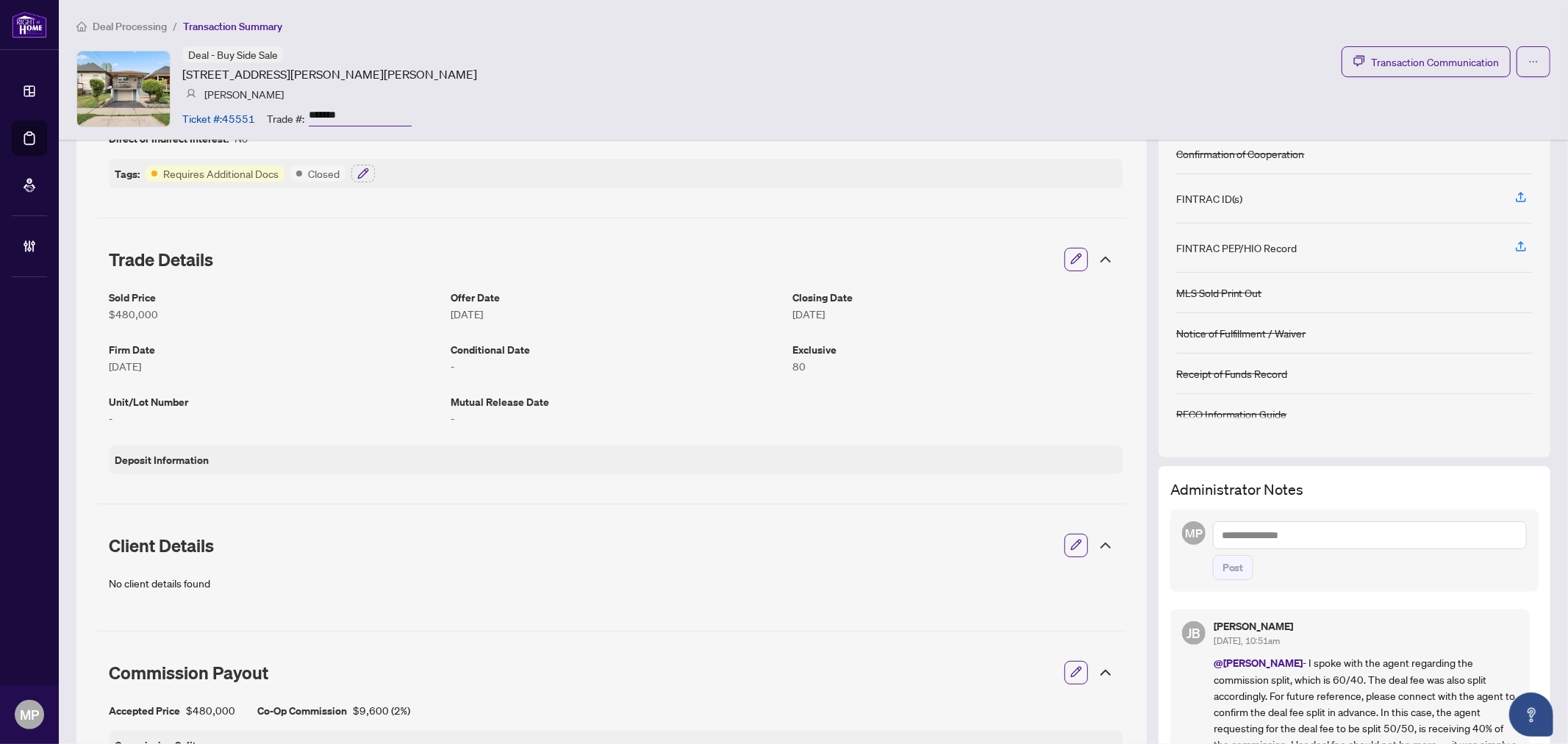
scroll to position [490, 0]
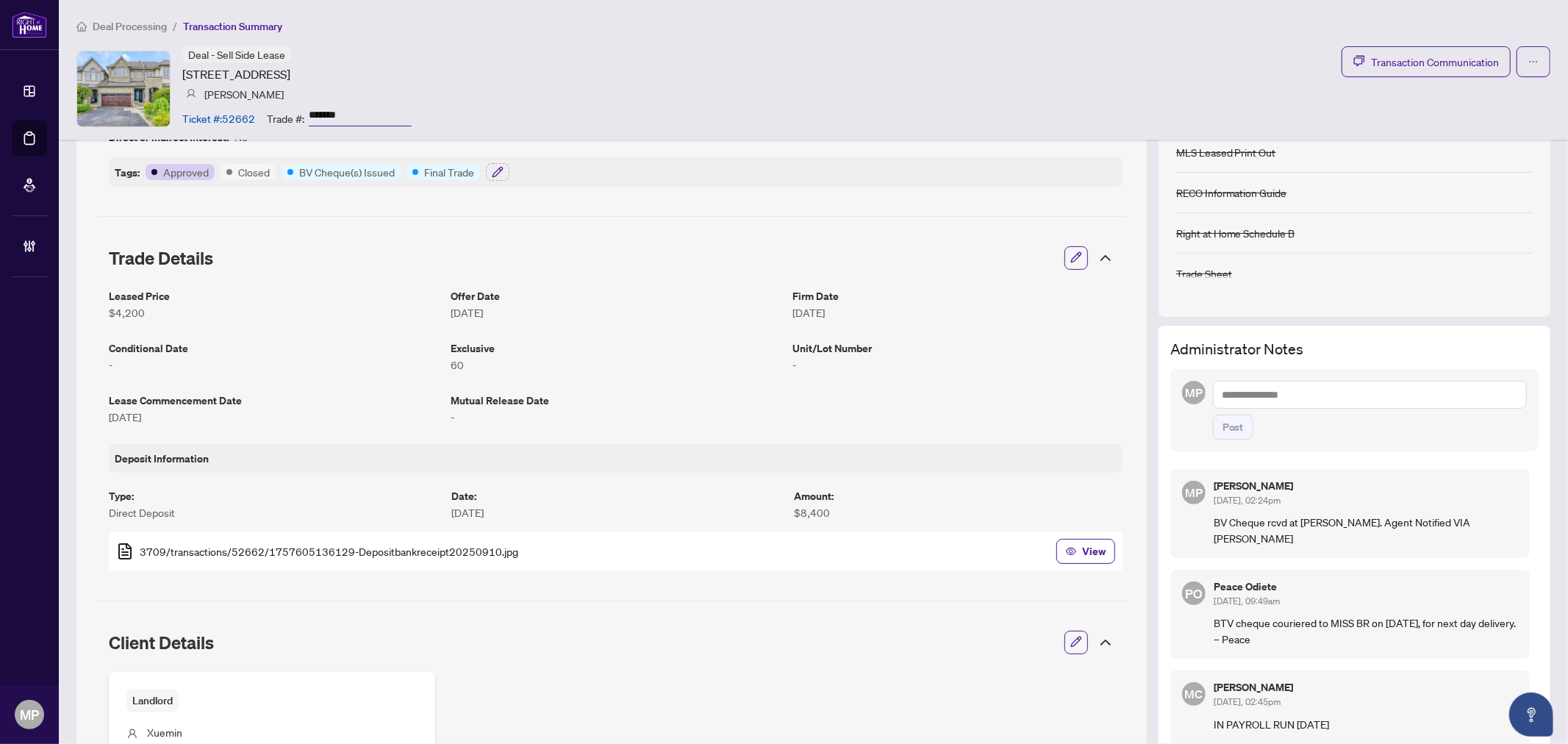
scroll to position [326, 0]
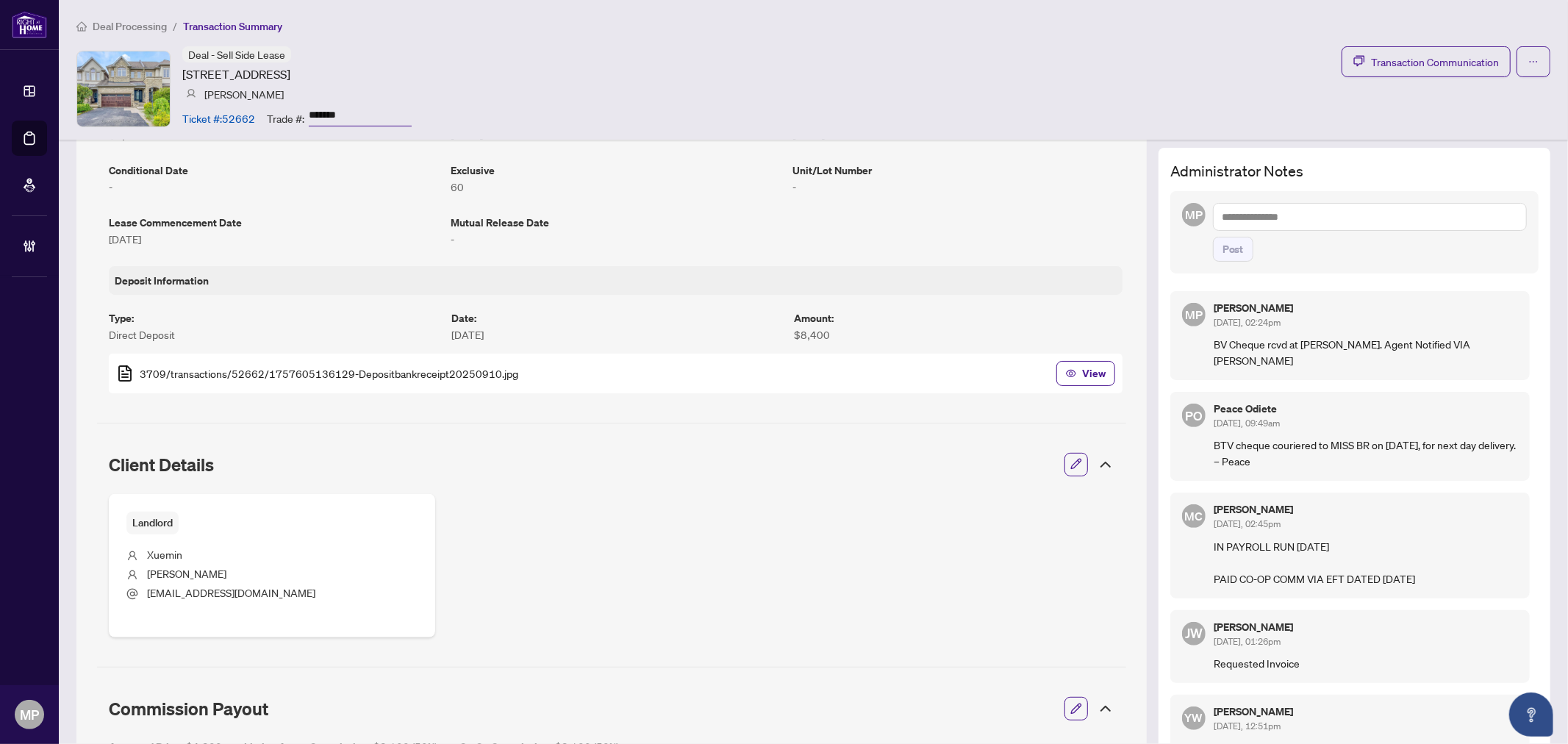
drag, startPoint x: 1312, startPoint y: 223, endPoint x: 1323, endPoint y: 219, distance: 11.7
click at [1314, 222] on textarea at bounding box center [1370, 217] width 314 height 28
click at [1340, 214] on textarea at bounding box center [1370, 217] width 314 height 28
paste textarea "**********"
type textarea "**********"
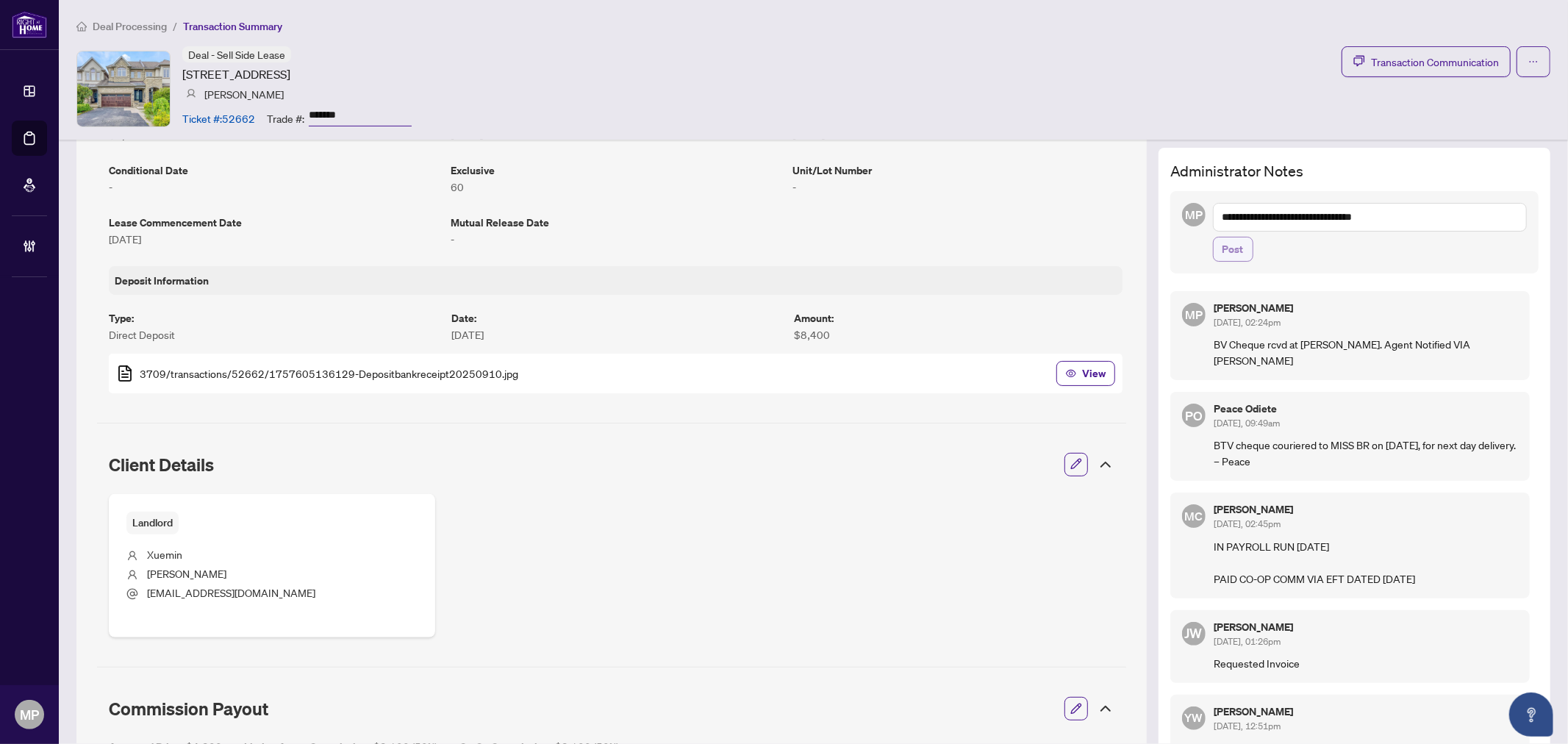
click at [1222, 252] on span "Post" at bounding box center [1233, 250] width 21 height 24
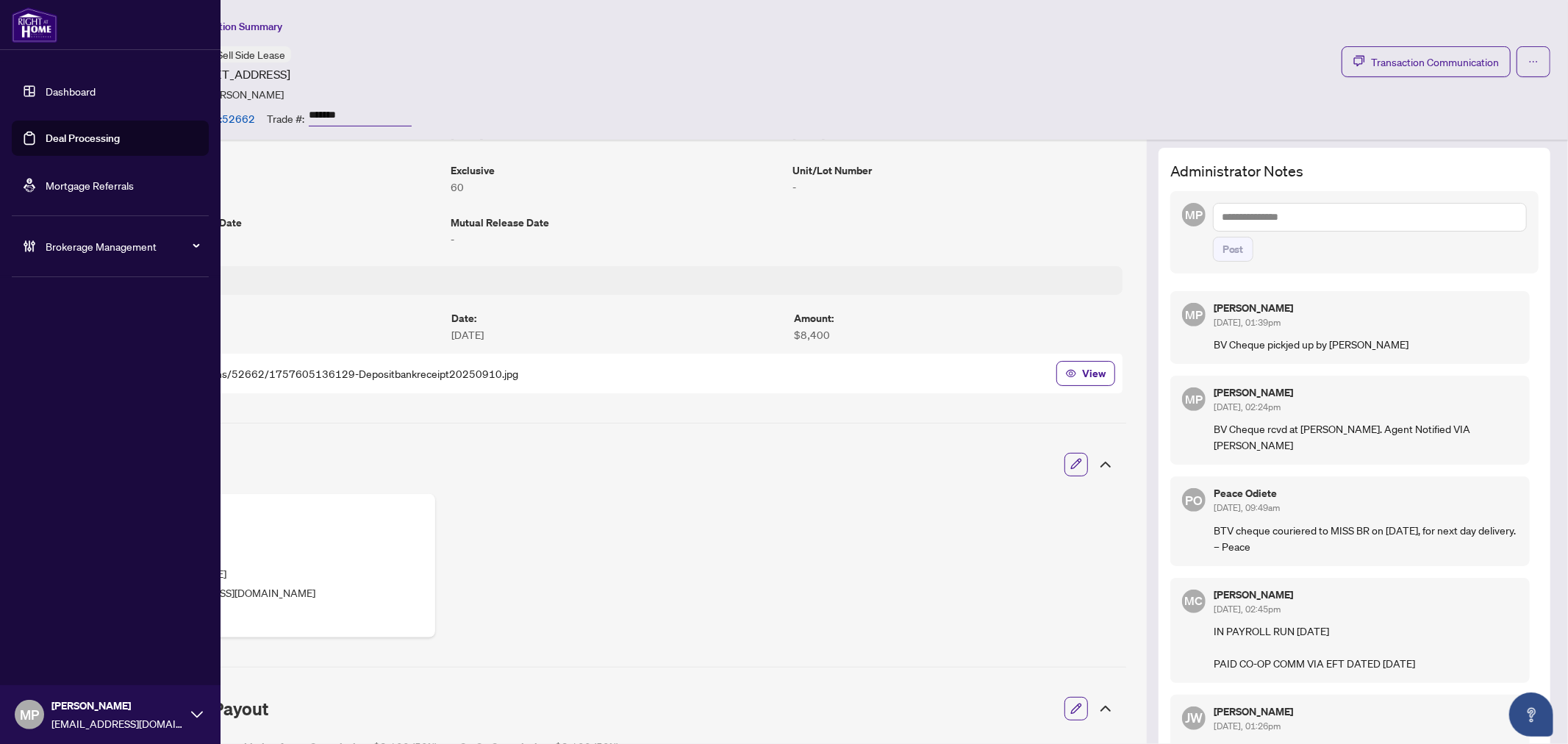
click at [101, 134] on link "Deal Processing" at bounding box center [83, 138] width 74 height 13
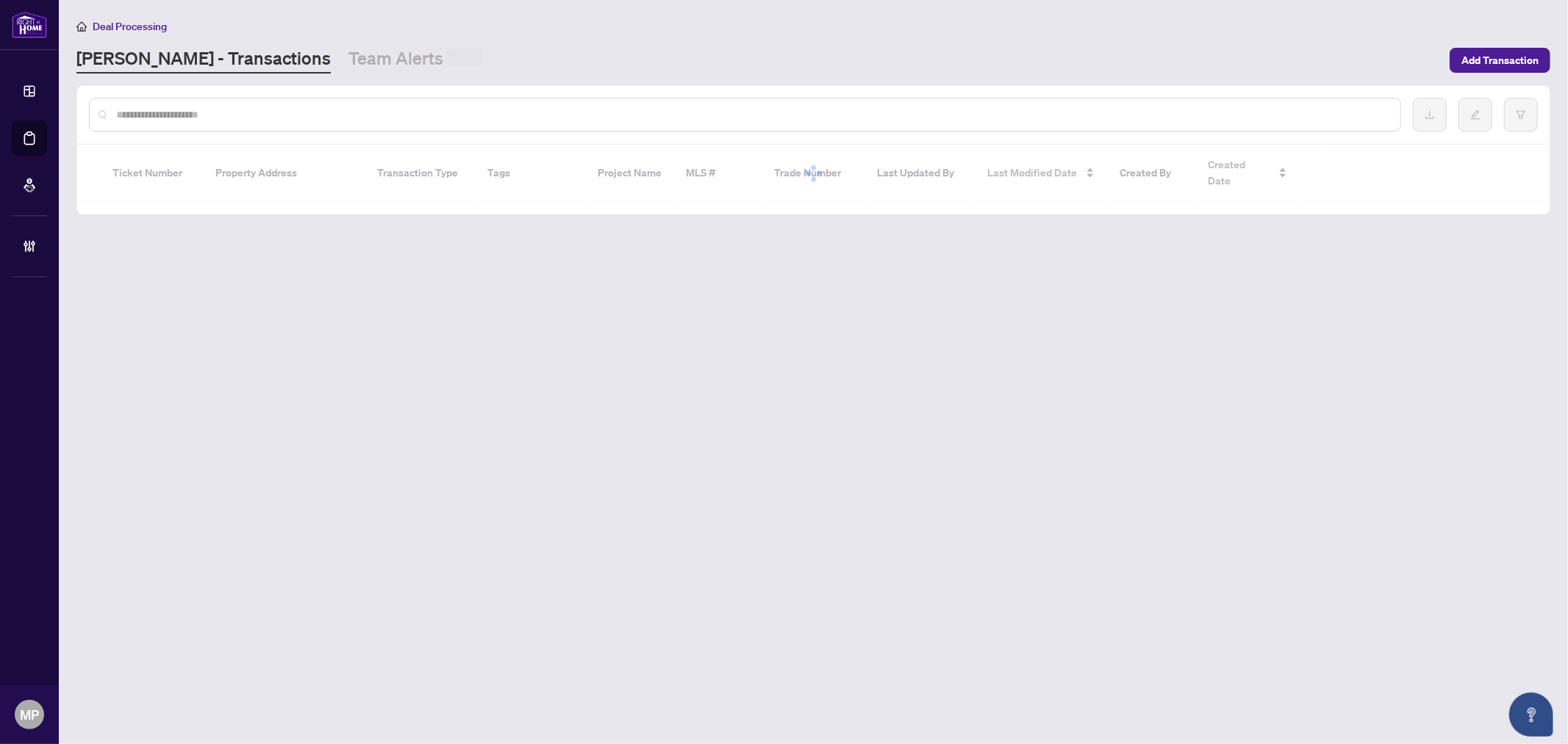
click at [387, 116] on input "text" at bounding box center [752, 114] width 1273 height 17
paste input "**********"
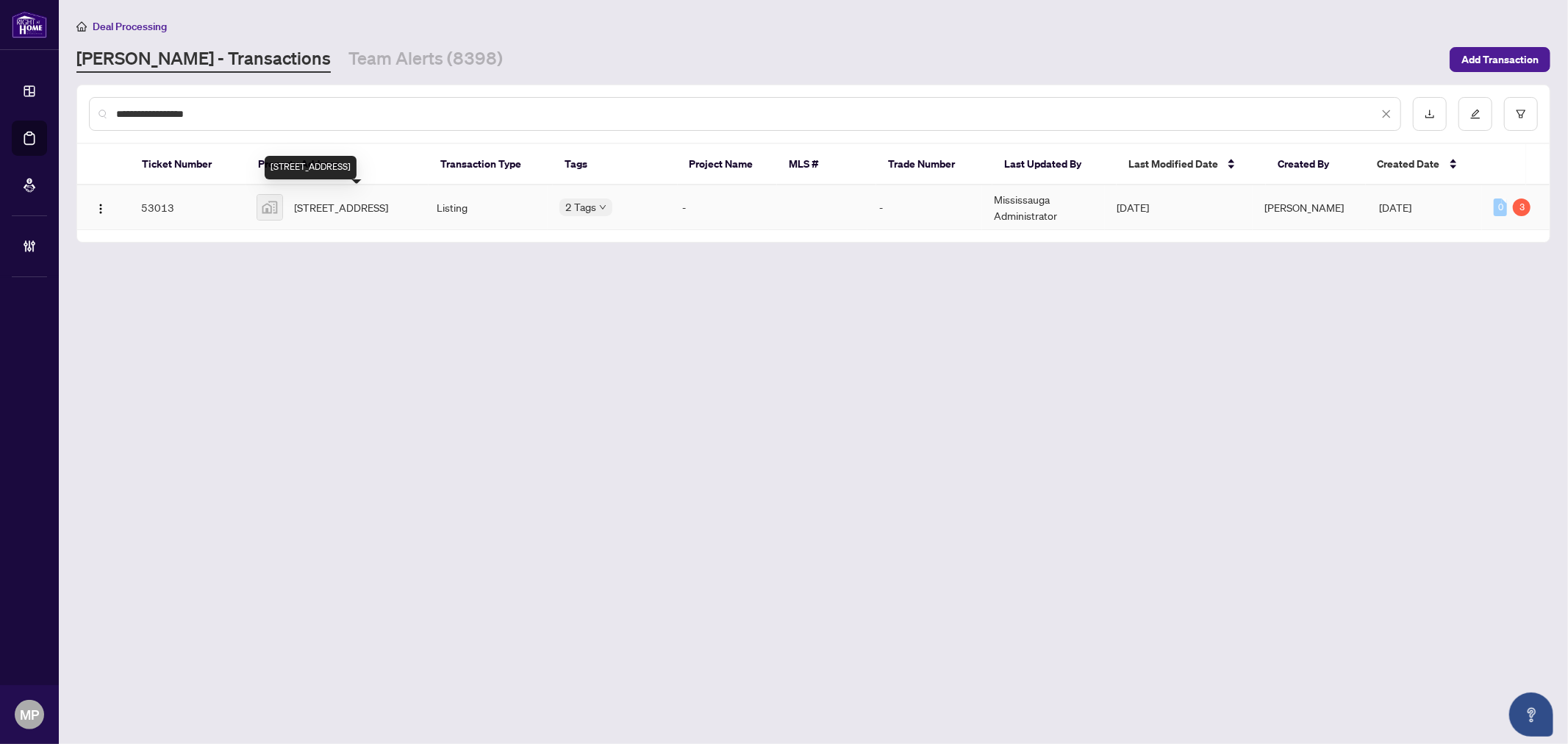
type input "**********"
click at [357, 206] on span "845 Seventh Street, Mississauga, ON, Canada" at bounding box center [341, 207] width 94 height 17
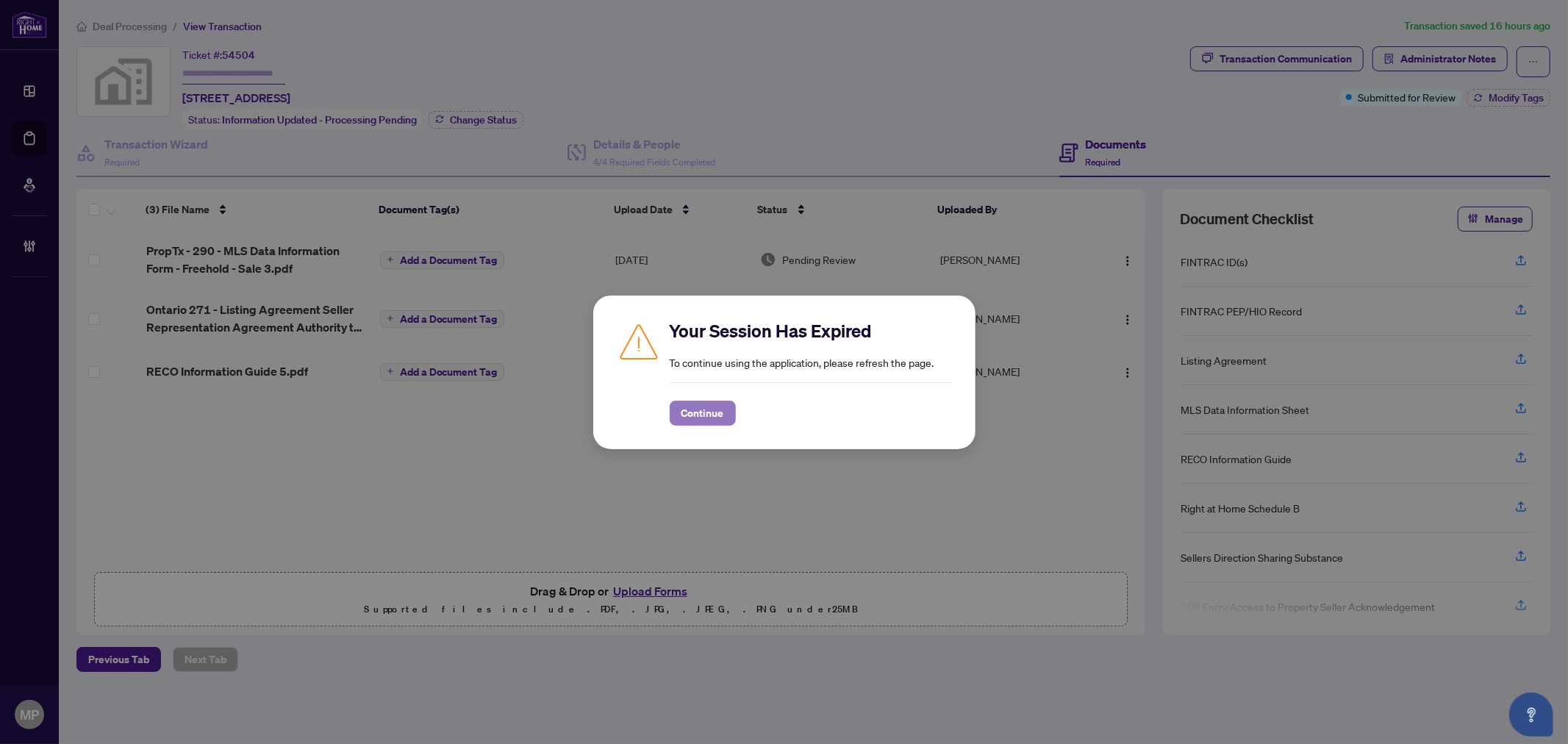
click at [719, 404] on span "Continue" at bounding box center [702, 413] width 43 height 24
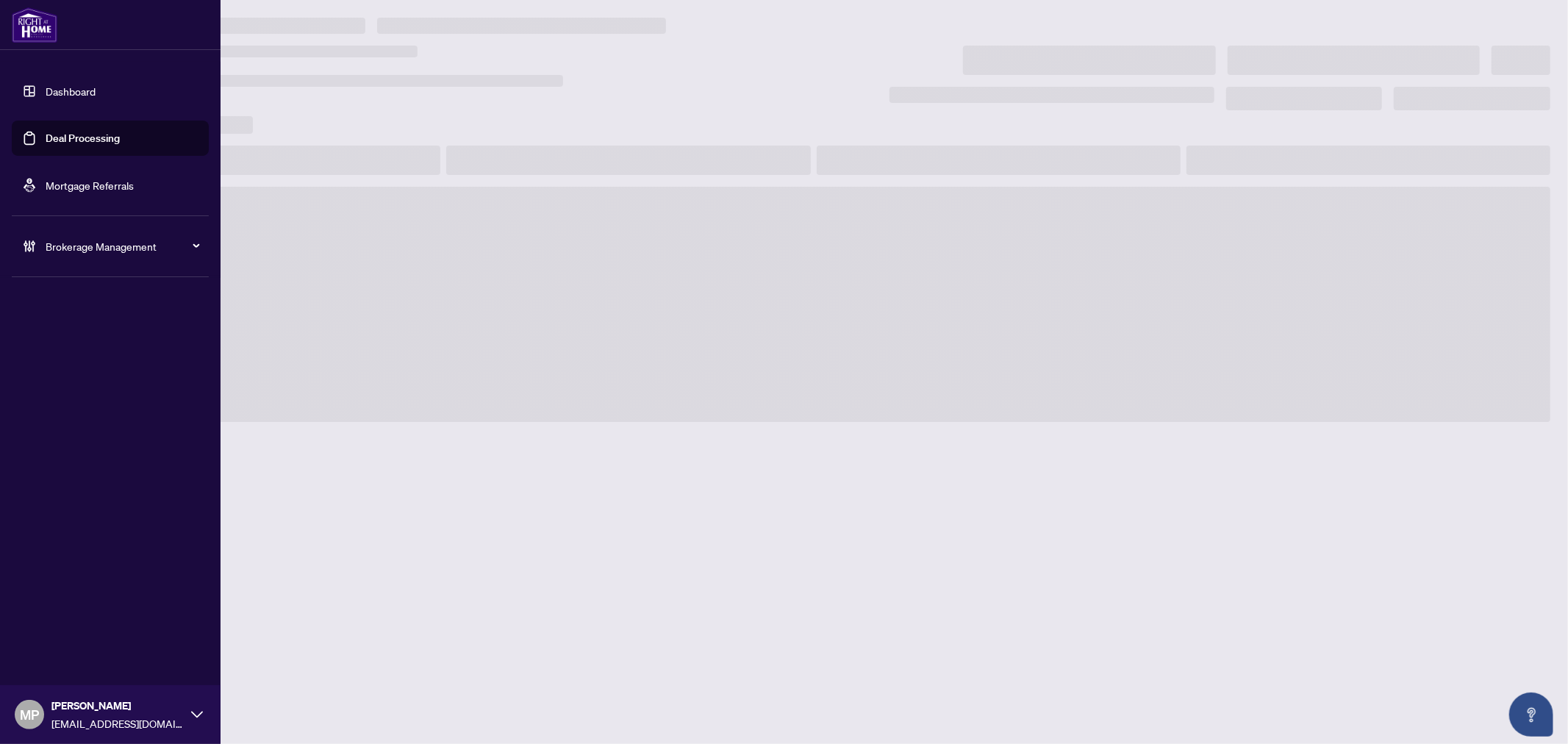
click at [64, 248] on span "Brokerage Management" at bounding box center [122, 246] width 153 height 17
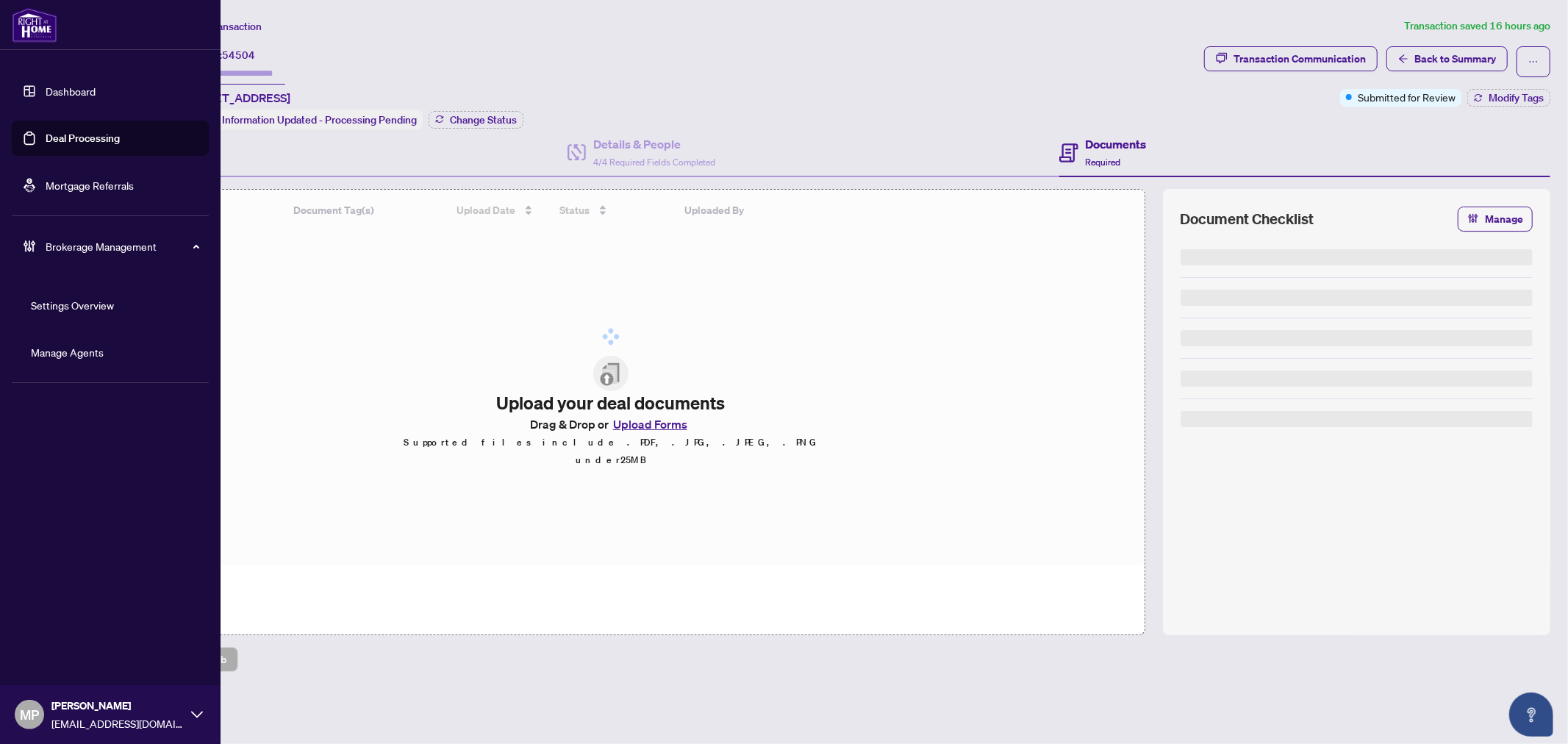
click at [74, 348] on link "Manage Agents" at bounding box center [67, 352] width 72 height 13
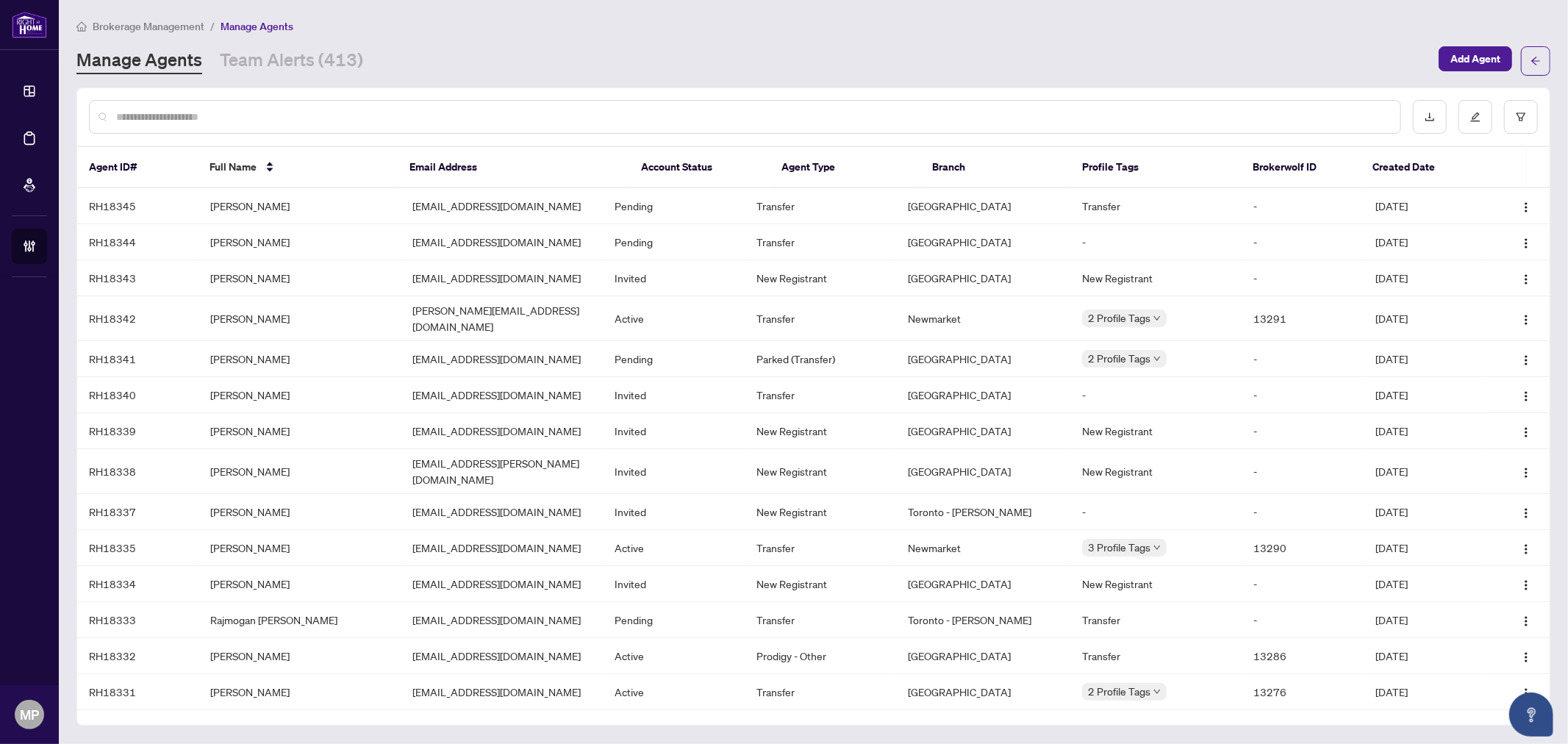
click at [799, 105] on div at bounding box center [745, 117] width 1312 height 34
click at [794, 112] on input "text" at bounding box center [752, 117] width 1273 height 17
type input "******"
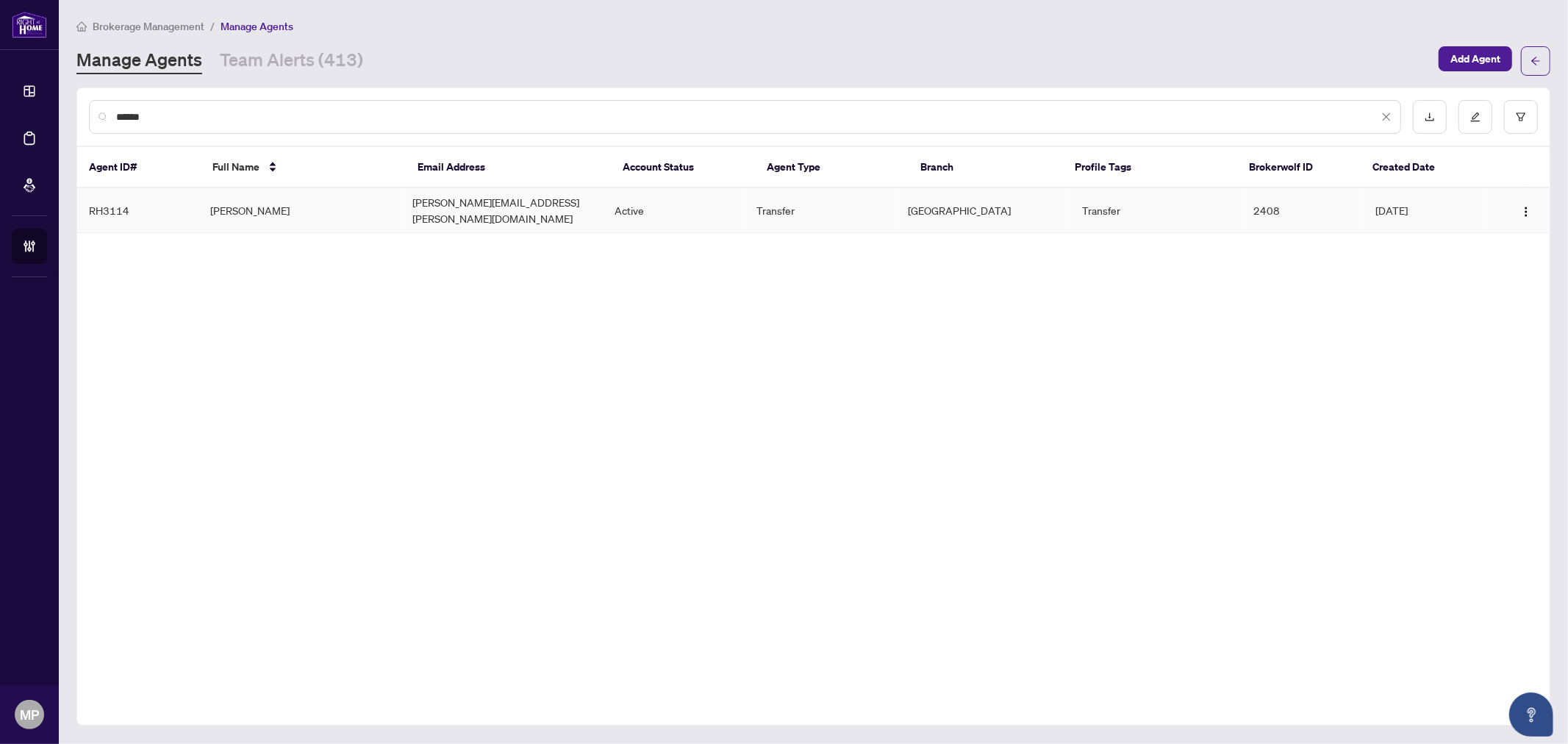
click at [256, 201] on td "[PERSON_NAME]" at bounding box center [299, 210] width 202 height 45
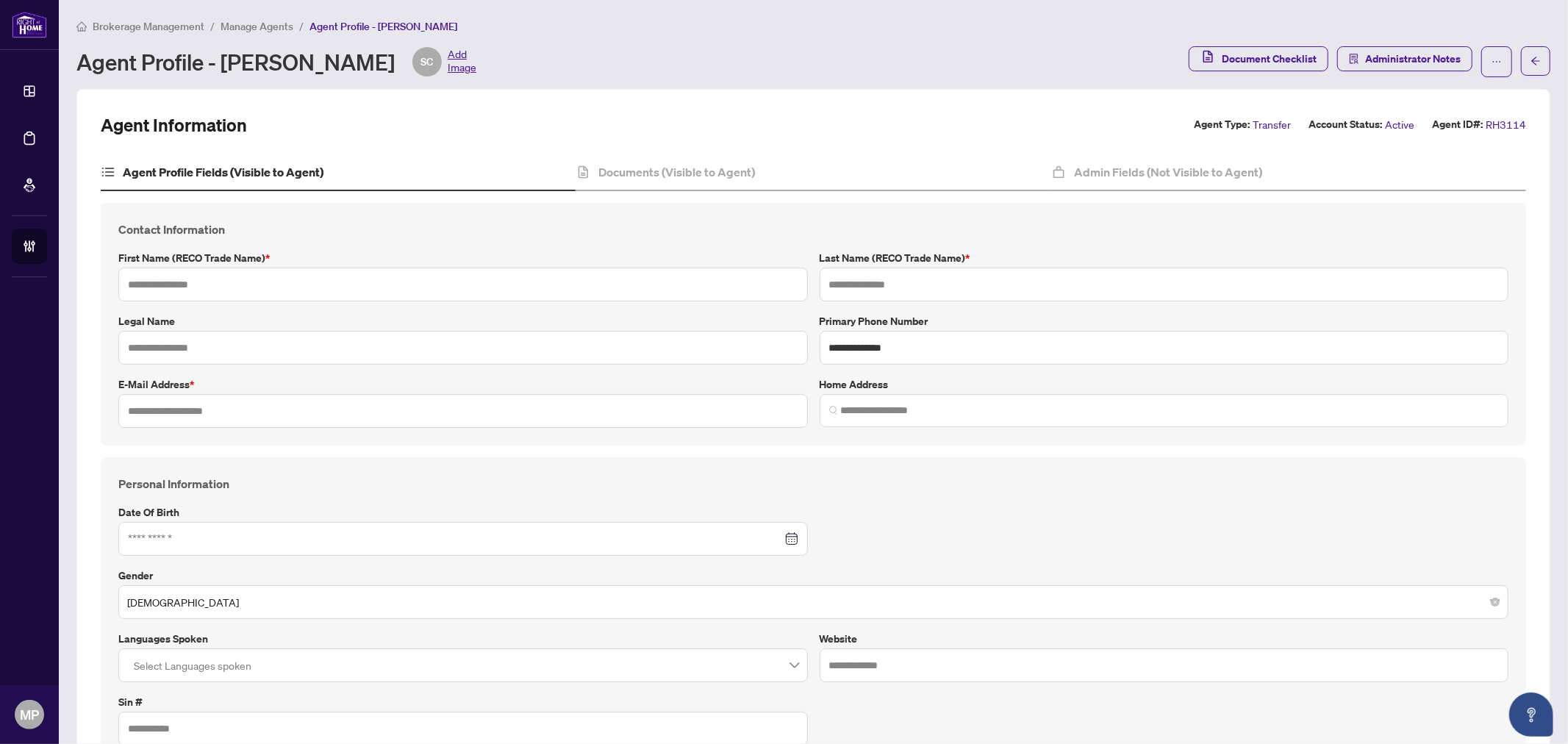
type input "******"
type input "*********"
type input "**********"
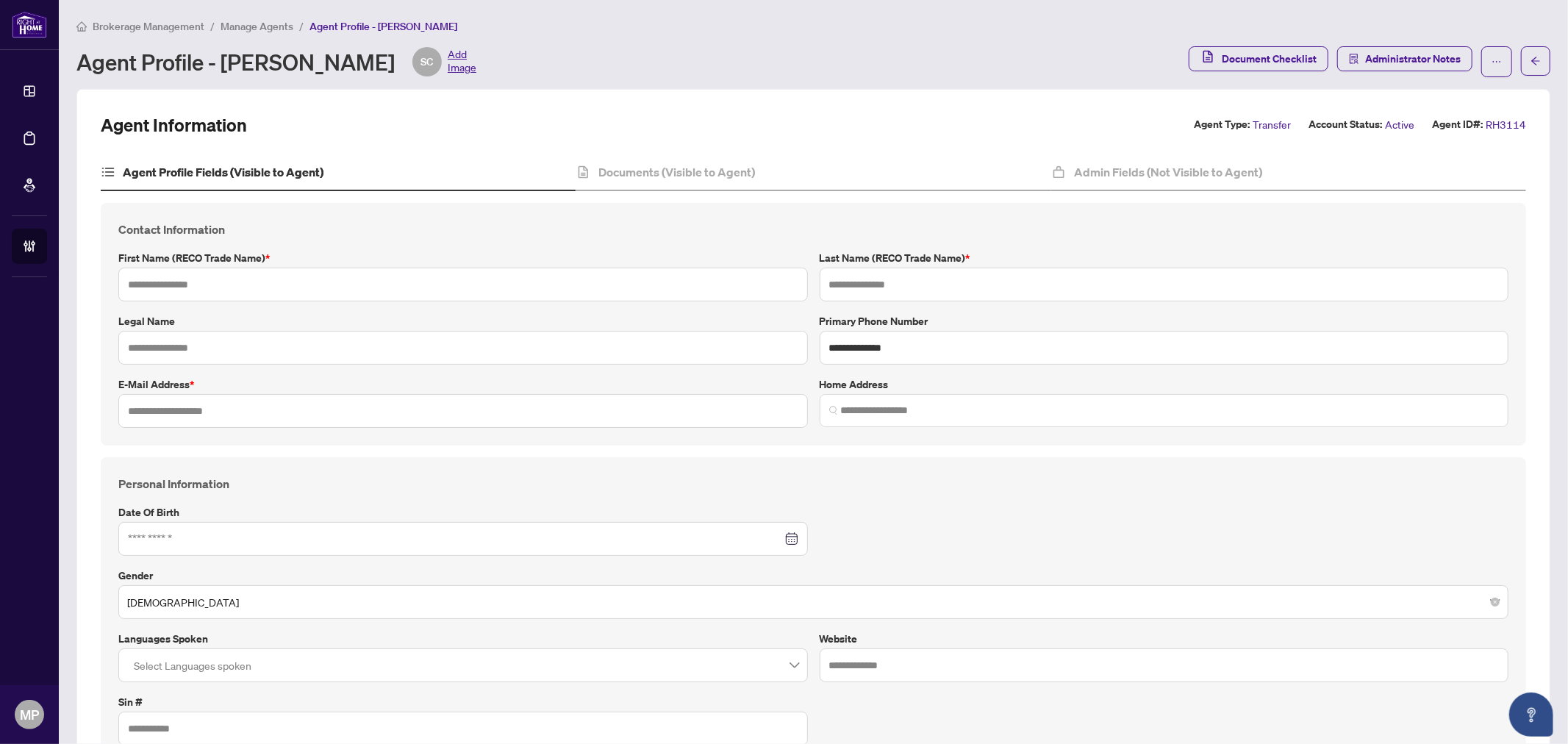
type input "*********"
type input "*"
type input "*******"
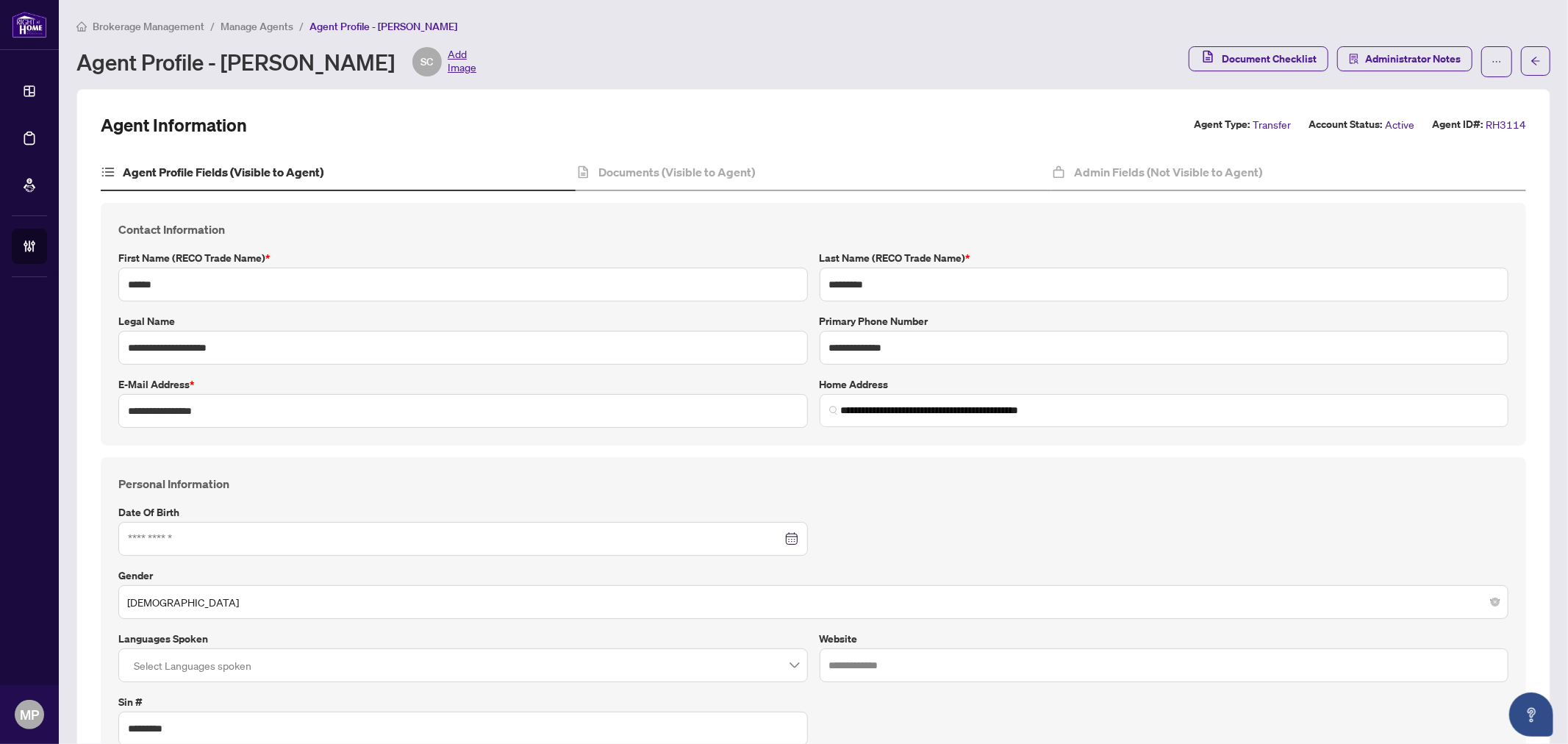
type input "**********"
type input "****"
type input "**********"
click at [659, 171] on h4 "Documents (Visible to Agent)" at bounding box center [677, 172] width 157 height 17
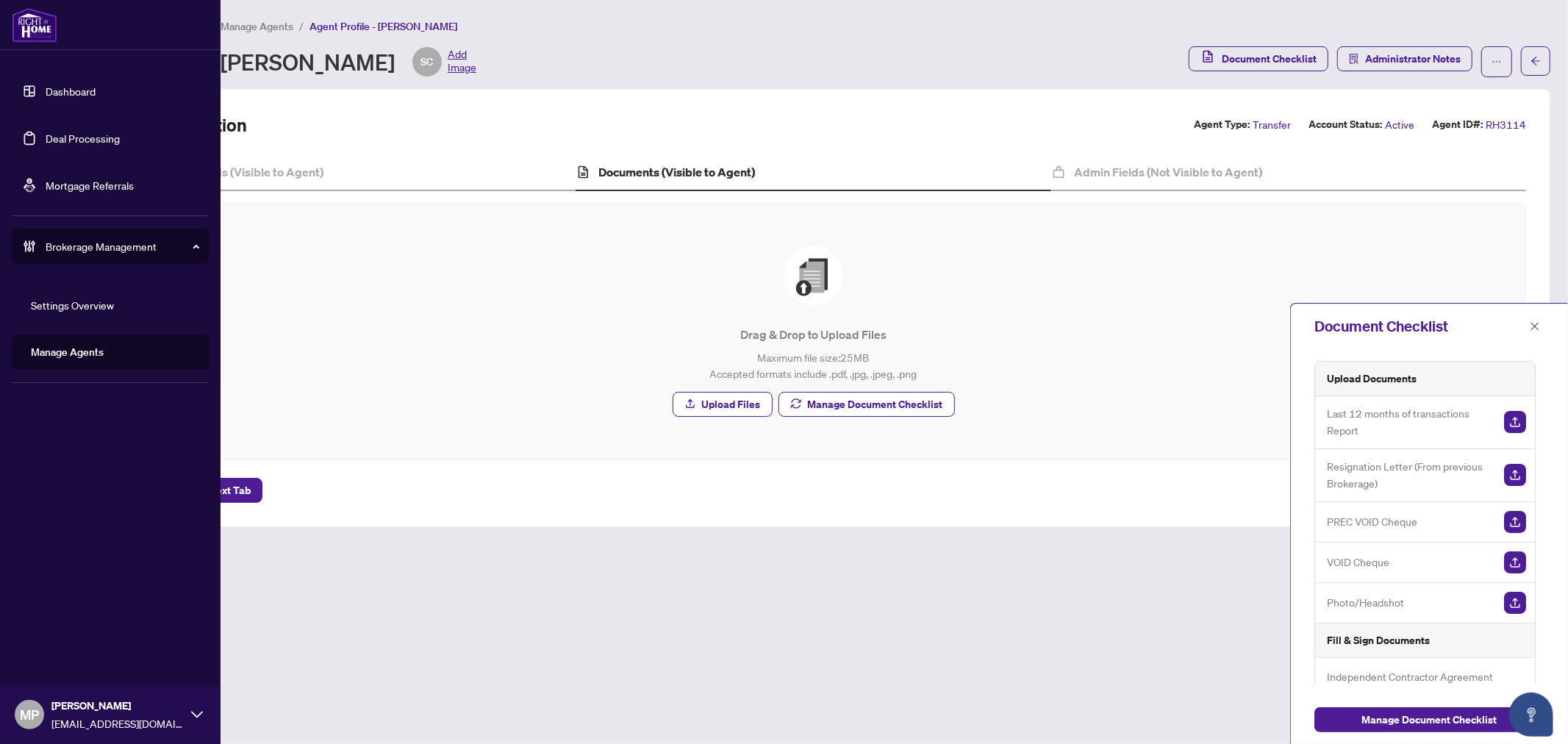
click at [57, 348] on link "Manage Agents" at bounding box center [67, 352] width 72 height 13
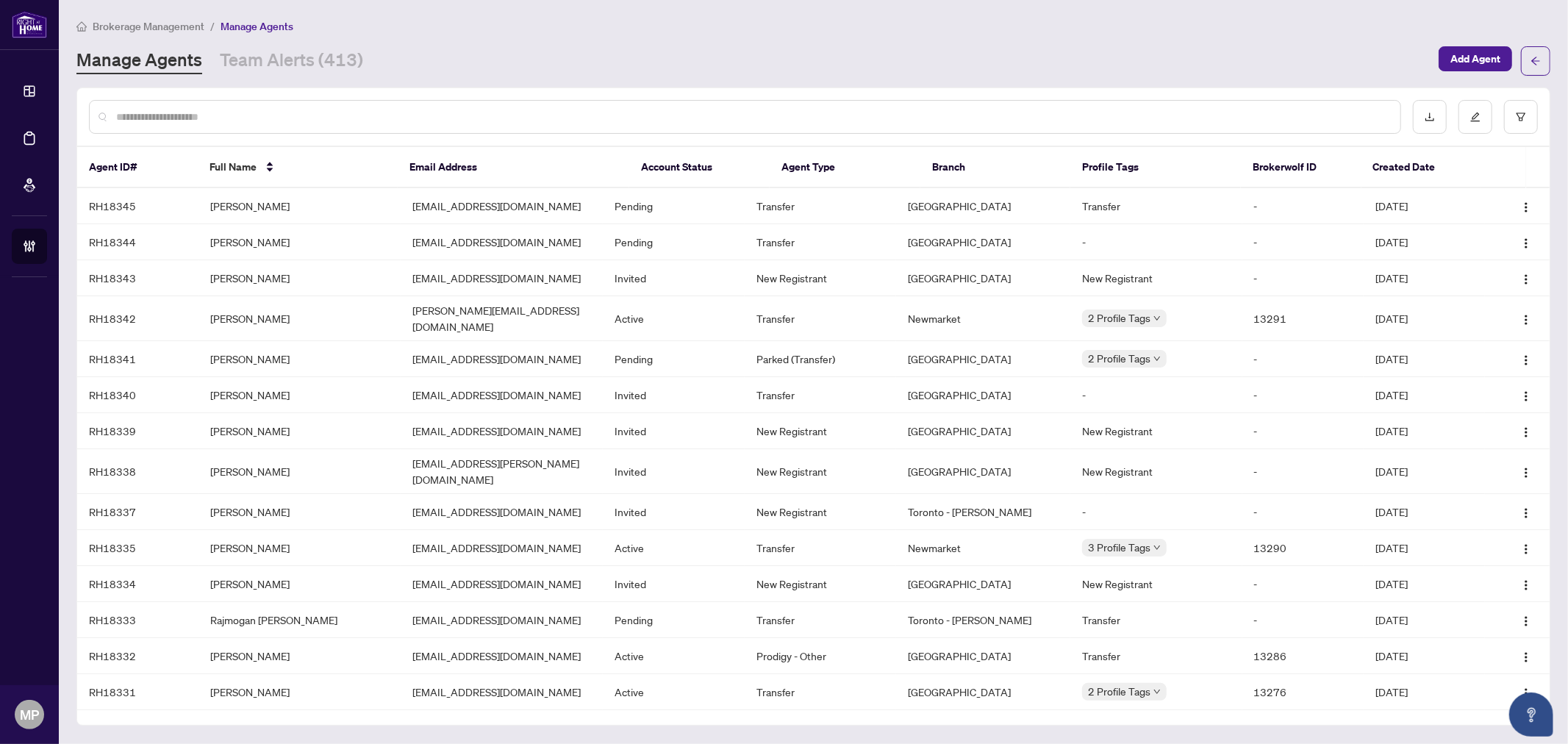
click at [682, 123] on input "text" at bounding box center [752, 117] width 1273 height 17
type input "**********"
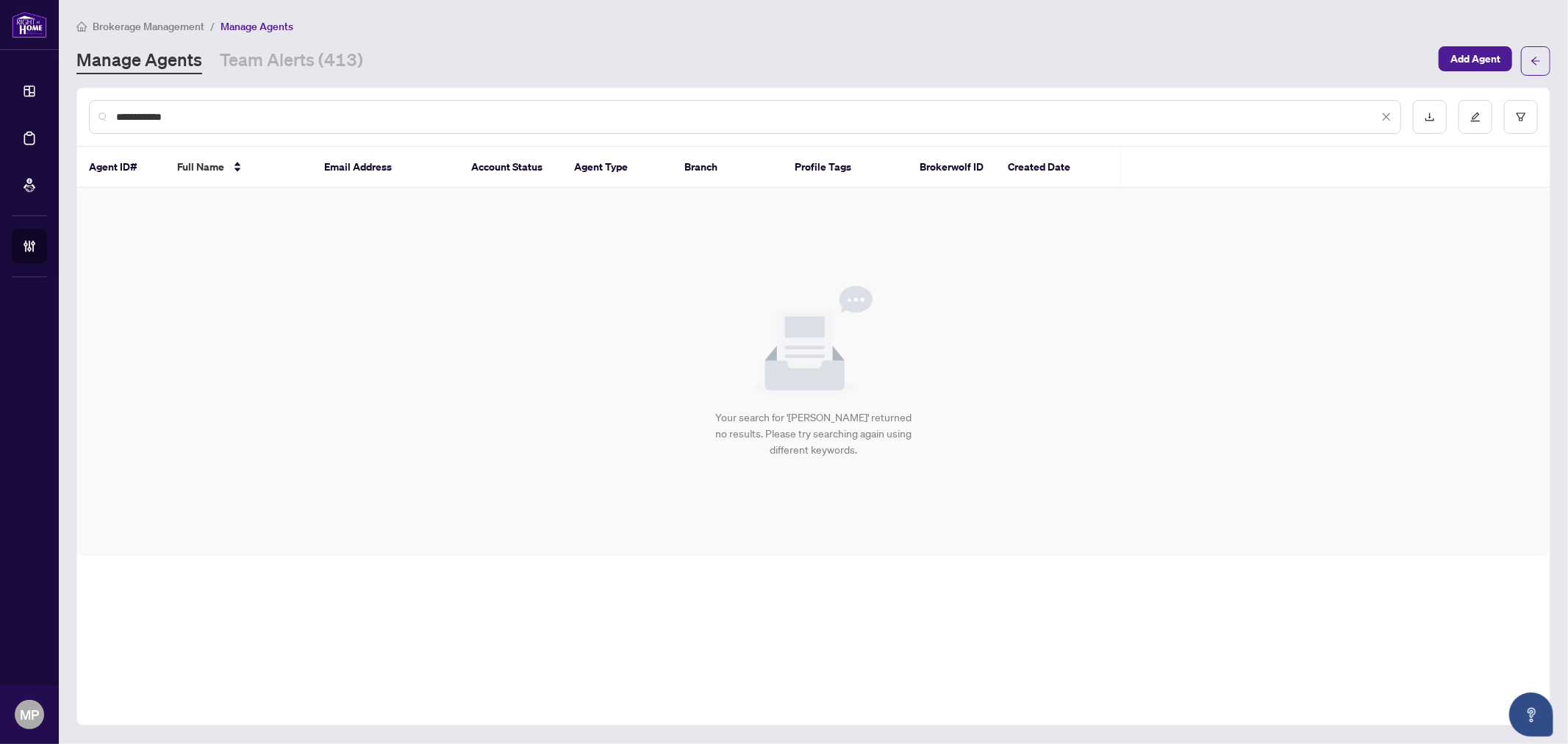
click at [390, 100] on div "**********" at bounding box center [745, 117] width 1312 height 34
click at [500, 121] on input "**********" at bounding box center [747, 117] width 1262 height 17
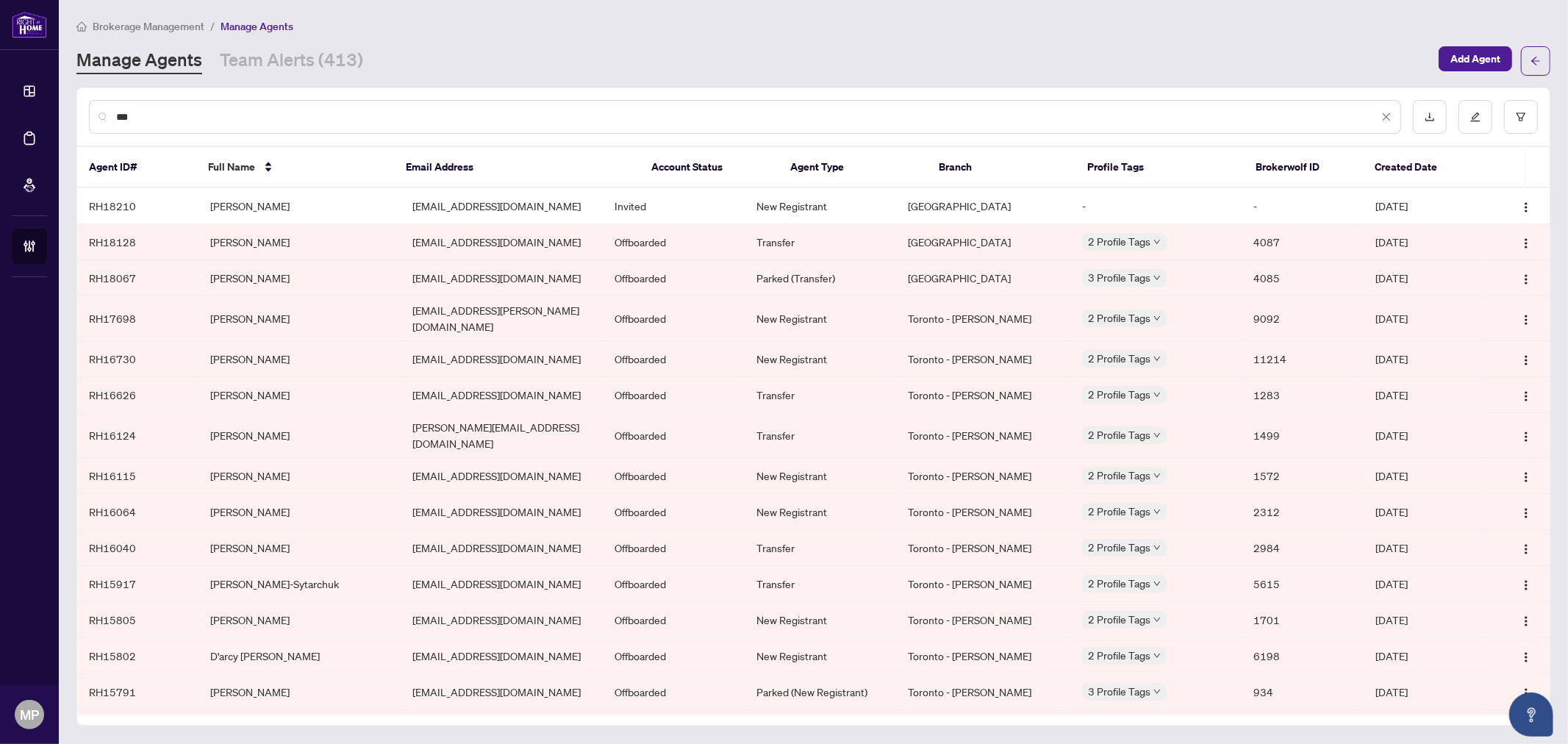
click at [358, 105] on div "***" at bounding box center [745, 117] width 1312 height 34
click at [359, 105] on div "***" at bounding box center [745, 117] width 1312 height 34
click at [355, 110] on div "***" at bounding box center [745, 117] width 1312 height 34
click at [341, 119] on input "***" at bounding box center [747, 117] width 1262 height 17
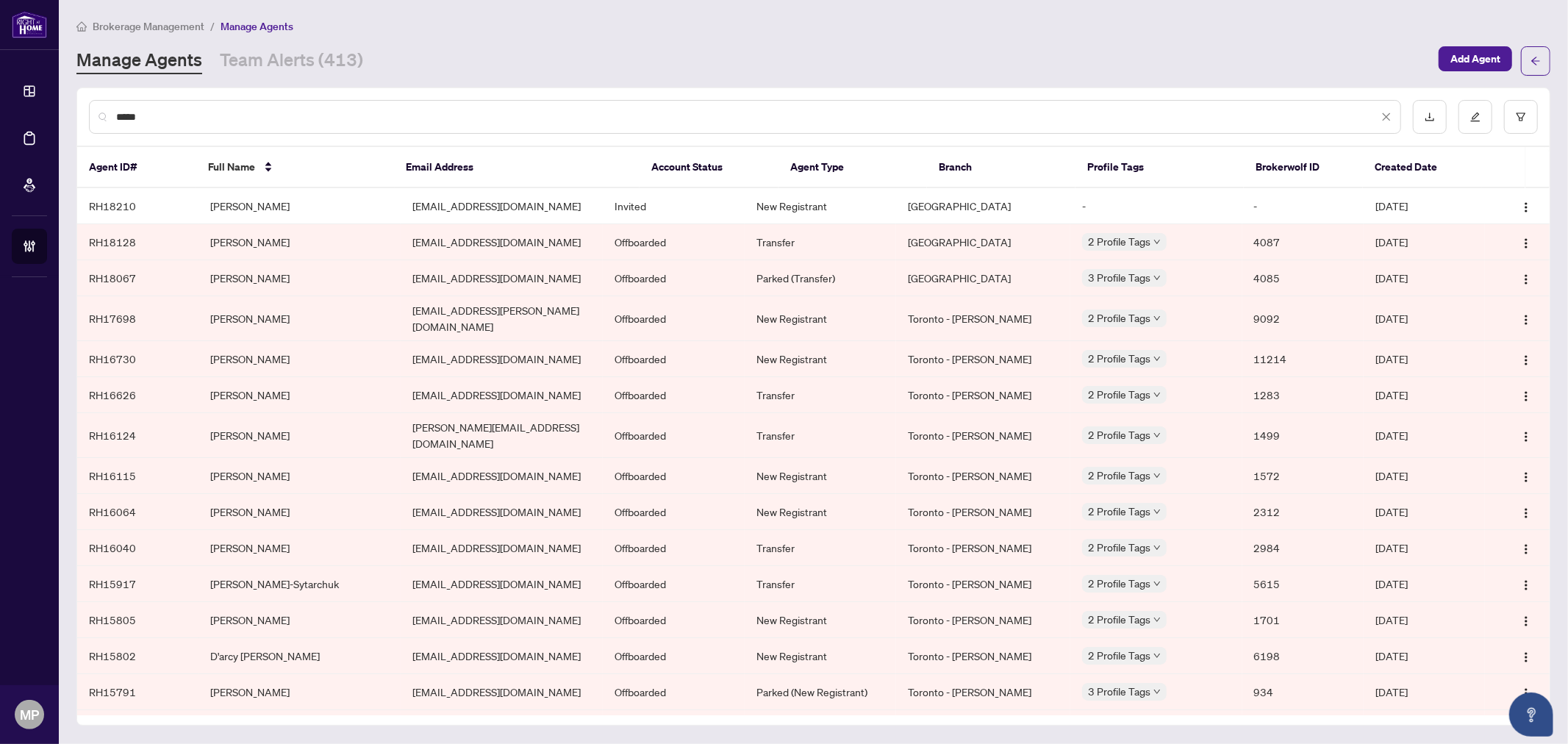
type input "*****"
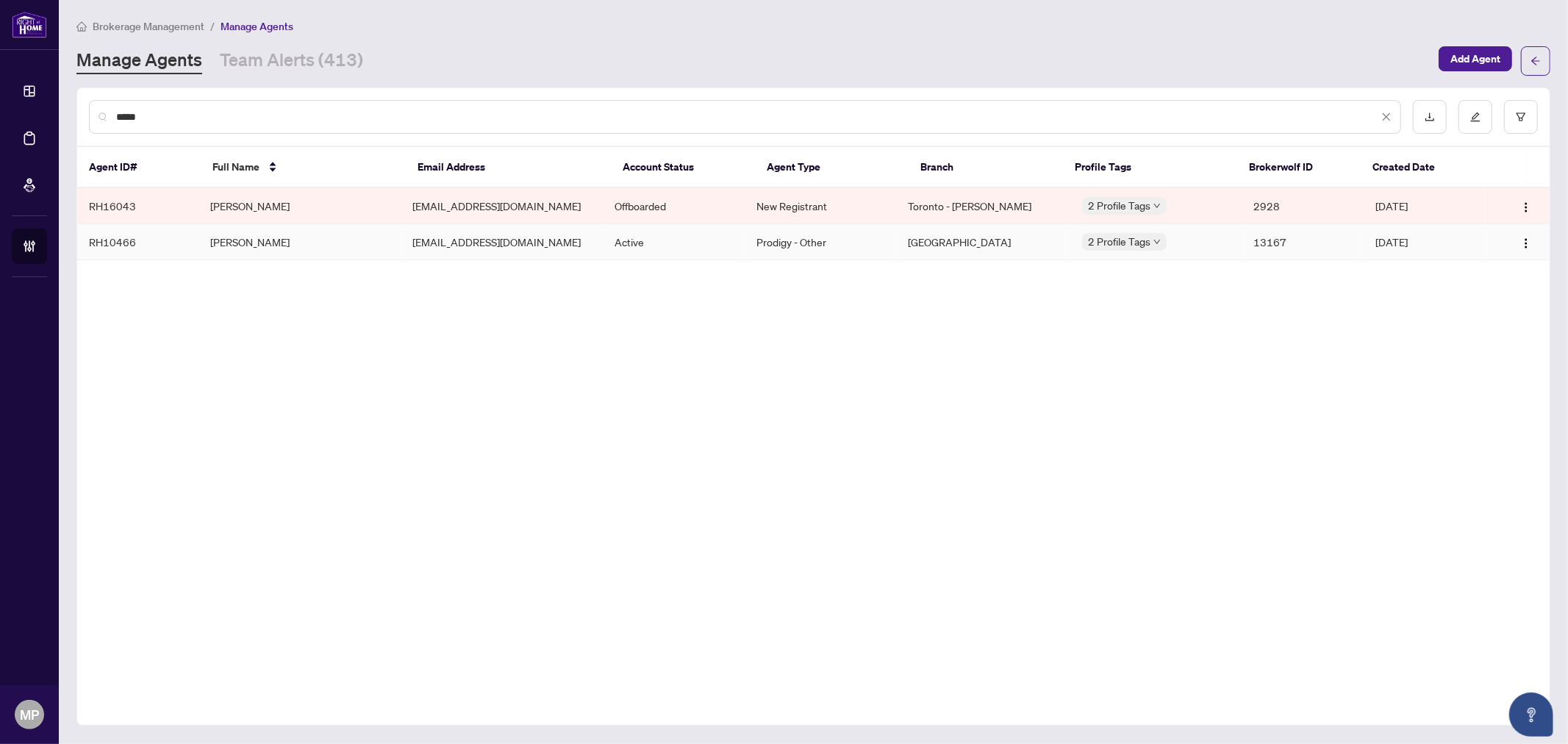
click at [316, 246] on td "Vic Daroch" at bounding box center [299, 242] width 202 height 36
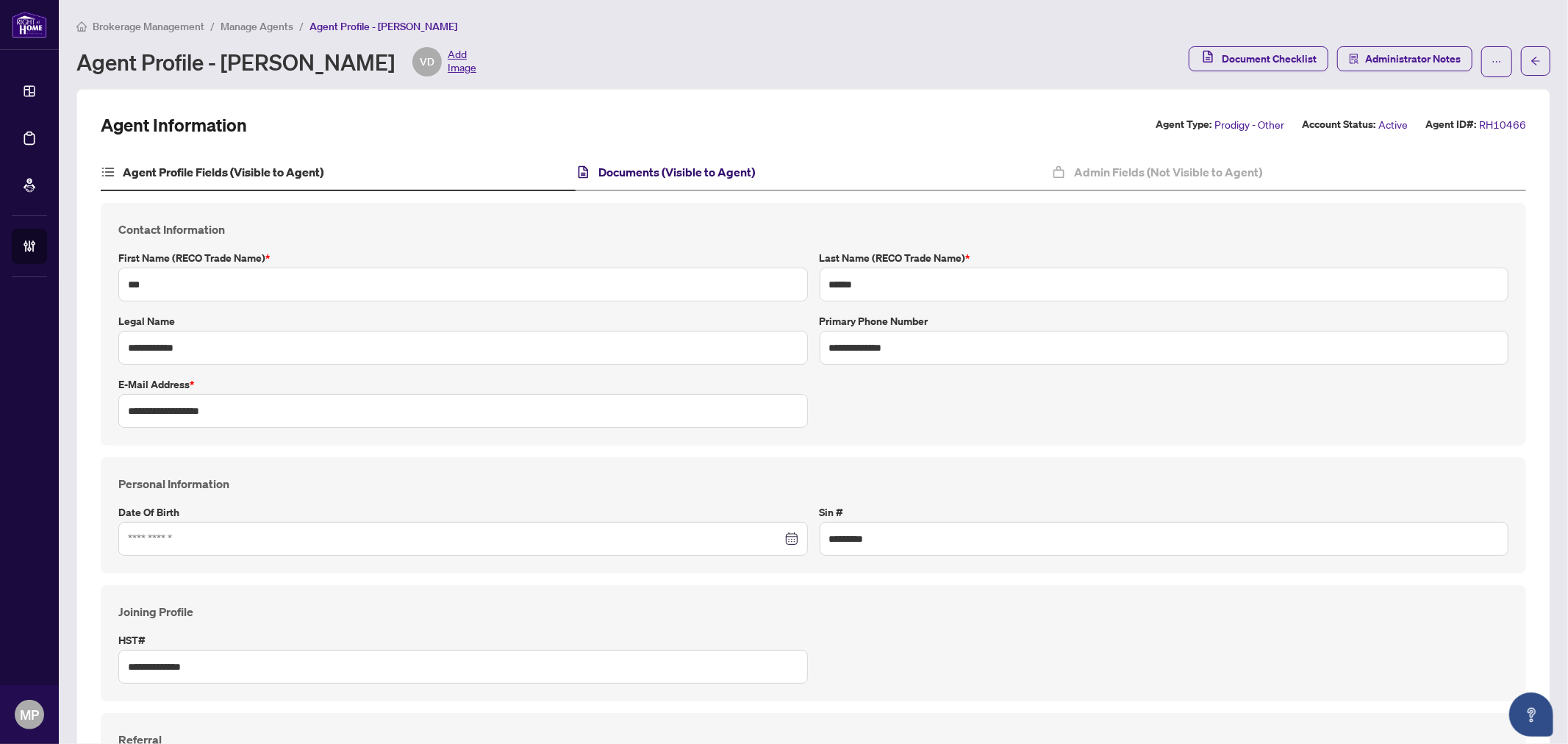
click at [669, 167] on h4 "Documents (Visible to Agent)" at bounding box center [677, 172] width 157 height 17
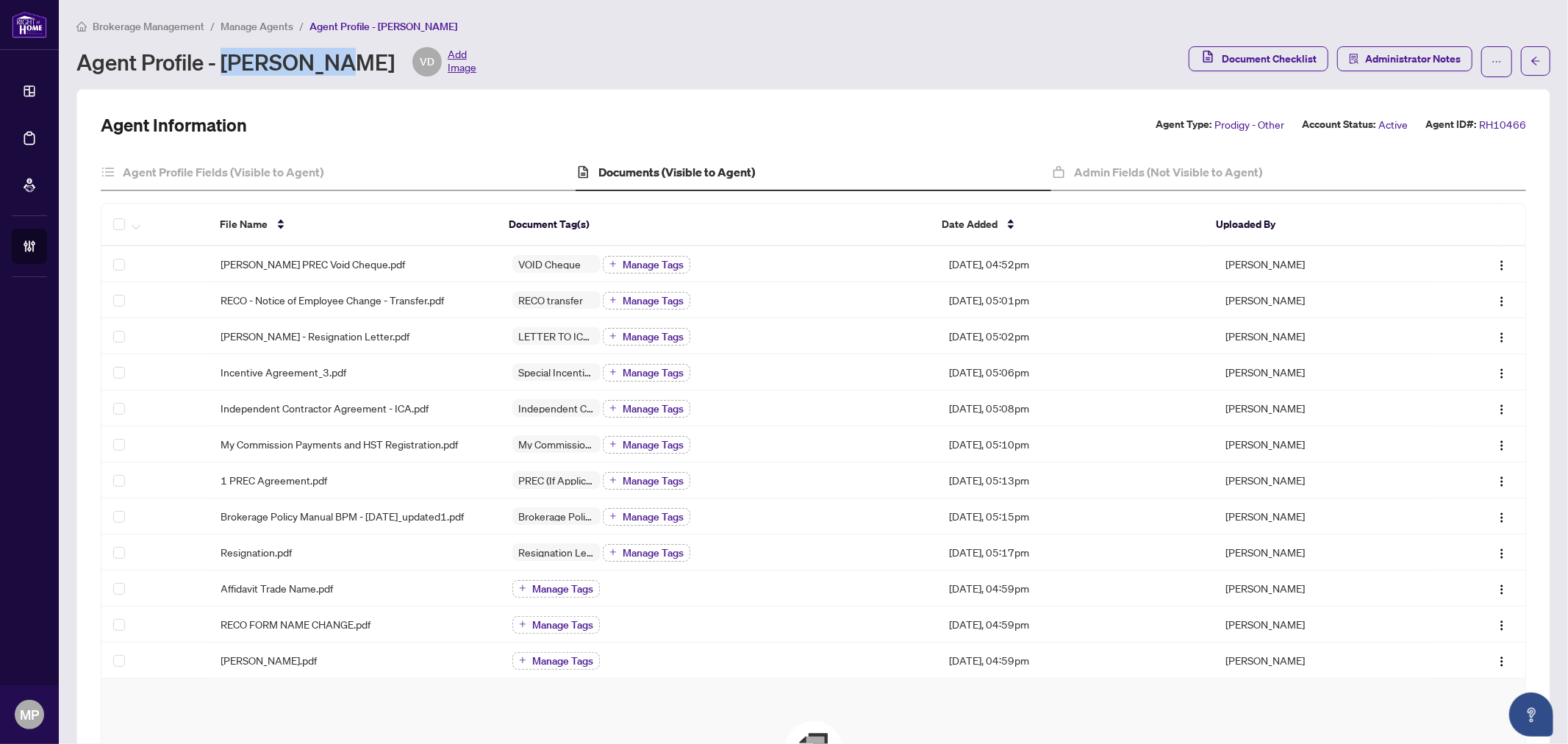
drag, startPoint x: 324, startPoint y: 62, endPoint x: 225, endPoint y: 64, distance: 99.0
click at [225, 64] on div "Agent Profile - Vic Daroch VD Add Image" at bounding box center [276, 61] width 400 height 29
click at [390, 368] on div "Incentive Agreement_3.pdf" at bounding box center [355, 372] width 268 height 17
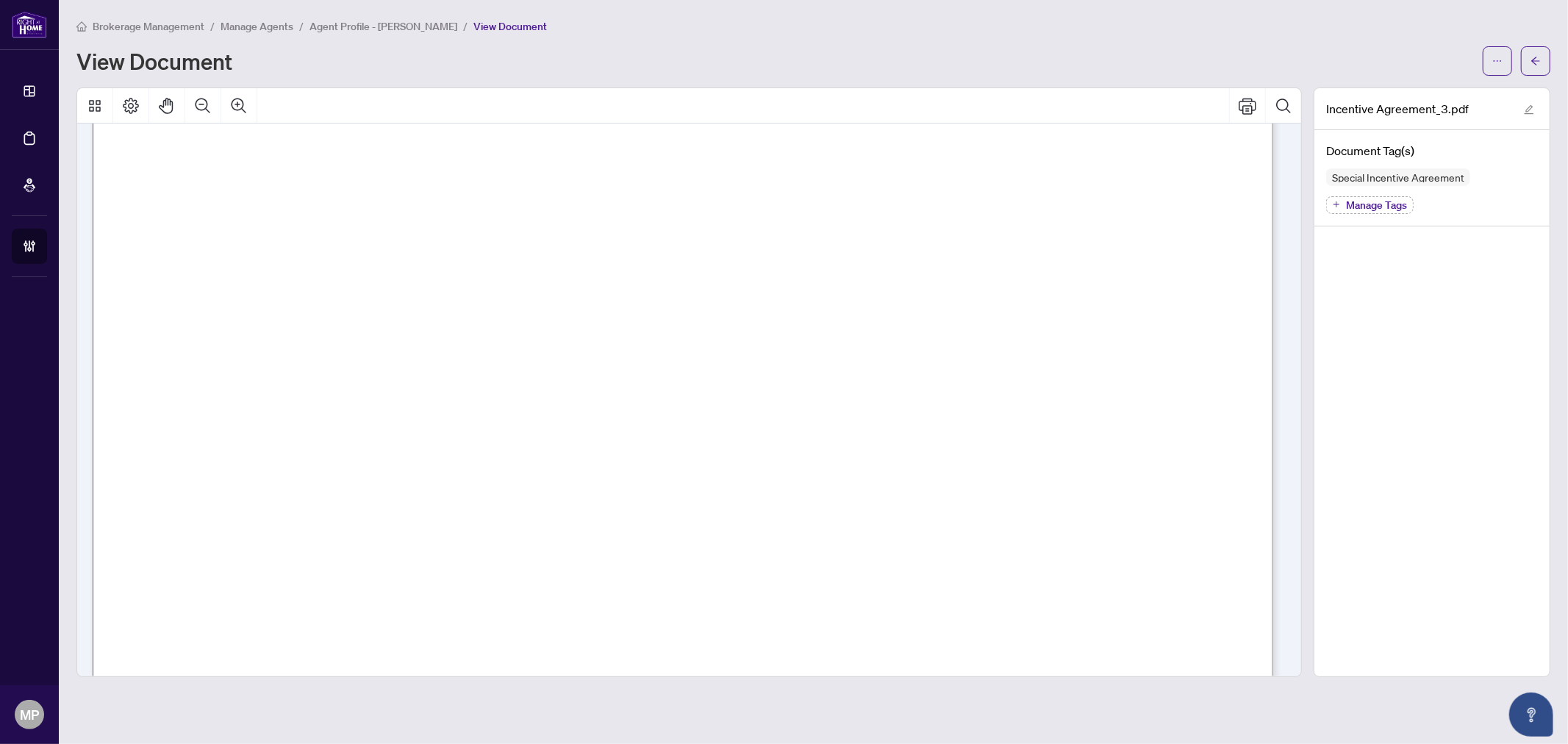
scroll to position [3059, 0]
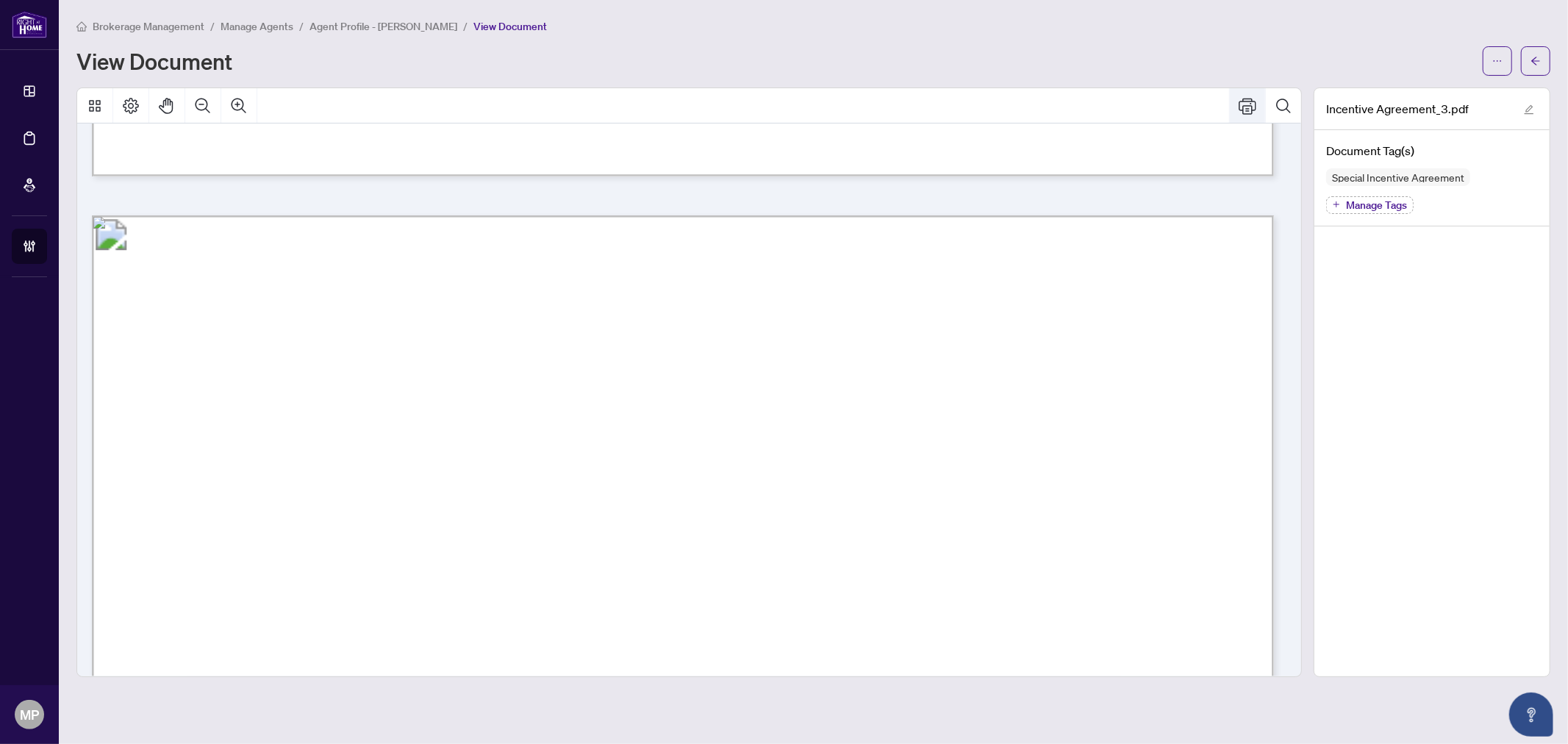
click at [1245, 112] on icon "Print" at bounding box center [1247, 105] width 17 height 17
click at [1532, 53] on span "button" at bounding box center [1536, 61] width 10 height 24
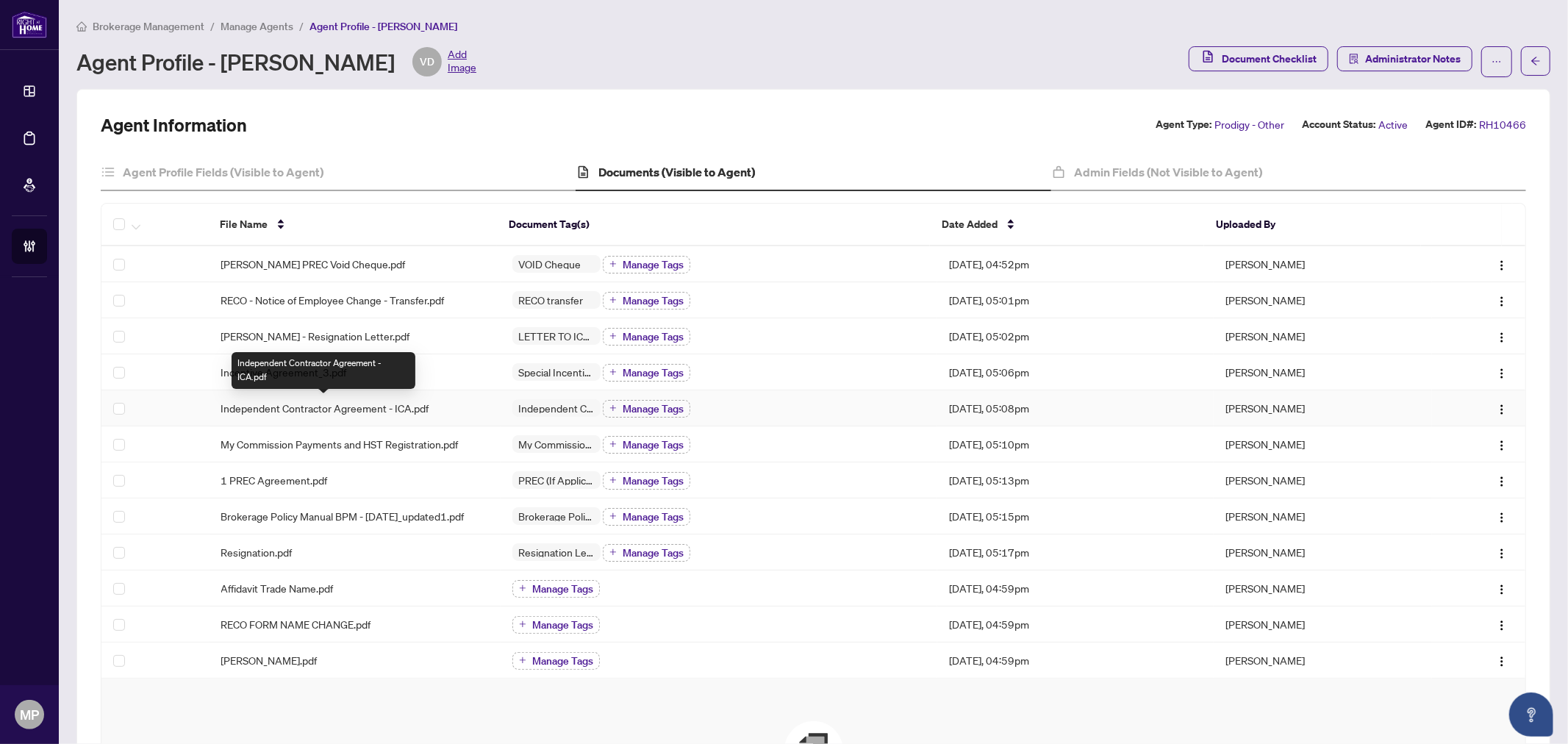
click at [327, 405] on span "Independent Contractor Agreement - ICA.pdf" at bounding box center [325, 408] width 208 height 17
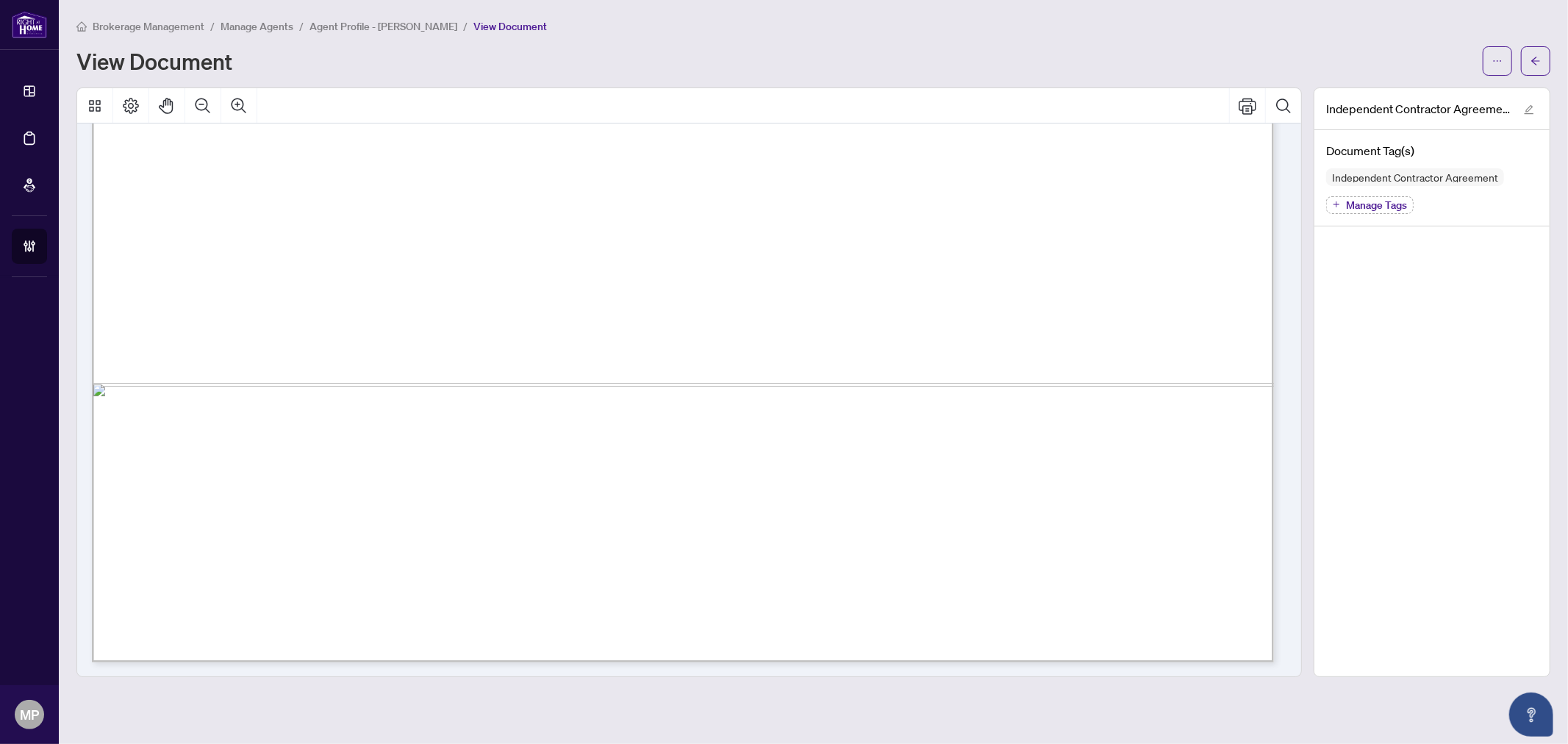
scroll to position [24173, 0]
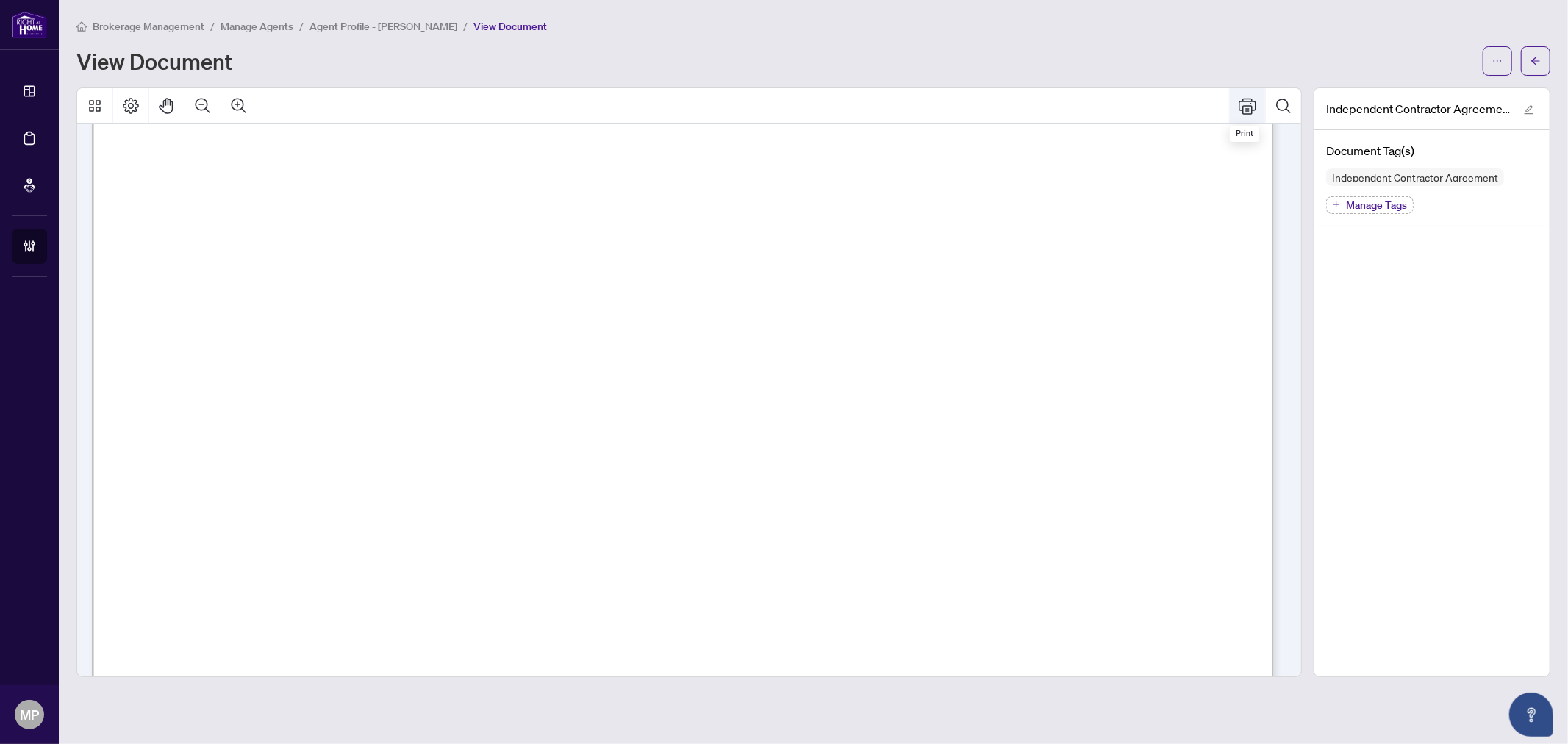
click at [1246, 105] on icon "Print" at bounding box center [1247, 105] width 17 height 17
click at [1540, 64] on icon "arrow-left" at bounding box center [1536, 61] width 10 height 10
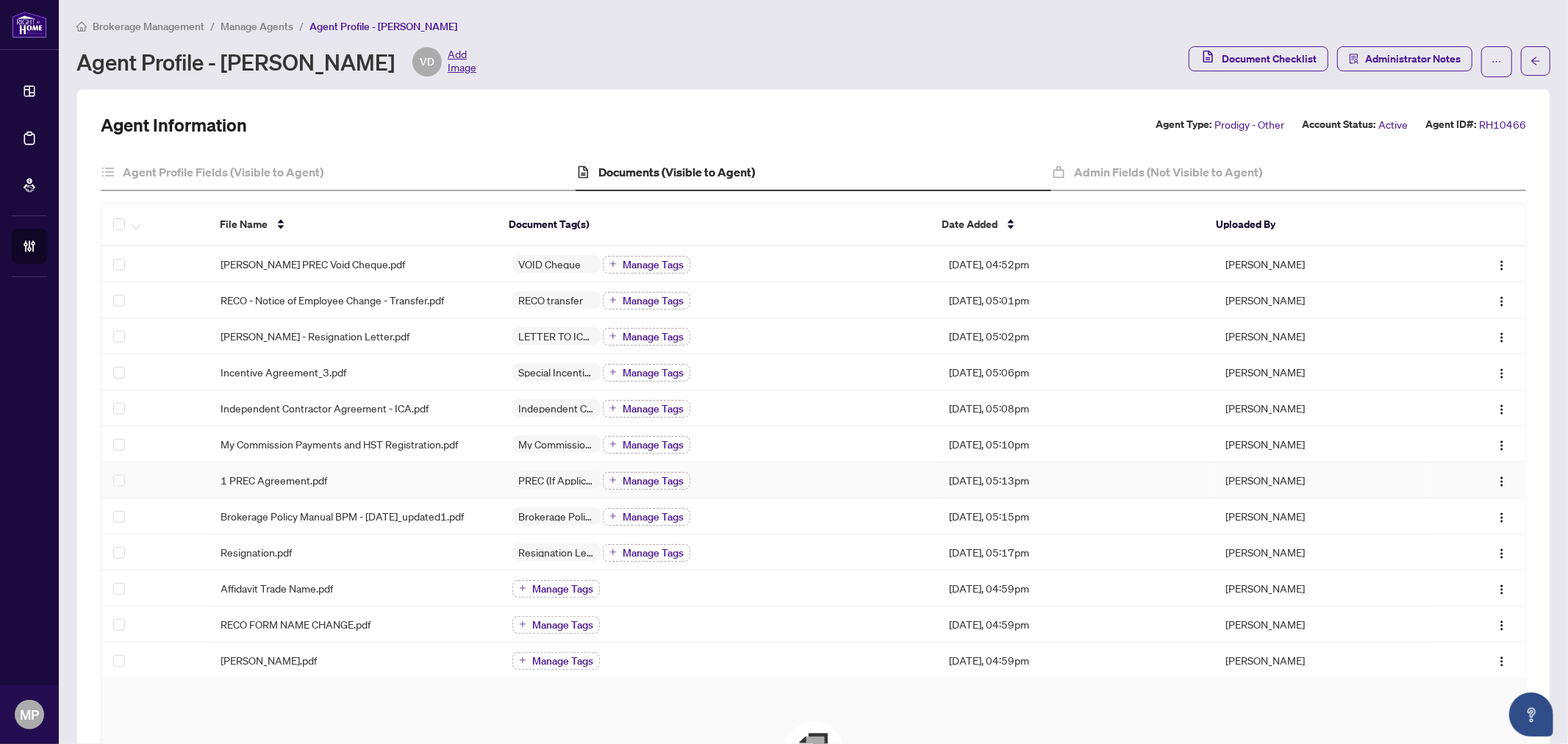
click at [341, 479] on div "1 PREC Agreement.pdf" at bounding box center [355, 479] width 268 height 17
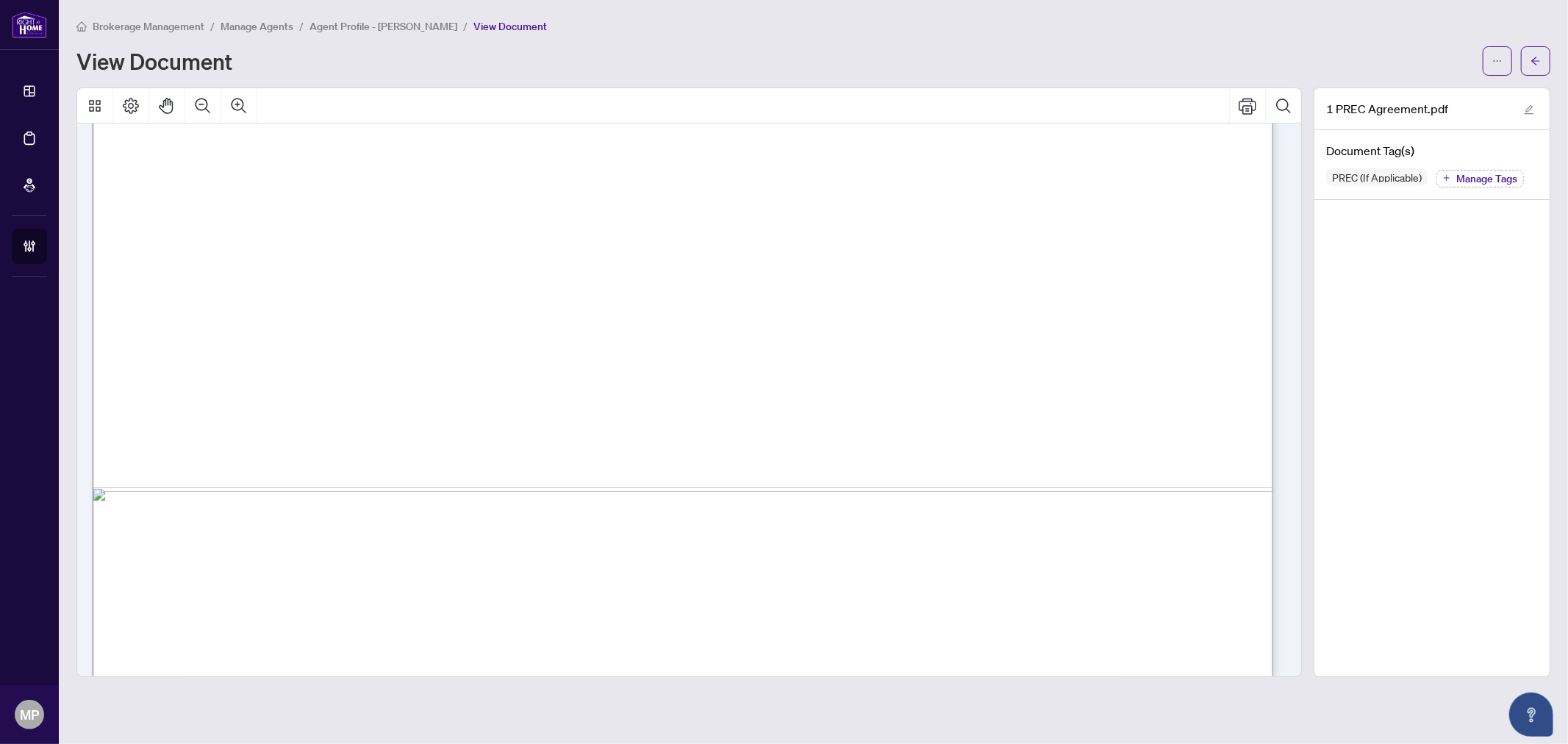
scroll to position [8726, 0]
drag, startPoint x: 1489, startPoint y: 57, endPoint x: 1491, endPoint y: 65, distance: 8.2
click at [1489, 59] on button "button" at bounding box center [1497, 61] width 29 height 29
click at [1427, 95] on span "Download" at bounding box center [1444, 92] width 112 height 17
click at [1500, 50] on span "button" at bounding box center [1497, 61] width 10 height 24
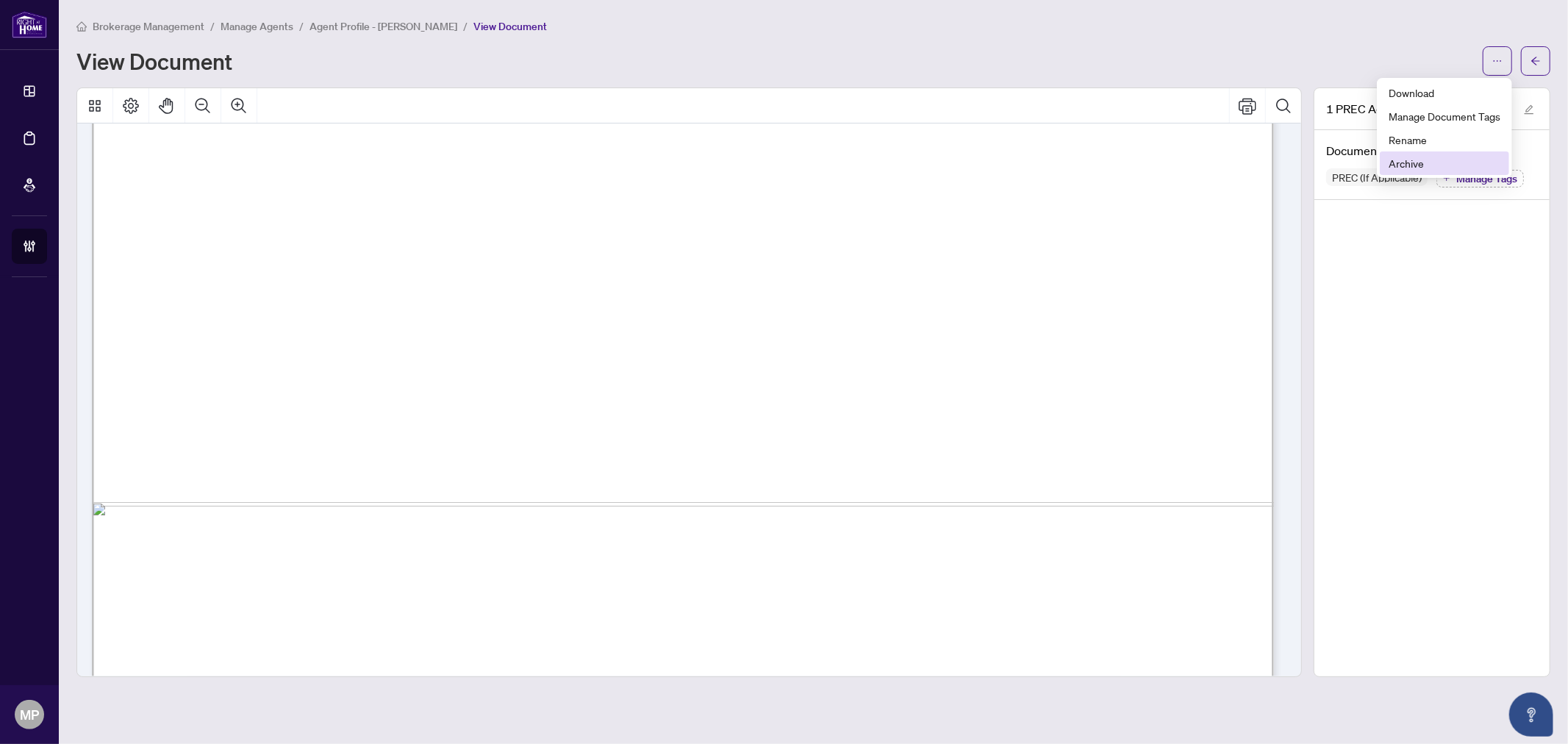
click at [1434, 162] on span "Archive" at bounding box center [1444, 163] width 112 height 17
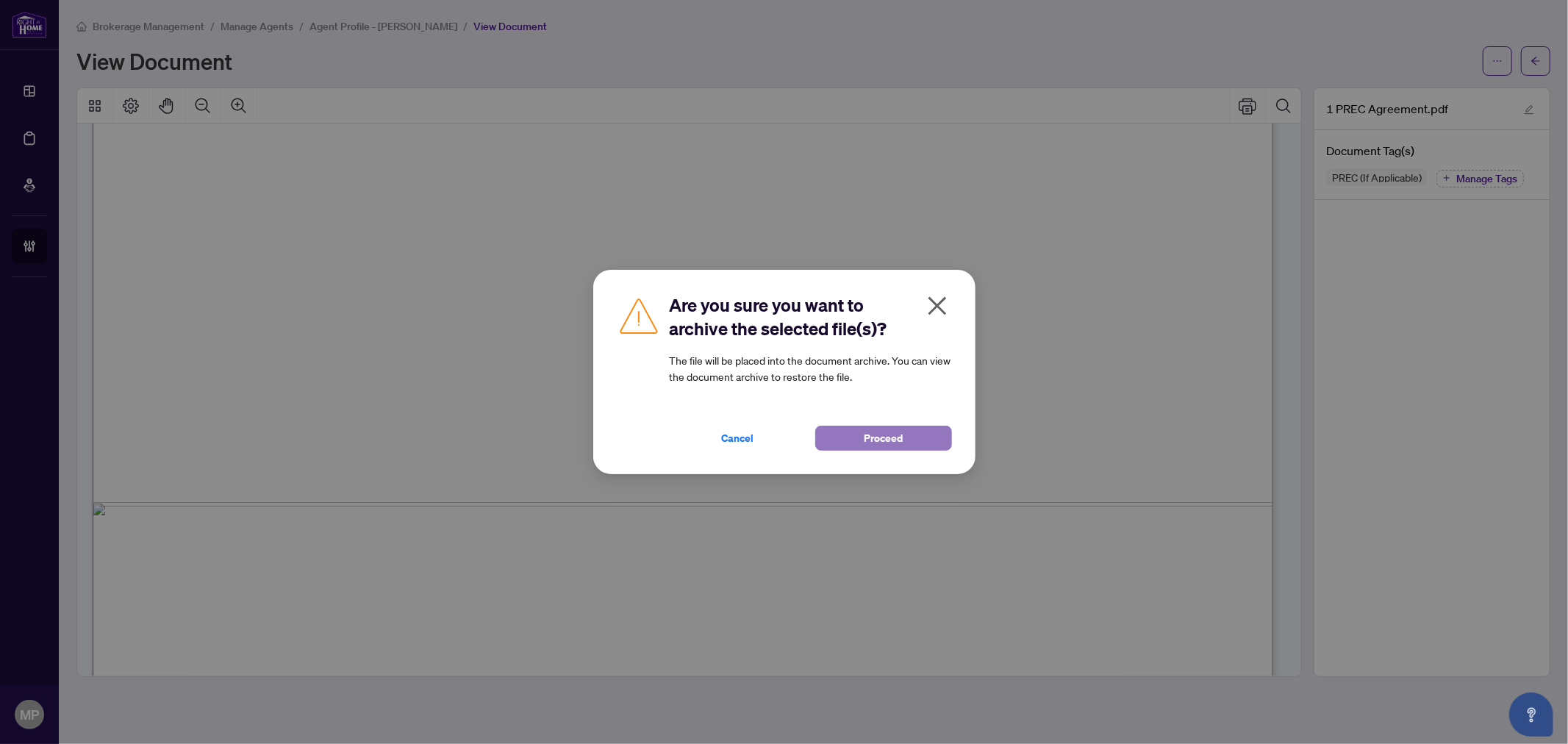
click at [876, 426] on span "Proceed" at bounding box center [883, 438] width 39 height 24
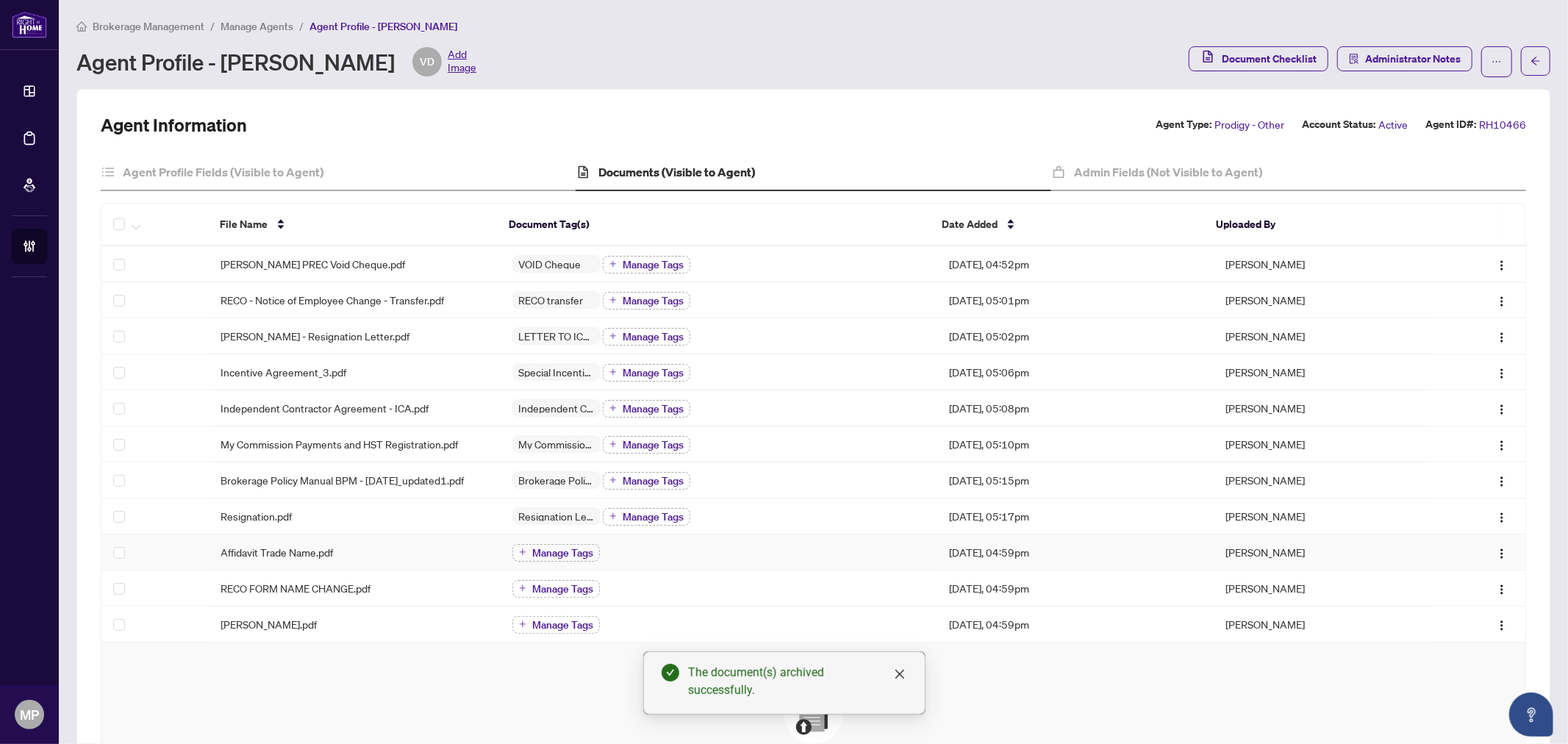
click at [454, 561] on td "Affidavit Trade Name.pdf" at bounding box center [355, 553] width 291 height 36
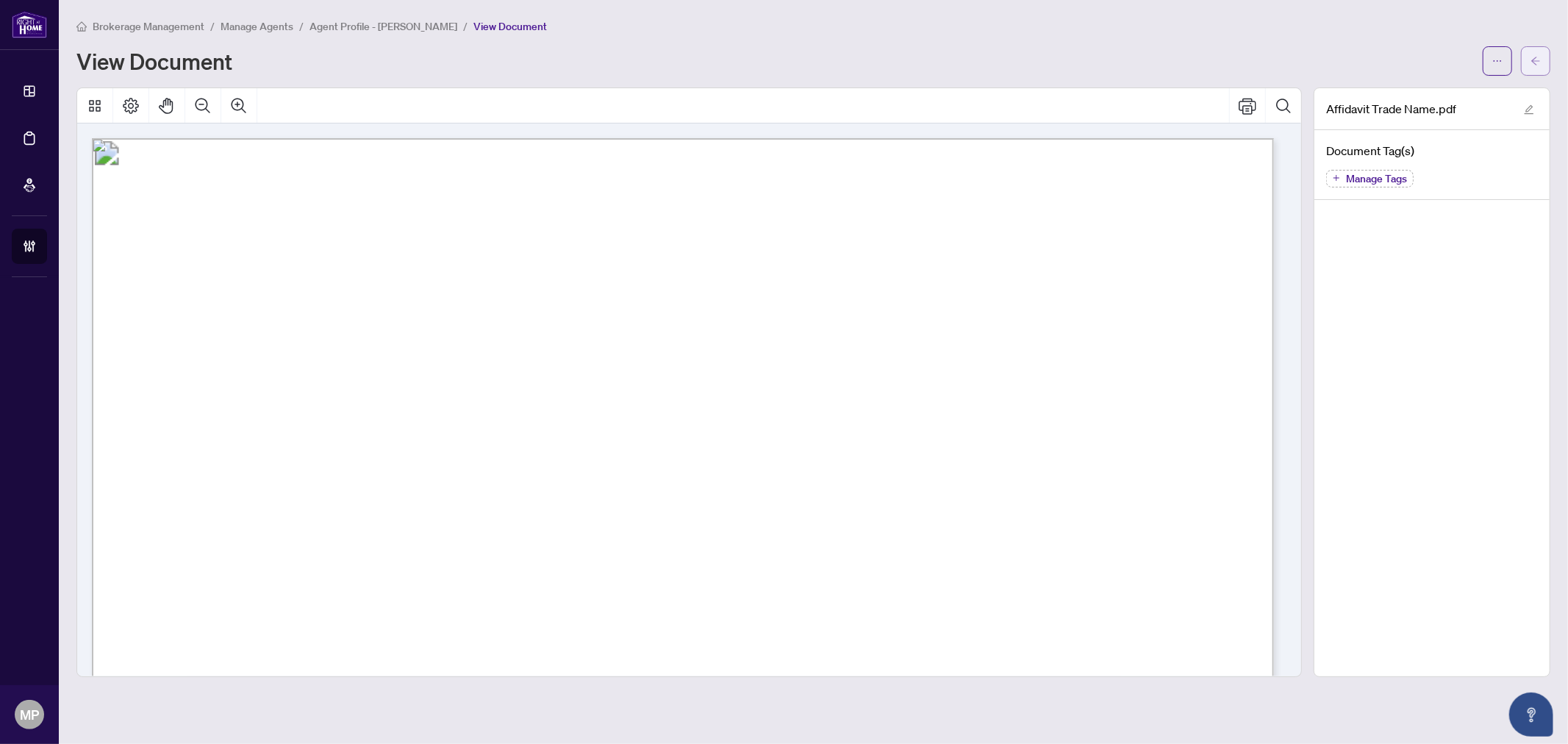
click at [1534, 56] on icon "arrow-left" at bounding box center [1536, 61] width 10 height 10
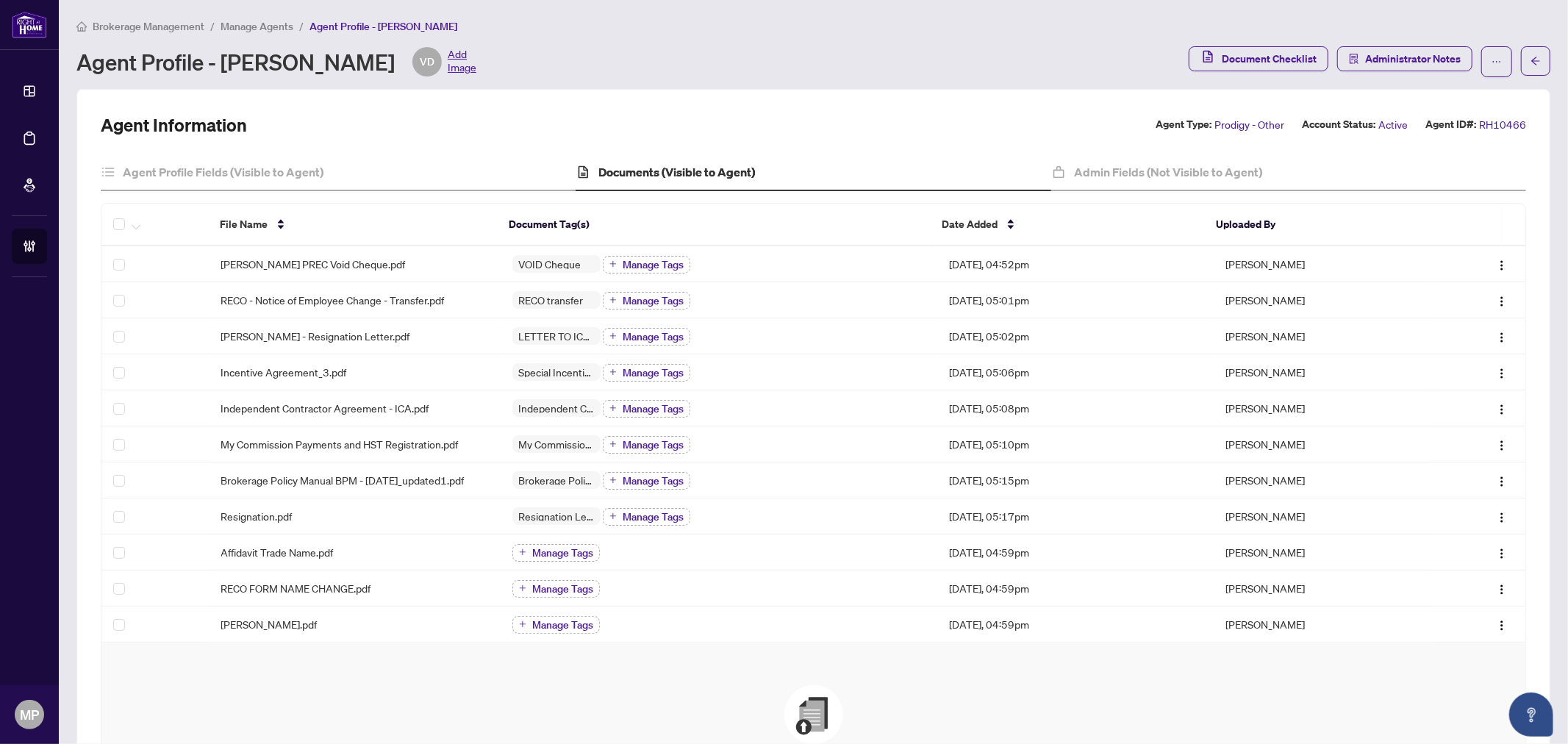
click at [335, 444] on span "My Commission Payments and HST Registration.pdf" at bounding box center [340, 444] width 238 height 17
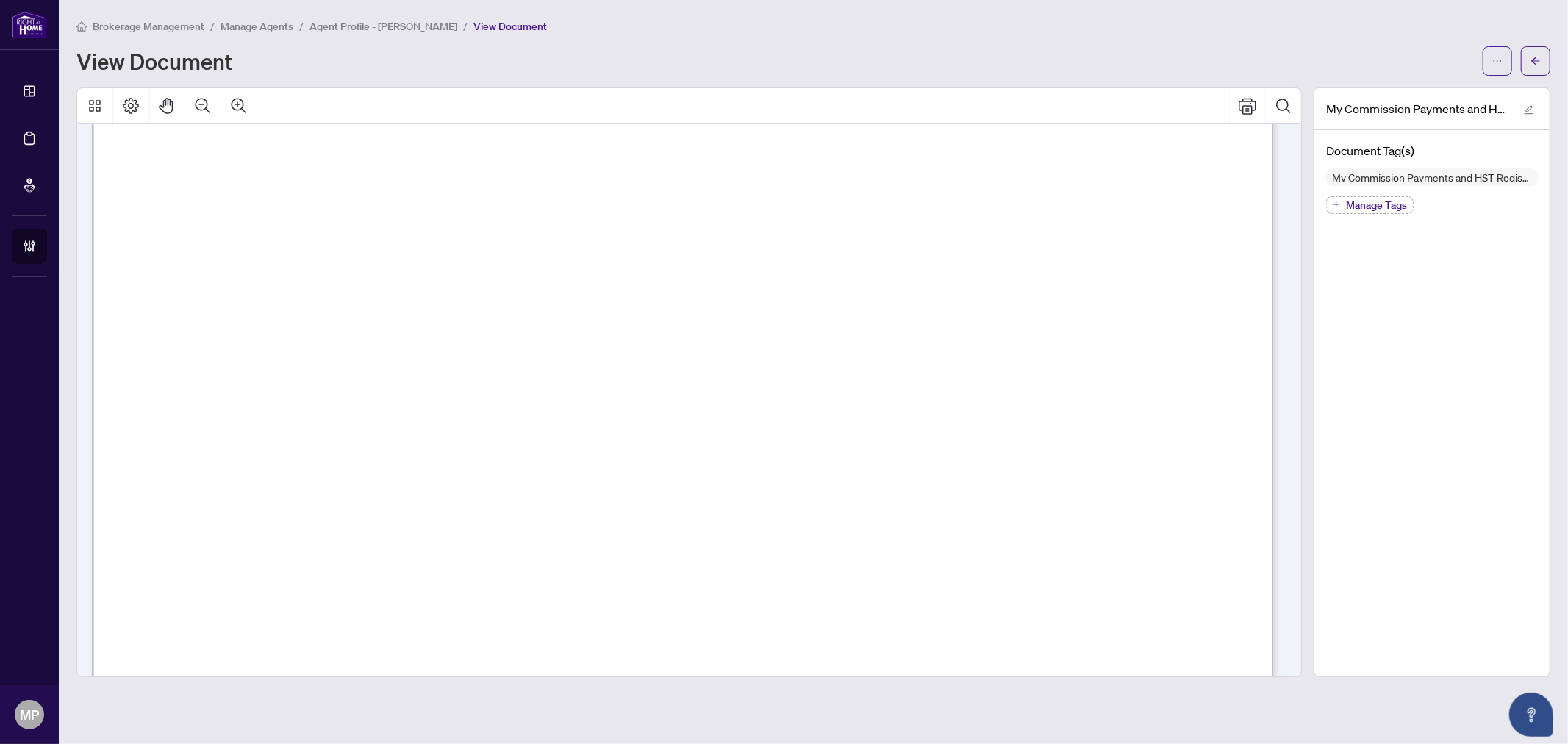
scroll to position [490, 0]
click at [1535, 68] on span "button" at bounding box center [1536, 61] width 10 height 24
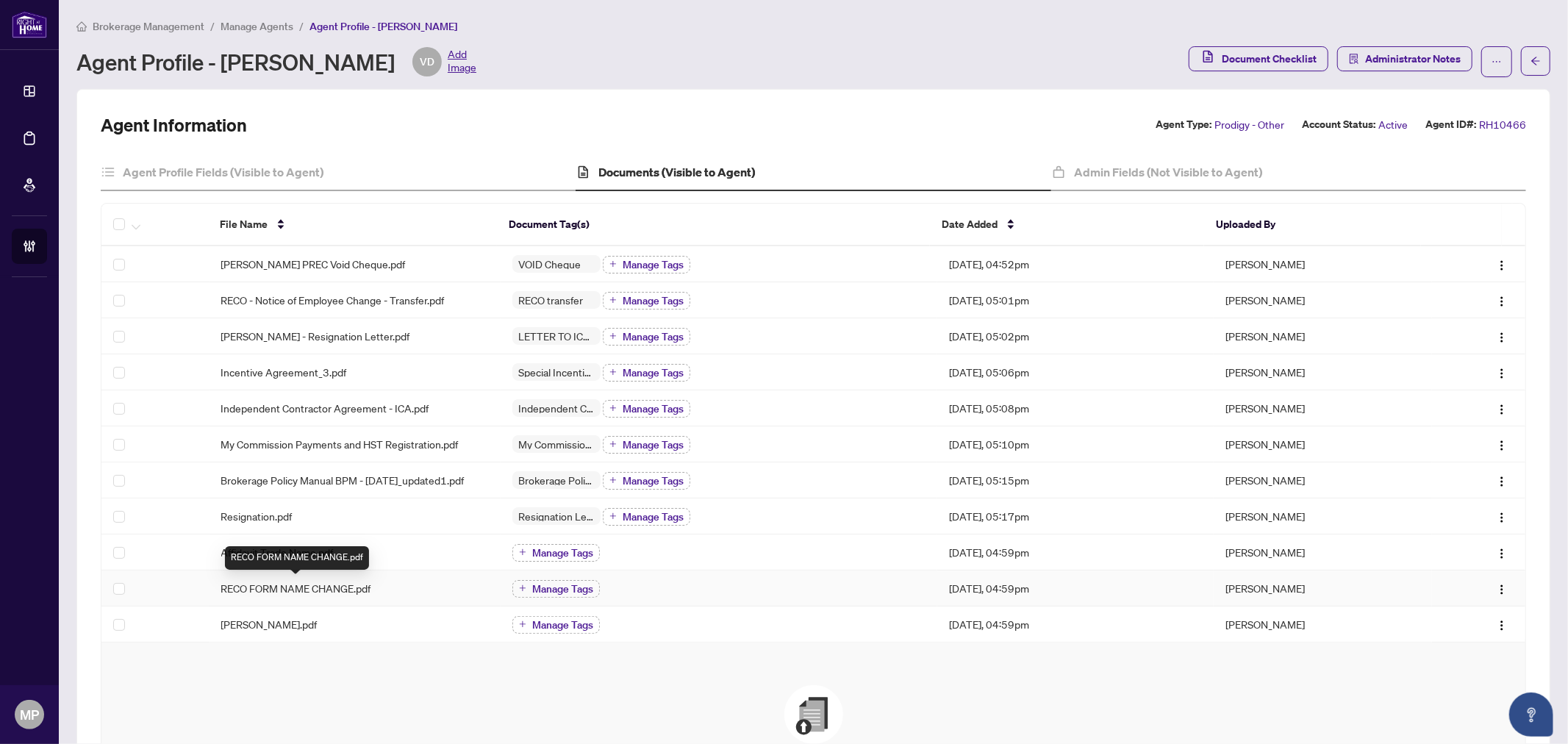
click at [310, 586] on span "RECO FORM NAME CHANGE.pdf" at bounding box center [296, 588] width 150 height 17
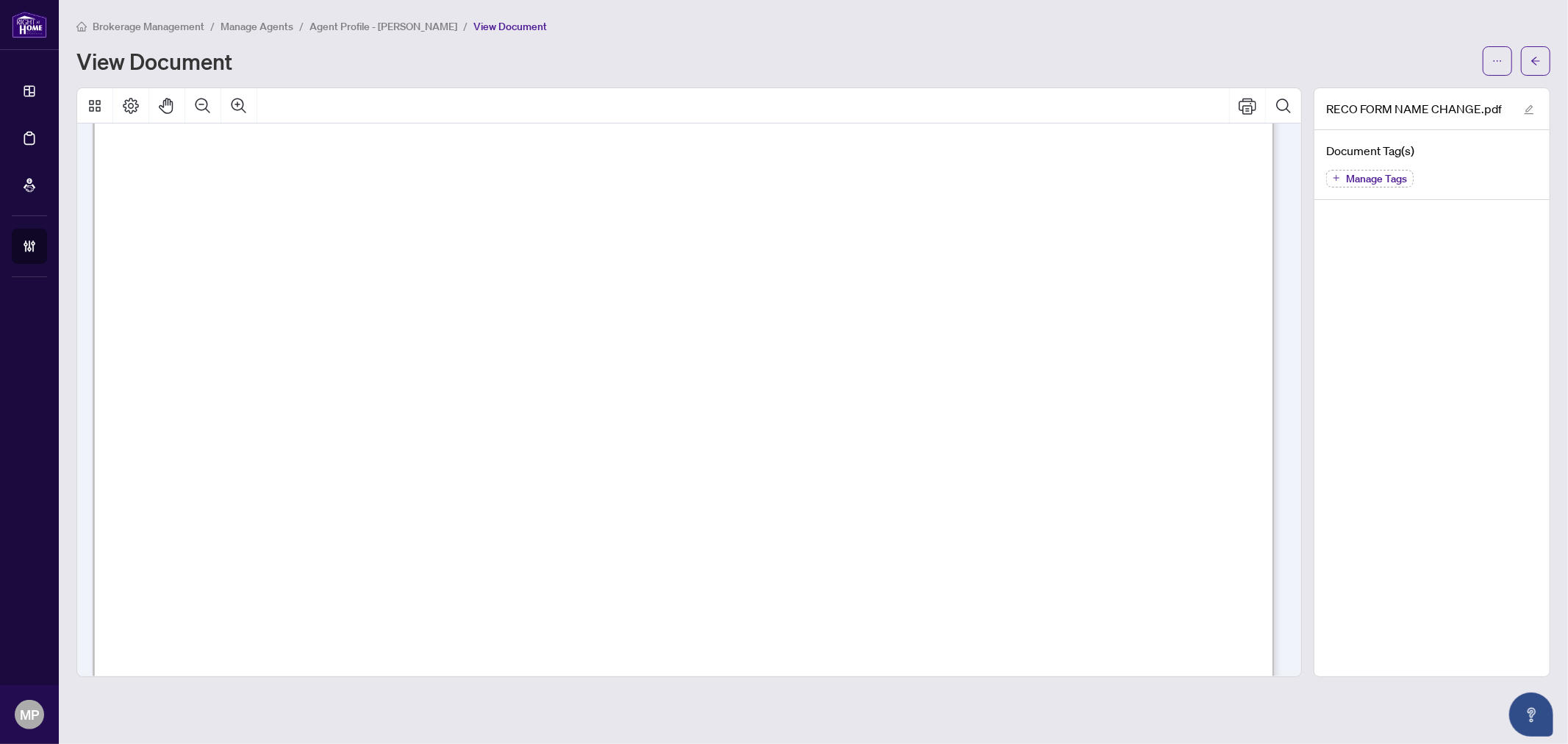
scroll to position [571, 0]
click at [1532, 67] on span "button" at bounding box center [1536, 61] width 10 height 24
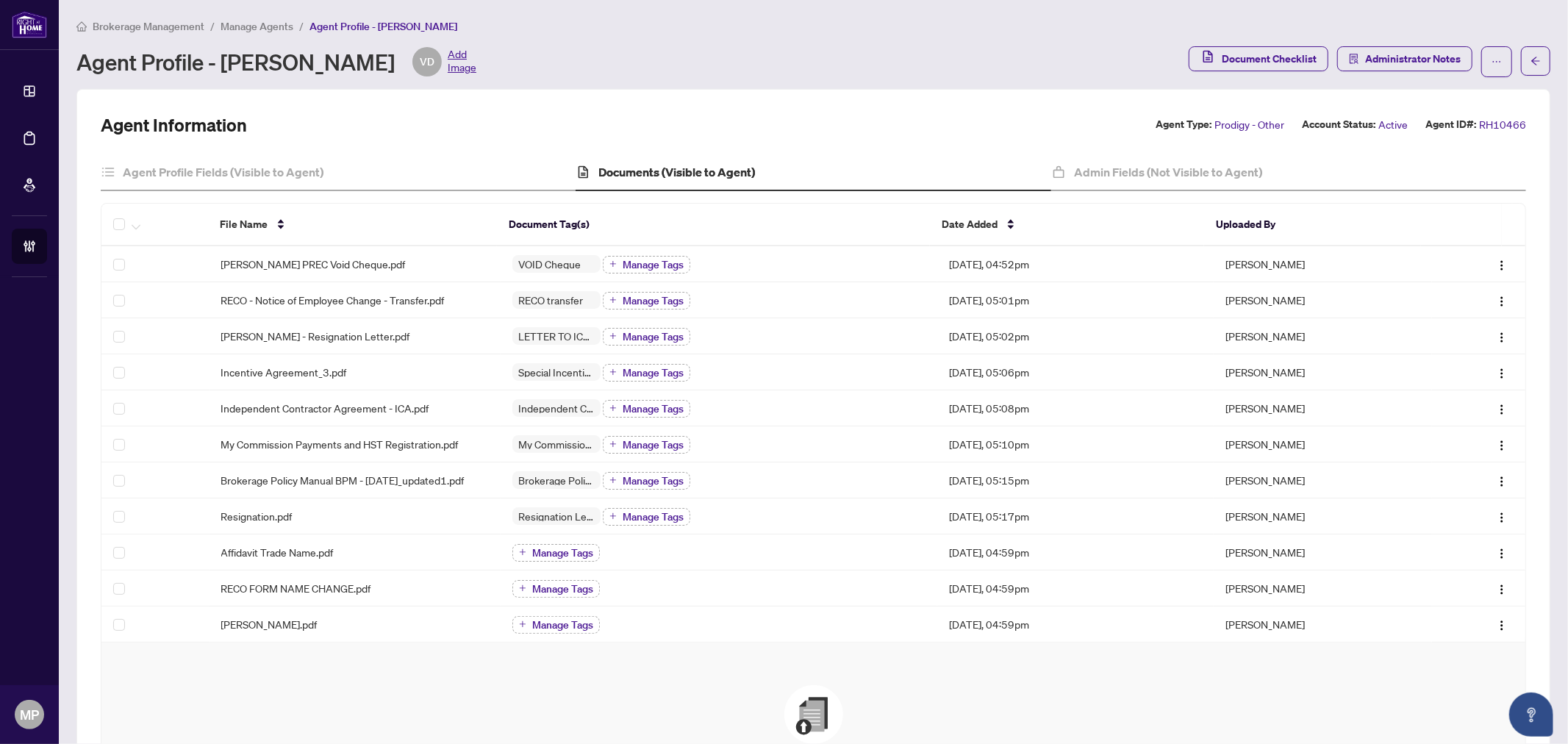
click at [709, 174] on h4 "Documents (Visible to Agent)" at bounding box center [677, 172] width 157 height 17
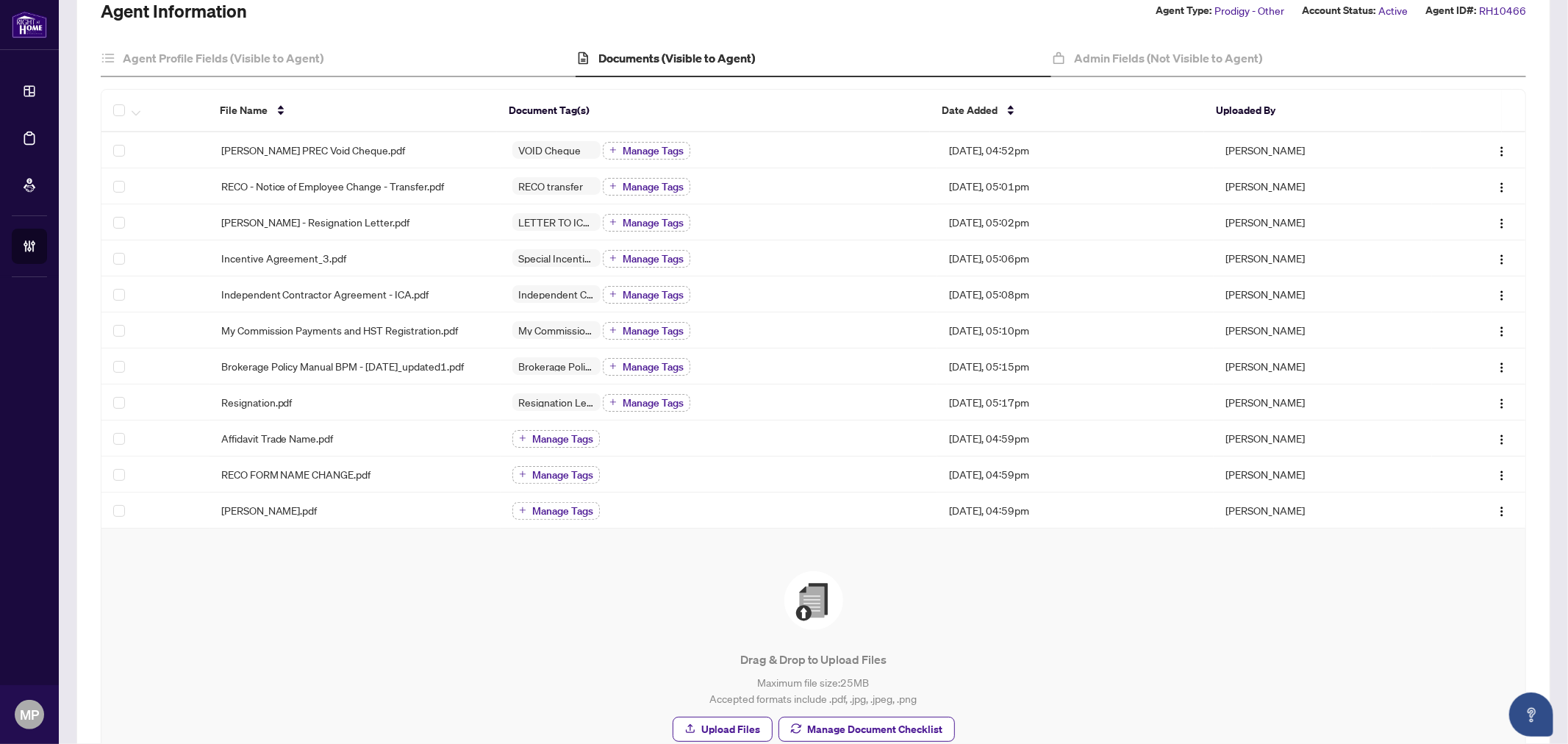
scroll to position [238, 0]
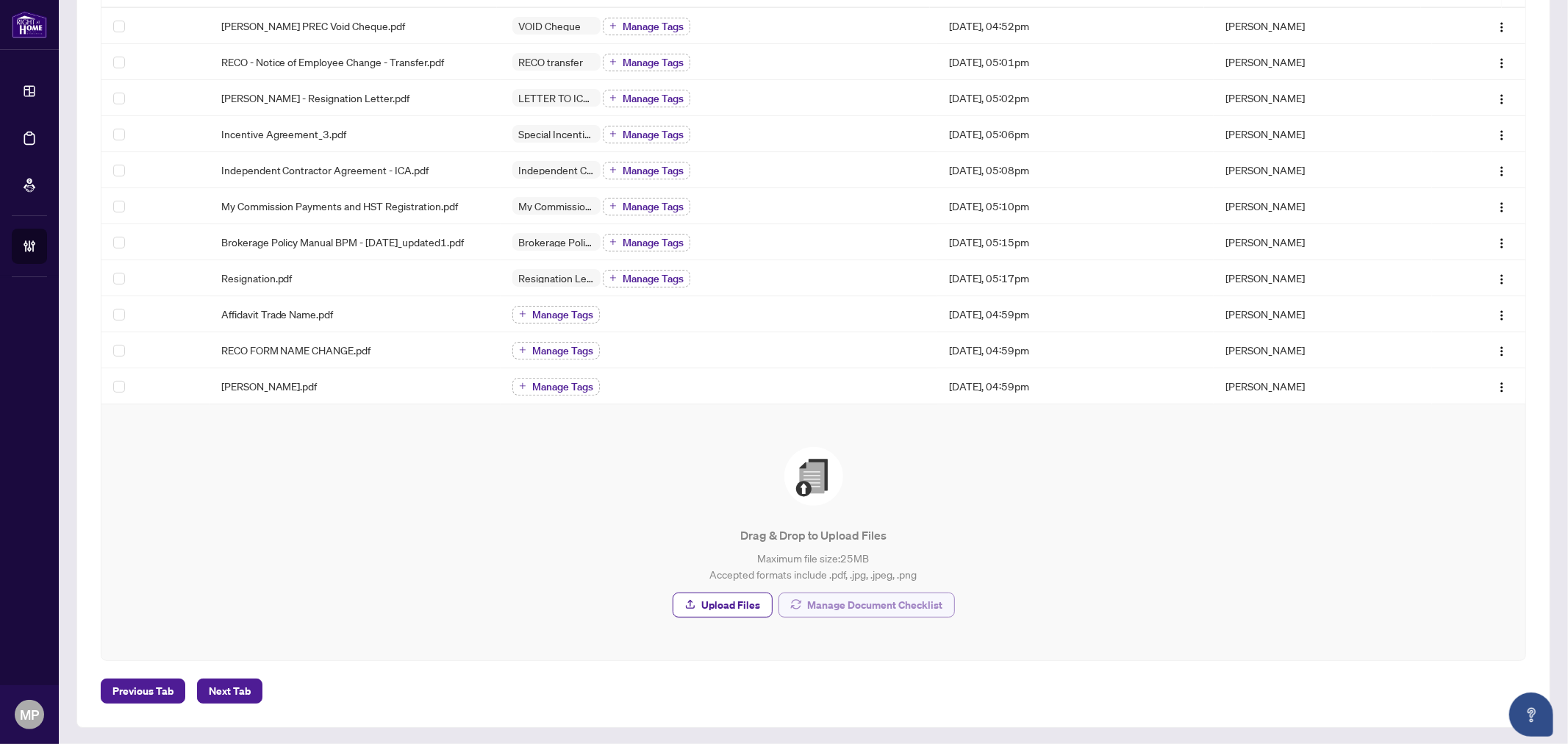
click at [861, 605] on span "Manage Document Checklist" at bounding box center [876, 605] width 135 height 24
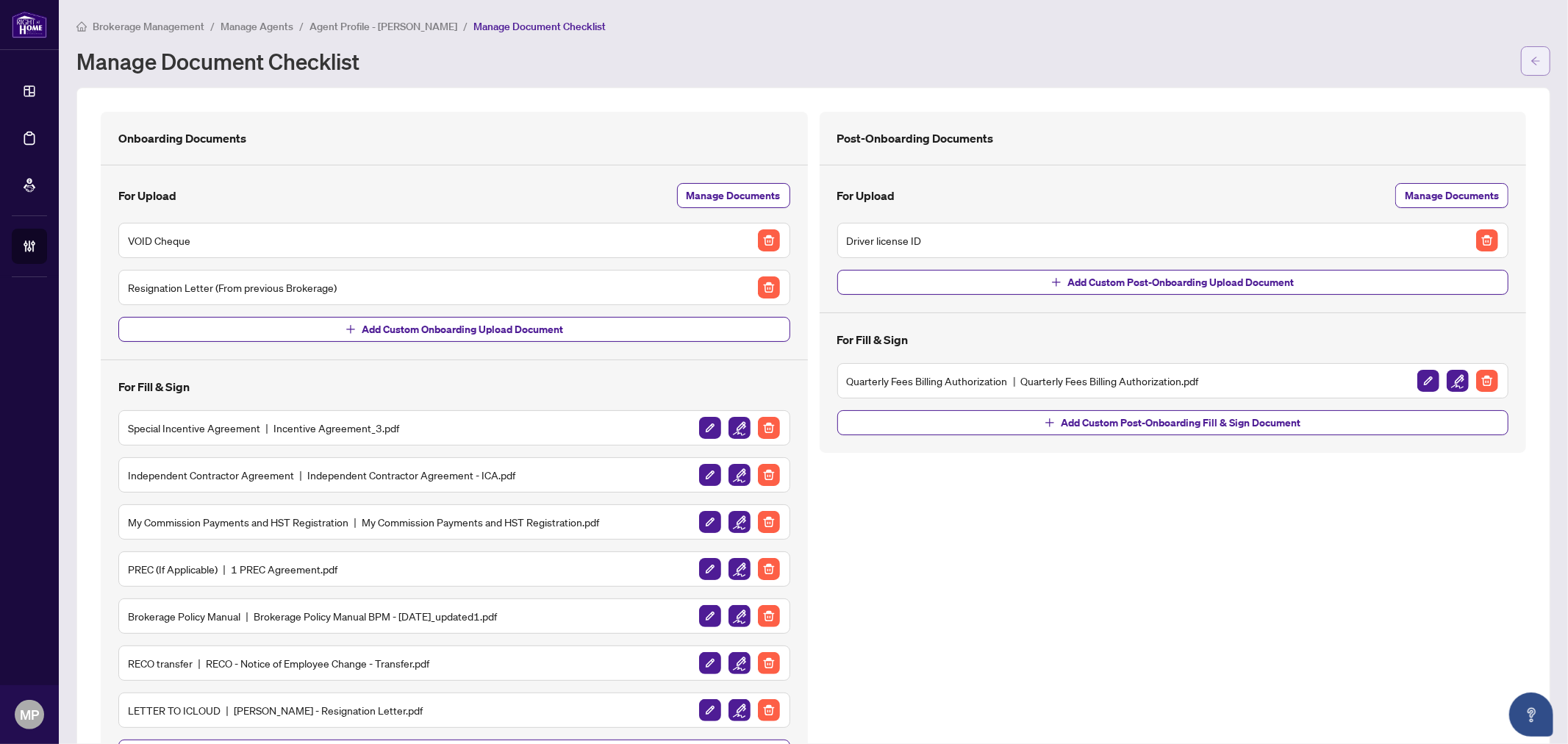
click at [1531, 57] on icon "arrow-left" at bounding box center [1535, 61] width 9 height 8
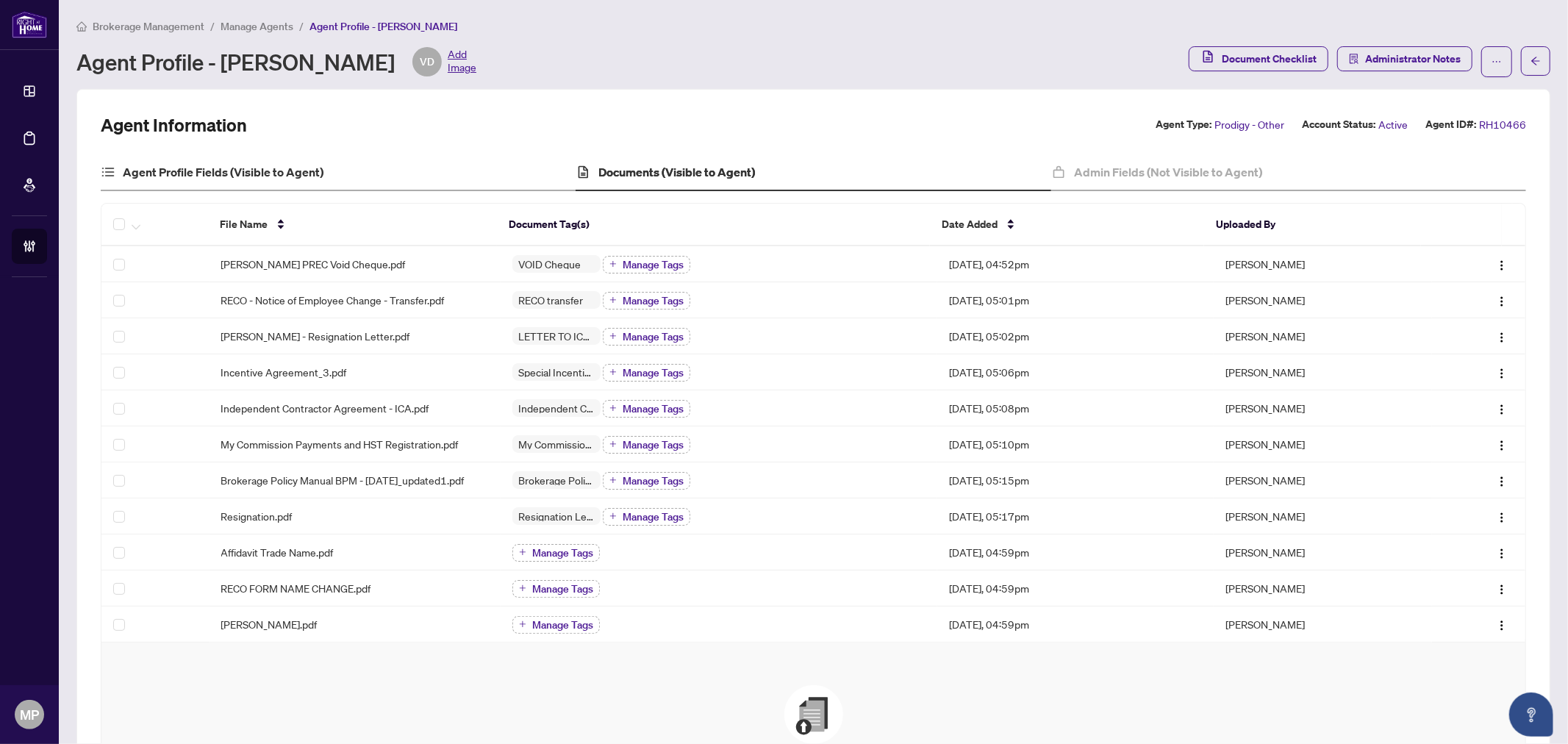
click at [335, 156] on div "Agent Profile Fields (Visible to Agent)" at bounding box center [338, 172] width 475 height 37
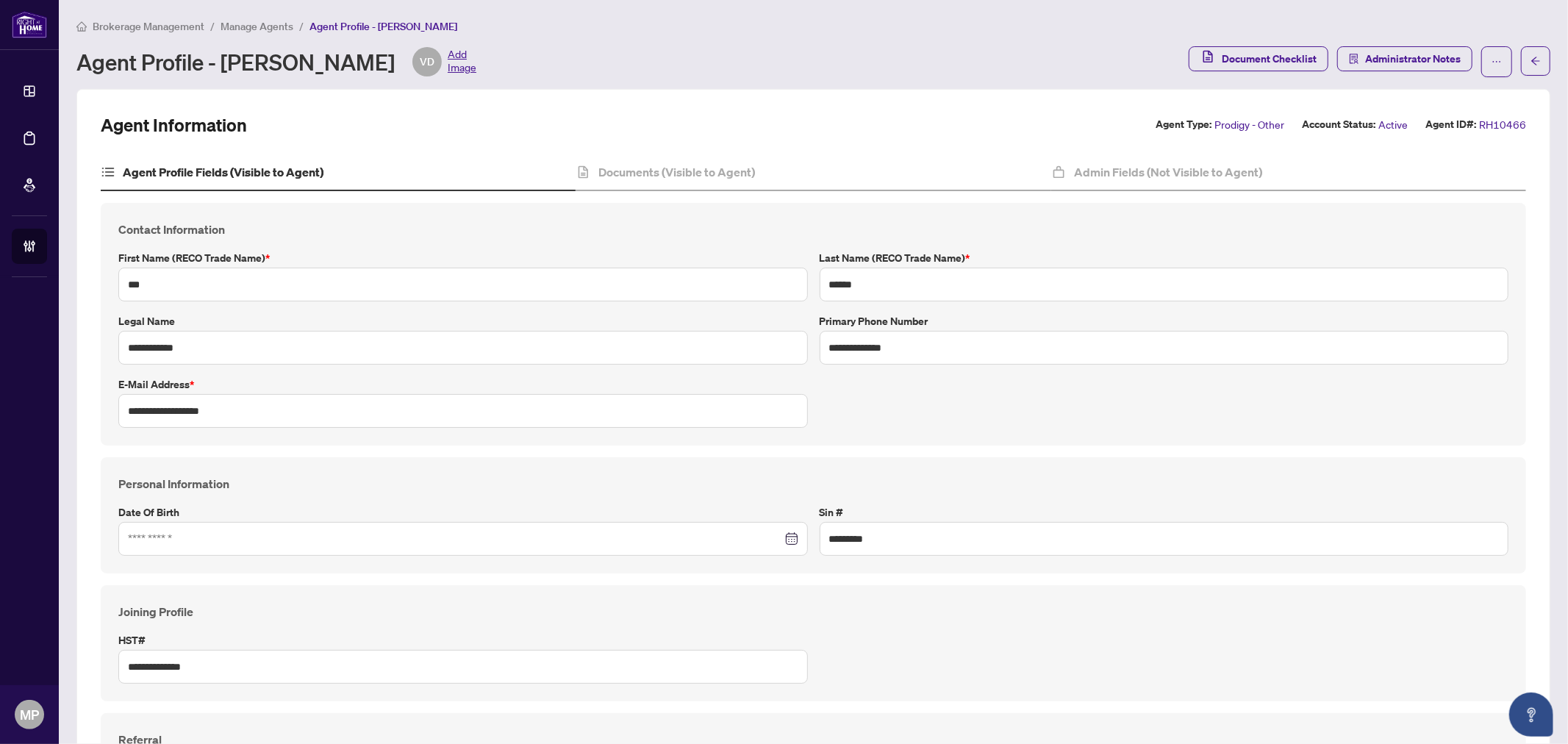
type input "****"
type input "**********"
click at [216, 413] on input "**********" at bounding box center [463, 410] width 690 height 34
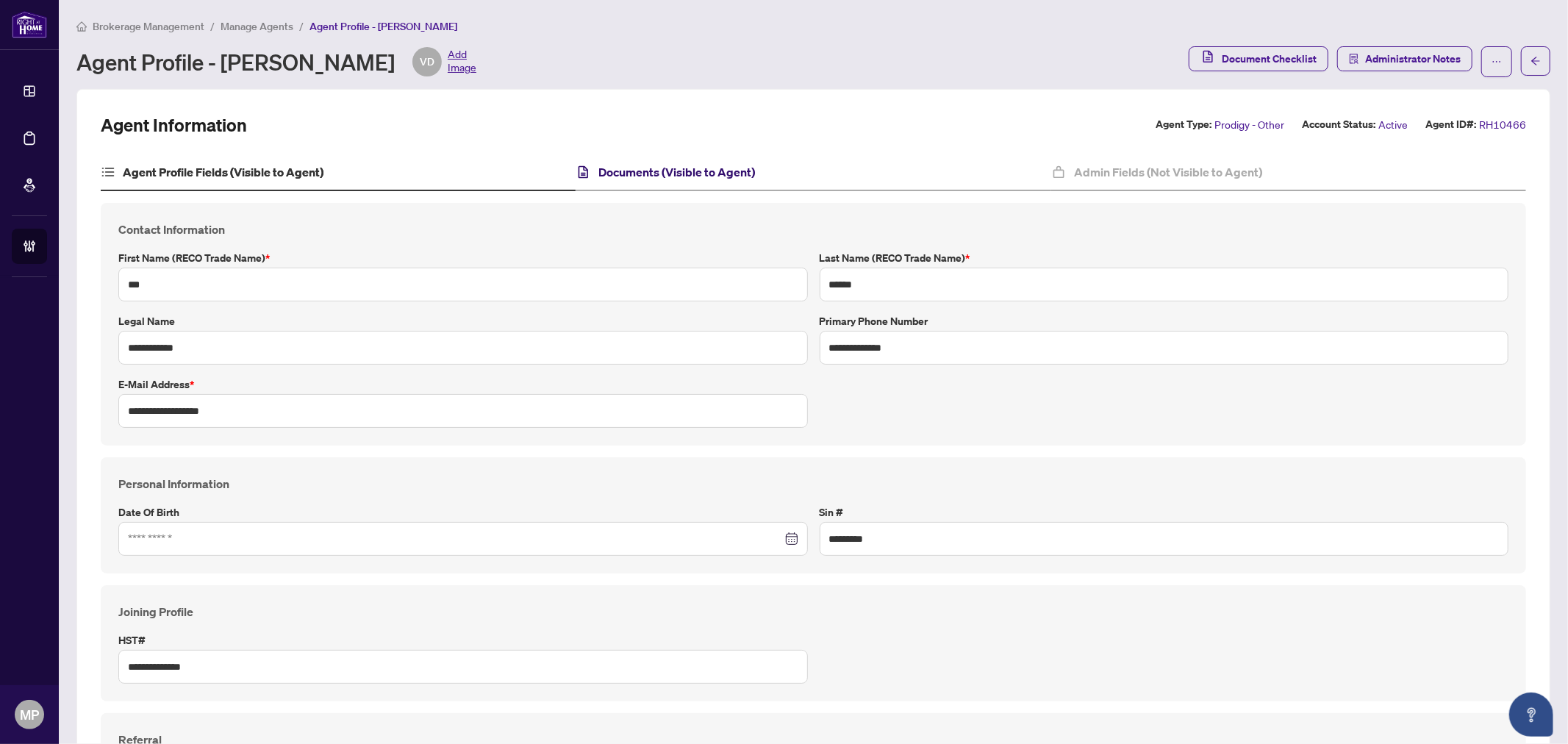
click at [684, 165] on h4 "Documents (Visible to Agent)" at bounding box center [677, 172] width 157 height 17
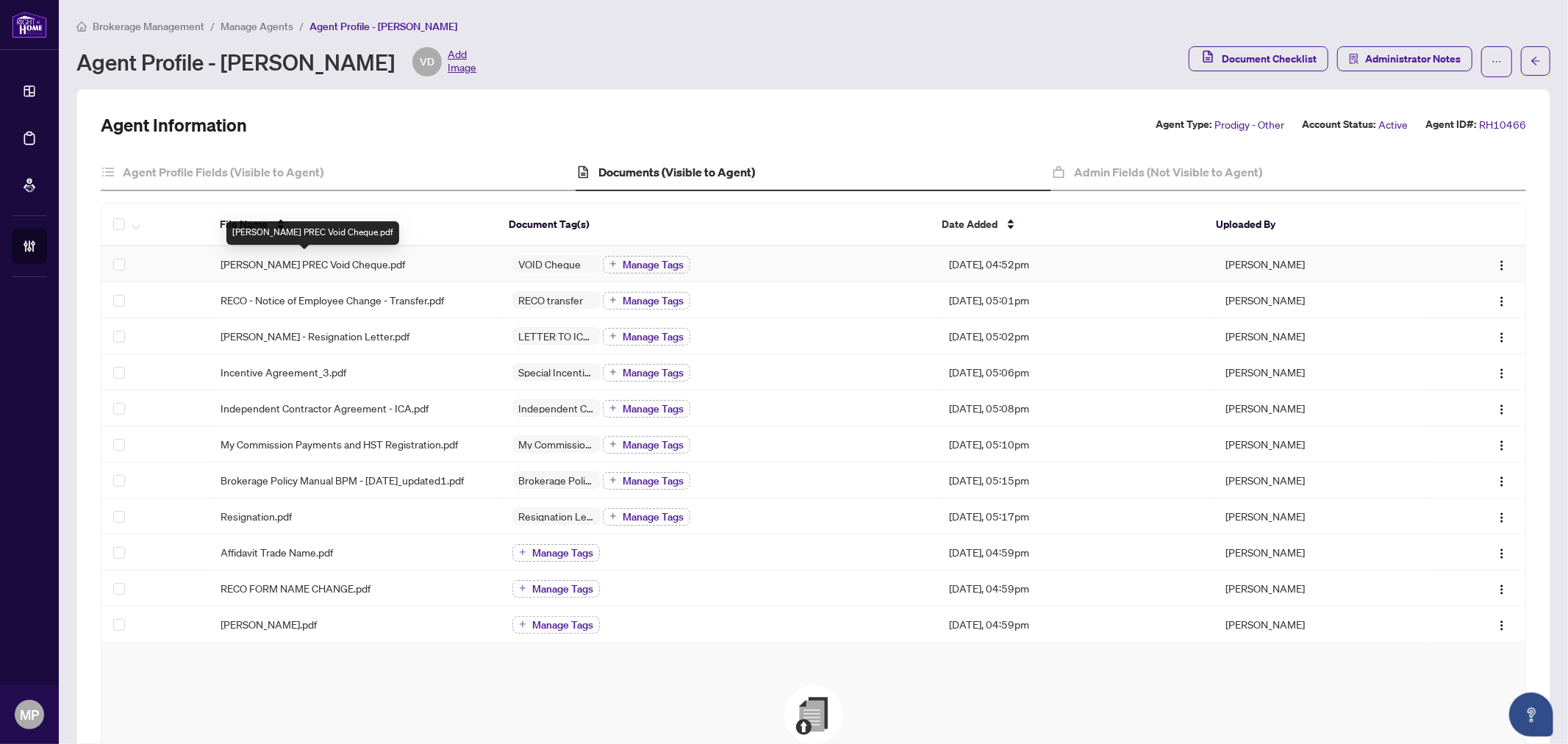
click at [343, 256] on span "Vinod Daroch PREC Void Cheque.pdf" at bounding box center [313, 264] width 184 height 17
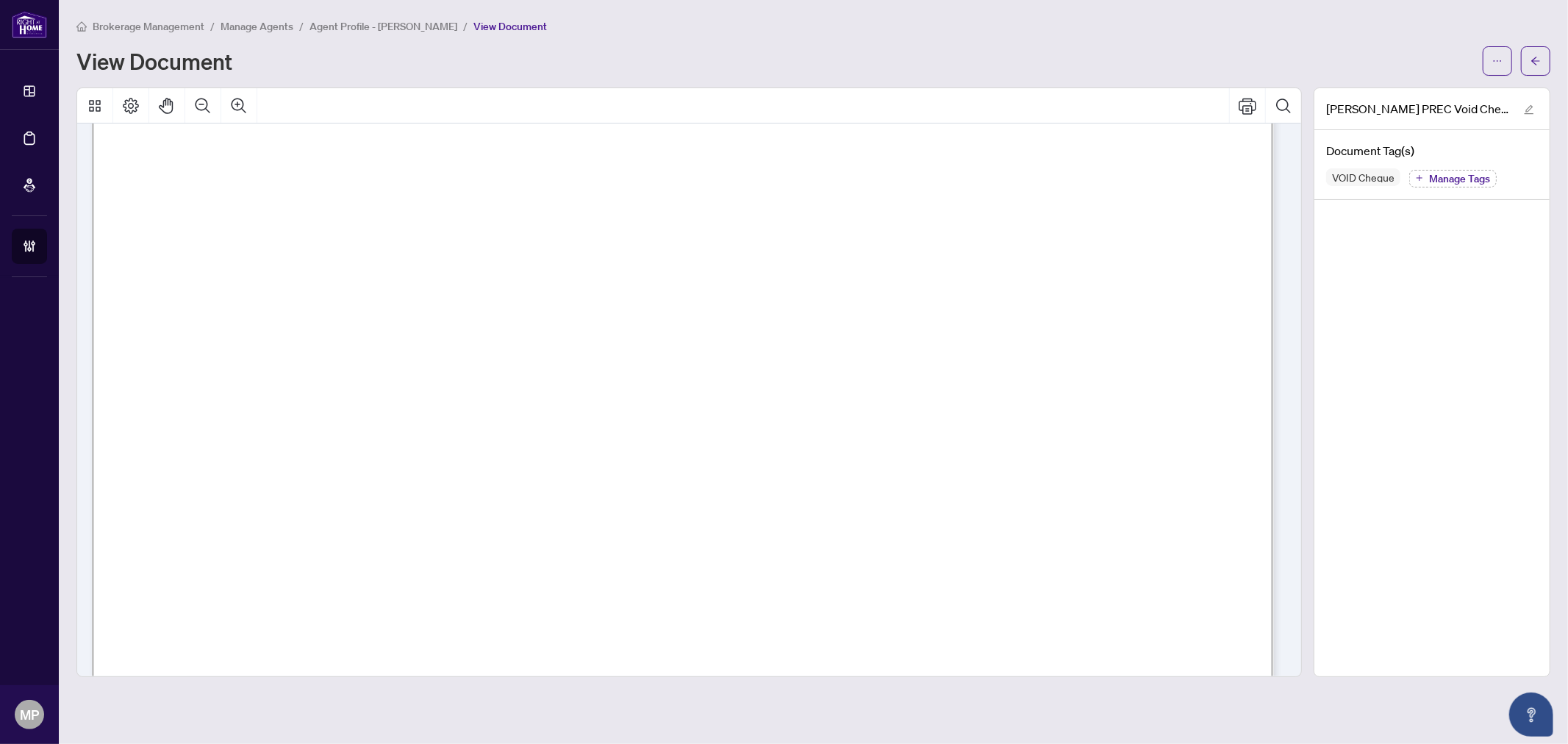
scroll to position [326, 0]
click at [1241, 98] on icon "Print" at bounding box center [1247, 105] width 17 height 17
click at [1539, 61] on icon "arrow-left" at bounding box center [1536, 61] width 10 height 10
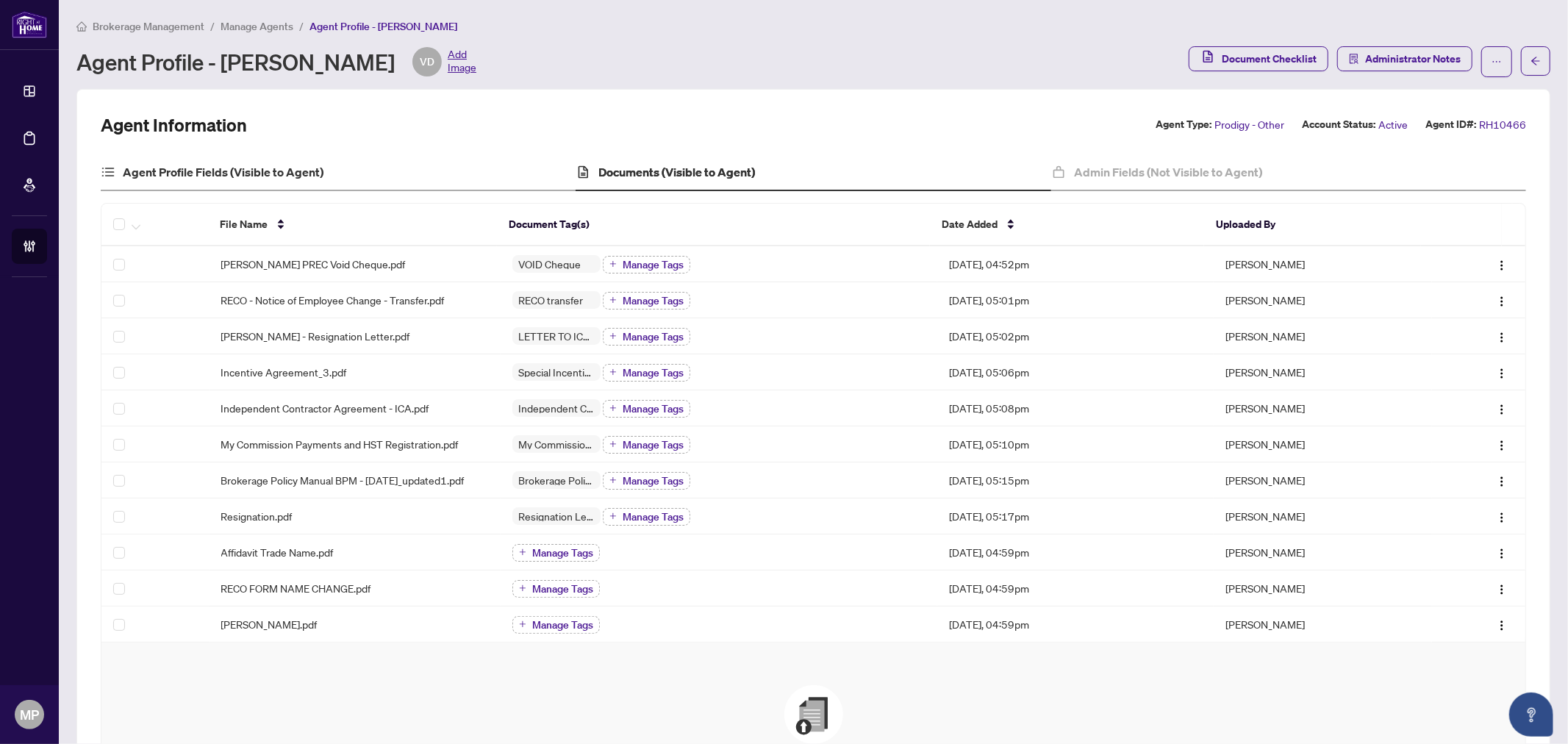
click at [447, 159] on div "Agent Profile Fields (Visible to Agent)" at bounding box center [338, 172] width 475 height 37
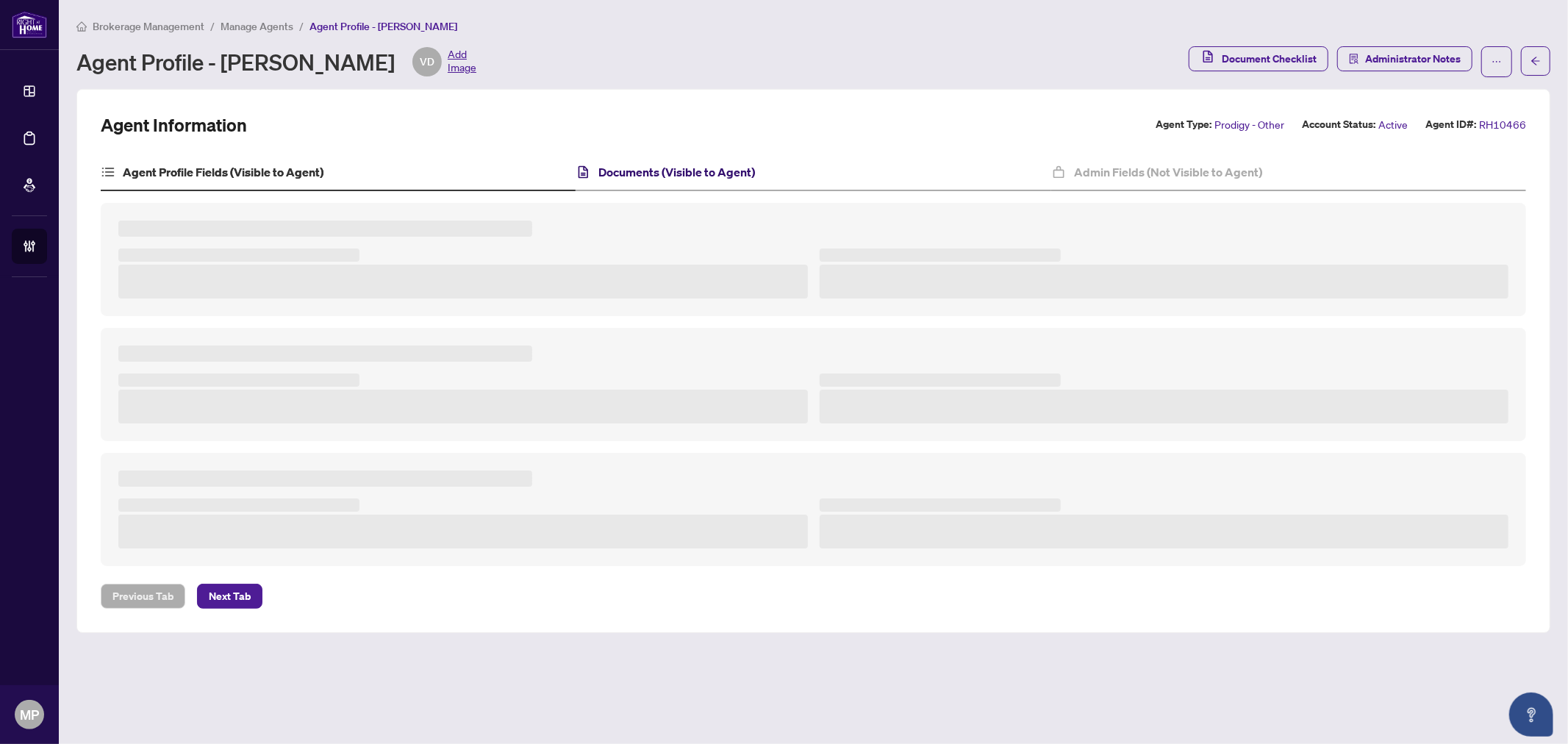
click at [753, 177] on h4 "Documents (Visible to Agent)" at bounding box center [677, 172] width 157 height 17
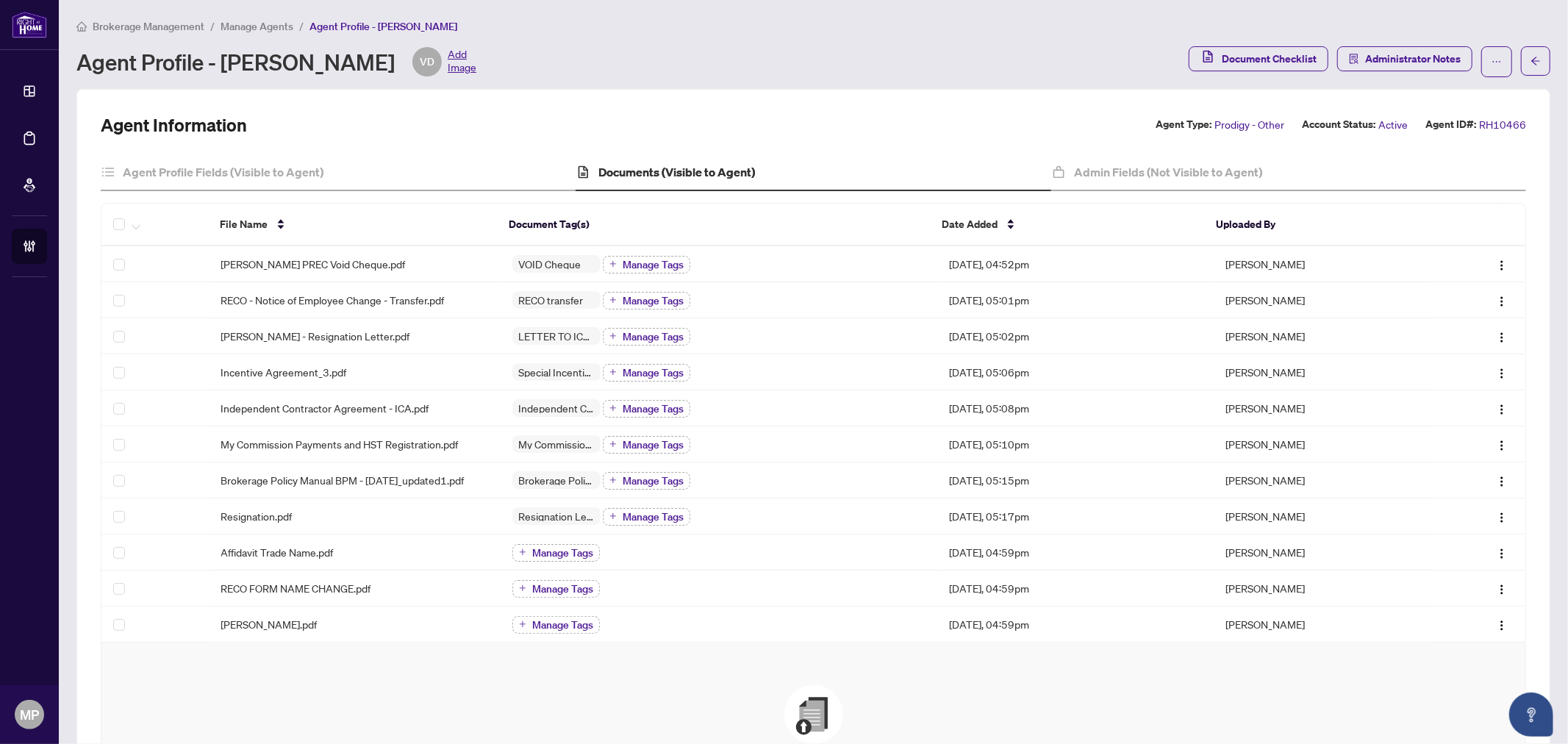
click at [1405, 62] on span "Administrator Notes" at bounding box center [1412, 59] width 95 height 24
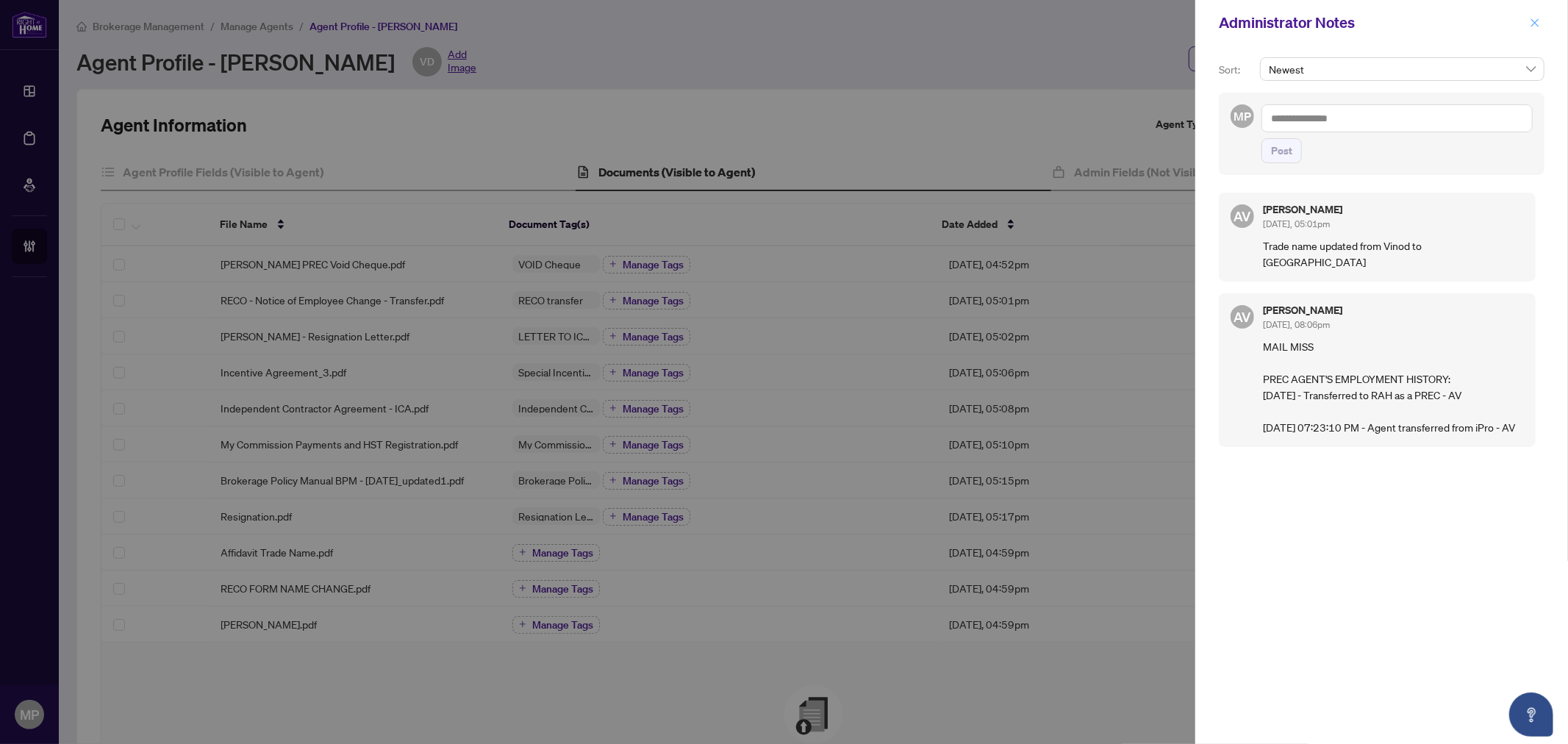
click at [1541, 18] on button "button" at bounding box center [1535, 23] width 19 height 17
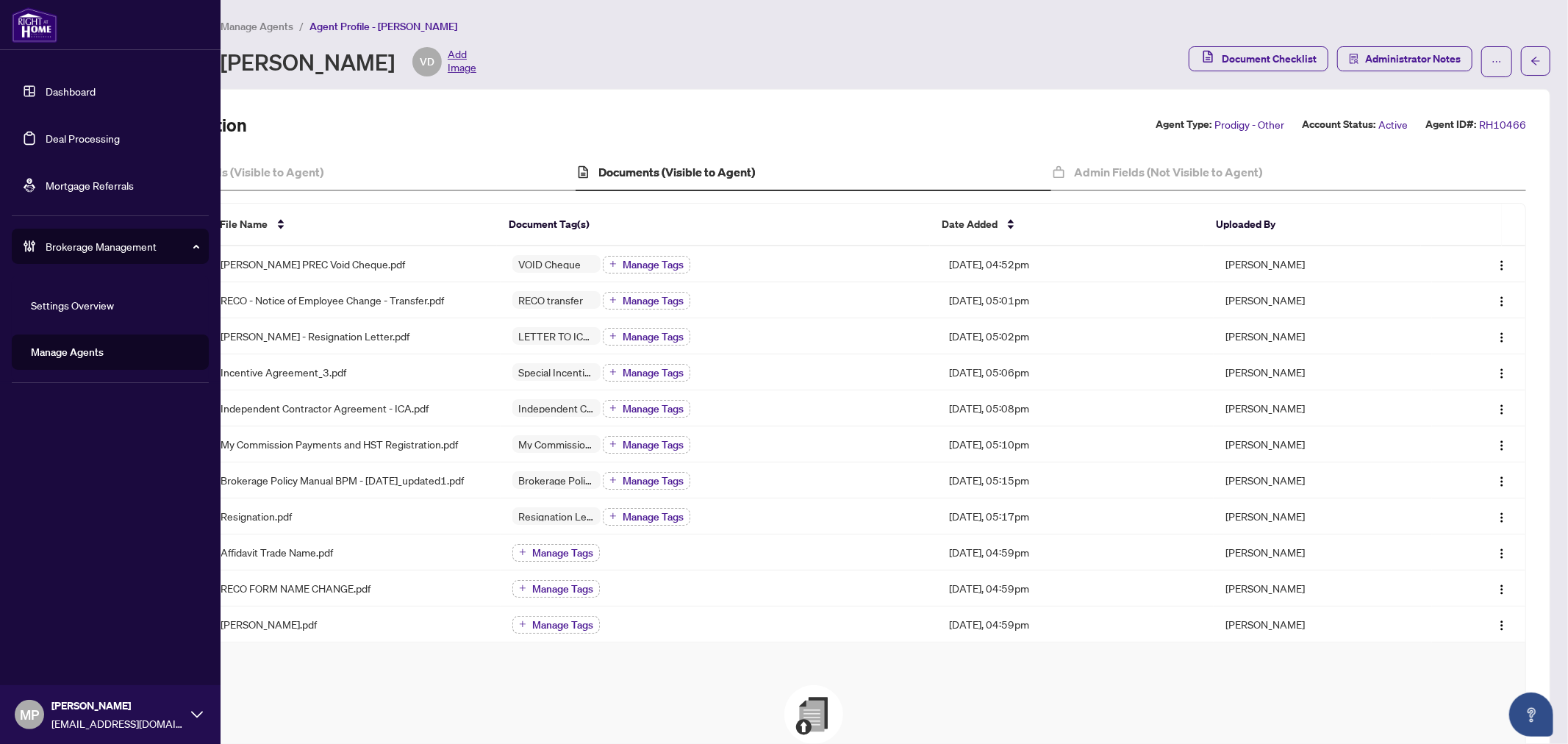
click at [87, 346] on link "Manage Agents" at bounding box center [67, 352] width 72 height 13
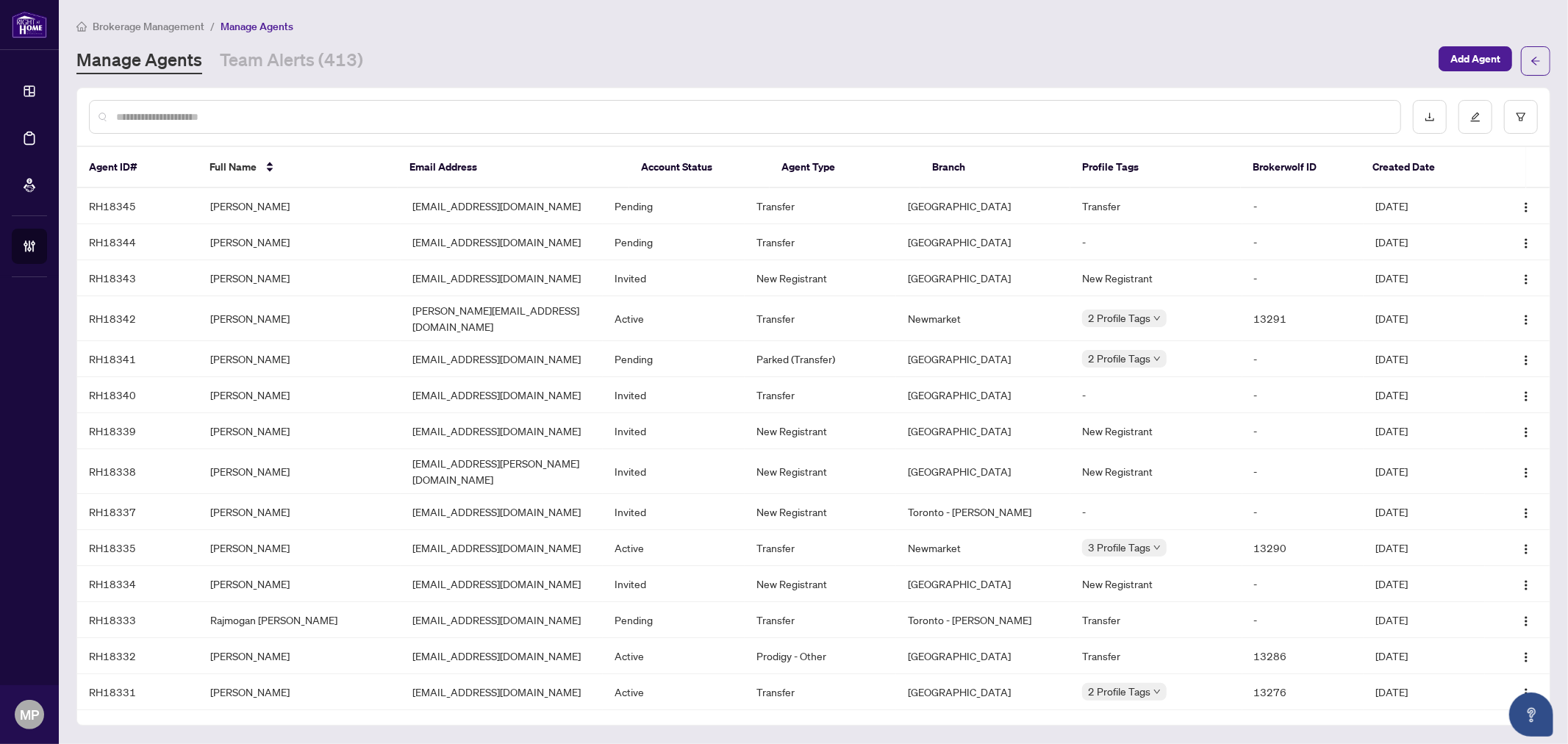
click at [566, 94] on div at bounding box center [814, 117] width 1473 height 57
click at [537, 114] on input "text" at bounding box center [752, 117] width 1273 height 17
type input "*****"
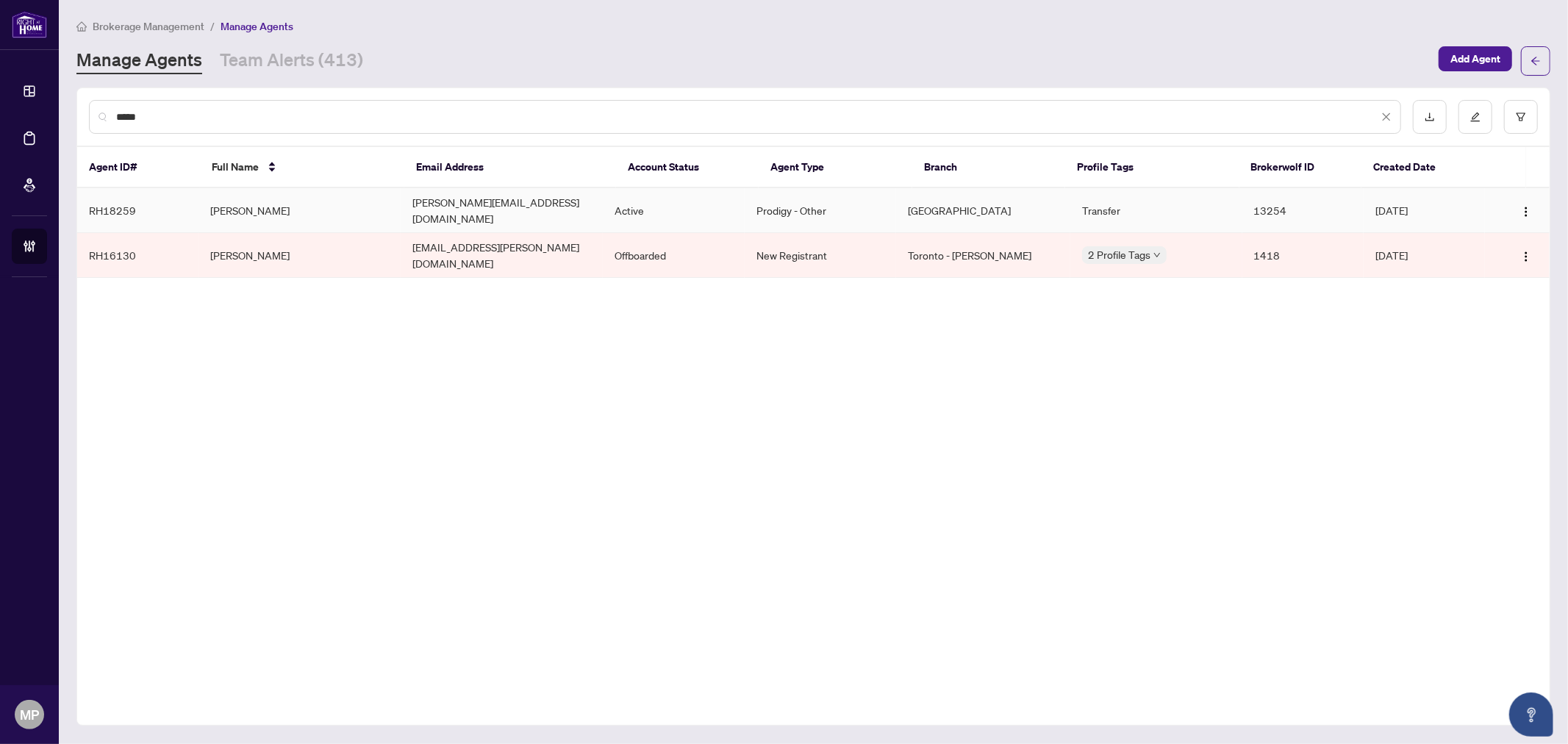
click at [314, 218] on td "Emad Hittini" at bounding box center [299, 210] width 202 height 45
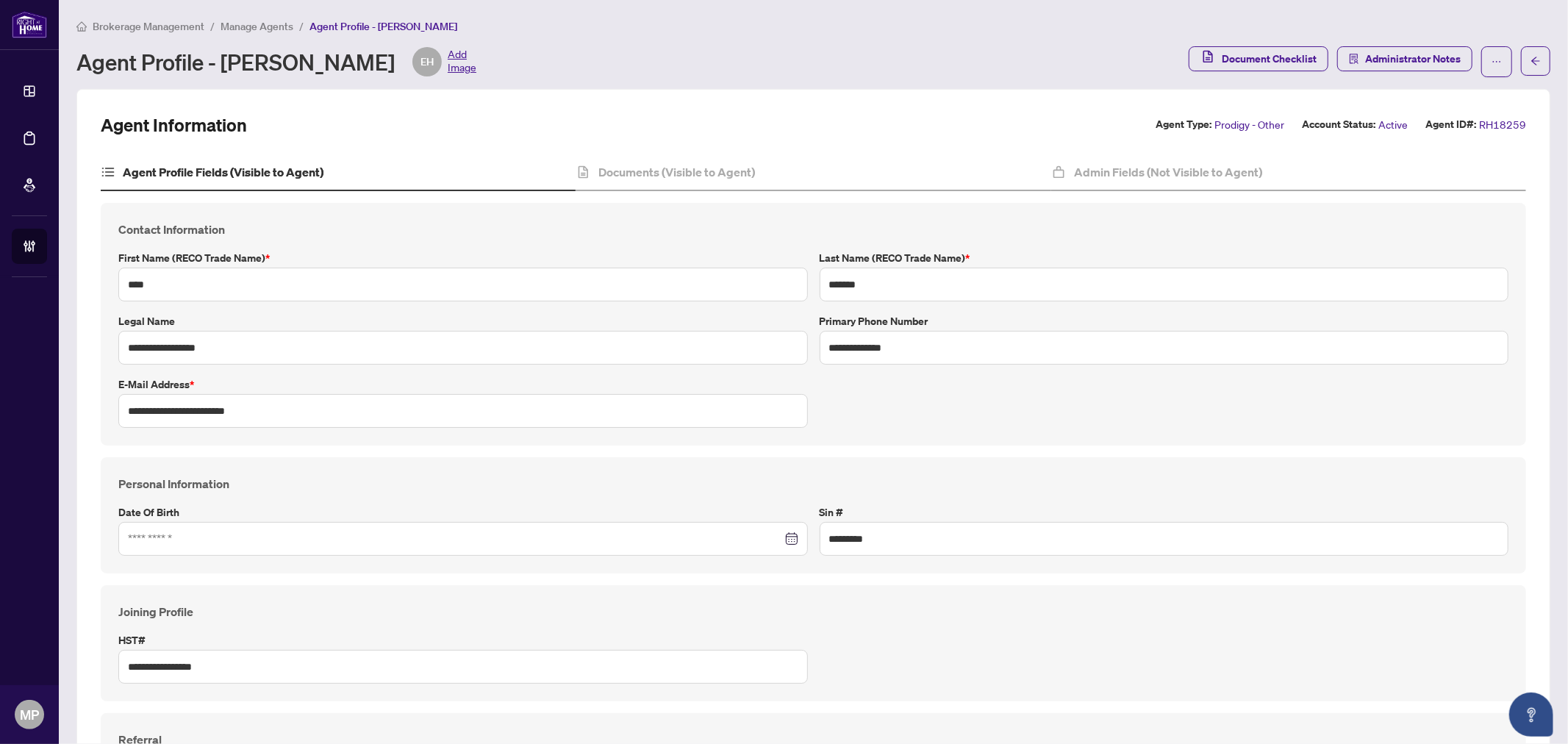
type input "****"
type input "**********"
click at [674, 165] on h4 "Documents (Visible to Agent)" at bounding box center [677, 172] width 157 height 17
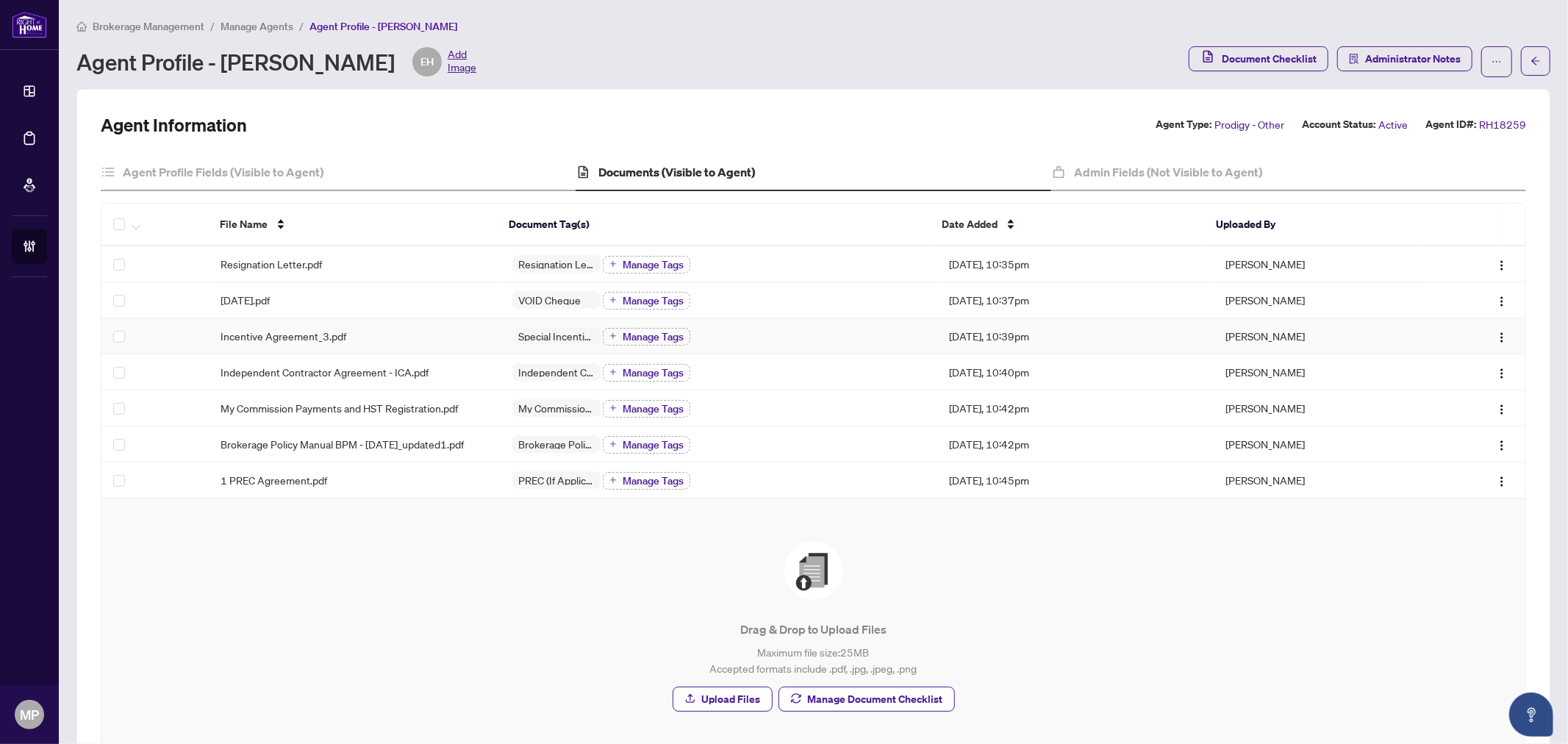
click at [375, 331] on div "Incentive Agreement_3.pdf" at bounding box center [355, 335] width 268 height 17
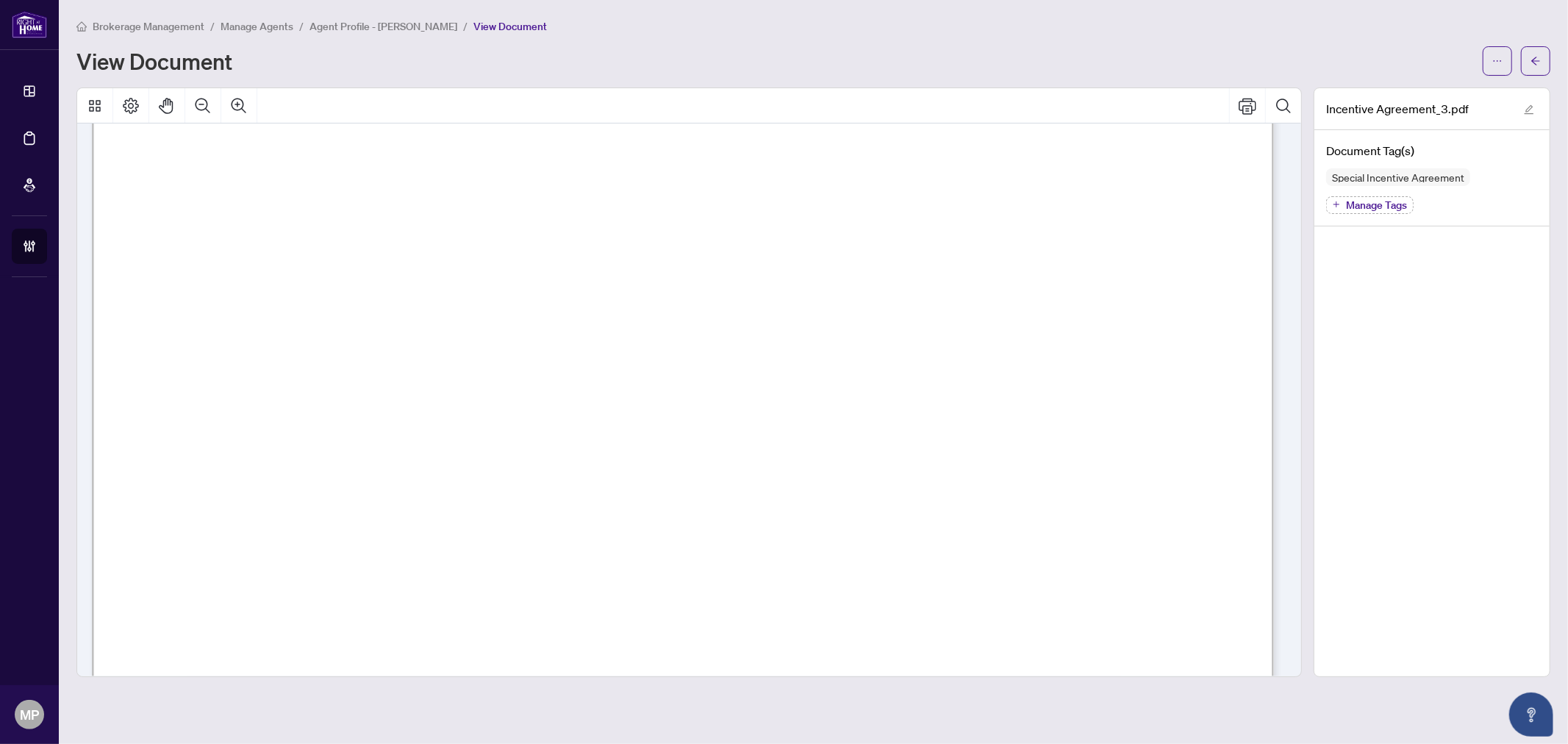
scroll to position [3185, 0]
click at [1542, 61] on button "button" at bounding box center [1535, 61] width 29 height 29
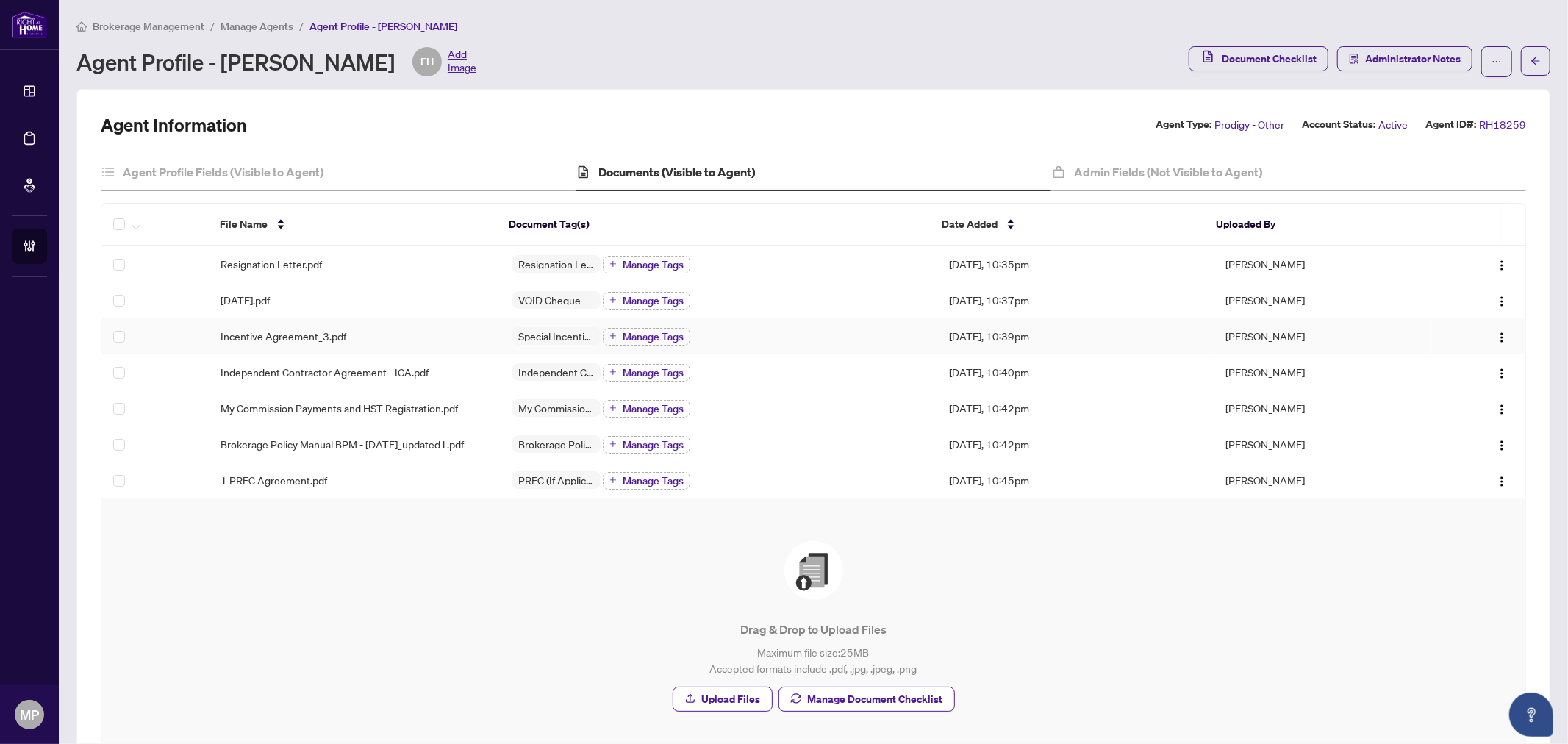
click at [414, 337] on div "Incentive Agreement_3.pdf" at bounding box center [355, 335] width 268 height 17
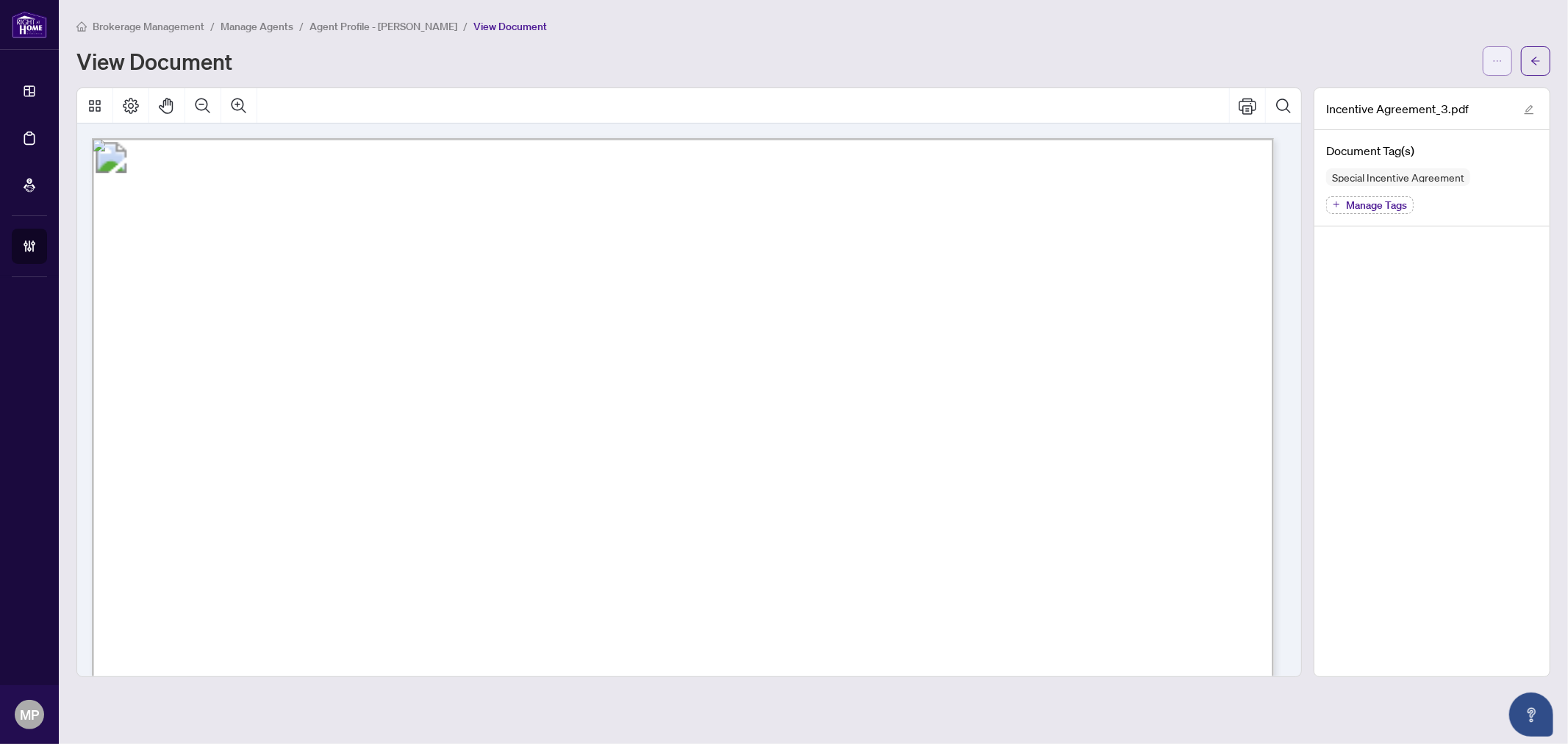
click at [1497, 56] on icon "ellipsis" at bounding box center [1497, 61] width 10 height 10
click at [1426, 93] on span "Download" at bounding box center [1444, 92] width 112 height 17
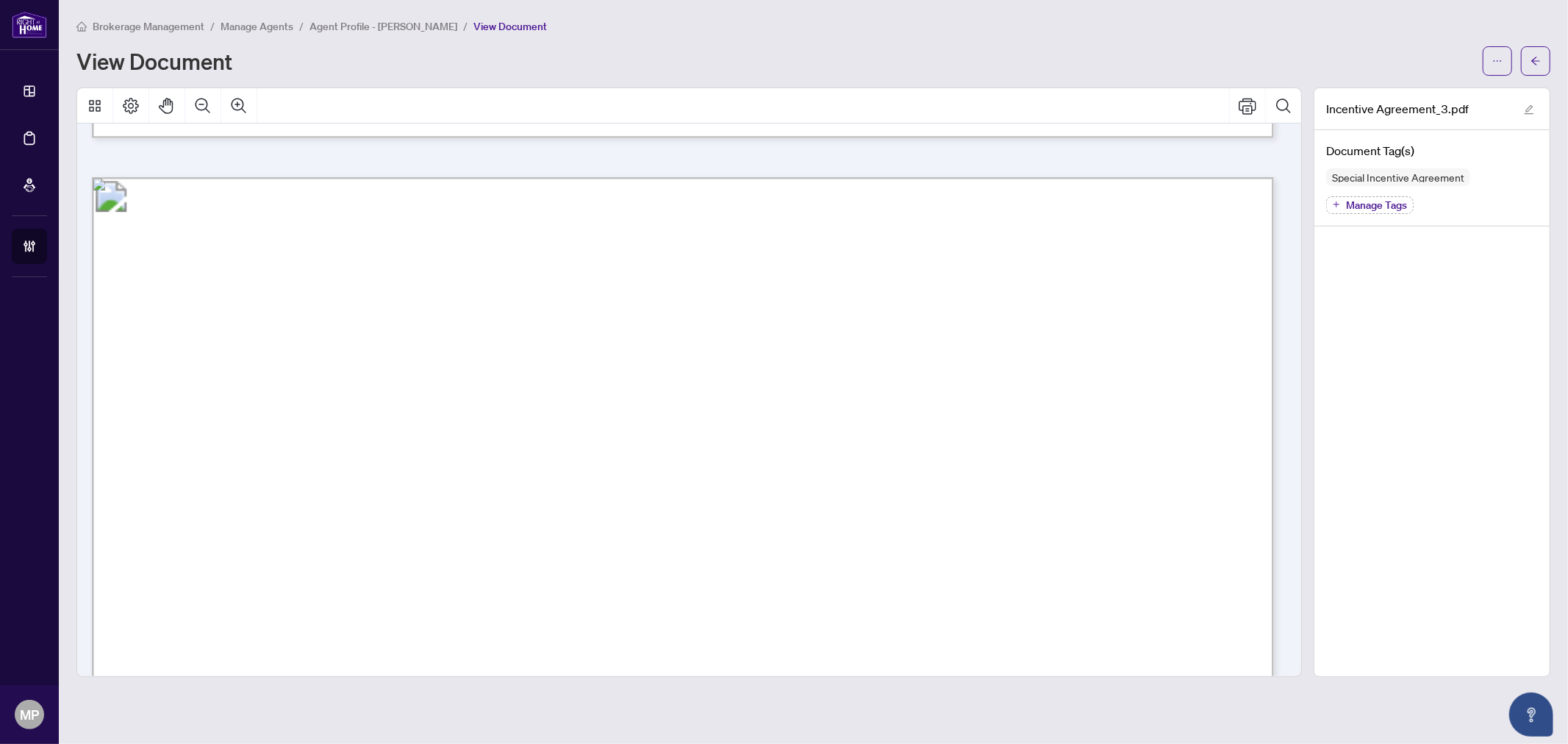
scroll to position [2857, 0]
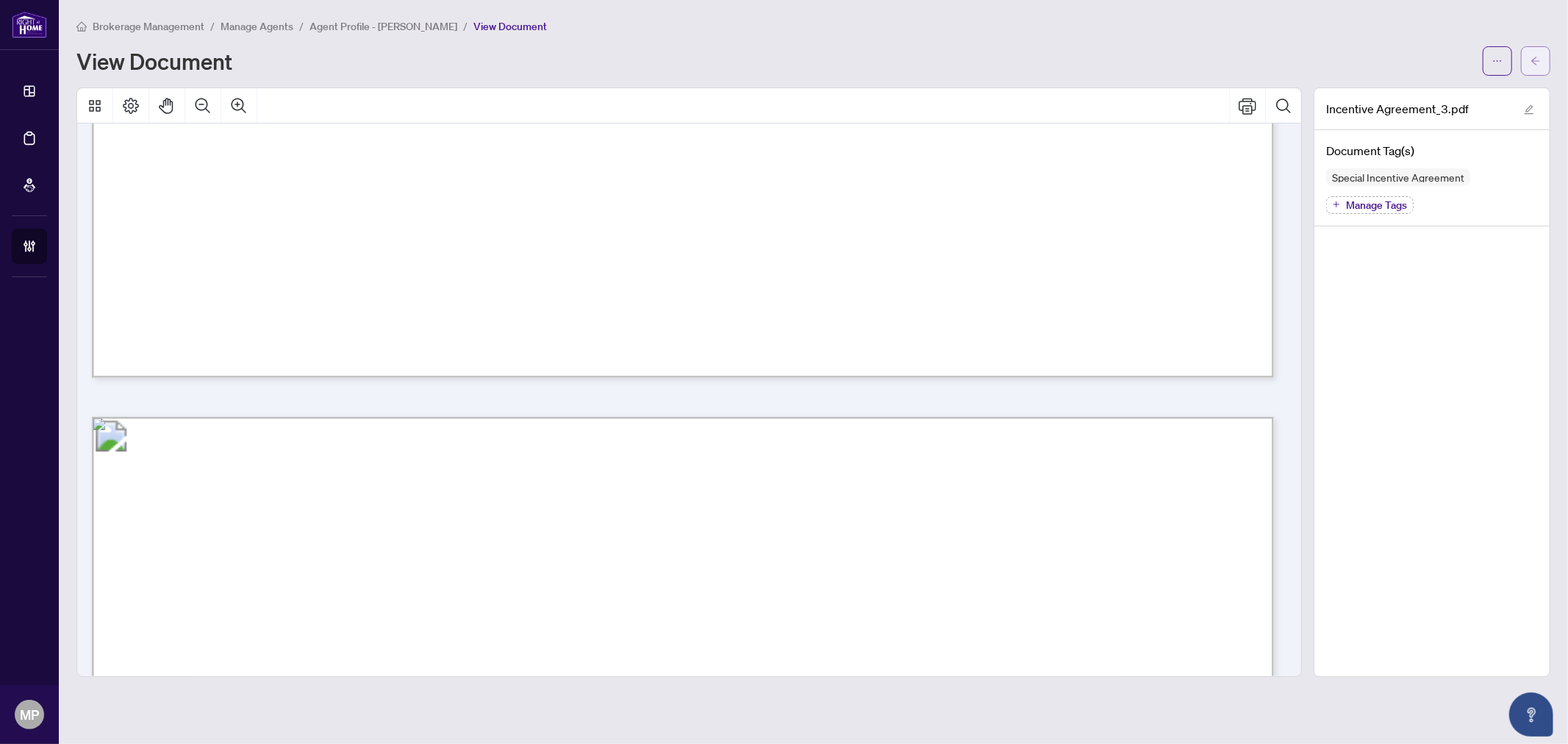
drag, startPoint x: 1480, startPoint y: 24, endPoint x: 1528, endPoint y: 59, distance: 59.4
click at [1528, 59] on button "button" at bounding box center [1535, 61] width 29 height 29
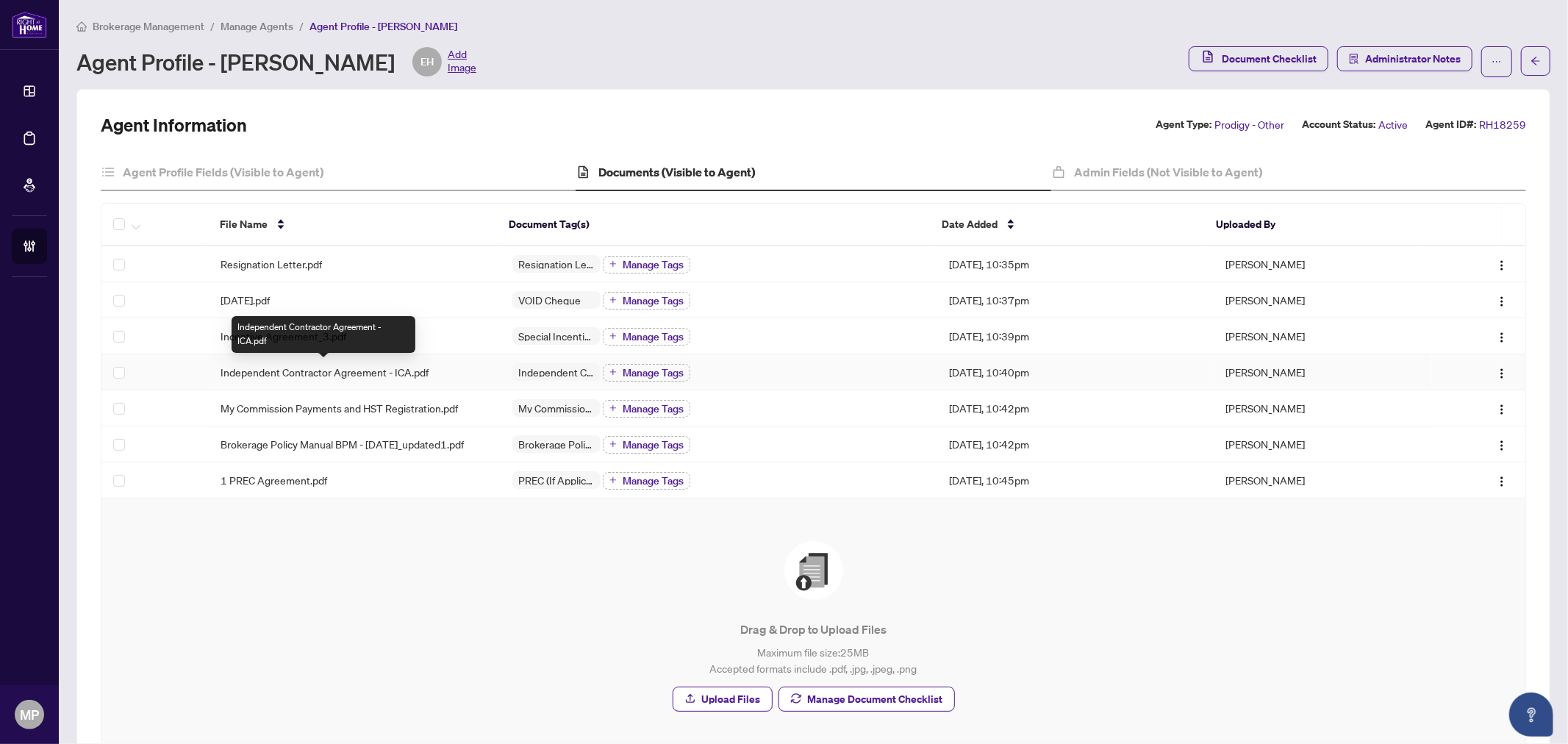
click at [331, 364] on span "Independent Contractor Agreement - ICA.pdf" at bounding box center [325, 372] width 208 height 17
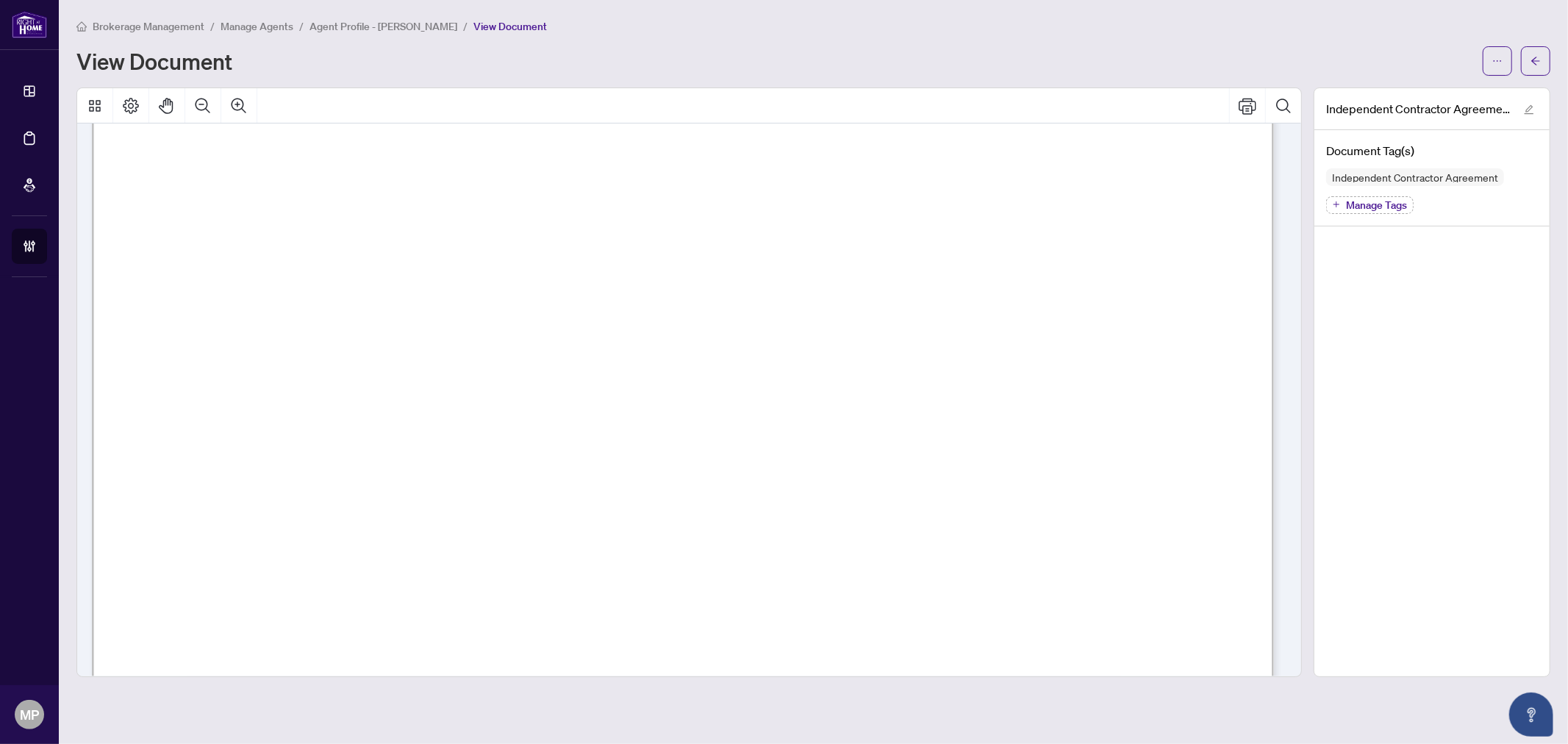
scroll to position [22442, 0]
click at [1492, 68] on span "button" at bounding box center [1497, 61] width 10 height 24
click at [1435, 83] on li "Download" at bounding box center [1444, 93] width 129 height 24
click at [1505, 67] on button "button" at bounding box center [1497, 61] width 29 height 29
click at [1428, 155] on span "Archive" at bounding box center [1444, 163] width 112 height 17
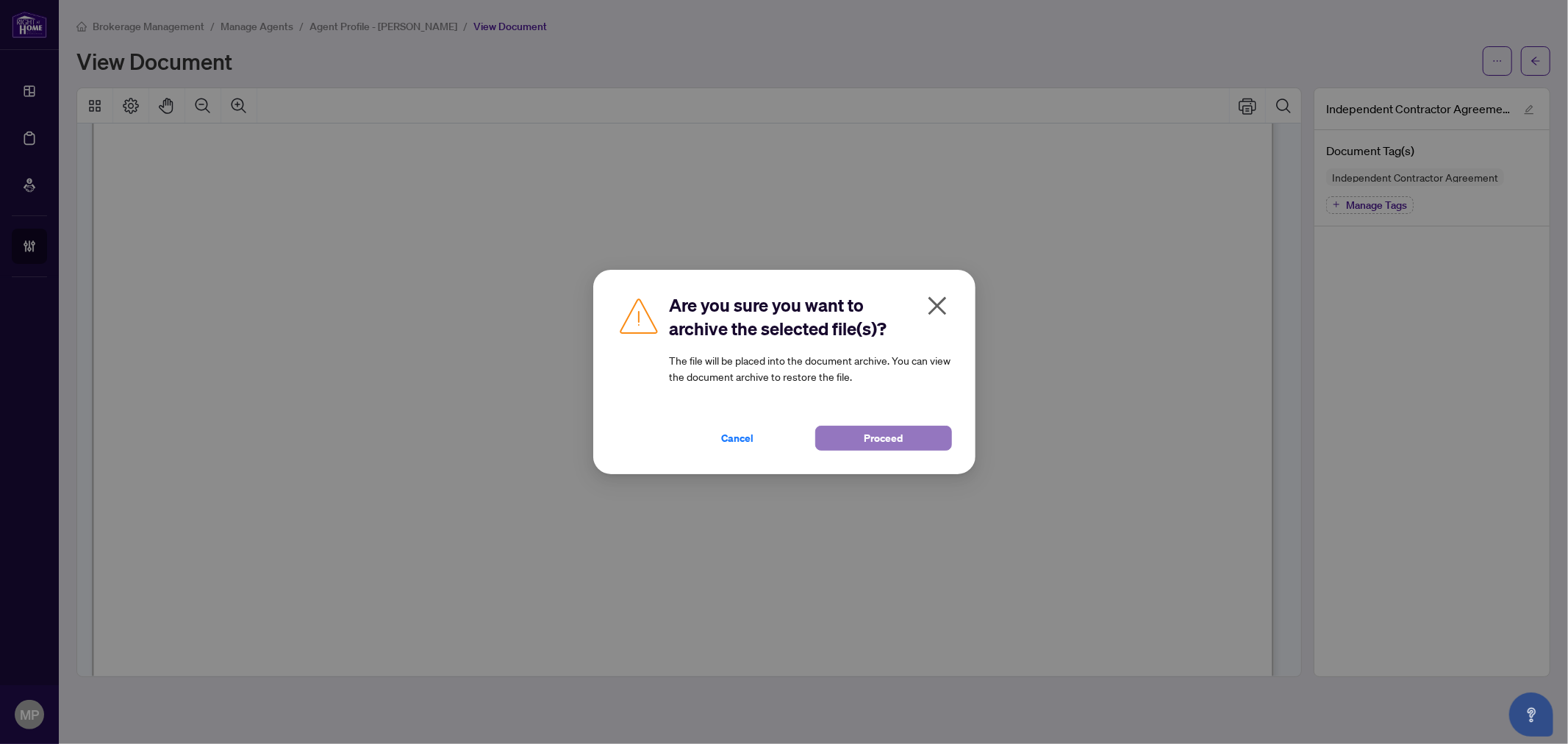
click at [875, 444] on span "Proceed" at bounding box center [883, 438] width 39 height 24
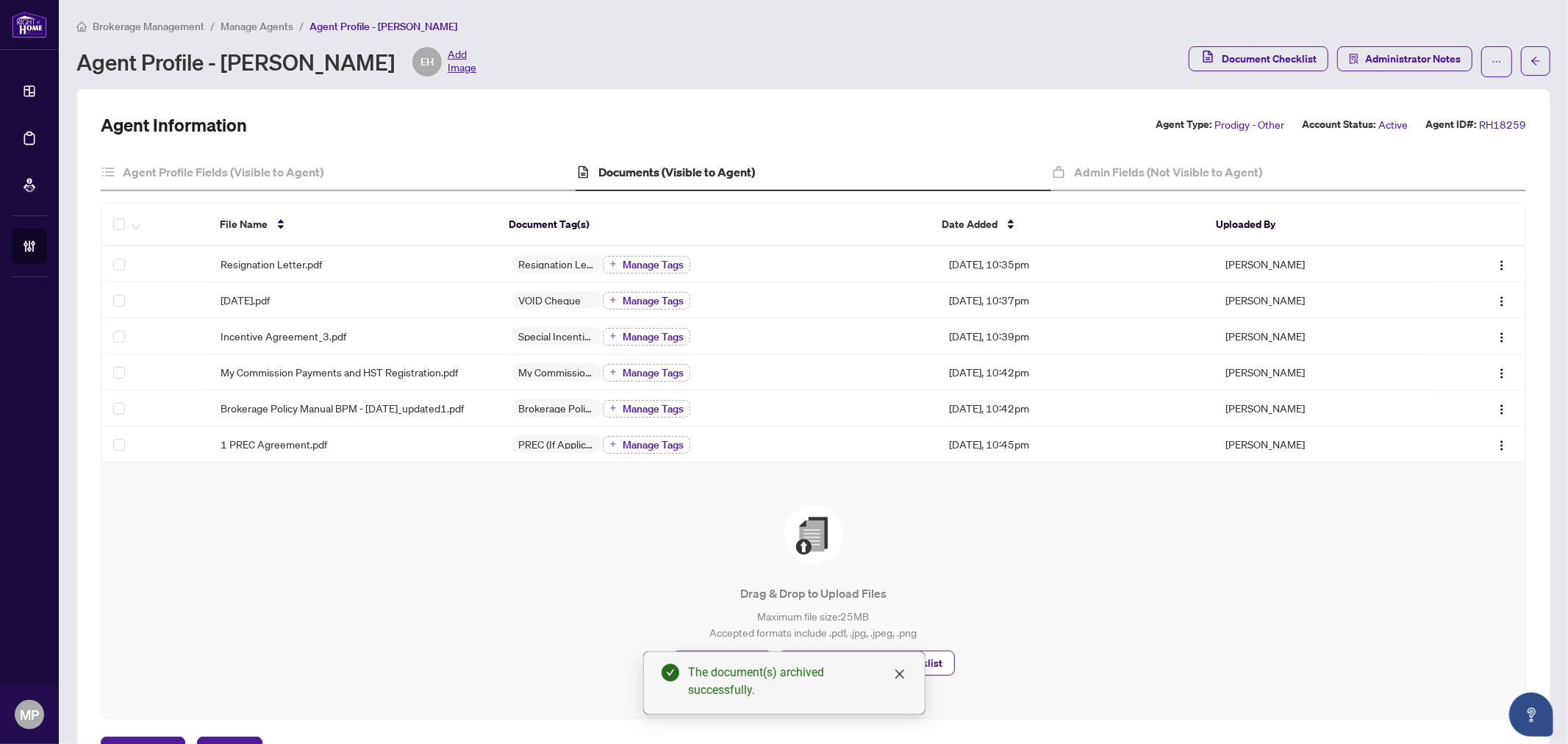
click at [1136, 518] on div "Drag & Drop to Upload Files Maximum file size: 25 MB Accepted formats include .…" at bounding box center [813, 590] width 1365 height 171
click at [350, 328] on div "Incentive Agreement_3.pdf" at bounding box center [355, 335] width 268 height 17
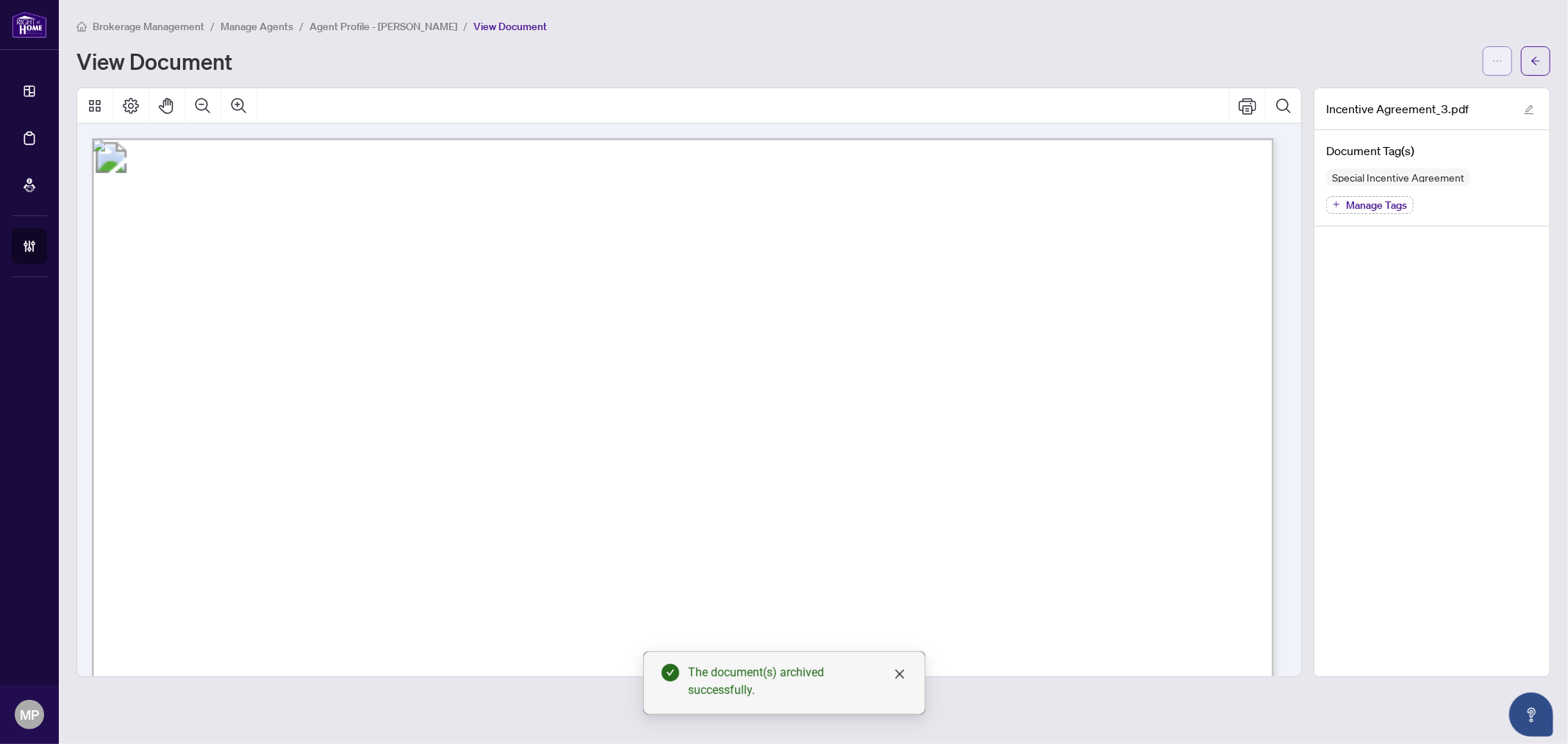
click at [1492, 68] on span "button" at bounding box center [1497, 61] width 10 height 24
click at [1453, 161] on span "Archive" at bounding box center [1444, 163] width 112 height 17
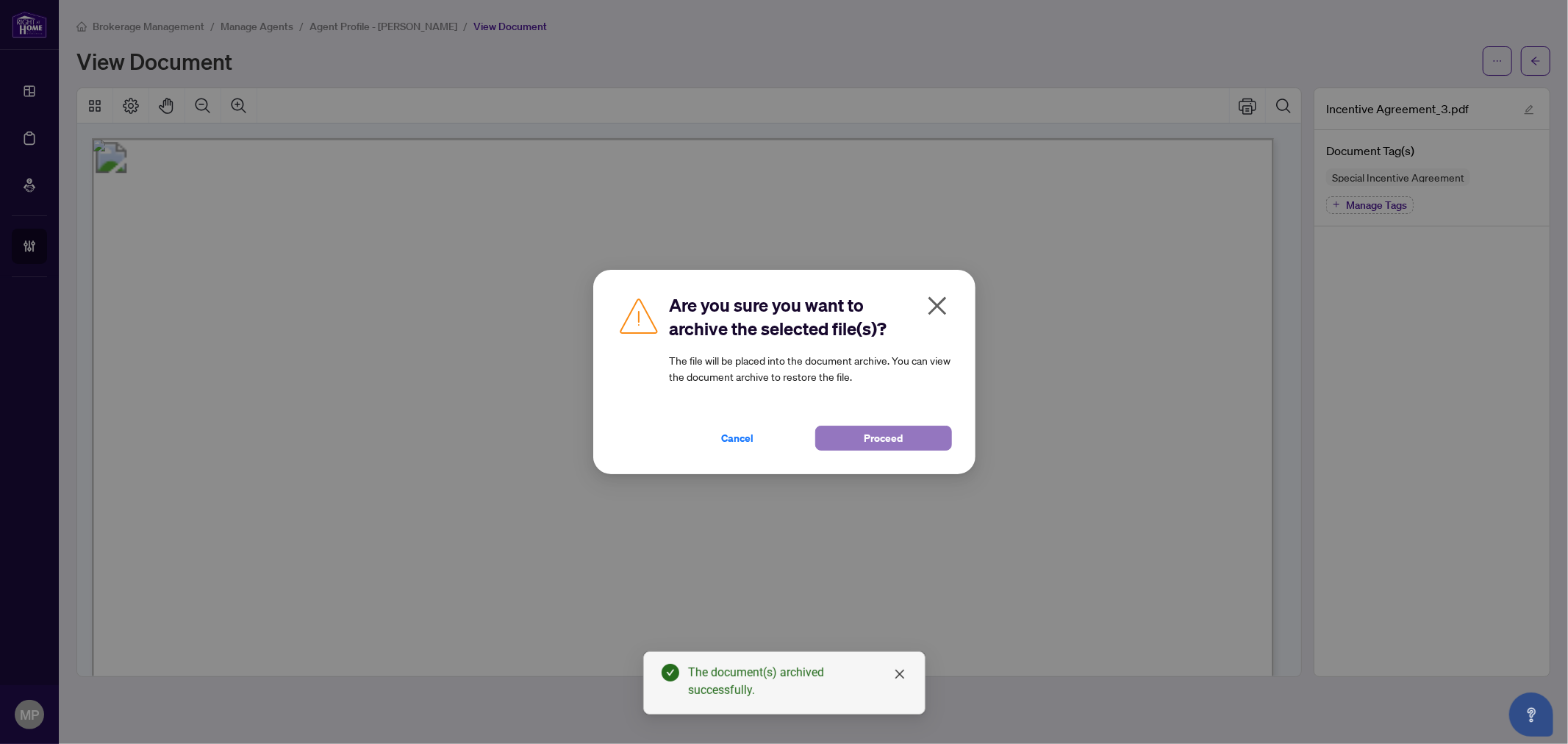
click at [882, 439] on span "Proceed" at bounding box center [883, 438] width 39 height 24
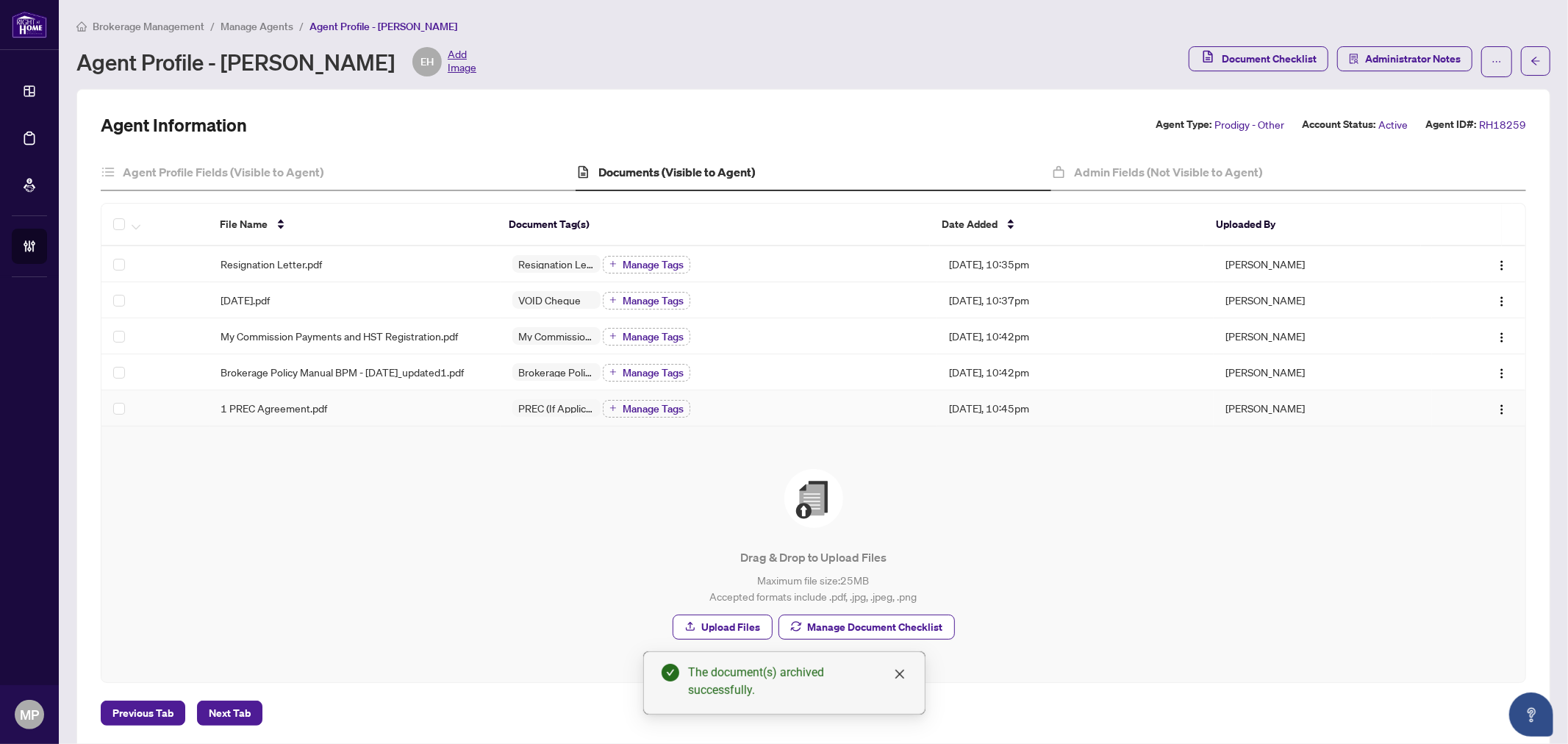
click at [442, 407] on div "1 PREC Agreement.pdf" at bounding box center [355, 408] width 268 height 17
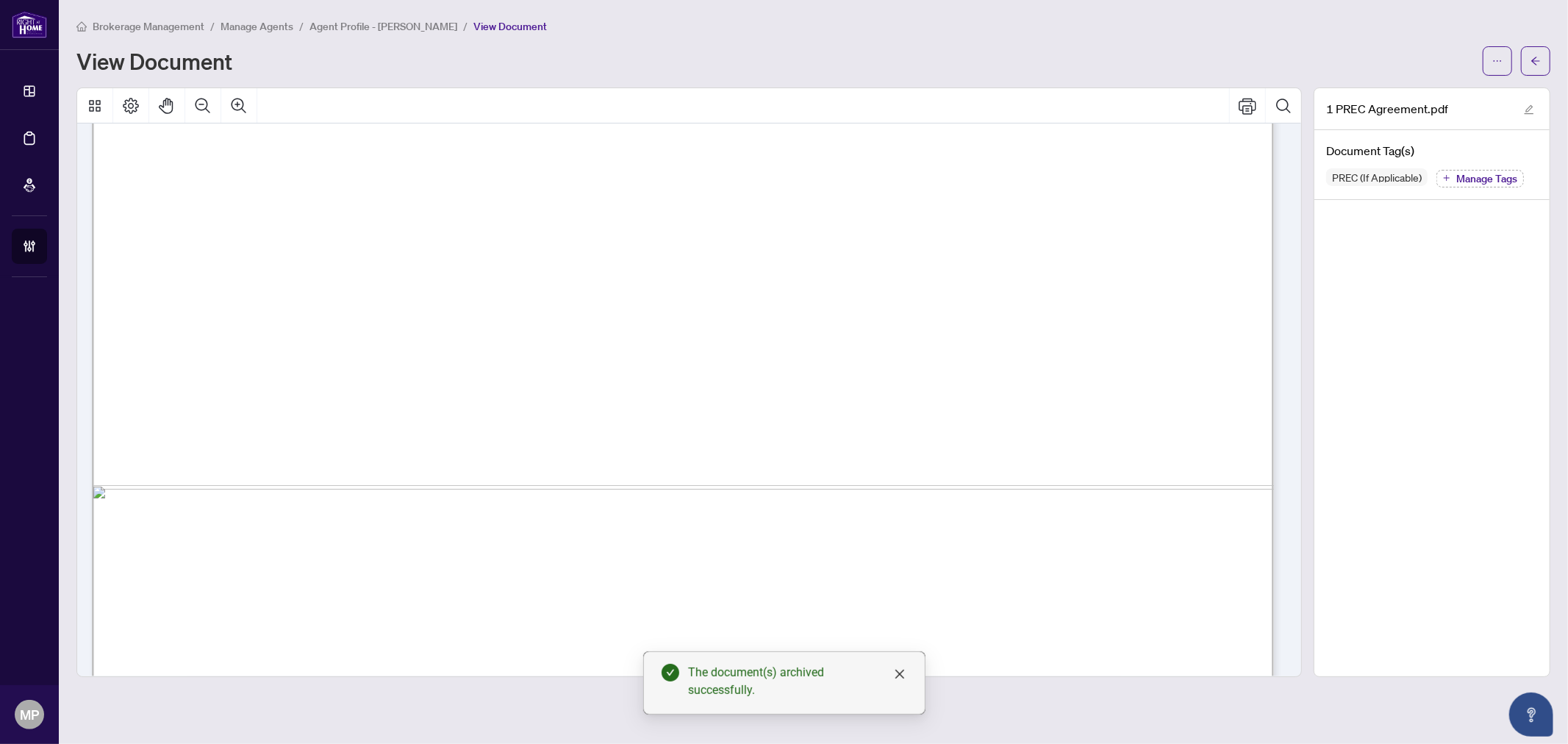
scroll to position [8449, 0]
click at [1487, 70] on button "button" at bounding box center [1497, 61] width 29 height 29
click at [1422, 95] on span "Download" at bounding box center [1444, 92] width 112 height 17
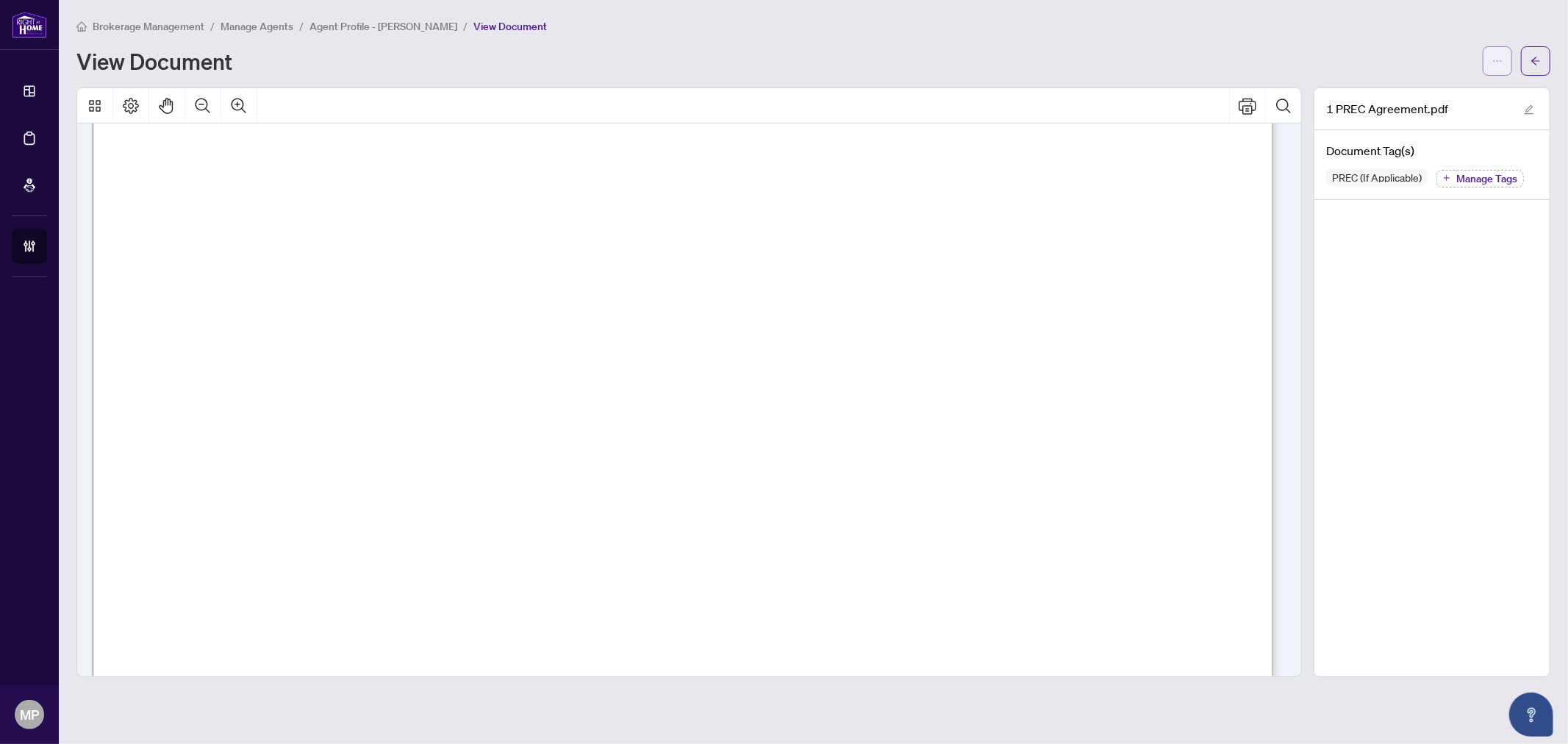
click at [1506, 61] on button "button" at bounding box center [1497, 61] width 29 height 29
click at [1469, 159] on span "Archive" at bounding box center [1444, 163] width 112 height 17
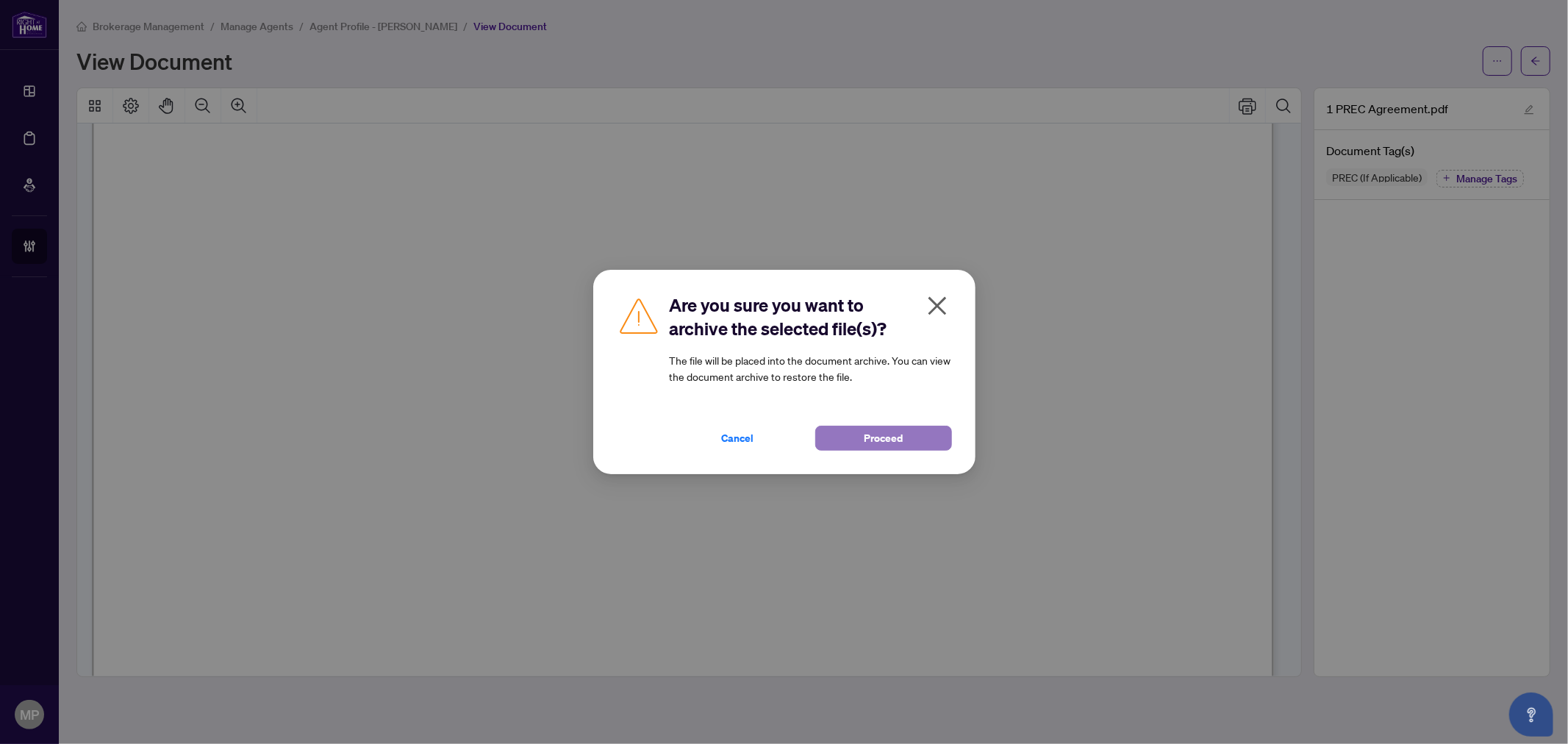
click at [868, 435] on span "Proceed" at bounding box center [883, 438] width 39 height 24
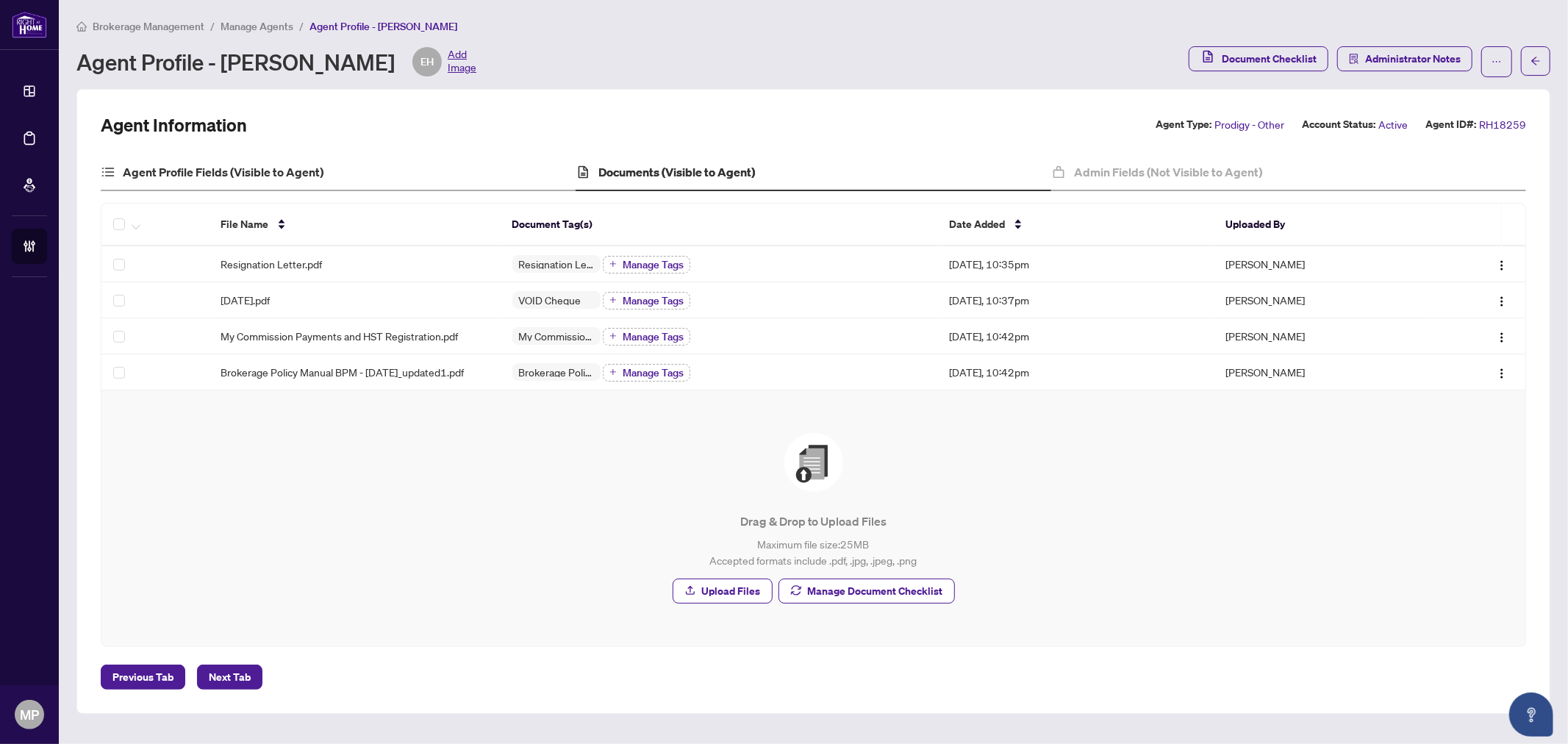
click at [325, 152] on div "Agent Information Agent Type: Prodigy - Other Account Status: Active Agent ID#:…" at bounding box center [814, 402] width 1425 height 576
click at [314, 169] on h4 "Agent Profile Fields (Visible to Agent)" at bounding box center [223, 172] width 201 height 17
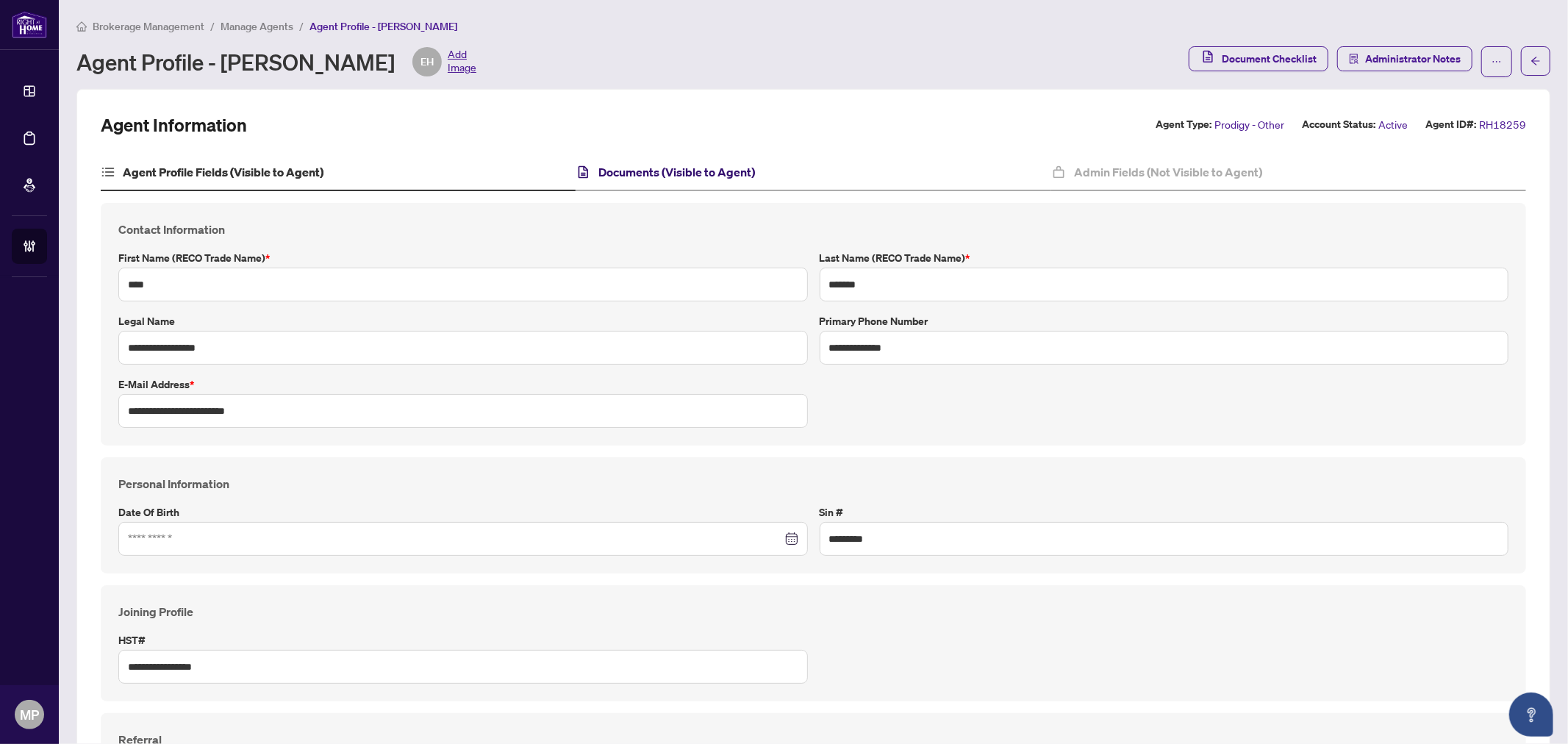
click at [710, 178] on h4 "Documents (Visible to Agent)" at bounding box center [677, 172] width 157 height 17
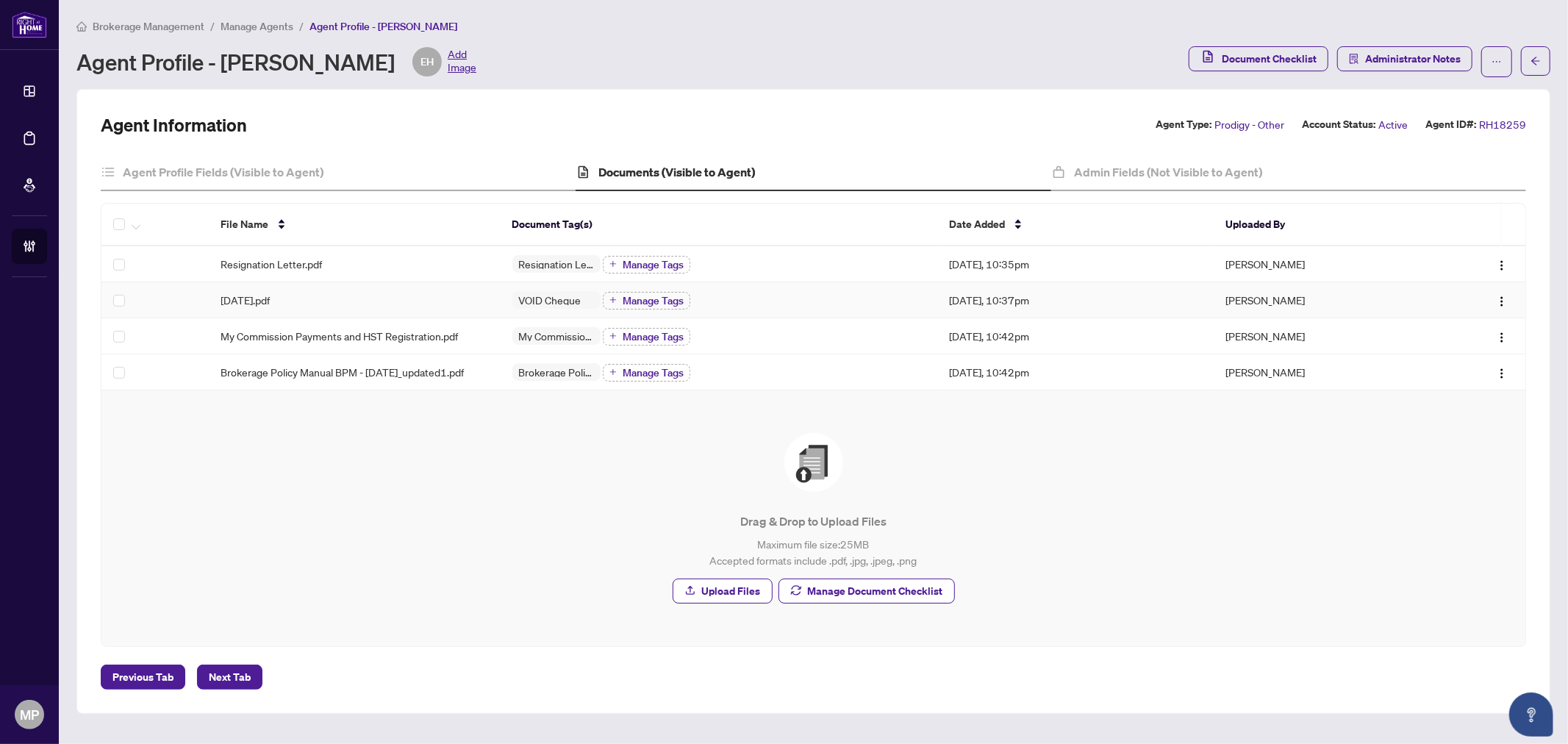
click at [377, 292] on div "April 8 2025.pdf" at bounding box center [355, 300] width 268 height 17
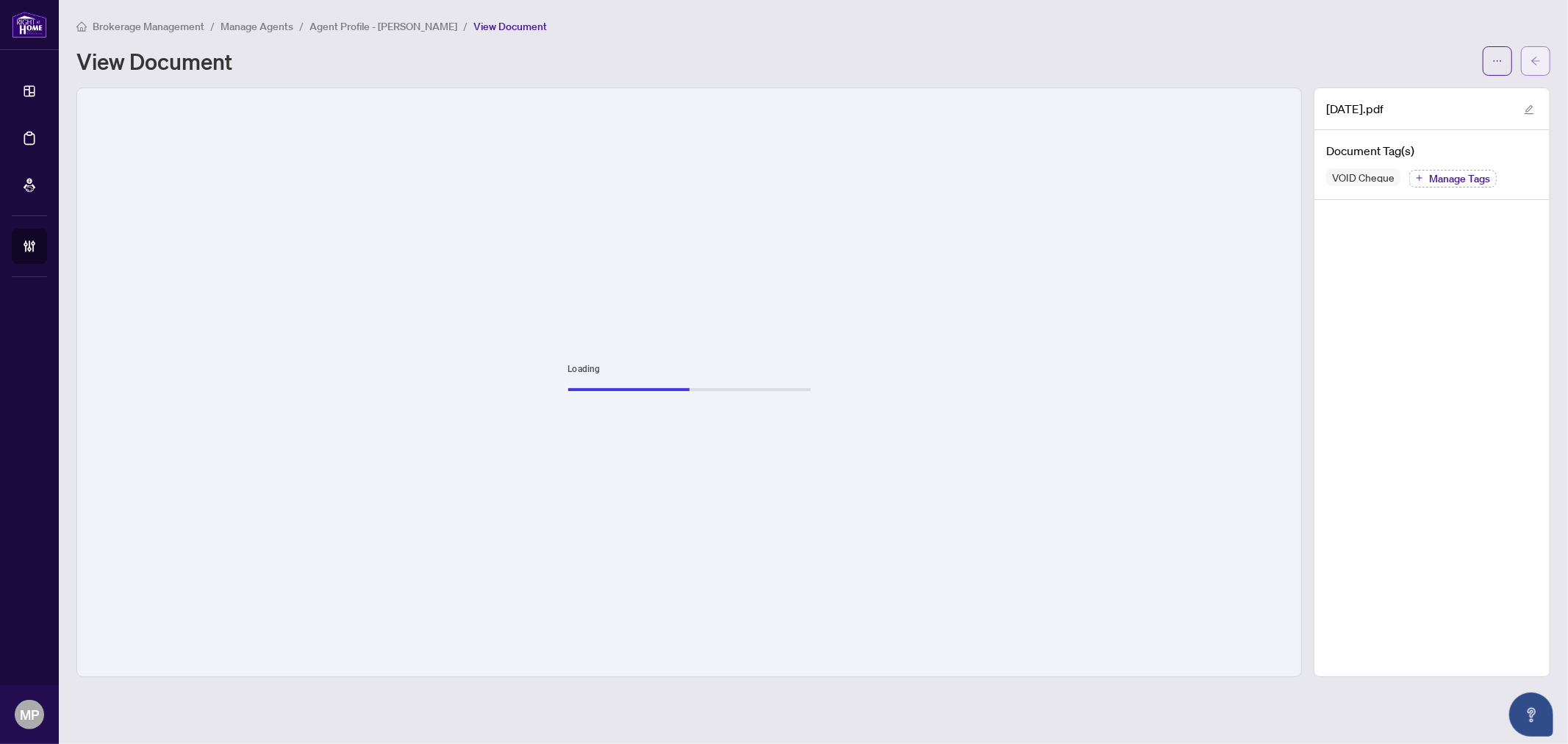
click at [1532, 60] on icon "arrow-left" at bounding box center [1535, 61] width 9 height 8
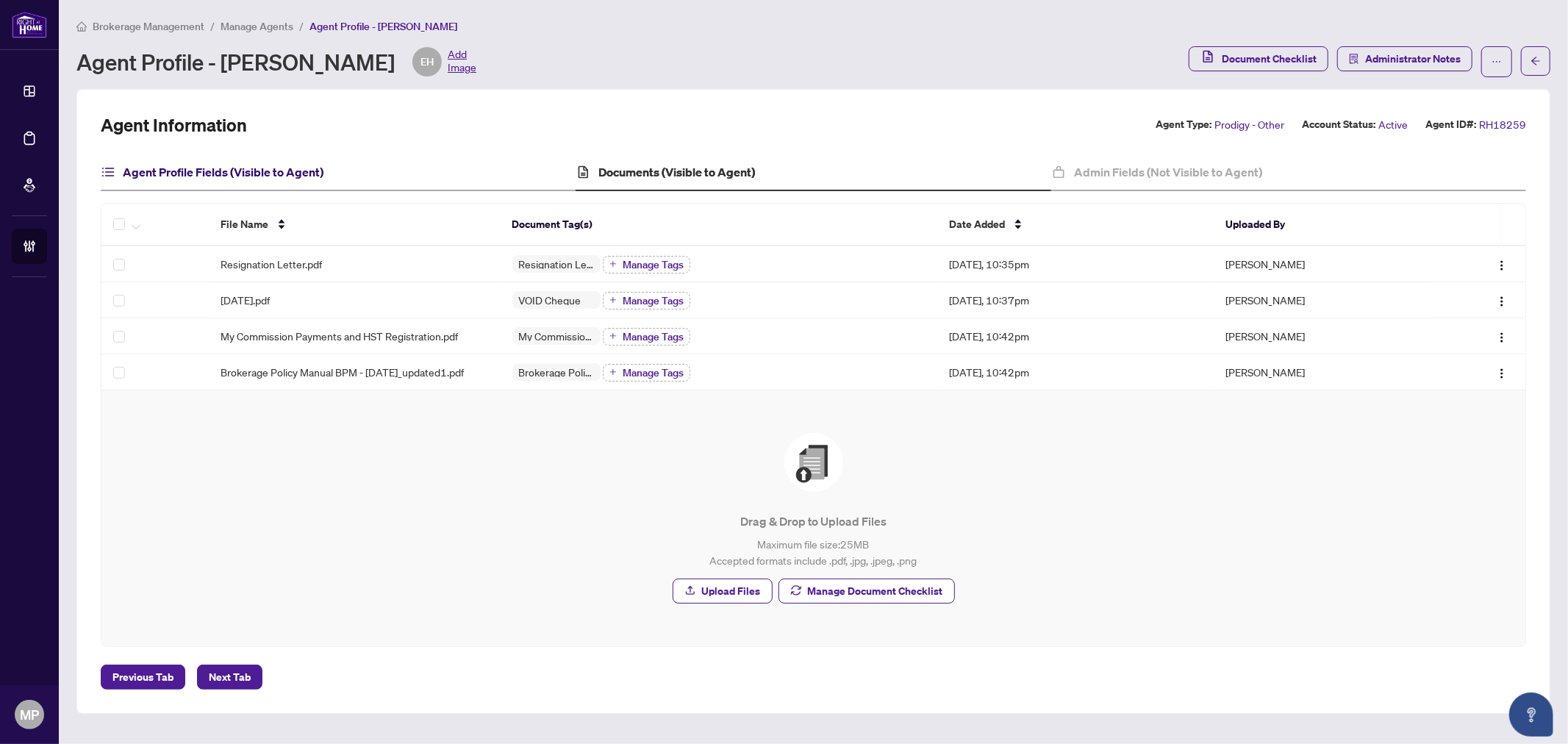
click at [187, 172] on h4 "Agent Profile Fields (Visible to Agent)" at bounding box center [223, 172] width 201 height 17
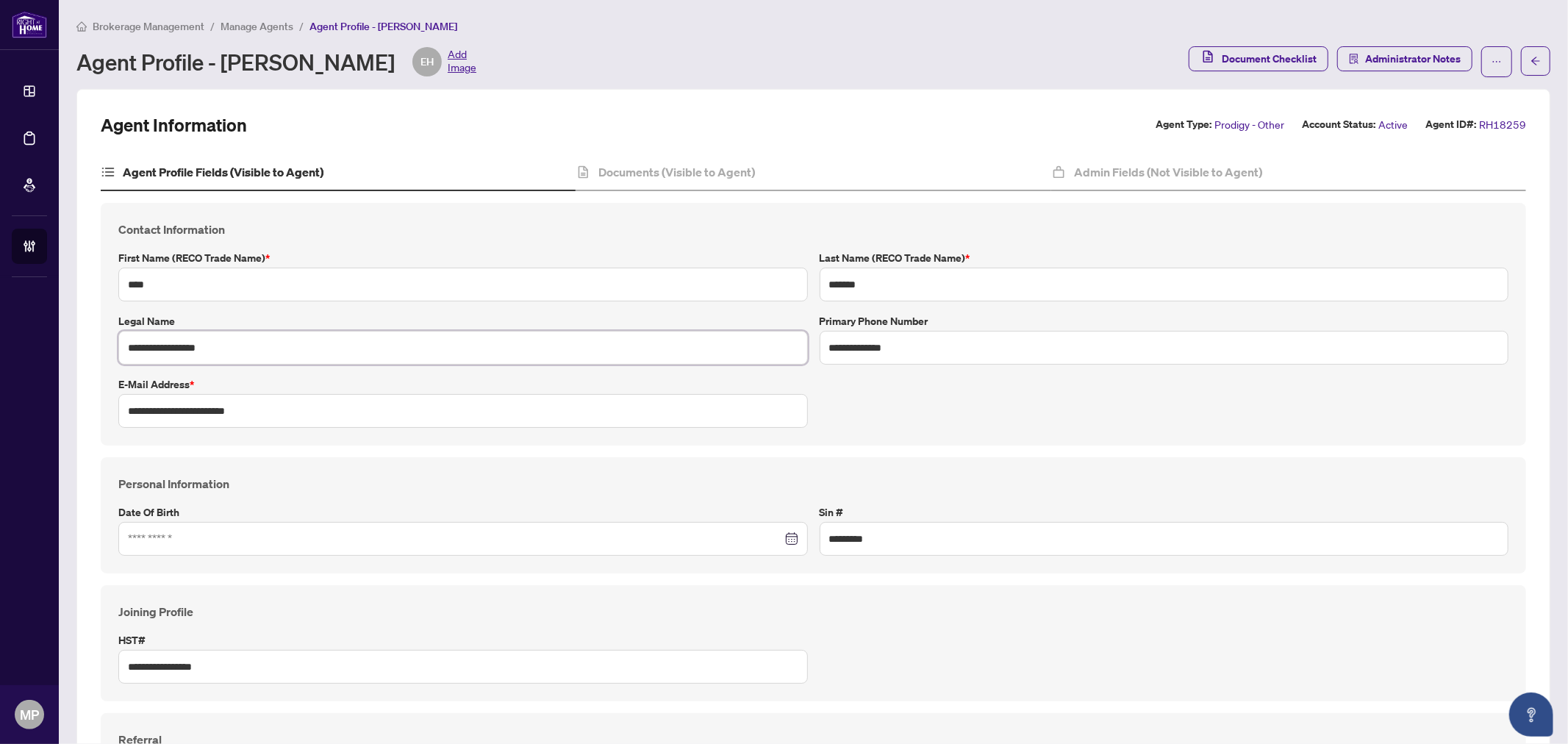
click at [183, 348] on input "**********" at bounding box center [463, 347] width 690 height 34
click at [185, 412] on input "**********" at bounding box center [463, 410] width 690 height 34
click at [299, 64] on div "Agent Profile - Emad Hittini EH Add Image" at bounding box center [276, 61] width 400 height 29
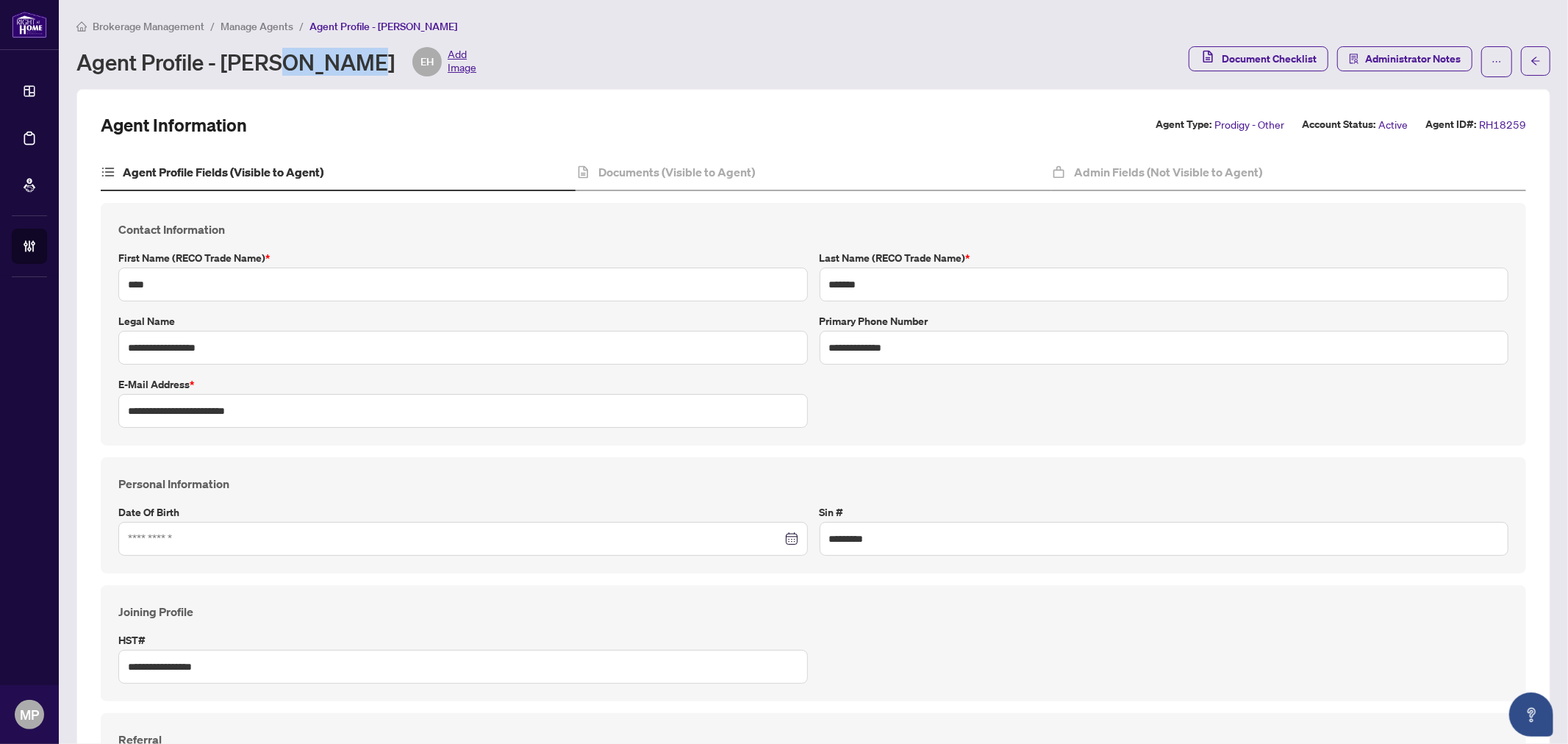
click at [299, 64] on div "Agent Profile - Emad Hittini EH Add Image" at bounding box center [276, 61] width 400 height 29
copy div "Hittini"
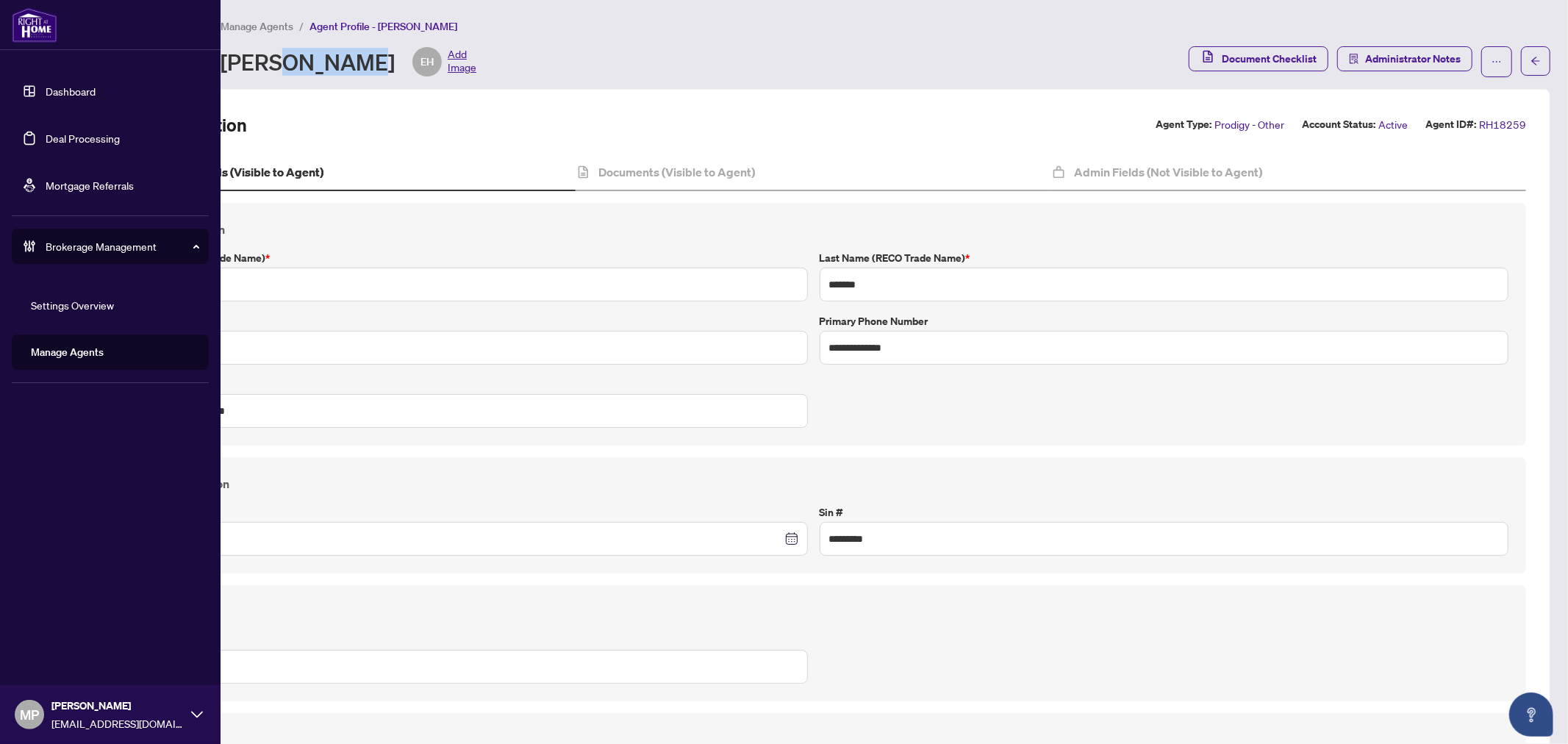
click at [69, 346] on link "Manage Agents" at bounding box center [67, 352] width 72 height 13
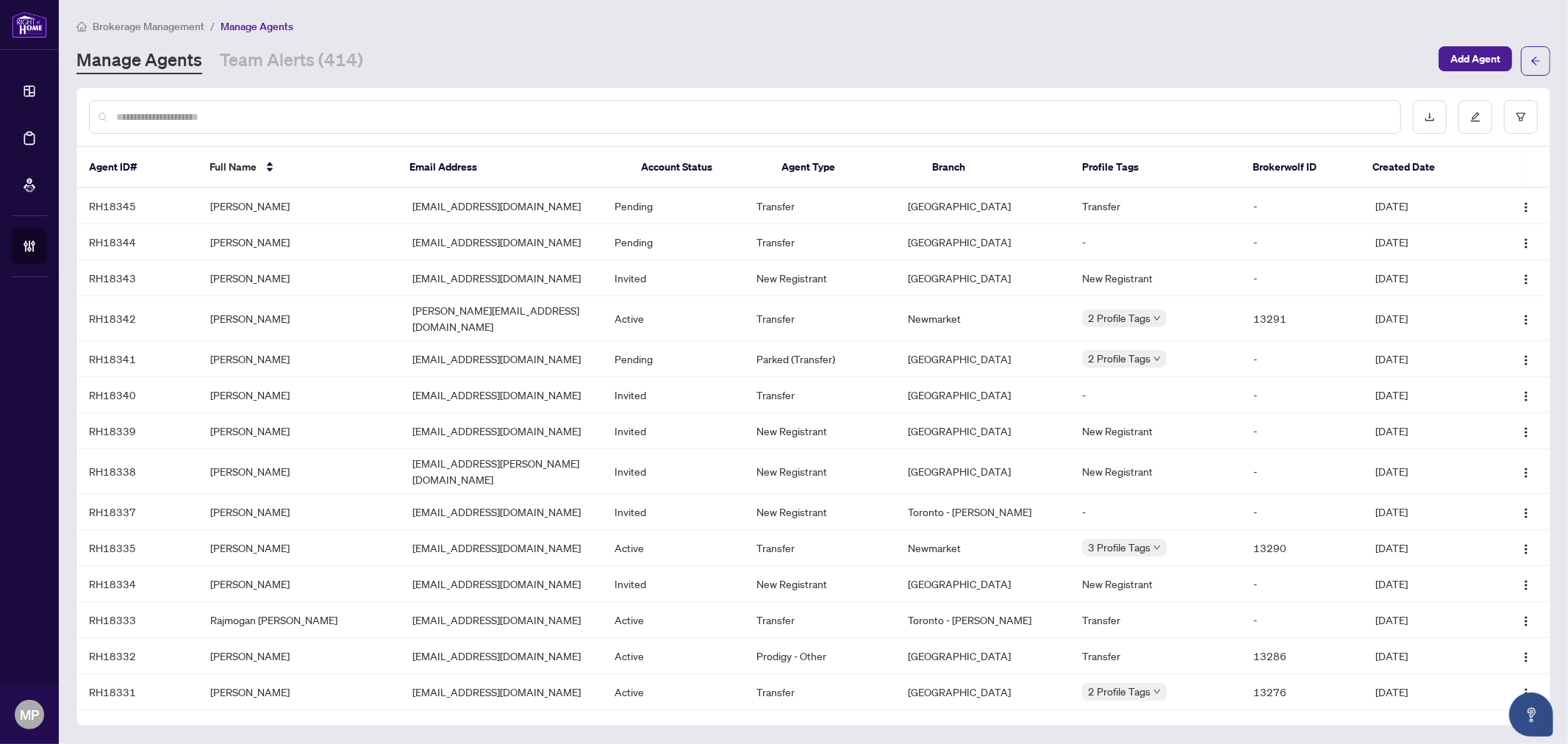
click at [476, 116] on input "text" at bounding box center [752, 117] width 1273 height 17
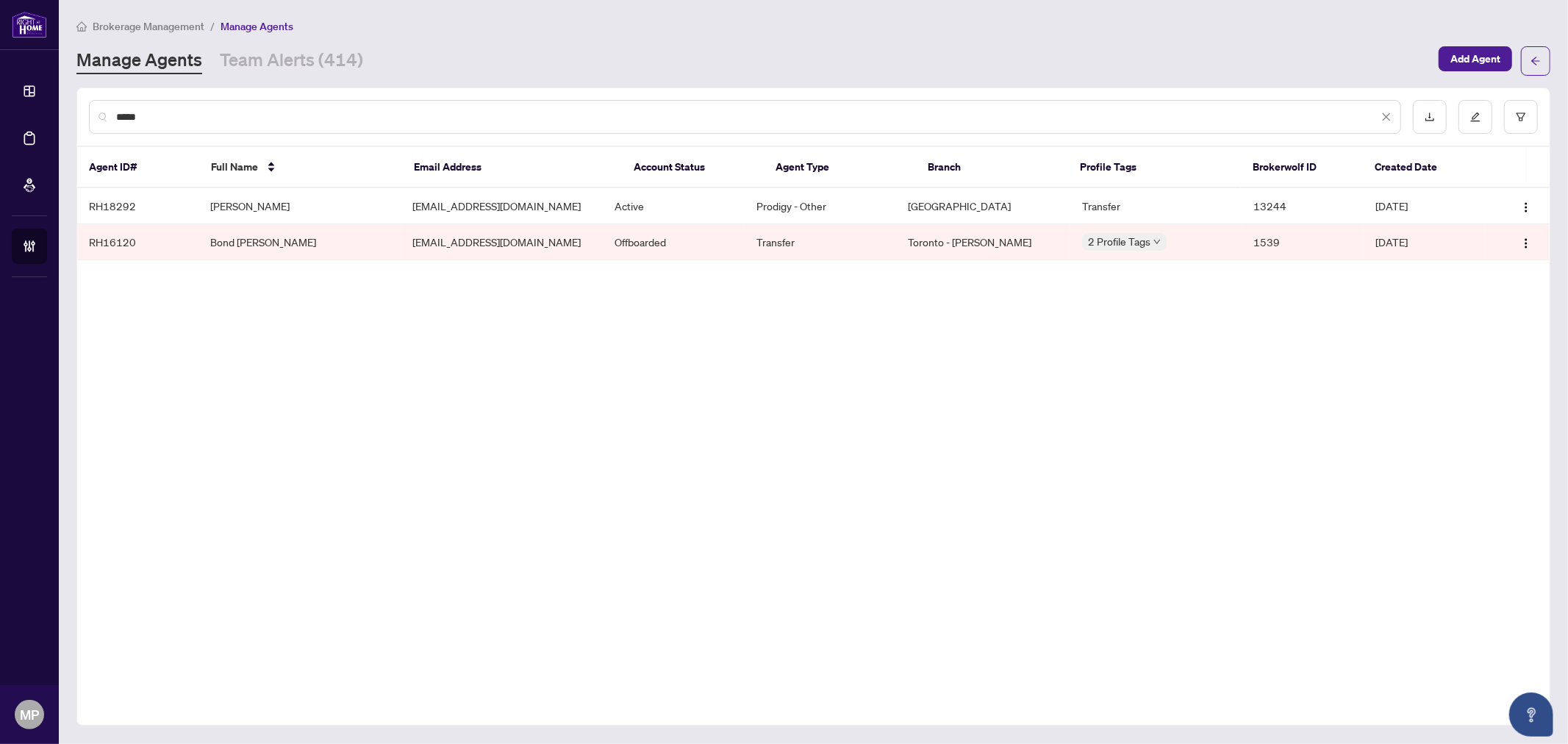
click at [188, 115] on input "*****" at bounding box center [747, 117] width 1262 height 17
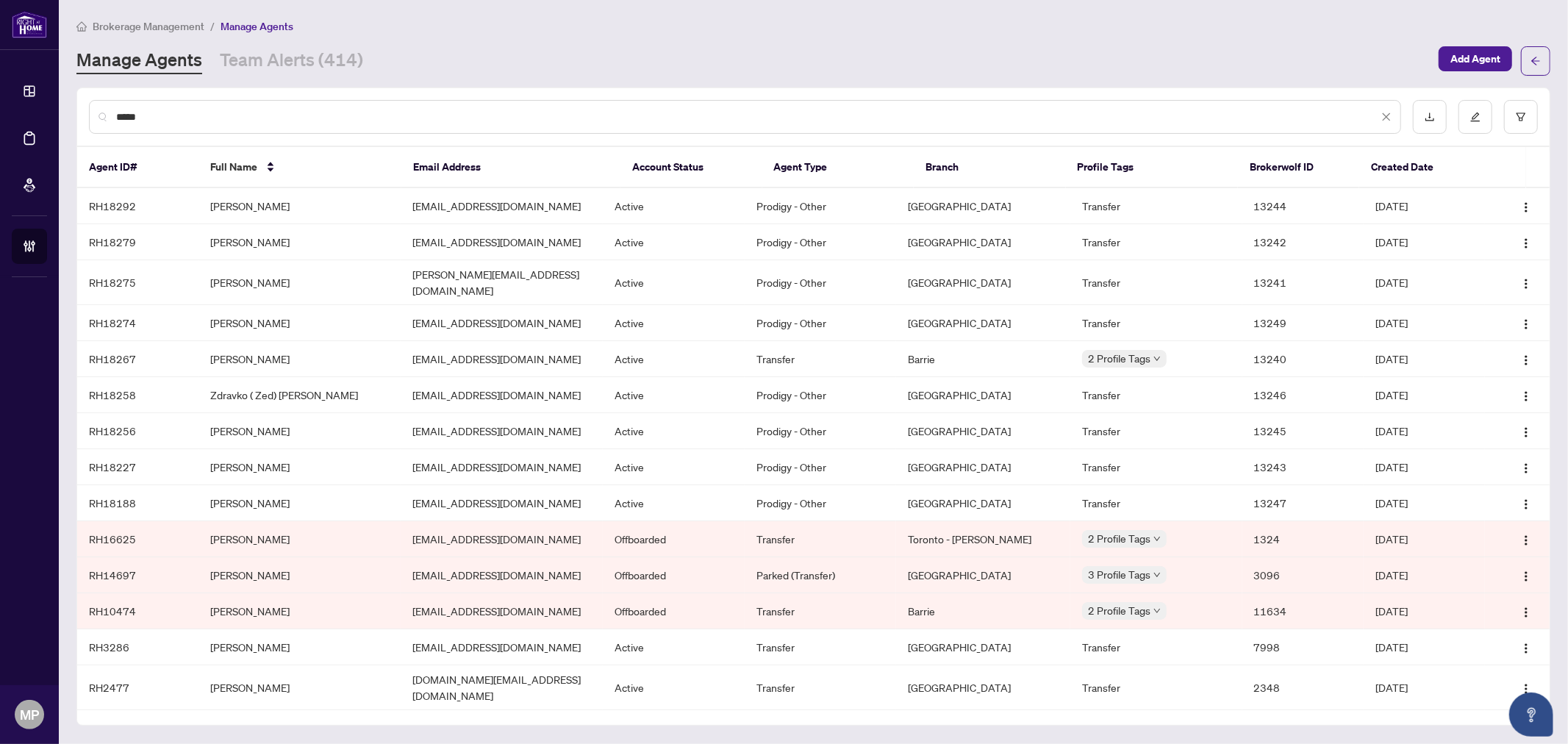
type input "*****"
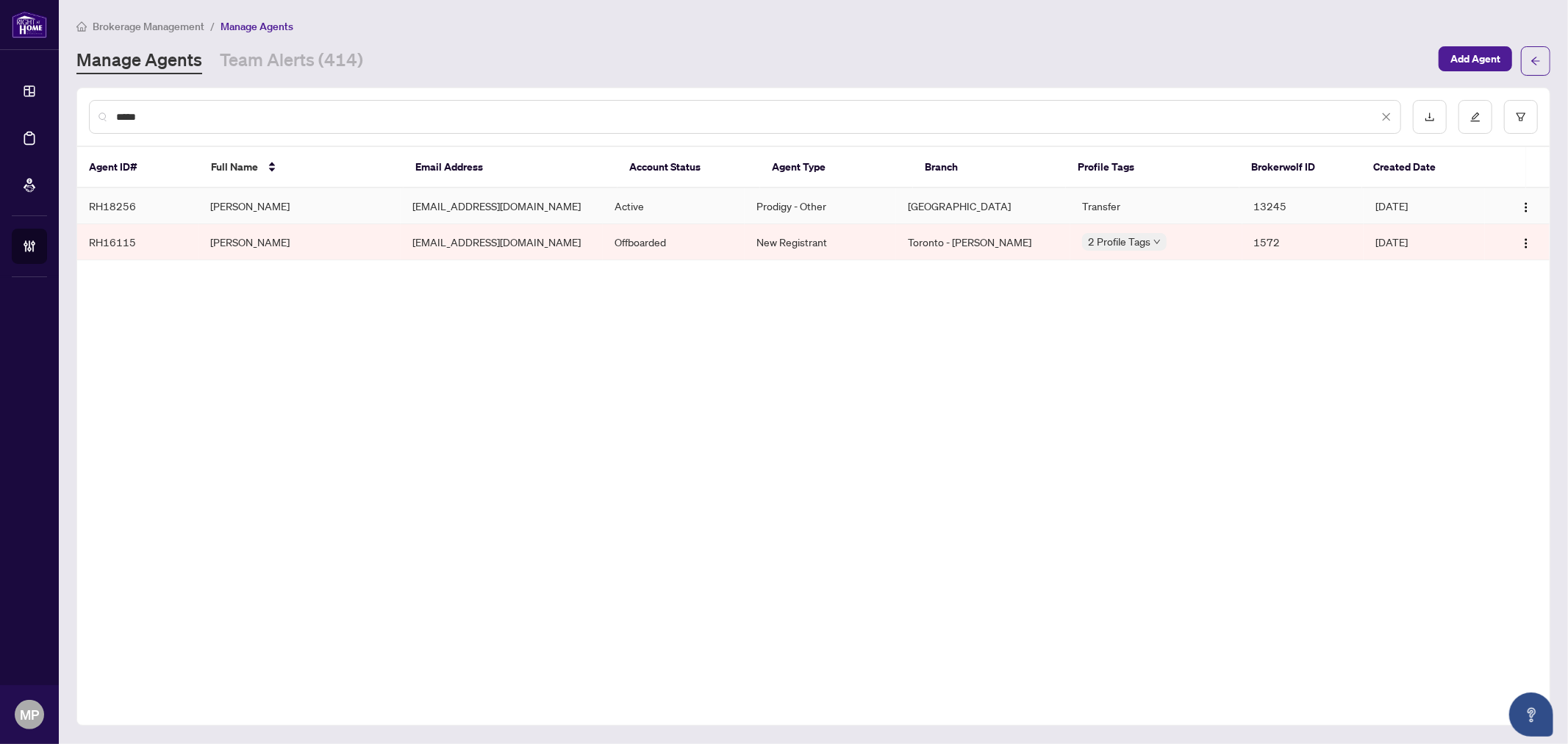
click at [290, 206] on td "Merrian Ghobrial" at bounding box center [299, 206] width 202 height 36
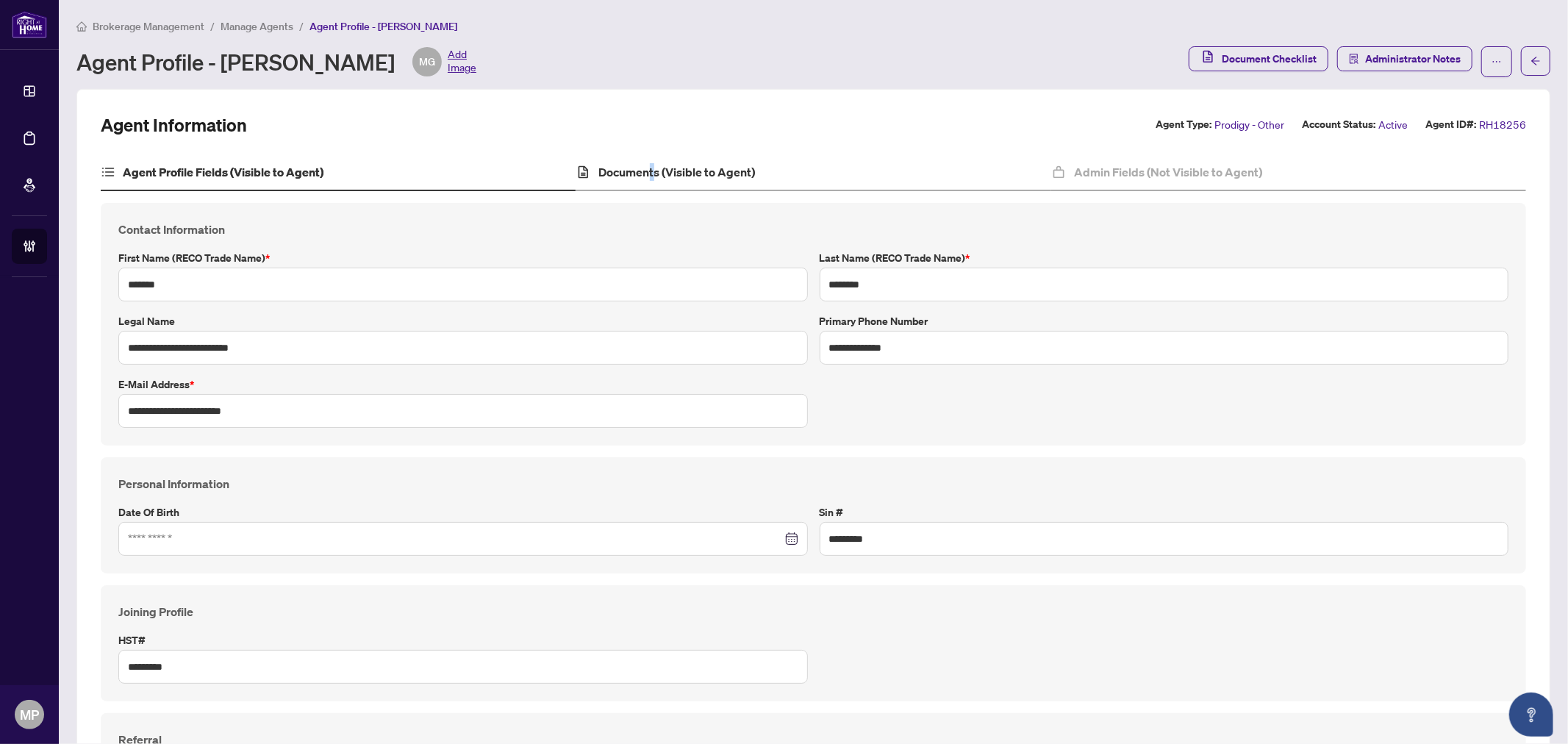
click at [646, 155] on div "Documents (Visible to Agent)" at bounding box center [813, 172] width 475 height 37
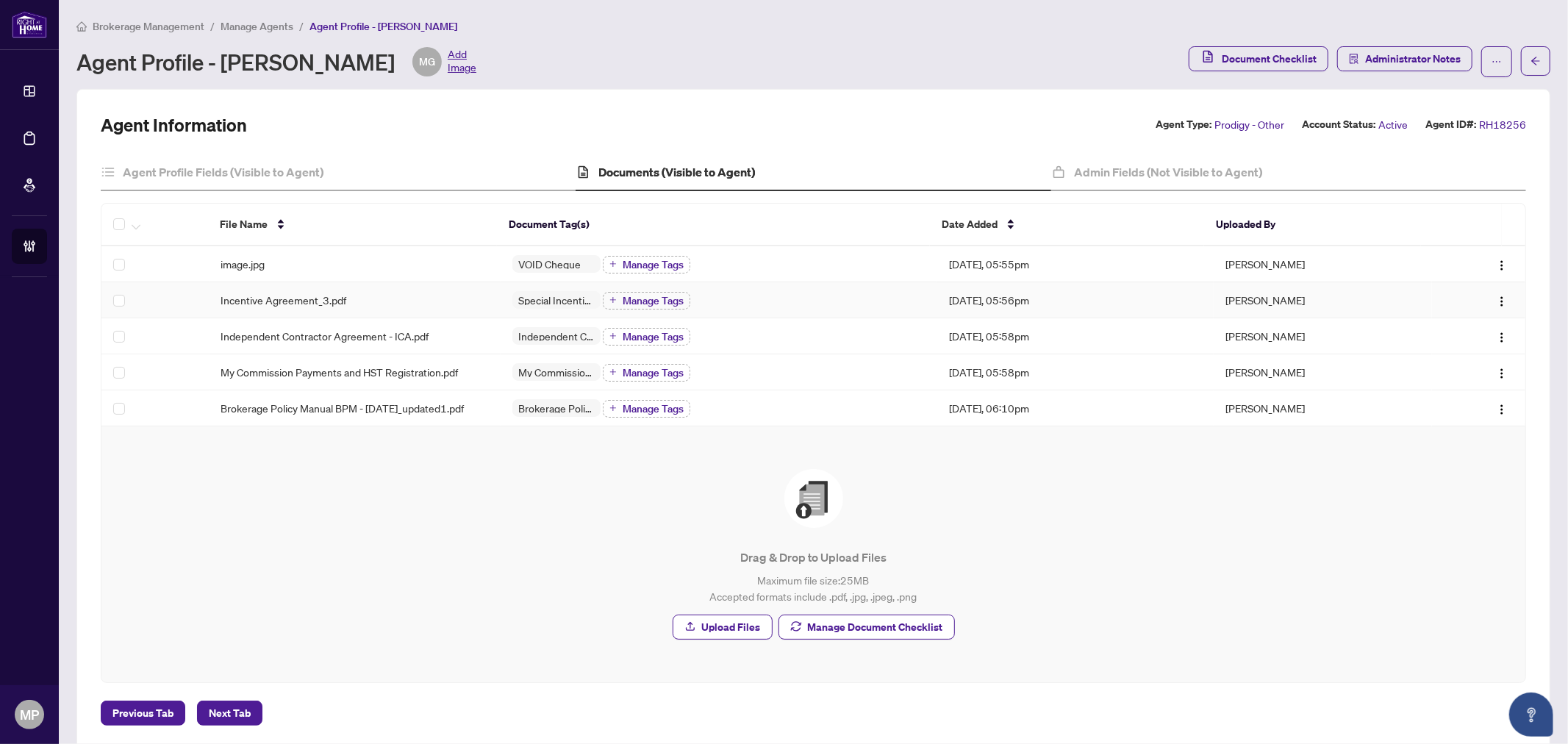
click at [349, 304] on div "Incentive Agreement_3.pdf" at bounding box center [355, 300] width 268 height 17
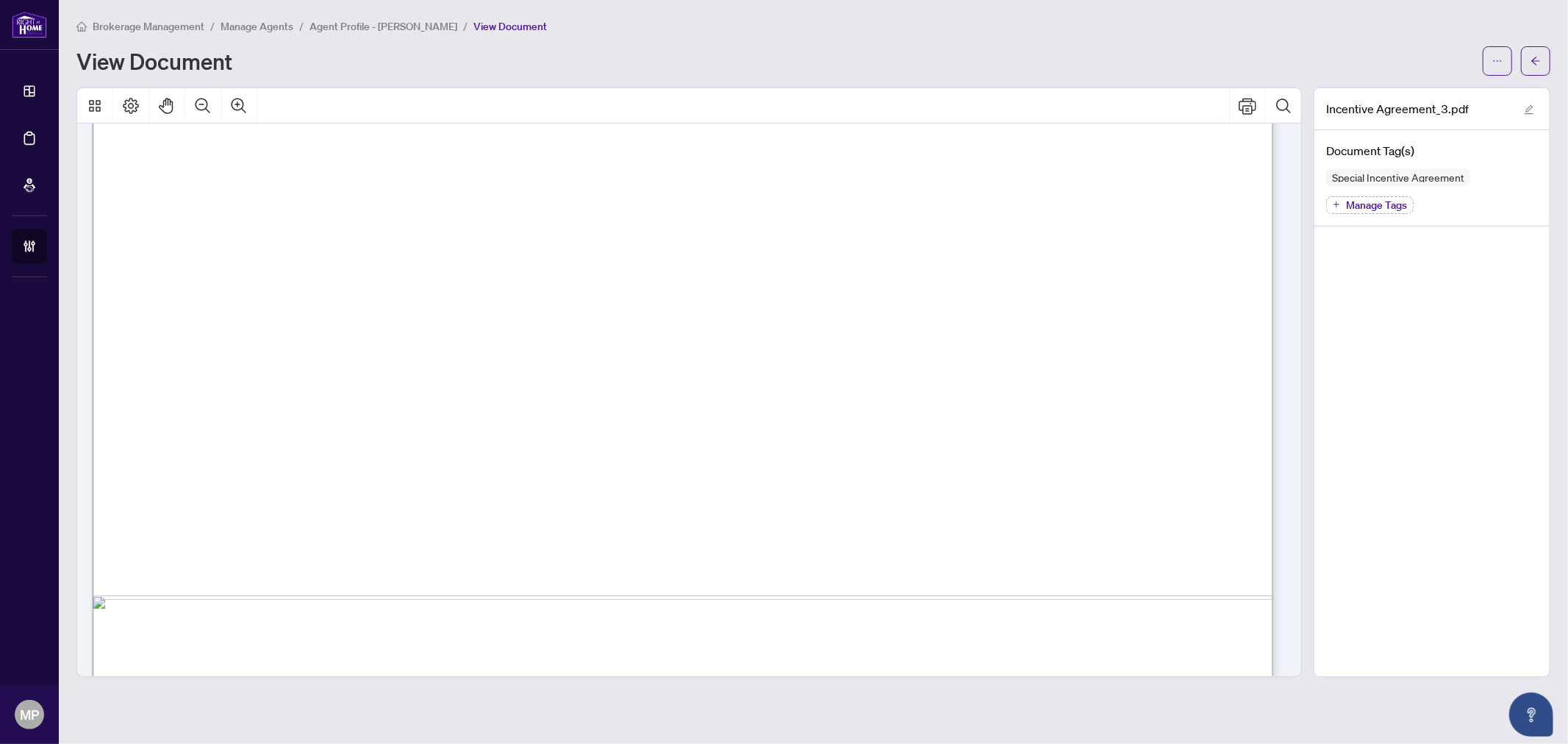
scroll to position [3790, 0]
click at [1498, 61] on icon "ellipsis" at bounding box center [1498, 61] width 8 height 2
click at [1443, 90] on span "Download" at bounding box center [1444, 92] width 112 height 17
click at [1537, 59] on div "Please wait while we download your file(s)... Do not close or refresh the brows…" at bounding box center [784, 372] width 1568 height 744
click at [1537, 61] on icon "arrow-left" at bounding box center [1535, 61] width 9 height 8
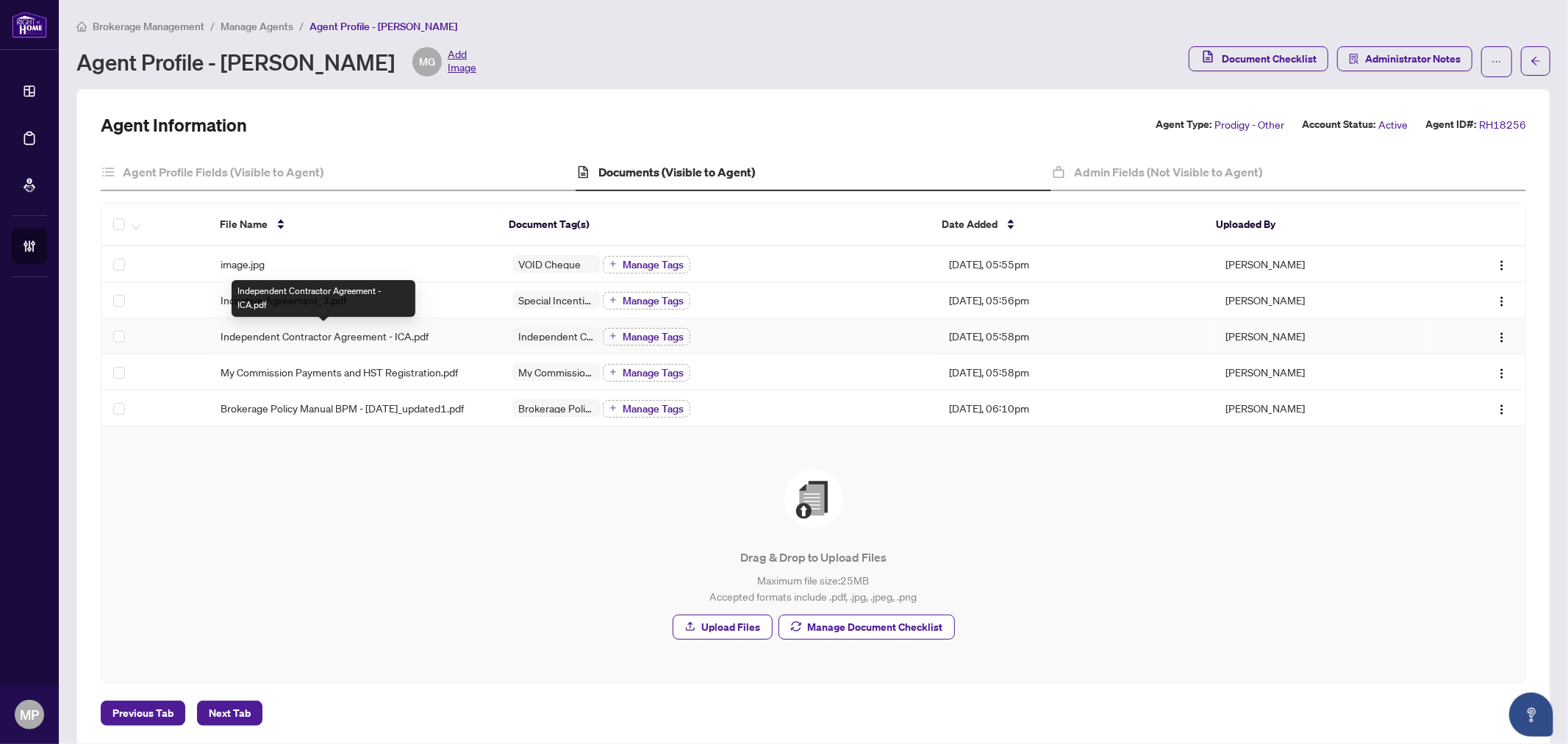
click at [404, 328] on span "Independent Contractor Agreement - ICA.pdf" at bounding box center [325, 335] width 208 height 17
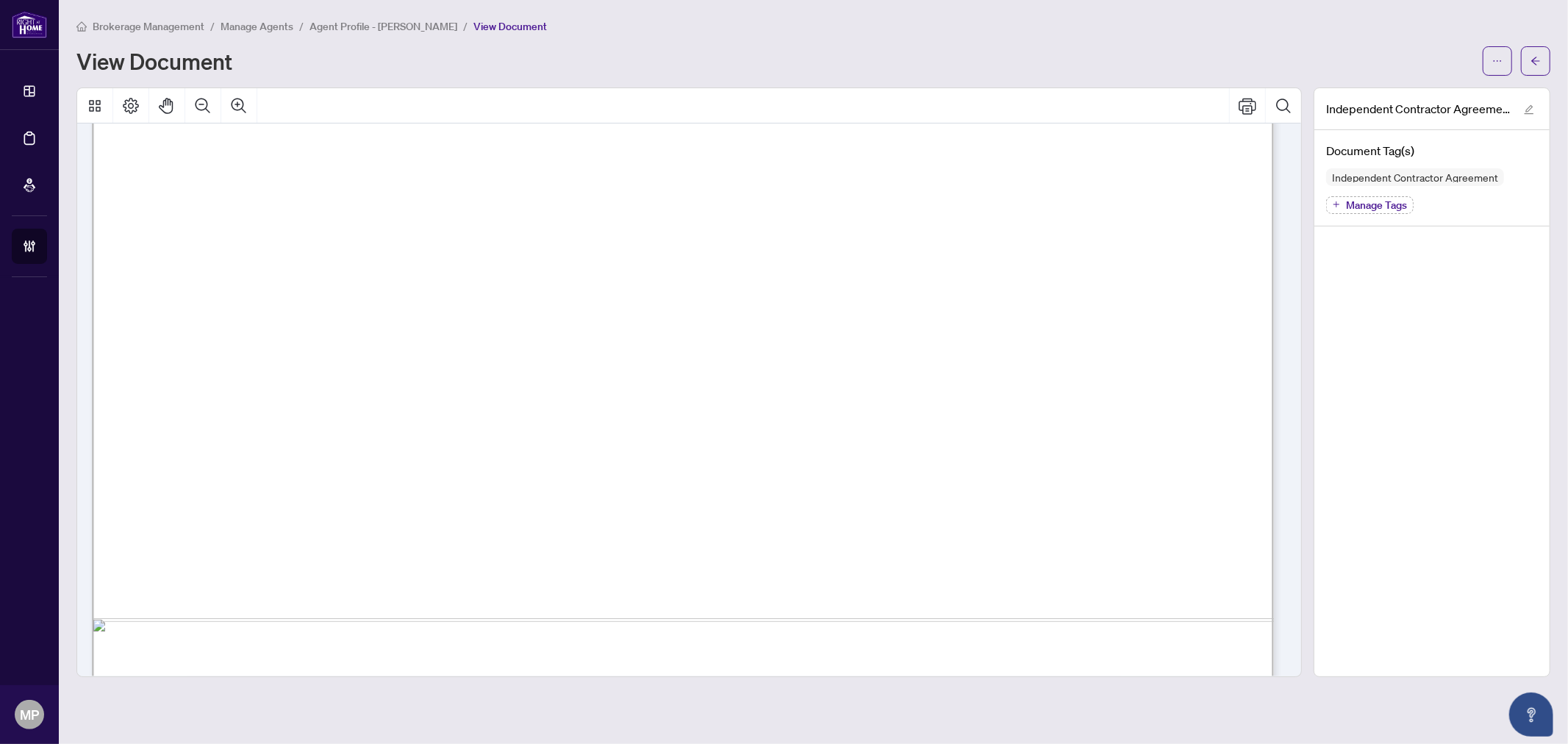
scroll to position [23975, 0]
click at [1500, 60] on icon "ellipsis" at bounding box center [1497, 61] width 10 height 10
click at [1464, 91] on span "Download" at bounding box center [1444, 92] width 112 height 17
click at [1498, 57] on icon "ellipsis" at bounding box center [1497, 61] width 10 height 10
click at [1458, 171] on span "Archive" at bounding box center [1444, 163] width 112 height 17
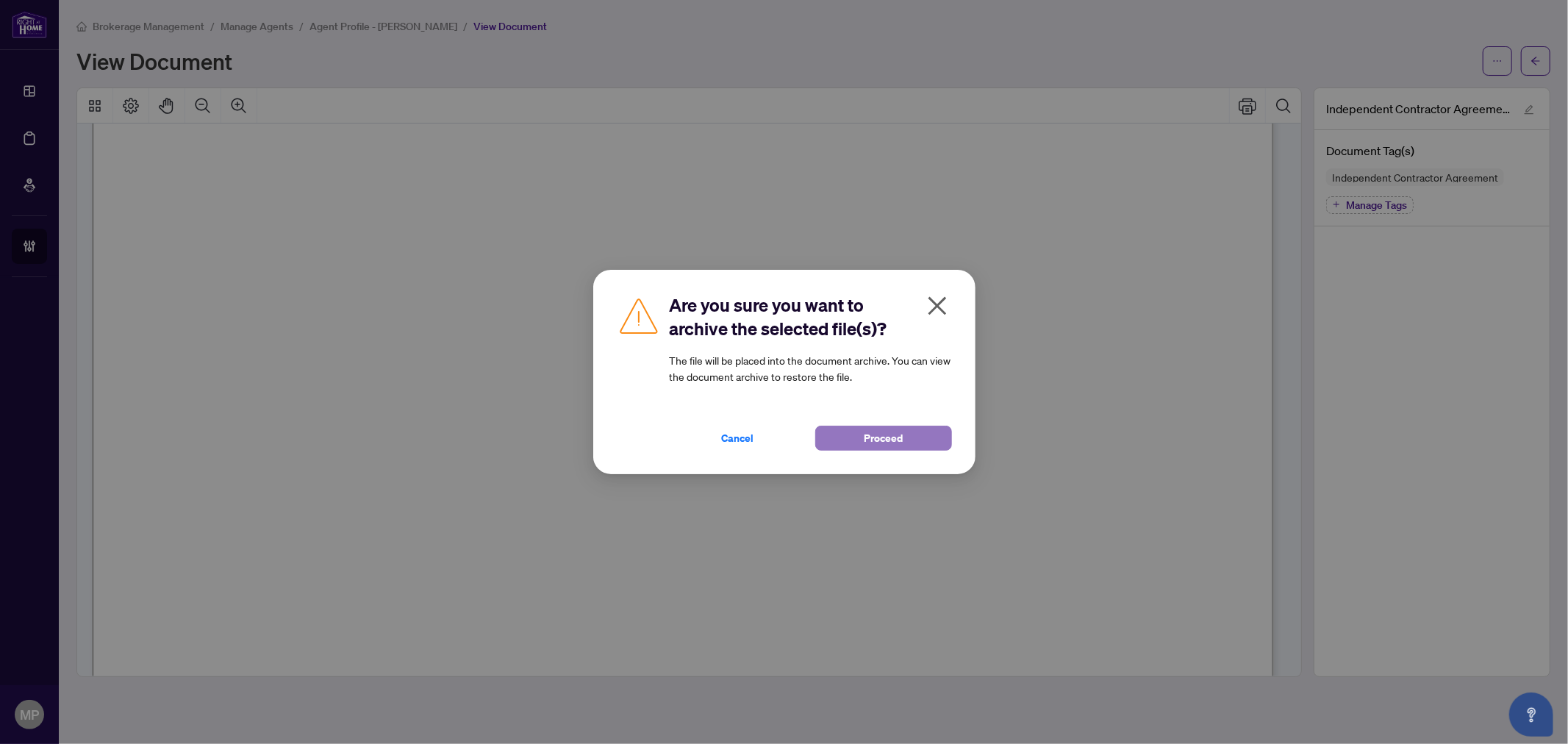
click at [871, 428] on span "Proceed" at bounding box center [883, 438] width 39 height 24
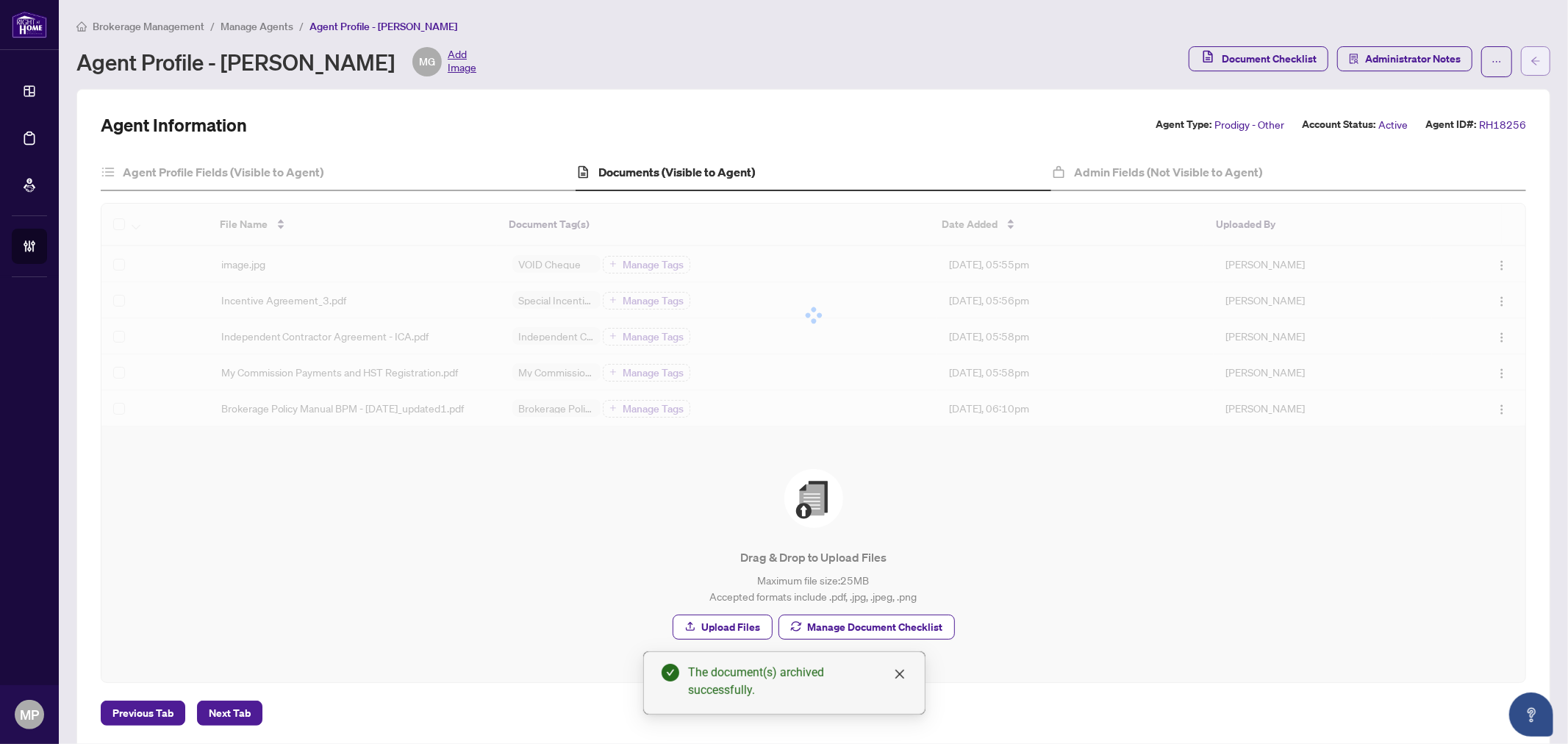
click at [1533, 56] on button "button" at bounding box center [1535, 61] width 29 height 29
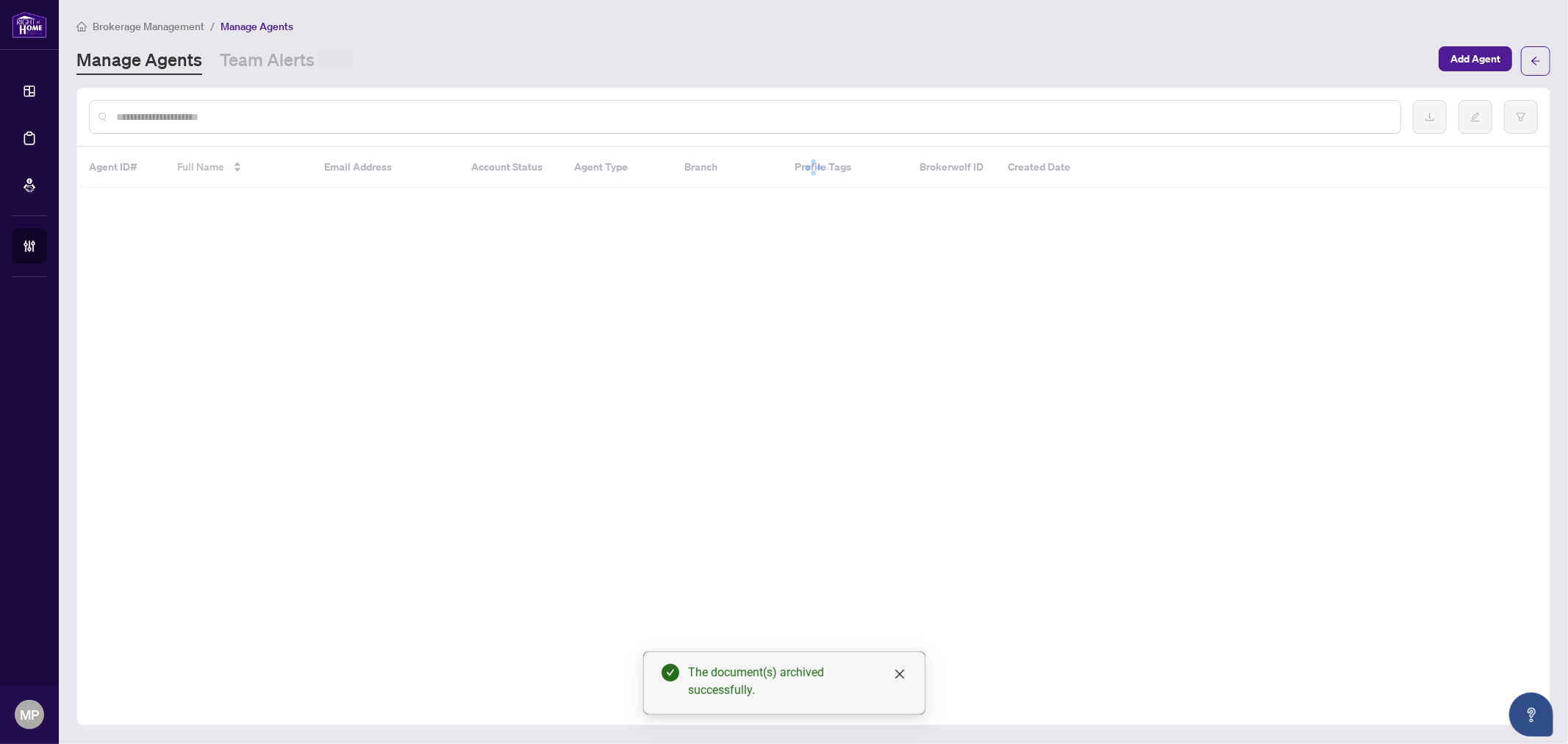
click at [1533, 56] on icon "arrow-left" at bounding box center [1536, 61] width 10 height 10
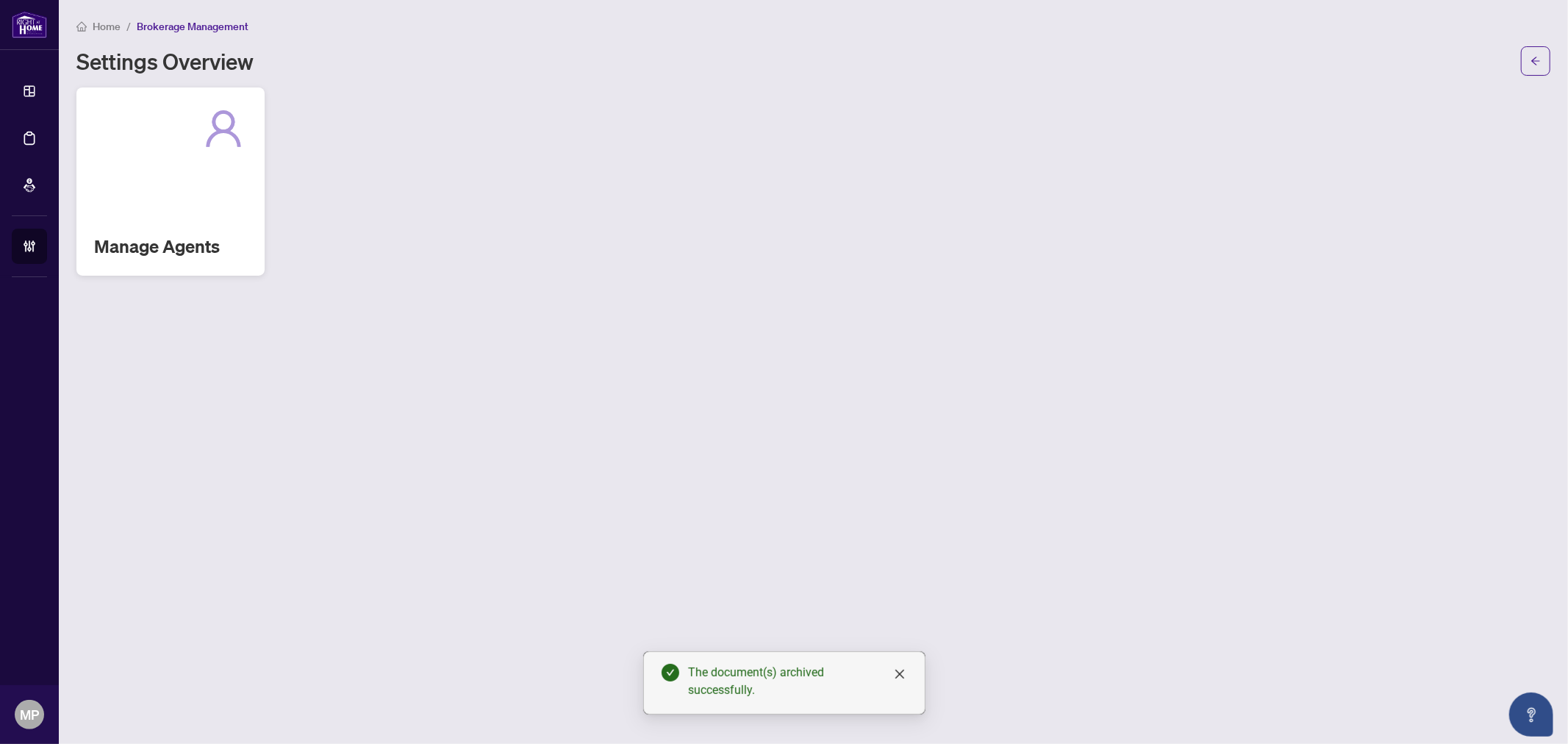
click at [127, 246] on h2 "Manage Agents" at bounding box center [170, 246] width 153 height 24
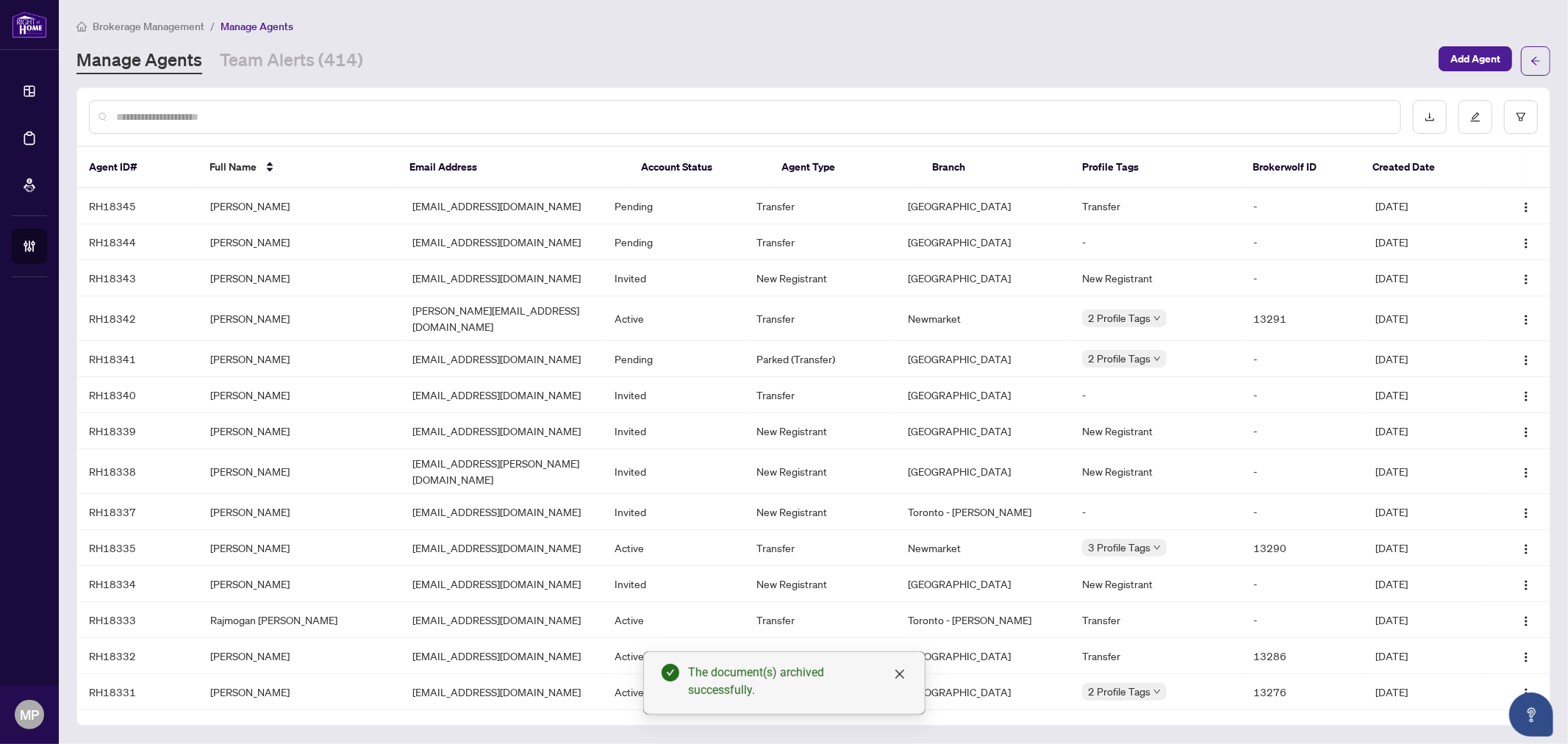
click at [463, 109] on input "text" at bounding box center [752, 117] width 1273 height 17
type input "*****"
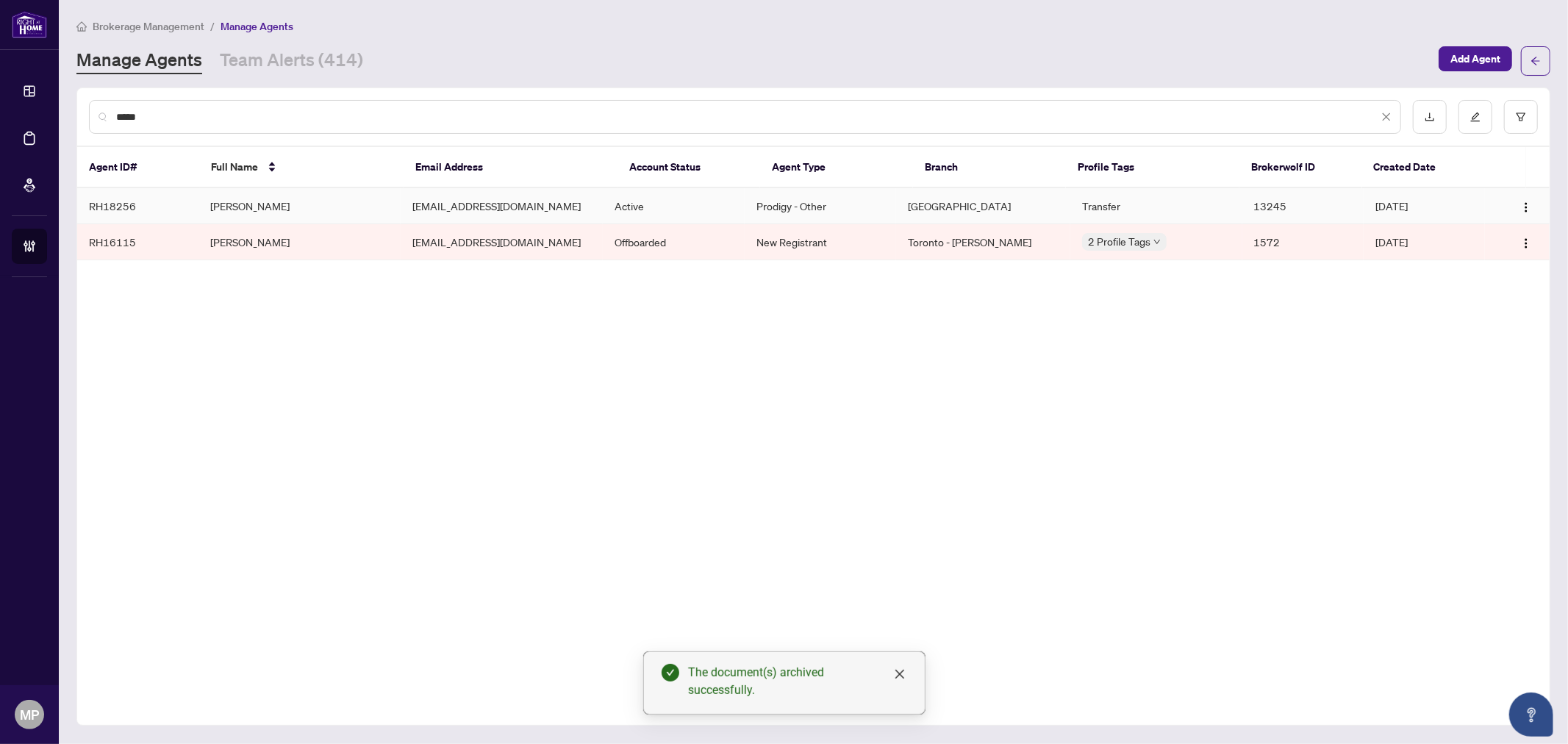
click at [332, 194] on td "Merrian Ghobrial" at bounding box center [299, 206] width 202 height 36
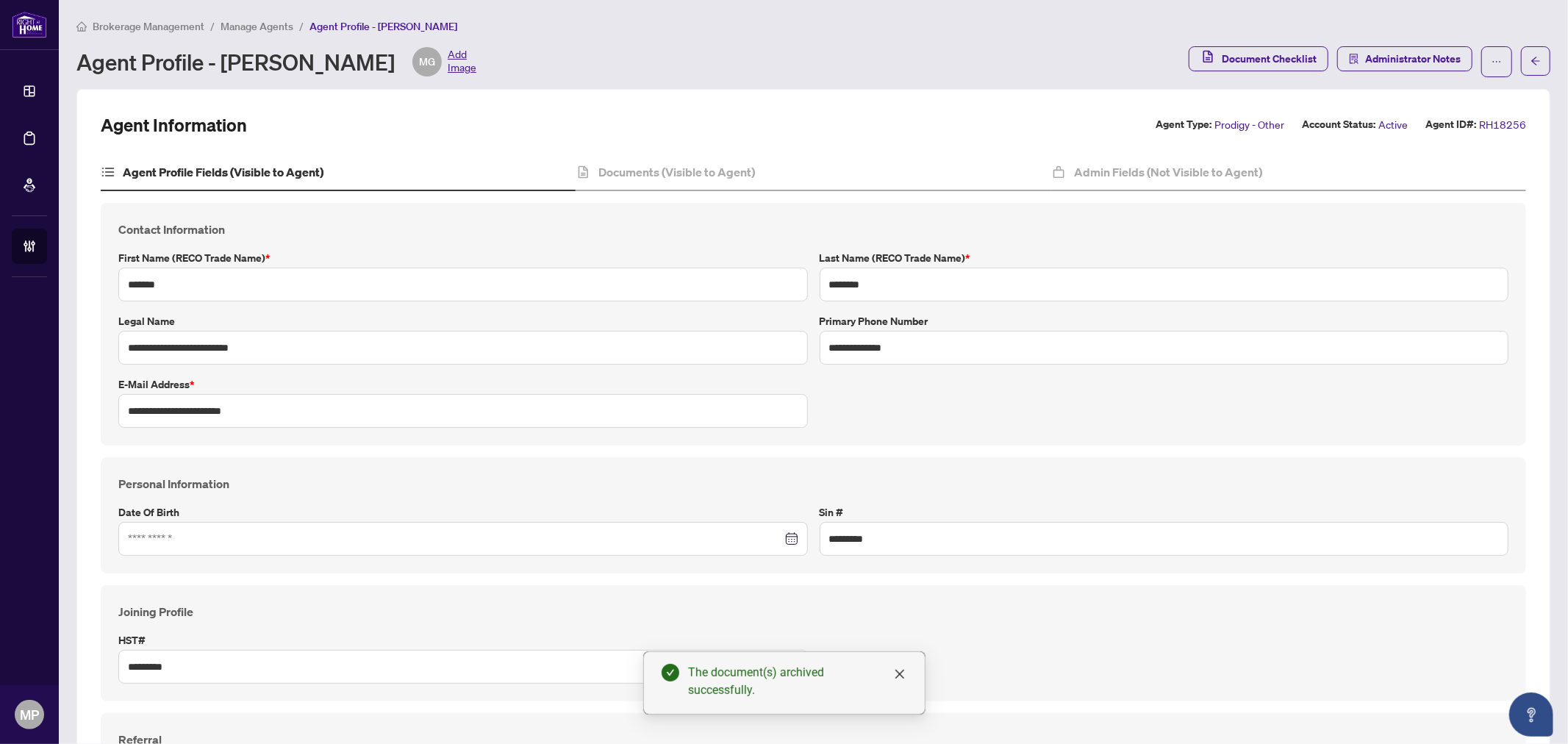
type input "****"
type input "**********"
click at [649, 180] on div "Documents (Visible to Agent)" at bounding box center [813, 172] width 475 height 37
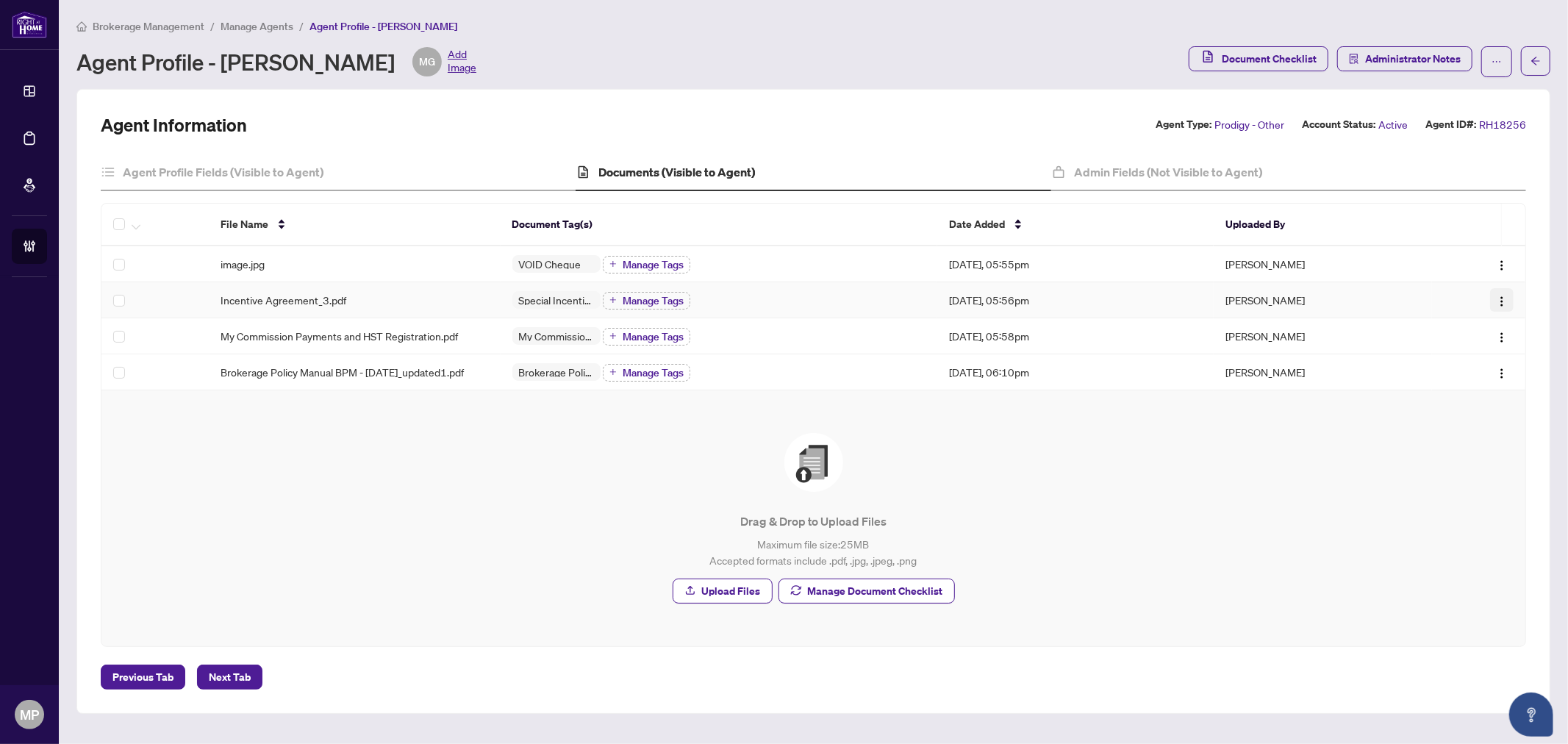
click at [1504, 295] on img "button" at bounding box center [1502, 301] width 12 height 12
click at [1426, 443] on span "Archive" at bounding box center [1432, 444] width 140 height 17
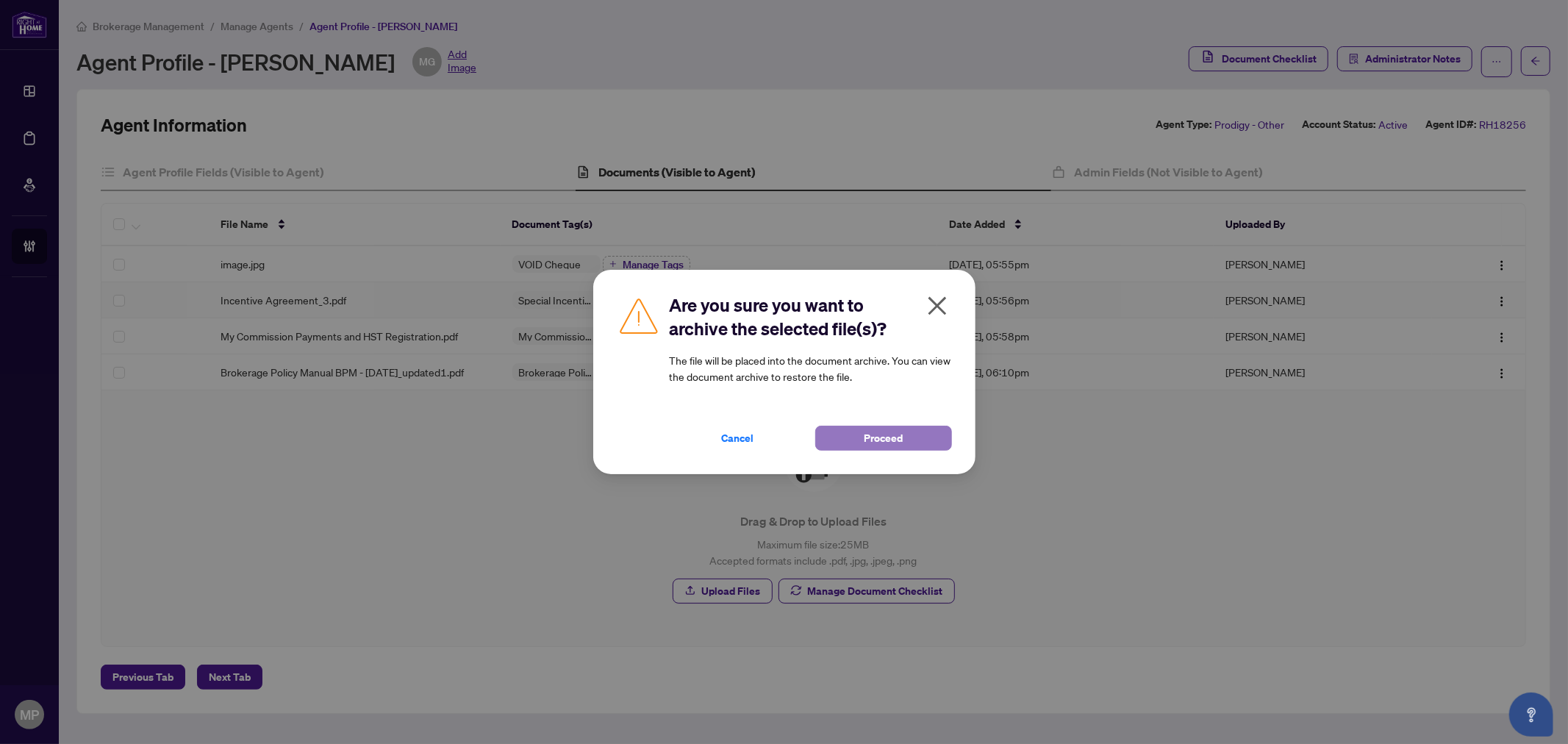
click at [879, 436] on span "Proceed" at bounding box center [883, 438] width 39 height 24
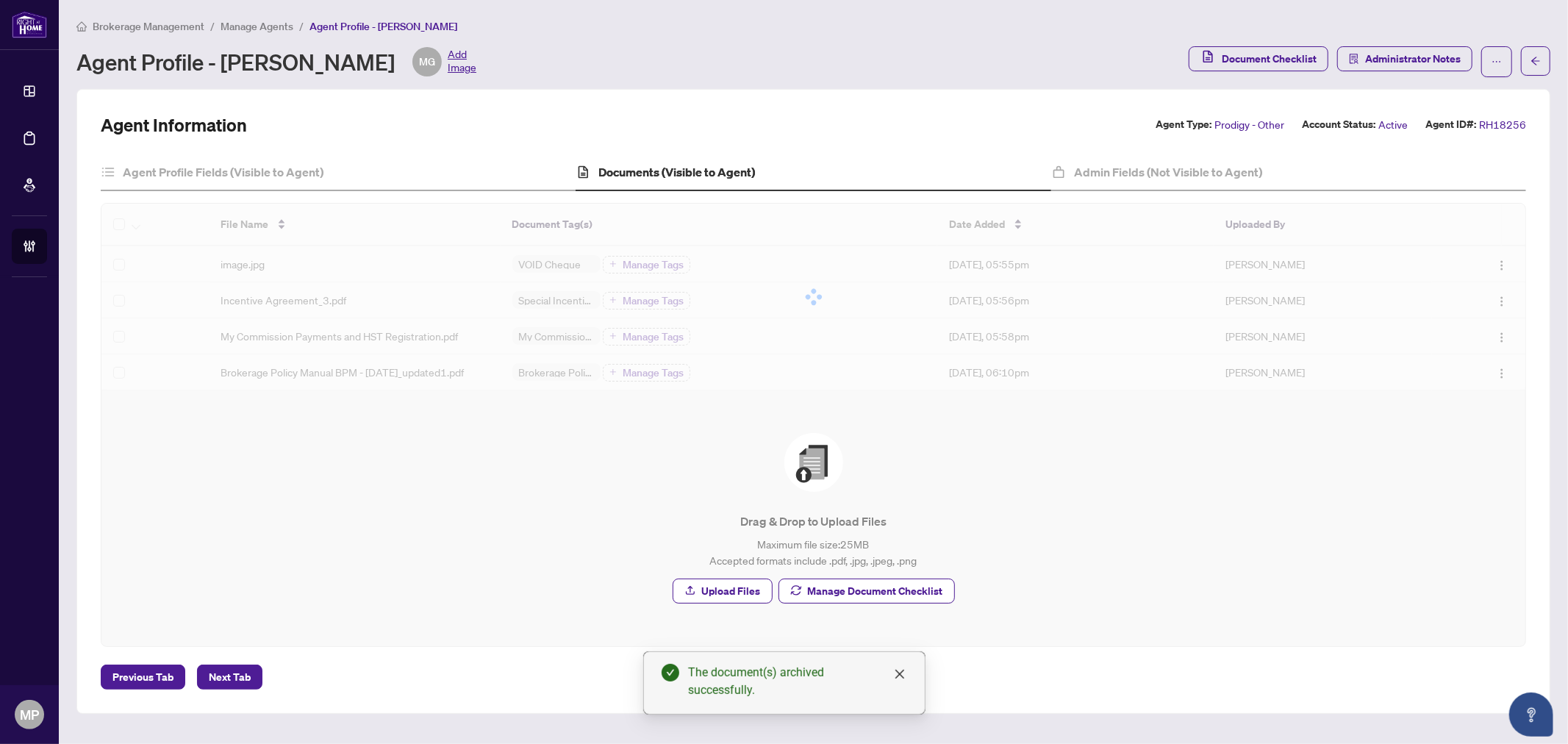
drag, startPoint x: 380, startPoint y: 52, endPoint x: 391, endPoint y: 61, distance: 14.2
click at [382, 54] on div "Agent Profile - Merrian Ghobrial MG Add Image" at bounding box center [276, 61] width 400 height 29
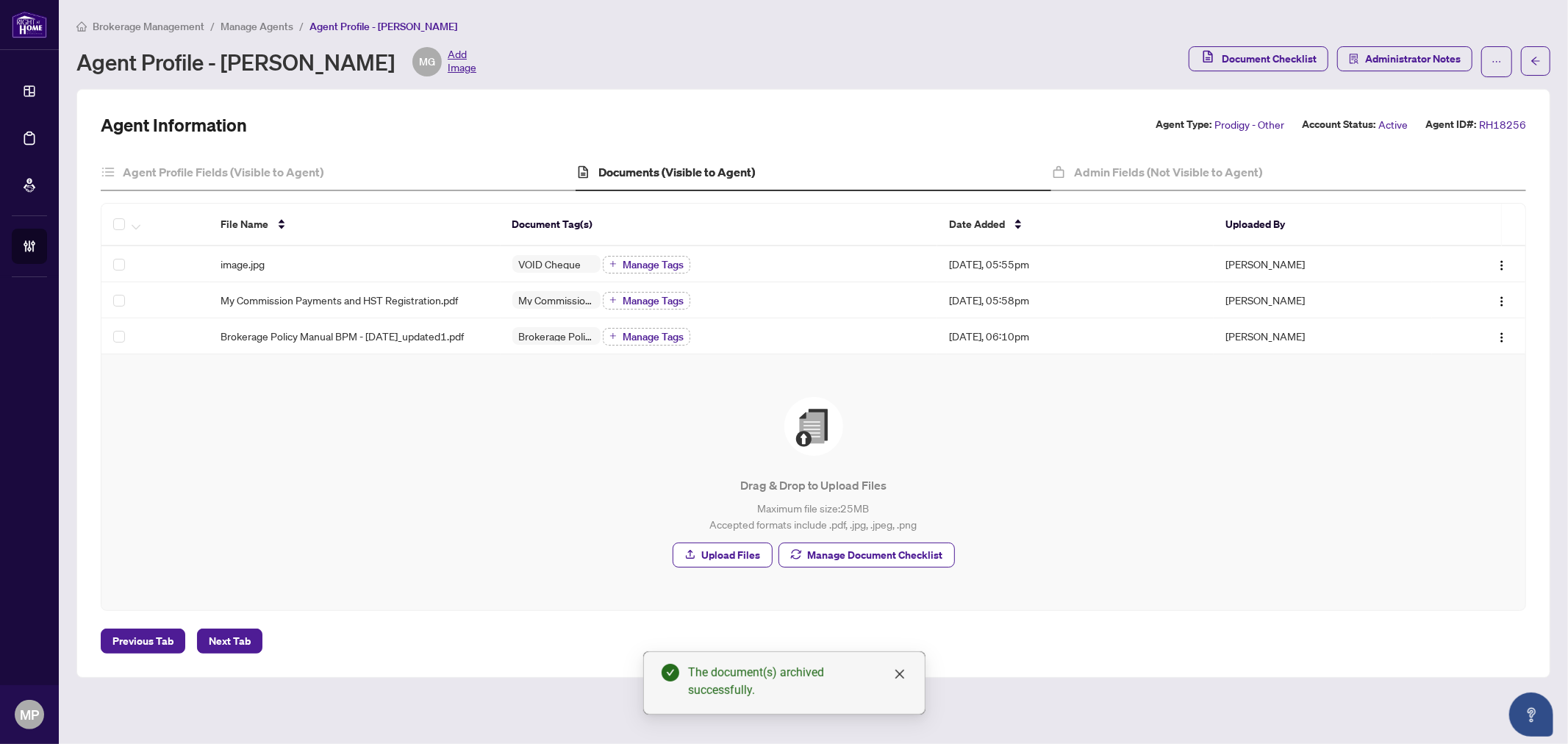
drag, startPoint x: 391, startPoint y: 61, endPoint x: 223, endPoint y: 61, distance: 168.0
click at [223, 61] on div "Agent Profile - Merrian Ghobrial MG Add Image" at bounding box center [276, 61] width 400 height 29
copy div "Merrian Ghobrial"
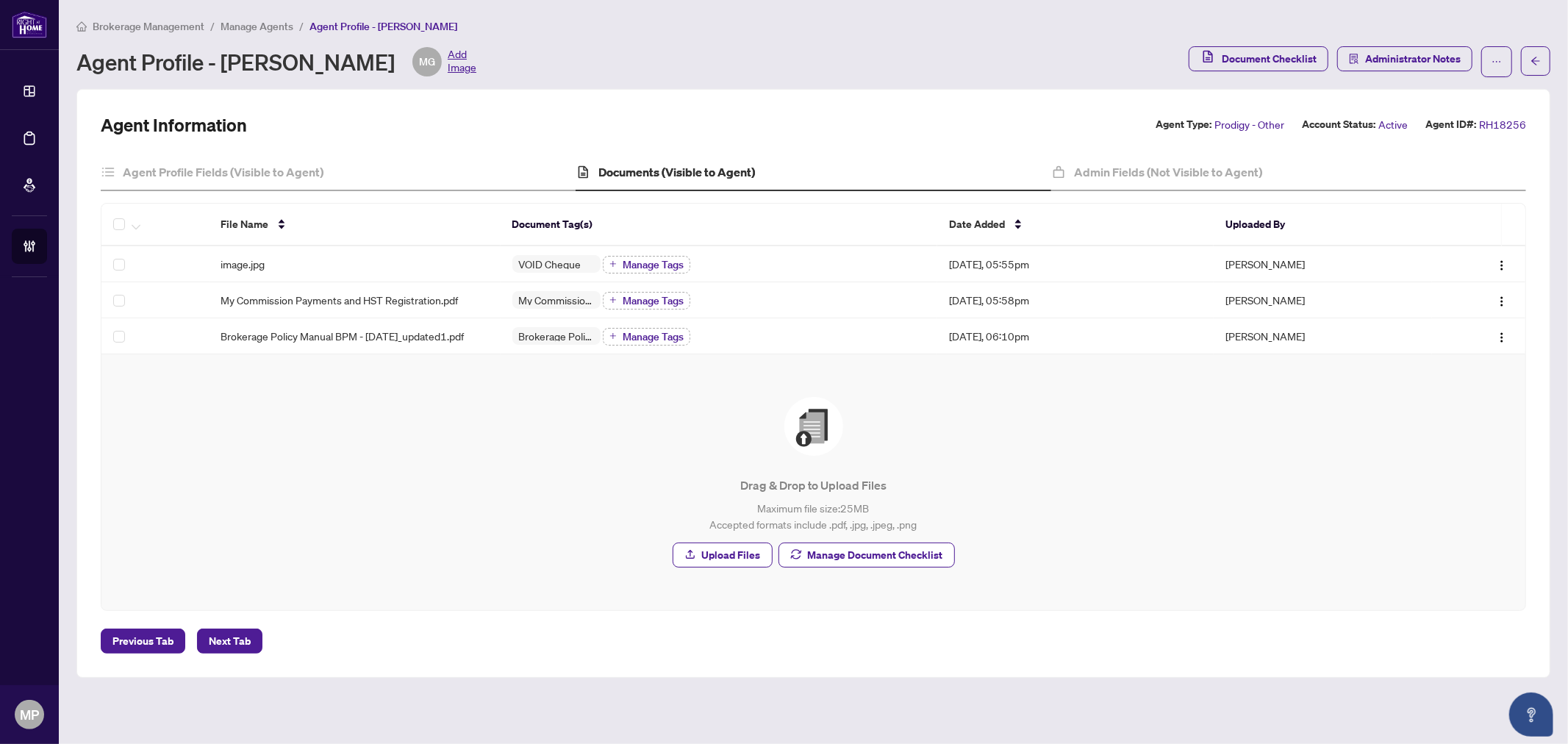
drag, startPoint x: 362, startPoint y: 79, endPoint x: 392, endPoint y: 62, distance: 34.5
click at [363, 79] on div "Brokerage Management / Manage Agents / Agent Profile - Merrian Ghobrial Agent P…" at bounding box center [814, 53] width 1474 height 72
drag, startPoint x: 395, startPoint y: 61, endPoint x: 228, endPoint y: 68, distance: 167.1
click at [228, 68] on div "Agent Profile - Merrian Ghobrial MG Add Image" at bounding box center [276, 61] width 400 height 29
copy div "Merrian Ghobrial"
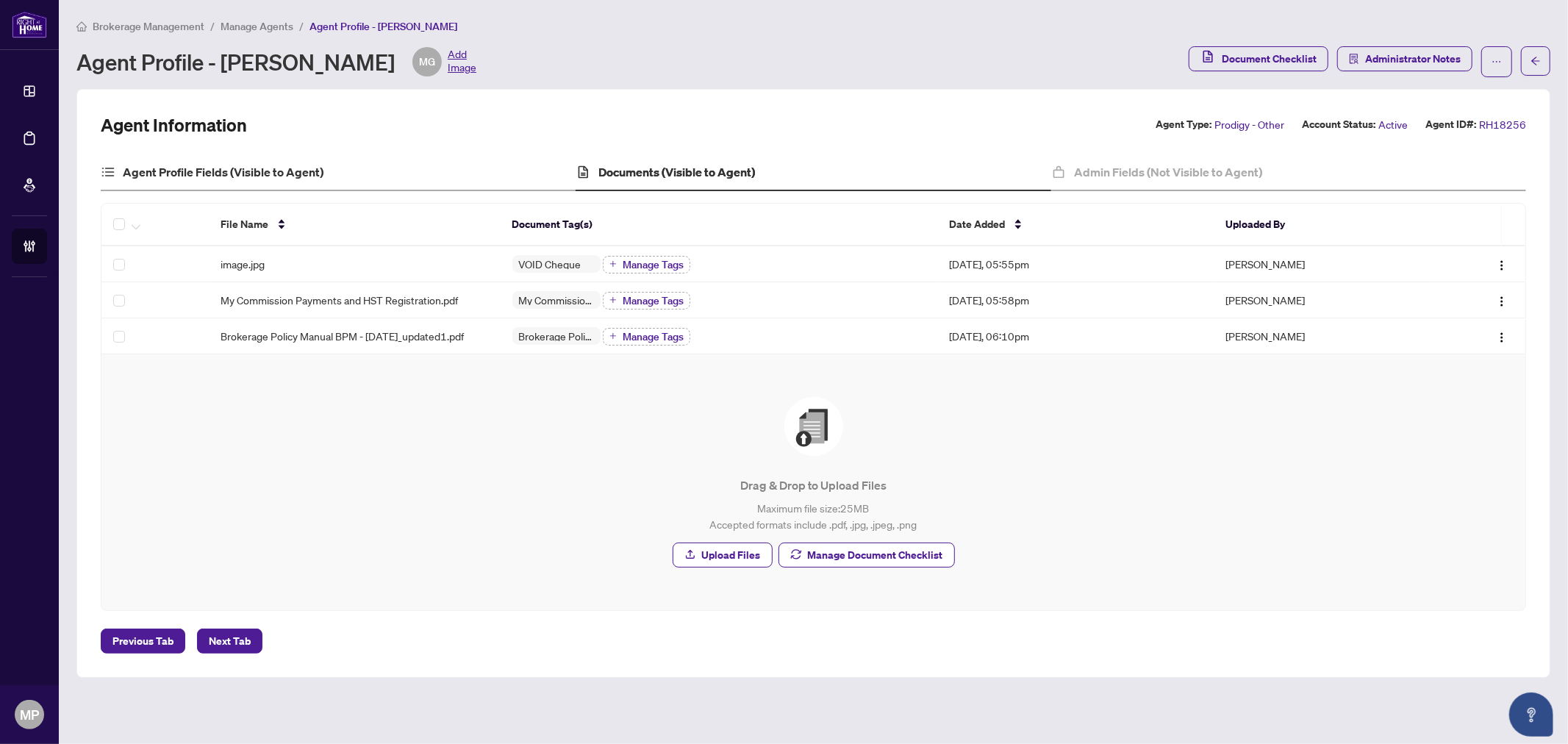
click at [304, 156] on div "Agent Profile Fields (Visible to Agent)" at bounding box center [338, 172] width 475 height 37
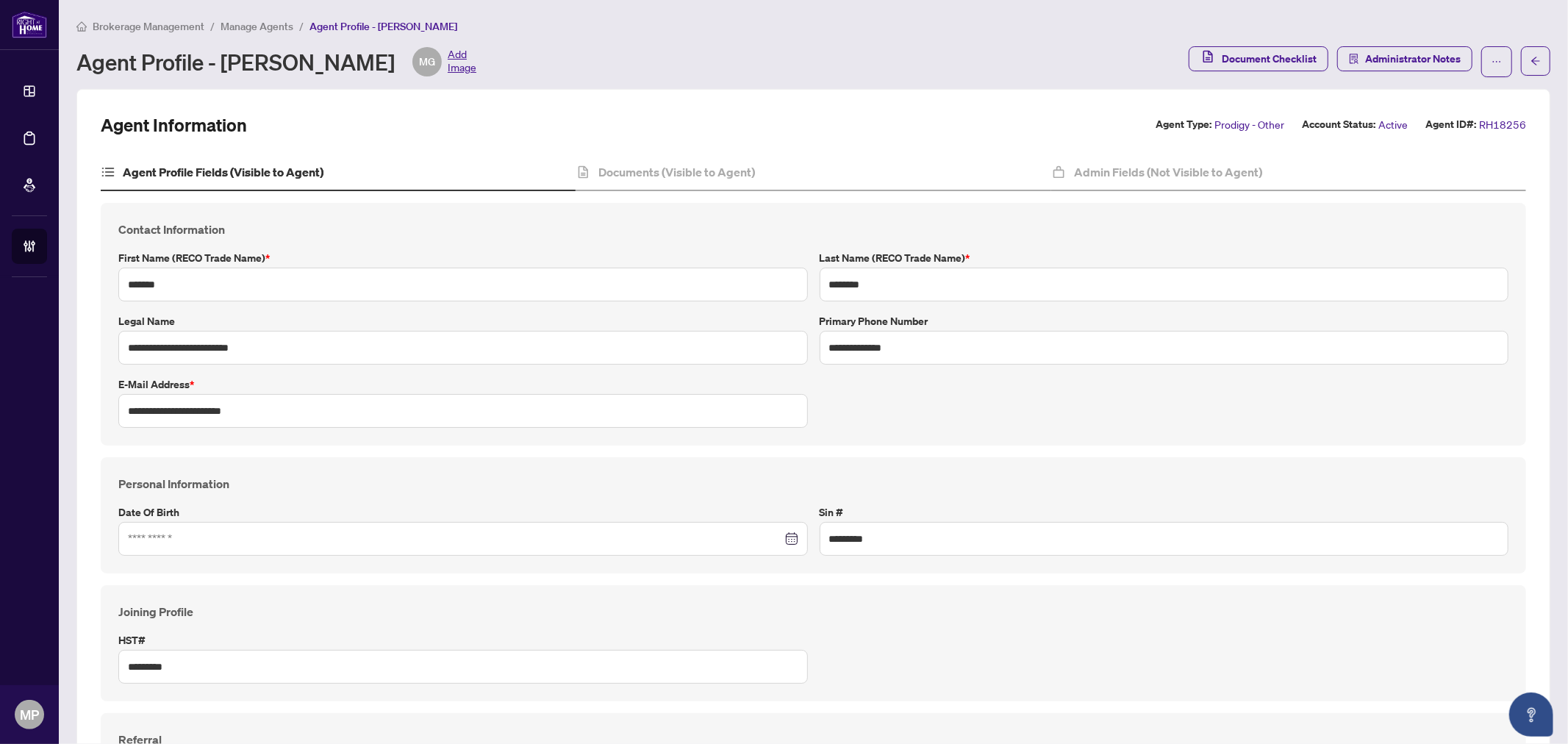
type input "****"
type input "**********"
click at [197, 417] on input "**********" at bounding box center [463, 410] width 690 height 34
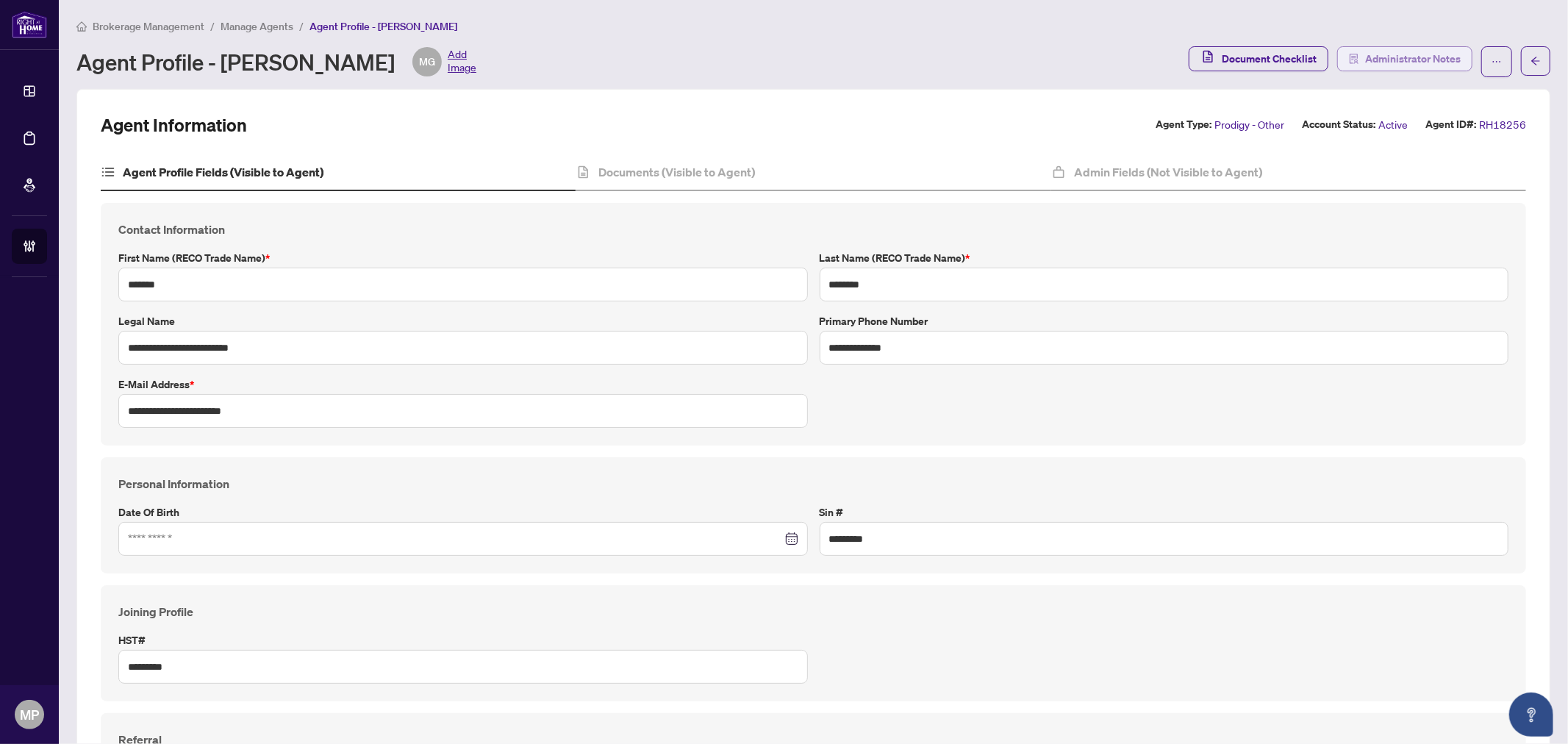
click at [1432, 62] on span "Administrator Notes" at bounding box center [1412, 59] width 95 height 24
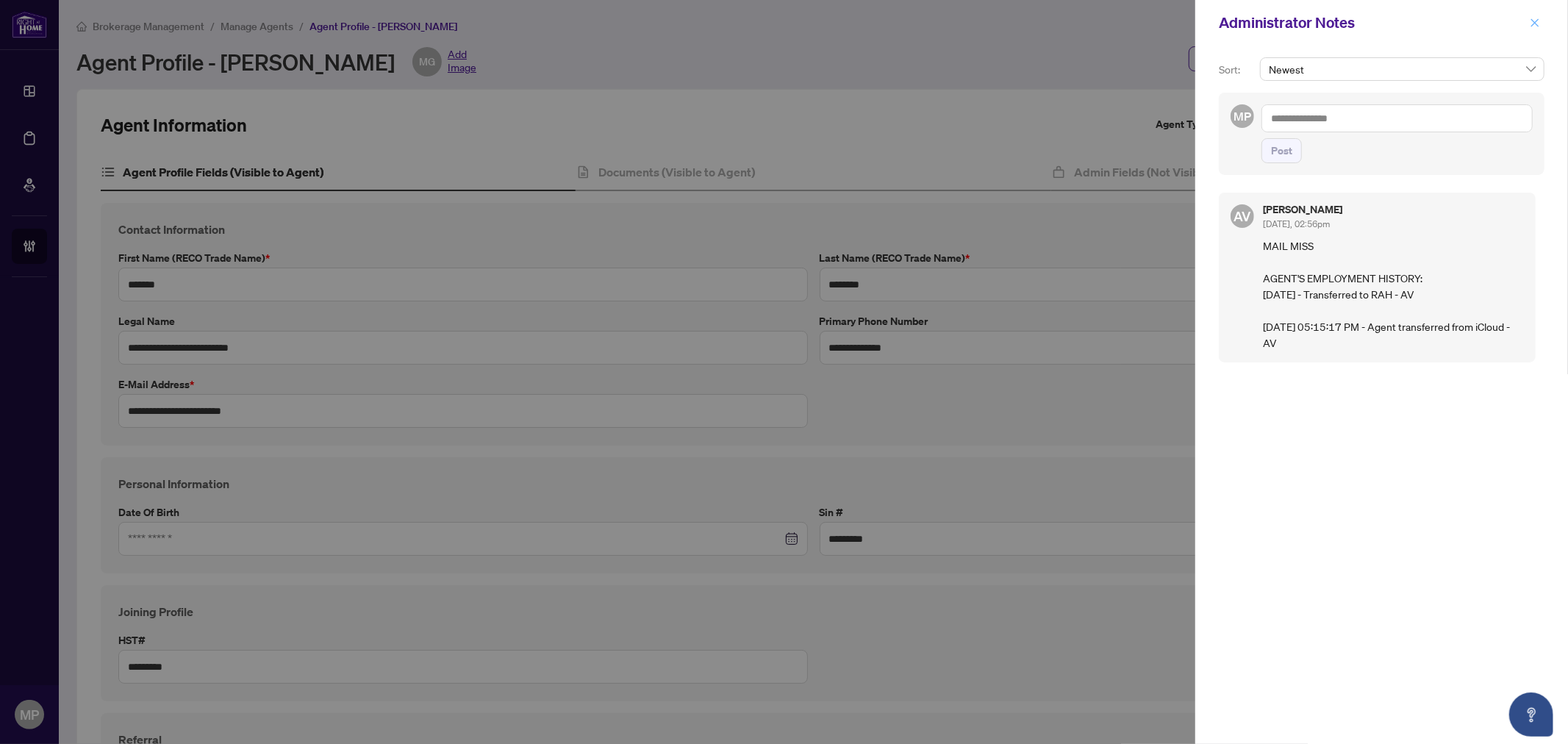
click at [1533, 20] on icon "close" at bounding box center [1535, 22] width 8 height 8
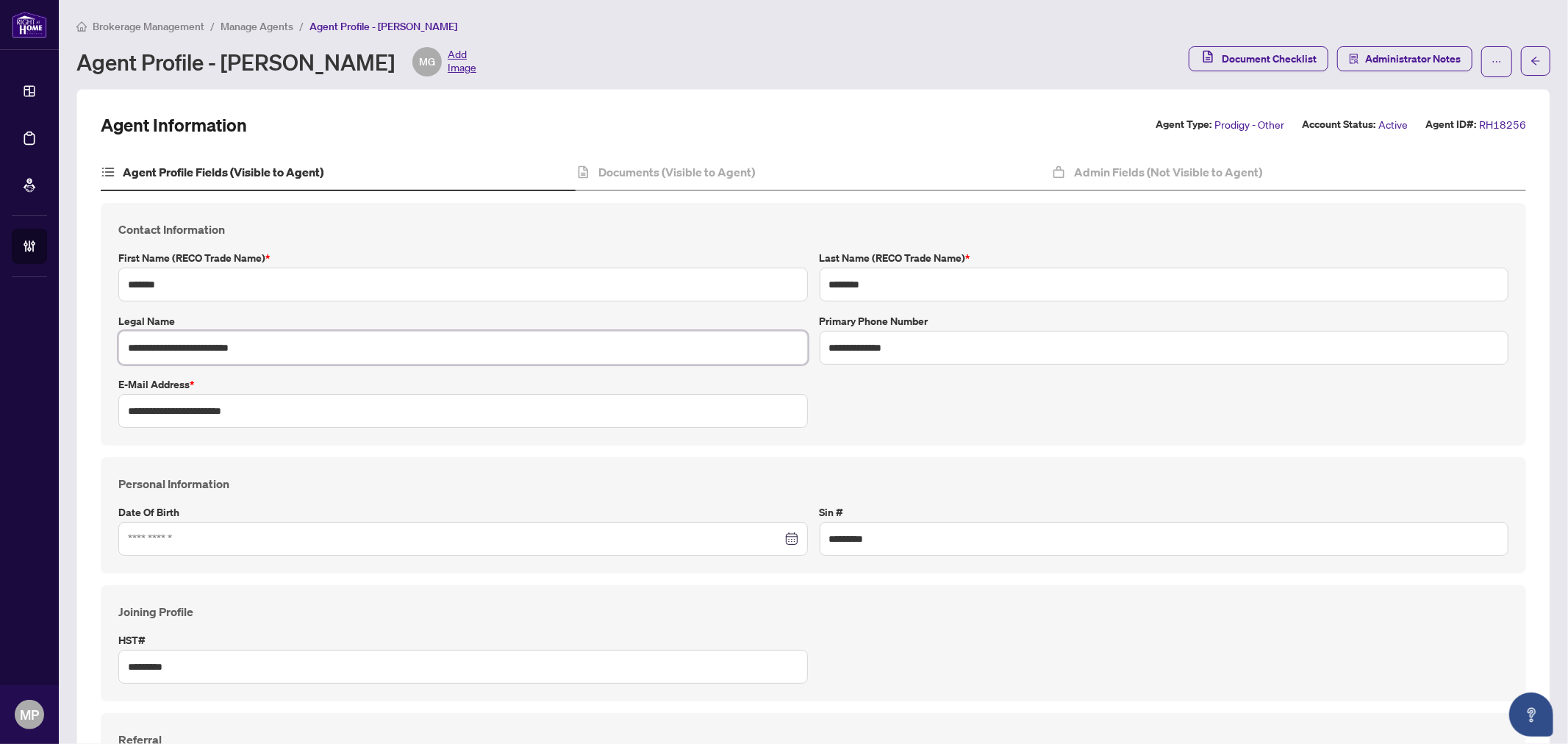
drag, startPoint x: 221, startPoint y: 348, endPoint x: 198, endPoint y: 346, distance: 23.1
click at [167, 346] on input "**********" at bounding box center [463, 347] width 690 height 34
click at [258, 344] on input "**********" at bounding box center [463, 347] width 690 height 34
drag, startPoint x: 224, startPoint y: 346, endPoint x: 168, endPoint y: 339, distance: 56.4
click at [168, 339] on input "**********" at bounding box center [463, 347] width 690 height 34
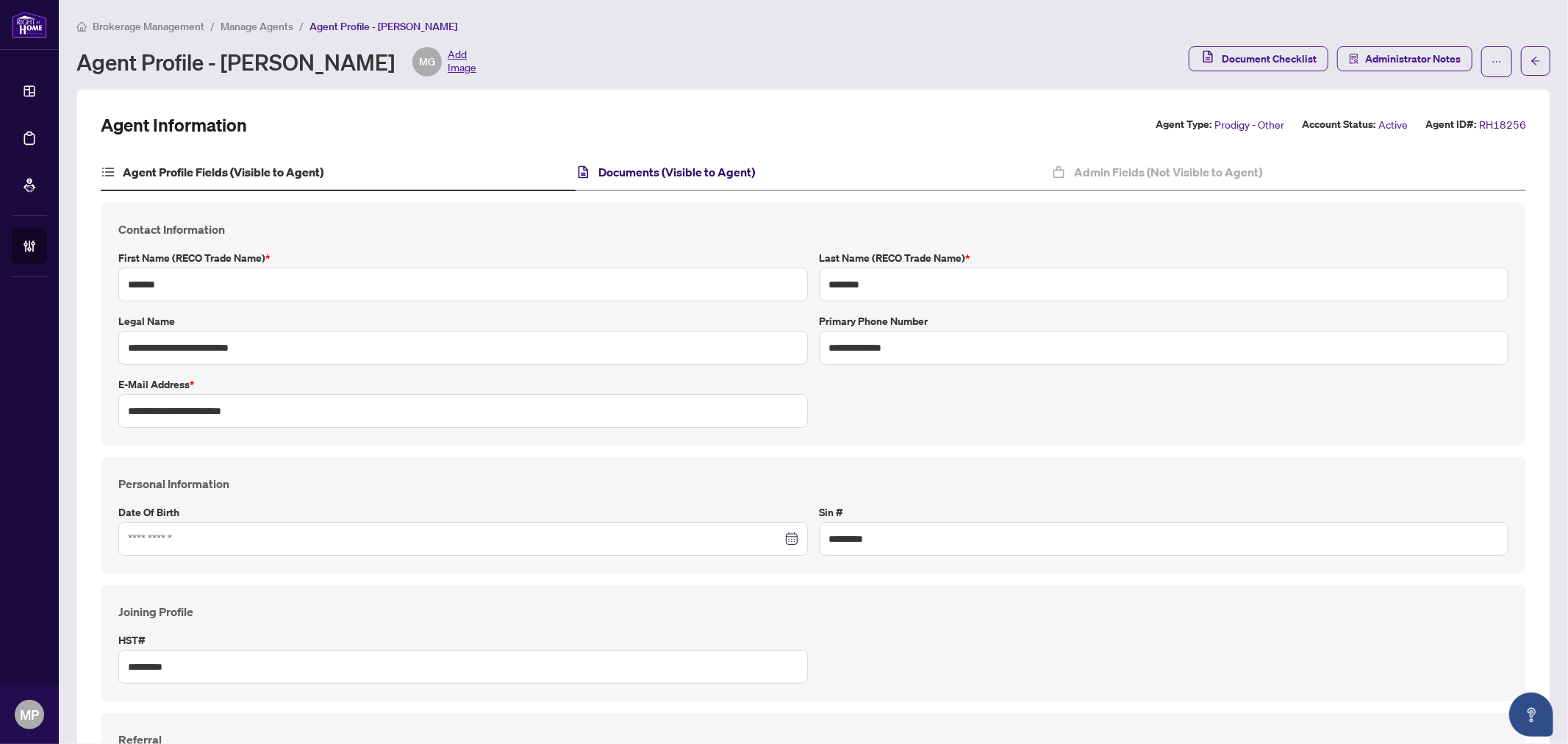
click at [678, 169] on h4 "Documents (Visible to Agent)" at bounding box center [677, 172] width 157 height 17
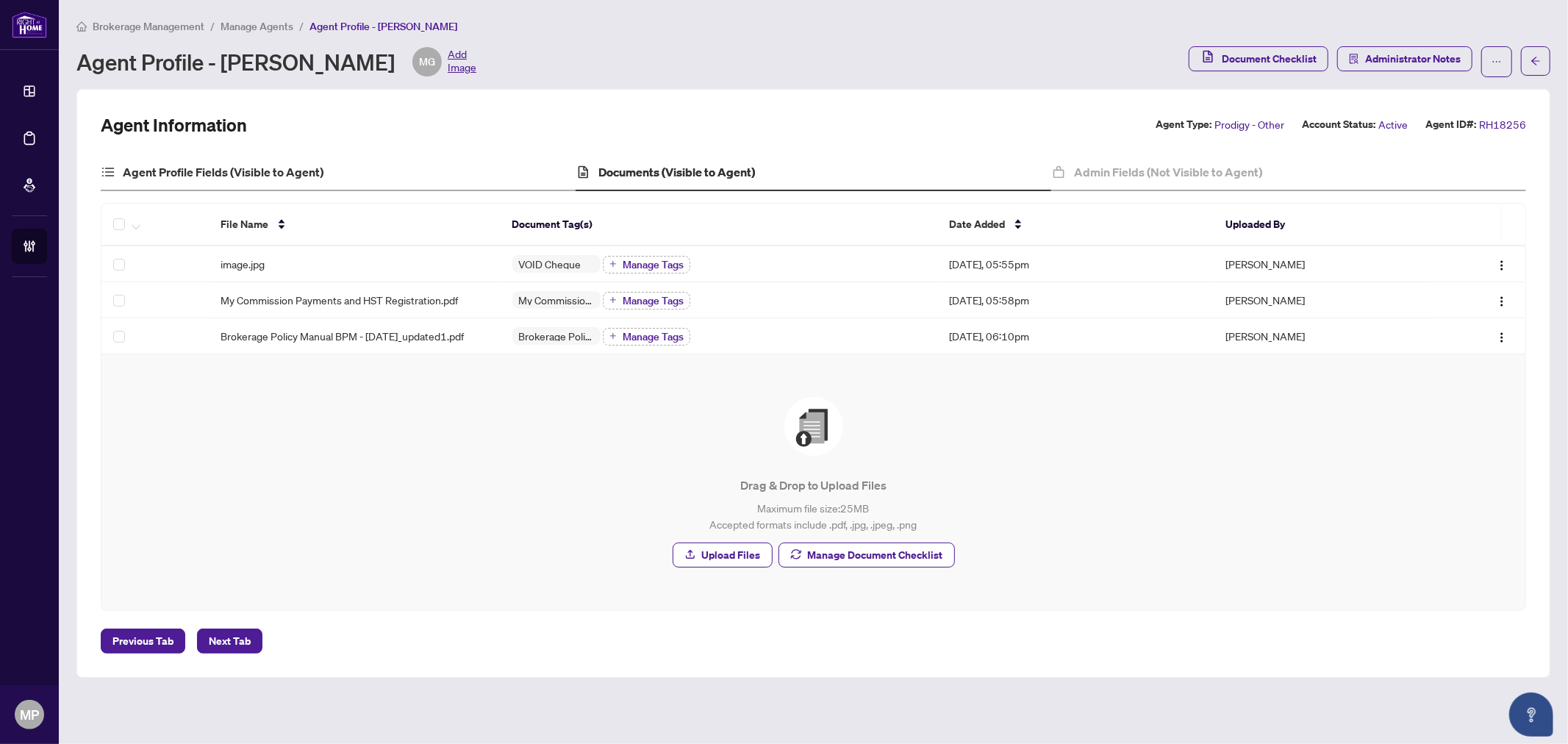
click at [392, 163] on div "Agent Profile Fields (Visible to Agent)" at bounding box center [338, 172] width 475 height 37
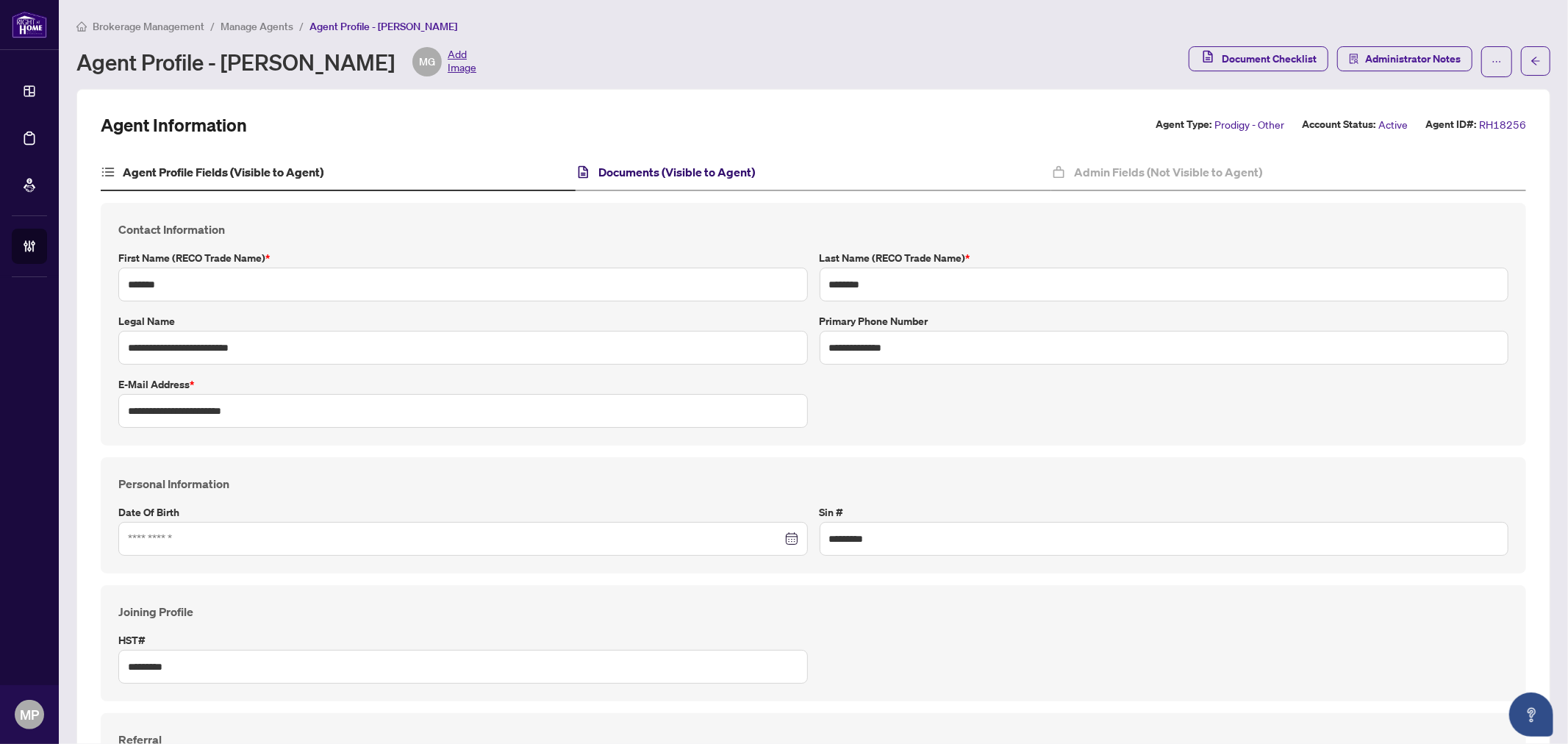
click at [691, 172] on h4 "Documents (Visible to Agent)" at bounding box center [677, 172] width 157 height 17
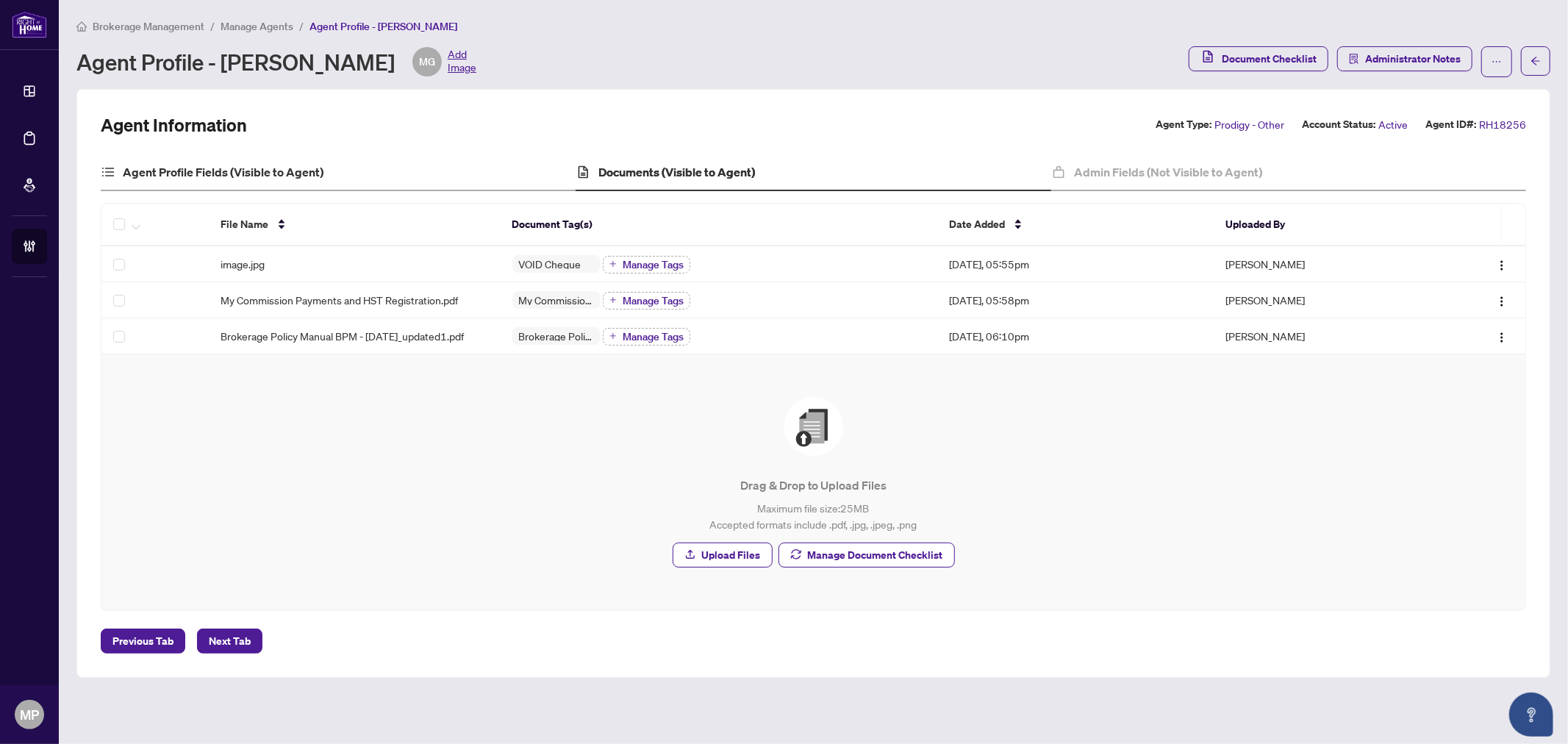
click at [302, 160] on div "Agent Profile Fields (Visible to Agent)" at bounding box center [338, 172] width 475 height 37
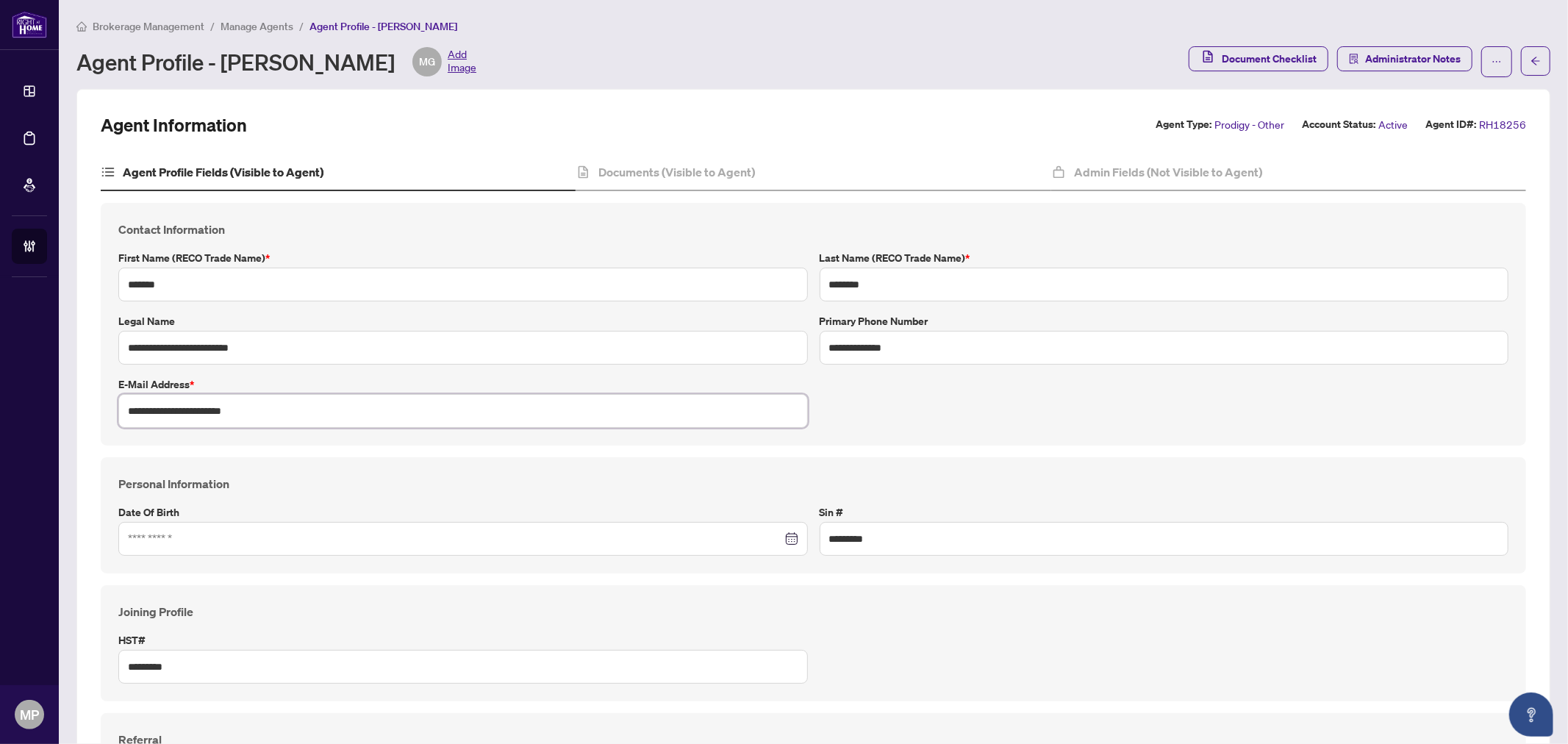
click at [193, 416] on input "**********" at bounding box center [463, 410] width 690 height 34
click at [193, 415] on input "**********" at bounding box center [463, 410] width 690 height 34
click at [1192, 187] on div "Admin Fields (Not Visible to Agent)" at bounding box center [1288, 172] width 475 height 37
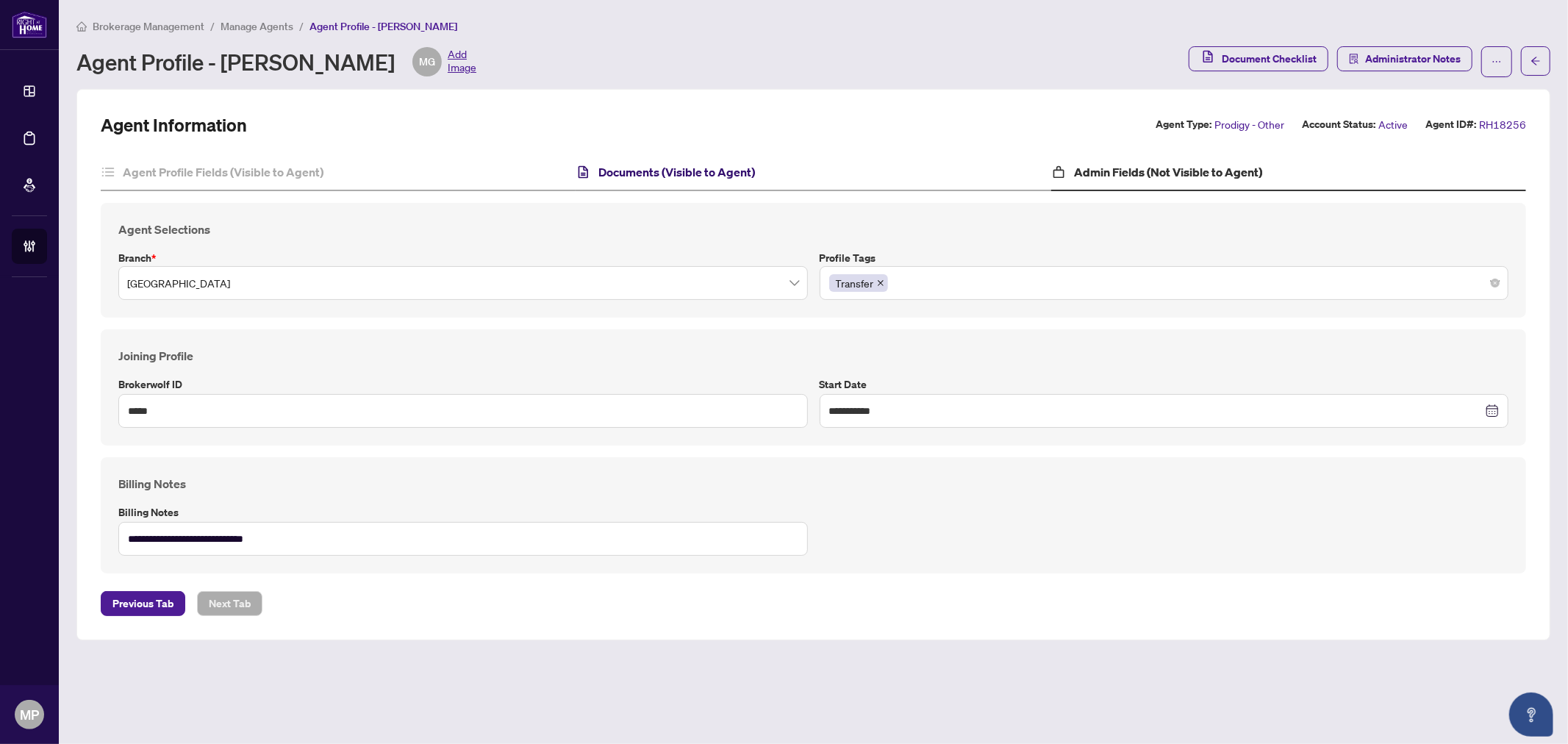
click at [637, 175] on h4 "Documents (Visible to Agent)" at bounding box center [677, 172] width 157 height 17
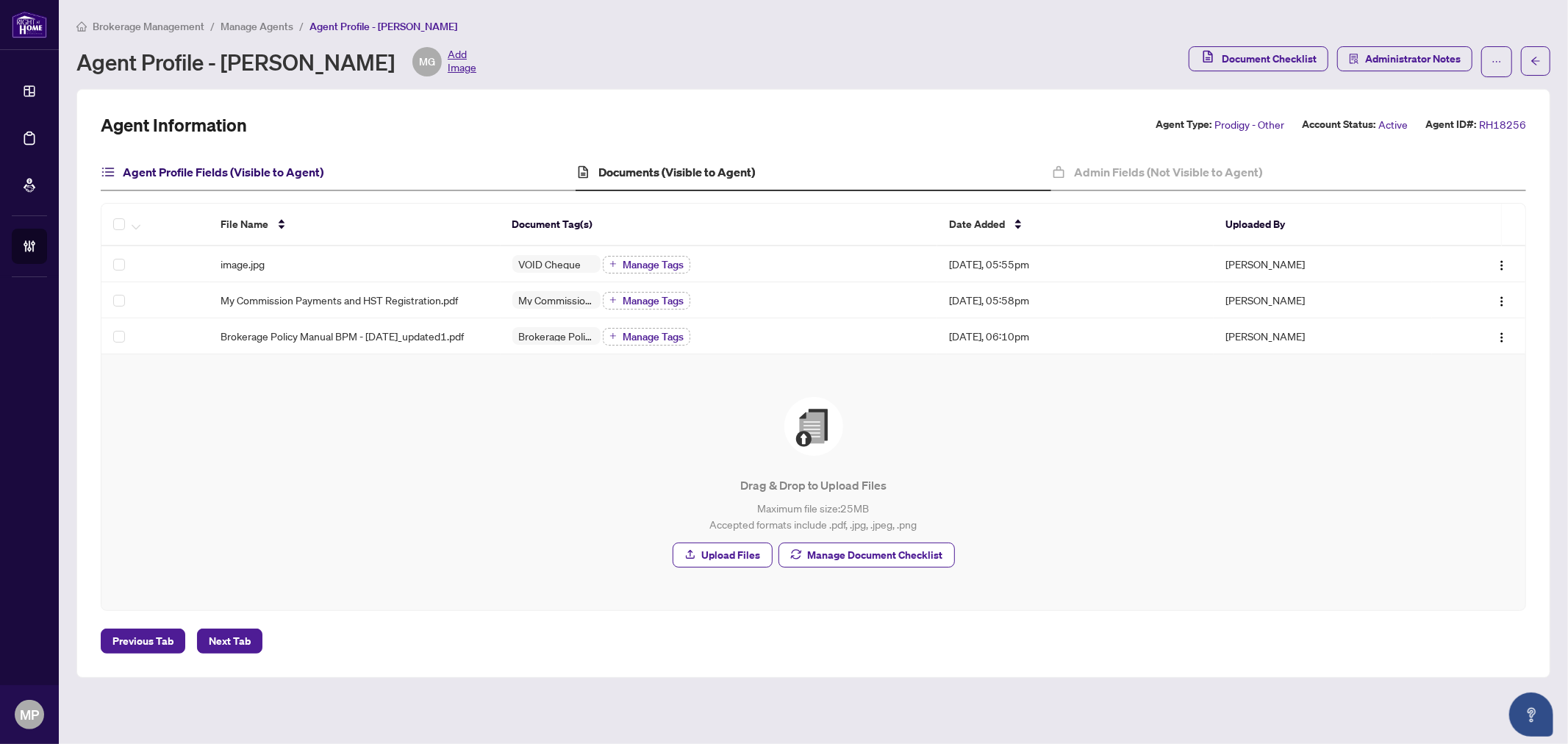
click at [277, 163] on h4 "Agent Profile Fields (Visible to Agent)" at bounding box center [223, 172] width 201 height 17
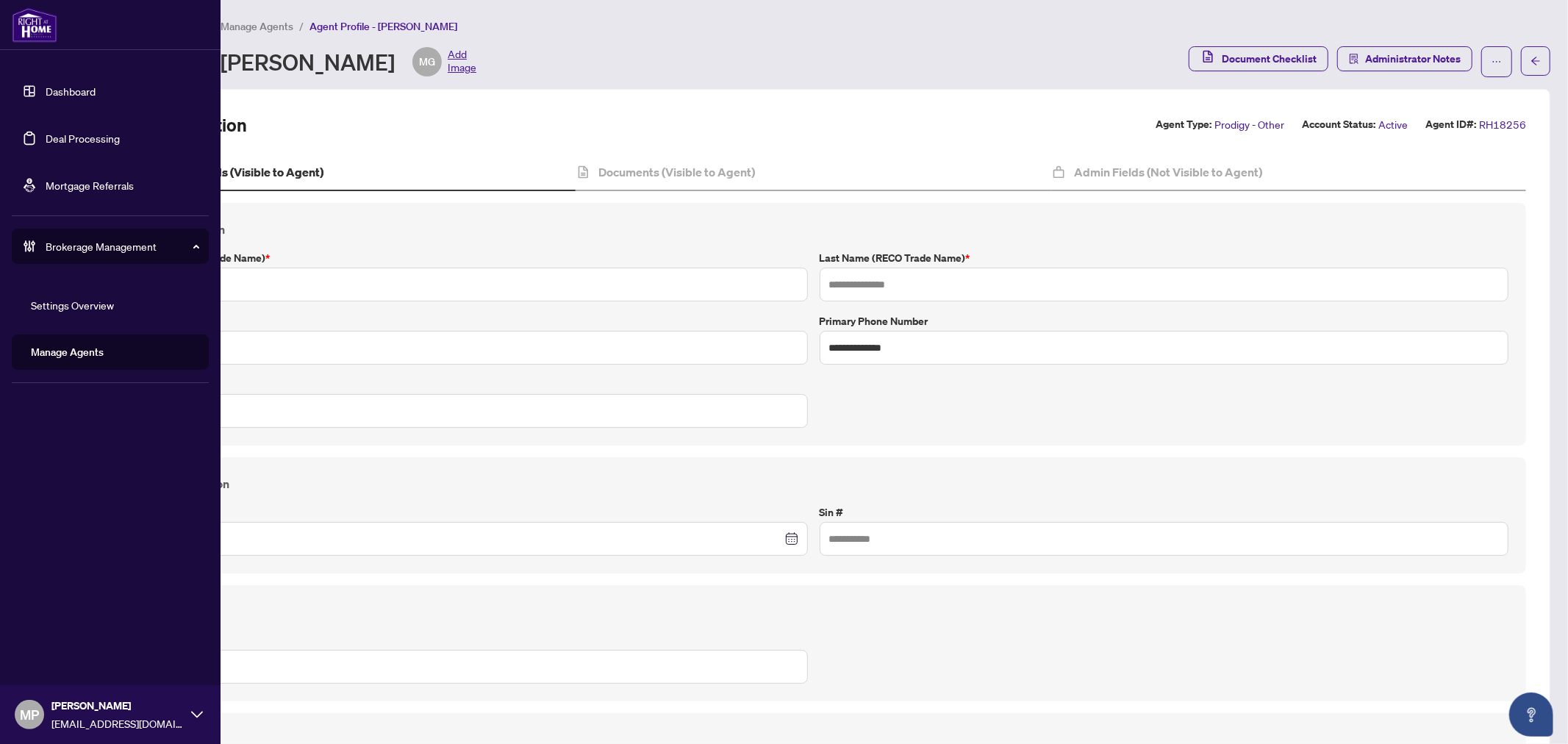
type input "*******"
type input "********"
type input "**********"
type input "*********"
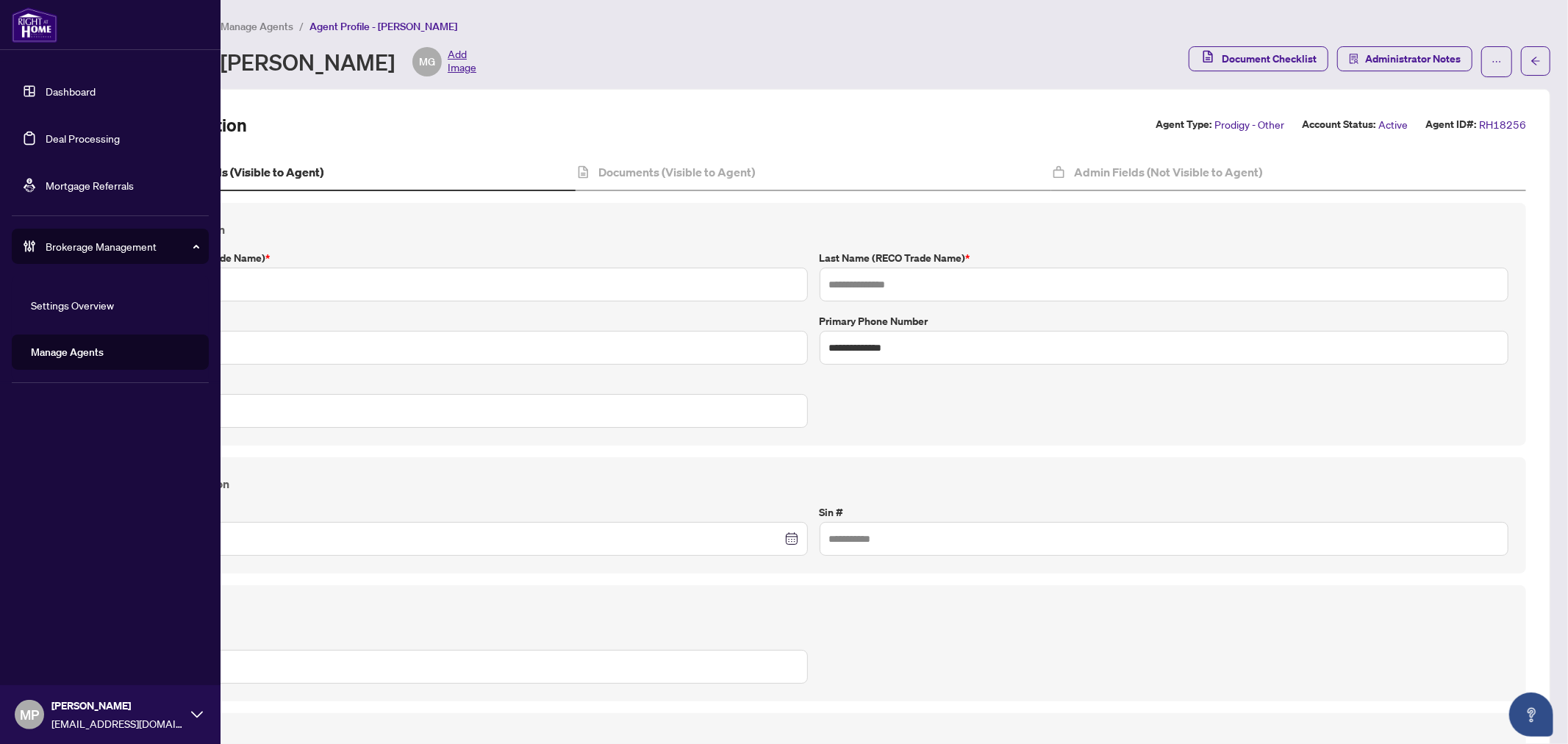
type input "*********"
type input "**********"
type input "*********"
type input "**********"
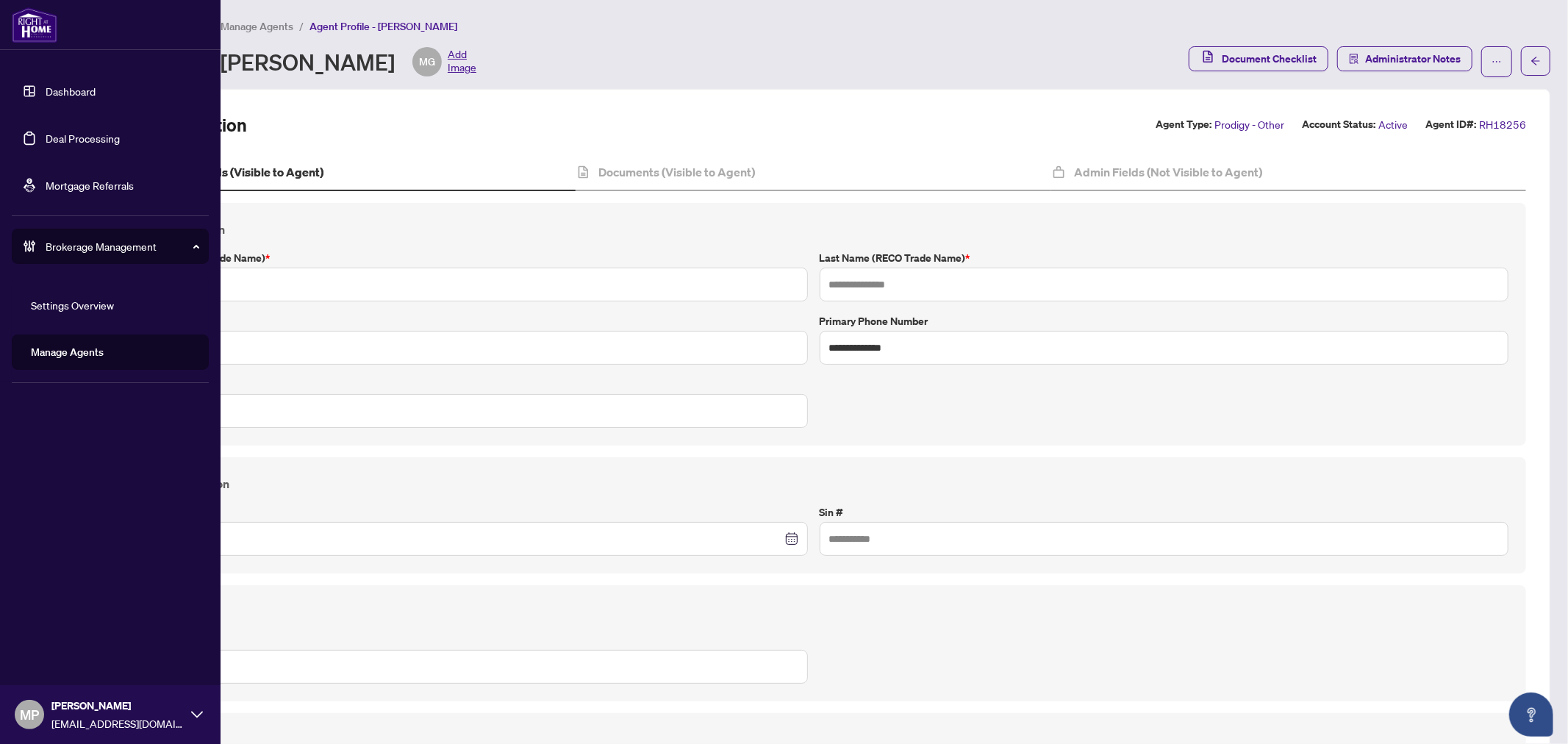
type input "*******"
type input "****"
type input "**********"
click at [94, 346] on link "Manage Agents" at bounding box center [67, 352] width 72 height 13
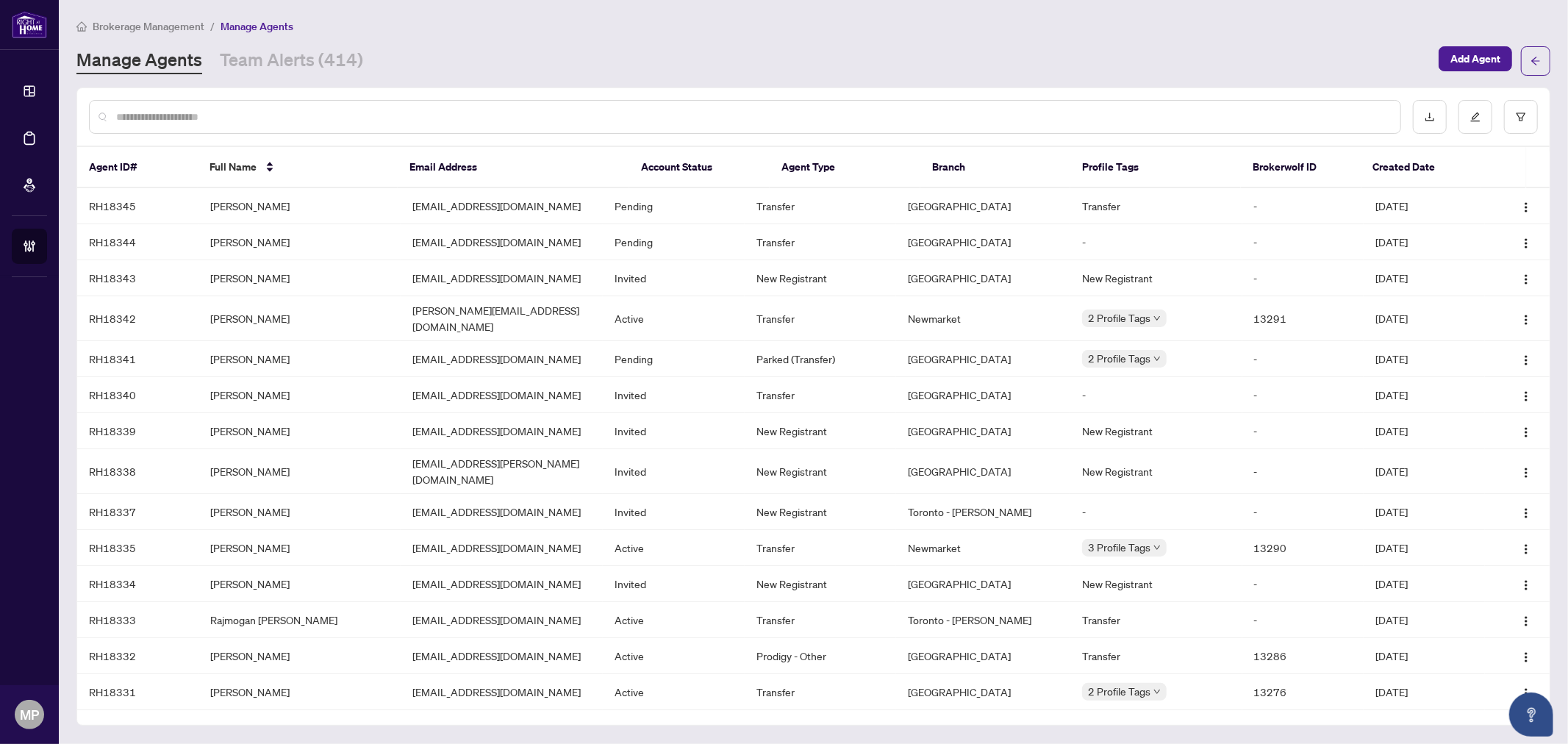
click at [449, 124] on input "text" at bounding box center [752, 117] width 1273 height 17
drag, startPoint x: 468, startPoint y: 117, endPoint x: 487, endPoint y: 96, distance: 28.3
click at [469, 116] on input "text" at bounding box center [752, 117] width 1273 height 17
type input "***"
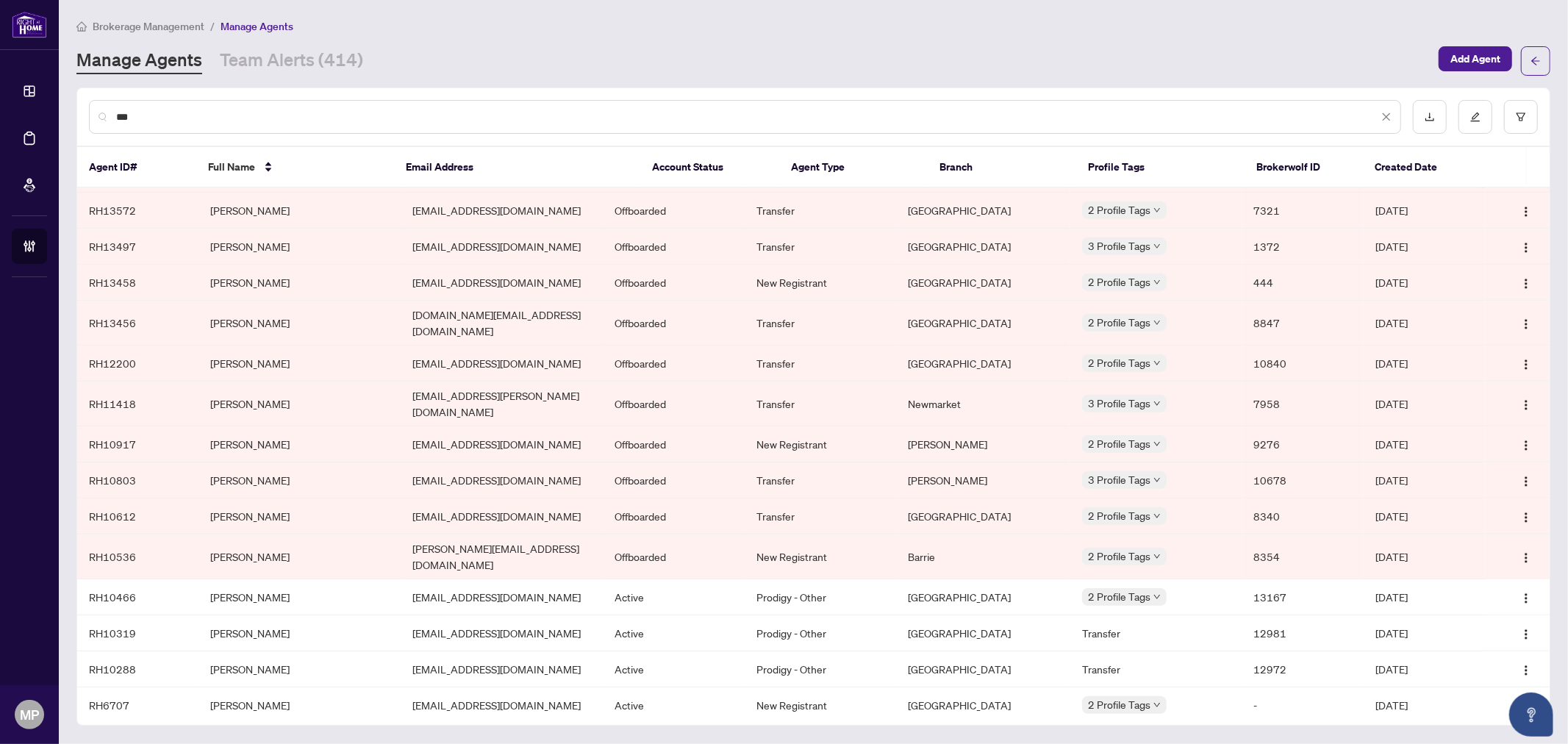
scroll to position [915, 0]
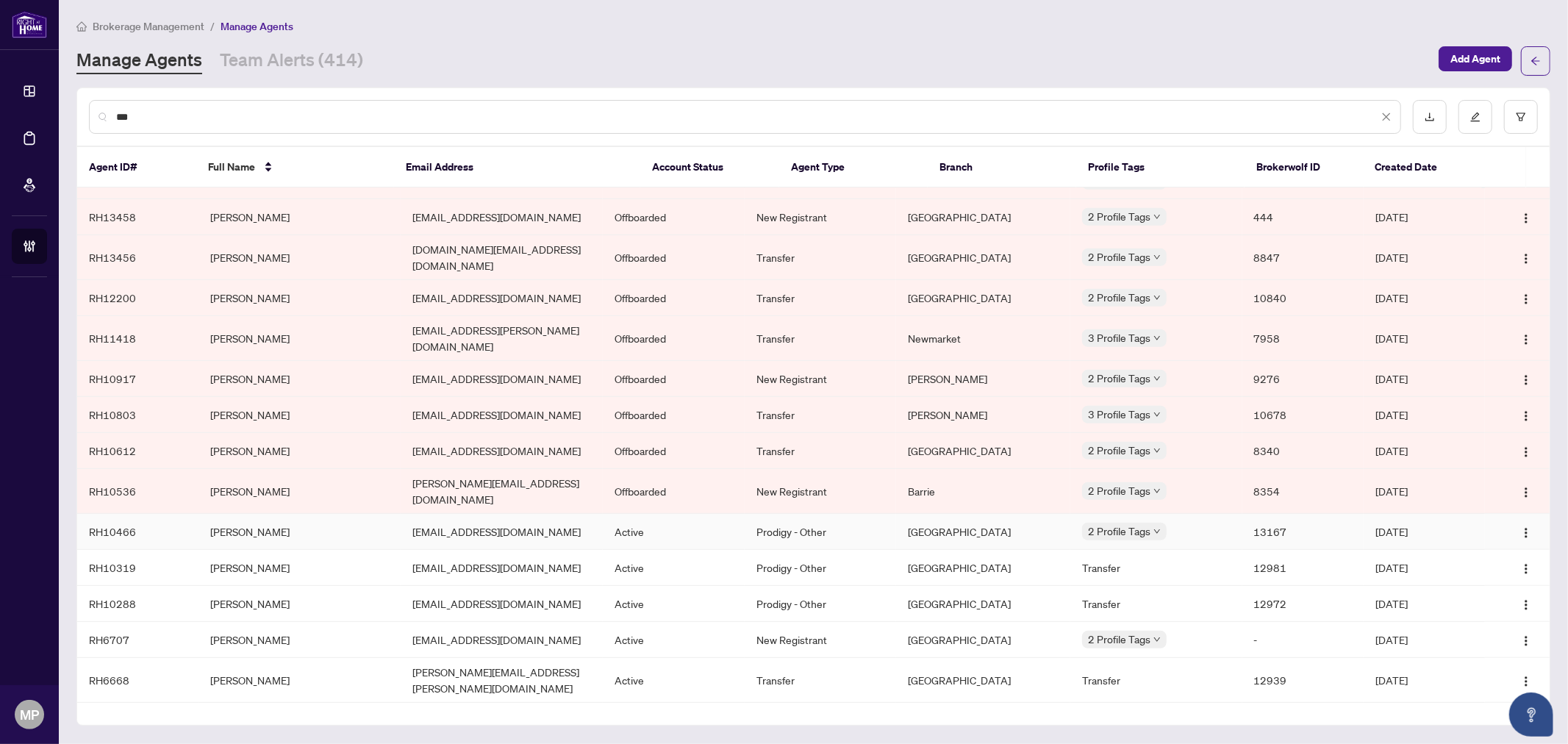
click at [255, 514] on td "Vic Daroch" at bounding box center [299, 532] width 202 height 36
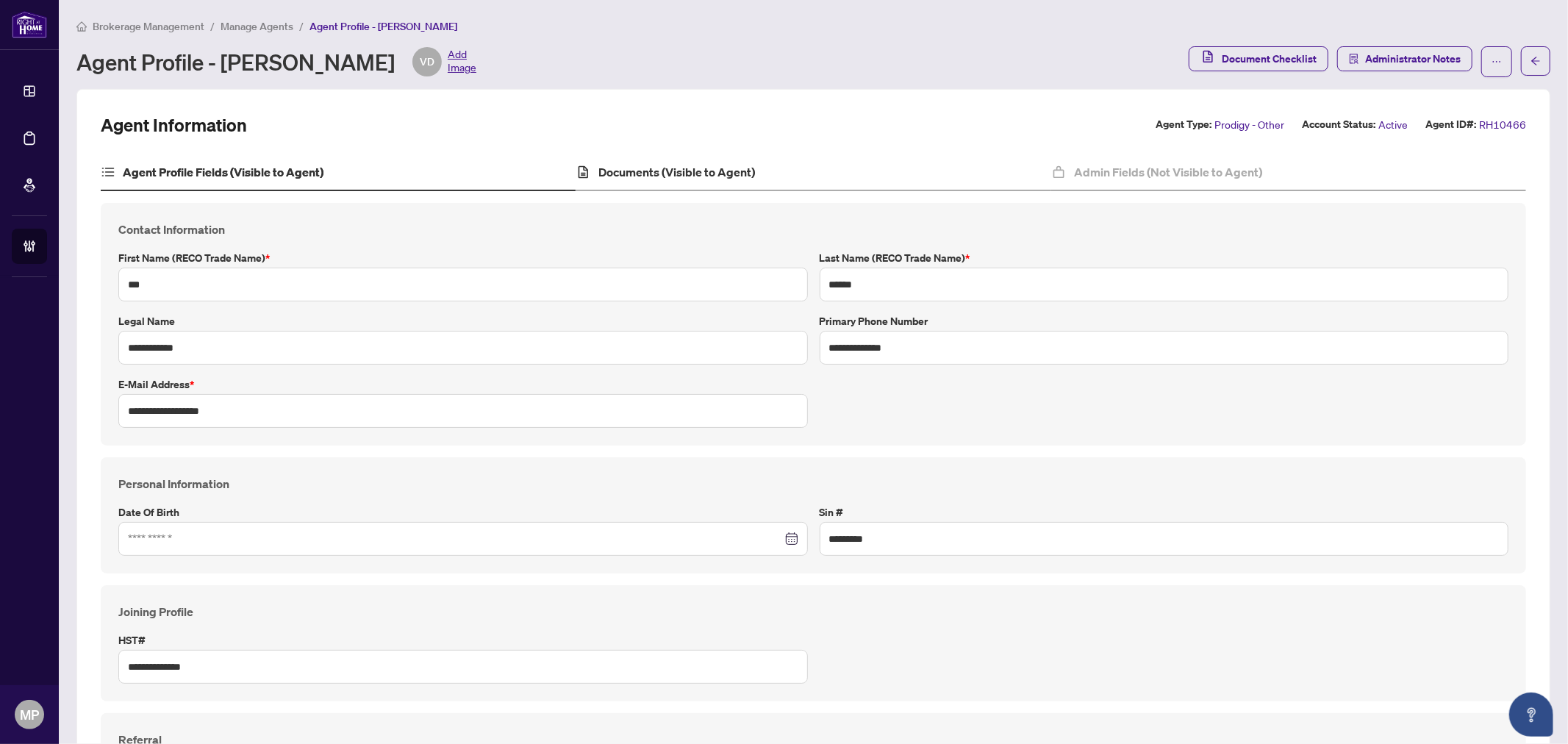
click at [769, 171] on div "Documents (Visible to Agent)" at bounding box center [813, 172] width 475 height 37
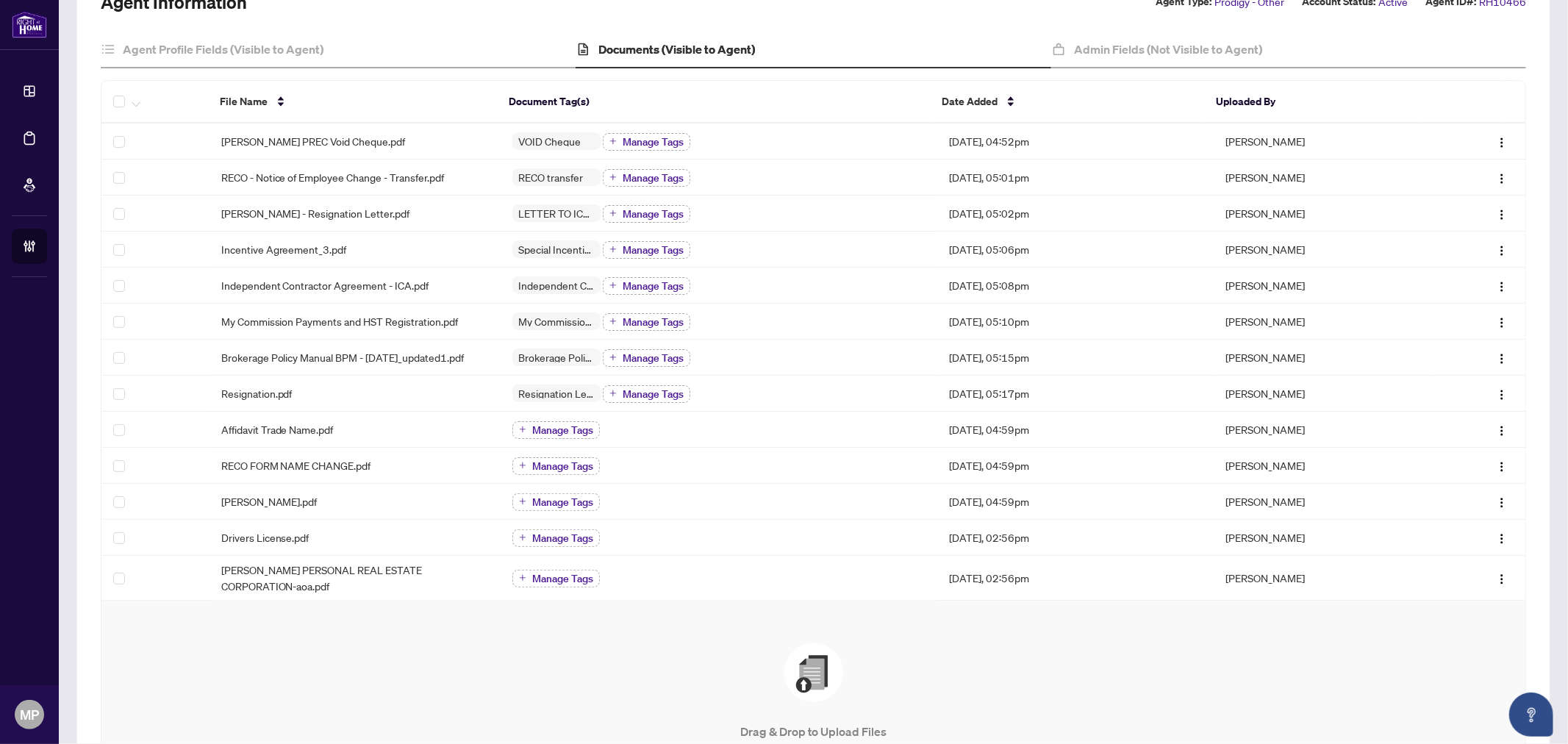
scroll to position [155, 0]
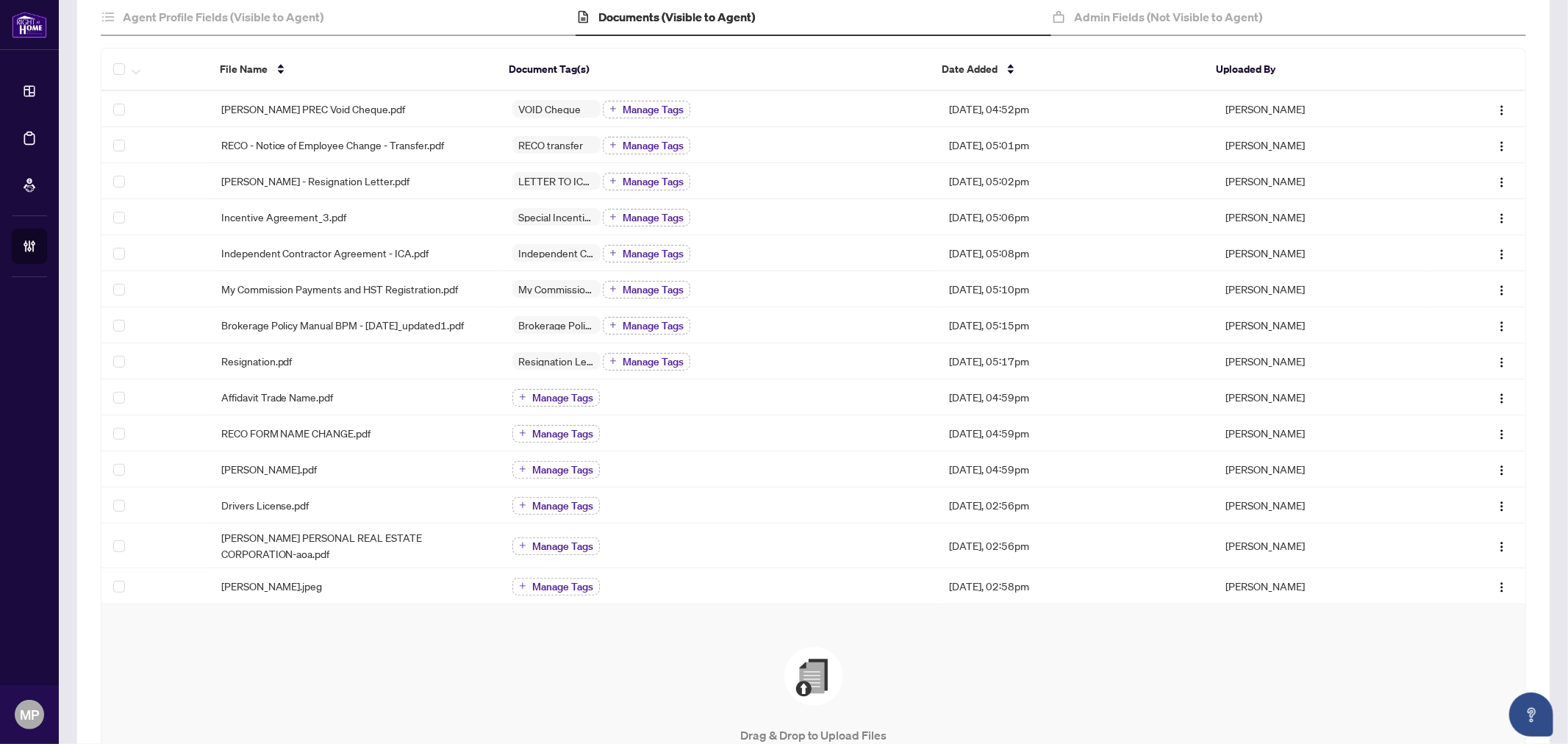
click at [1055, 690] on div "Drag & Drop to Upload Files Maximum file size: 25 MB Accepted formats include .…" at bounding box center [813, 731] width 1365 height 171
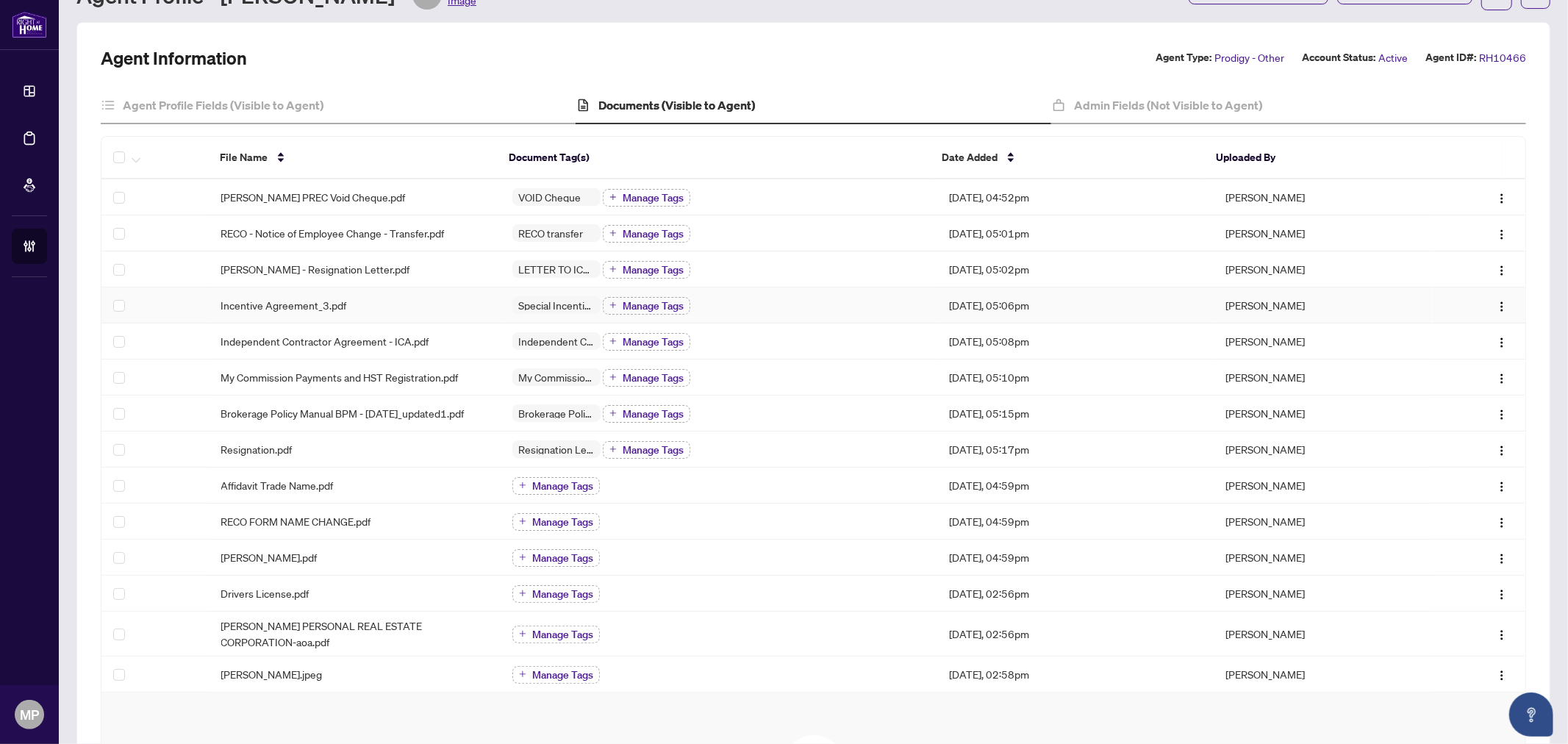
scroll to position [0, 0]
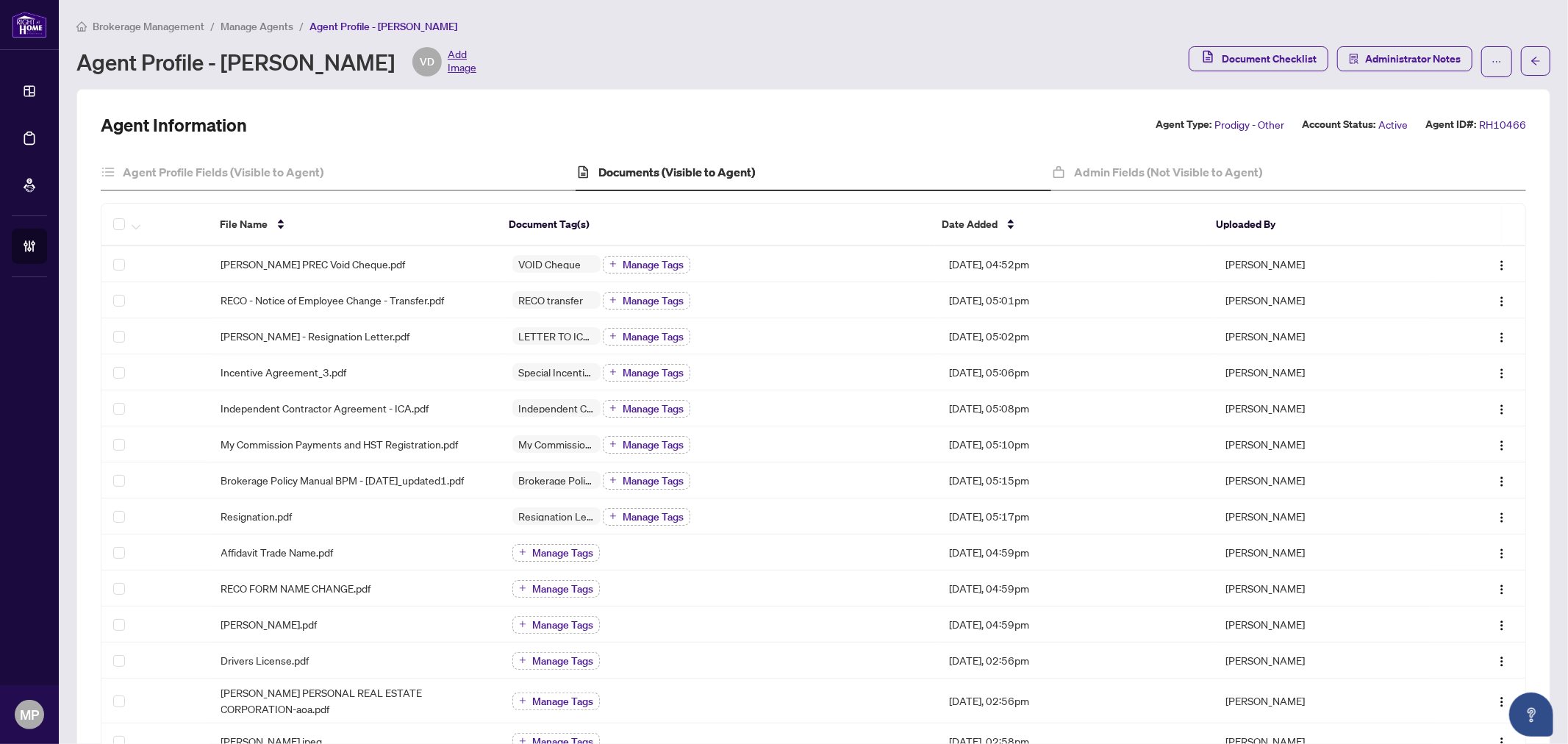
click at [447, 65] on span "Add Image" at bounding box center [462, 61] width 28 height 29
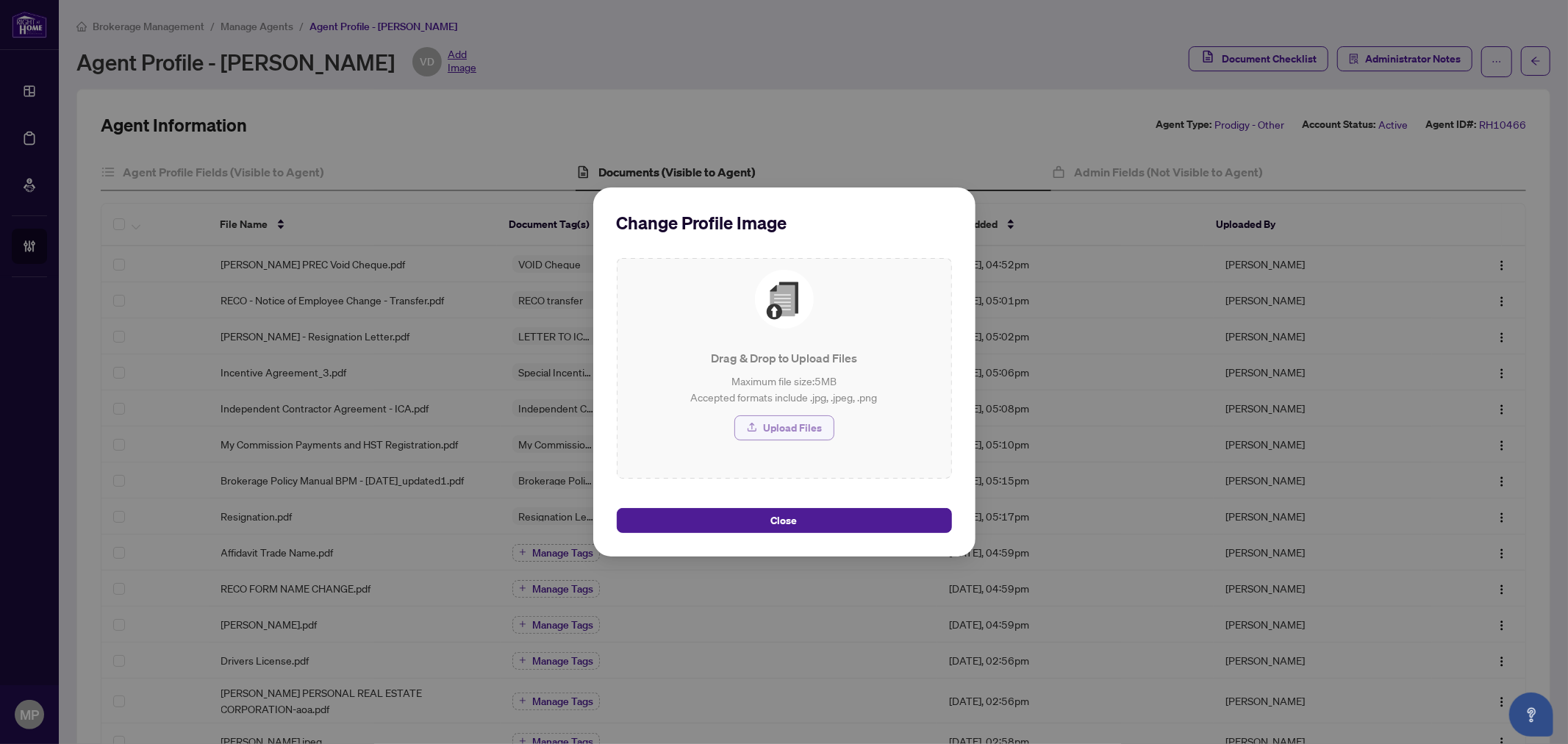
click at [783, 434] on span "Upload Files" at bounding box center [793, 428] width 59 height 24
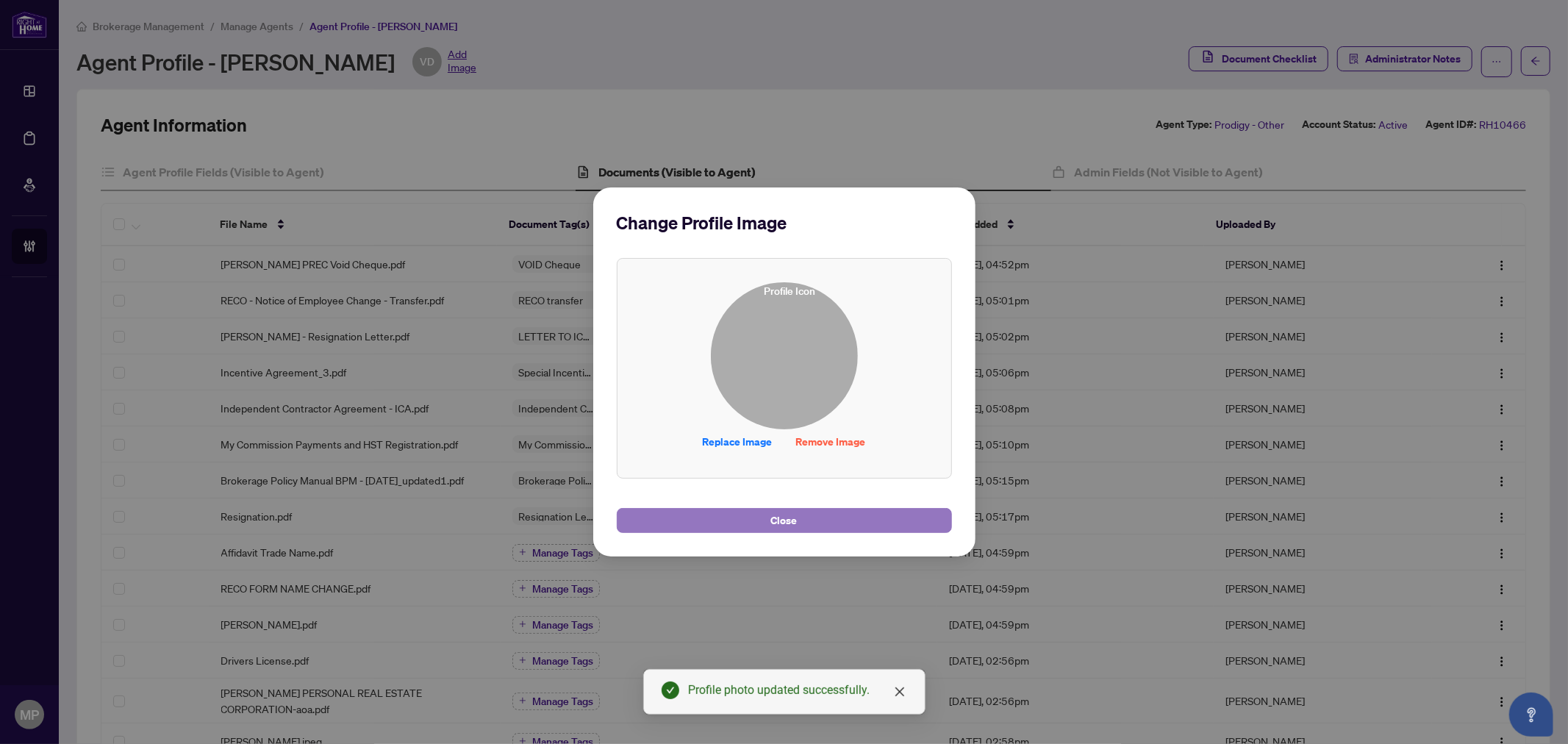
click at [818, 516] on button "Close" at bounding box center [784, 520] width 335 height 25
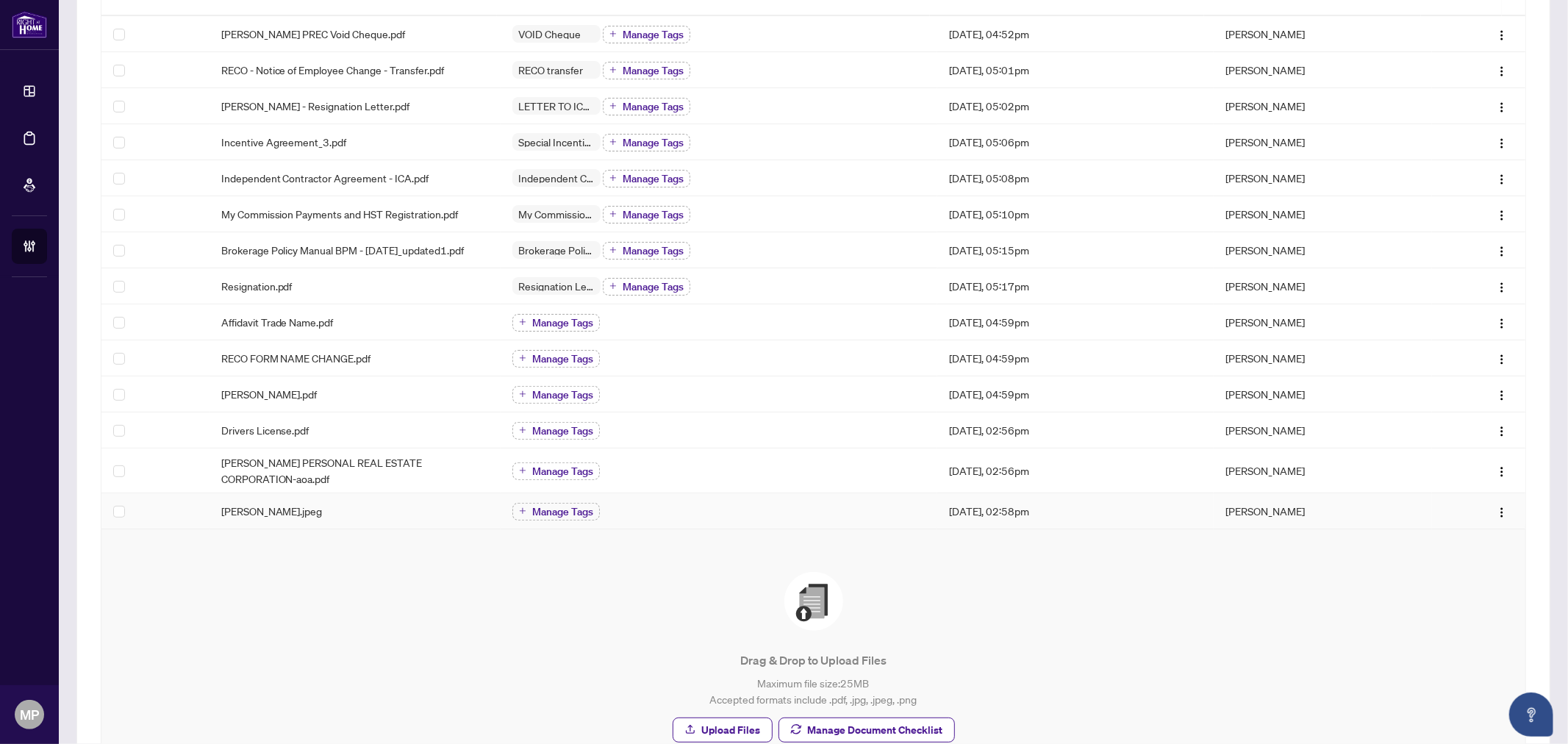
scroll to position [245, 0]
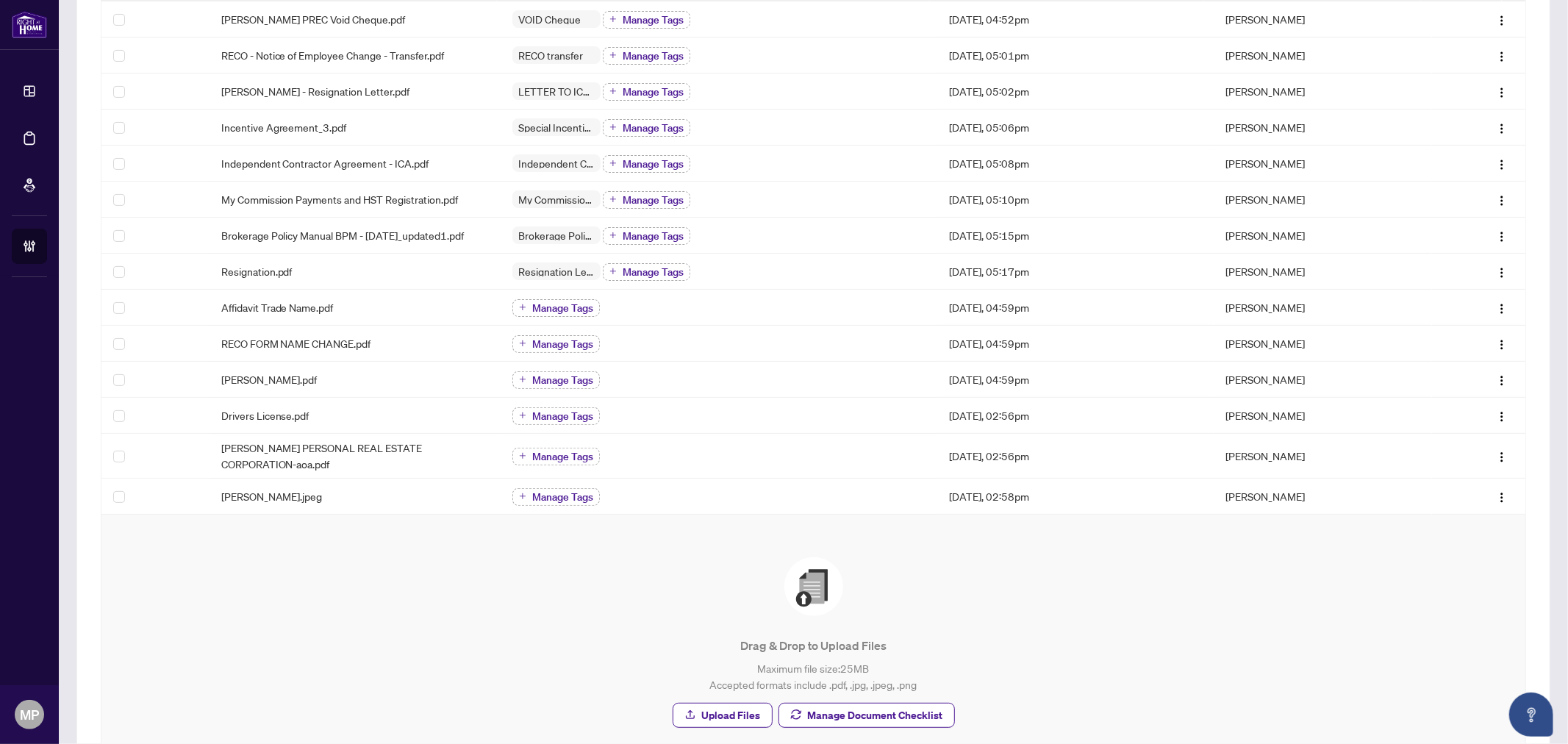
drag, startPoint x: 1385, startPoint y: 625, endPoint x: 1260, endPoint y: 618, distance: 125.2
click at [1365, 624] on div "Drag & Drop to Upload Files Maximum file size: 25 MB Accepted formats include .…" at bounding box center [813, 642] width 1365 height 171
click at [1270, 630] on div "Drag & Drop to Upload Files Maximum file size: 25 MB Accepted formats include .…" at bounding box center [813, 642] width 1365 height 171
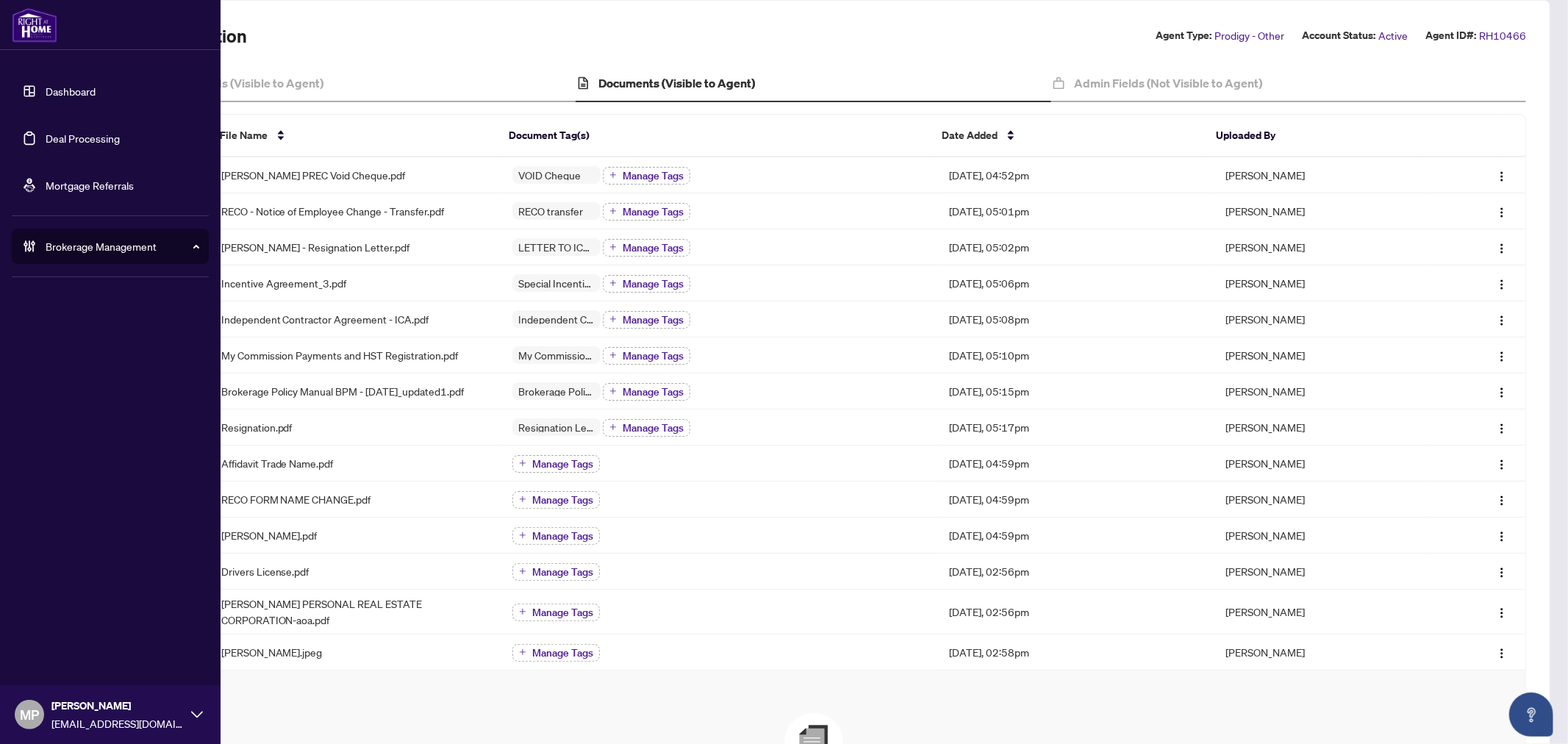
scroll to position [0, 0]
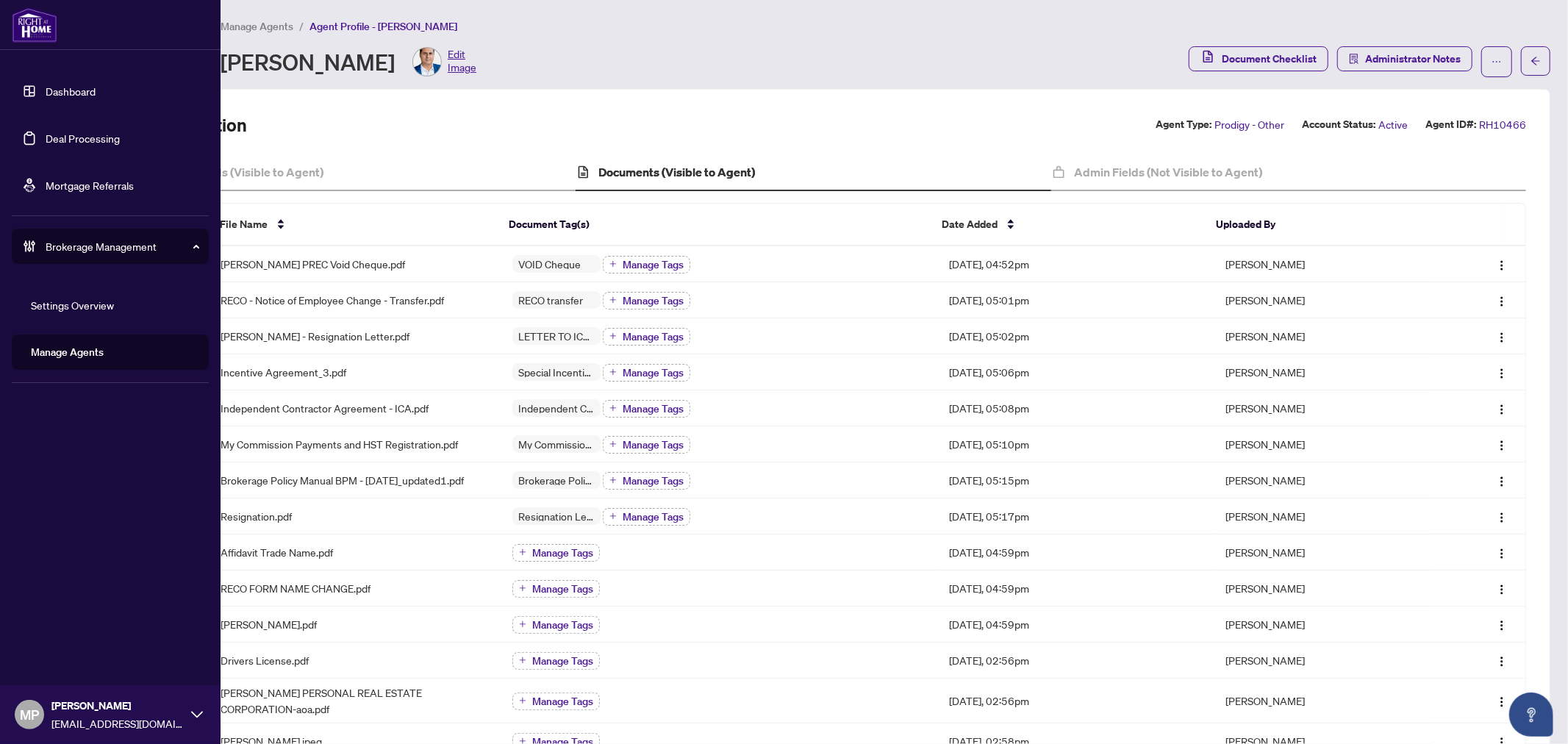
click at [104, 347] on link "Manage Agents" at bounding box center [67, 352] width 72 height 13
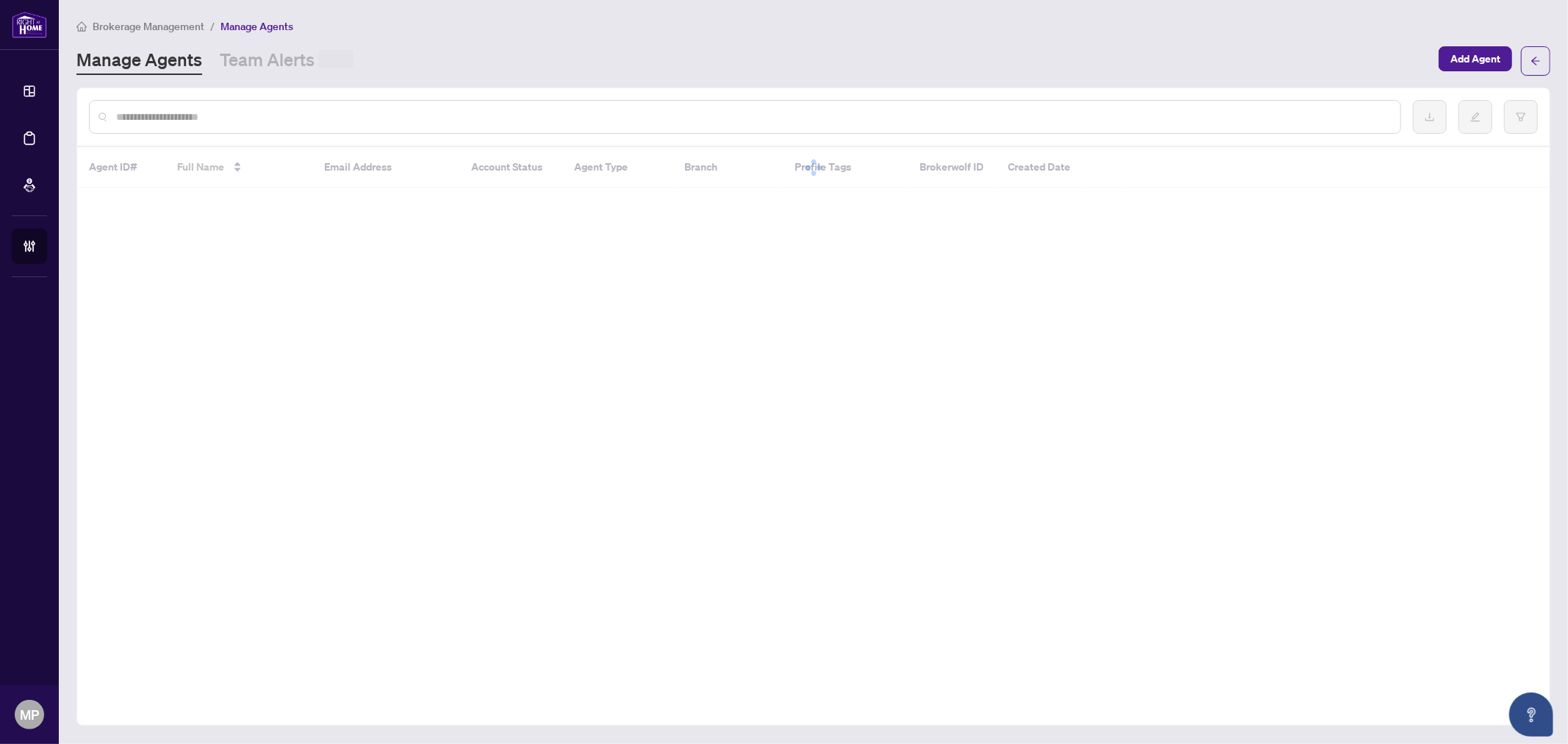
click at [423, 110] on input "text" at bounding box center [752, 117] width 1273 height 17
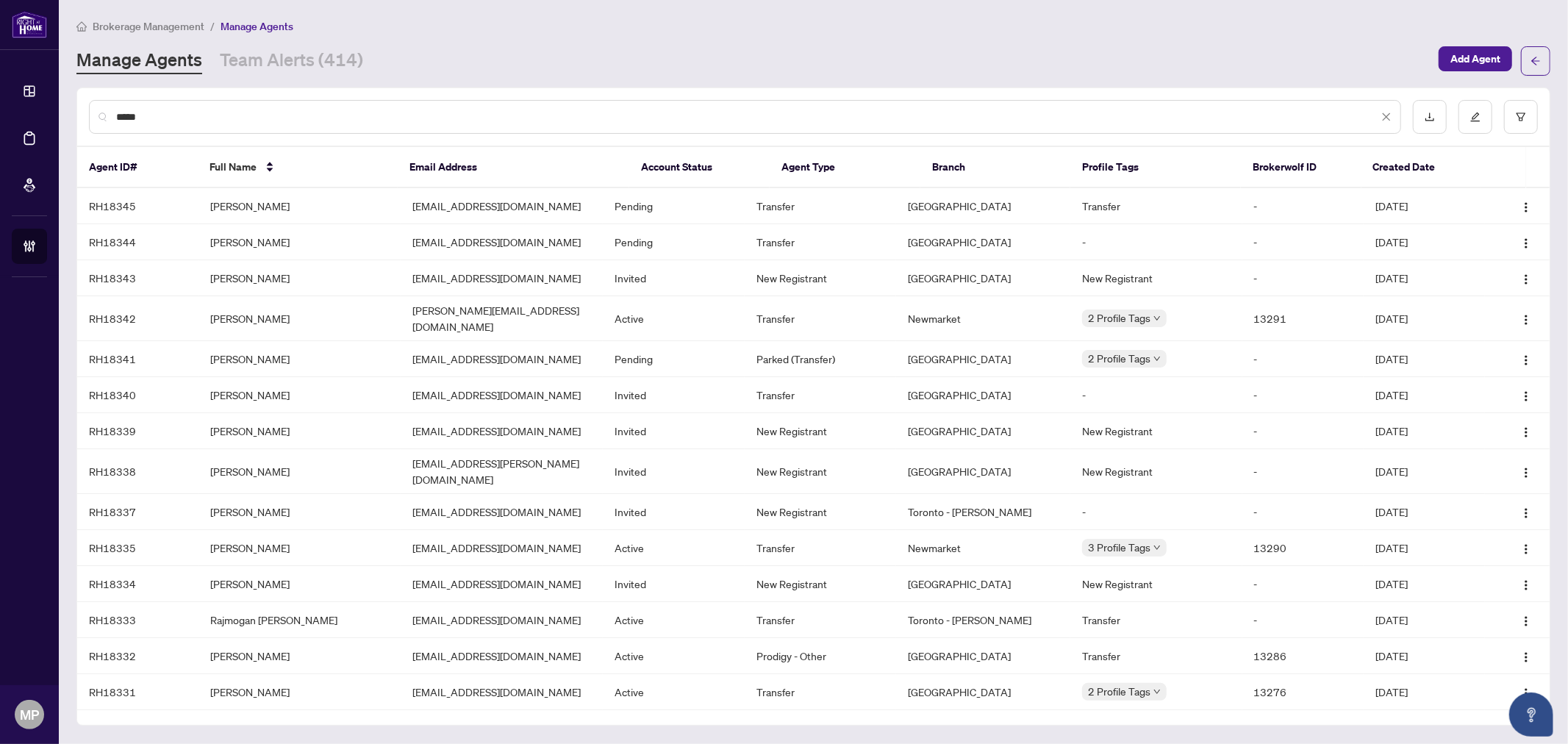
type input "*****"
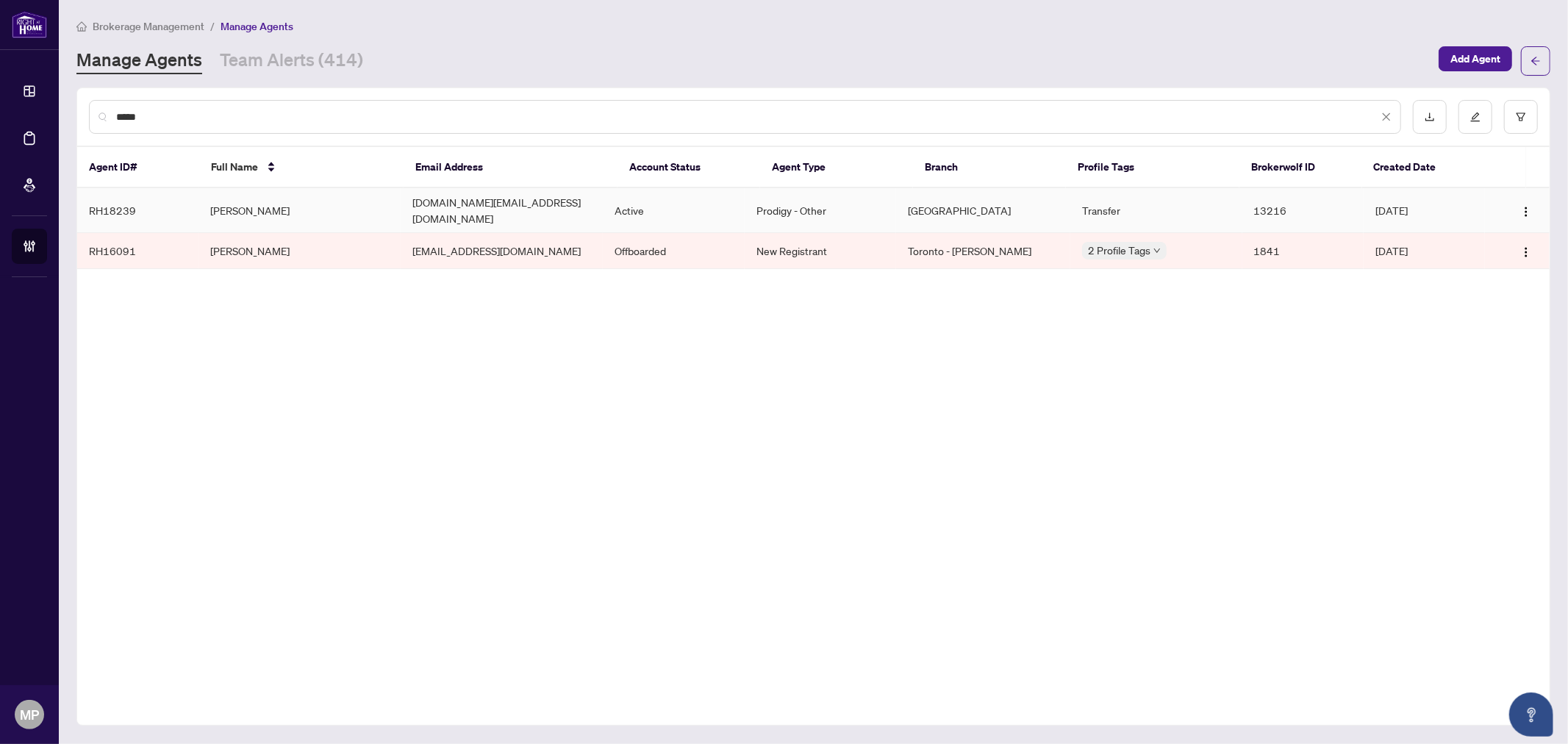
click at [223, 204] on td "Samar Khanna" at bounding box center [299, 210] width 202 height 45
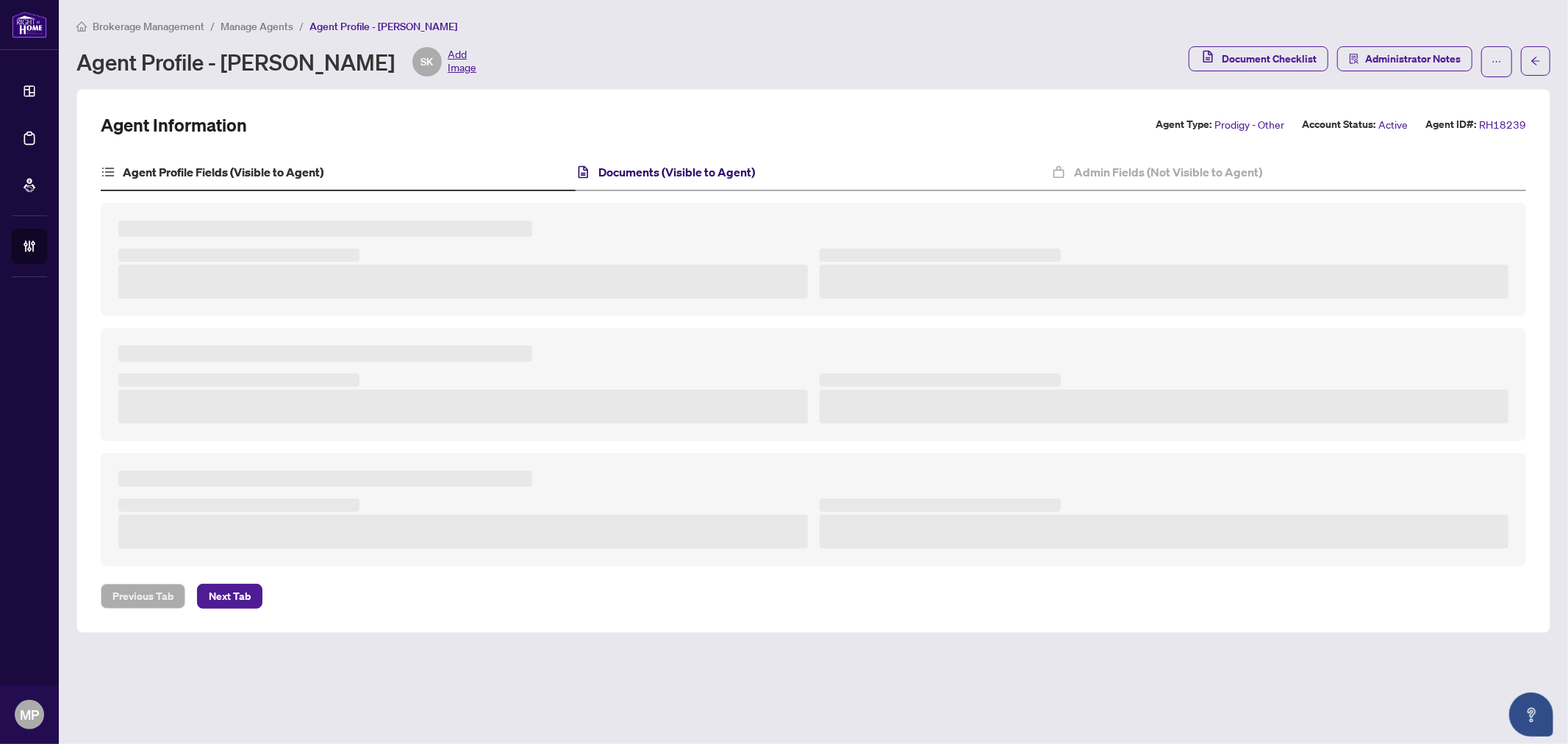
click at [747, 176] on h4 "Documents (Visible to Agent)" at bounding box center [677, 172] width 157 height 17
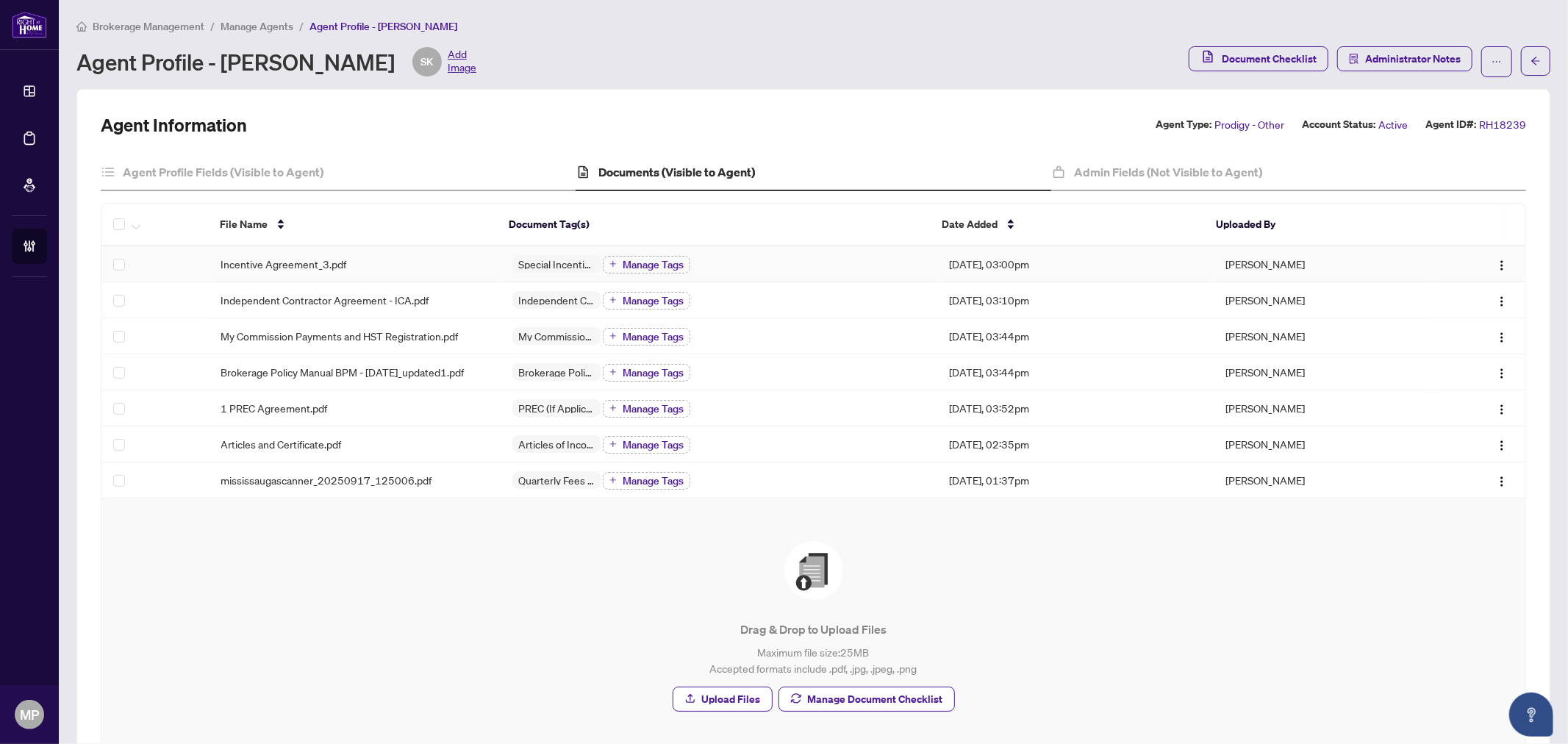
click at [436, 260] on div "Incentive Agreement_3.pdf" at bounding box center [355, 264] width 268 height 17
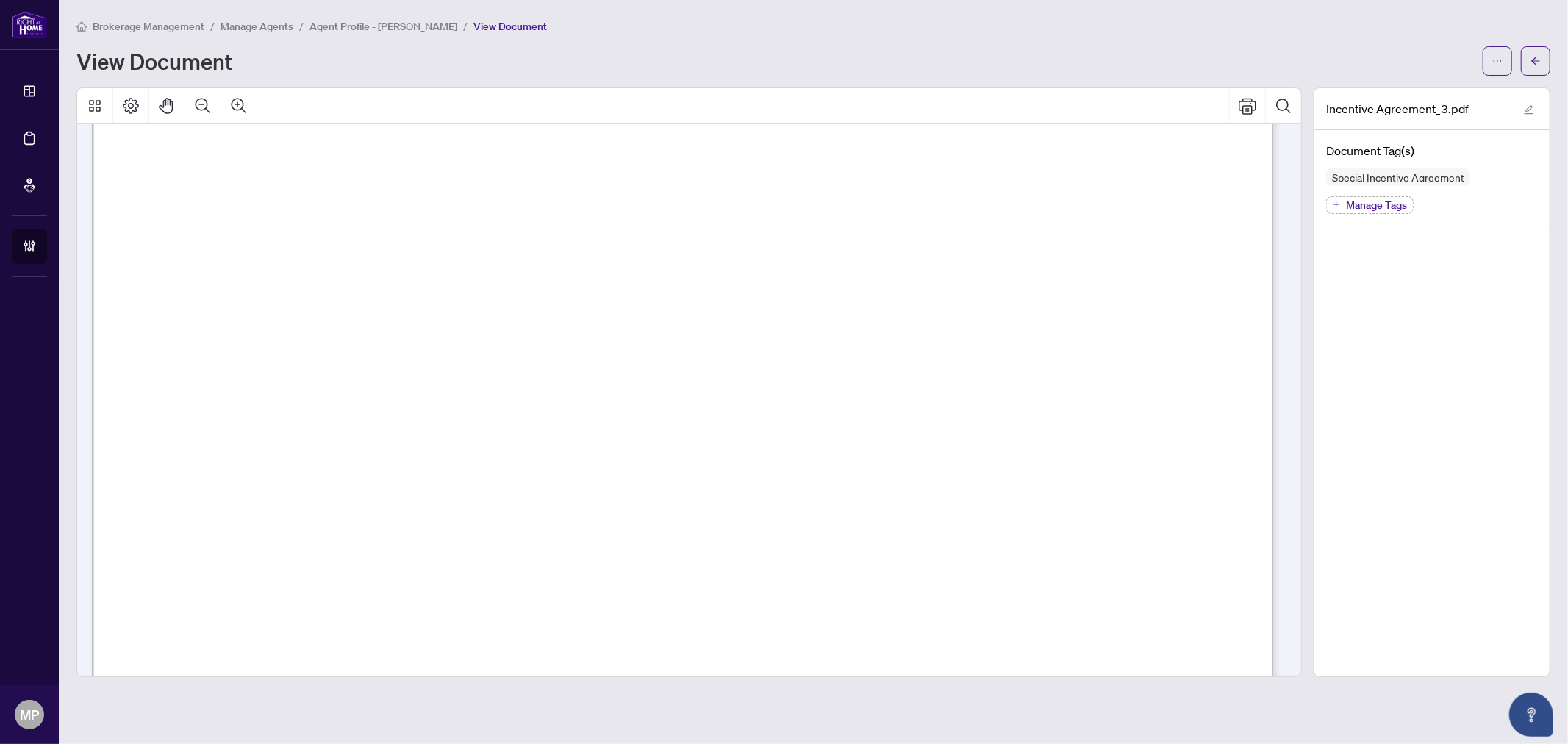
scroll to position [3440, 0]
click at [1493, 59] on button "button" at bounding box center [1497, 61] width 29 height 29
click at [1494, 59] on icon "ellipsis" at bounding box center [1497, 61] width 10 height 10
click at [1448, 84] on div "Brokerage Management / Manage Agents / Agent Profile - Samar Khanna / View Docu…" at bounding box center [814, 346] width 1474 height 659
click at [1514, 50] on div at bounding box center [1517, 61] width 68 height 29
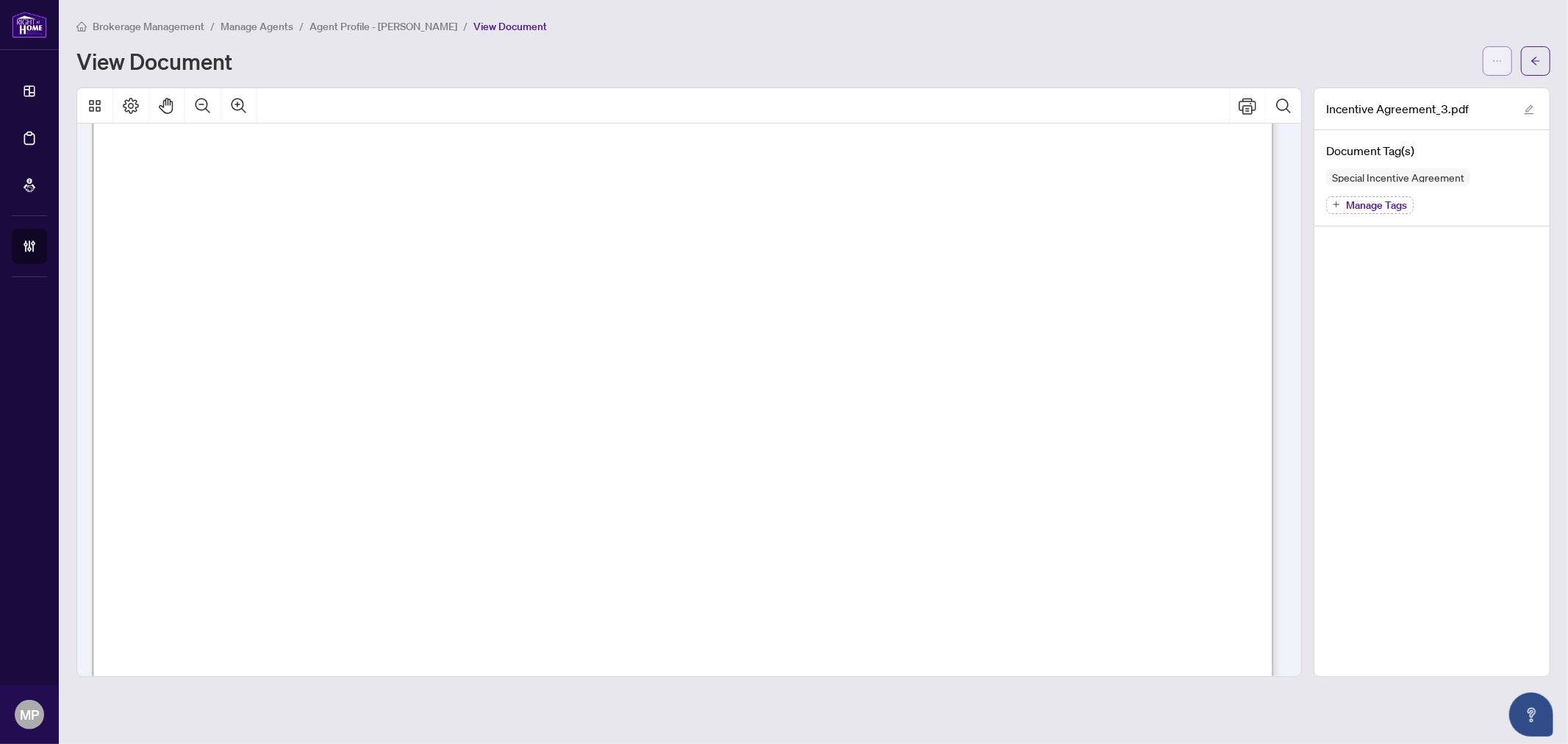
click at [1497, 59] on icon "ellipsis" at bounding box center [1497, 61] width 10 height 10
click at [1441, 92] on span "Download" at bounding box center [1444, 92] width 112 height 17
click at [1498, 61] on icon "ellipsis" at bounding box center [1497, 61] width 10 height 10
click at [1424, 161] on span "Archive" at bounding box center [1444, 163] width 112 height 17
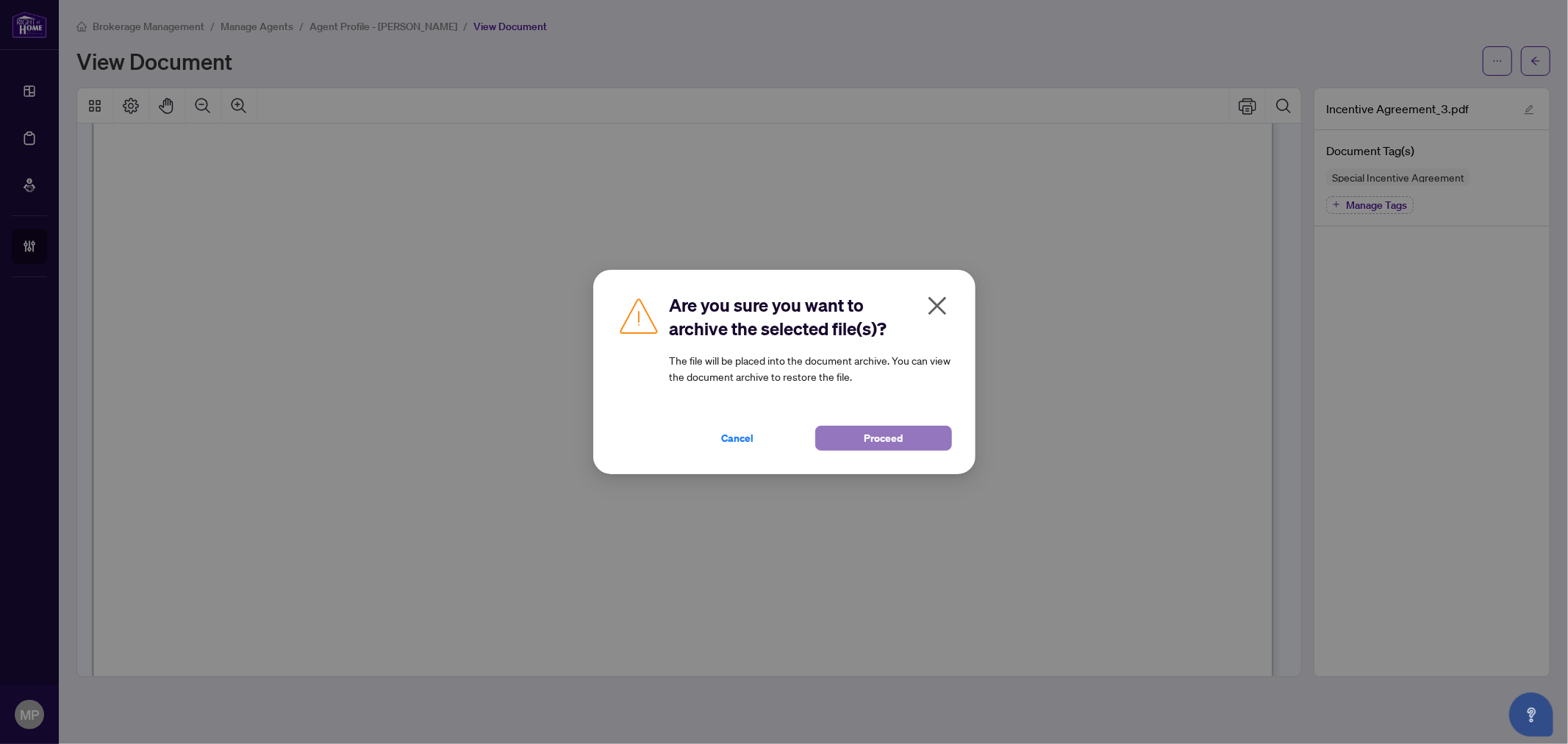
click at [892, 432] on span "Proceed" at bounding box center [883, 438] width 39 height 24
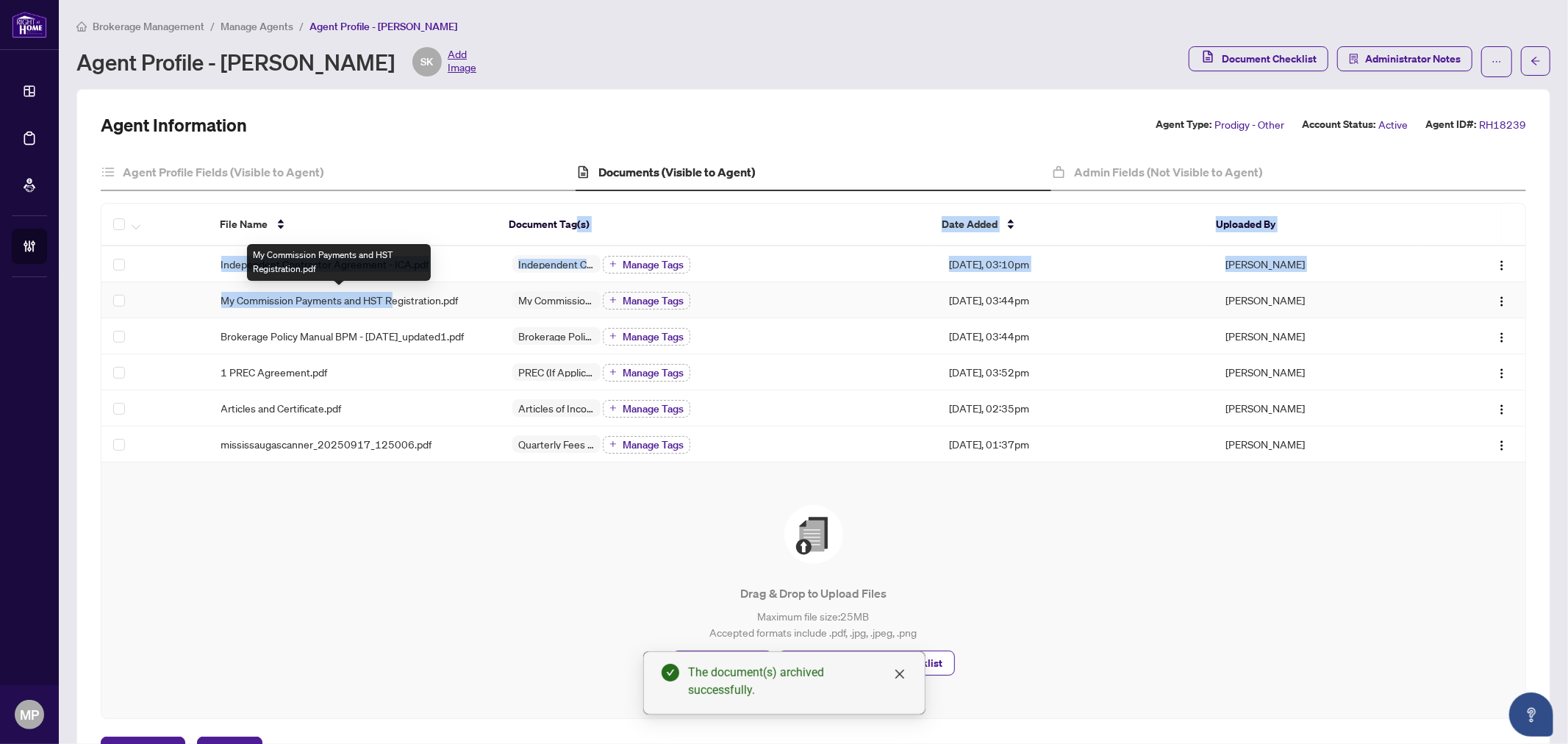
drag, startPoint x: 391, startPoint y: 298, endPoint x: 706, endPoint y: 149, distance: 348.5
click at [667, 171] on div "Agent Profile Fields (Visible to Agent) Documents (Visible to Agent) Admin Fiel…" at bounding box center [814, 436] width 1425 height 564
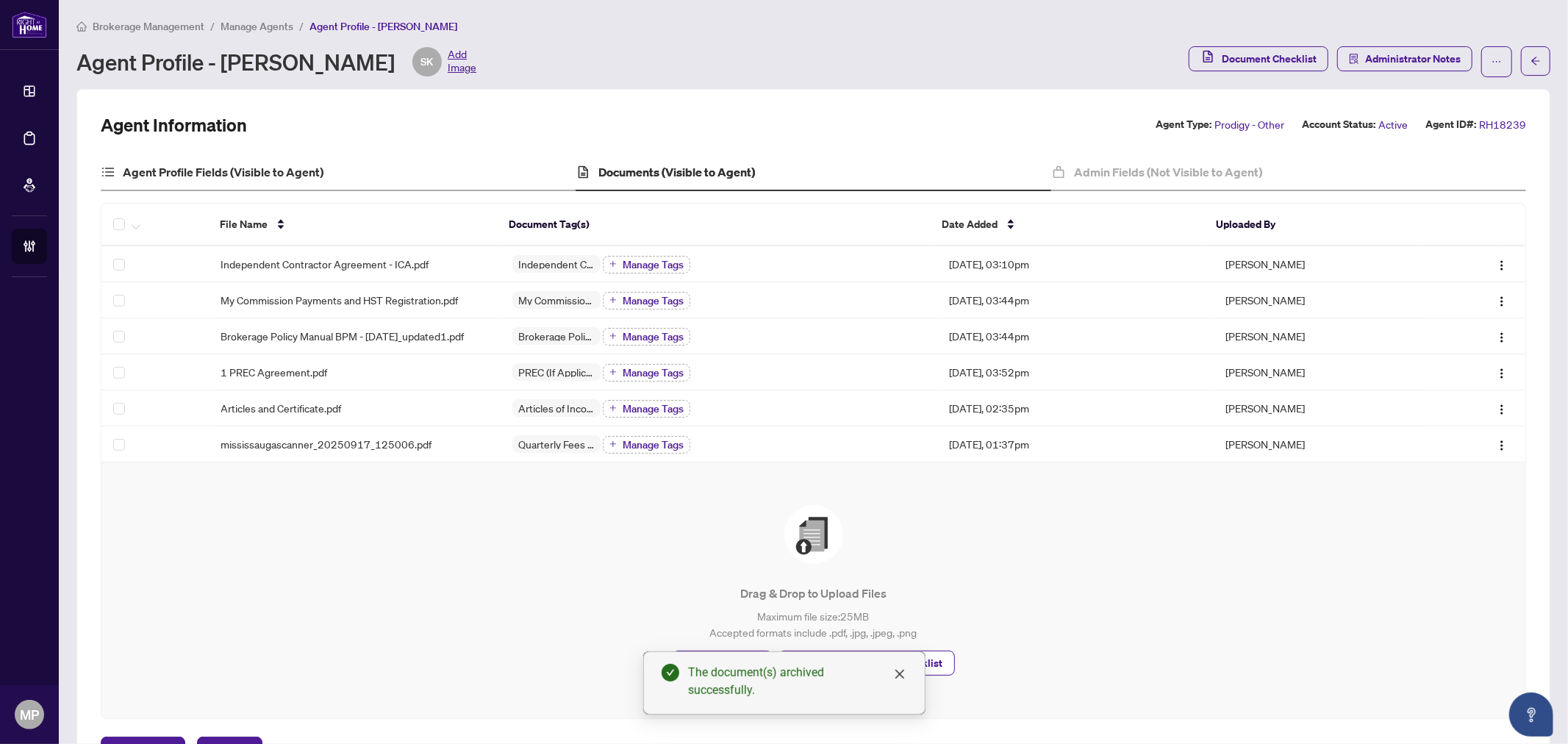
drag, startPoint x: 416, startPoint y: 153, endPoint x: 406, endPoint y: 182, distance: 30.7
click at [416, 155] on div "Agent Profile Fields (Visible to Agent)" at bounding box center [338, 172] width 475 height 37
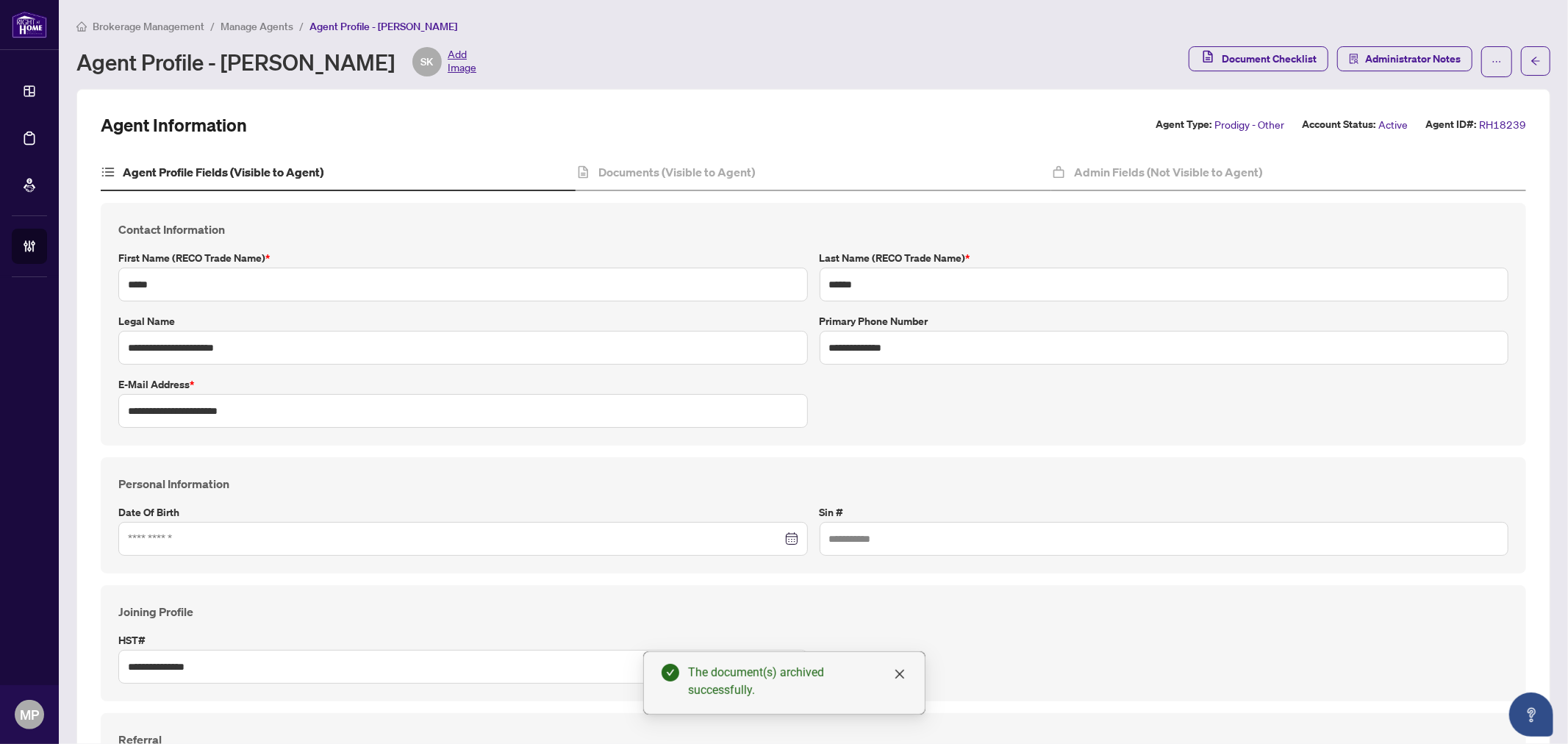
type input "**********"
type input "****"
type input "**********"
click at [673, 169] on h4 "Documents (Visible to Agent)" at bounding box center [677, 172] width 157 height 17
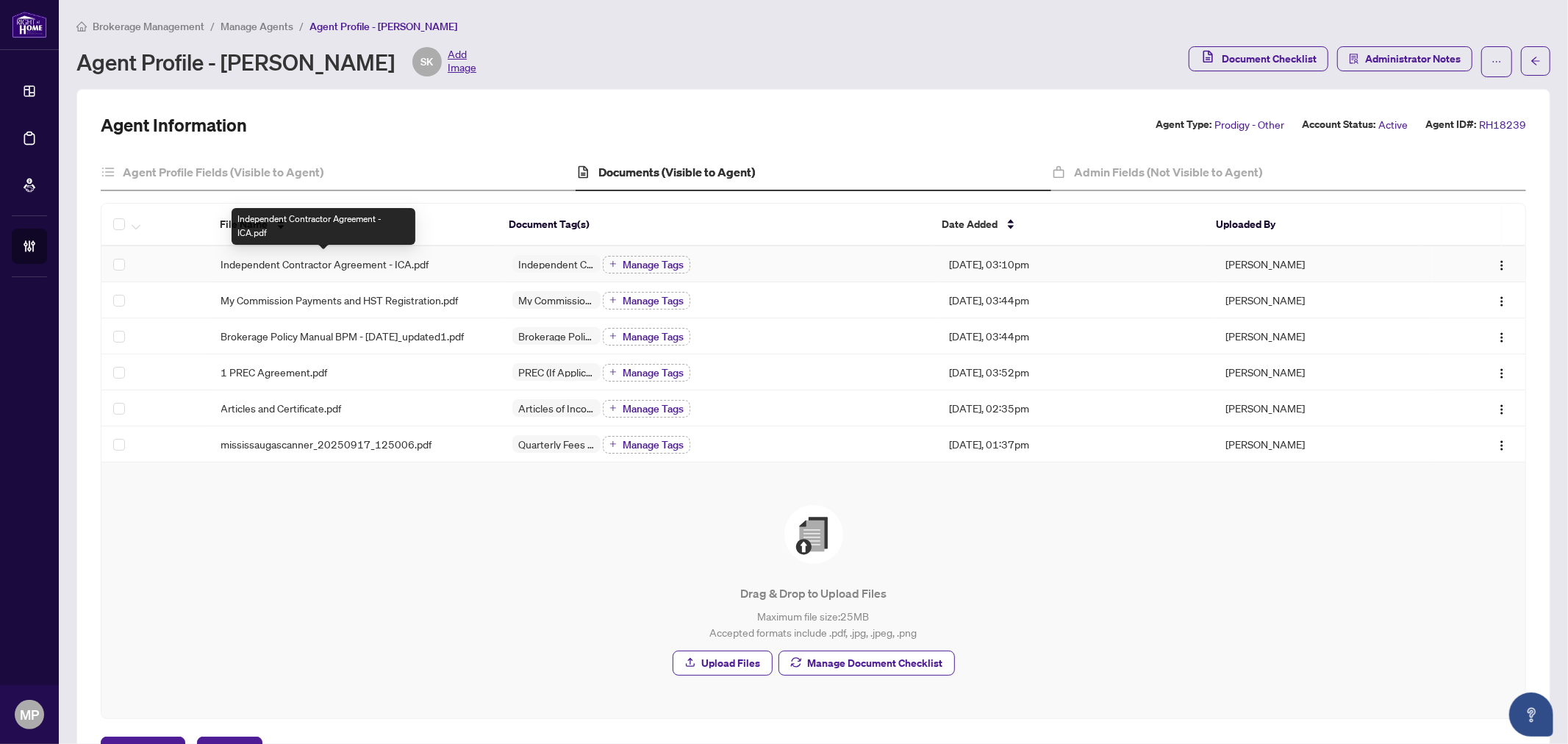
click at [420, 262] on span "Independent Contractor Agreement - ICA.pdf" at bounding box center [325, 264] width 208 height 17
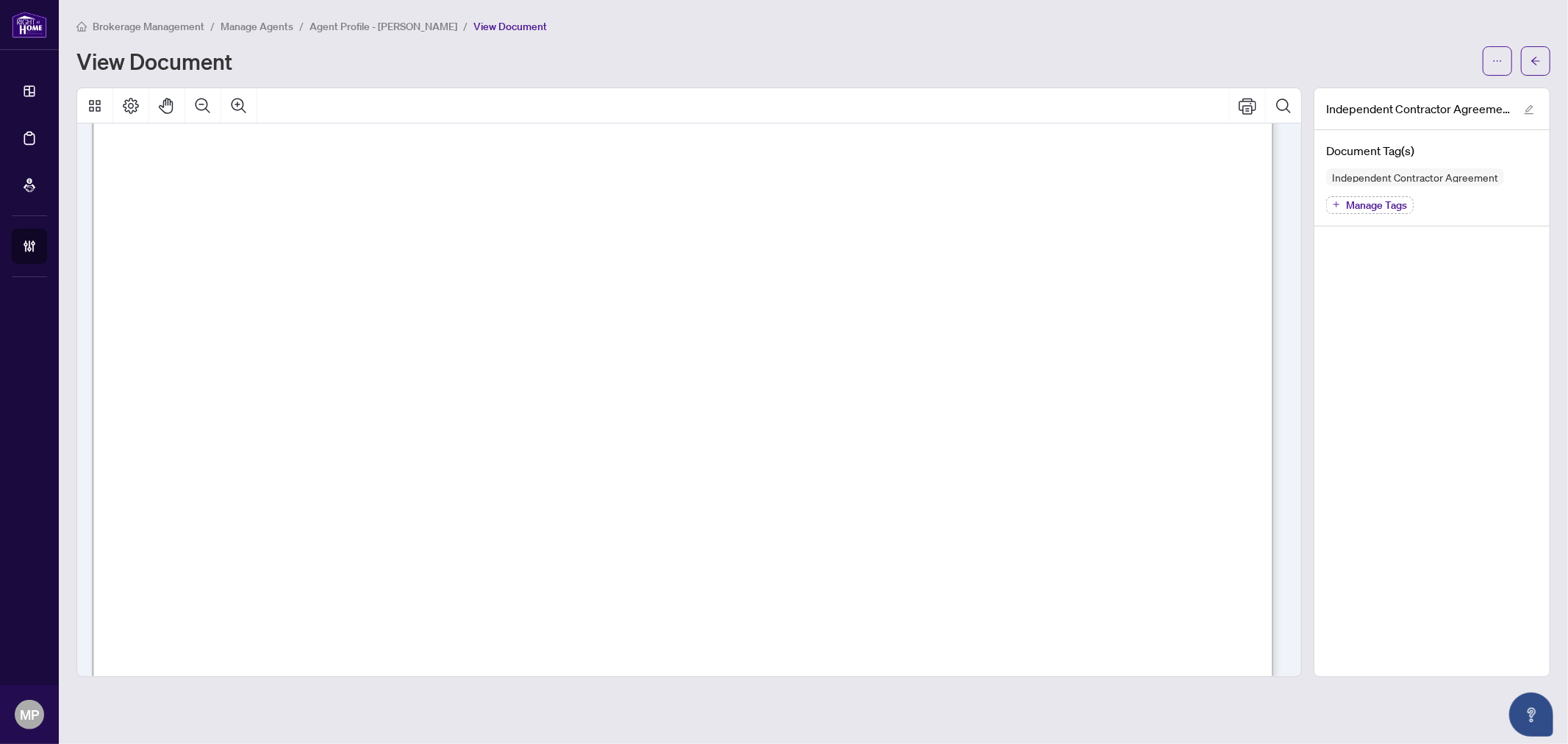
scroll to position [24108, 0]
click at [1492, 73] on button "button" at bounding box center [1497, 61] width 29 height 29
click at [1427, 92] on span "Download" at bounding box center [1444, 92] width 112 height 17
click at [1498, 62] on icon "ellipsis" at bounding box center [1497, 61] width 10 height 10
click at [1399, 159] on span "Archive" at bounding box center [1444, 163] width 112 height 17
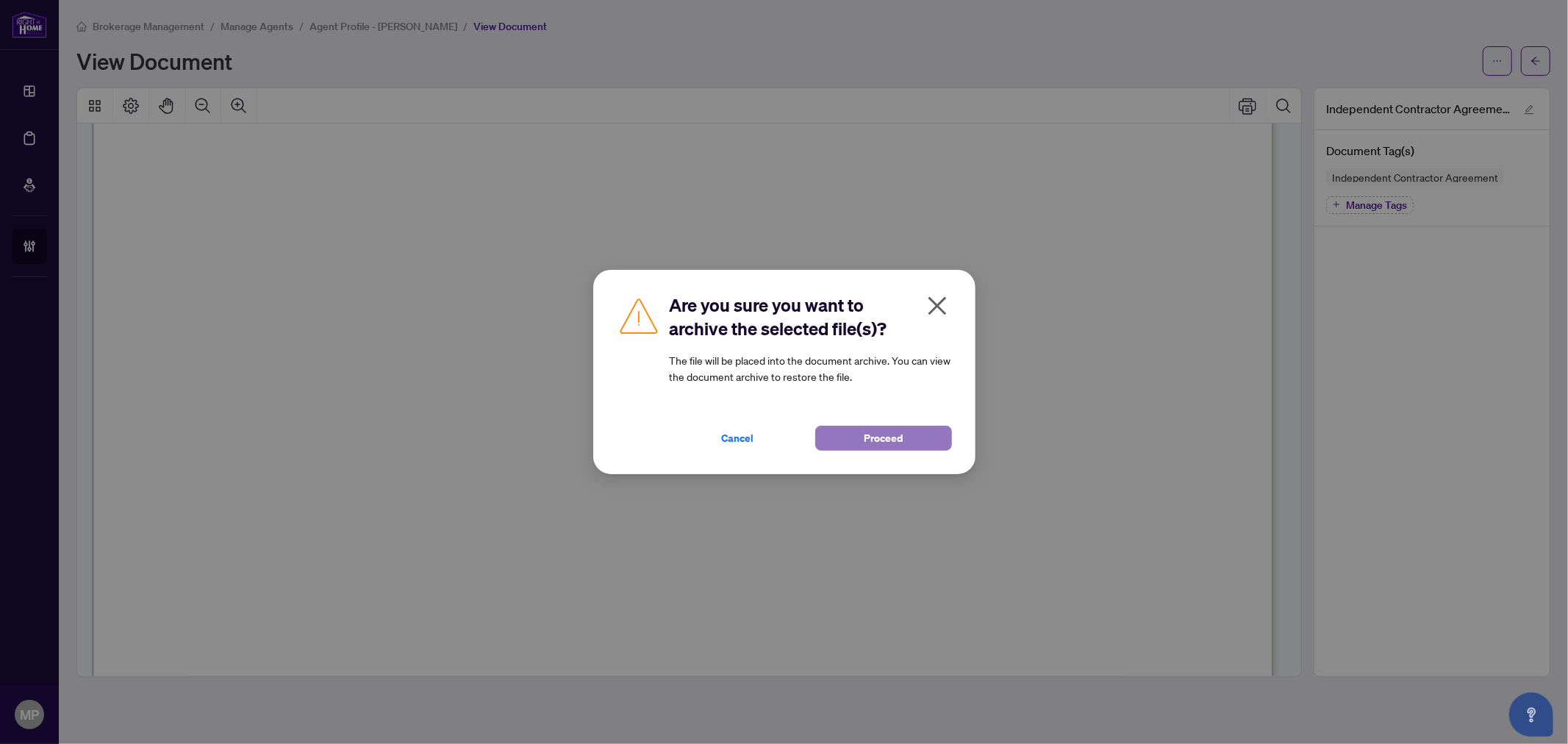
click at [932, 436] on button "Proceed" at bounding box center [884, 438] width 137 height 25
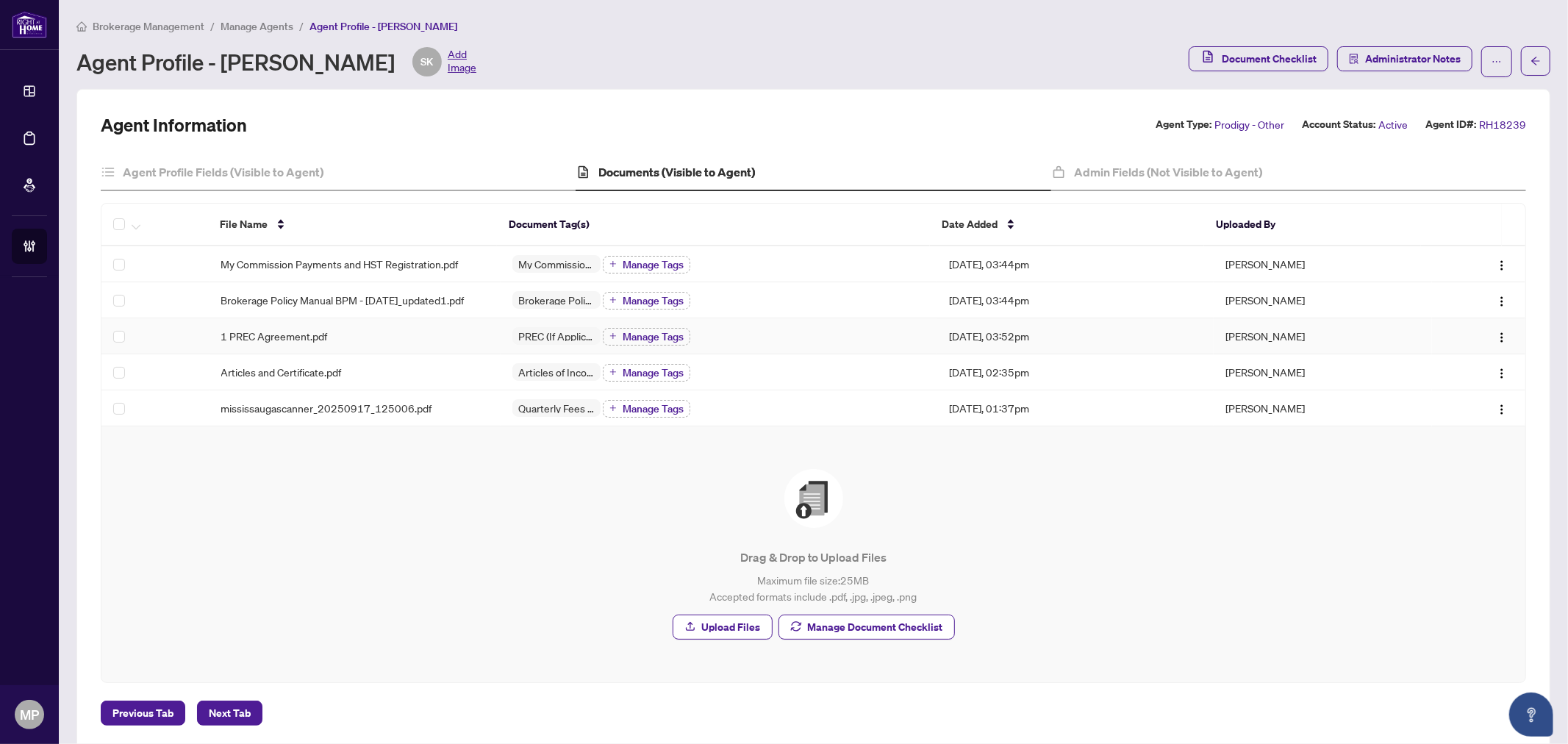
click at [378, 341] on div "1 PREC Agreement.pdf" at bounding box center [355, 335] width 268 height 17
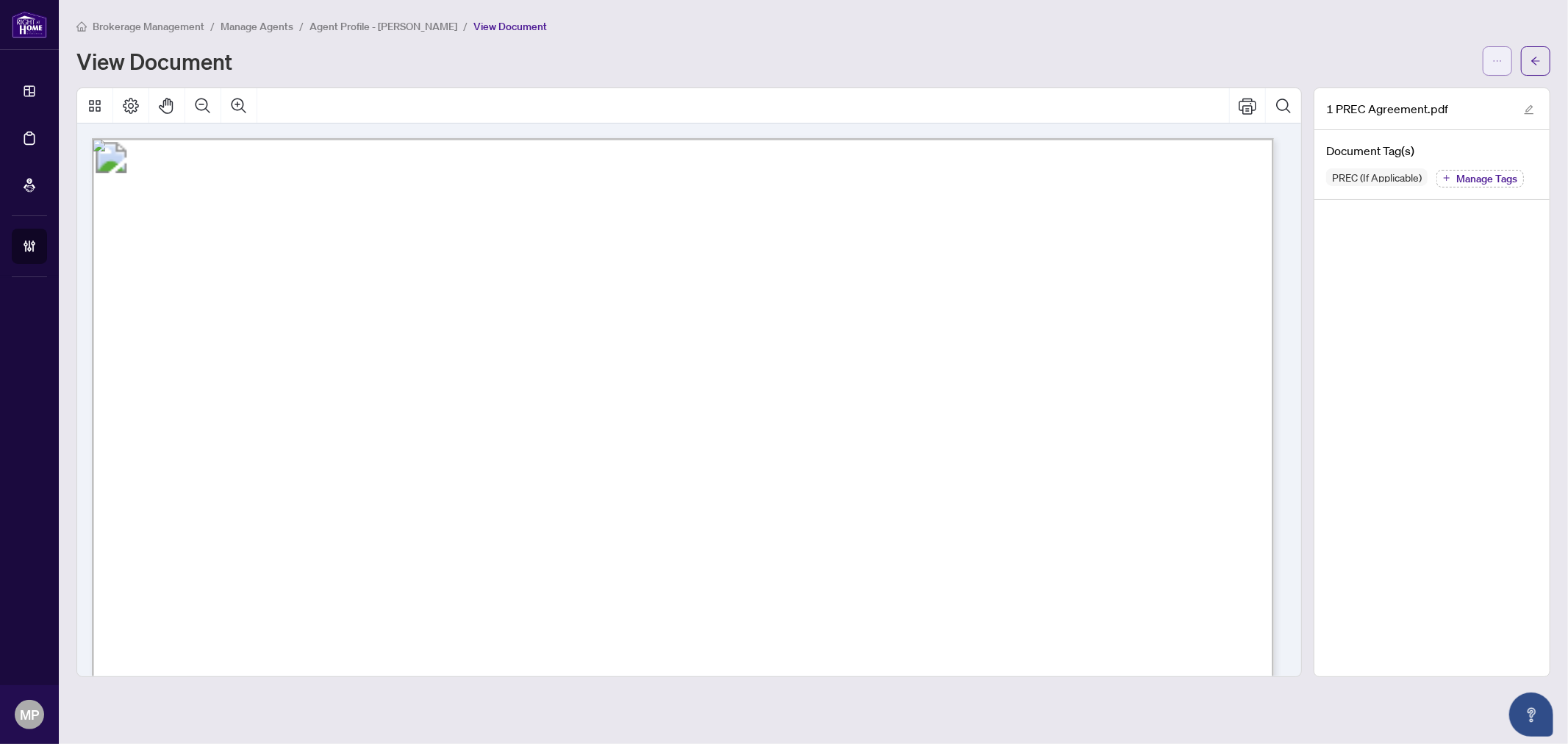
click at [1494, 60] on icon "ellipsis" at bounding box center [1497, 61] width 10 height 10
click at [1428, 87] on span "Download" at bounding box center [1444, 92] width 112 height 17
click at [1496, 61] on icon "ellipsis" at bounding box center [1497, 61] width 10 height 10
click at [1451, 161] on span "Archive" at bounding box center [1444, 163] width 112 height 17
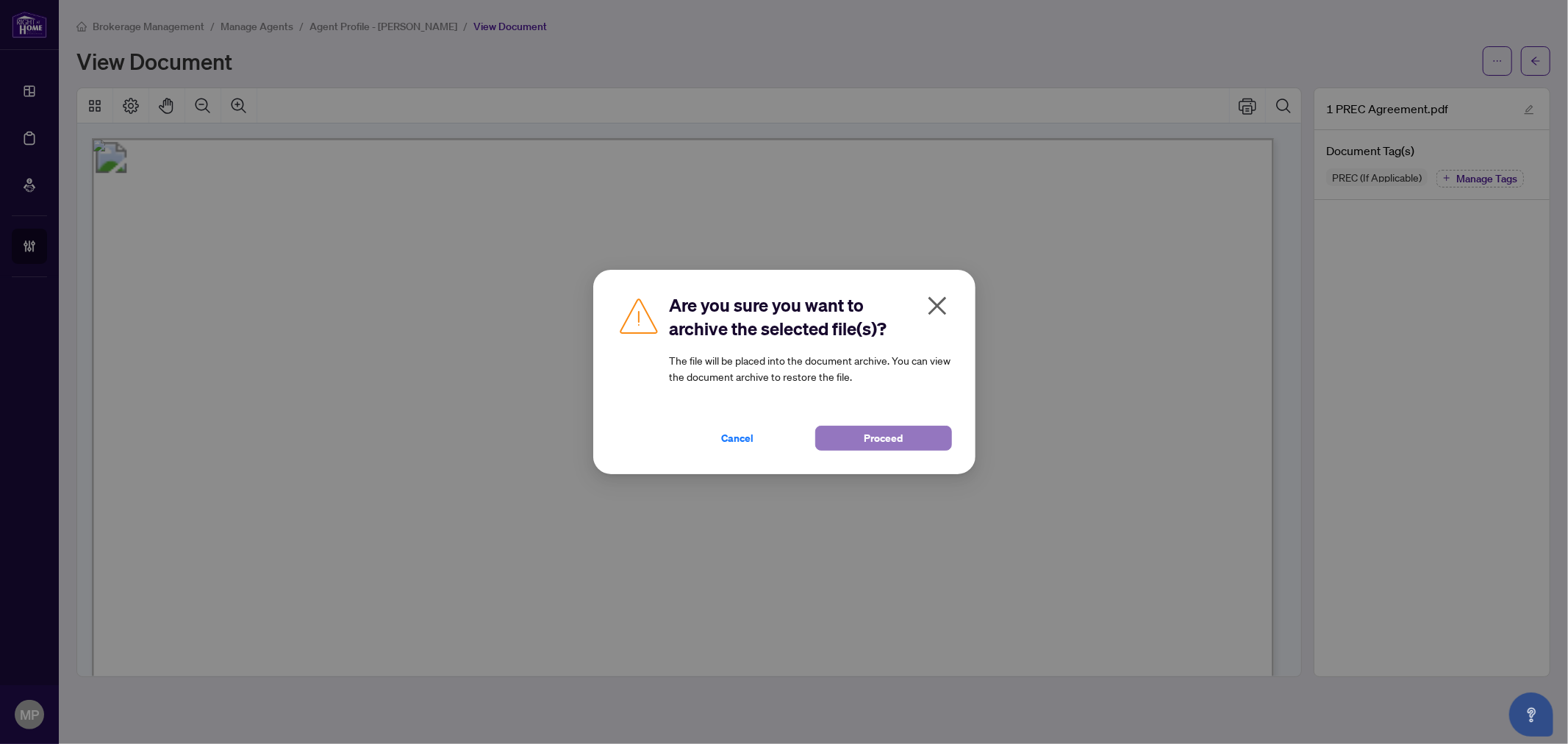
click at [894, 436] on span "Proceed" at bounding box center [883, 438] width 39 height 24
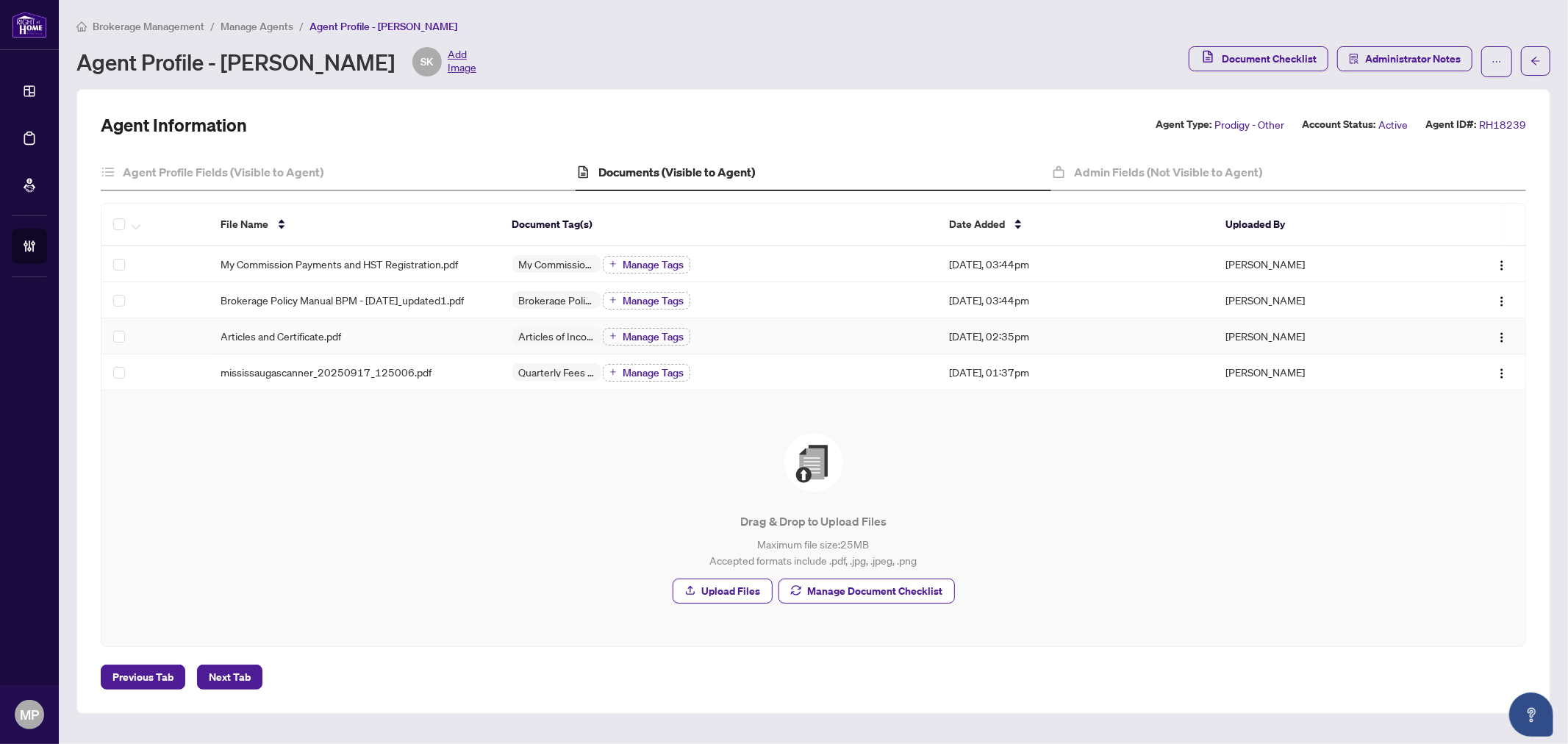
click at [463, 322] on td "Articles and Certificate.pdf" at bounding box center [355, 336] width 291 height 36
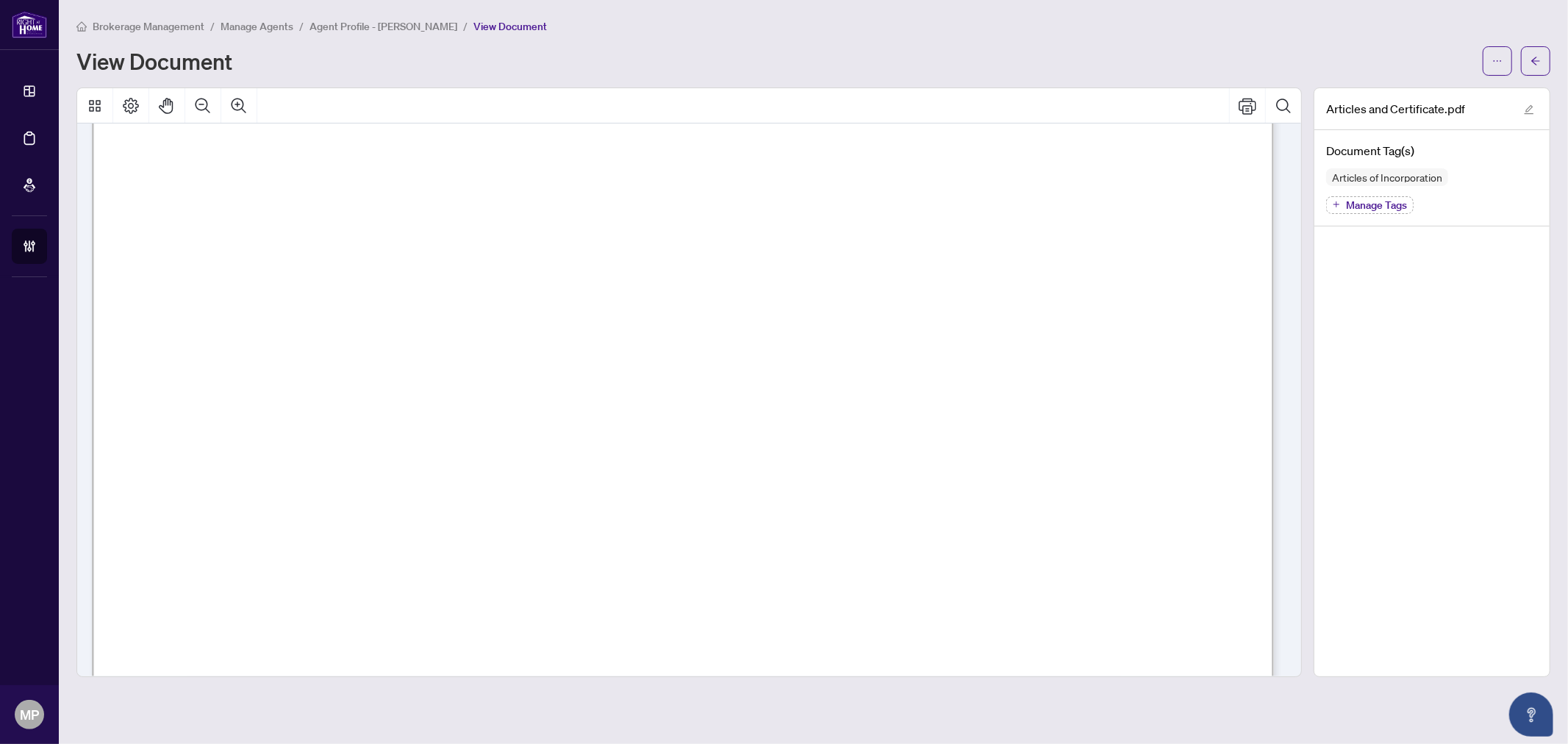
scroll to position [571, 0]
click at [1253, 109] on icon "Print" at bounding box center [1247, 105] width 17 height 17
click at [1533, 56] on icon "arrow-left" at bounding box center [1536, 61] width 10 height 10
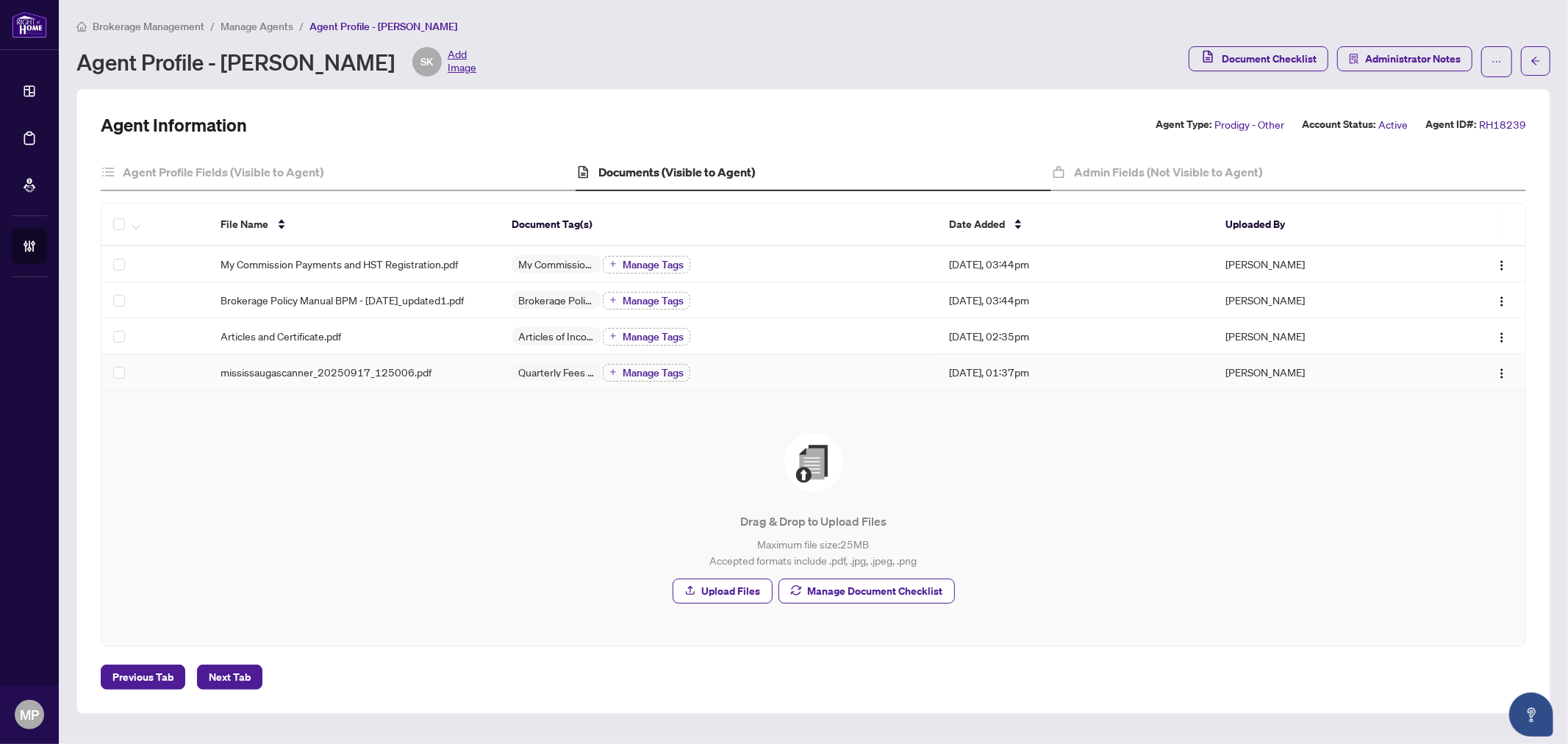
click at [369, 380] on td "mississaugascanner_20250917_125006.pdf" at bounding box center [355, 372] width 291 height 36
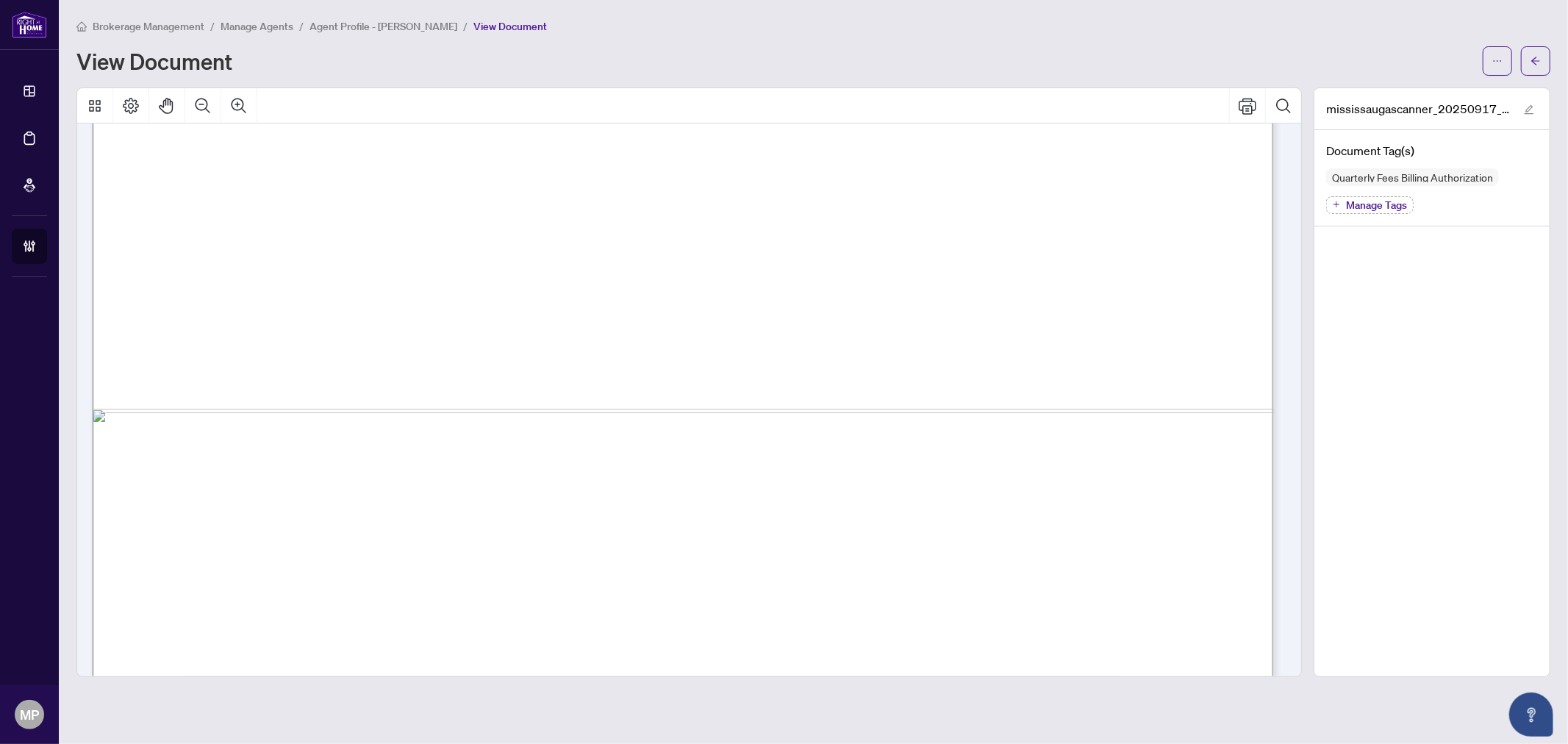
scroll to position [571, 0]
click at [1253, 109] on icon "Print" at bounding box center [1247, 105] width 17 height 17
click at [1531, 50] on span "button" at bounding box center [1536, 61] width 10 height 24
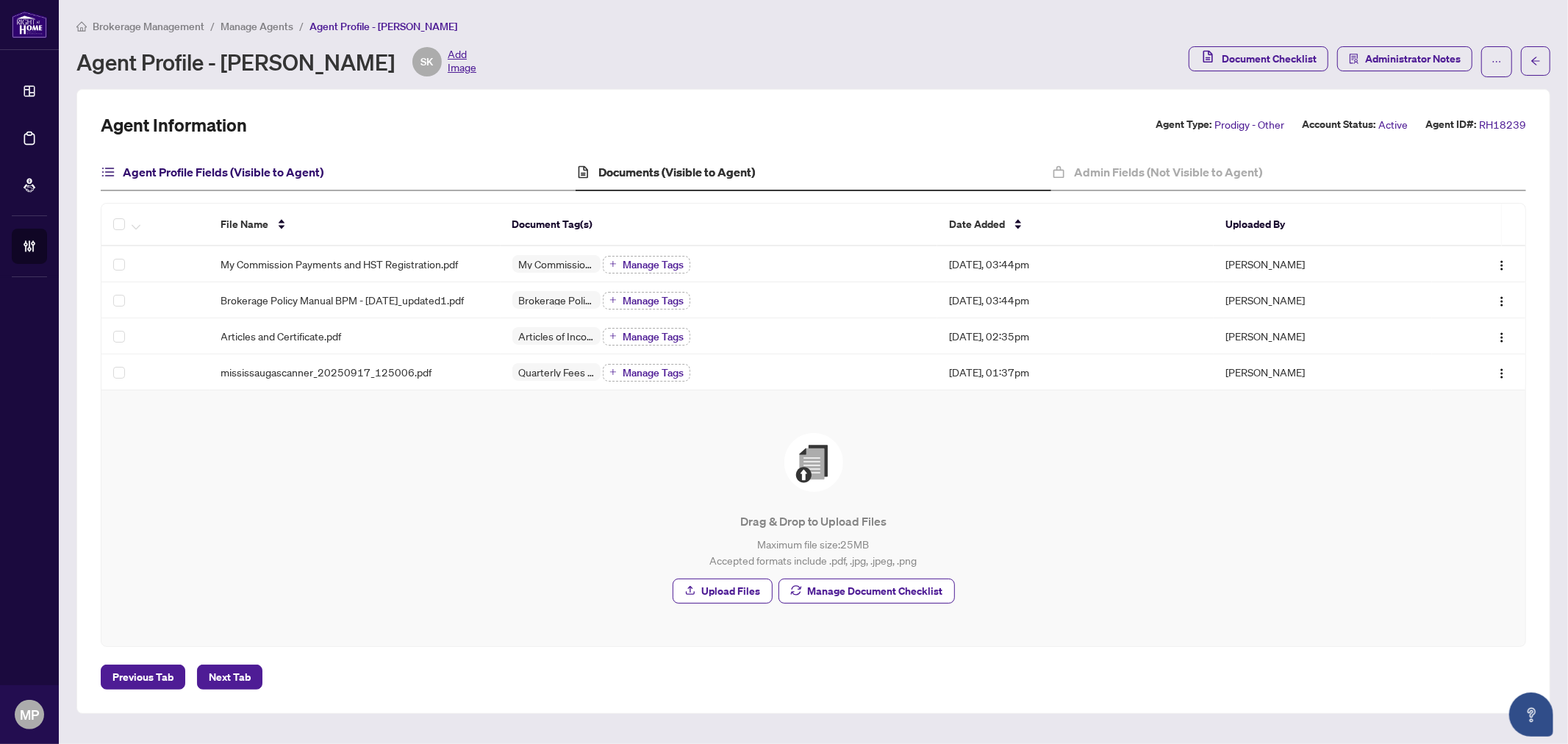
click at [238, 176] on h4 "Agent Profile Fields (Visible to Agent)" at bounding box center [223, 172] width 201 height 17
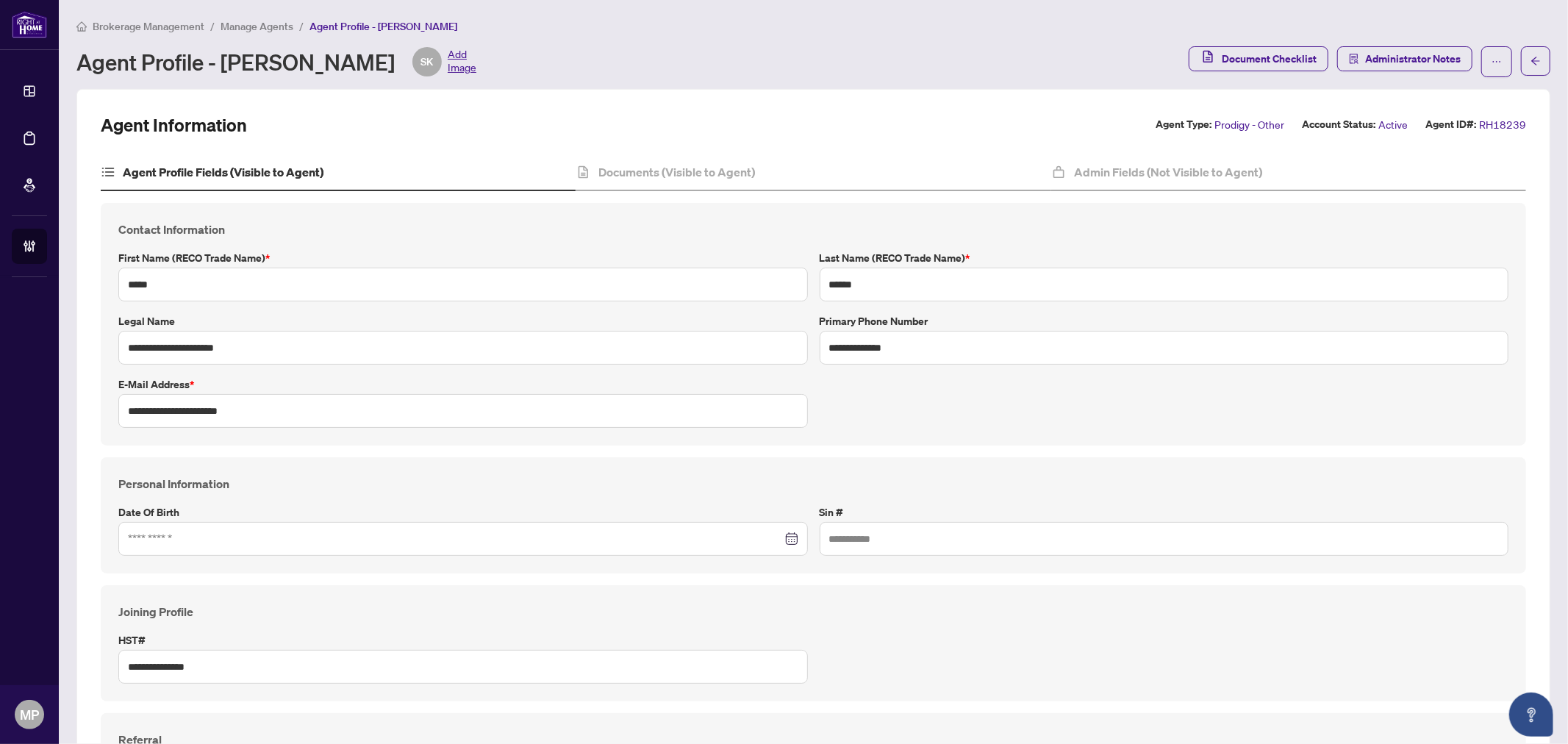
type input "**********"
type input "****"
type input "**********"
click at [191, 420] on input "**********" at bounding box center [463, 410] width 690 height 34
click at [190, 420] on input "**********" at bounding box center [463, 410] width 690 height 34
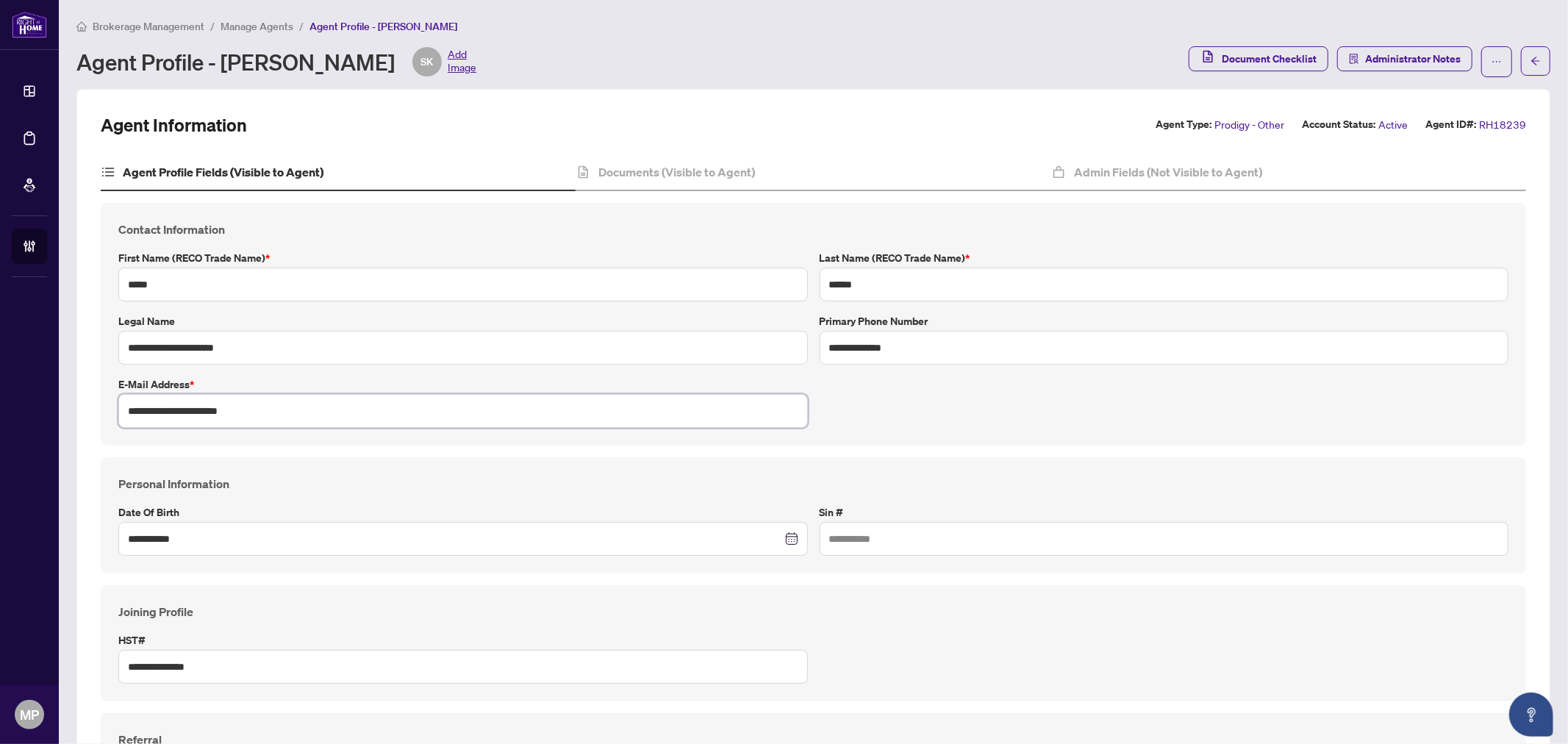
click at [190, 420] on input "**********" at bounding box center [463, 410] width 690 height 34
click at [647, 178] on h4 "Documents (Visible to Agent)" at bounding box center [677, 172] width 157 height 17
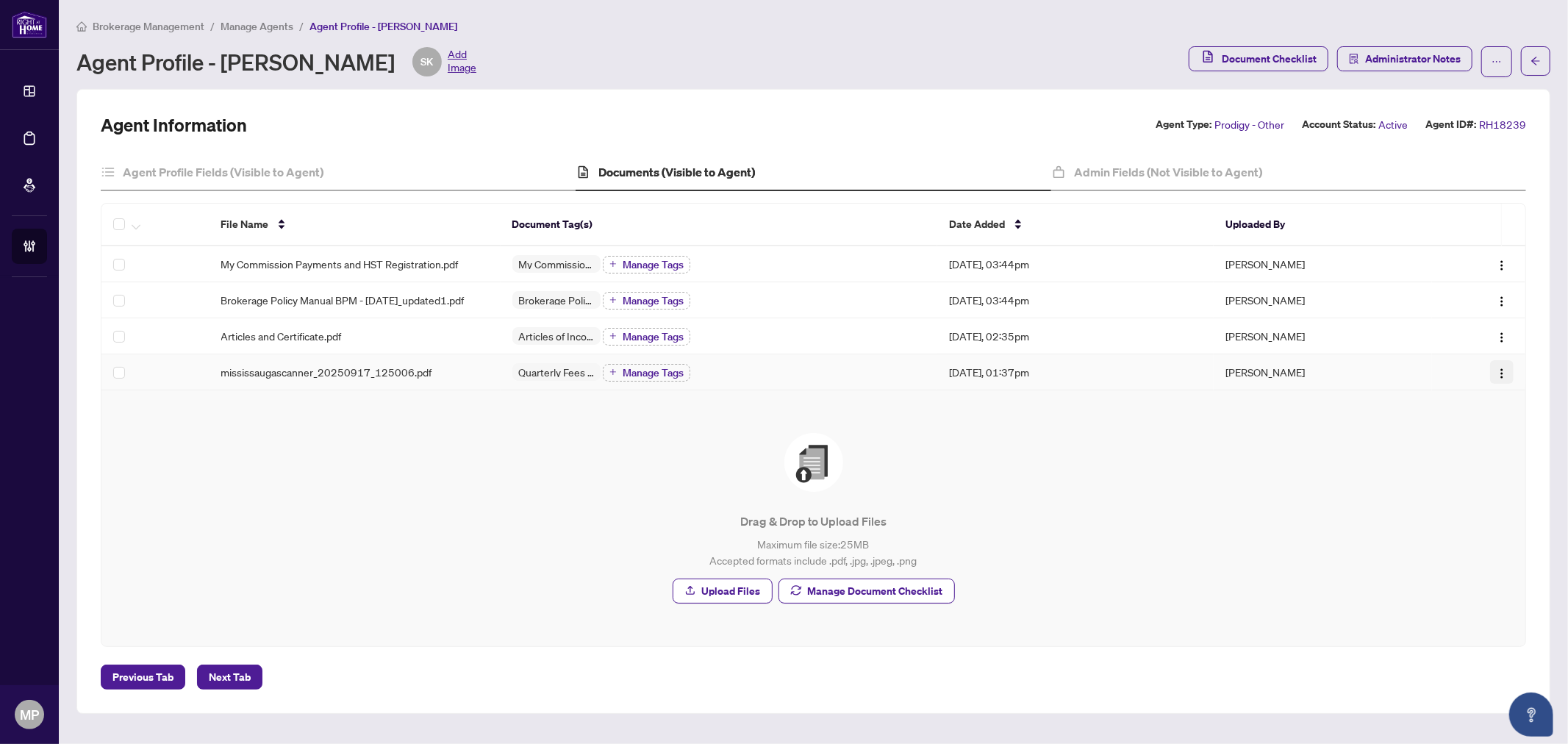
click at [1511, 373] on button "button" at bounding box center [1502, 372] width 24 height 24
click at [1432, 495] on span "Rename" at bounding box center [1432, 494] width 140 height 17
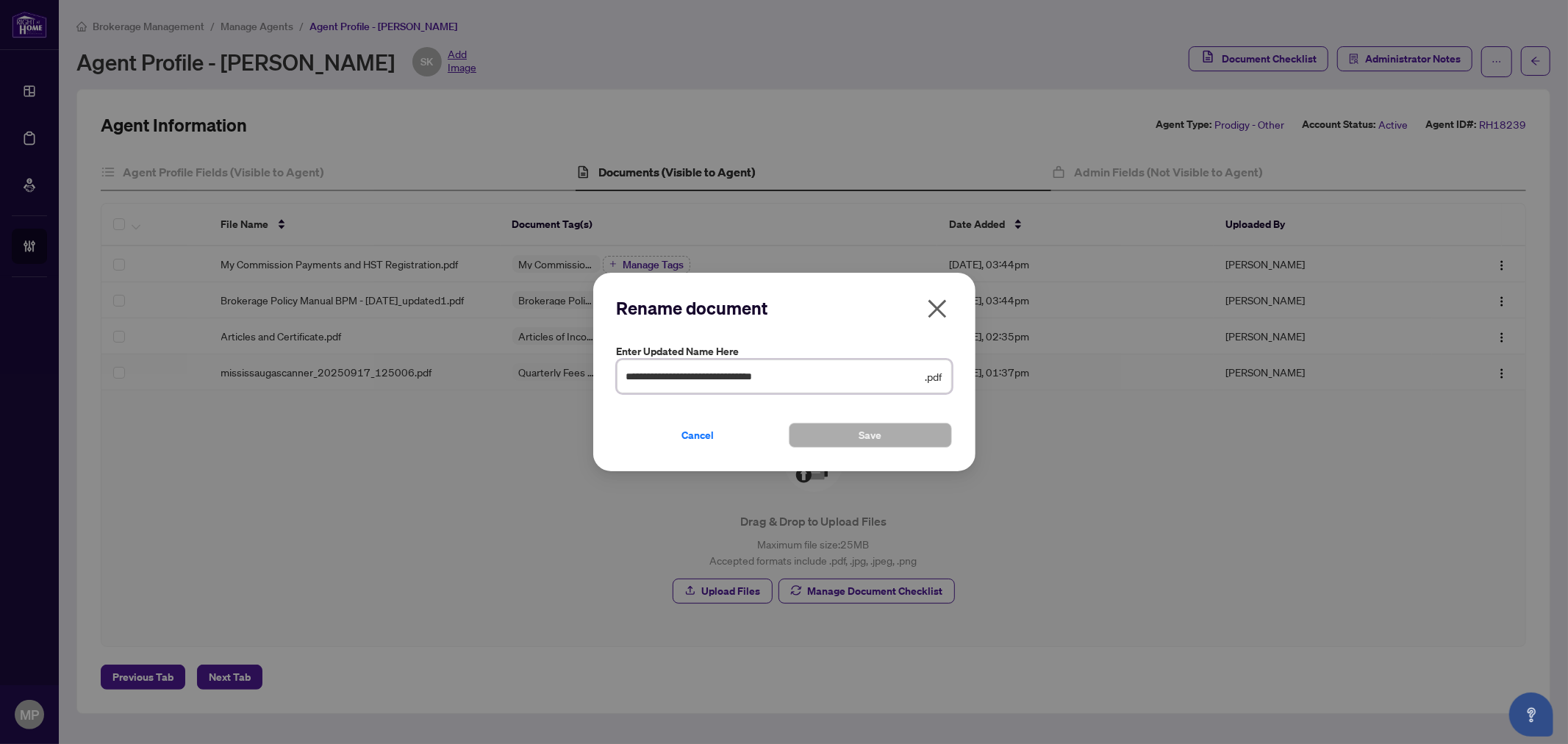
click at [713, 379] on input "**********" at bounding box center [774, 376] width 296 height 17
click at [713, 379] on input "*" at bounding box center [774, 376] width 296 height 17
type input "**********"
click at [858, 427] on button "Save" at bounding box center [870, 435] width 163 height 25
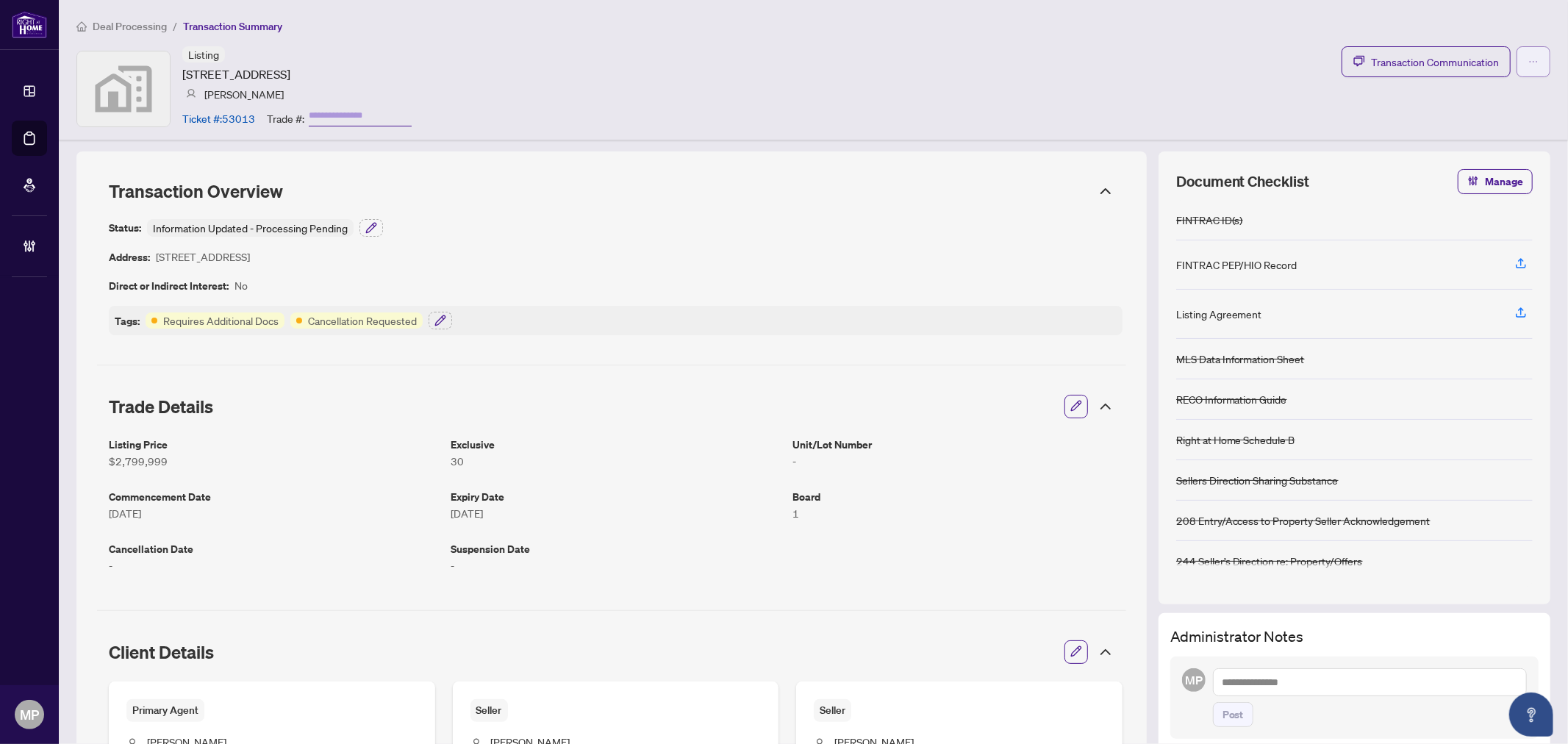
click at [1529, 64] on icon "ellipsis" at bounding box center [1533, 61] width 10 height 10
click at [1129, 120] on div "Listing 845 Seventh Street, Mississauga, ON, Canada Philip Reid Ticket #: 53013…" at bounding box center [814, 88] width 1474 height 84
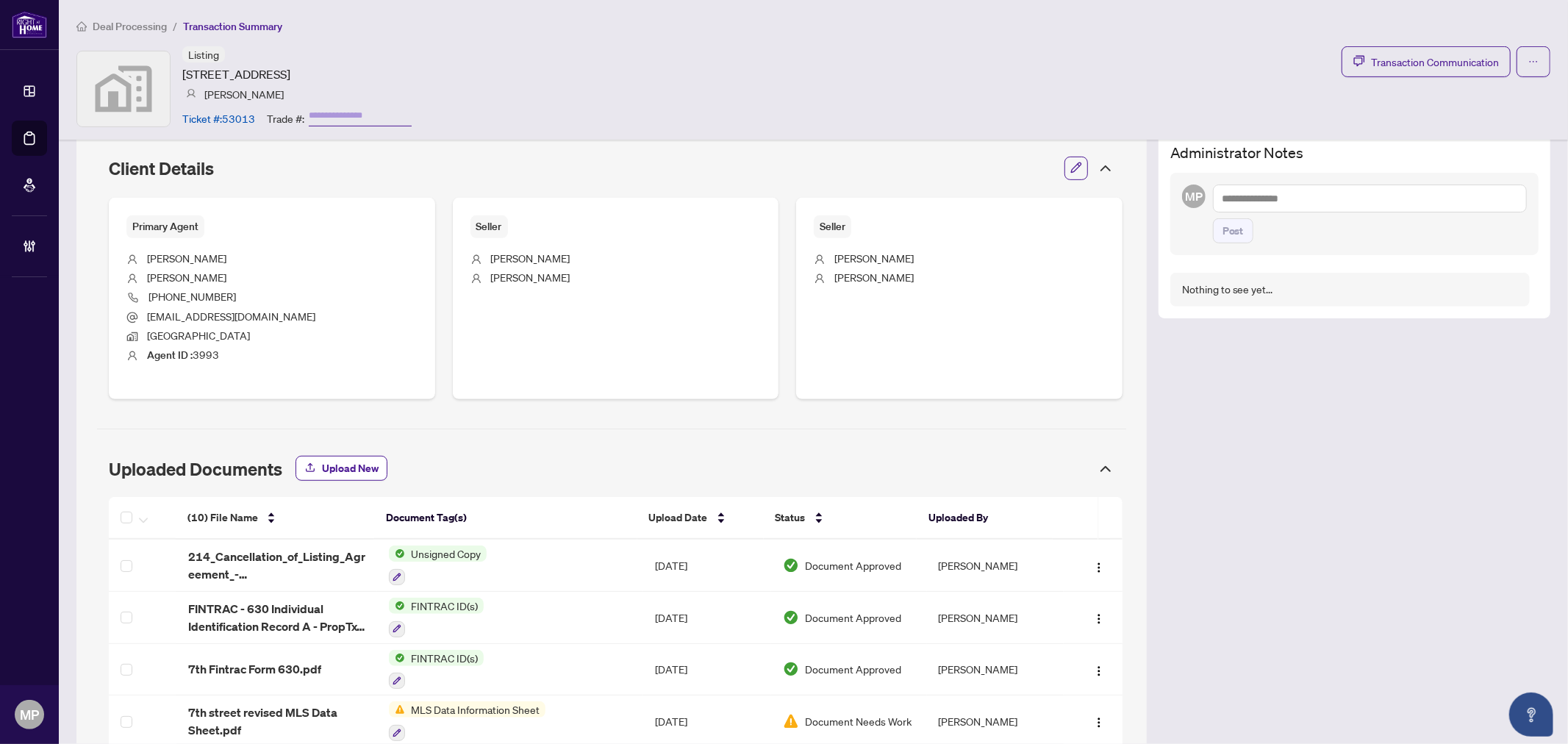
scroll to position [279, 0]
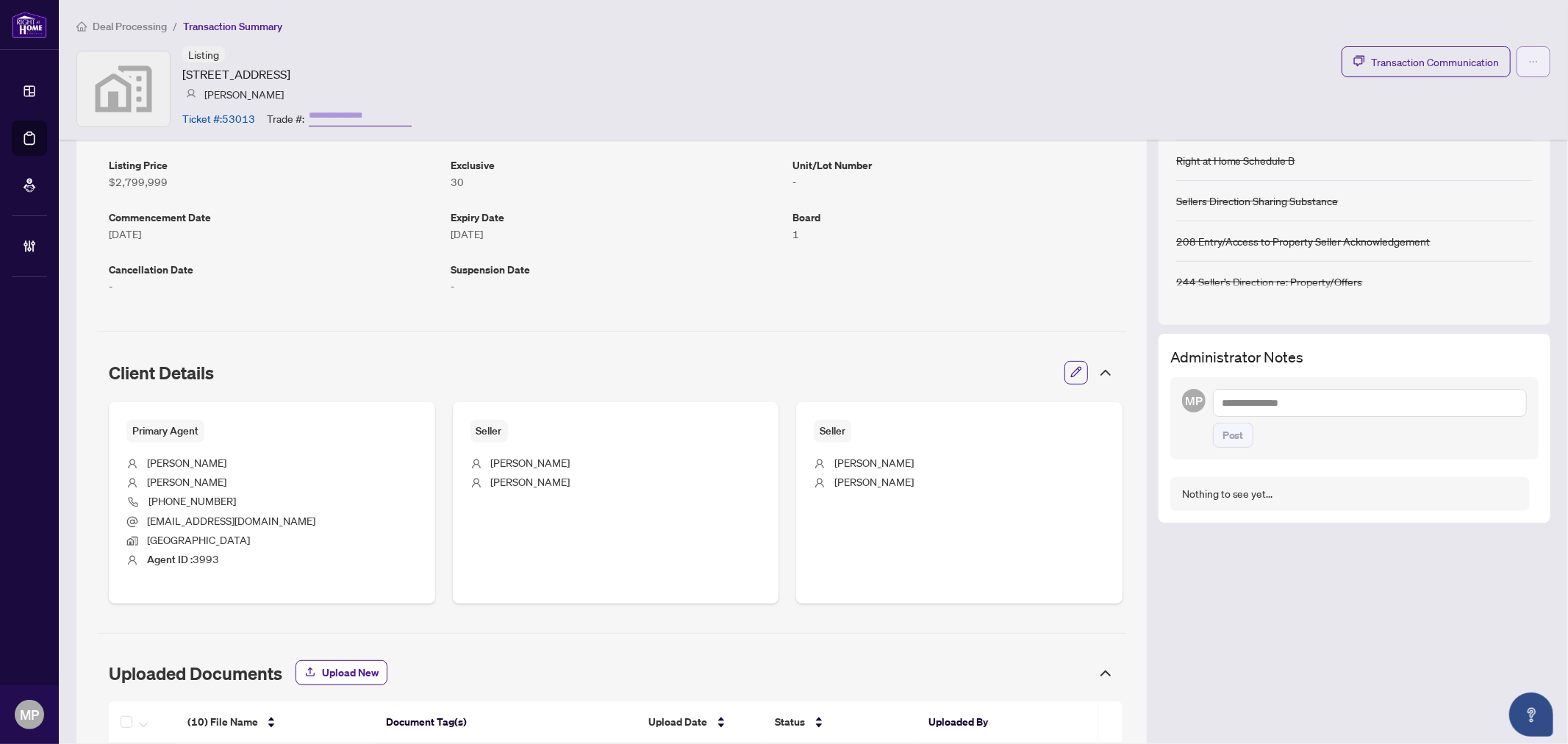
click at [1534, 68] on button "button" at bounding box center [1533, 61] width 34 height 31
click at [1492, 117] on span "Document Archive" at bounding box center [1470, 117] width 113 height 17
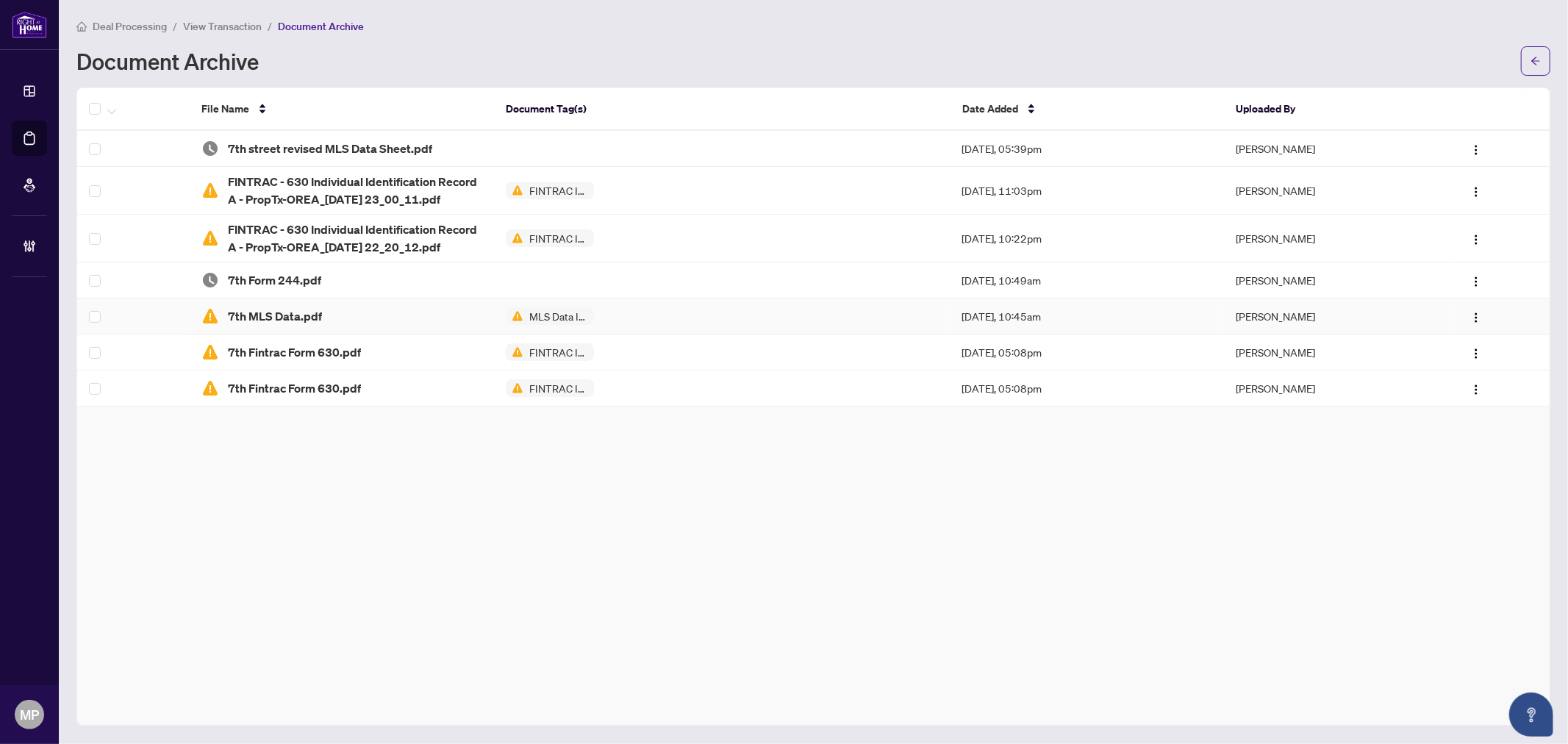
click at [376, 326] on td "7th MLS Data.pdf" at bounding box center [342, 316] width 304 height 36
click at [260, 315] on span "7th MLS Data.pdf" at bounding box center [274, 316] width 94 height 17
click at [1479, 144] on img "button" at bounding box center [1476, 150] width 12 height 12
click at [1512, 177] on span "Restore File" at bounding box center [1503, 176] width 55 height 17
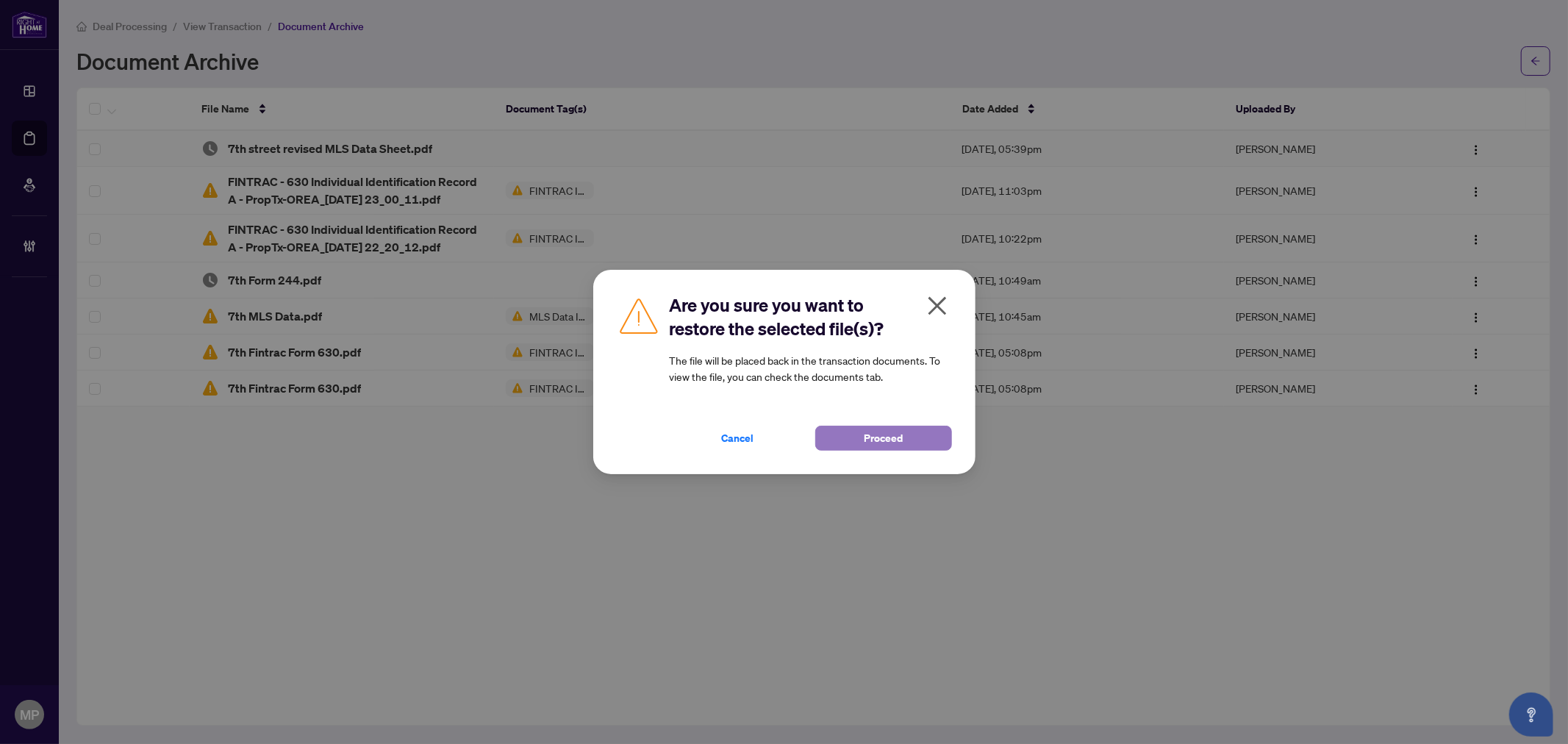
click at [873, 428] on span "Proceed" at bounding box center [883, 438] width 39 height 24
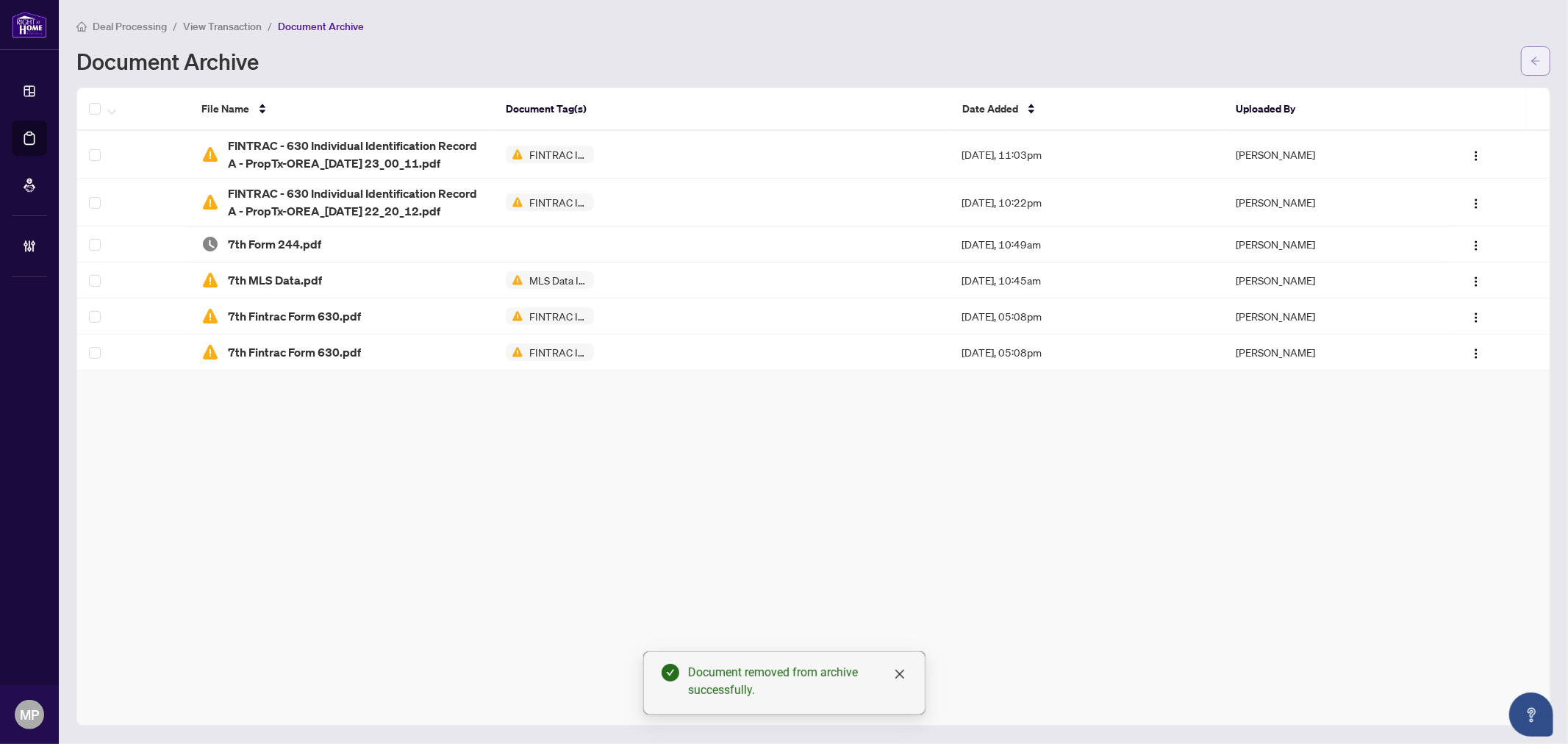
click at [1539, 51] on span "button" at bounding box center [1536, 61] width 10 height 24
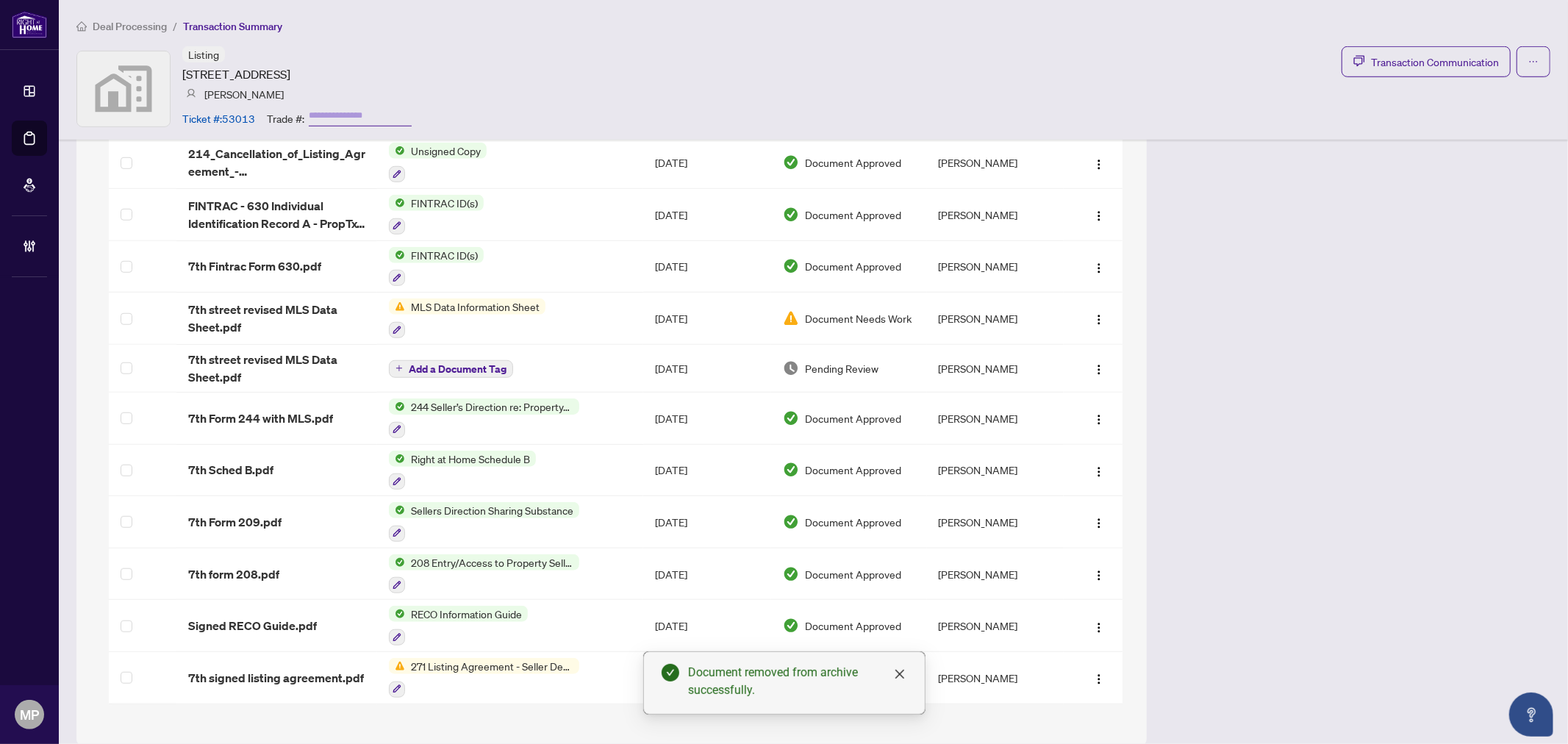
scroll to position [898, 0]
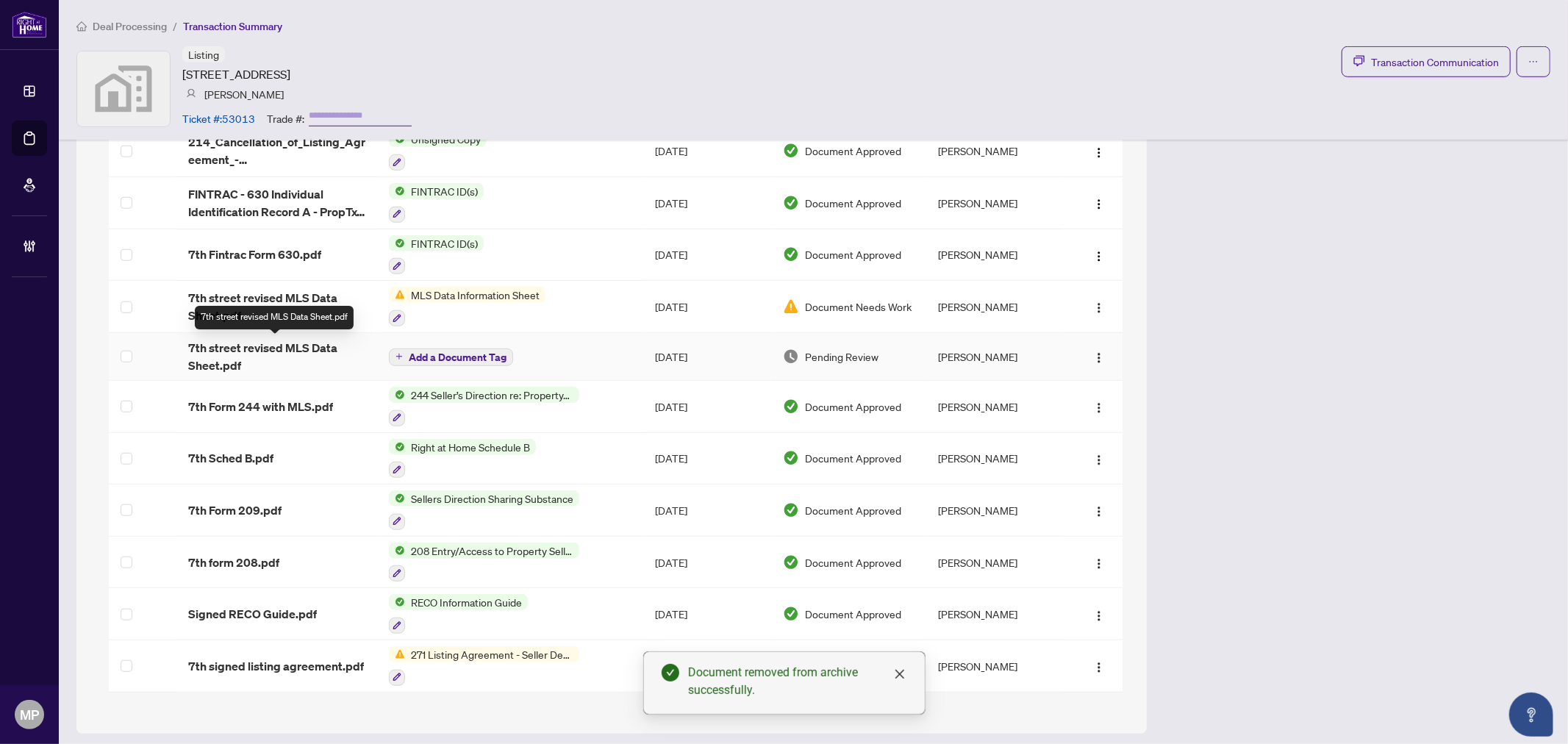
click at [283, 359] on span "7th street revised MLS Data Sheet.pdf" at bounding box center [277, 356] width 178 height 35
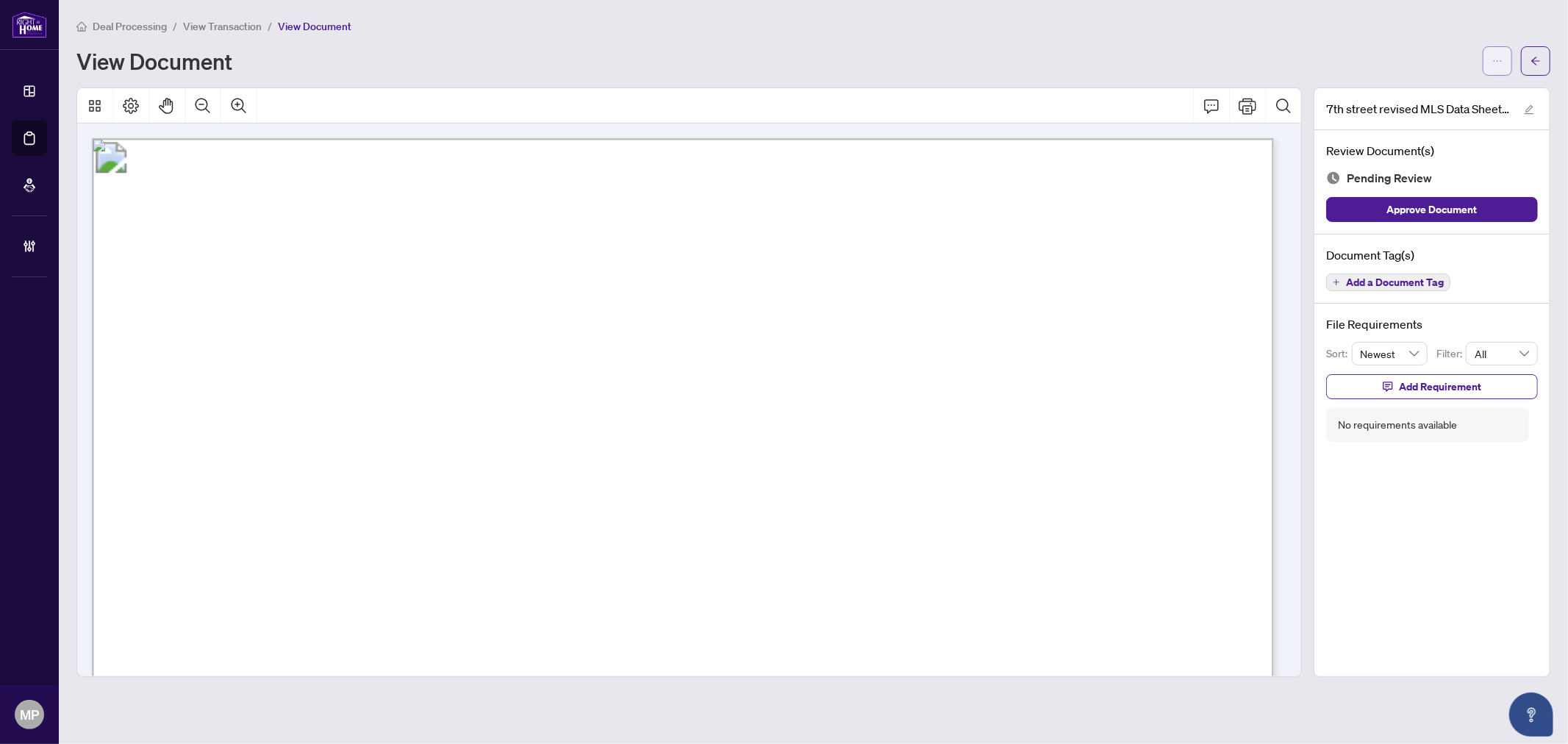
click at [1505, 60] on button "button" at bounding box center [1497, 61] width 29 height 29
click at [1431, 187] on span "Archive" at bounding box center [1444, 187] width 112 height 17
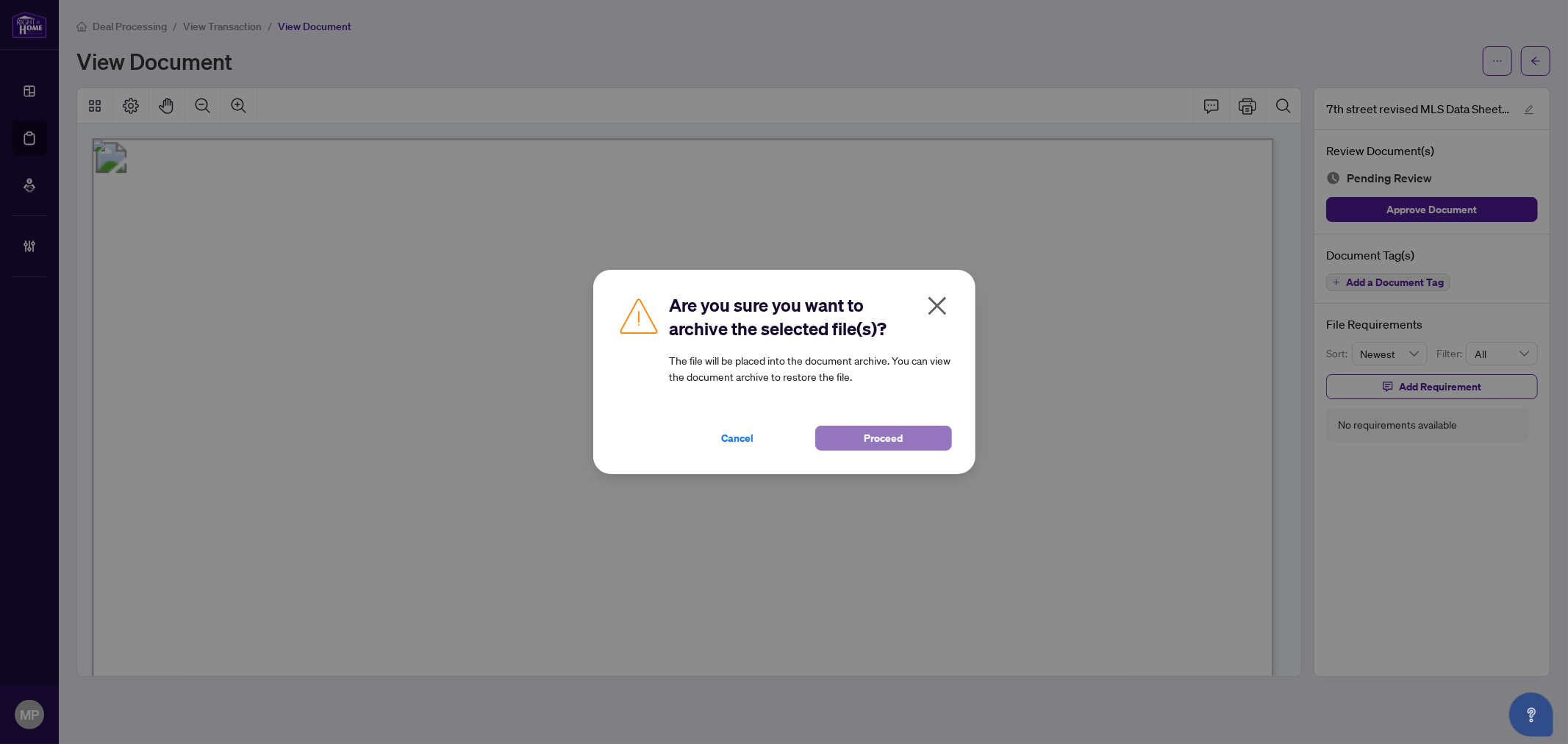
click at [895, 435] on span "Proceed" at bounding box center [883, 438] width 39 height 24
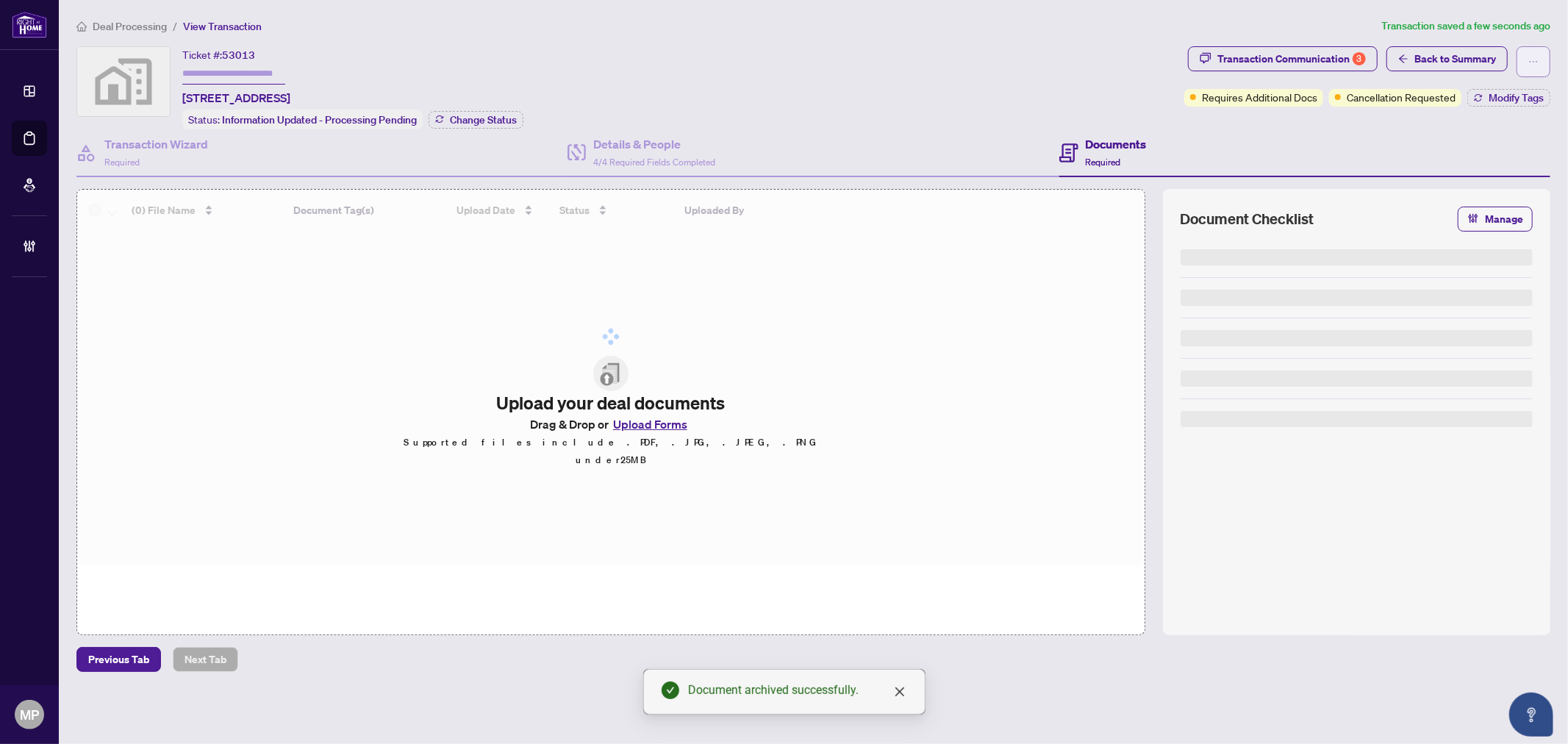
click at [1525, 56] on button "button" at bounding box center [1533, 61] width 34 height 31
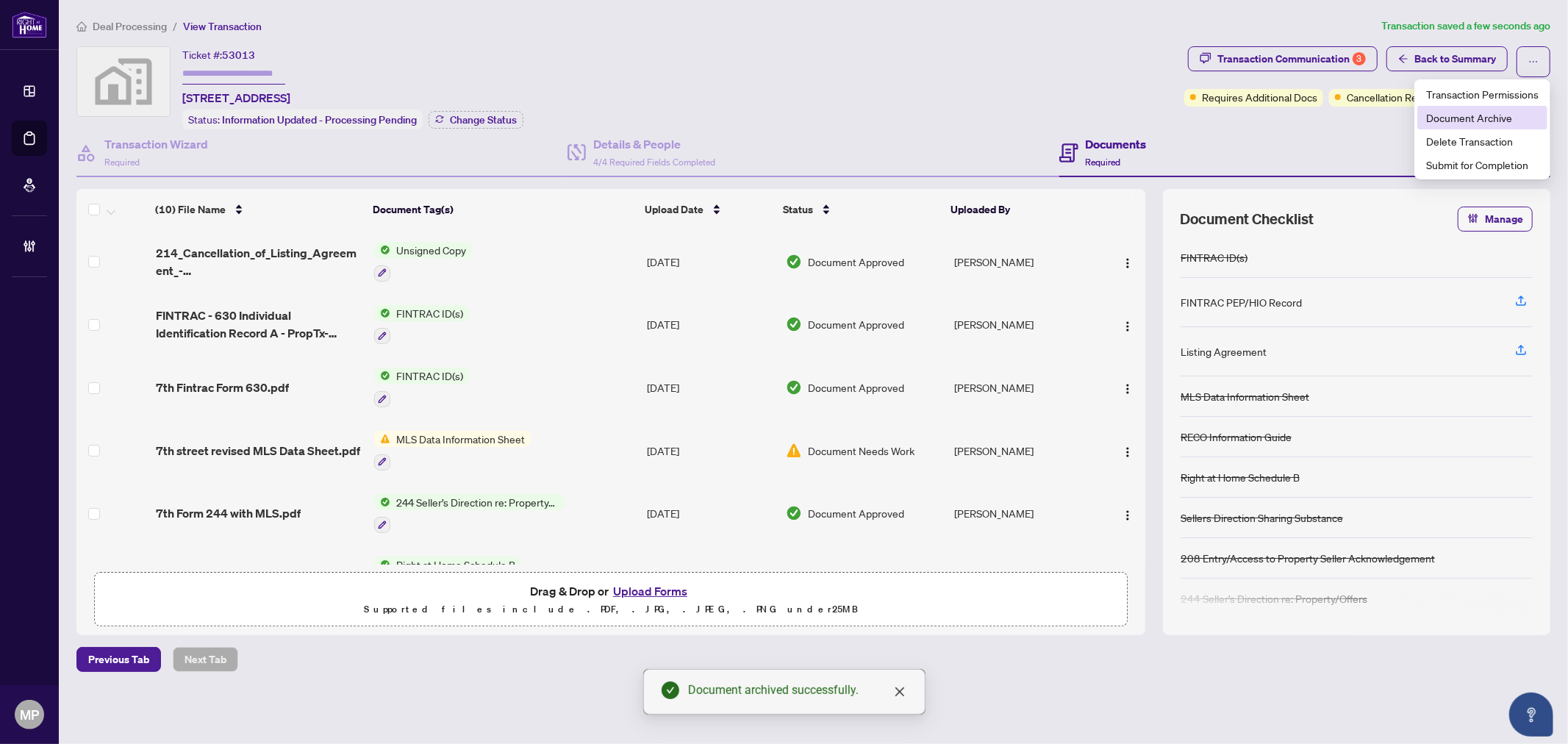
click at [1487, 110] on span "Document Archive" at bounding box center [1482, 117] width 113 height 17
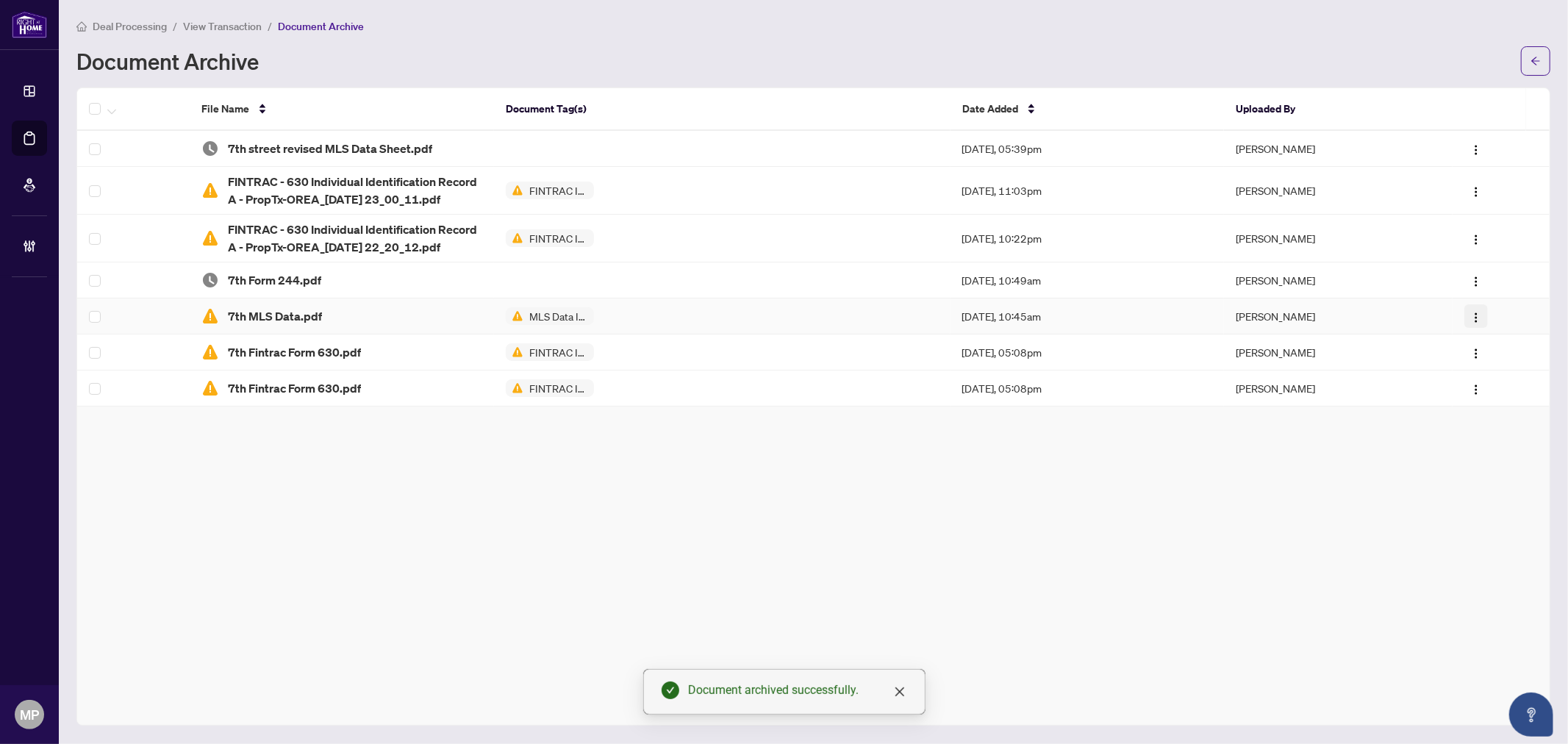
click at [1475, 316] on img "button" at bounding box center [1476, 317] width 12 height 12
click at [1523, 342] on span "Restore File" at bounding box center [1503, 344] width 55 height 17
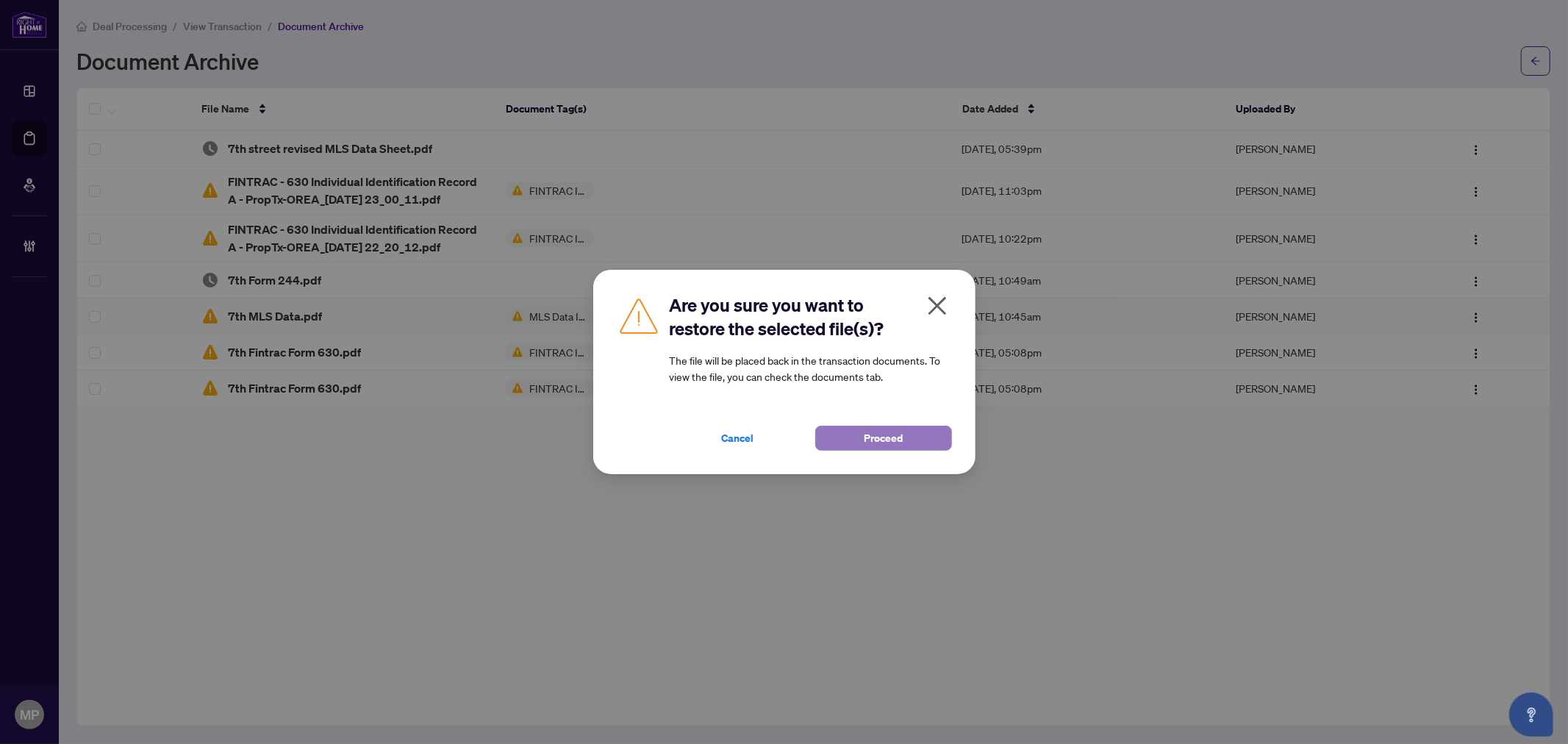
click at [912, 441] on button "Proceed" at bounding box center [884, 438] width 137 height 25
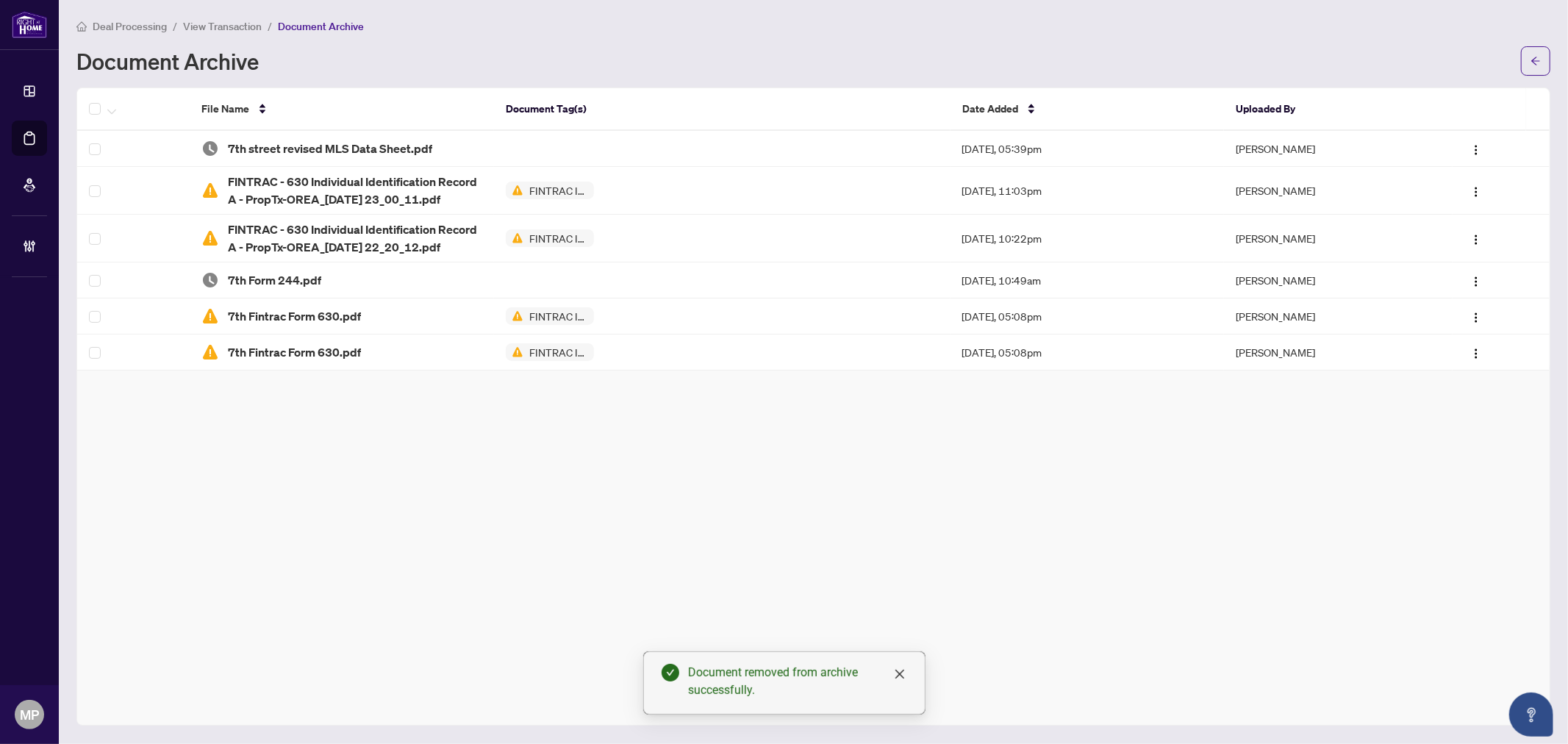
click at [243, 20] on span "View Transaction" at bounding box center [222, 26] width 79 height 13
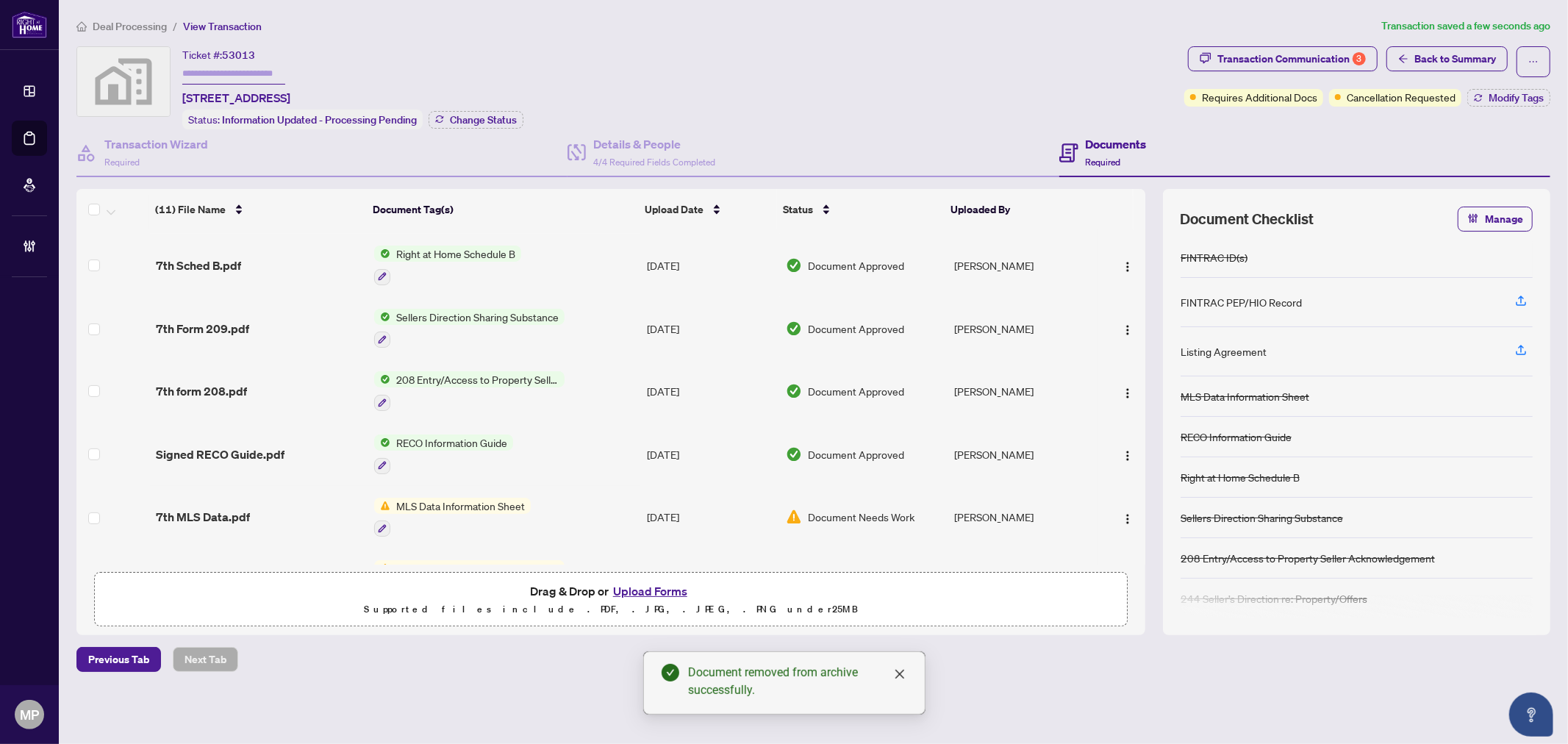
scroll to position [350, 0]
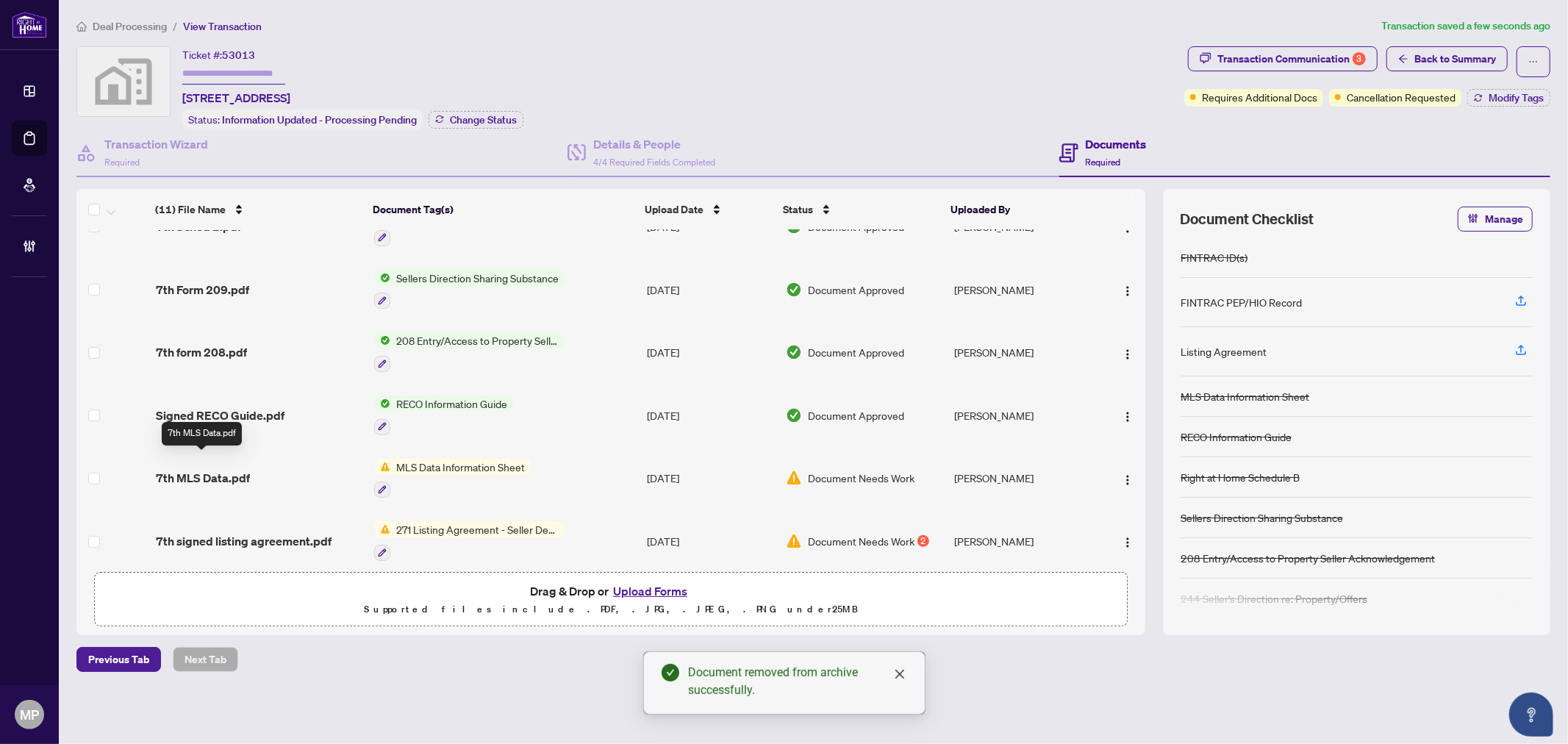
click at [235, 469] on span "7th MLS Data.pdf" at bounding box center [202, 478] width 94 height 17
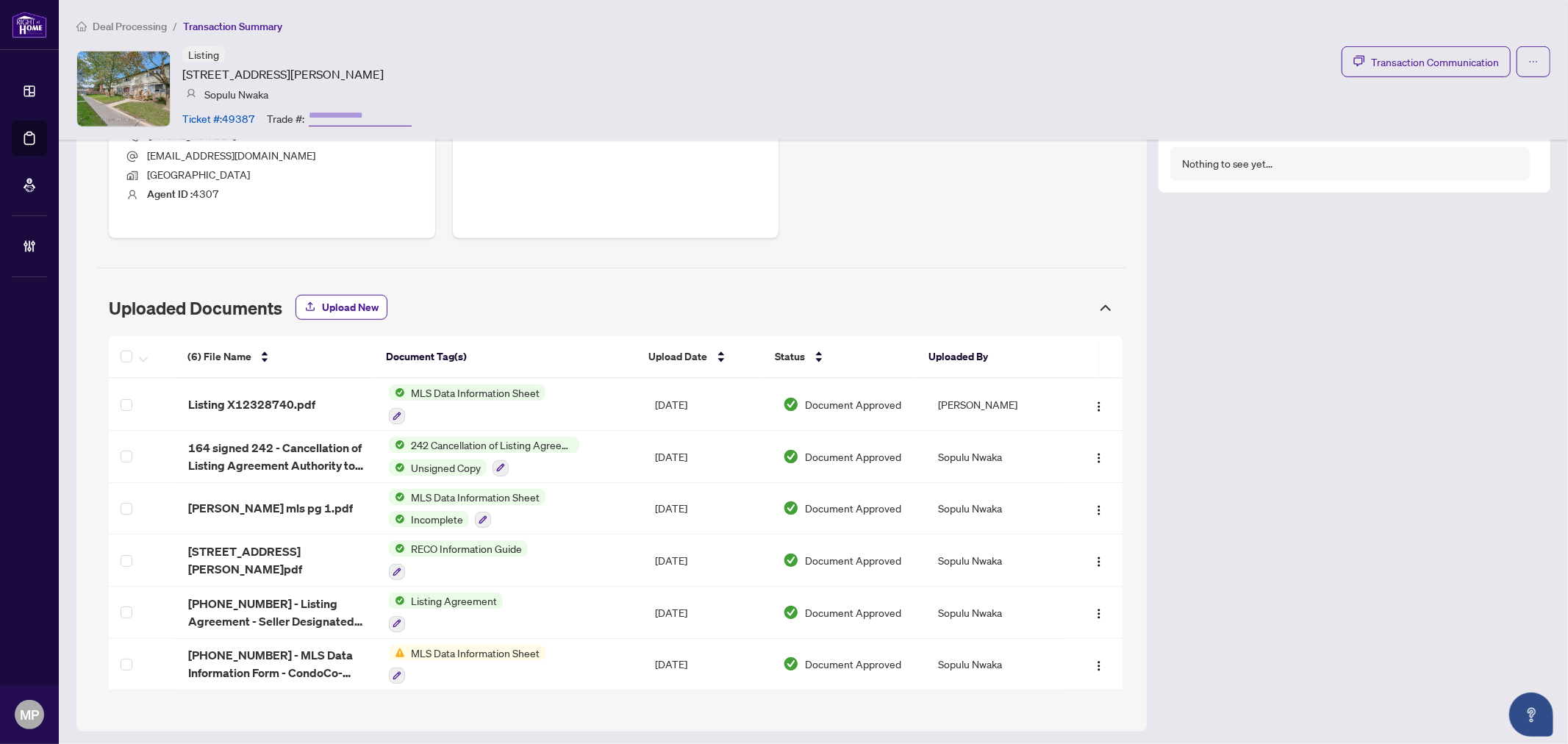
scroll to position [647, 0]
click at [350, 302] on span "Upload New" at bounding box center [350, 305] width 57 height 24
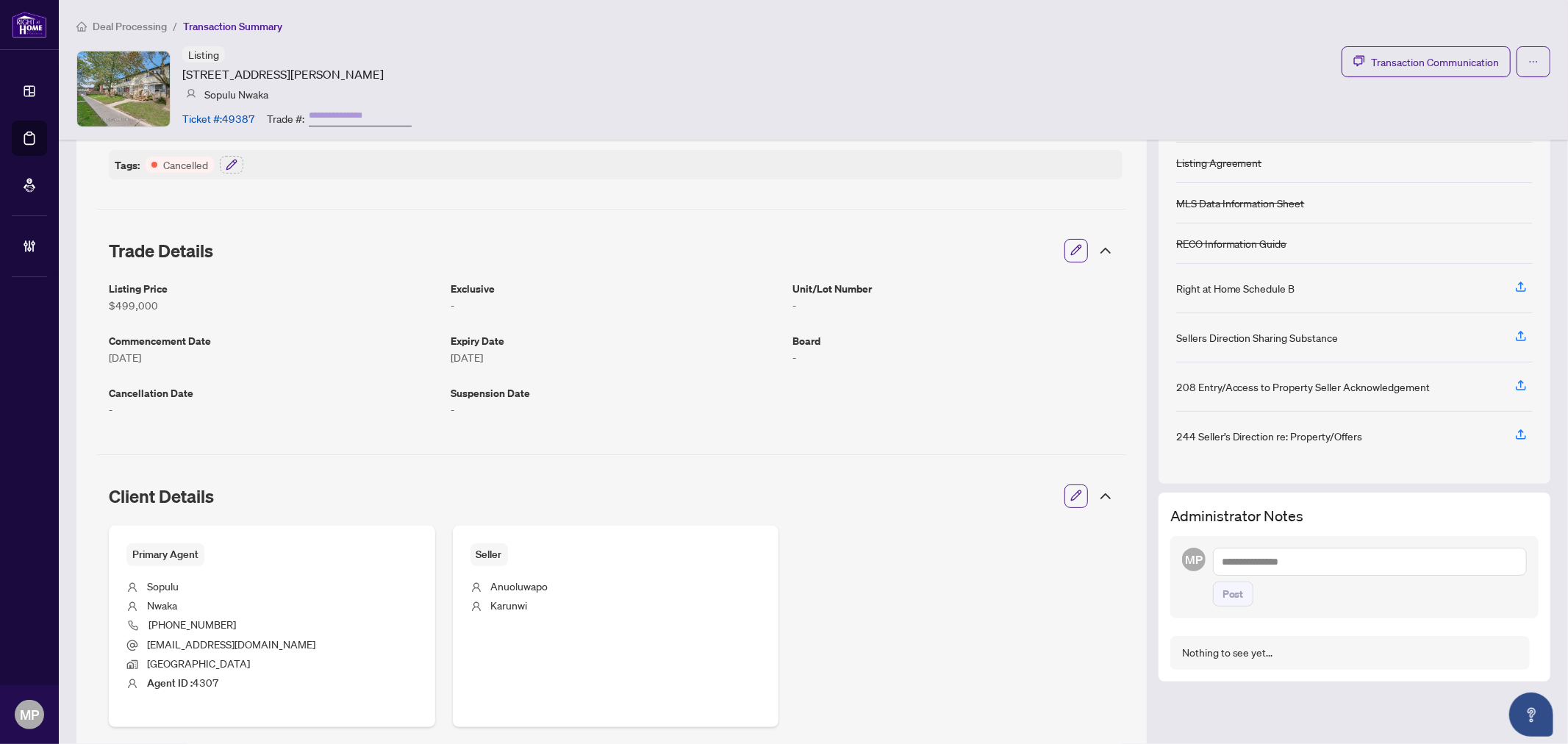
scroll to position [0, 0]
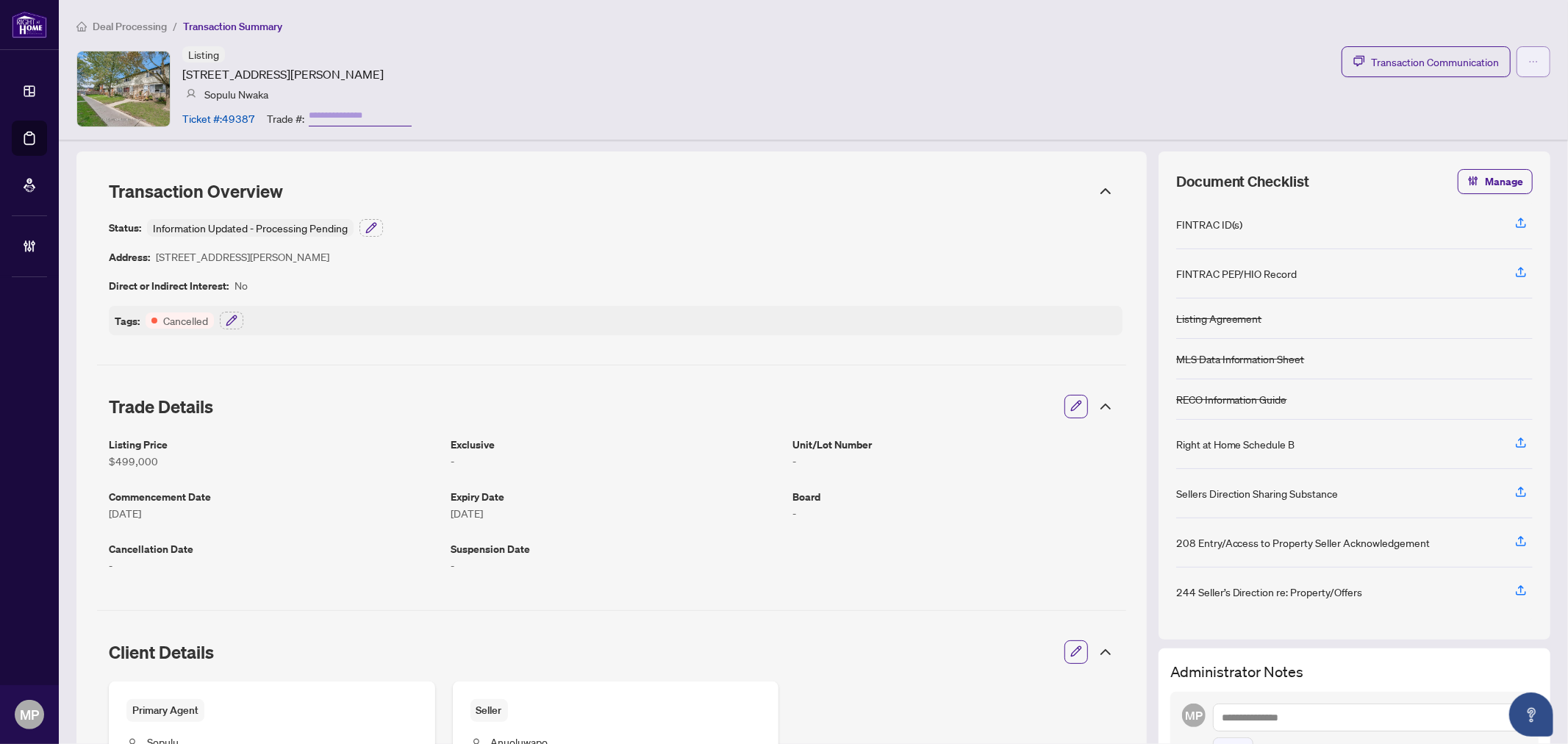
click at [1529, 51] on span "button" at bounding box center [1533, 61] width 10 height 24
click at [1078, 125] on div "Listing [STREET_ADDRESS][PERSON_NAME] Sopulu Nwaka Ticket #: 49387 Trade #: Tra…" at bounding box center [814, 88] width 1474 height 84
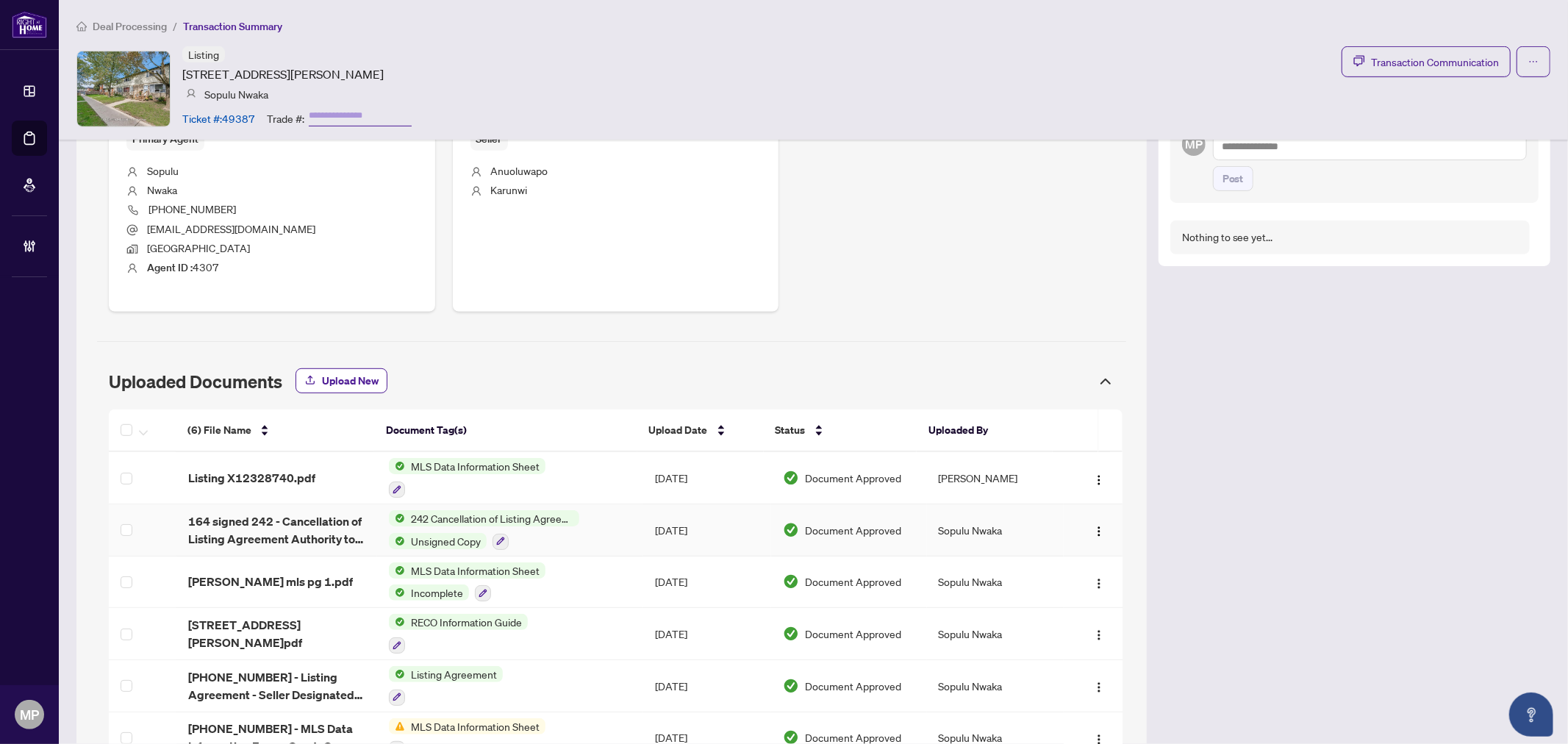
scroll to position [647, 0]
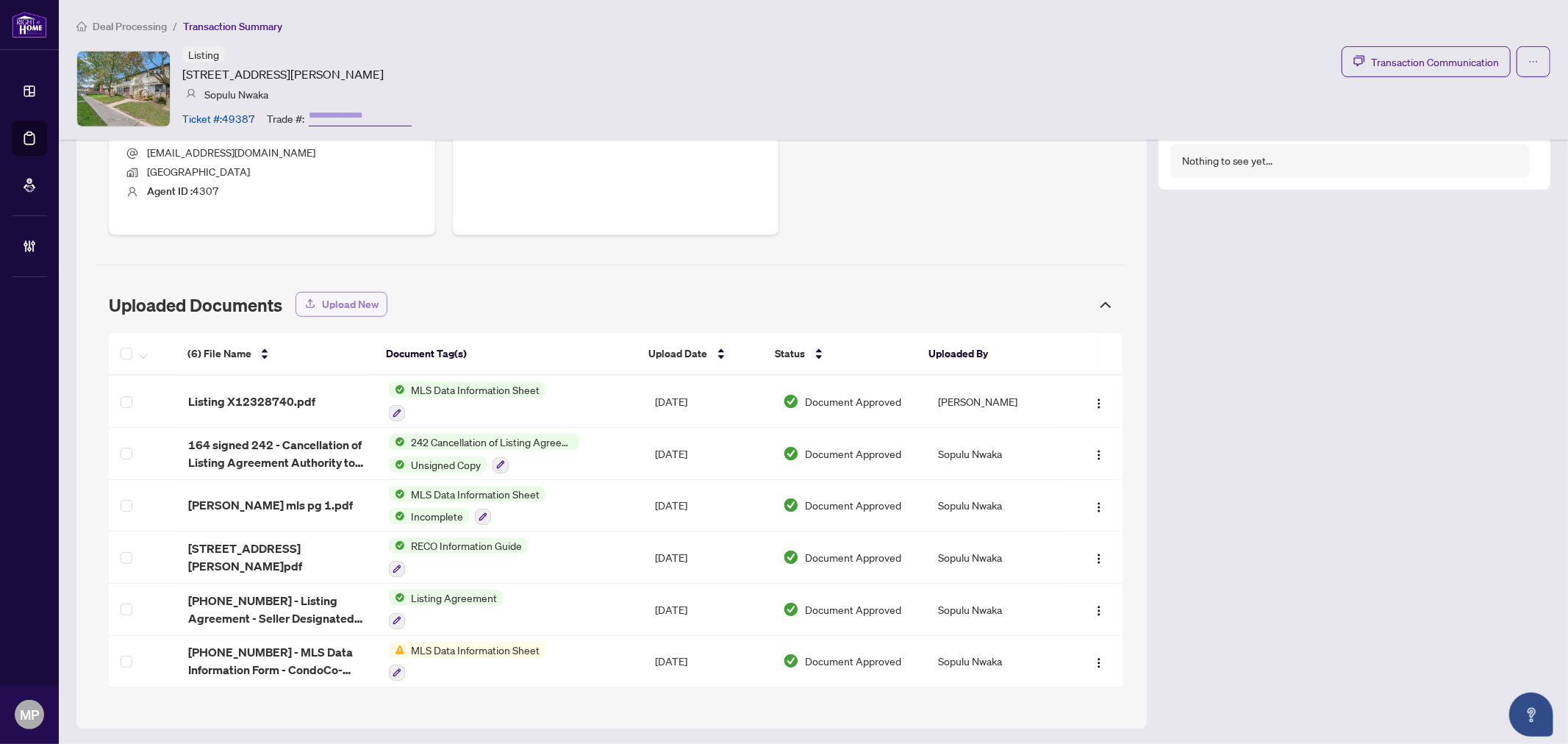
click at [338, 306] on span "Upload New" at bounding box center [350, 305] width 57 height 24
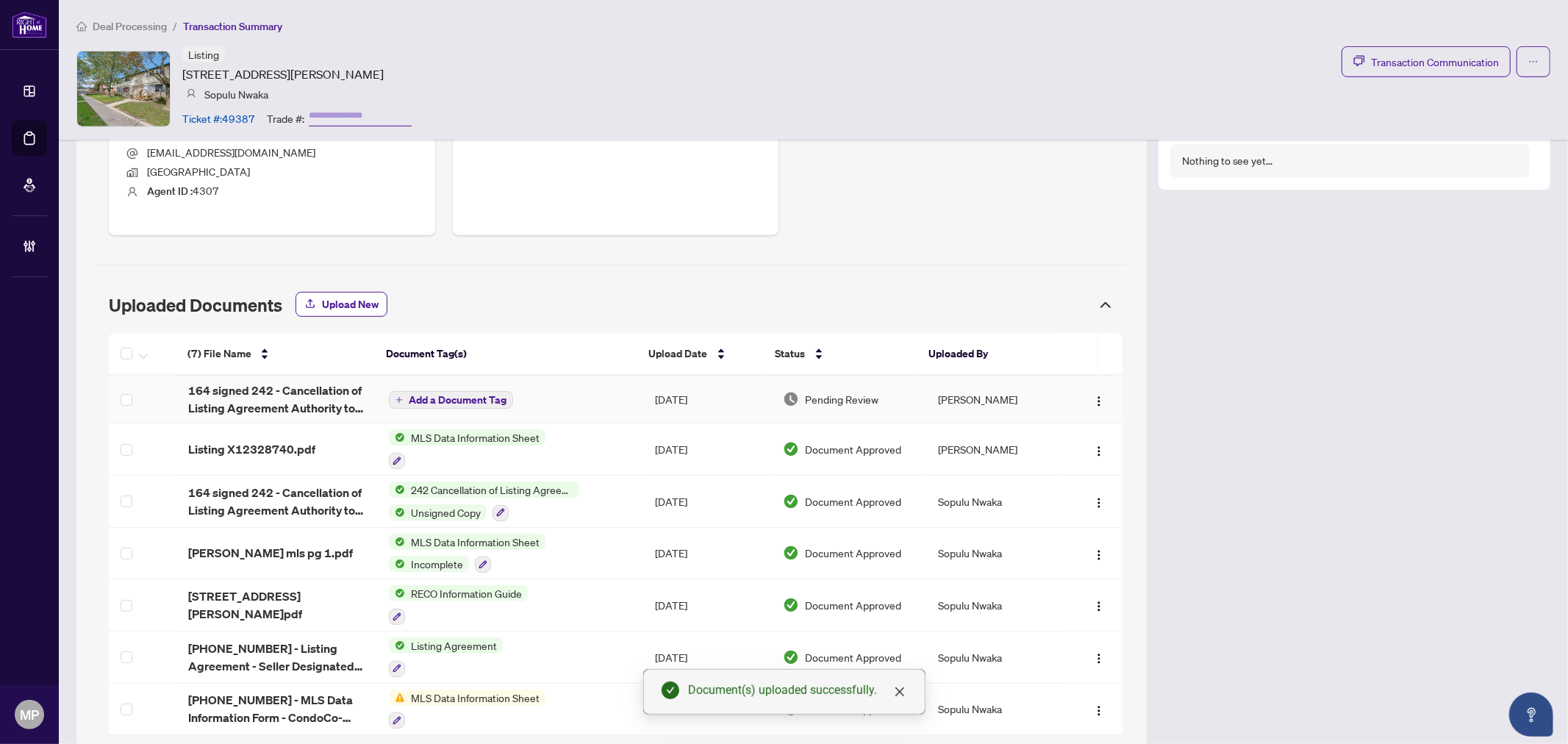
click at [468, 401] on span "Add a Document Tag" at bounding box center [458, 399] width 98 height 10
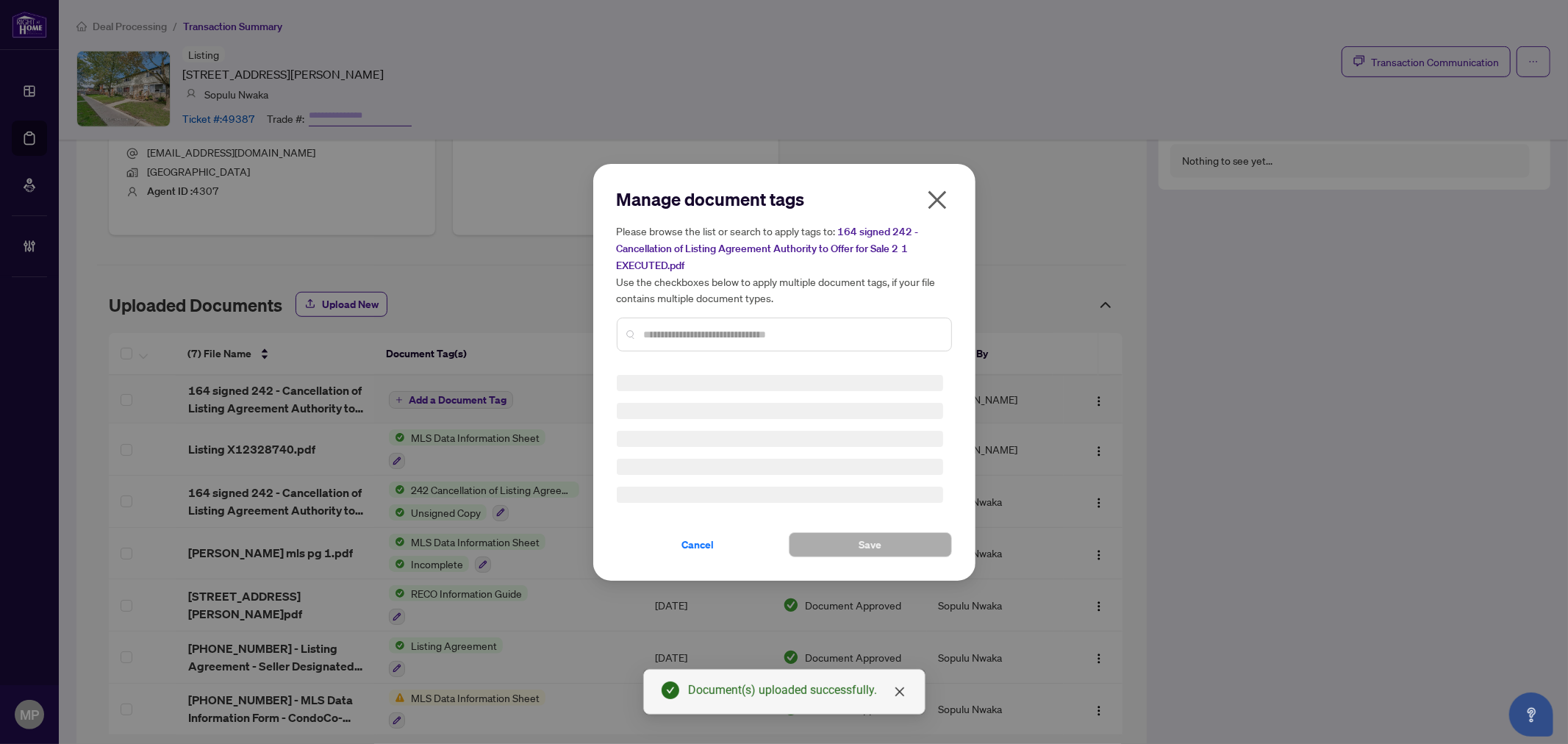
click at [733, 322] on div at bounding box center [784, 334] width 335 height 34
click at [788, 335] on input "text" at bounding box center [791, 334] width 295 height 17
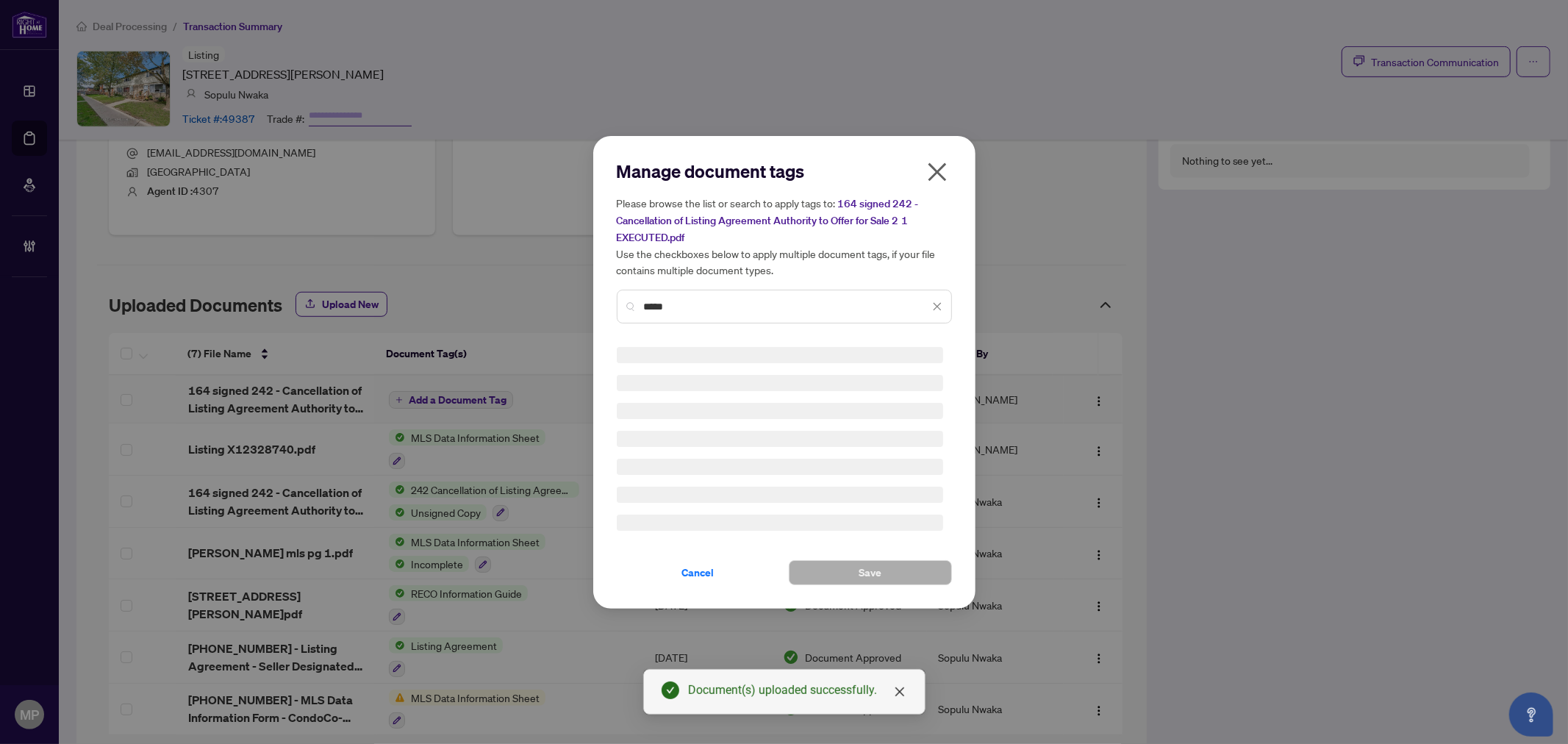
drag, startPoint x: 679, startPoint y: 302, endPoint x: 672, endPoint y: 314, distance: 13.9
click at [673, 314] on div "*****" at bounding box center [784, 306] width 335 height 34
click at [672, 314] on div "*****" at bounding box center [784, 306] width 335 height 34
click at [666, 302] on input "*****" at bounding box center [787, 306] width 285 height 17
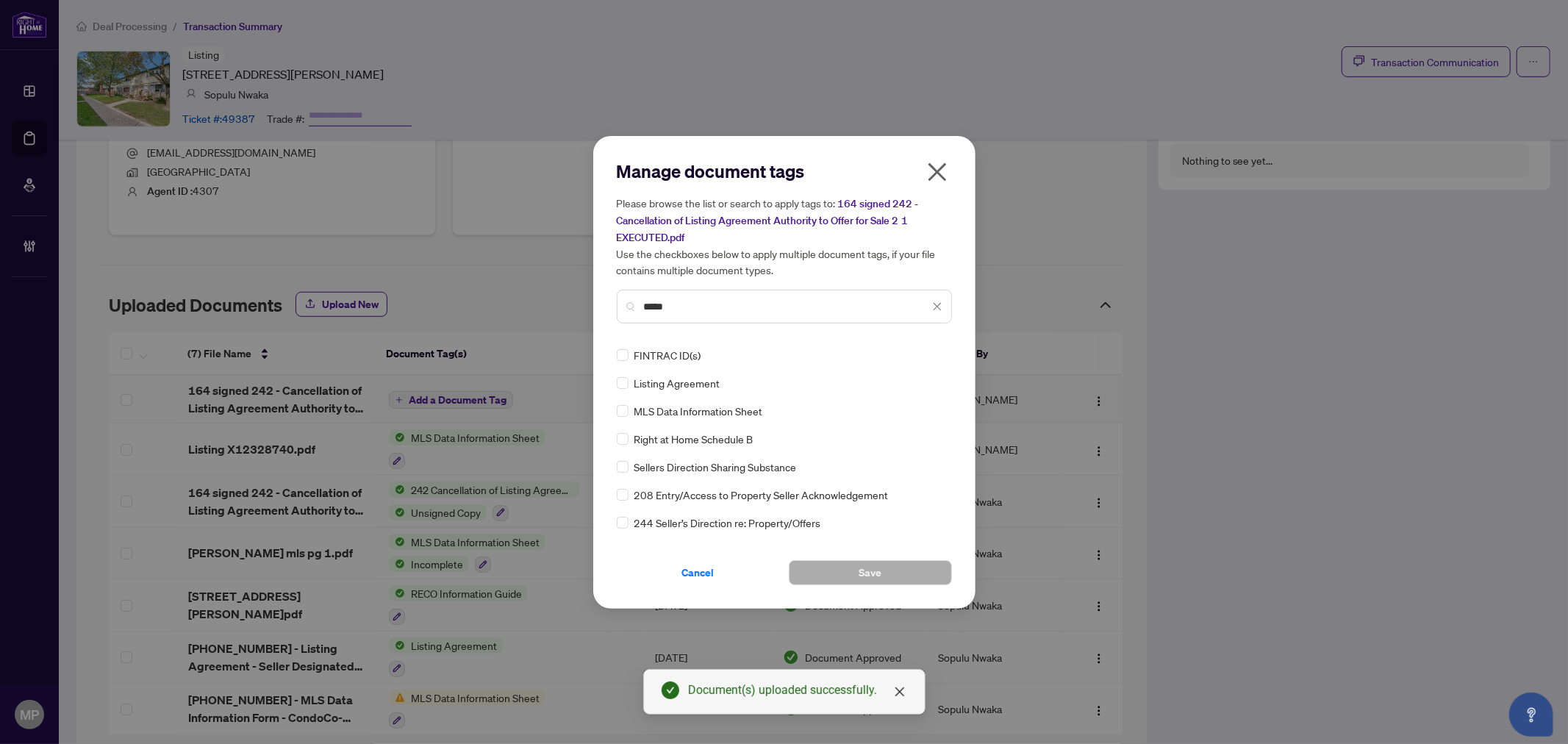
click at [666, 302] on input "*****" at bounding box center [787, 306] width 285 height 17
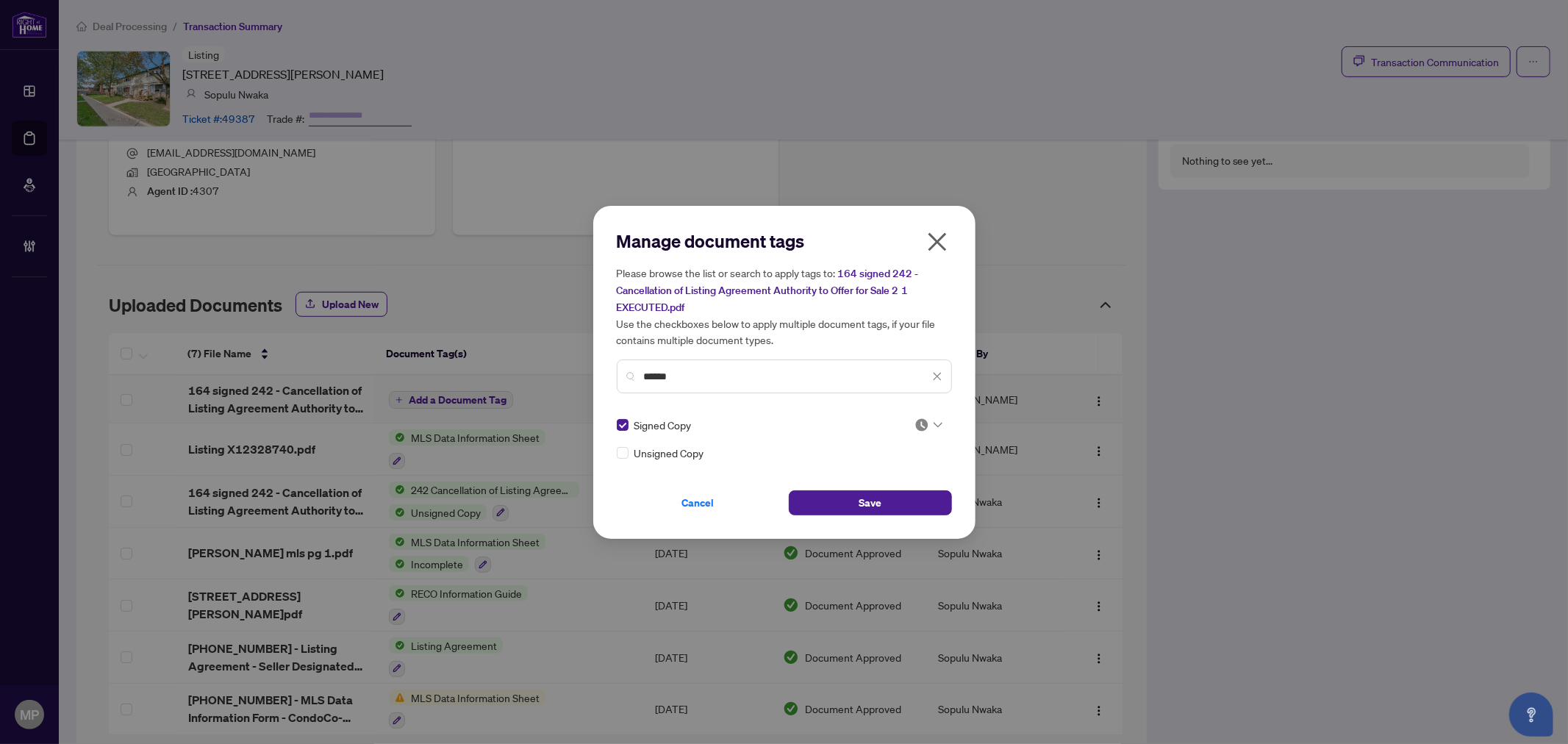
click at [929, 424] on img at bounding box center [921, 424] width 15 height 15
click at [883, 500] on div "Approved" at bounding box center [883, 495] width 94 height 17
click at [679, 359] on div "******" at bounding box center [784, 376] width 335 height 34
click at [677, 379] on input "******" at bounding box center [787, 376] width 285 height 17
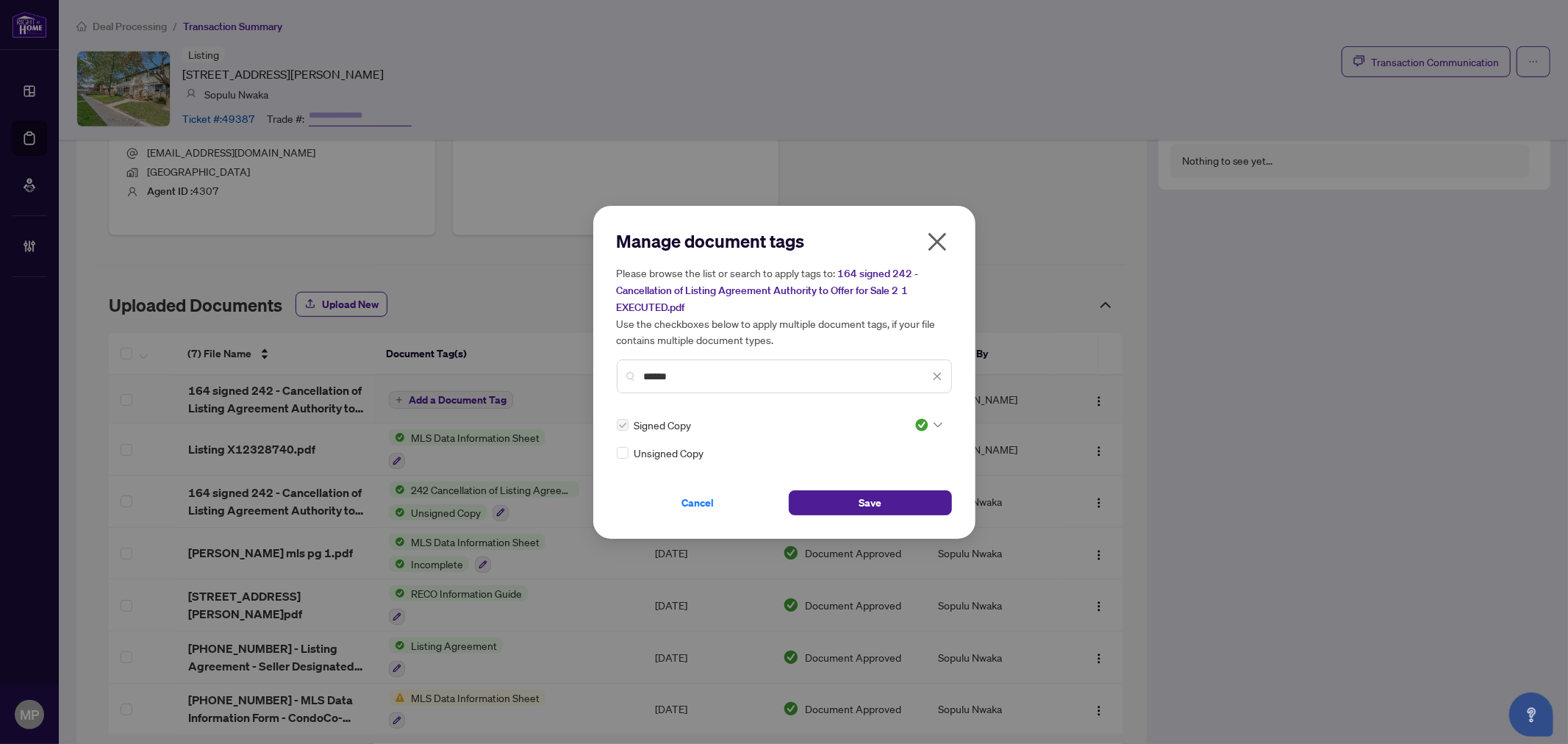
click at [677, 379] on input "******" at bounding box center [787, 376] width 285 height 17
type input "***"
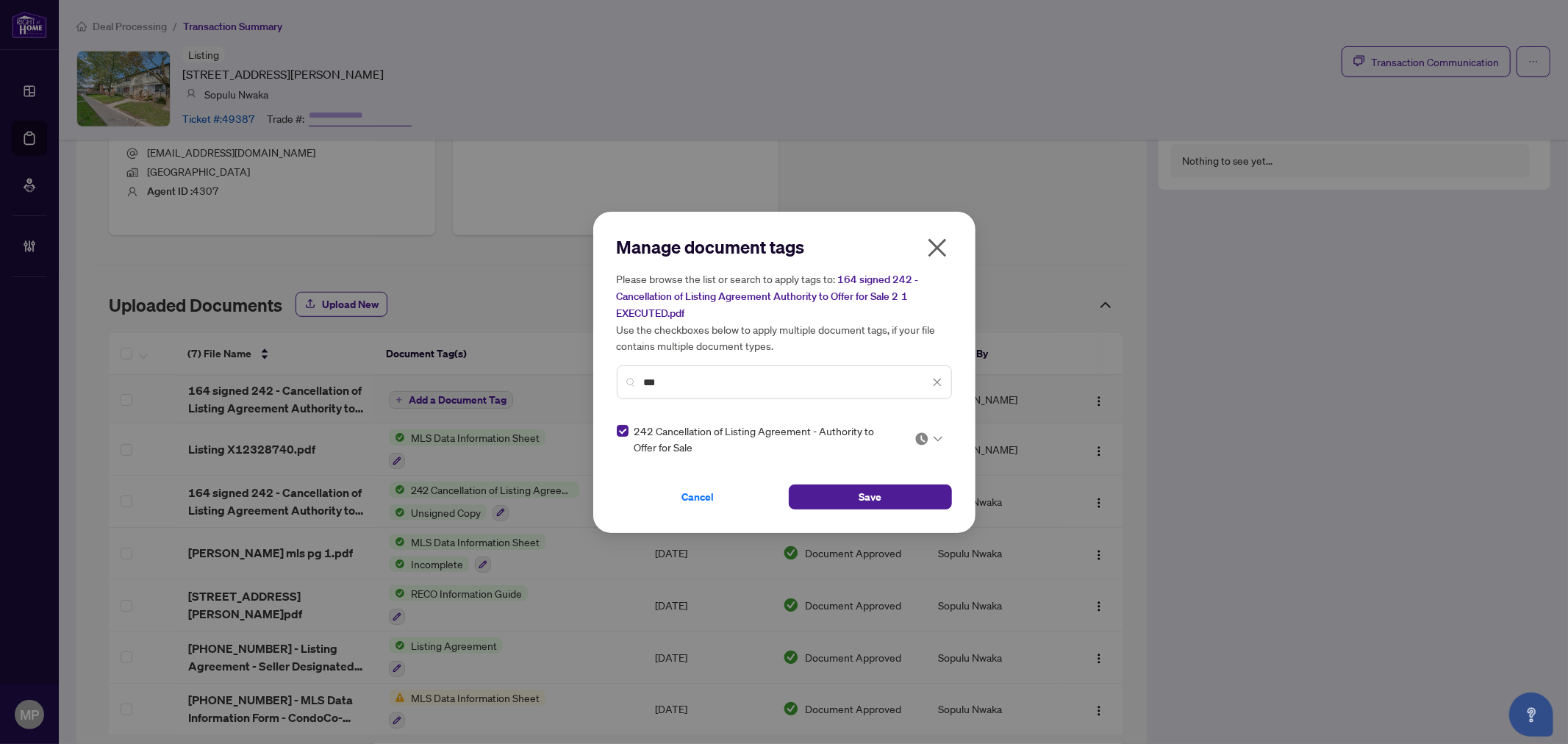
drag, startPoint x: 932, startPoint y: 436, endPoint x: 930, endPoint y: 445, distance: 9.2
click at [932, 441] on div at bounding box center [928, 439] width 28 height 15
click at [891, 508] on div "Approved" at bounding box center [883, 509] width 94 height 17
click at [923, 494] on button "Save" at bounding box center [870, 497] width 163 height 25
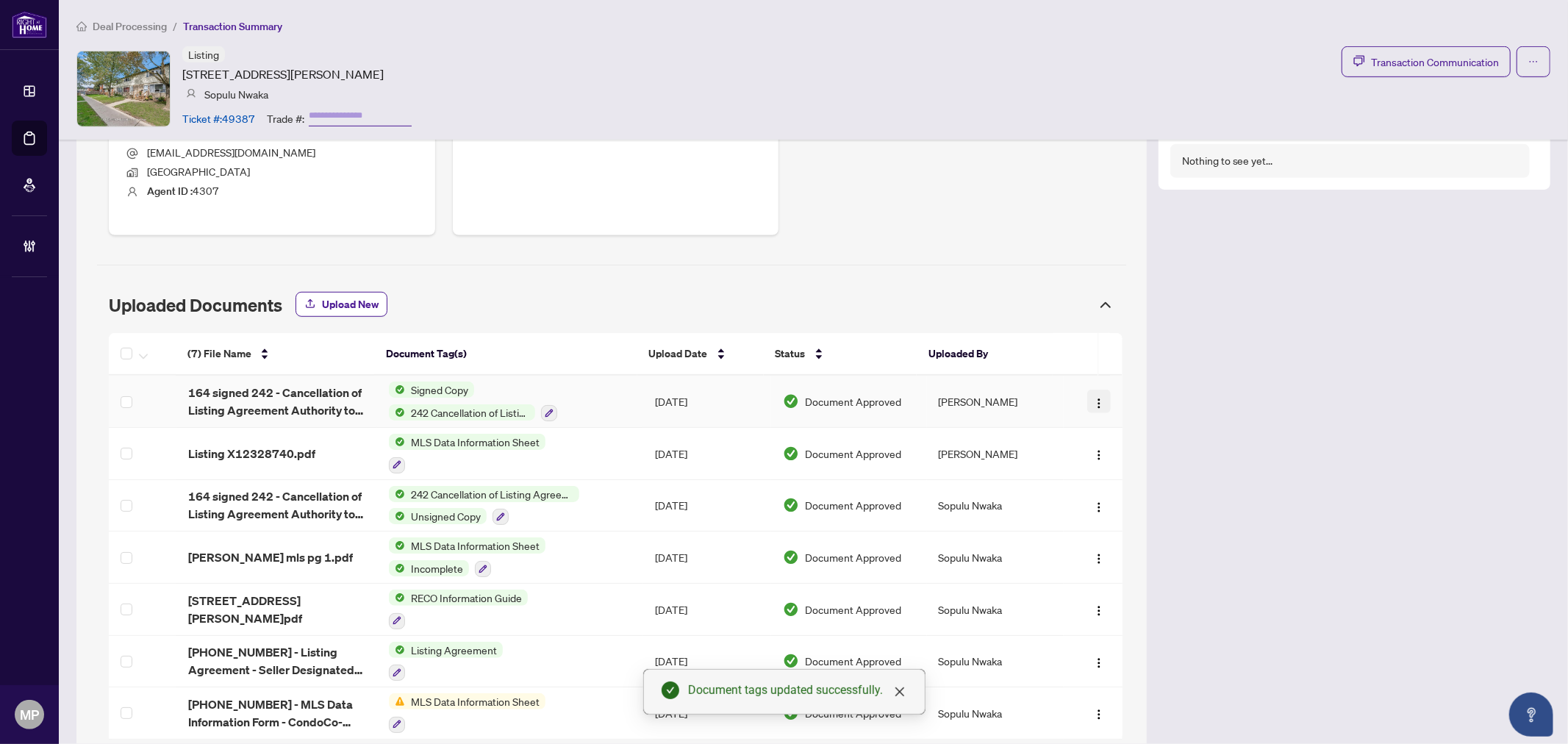
click at [1093, 395] on span "button" at bounding box center [1099, 401] width 12 height 17
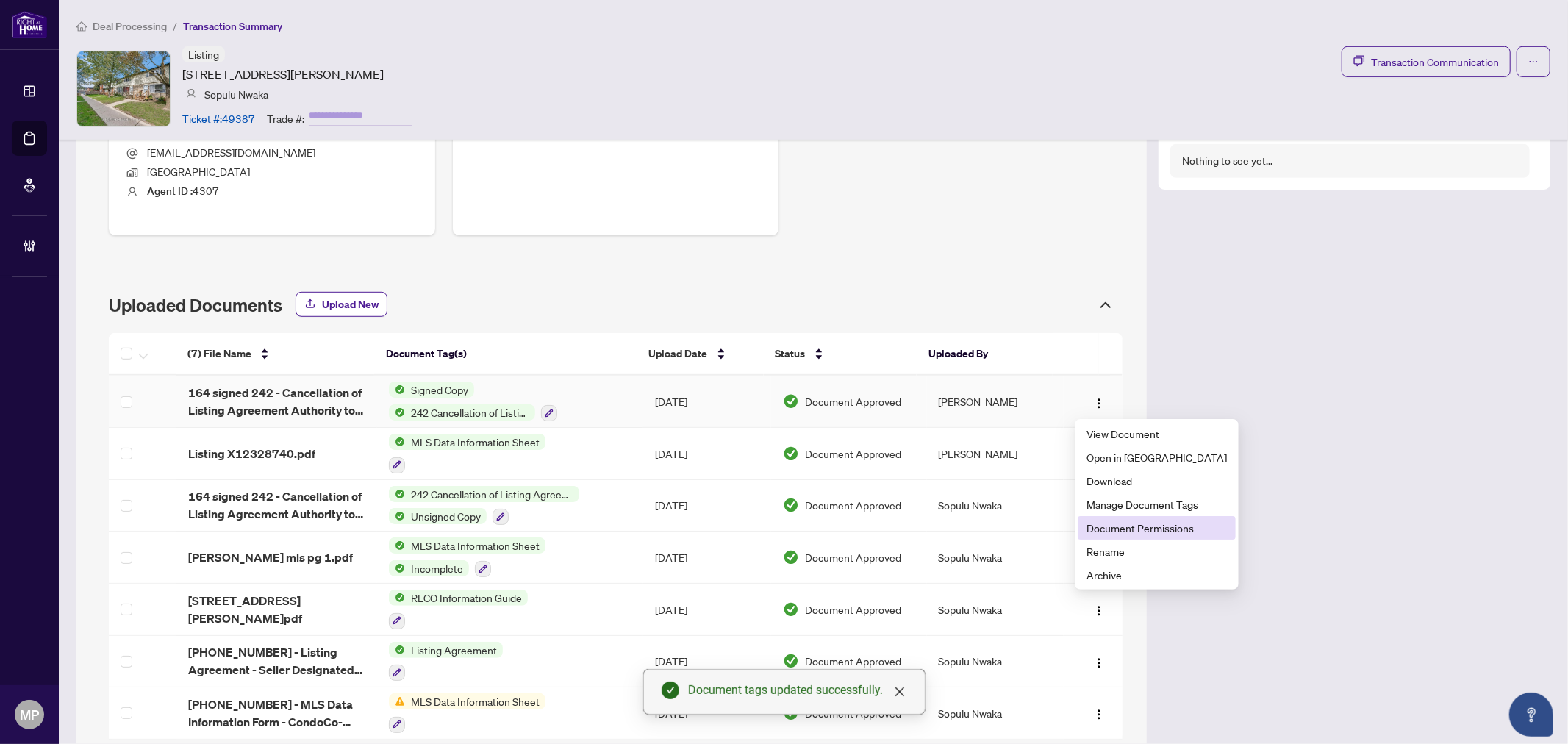
click at [1166, 530] on span "Document Permissions" at bounding box center [1157, 527] width 140 height 17
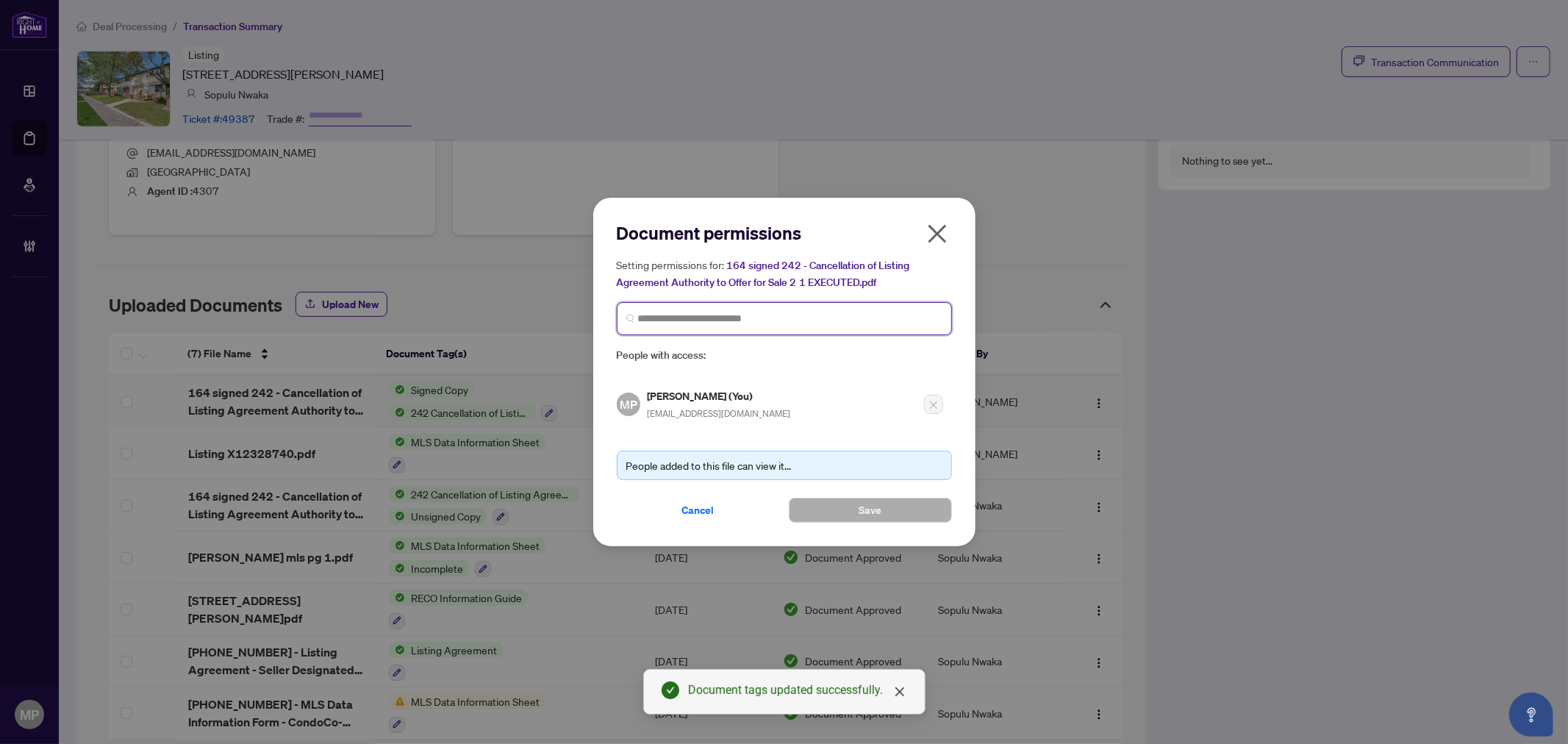
click at [777, 311] on input "search" at bounding box center [790, 319] width 304 height 16
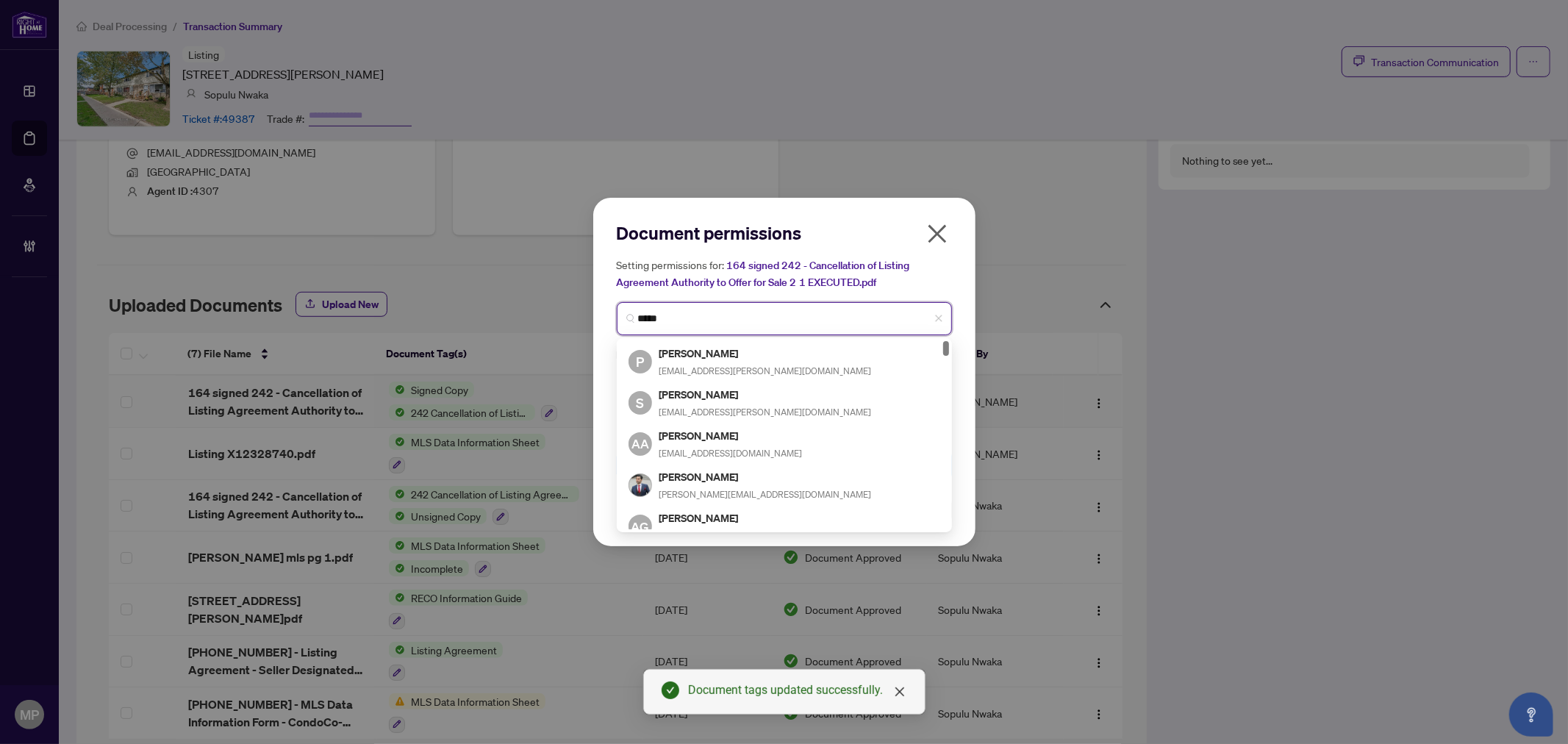
type input "******"
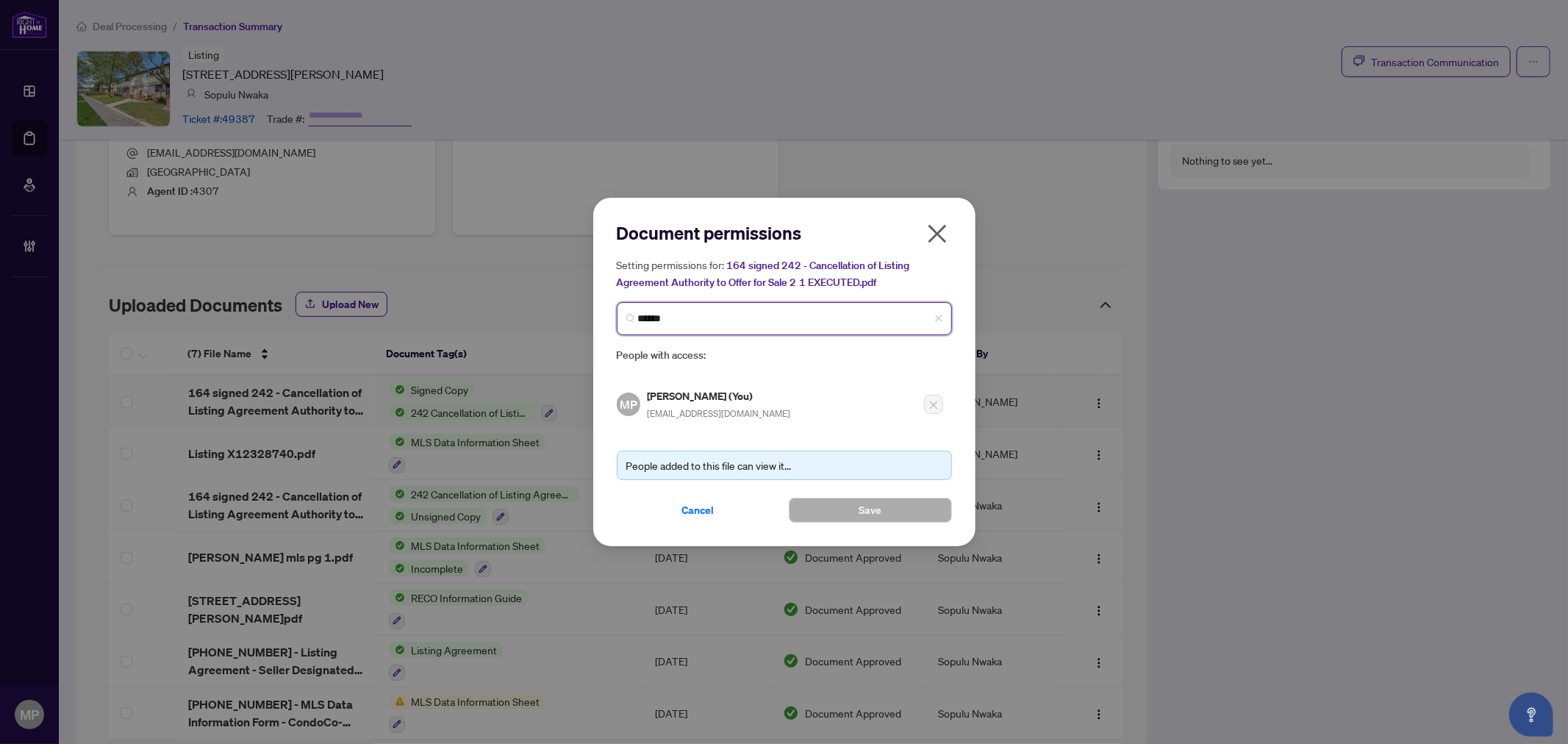
click at [706, 319] on input "******" at bounding box center [790, 319] width 304 height 16
click at [758, 379] on div "SN Sopulu Nwaka sopulunwaka1@gmail.com" at bounding box center [784, 361] width 329 height 41
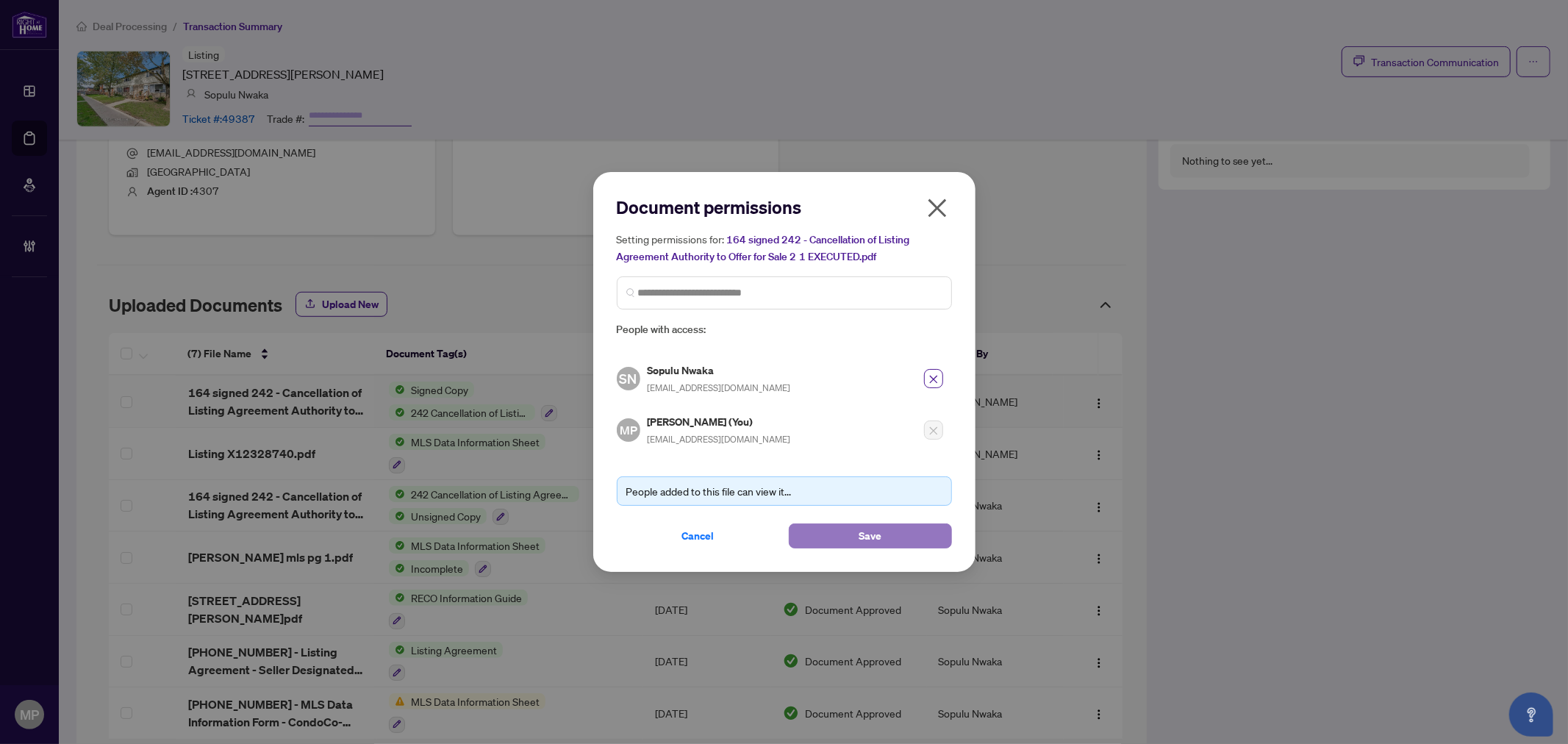
click at [891, 532] on button "Save" at bounding box center [870, 536] width 163 height 25
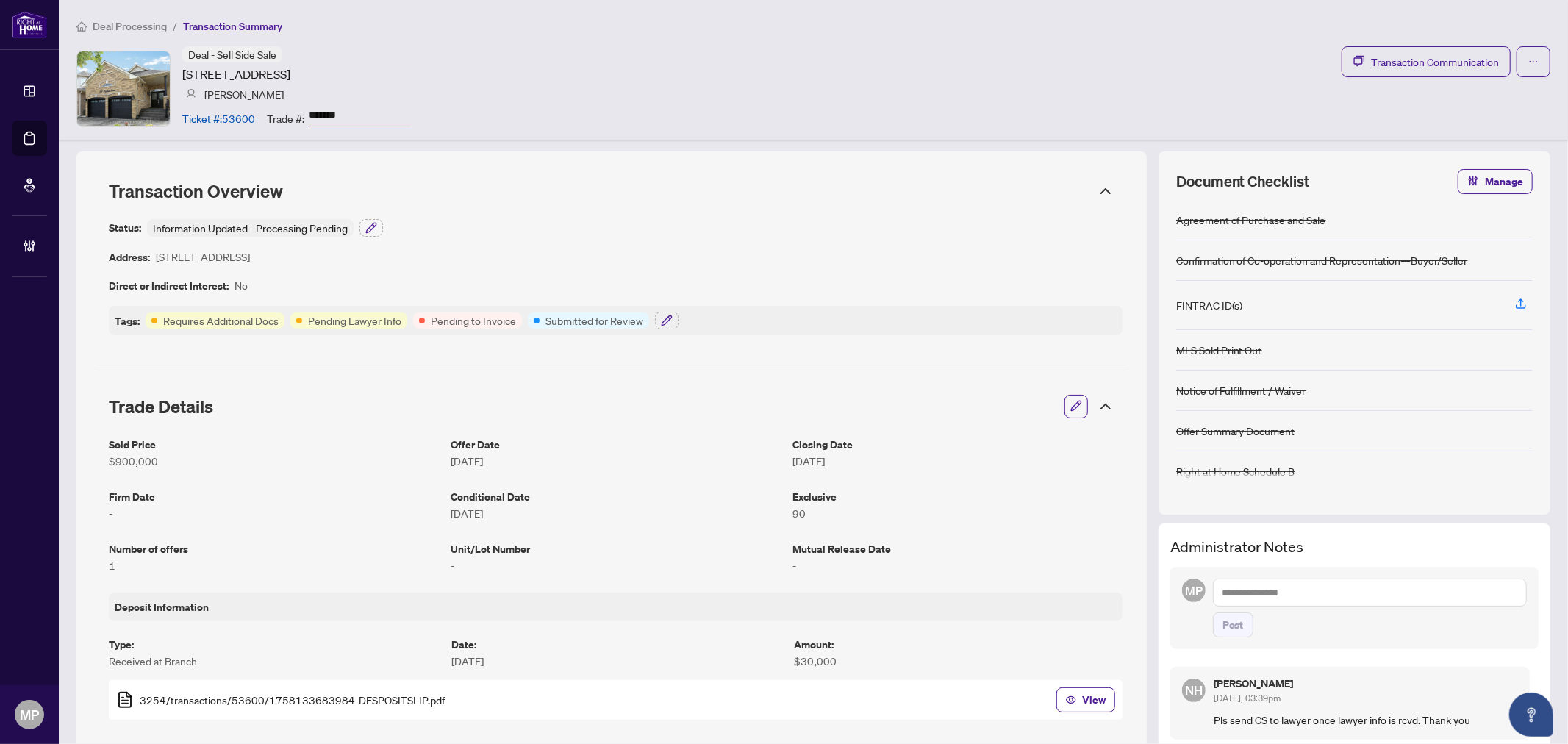
scroll to position [408, 0]
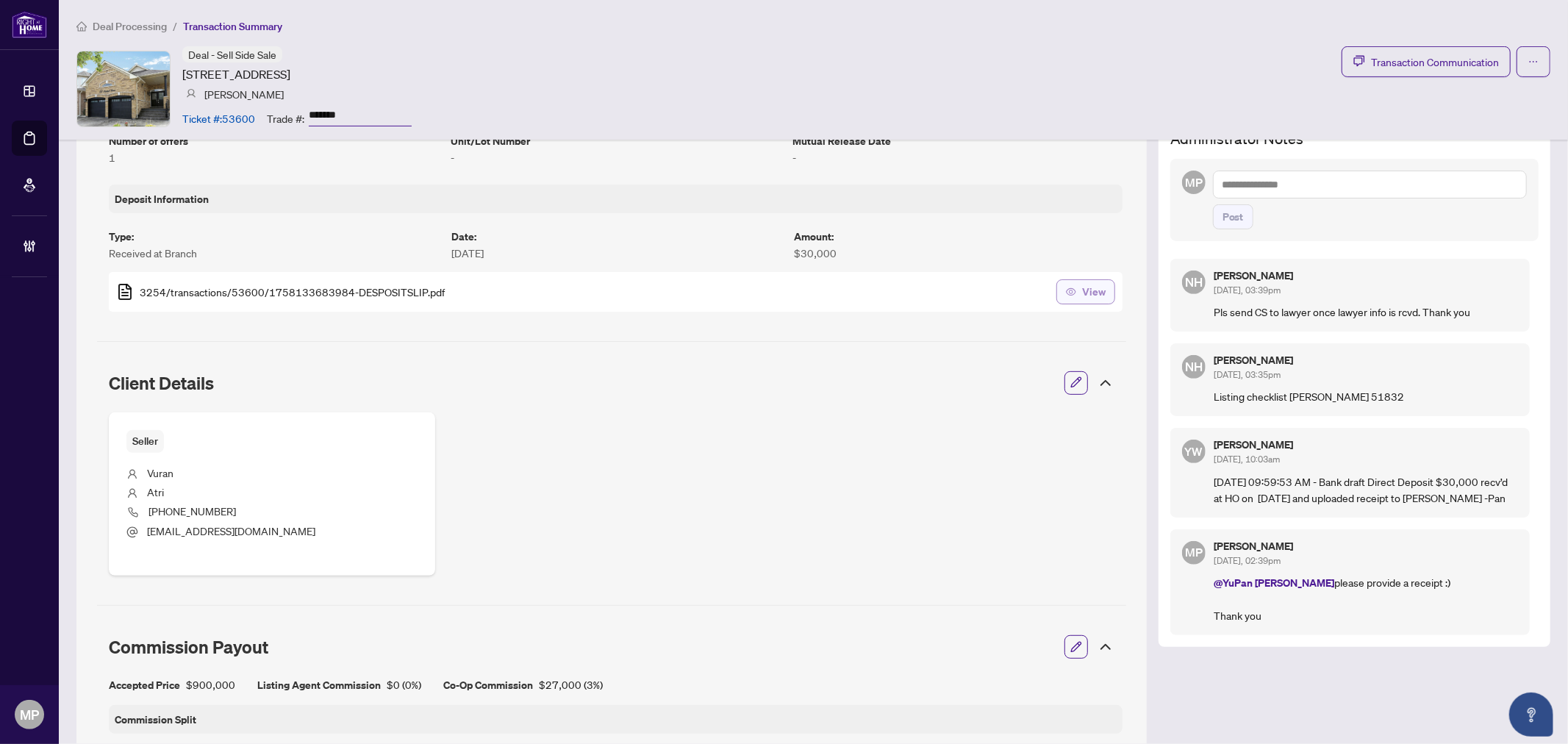
click at [1082, 294] on span "View" at bounding box center [1094, 292] width 24 height 24
click at [886, 514] on div "Seller [PERSON_NAME] [PHONE_NUMBER] [EMAIL_ADDRESS][DOMAIN_NAME]" at bounding box center [615, 494] width 1014 height 163
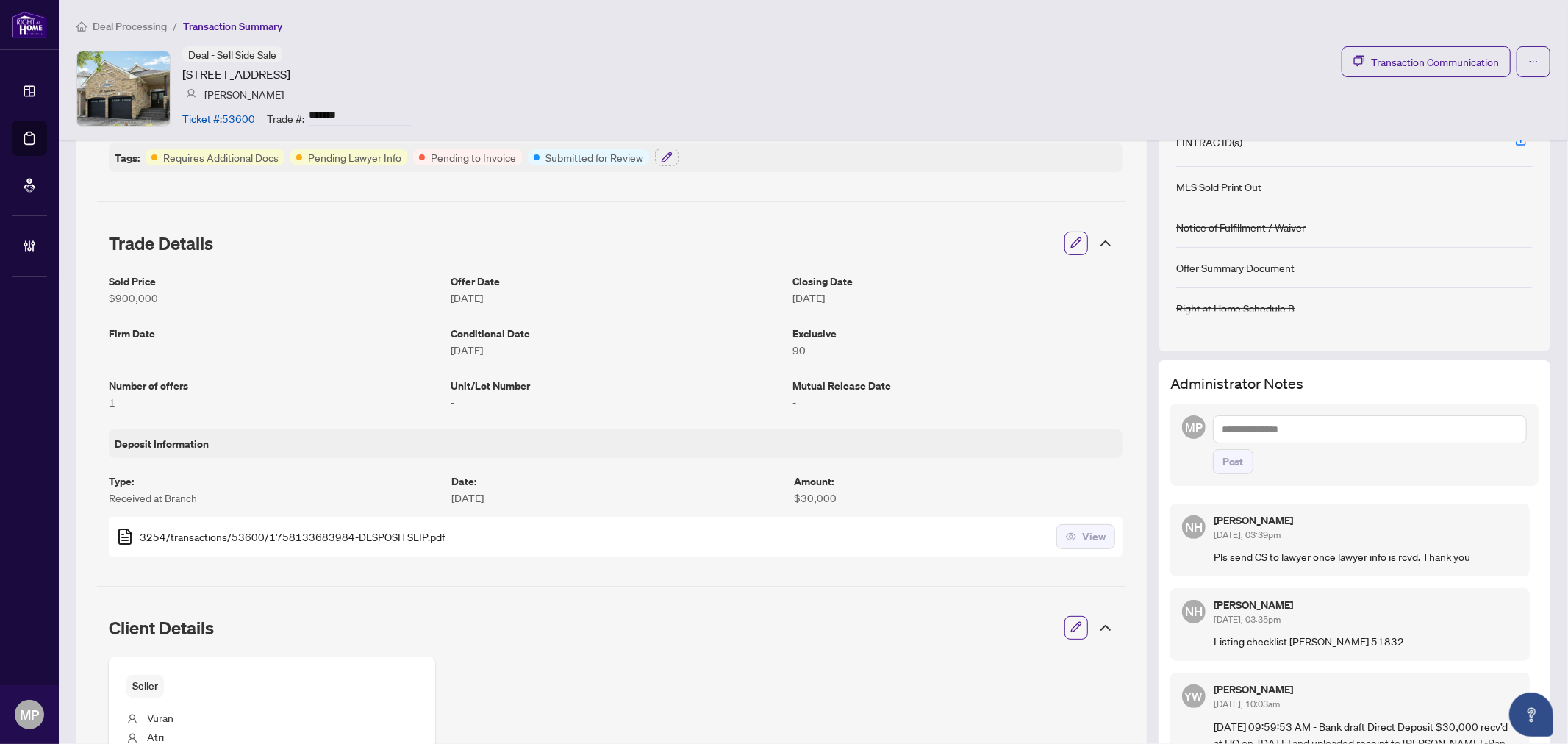
scroll to position [0, 0]
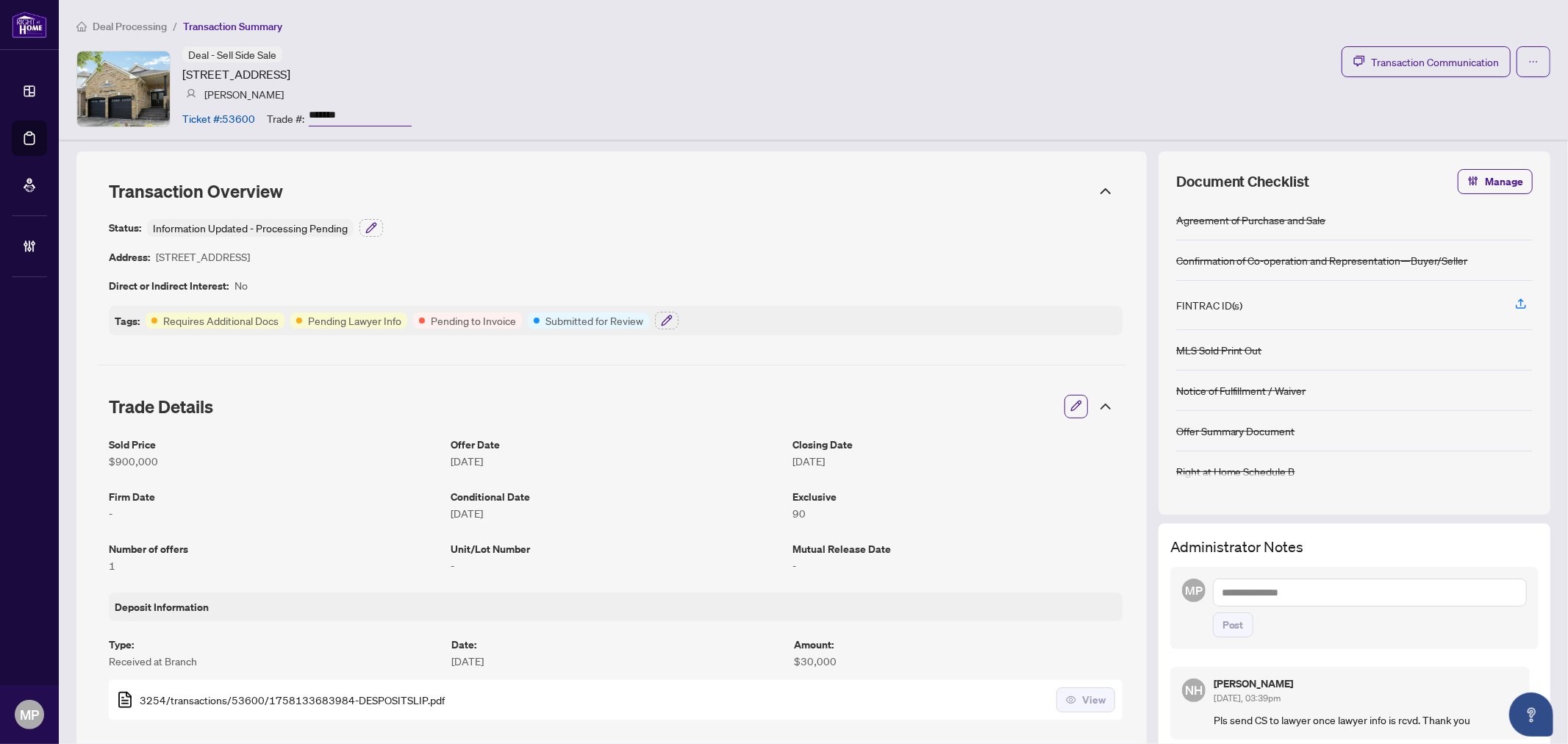
click at [1071, 402] on icon "button" at bounding box center [1076, 406] width 9 height 9
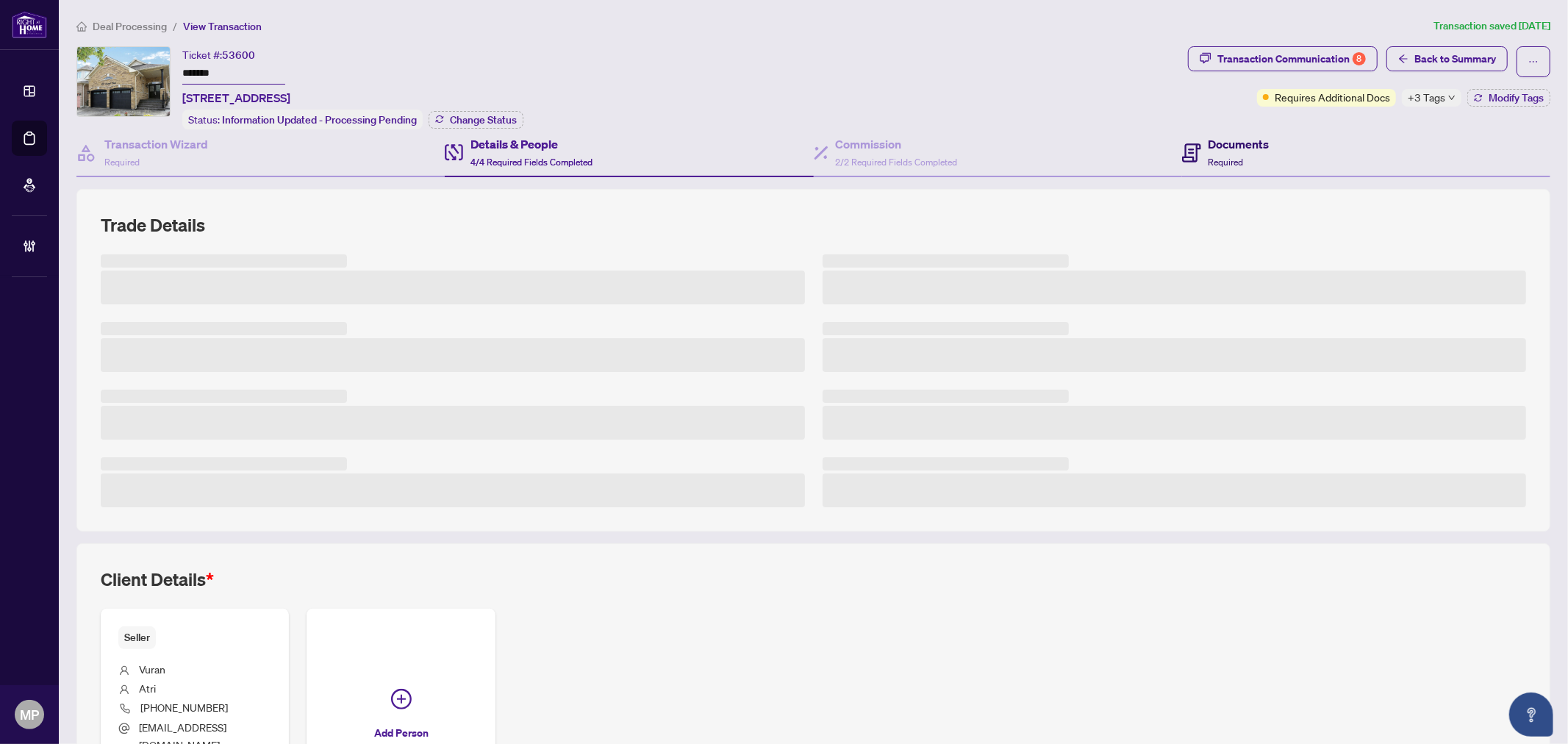
click at [1209, 159] on span "Required" at bounding box center [1226, 162] width 35 height 11
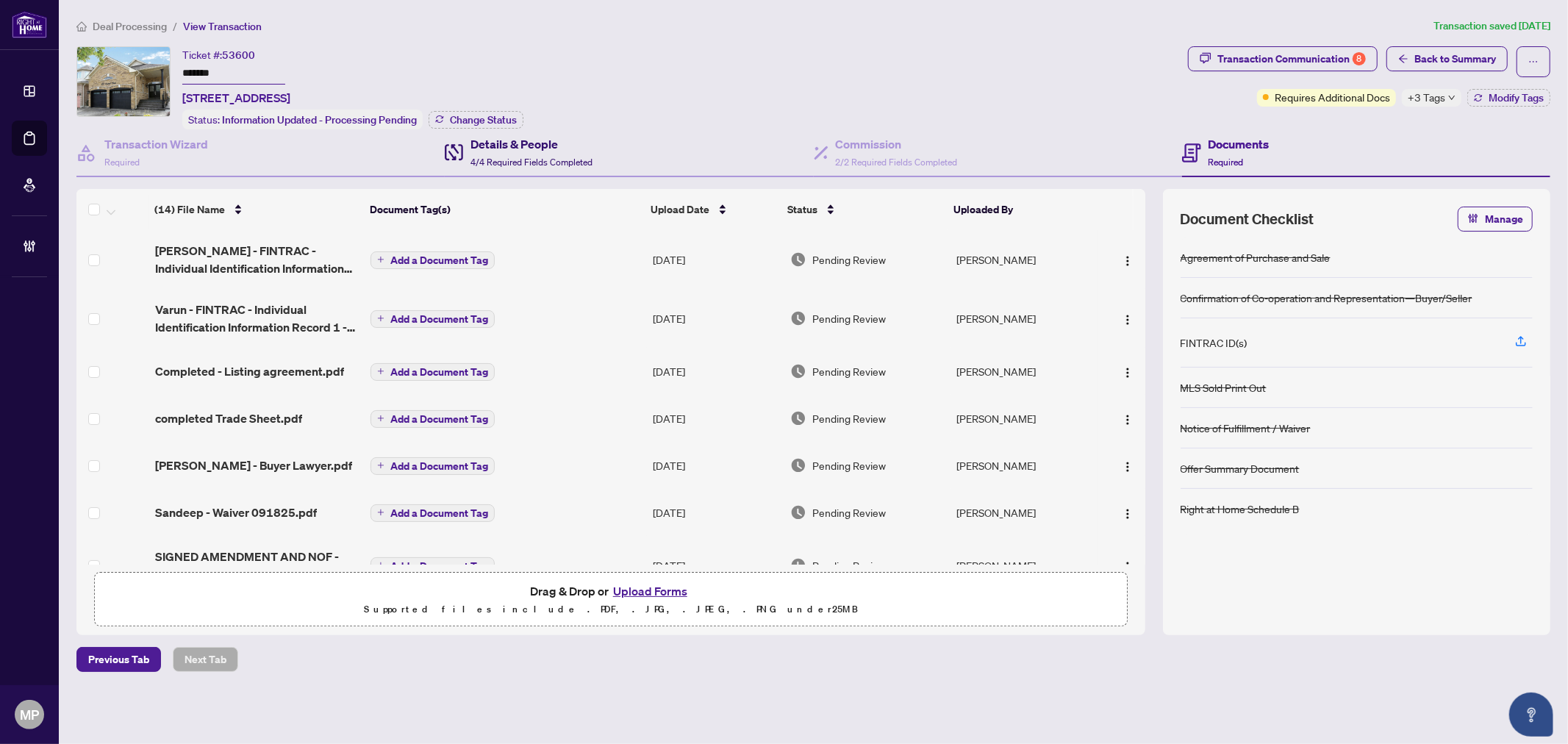
click at [482, 157] on span "4/4 Required Fields Completed" at bounding box center [531, 162] width 122 height 11
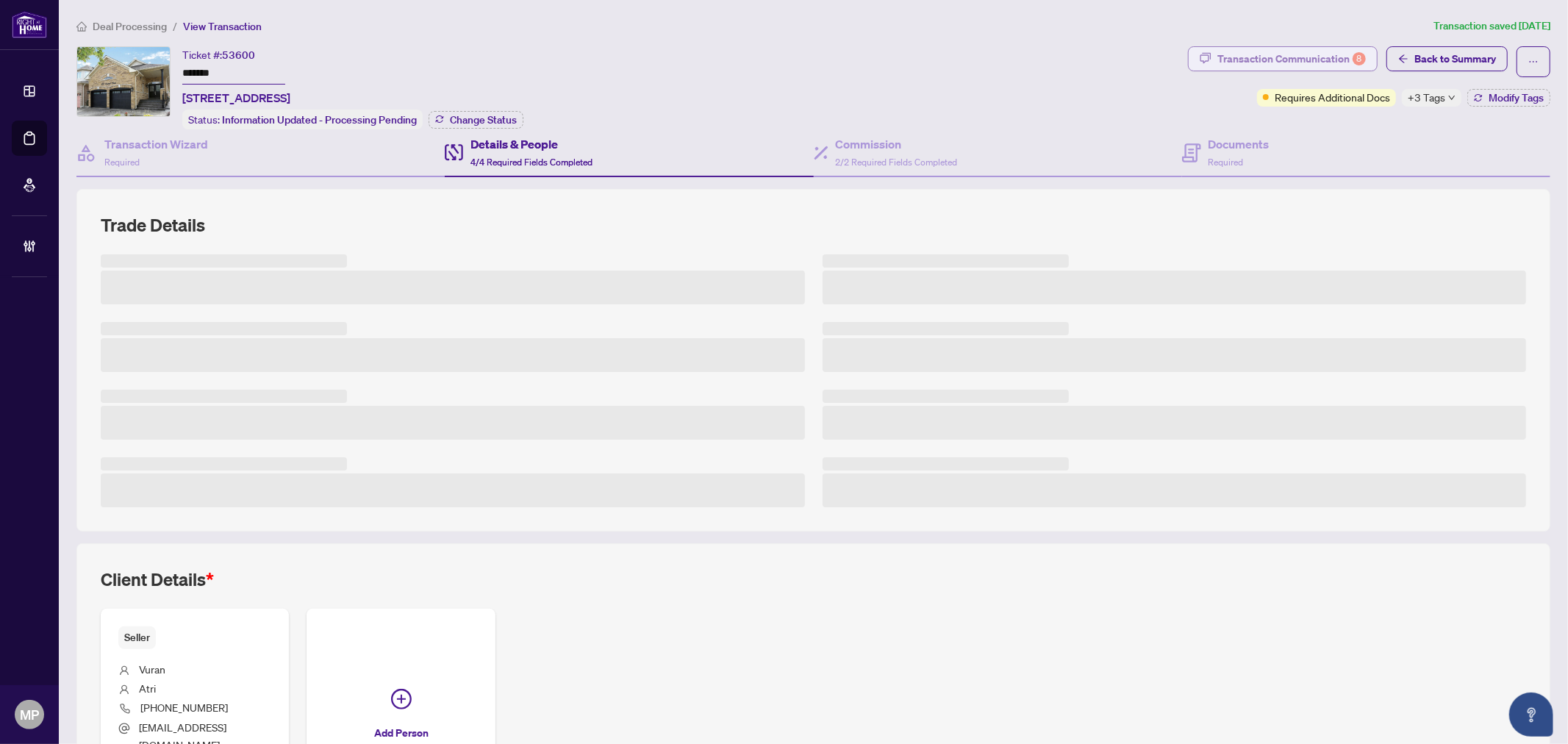
click at [1288, 52] on div "Transaction Communication 8" at bounding box center [1292, 59] width 149 height 24
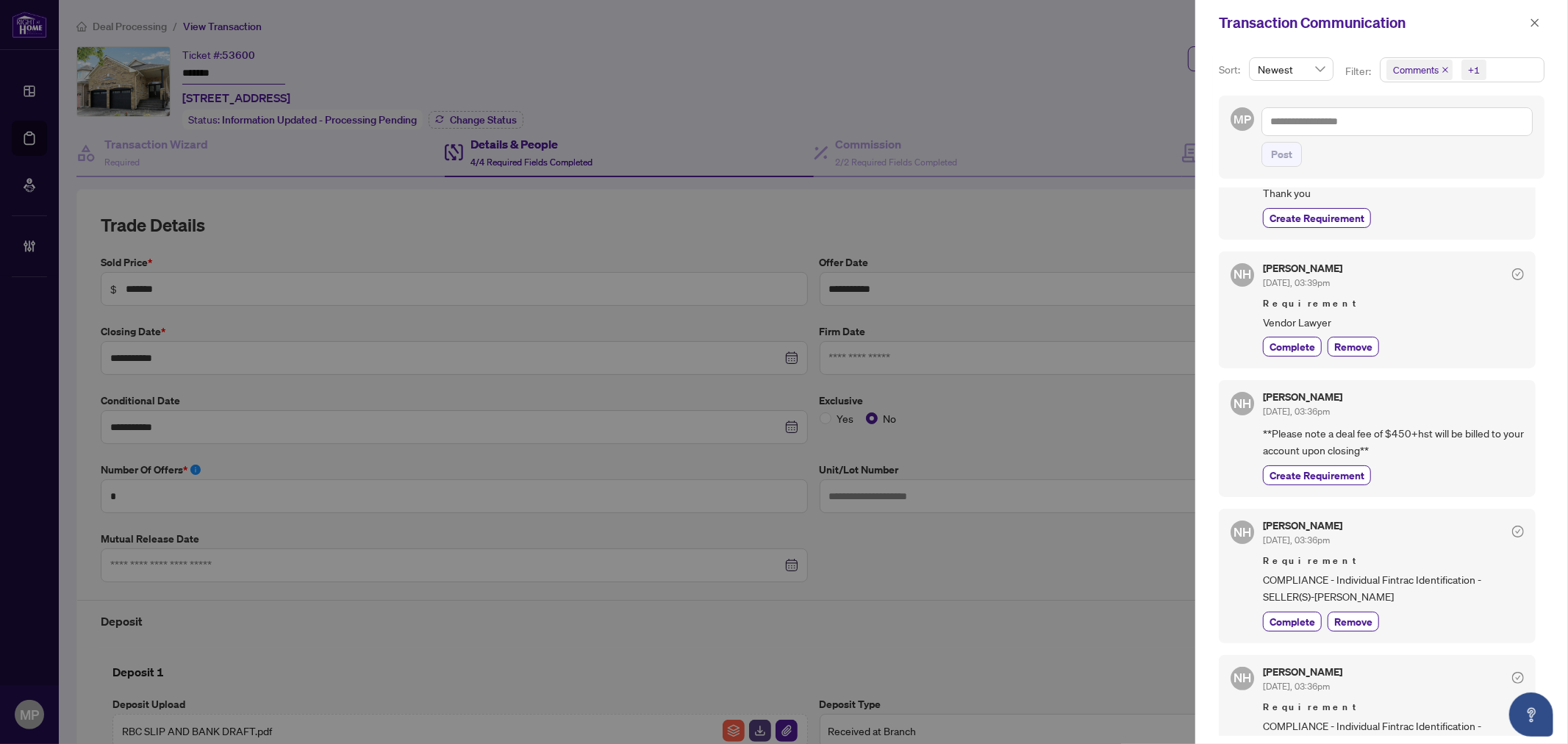
scroll to position [326, 0]
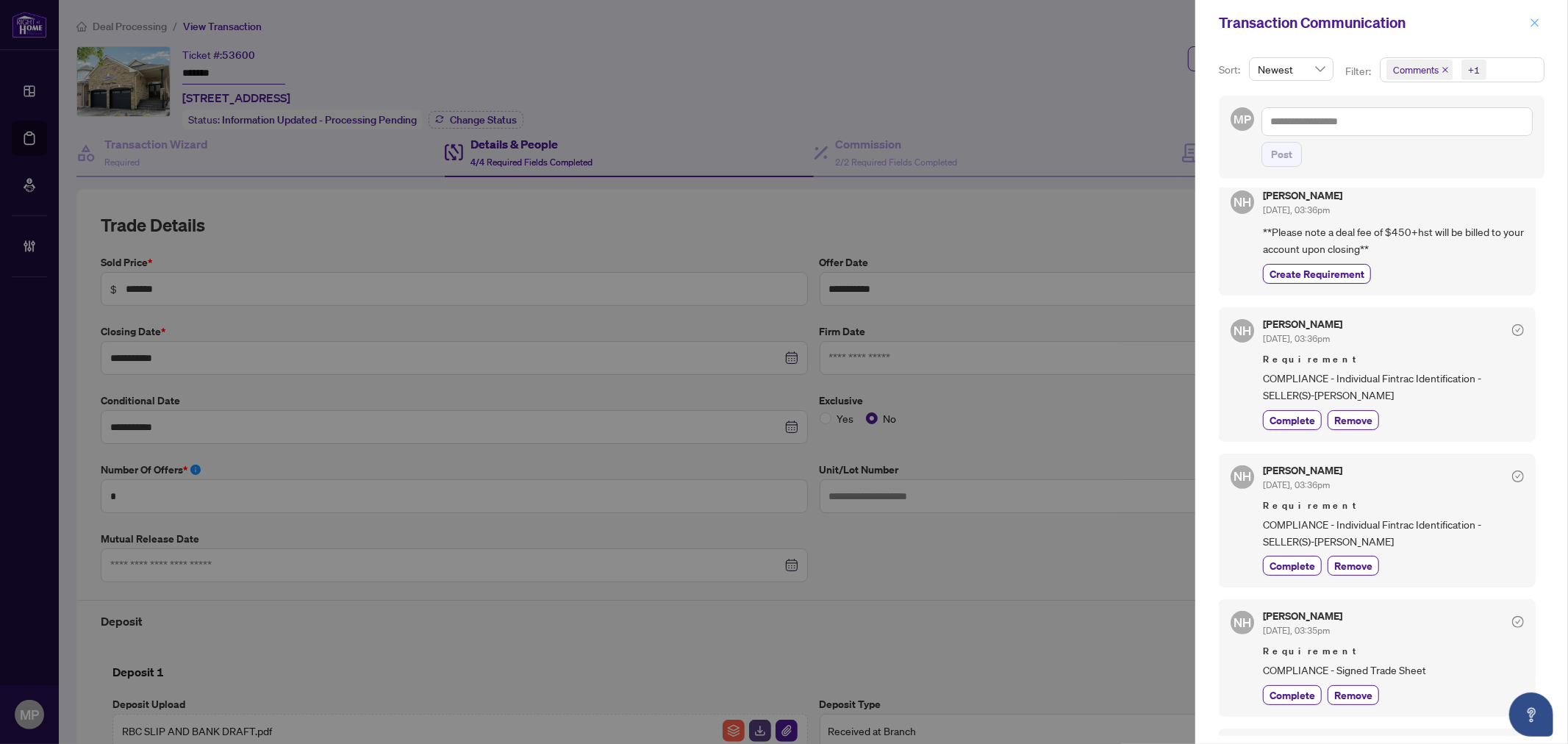
click at [1537, 22] on icon "close" at bounding box center [1535, 22] width 10 height 10
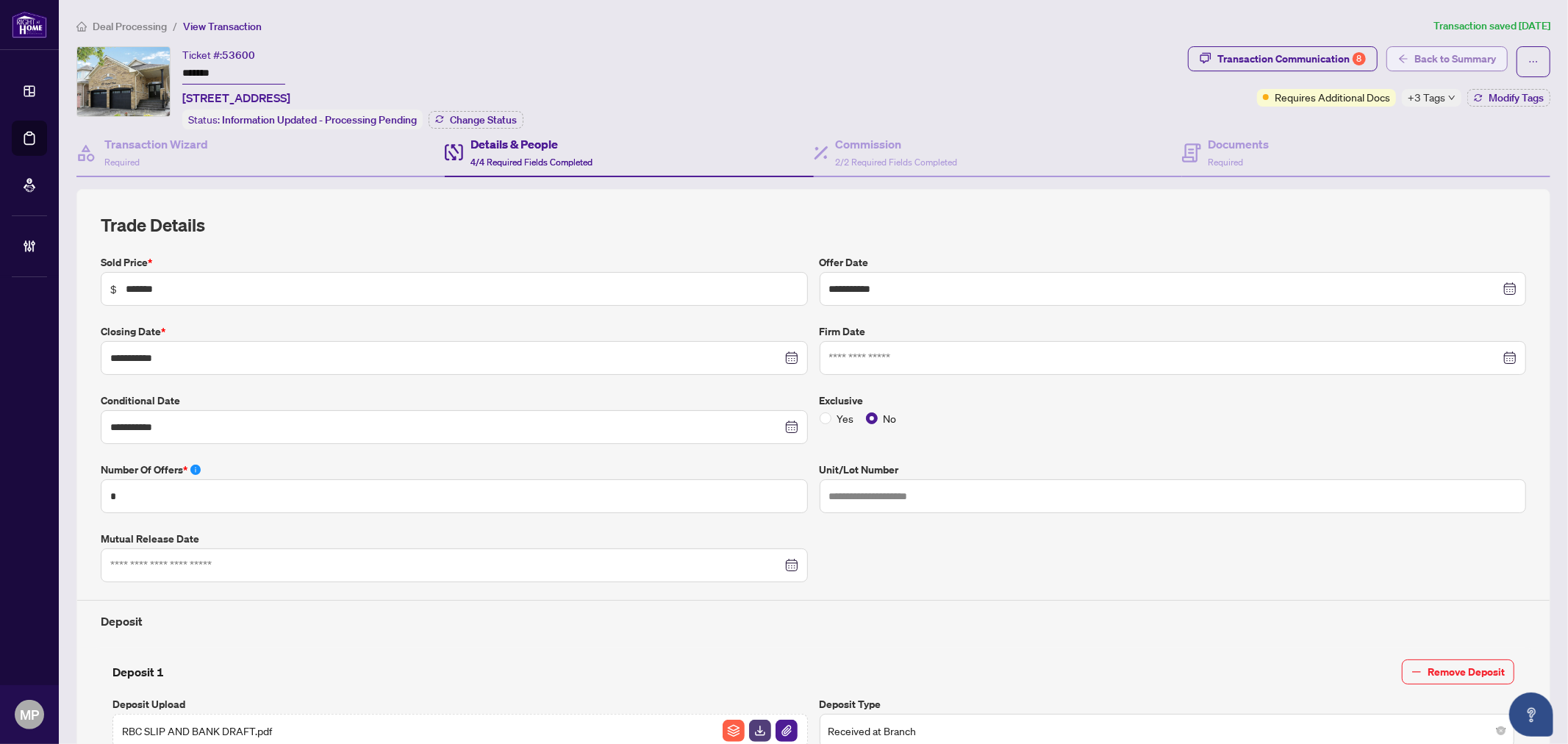
click at [1414, 52] on span "Back to Summary" at bounding box center [1455, 59] width 82 height 24
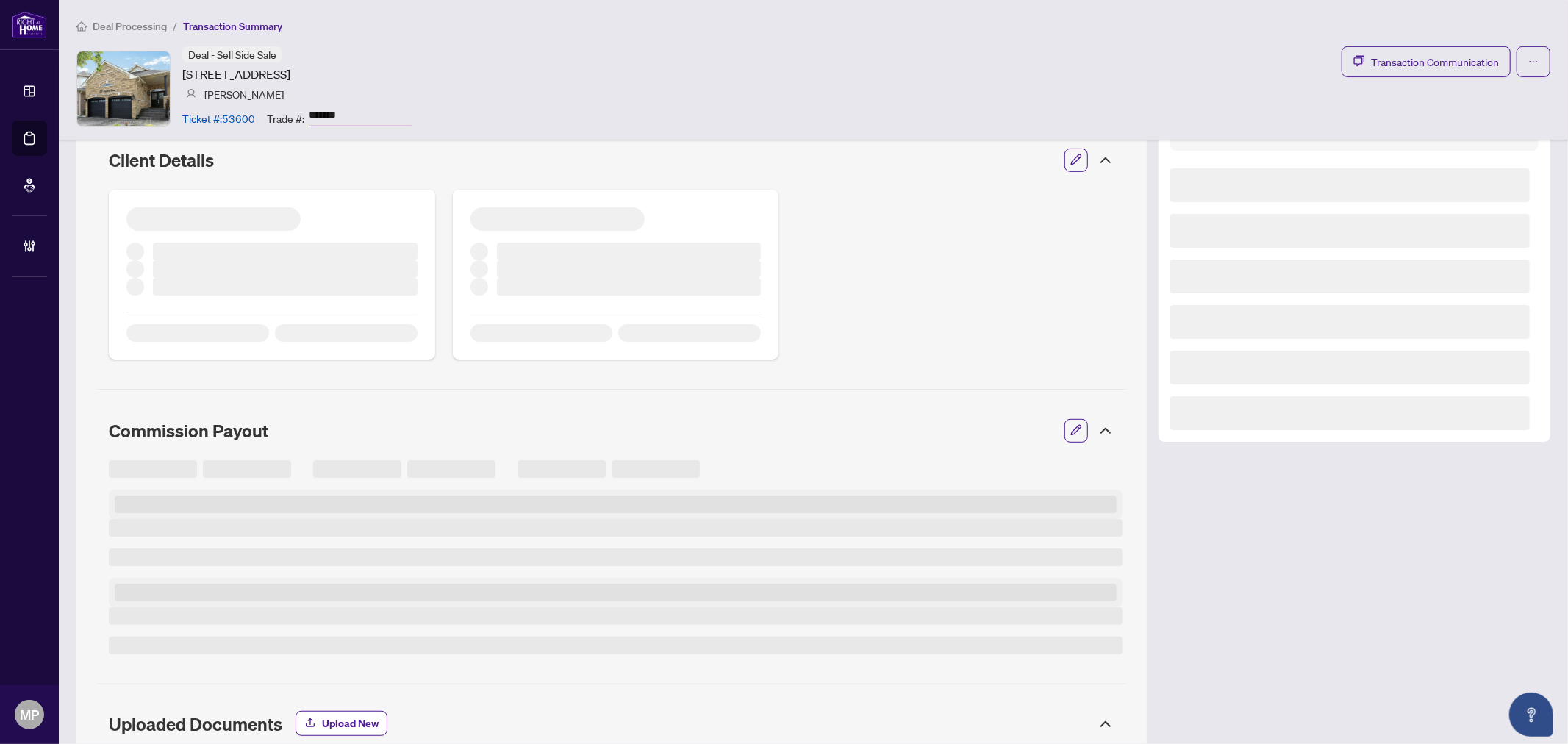
scroll to position [245, 0]
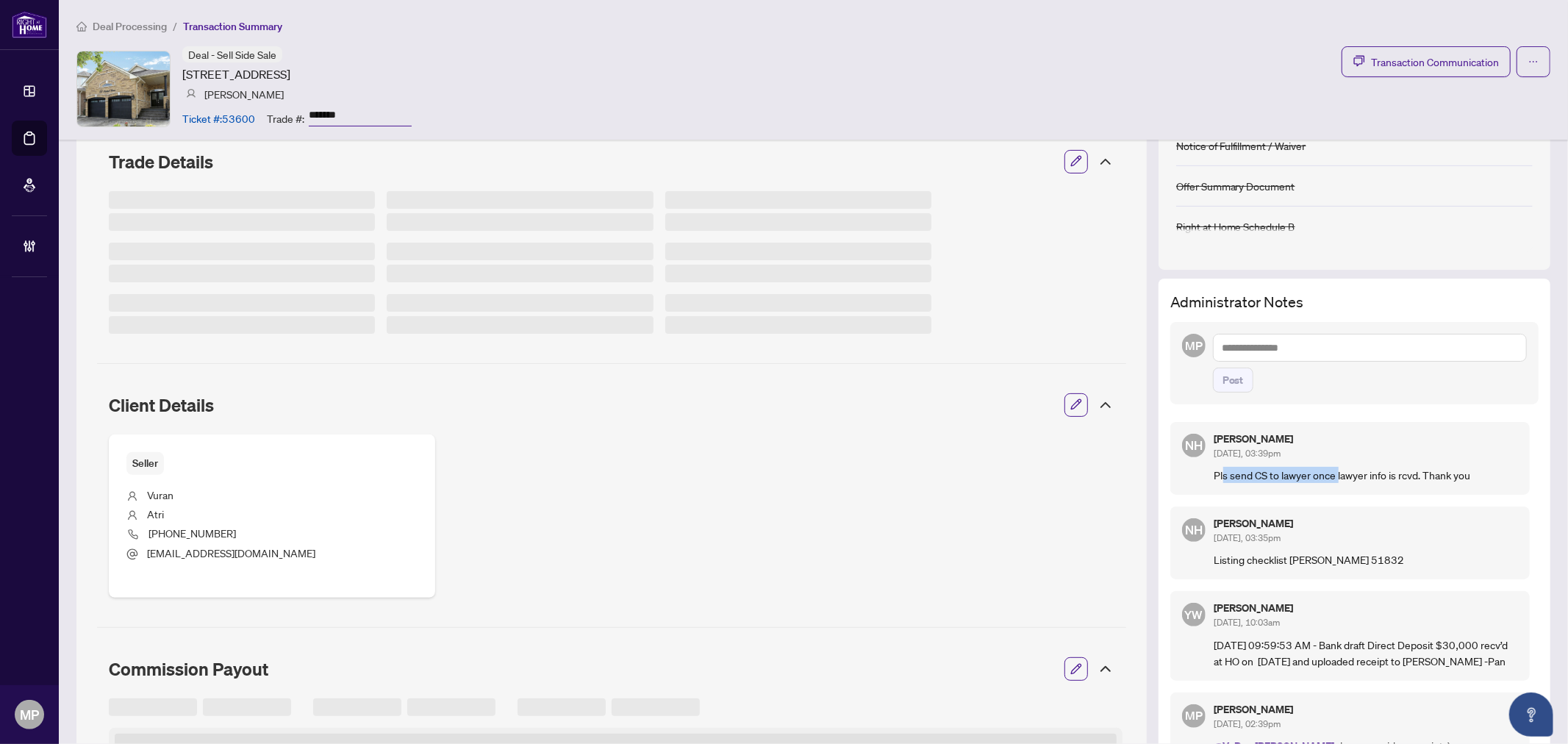
drag, startPoint x: 1210, startPoint y: 472, endPoint x: 1355, endPoint y: 491, distance: 146.2
click at [1334, 479] on p "Pls send CS to lawyer once lawyer info is rcvd. Thank you" at bounding box center [1366, 475] width 304 height 17
click at [1458, 472] on p "Pls send CS to lawyer once lawyer info is rcvd. Thank you" at bounding box center [1366, 475] width 304 height 17
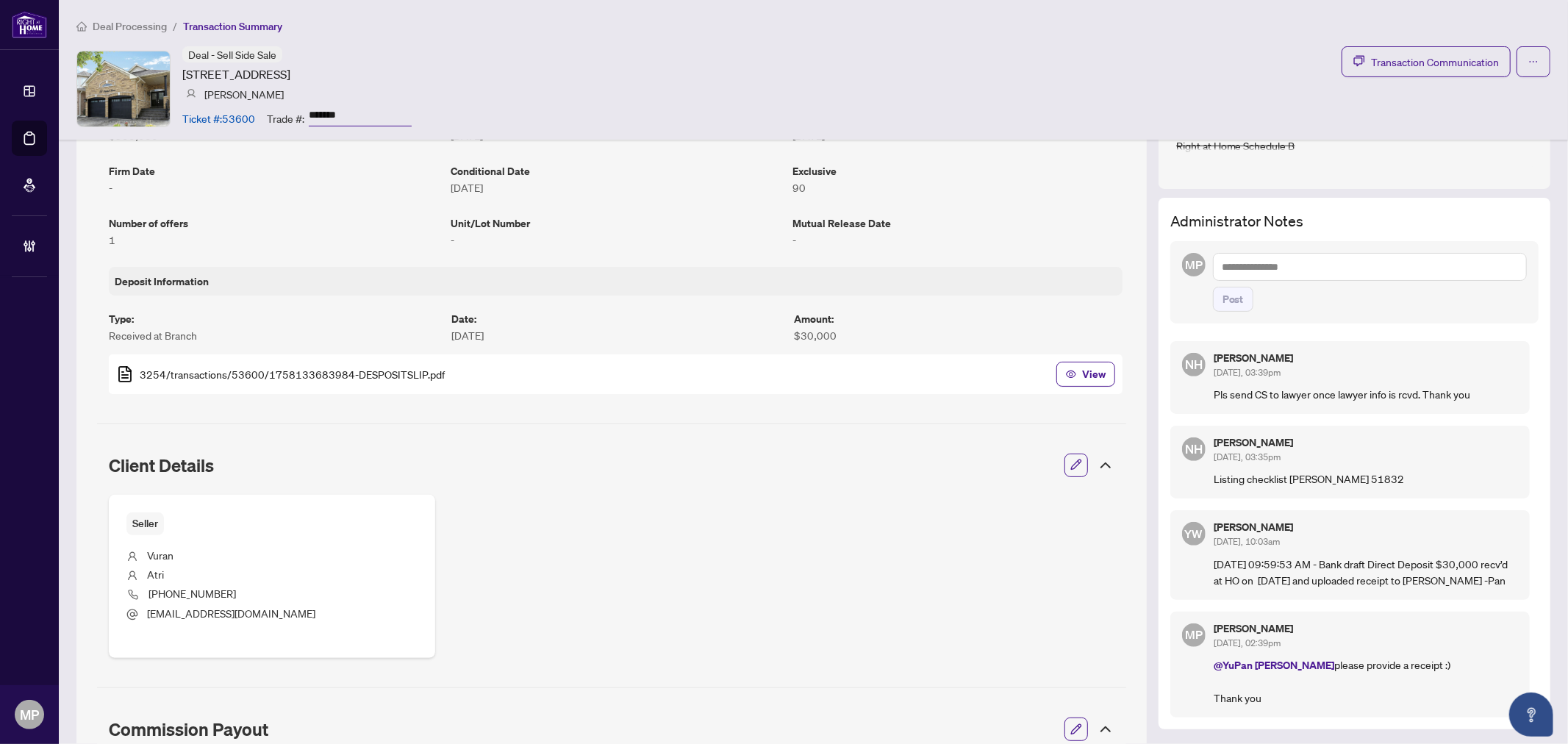
scroll to position [326, 0]
click at [1437, 253] on textarea at bounding box center [1370, 265] width 314 height 28
click at [1307, 269] on textarea at bounding box center [1370, 265] width 314 height 28
click at [1268, 262] on textarea "******" at bounding box center [1370, 265] width 314 height 28
click at [1265, 357] on li "Deals West" at bounding box center [1321, 351] width 146 height 25
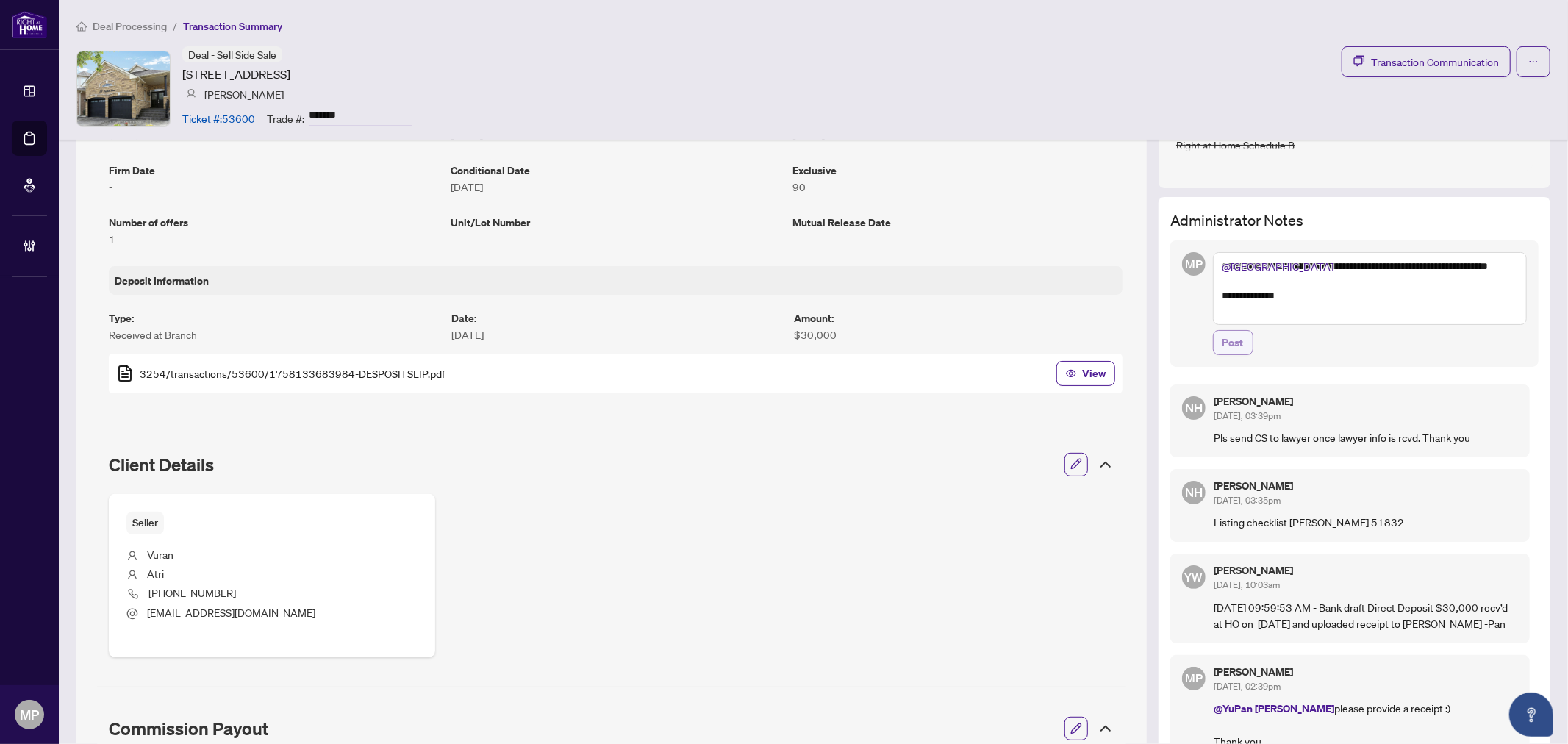
type textarea "**********"
click at [1222, 342] on span "Post" at bounding box center [1233, 342] width 21 height 24
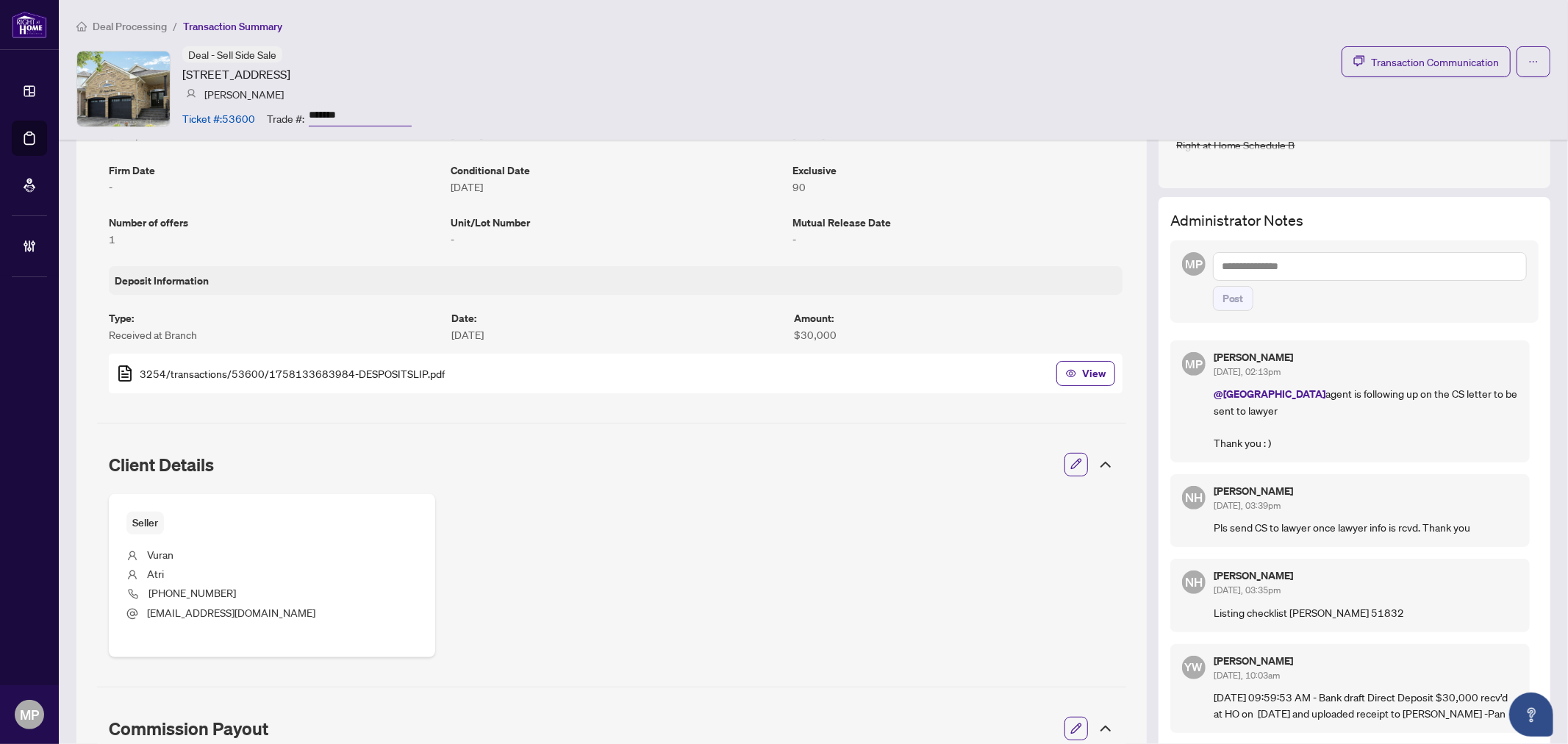
click at [932, 651] on div "Seller Vuran Atri (416) 859-5777 info.sunnyatri@gmail.com" at bounding box center [615, 575] width 1014 height 163
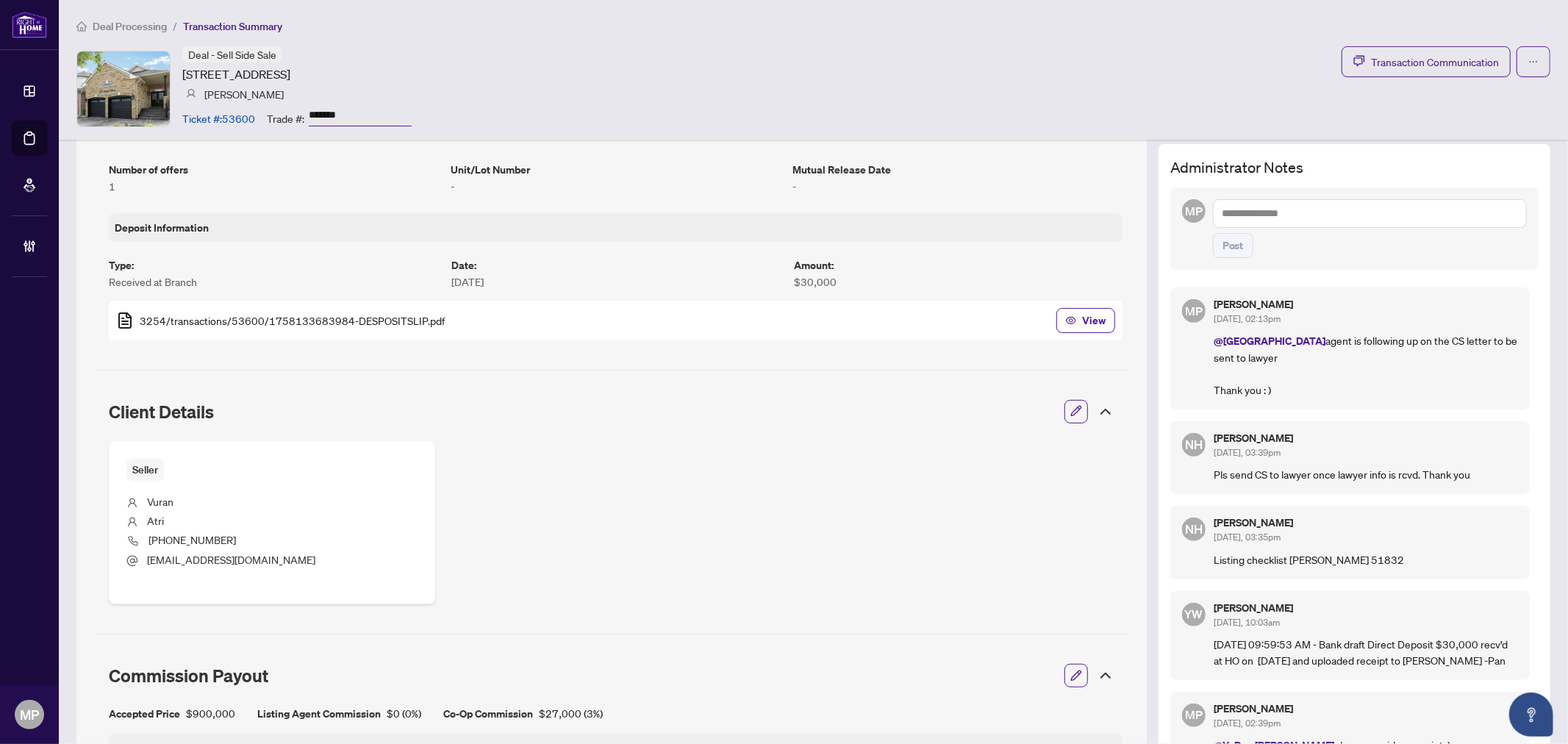
scroll to position [408, 0]
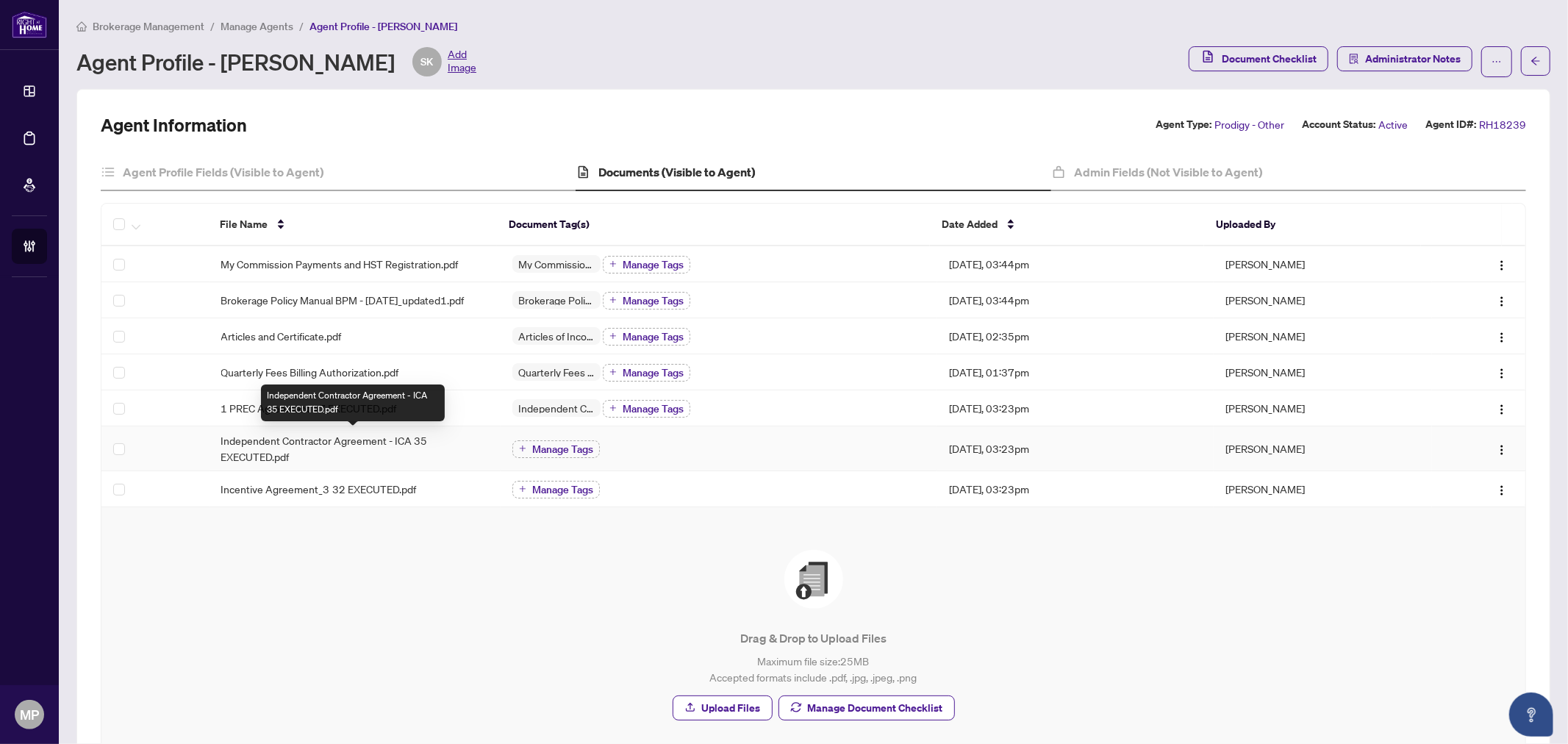
click at [424, 446] on span "Independent Contractor Agreement - ICA 35 EXECUTED.pdf" at bounding box center [355, 448] width 268 height 32
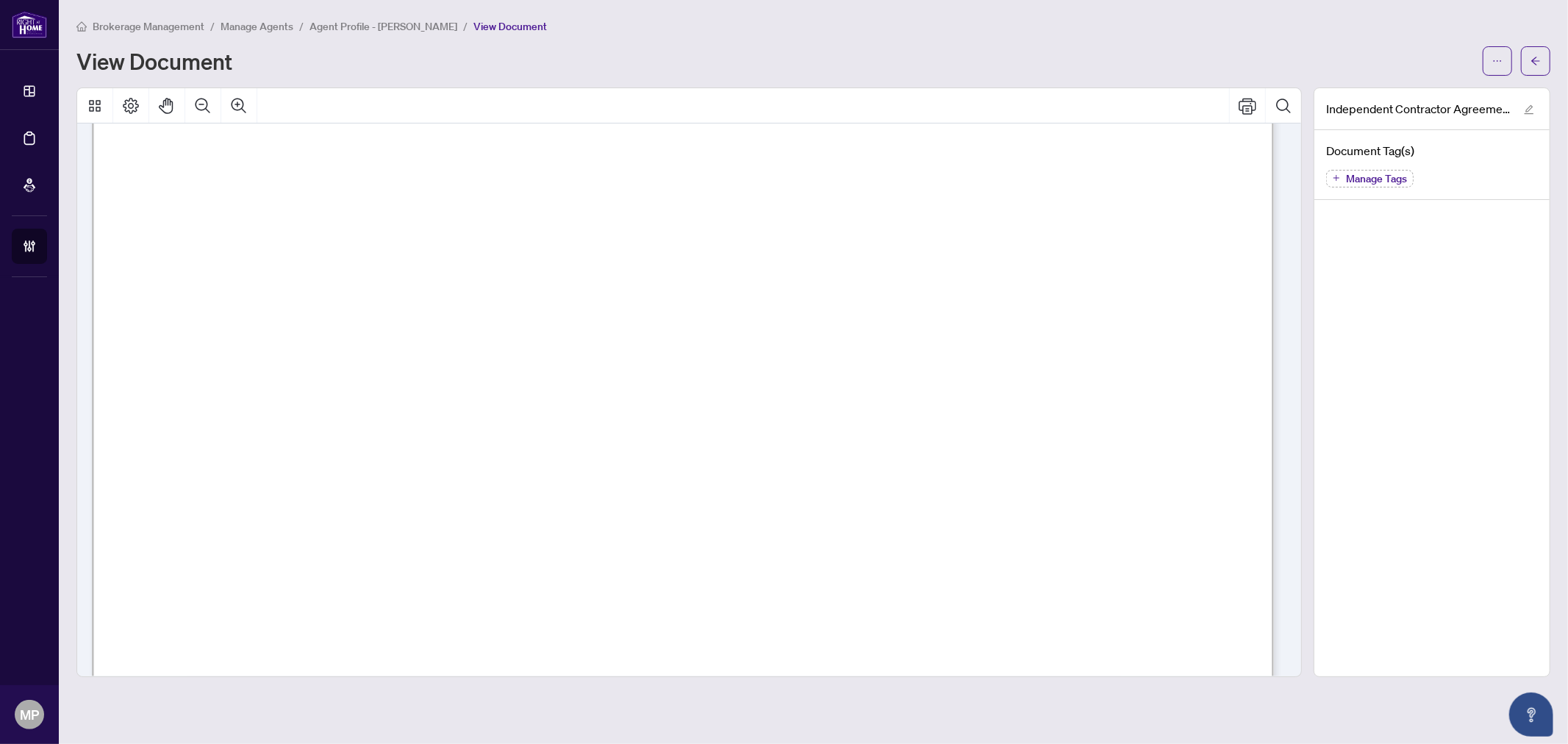
scroll to position [23987, 0]
click at [1251, 103] on icon "Print" at bounding box center [1247, 105] width 17 height 17
click at [1542, 61] on button "button" at bounding box center [1535, 61] width 29 height 29
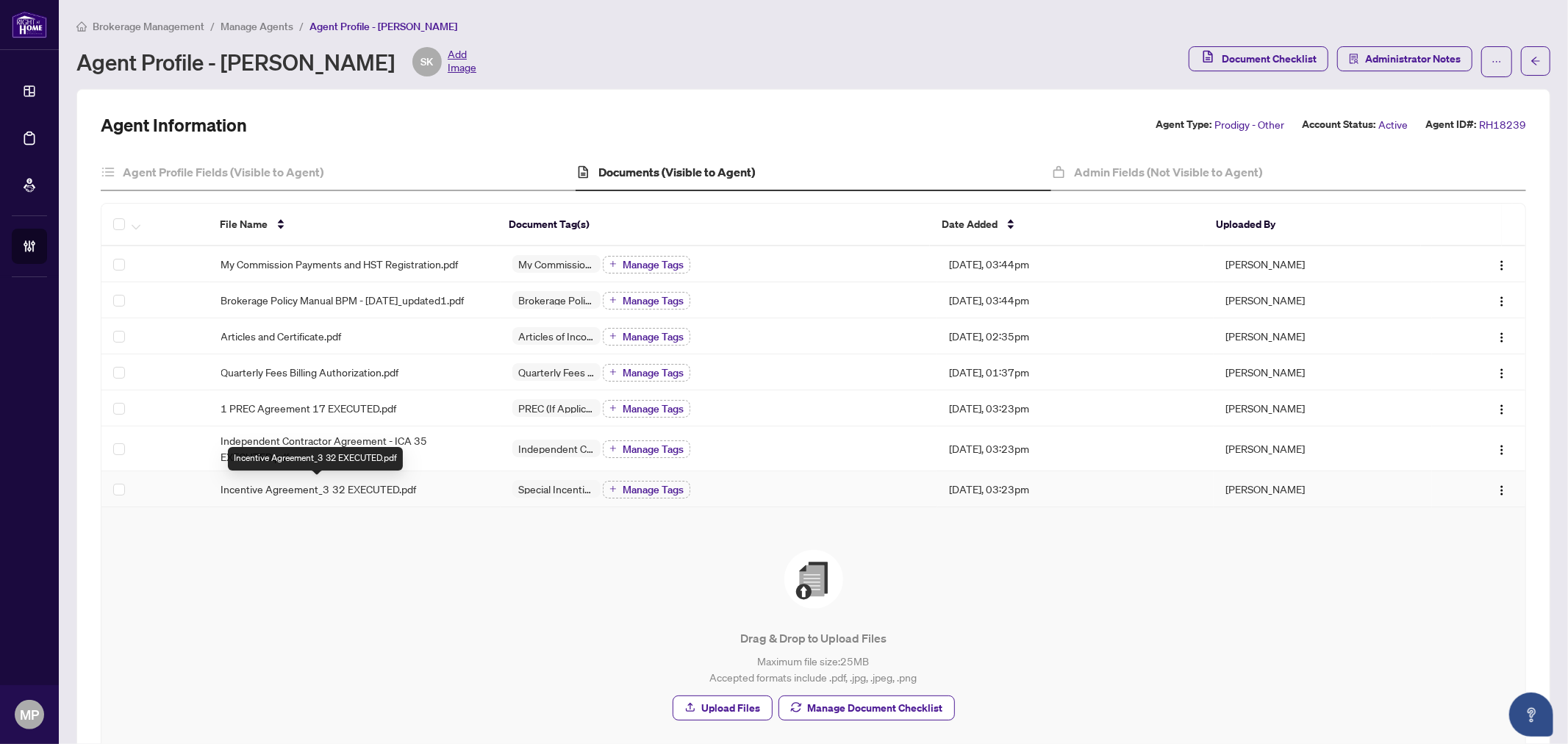
click at [391, 493] on span "Incentive Agreement_3 32 EXECUTED.pdf" at bounding box center [319, 489] width 195 height 17
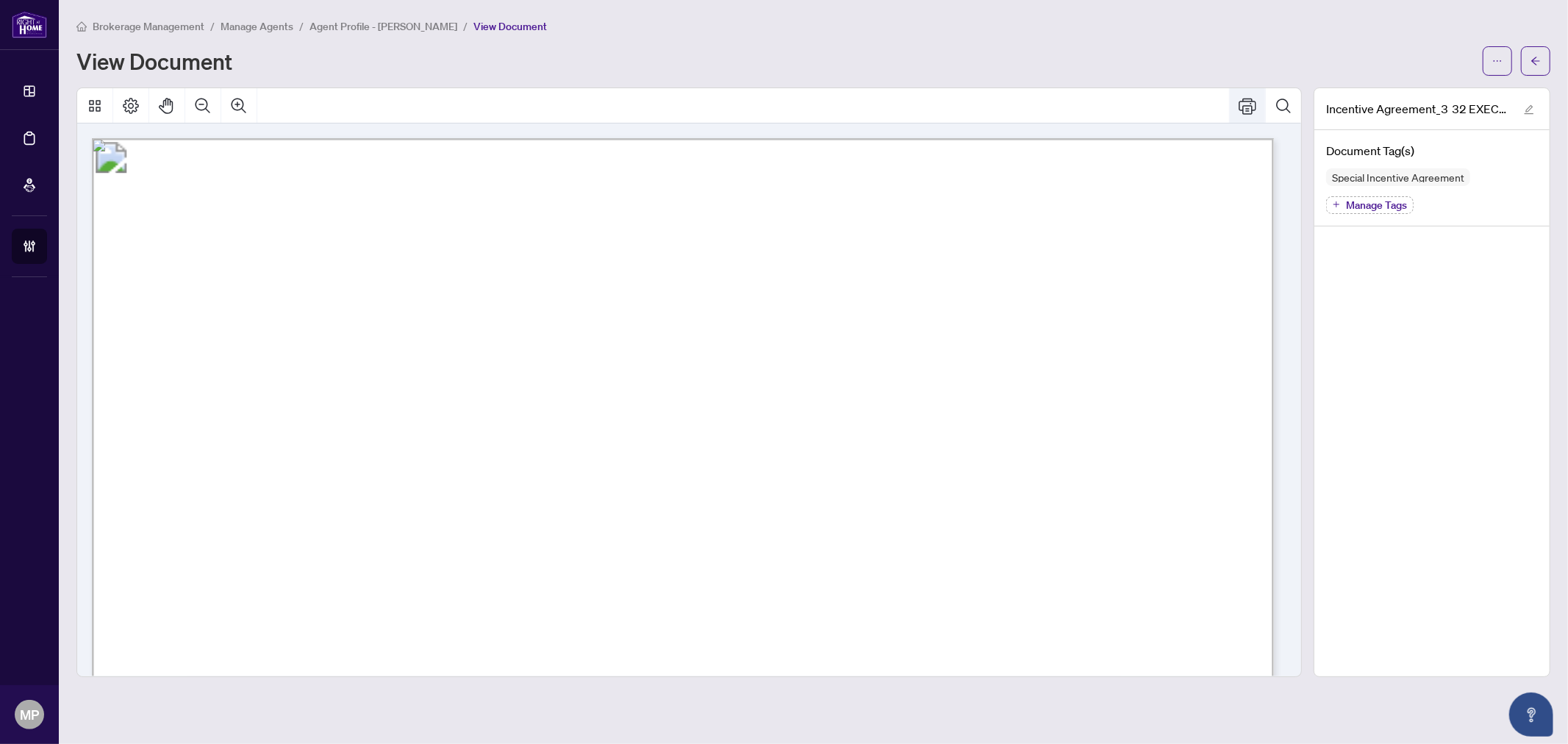
click at [1251, 91] on button "Print" at bounding box center [1247, 105] width 35 height 35
click at [1538, 61] on icon "arrow-left" at bounding box center [1536, 61] width 10 height 10
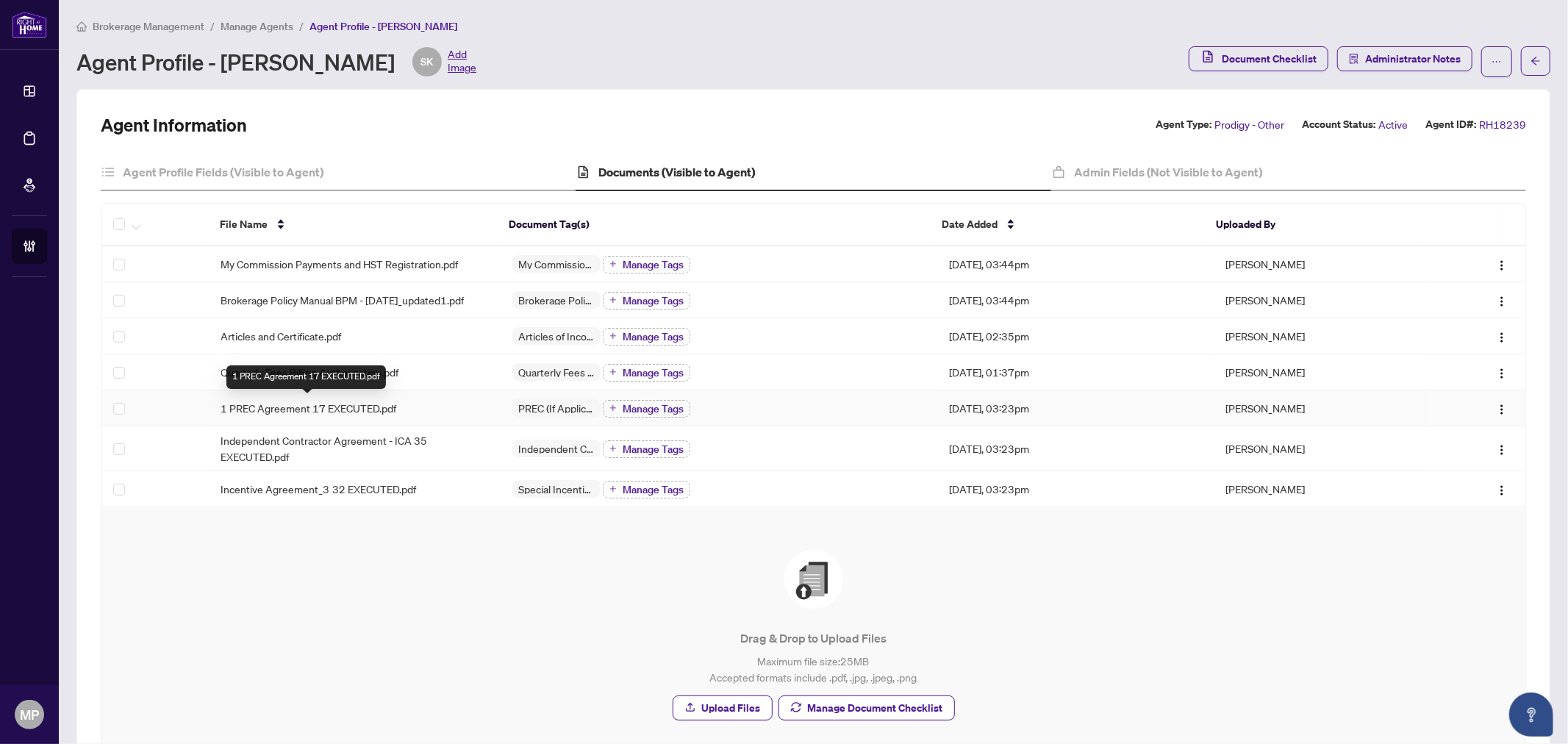
click at [384, 400] on span "1 PREC Agreement 17 EXECUTED.pdf" at bounding box center [309, 408] width 176 height 17
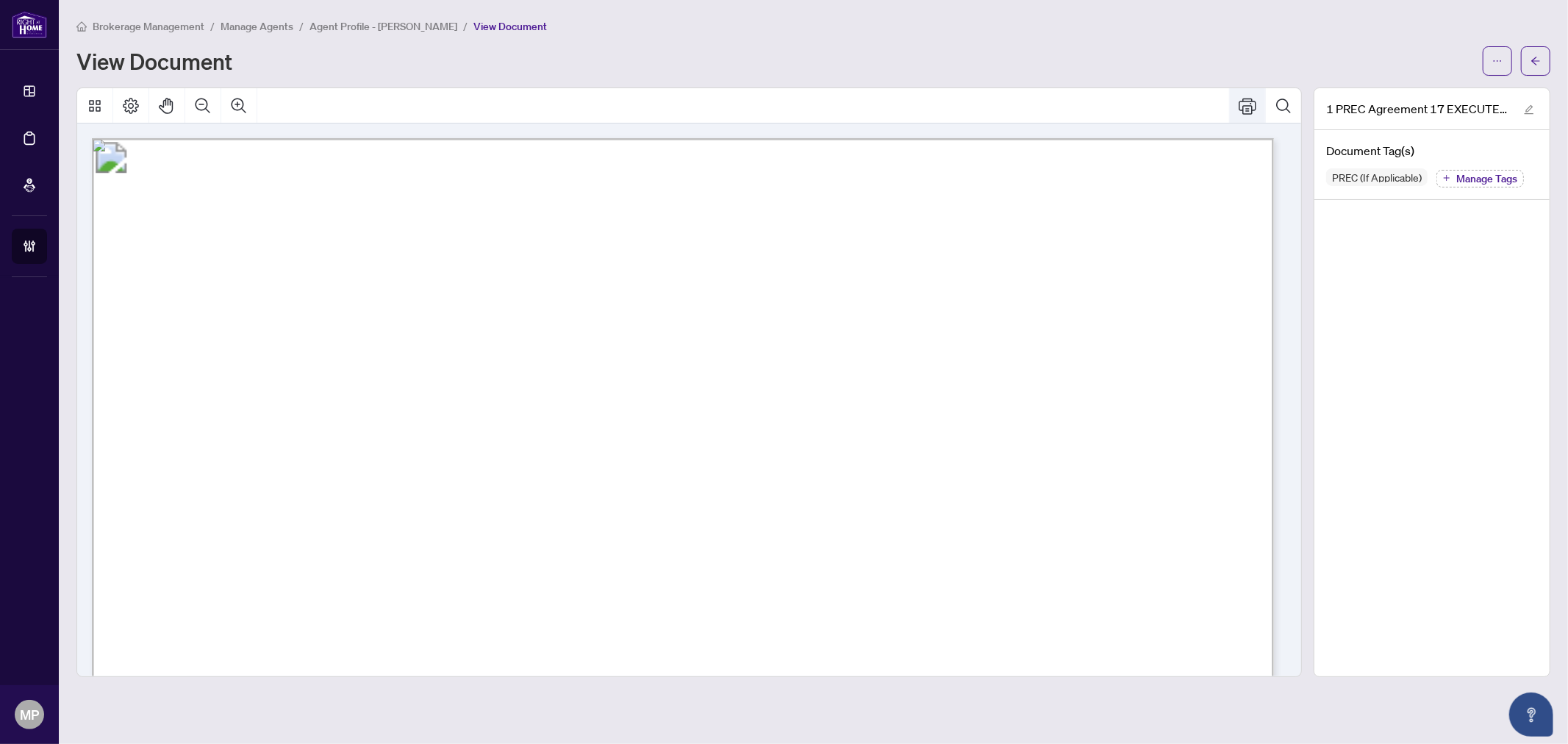
click at [1254, 106] on icon "Print" at bounding box center [1247, 105] width 17 height 17
click at [1531, 72] on span "button" at bounding box center [1536, 61] width 10 height 24
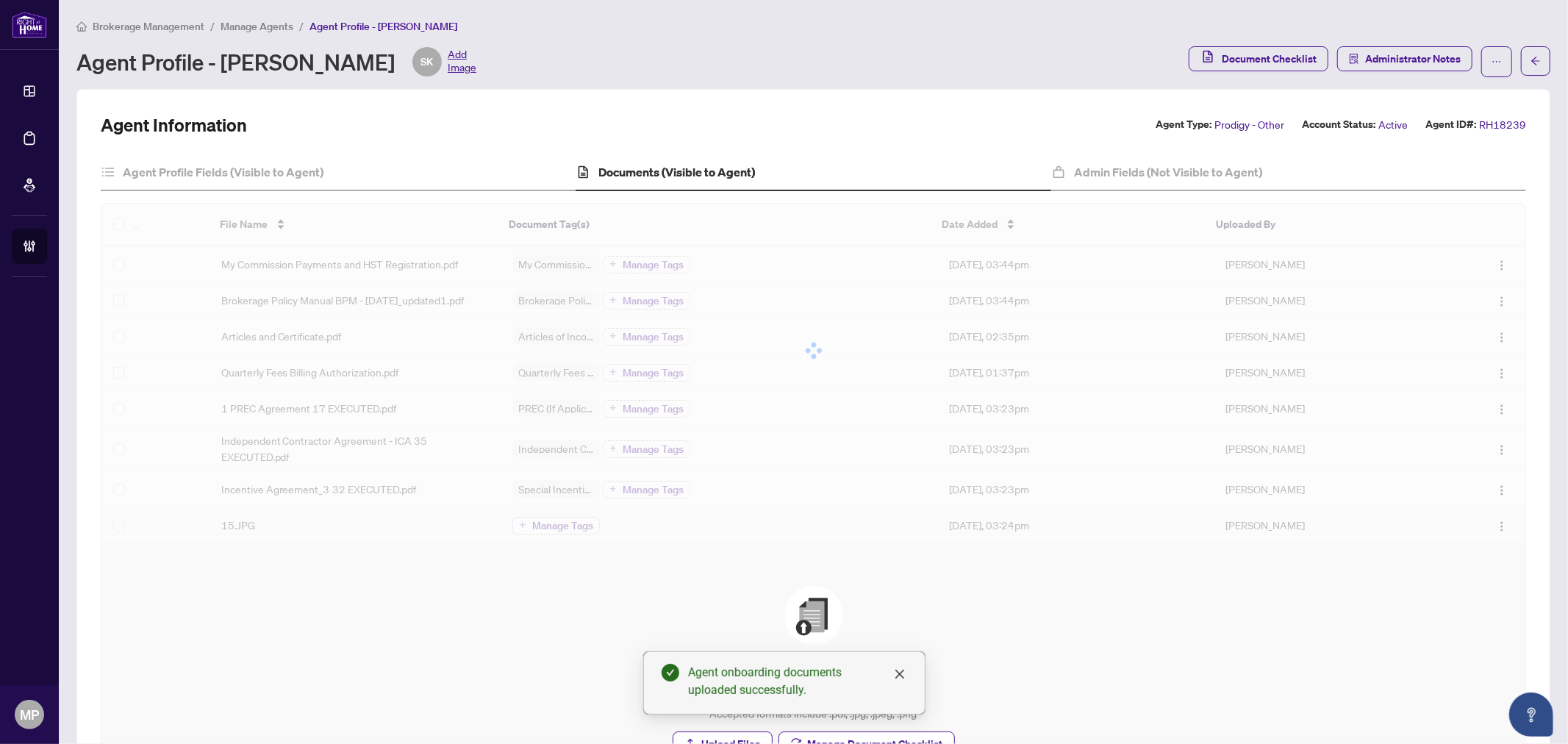
click at [526, 527] on div "File Name Document Tag(s) Date Added Uploaded By File Name Document Tag(s) Date…" at bounding box center [814, 373] width 1424 height 339
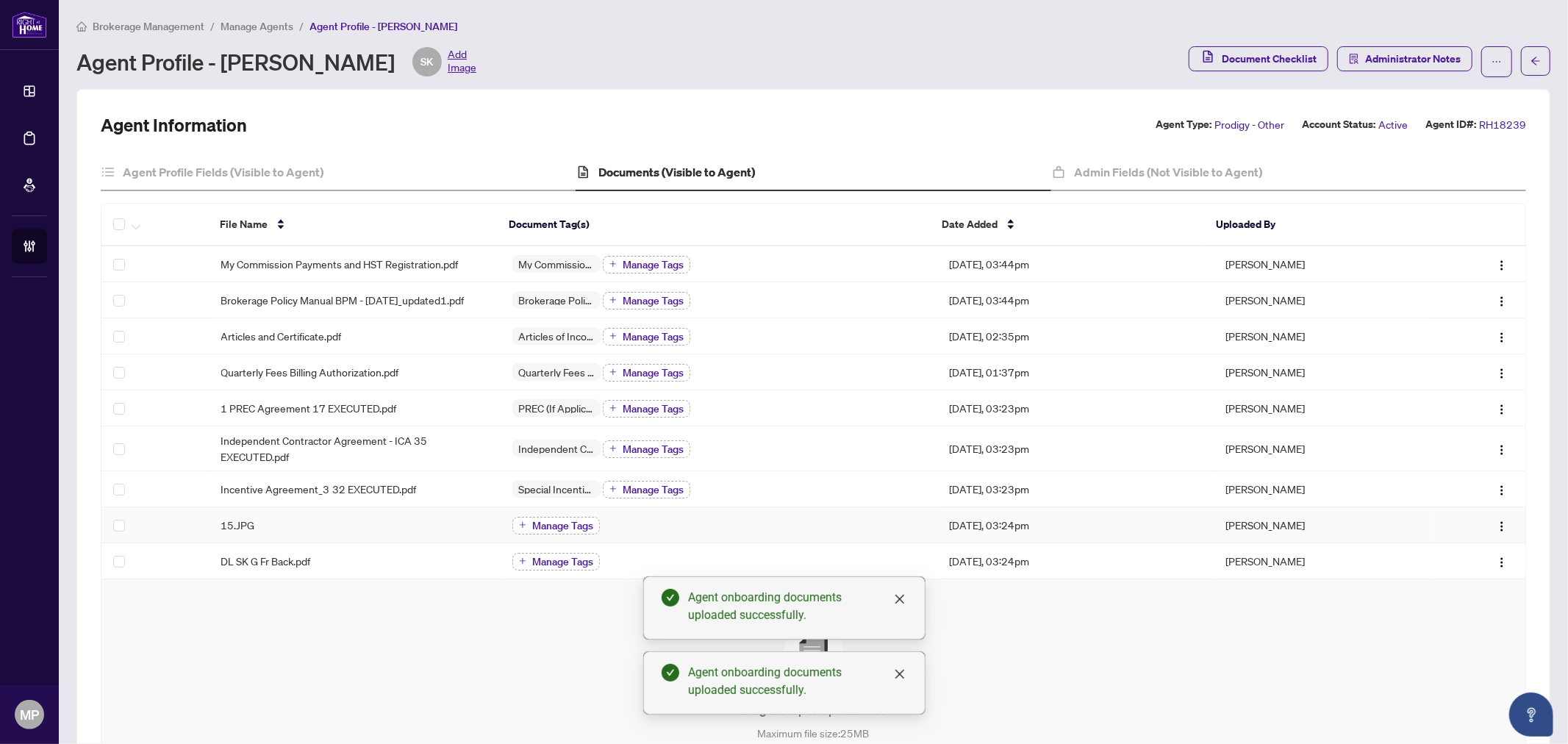
click at [553, 524] on span "Manage Tags" at bounding box center [562, 525] width 61 height 10
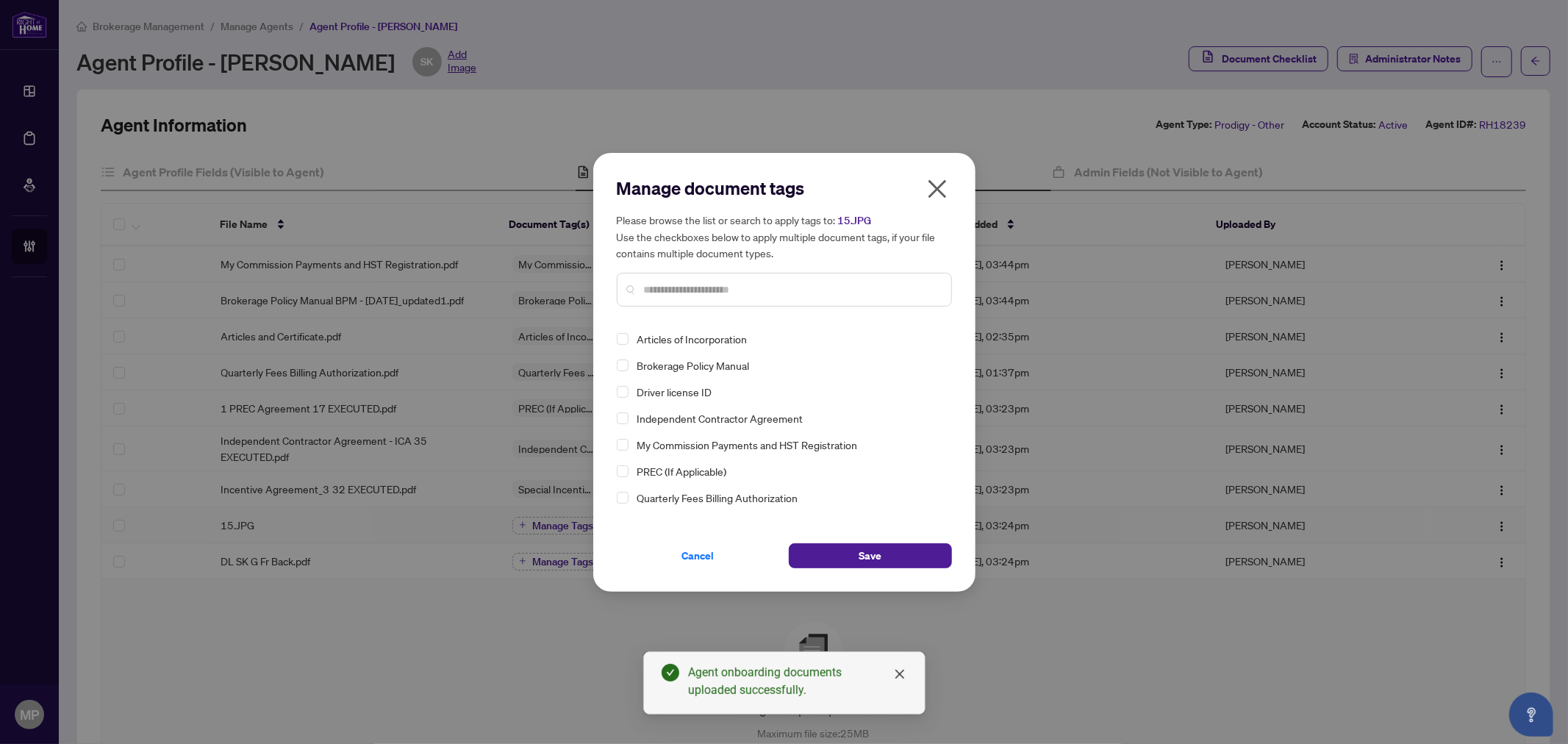
click at [932, 183] on icon "close" at bounding box center [936, 188] width 18 height 18
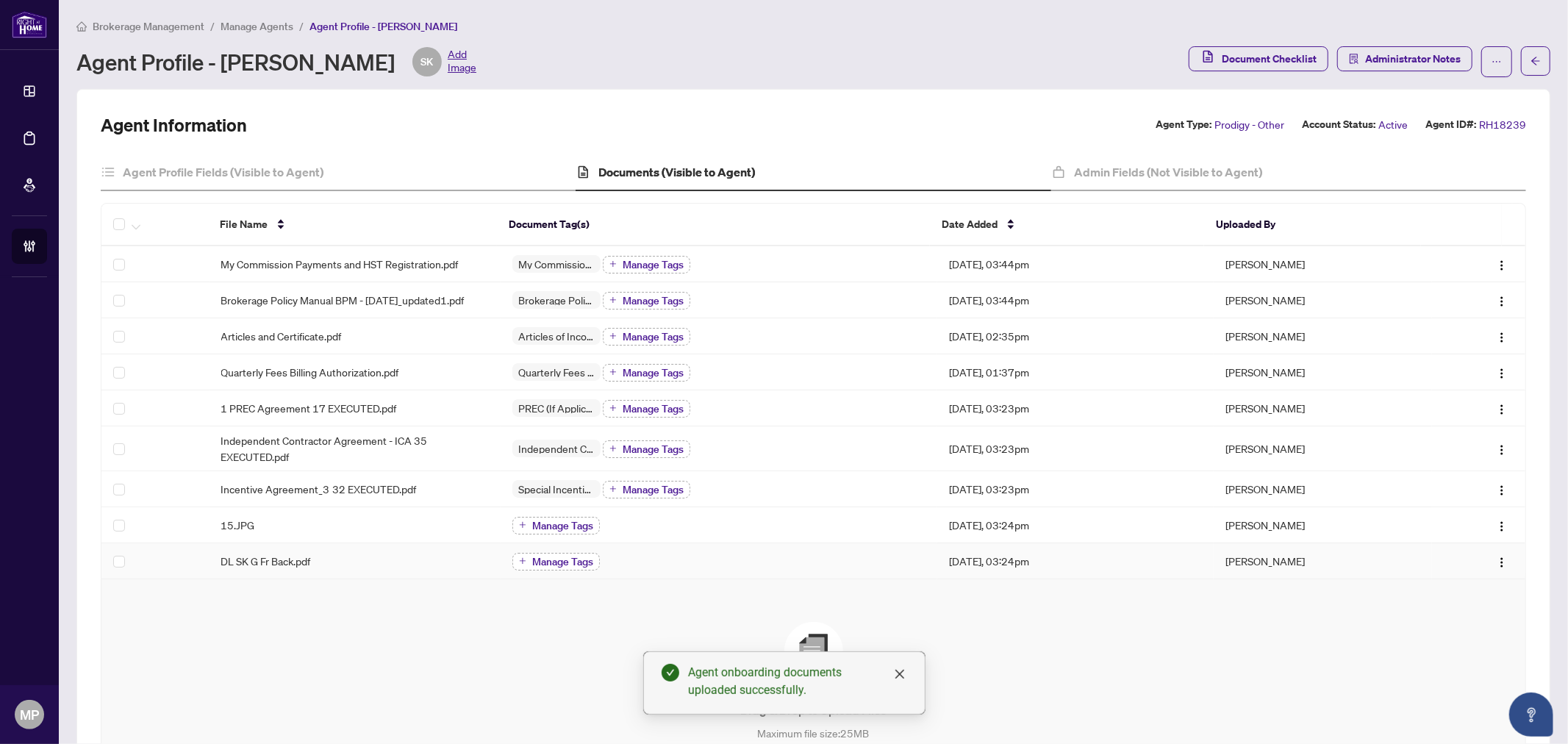
click at [546, 560] on span "Manage Tags" at bounding box center [562, 561] width 61 height 10
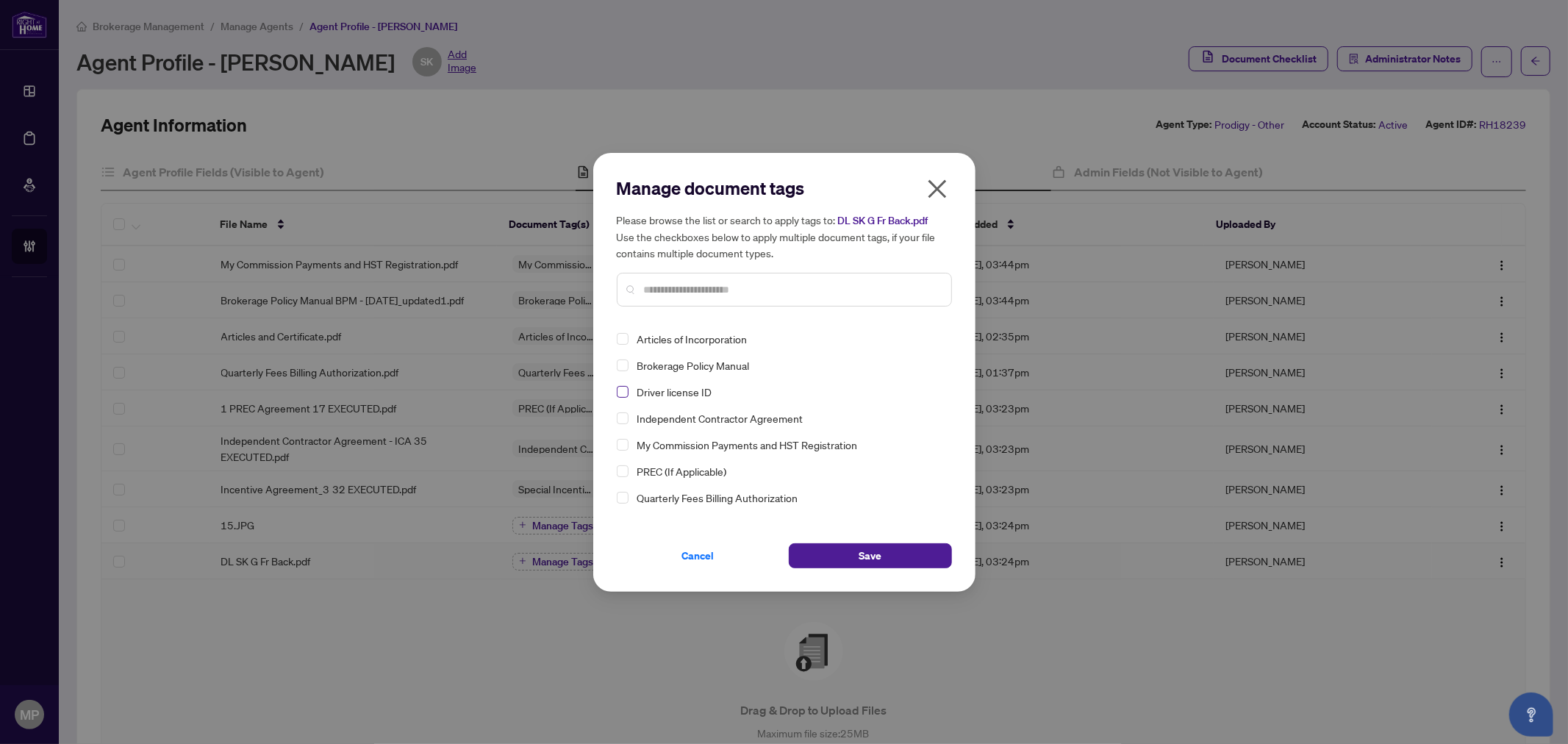
click at [622, 391] on span "Select Driver license ID" at bounding box center [622, 391] width 12 height 12
click at [899, 552] on button "Save" at bounding box center [870, 556] width 163 height 25
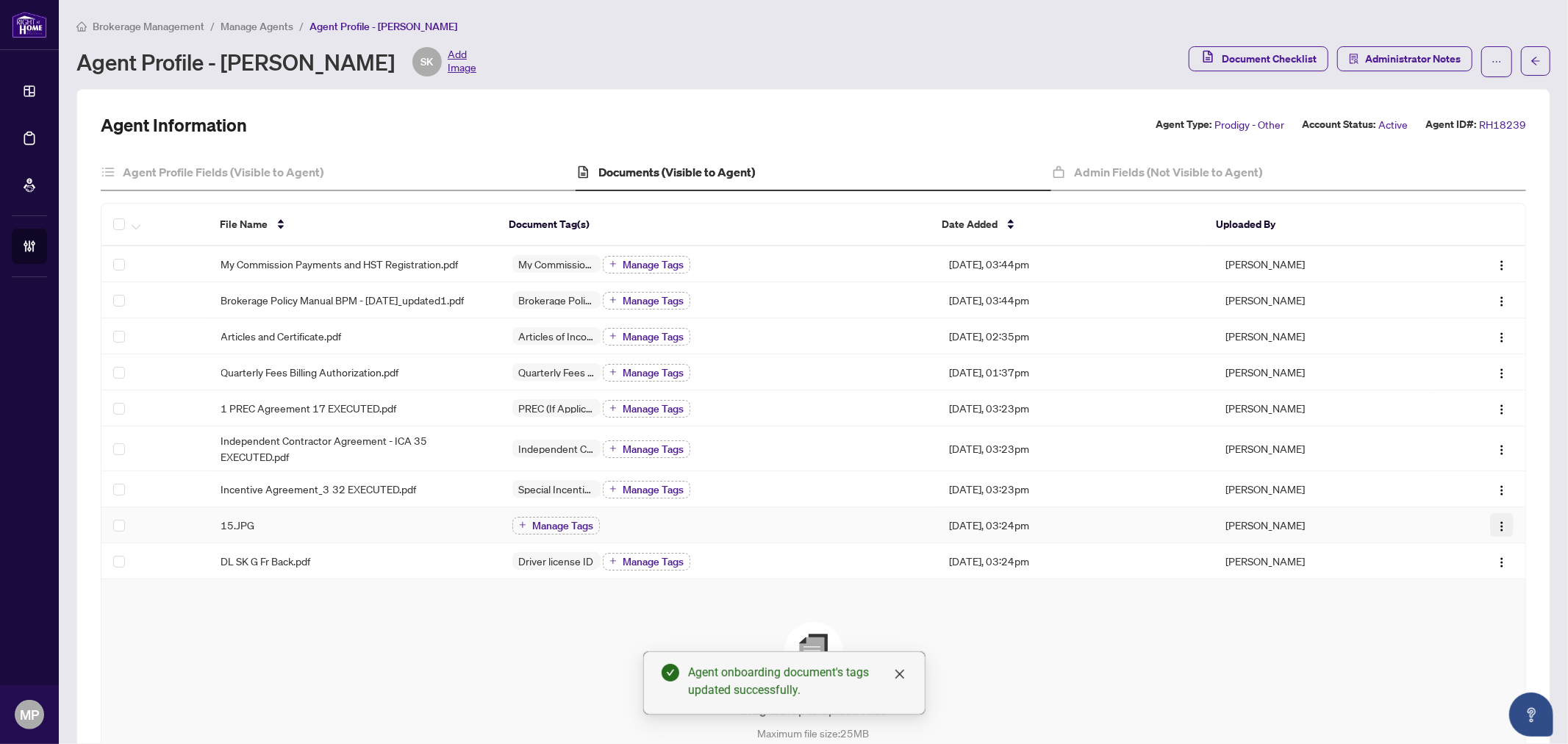
click at [1496, 524] on img "button" at bounding box center [1502, 526] width 12 height 12
click at [1412, 644] on span "Rename" at bounding box center [1419, 646] width 140 height 17
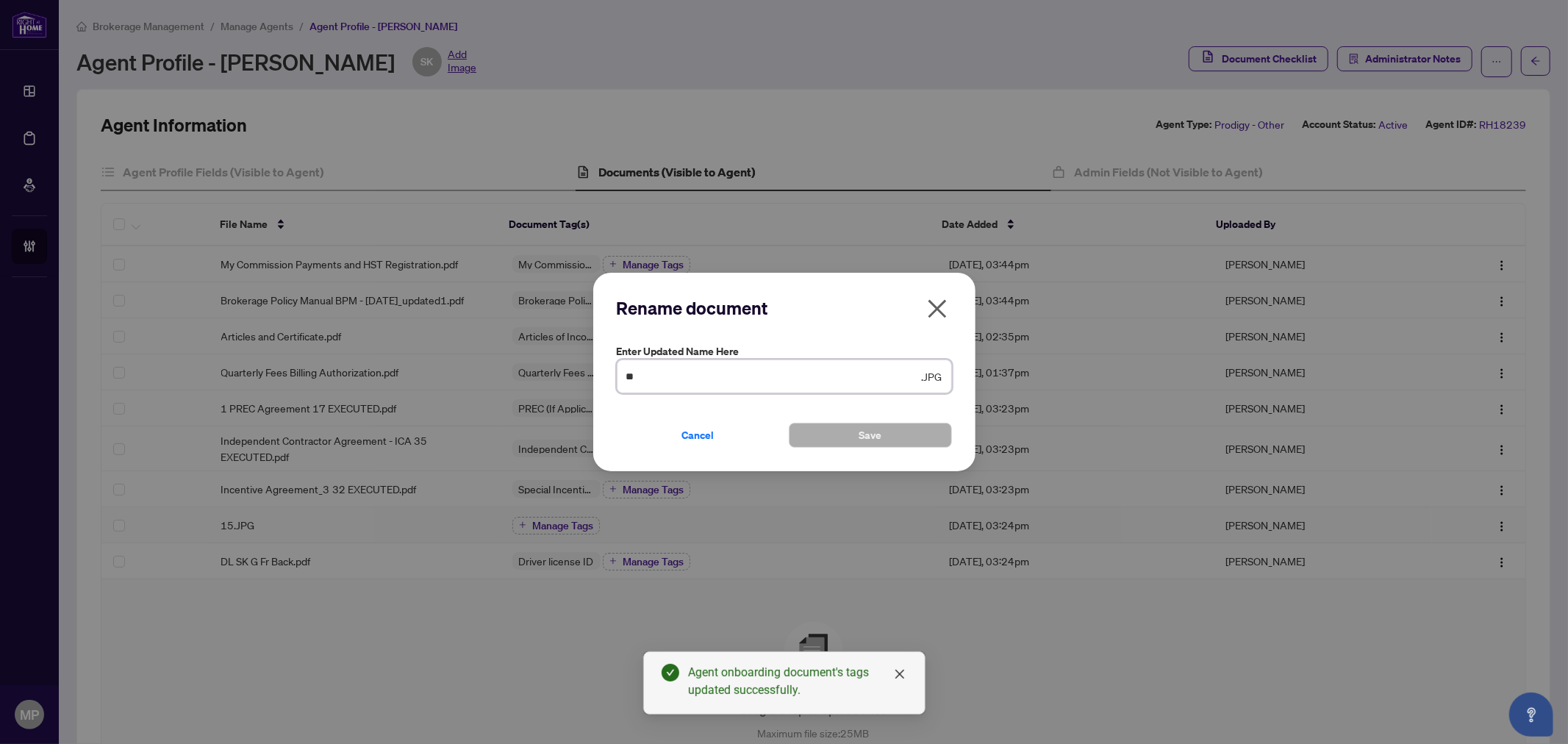
click at [704, 368] on input "**" at bounding box center [773, 376] width 293 height 17
type input "********"
click at [858, 430] on span "Save" at bounding box center [869, 435] width 23 height 24
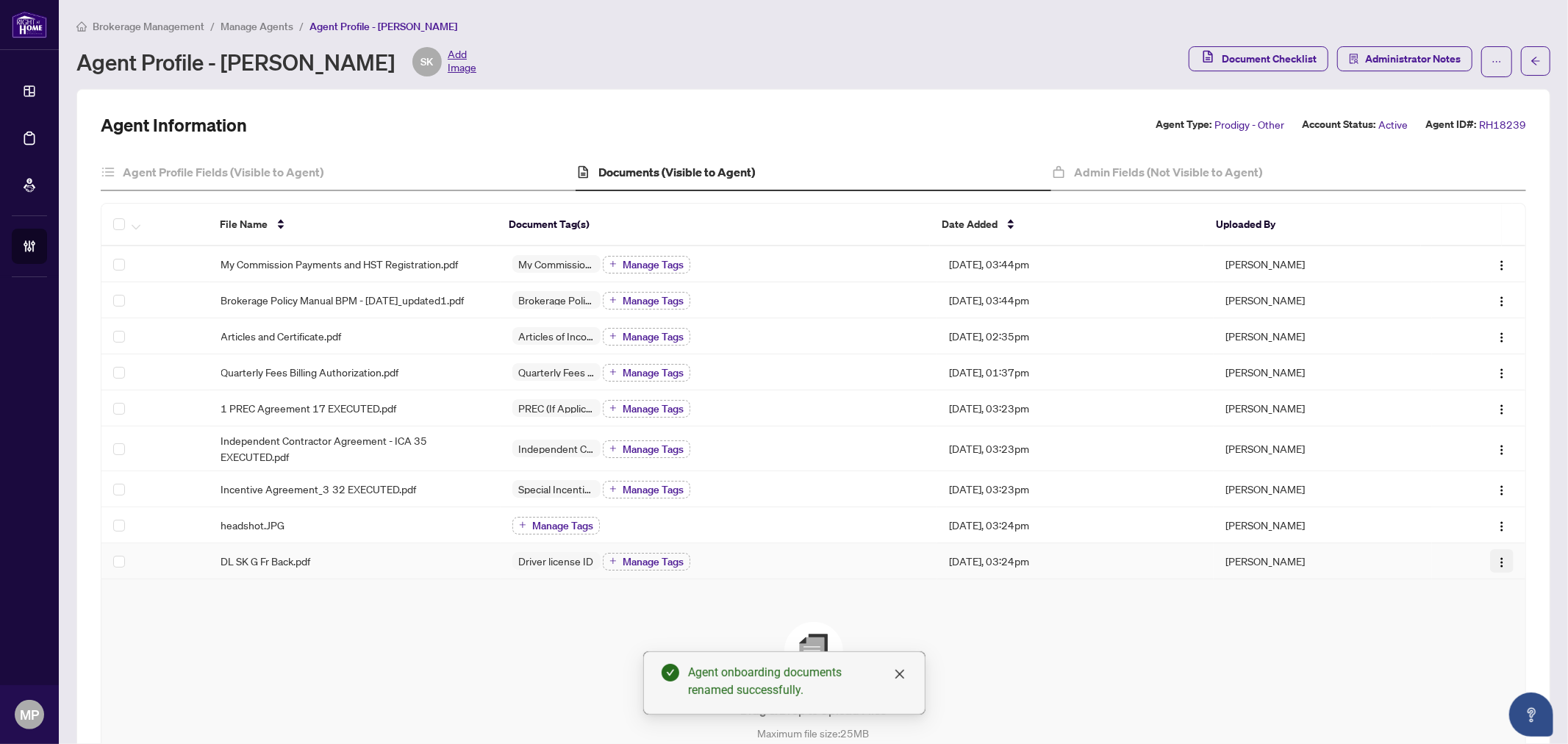
click at [1496, 557] on img "button" at bounding box center [1502, 562] width 12 height 12
click at [1415, 681] on span "Rename" at bounding box center [1419, 683] width 140 height 17
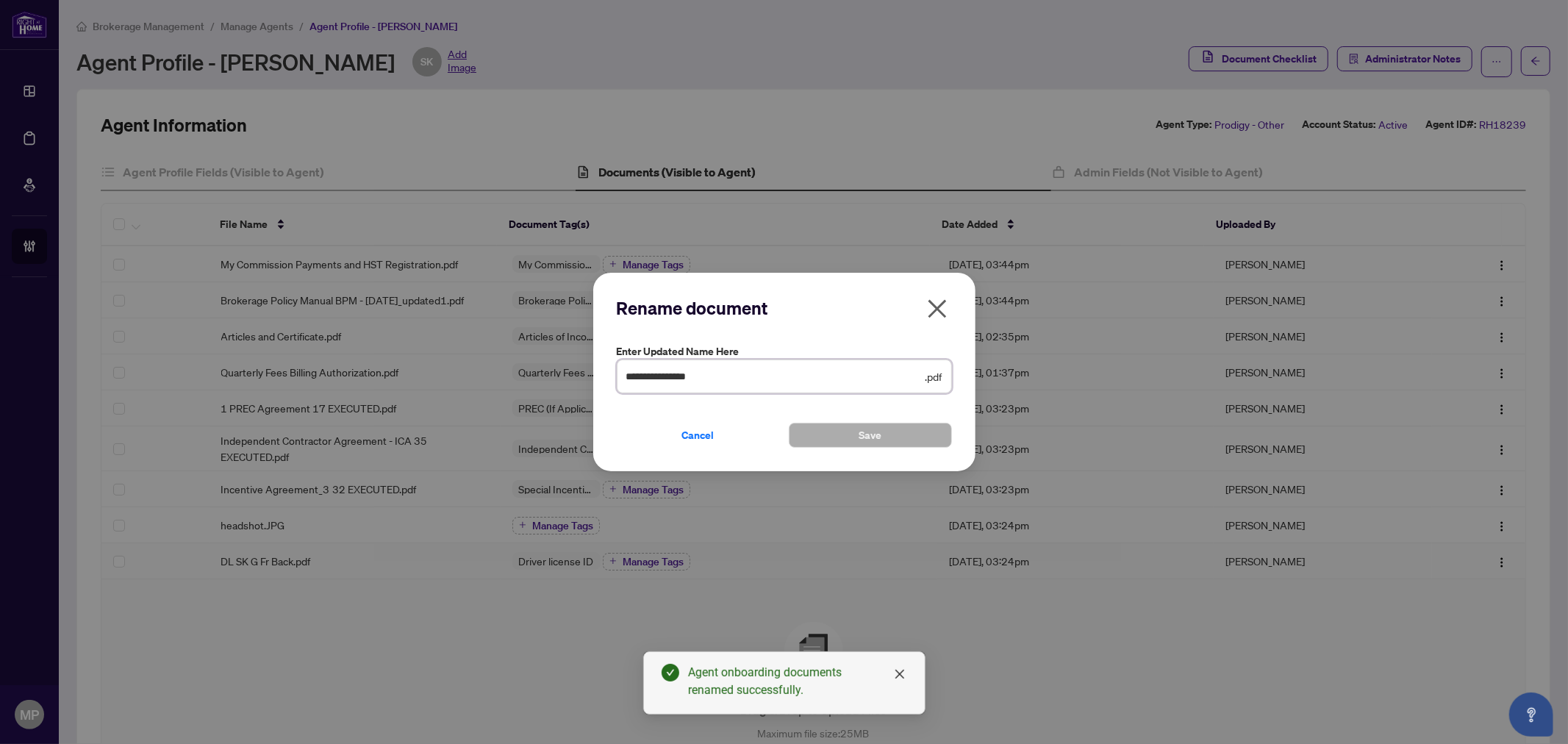
drag, startPoint x: 766, startPoint y: 369, endPoint x: 760, endPoint y: 378, distance: 10.8
click at [765, 371] on input "**********" at bounding box center [774, 376] width 296 height 17
click at [760, 378] on input "**********" at bounding box center [774, 376] width 296 height 17
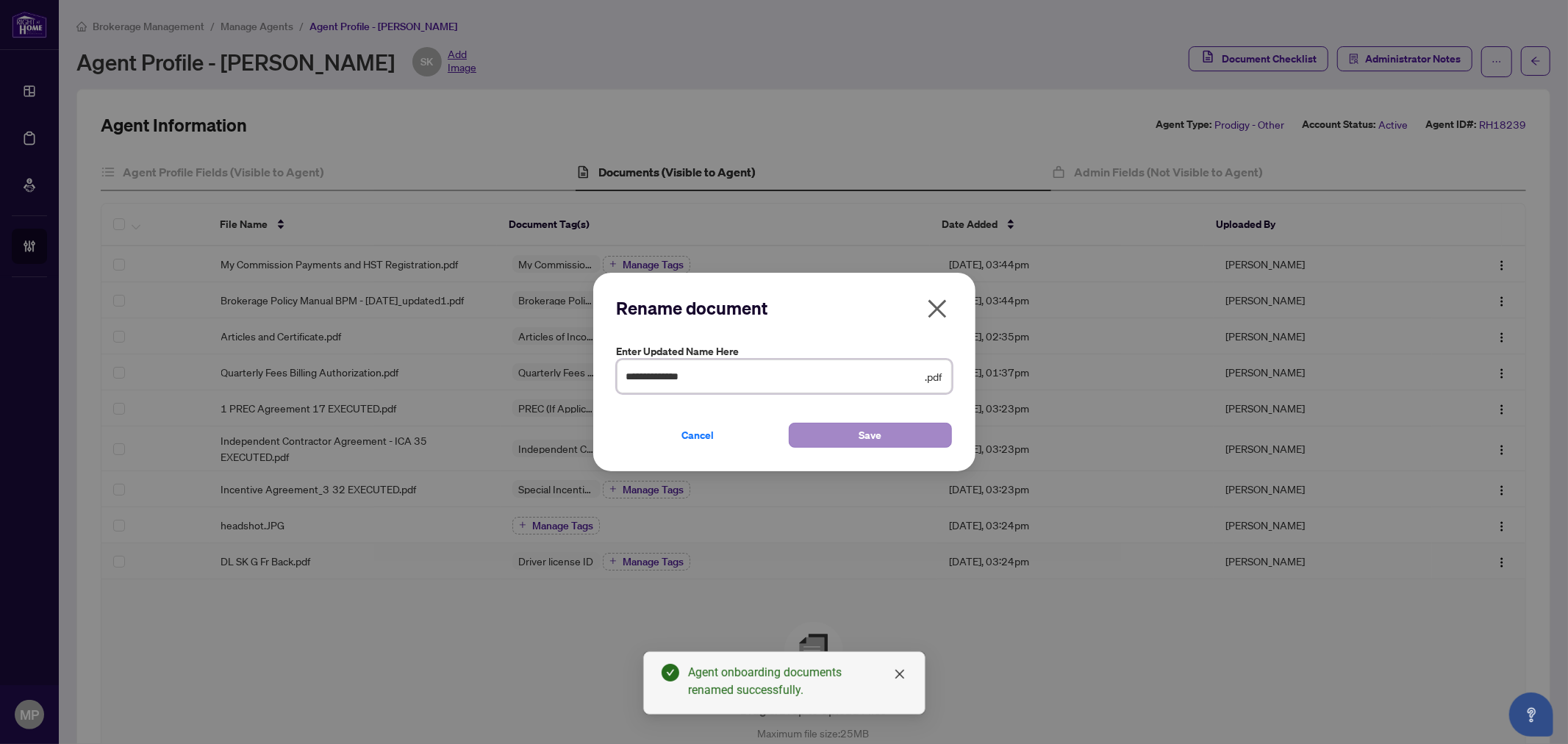
type input "**********"
click at [899, 428] on button "Save" at bounding box center [870, 435] width 163 height 25
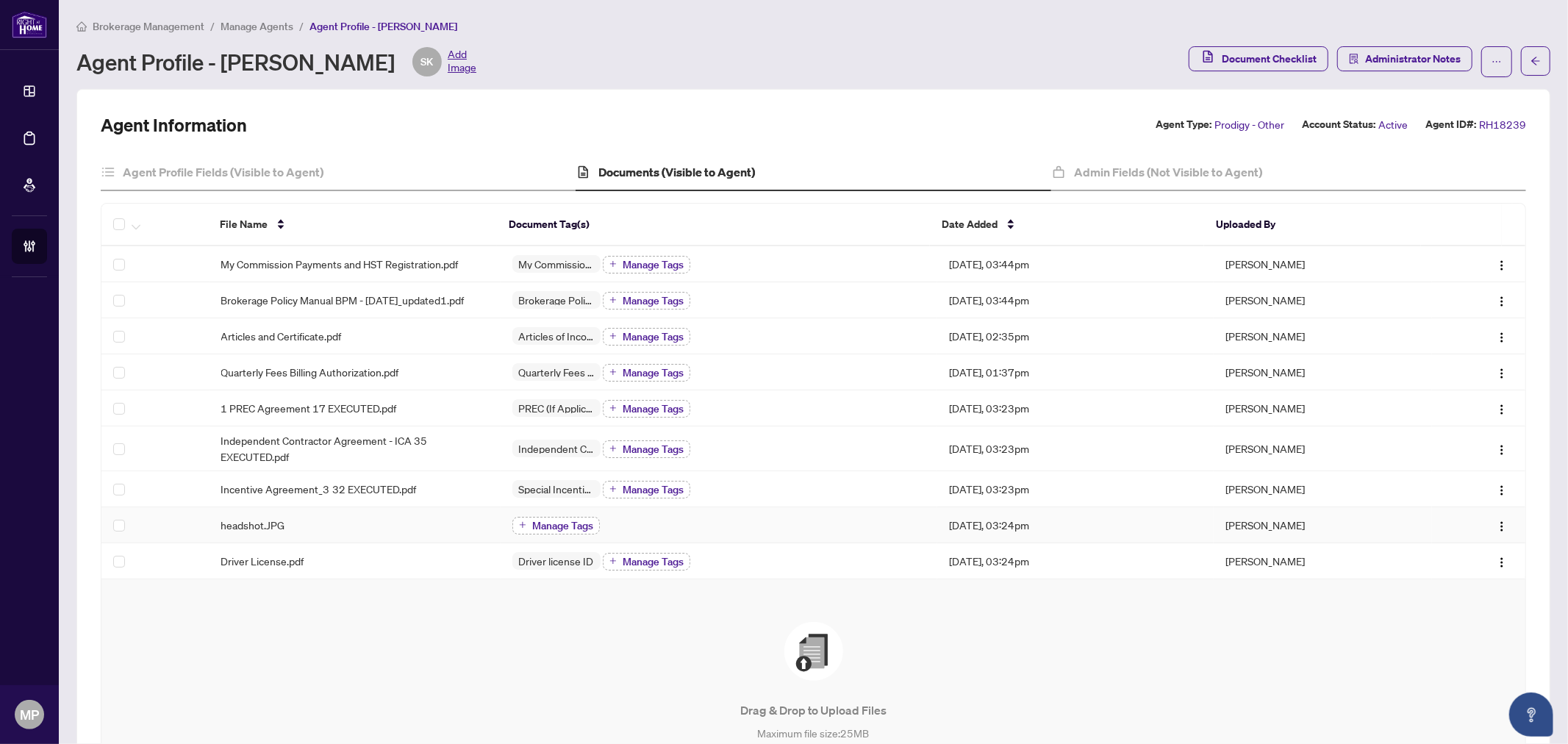
click at [540, 520] on span "Manage Tags" at bounding box center [562, 525] width 61 height 10
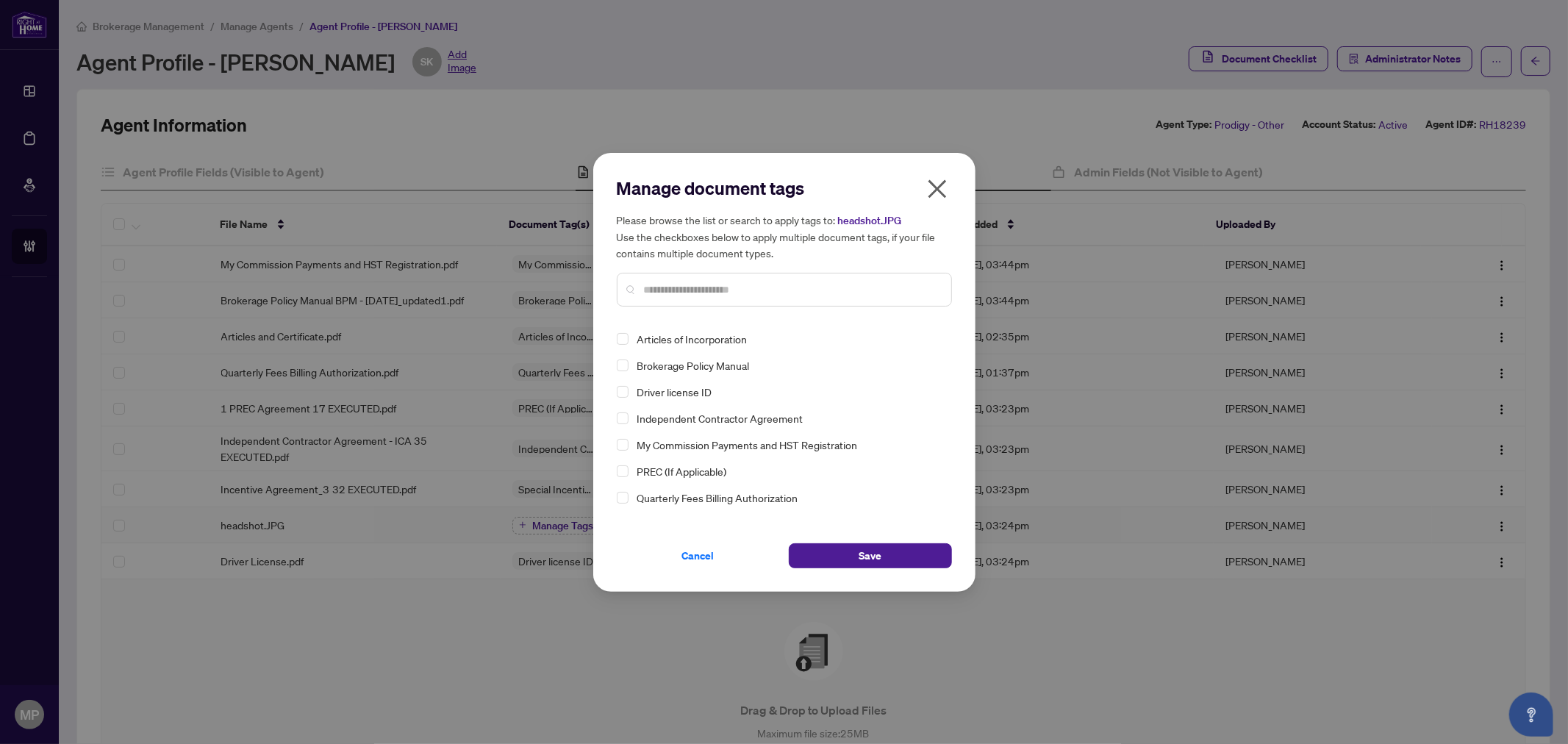
drag, startPoint x: 723, startPoint y: 275, endPoint x: 729, endPoint y: 294, distance: 19.9
click at [723, 276] on div at bounding box center [784, 289] width 335 height 34
click at [732, 296] on input "text" at bounding box center [791, 290] width 295 height 17
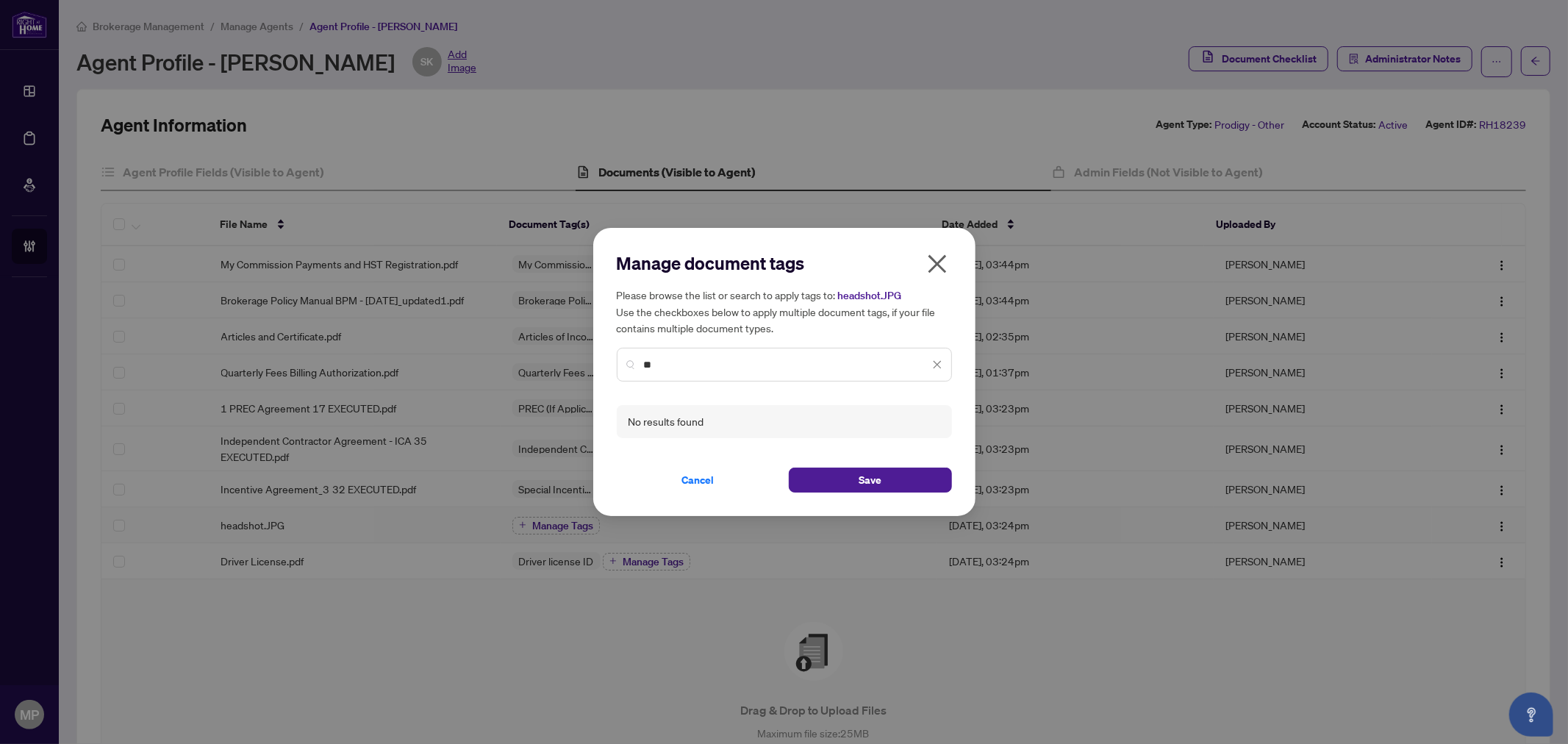
type input "*"
type input "****"
click at [939, 265] on icon "close" at bounding box center [937, 264] width 24 height 24
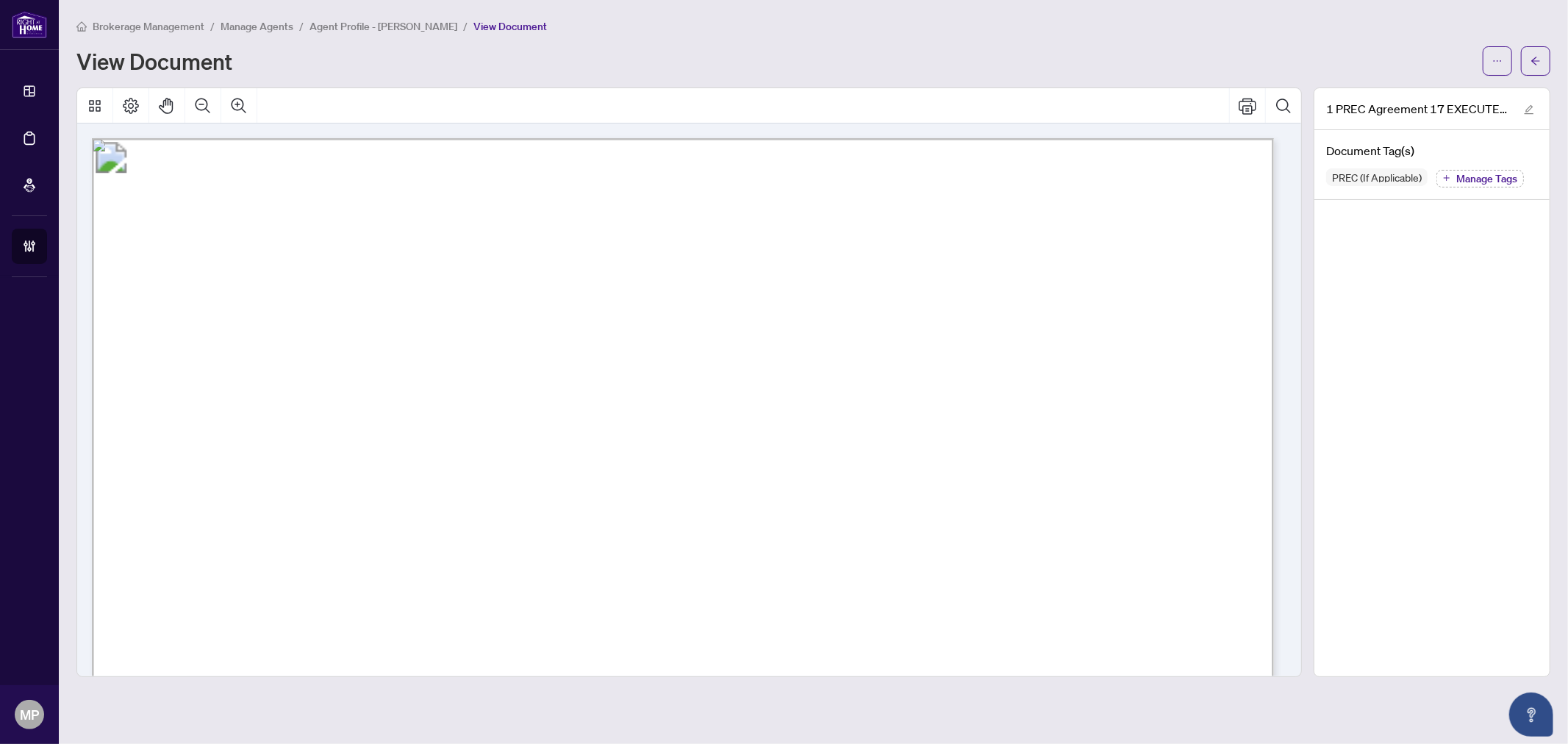
click at [1540, 50] on span "button" at bounding box center [1536, 61] width 10 height 24
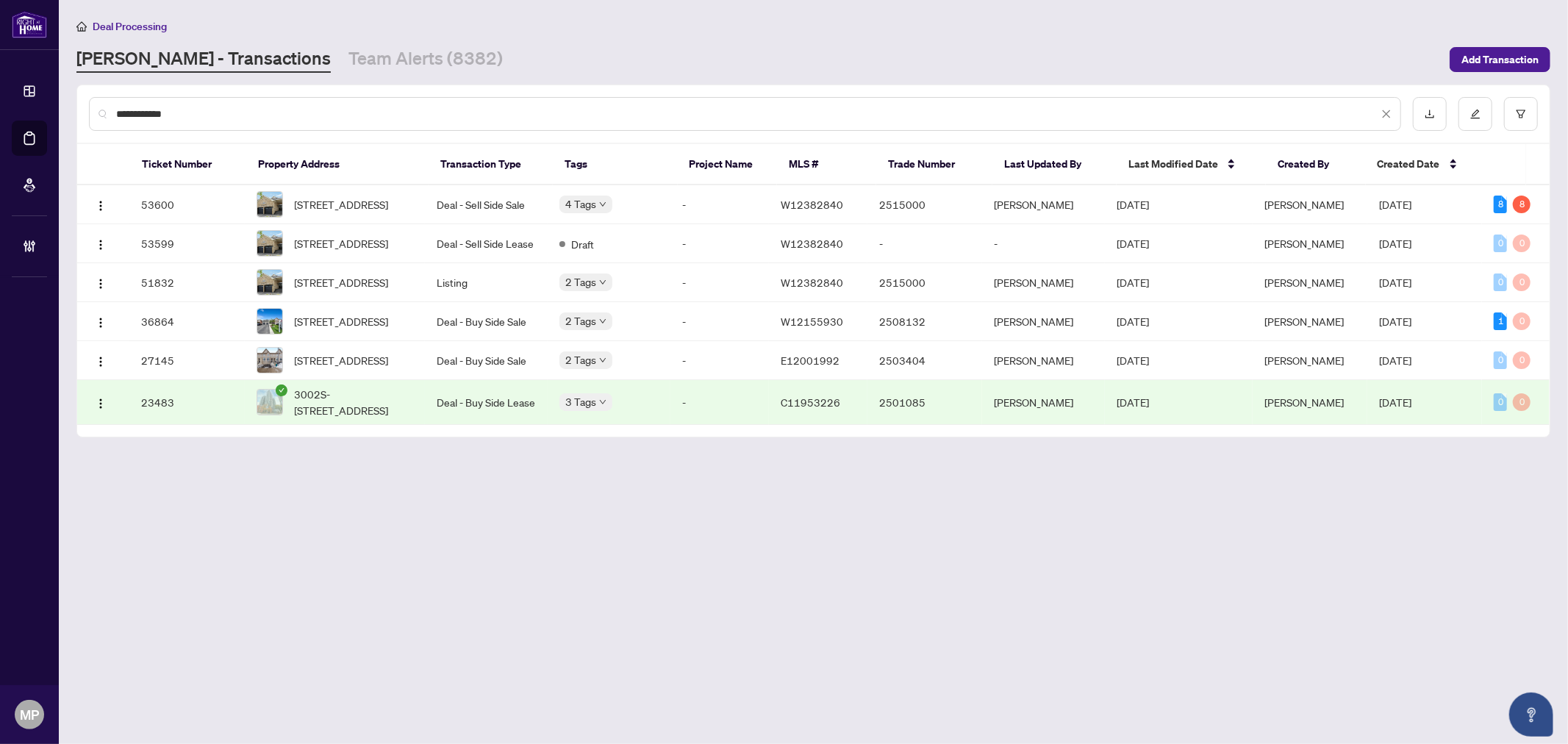
click at [194, 94] on div "**********" at bounding box center [814, 113] width 1473 height 57
click at [202, 97] on div "**********" at bounding box center [745, 113] width 1312 height 34
click at [195, 107] on input "**********" at bounding box center [747, 113] width 1262 height 17
drag, startPoint x: 195, startPoint y: 107, endPoint x: 144, endPoint y: 93, distance: 52.9
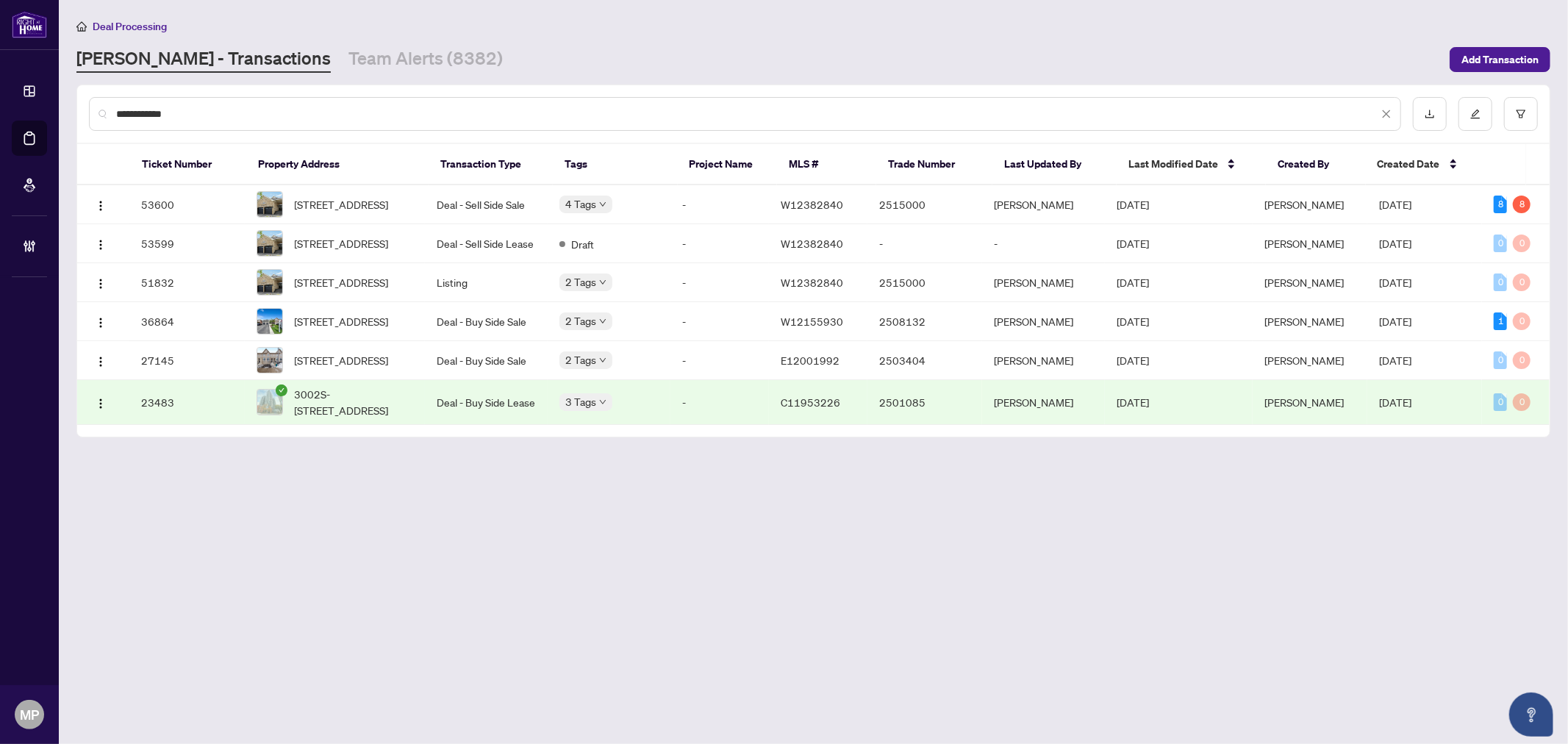
click at [194, 107] on input "**********" at bounding box center [747, 113] width 1262 height 17
type input "**********"
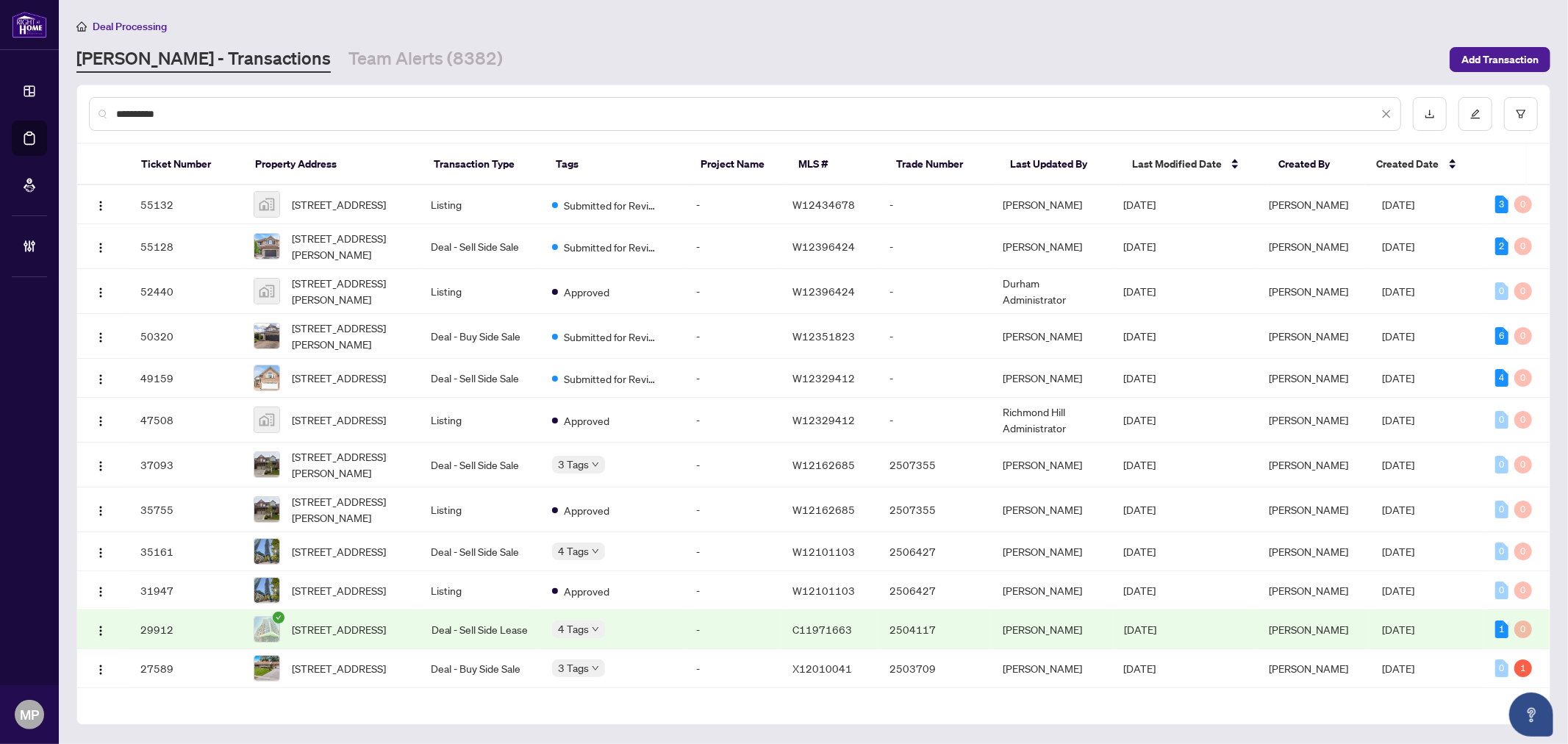
click at [157, 105] on input "**********" at bounding box center [747, 113] width 1262 height 17
click at [158, 106] on input "**********" at bounding box center [747, 113] width 1262 height 17
click at [381, 386] on span "[STREET_ADDRESS]" at bounding box center [339, 378] width 94 height 17
drag, startPoint x: 216, startPoint y: 53, endPoint x: 210, endPoint y: 77, distance: 24.7
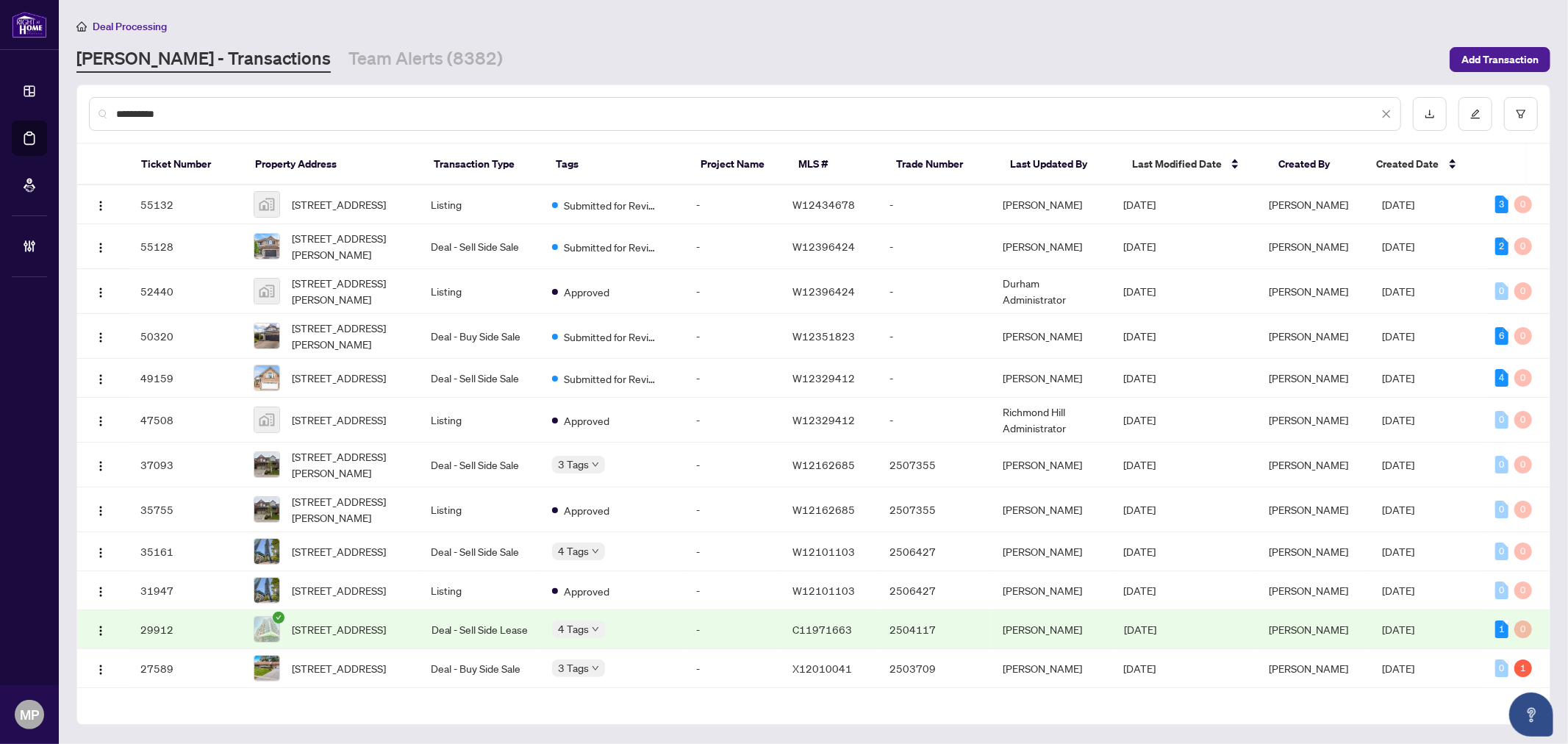
click at [216, 53] on link "[PERSON_NAME] - Transactions" at bounding box center [203, 60] width 254 height 27
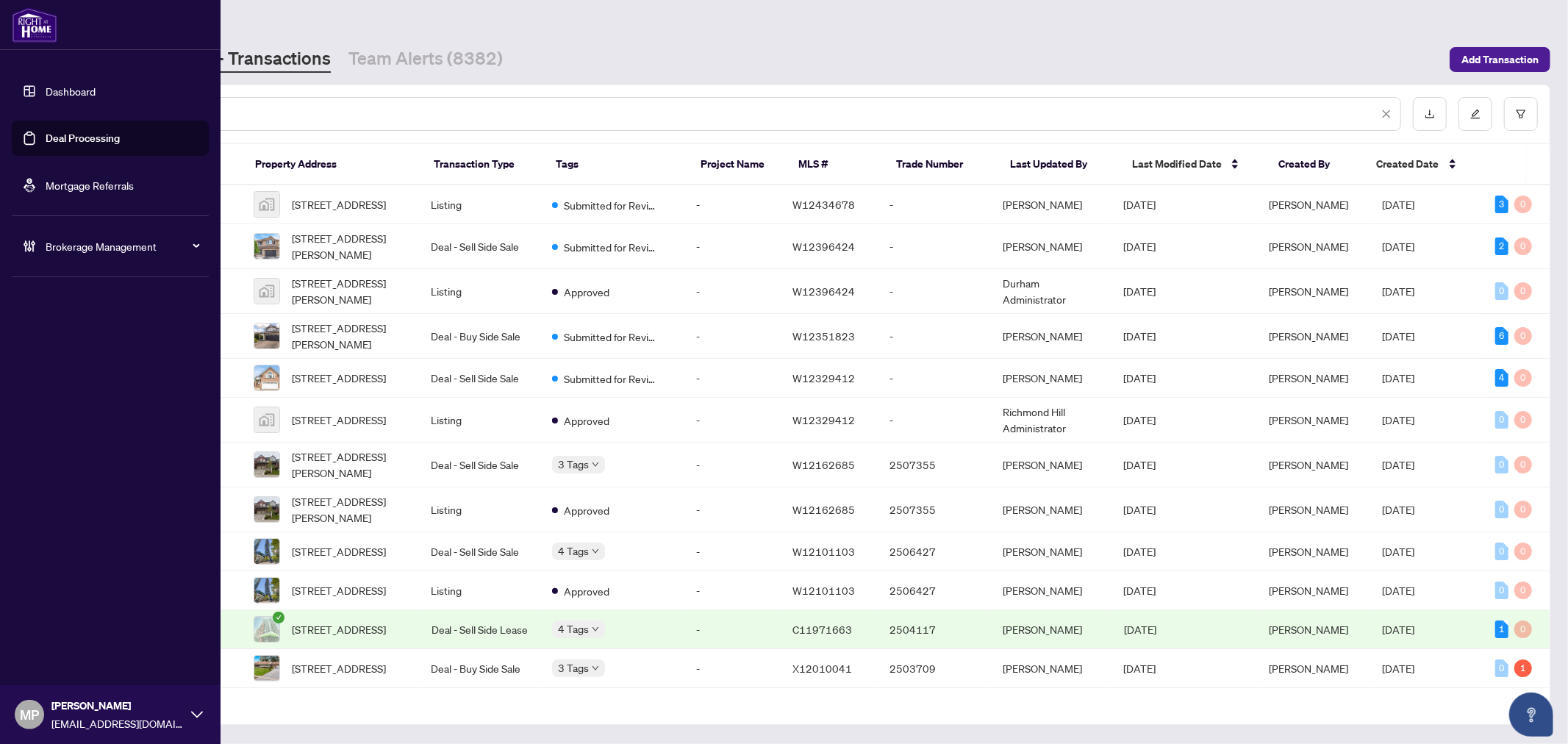
click at [61, 243] on span "Brokerage Management" at bounding box center [122, 246] width 153 height 17
click at [87, 348] on link "Manage Agents" at bounding box center [67, 352] width 72 height 13
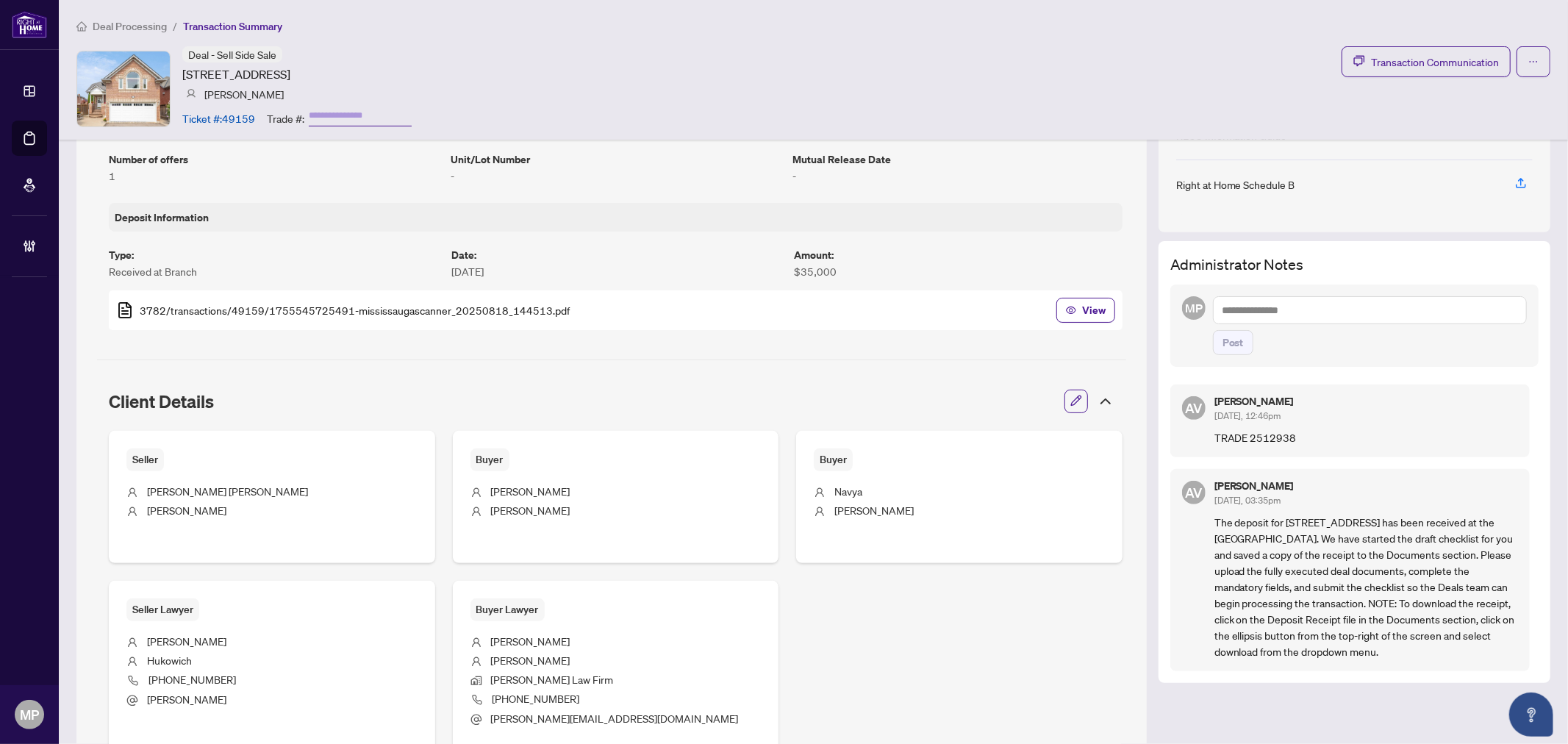
scroll to position [490, 0]
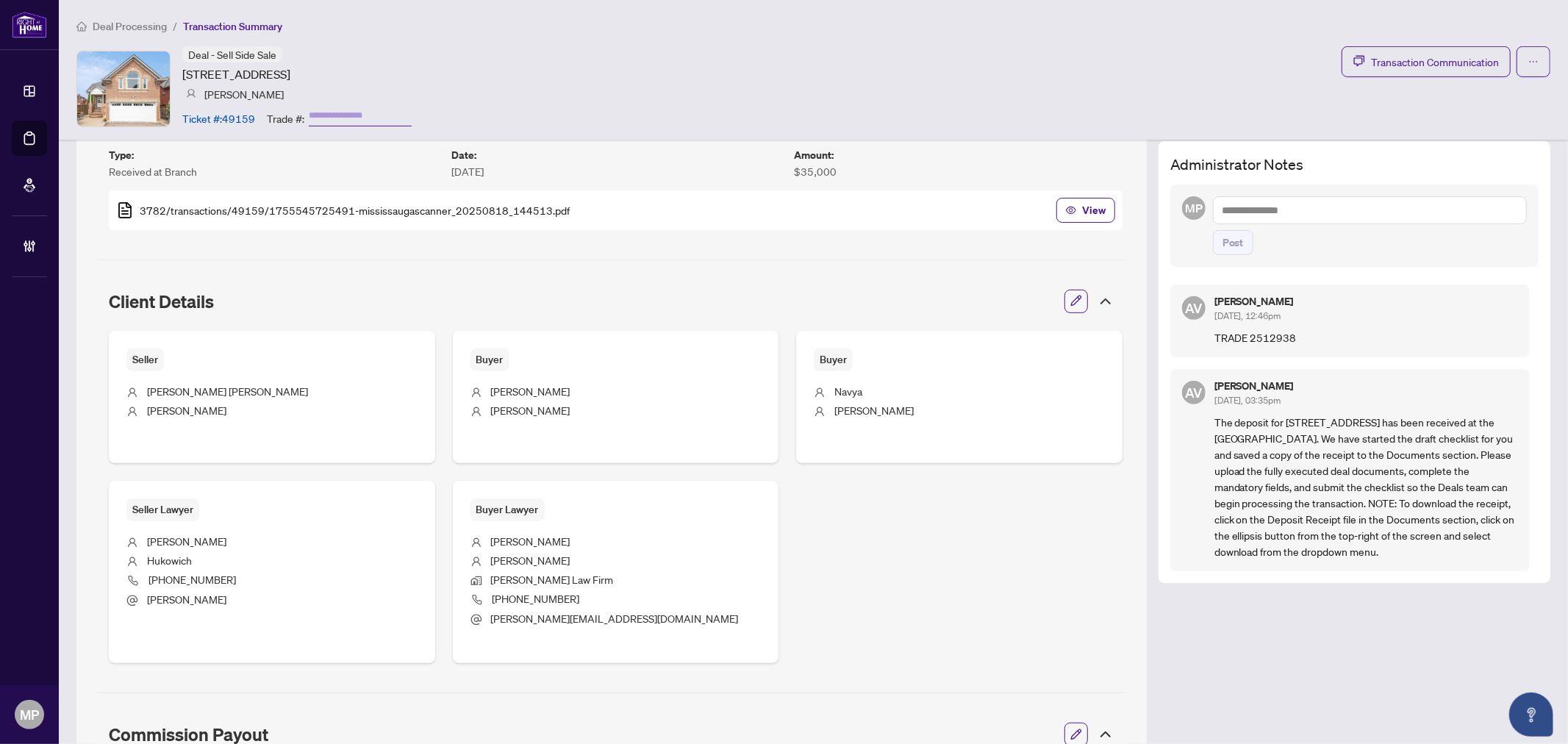
click at [1334, 203] on textarea at bounding box center [1370, 209] width 314 height 28
click at [1291, 291] on span "Deals West" at bounding box center [1281, 295] width 50 height 13
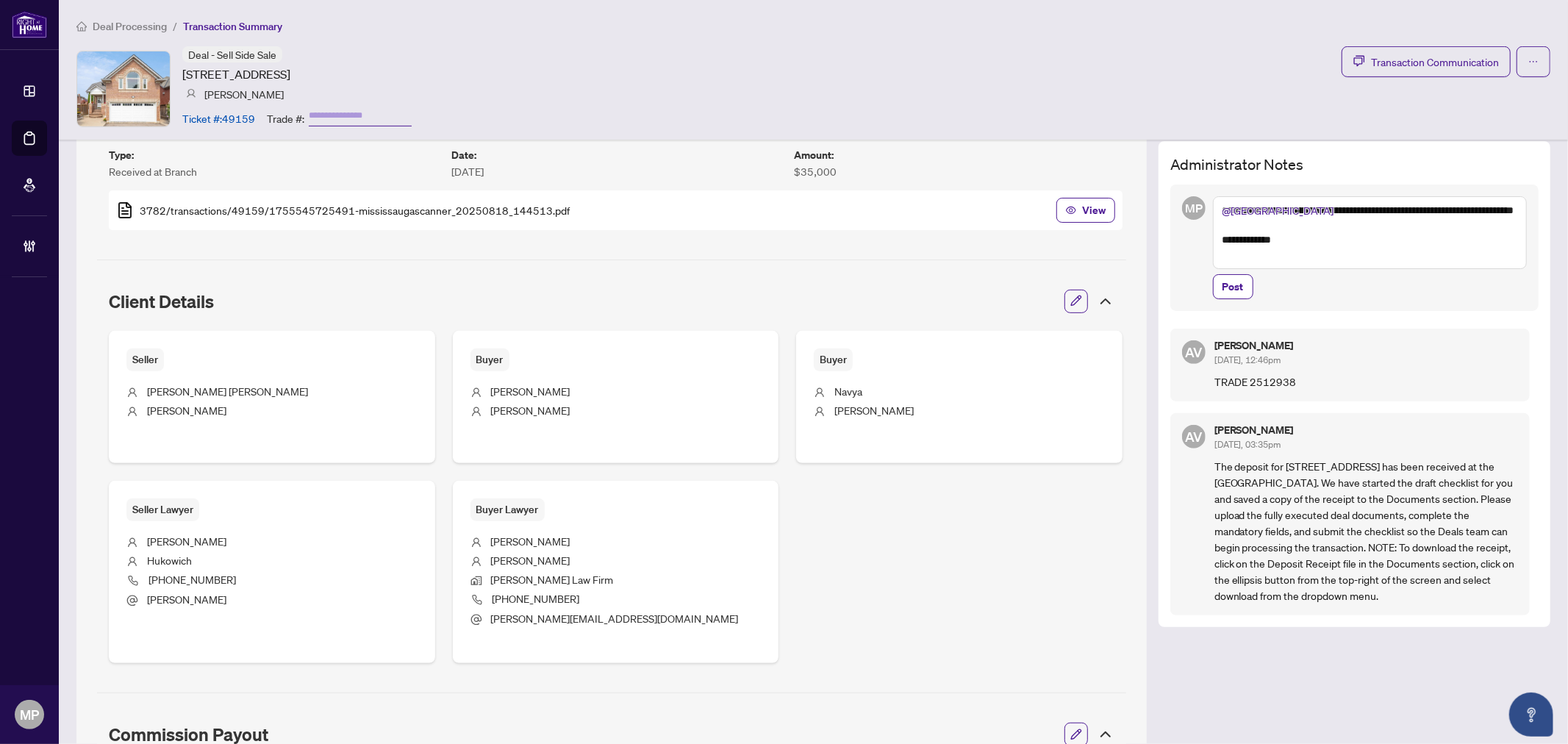
drag, startPoint x: 1269, startPoint y: 254, endPoint x: 1049, endPoint y: 105, distance: 265.7
click at [1049, 105] on div "Deal Processing / Transaction Summary Deal - Sell Side Sale [STREET_ADDRESS] [P…" at bounding box center [814, 501] width 1474 height 1945
click at [1396, 46] on button "Transaction Communication" at bounding box center [1426, 61] width 169 height 31
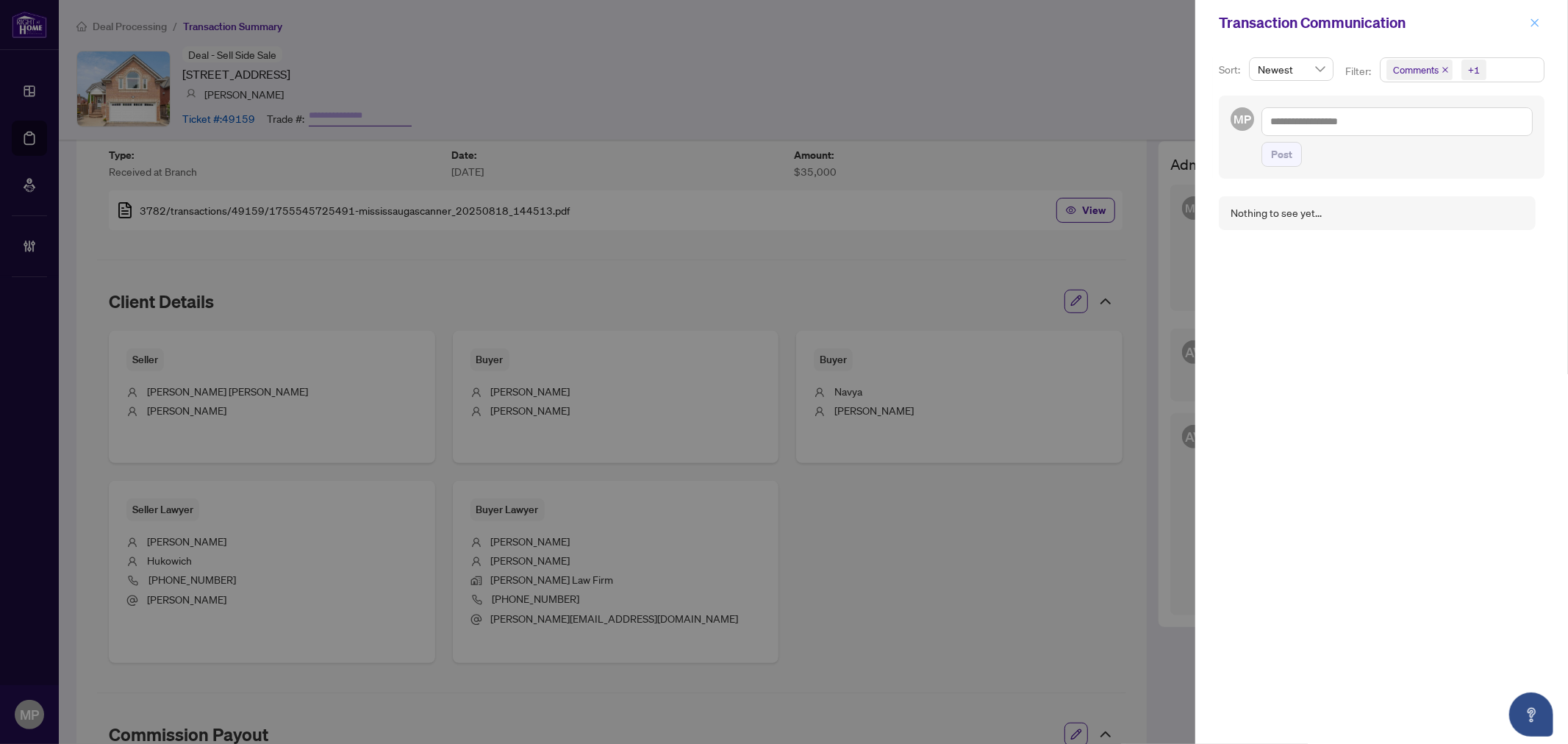
click at [1533, 19] on icon "close" at bounding box center [1535, 22] width 10 height 10
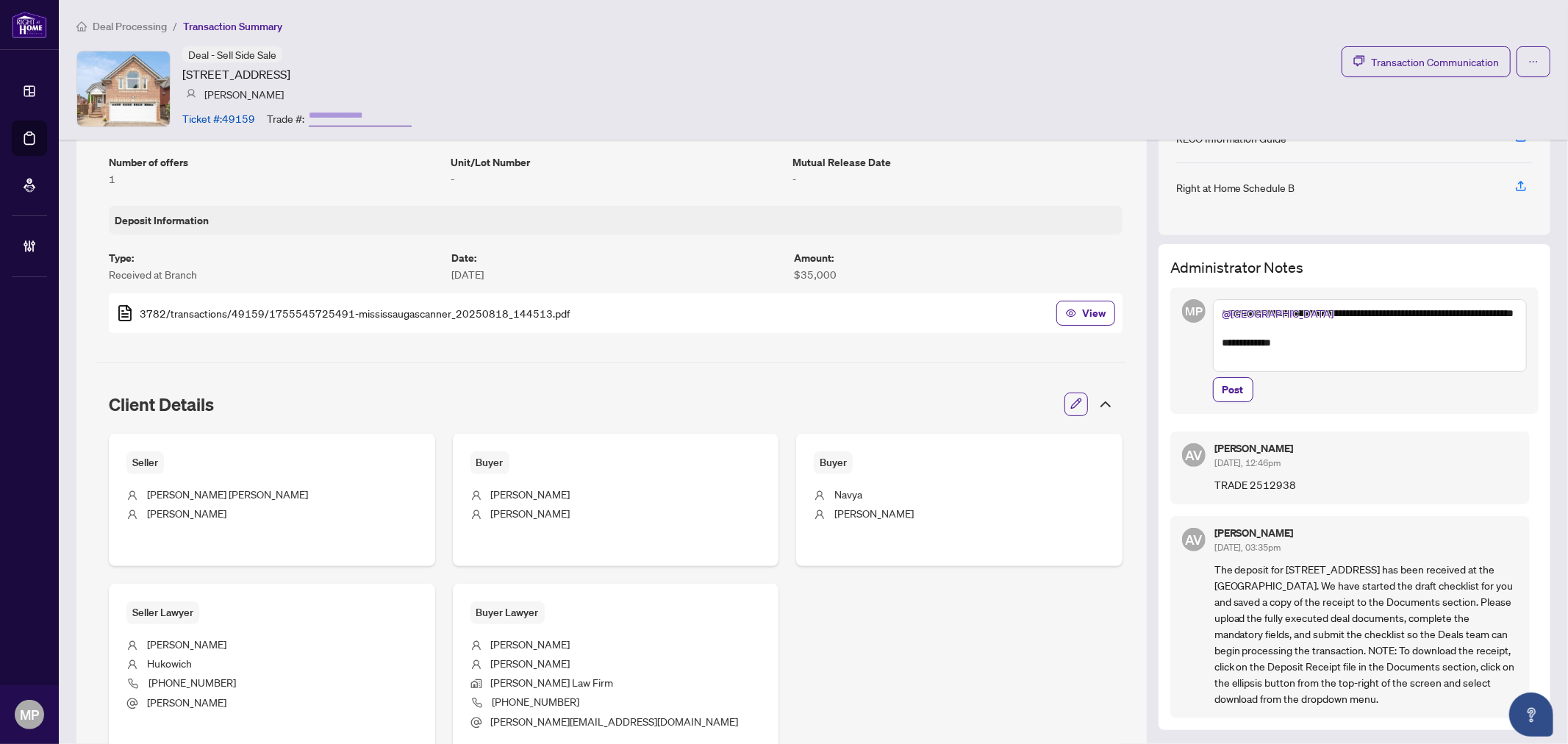
scroll to position [408, 0]
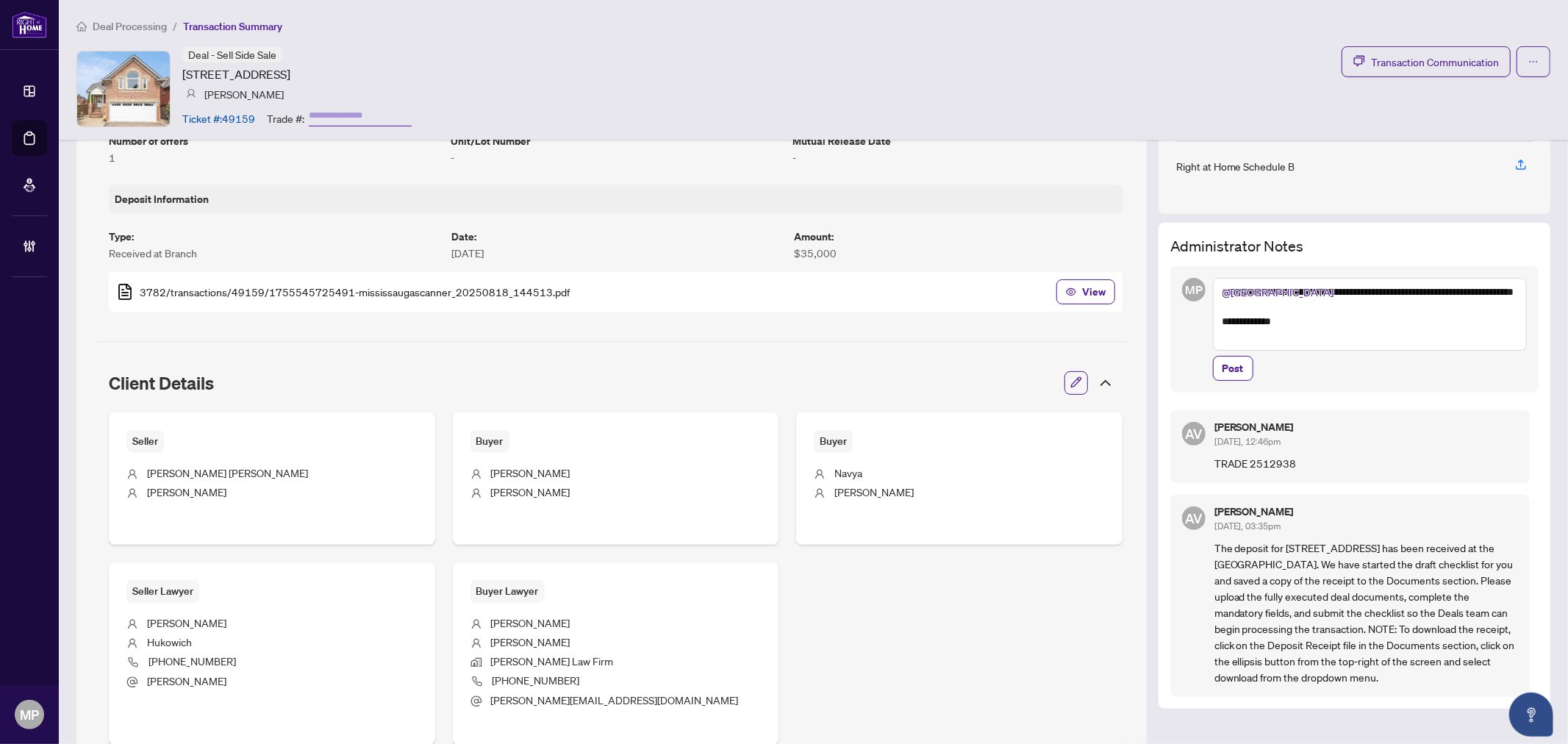
click at [1447, 293] on textarea "**********" at bounding box center [1370, 313] width 314 height 72
type textarea "**********"
click at [1436, 365] on span "Post" at bounding box center [1370, 368] width 314 height 25
click at [1226, 366] on span "Post" at bounding box center [1233, 368] width 21 height 24
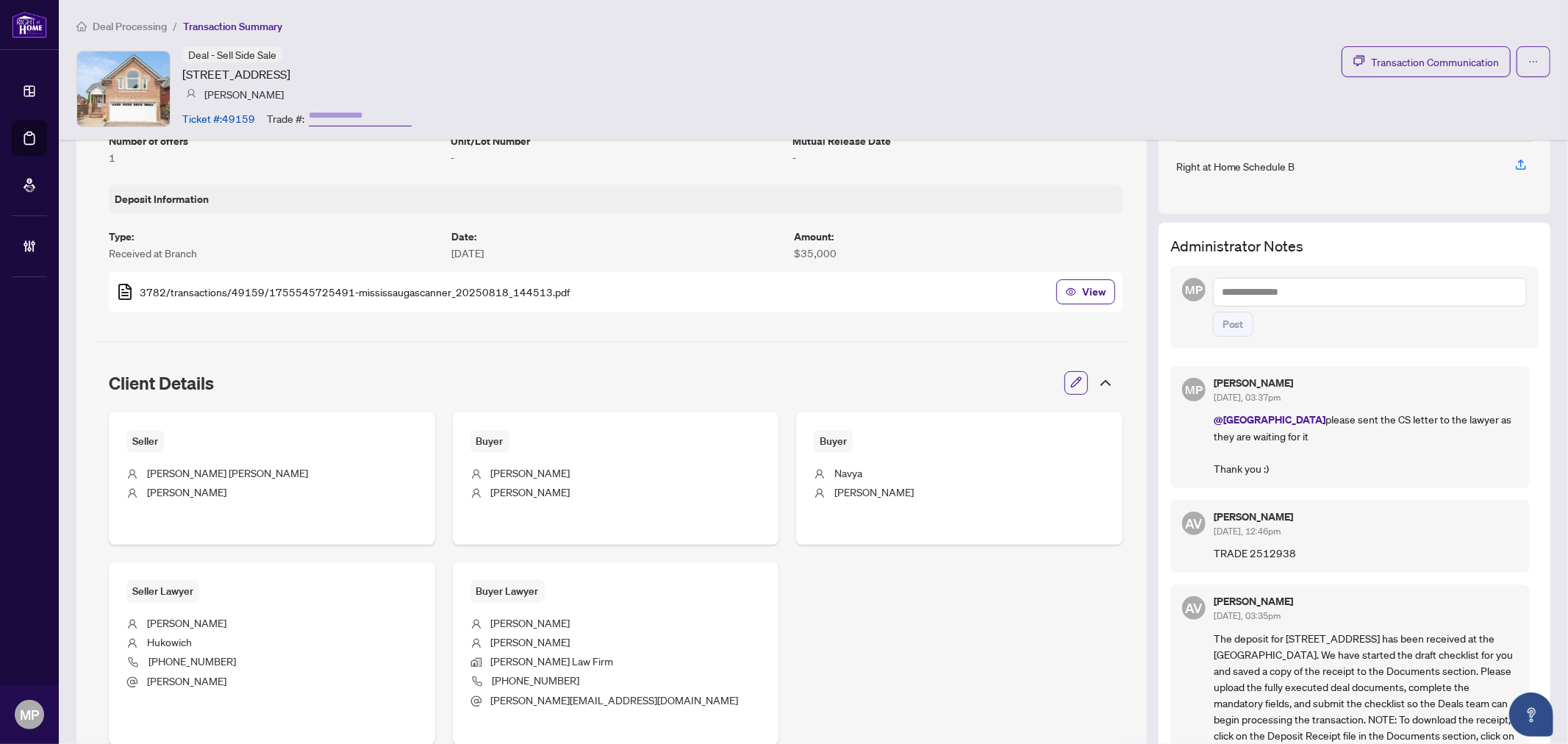
click at [1016, 701] on div "Seller [PERSON_NAME] [PERSON_NAME] Buyer [PERSON_NAME] Buyer [PERSON_NAME] Sell…" at bounding box center [615, 579] width 1014 height 332
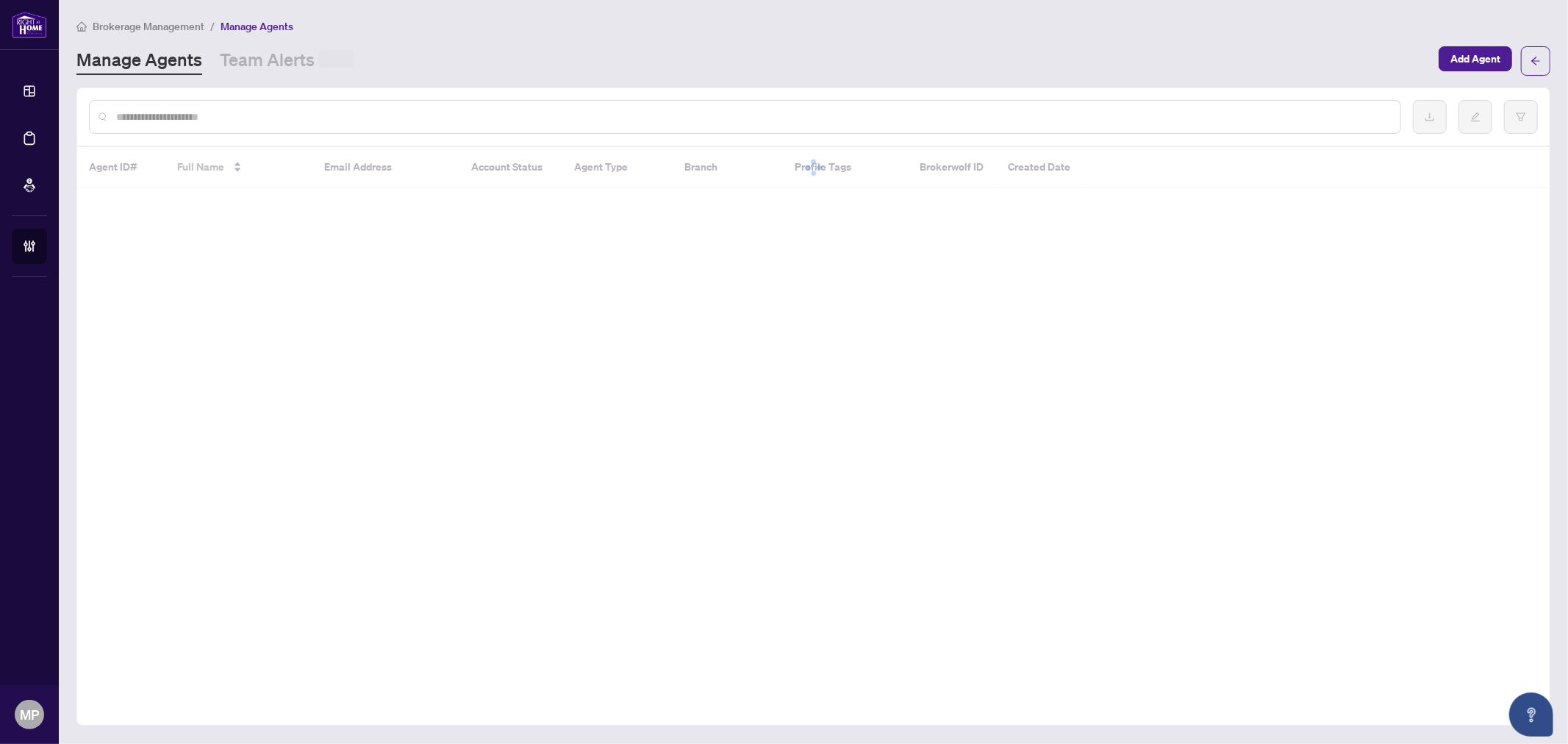
click at [339, 119] on input "text" at bounding box center [752, 117] width 1273 height 17
paste input "**********"
type input "**********"
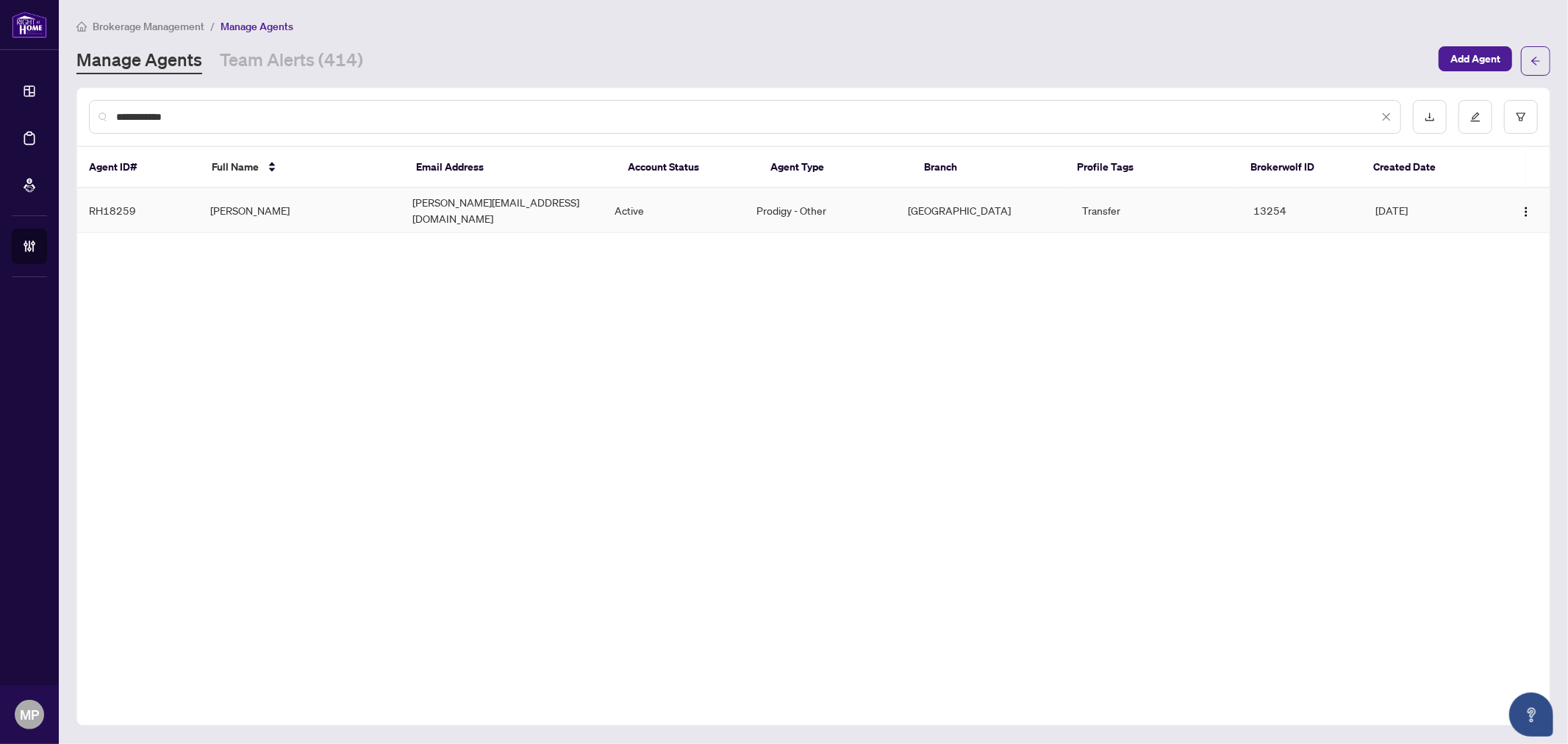
click at [272, 214] on td "Emad Hittini" at bounding box center [299, 210] width 202 height 45
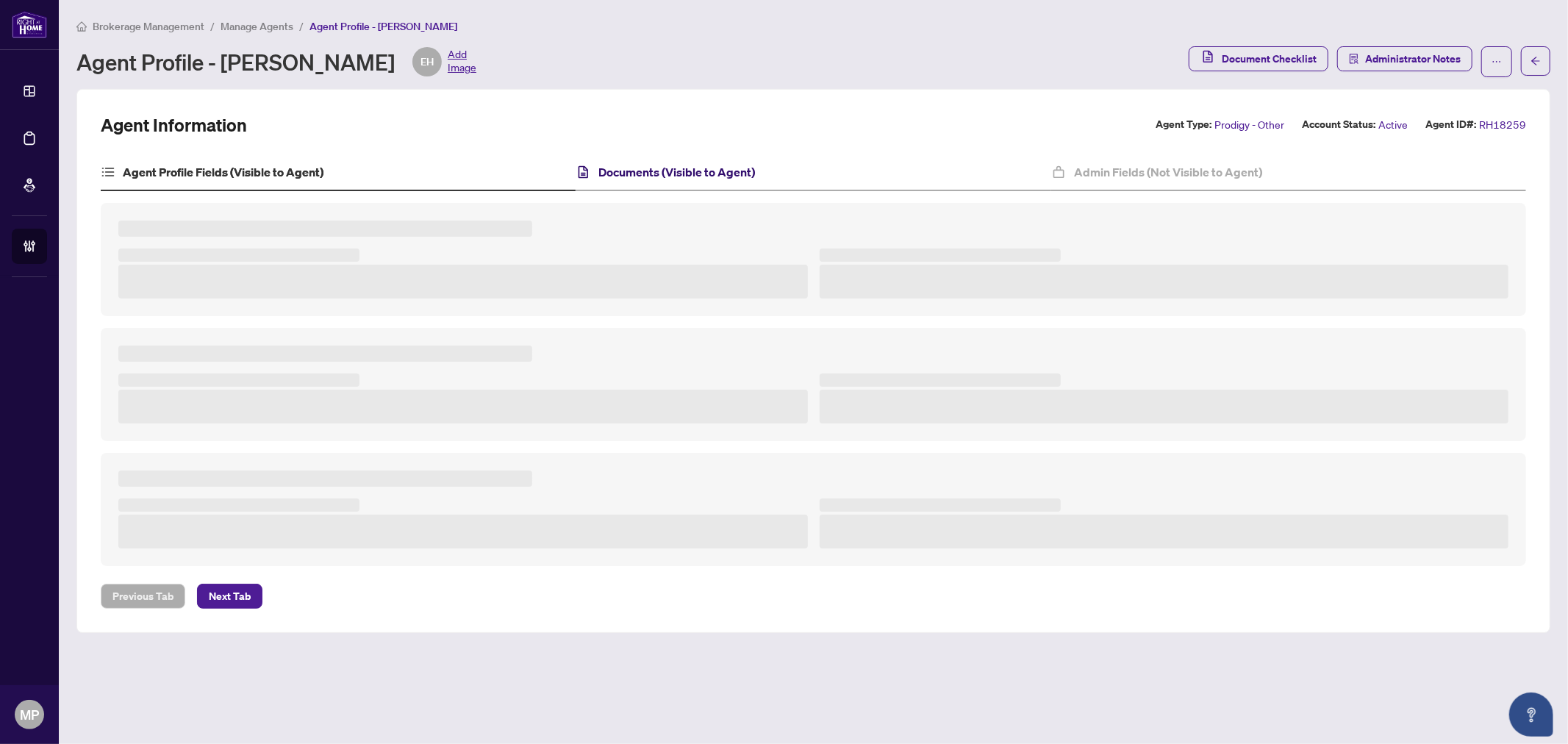
click at [702, 168] on h4 "Documents (Visible to Agent)" at bounding box center [677, 172] width 157 height 17
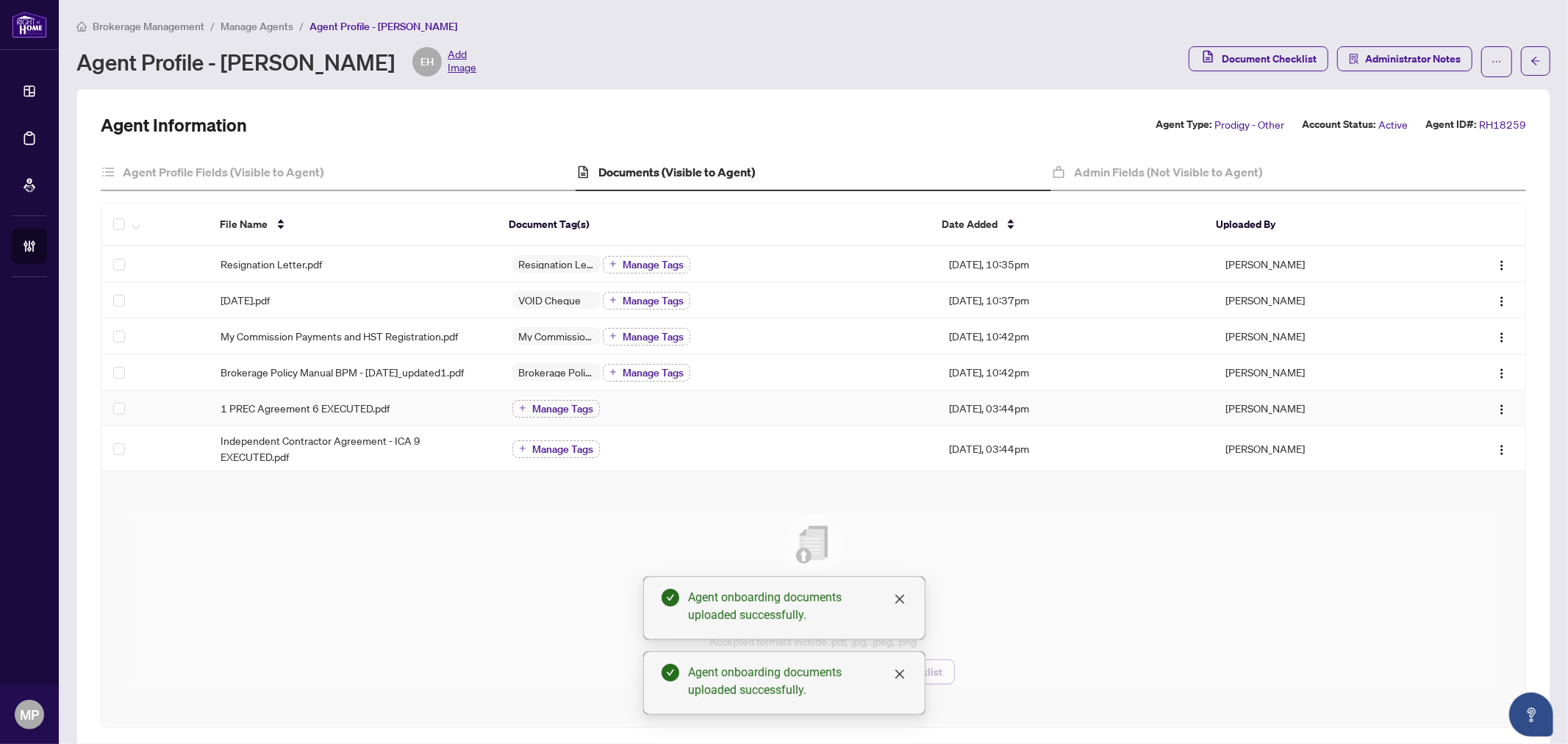
click at [331, 407] on div "File Name Document Tag(s) Date Added Uploaded By File Name Document Tag(s) Date…" at bounding box center [814, 338] width 1424 height 268
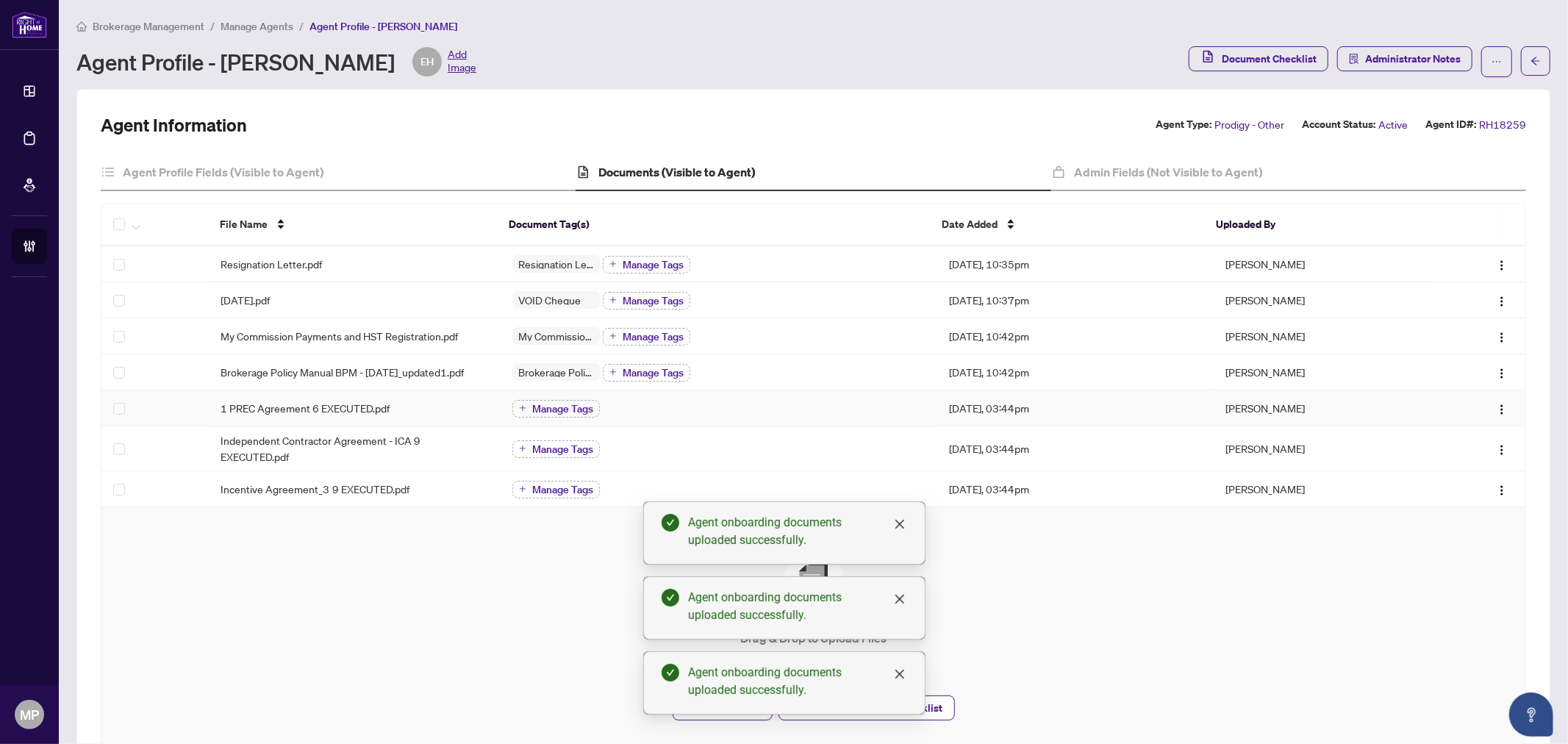
click at [435, 406] on div "1 PREC Agreement 6 EXECUTED.pdf" at bounding box center [355, 408] width 268 height 17
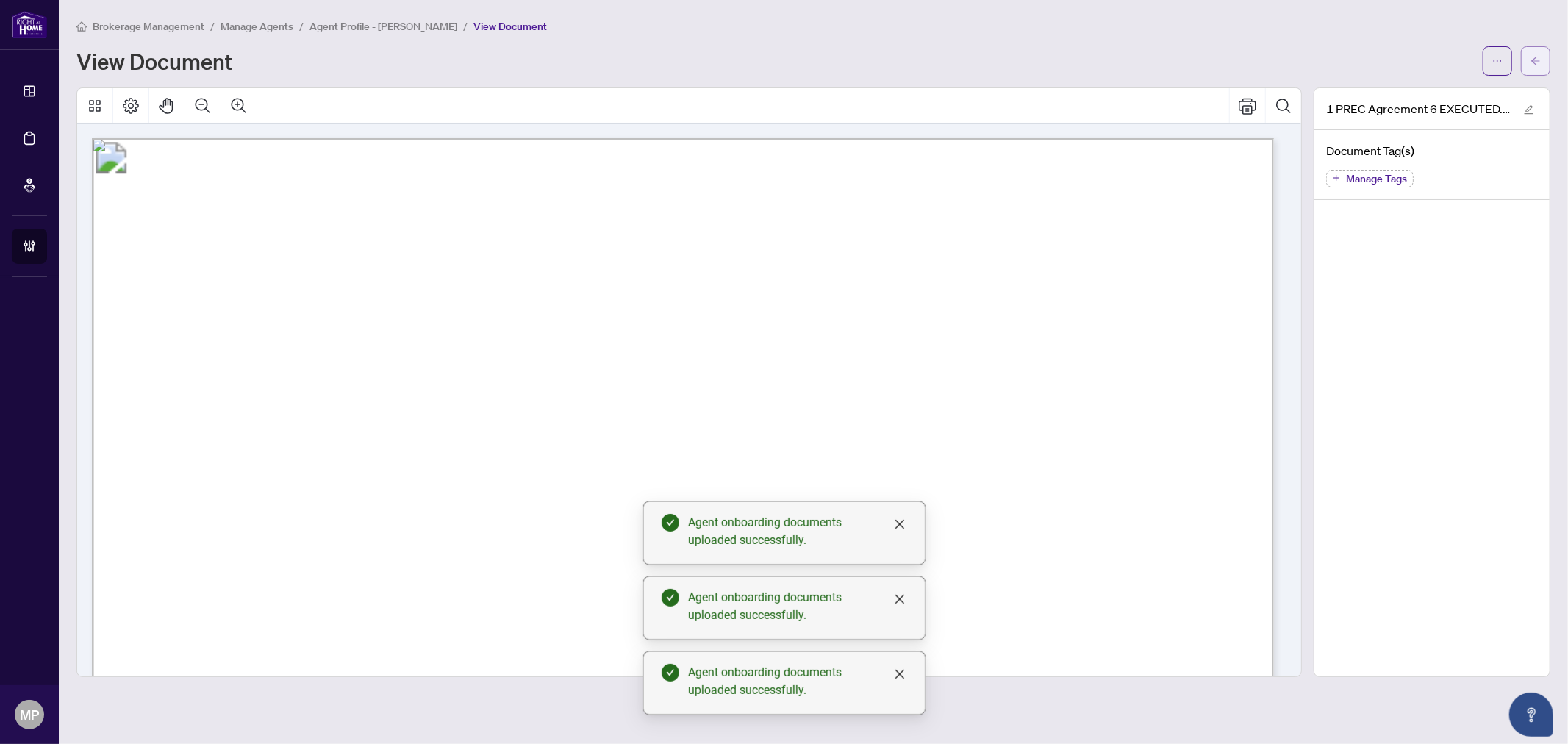
click at [1536, 56] on icon "arrow-left" at bounding box center [1536, 61] width 10 height 10
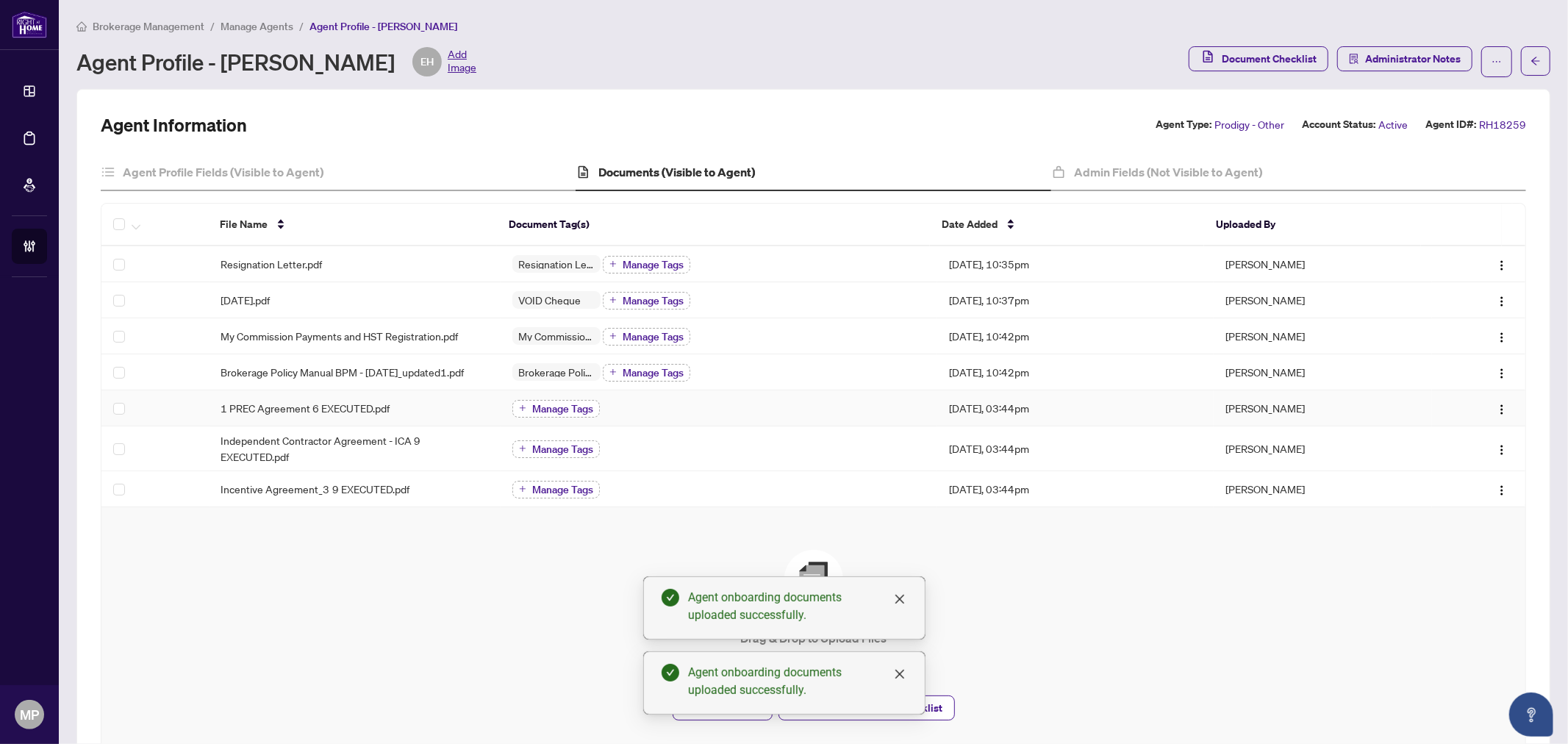
click at [532, 409] on span "Manage Tags" at bounding box center [562, 408] width 61 height 10
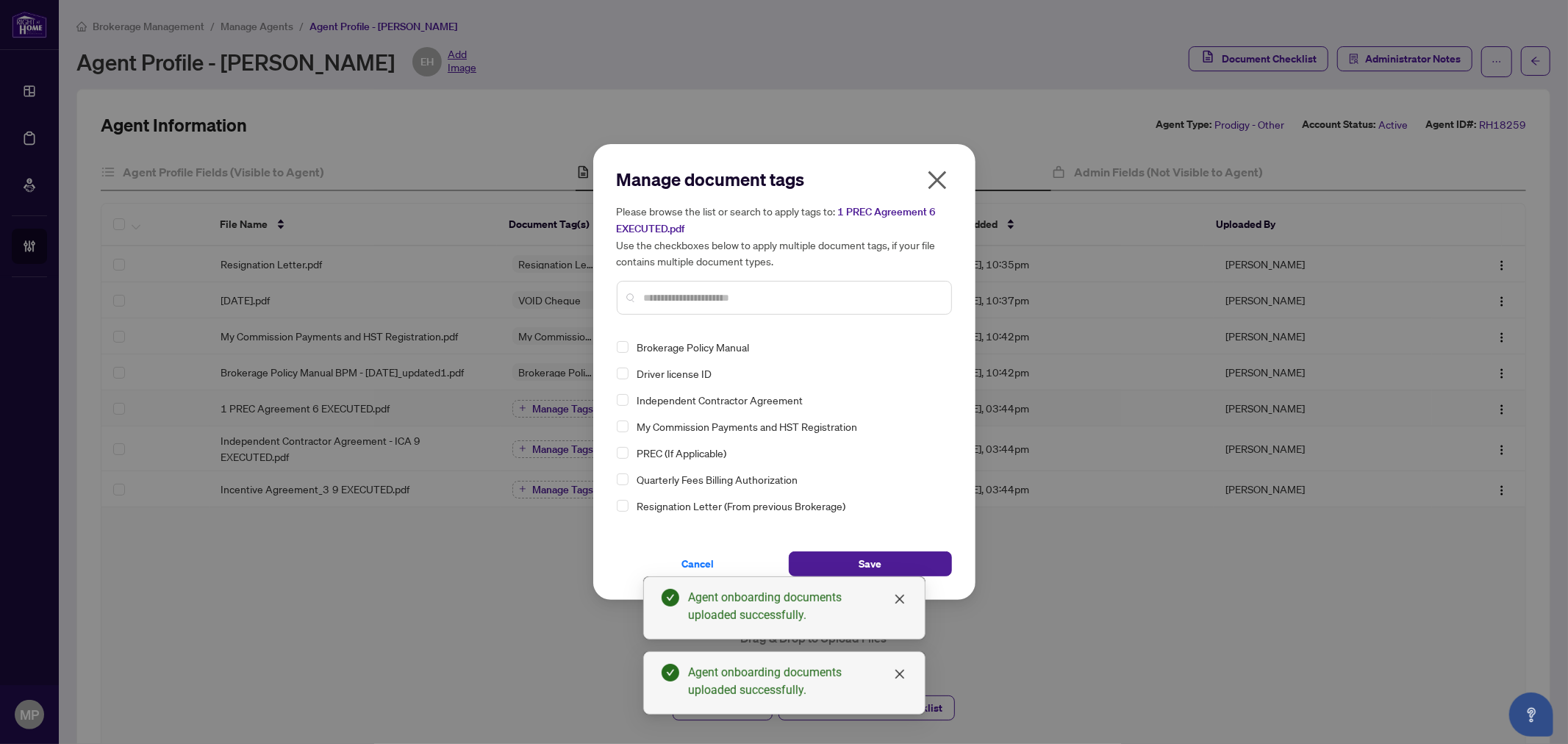
click at [768, 291] on input "text" at bounding box center [791, 298] width 295 height 17
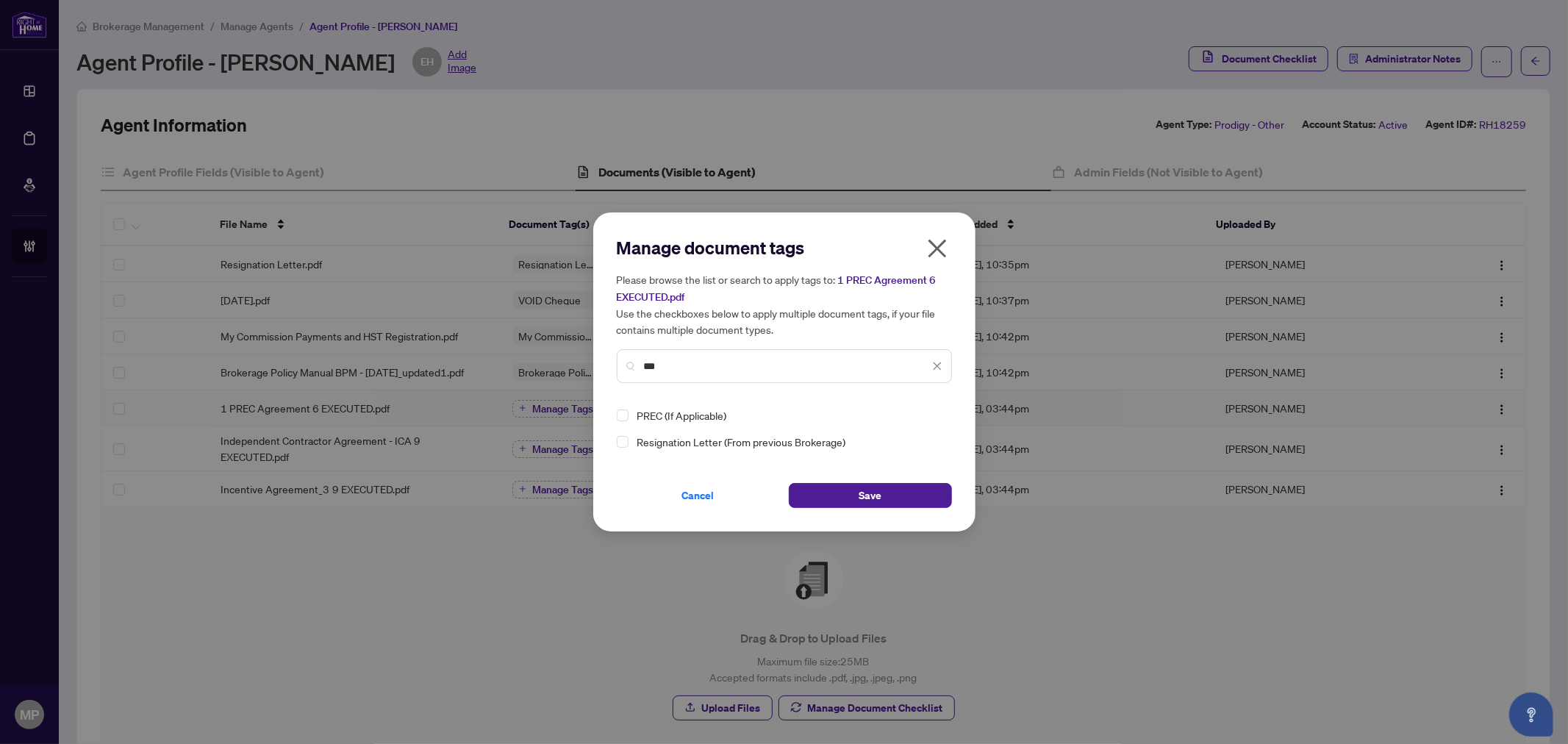
type input "***"
click at [628, 410] on div "PREC (If Applicable)" at bounding box center [780, 415] width 326 height 17
click at [621, 419] on span "Select PREC (If Applicable)" at bounding box center [622, 415] width 12 height 12
drag, startPoint x: 893, startPoint y: 495, endPoint x: 834, endPoint y: 492, distance: 59.1
click at [875, 495] on button "Save" at bounding box center [870, 495] width 163 height 25
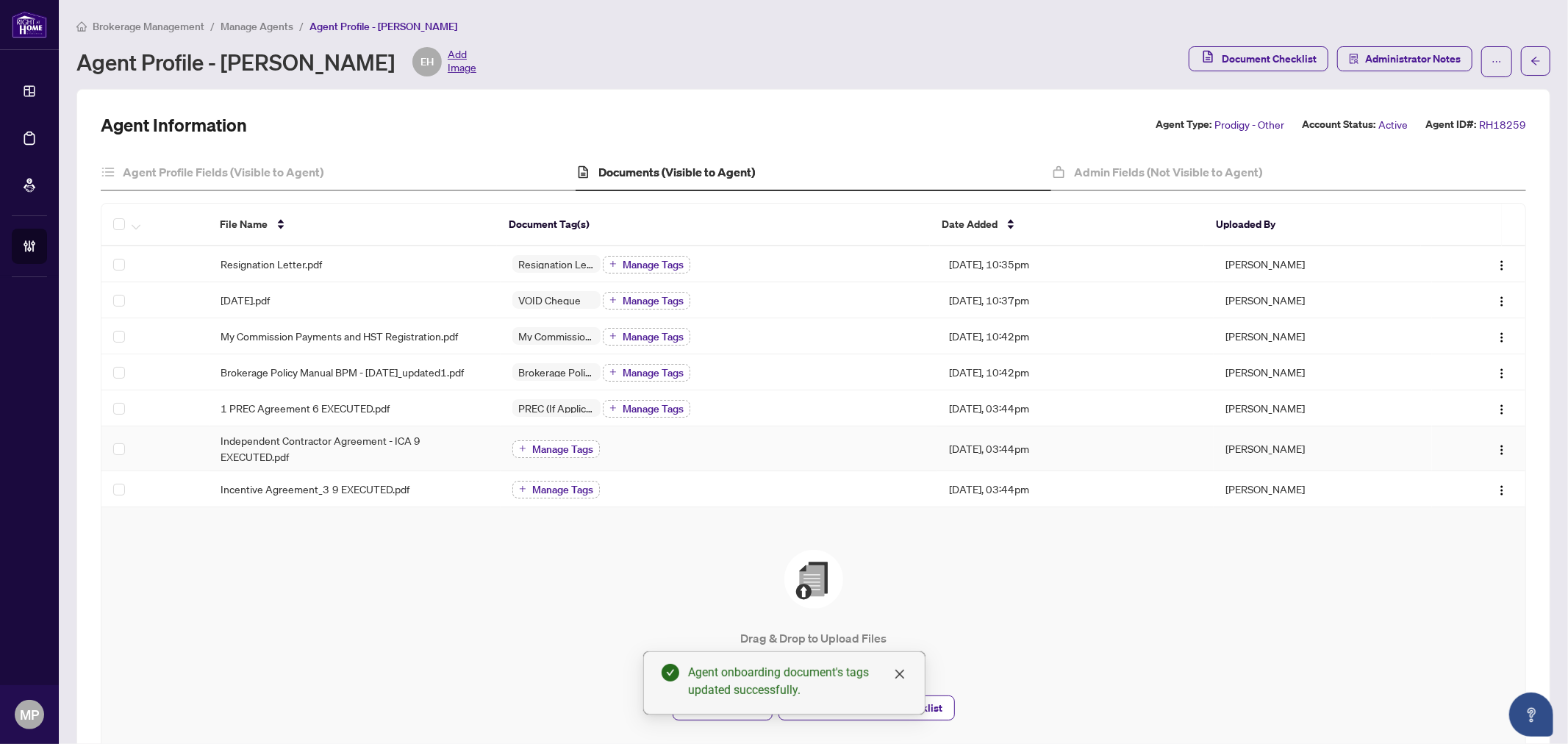
click at [551, 445] on span "Manage Tags" at bounding box center [562, 449] width 61 height 10
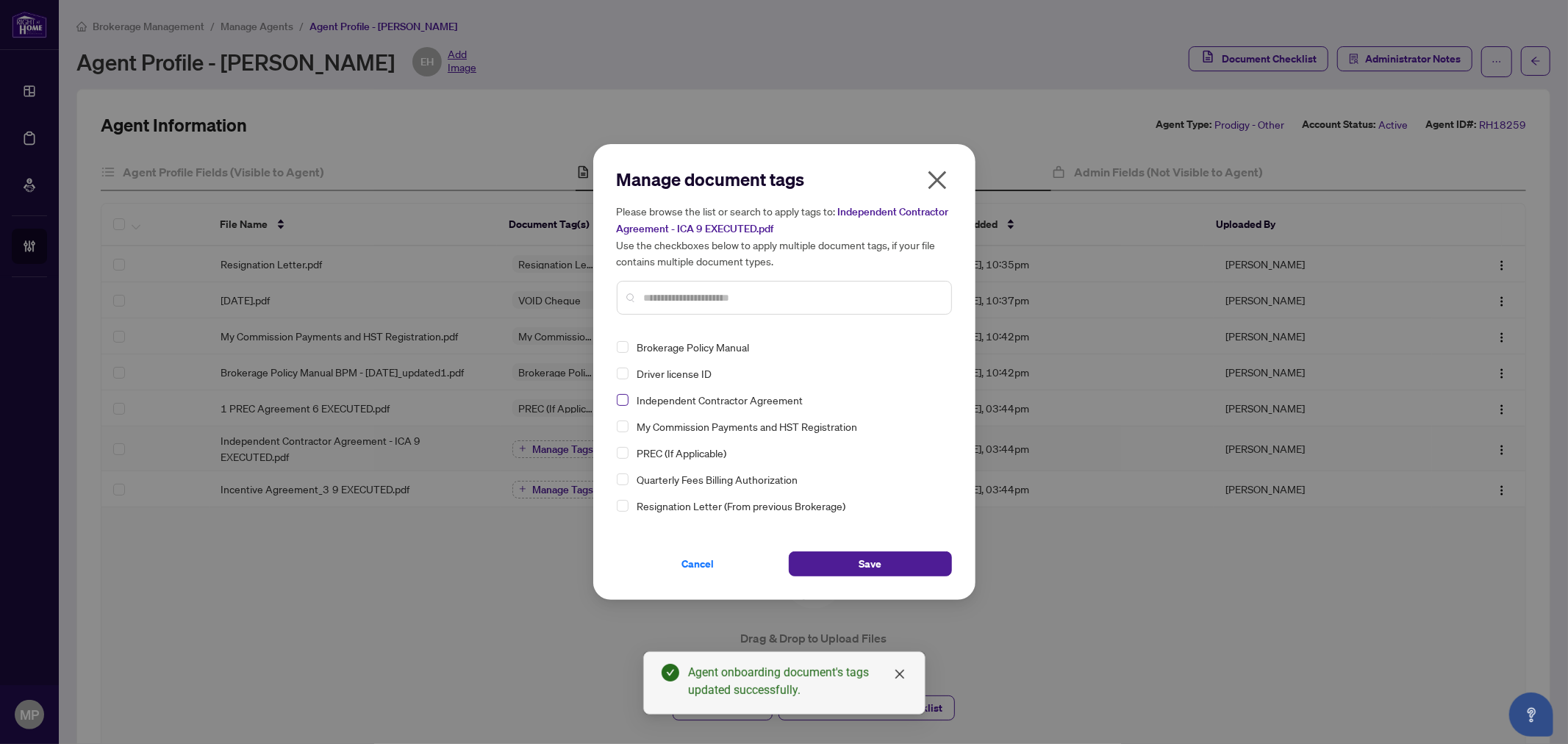
click at [618, 398] on span "Select Independent Contractor Agreement" at bounding box center [622, 399] width 12 height 12
click at [857, 566] on button "Save" at bounding box center [870, 564] width 163 height 25
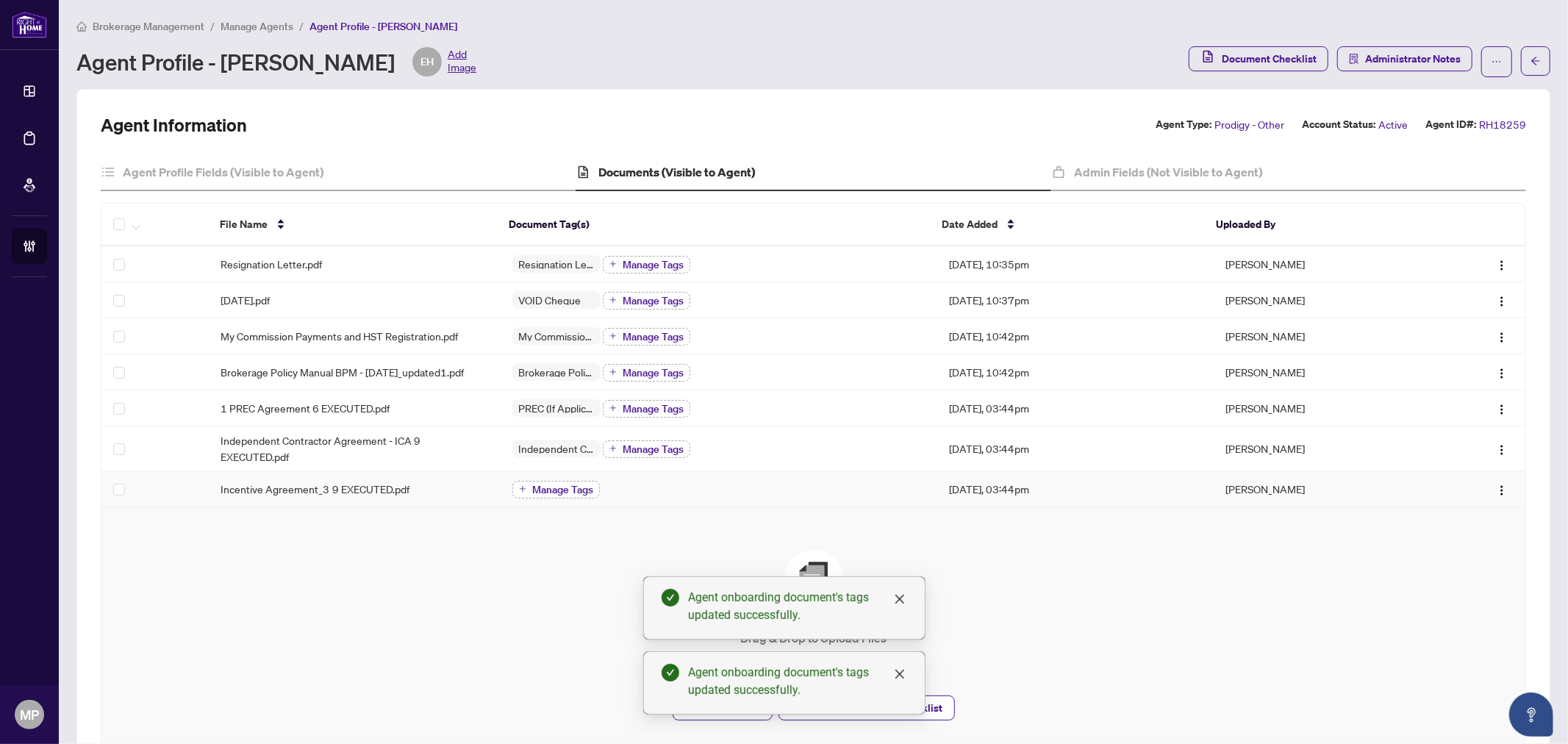
click at [556, 485] on span "Manage Tags" at bounding box center [562, 489] width 61 height 10
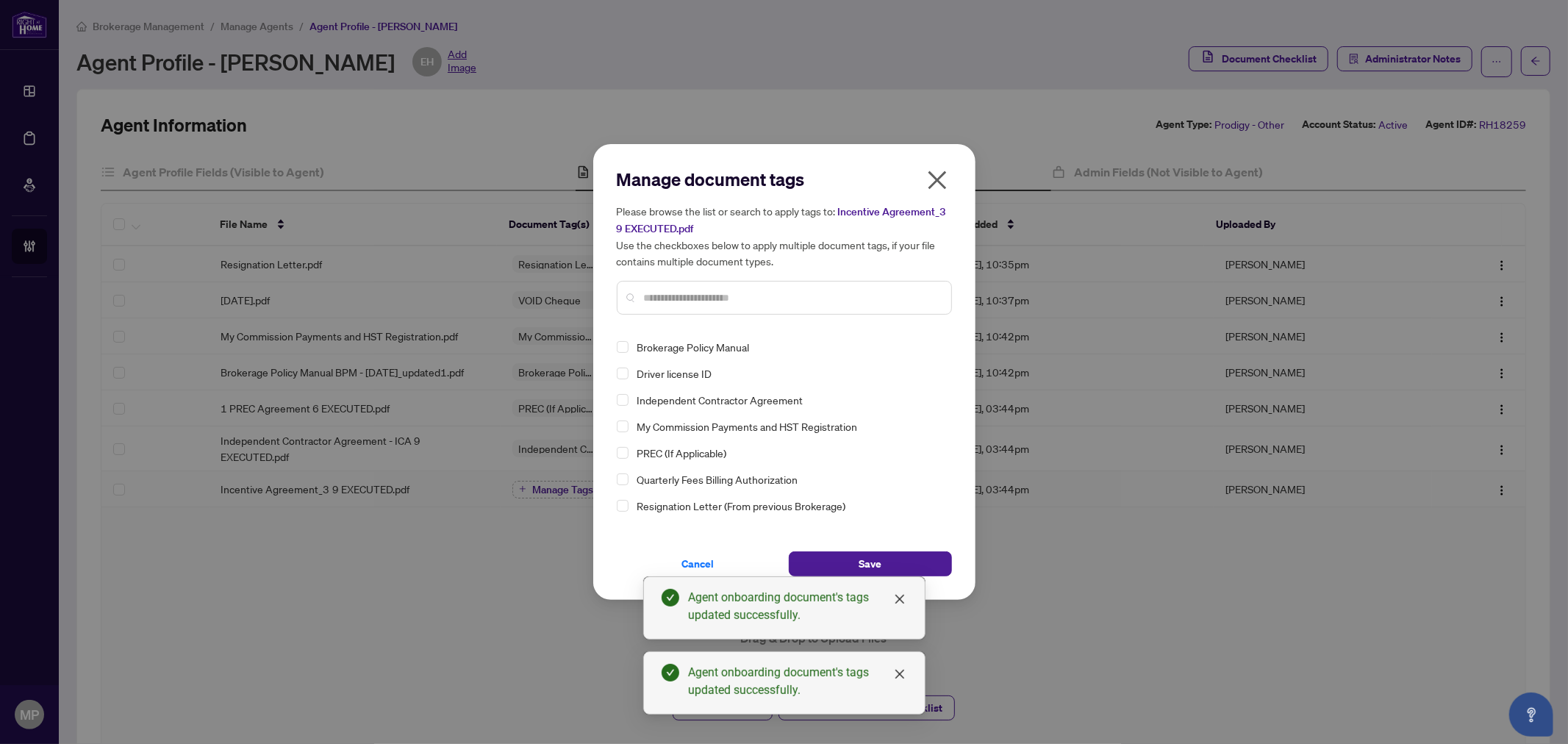
click at [680, 316] on div "Manage document tags Please browse the list or search to apply tags to: Incenti…" at bounding box center [784, 247] width 335 height 159
click at [717, 290] on input "text" at bounding box center [791, 298] width 295 height 17
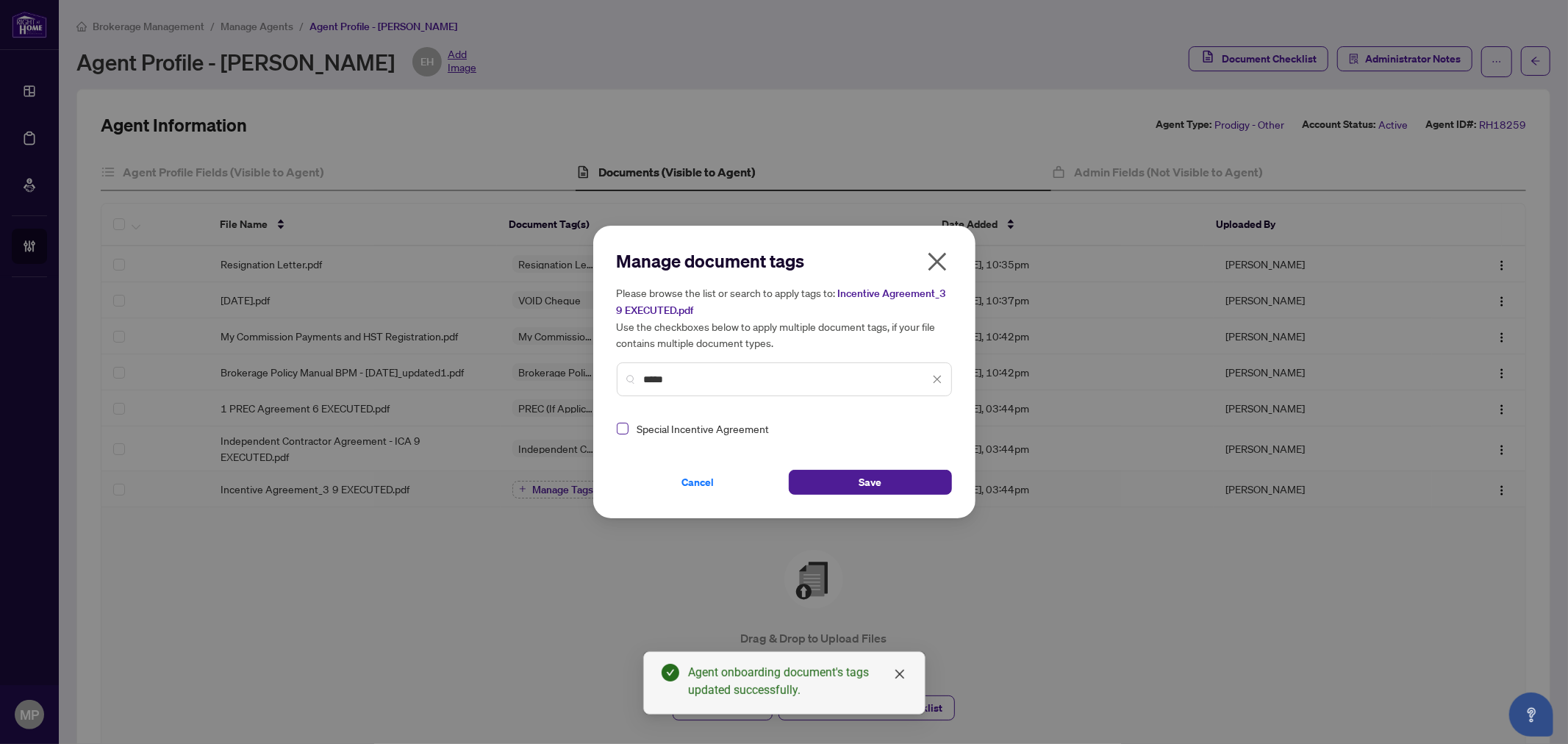
type input "*****"
click at [624, 428] on span "Select Special Incentive Agreement" at bounding box center [622, 428] width 12 height 12
click at [882, 476] on button "Save" at bounding box center [870, 483] width 163 height 25
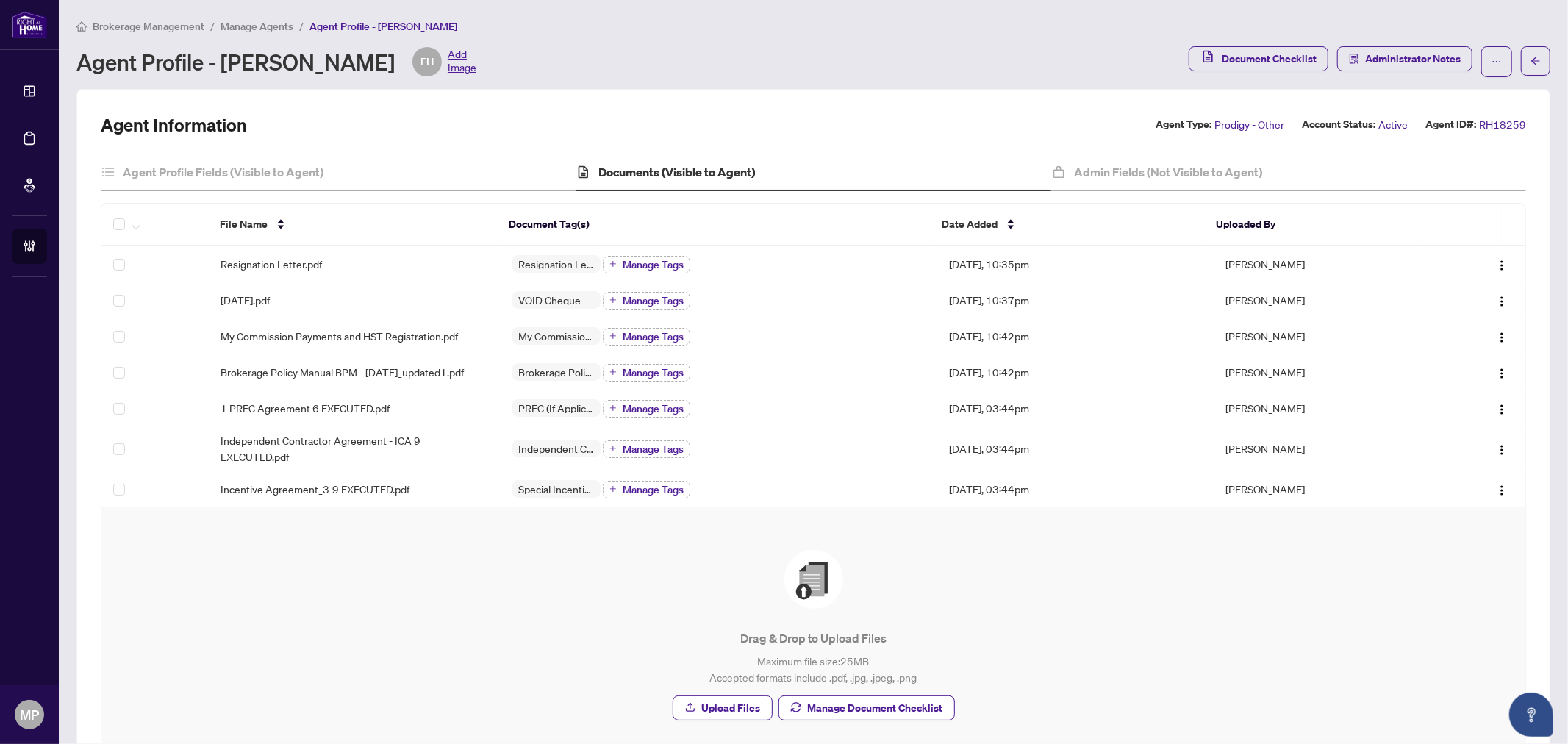
click at [1451, 618] on div "Drag & Drop to Upload Files Maximum file size: 25 MB Accepted formats include .…" at bounding box center [813, 635] width 1365 height 171
click at [291, 171] on h4 "Agent Profile Fields (Visible to Agent)" at bounding box center [223, 172] width 201 height 17
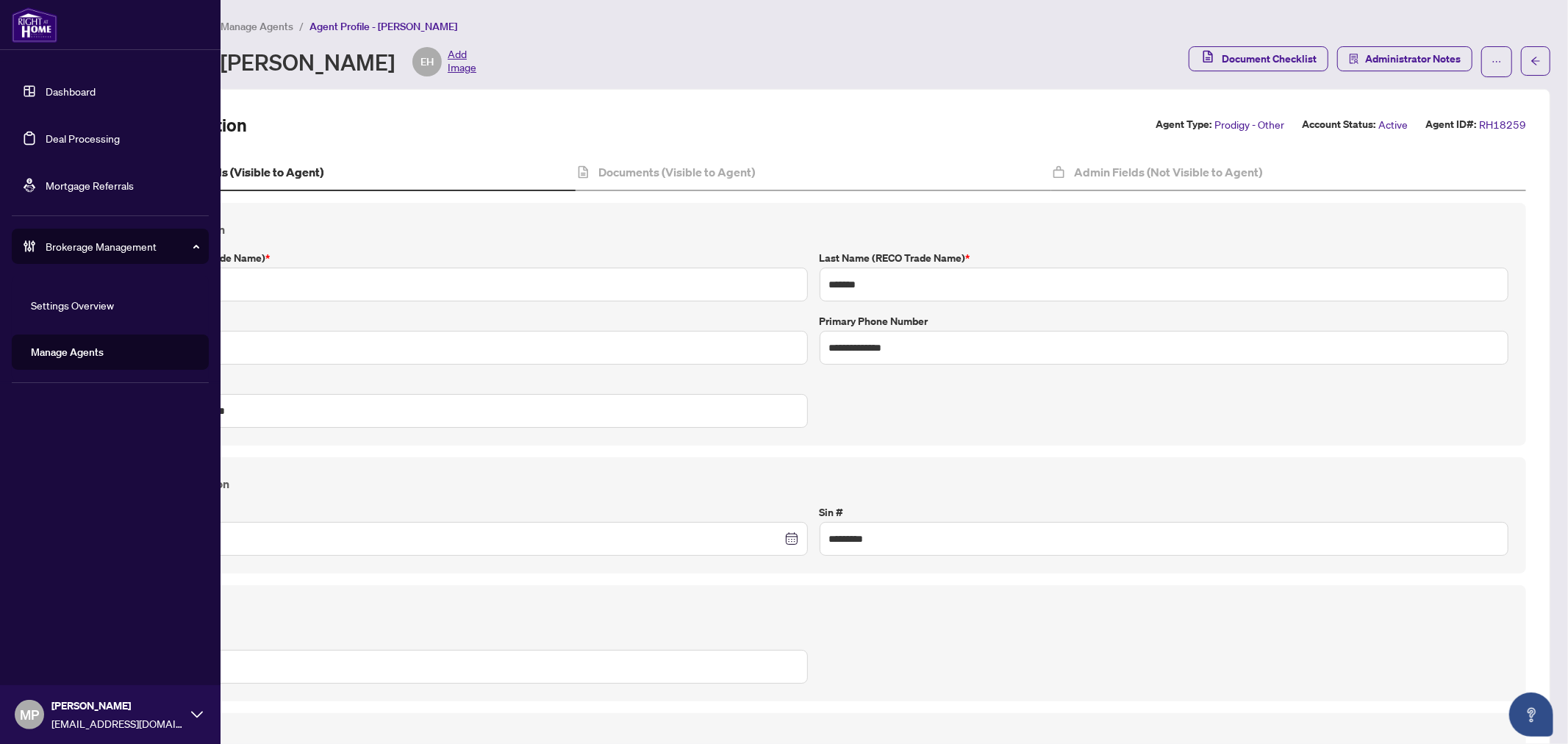
type input "****"
type input "**********"
click at [83, 358] on link "Manage Agents" at bounding box center [67, 352] width 72 height 13
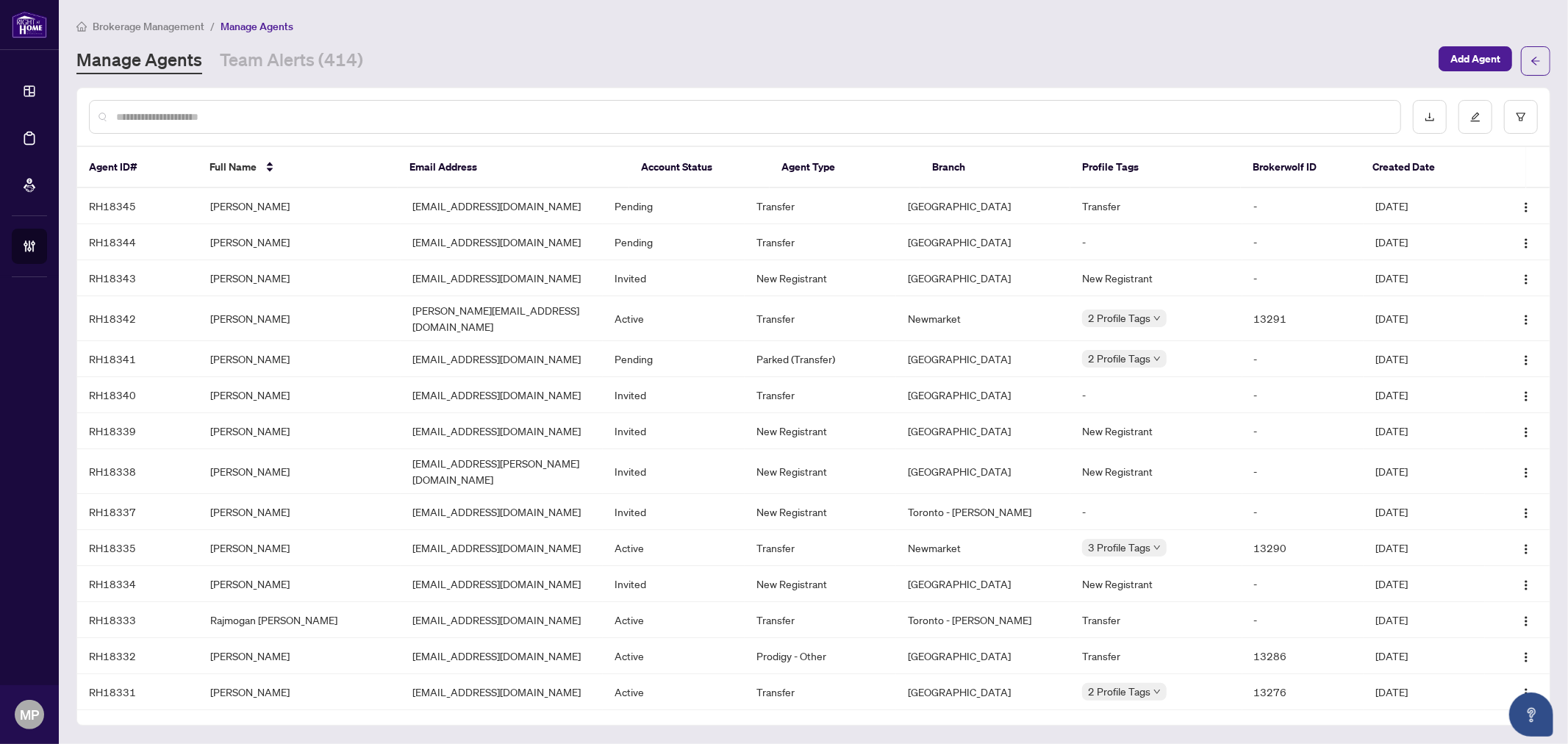
click at [526, 121] on input "text" at bounding box center [752, 117] width 1273 height 17
type input "*****"
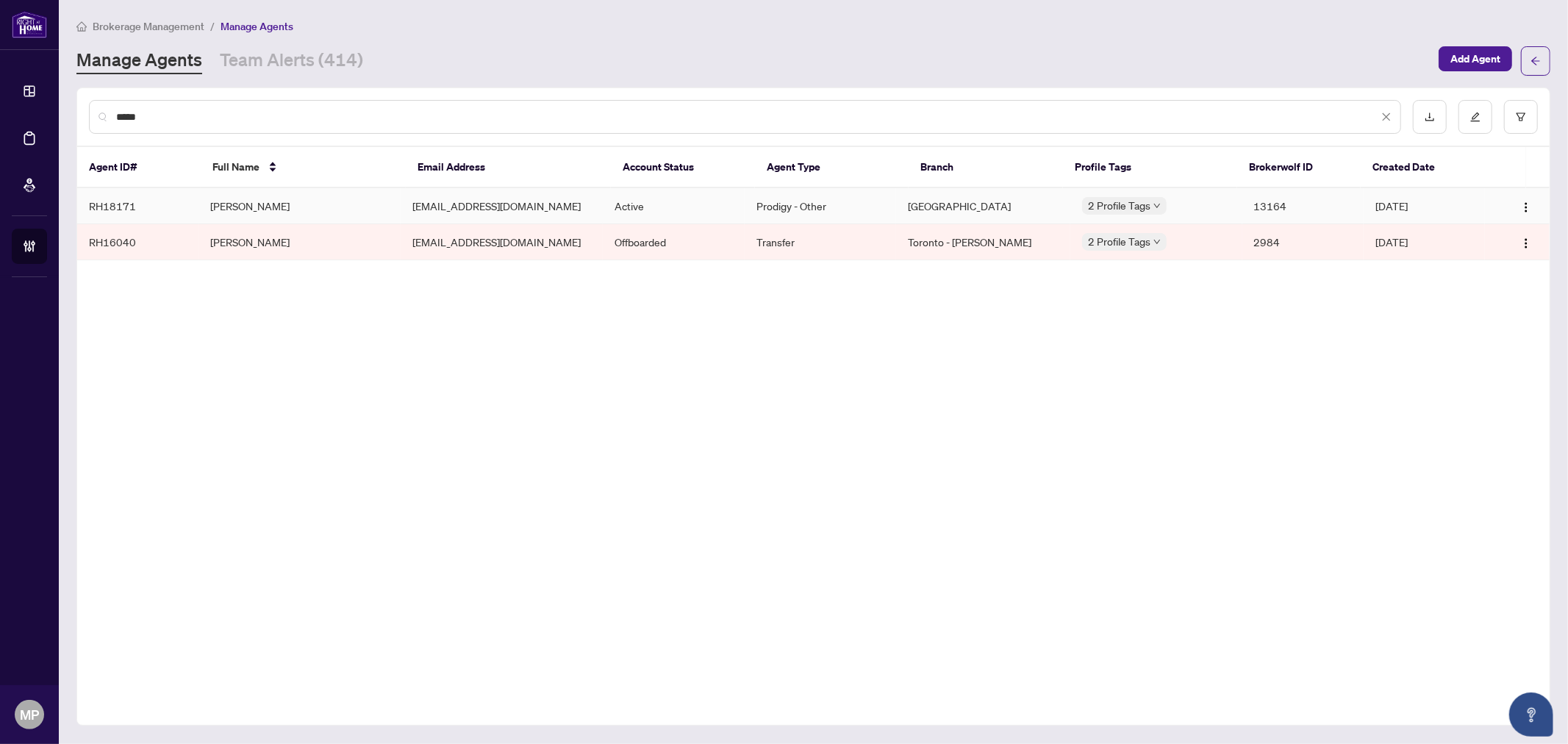
click at [347, 205] on td "Luqman Yousaf" at bounding box center [299, 206] width 202 height 36
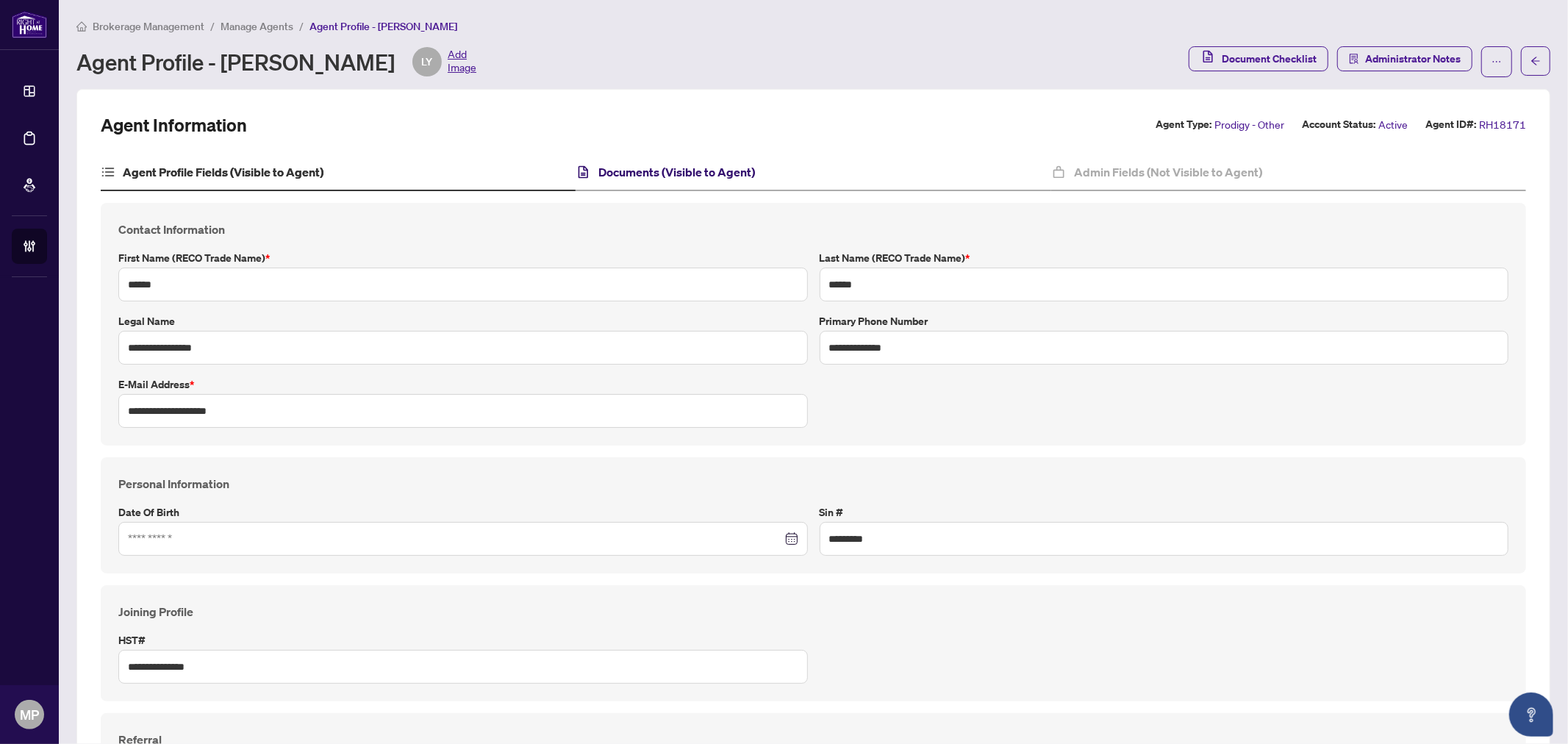
click at [681, 166] on h4 "Documents (Visible to Agent)" at bounding box center [677, 172] width 157 height 17
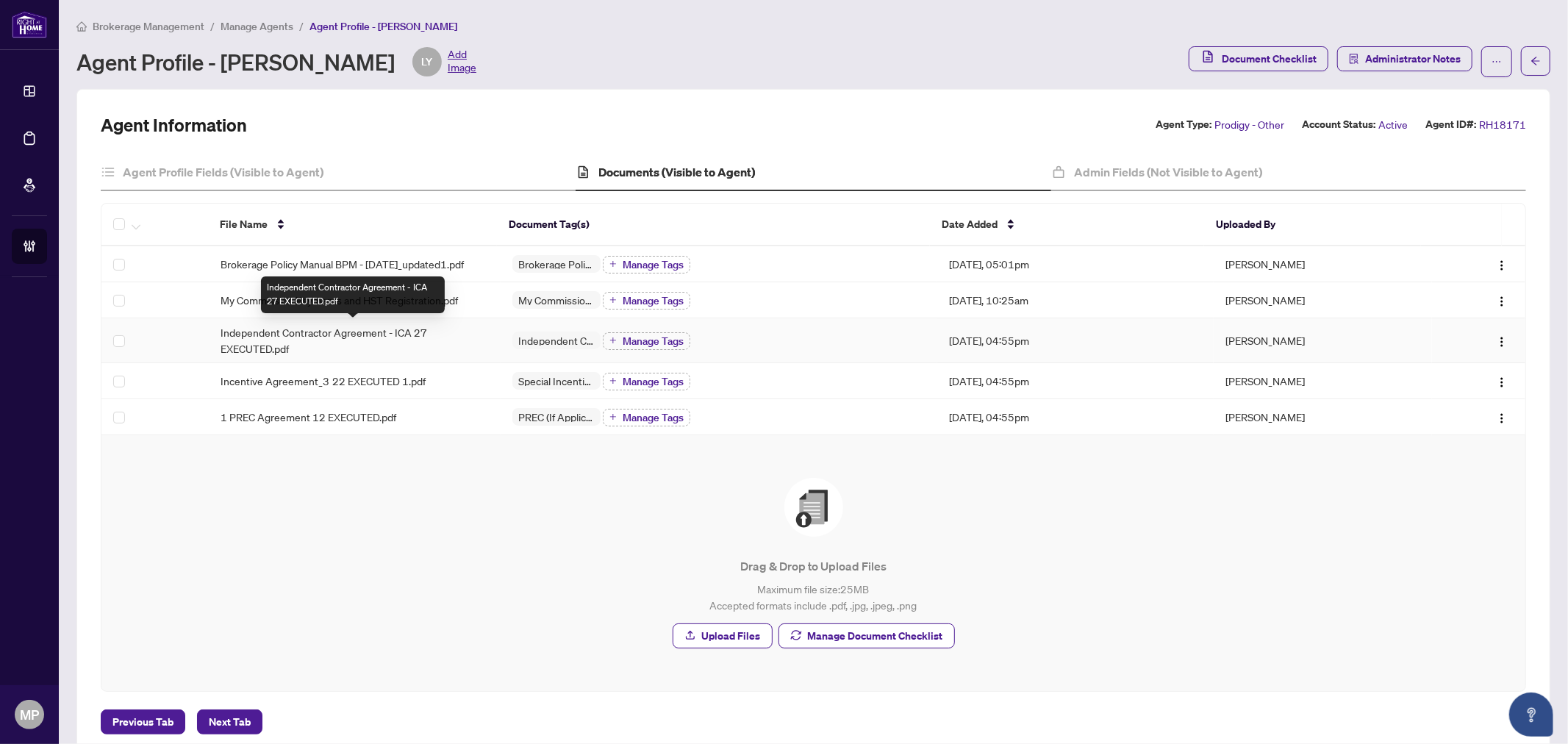
click at [449, 336] on span "Independent Contractor Agreement - ICA 27 EXECUTED.pdf" at bounding box center [355, 340] width 268 height 32
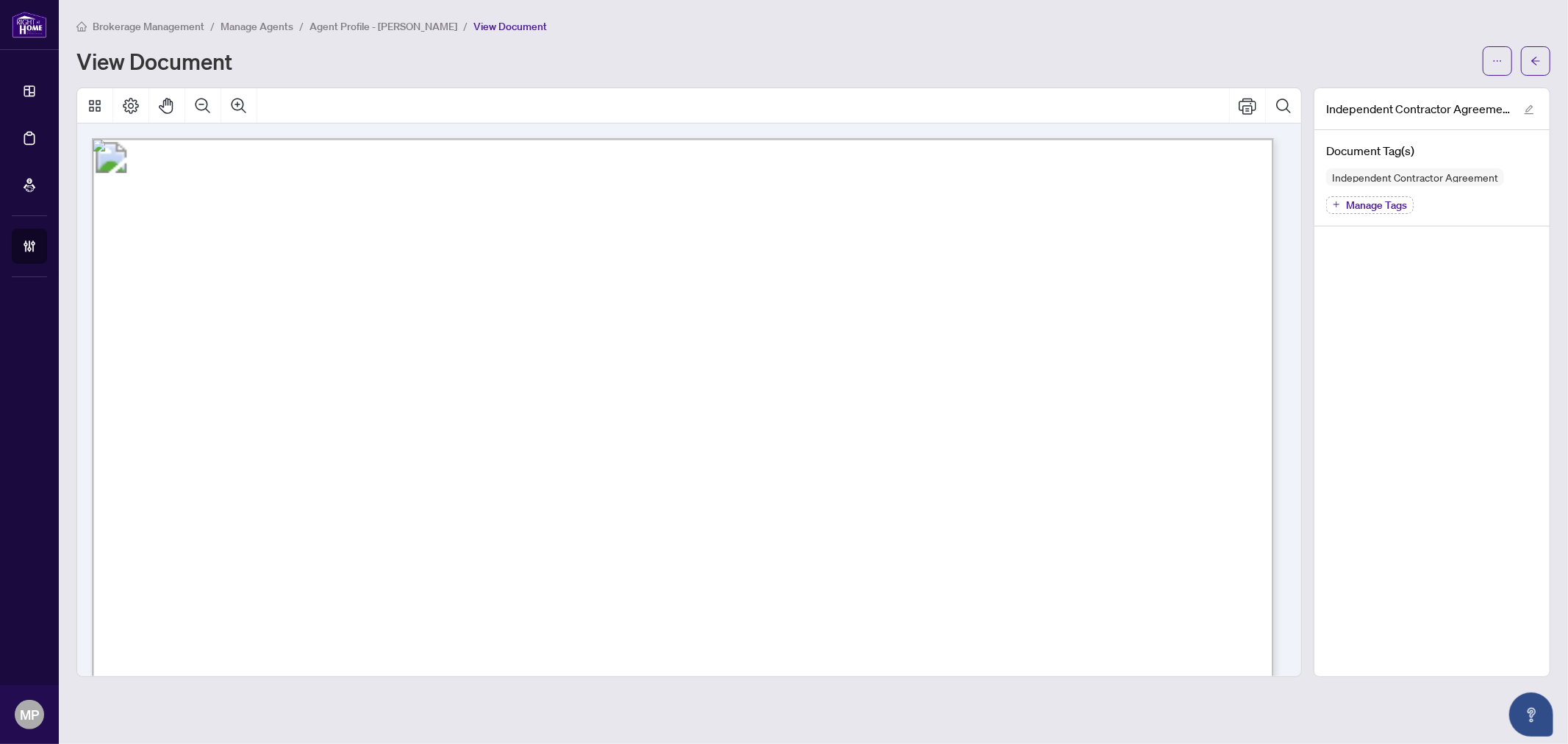
click at [1537, 76] on div "Brokerage Management / Manage Agents / Agent Profile - Luqman Yousaf / View Doc…" at bounding box center [814, 346] width 1474 height 659
click at [1539, 54] on span "button" at bounding box center [1536, 61] width 10 height 24
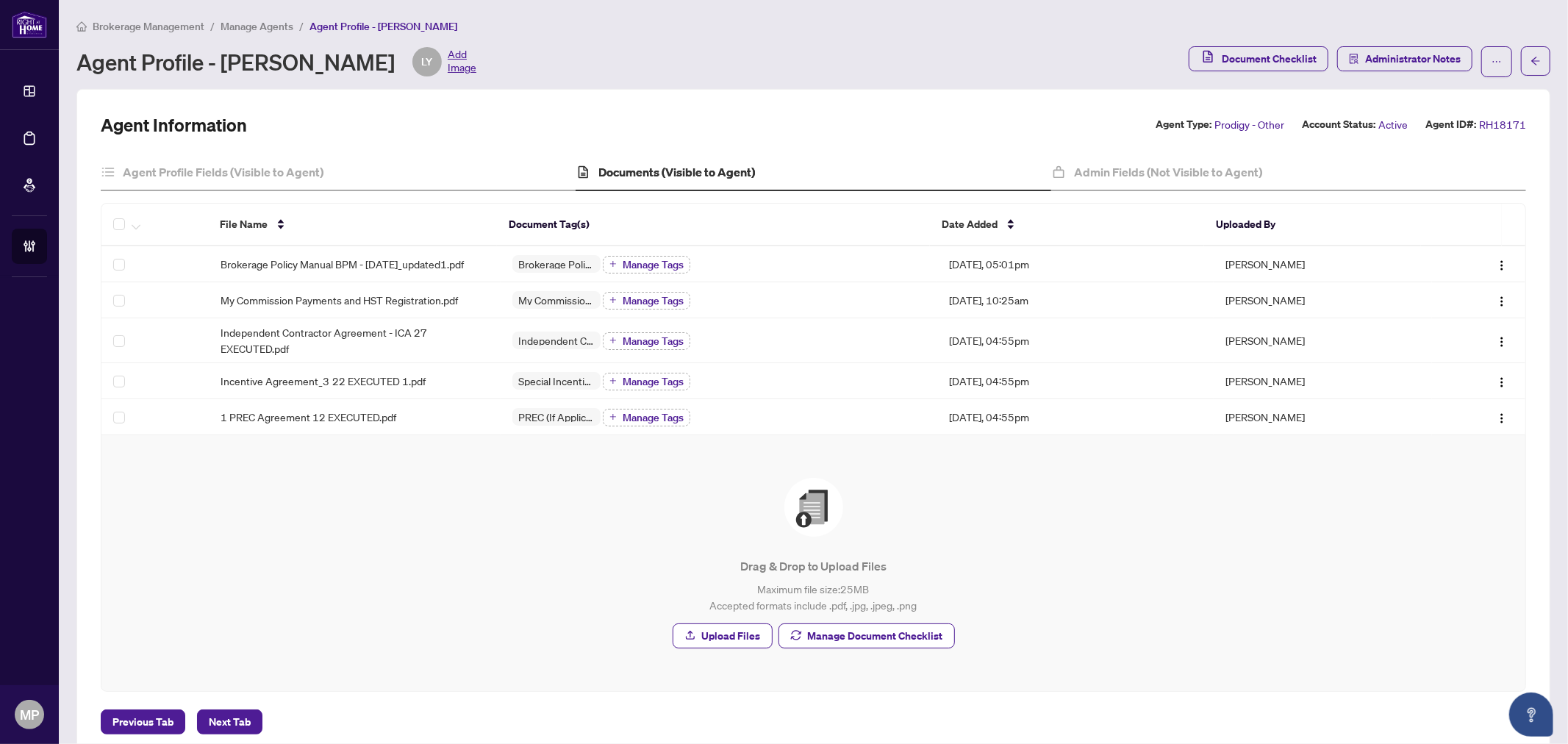
click at [1365, 525] on div "Drag & Drop to Upload Files Maximum file size: 25 MB Accepted formats include .…" at bounding box center [813, 563] width 1365 height 171
click at [270, 170] on h4 "Agent Profile Fields (Visible to Agent)" at bounding box center [223, 172] width 201 height 17
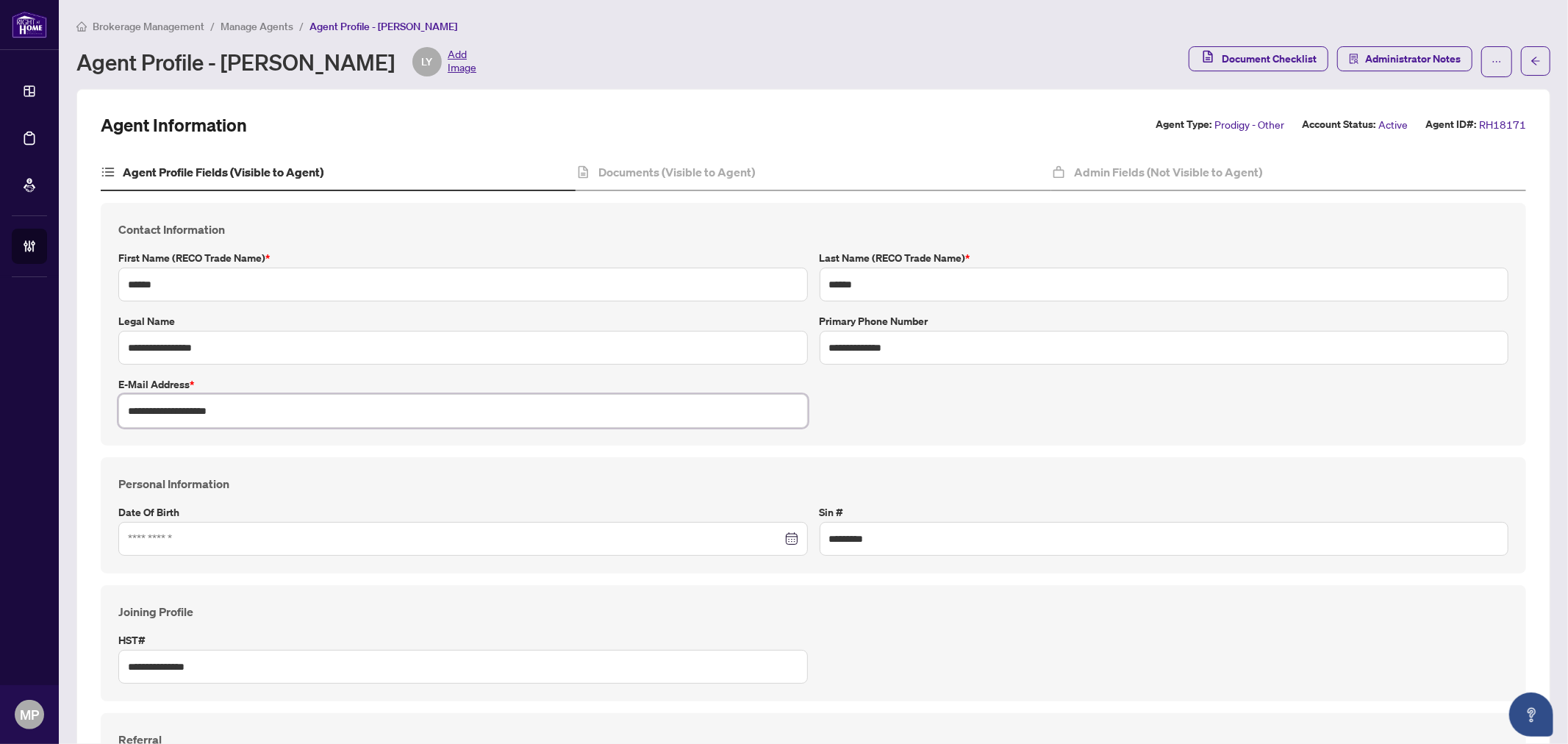
click at [180, 402] on input "**********" at bounding box center [463, 410] width 690 height 34
click at [650, 167] on h4 "Documents (Visible to Agent)" at bounding box center [677, 172] width 157 height 17
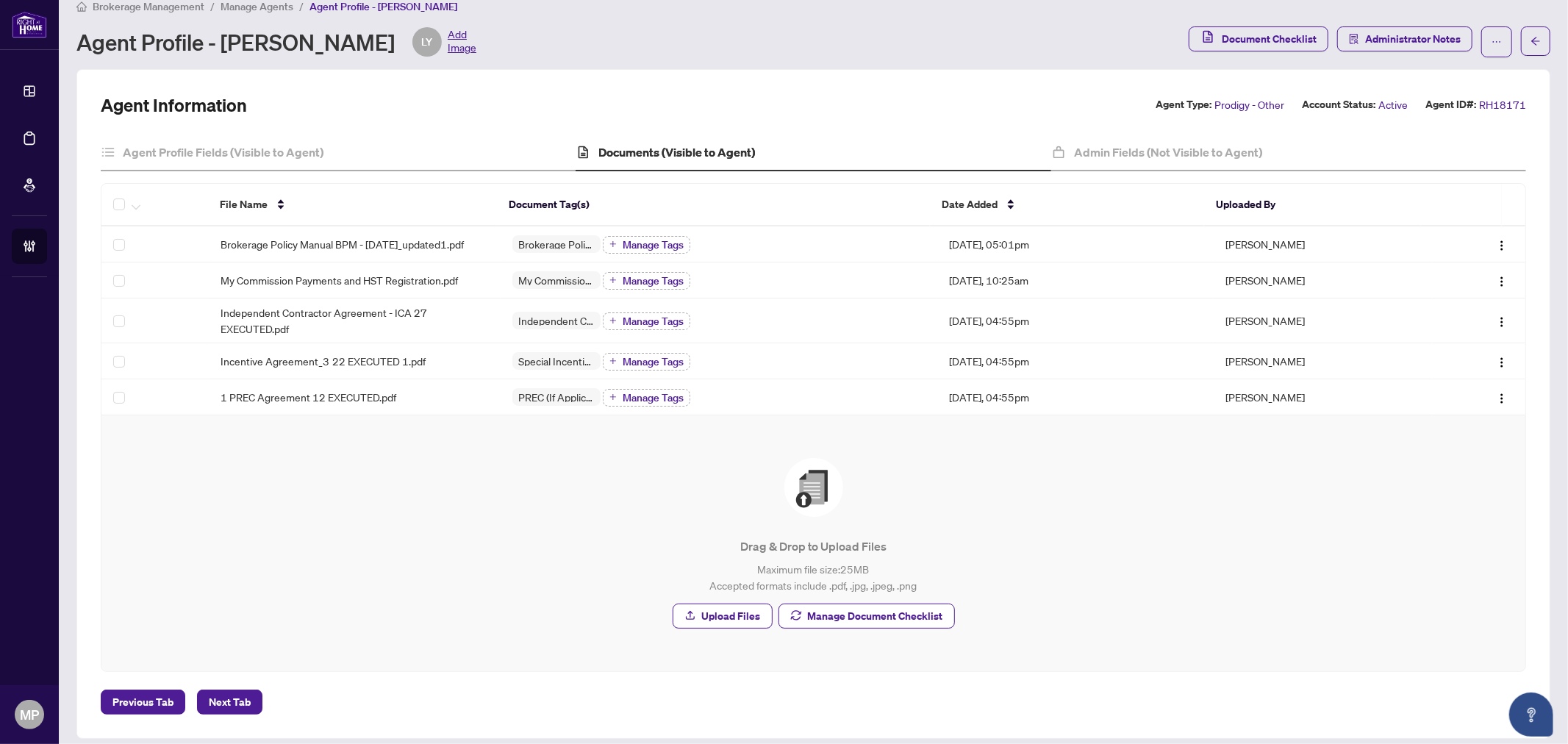
scroll to position [31, 0]
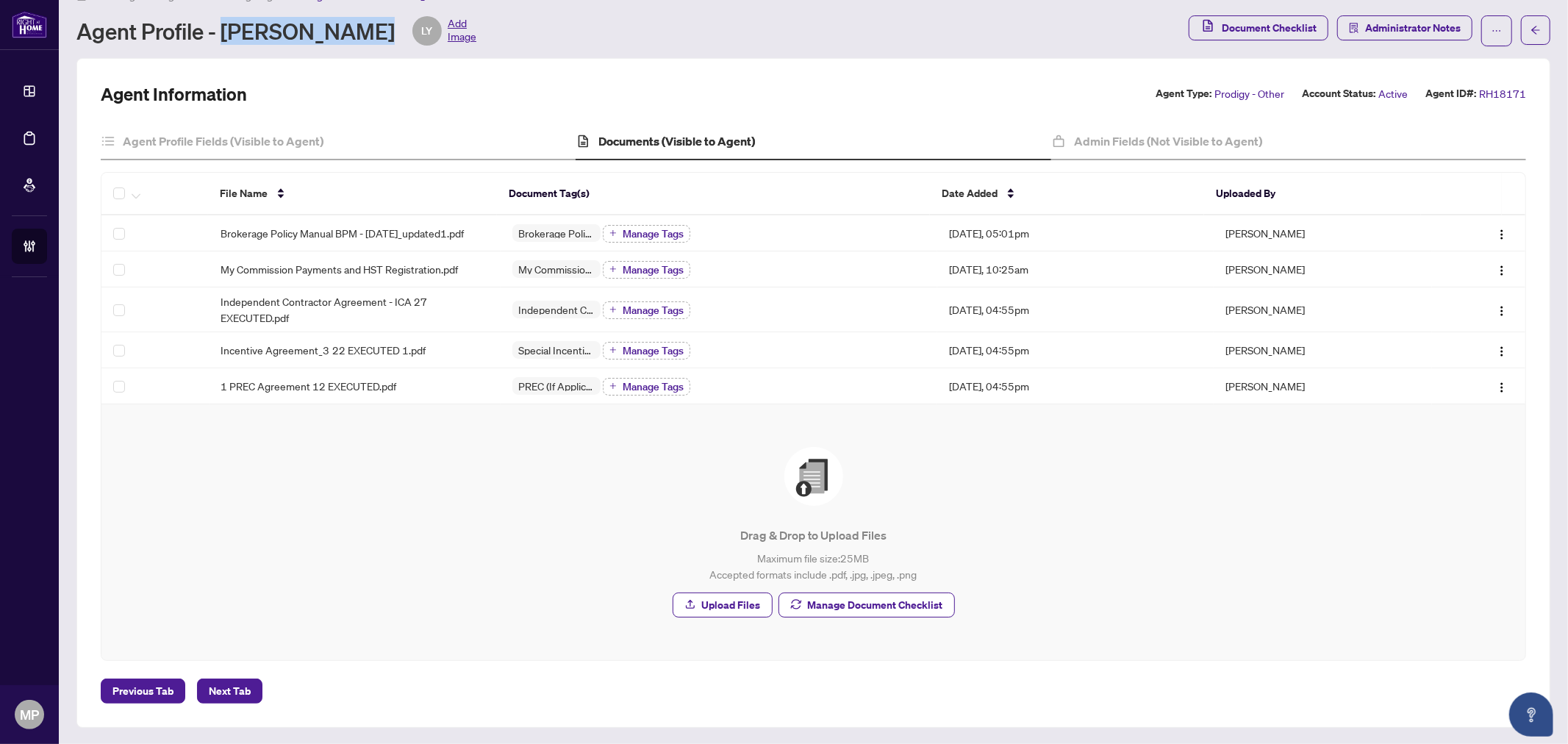
drag, startPoint x: 375, startPoint y: 34, endPoint x: 221, endPoint y: 41, distance: 154.2
click at [221, 41] on div "Agent Profile - Luqman Yousaf LY Add Image" at bounding box center [276, 31] width 400 height 29
copy div "Luqman Yousaf"
click at [158, 150] on div "Agent Profile Fields (Visible to Agent)" at bounding box center [338, 142] width 475 height 37
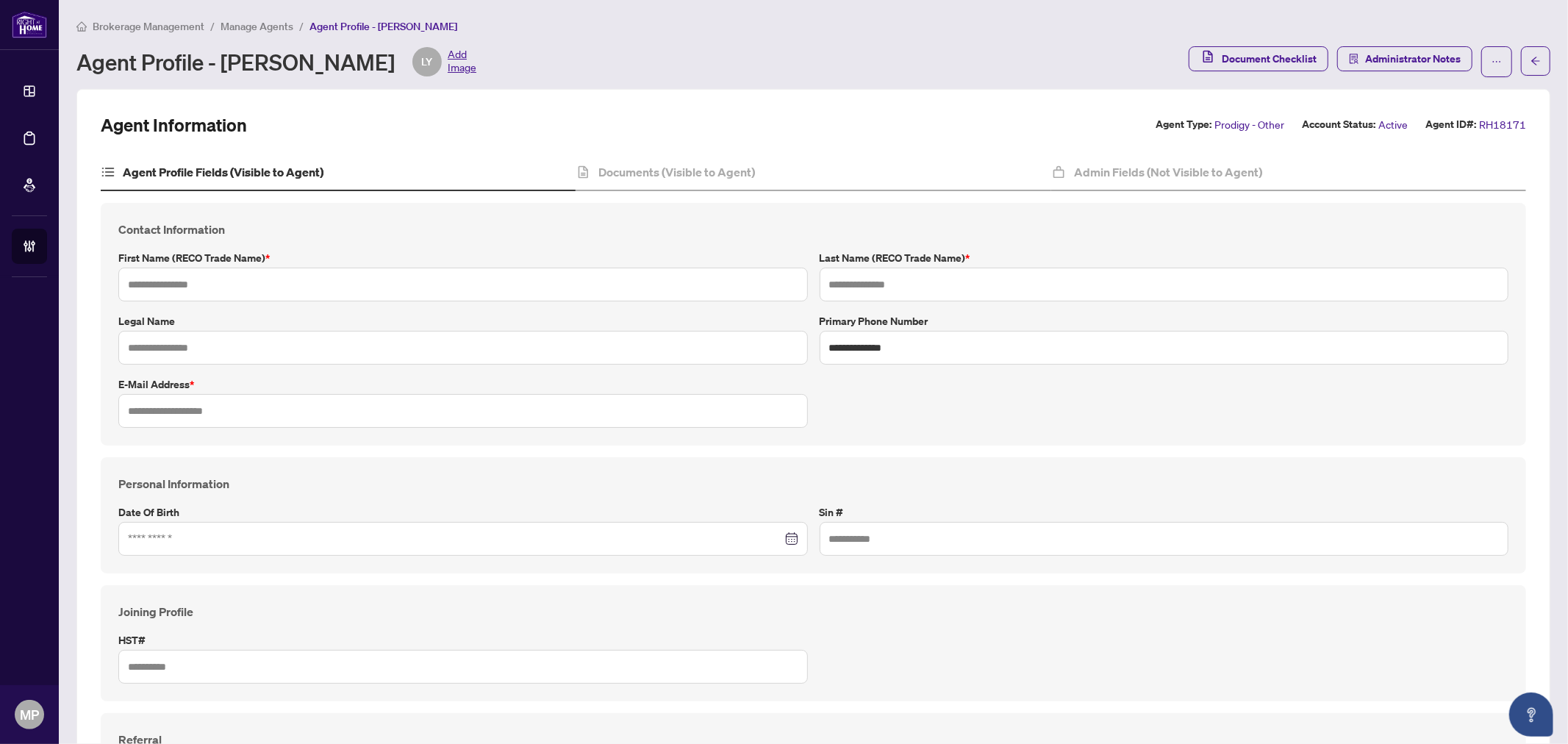
type input "******"
type input "**********"
type input "*********"
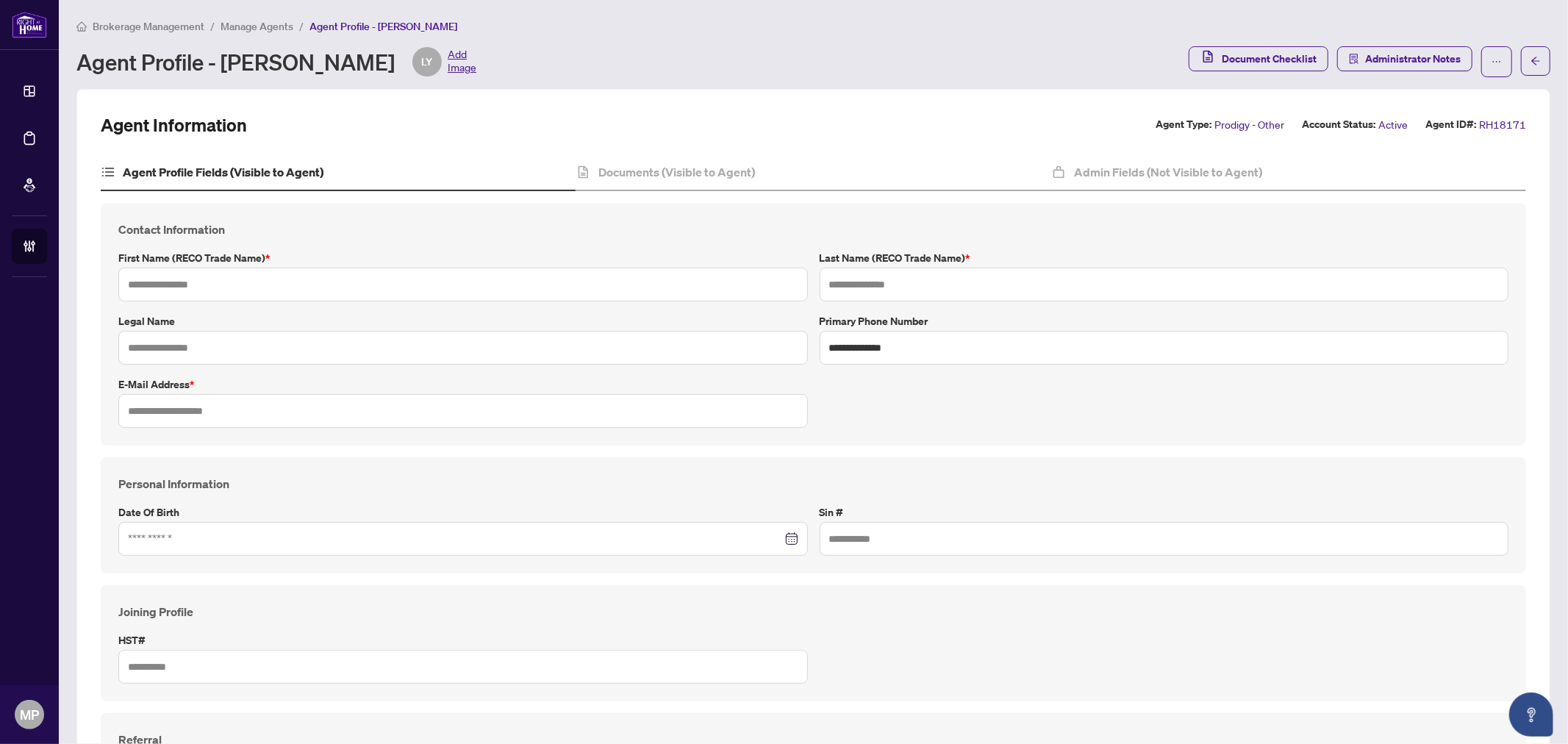
type input "**********"
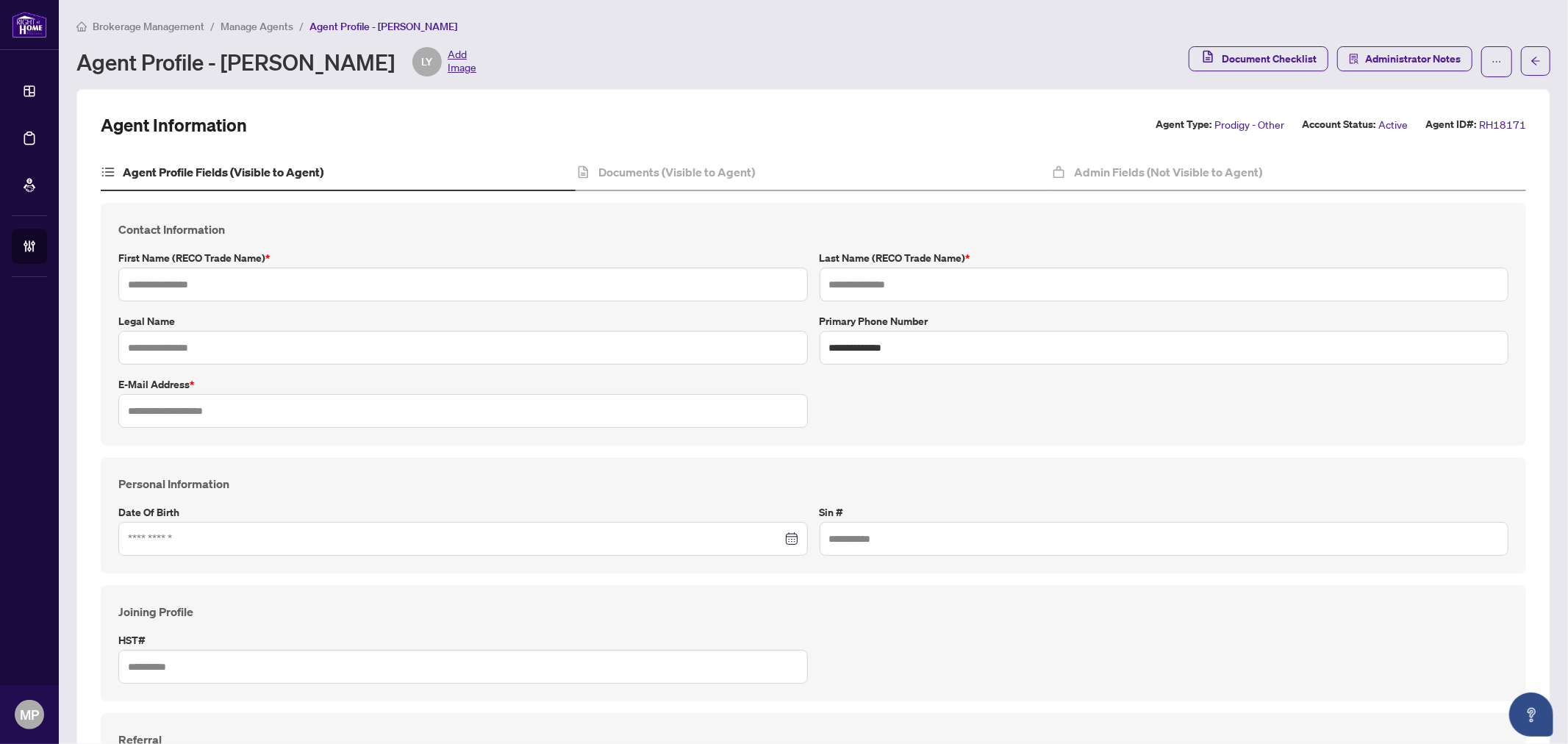
type input "**********"
type input "*******"
type input "****"
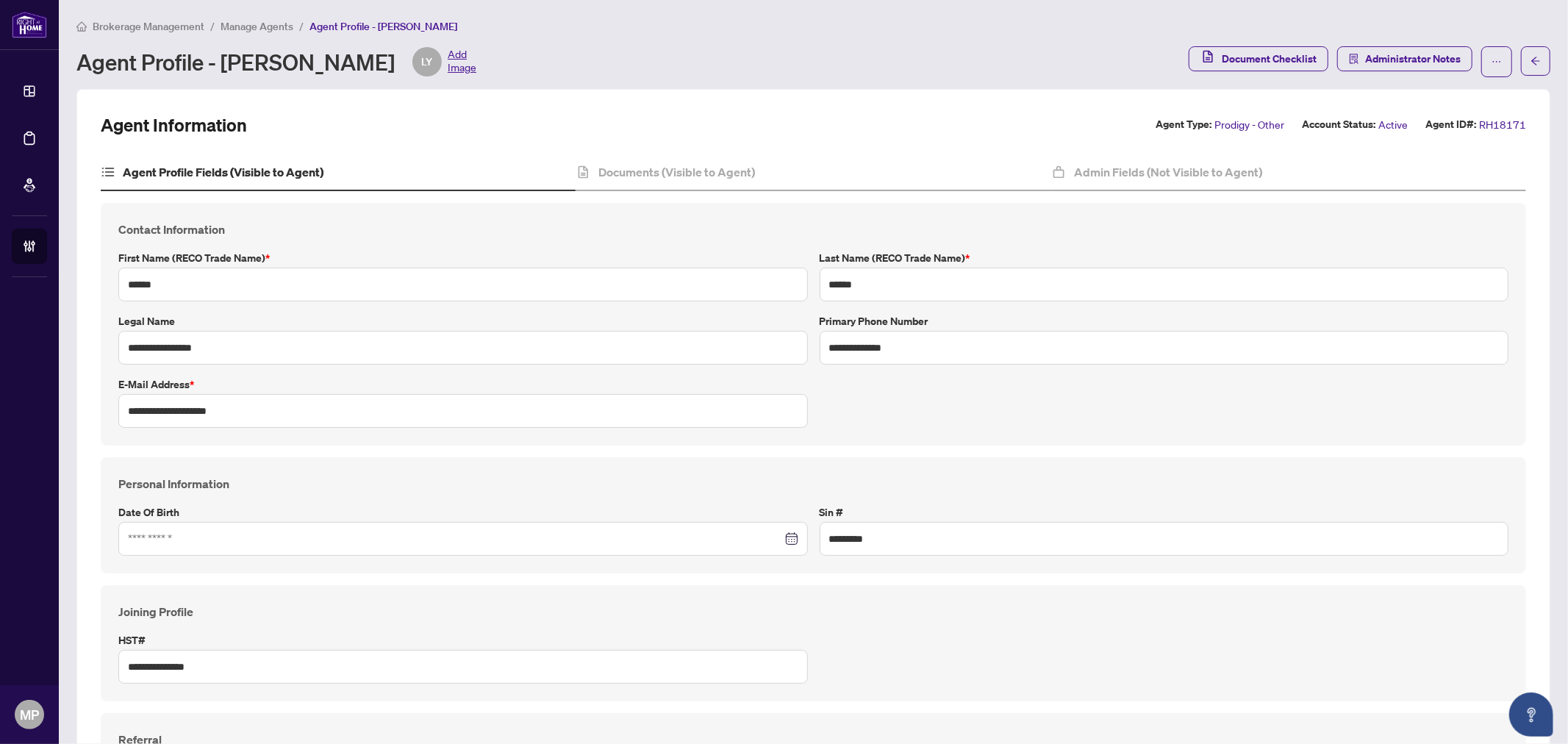
type input "**********"
click at [189, 414] on input "**********" at bounding box center [463, 410] width 690 height 34
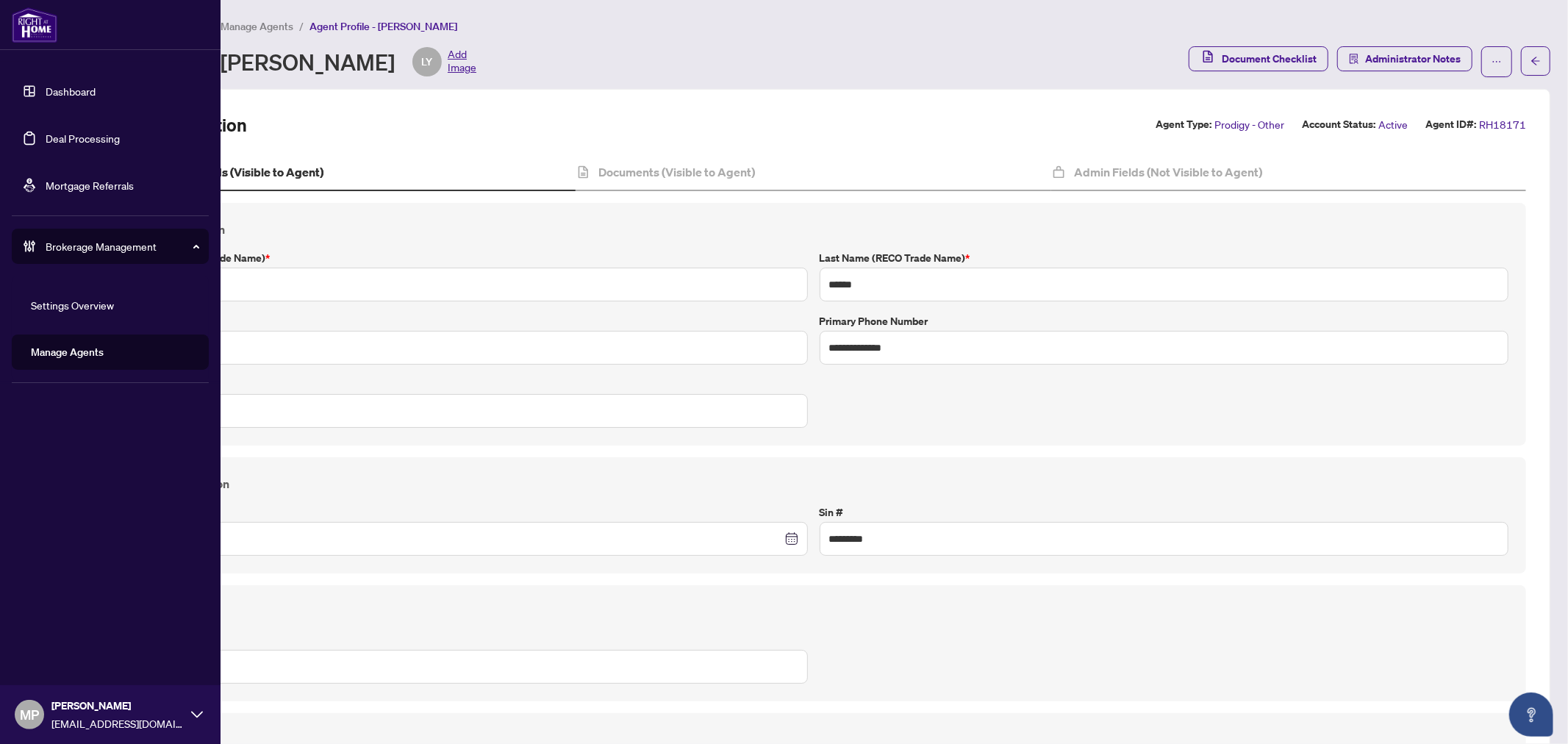
drag, startPoint x: 63, startPoint y: 351, endPoint x: 83, endPoint y: 334, distance: 26.2
click at [63, 351] on link "Manage Agents" at bounding box center [67, 352] width 72 height 13
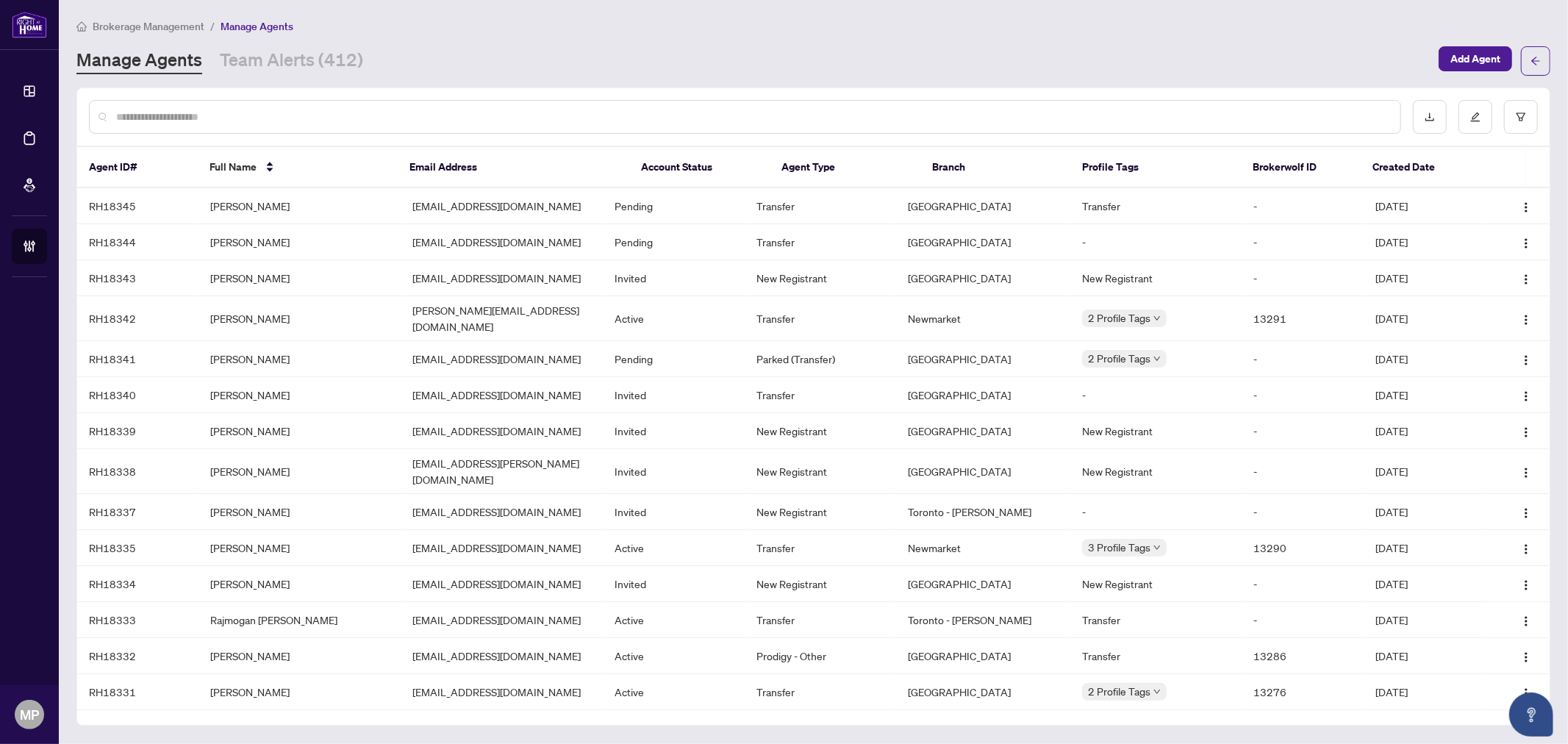
click at [521, 119] on input "text" at bounding box center [752, 117] width 1273 height 17
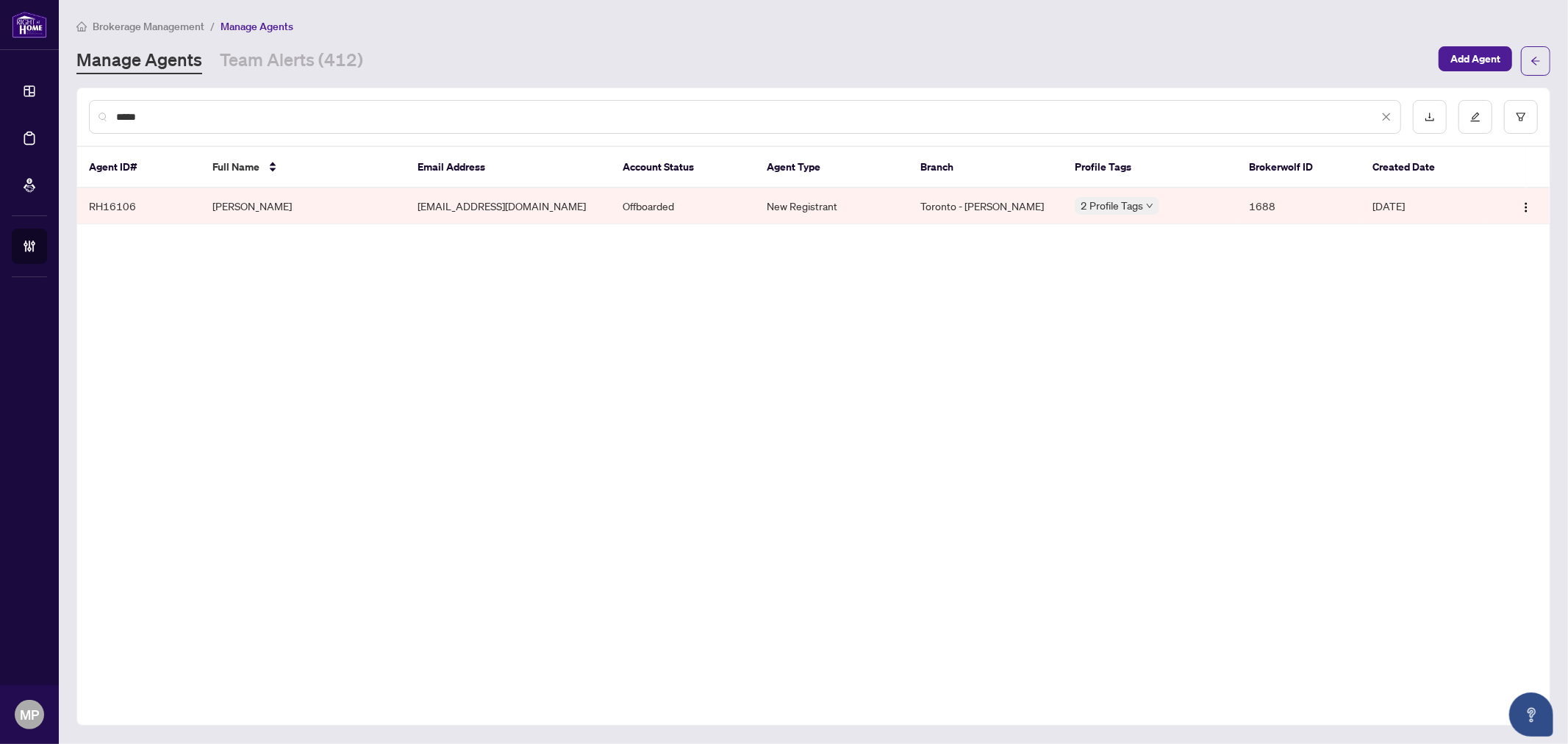
click at [226, 110] on input "*****" at bounding box center [747, 117] width 1262 height 17
type input "****"
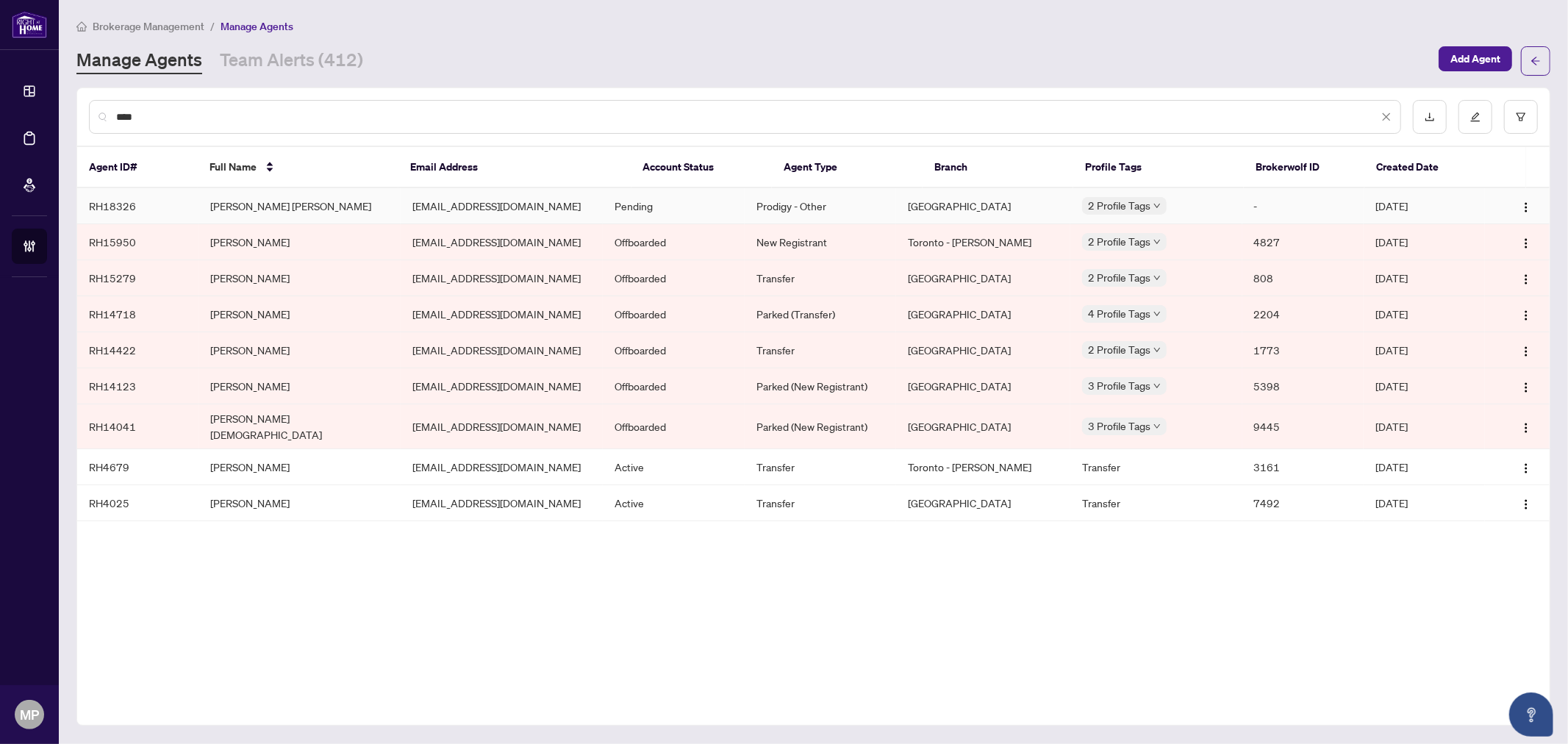
click at [294, 201] on td "Hussam Mohammad Arif" at bounding box center [299, 206] width 202 height 36
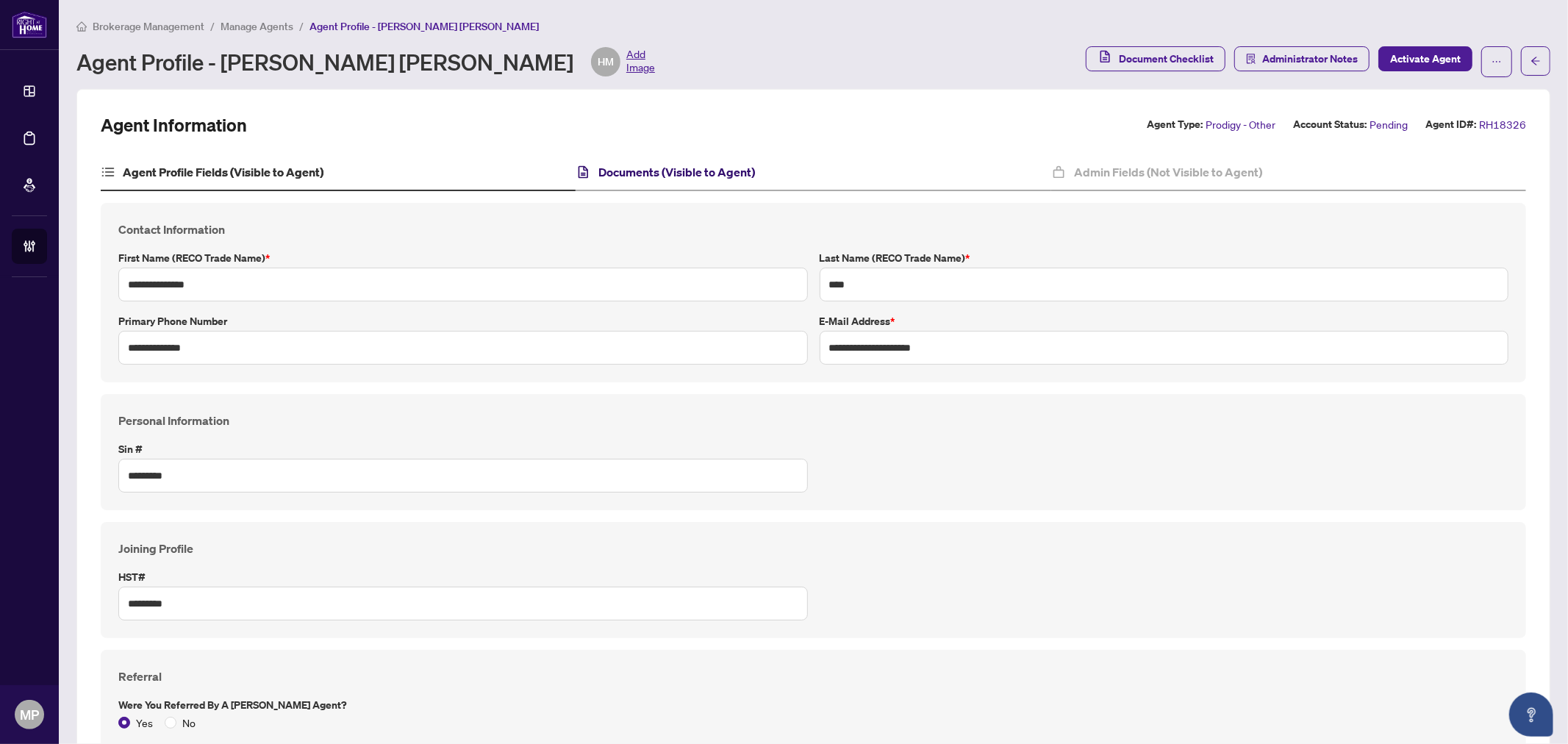
click at [671, 175] on h4 "Documents (Visible to Agent)" at bounding box center [677, 172] width 157 height 17
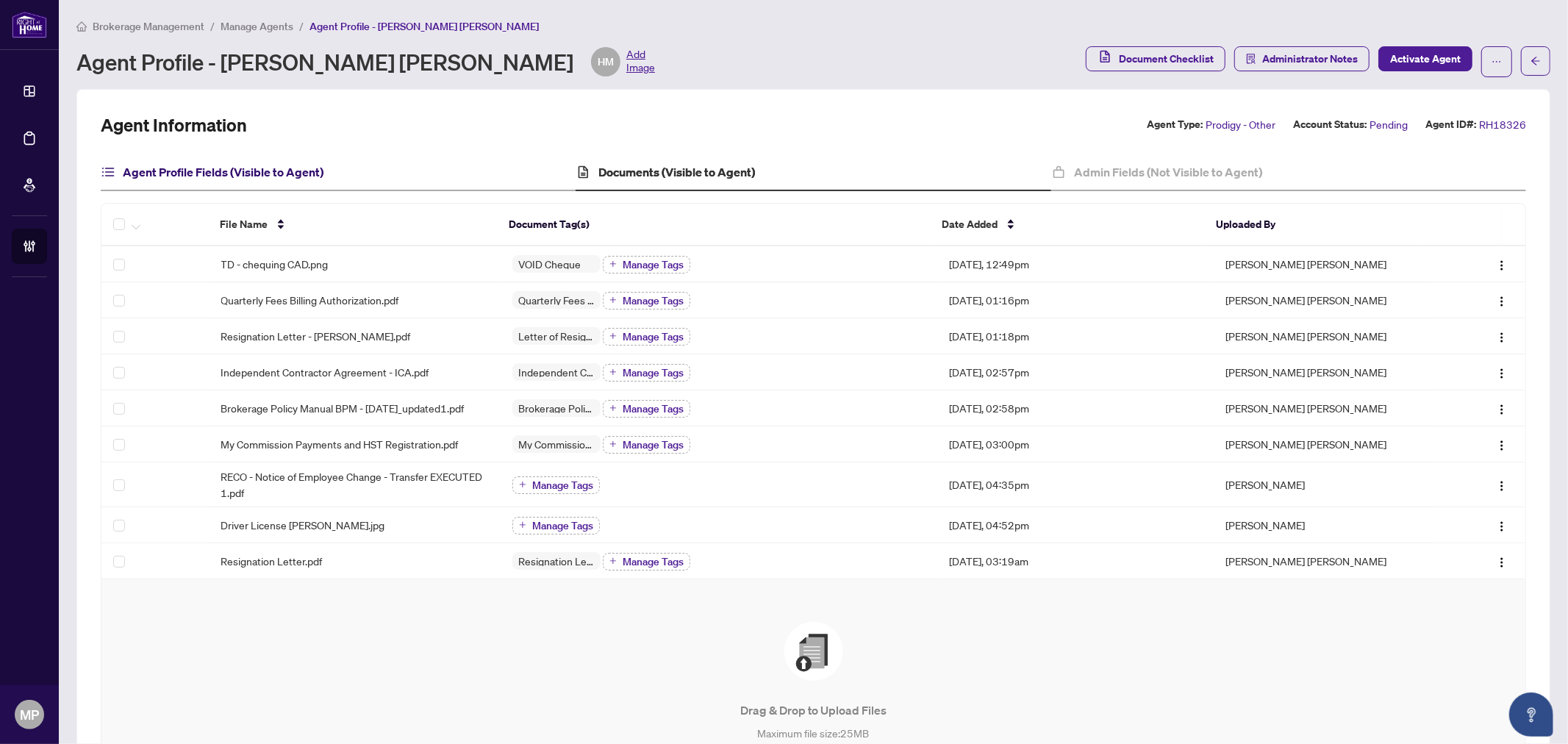
click at [289, 165] on h4 "Agent Profile Fields (Visible to Agent)" at bounding box center [223, 172] width 201 height 17
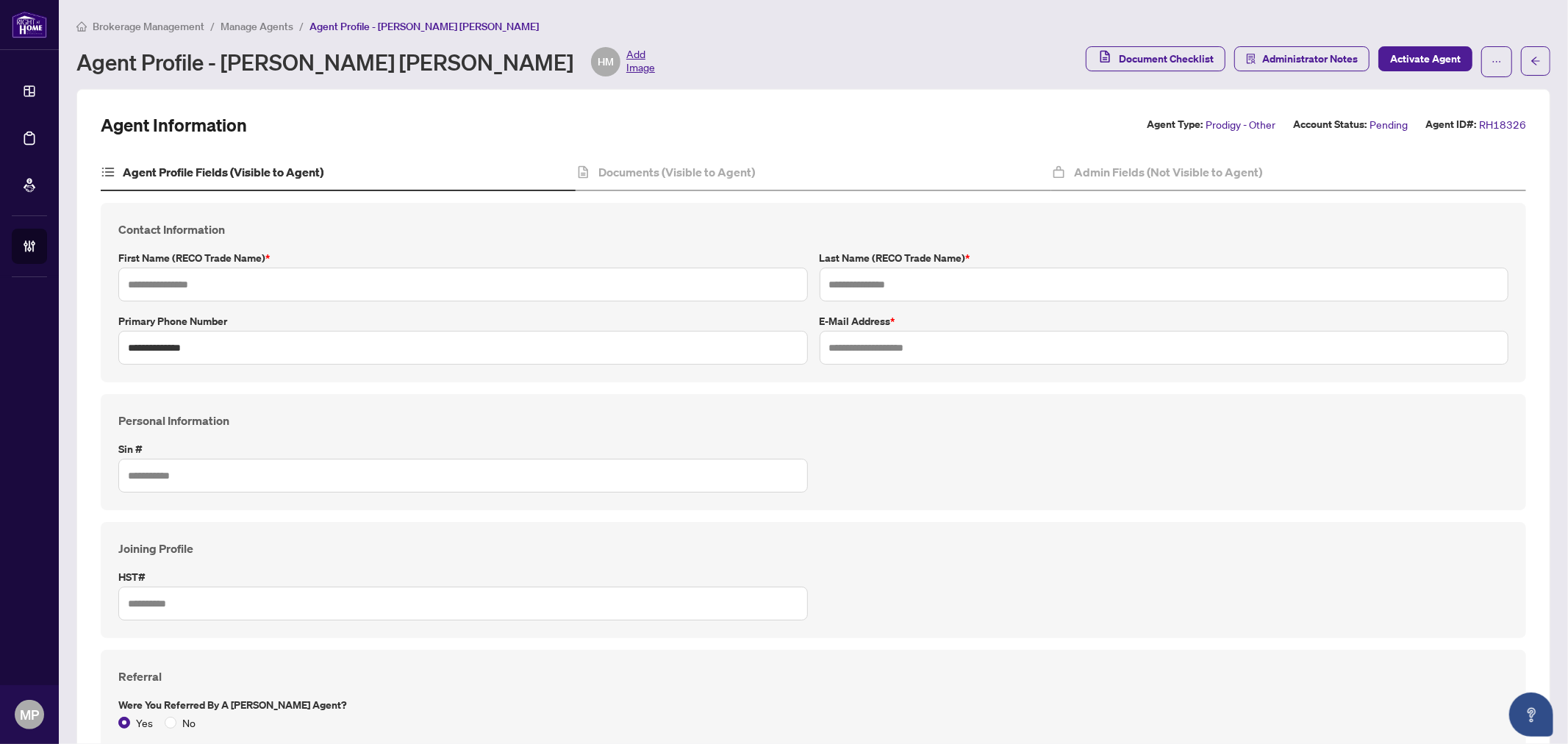
type input "**********"
type input "****"
type input "**********"
type input "*********"
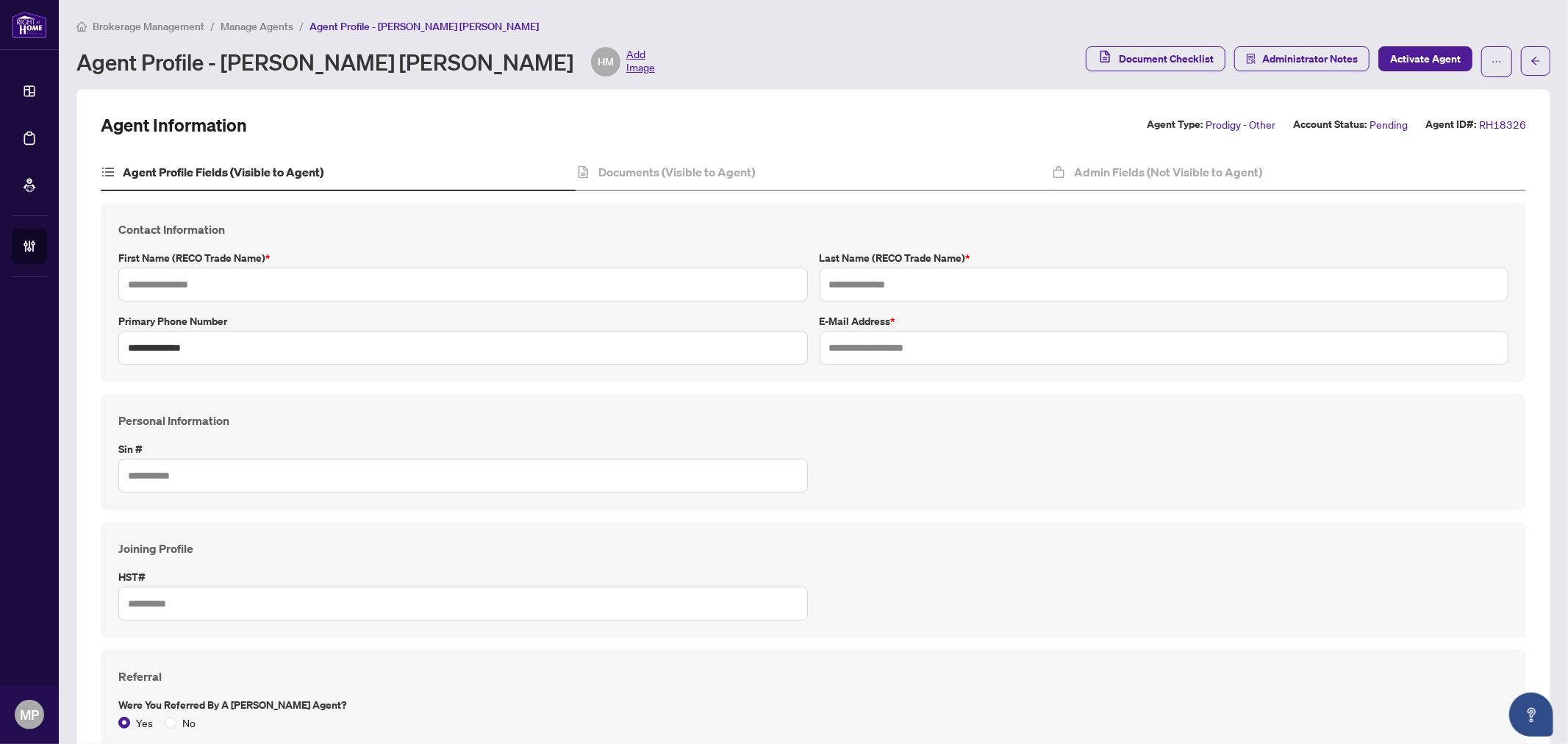
type input "**********"
type input "*******"
type input "****"
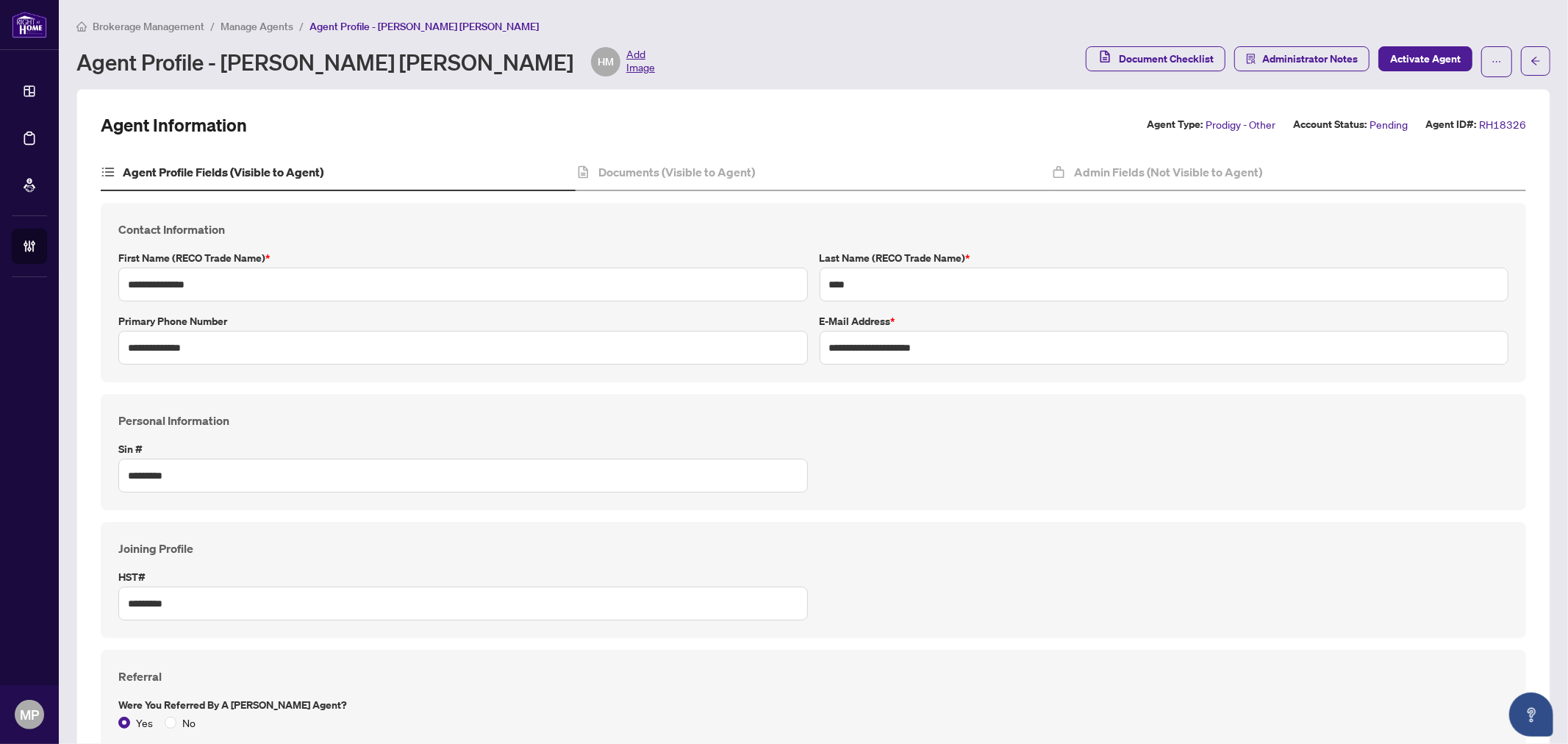
type input "**********"
click at [1233, 174] on h4 "Admin Fields (Not Visible to Agent)" at bounding box center [1168, 172] width 188 height 17
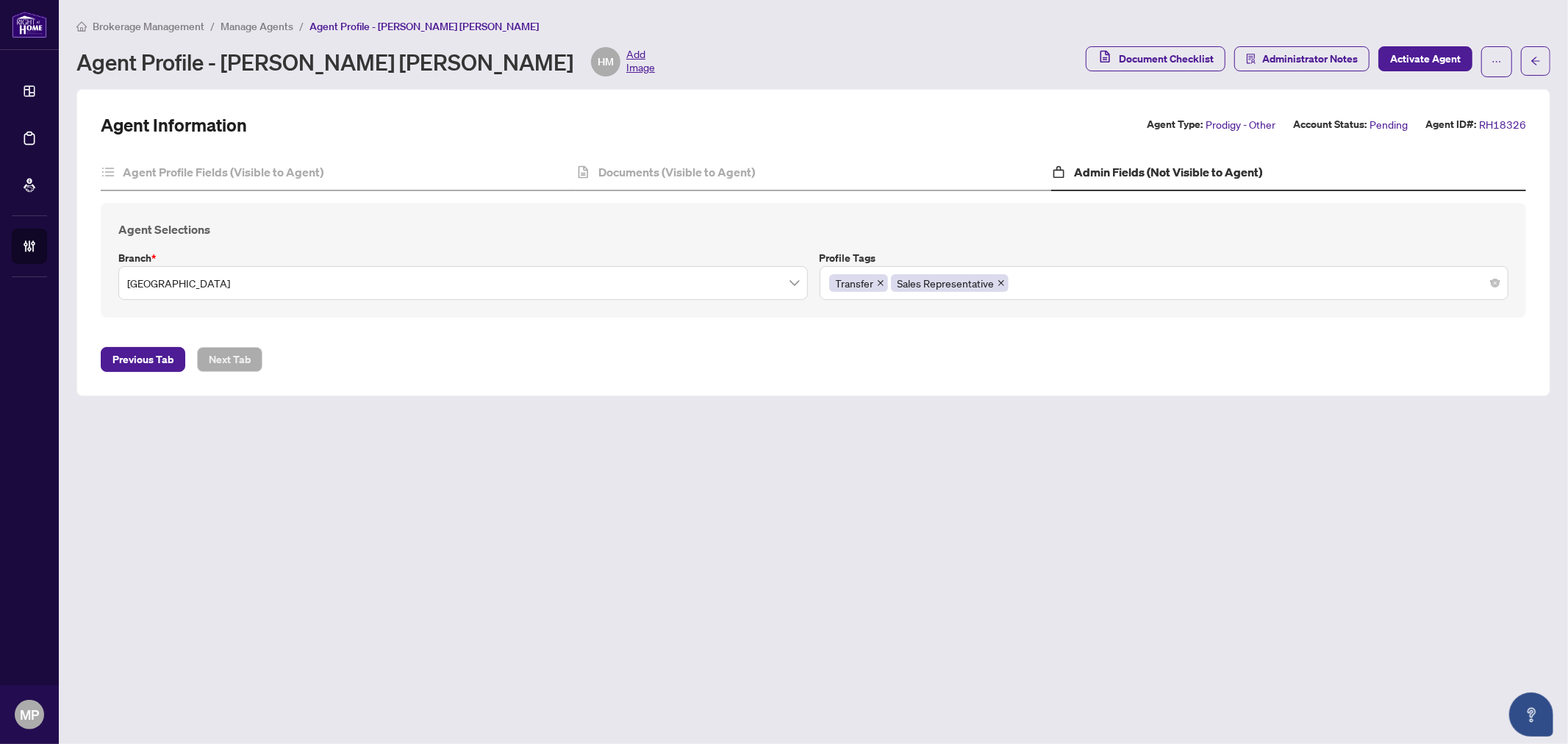
click at [666, 191] on div "Agent Profile Fields (Visible to Agent) Documents (Visible to Agent) Admin Fiel…" at bounding box center [814, 242] width 1425 height 175
click at [706, 164] on h4 "Documents (Visible to Agent)" at bounding box center [677, 172] width 157 height 17
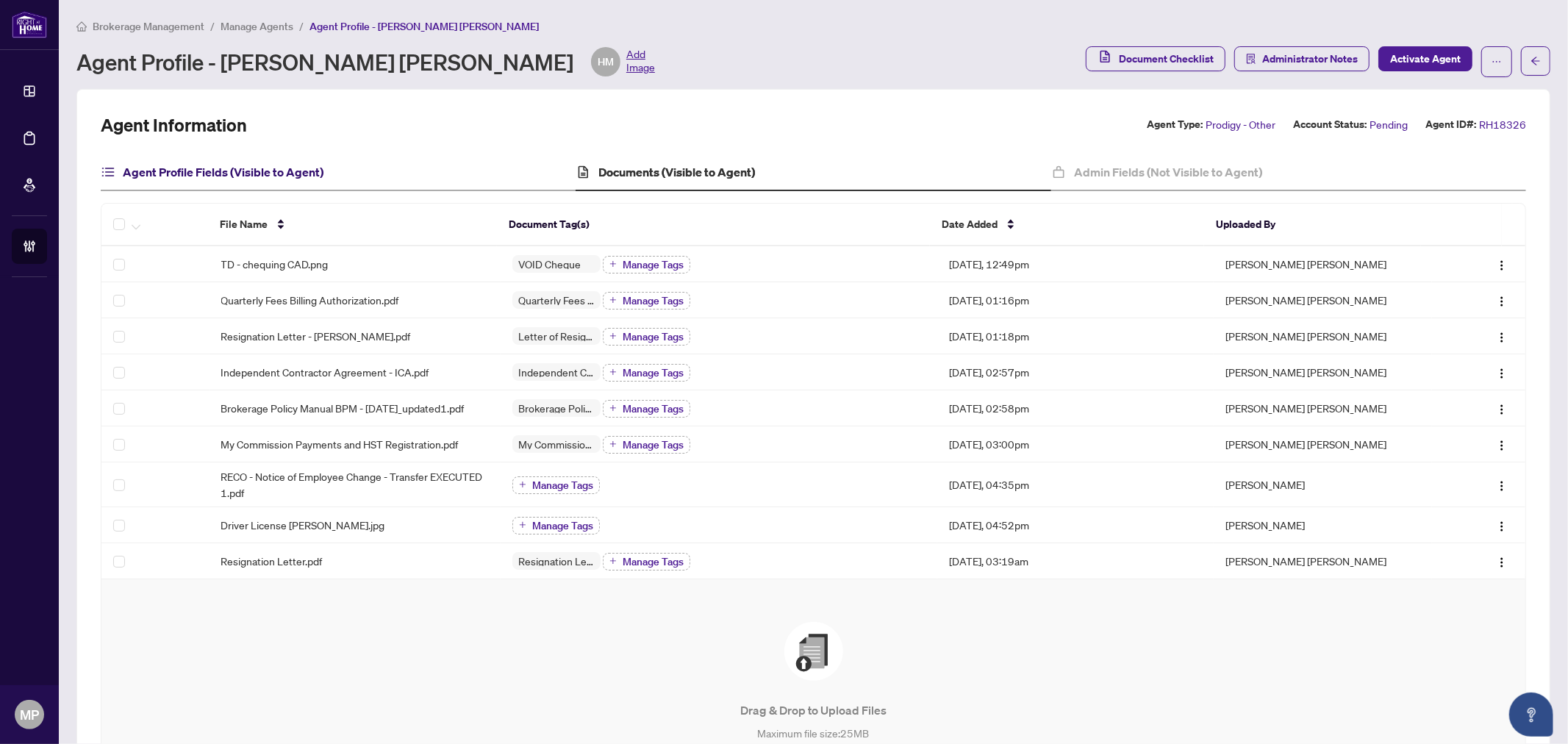
click at [298, 172] on h4 "Agent Profile Fields (Visible to Agent)" at bounding box center [223, 172] width 201 height 17
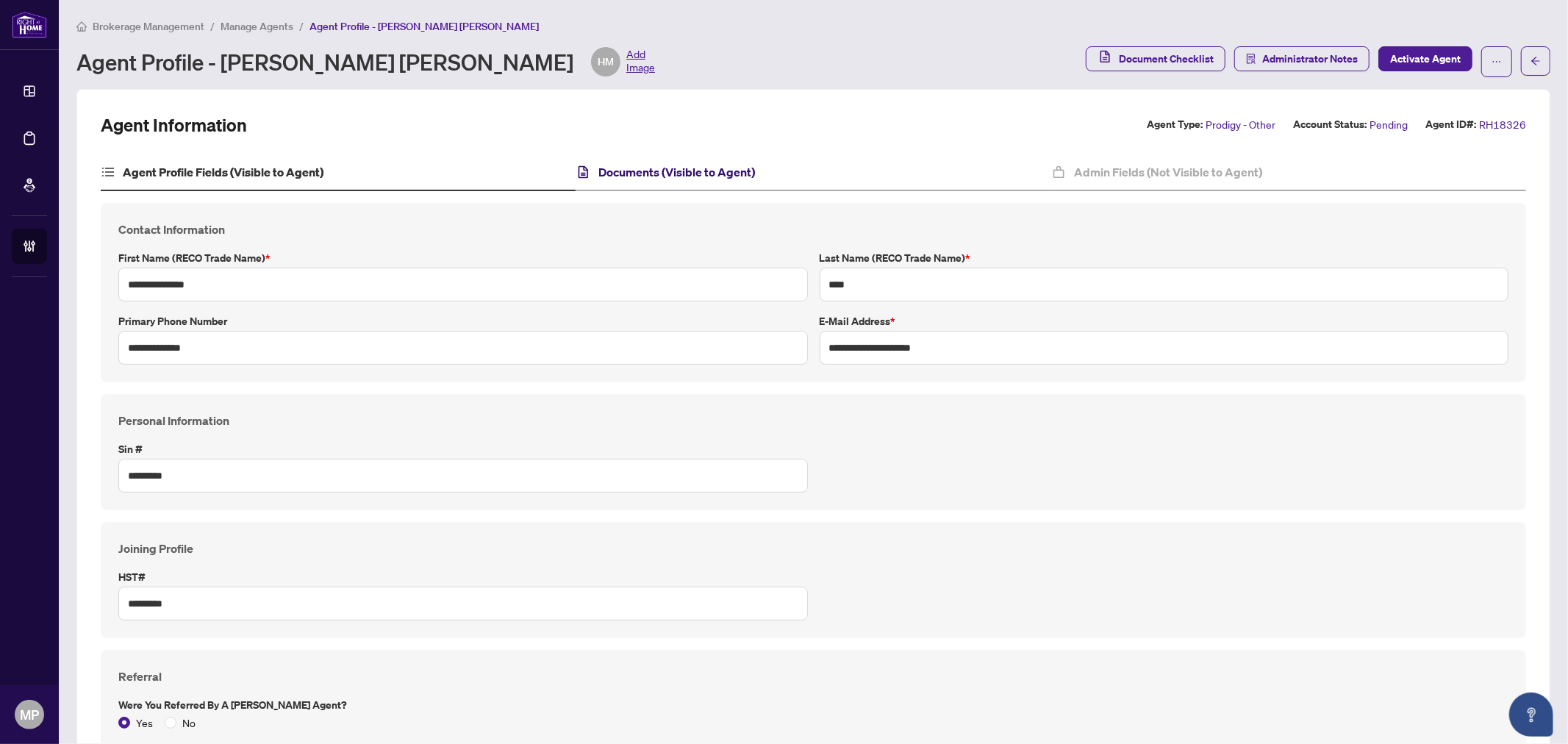
click at [713, 165] on h4 "Documents (Visible to Agent)" at bounding box center [677, 172] width 157 height 17
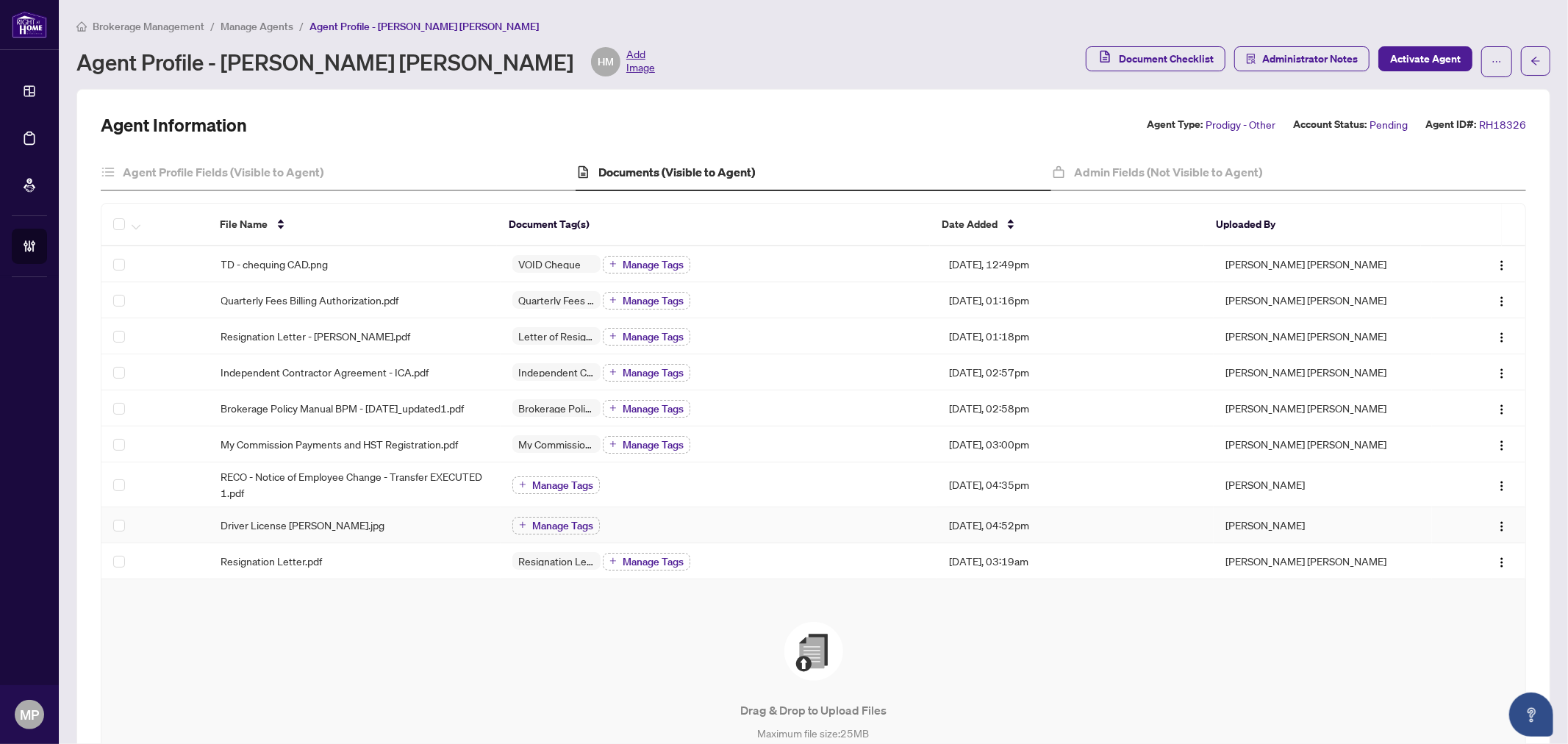
click at [373, 516] on div "Driver License [PERSON_NAME].jpg" at bounding box center [355, 524] width 268 height 17
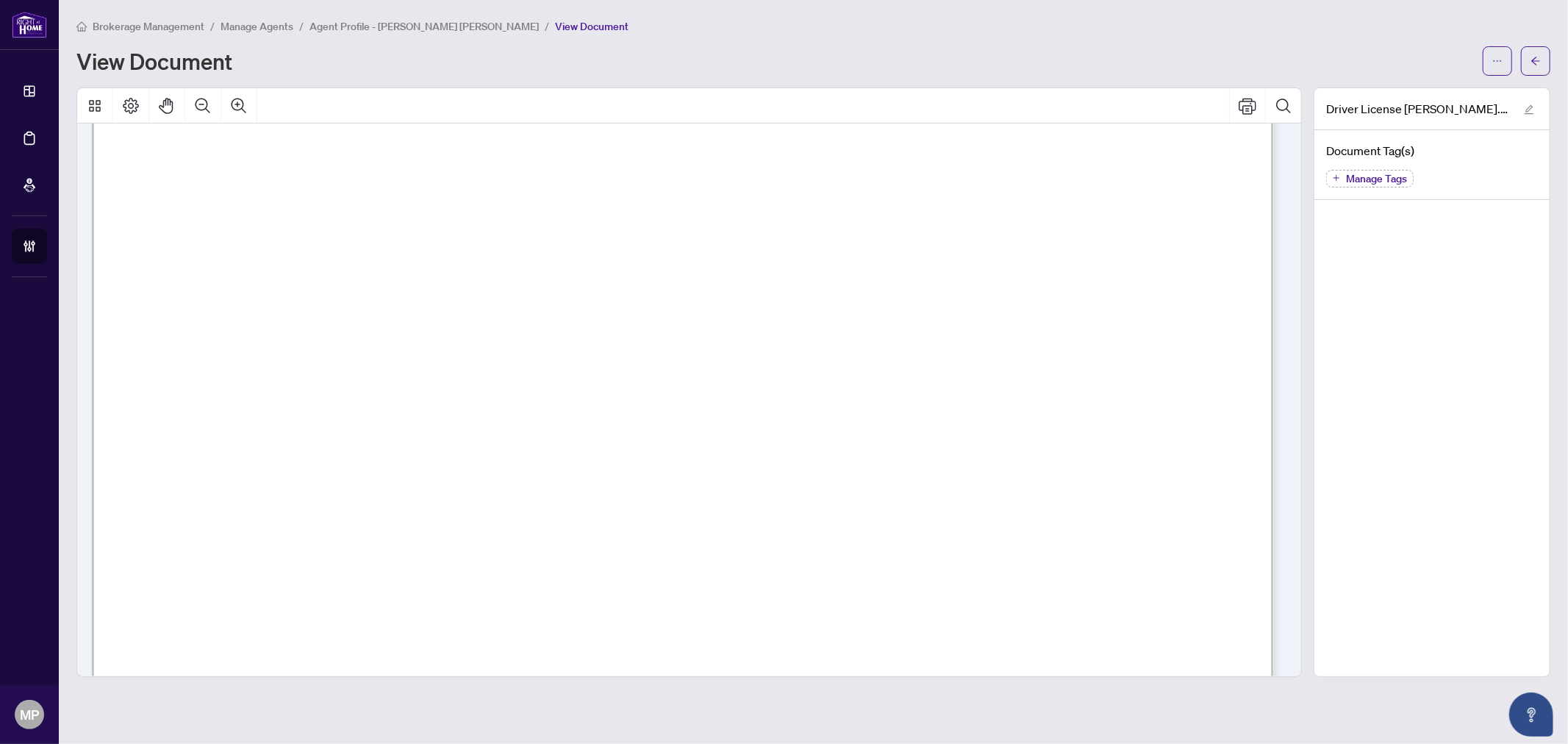
scroll to position [490, 0]
click at [129, 107] on icon "Page Layout" at bounding box center [131, 105] width 17 height 17
click at [227, 205] on icon "Rotate Left" at bounding box center [231, 201] width 12 height 12
click at [1530, 61] on button "button" at bounding box center [1535, 61] width 29 height 29
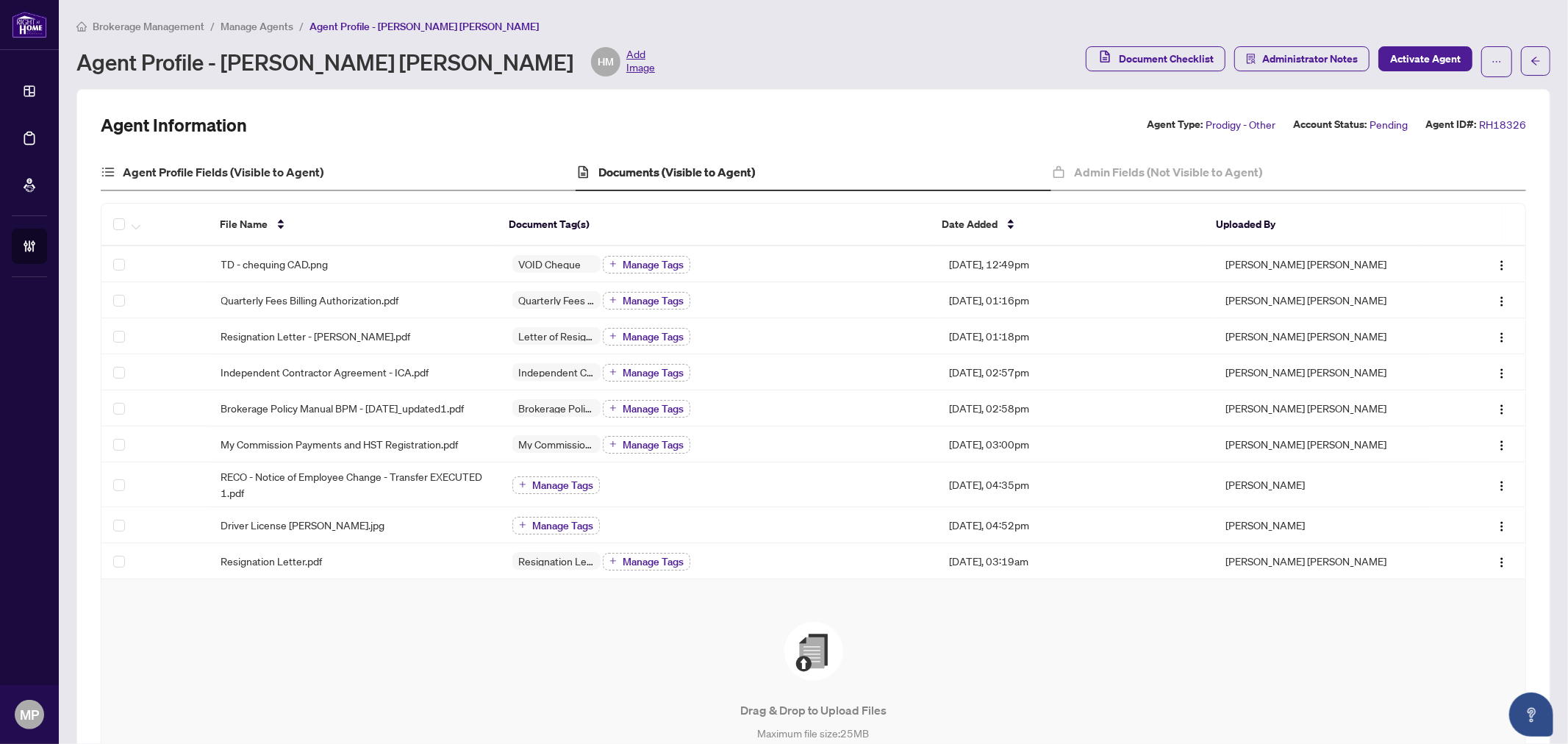
click at [215, 180] on div "Agent Profile Fields (Visible to Agent)" at bounding box center [338, 172] width 475 height 37
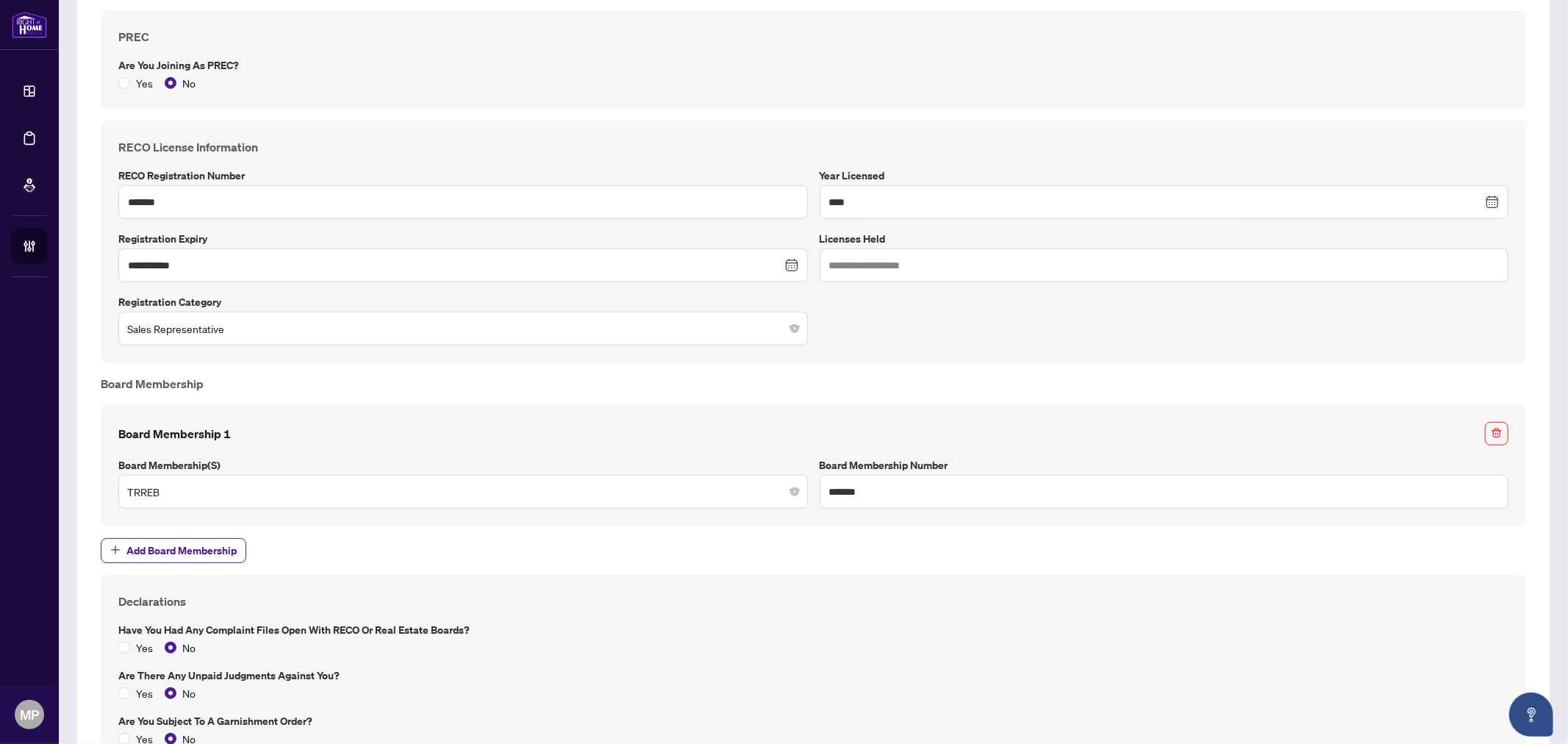
scroll to position [979, 0]
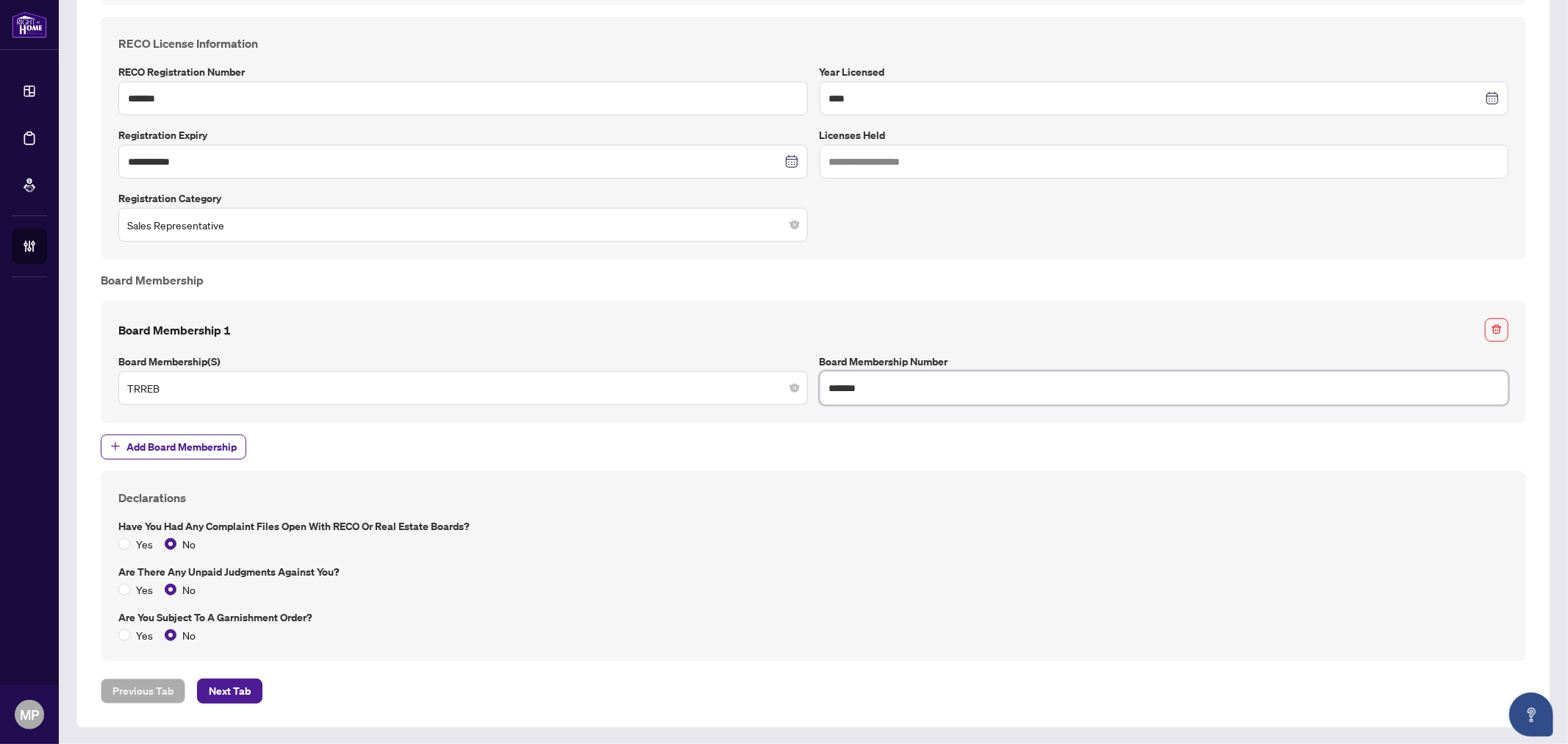
click at [851, 391] on input "*******" at bounding box center [1165, 387] width 690 height 34
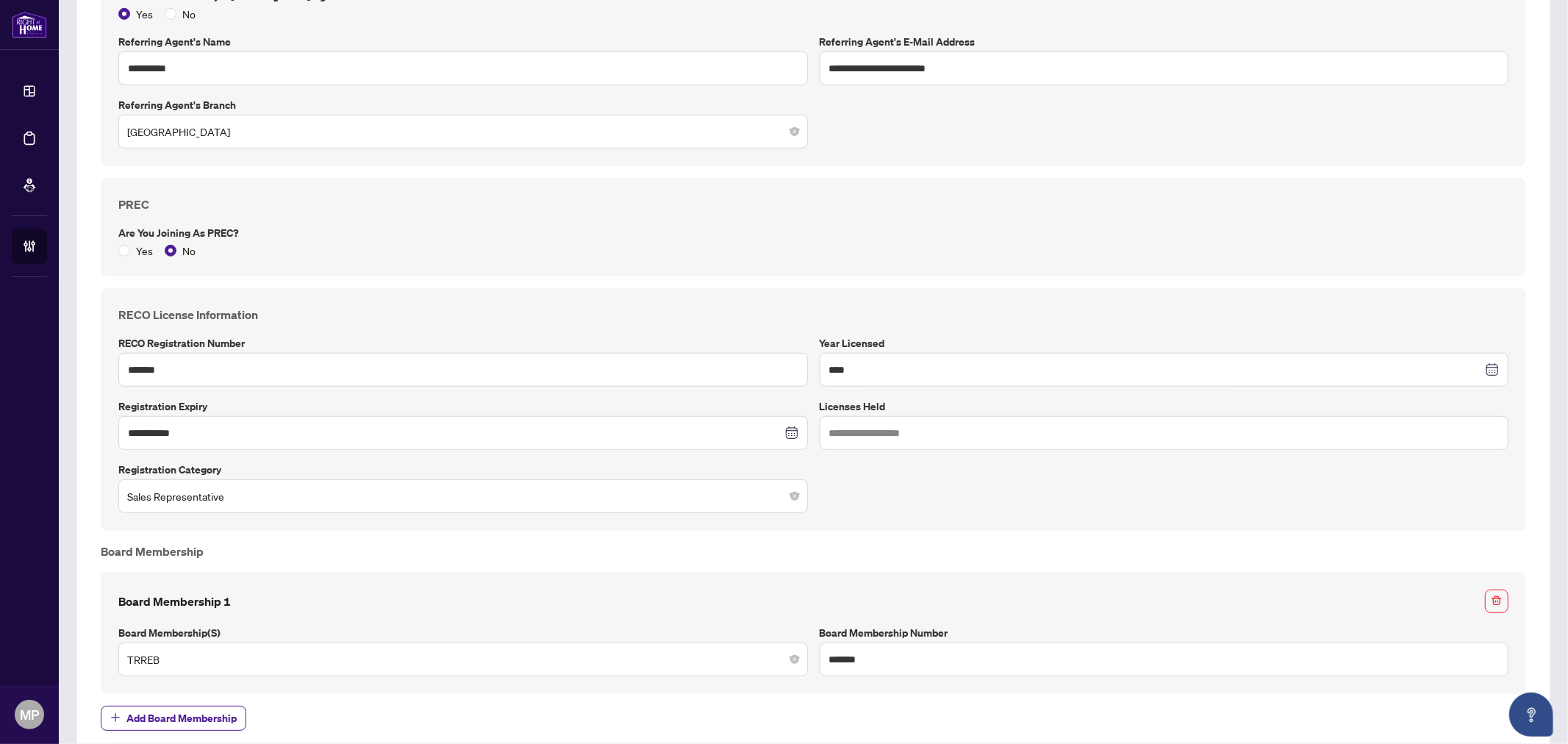
scroll to position [571, 0]
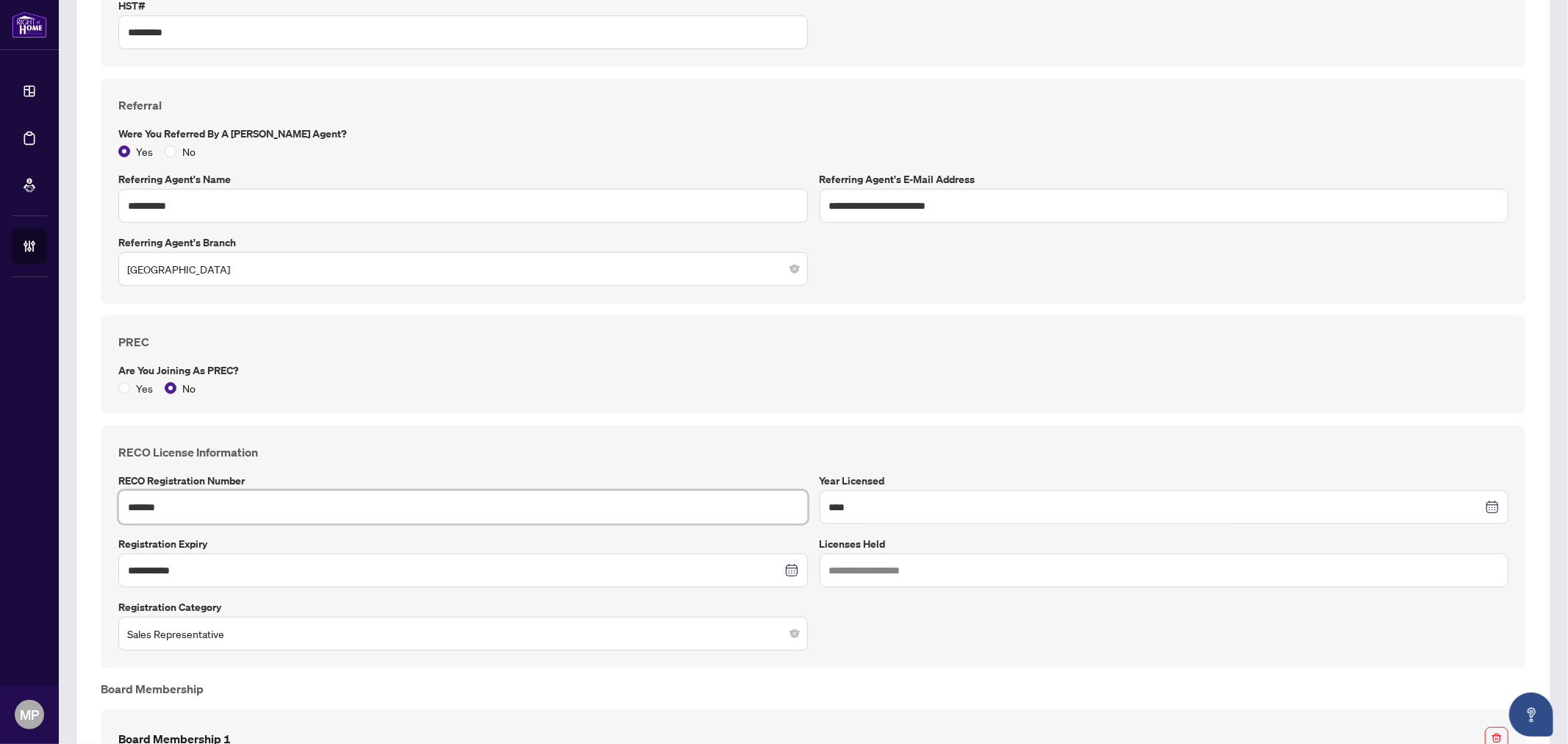
click at [393, 503] on input "*******" at bounding box center [463, 507] width 690 height 34
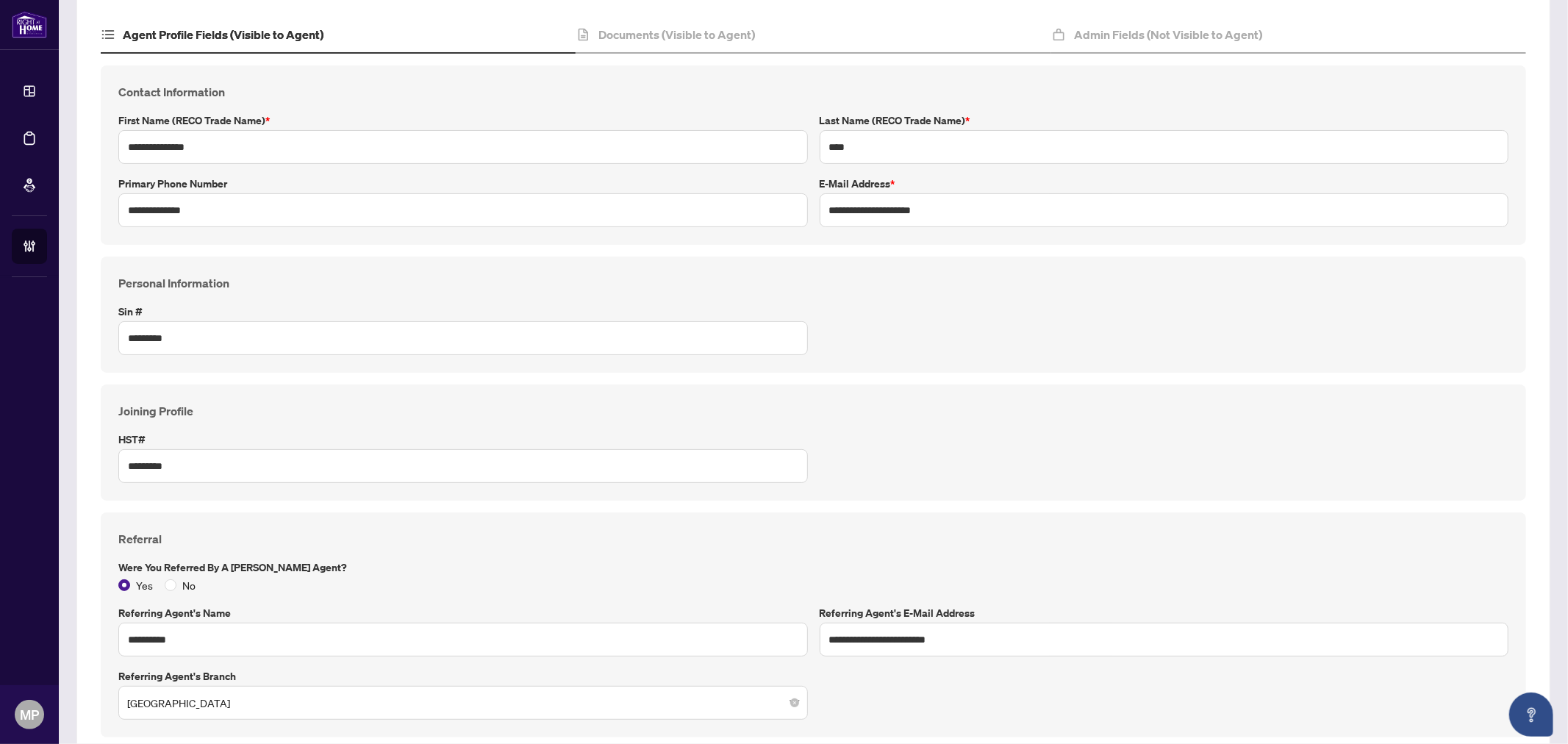
scroll to position [245, 0]
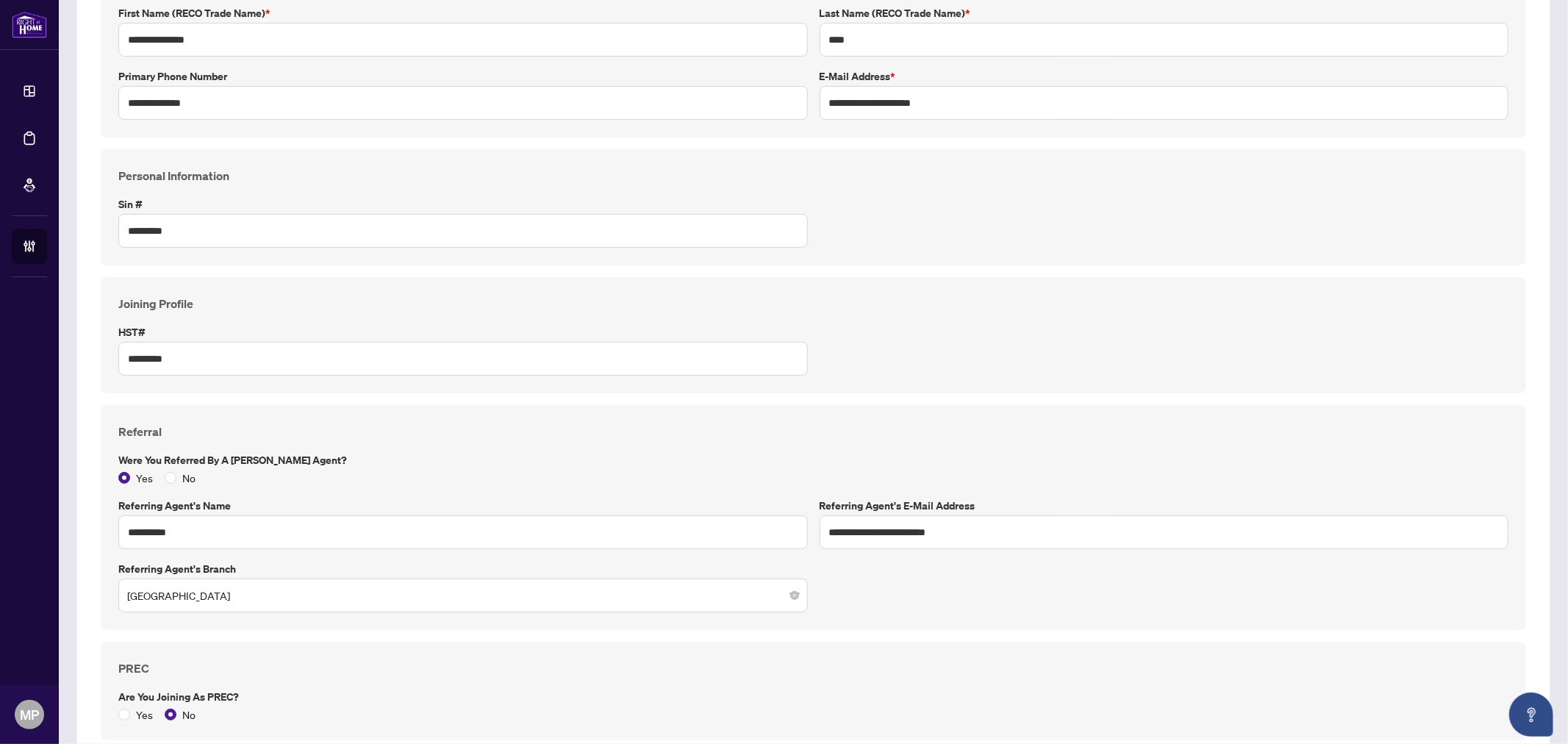
click at [1515, 120] on div "**********" at bounding box center [813, 48] width 1437 height 180
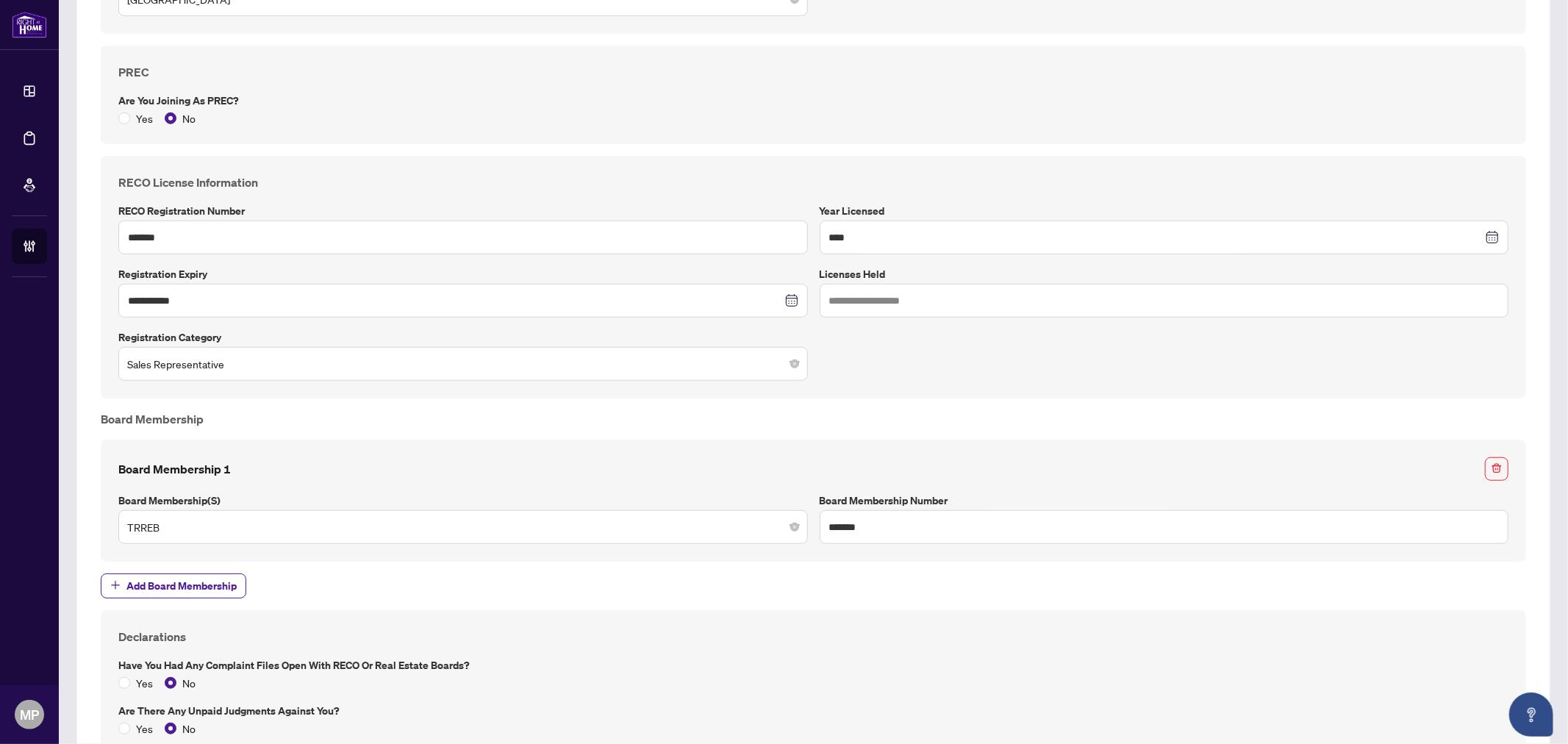
scroll to position [979, 0]
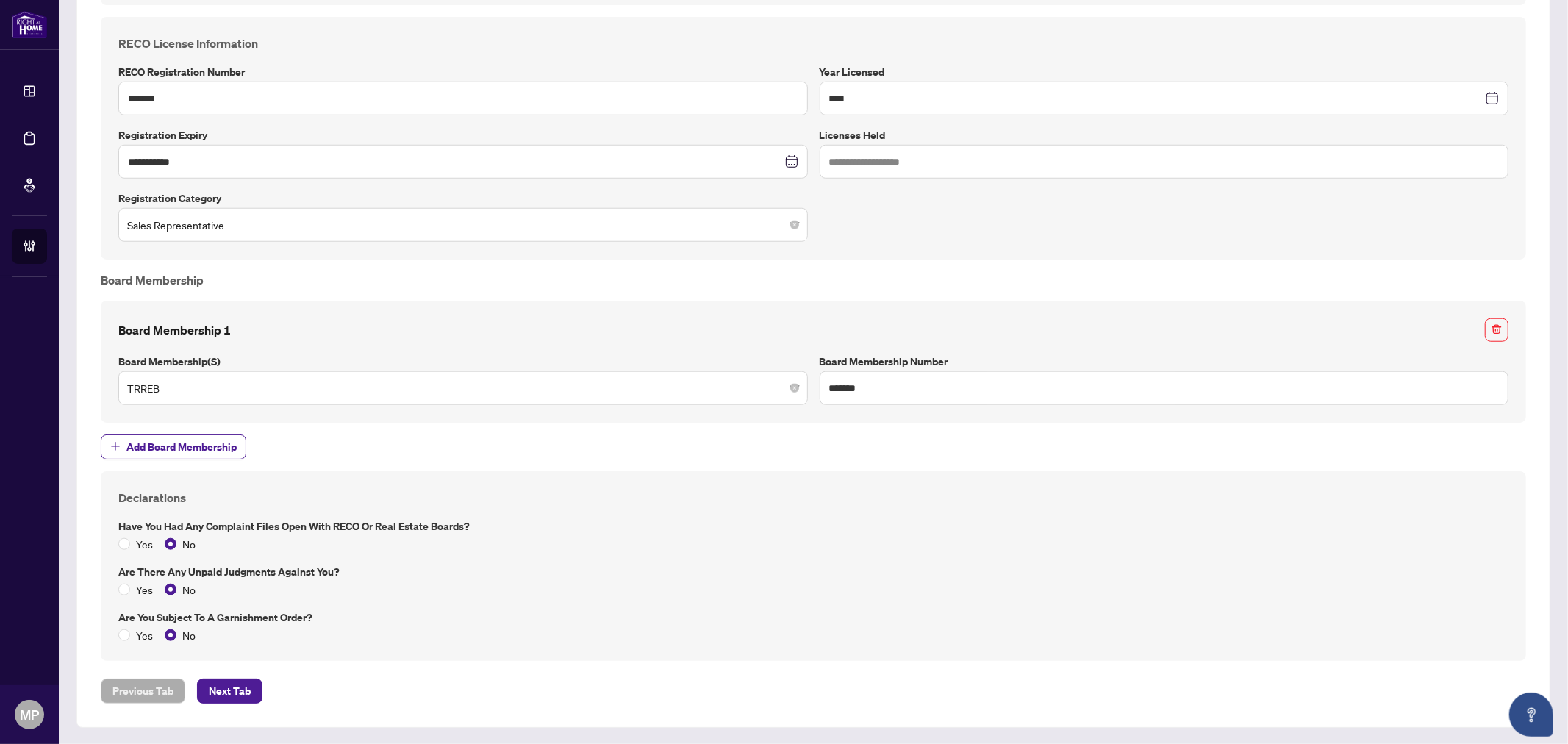
click at [925, 539] on div "Yes No" at bounding box center [813, 544] width 1390 height 17
click at [1084, 277] on h4 "Board Membership" at bounding box center [814, 279] width 1425 height 17
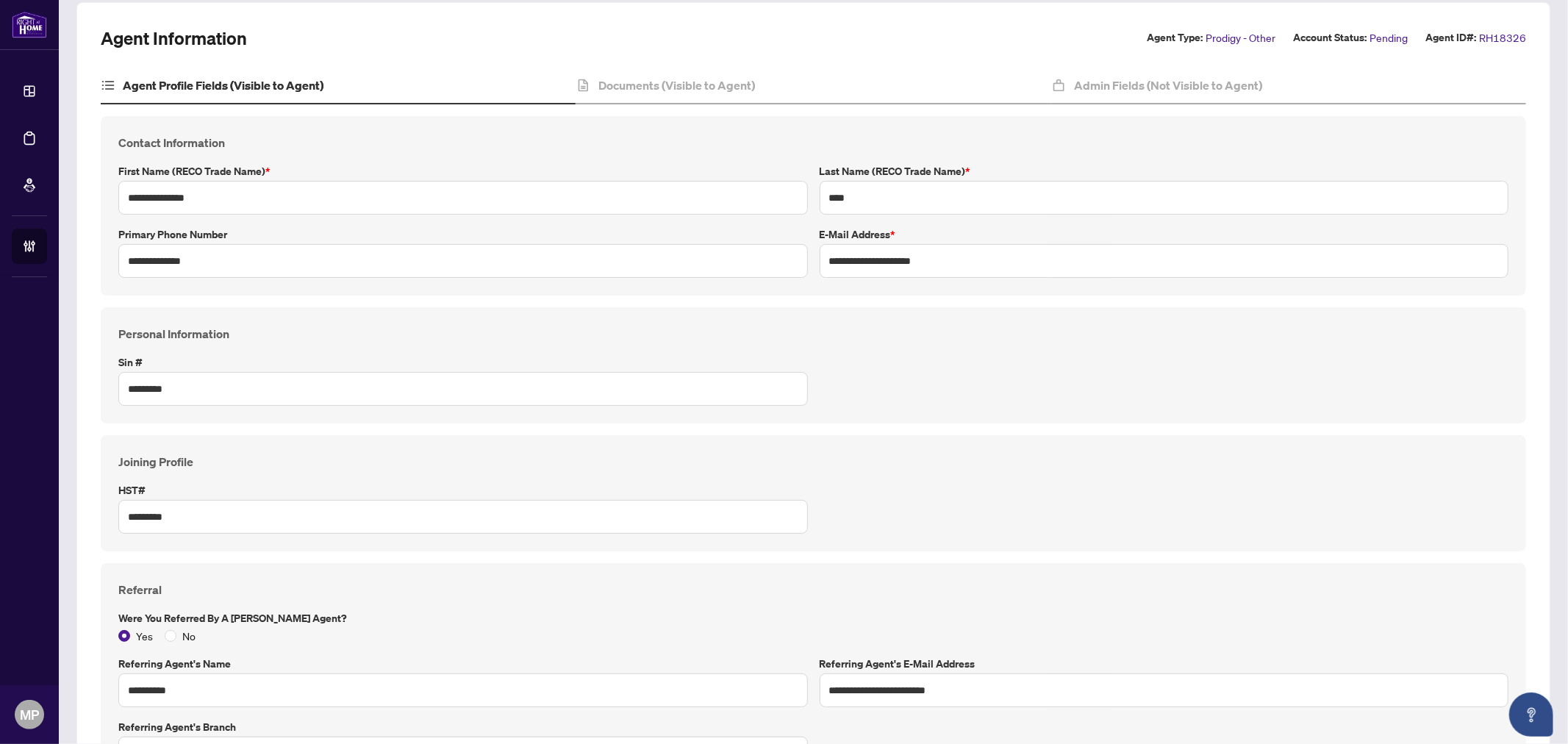
scroll to position [0, 0]
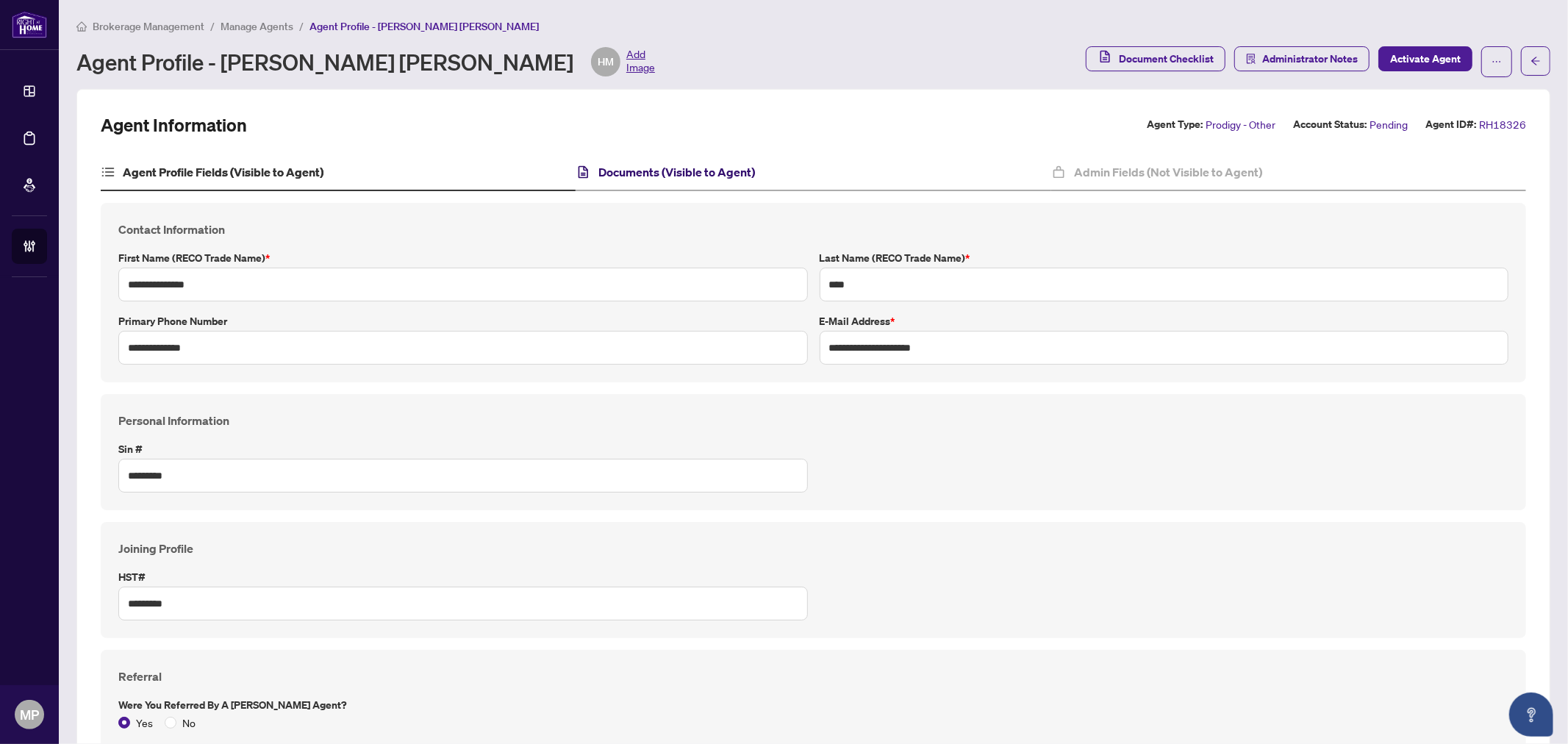
click at [715, 166] on h4 "Documents (Visible to Agent)" at bounding box center [677, 172] width 157 height 17
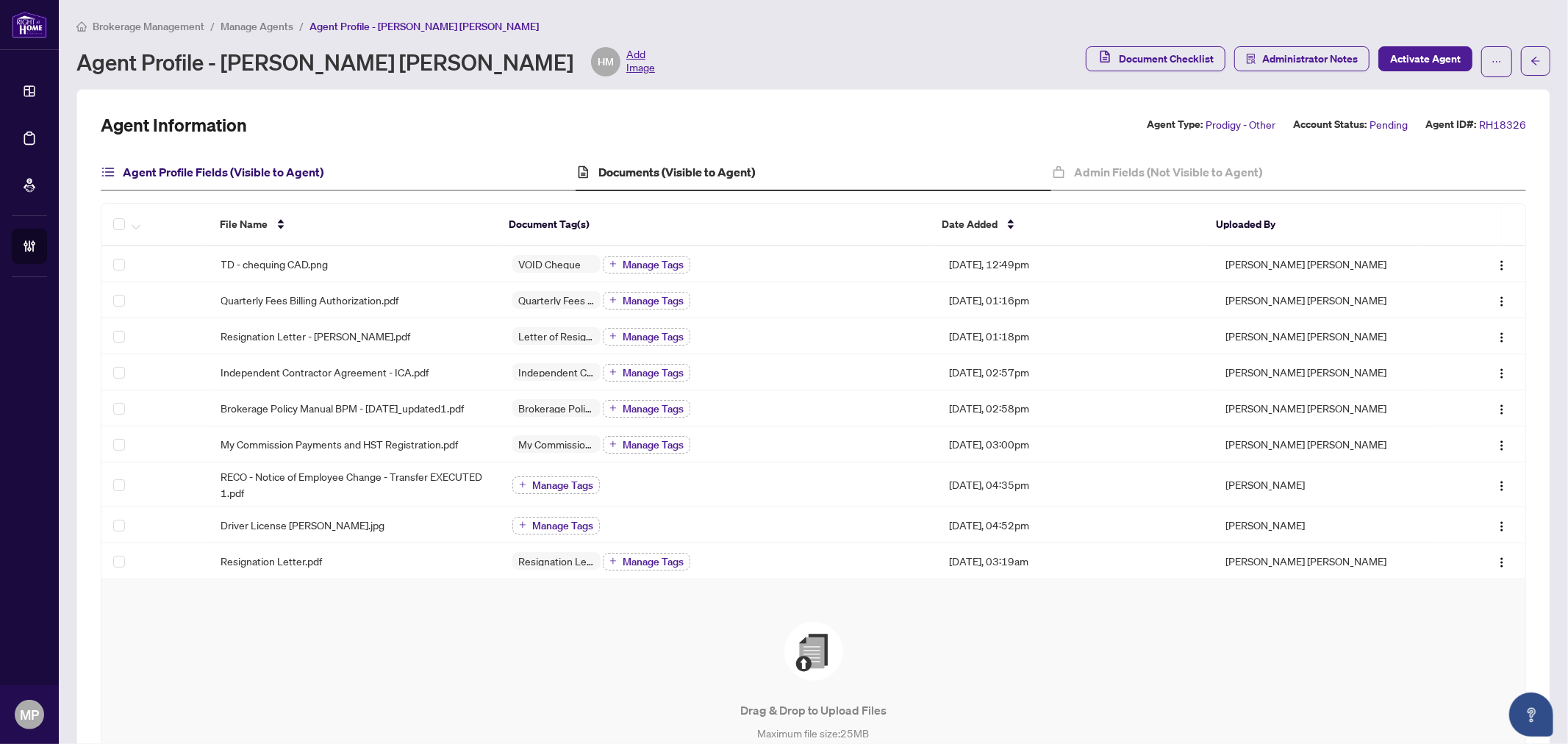
click at [292, 166] on h4 "Agent Profile Fields (Visible to Agent)" at bounding box center [223, 172] width 201 height 17
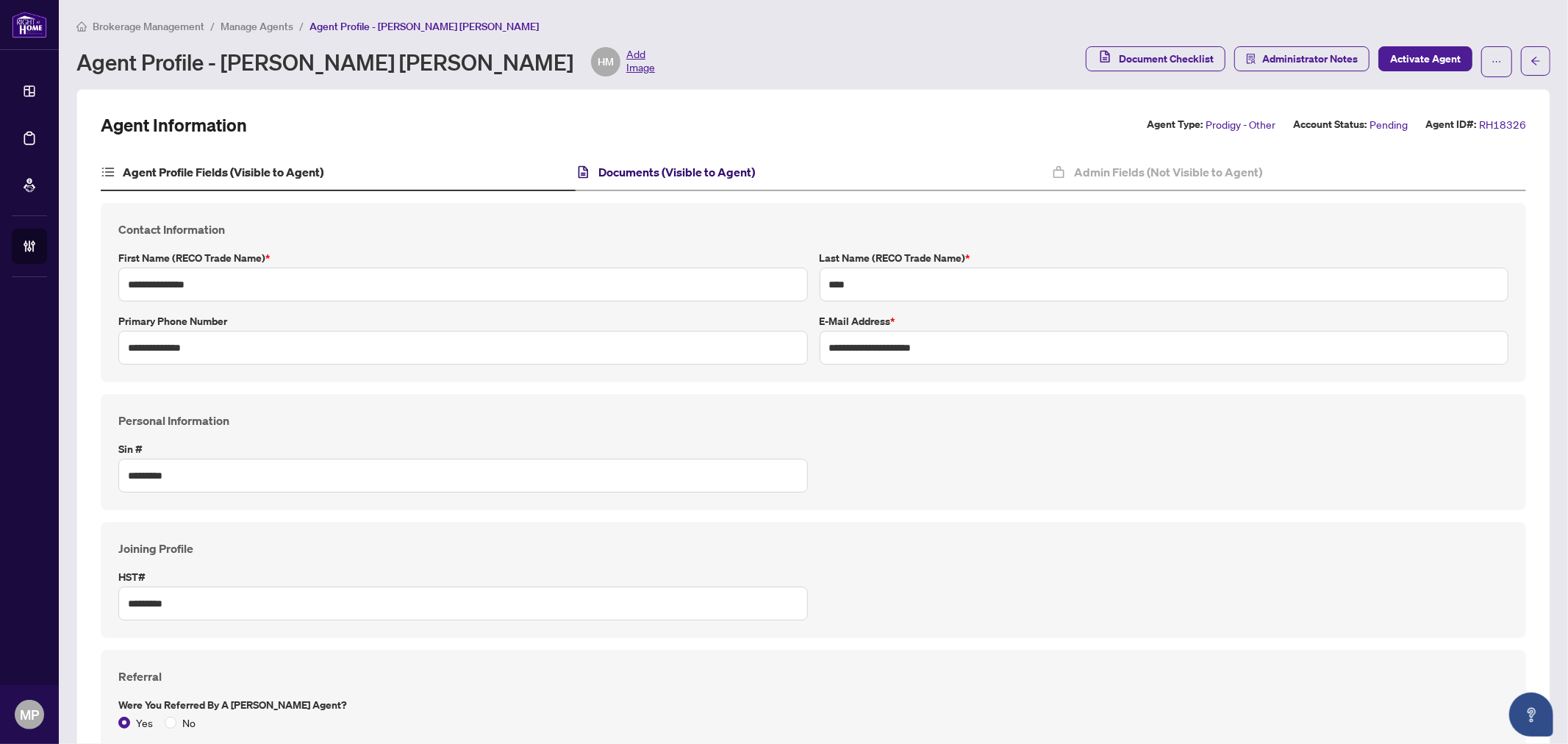
click at [721, 164] on h4 "Documents (Visible to Agent)" at bounding box center [677, 172] width 157 height 17
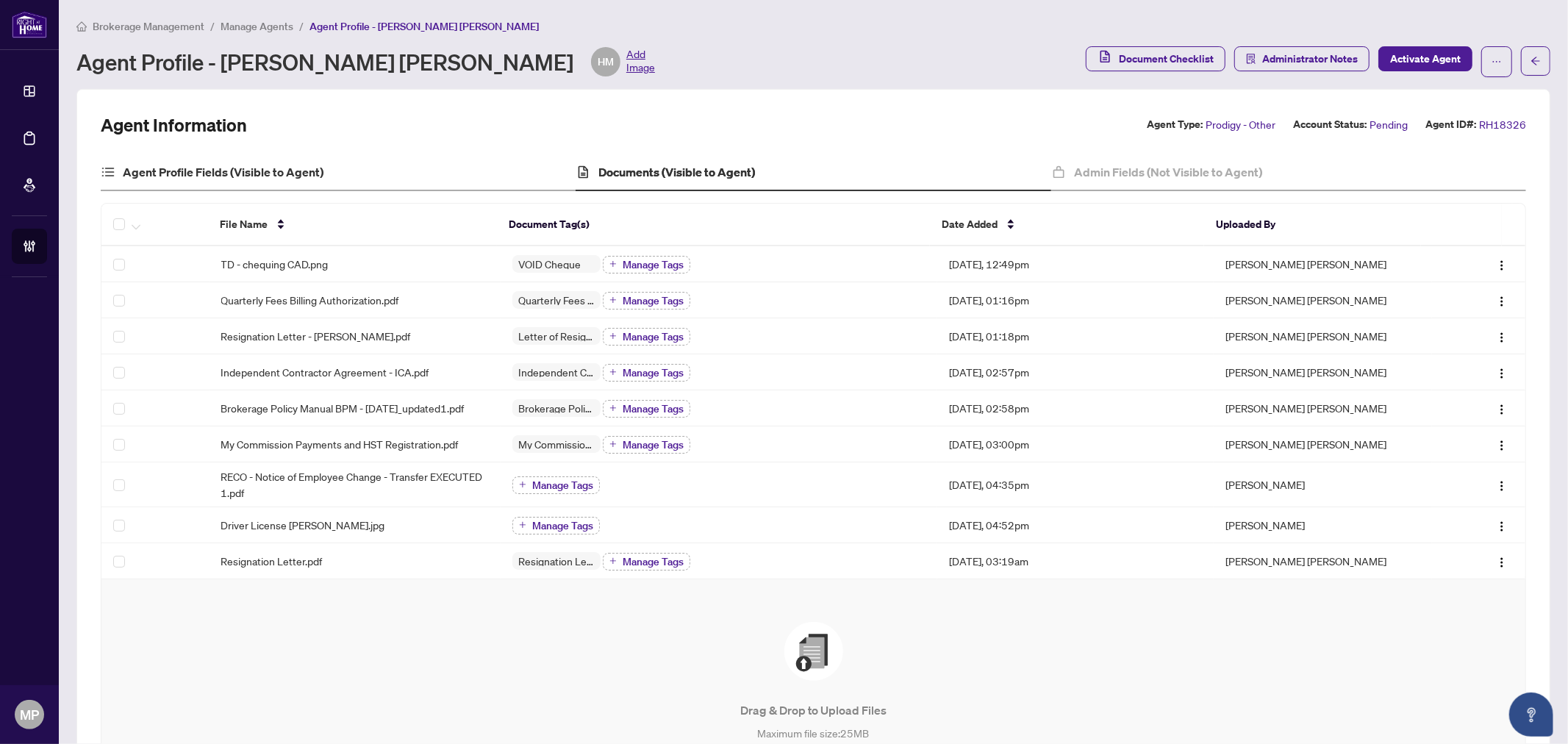
click at [317, 158] on div "Agent Profile Fields (Visible to Agent)" at bounding box center [338, 172] width 475 height 37
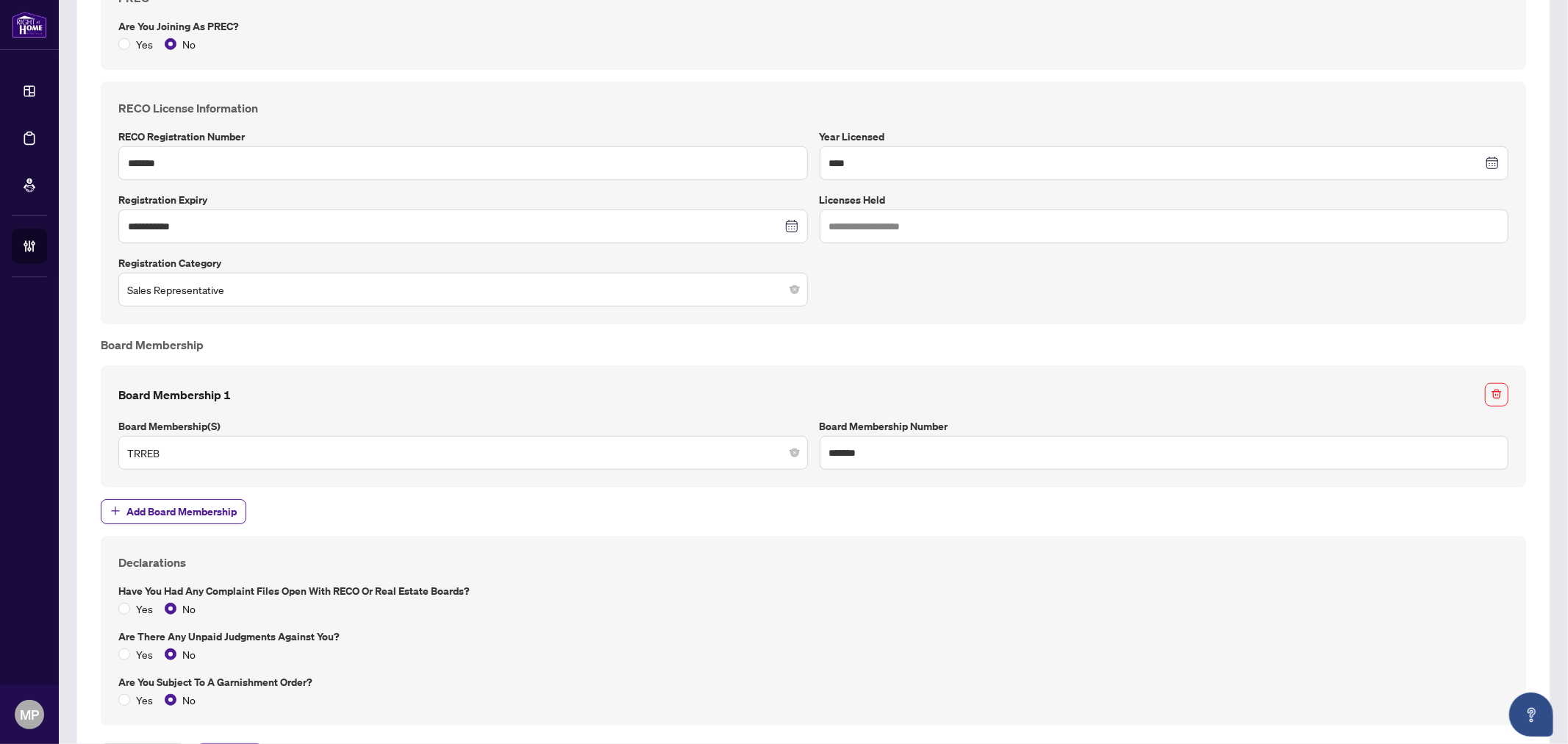
scroll to position [979, 0]
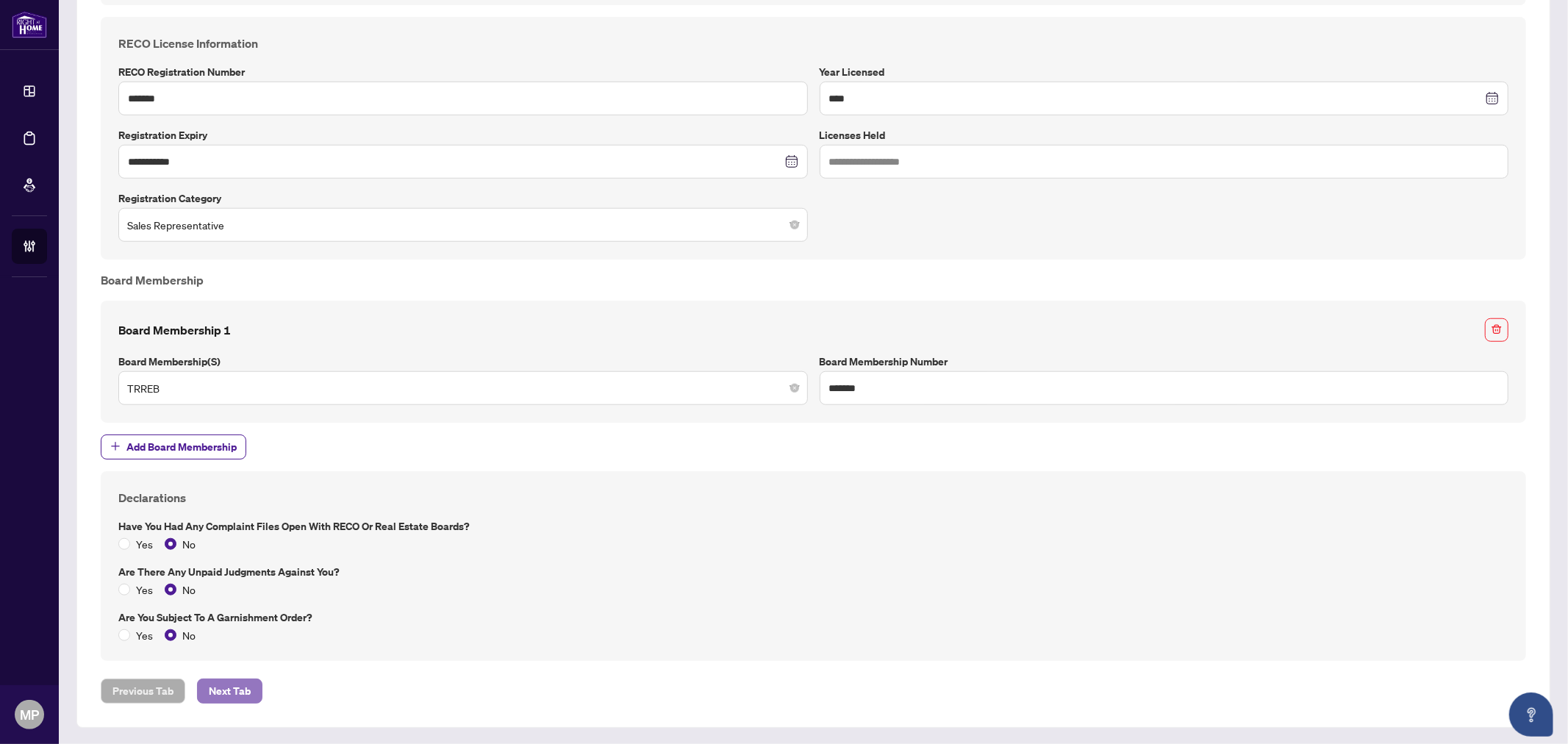
click at [236, 692] on span "Next Tab" at bounding box center [229, 691] width 42 height 24
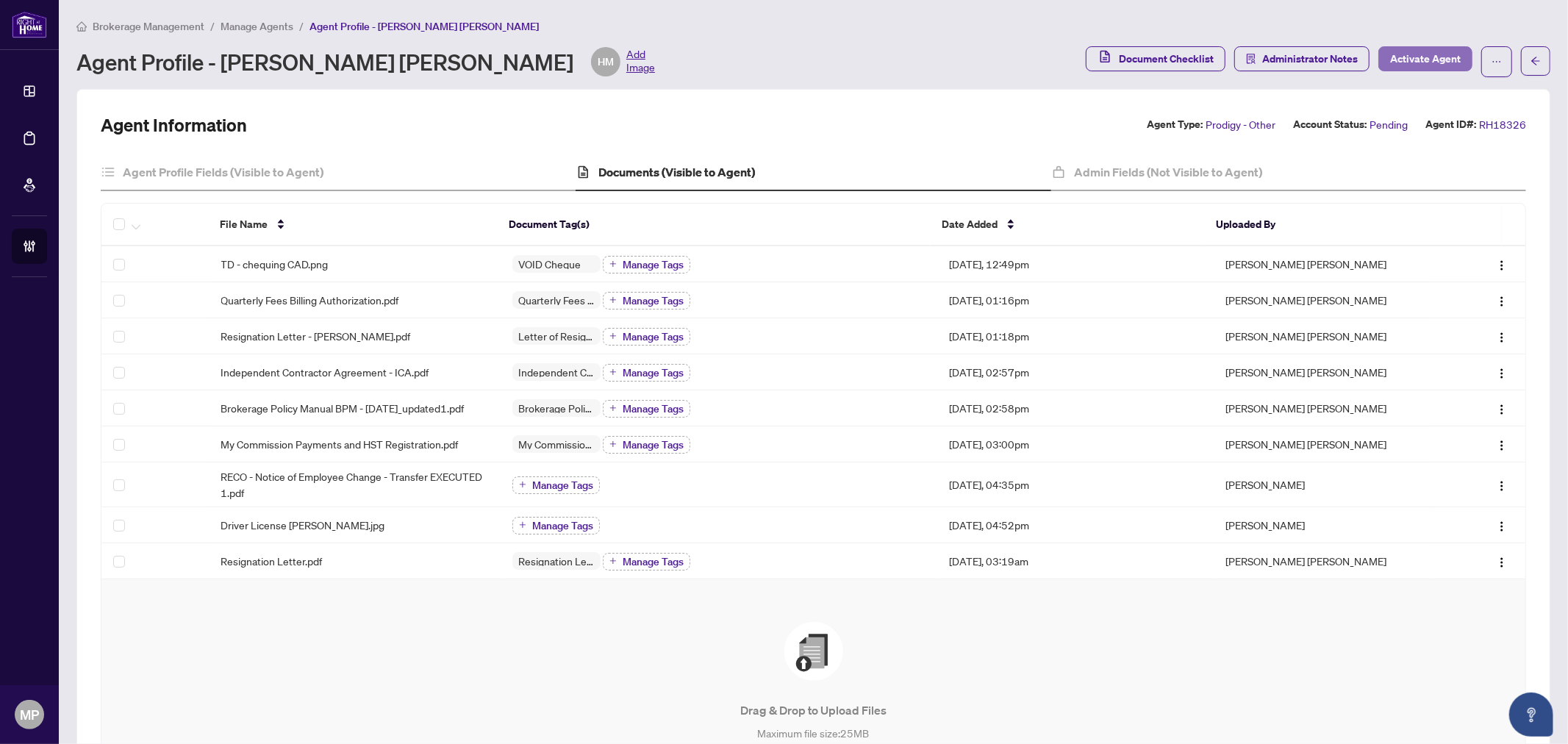
click at [1423, 55] on span "Activate Agent" at bounding box center [1425, 59] width 71 height 24
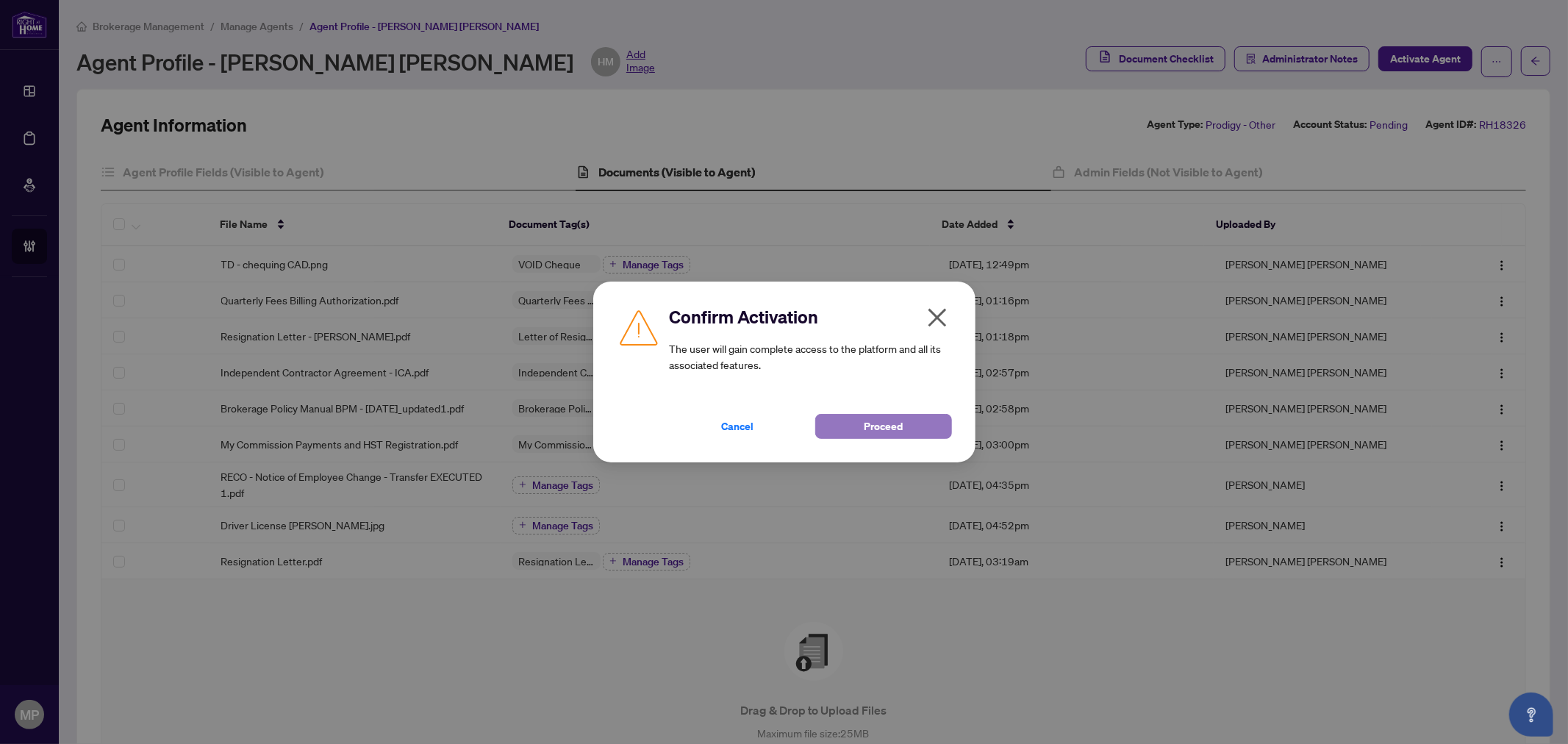
click at [884, 424] on span "Proceed" at bounding box center [883, 426] width 39 height 24
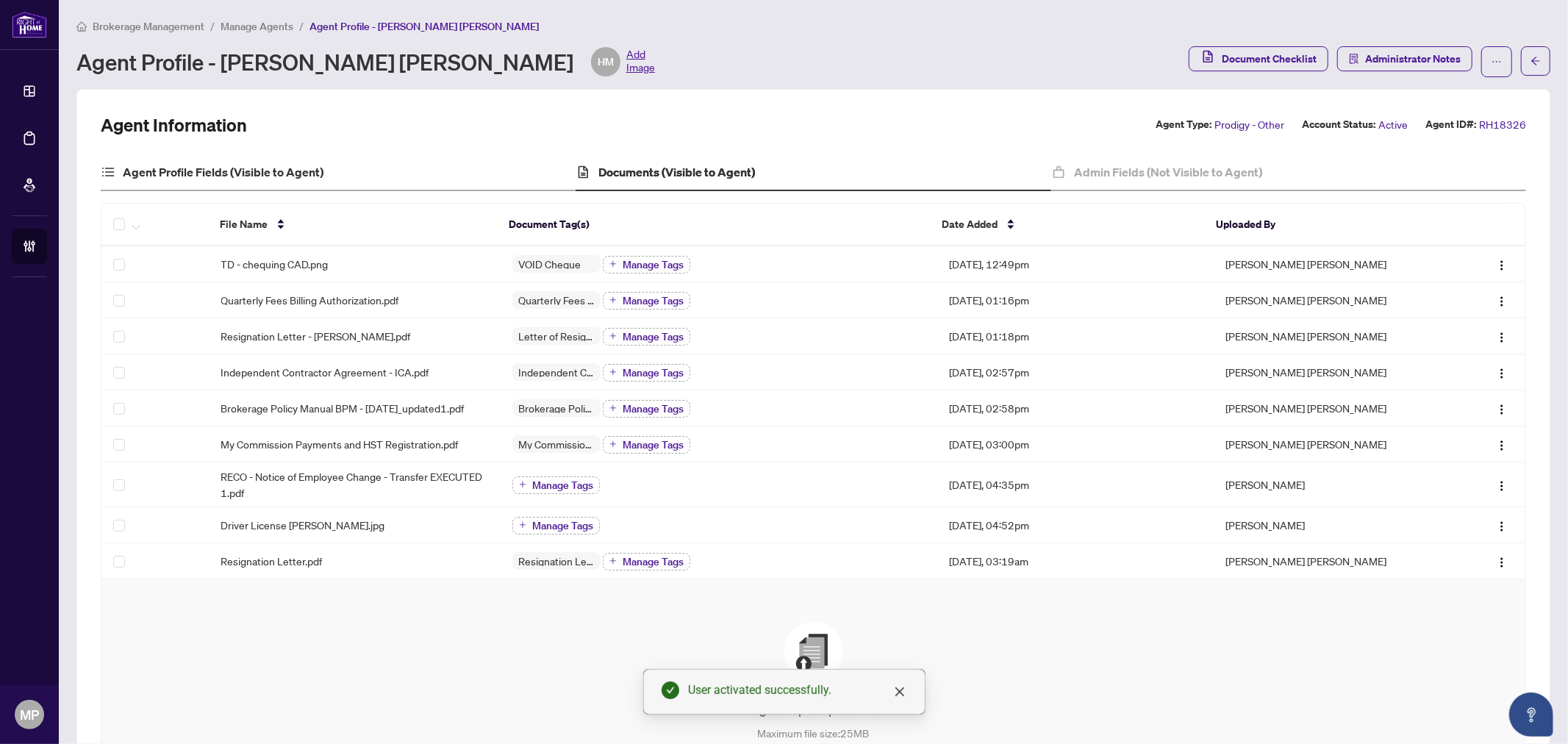
click at [223, 180] on div "Agent Profile Fields (Visible to Agent)" at bounding box center [338, 172] width 475 height 37
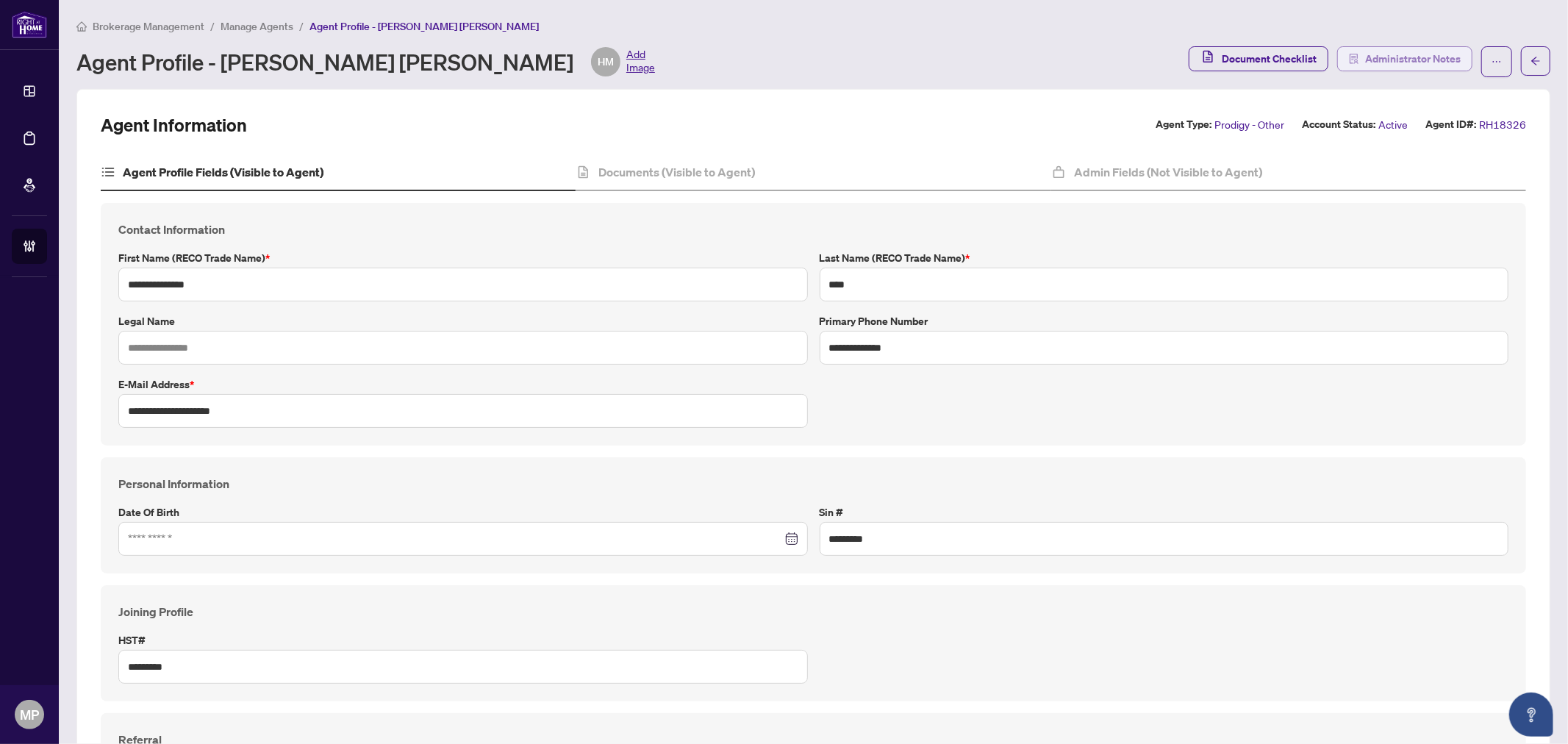
click at [1409, 62] on span "Administrator Notes" at bounding box center [1412, 59] width 95 height 24
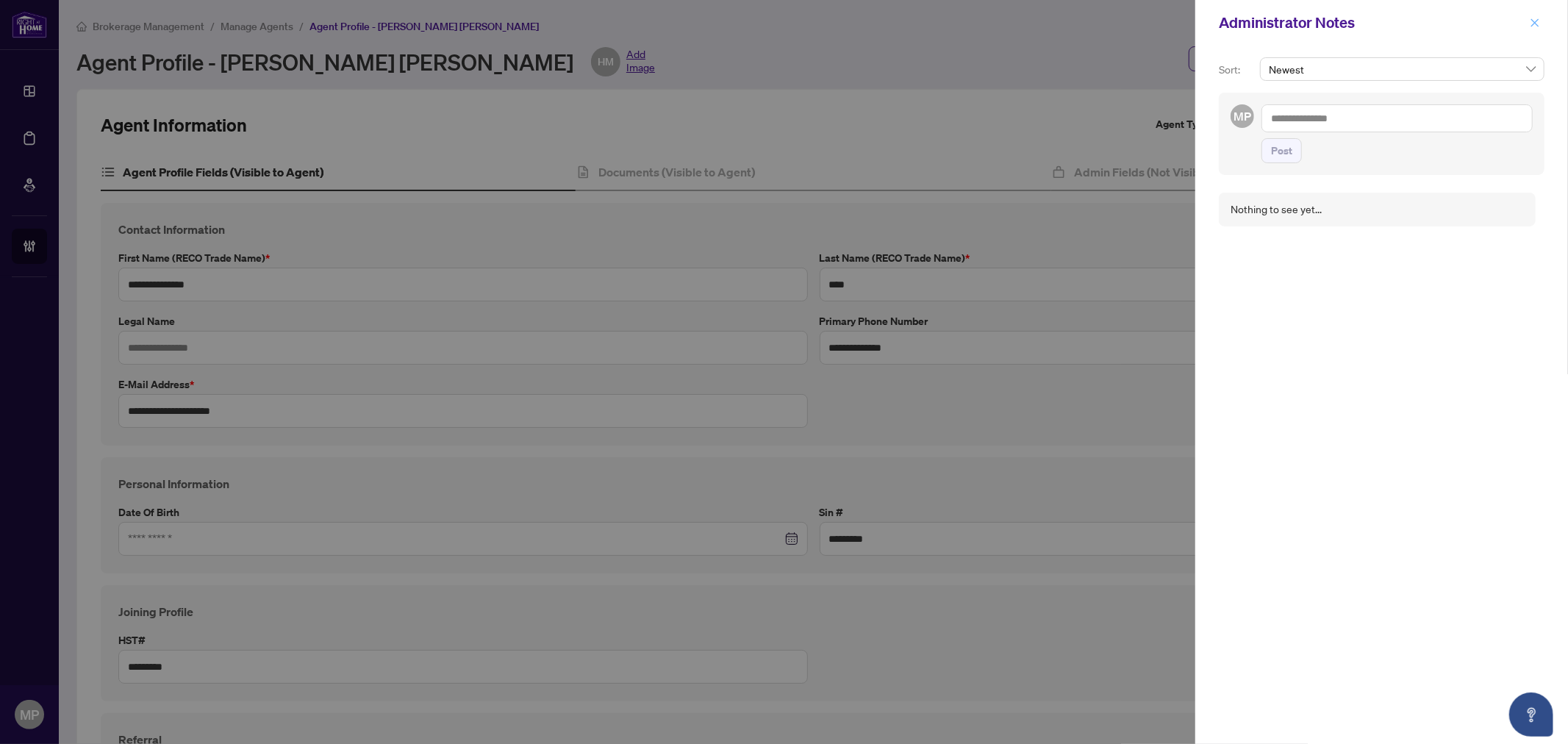
click at [1540, 18] on icon "close" at bounding box center [1535, 22] width 10 height 10
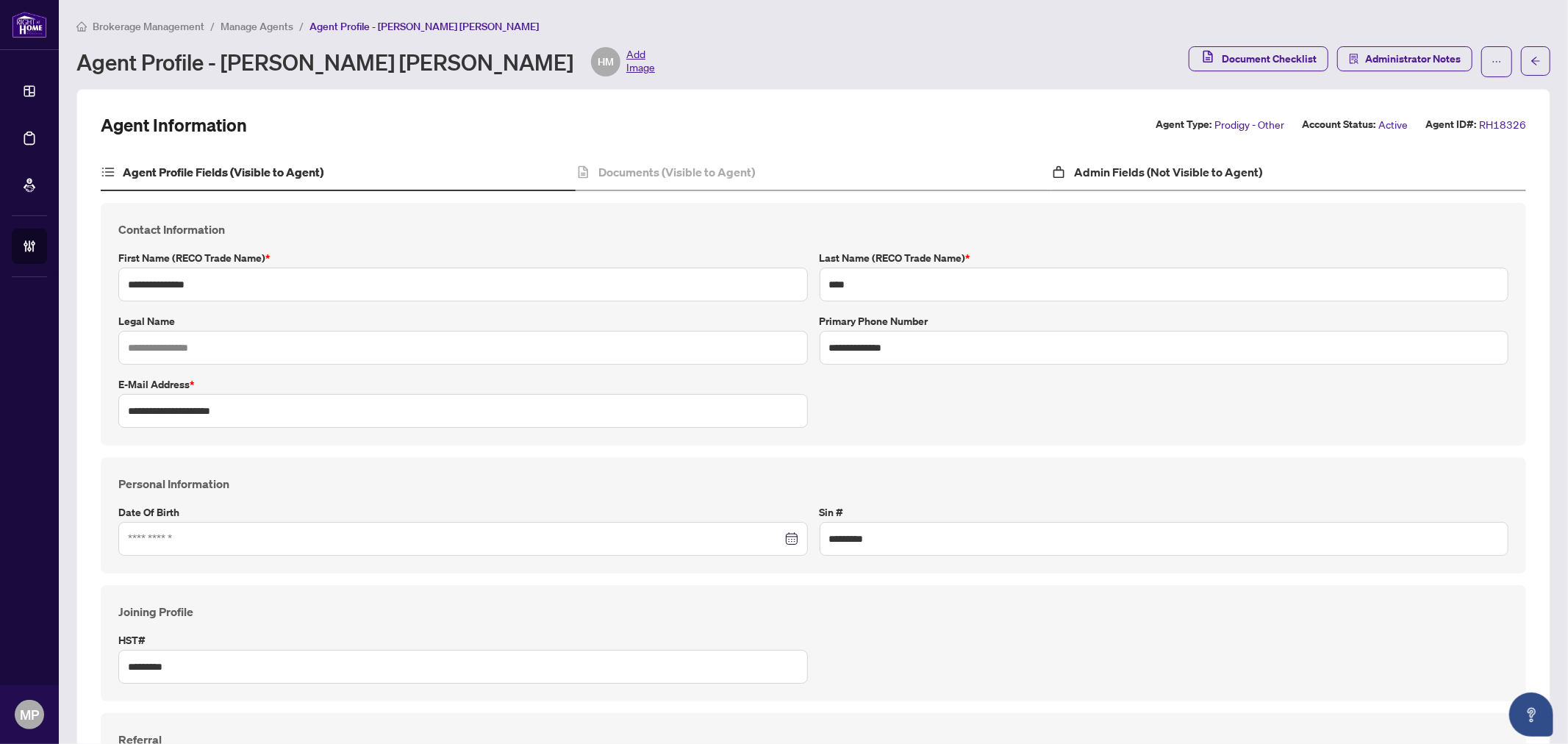
click at [1140, 157] on div "Admin Fields (Not Visible to Agent)" at bounding box center [1288, 172] width 475 height 37
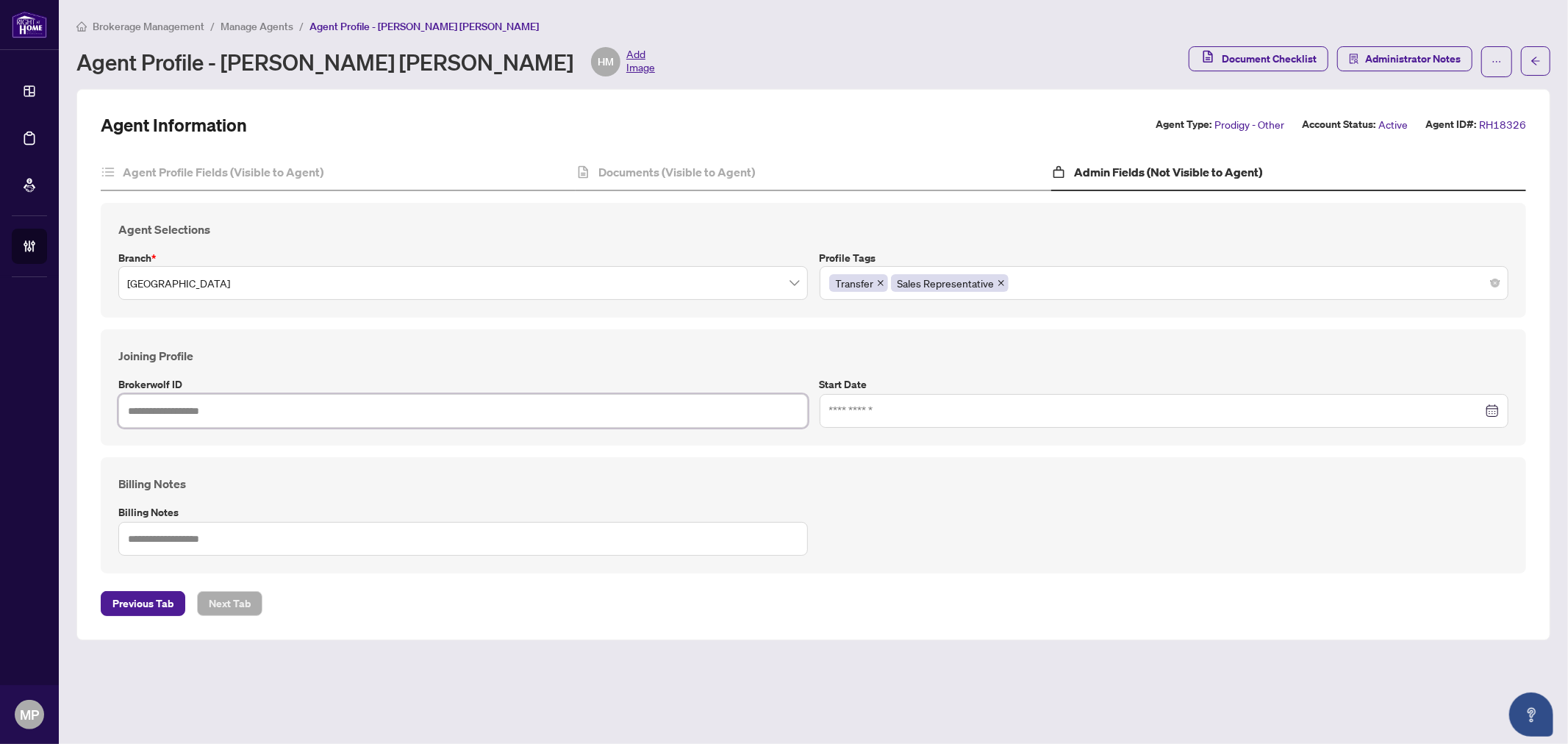
click at [284, 402] on input "text" at bounding box center [463, 410] width 690 height 34
type input "*****"
click at [1142, 413] on input at bounding box center [1156, 411] width 654 height 17
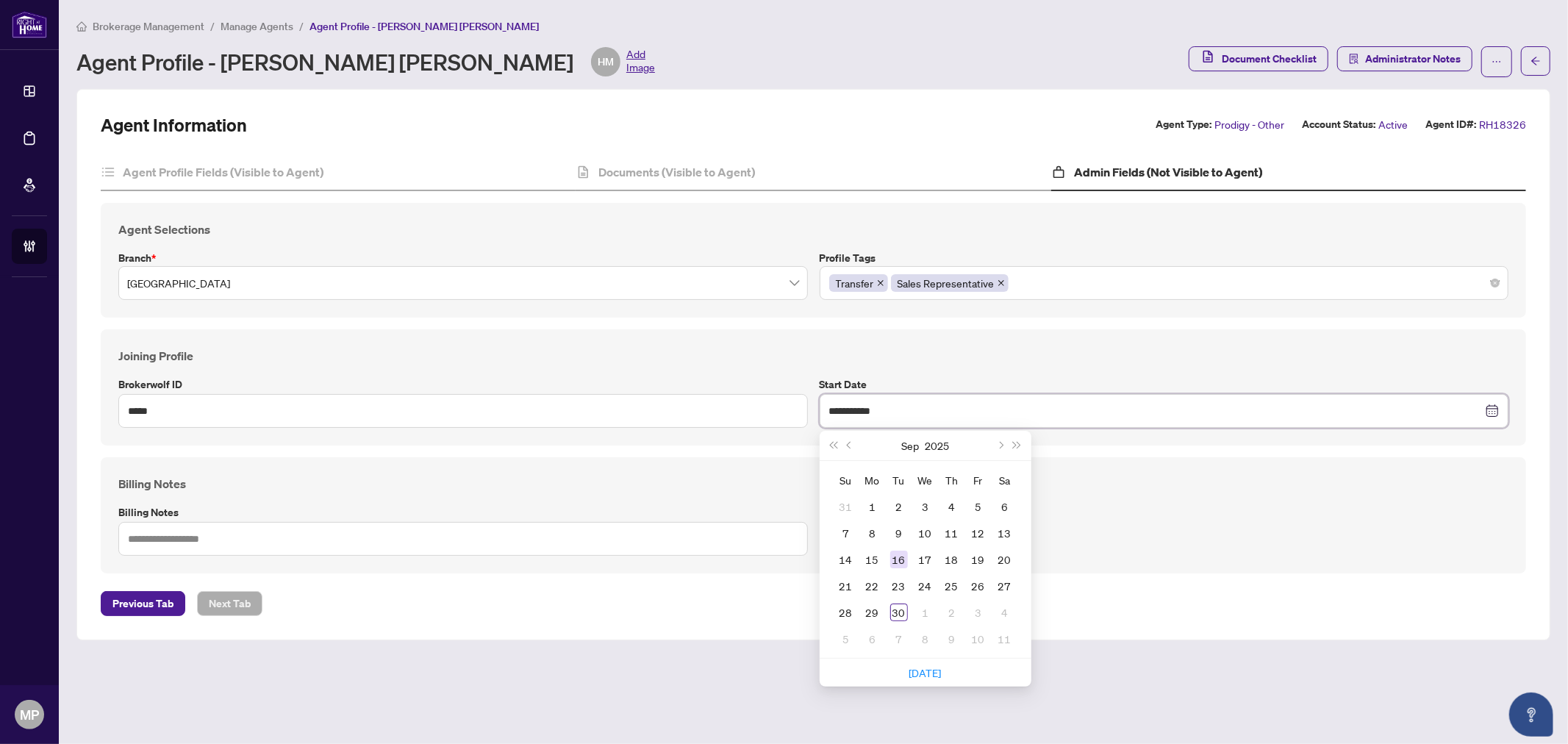
type input "**********"
click at [951, 586] on div "25" at bounding box center [952, 586] width 17 height 17
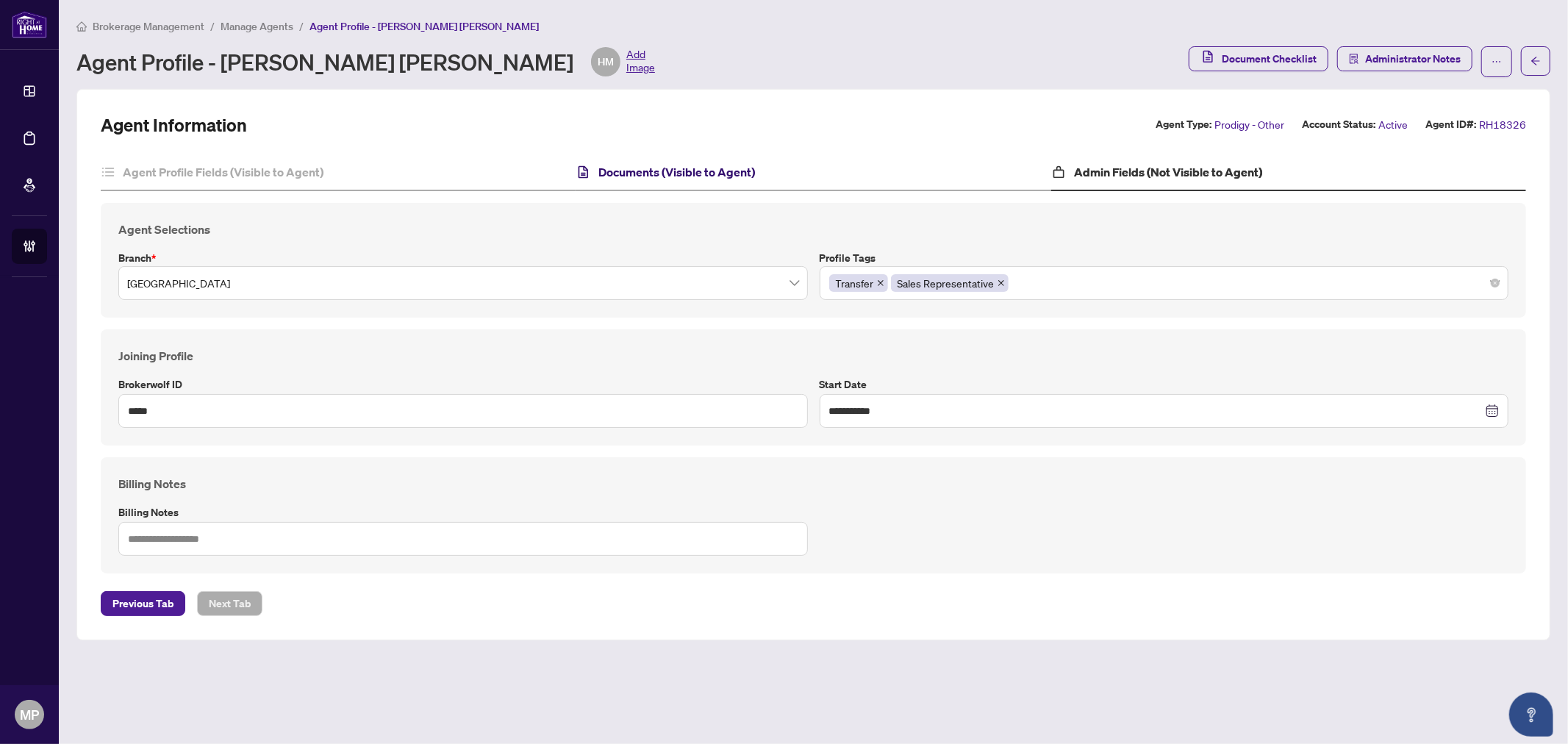
click at [740, 178] on h4 "Documents (Visible to Agent)" at bounding box center [677, 172] width 157 height 17
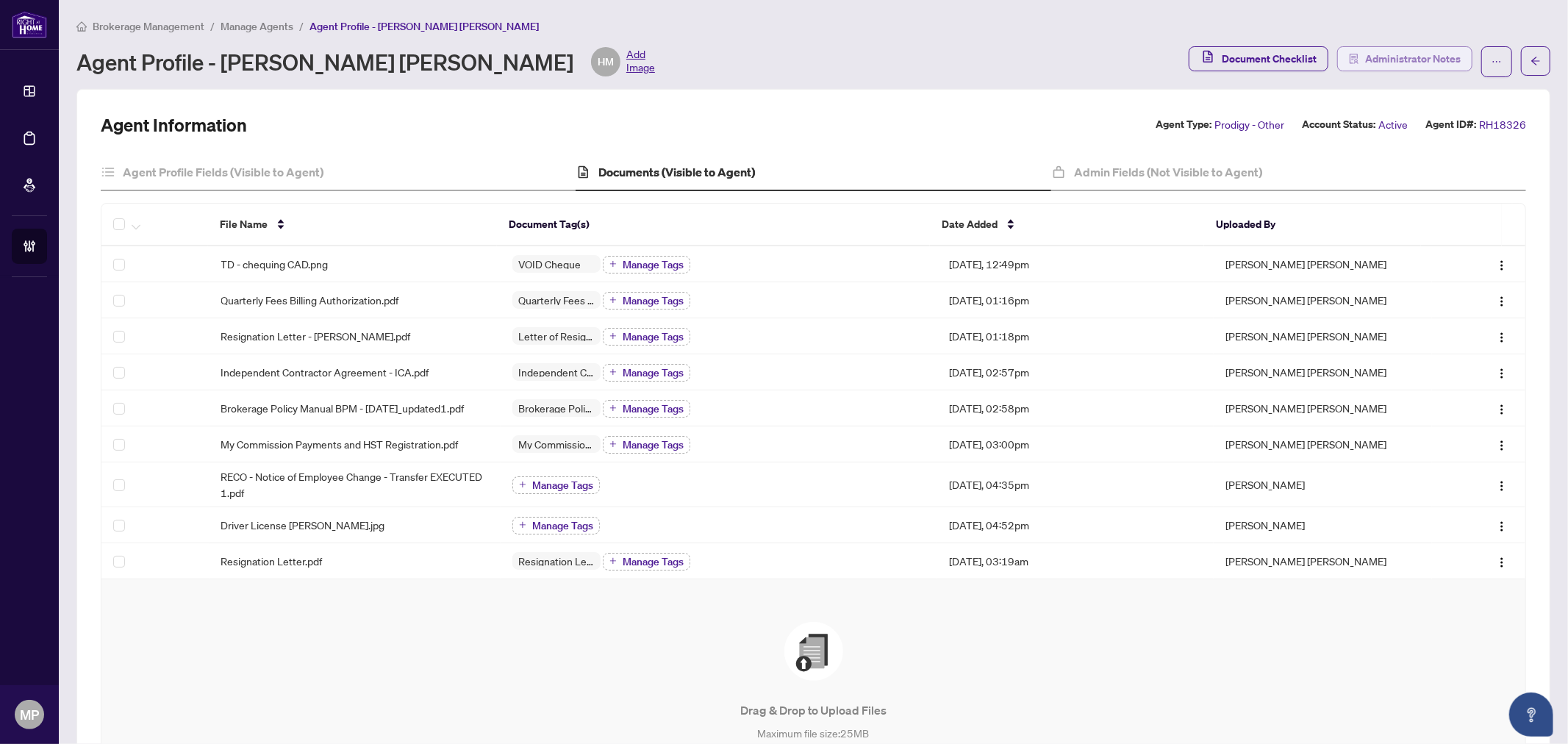
click at [1412, 53] on span "Administrator Notes" at bounding box center [1412, 59] width 95 height 24
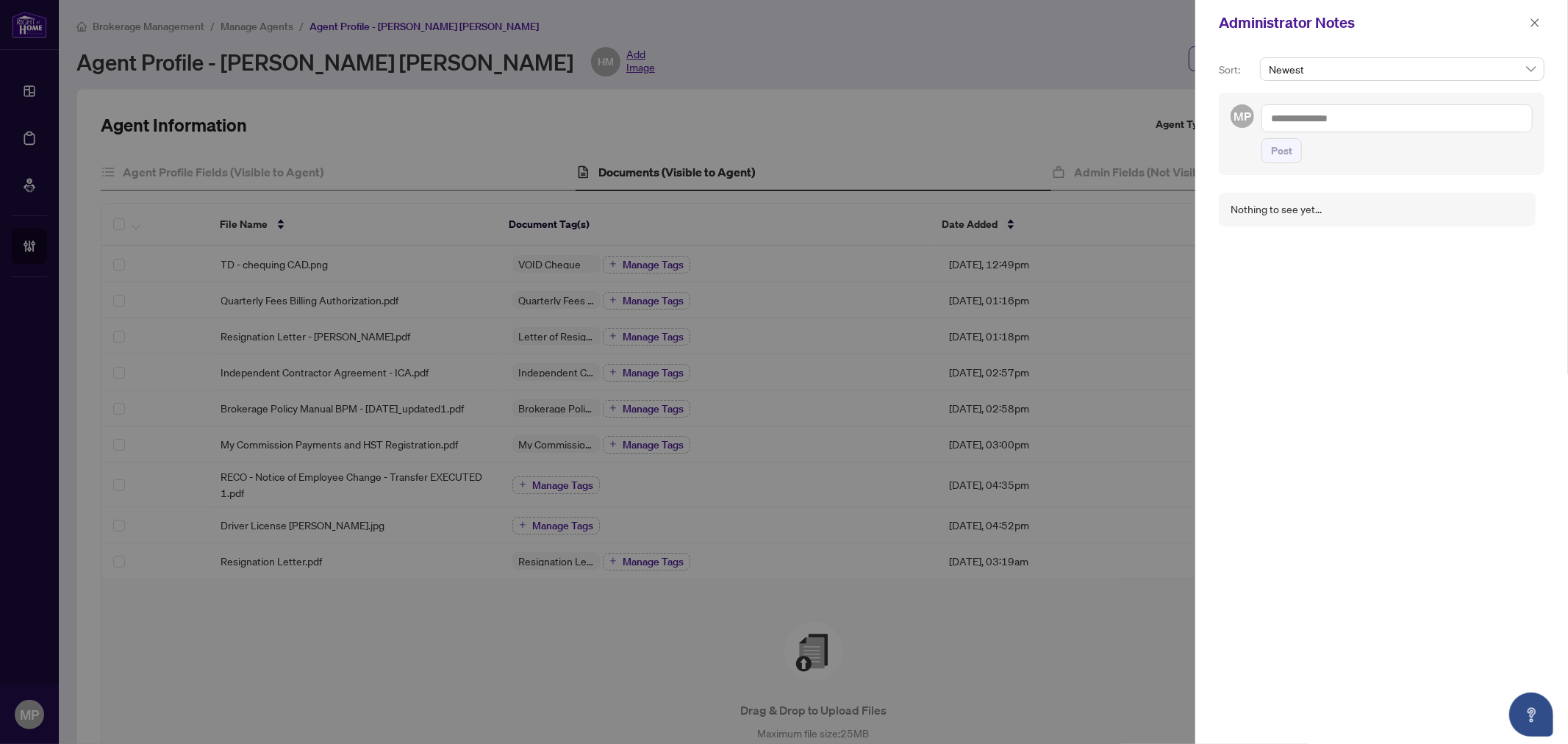
click at [1423, 112] on textarea at bounding box center [1397, 118] width 271 height 28
paste textarea "**********"
type textarea "**********"
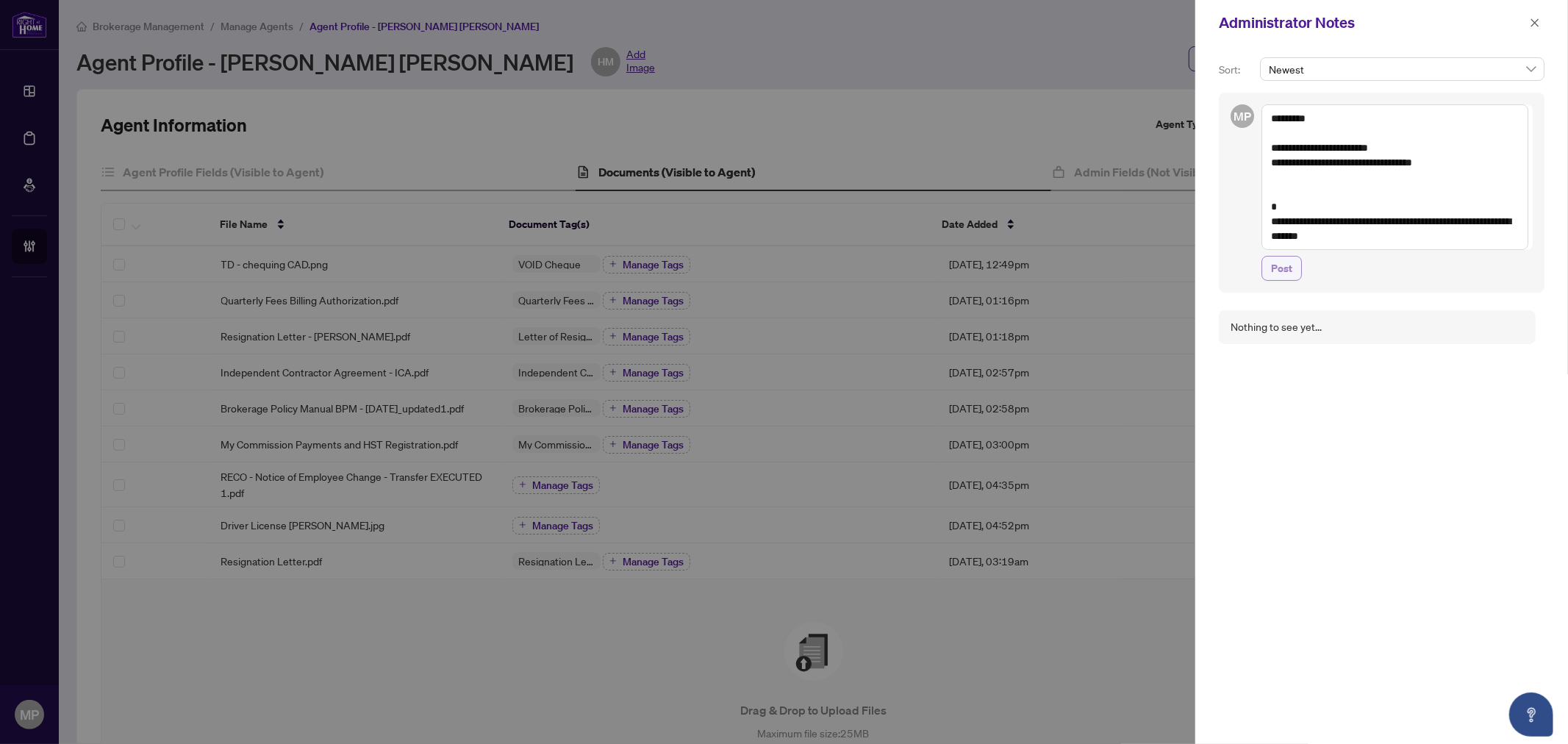
click at [1285, 272] on span "Post" at bounding box center [1281, 268] width 21 height 24
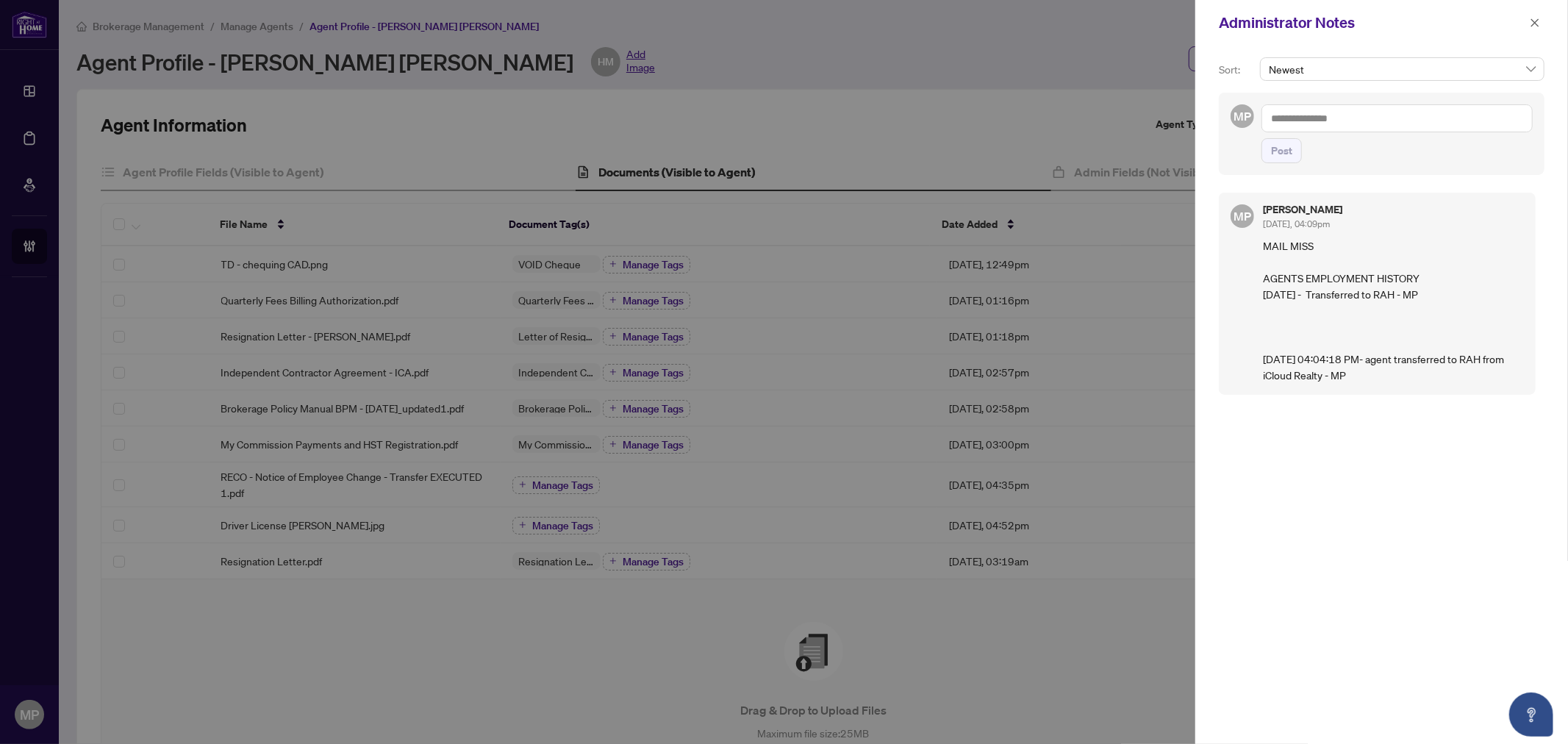
click at [1531, 23] on button "button" at bounding box center [1535, 23] width 19 height 17
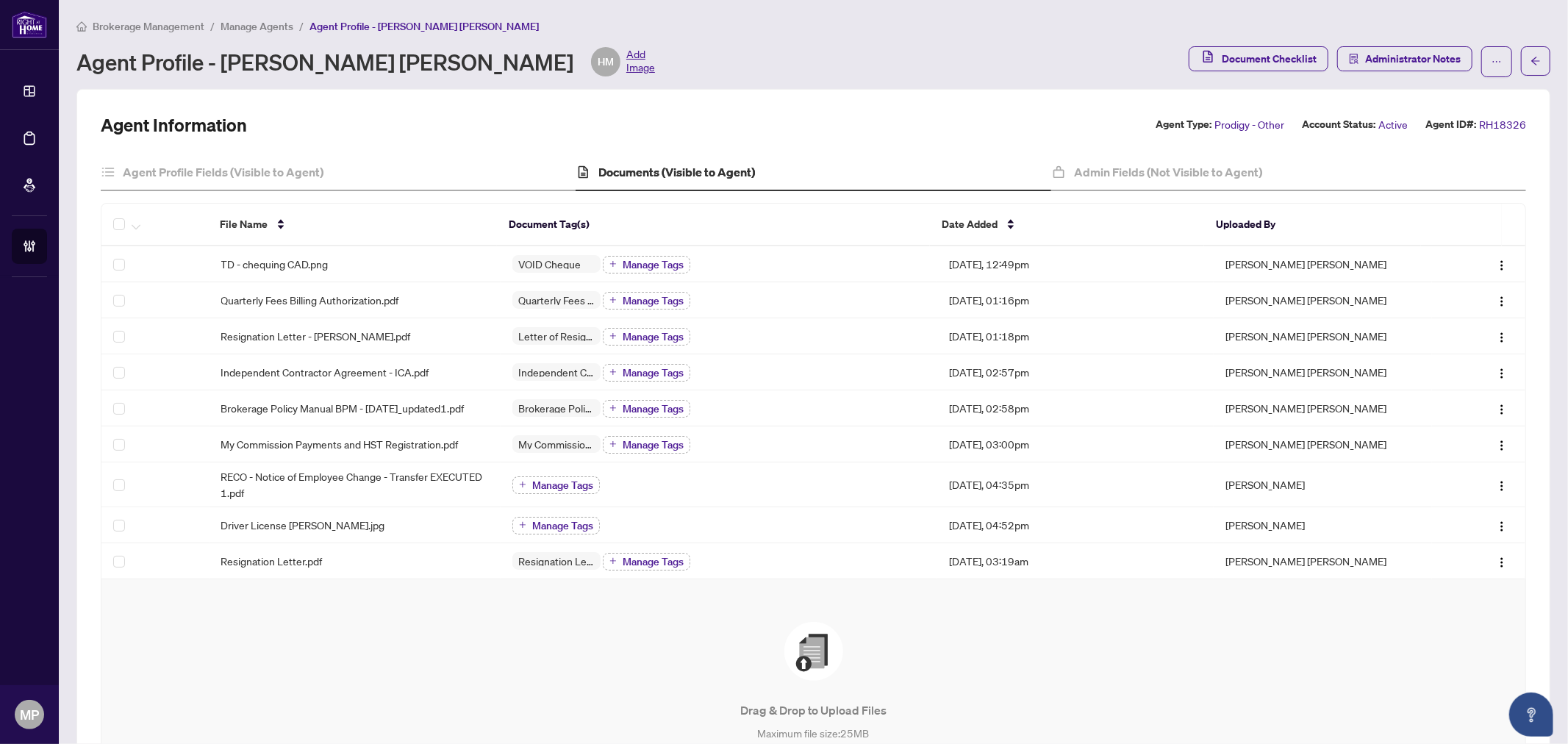
click at [1386, 627] on div "Drag & Drop to Upload Files Maximum file size: 25 MB Accepted formats include .…" at bounding box center [813, 707] width 1365 height 171
click at [281, 174] on h4 "Agent Profile Fields (Visible to Agent)" at bounding box center [223, 172] width 201 height 17
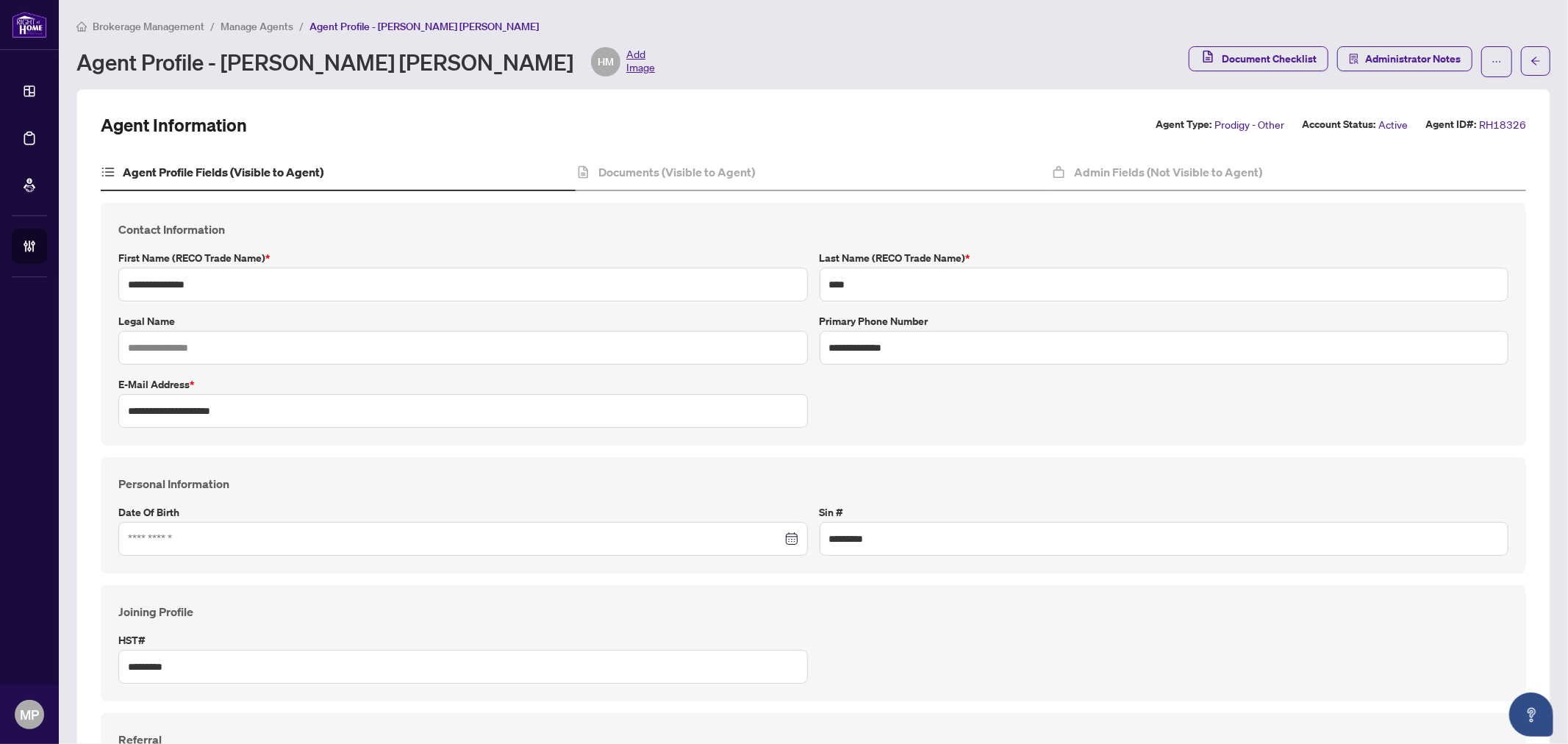
type input "****"
type input "**********"
click at [273, 531] on input at bounding box center [454, 539] width 654 height 17
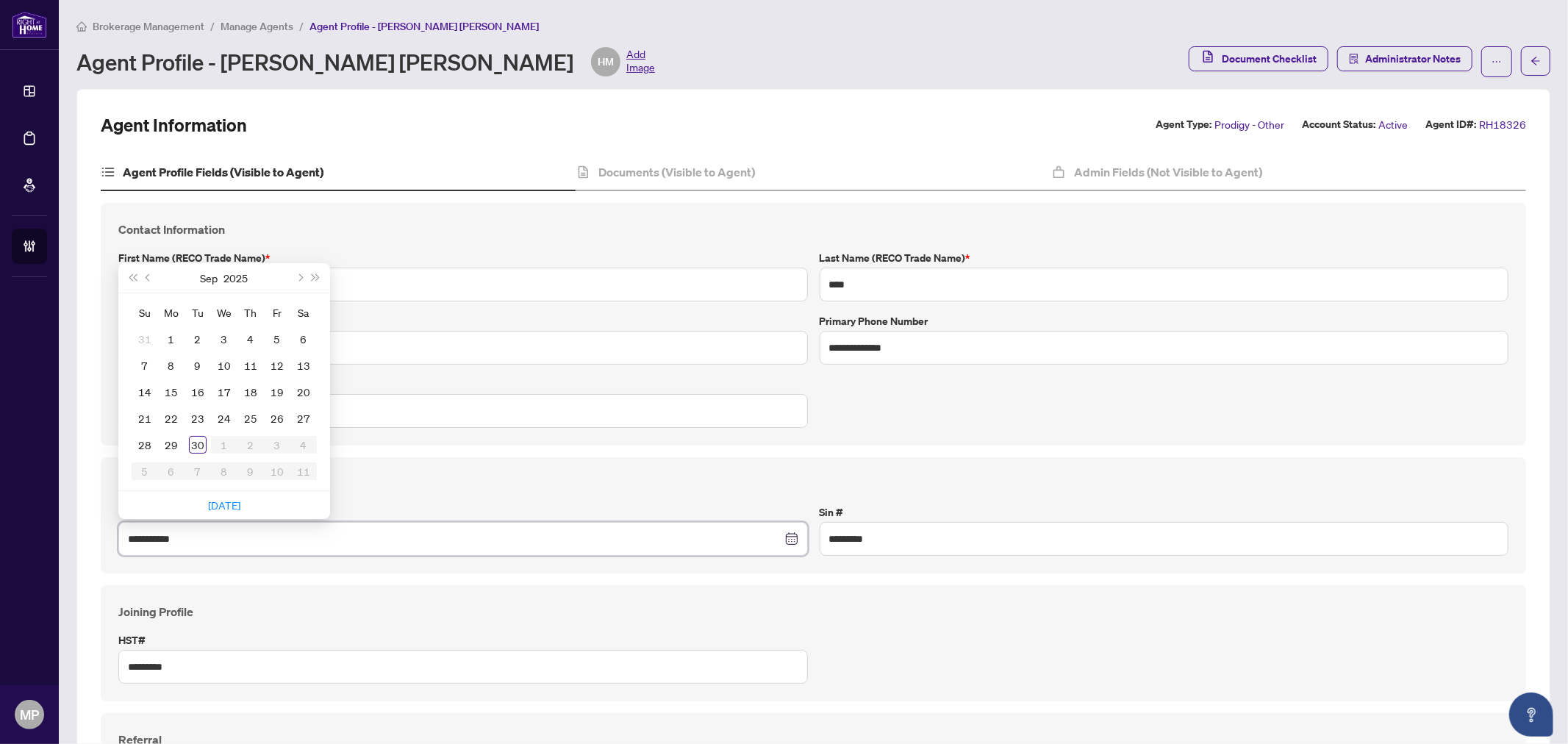
type input "**********"
click at [222, 281] on div "Sep 2025" at bounding box center [224, 277] width 134 height 29
drag, startPoint x: 223, startPoint y: 279, endPoint x: 231, endPoint y: 277, distance: 8.2
click at [231, 277] on div "Sep 2025" at bounding box center [224, 277] width 134 height 29
click at [231, 277] on button "2025" at bounding box center [236, 277] width 24 height 29
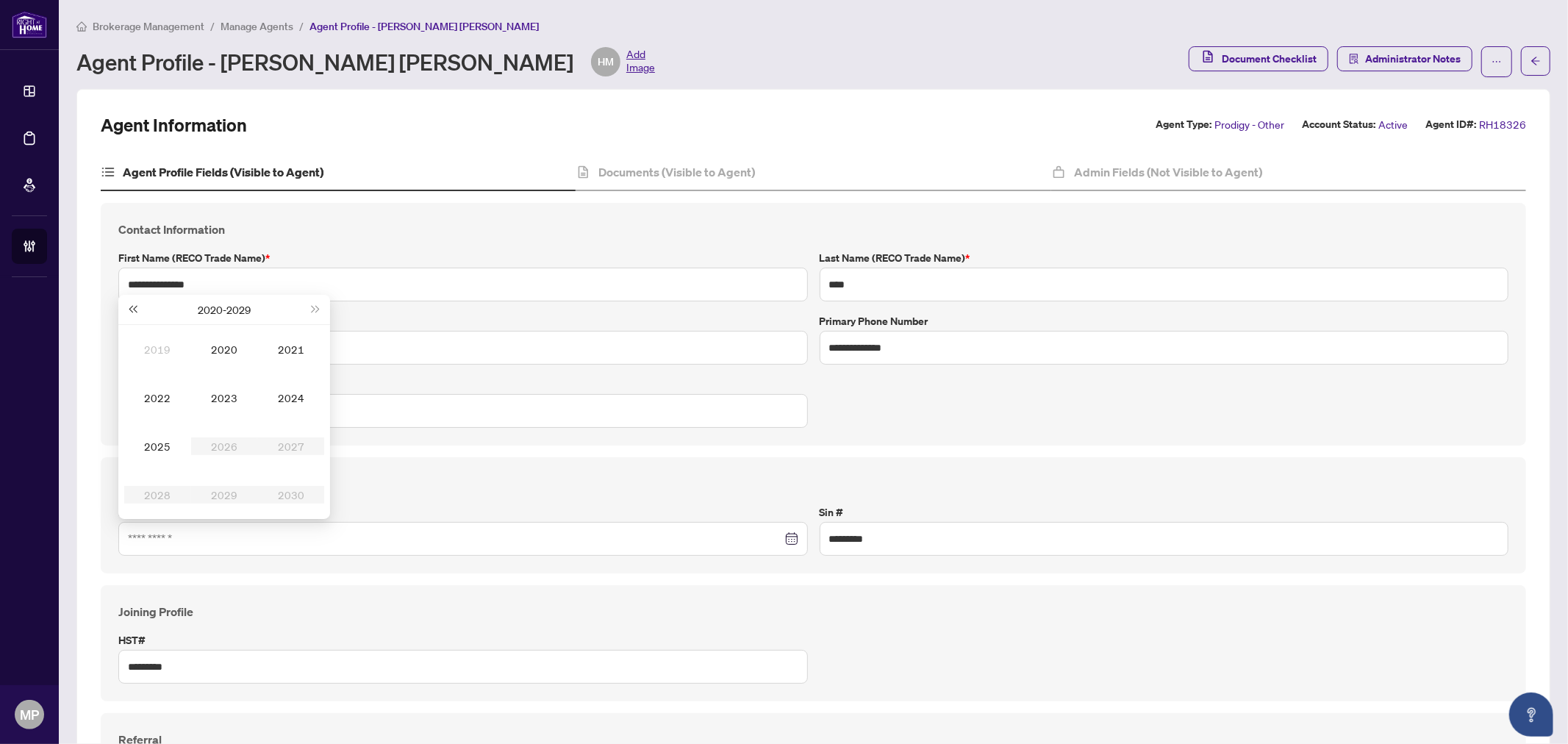
click at [129, 305] on span "Last year (Control + left)" at bounding box center [132, 309] width 7 height 7
type input "**********"
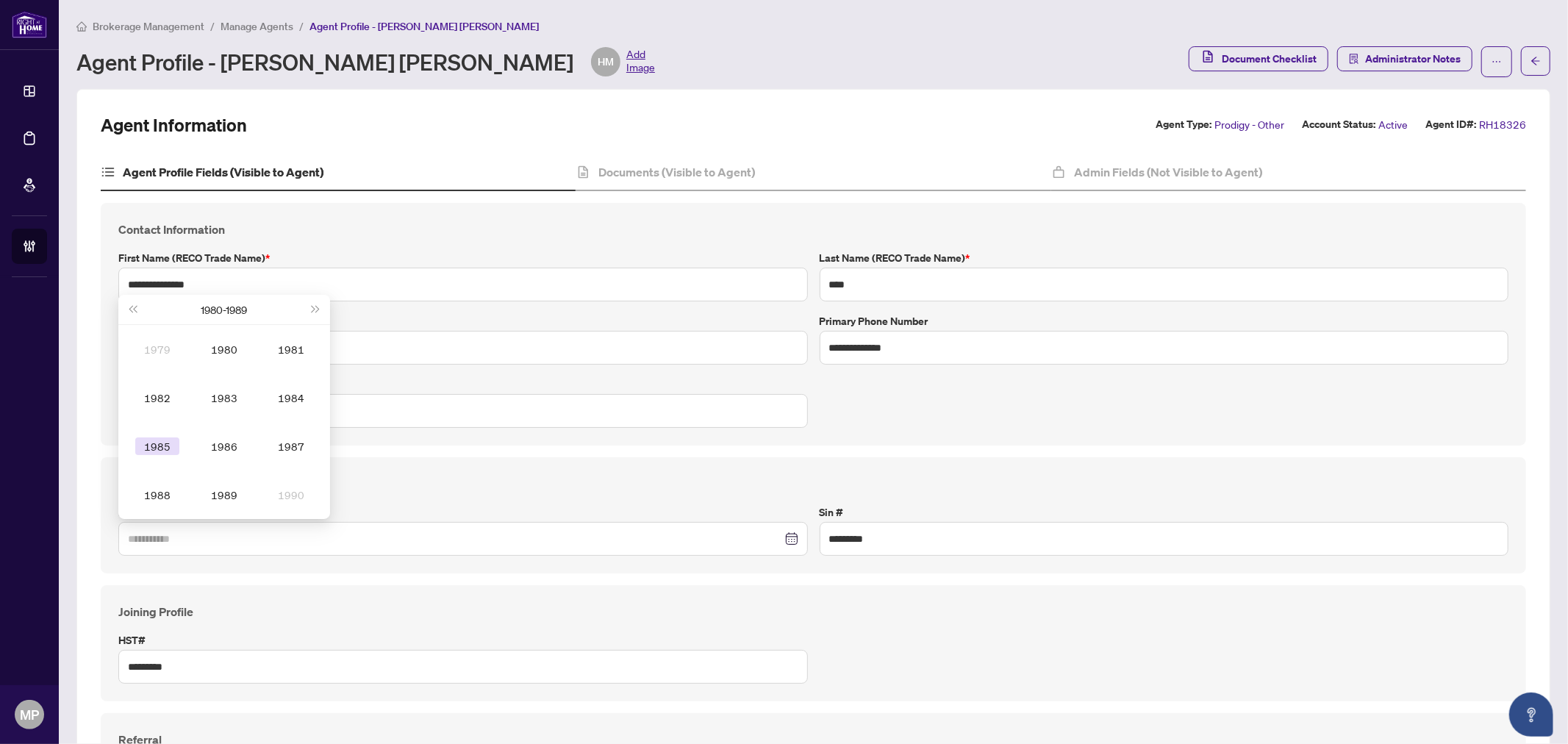
click at [164, 442] on div "1985" at bounding box center [158, 446] width 44 height 17
click at [149, 495] on div "Oct" at bounding box center [158, 494] width 44 height 17
type input "**********"
click at [247, 337] on div "3" at bounding box center [250, 339] width 17 height 17
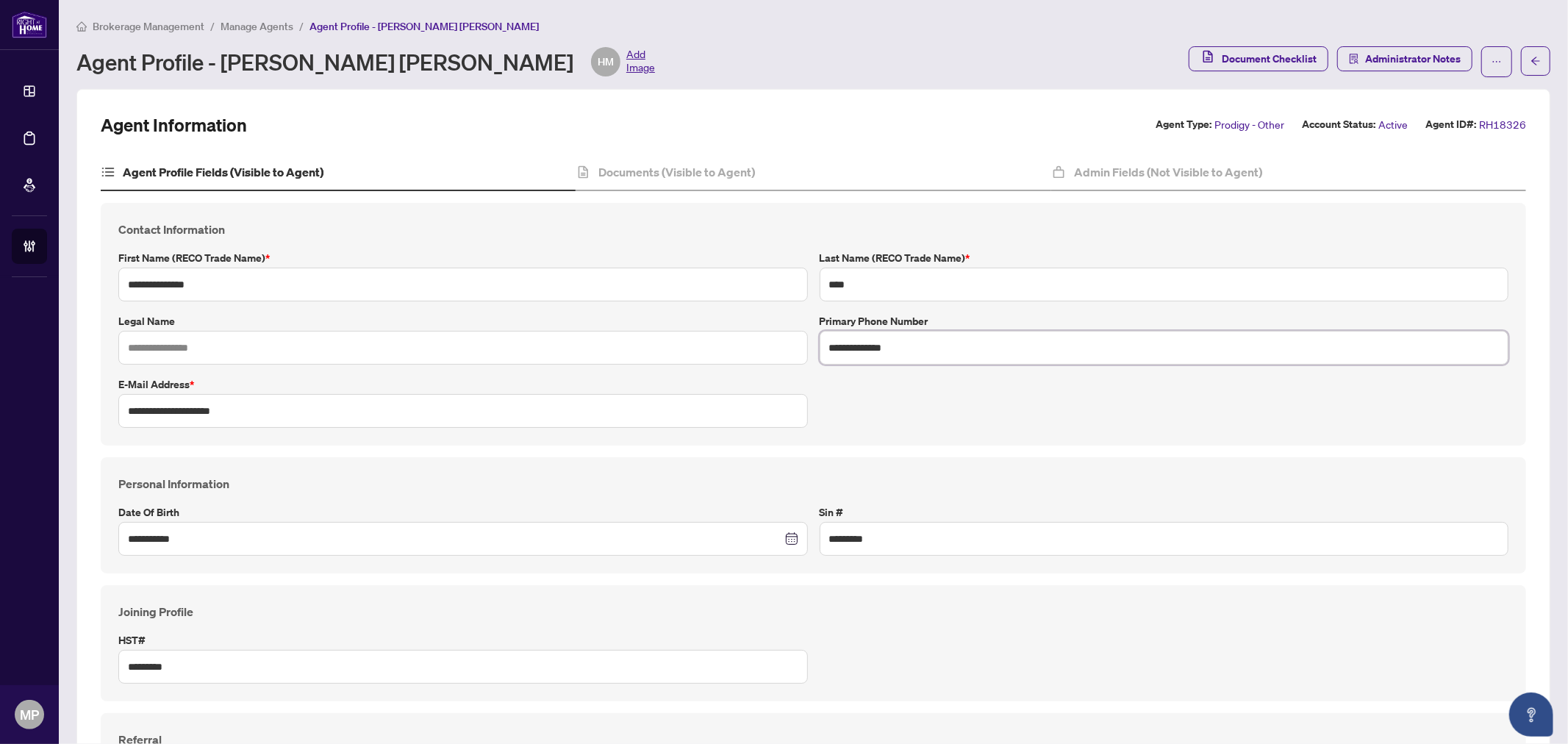
click at [854, 346] on input "**********" at bounding box center [1165, 347] width 690 height 34
click at [659, 172] on h4 "Documents (Visible to Agent)" at bounding box center [677, 172] width 157 height 17
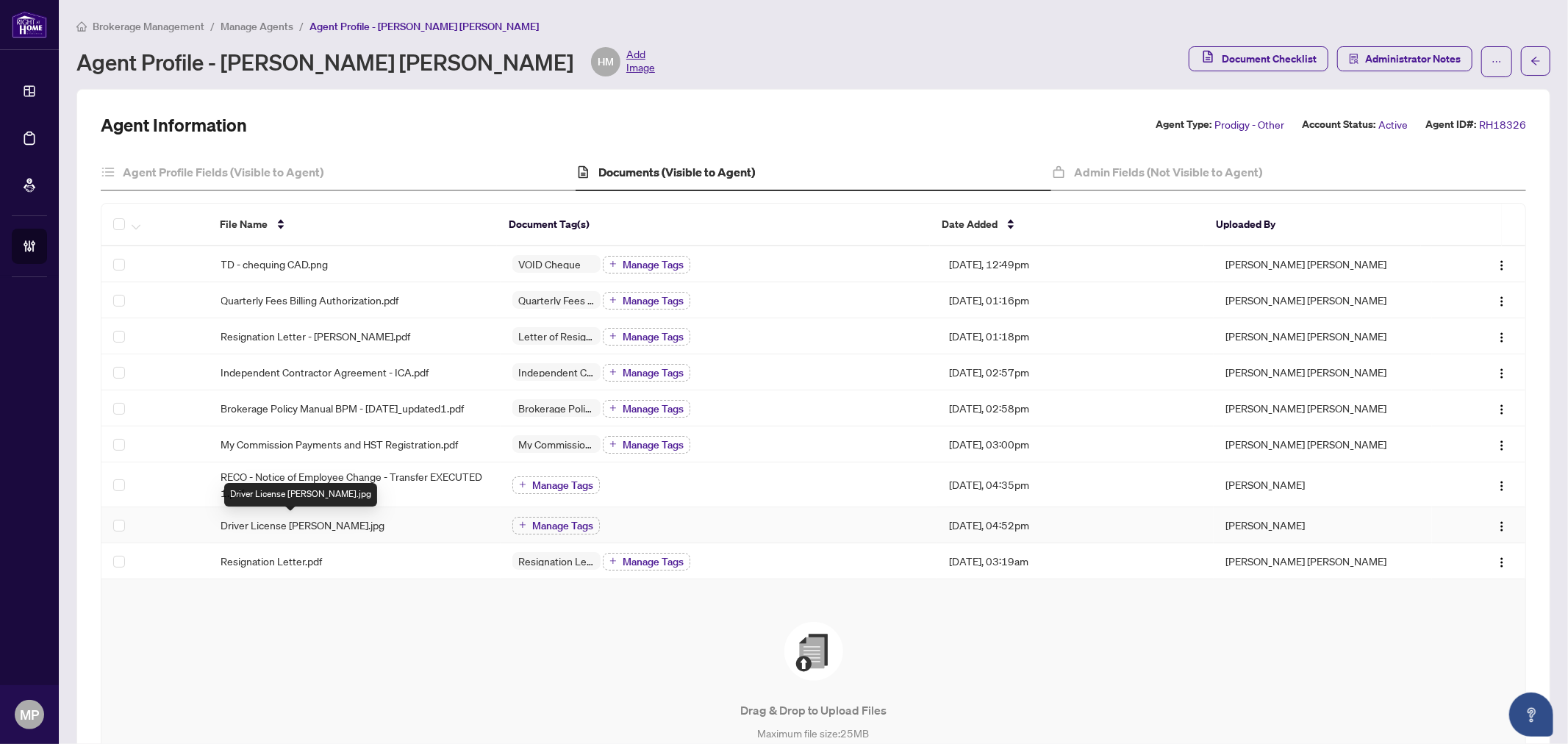
click at [339, 516] on span "Driver License Hussam Arif.jpg" at bounding box center [303, 524] width 164 height 17
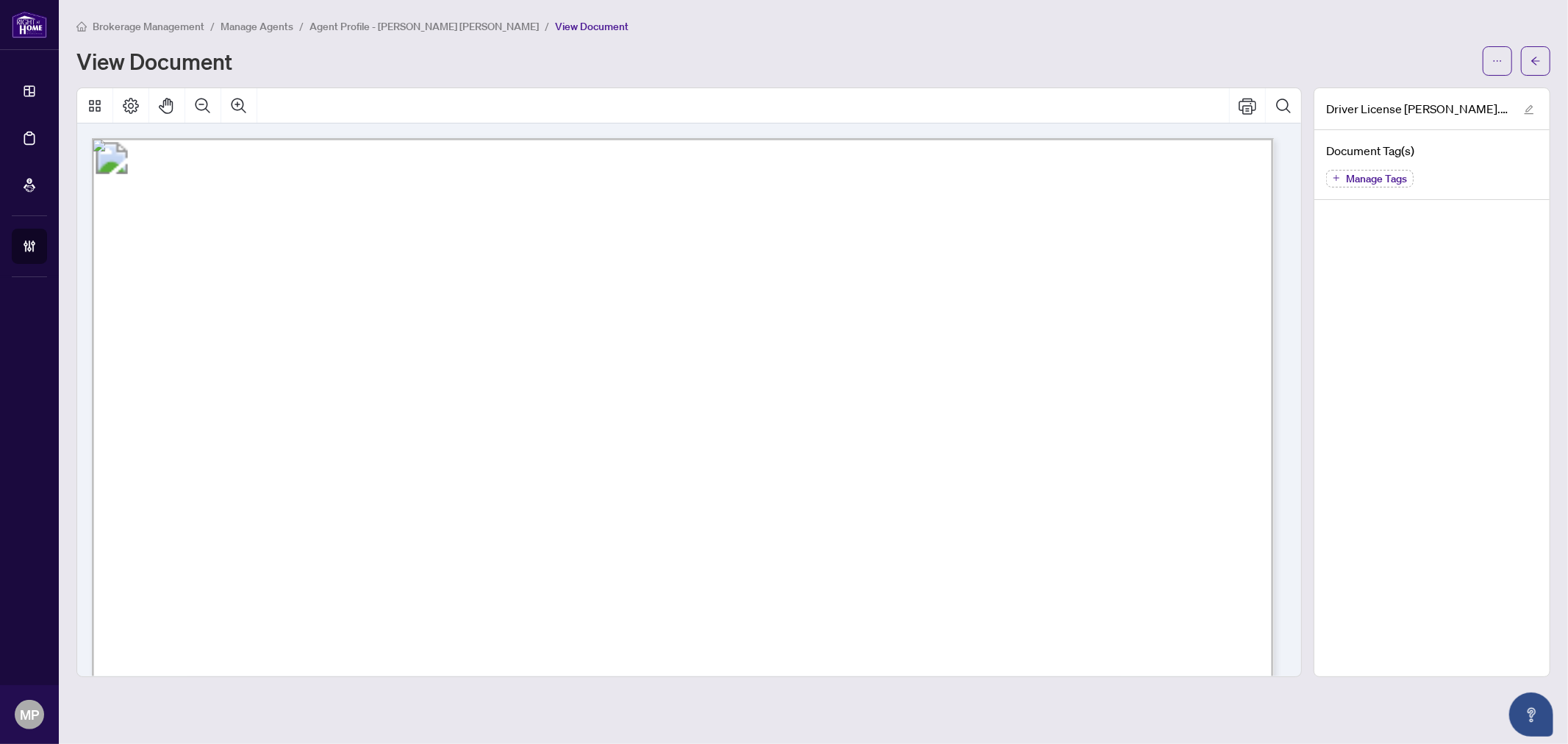
scroll to position [408, 0]
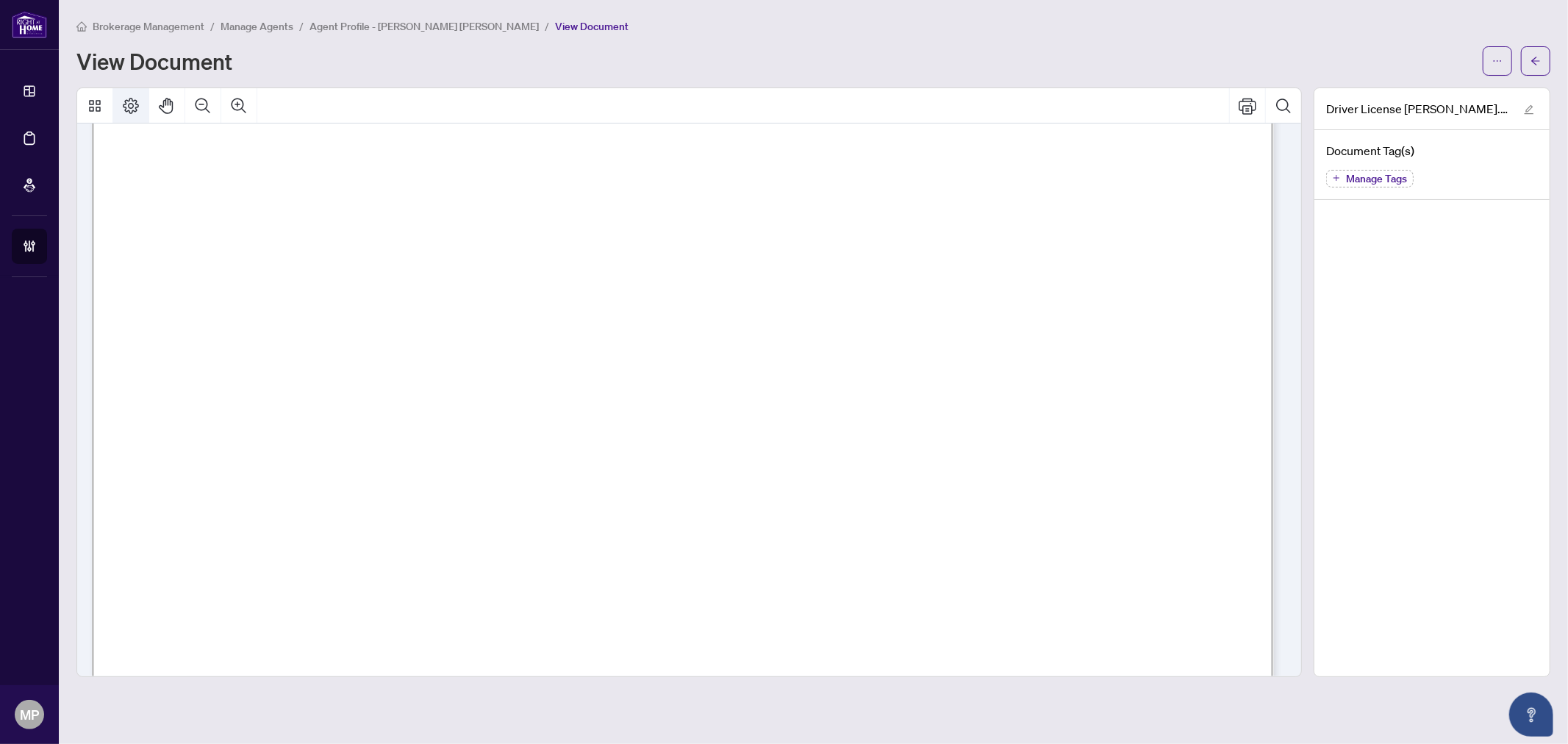
click at [124, 97] on icon "Page Layout" at bounding box center [131, 105] width 17 height 17
click at [230, 199] on icon "Rotate Left" at bounding box center [231, 201] width 12 height 12
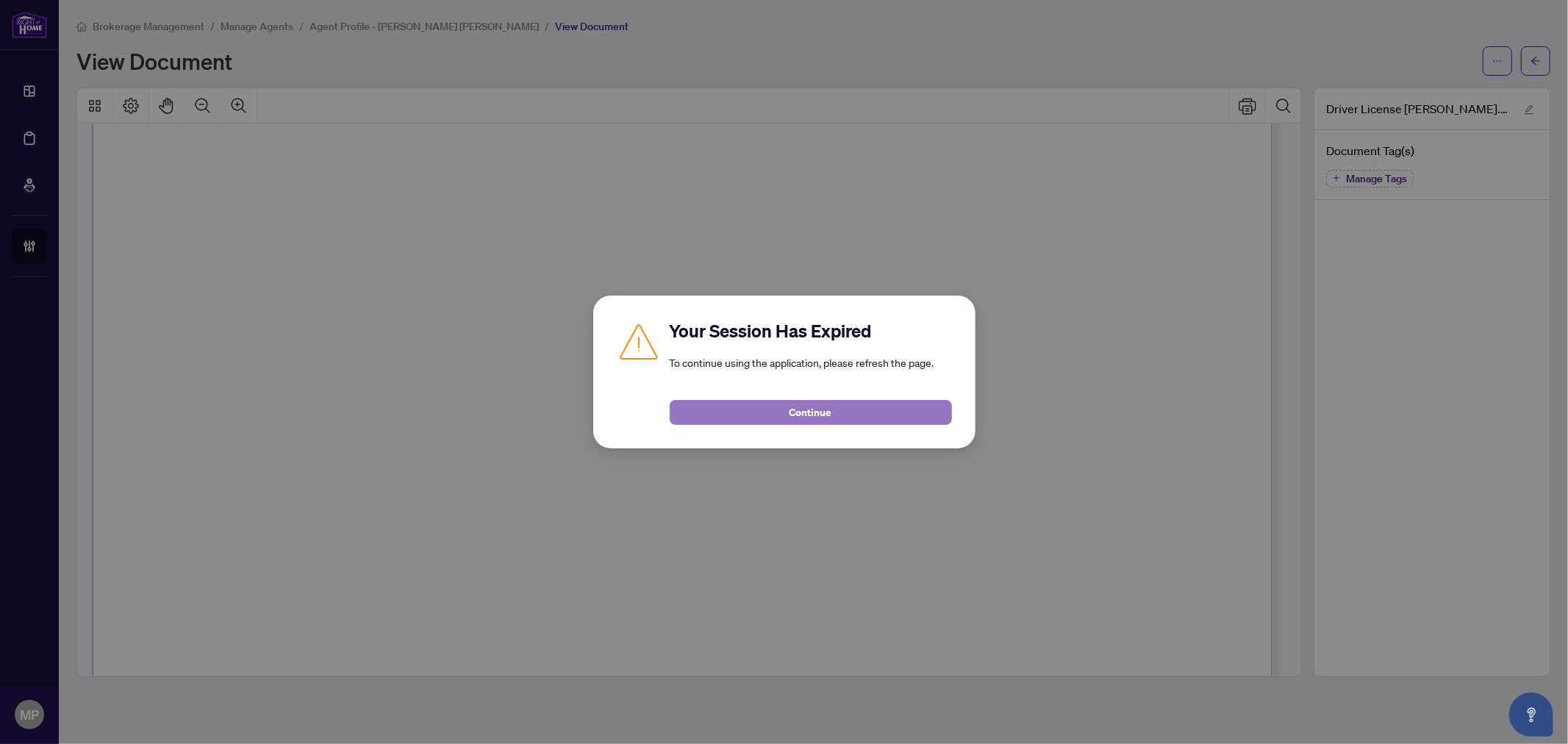
click at [840, 415] on button "Continue" at bounding box center [810, 413] width 282 height 25
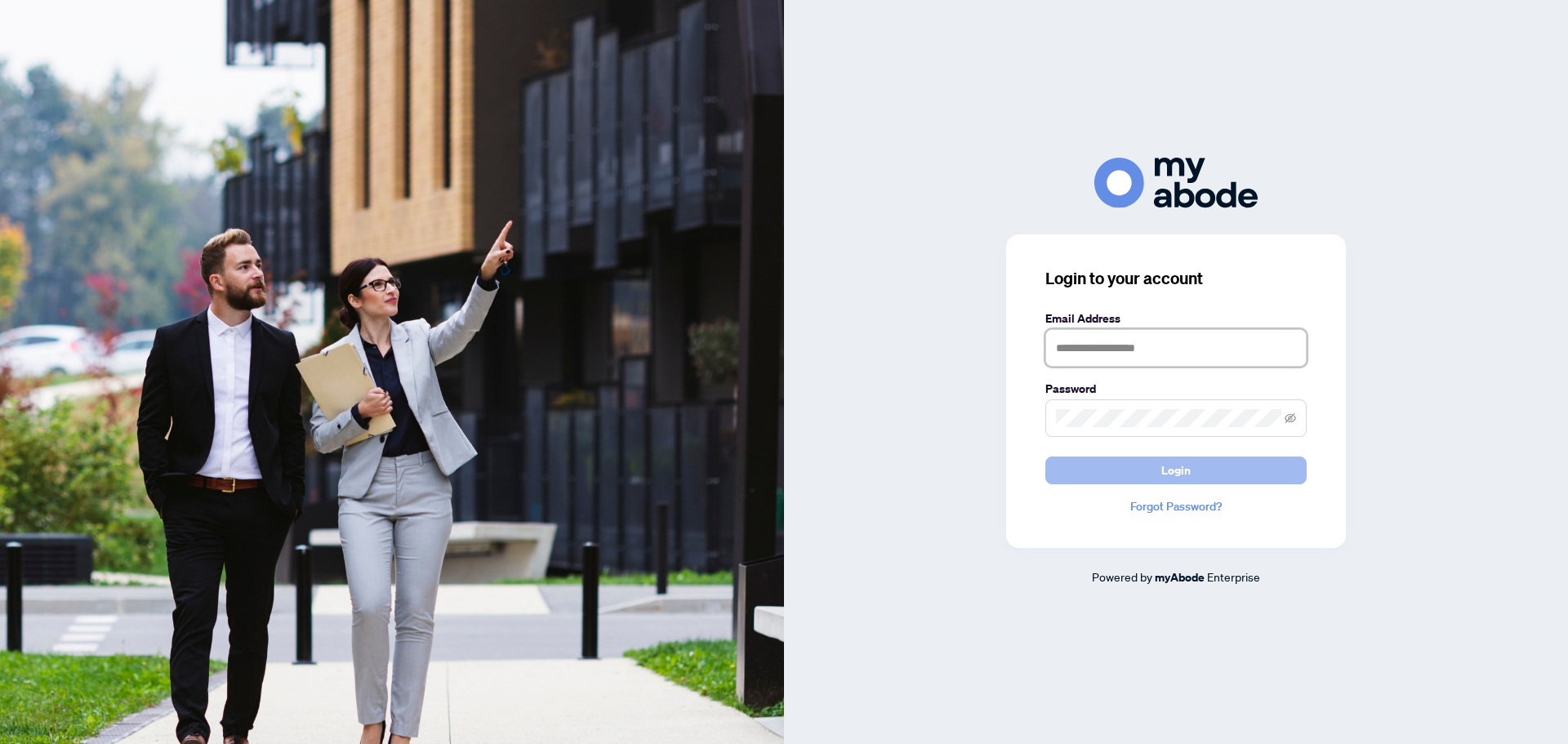
type input "**********"
click at [1130, 467] on button "Login" at bounding box center [1176, 471] width 262 height 28
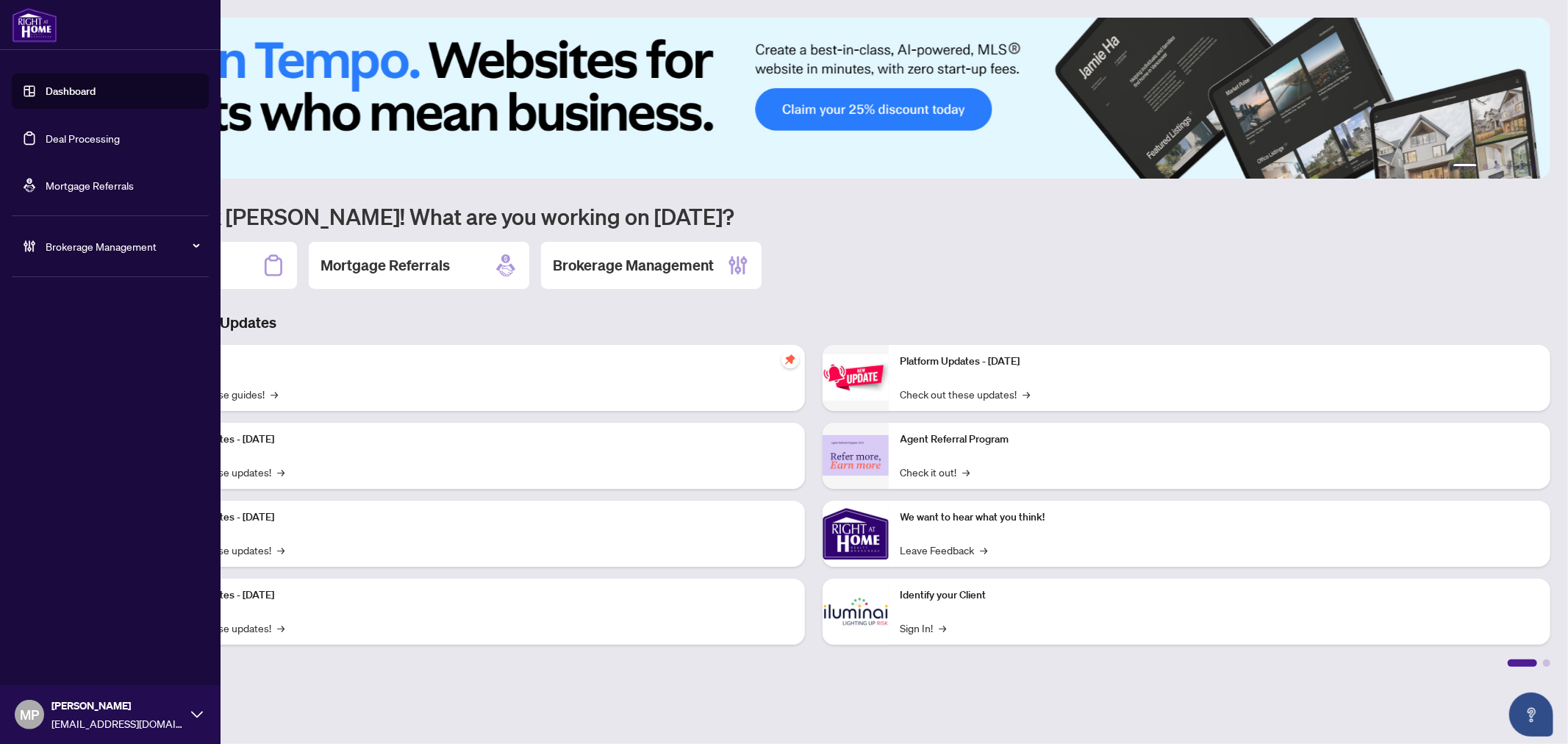
click at [83, 246] on span "Brokerage Management" at bounding box center [122, 246] width 153 height 17
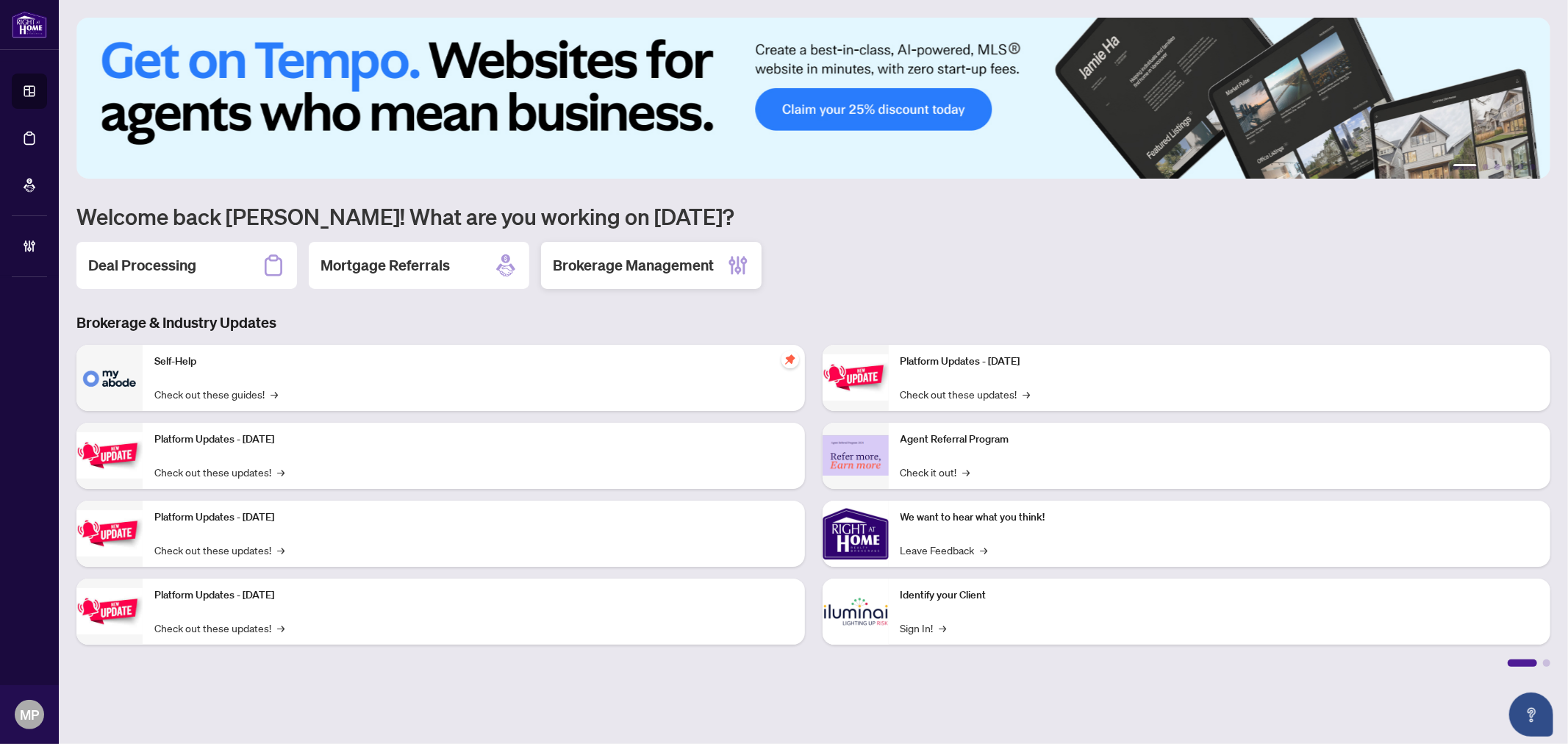
click at [658, 255] on h2 "Brokerage Management" at bounding box center [633, 265] width 161 height 20
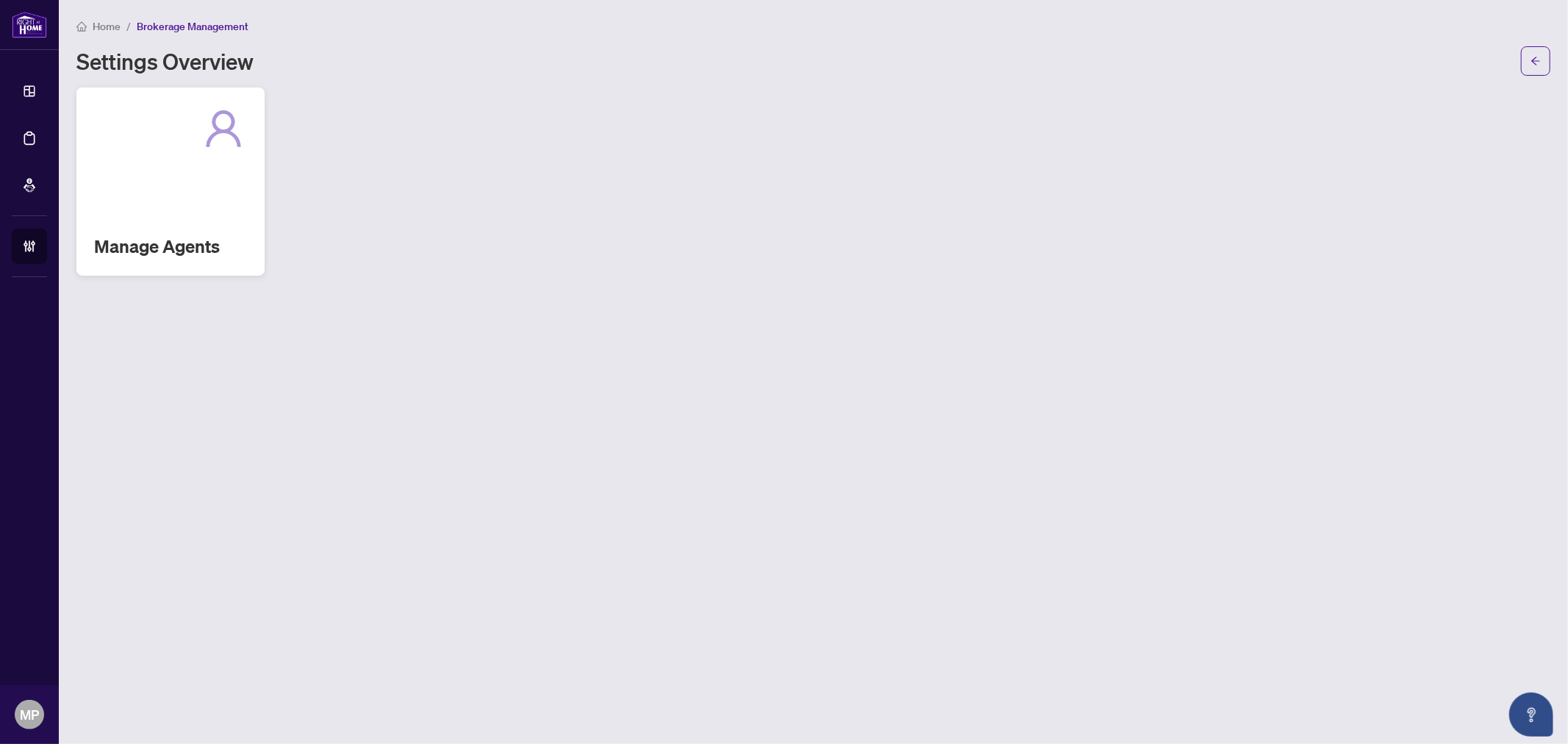
click at [162, 239] on h2 "Manage Agents" at bounding box center [170, 246] width 153 height 24
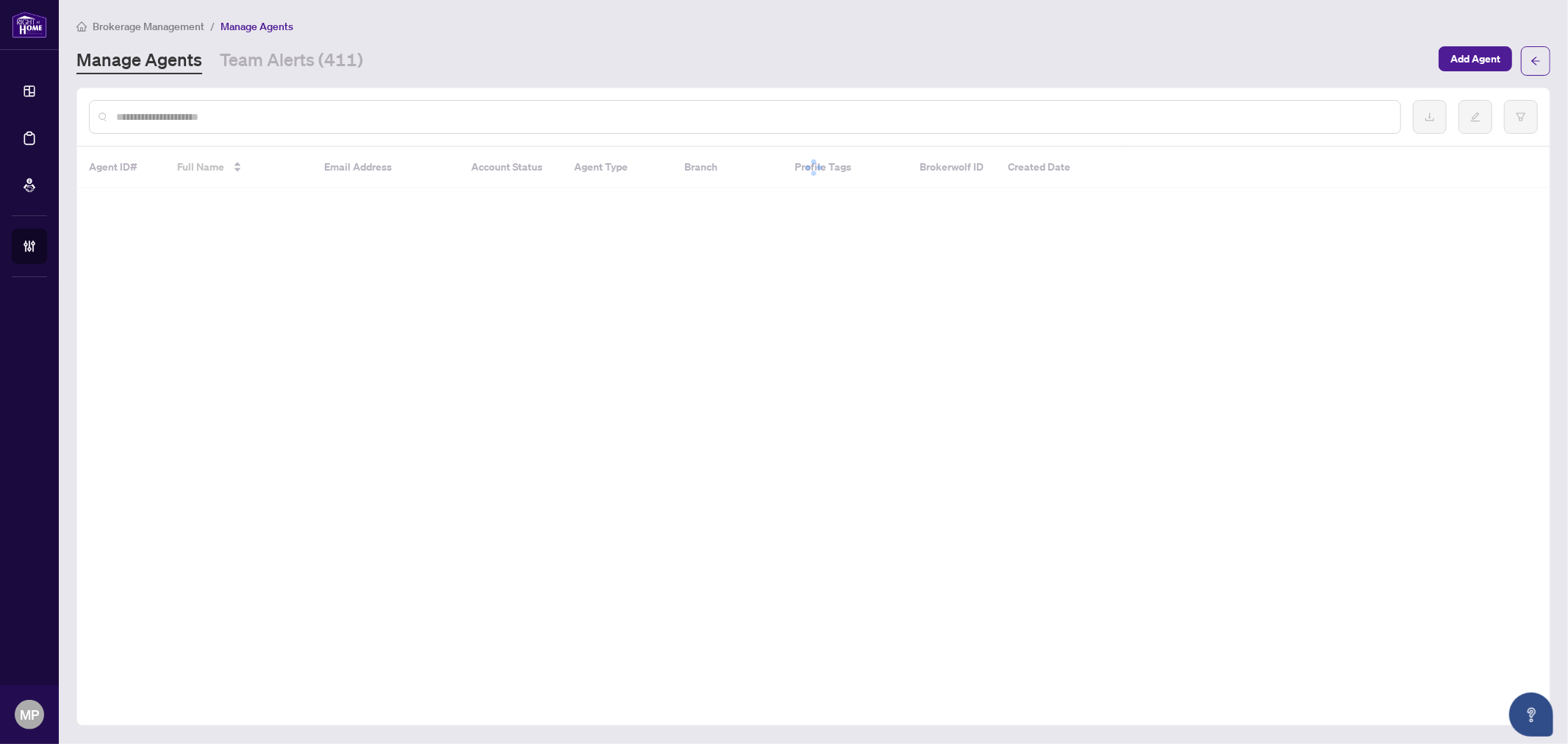
click at [321, 118] on input "text" at bounding box center [752, 117] width 1273 height 17
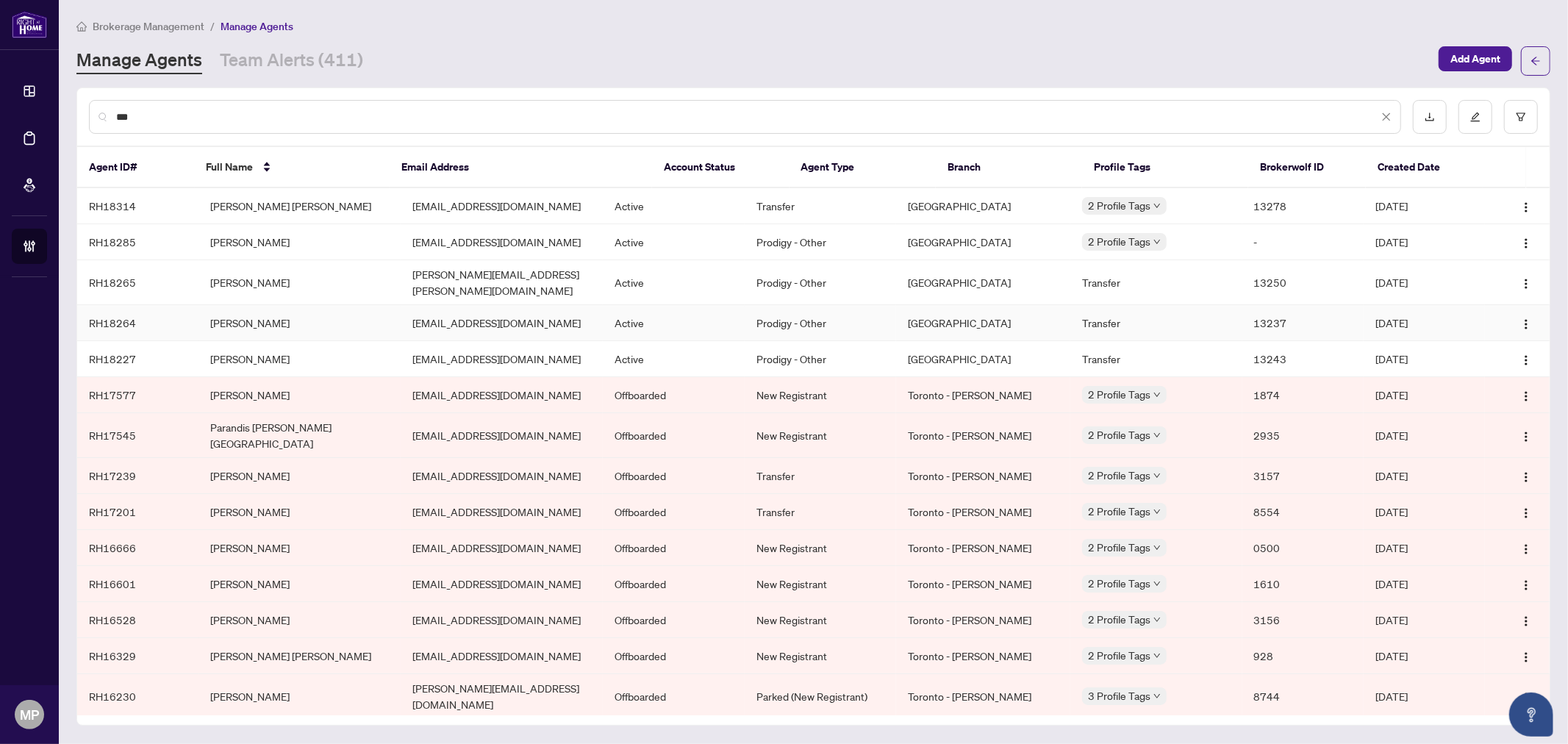
type input "***"
click at [261, 307] on td "Rania Ali" at bounding box center [299, 323] width 202 height 36
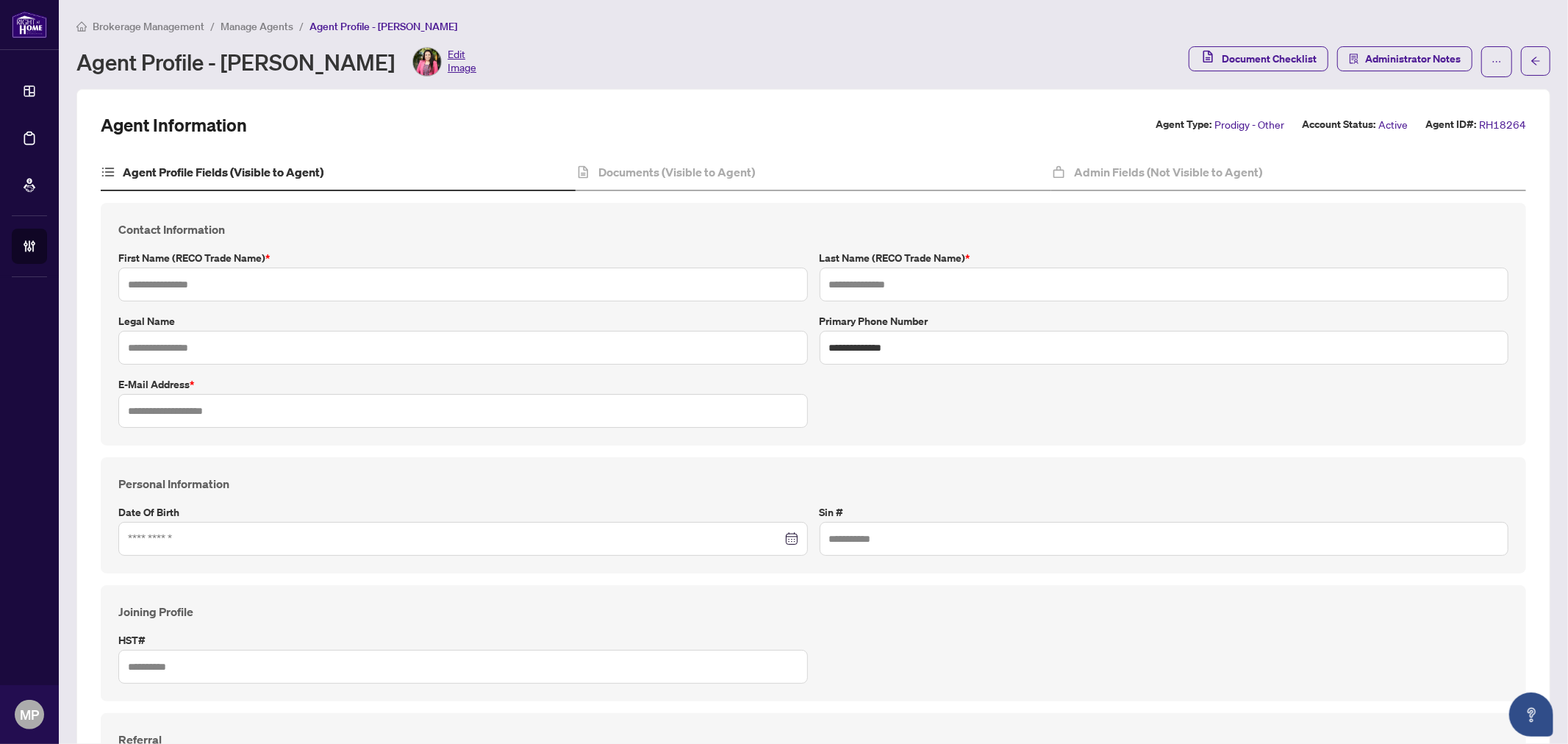
type input "*****"
type input "***"
type input "**********"
type input "*********"
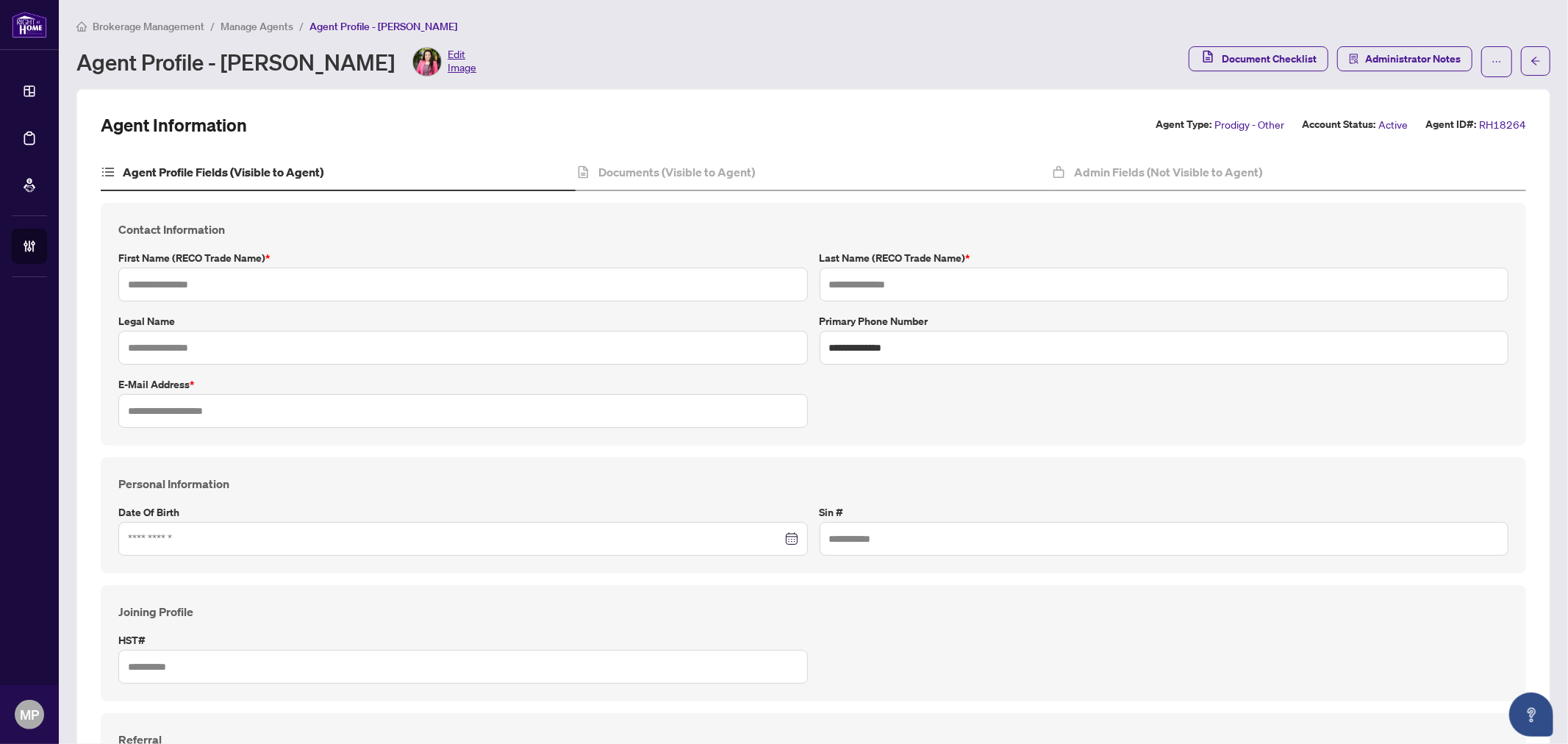
type input "*******"
type input "*********"
type input "*******"
type input "**********"
type input "****"
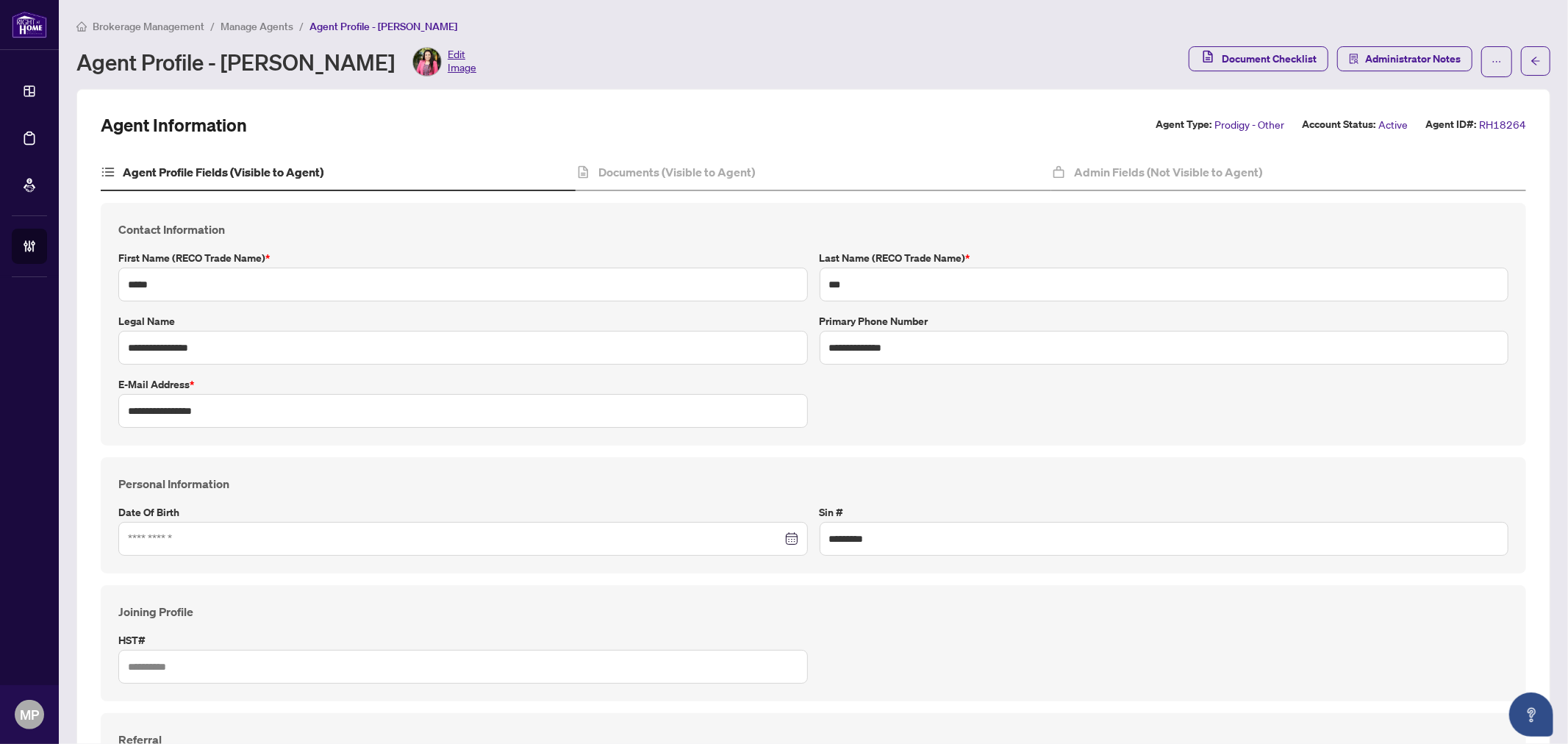
type input "**********"
click at [229, 662] on input "text" at bounding box center [463, 666] width 690 height 34
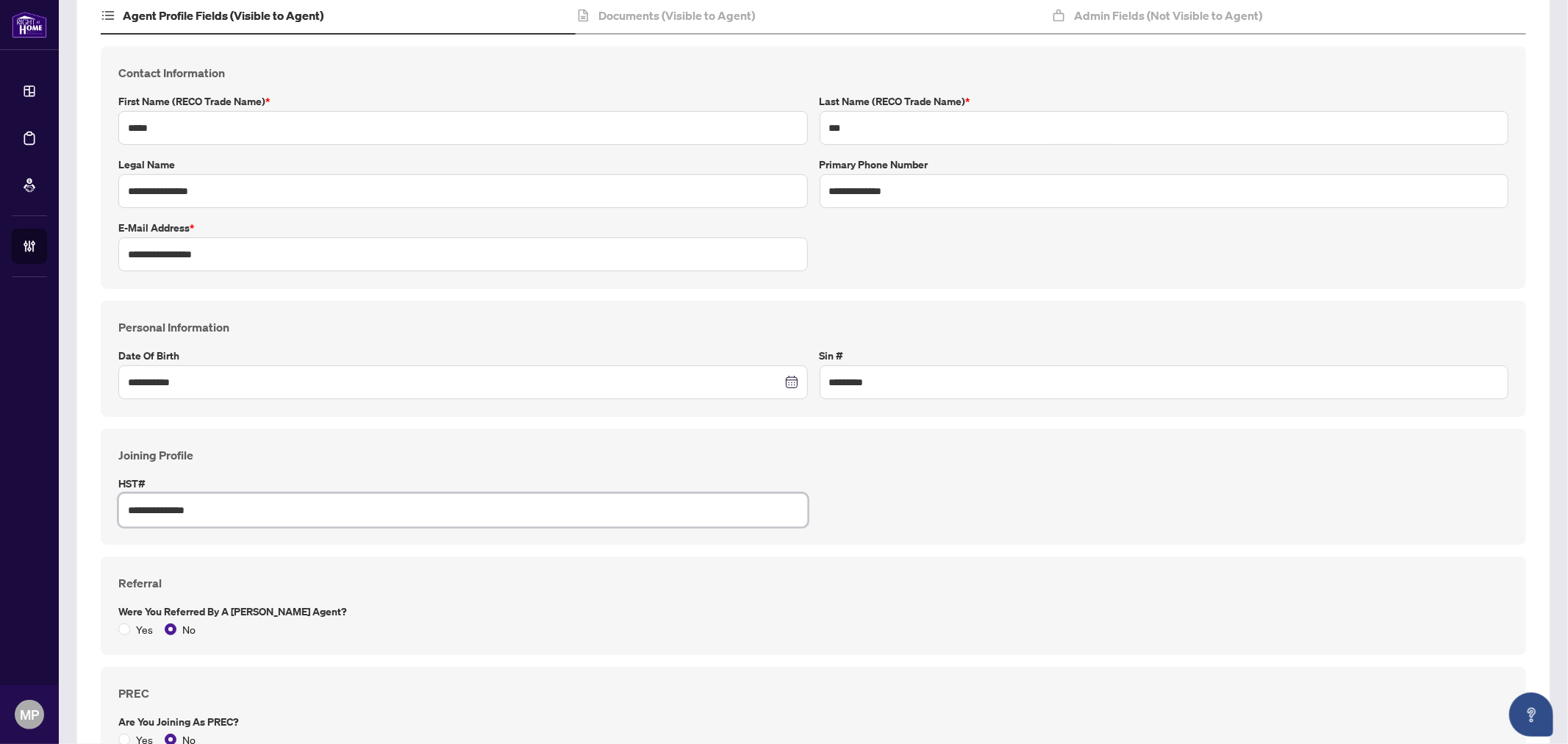
scroll to position [163, 0]
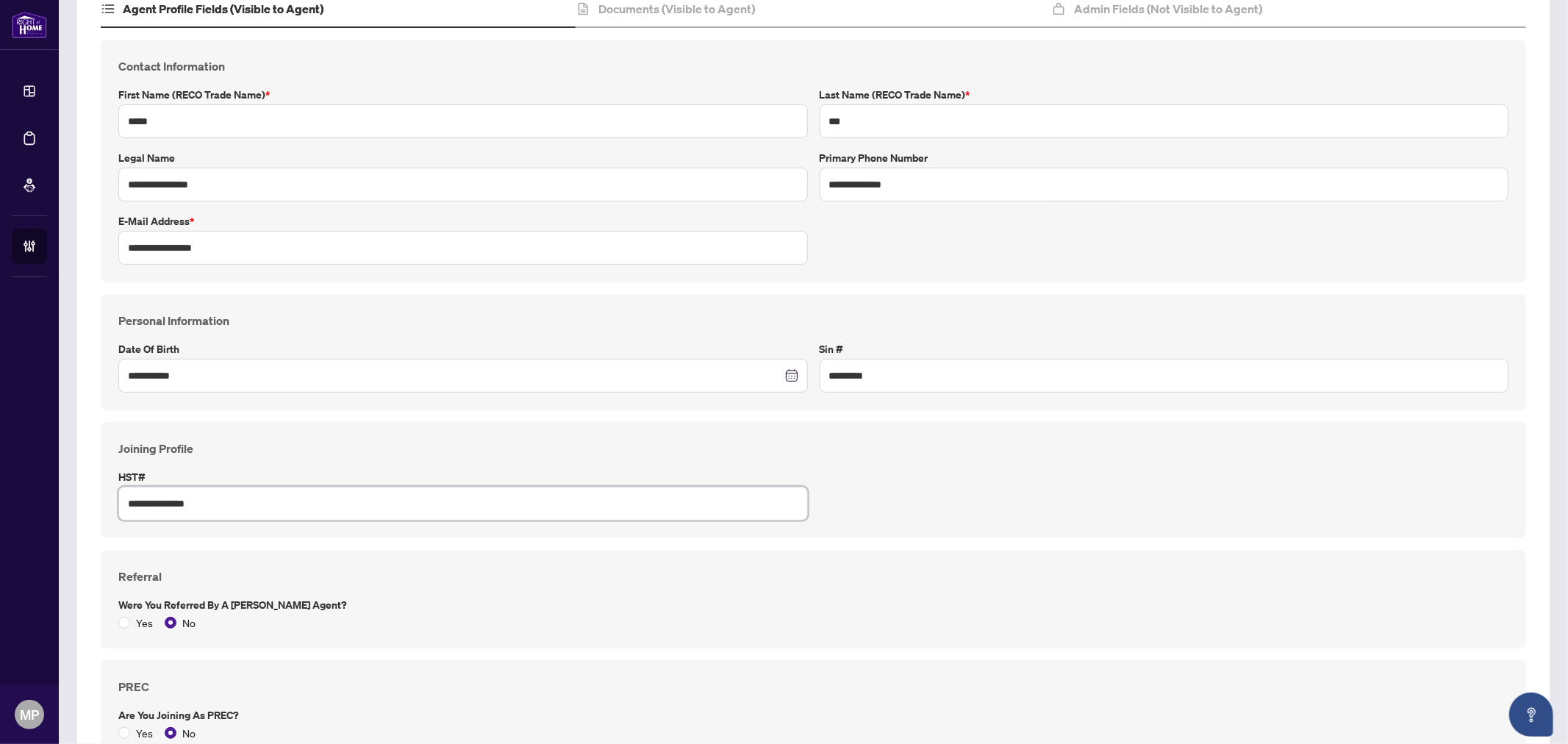
click at [171, 507] on input "**********" at bounding box center [463, 503] width 690 height 34
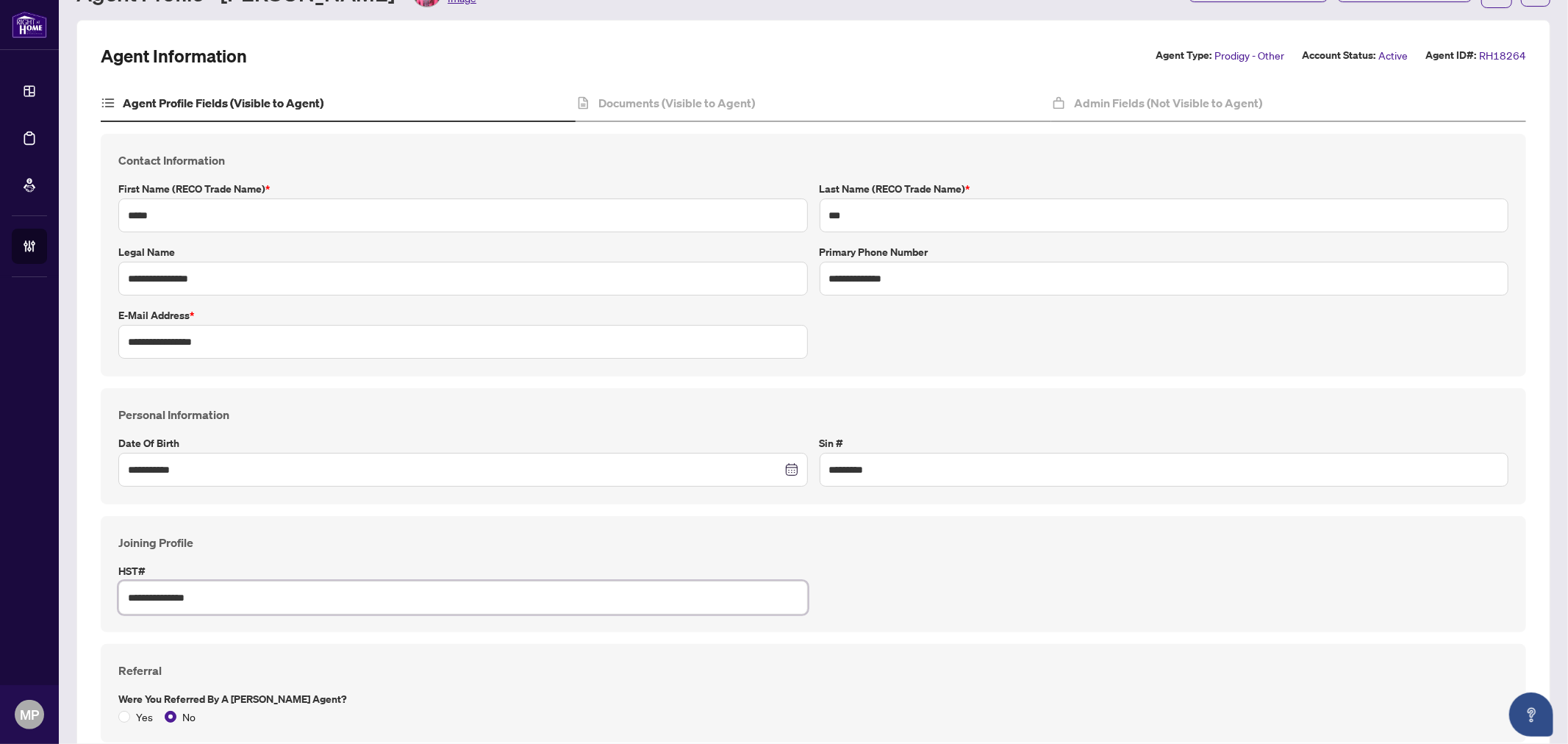
scroll to position [0, 0]
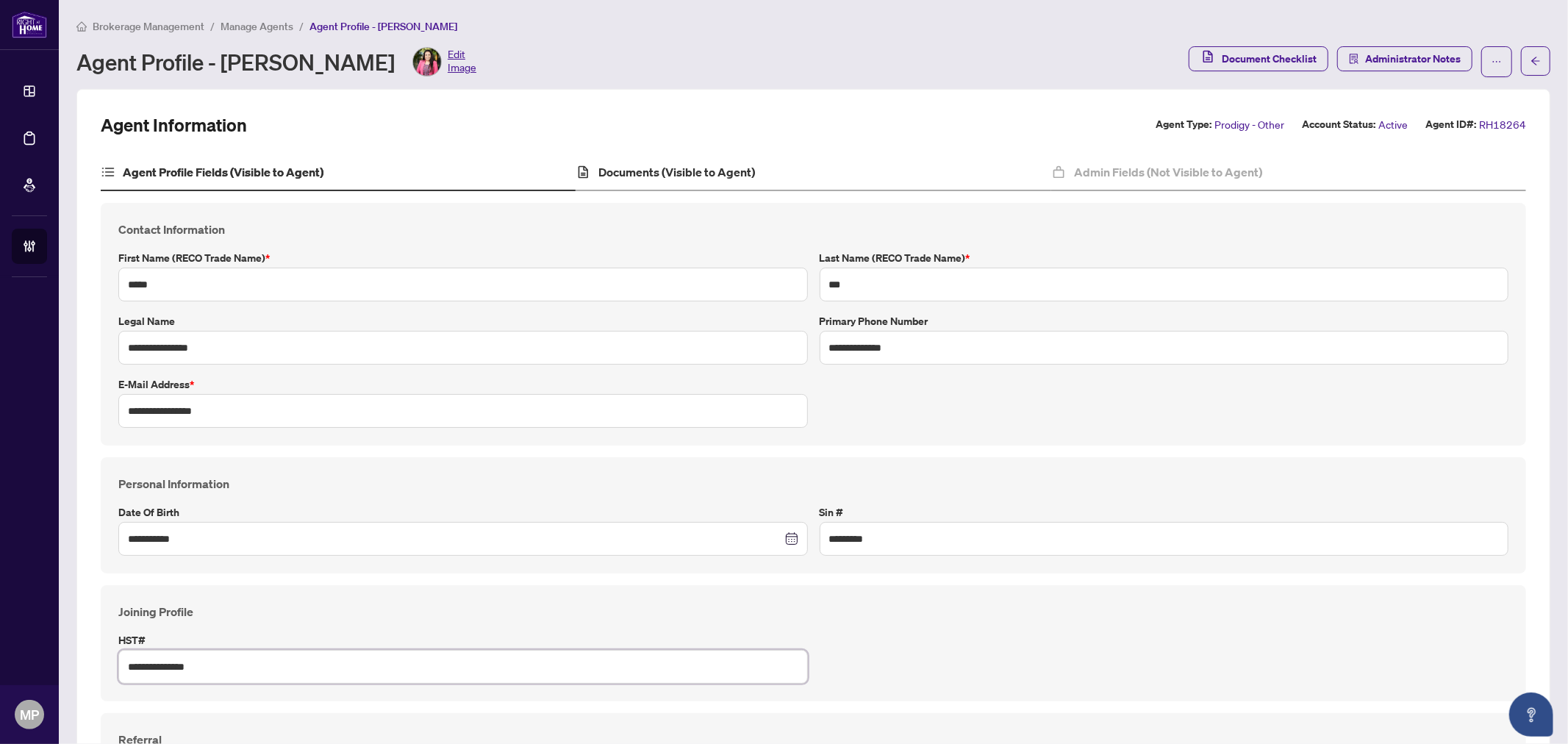
type input "**********"
click at [730, 172] on h4 "Documents (Visible to Agent)" at bounding box center [677, 172] width 157 height 17
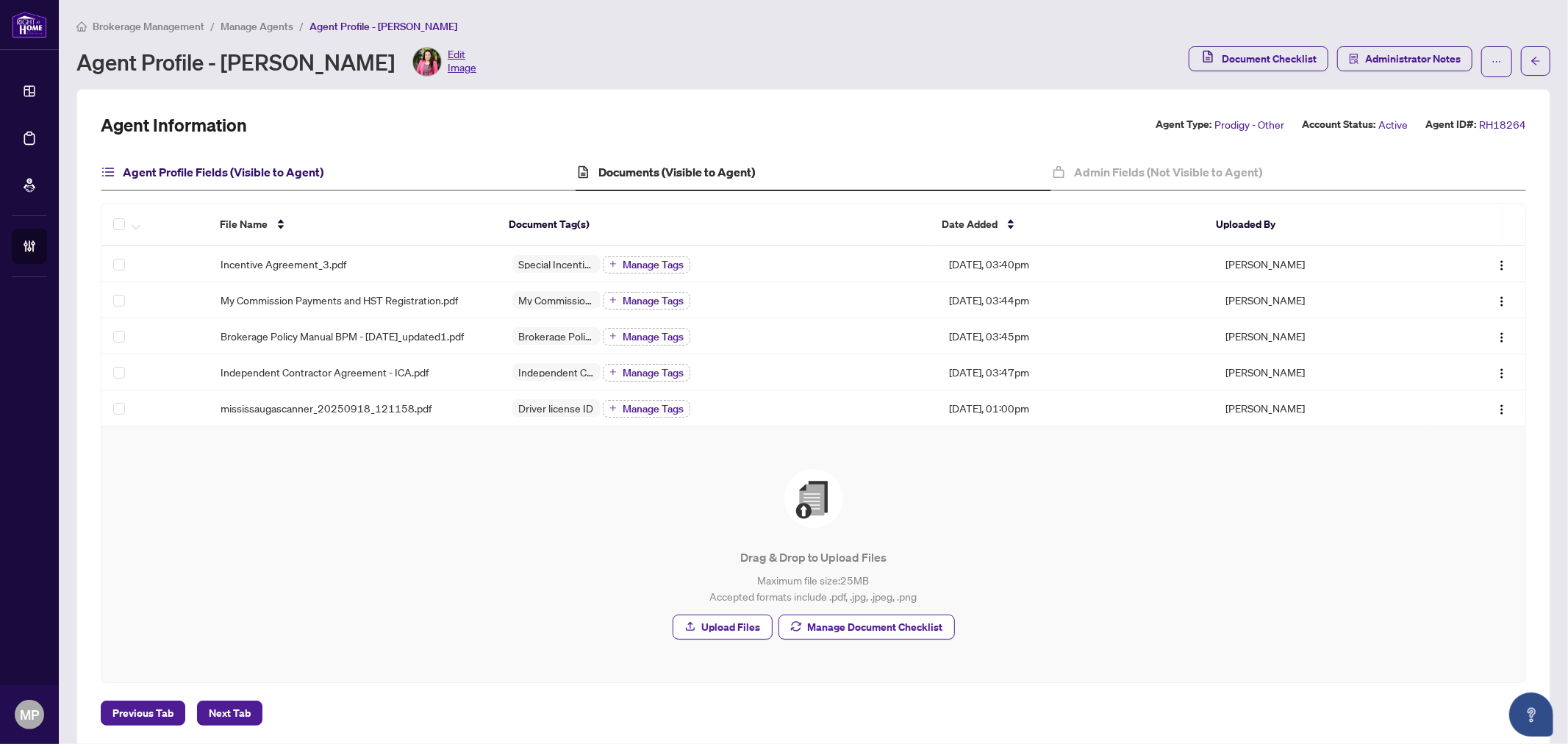
click at [266, 168] on h4 "Agent Profile Fields (Visible to Agent)" at bounding box center [223, 172] width 201 height 17
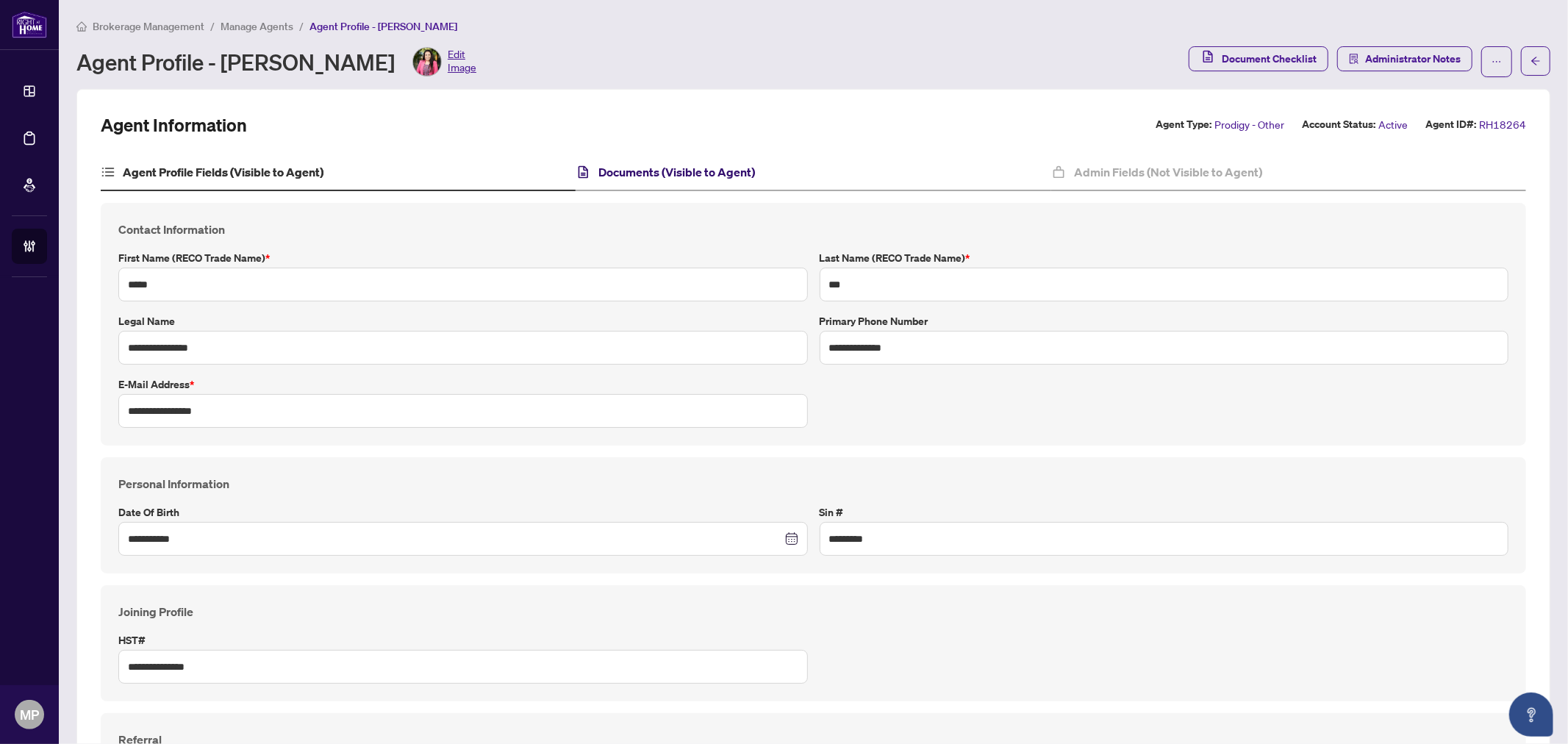
click at [724, 163] on h4 "Documents (Visible to Agent)" at bounding box center [677, 172] width 157 height 17
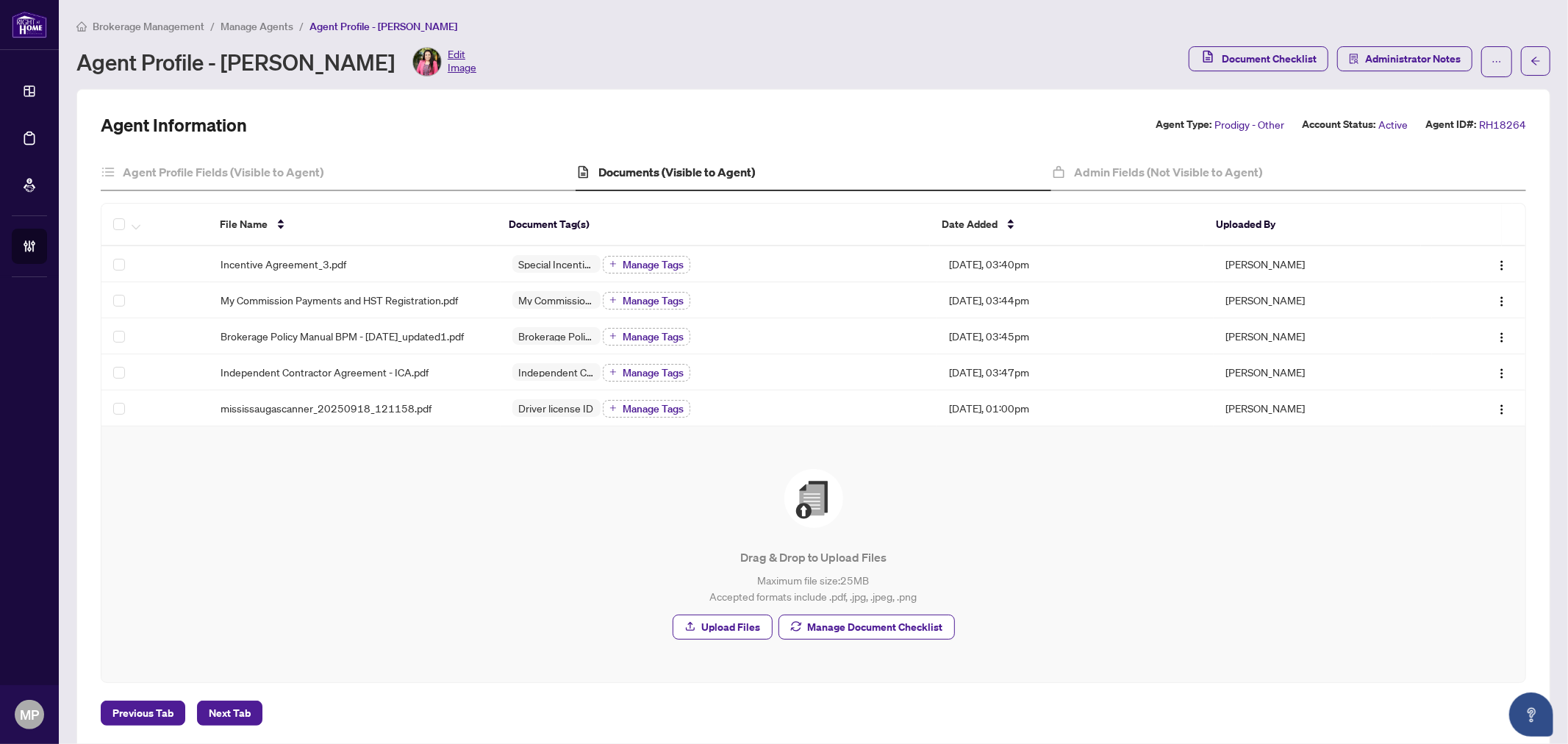
click at [1181, 194] on div "Agent Profile Fields (Visible to Agent) Documents (Visible to Agent) Admin Fiel…" at bounding box center [814, 418] width 1425 height 528
click at [1199, 169] on h4 "Admin Fields (Not Visible to Agent)" at bounding box center [1168, 172] width 188 height 17
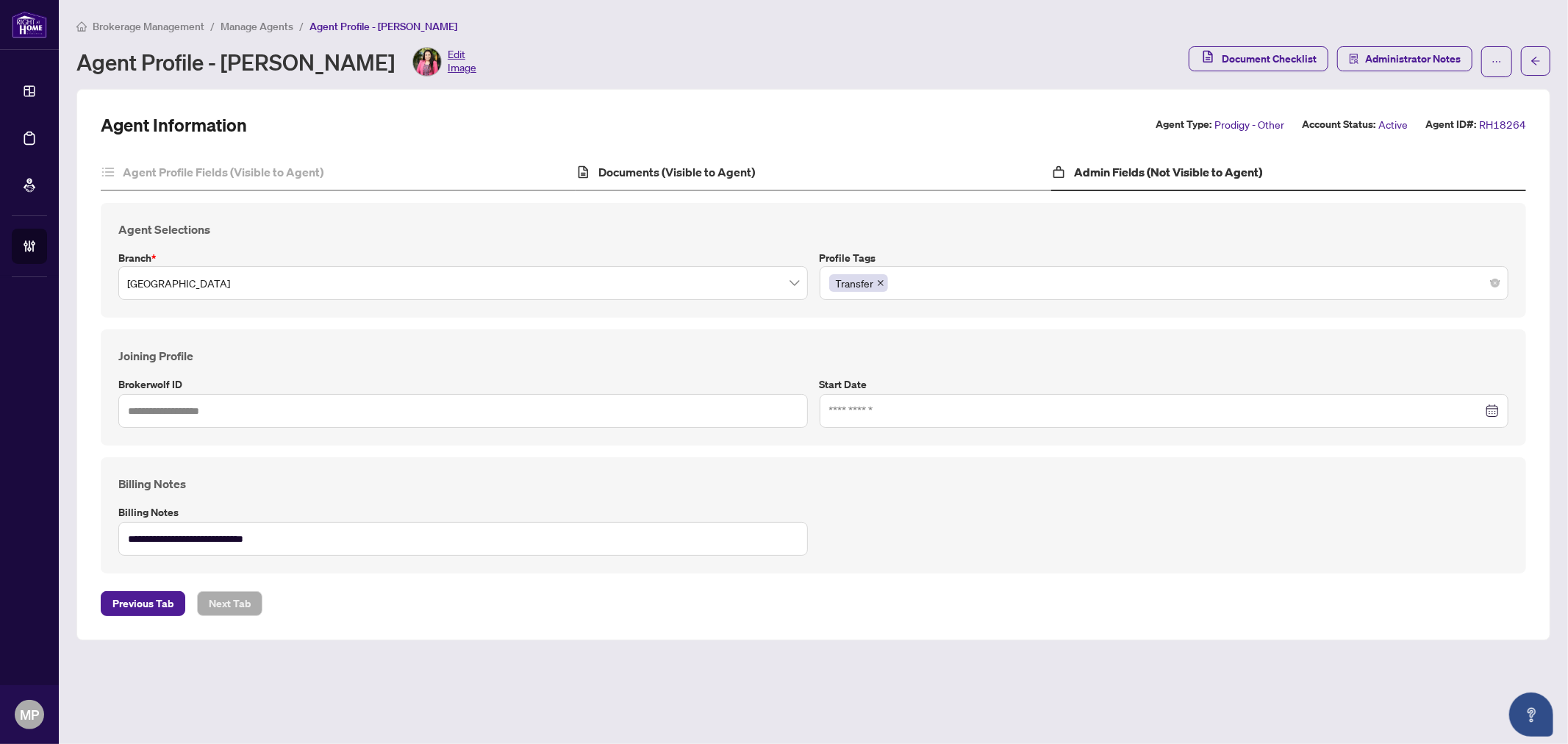
type input "*****"
type input "**********"
click at [606, 178] on h4 "Documents (Visible to Agent)" at bounding box center [677, 172] width 157 height 17
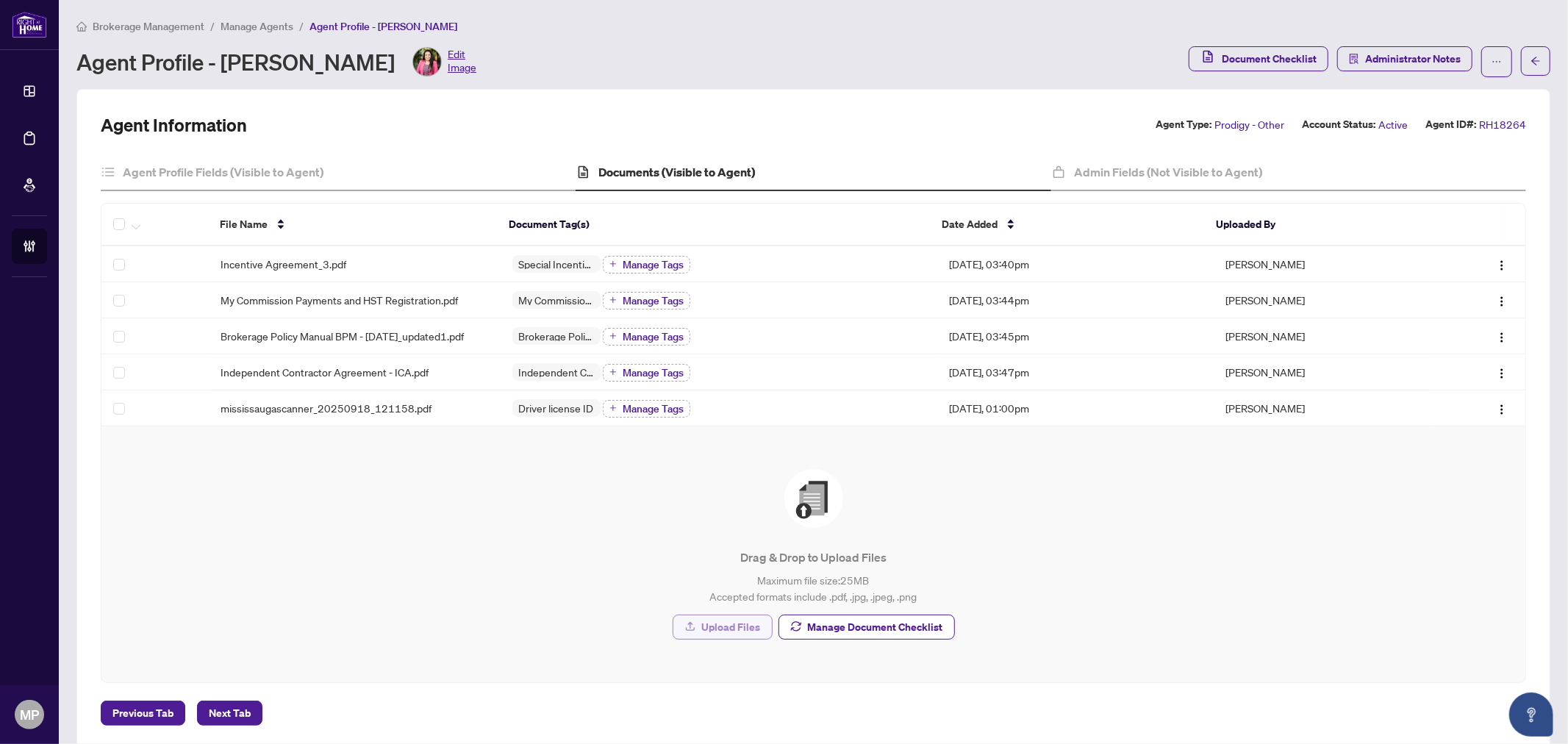
click at [756, 617] on button "Upload Files" at bounding box center [722, 627] width 100 height 25
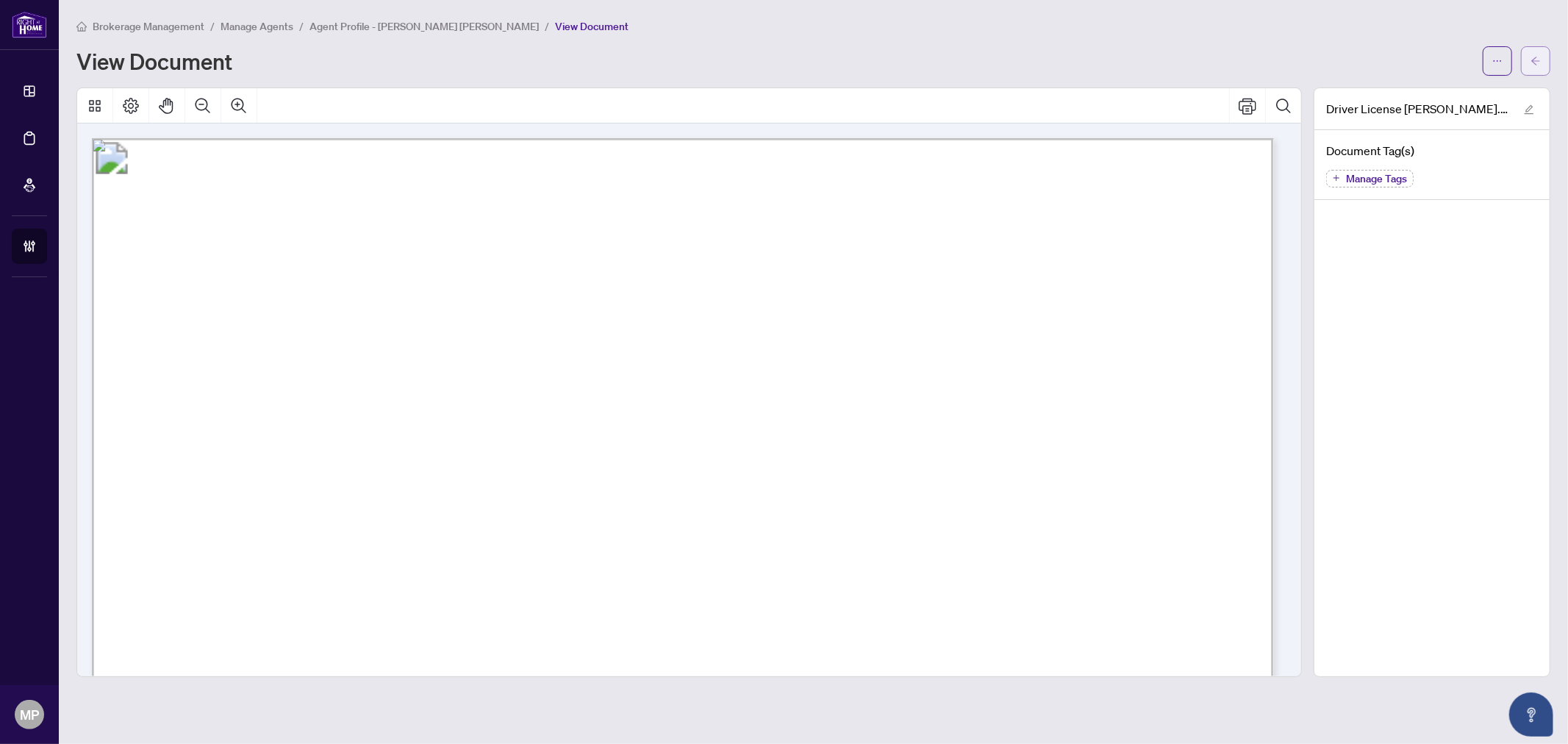
click at [1540, 59] on icon "arrow-left" at bounding box center [1536, 61] width 10 height 10
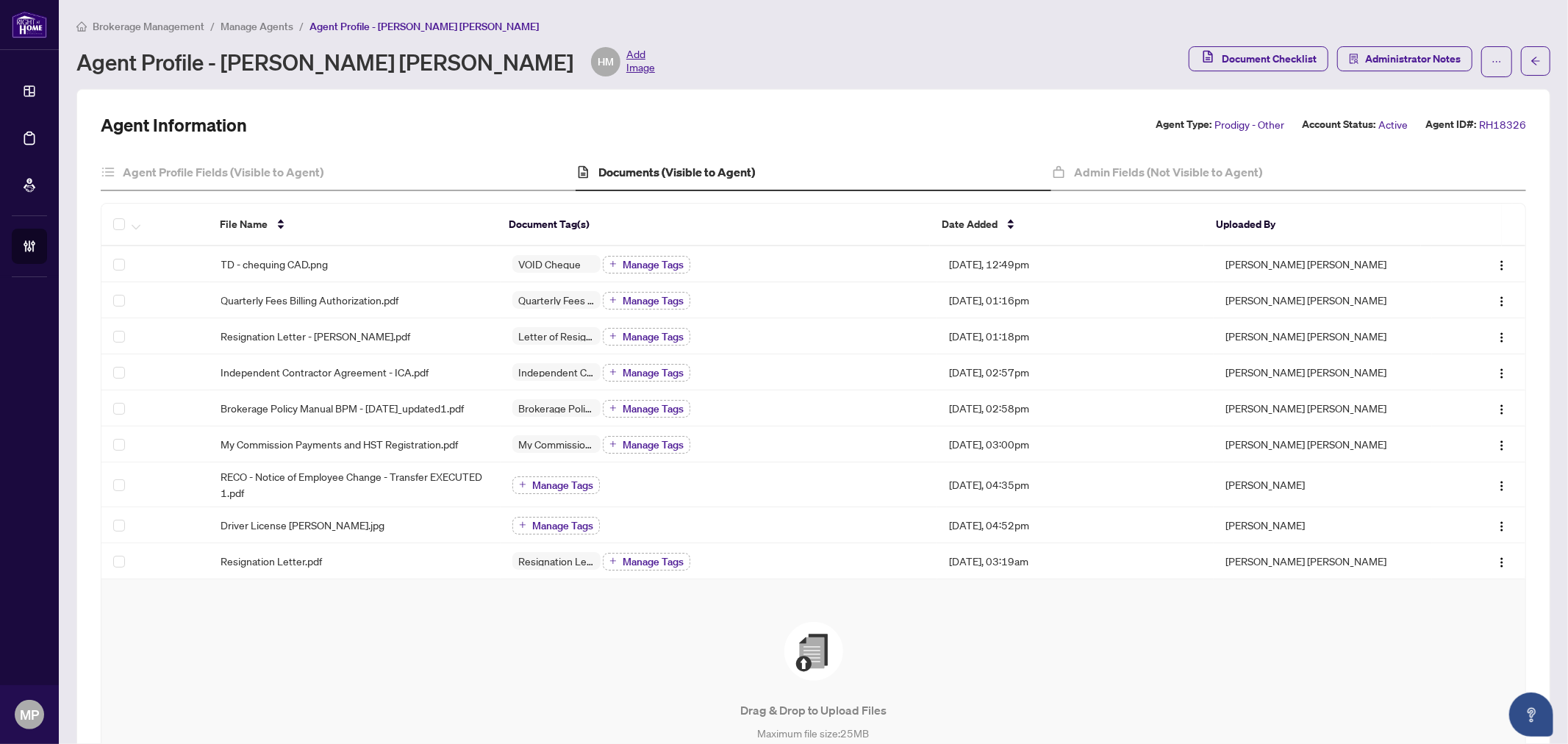
click at [1442, 686] on div "Drag & Drop to Upload Files Maximum file size: 25 MB Accepted formats include .…" at bounding box center [813, 707] width 1365 height 171
click at [311, 172] on h4 "Agent Profile Fields (Visible to Agent)" at bounding box center [223, 172] width 201 height 17
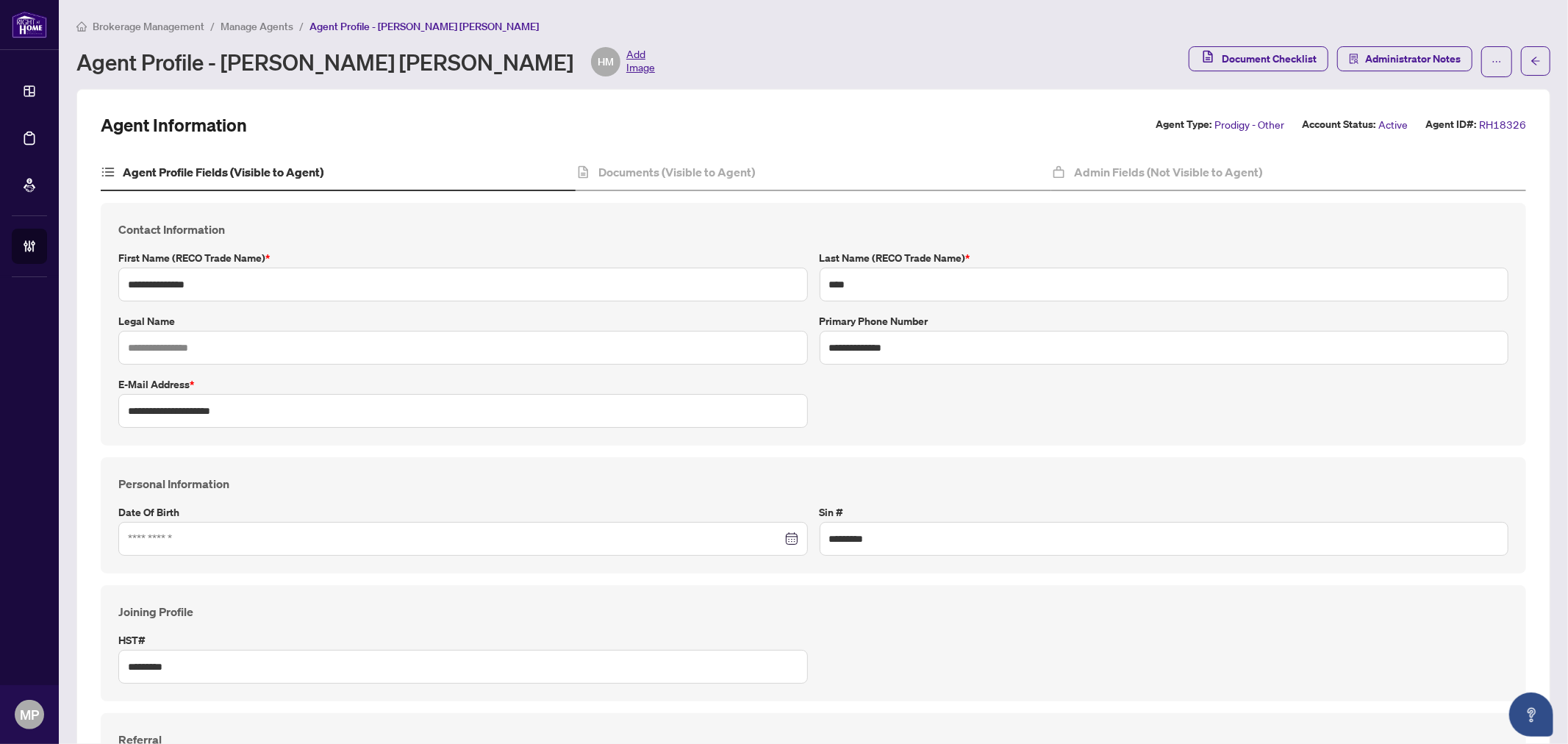
type input "**********"
type input "****"
type input "**********"
click at [180, 407] on input "**********" at bounding box center [463, 410] width 690 height 34
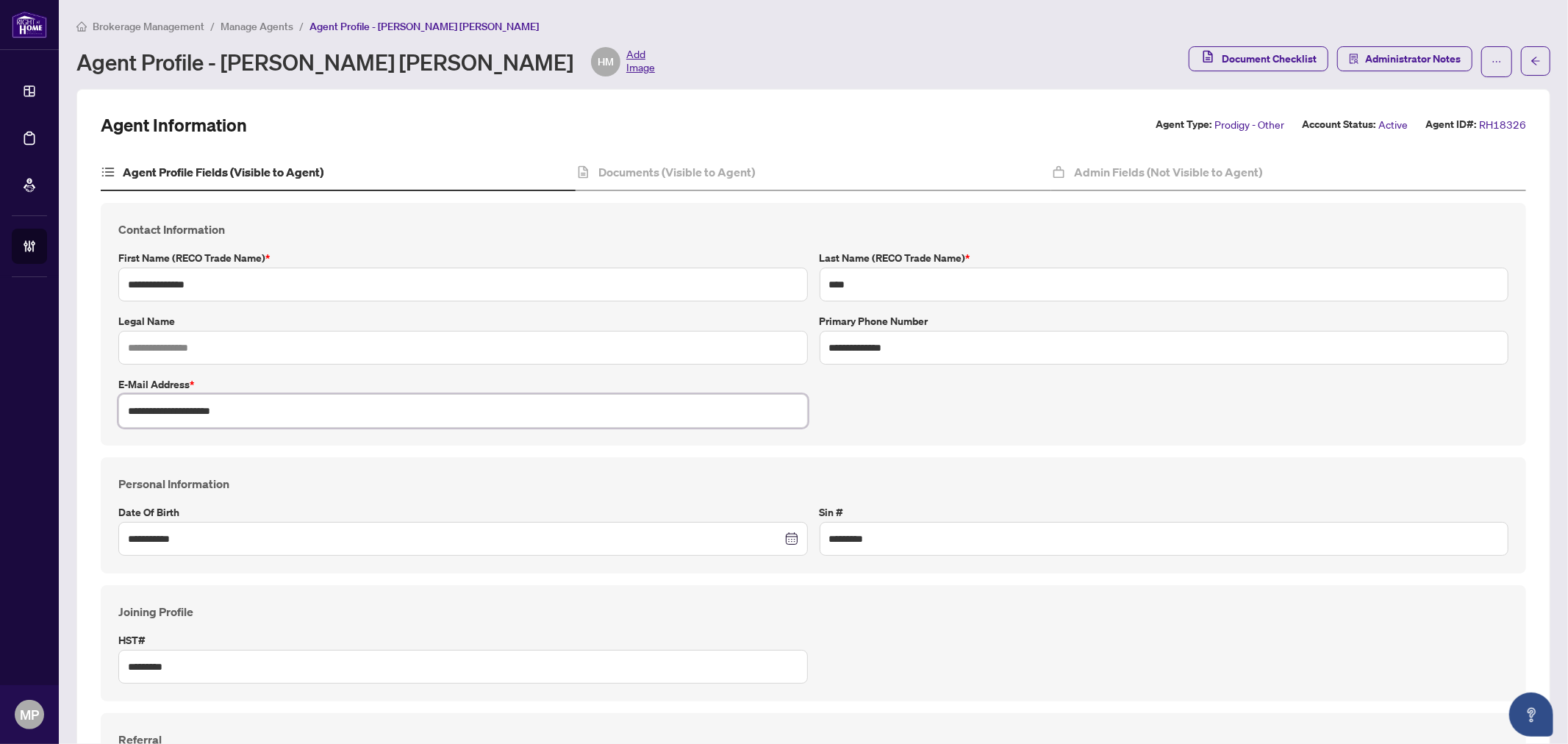
click at [179, 405] on input "**********" at bounding box center [463, 410] width 690 height 34
drag, startPoint x: 414, startPoint y: 62, endPoint x: 225, endPoint y: 67, distance: 189.1
click at [225, 67] on div "Agent Profile - [PERSON_NAME] [PERSON_NAME] Add Image" at bounding box center [365, 61] width 579 height 29
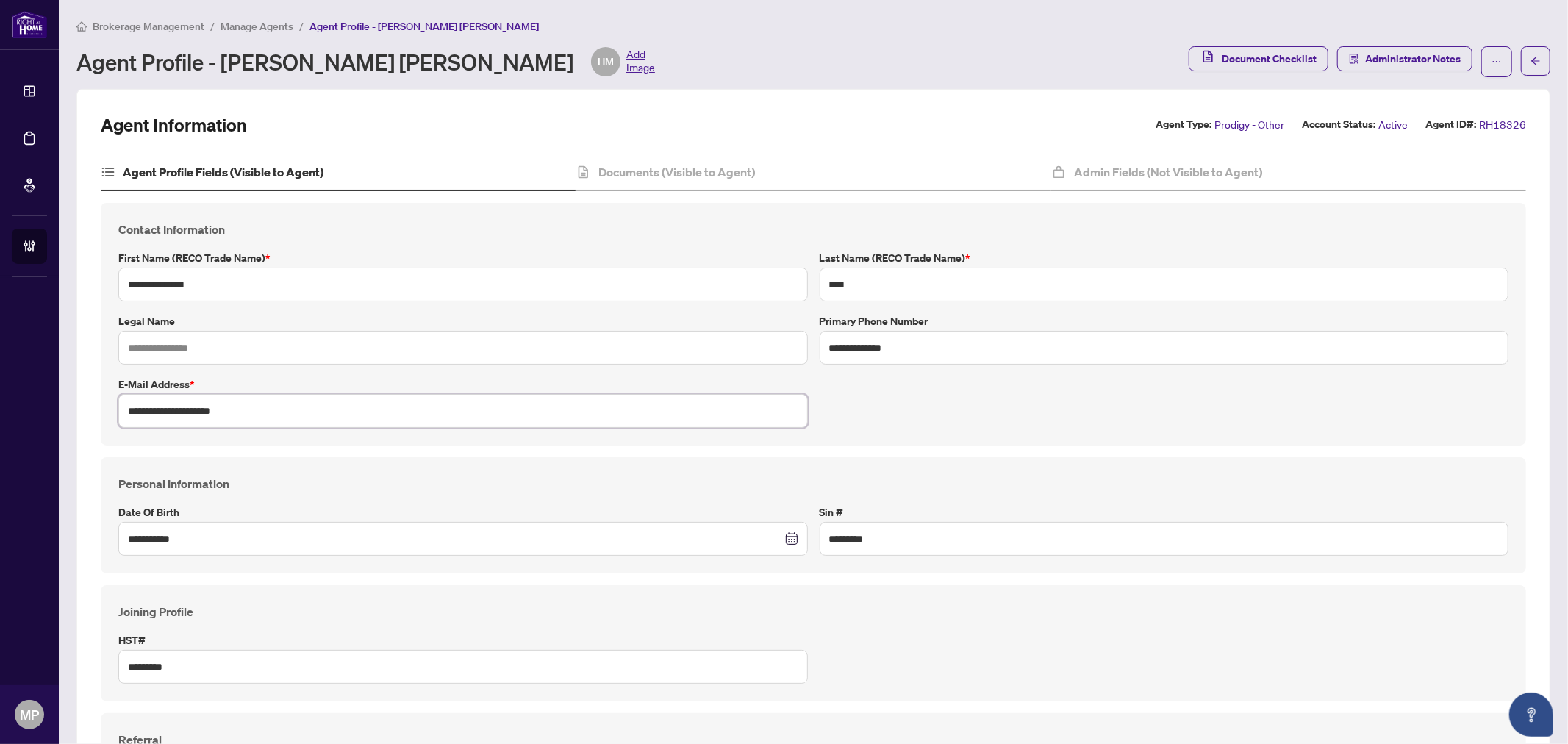
click at [225, 417] on input "**********" at bounding box center [463, 410] width 690 height 34
click at [883, 348] on input "**********" at bounding box center [1165, 347] width 690 height 34
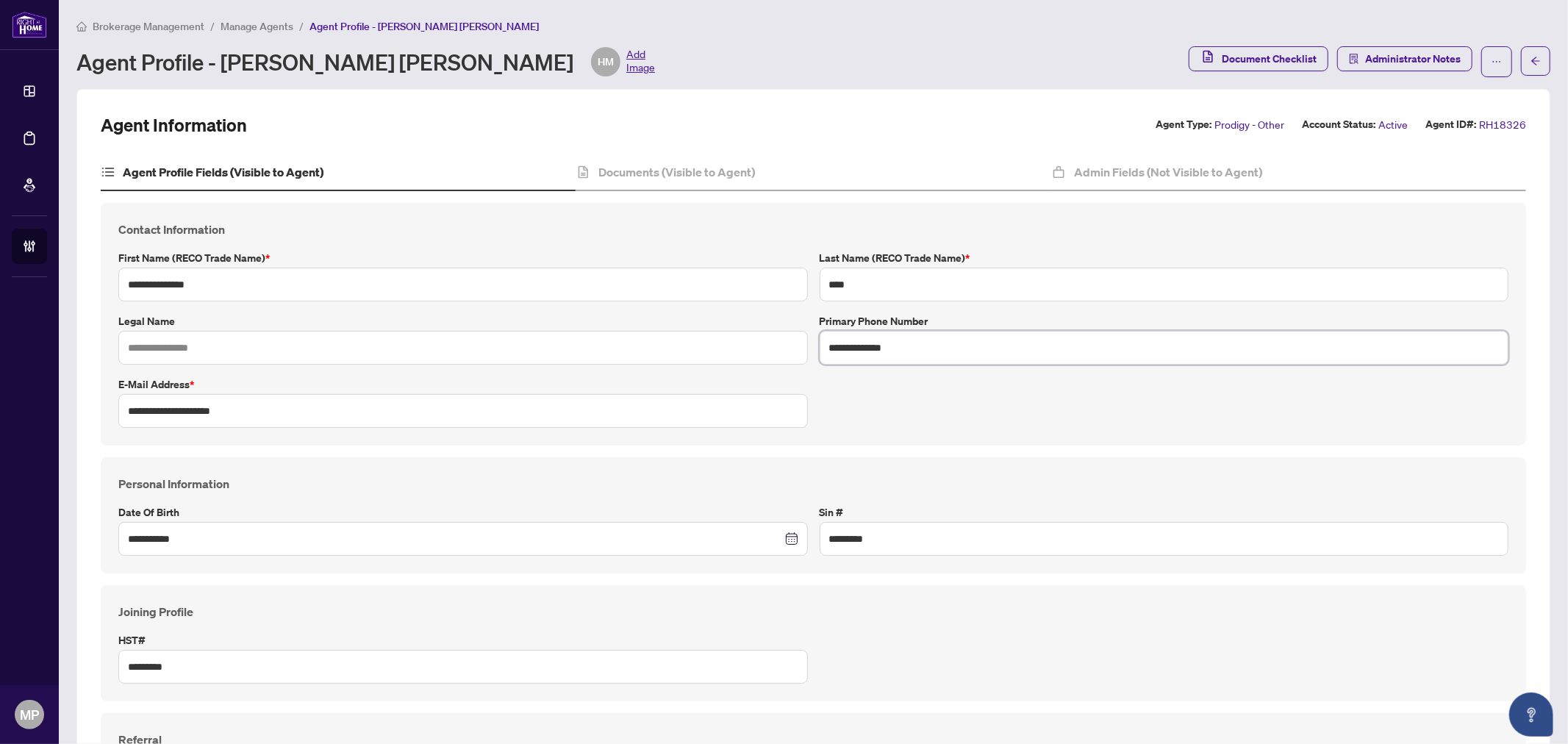
click at [883, 348] on input "**********" at bounding box center [1165, 347] width 690 height 34
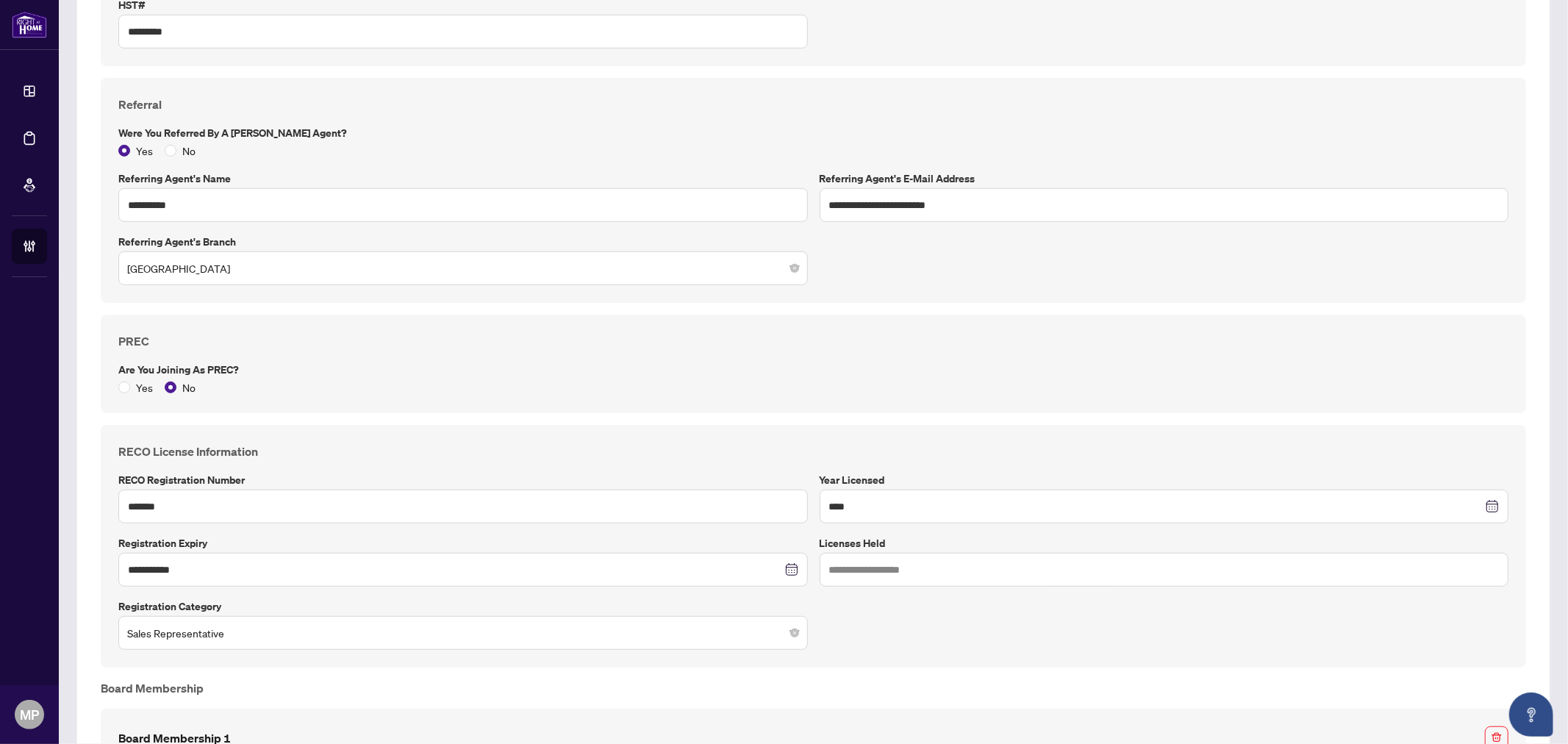
scroll to position [553, 0]
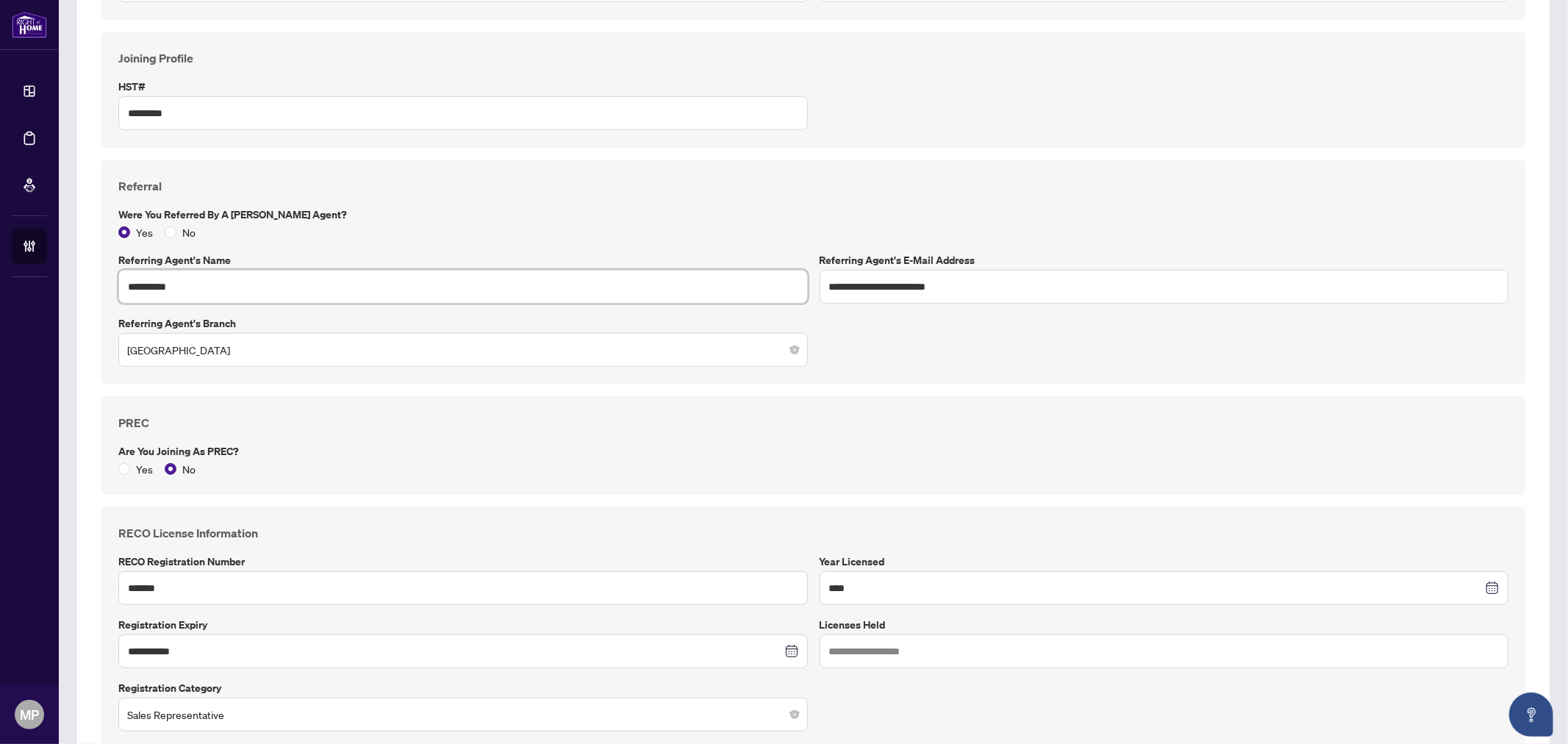
click at [168, 284] on input "**********" at bounding box center [463, 287] width 690 height 34
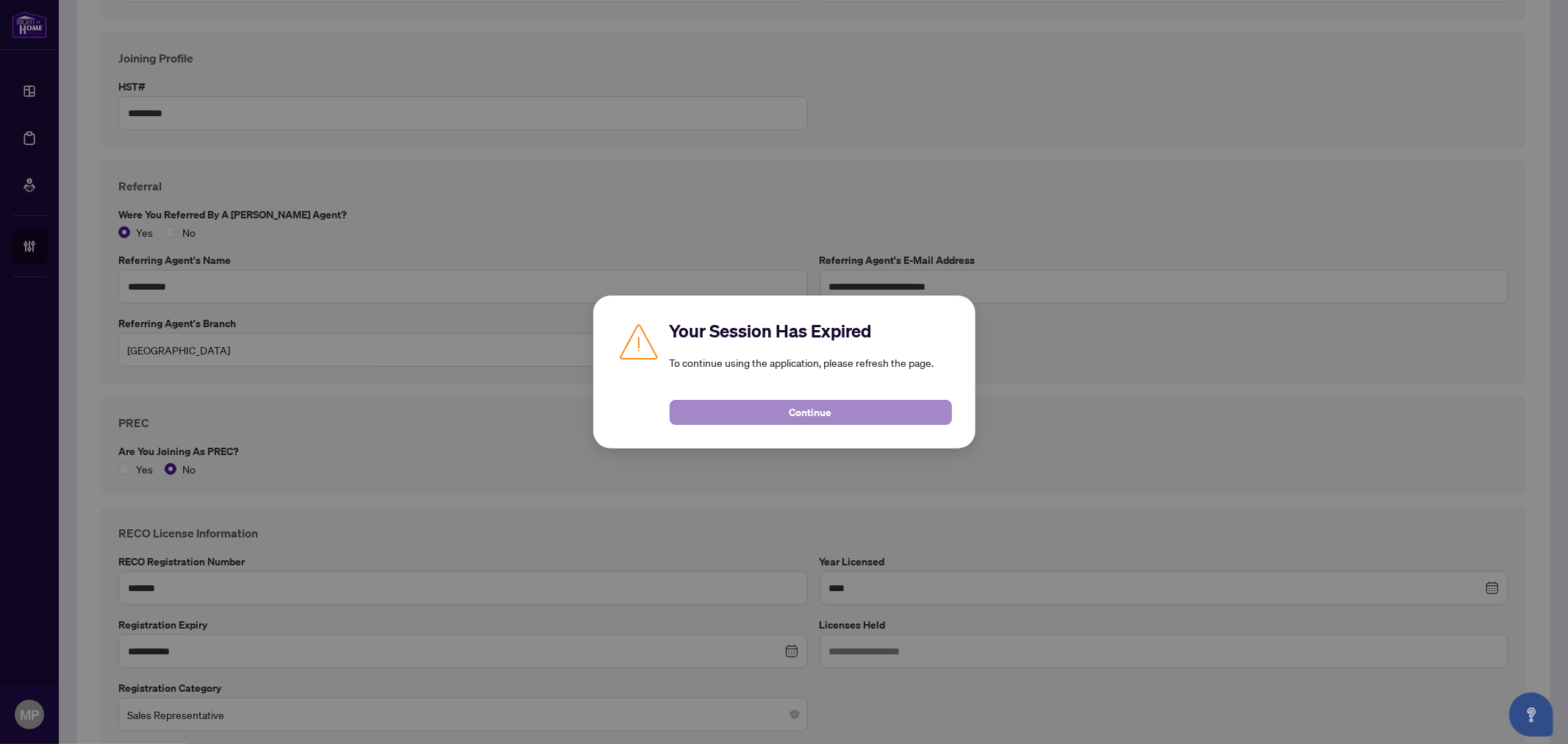
click at [810, 403] on div "Continue" at bounding box center [810, 403] width 282 height 43
click at [812, 405] on span "Continue" at bounding box center [811, 413] width 43 height 24
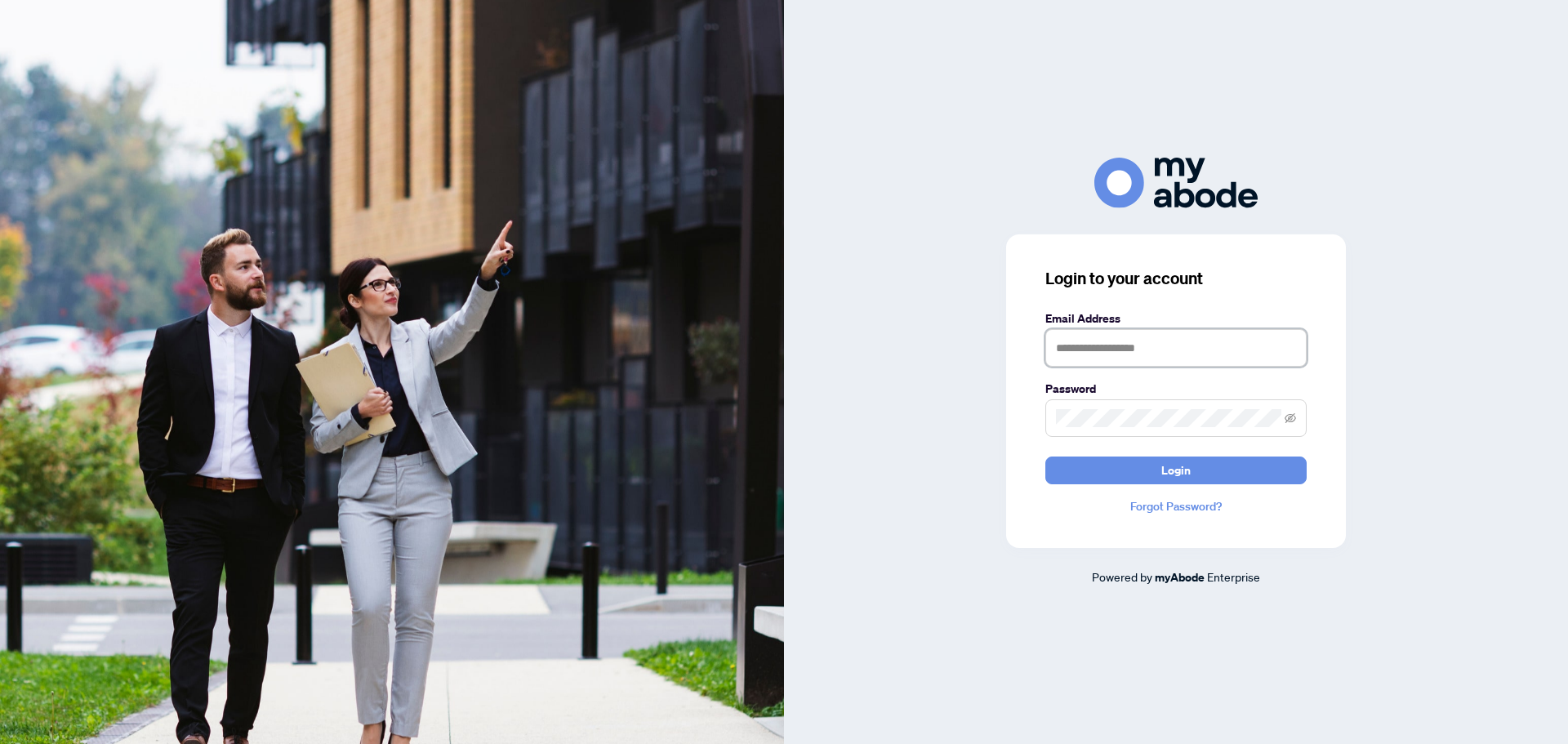
type input "**********"
click at [1166, 453] on form "**********" at bounding box center [1176, 397] width 262 height 175
click at [1166, 472] on span "Login" at bounding box center [1176, 471] width 30 height 26
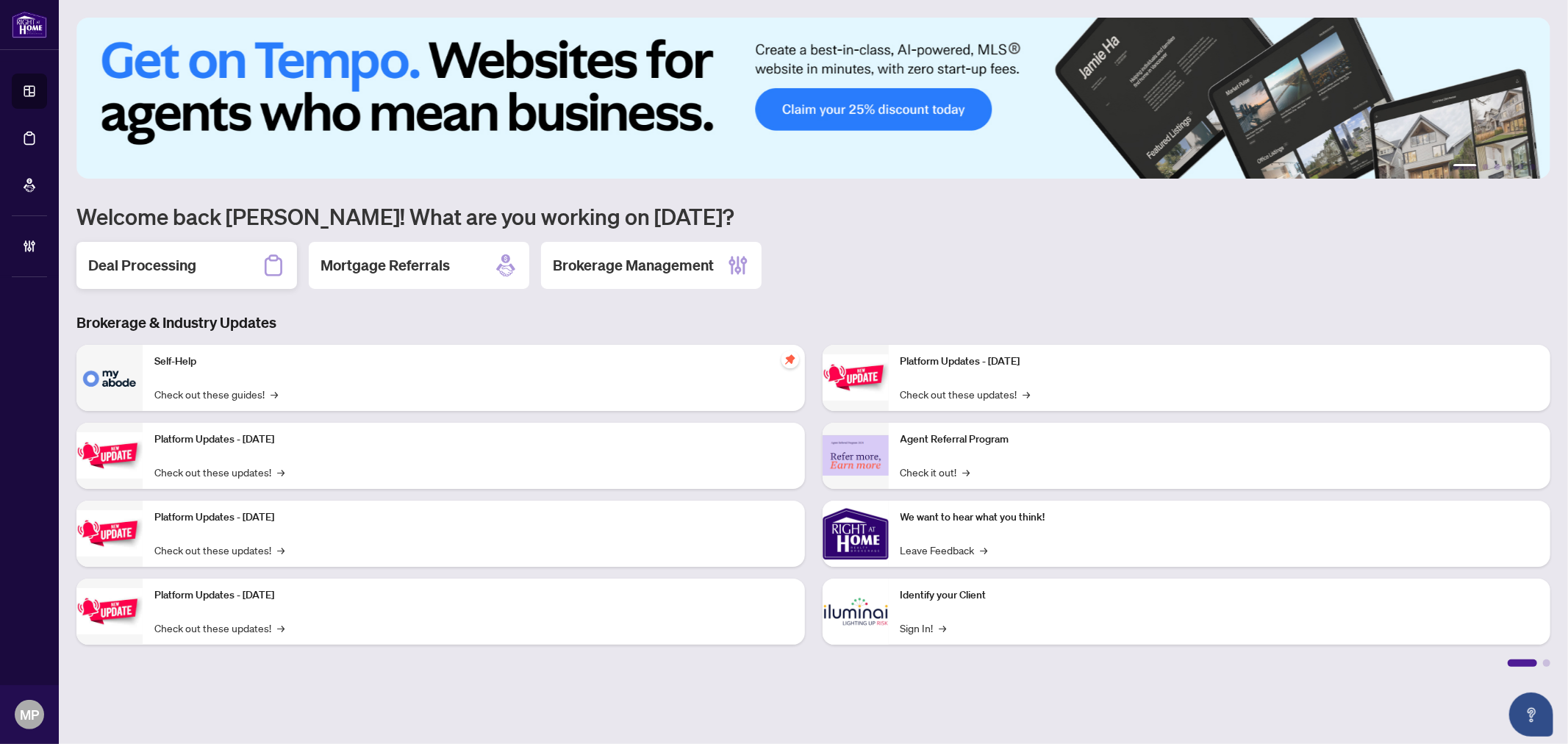
click at [227, 273] on div "Deal Processing" at bounding box center [187, 265] width 221 height 47
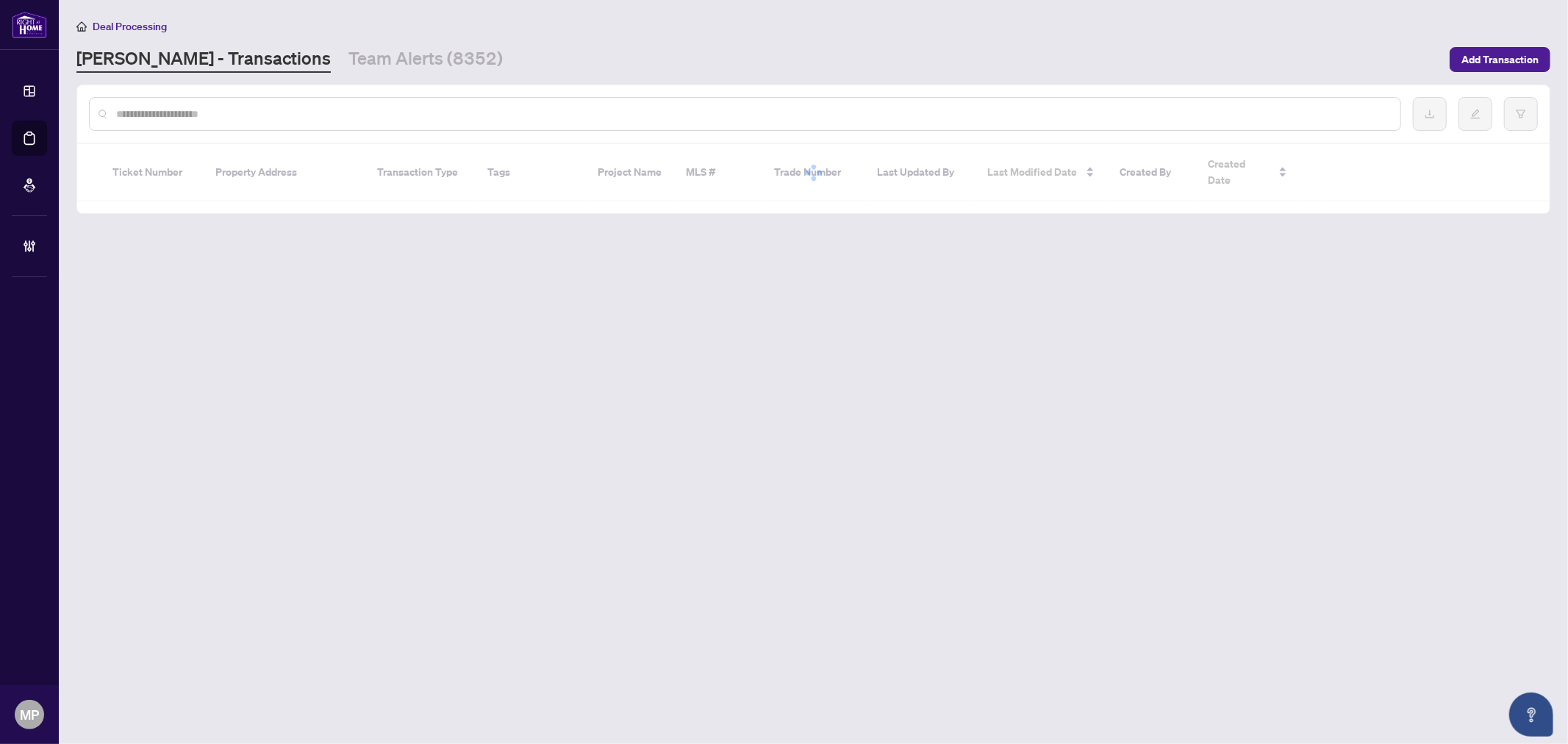
click at [478, 113] on input "text" at bounding box center [752, 113] width 1273 height 17
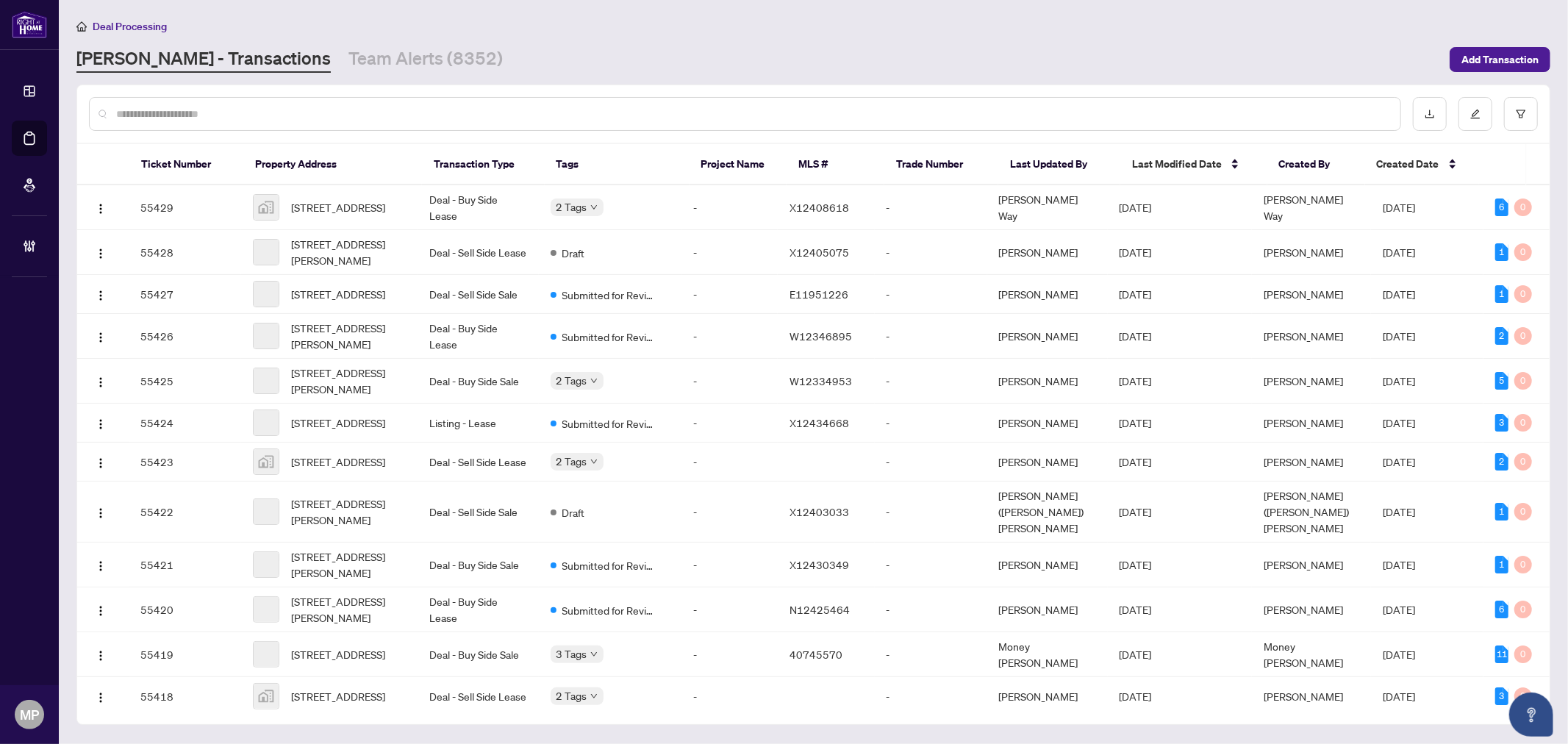
click at [478, 113] on input "text" at bounding box center [752, 113] width 1273 height 17
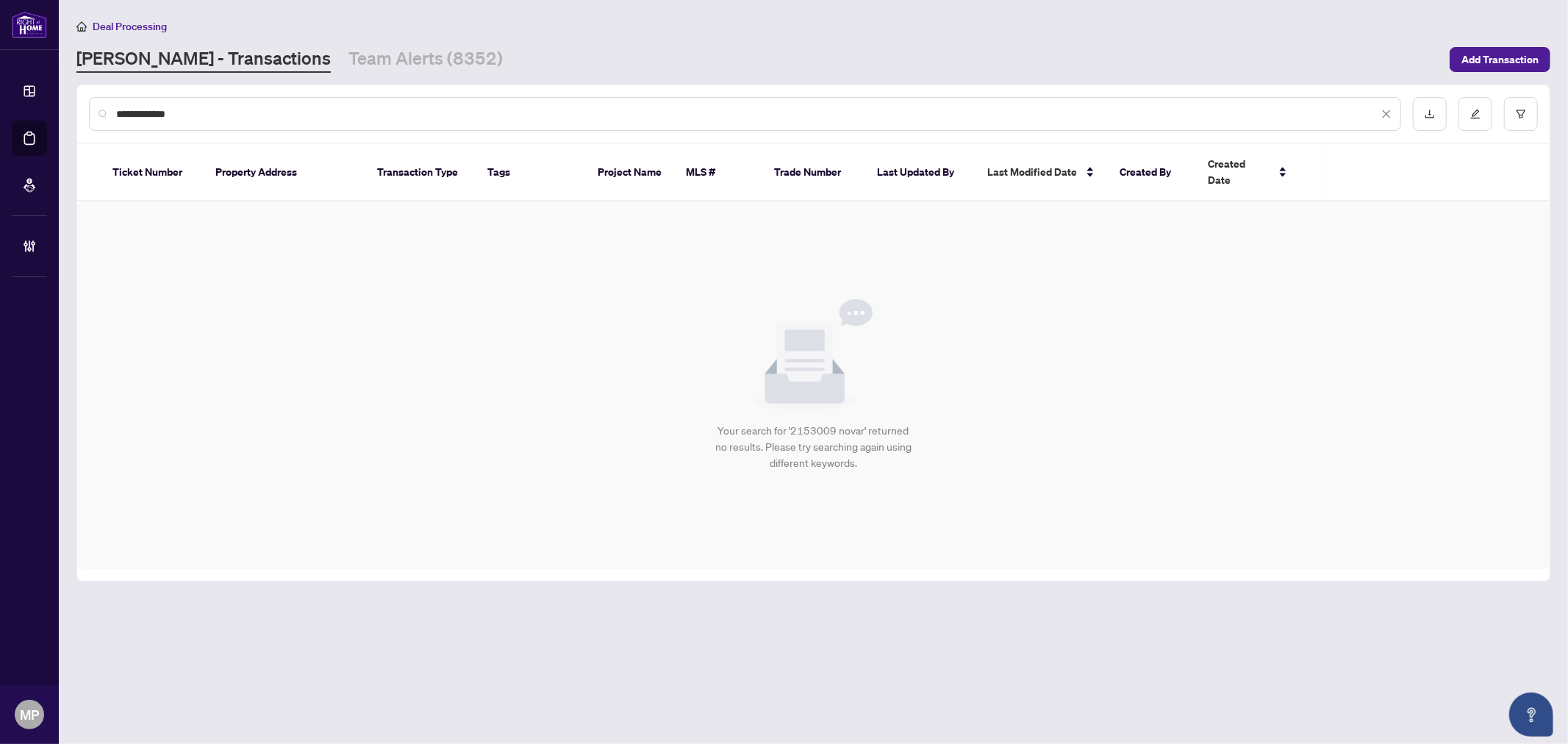
click at [130, 114] on input "**********" at bounding box center [747, 113] width 1262 height 17
drag, startPoint x: 129, startPoint y: 109, endPoint x: 84, endPoint y: 113, distance: 45.2
click at [84, 113] on div "**********" at bounding box center [814, 113] width 1473 height 57
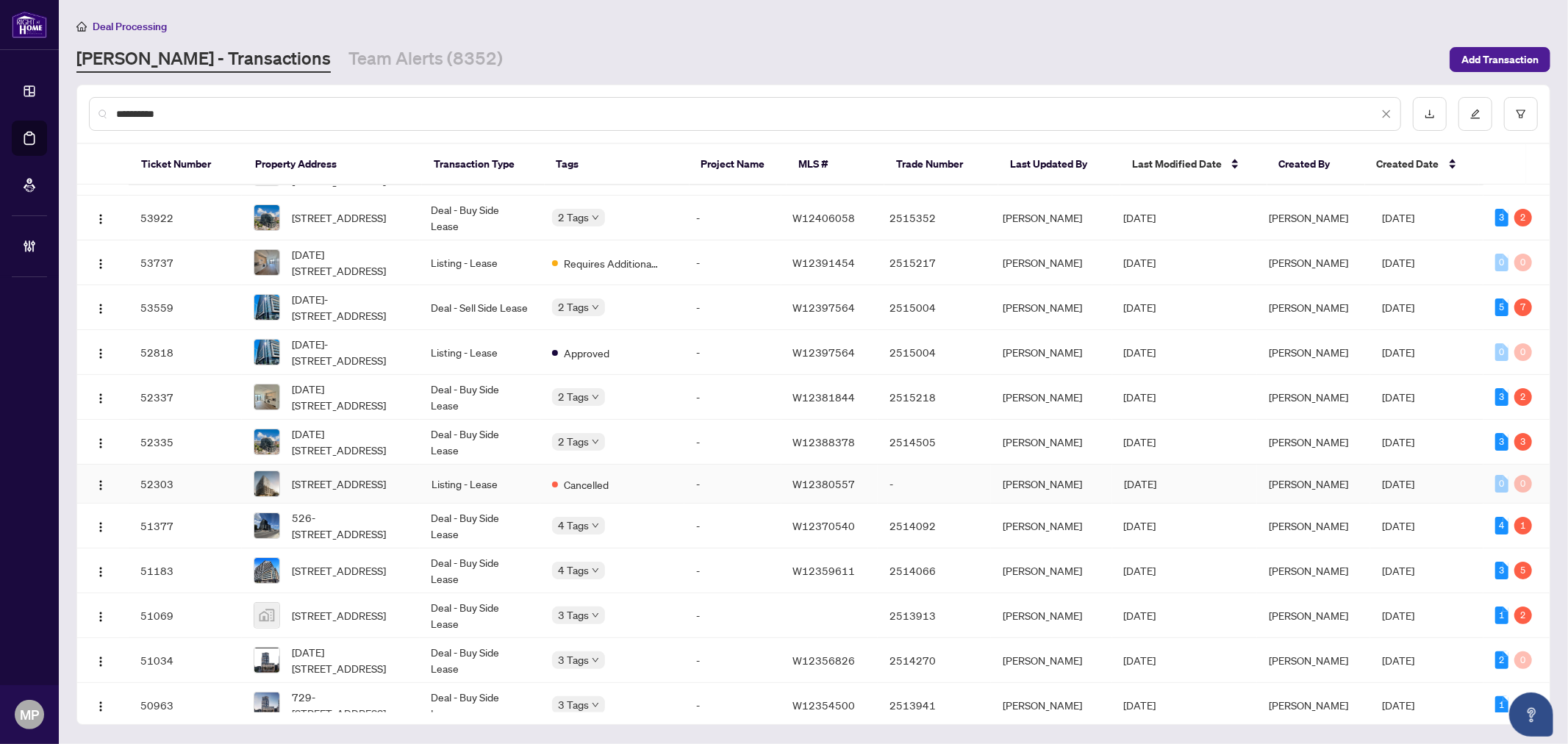
scroll to position [370, 0]
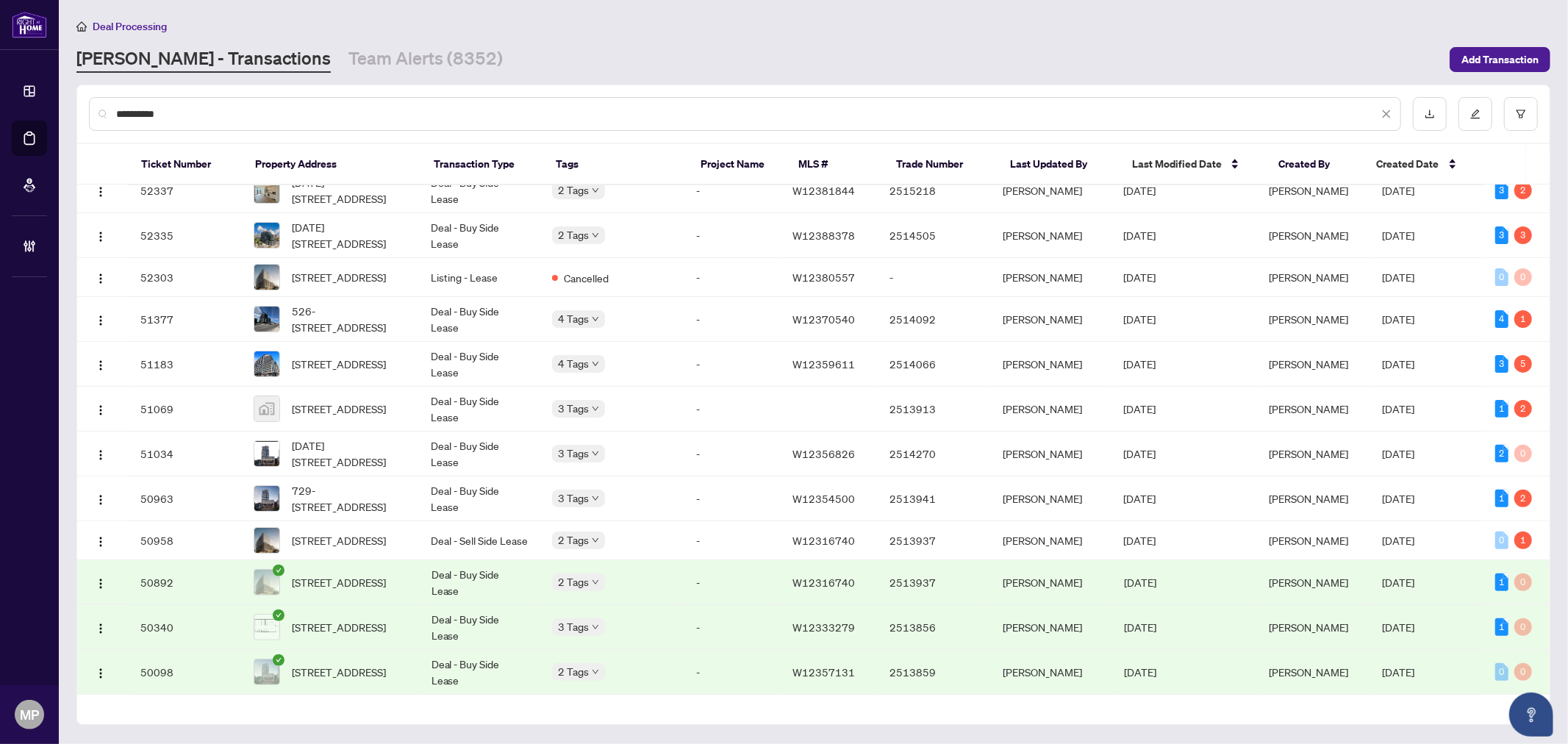
type input "**********"
click at [578, 597] on div "Approved" at bounding box center [600, 605] width 69 height 17
click at [386, 548] on span "215-3009 Novar Rd, Mississauga, Ontario L5B 1H7, Canada" at bounding box center [339, 540] width 94 height 17
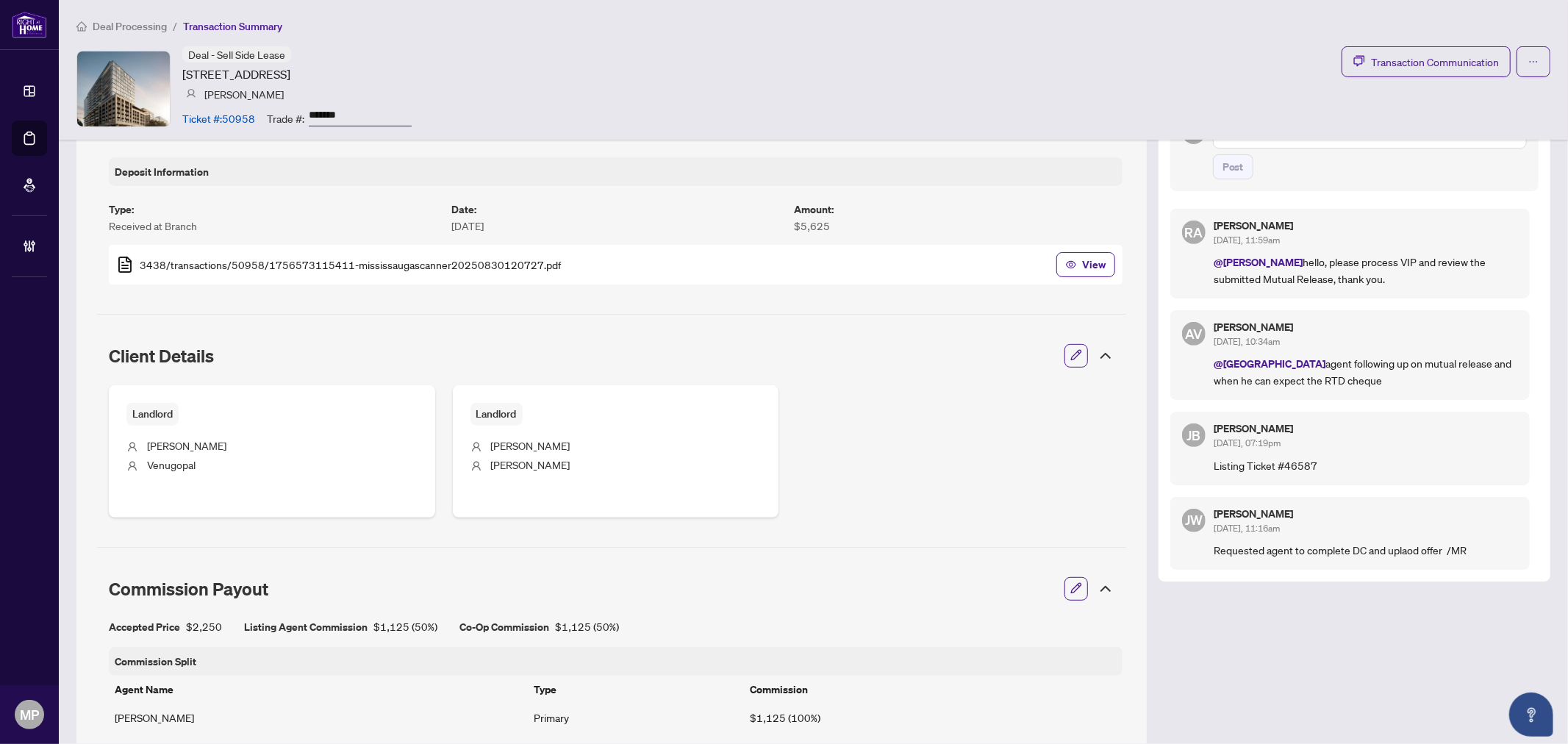
scroll to position [408, 0]
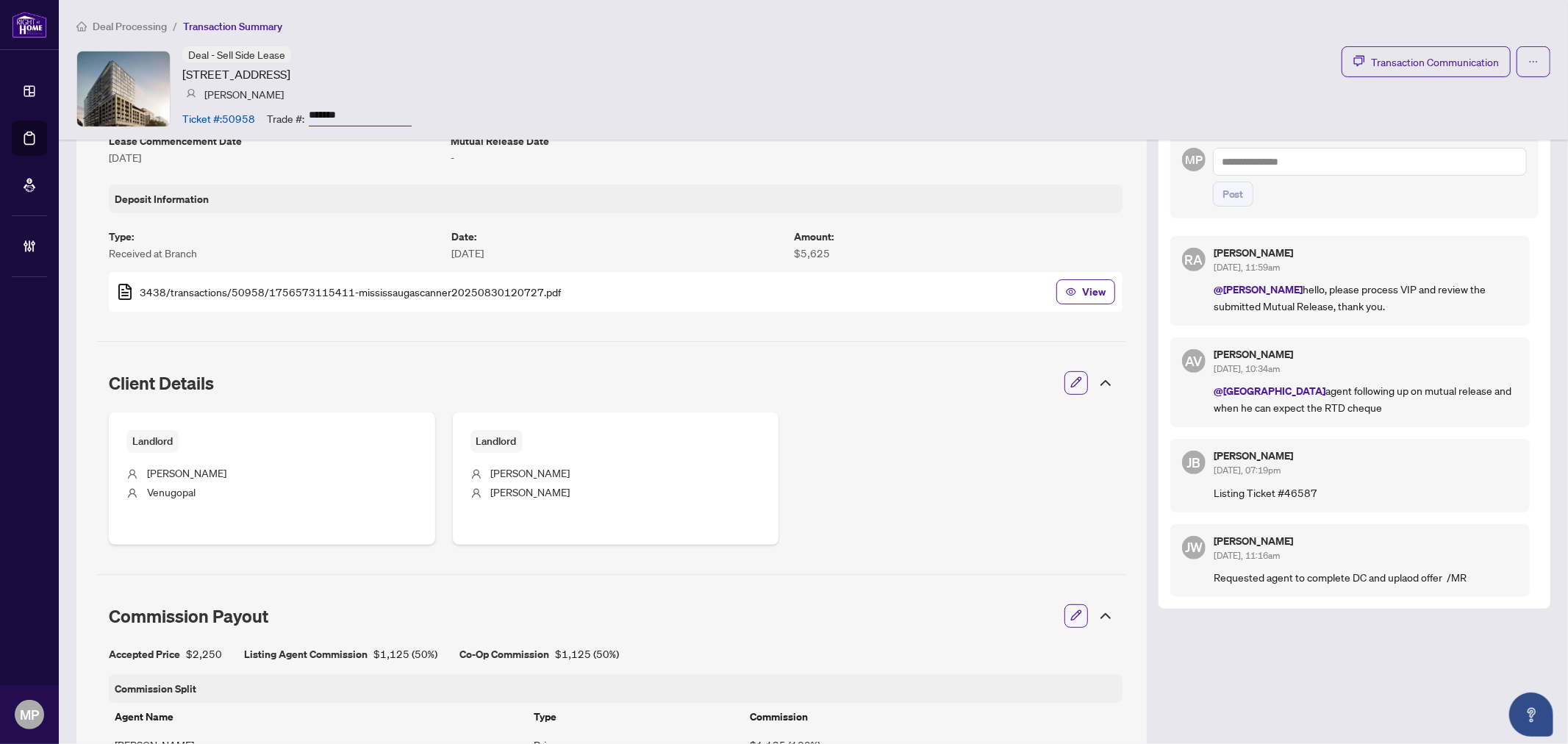
drag, startPoint x: 1277, startPoint y: 387, endPoint x: 1375, endPoint y: 406, distance: 99.8
click at [1375, 406] on p "@Deals West agent following up on mutual release and when he can expect the RTD…" at bounding box center [1366, 398] width 304 height 33
click at [1395, 406] on p "@Deals West agent following up on mutual release and when he can expect the RTD…" at bounding box center [1366, 398] width 304 height 33
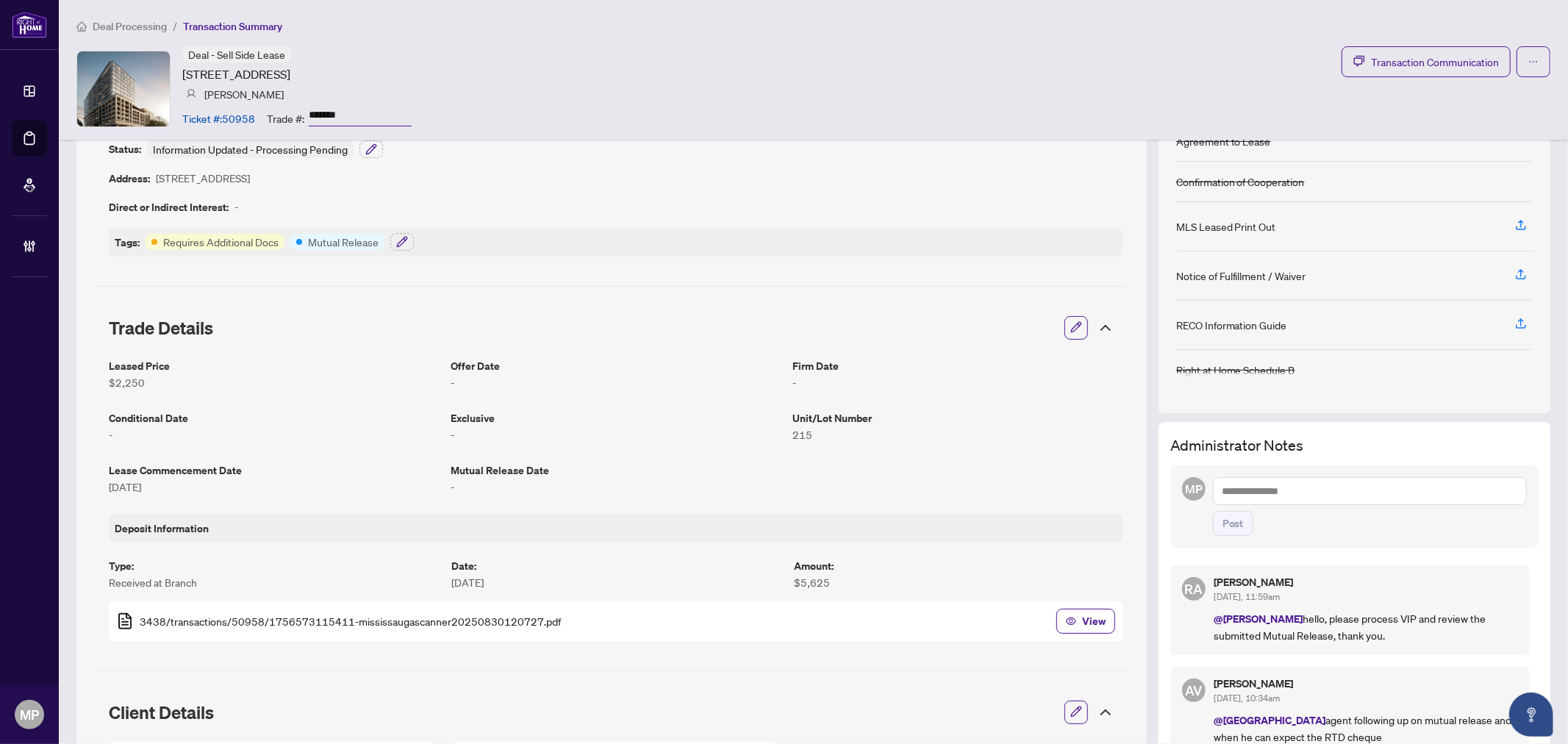
scroll to position [0, 0]
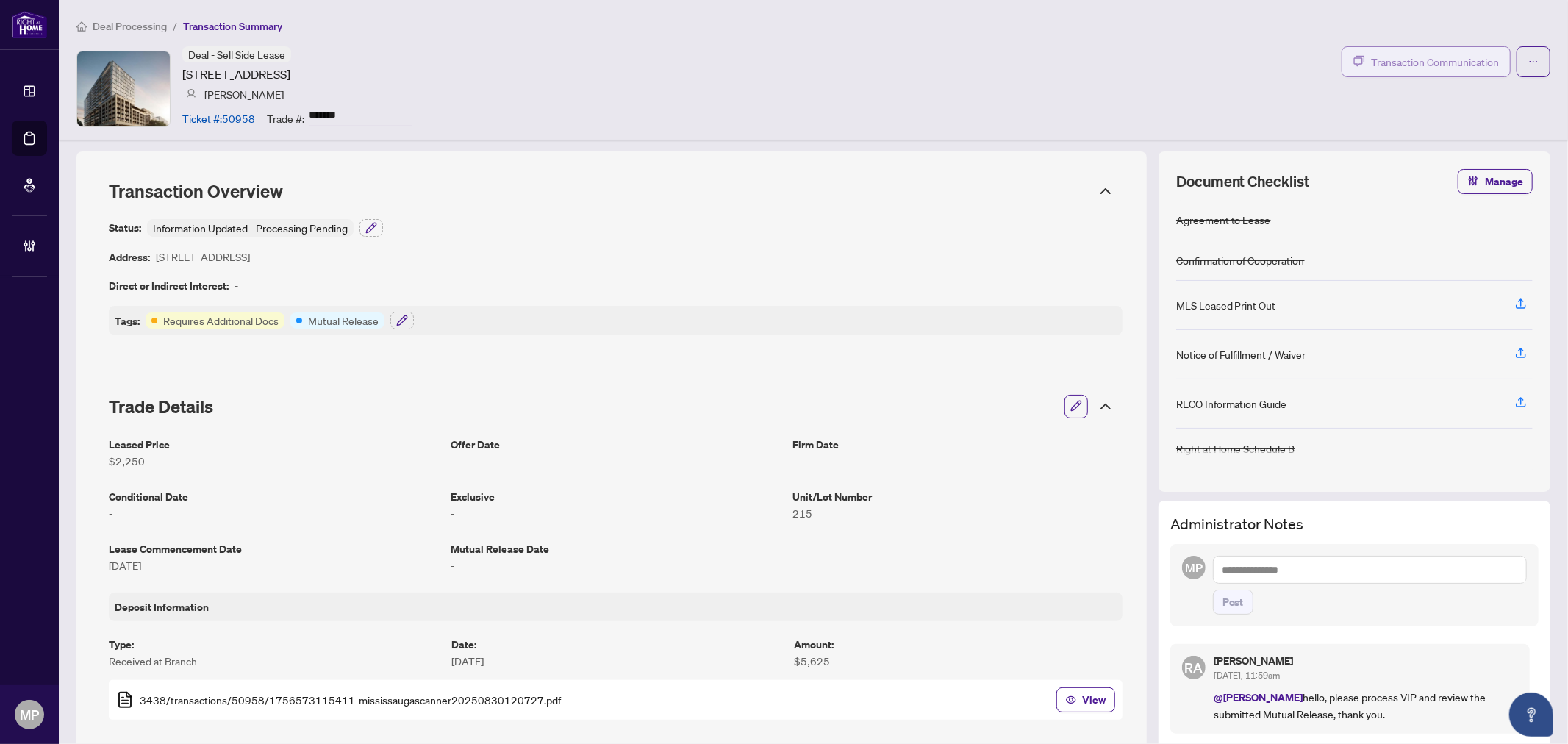
click at [1396, 55] on span "Transaction Communication" at bounding box center [1435, 61] width 128 height 17
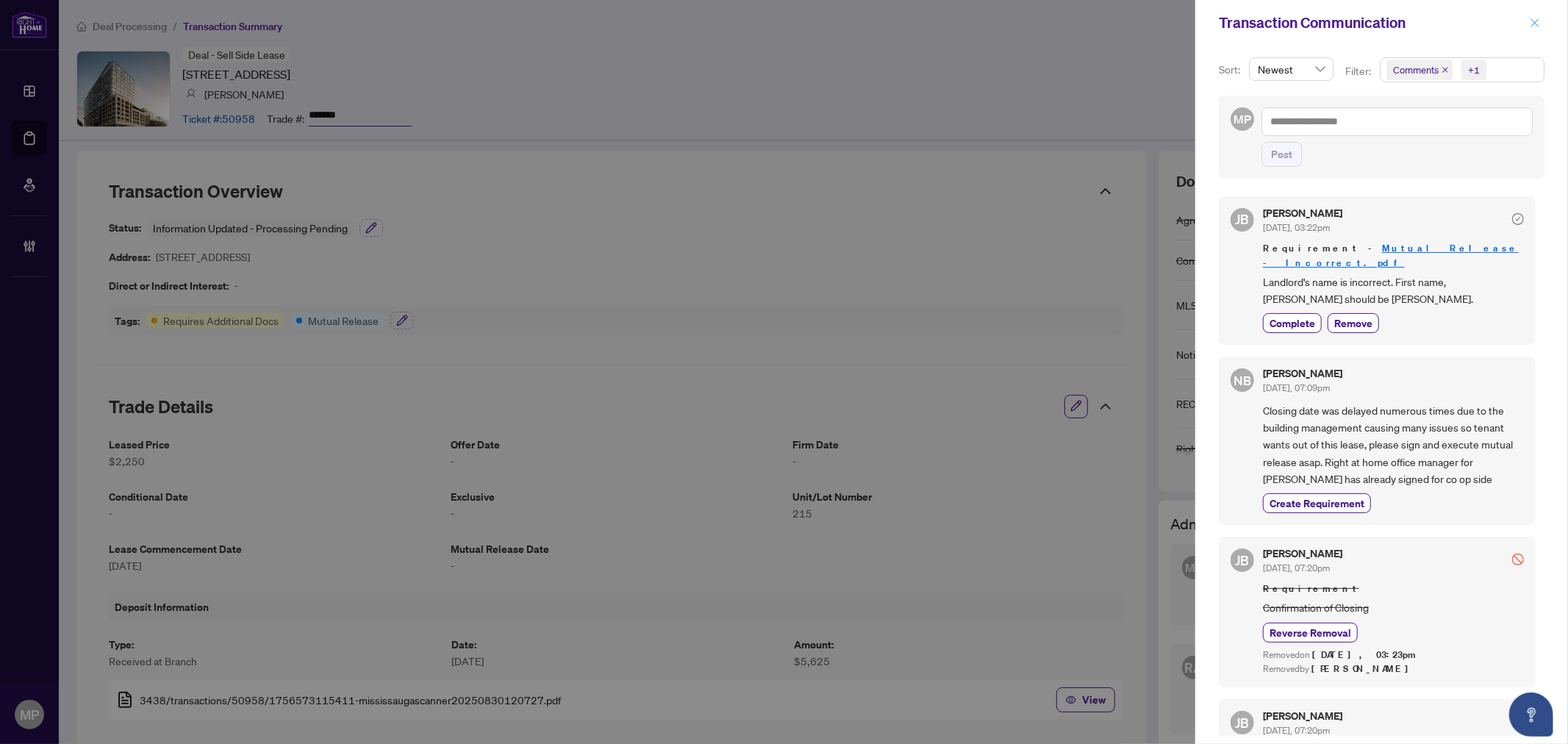
click at [1540, 26] on icon "close" at bounding box center [1535, 22] width 10 height 10
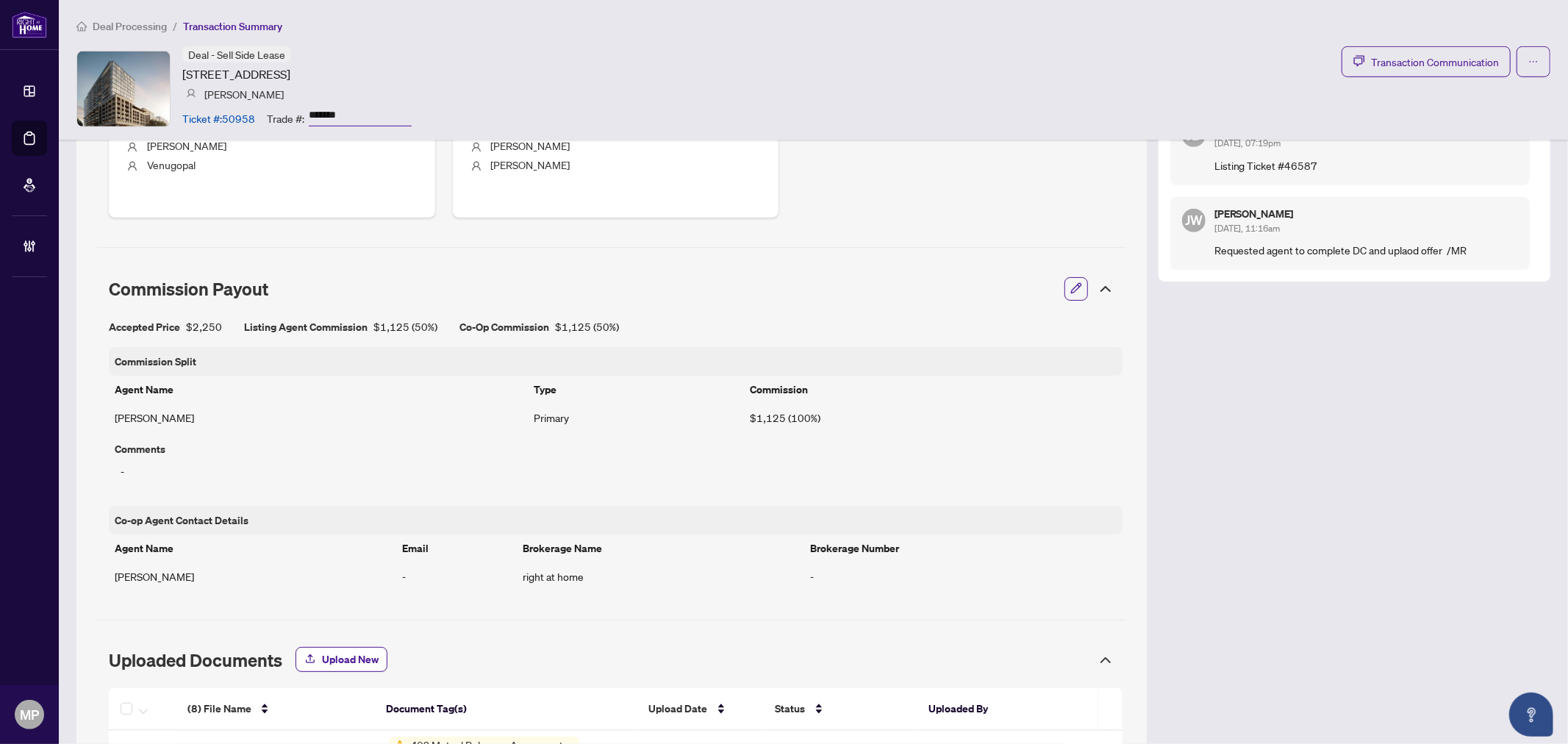
scroll to position [1061, 0]
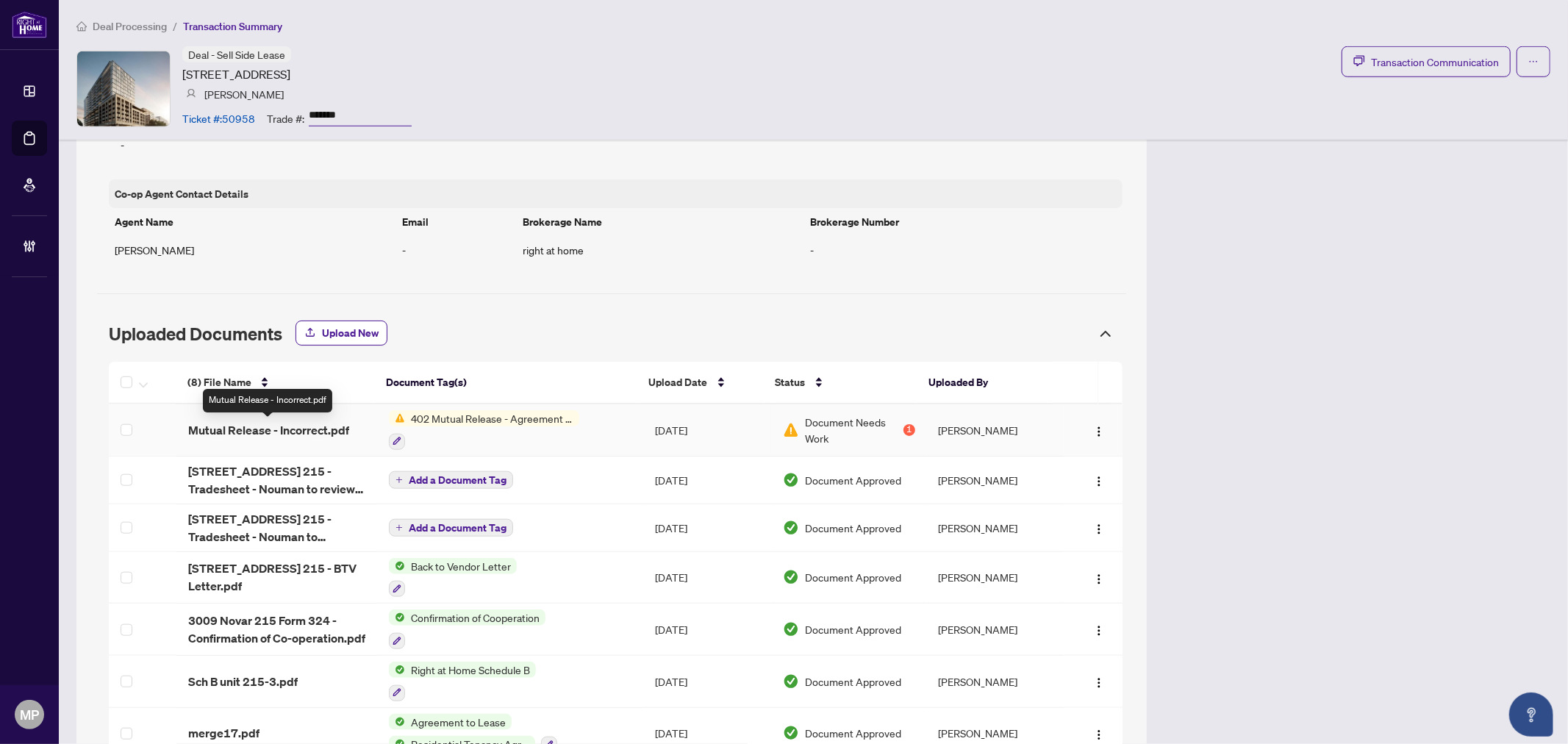
click at [335, 436] on span "Mutual Release - Incorrect.pdf" at bounding box center [269, 430] width 161 height 17
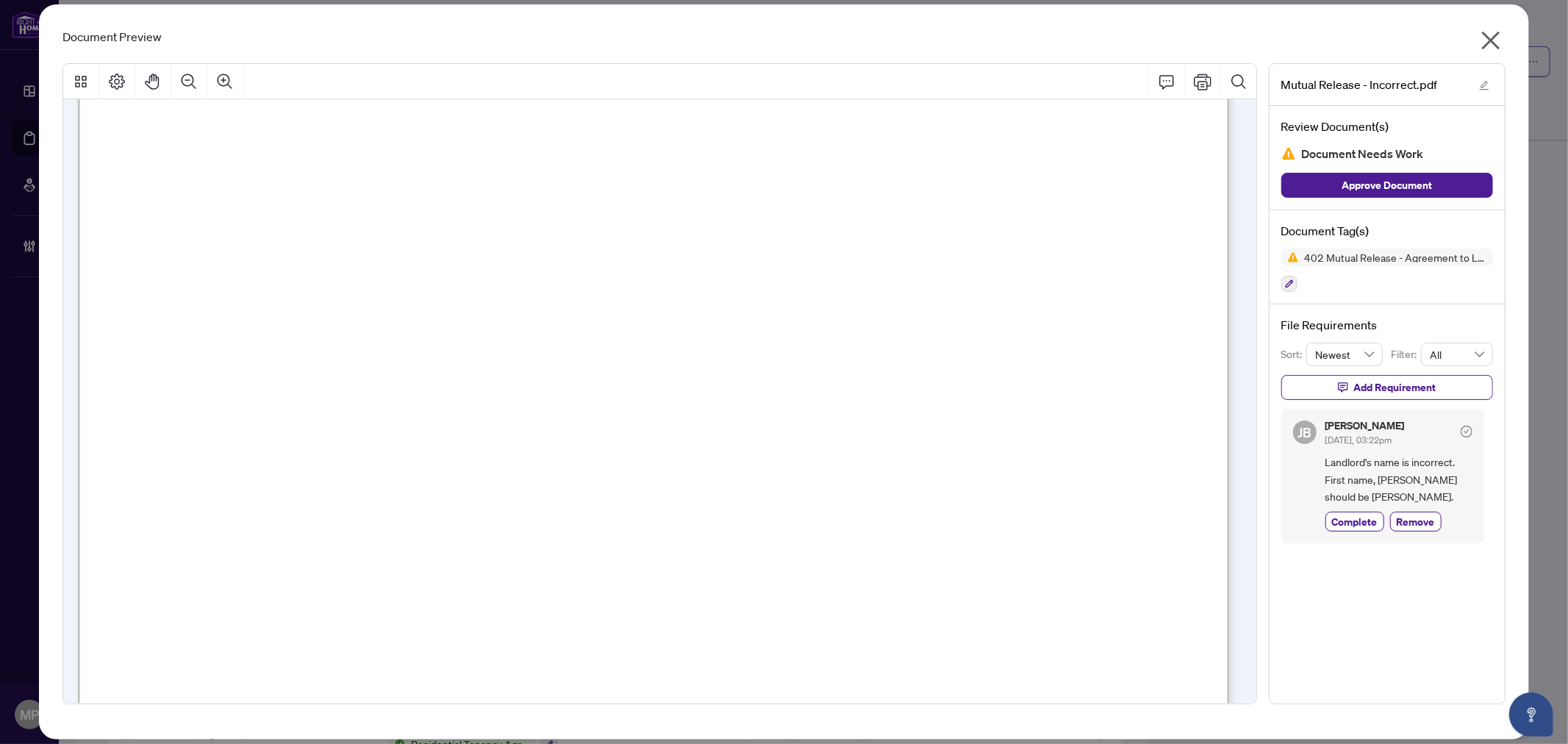
scroll to position [29, 0]
click at [1491, 31] on icon "close" at bounding box center [1491, 40] width 24 height 24
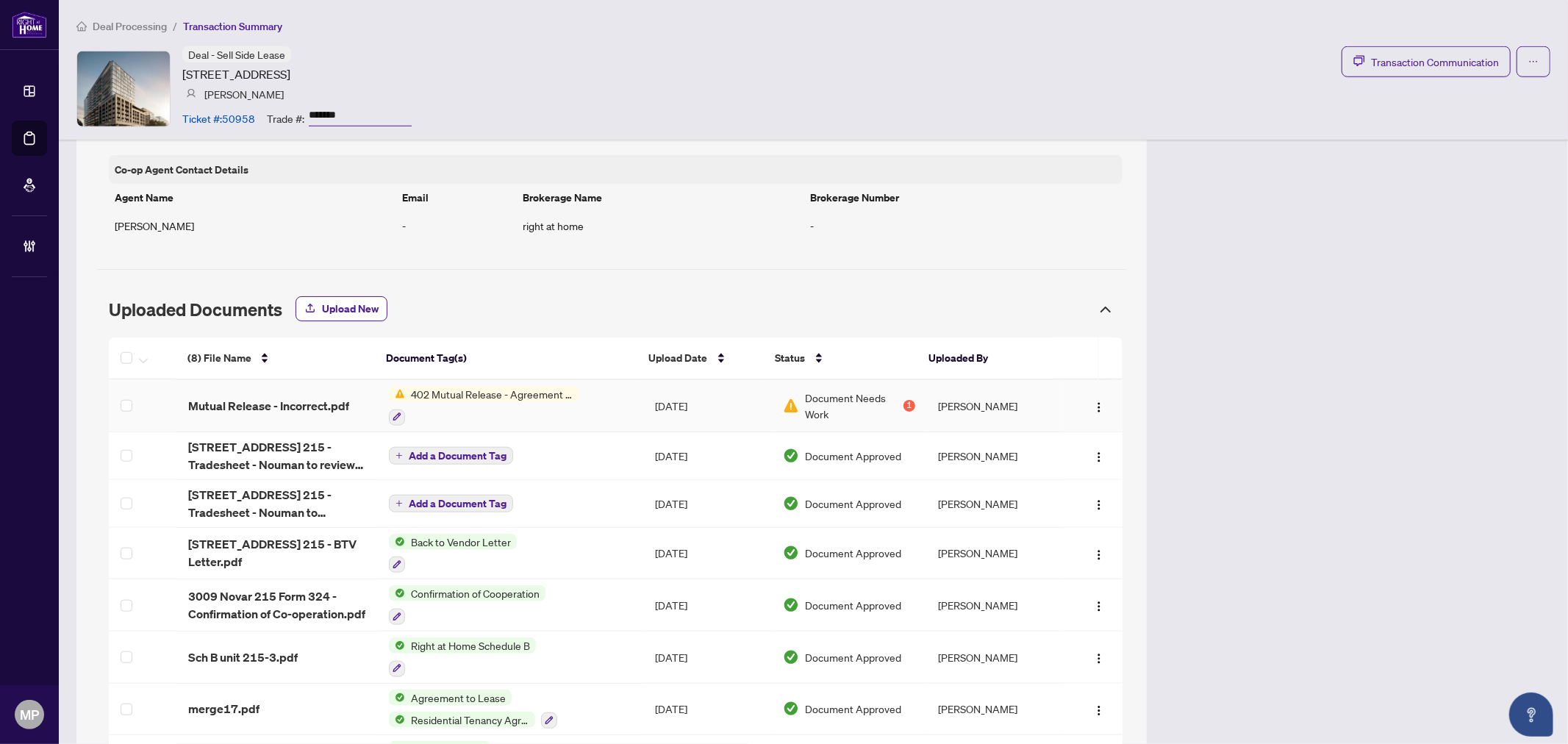
scroll to position [1061, 0]
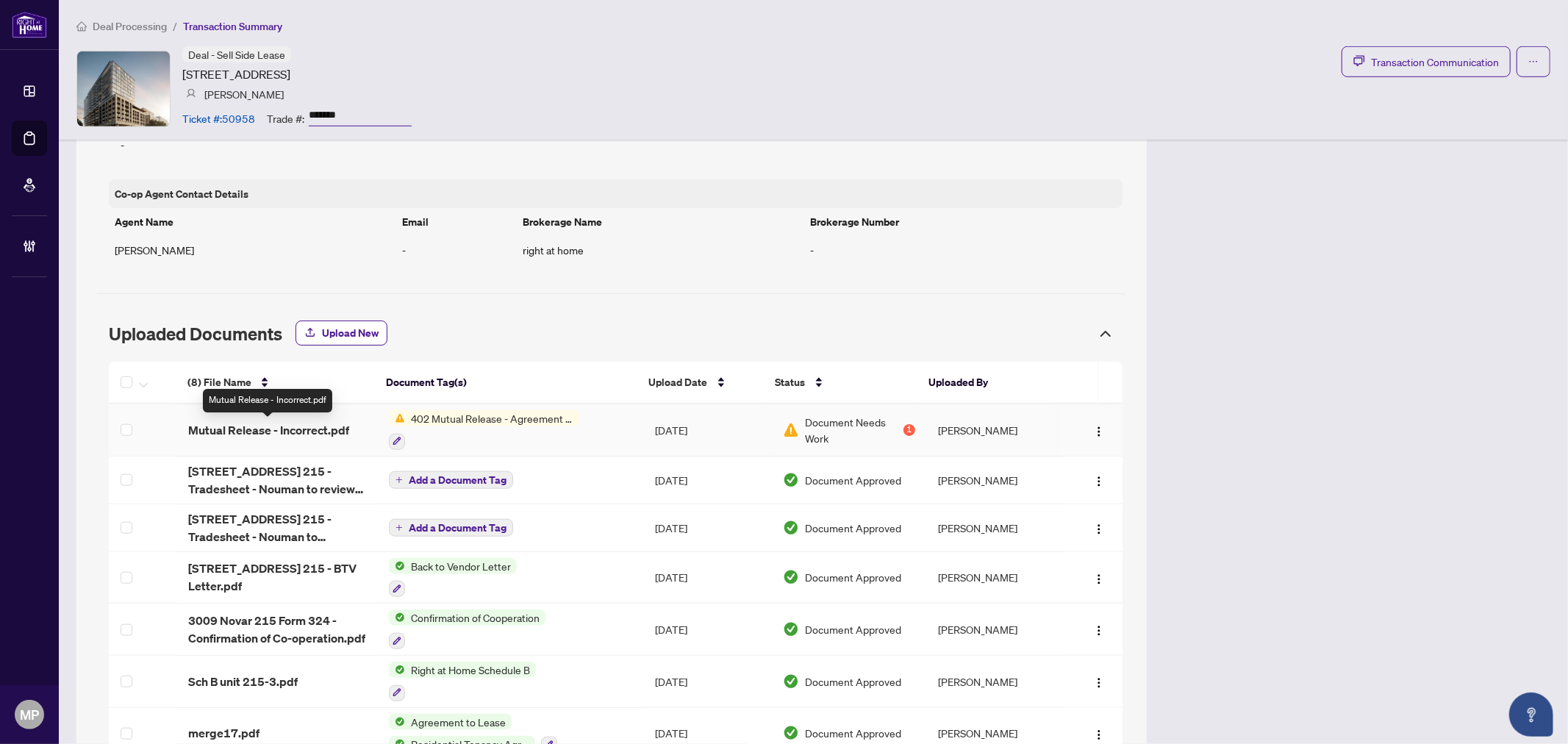
click at [335, 434] on span "Mutual Release - Incorrect.pdf" at bounding box center [269, 430] width 161 height 17
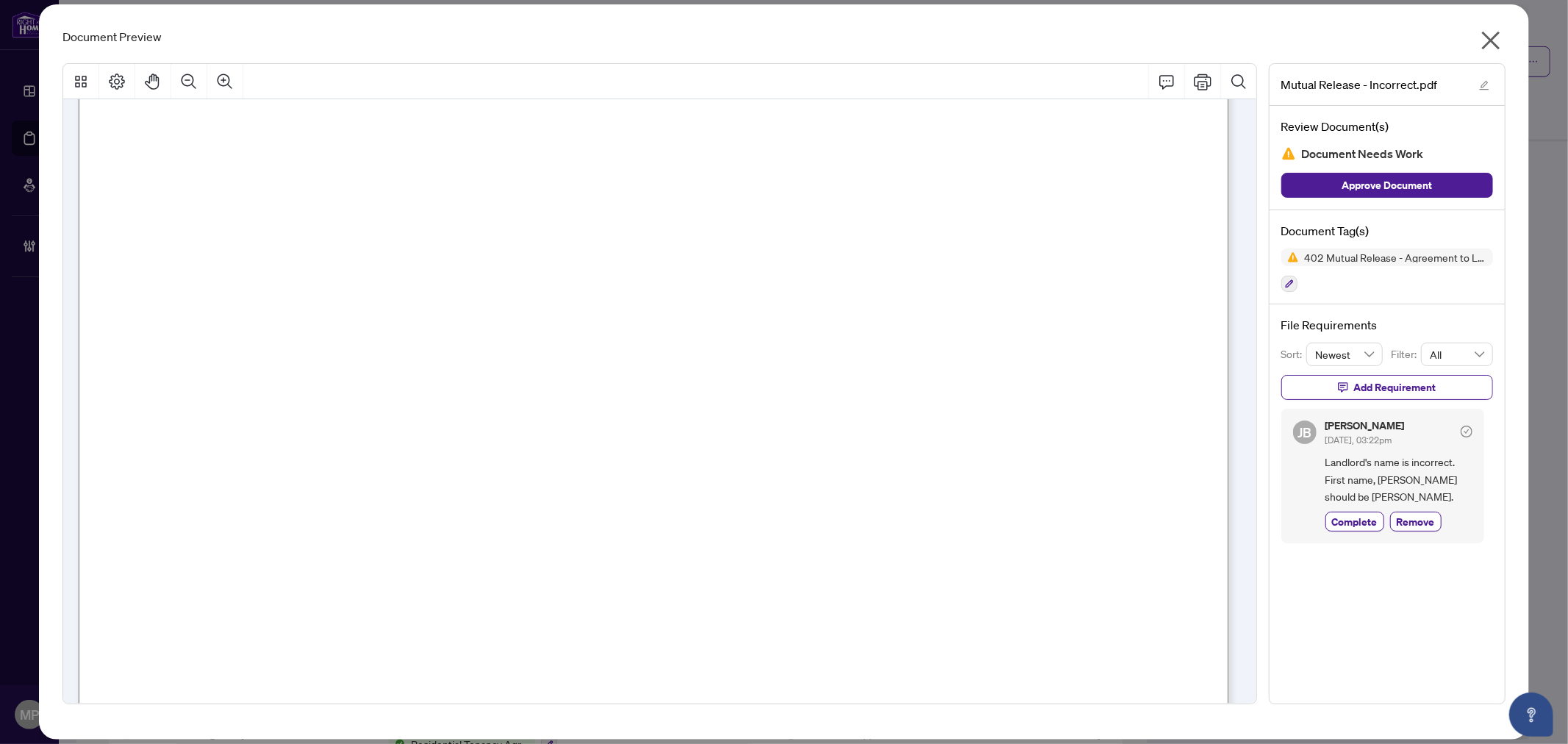
scroll to position [326, 0]
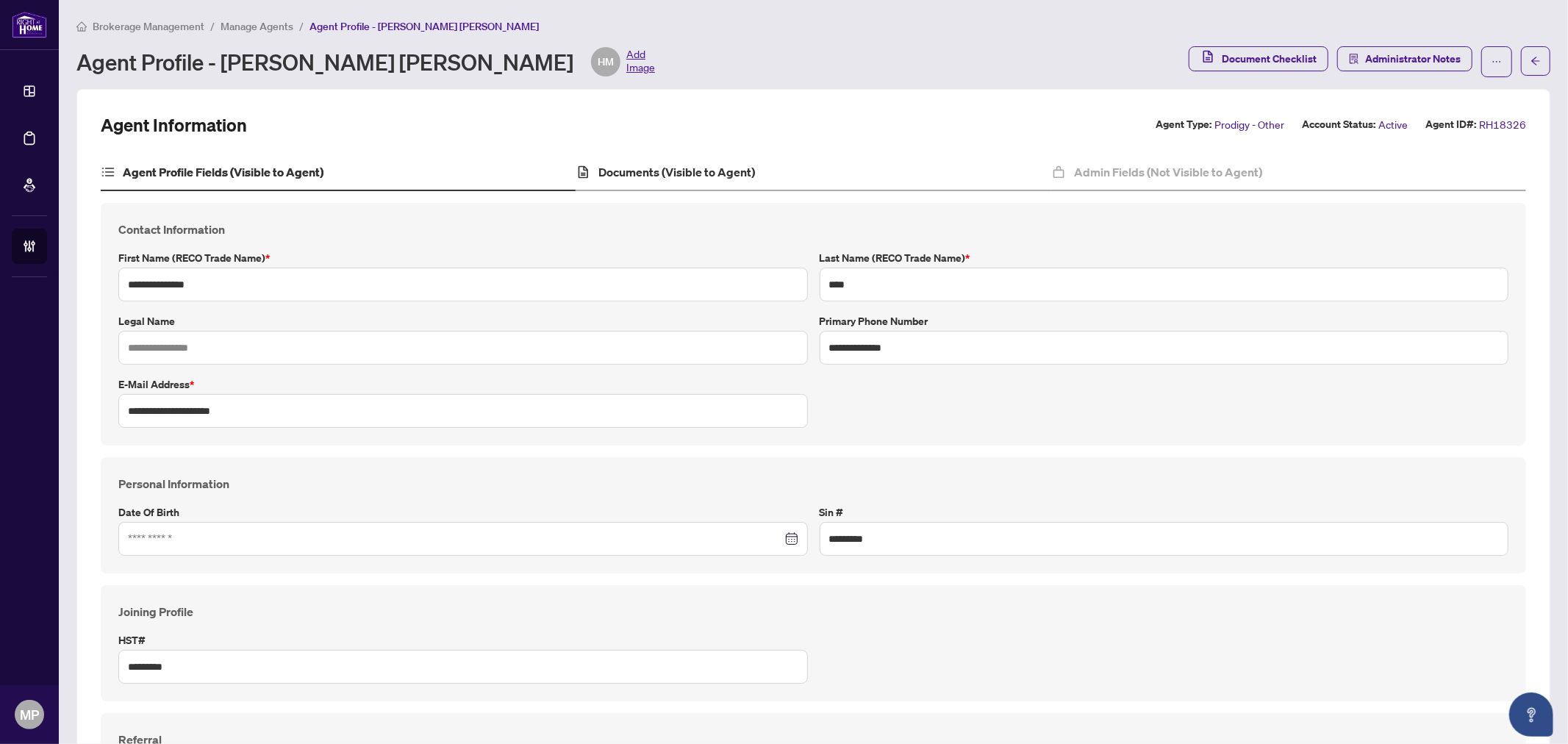
type input "**********"
type input "****"
type input "**********"
click at [680, 157] on div "Documents (Visible to Agent)" at bounding box center [813, 172] width 475 height 37
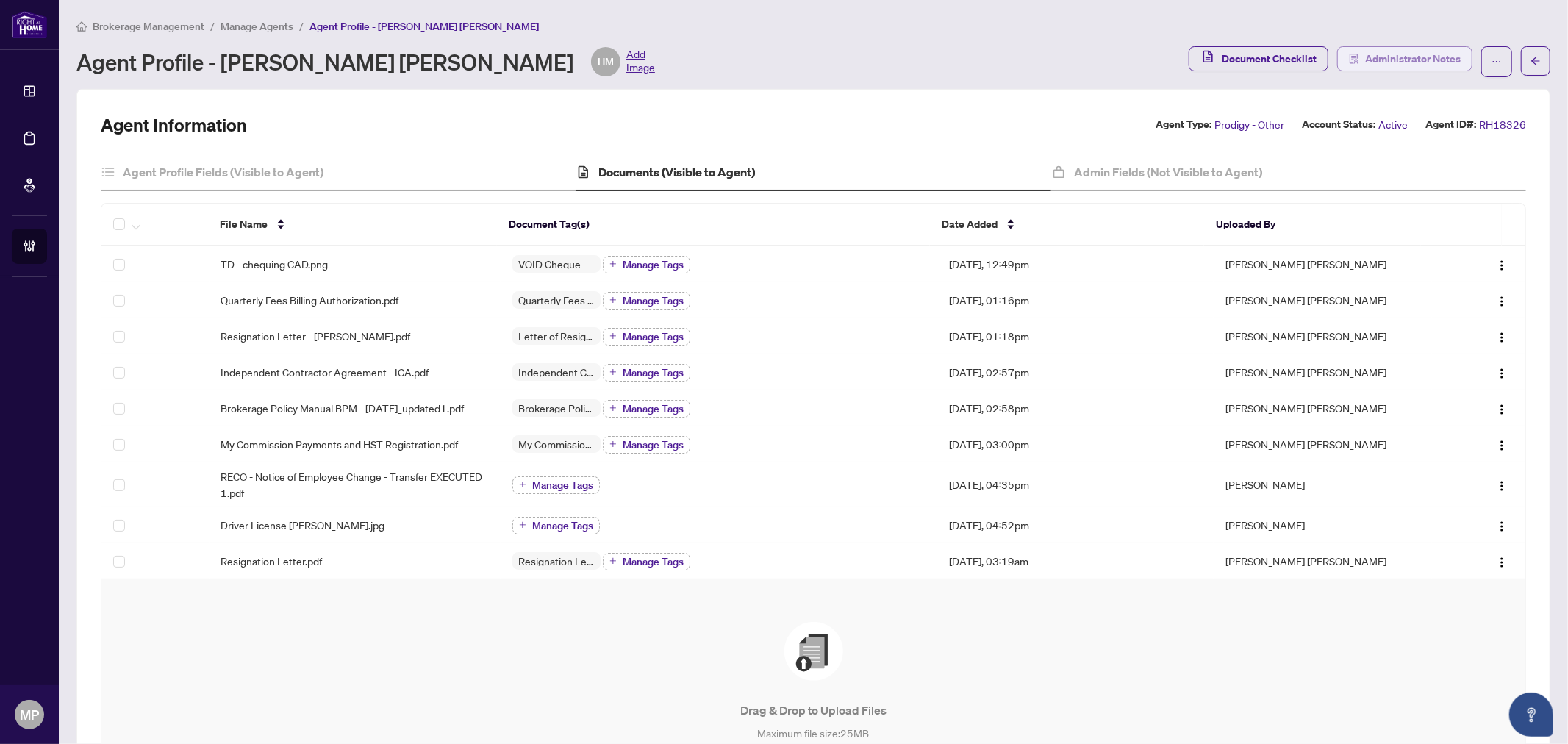
click at [1419, 62] on span "Administrator Notes" at bounding box center [1412, 59] width 95 height 24
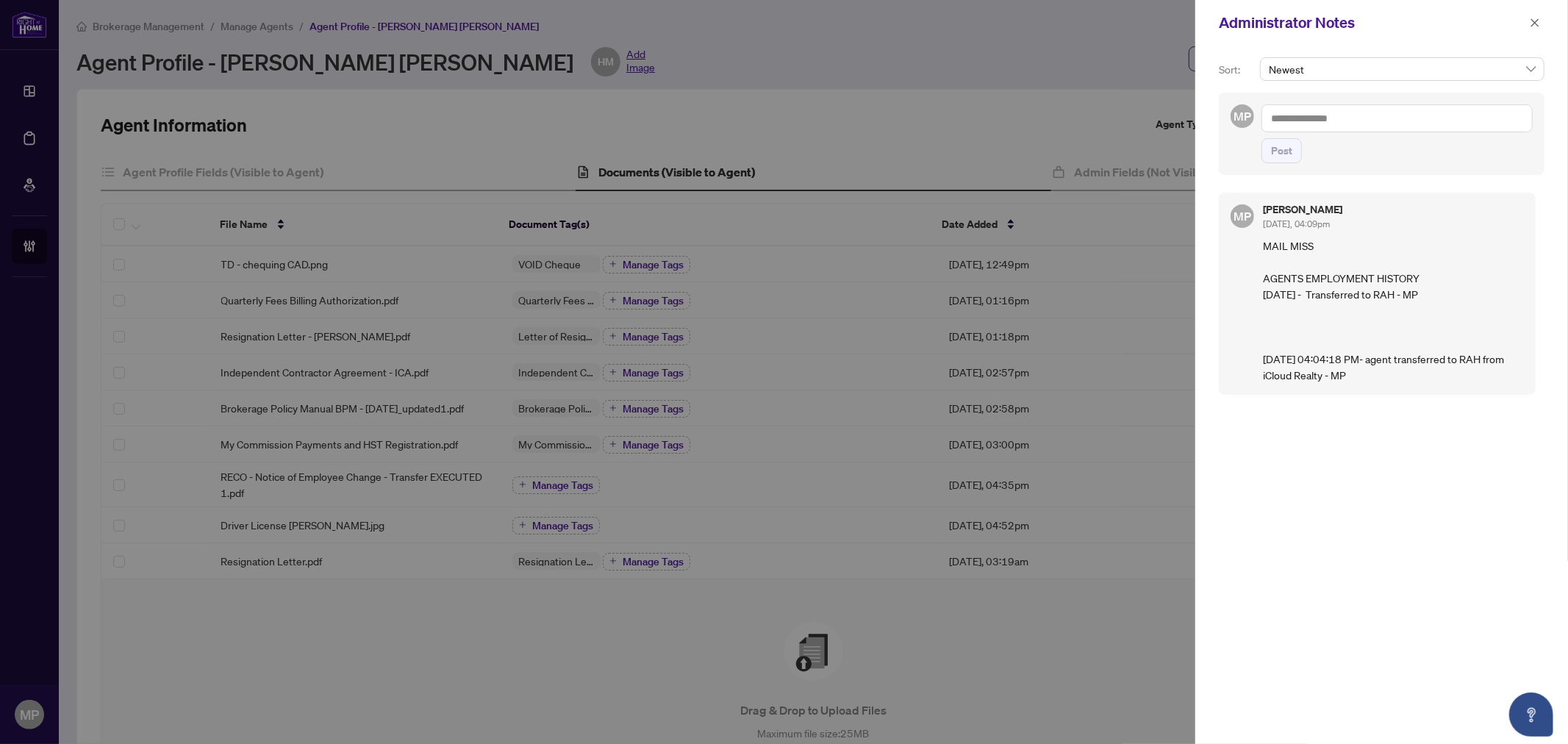
click at [792, 317] on div at bounding box center [784, 372] width 1568 height 744
drag, startPoint x: 1539, startPoint y: 19, endPoint x: 360, endPoint y: 126, distance: 1183.8
click at [1538, 19] on icon "close" at bounding box center [1535, 22] width 10 height 10
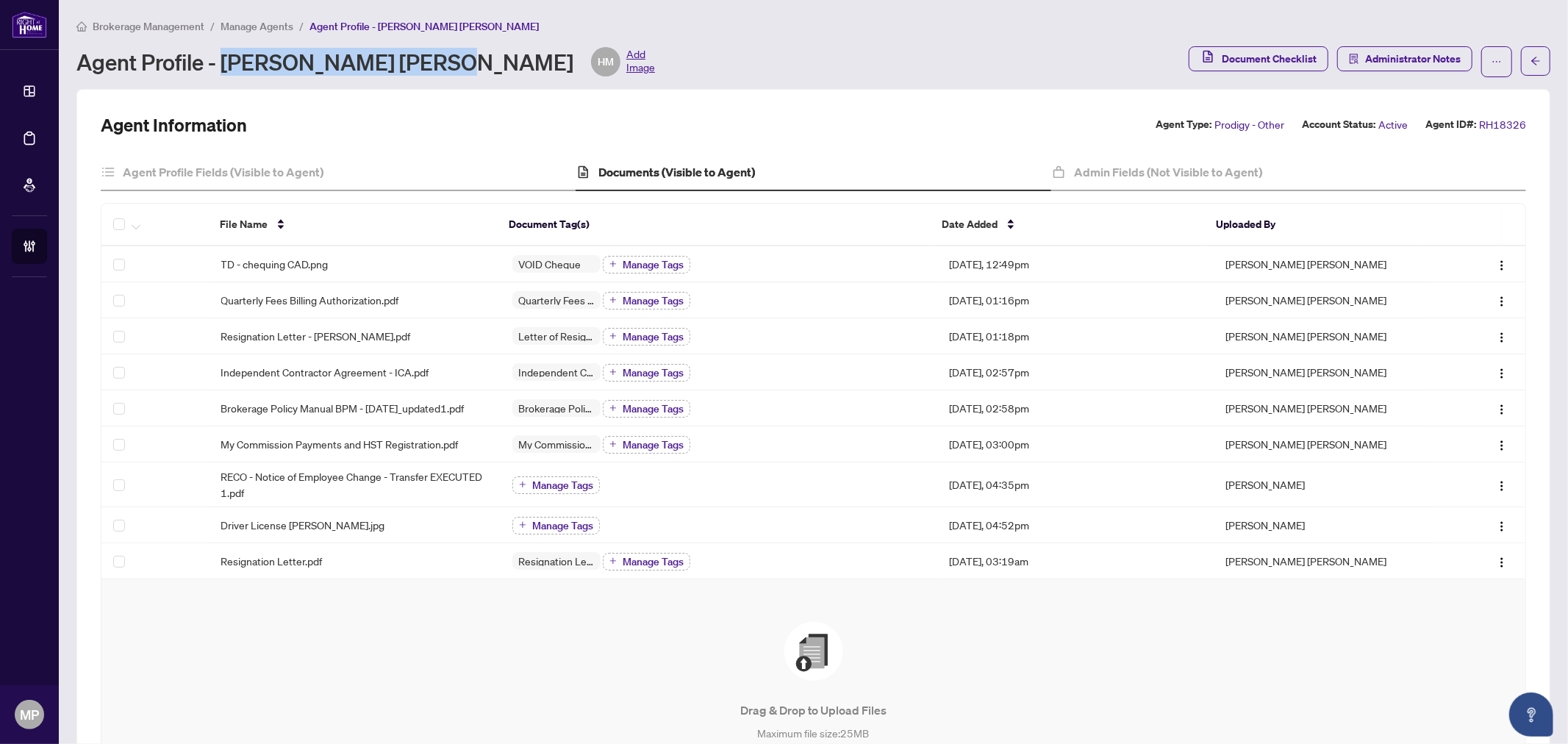
drag, startPoint x: 473, startPoint y: 64, endPoint x: 228, endPoint y: 54, distance: 245.2
click at [228, 54] on div "Agent Profile - [PERSON_NAME] [PERSON_NAME] Add Image" at bounding box center [365, 61] width 579 height 29
copy div "[PERSON_NAME] [PERSON_NAME]"
click at [273, 180] on div "Agent Profile Fields (Visible to Agent)" at bounding box center [338, 172] width 475 height 37
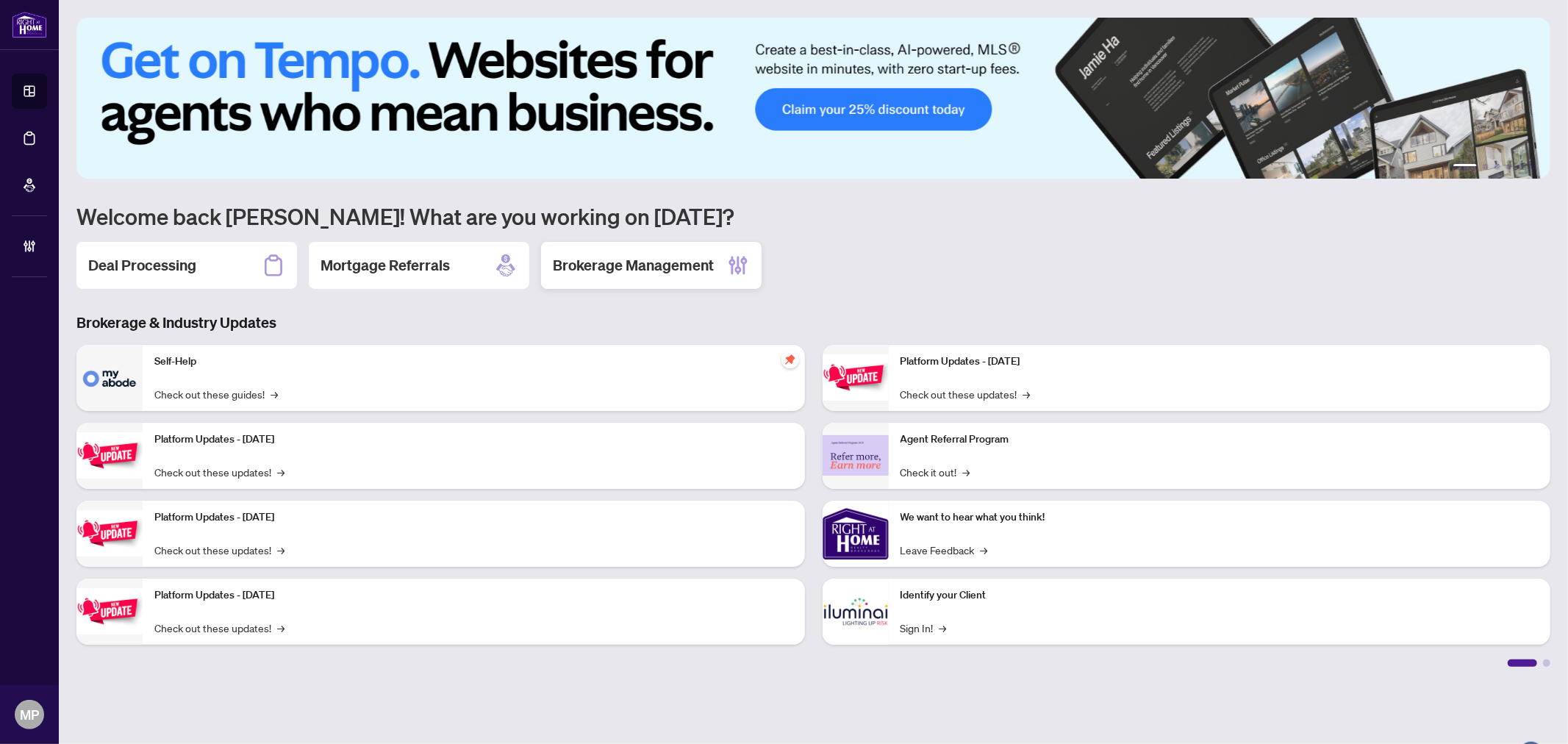
click at [613, 250] on div "Brokerage Management" at bounding box center [651, 265] width 221 height 47
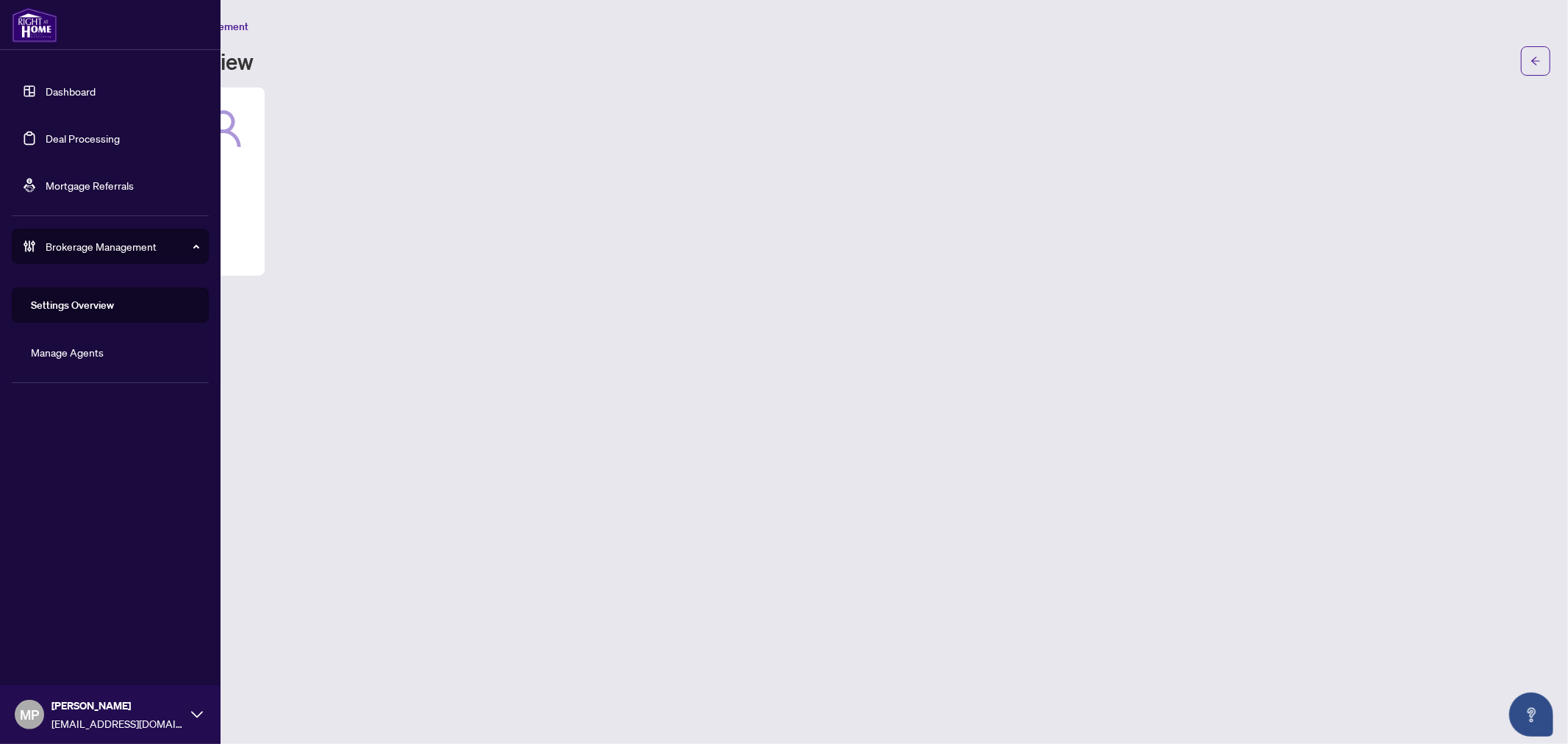
click at [82, 135] on link "Deal Processing" at bounding box center [83, 138] width 74 height 13
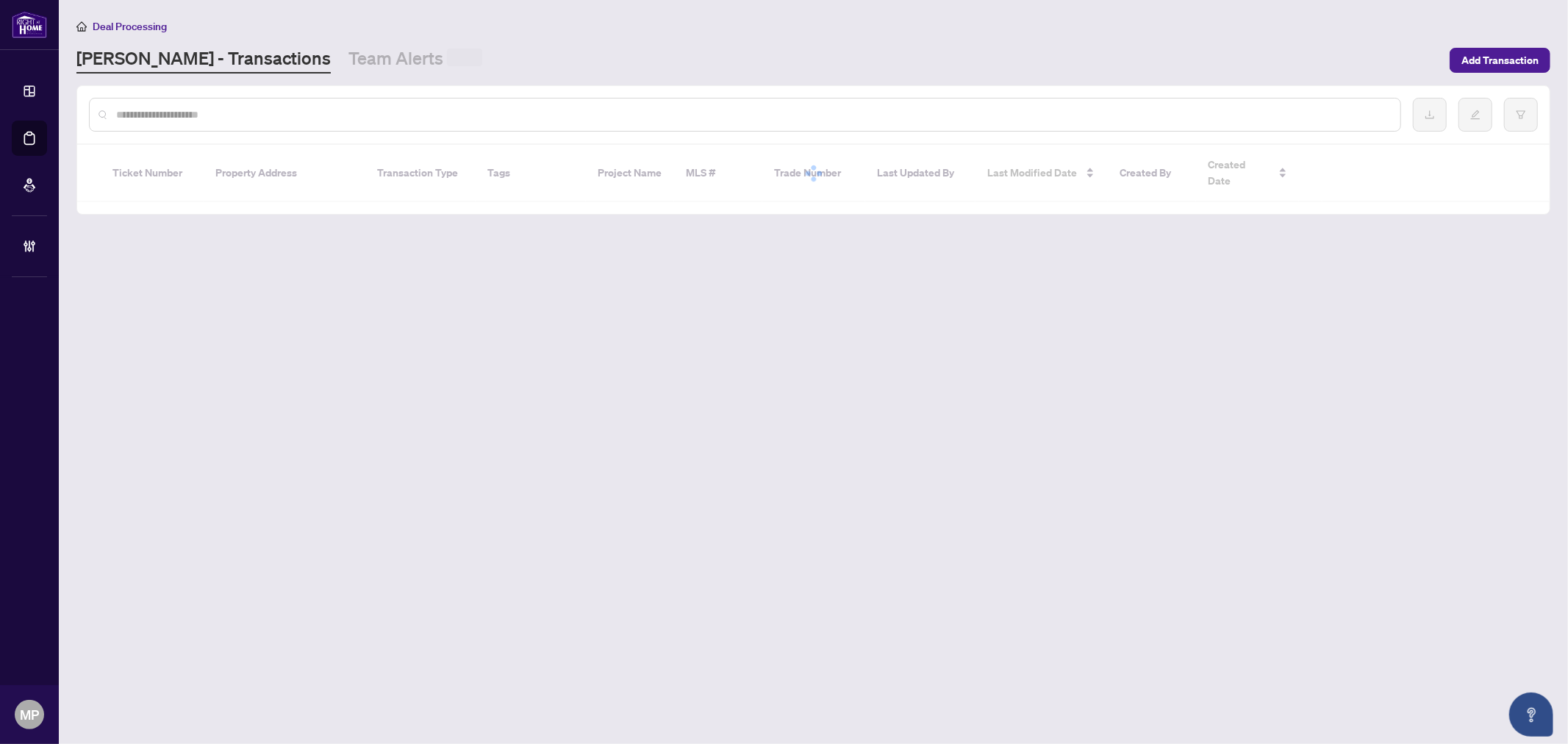
click at [473, 116] on input "text" at bounding box center [752, 114] width 1273 height 17
paste input "**********"
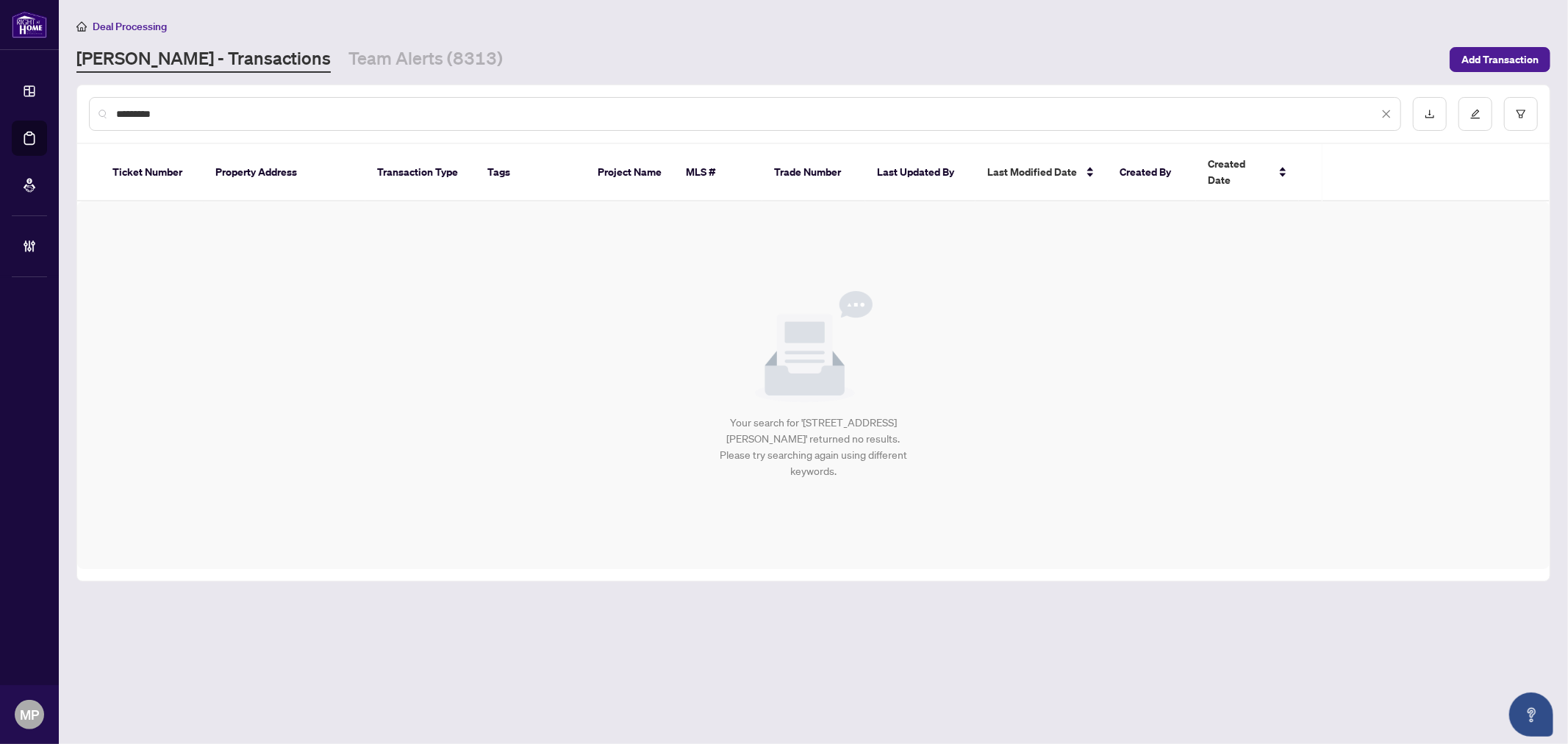
type input "********"
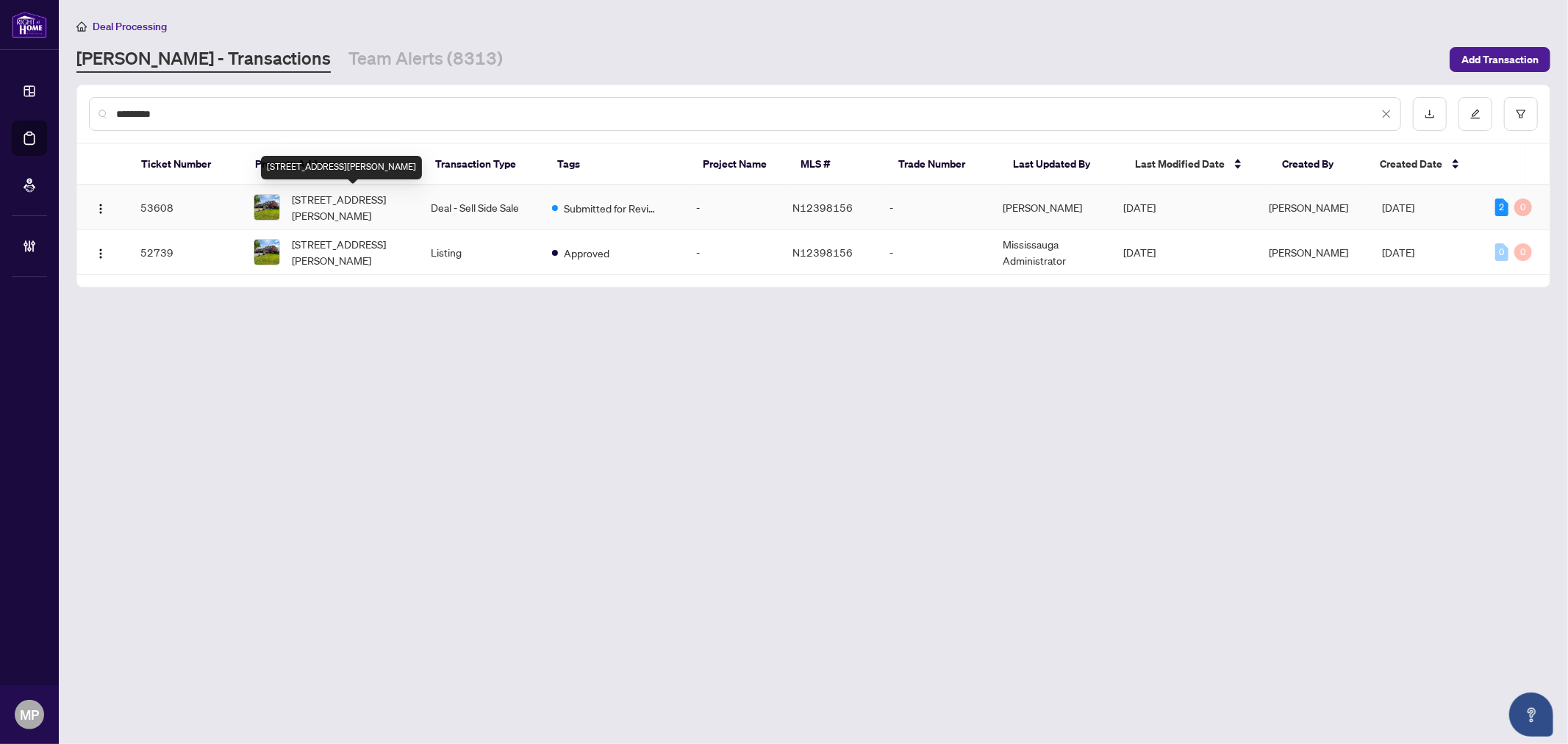
click at [343, 208] on span "[STREET_ADDRESS][PERSON_NAME]" at bounding box center [350, 207] width 116 height 32
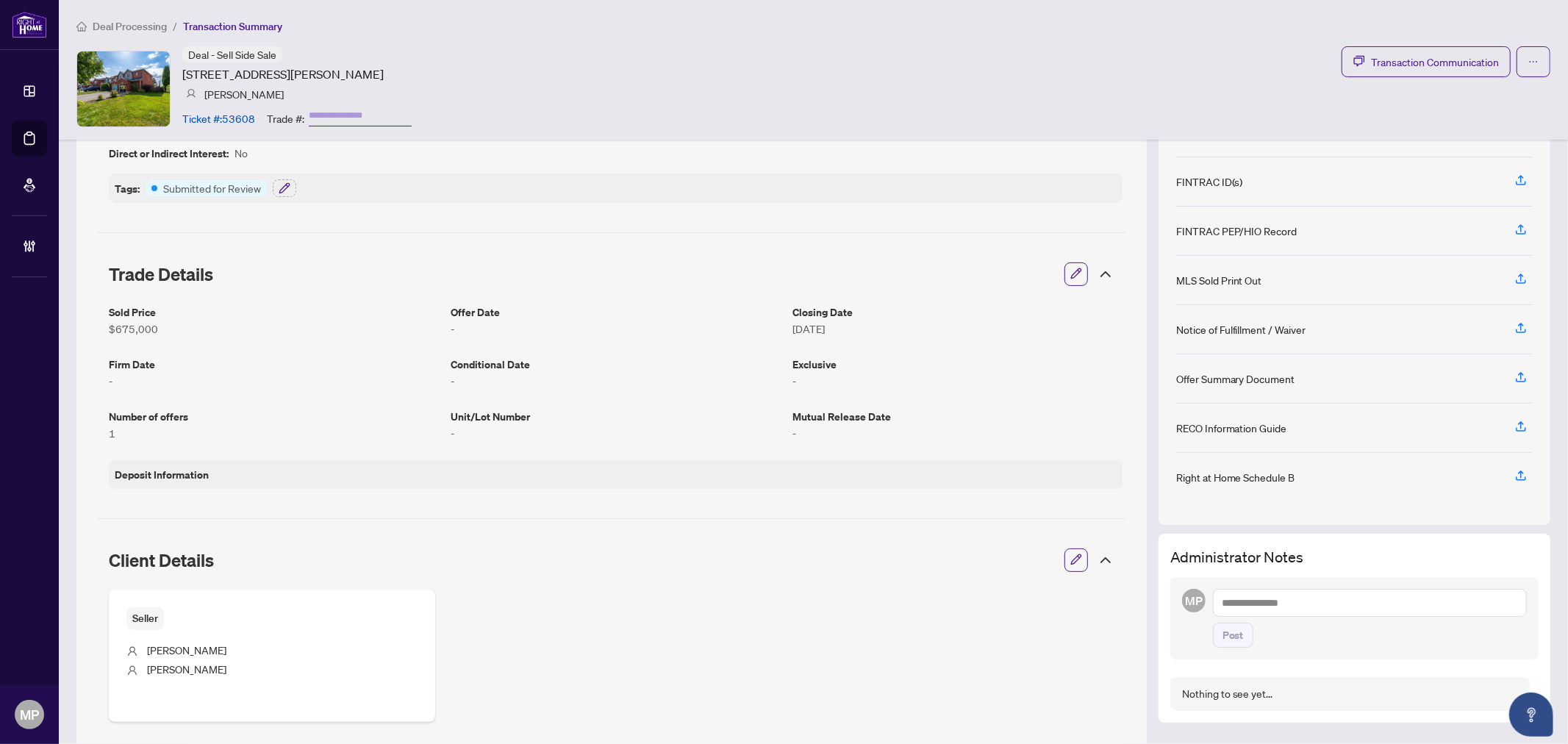
scroll to position [25, 0]
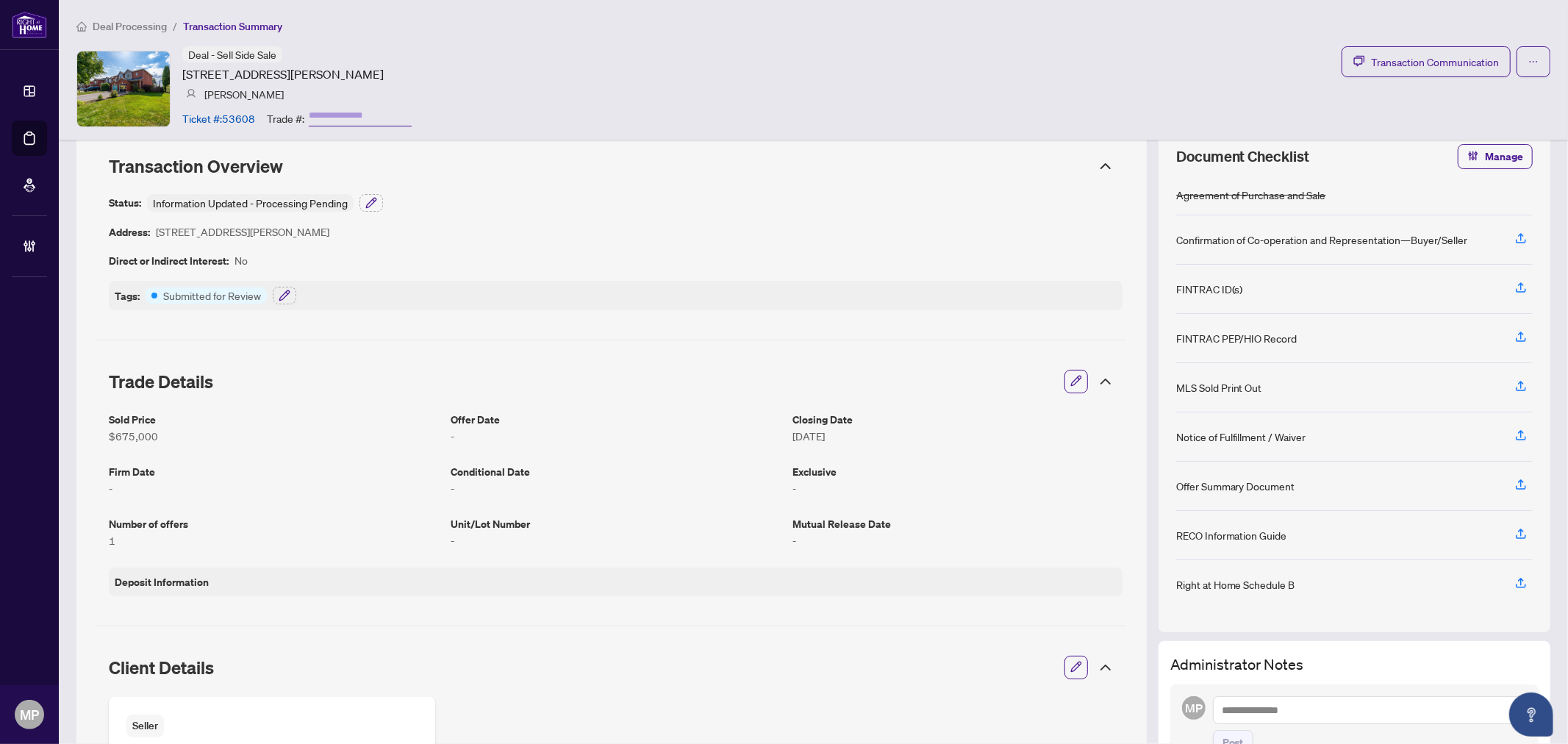
click at [1071, 383] on icon "button" at bounding box center [1076, 381] width 9 height 9
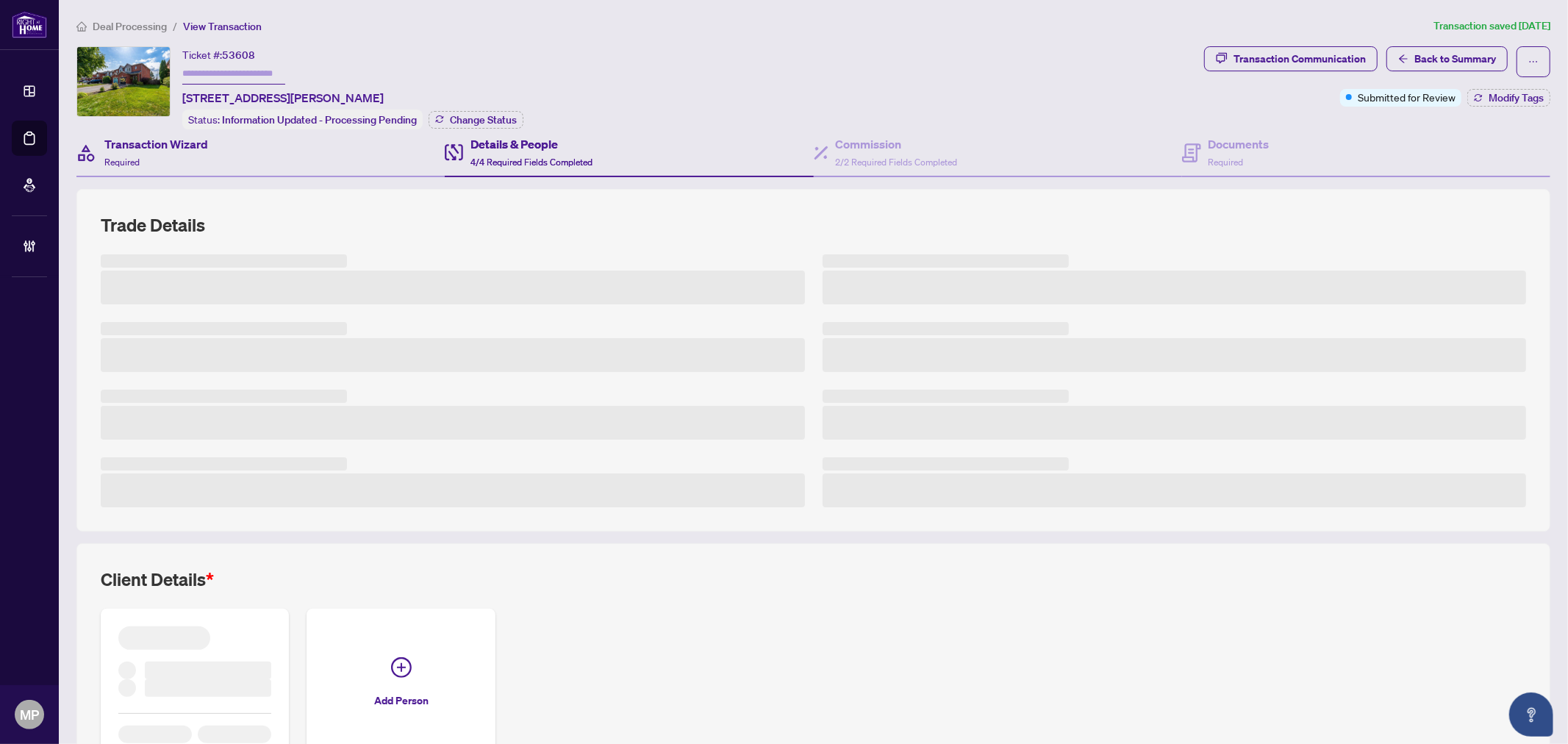
click at [235, 155] on div "Transaction Wizard Required" at bounding box center [261, 153] width 369 height 48
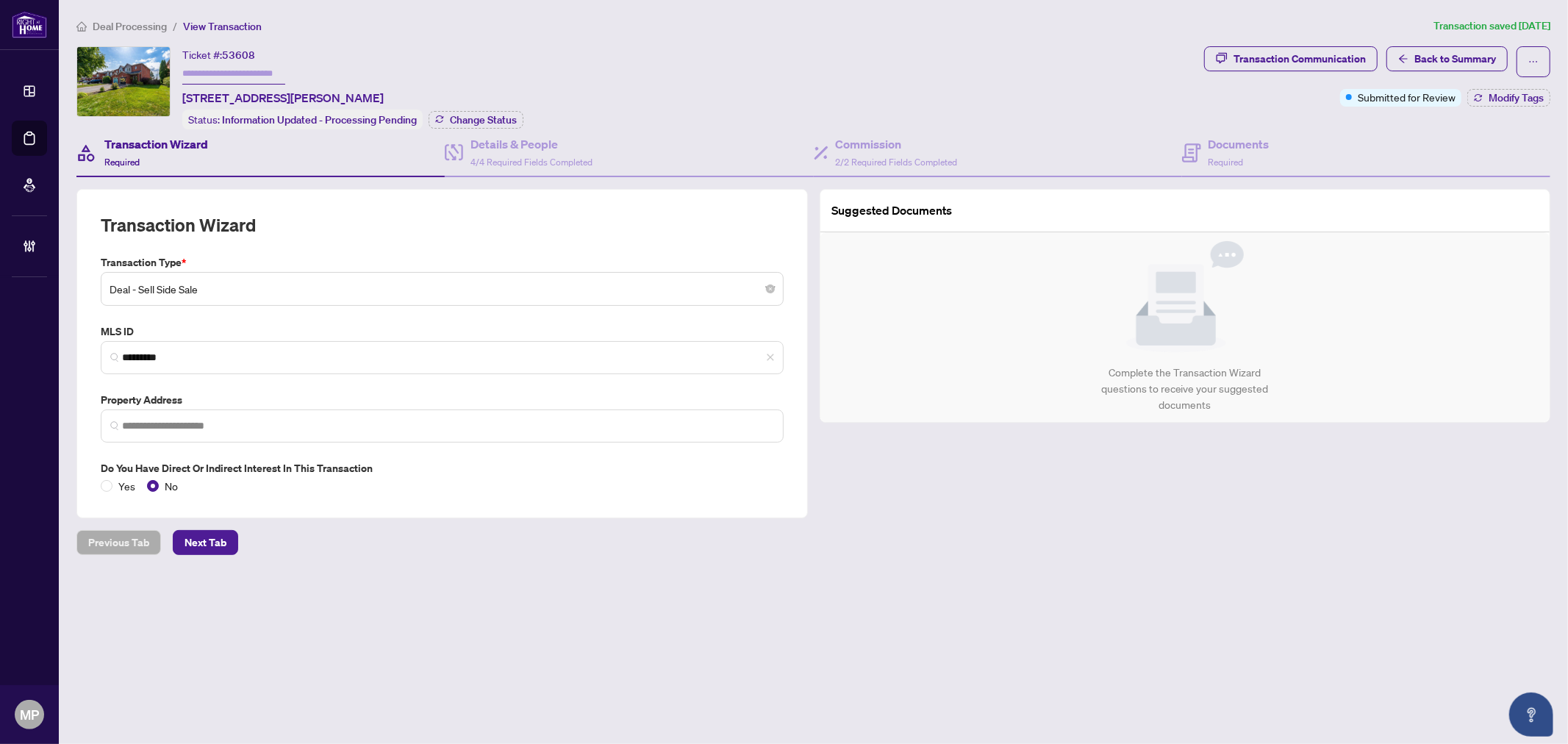
type input "**********"
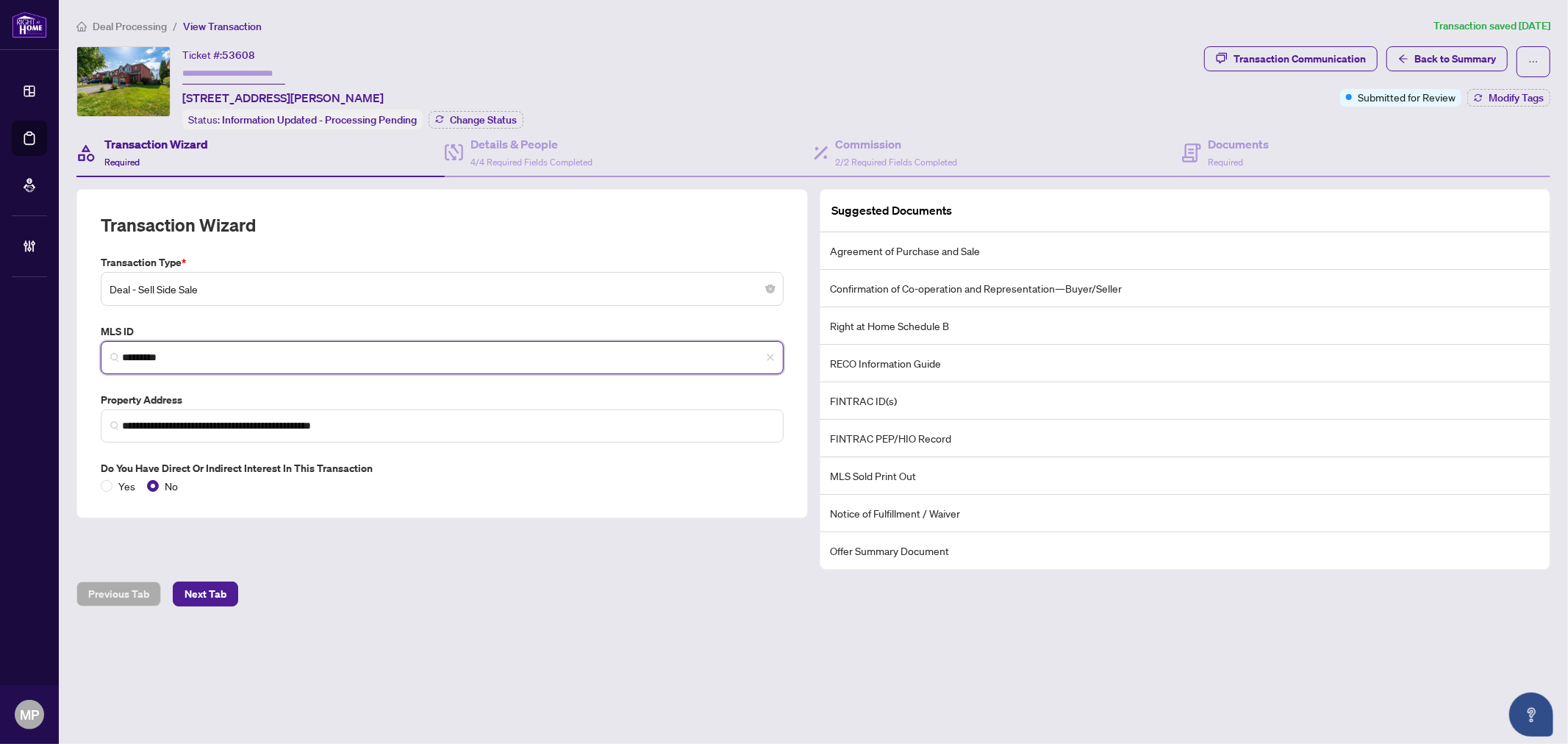
click at [143, 360] on input "*********" at bounding box center [448, 357] width 652 height 16
